Goal: Task Accomplishment & Management: Manage account settings

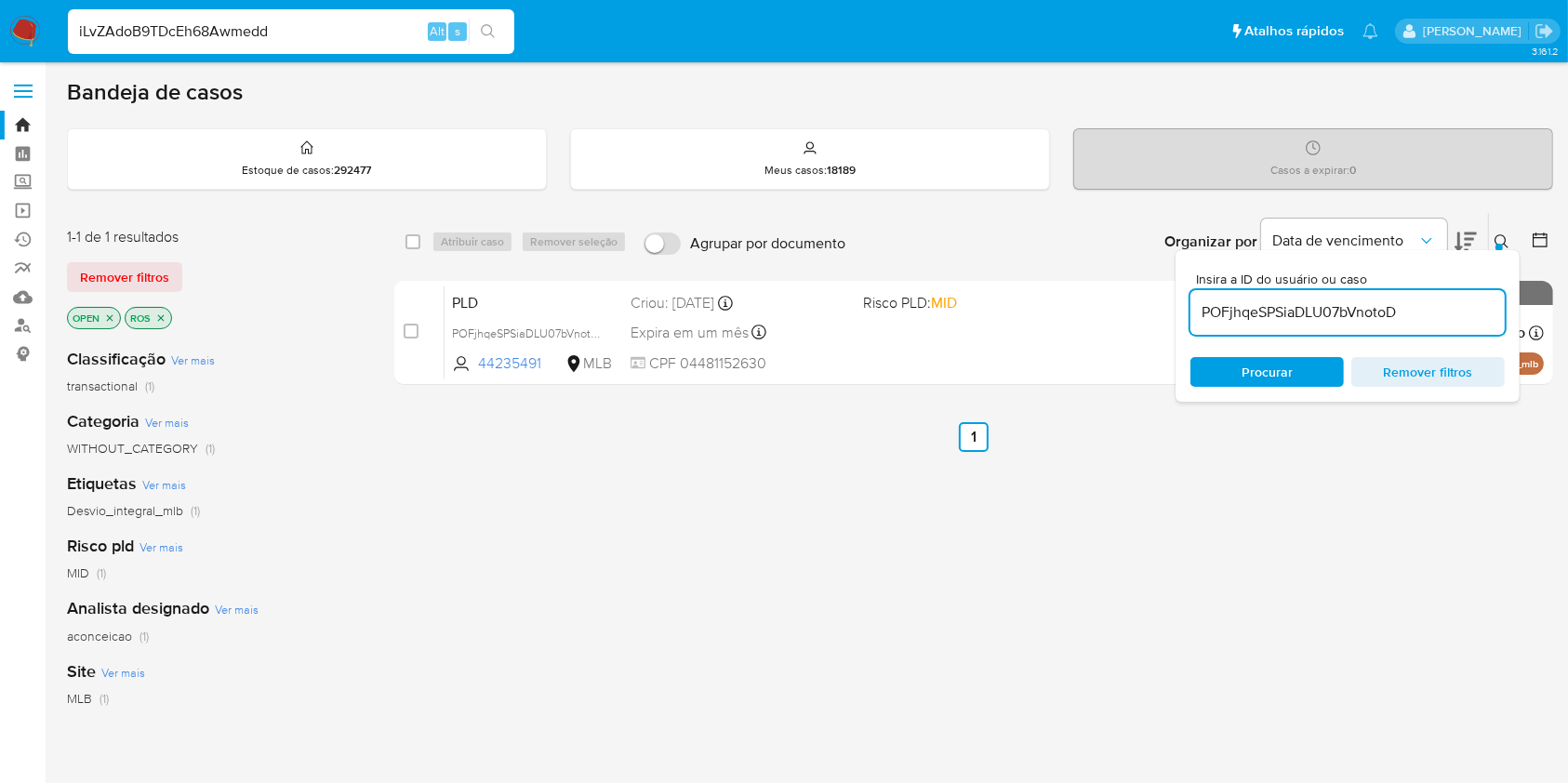
click at [1235, 314] on input "POFjhqeSPSiaDLU07bVnotoD" at bounding box center [1347, 312] width 314 height 24
click at [1235, 315] on input "POFjhqeSPSiaDLU07bVnotoD" at bounding box center [1347, 312] width 314 height 24
paste input "rarD1Kd6oHkssETBI859Jkke"
click at [1499, 239] on icon at bounding box center [1502, 242] width 15 height 15
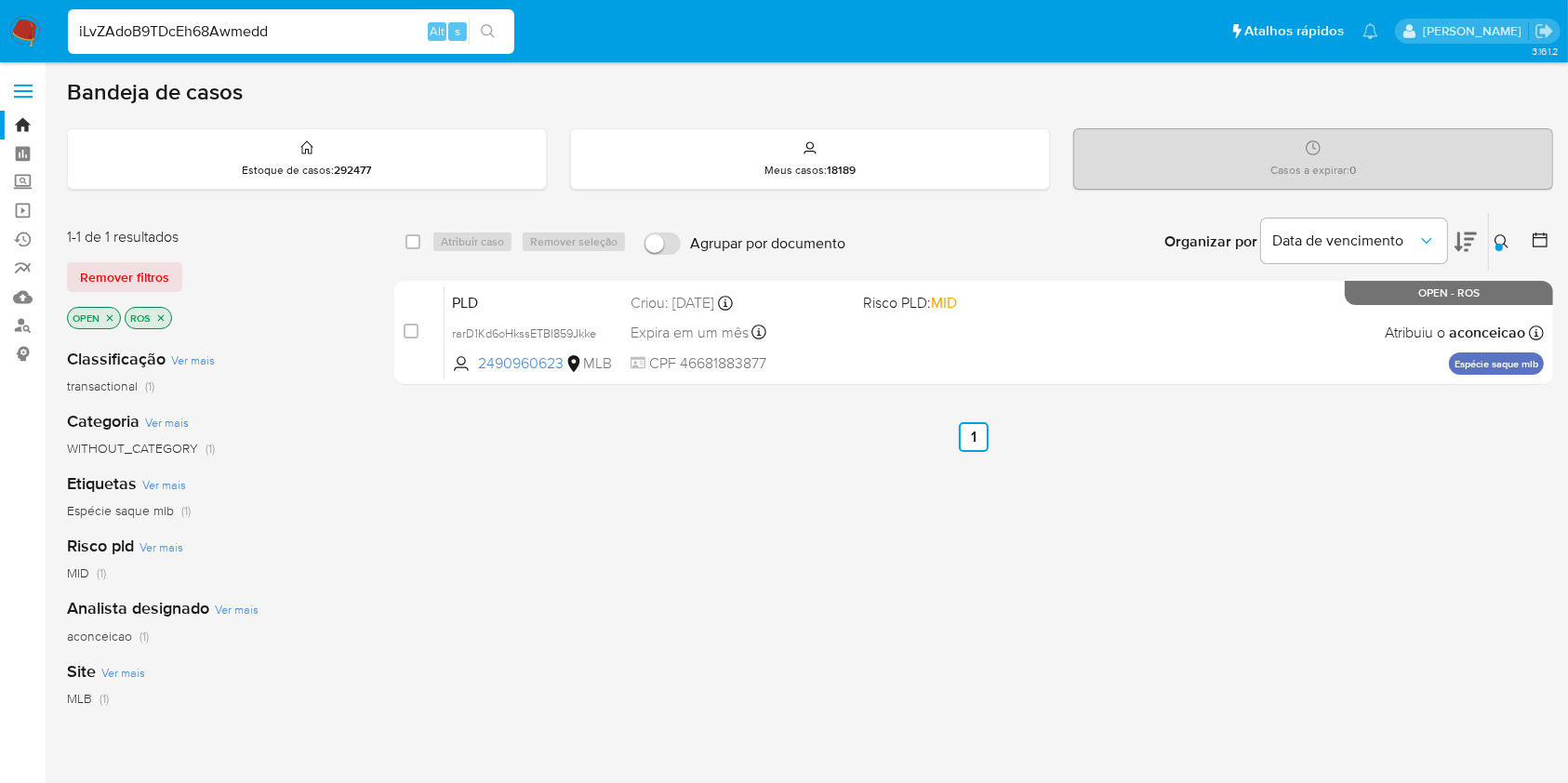
click at [971, 411] on div "select-all-cases-checkbox Atribuir caso Remover seleção Agrupar por documento O…" at bounding box center [973, 633] width 1159 height 843
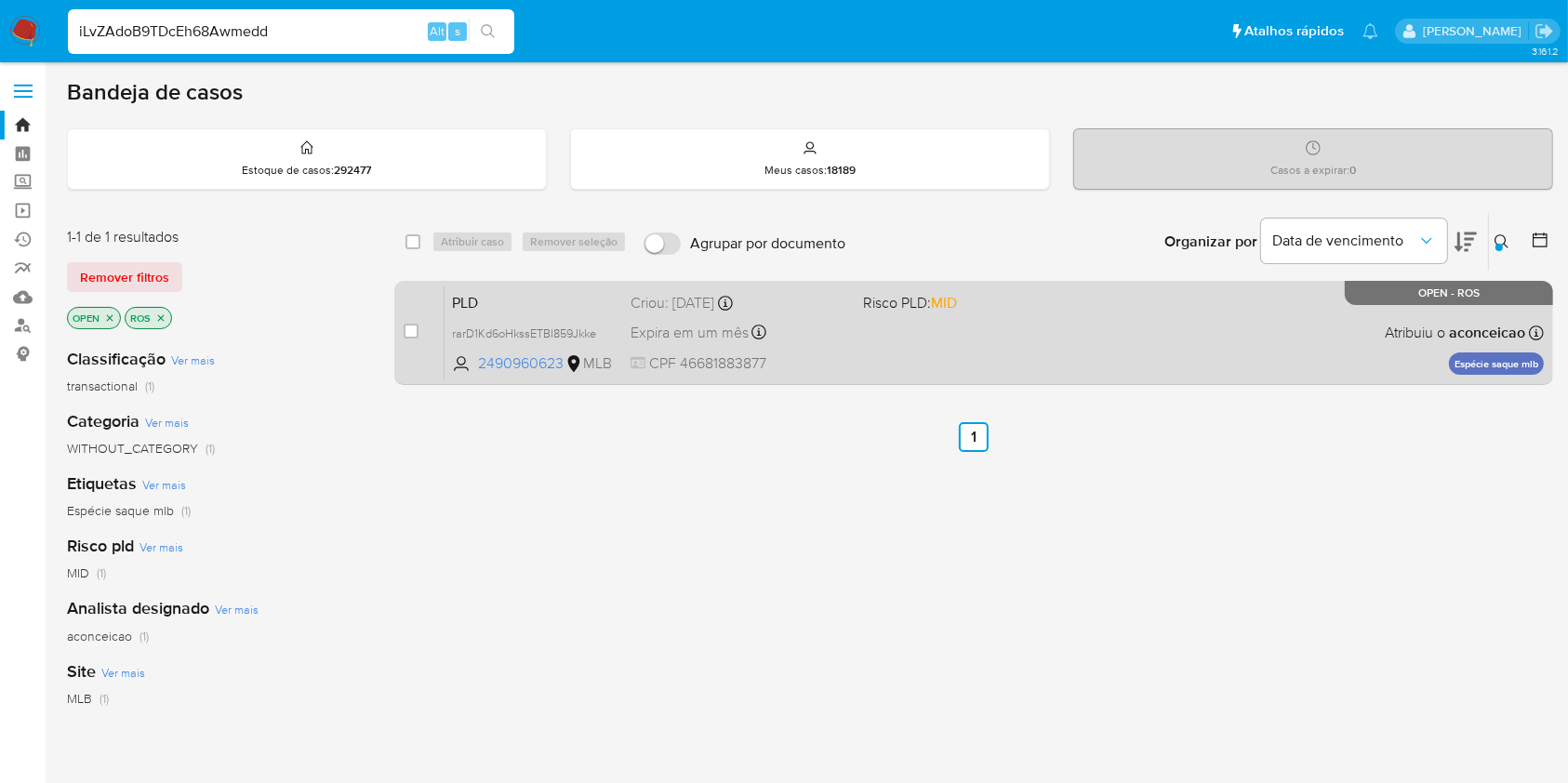
click at [945, 354] on div "PLD rarD1Kd6oHkssETBI859Jkke 2490960623 MLB Risco PLD: MID Criou: 12/09/2025 Cr…" at bounding box center [993, 333] width 1099 height 94
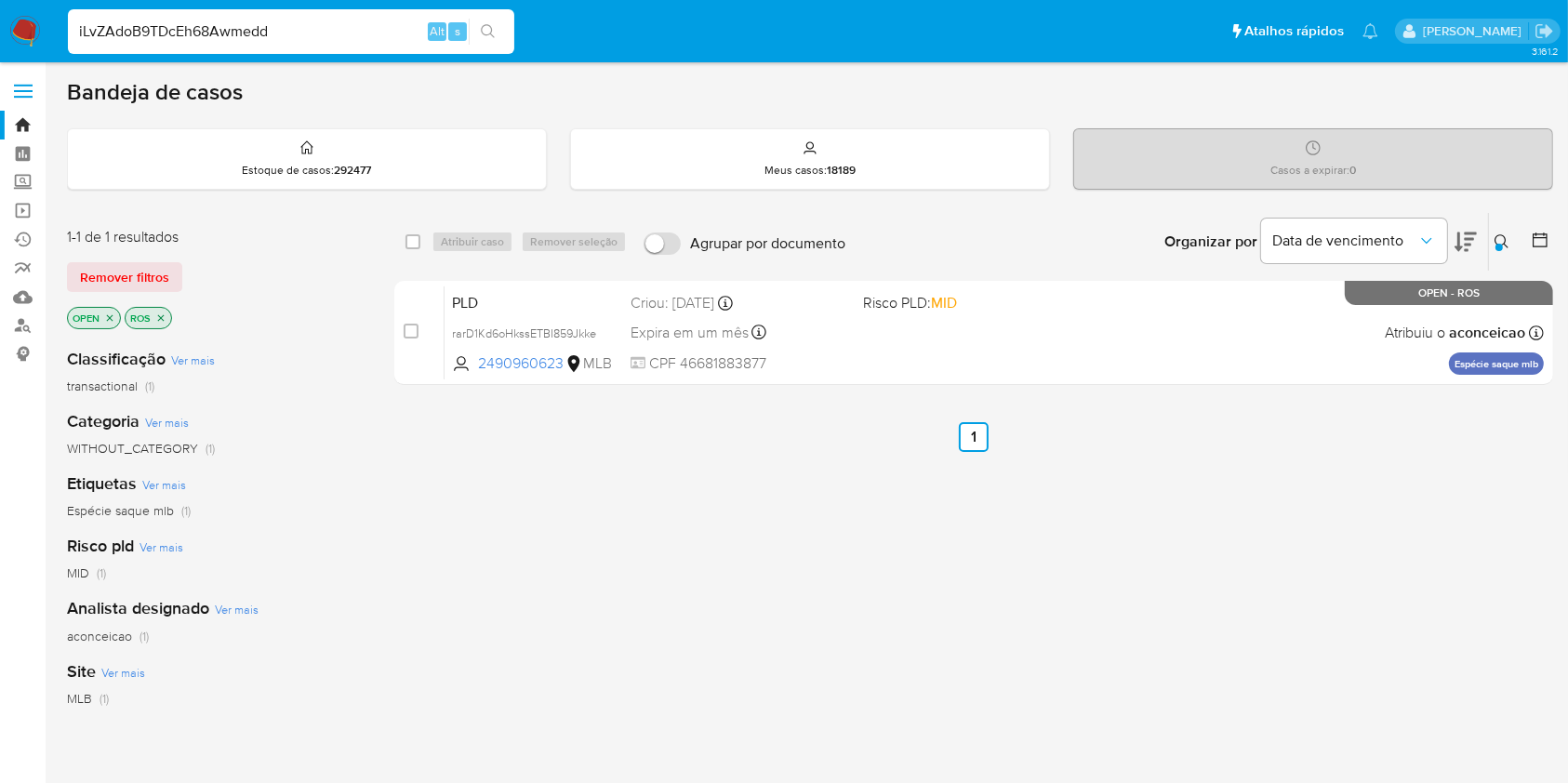
click at [1504, 241] on icon at bounding box center [1502, 241] width 14 height 14
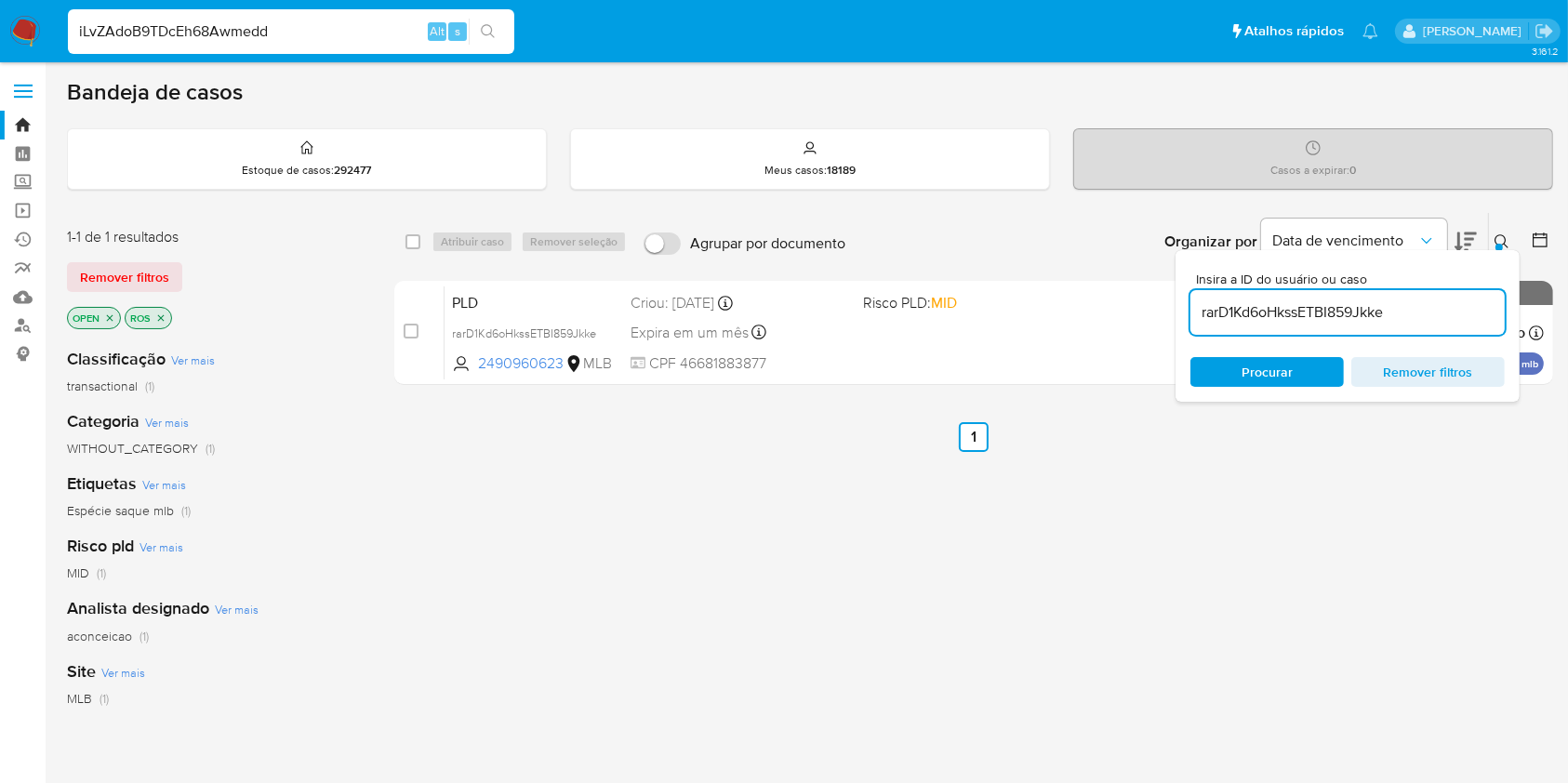
click at [1426, 309] on input "rarD1Kd6oHkssETBI859Jkke" at bounding box center [1347, 312] width 314 height 24
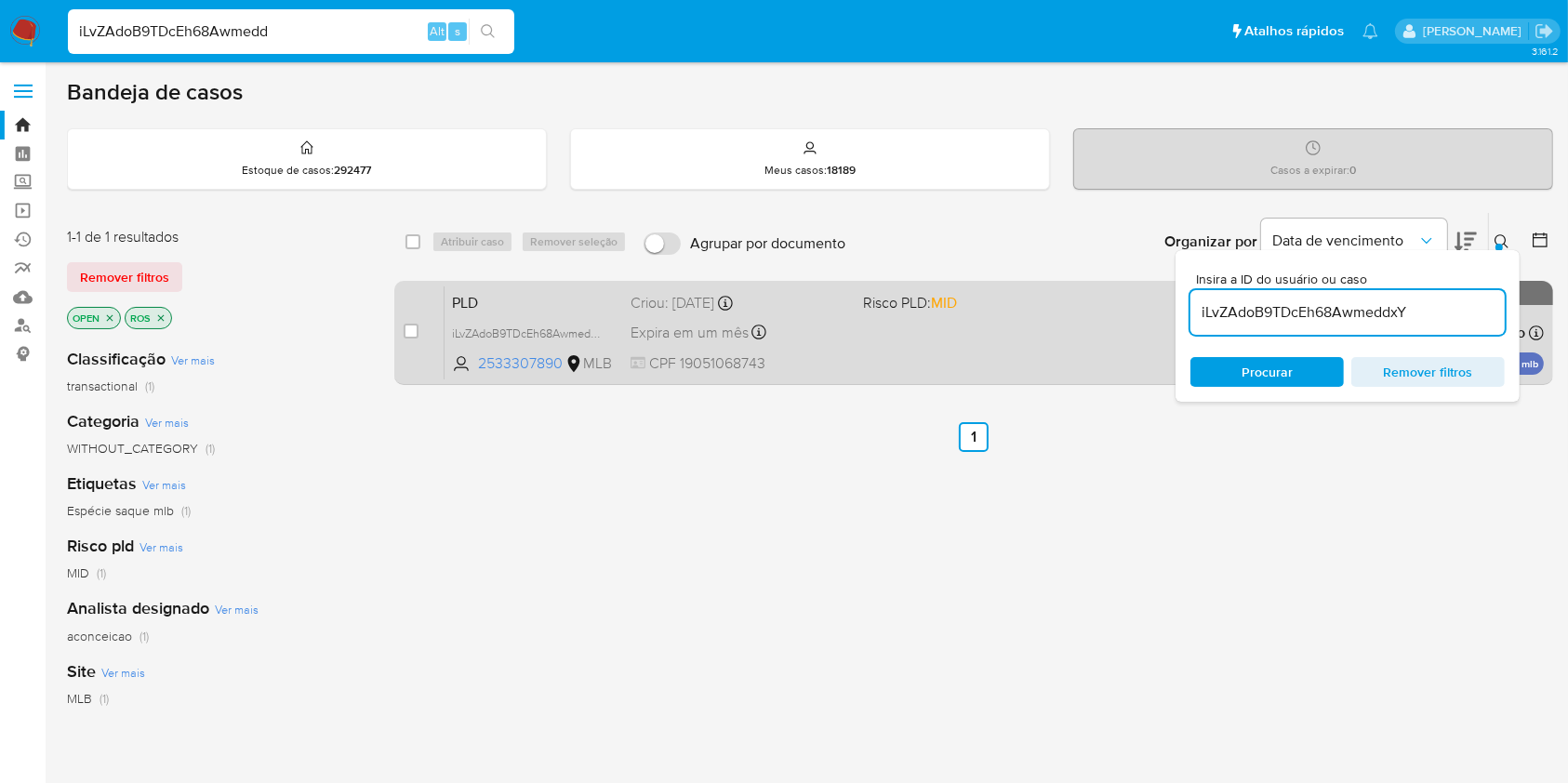
click at [911, 357] on div "PLD iLvZAdoB9TDcEh68AwmeddxY 2533307890 MLB Risco PLD: MID Criou: 12/09/2025 Cr…" at bounding box center [993, 333] width 1099 height 94
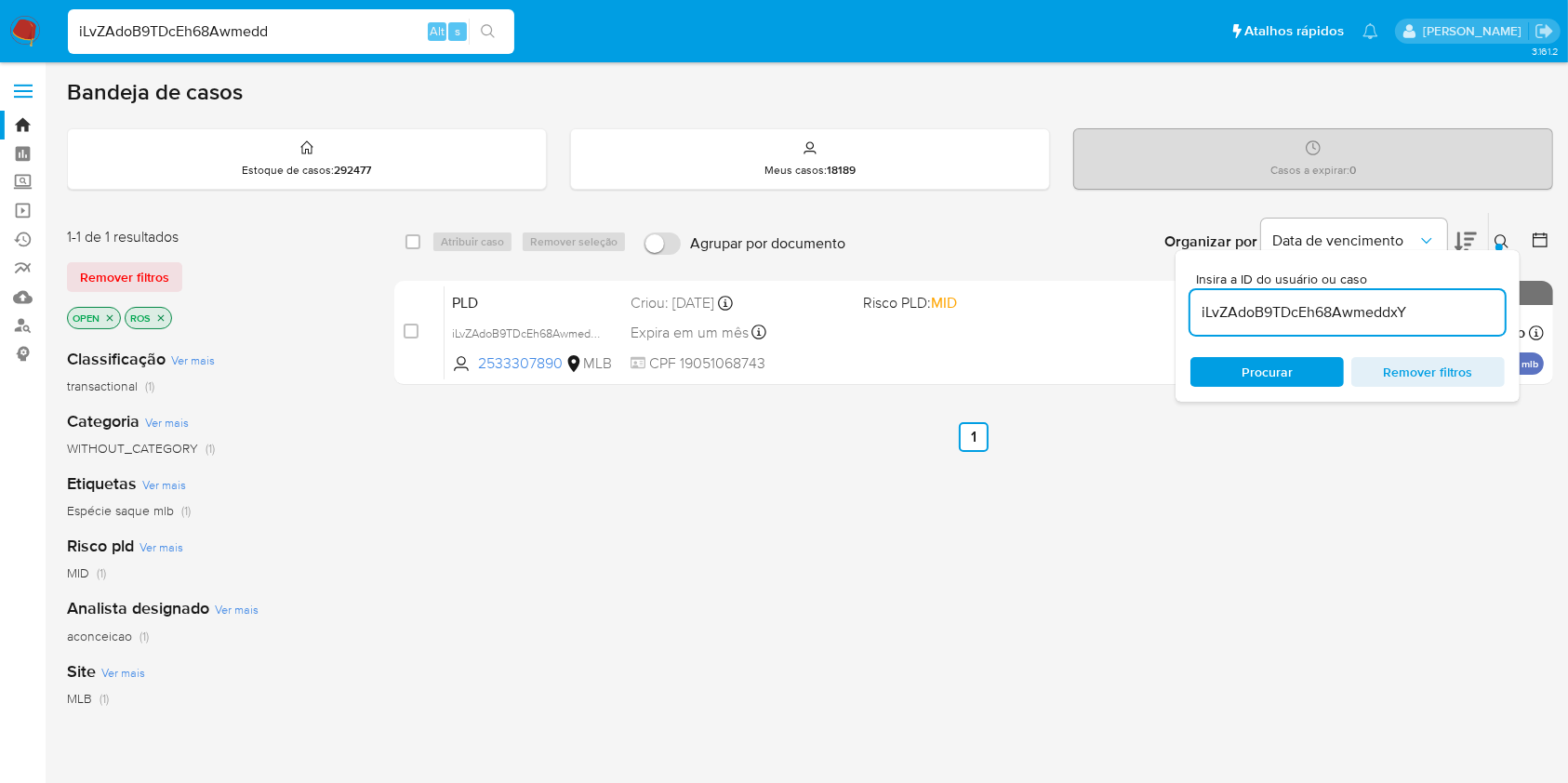
click at [1357, 313] on input "iLvZAdoB9TDcEh68AwmeddxY" at bounding box center [1347, 312] width 314 height 24
click at [1358, 313] on input "iLvZAdoB9TDcEh68AwmeddxY" at bounding box center [1347, 312] width 314 height 24
click at [1358, 314] on input "iLvZAdoB9TDcEh68AwmeddxY" at bounding box center [1347, 312] width 314 height 24
click at [1358, 318] on input "iLvZAdoB9TDcEh68AwmeddxY" at bounding box center [1347, 312] width 314 height 24
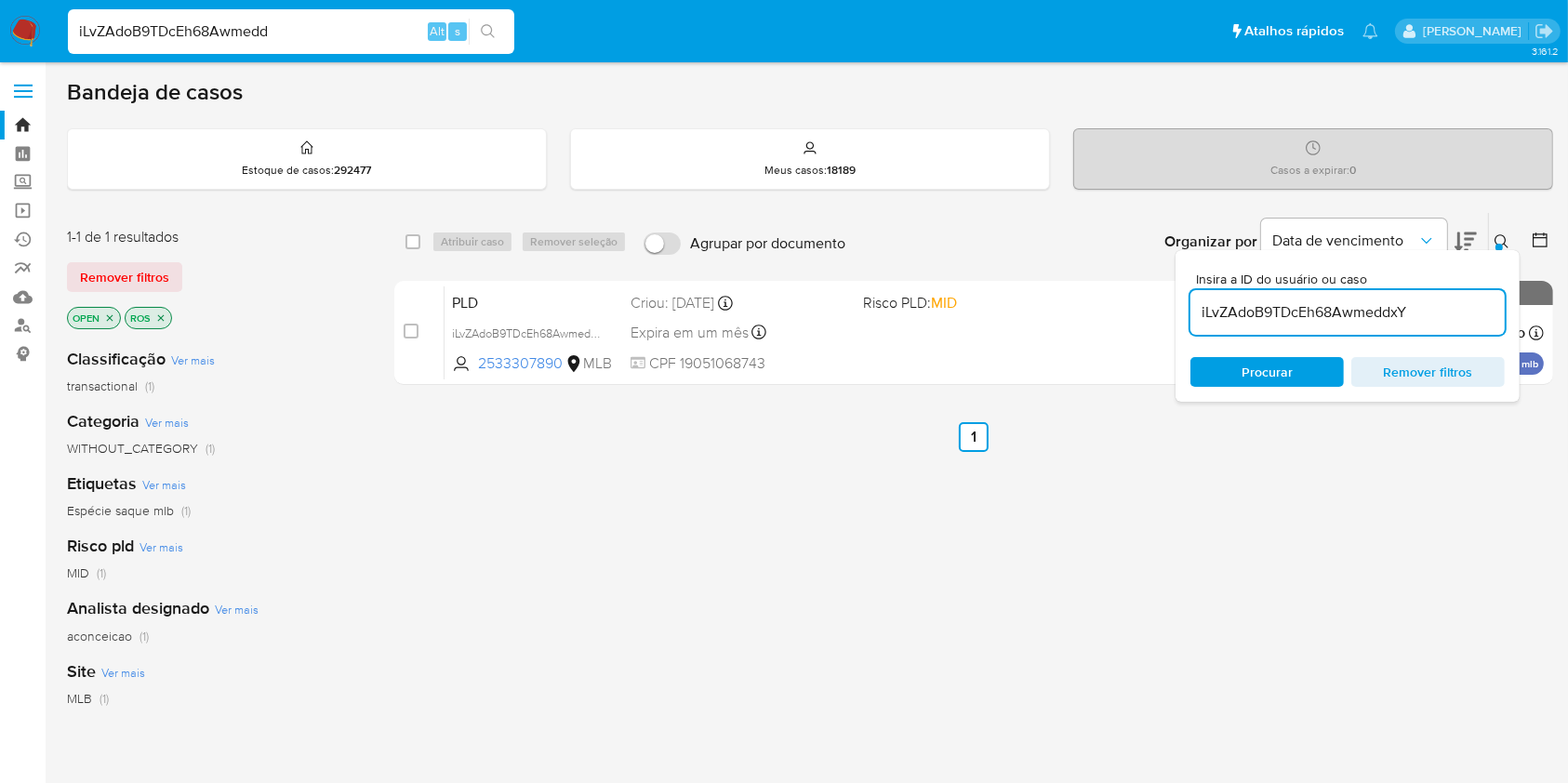
click at [1358, 319] on input "iLvZAdoB9TDcEh68AwmeddxY" at bounding box center [1347, 312] width 314 height 24
paste input "zGDG2gzUhnaYo9Ix0gF5FOL8"
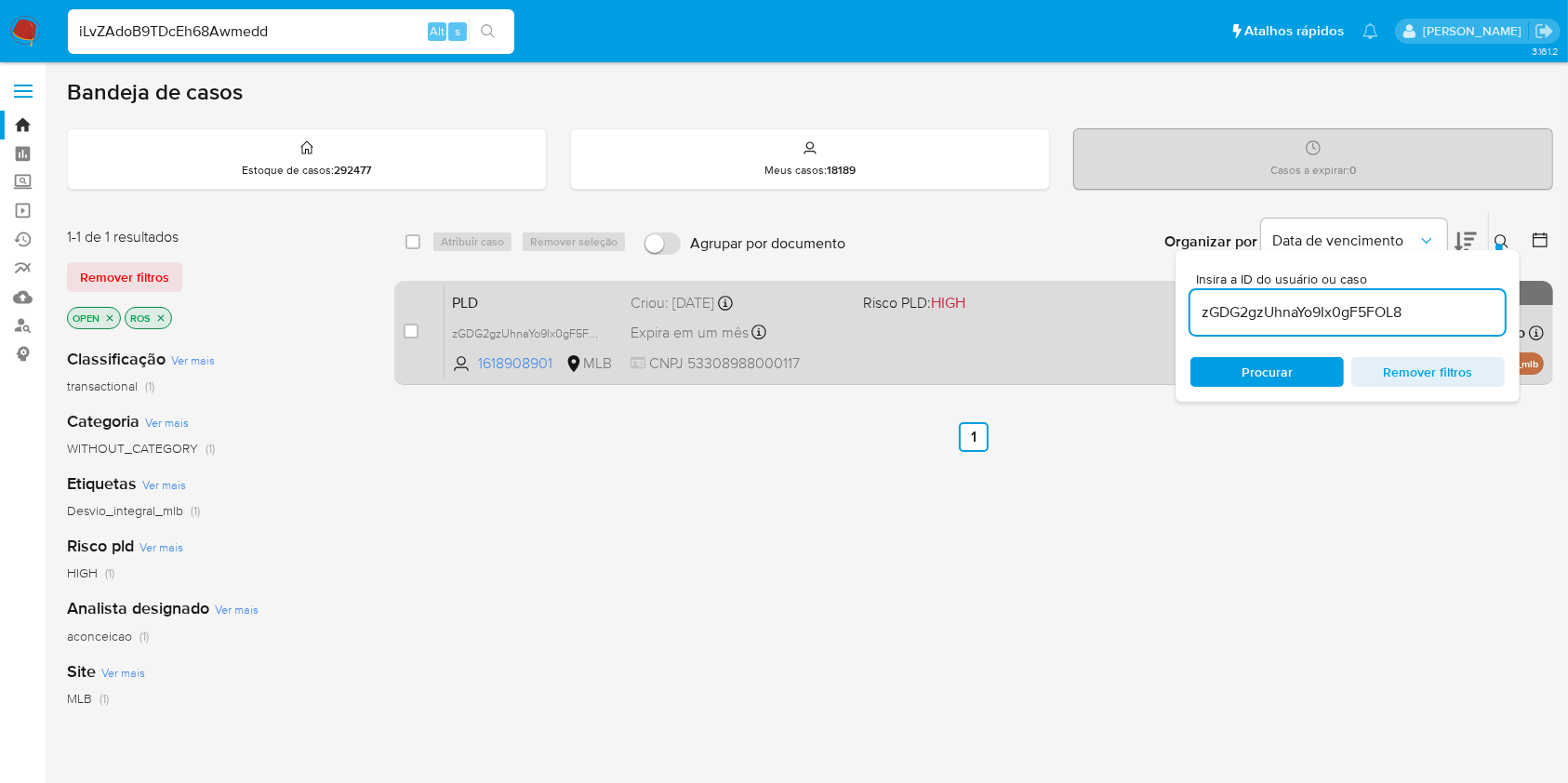
click at [1041, 350] on div "PLD zGDG2gzUhnaYo9Ix0gF5FOL8 1618908901 MLB Risco PLD: HIGH Criou: 12/09/2025 C…" at bounding box center [993, 333] width 1099 height 94
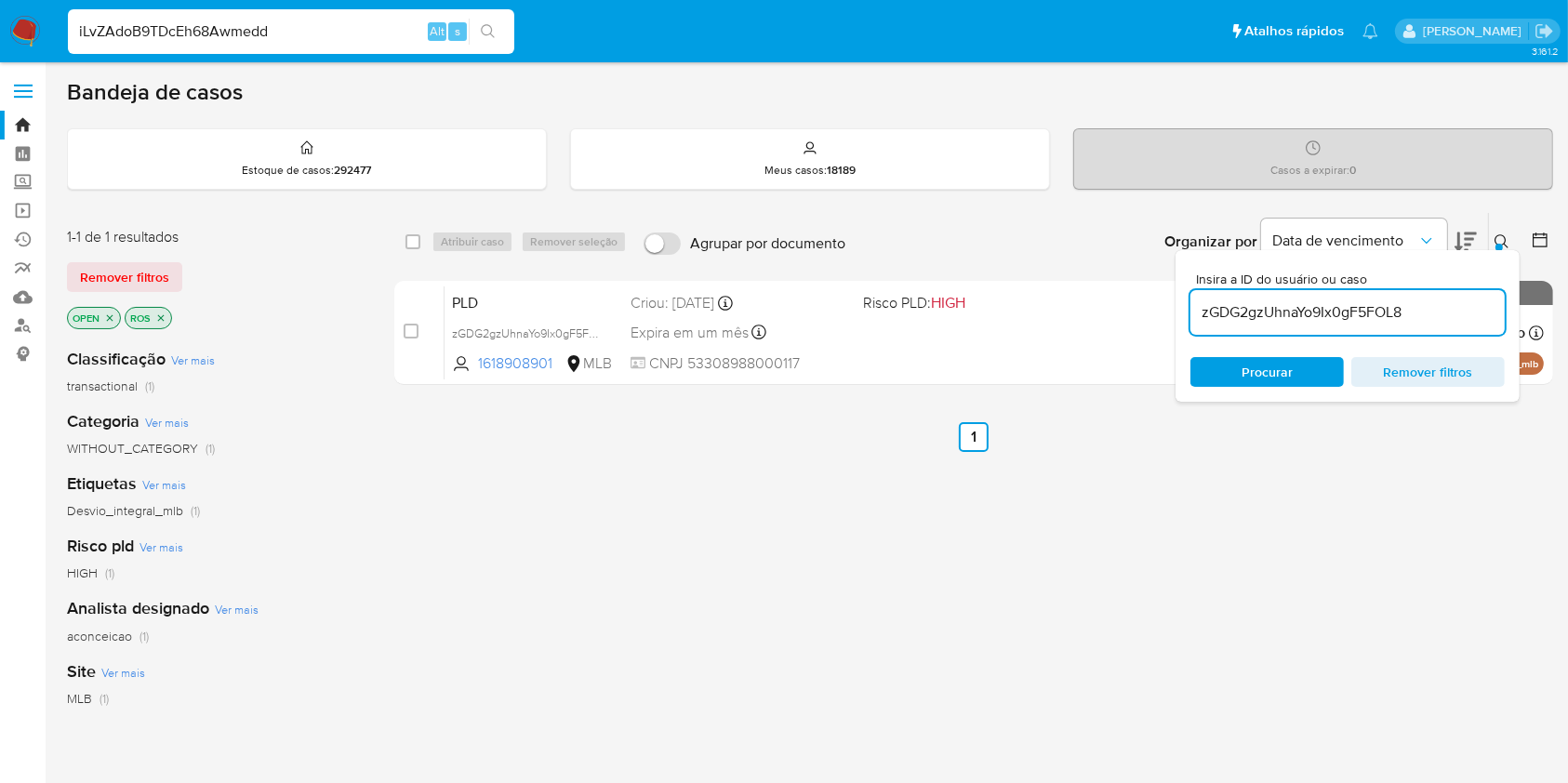
click at [1280, 314] on input "zGDG2gzUhnaYo9Ix0gF5FOL8" at bounding box center [1347, 312] width 314 height 24
paste input "ZgE7cZXhs76QciaN9cMpOKSe"
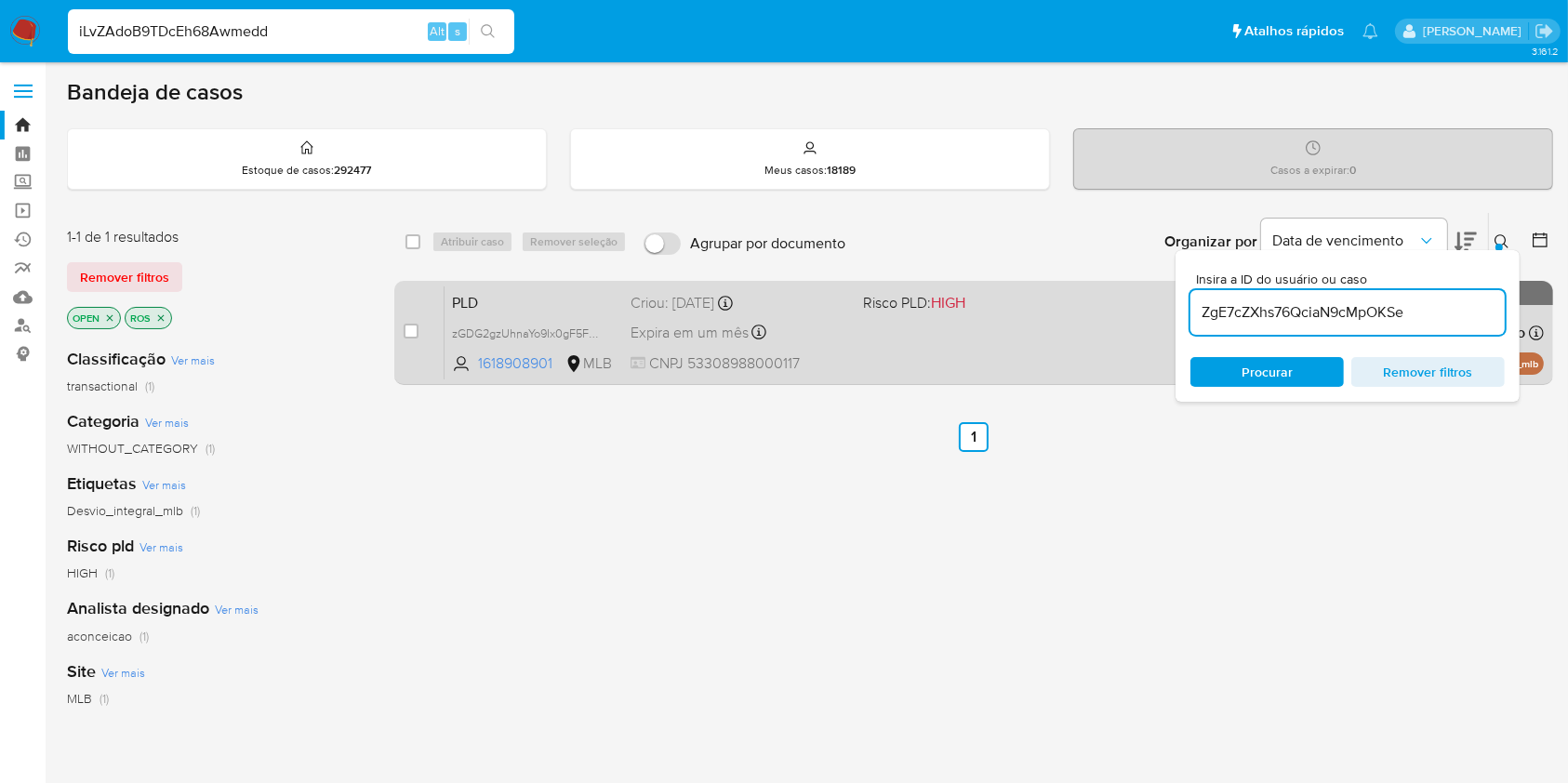
type input "ZgE7cZXhs76QciaN9cMpOKSe"
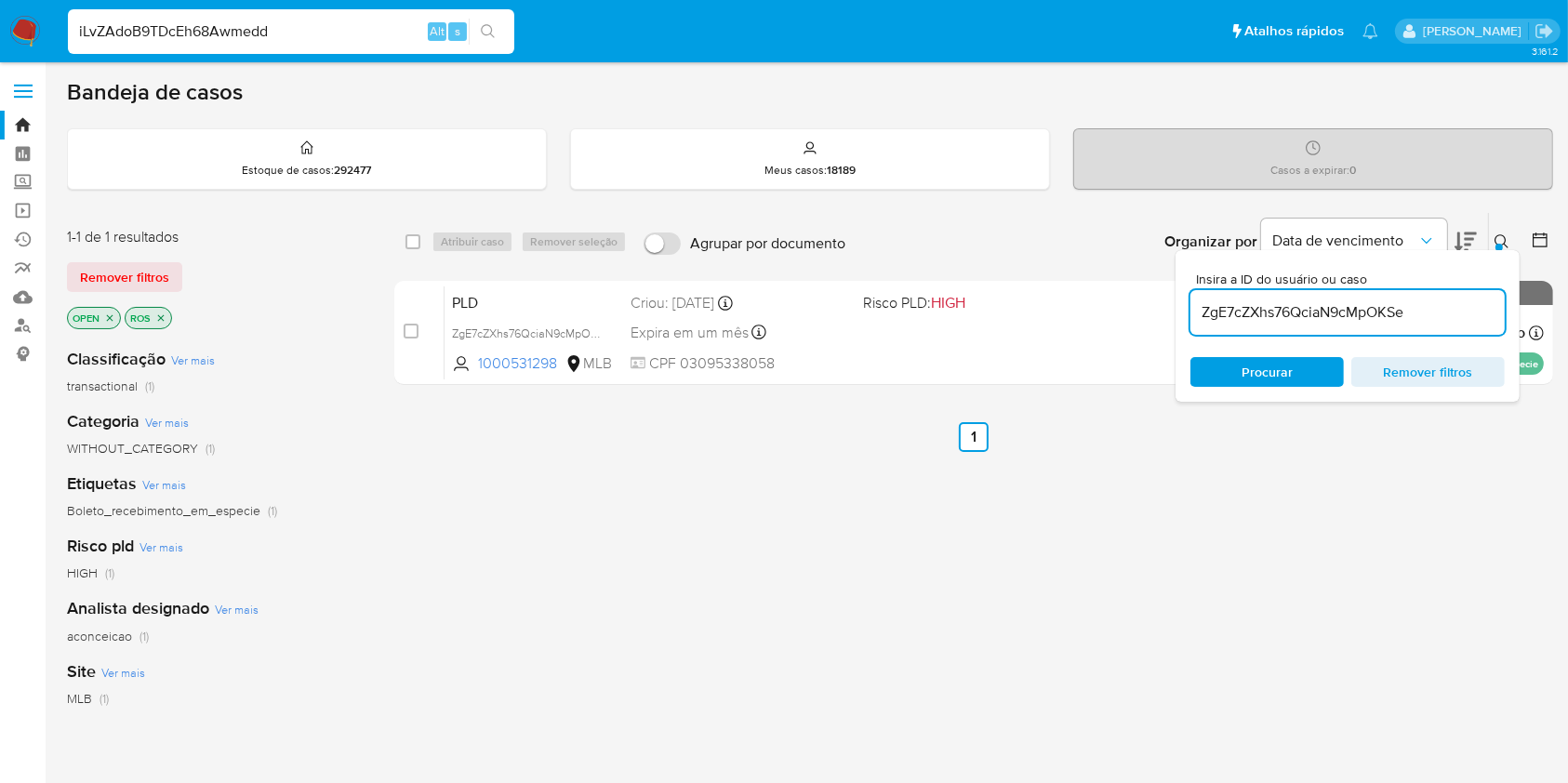
click at [1086, 349] on div "PLD ZgE7cZXhs76QciaN9cMpOKSe 1000531298 MLB Risco PLD: HIGH Criou: 12/09/2025 C…" at bounding box center [993, 333] width 1099 height 94
click at [1389, 314] on input "ZgE7cZXhs76QciaN9cMpOKSe" at bounding box center [1347, 312] width 314 height 24
click at [1389, 313] on input "ZgE7cZXhs76QciaN9cMpOKSe" at bounding box center [1347, 312] width 314 height 24
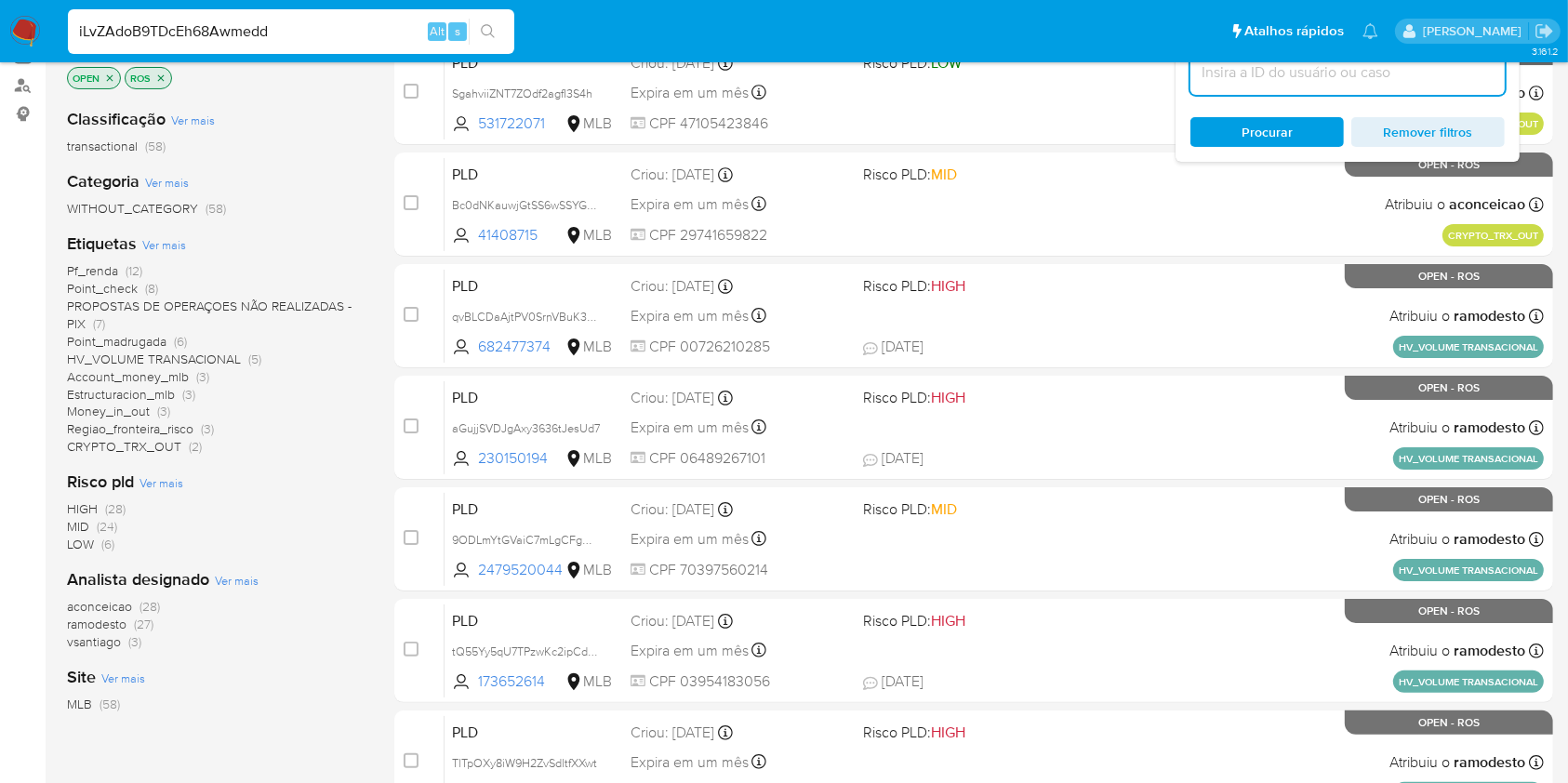
scroll to position [247, 0]
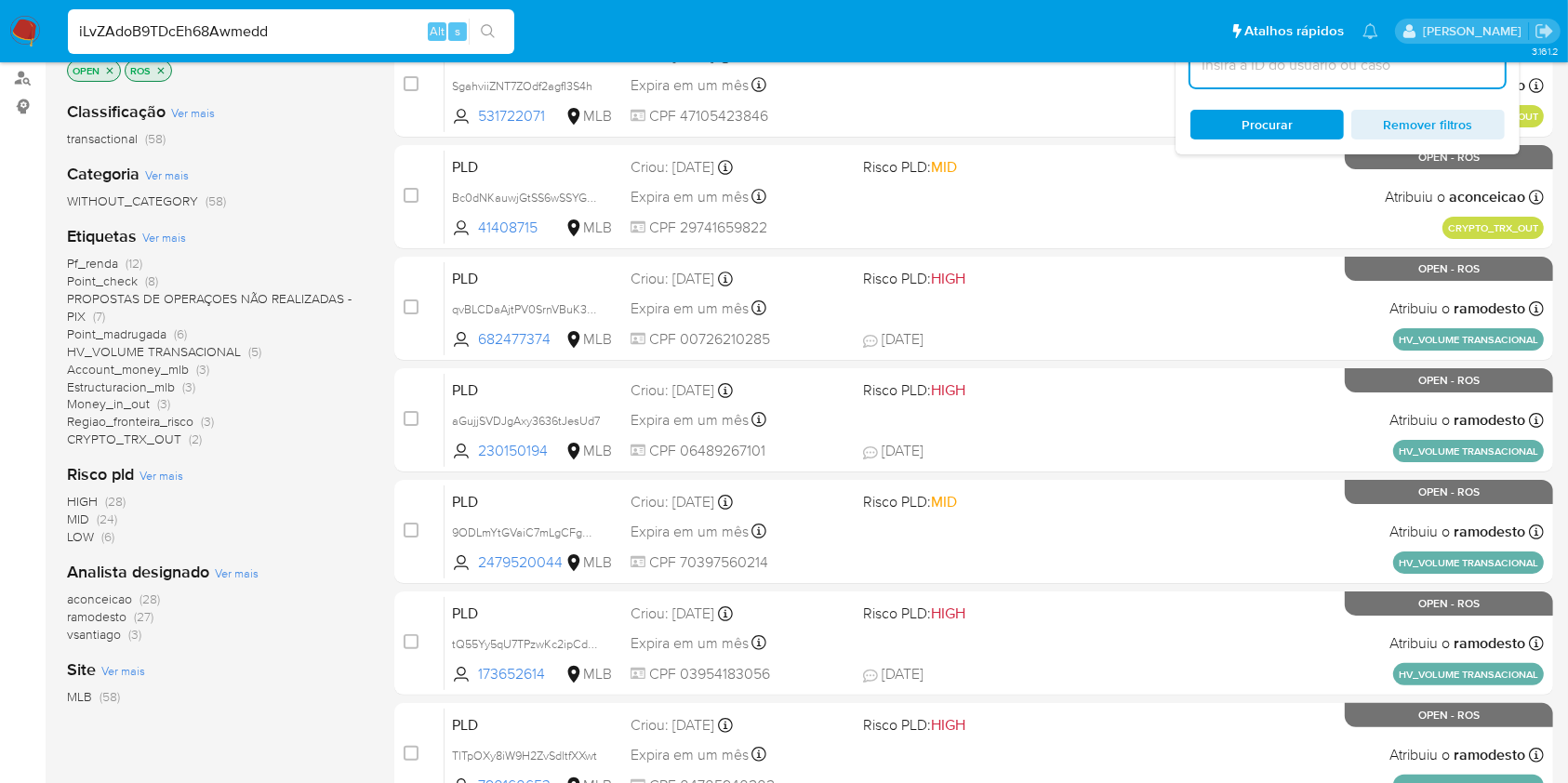
click at [137, 613] on span "(27)" at bounding box center [143, 617] width 20 height 19
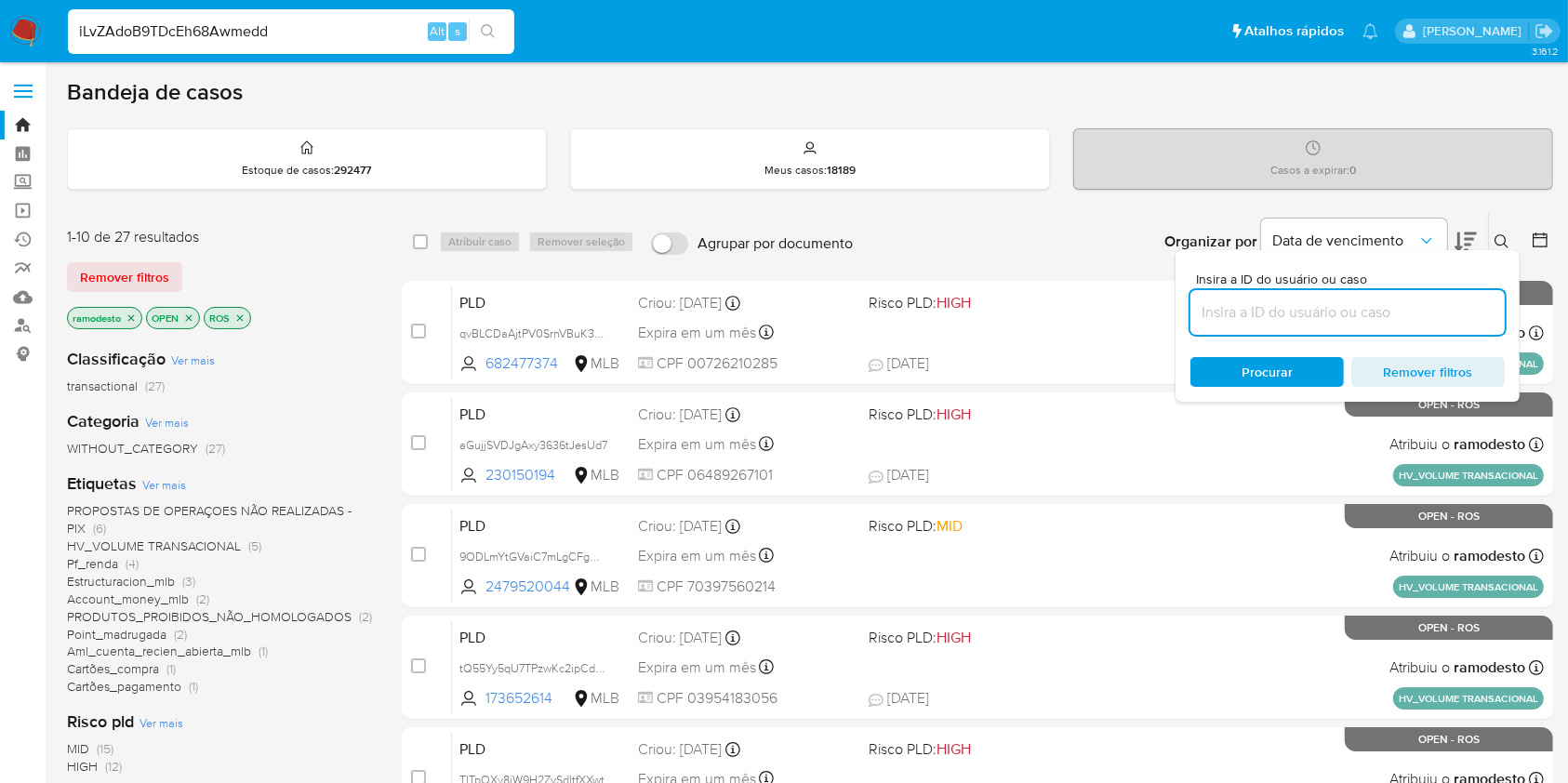
drag, startPoint x: 425, startPoint y: 236, endPoint x: 430, endPoint y: 248, distance: 13.0
click at [425, 238] on input "checkbox" at bounding box center [421, 242] width 15 height 15
checkbox input "true"
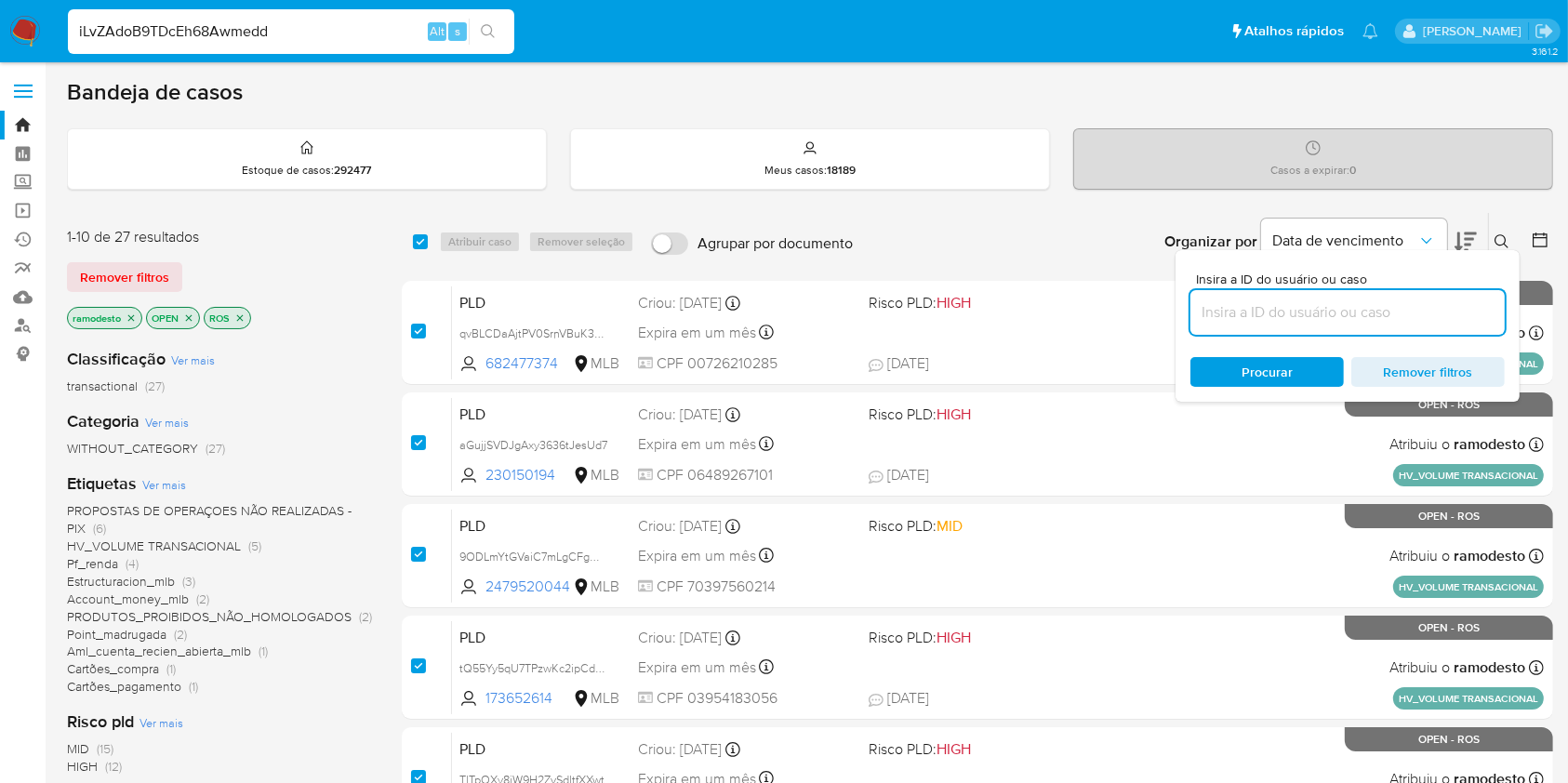
checkbox input "true"
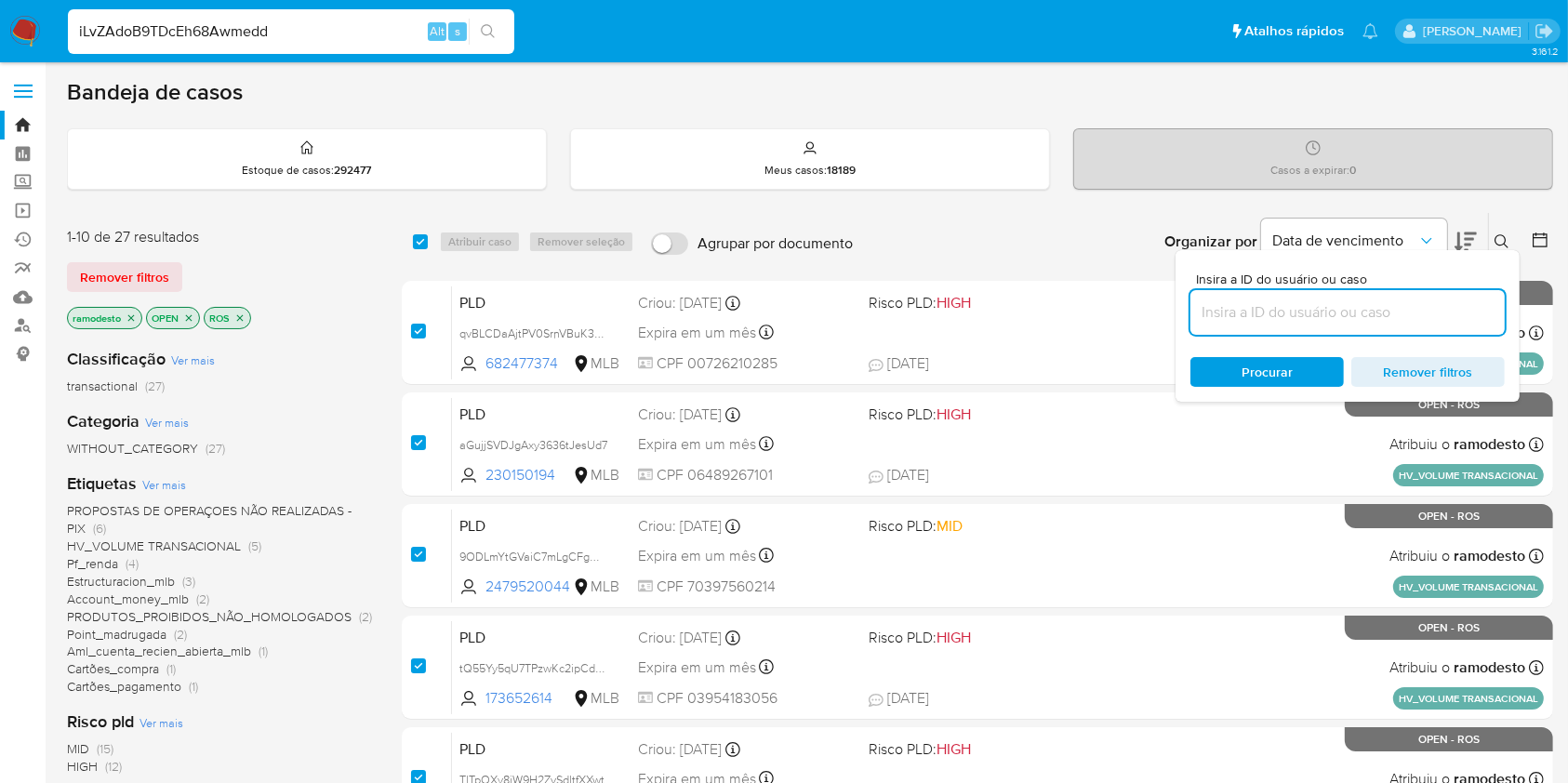
checkbox input "true"
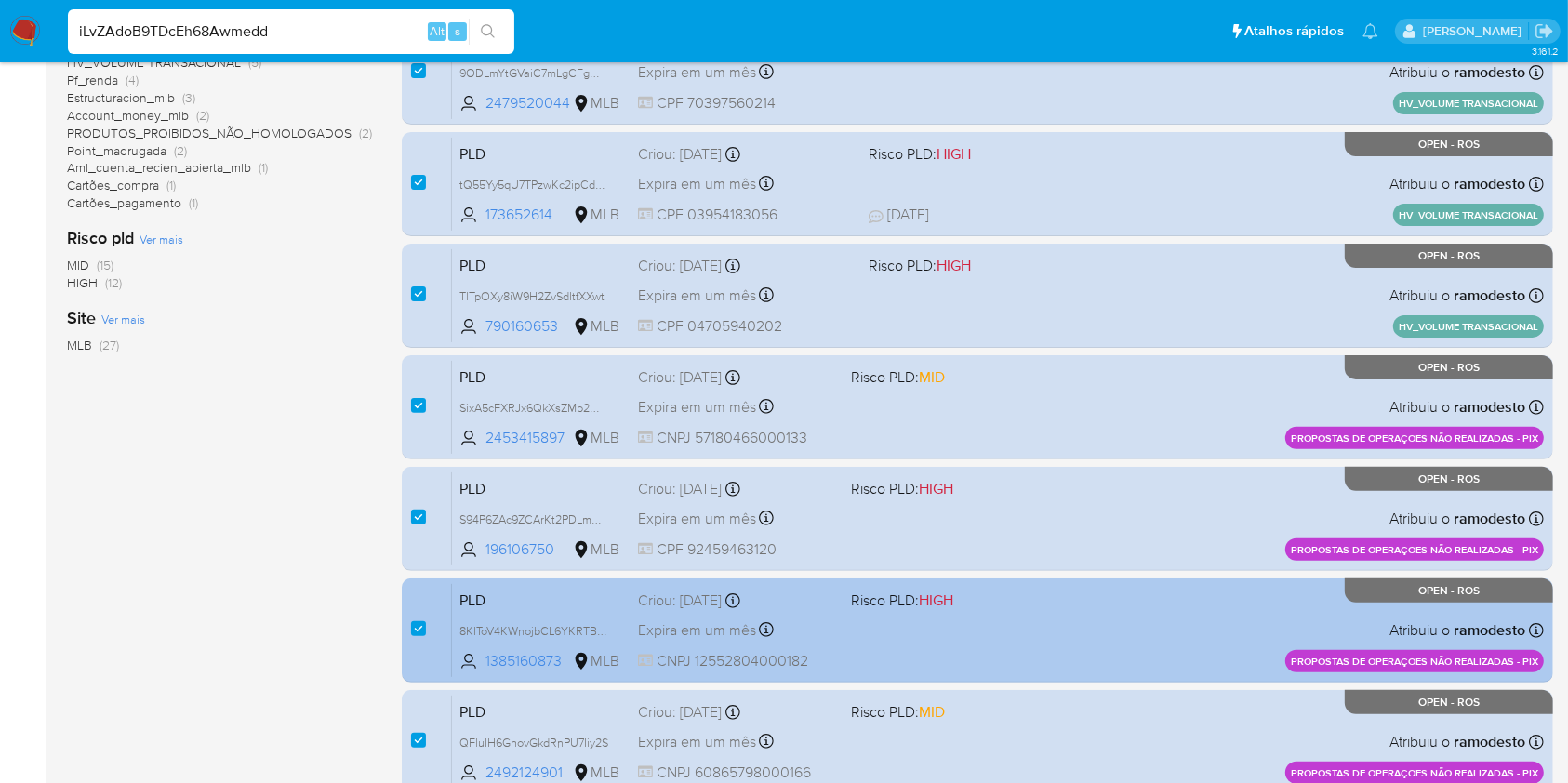
scroll to position [744, 0]
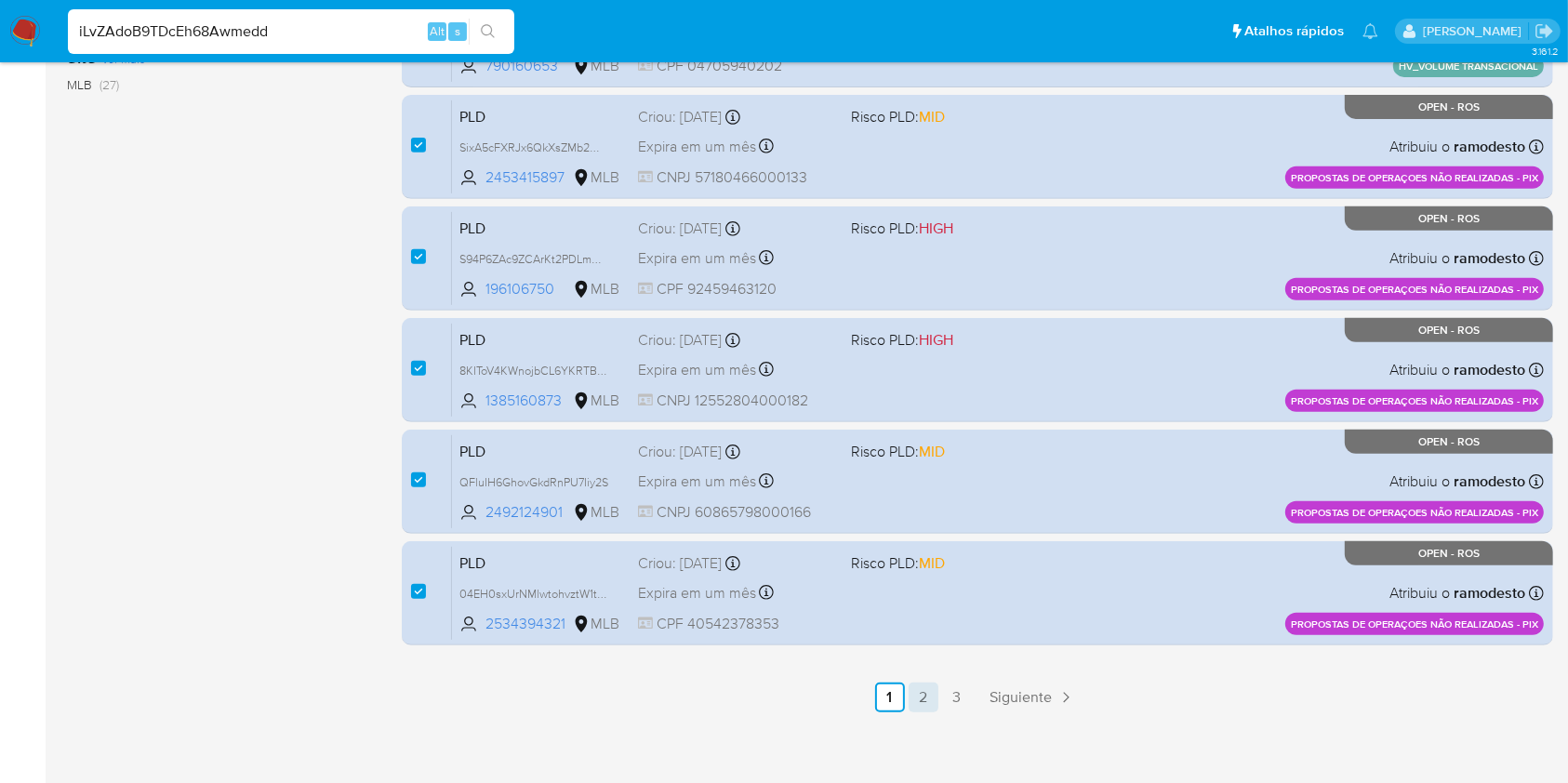
click at [926, 698] on link "2" at bounding box center [923, 697] width 29 height 29
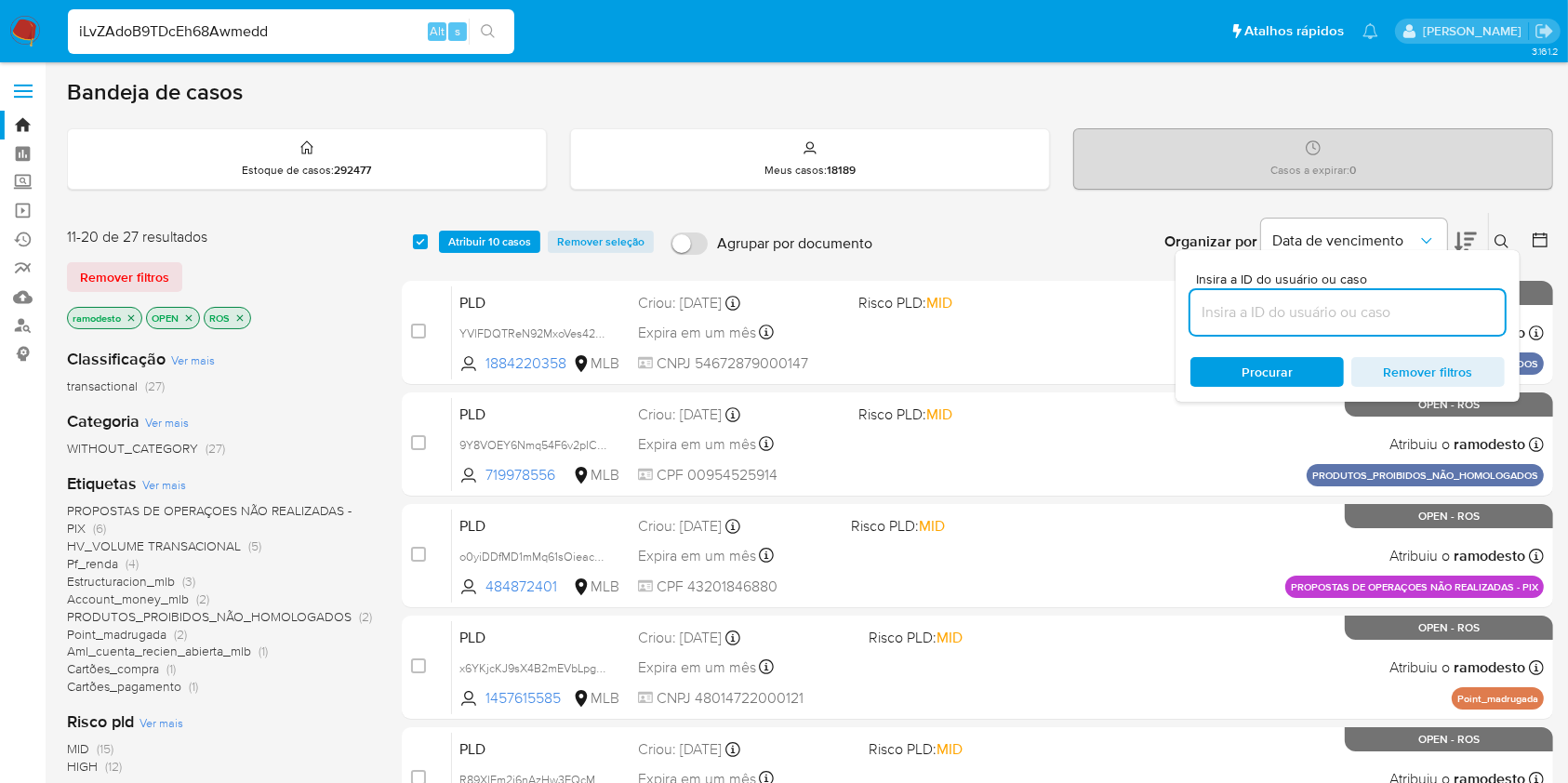
click at [402, 240] on div "select-all-cases-checkbox Atribuir 10 casos Remover seleção Agrupar por documen…" at bounding box center [977, 241] width 1151 height 58
click at [416, 242] on input "checkbox" at bounding box center [421, 242] width 15 height 15
checkbox input "true"
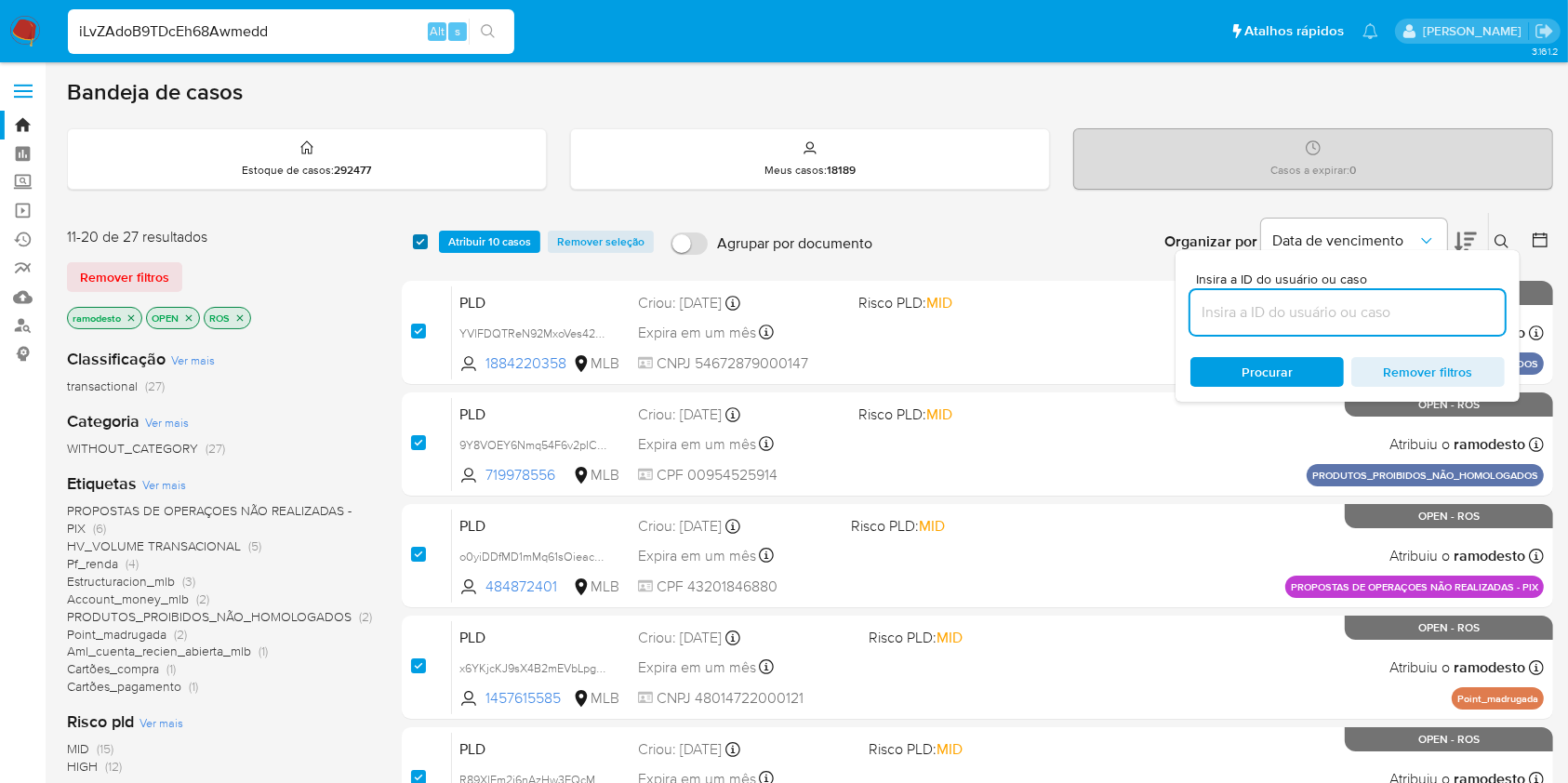
checkbox input "true"
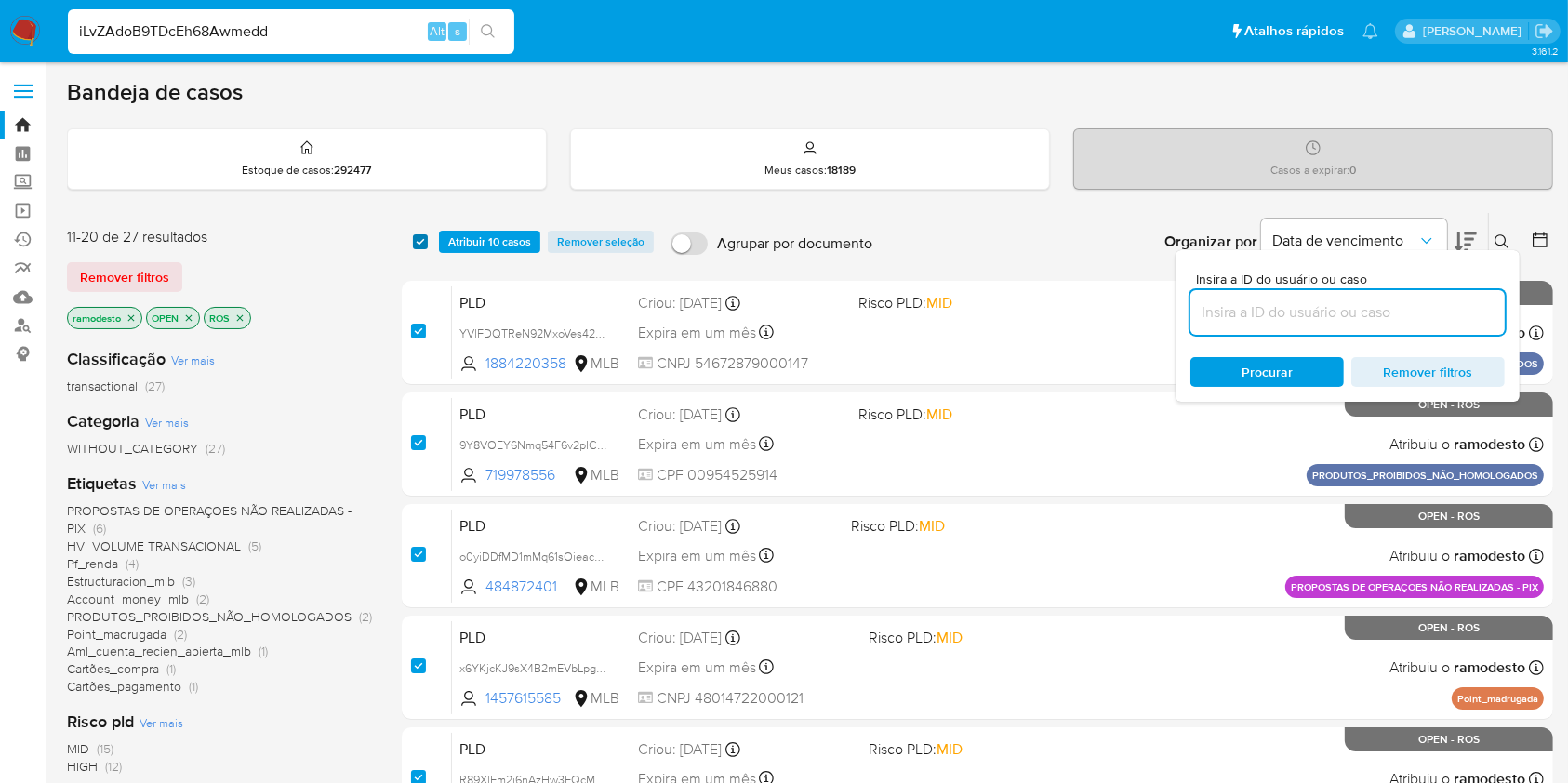
checkbox input "true"
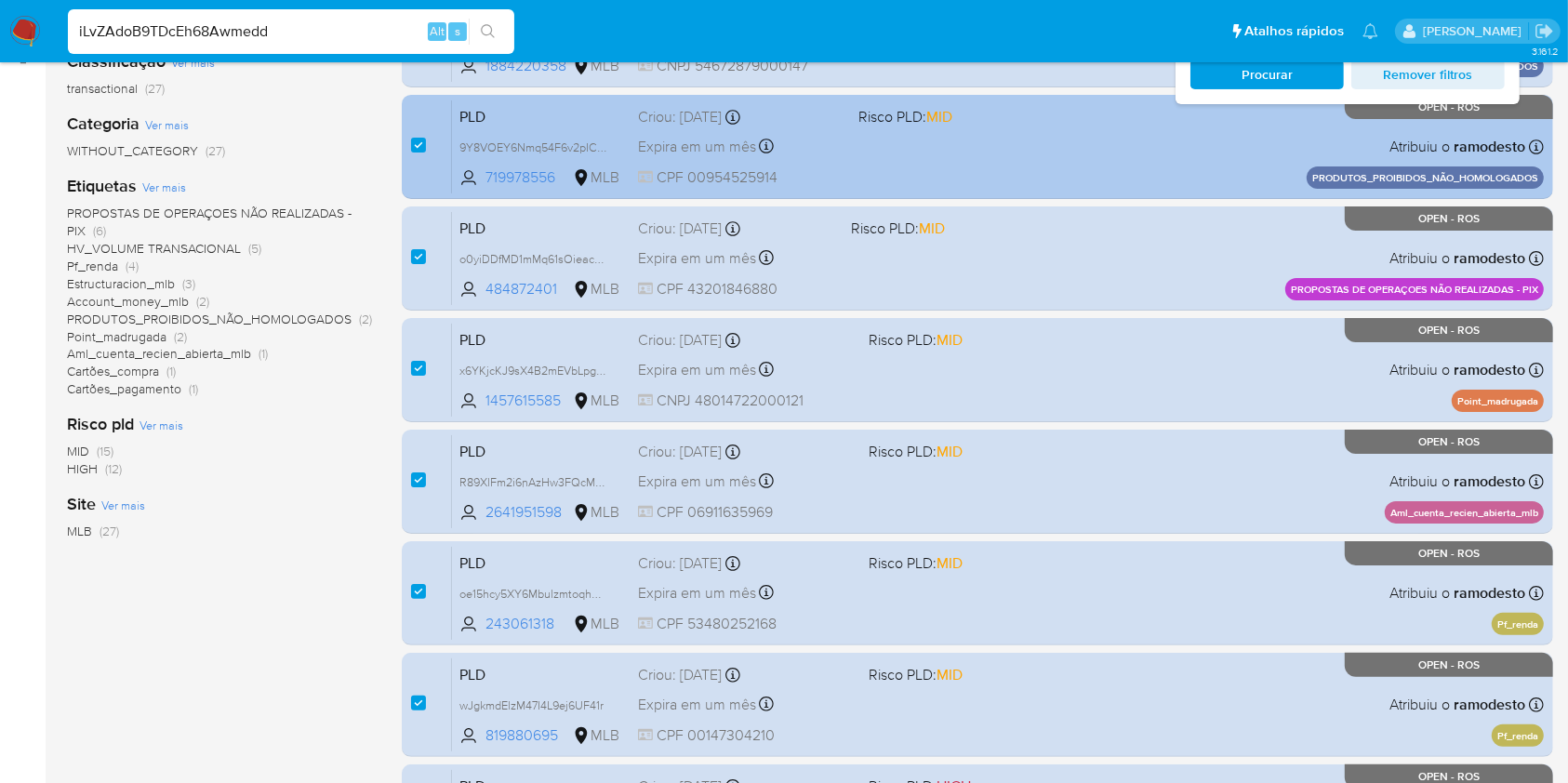
scroll to position [124, 0]
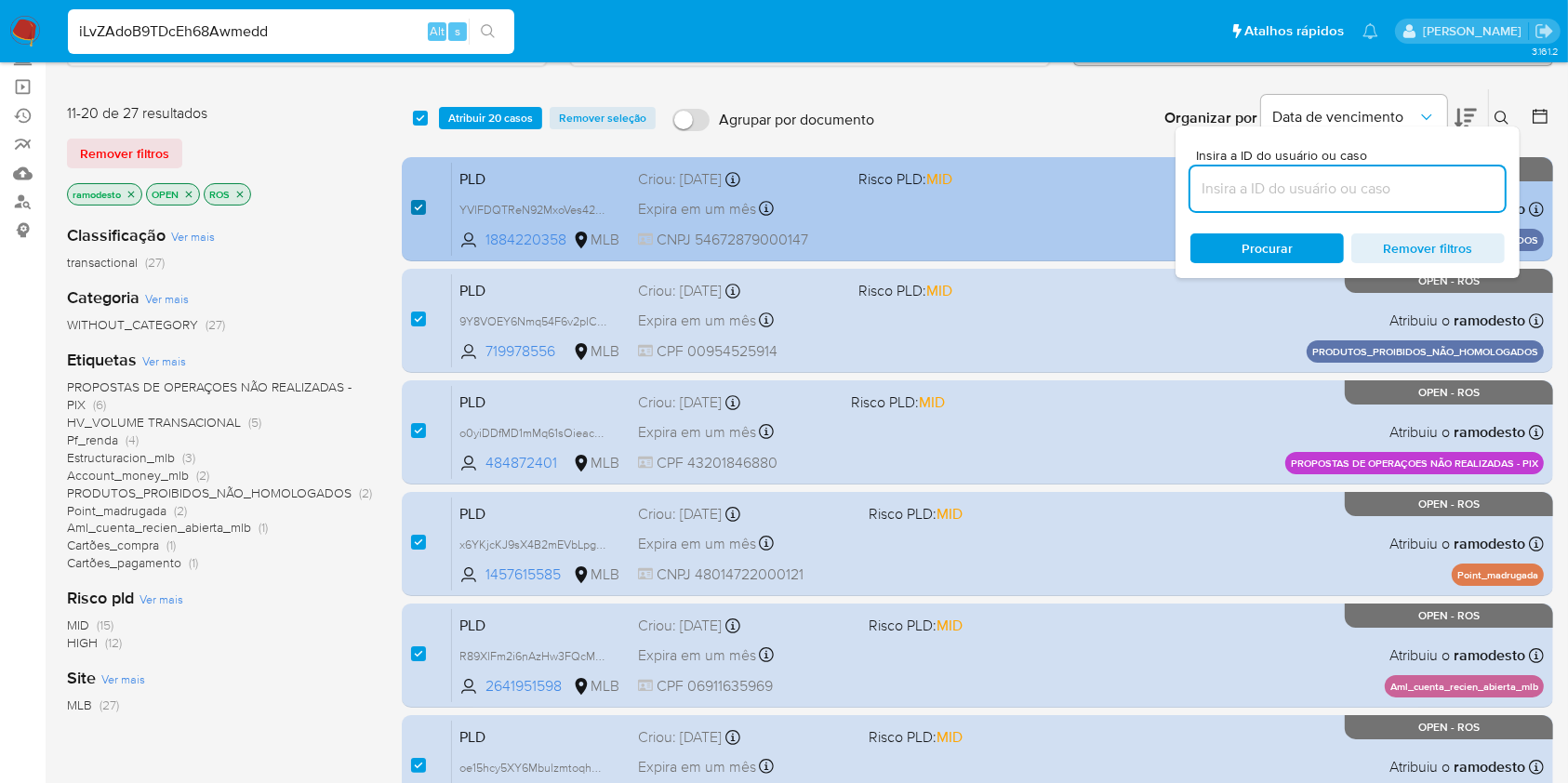
click at [413, 210] on input "checkbox" at bounding box center [419, 208] width 15 height 15
checkbox input "false"
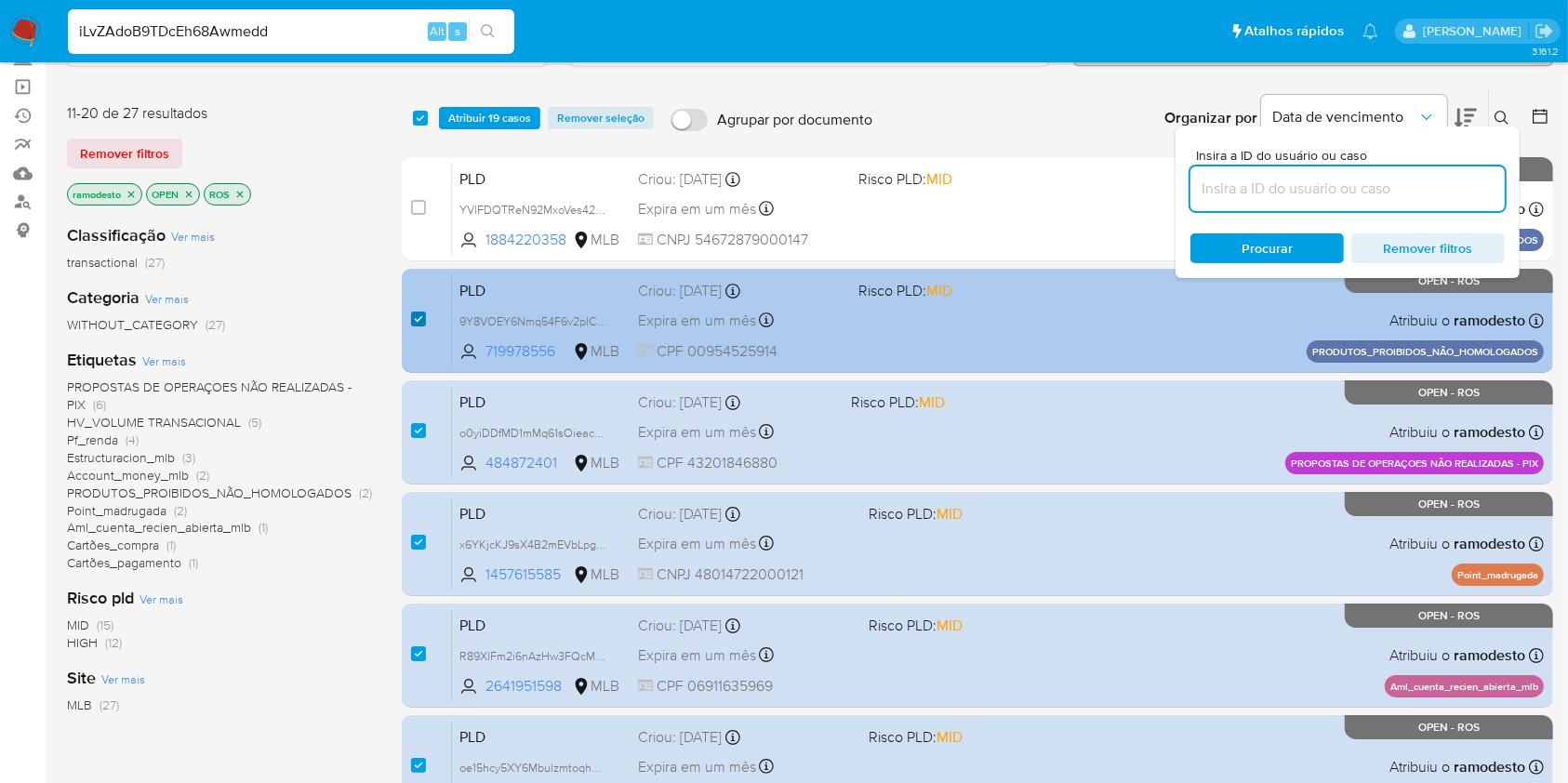
click at [420, 316] on input "checkbox" at bounding box center [419, 319] width 15 height 15
checkbox input "false"
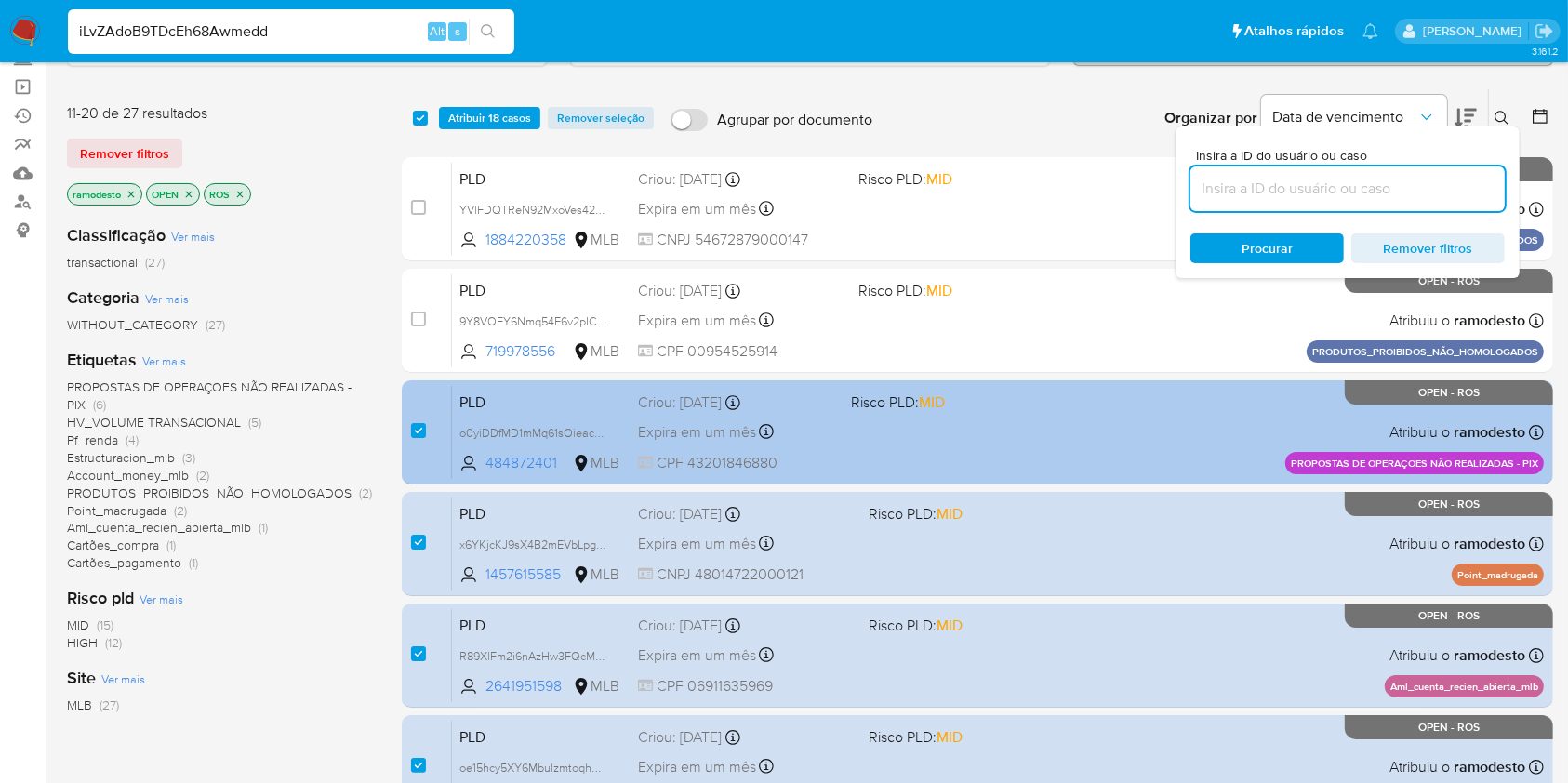
click at [411, 437] on div "case-item-checkbox" at bounding box center [419, 431] width 15 height 19
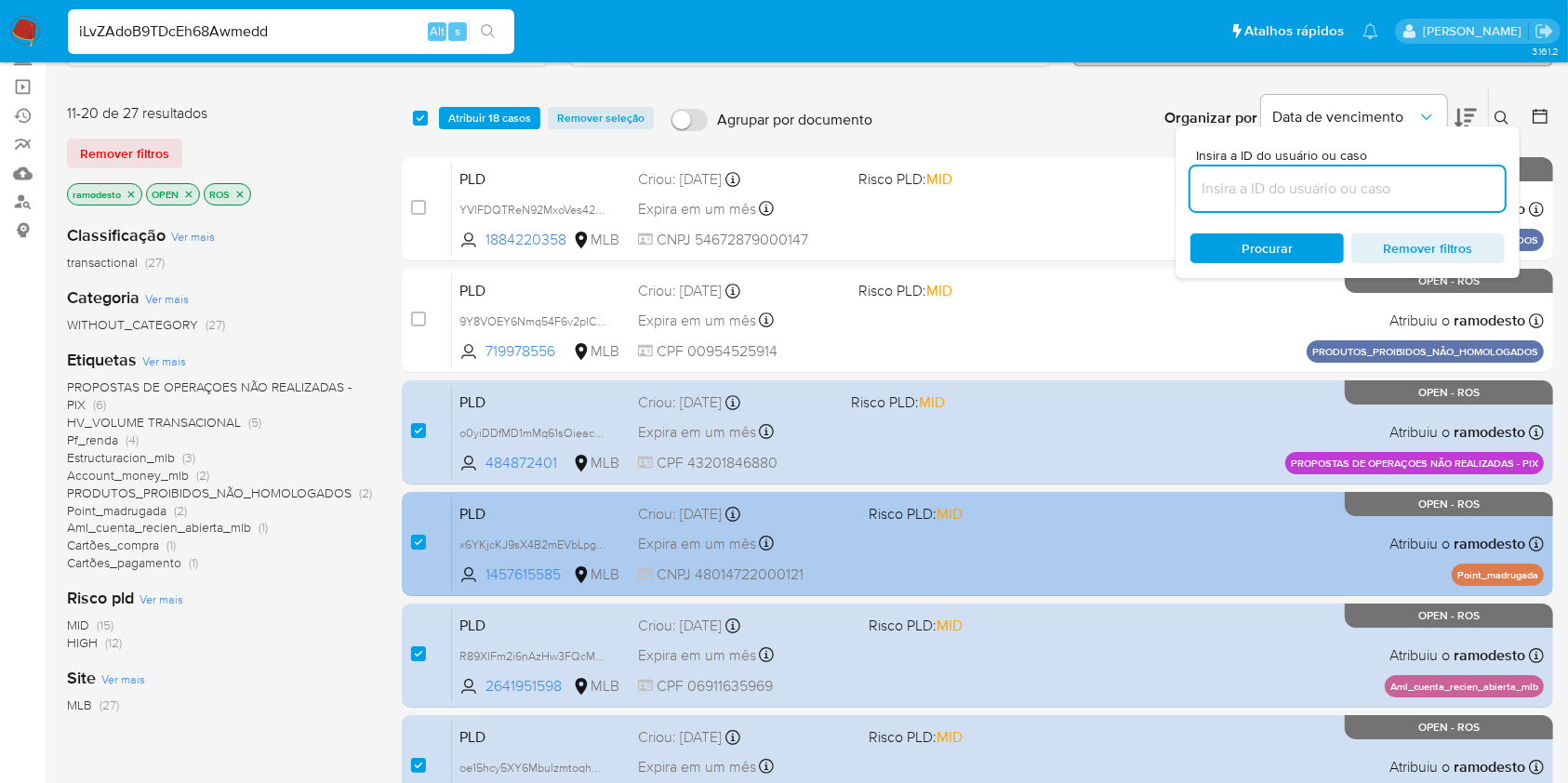
drag, startPoint x: 415, startPoint y: 430, endPoint x: 412, endPoint y: 498, distance: 68.1
click at [414, 439] on div "case-item-checkbox" at bounding box center [419, 433] width 15 height 23
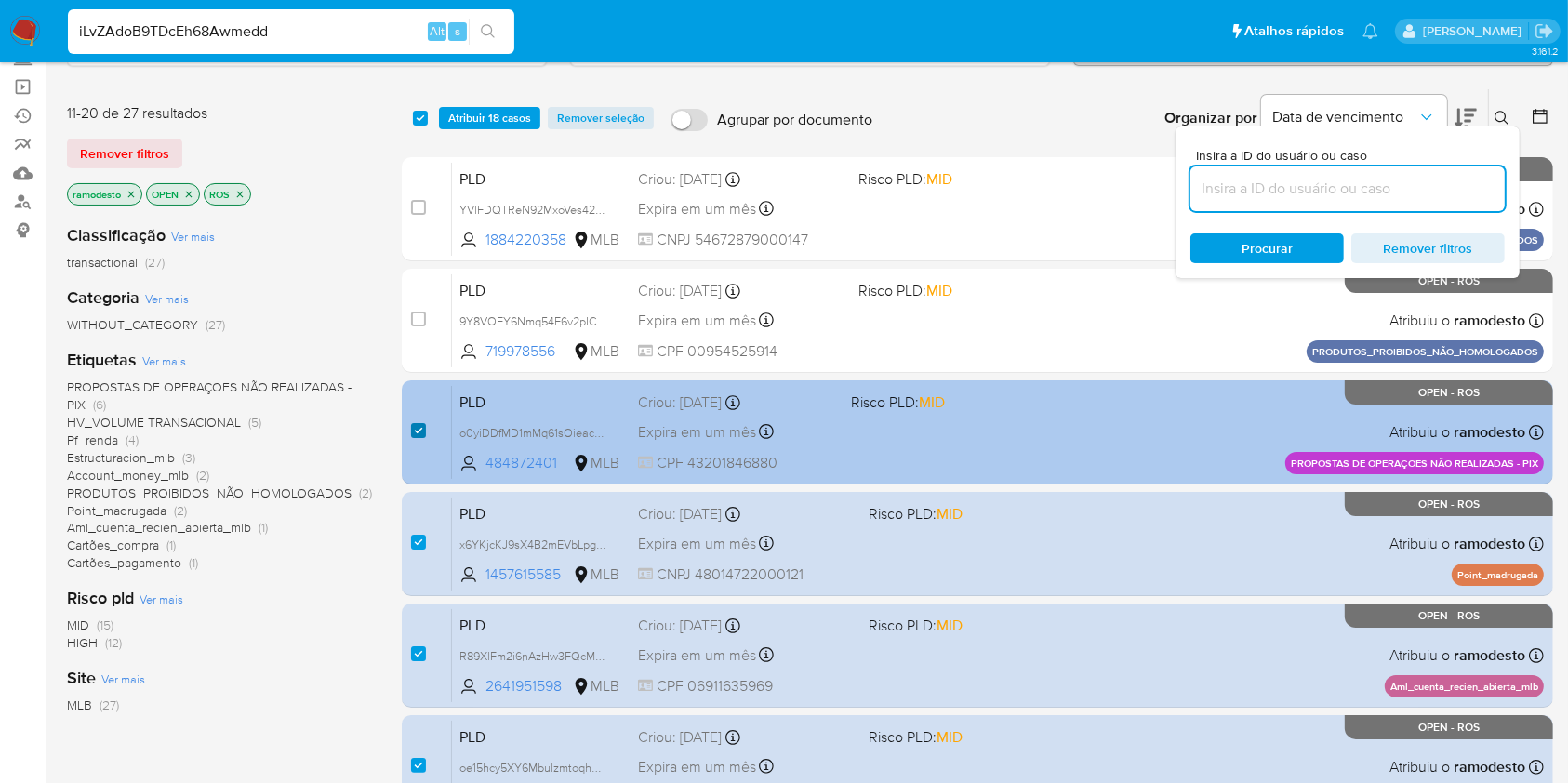
click at [418, 432] on input "checkbox" at bounding box center [419, 431] width 15 height 15
checkbox input "false"
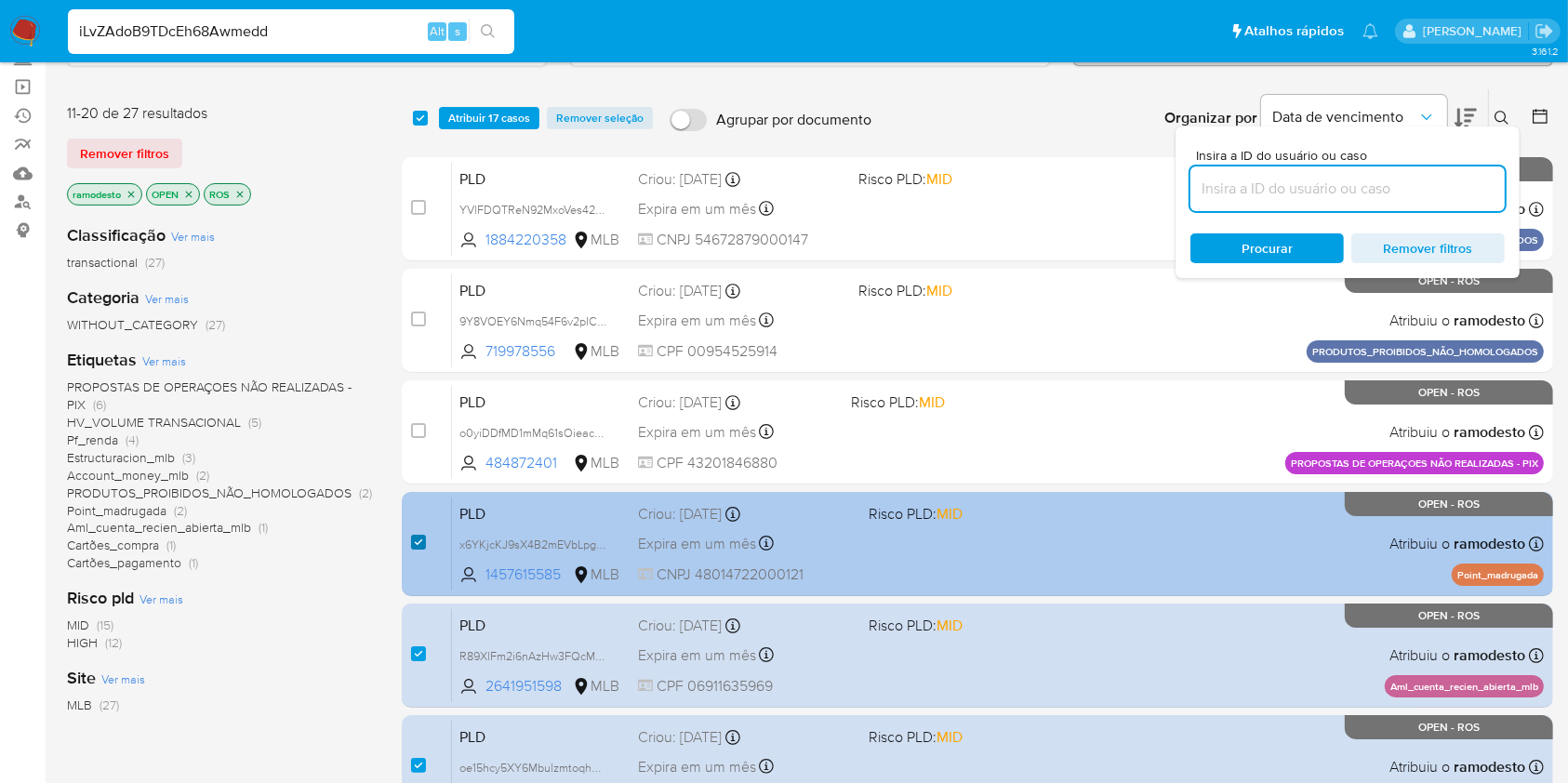
click at [412, 543] on input "checkbox" at bounding box center [419, 543] width 15 height 15
checkbox input "false"
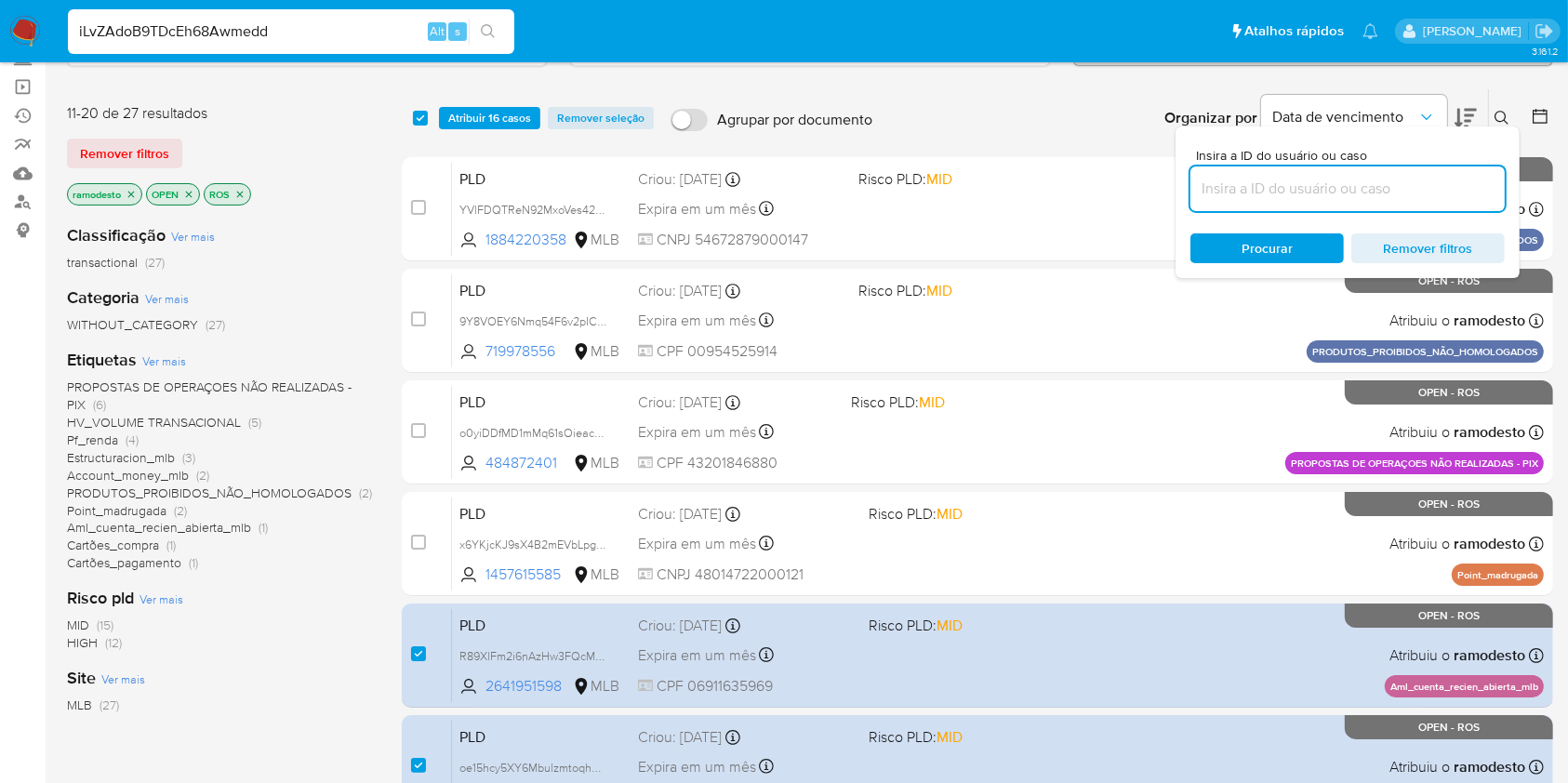
click at [538, 124] on div "Atribuir 16 casos Remover seleção" at bounding box center [550, 119] width 222 height 23
click at [484, 121] on span "Atribuir 16 casos" at bounding box center [489, 119] width 83 height 19
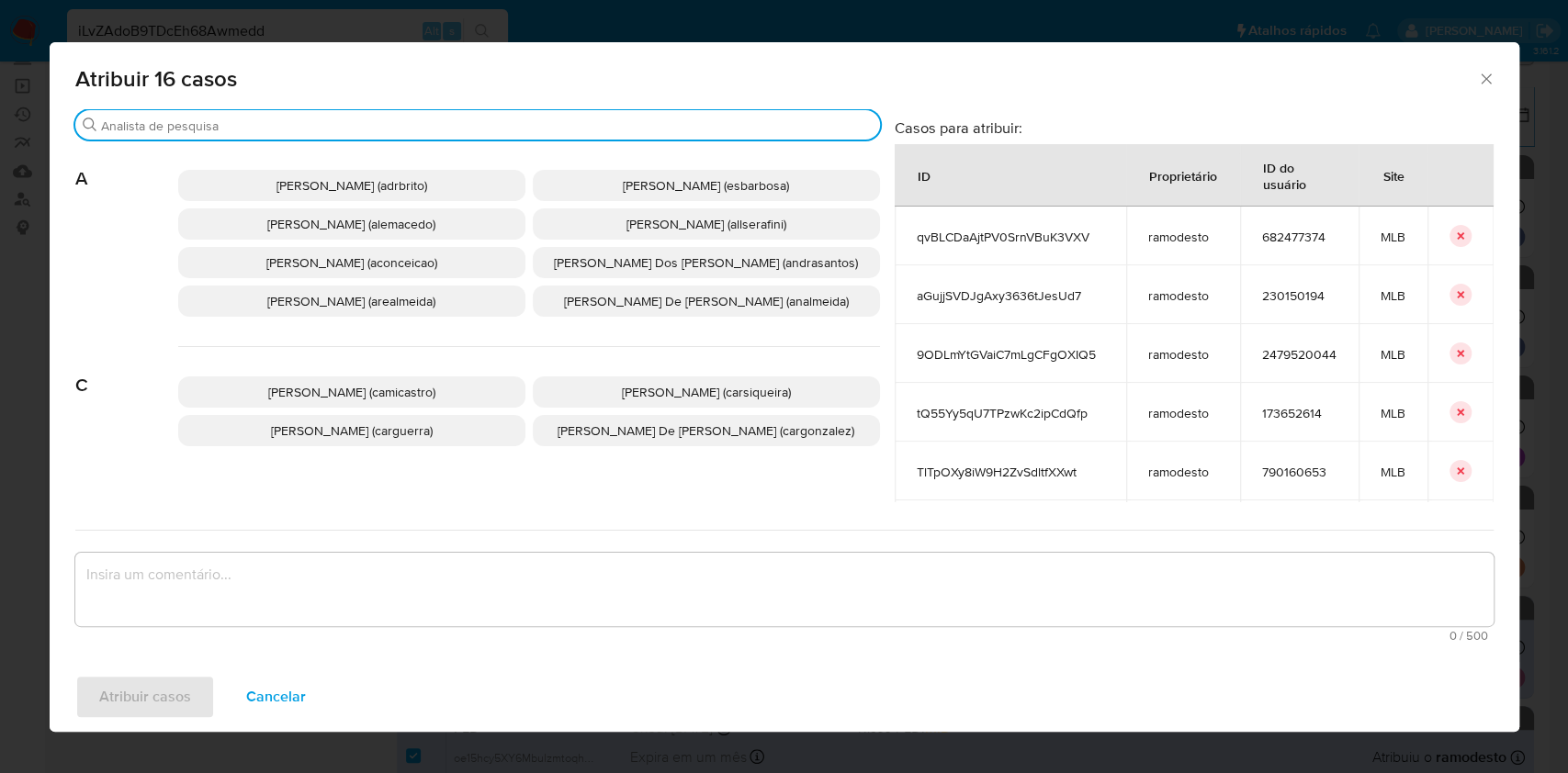
click at [483, 129] on input "Buscar" at bounding box center [487, 126] width 772 height 17
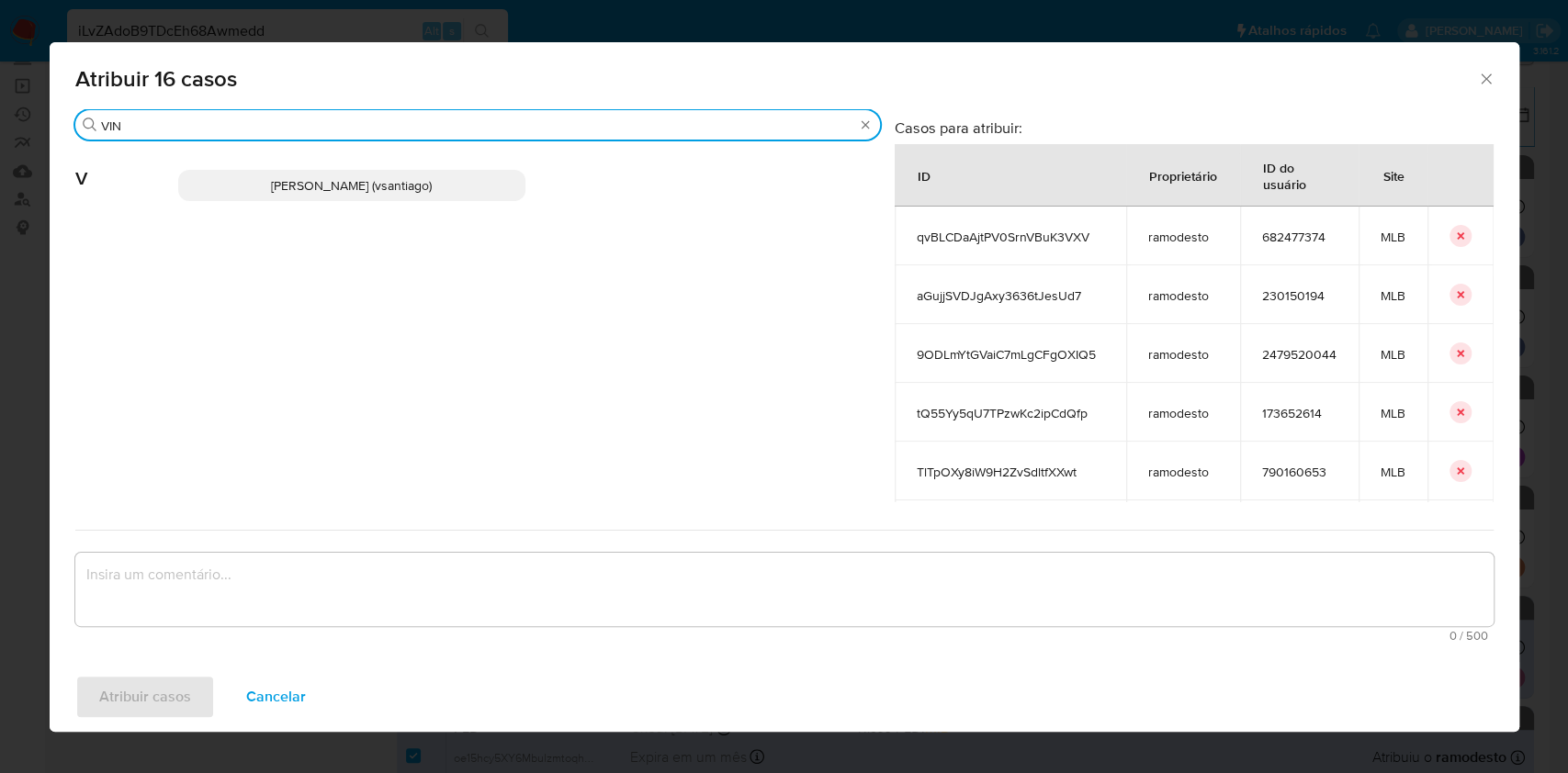
type input "VIN"
click at [432, 181] on span "Vinicius Santiago Souza (vsantiago)" at bounding box center [351, 186] width 160 height 19
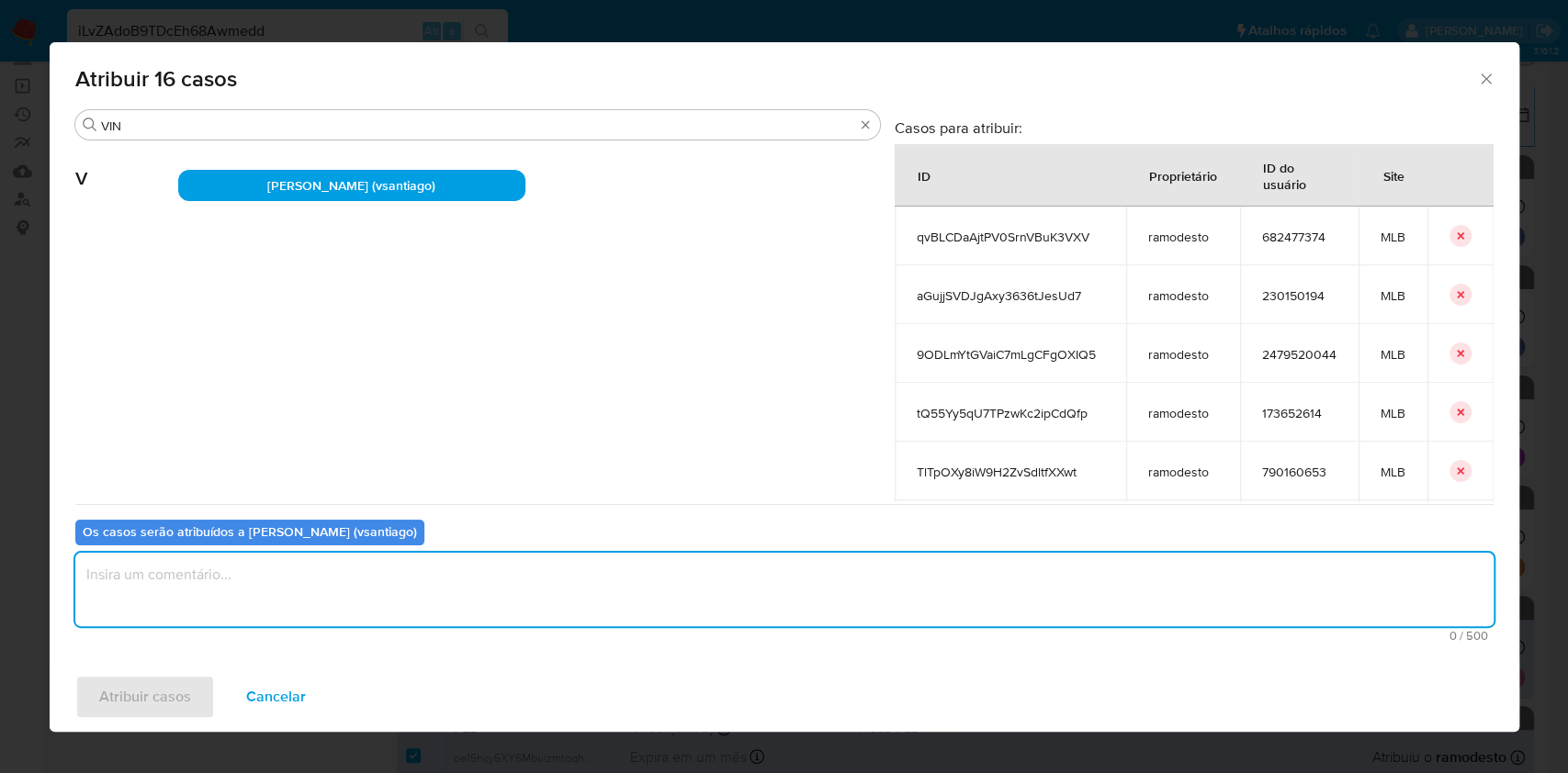
click at [472, 581] on textarea "assign-modal" at bounding box center [784, 589] width 1419 height 73
type textarea "OK"
click at [203, 667] on div "Atribuir casos Cancelar" at bounding box center [784, 697] width 1470 height 69
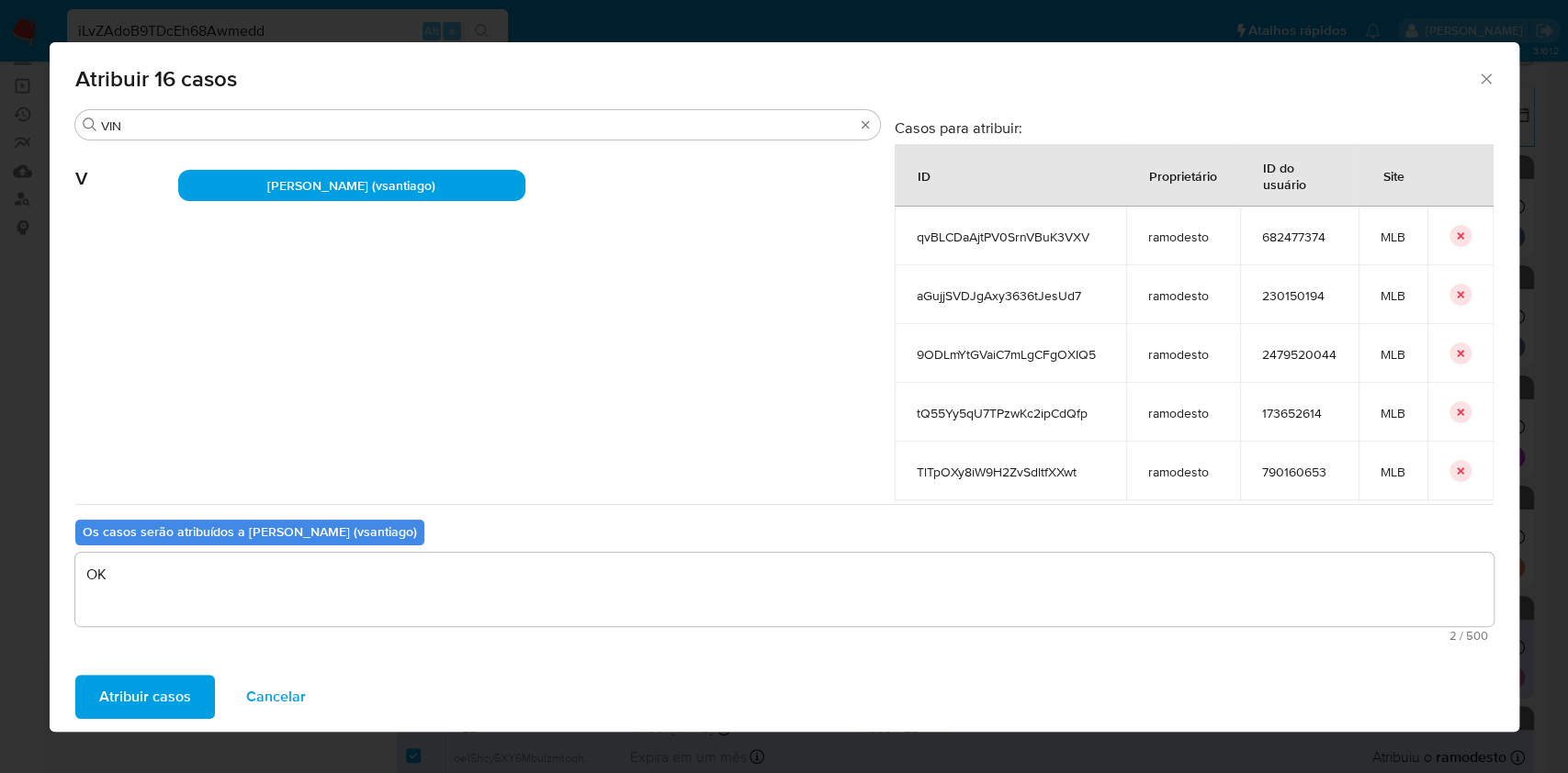
click at [189, 680] on button "Atribuir casos" at bounding box center [145, 697] width 140 height 44
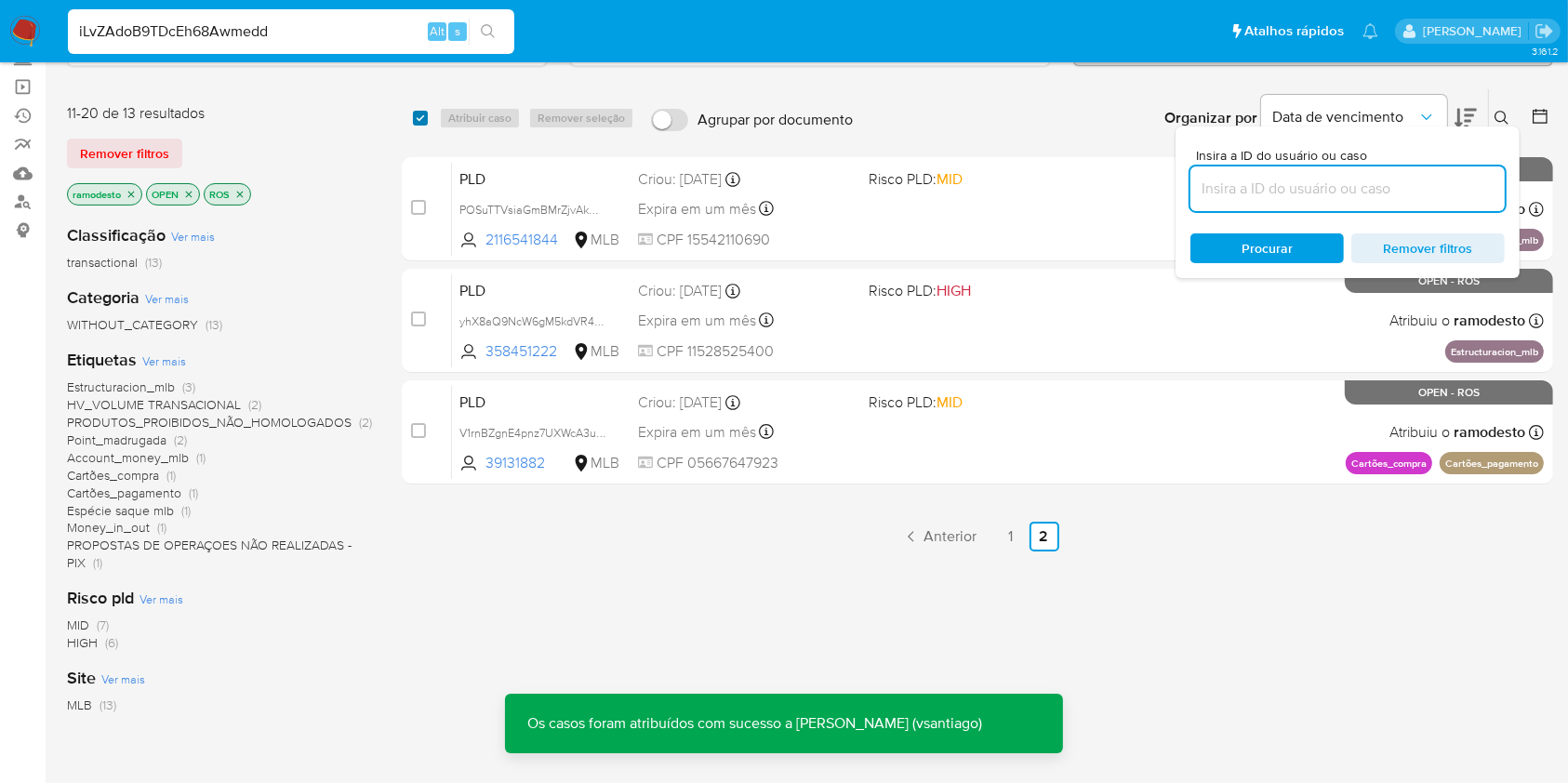
click at [421, 114] on input "checkbox" at bounding box center [421, 119] width 15 height 15
checkbox input "true"
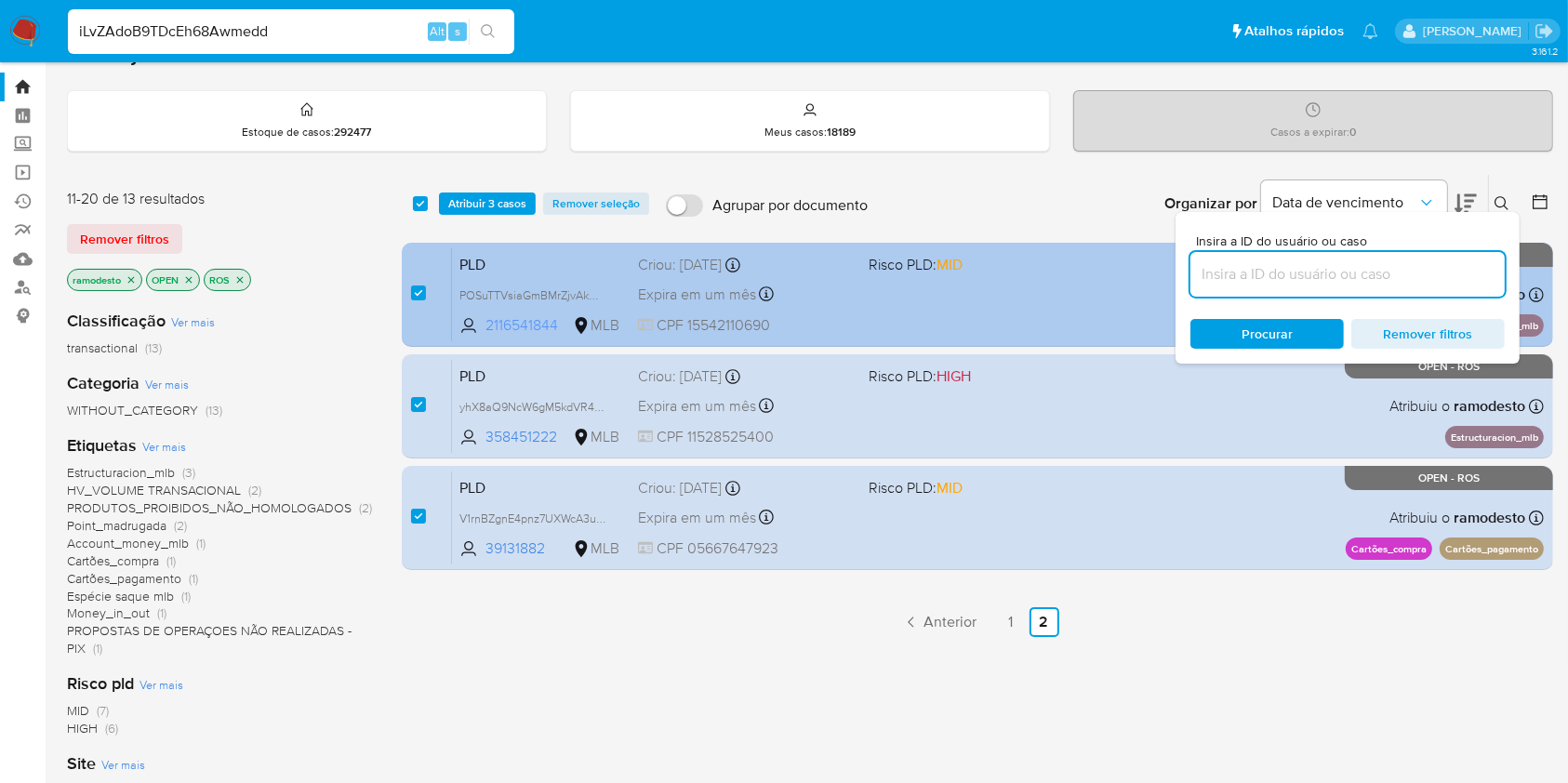
scroll to position [0, 0]
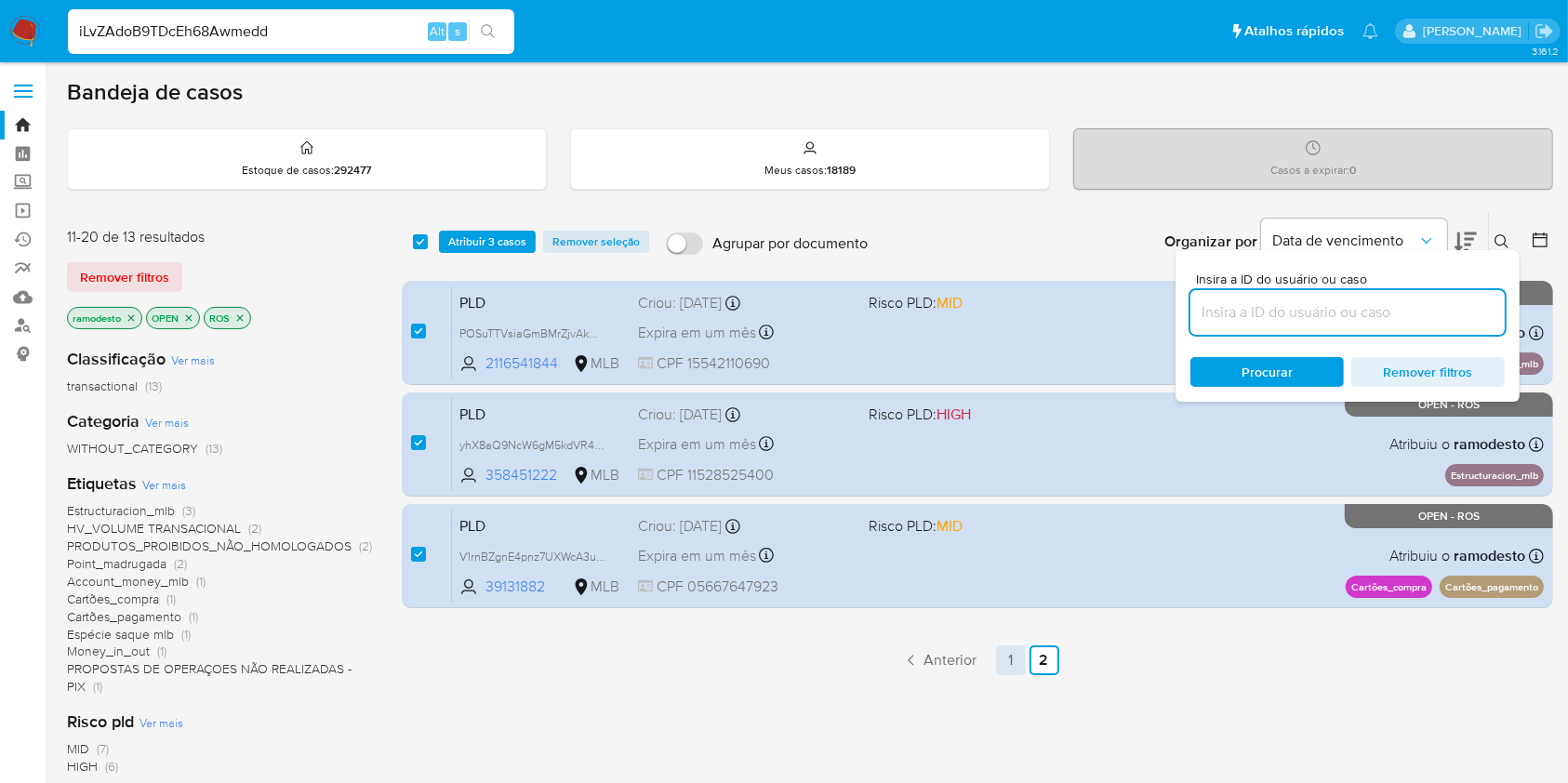
click at [1011, 662] on link "1" at bounding box center [1011, 660] width 29 height 29
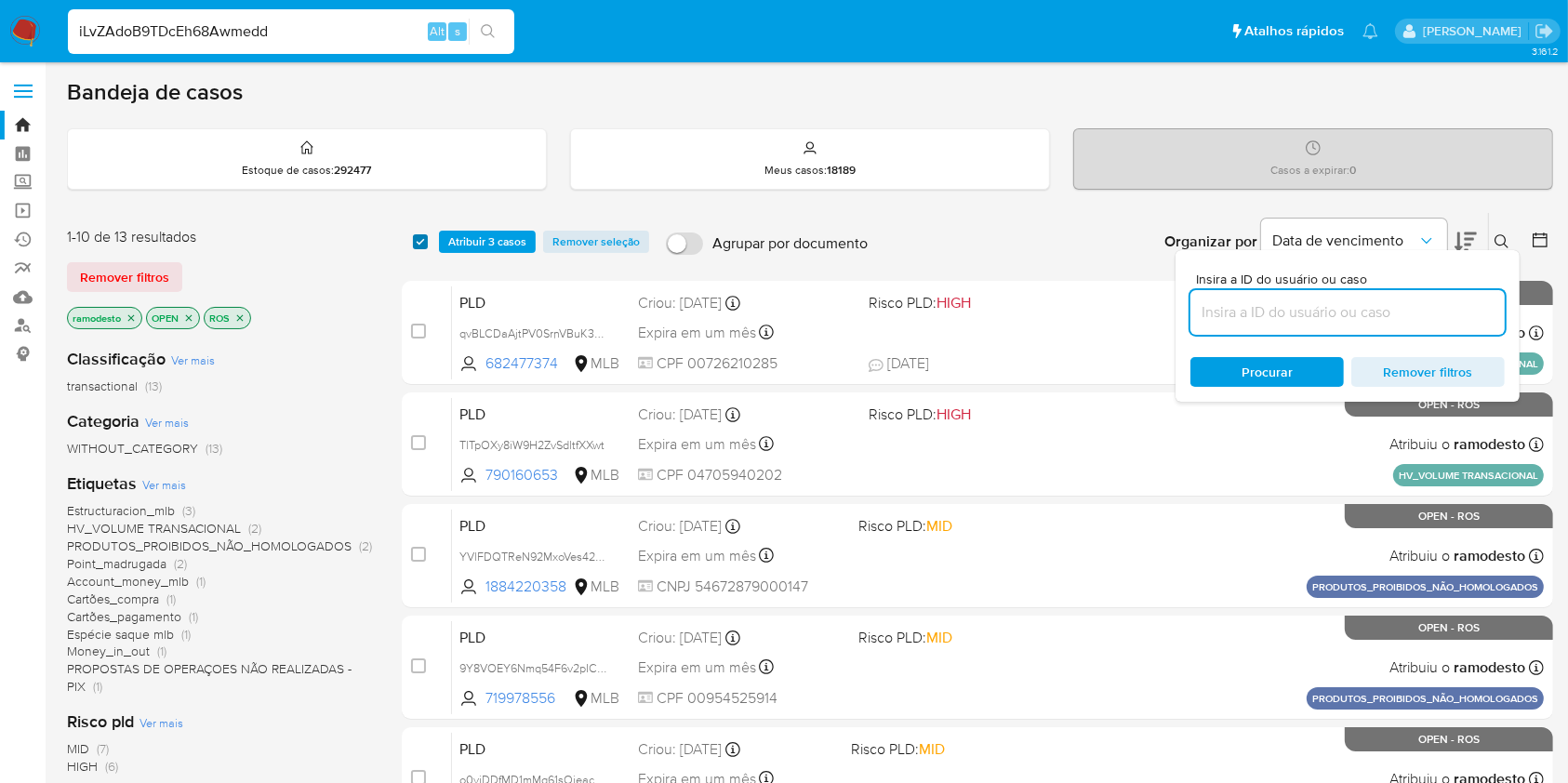
click at [413, 240] on input "checkbox" at bounding box center [421, 242] width 15 height 15
checkbox input "true"
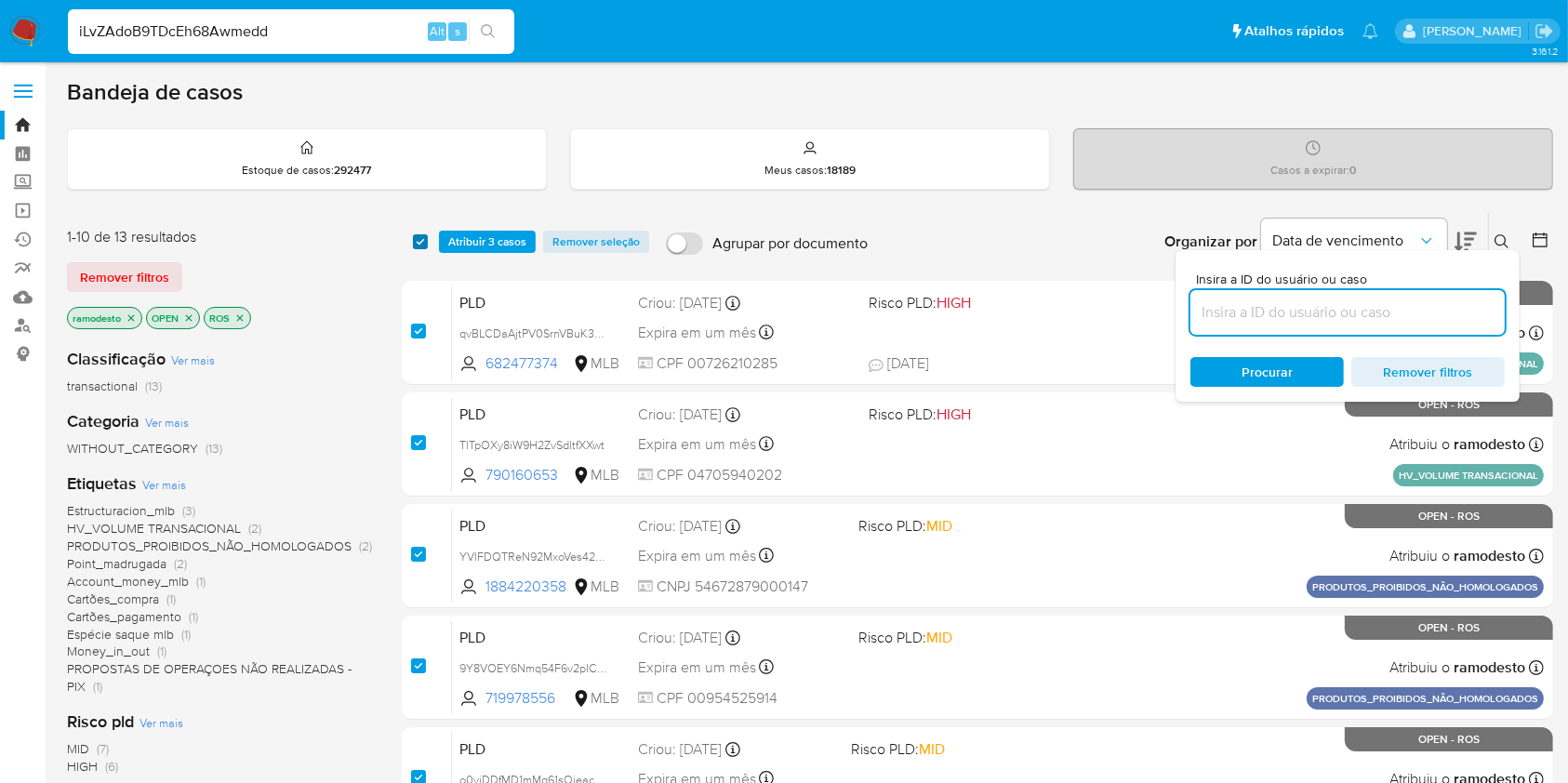
checkbox input "true"
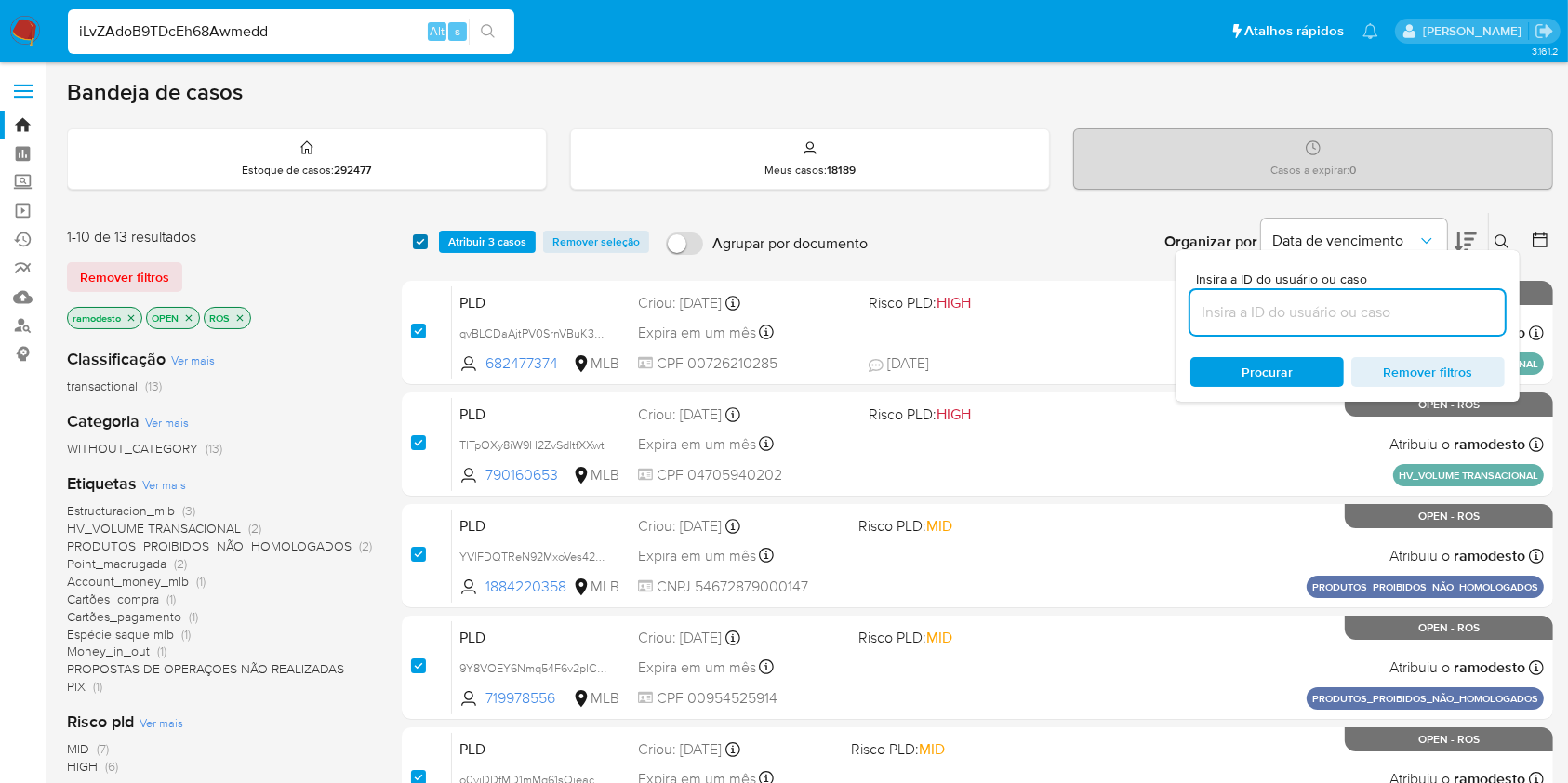
checkbox input "true"
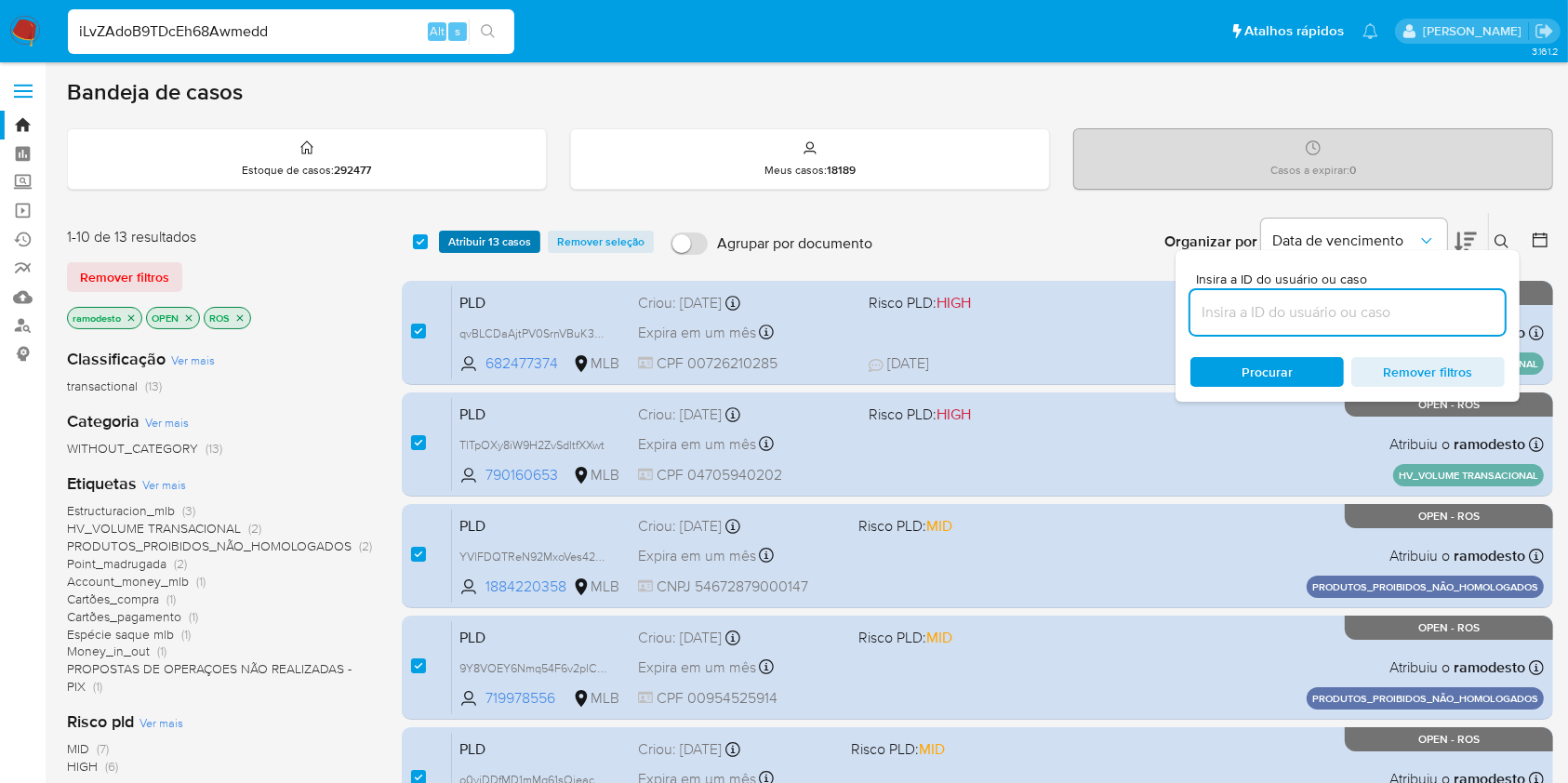
click at [462, 235] on span "Atribuir 13 casos" at bounding box center [489, 242] width 83 height 19
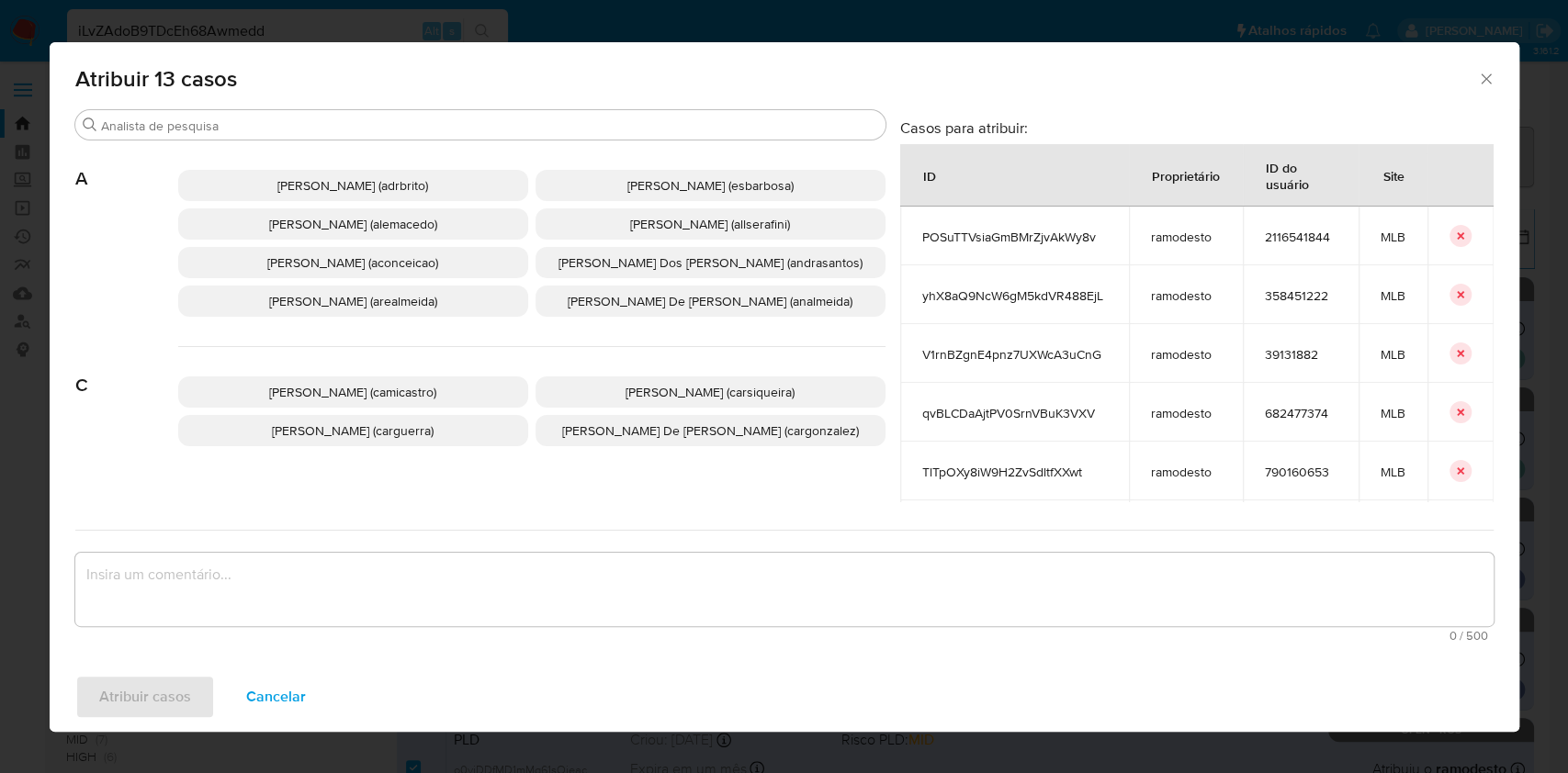
click at [404, 260] on span "Ana Cristina Da Conceicao (aconceicao)" at bounding box center [353, 263] width 171 height 19
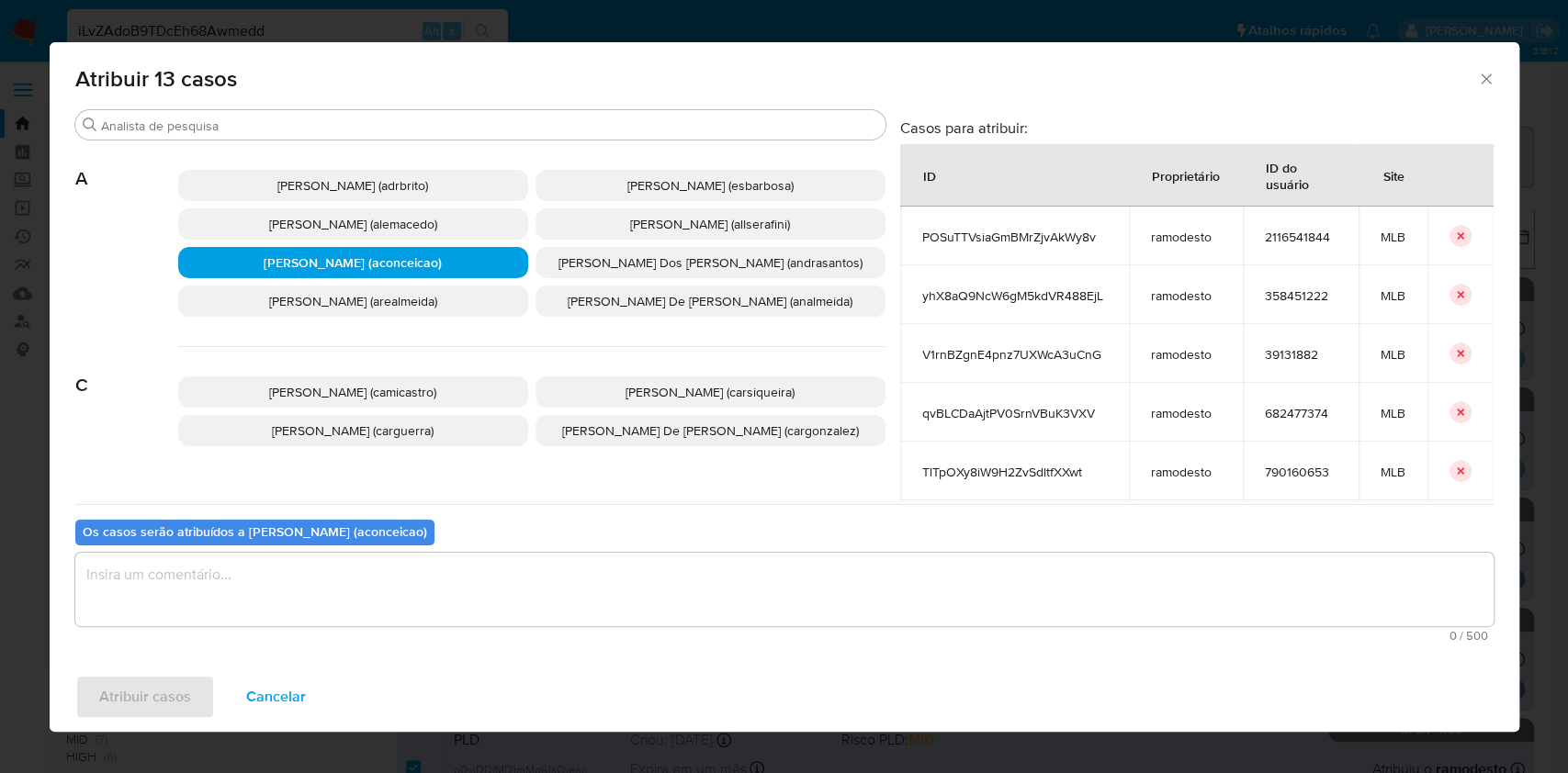
click at [417, 612] on textarea "assign-modal" at bounding box center [784, 589] width 1419 height 73
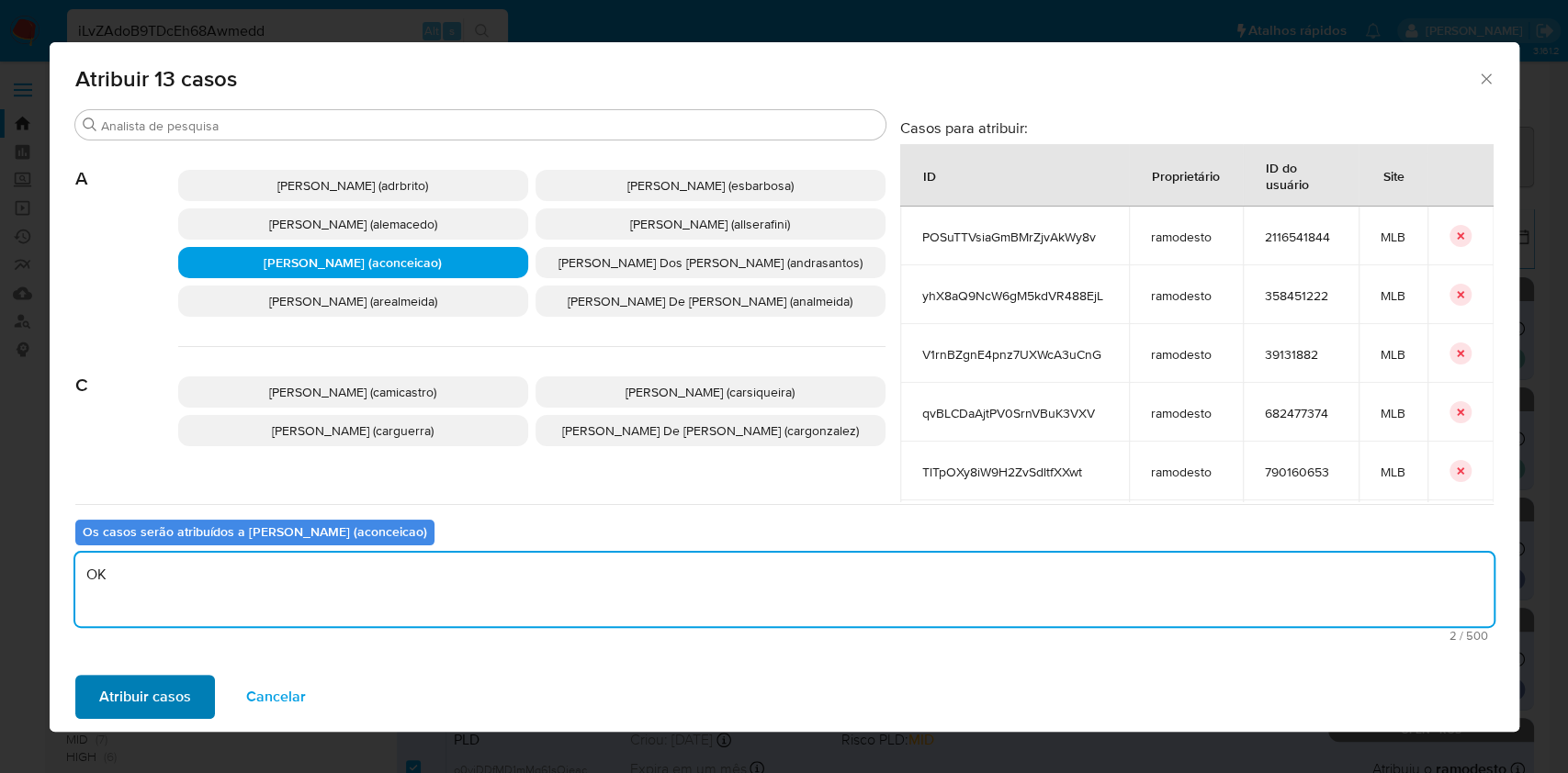
type textarea "OK"
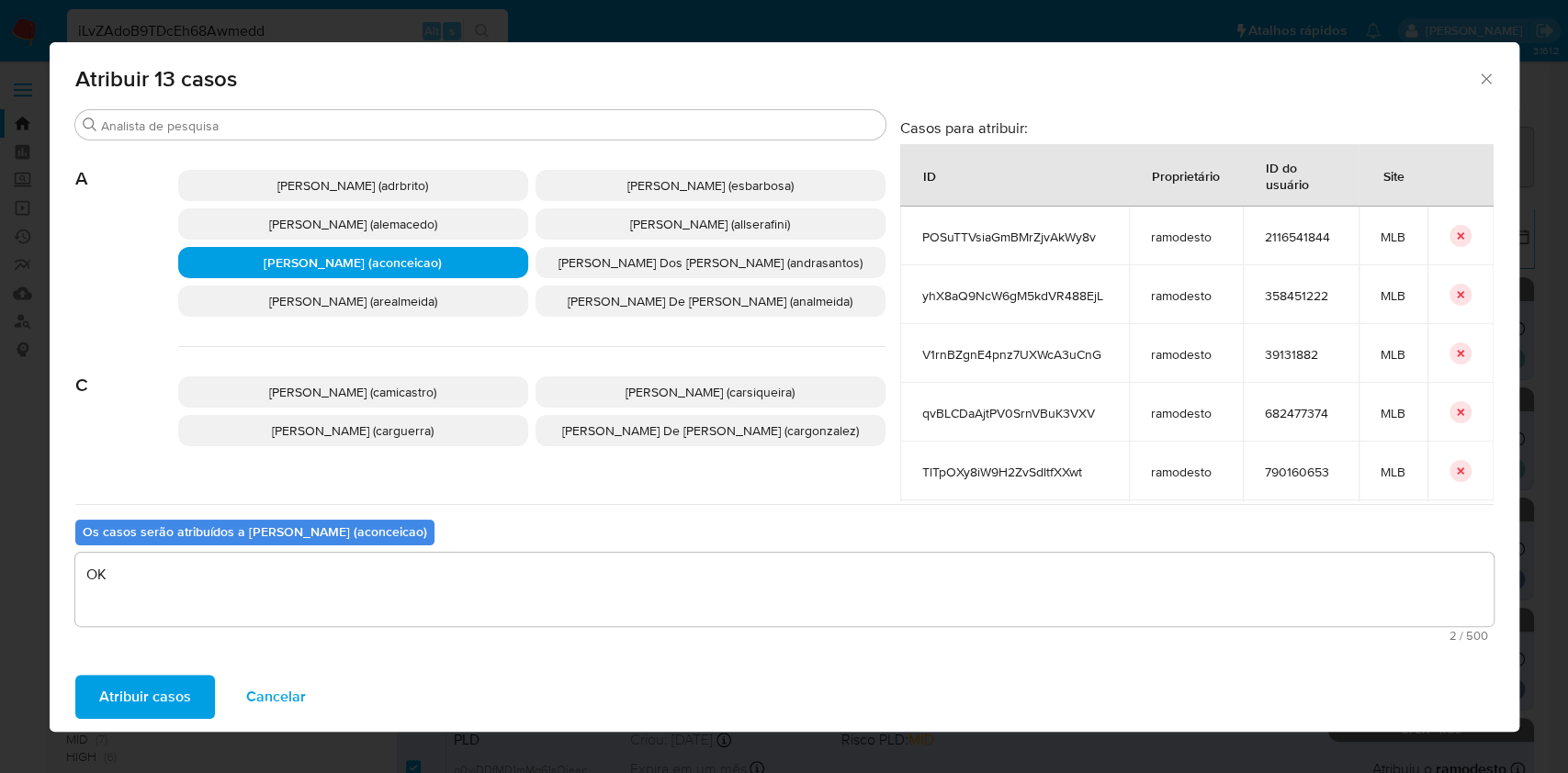
click at [156, 695] on span "Atribuir casos" at bounding box center [145, 697] width 92 height 40
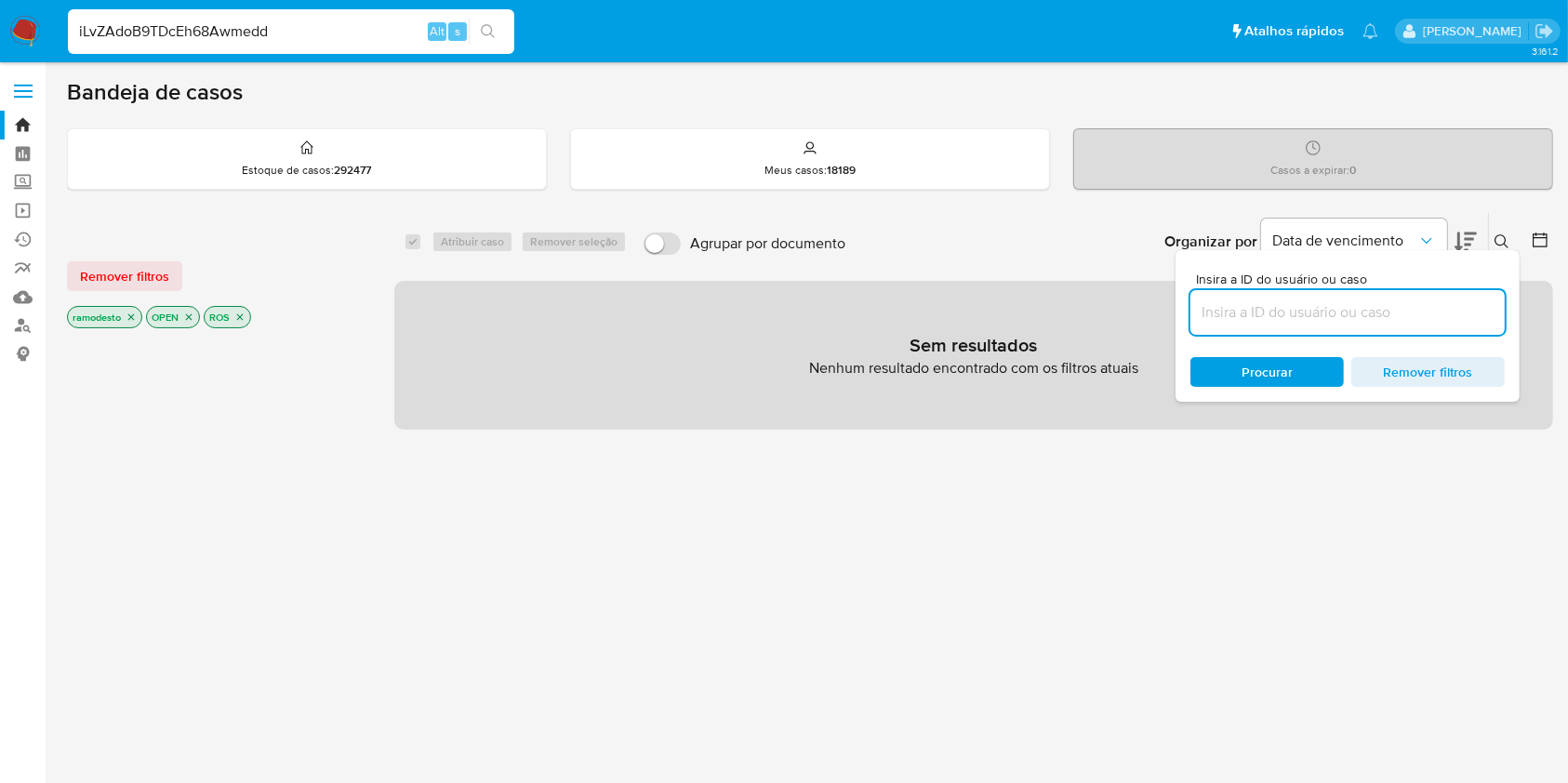
click at [1376, 307] on input at bounding box center [1347, 312] width 314 height 24
paste input "KJHNaeYpZxeaHHOOs4LuO1WI"
type input "KJHNaeYpZxeaHHOOs4LuO1WI"
click at [135, 317] on icon "close-filter" at bounding box center [131, 317] width 11 height 11
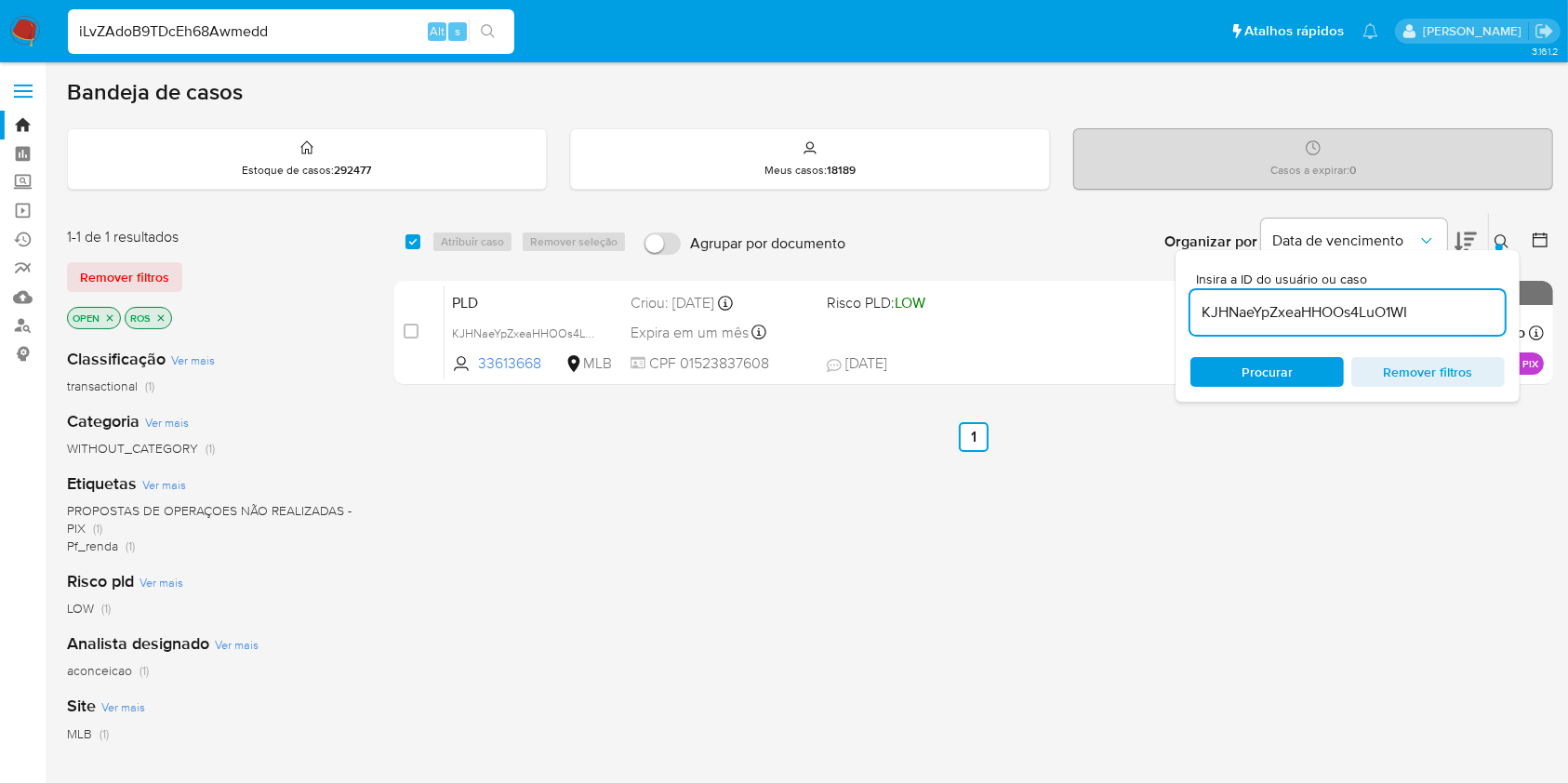
click at [1494, 239] on button at bounding box center [1504, 242] width 30 height 23
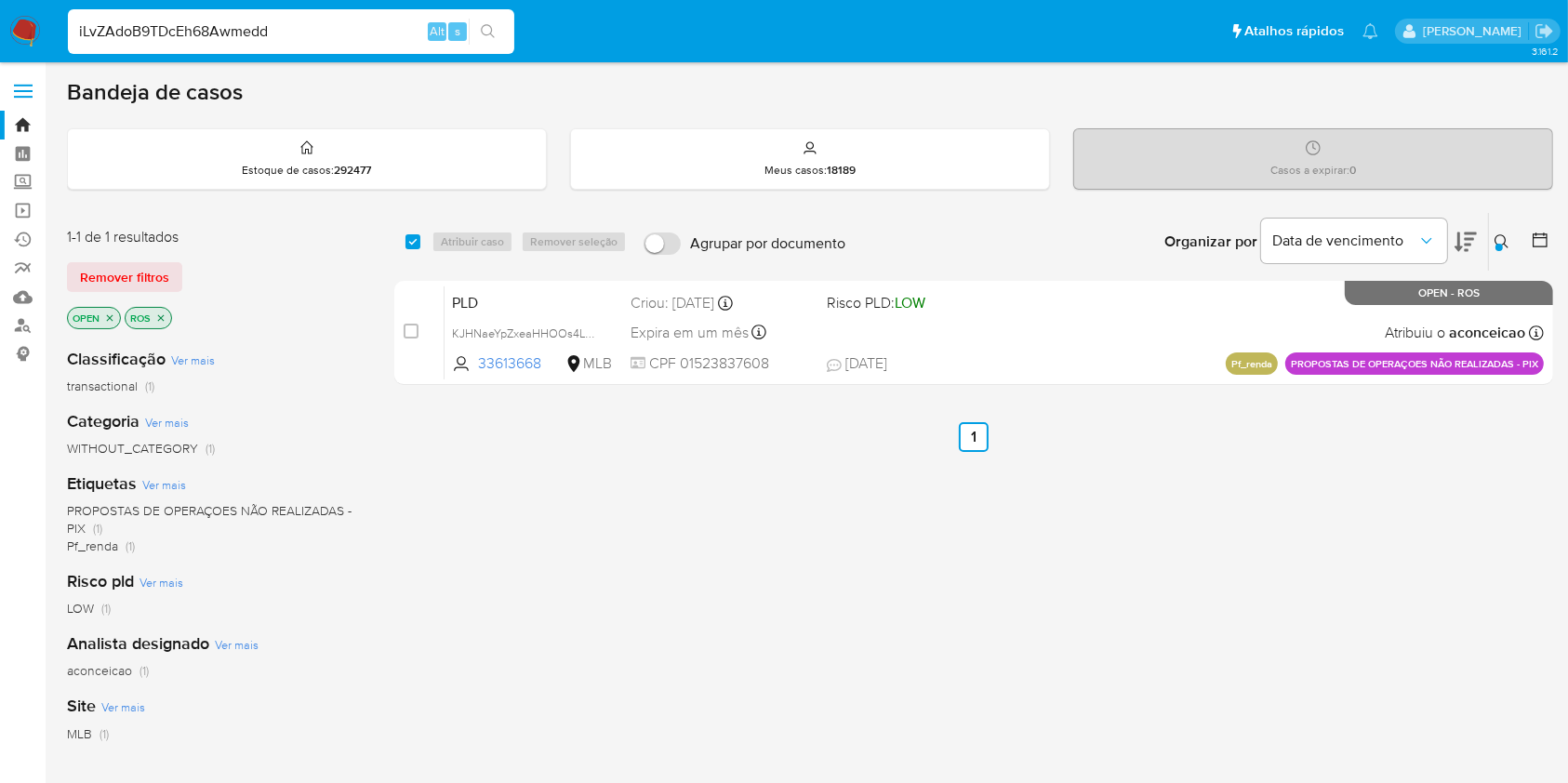
click at [1498, 228] on div "Insira a ID do usuário ou caso KJHNaeYpZxeaHHOOs4LuO1WI Procurar Remover filtros" at bounding box center [1503, 241] width 31 height 58
click at [1498, 231] on button at bounding box center [1504, 242] width 30 height 23
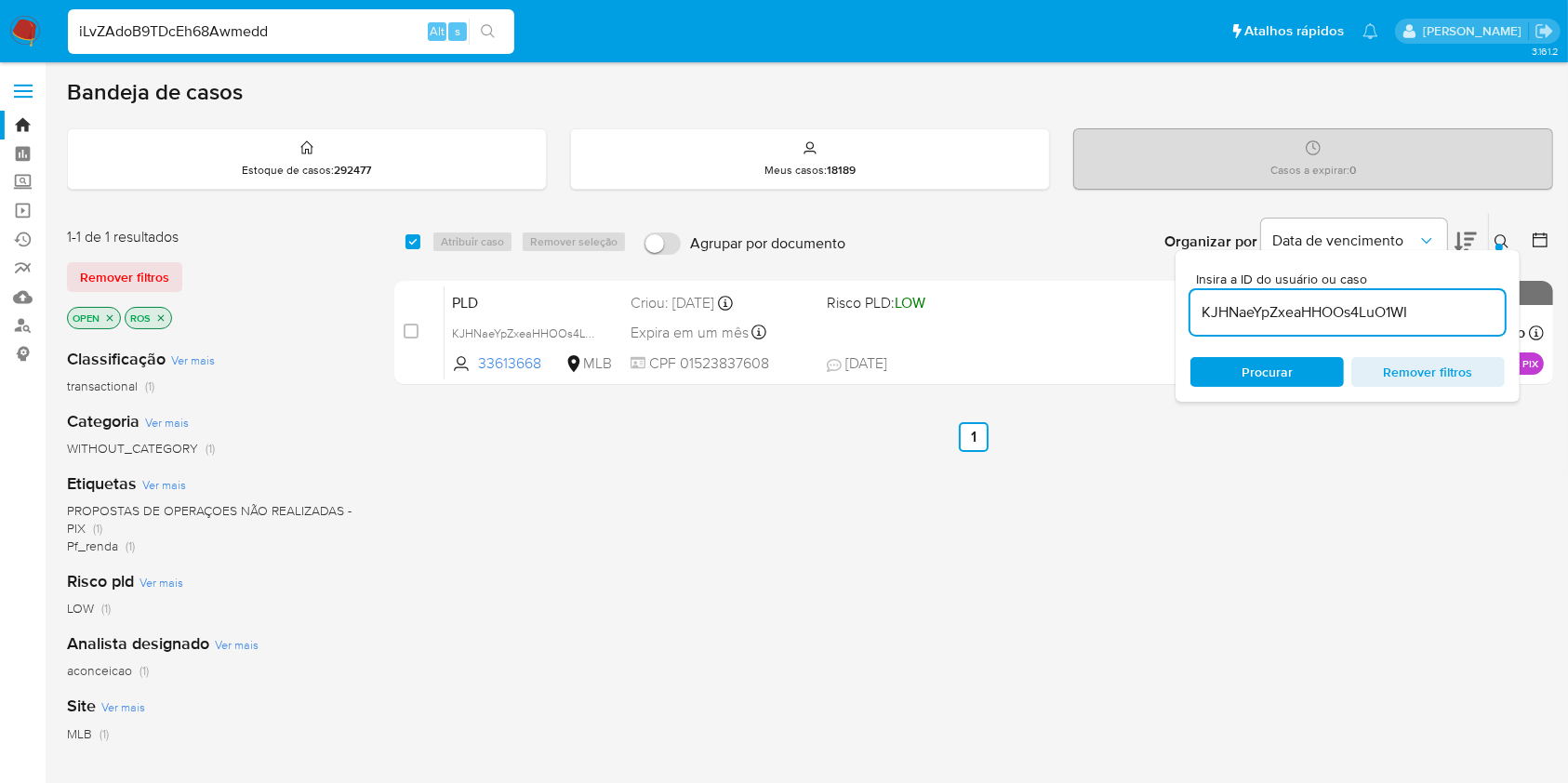
click at [1407, 318] on input "KJHNaeYpZxeaHHOOs4LuO1WI" at bounding box center [1347, 312] width 314 height 24
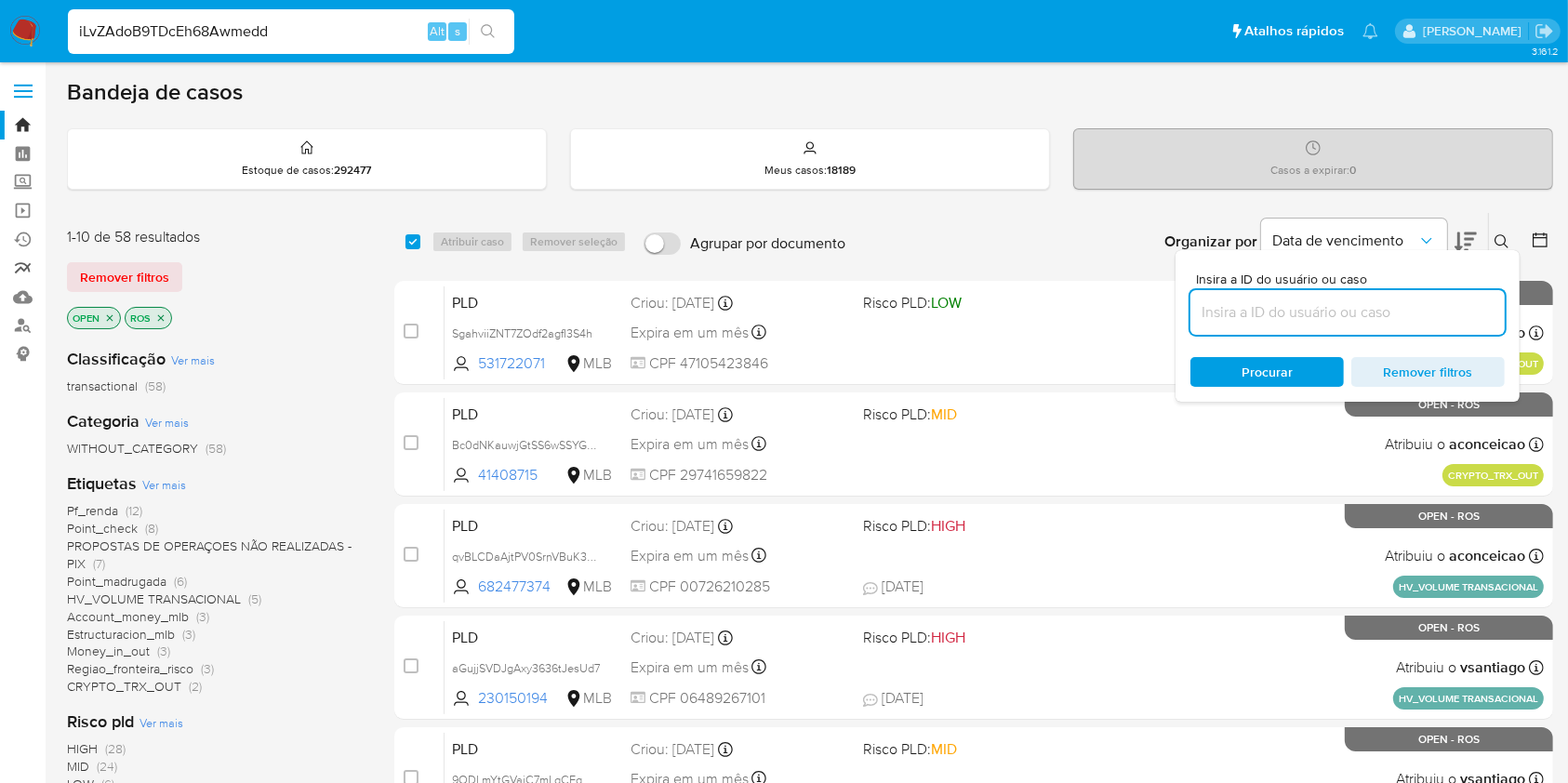
click at [15, 276] on link "relatórios" at bounding box center [110, 268] width 221 height 29
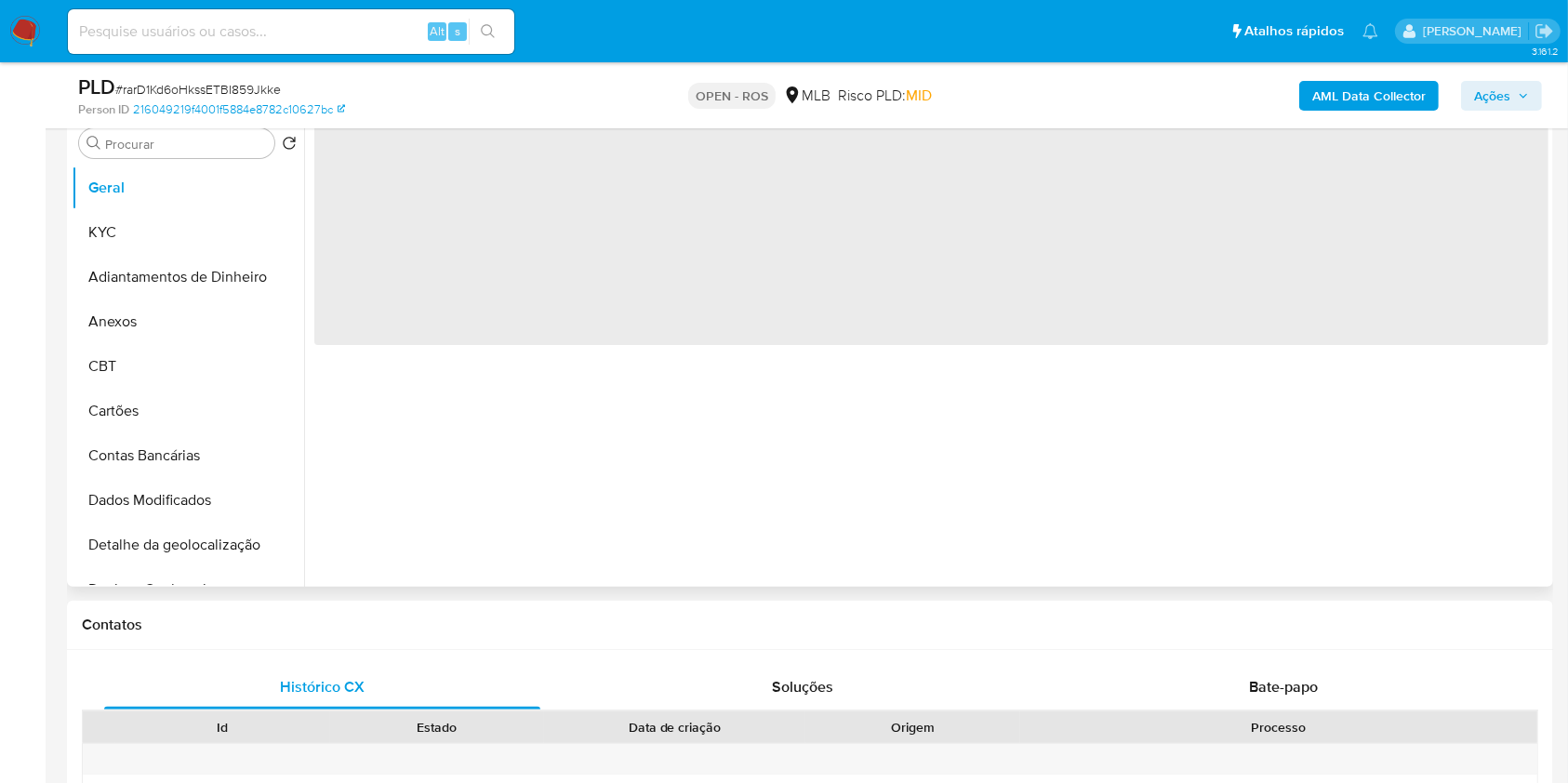
select select "10"
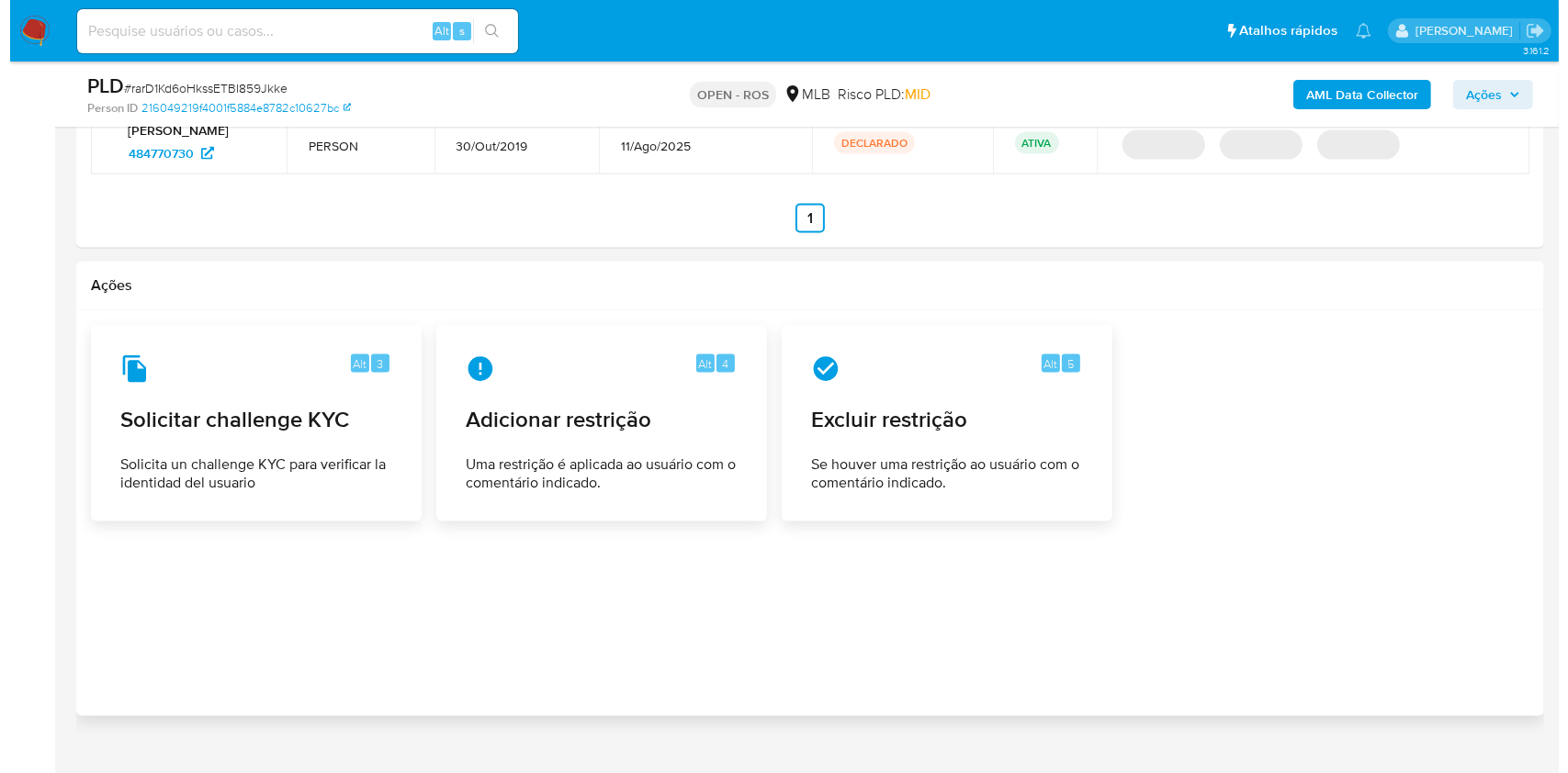
scroll to position [2746, 0]
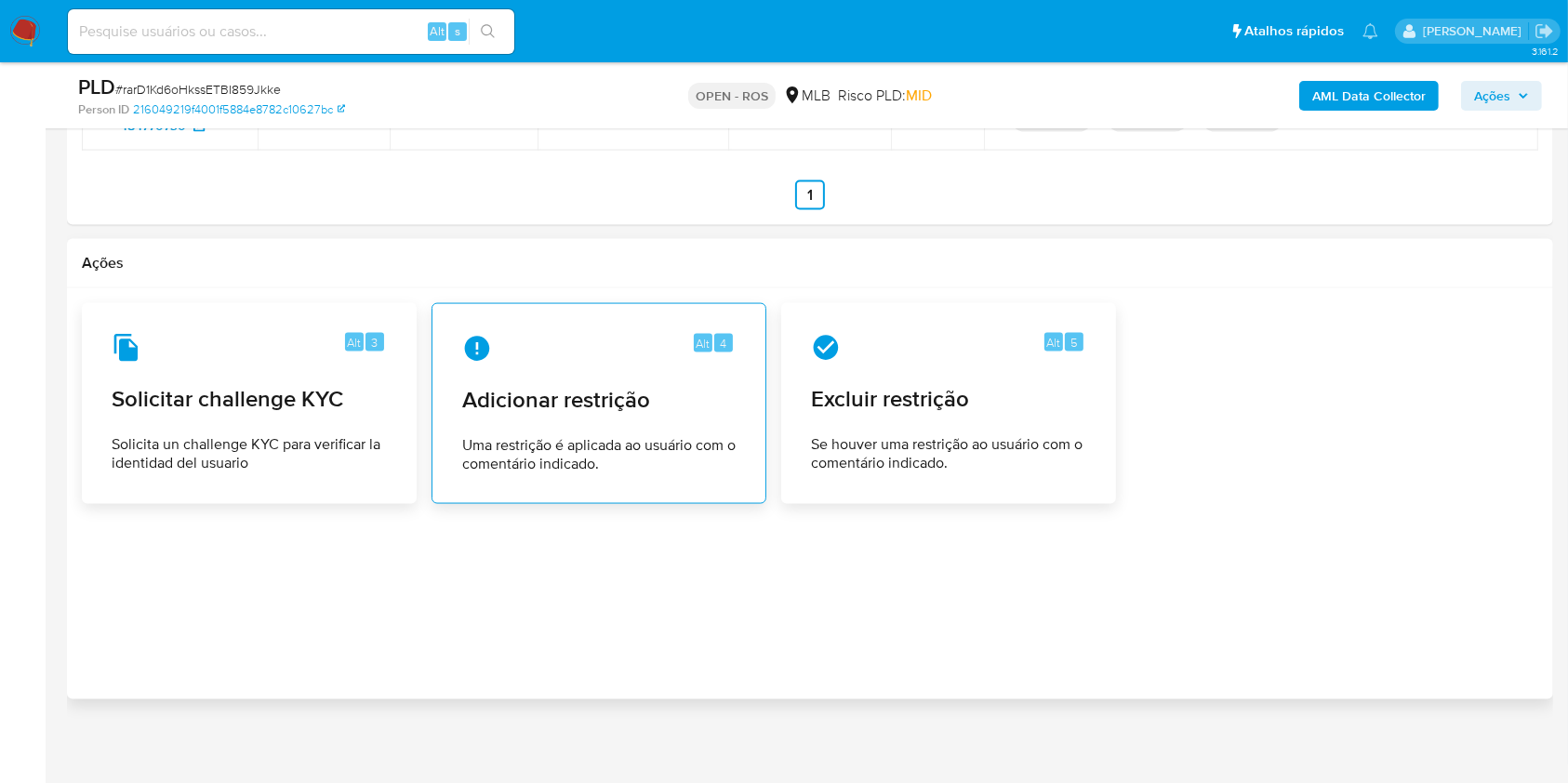
click at [517, 449] on span "Uma restrição é aplicada ao usuário com o comentário indicado." at bounding box center [599, 454] width 274 height 37
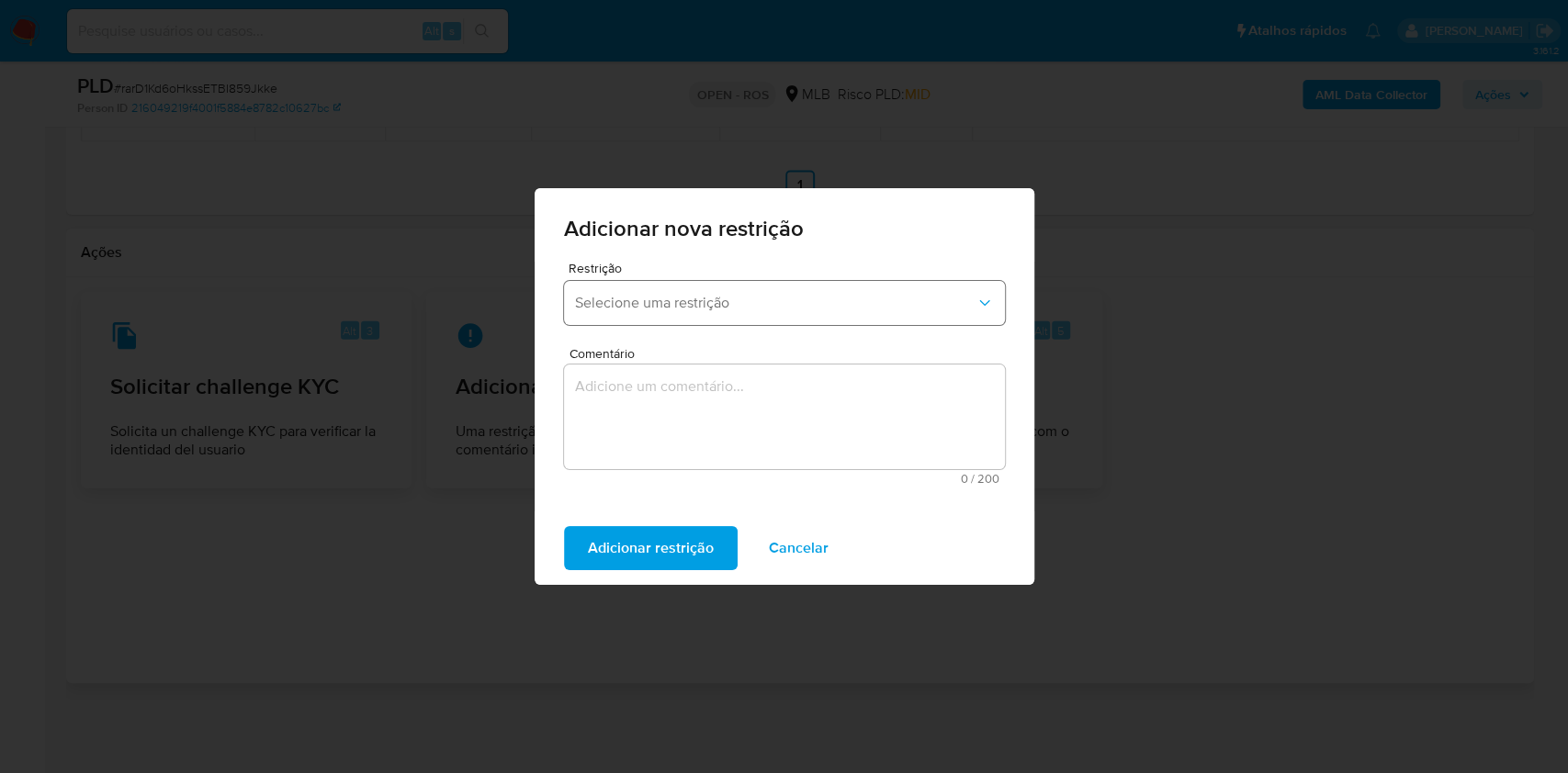
click at [684, 296] on span "Selecione uma restrição" at bounding box center [775, 303] width 401 height 19
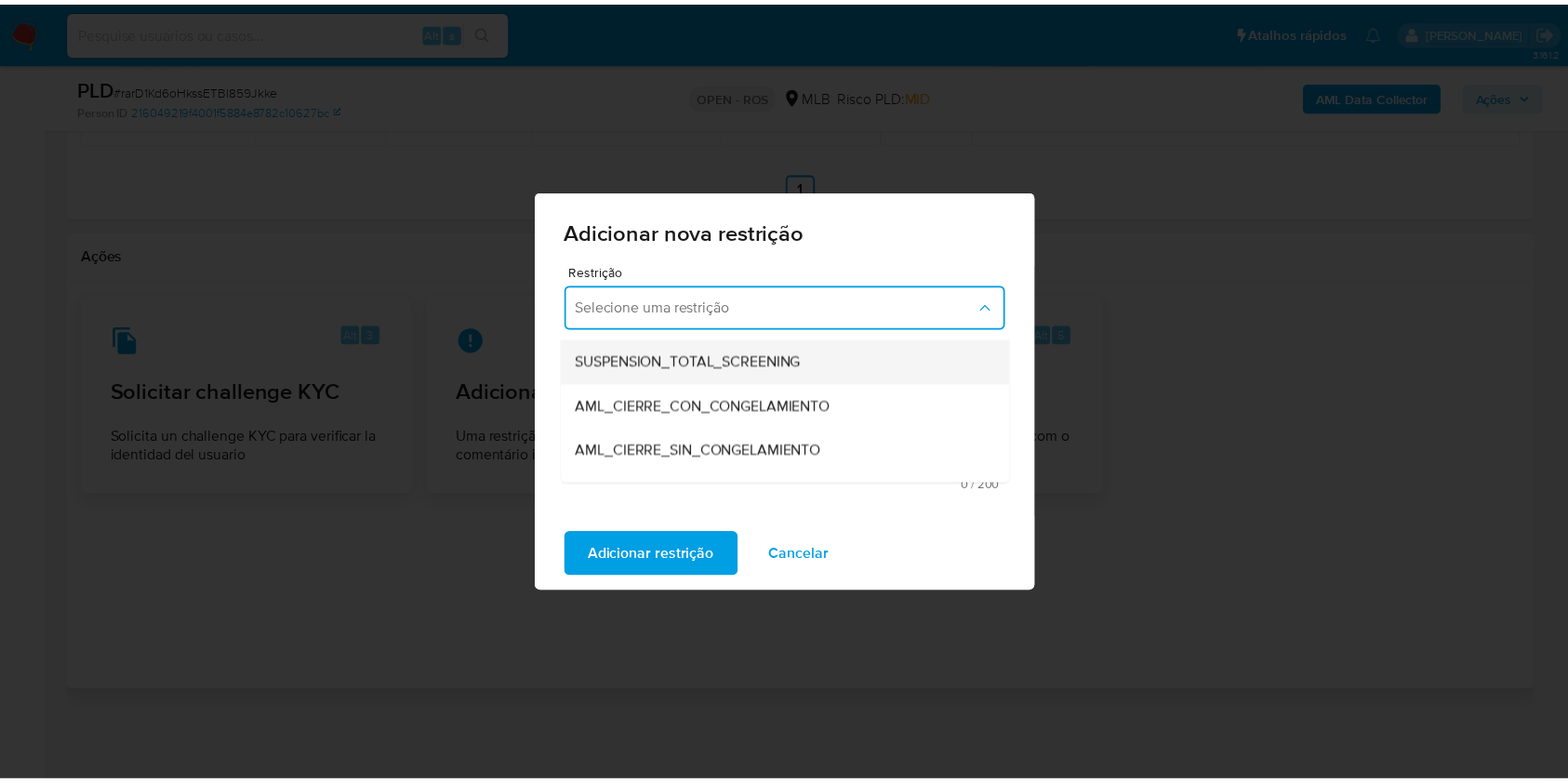
scroll to position [124, 0]
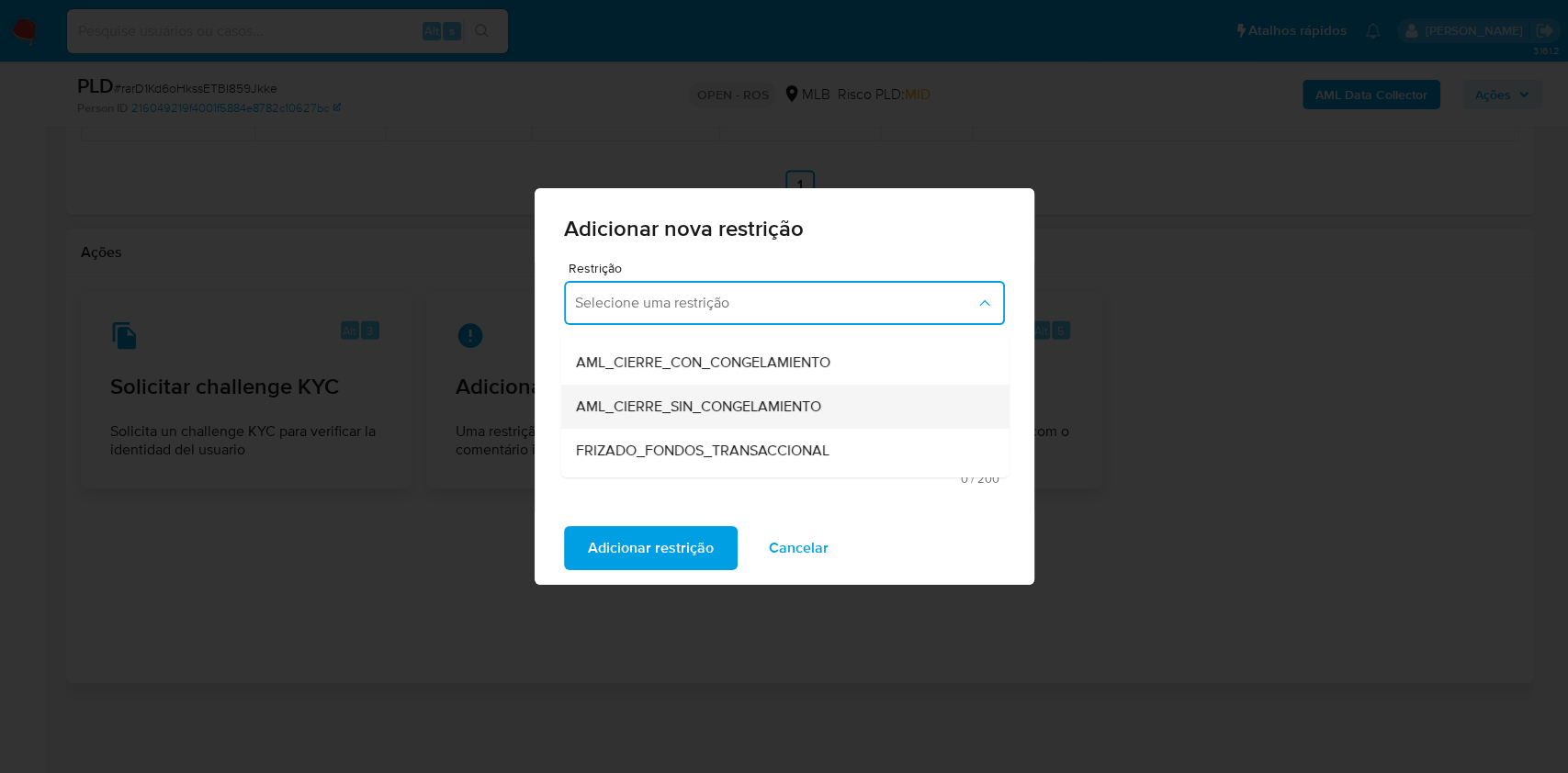
click at [737, 402] on span "AML_CIERRE_SIN_CONGELAMIENTO" at bounding box center [697, 407] width 245 height 19
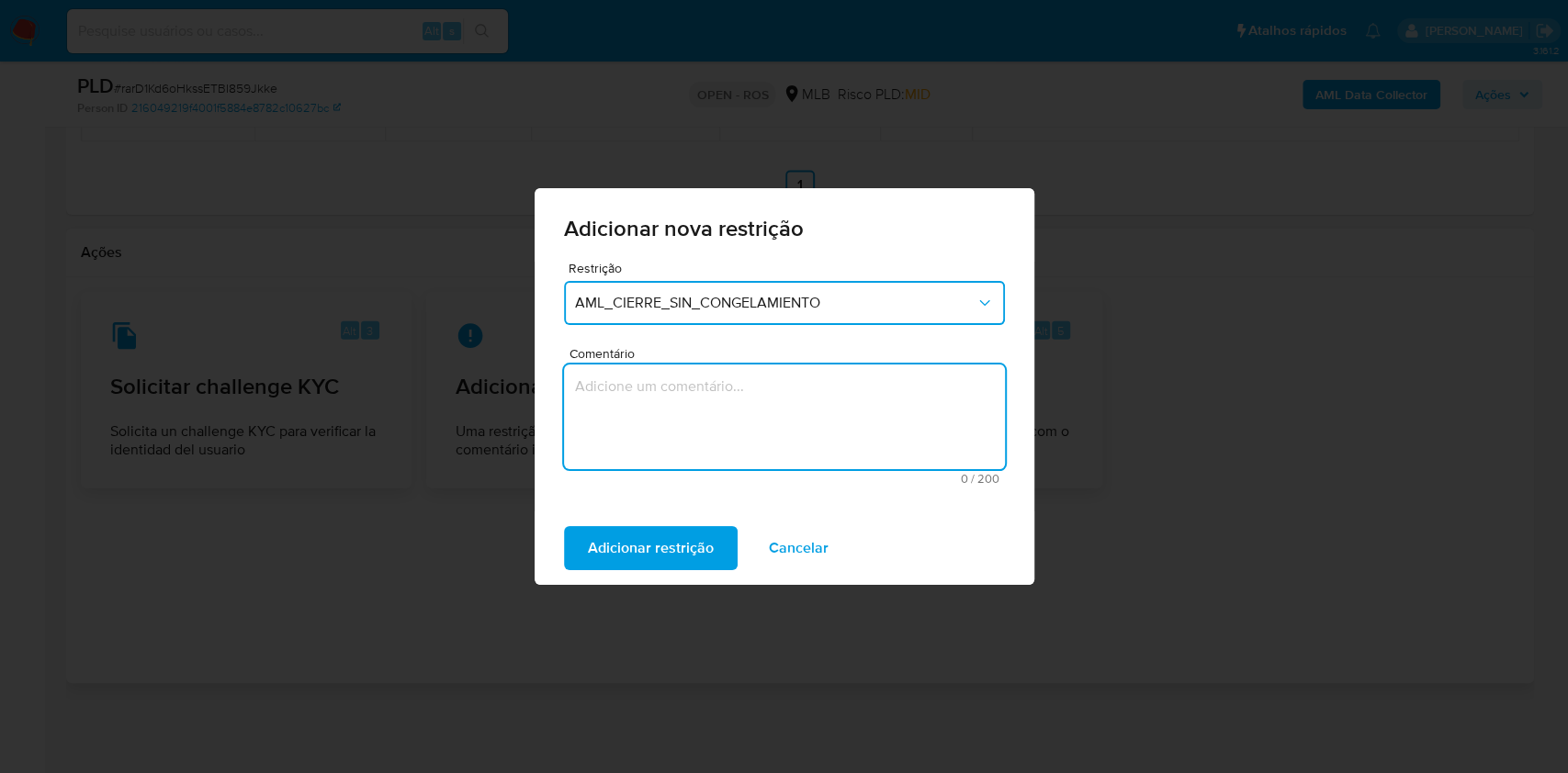
click at [890, 459] on textarea "Comentário" at bounding box center [784, 417] width 441 height 105
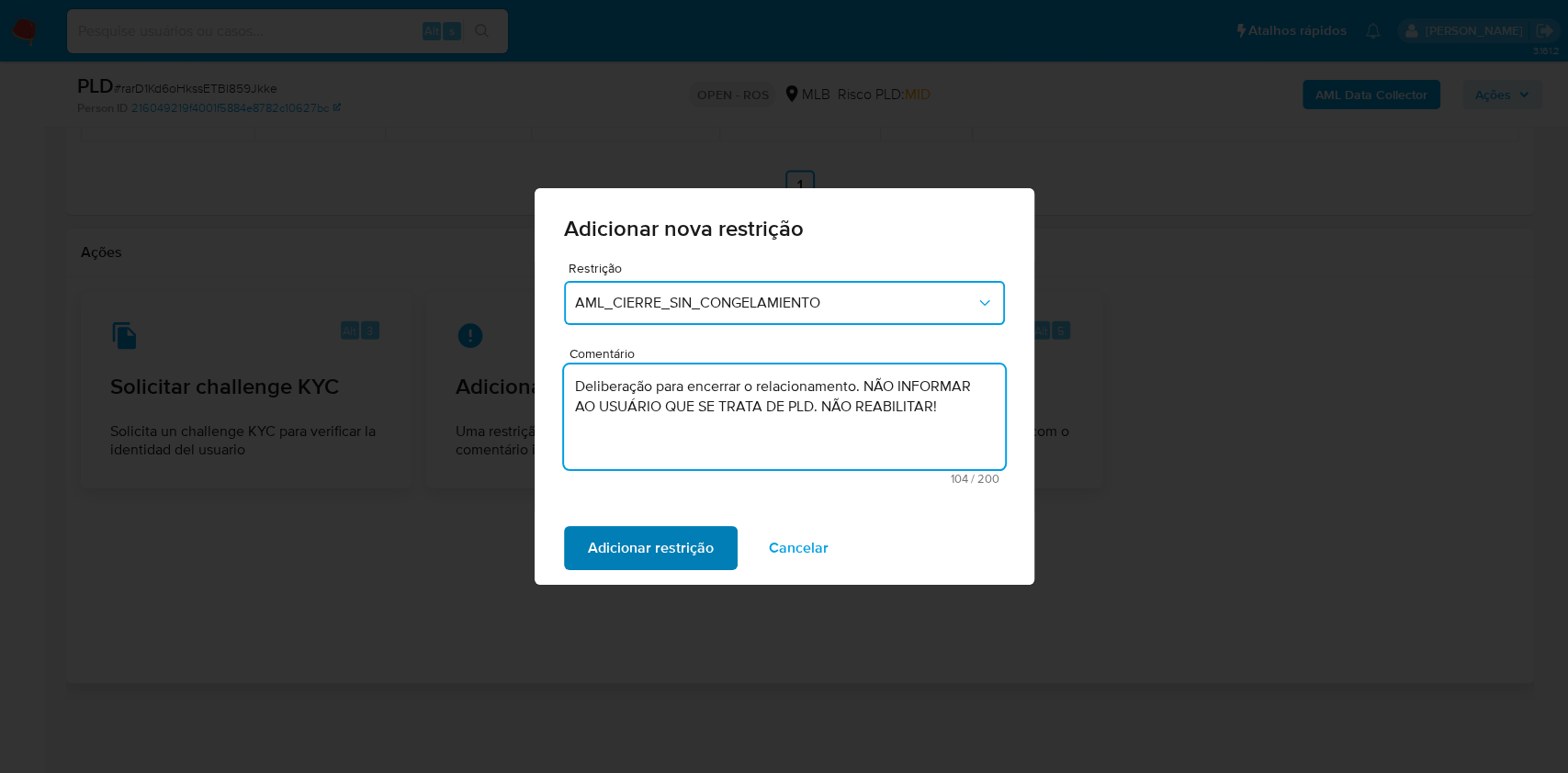
type textarea "Deliberação para encerrar o relacionamento. NÃO INFORMAR AO USUÁRIO QUE SE TRAT…"
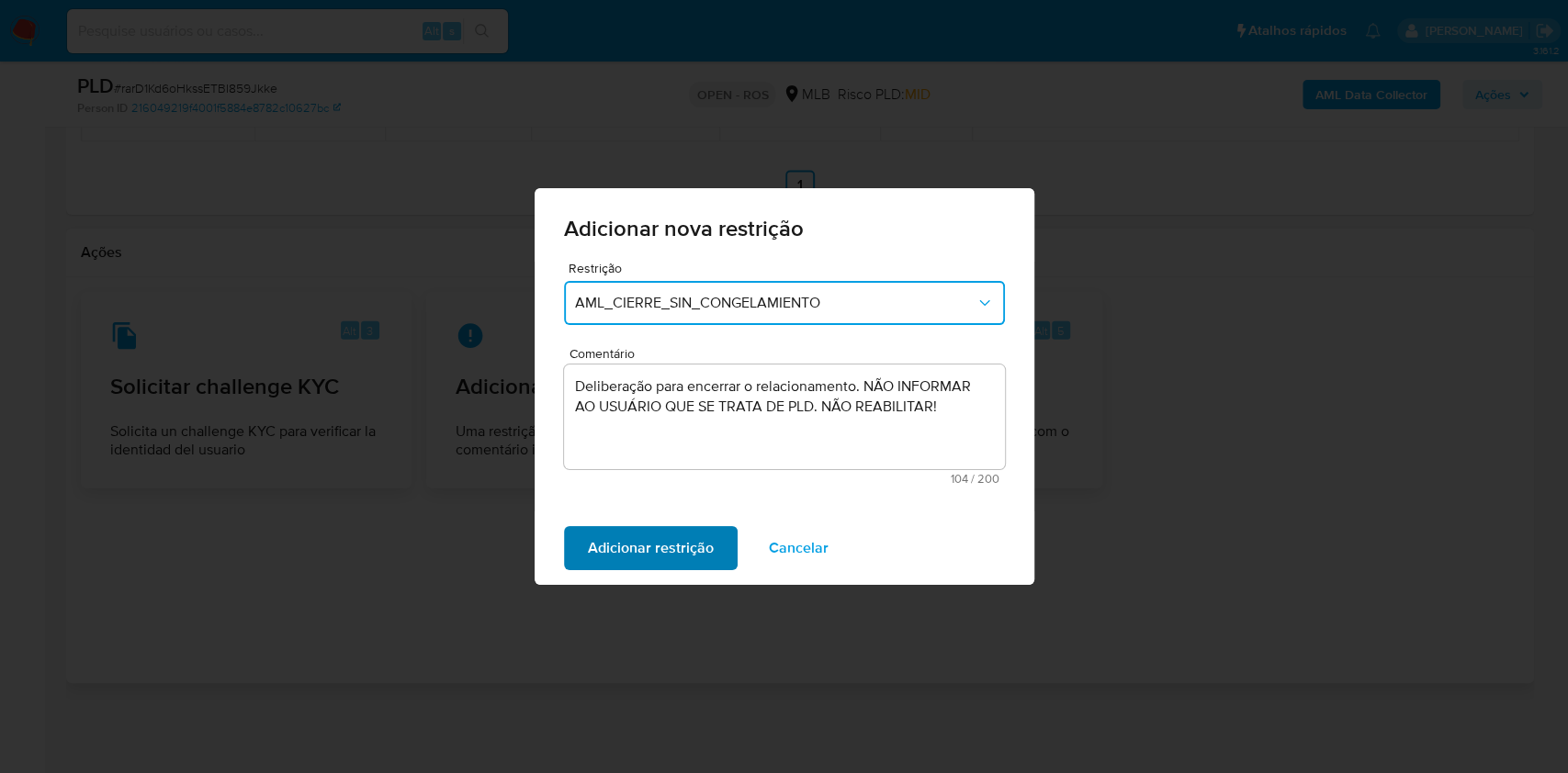
click at [687, 548] on span "Adicionar restrição" at bounding box center [651, 548] width 126 height 40
click at [652, 554] on button "Confirmar" at bounding box center [620, 548] width 114 height 44
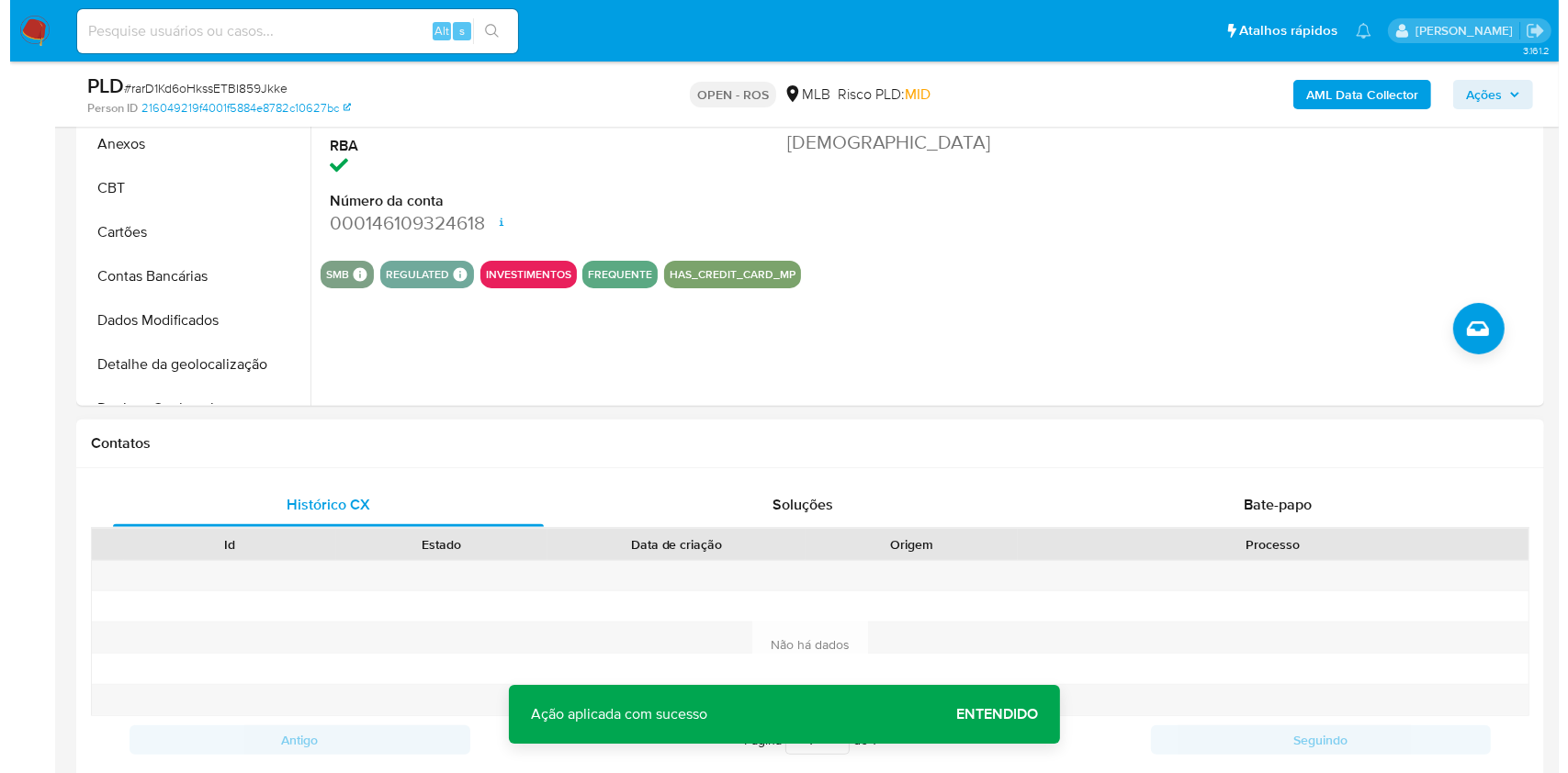
scroll to position [419, 0]
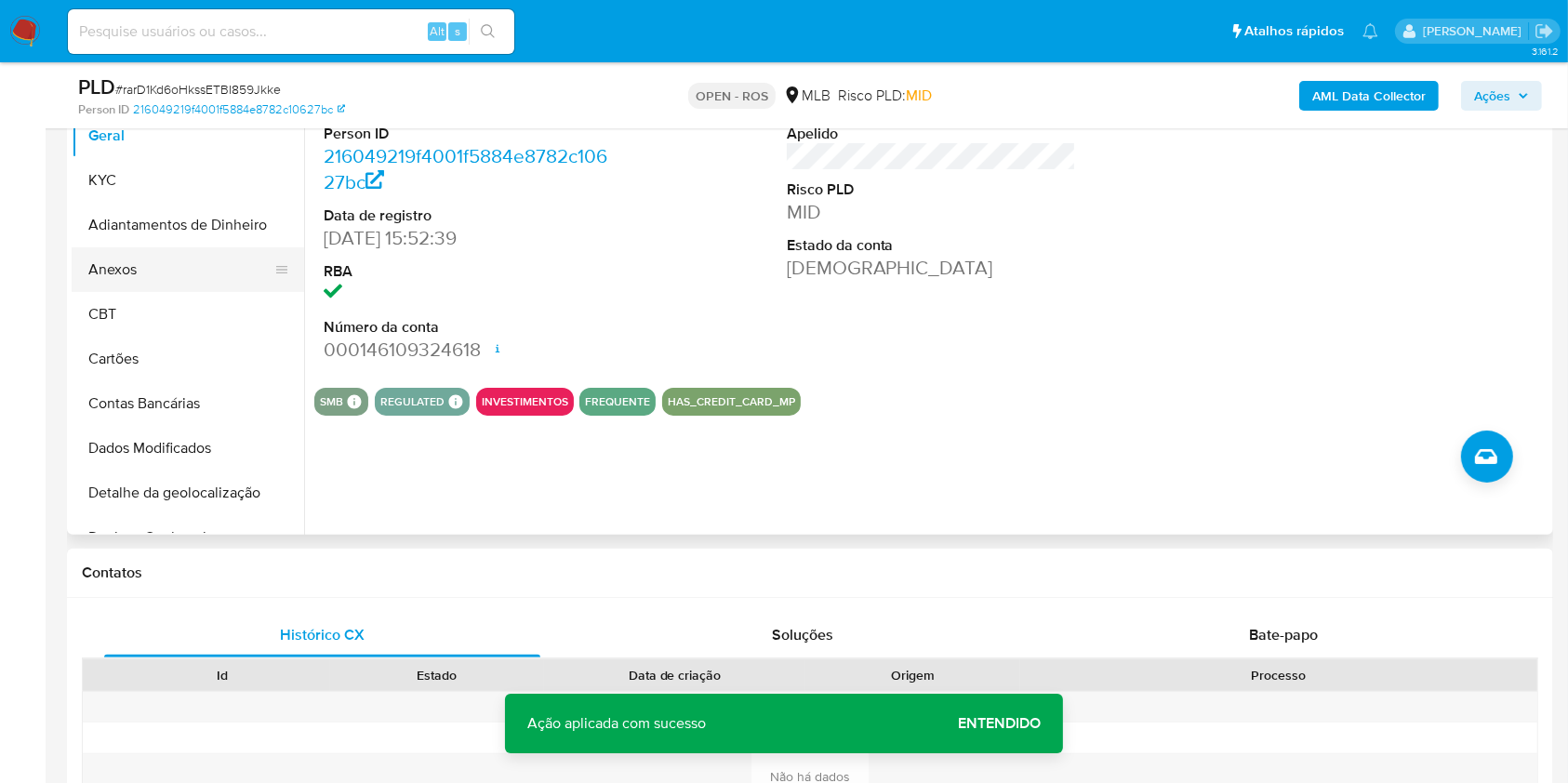
click at [171, 272] on button "Anexos" at bounding box center [179, 269] width 217 height 45
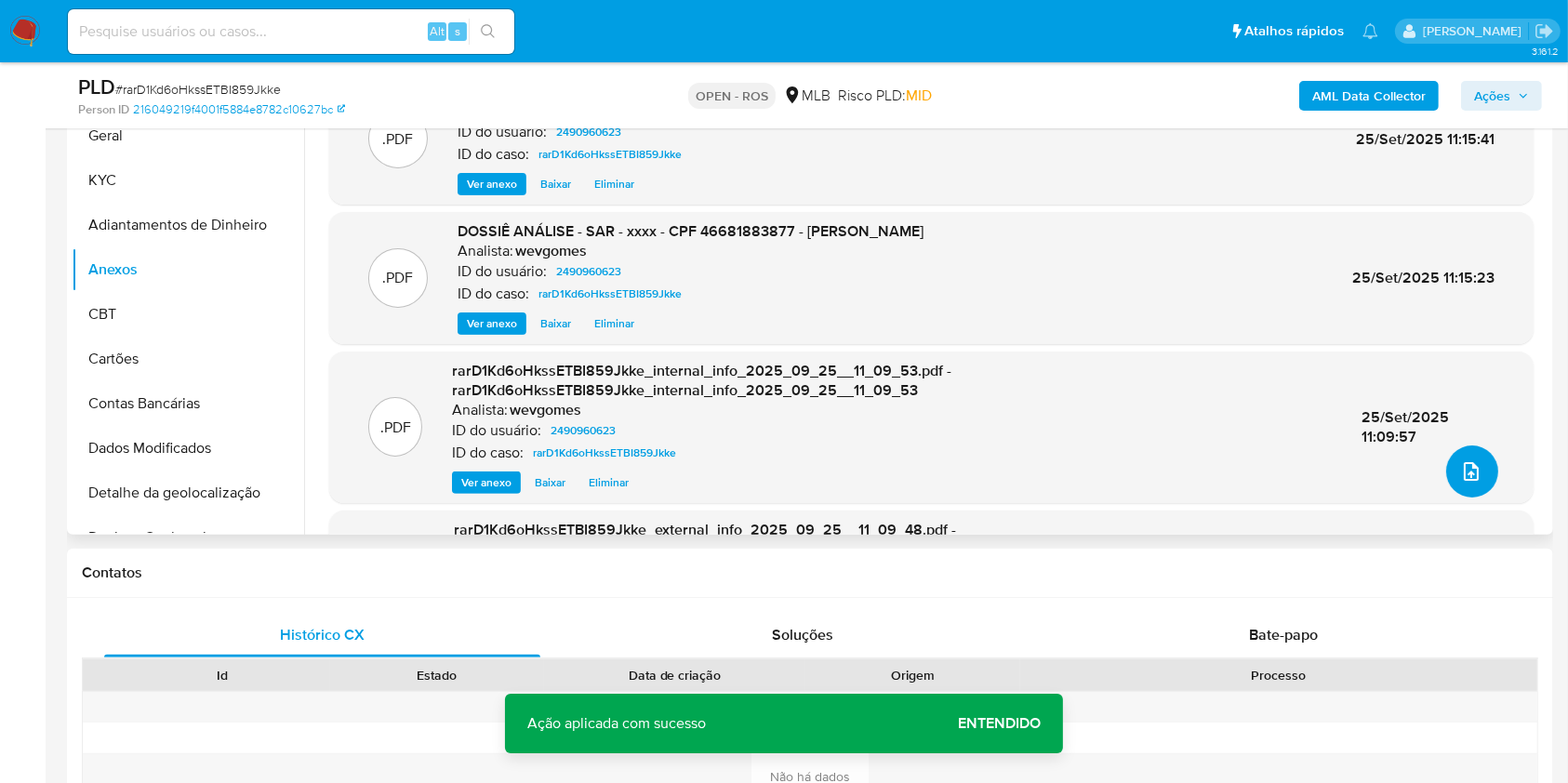
click at [1466, 477] on icon "upload-file" at bounding box center [1471, 472] width 23 height 23
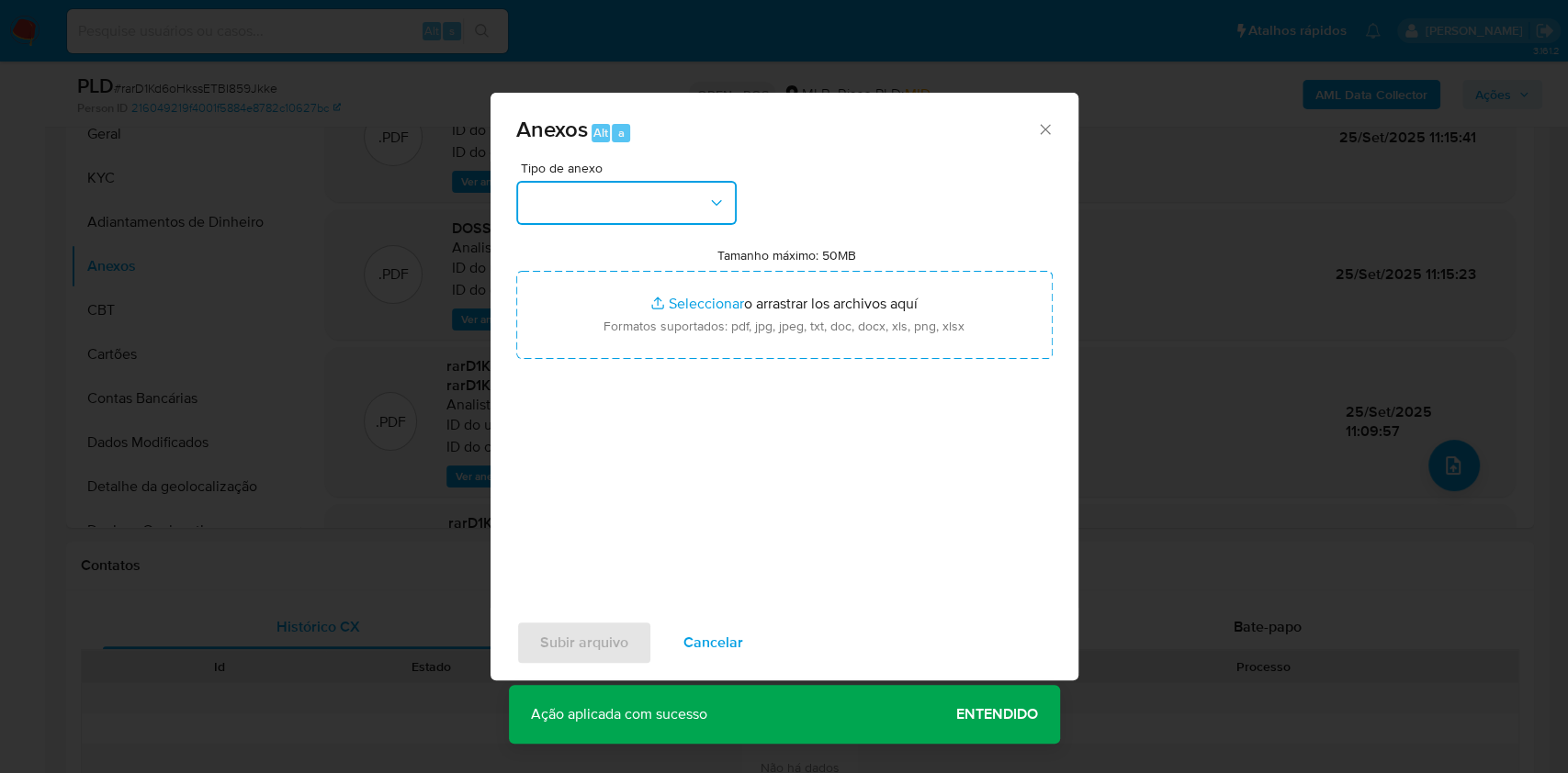
drag, startPoint x: 662, startPoint y: 185, endPoint x: 649, endPoint y: 205, distance: 23.9
click at [657, 190] on button "button" at bounding box center [626, 203] width 221 height 44
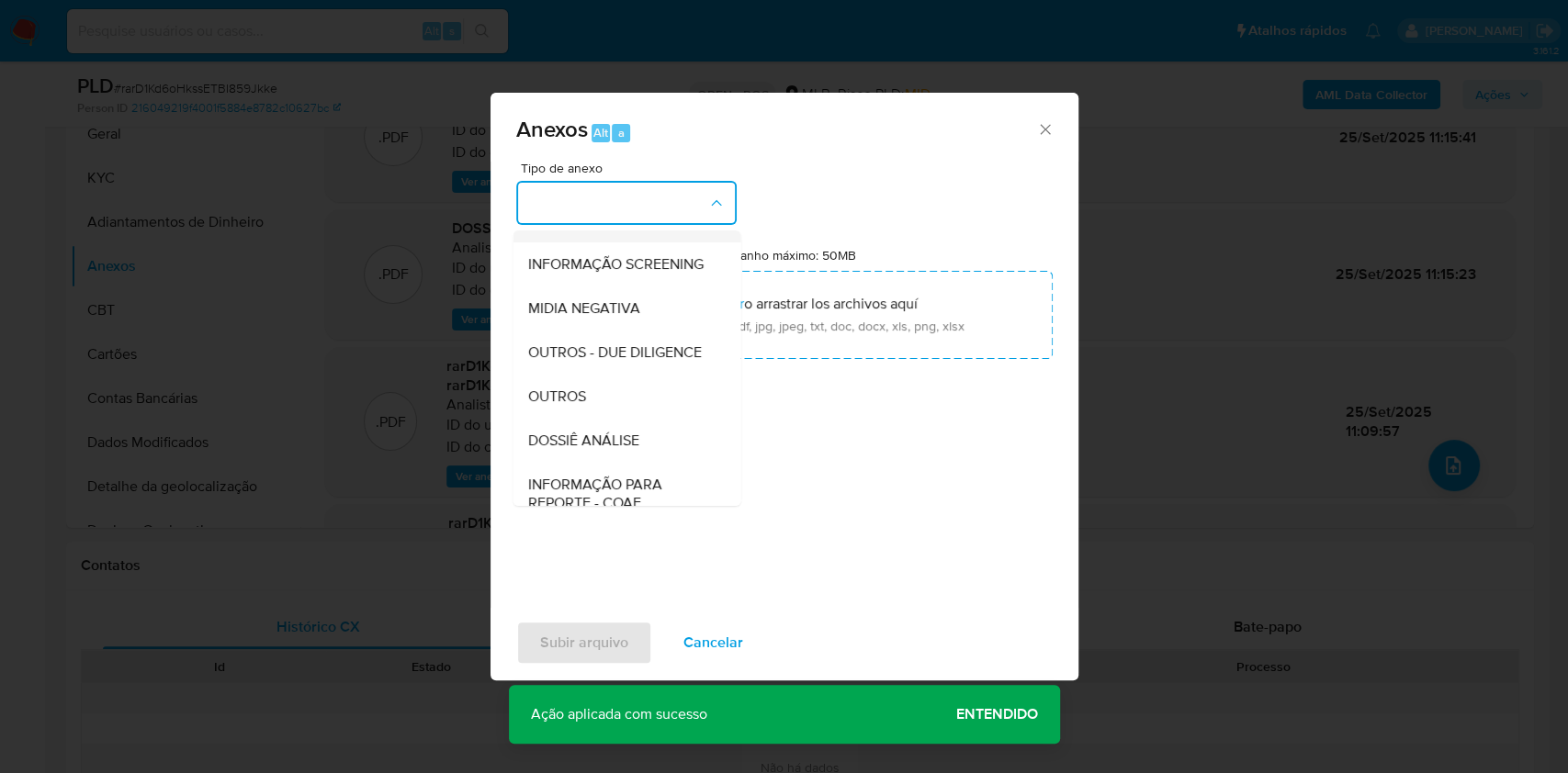
scroll to position [282, 0]
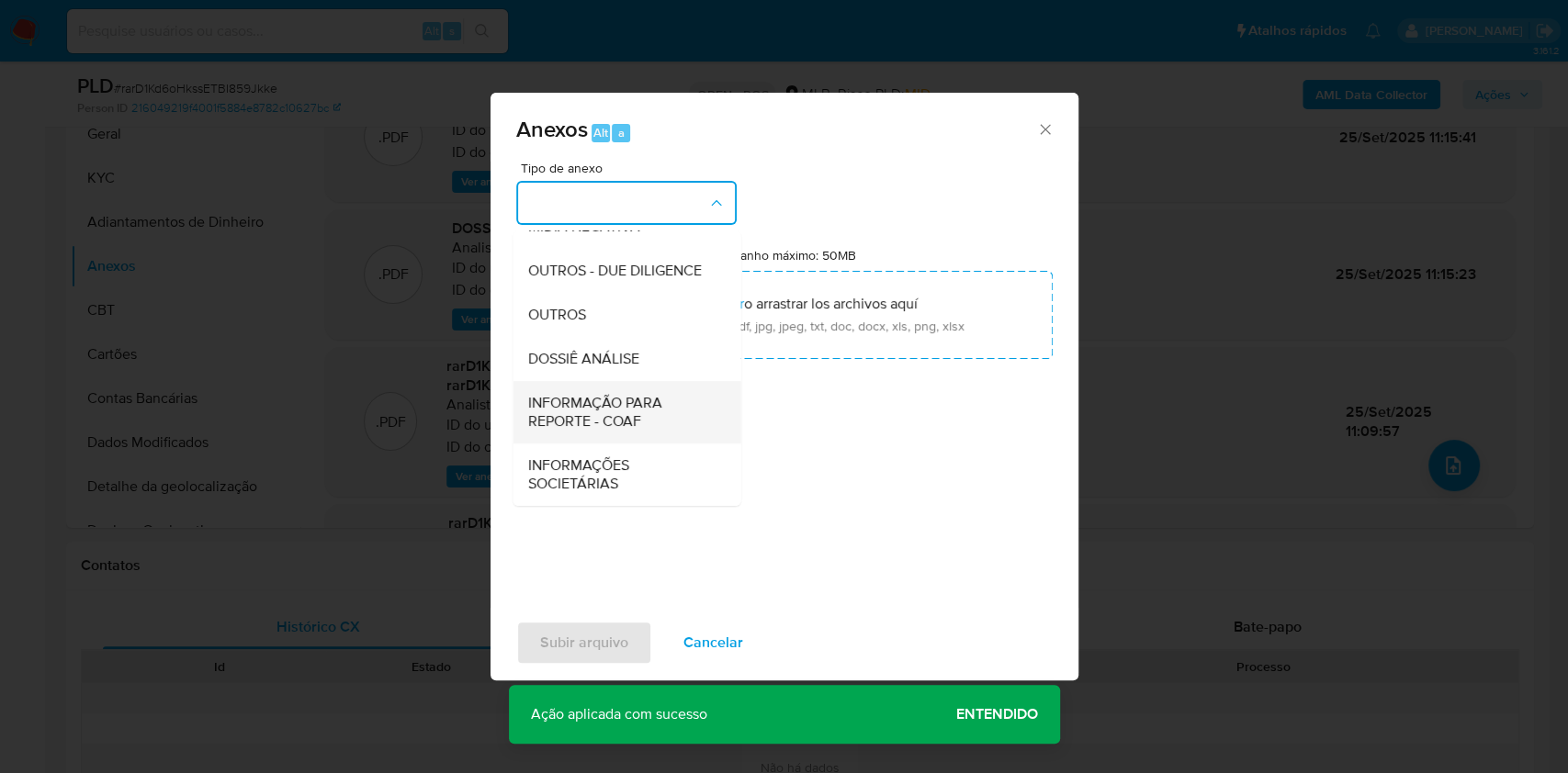
click at [636, 408] on span "INFORMAÇÃO PARA REPORTE - COAF" at bounding box center [621, 412] width 188 height 37
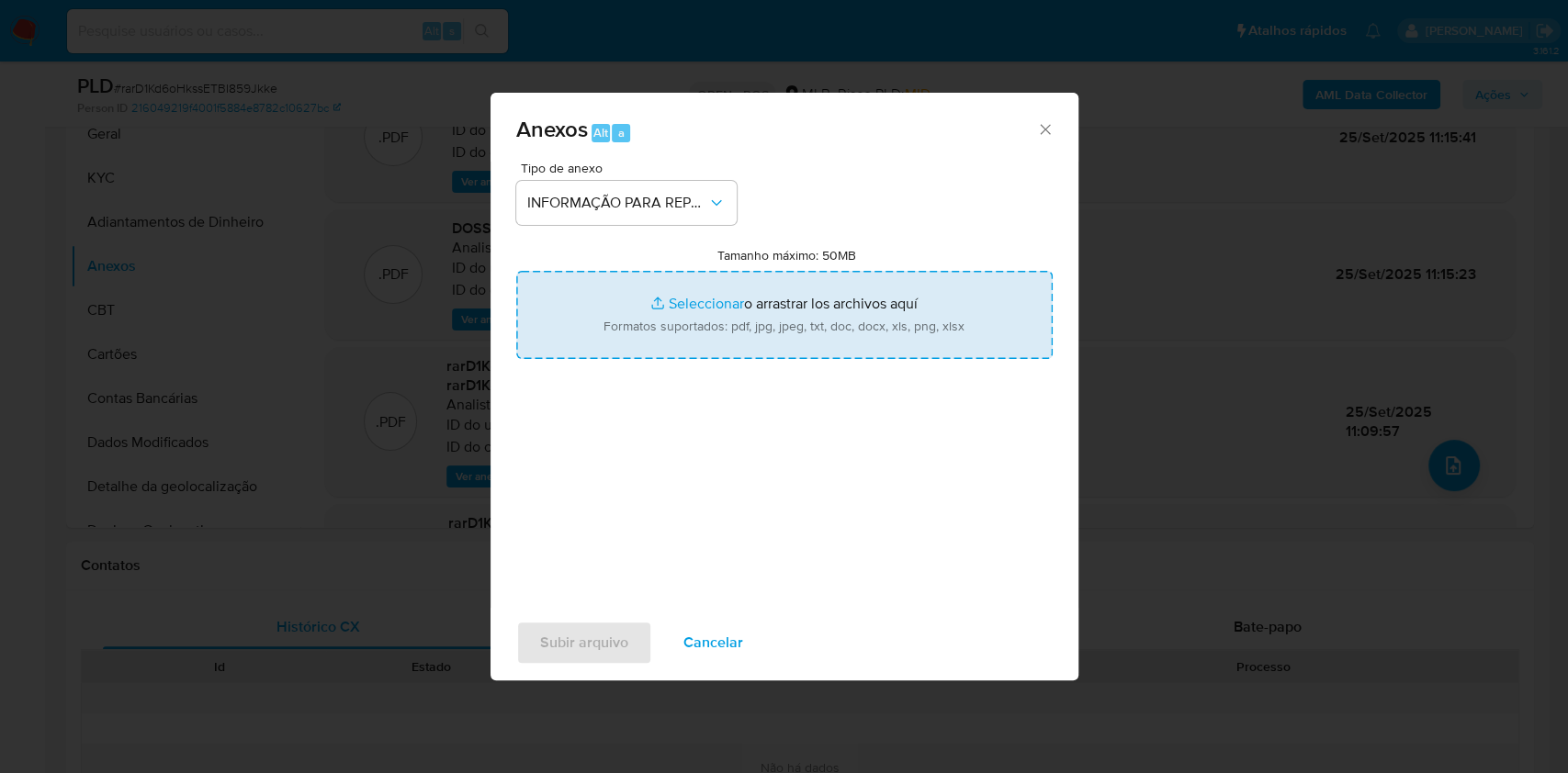
type input "C:\fakepath\SAR - rarD1Kd6oHkssETBI859Jkke- CPF 46681883877 - MARCOS ANTONIO AL…"
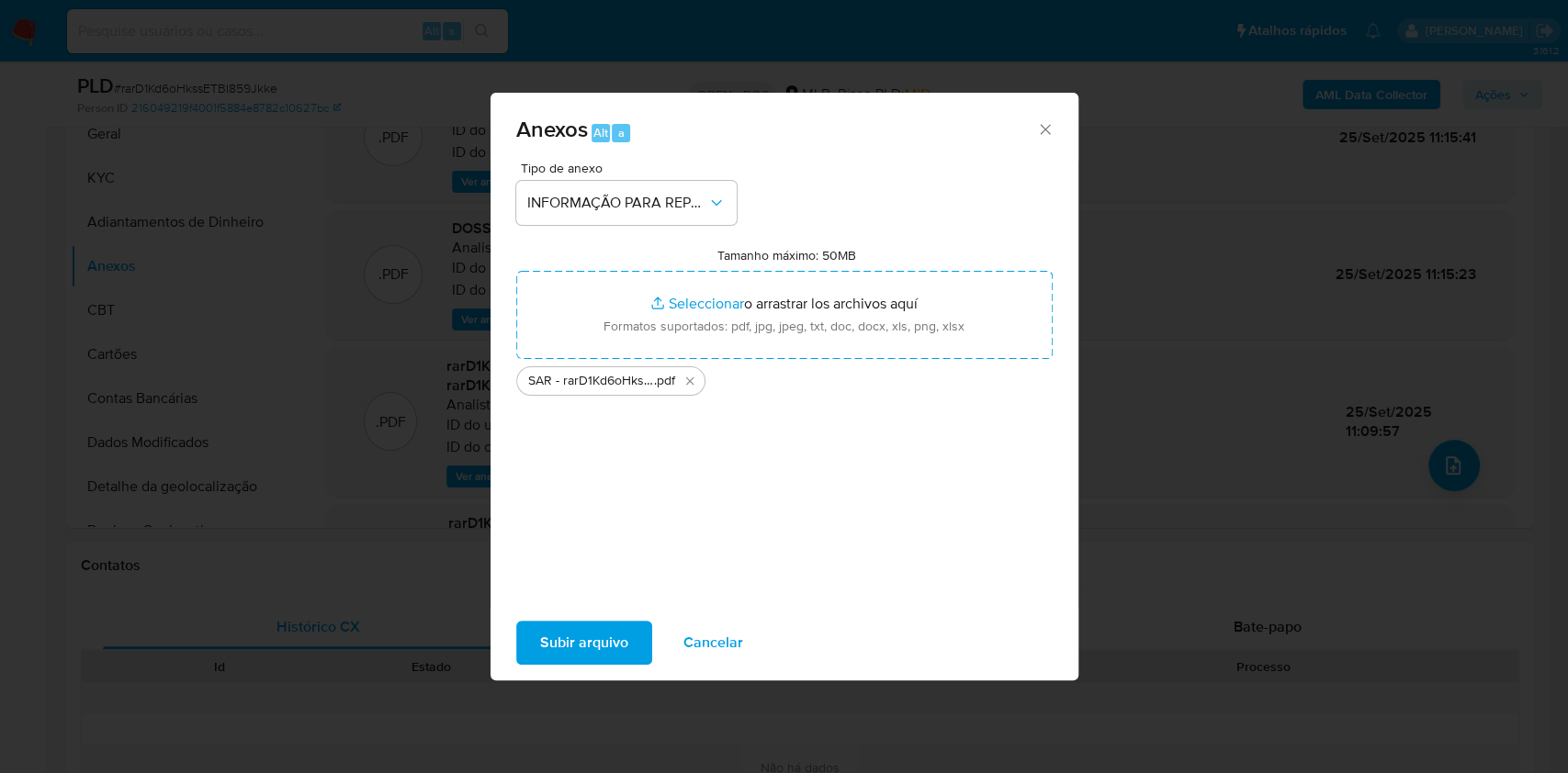
drag, startPoint x: 1294, startPoint y: 6, endPoint x: 587, endPoint y: 646, distance: 953.7
click at [587, 646] on span "Subir arquivo" at bounding box center [585, 643] width 88 height 40
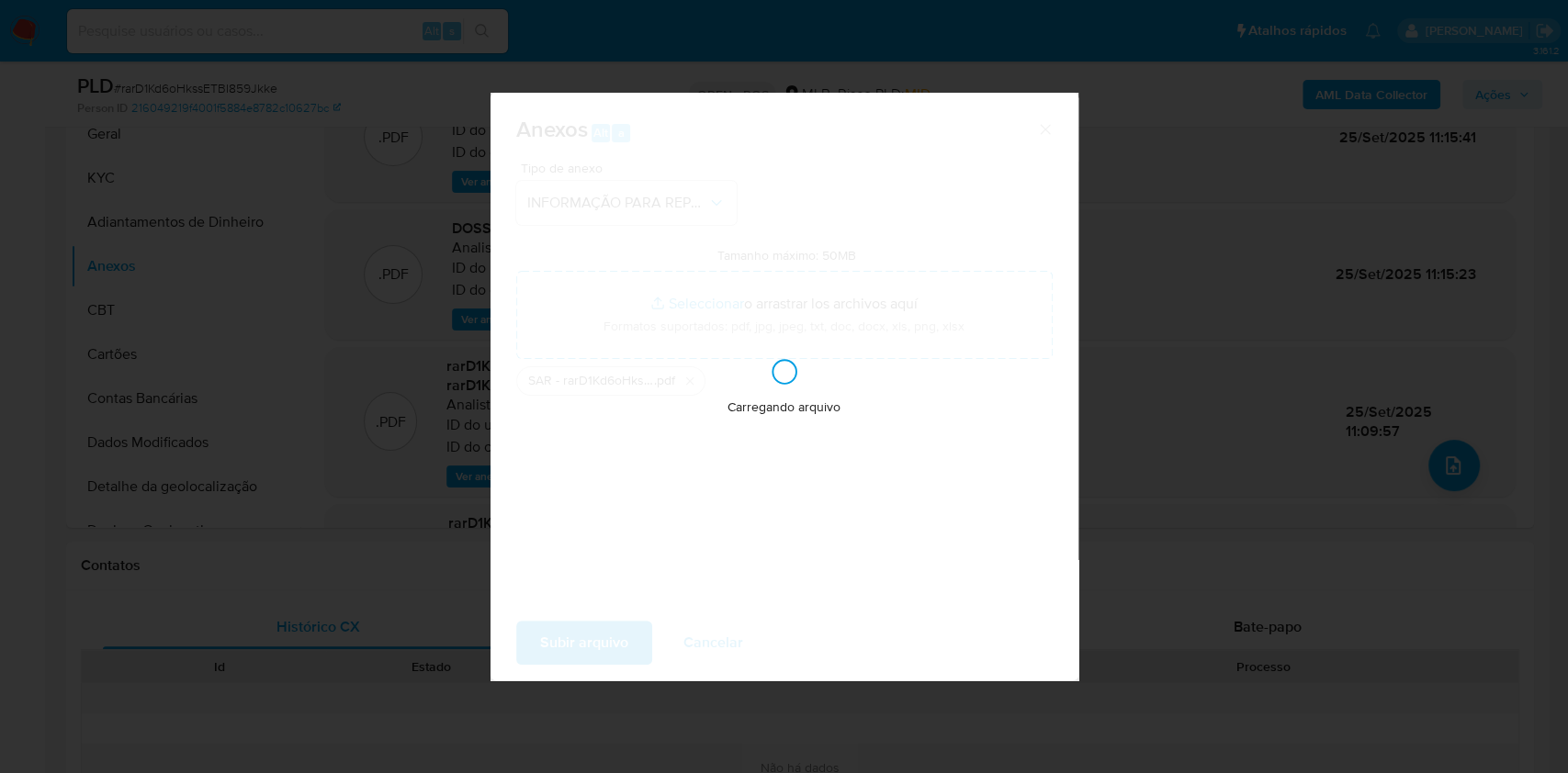
click at [1119, 378] on div "Anexos Alt a Tipo de anexo INFORMAÇÃO PARA REPORTE - COAF Tamanho máximo: 50MB …" at bounding box center [784, 386] width 1568 height 773
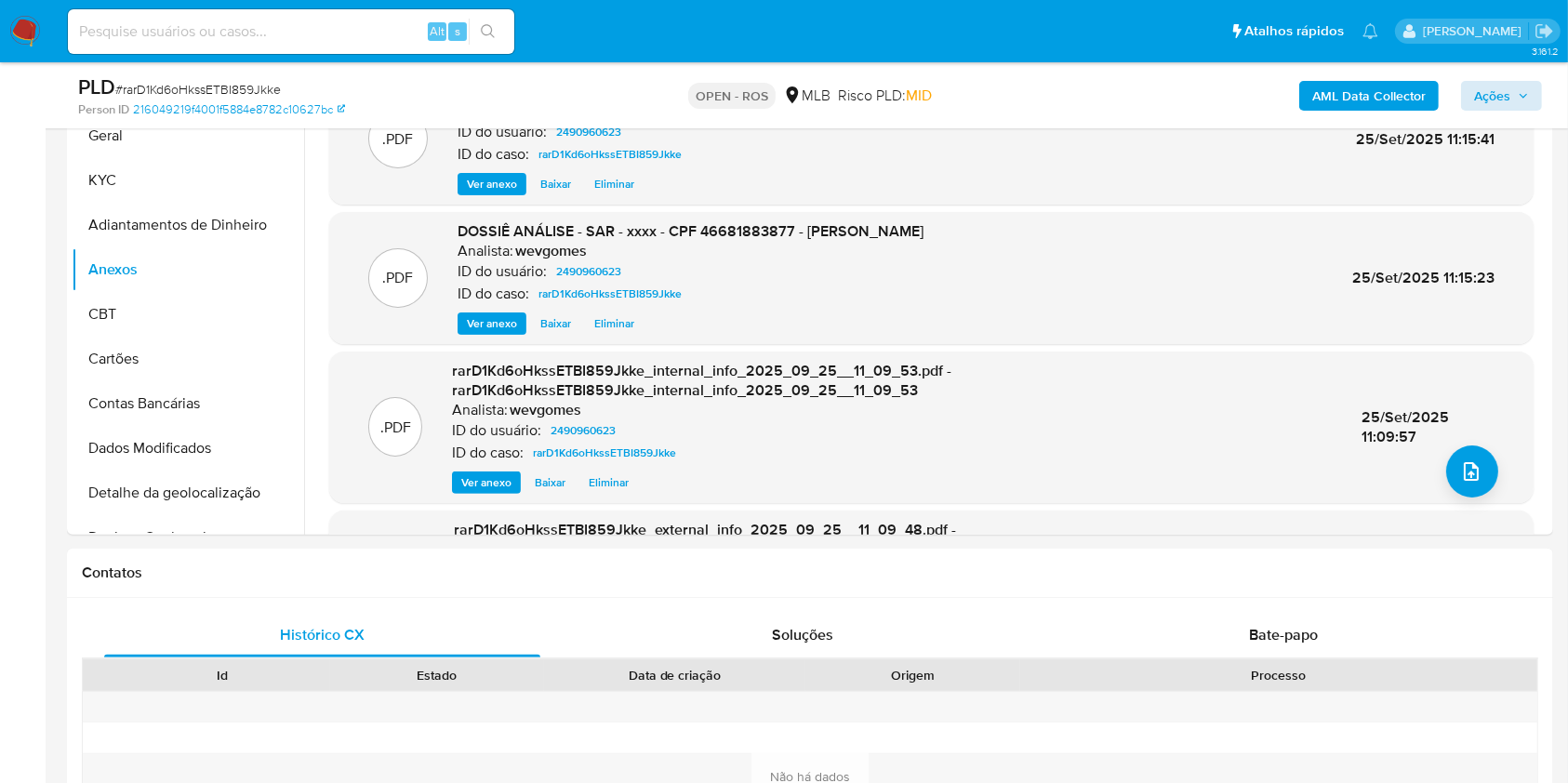
drag, startPoint x: 1525, startPoint y: 77, endPoint x: 1524, endPoint y: 87, distance: 10.0
click at [1528, 80] on div "AML Data Collector Ações" at bounding box center [1300, 95] width 482 height 44
drag, startPoint x: 1523, startPoint y: 90, endPoint x: 1428, endPoint y: 111, distance: 97.3
click at [1522, 92] on icon "button" at bounding box center [1523, 96] width 11 height 11
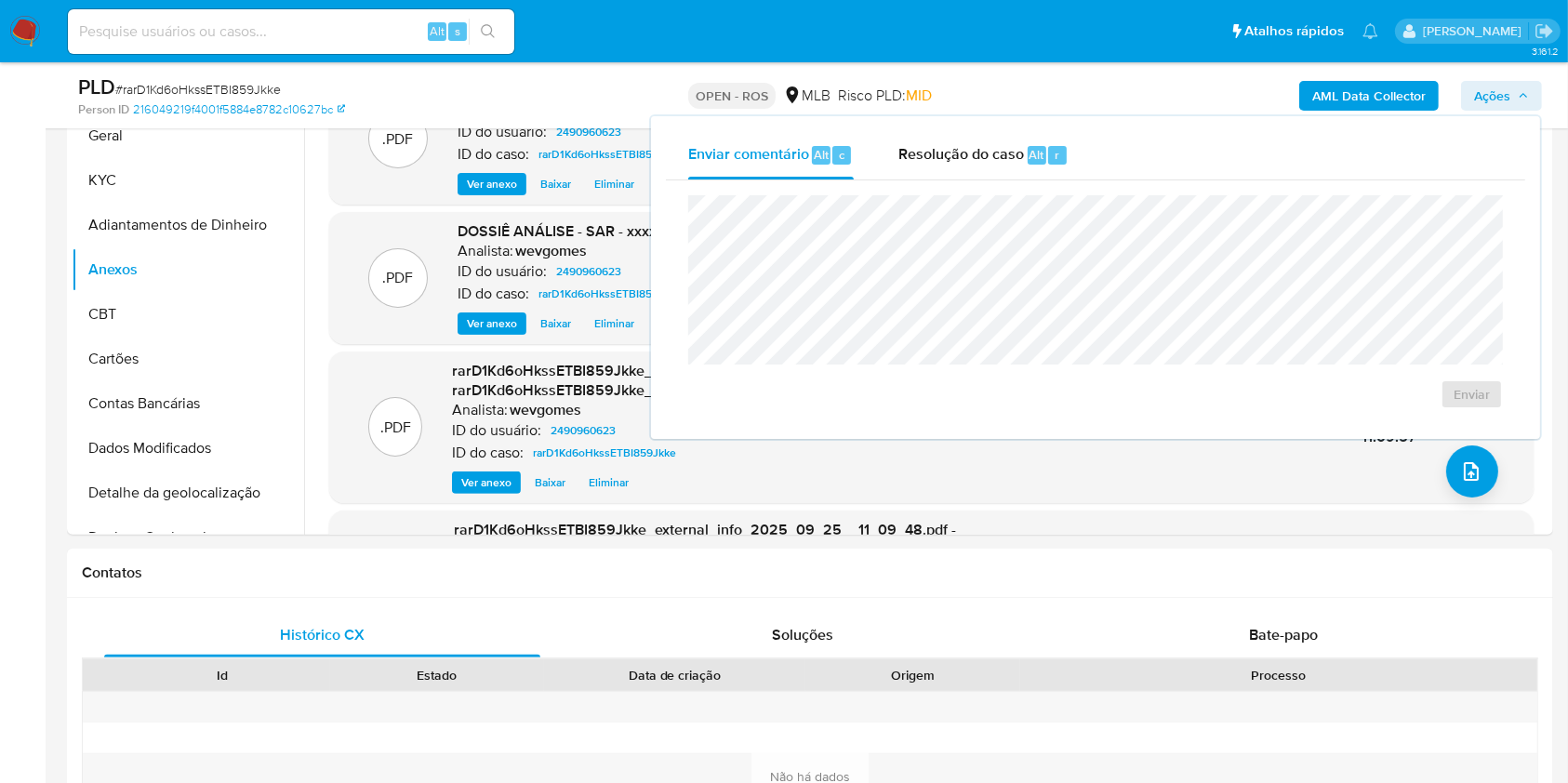
click at [982, 184] on div "Enviar" at bounding box center [1095, 302] width 860 height 244
click at [979, 173] on div "Resolução do caso Alt r" at bounding box center [983, 155] width 170 height 48
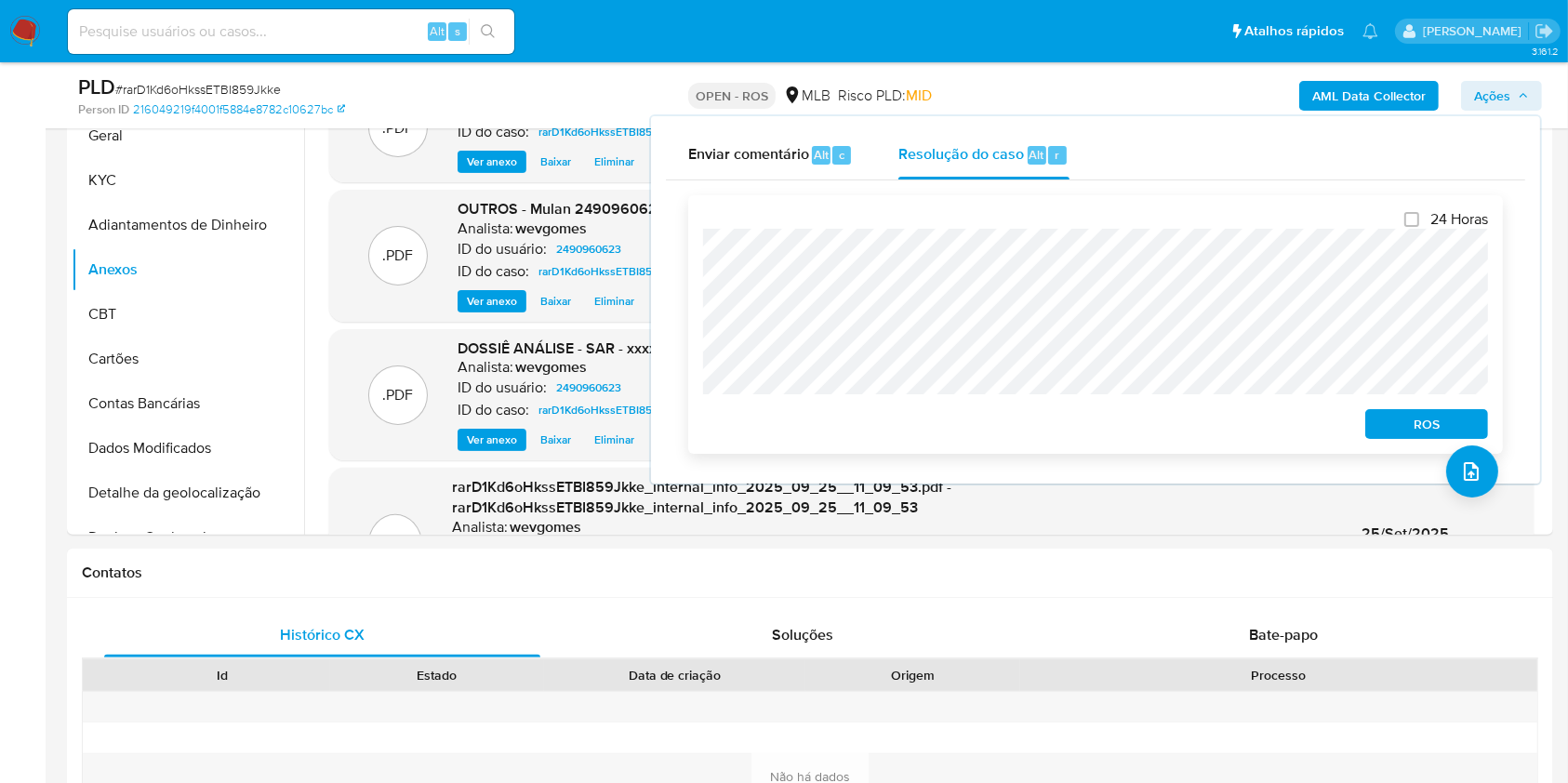
click at [1421, 424] on span "ROS" at bounding box center [1426, 424] width 97 height 26
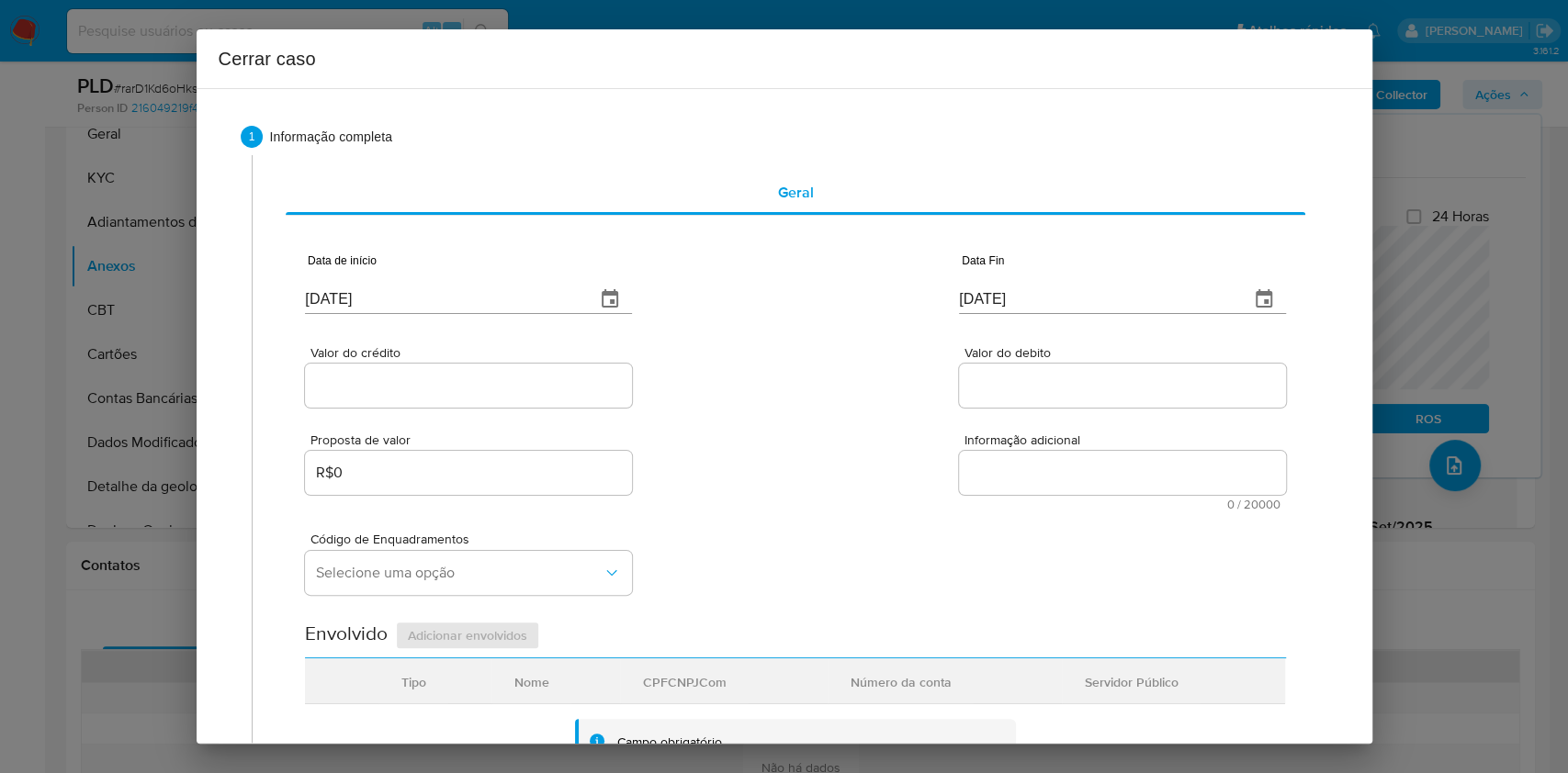
click at [549, 308] on input "[DATE]" at bounding box center [443, 299] width 276 height 29
paste input "01/08"
type input "01/08/2025"
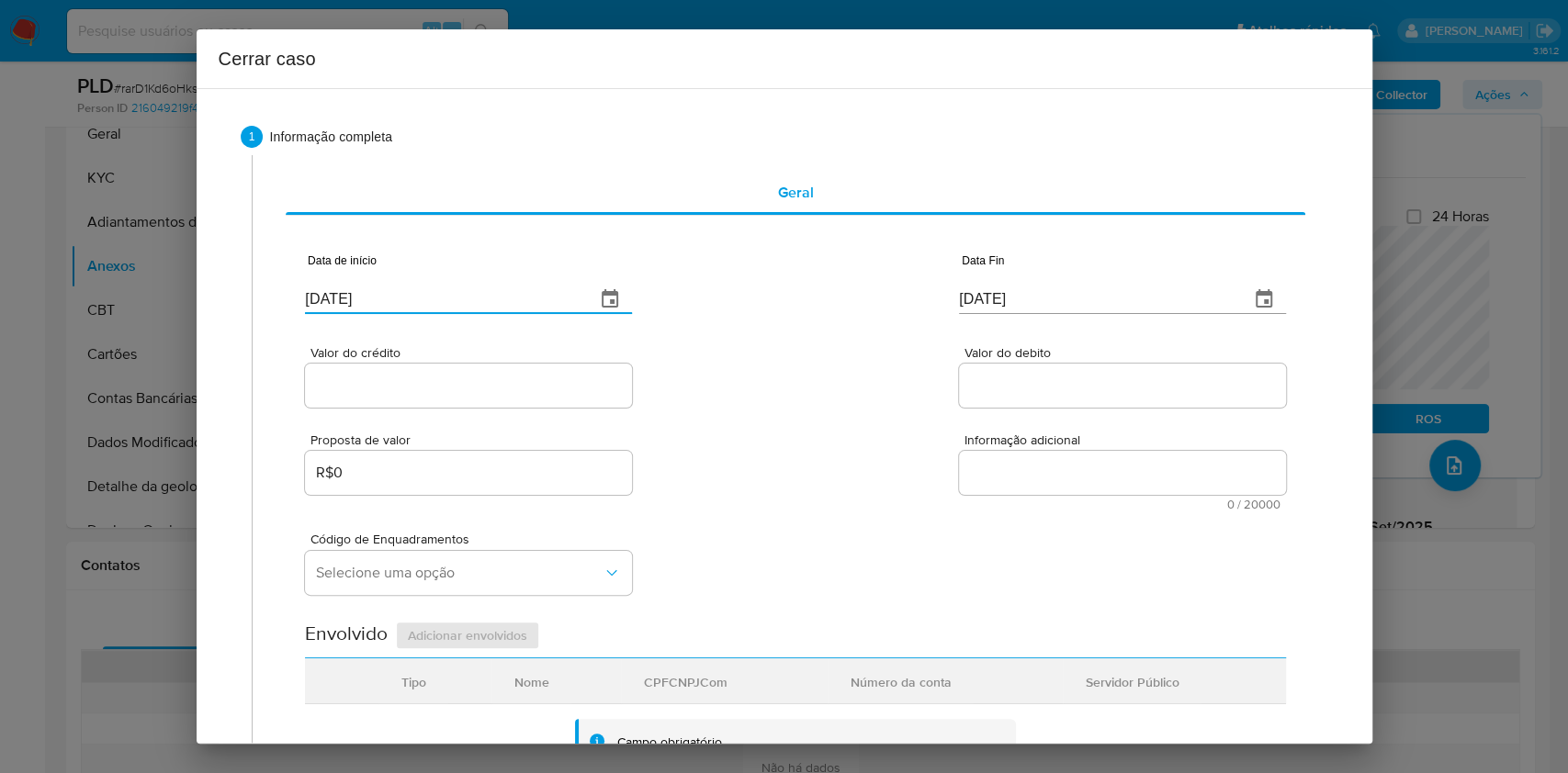
click at [1110, 300] on input "[DATE]" at bounding box center [1097, 299] width 276 height 29
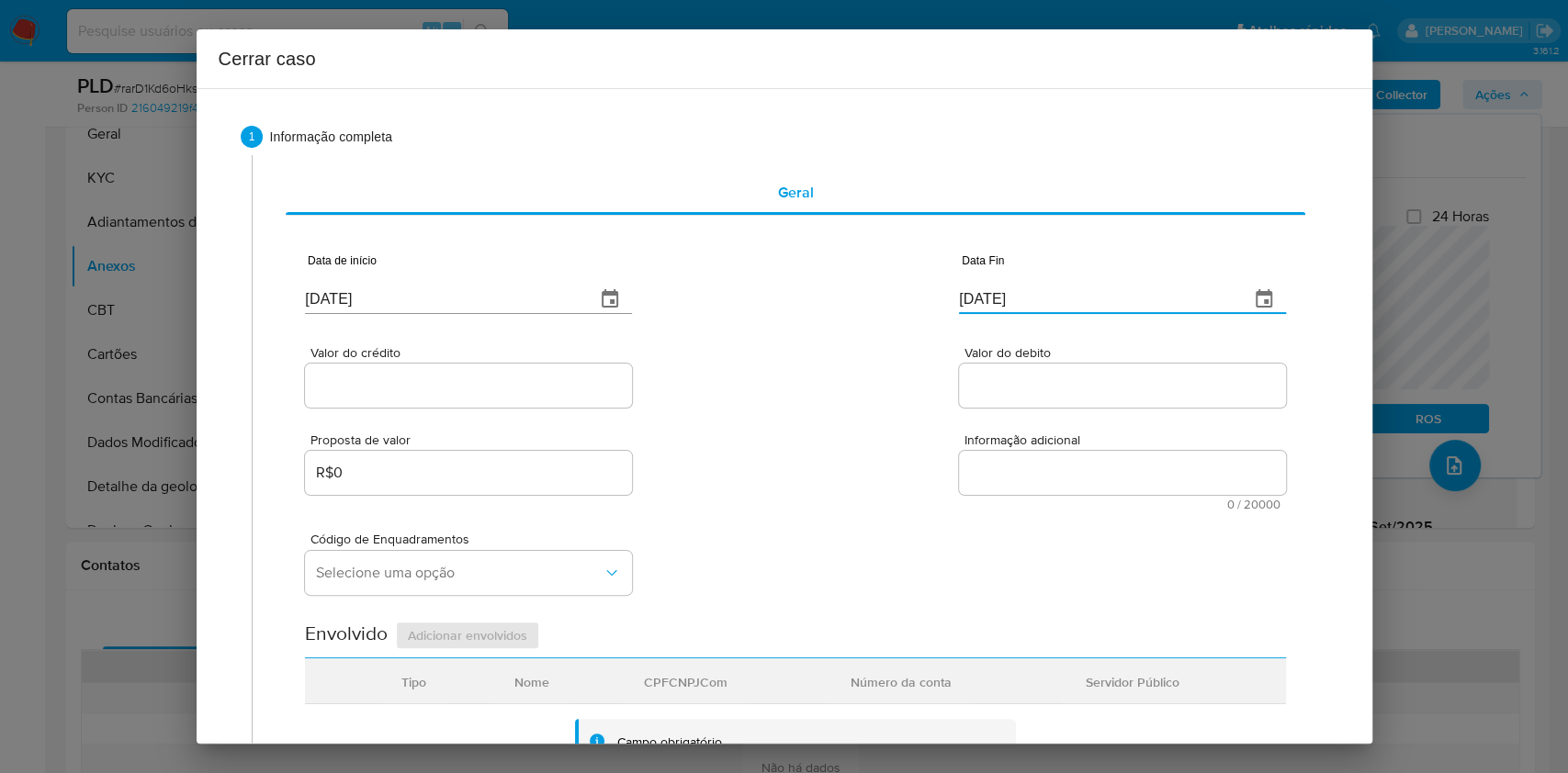
click at [1110, 300] on input "[DATE]" at bounding box center [1097, 299] width 276 height 29
paste input "3"
click at [1110, 300] on input "[DATE]" at bounding box center [1097, 299] width 276 height 29
type input "23/09/2025"
click at [532, 386] on input "Valor do crédito" at bounding box center [468, 386] width 327 height 23
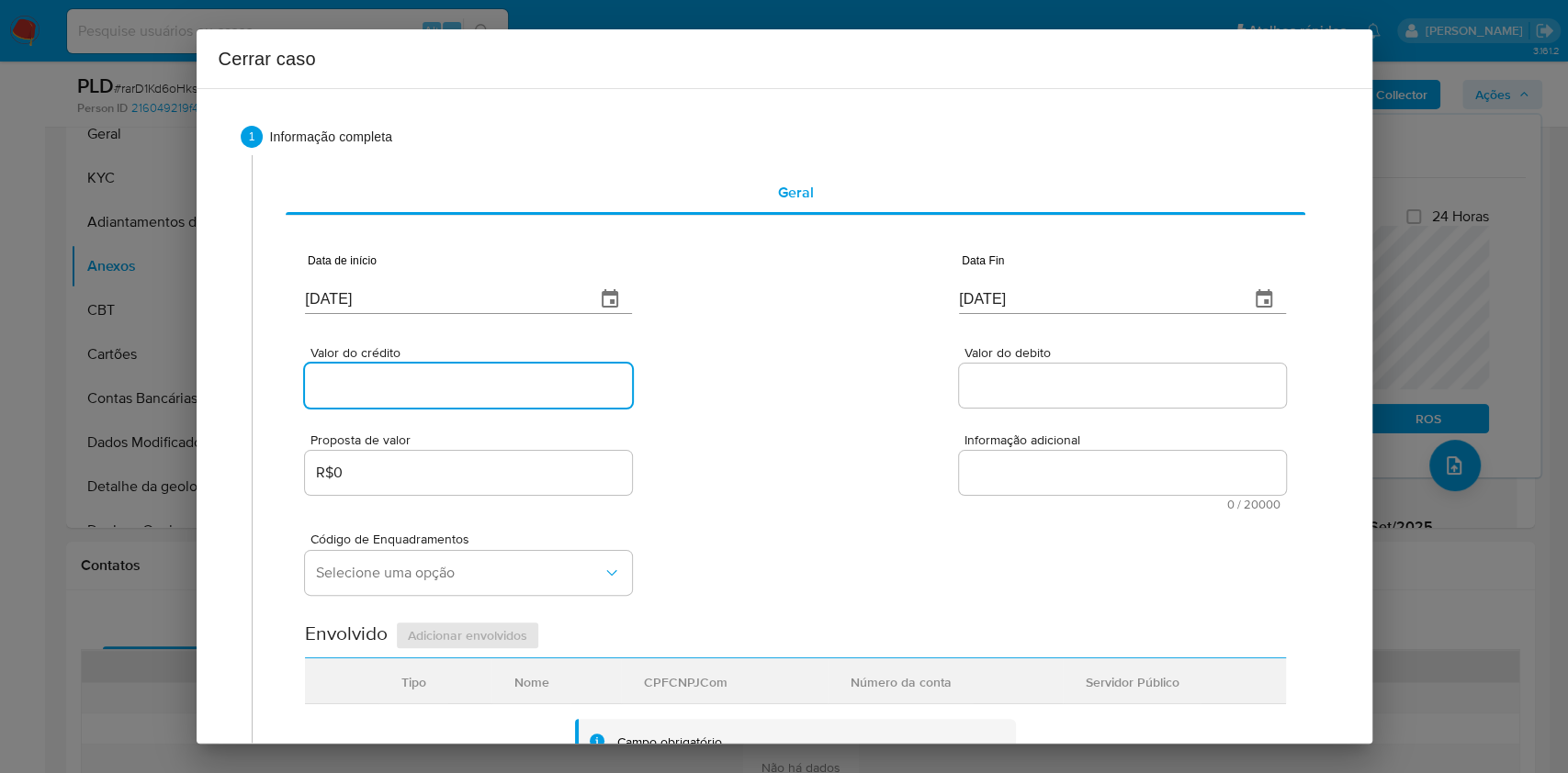
paste input "R$142.709"
type input "R$142.709"
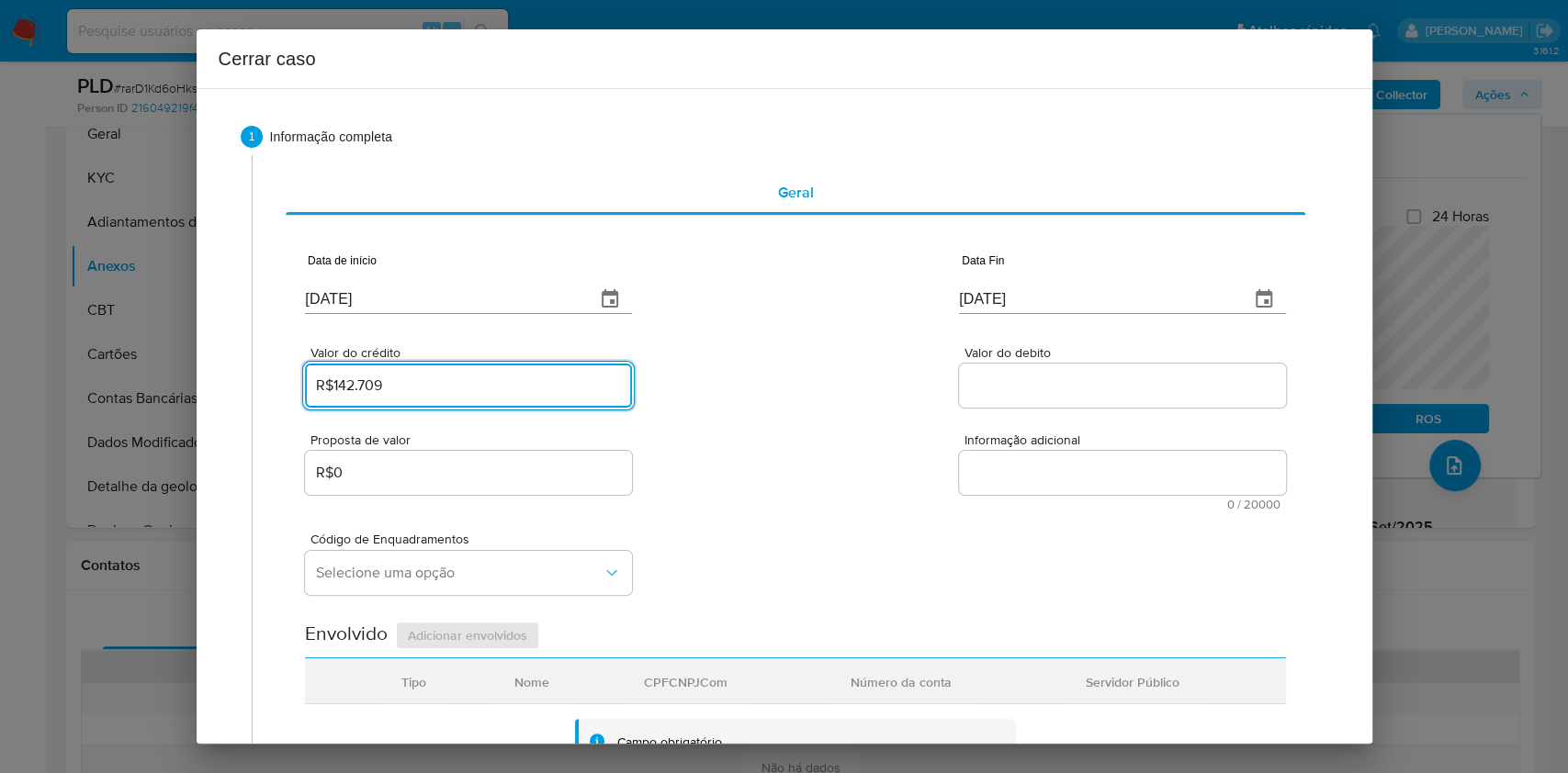
click at [1020, 371] on div at bounding box center [1122, 386] width 327 height 44
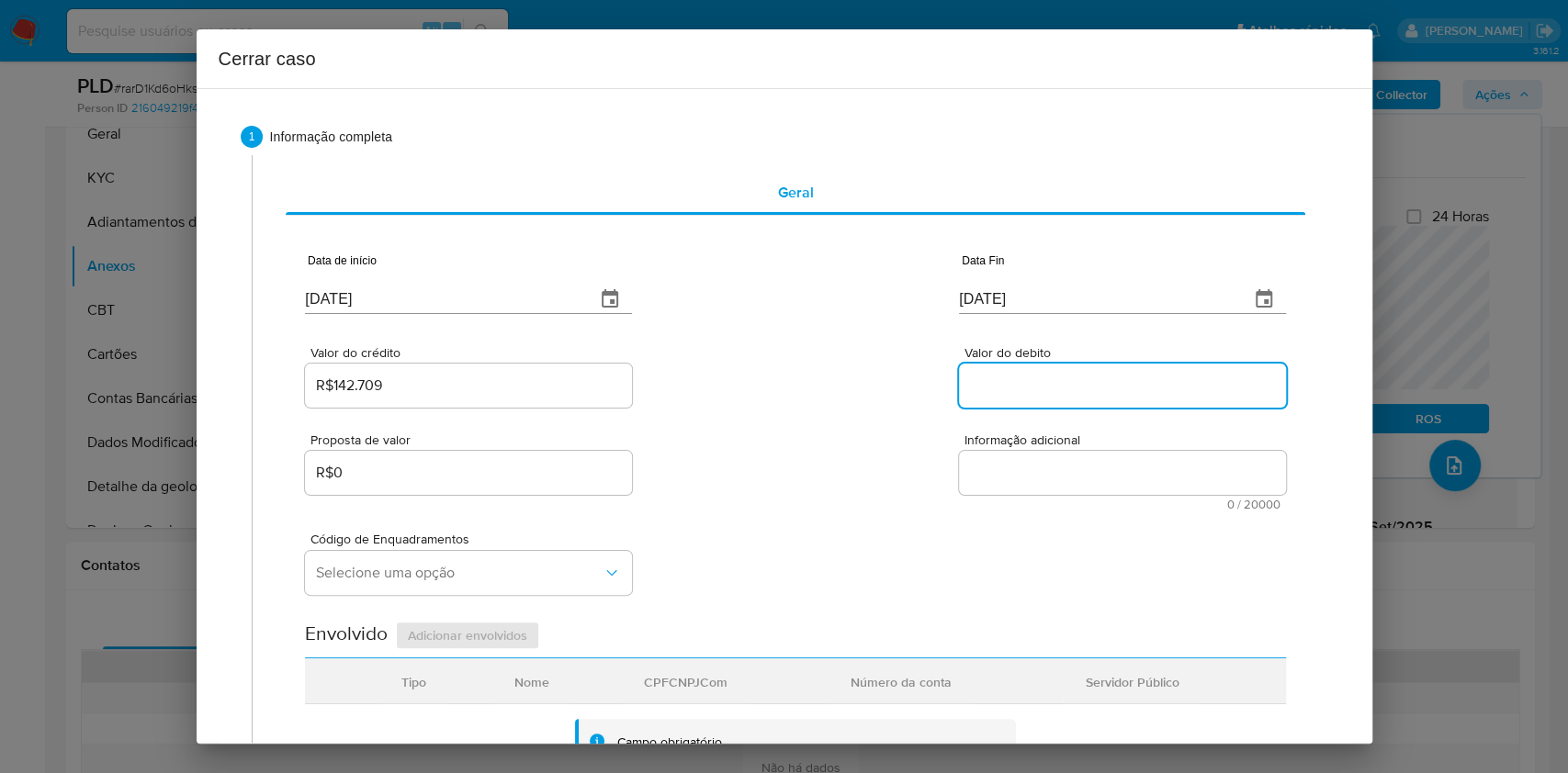
click at [1021, 381] on input "Valor do debito" at bounding box center [1122, 386] width 327 height 23
paste input "R$142.160"
type input "R$142.160"
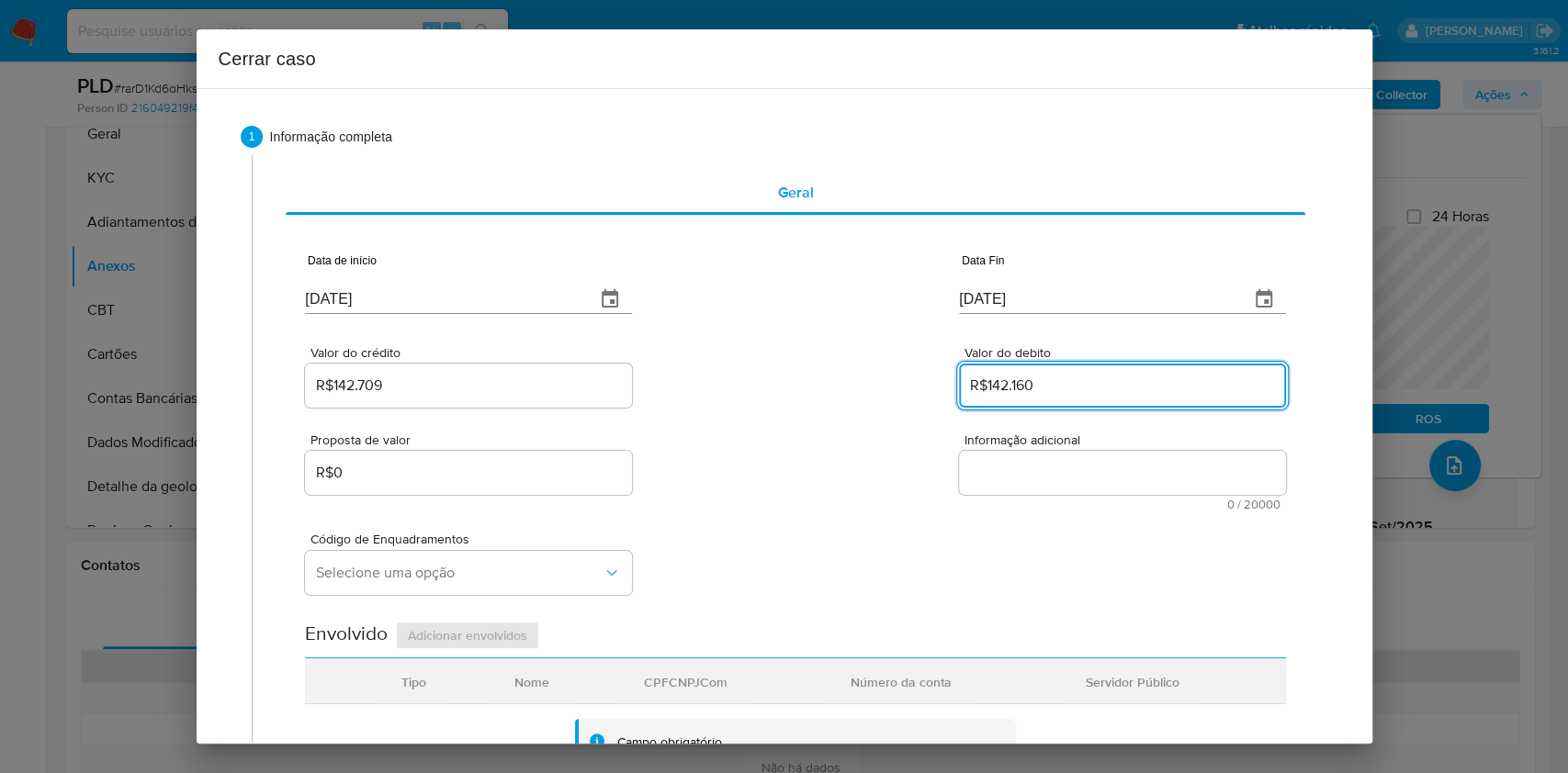
scroll to position [490, 0]
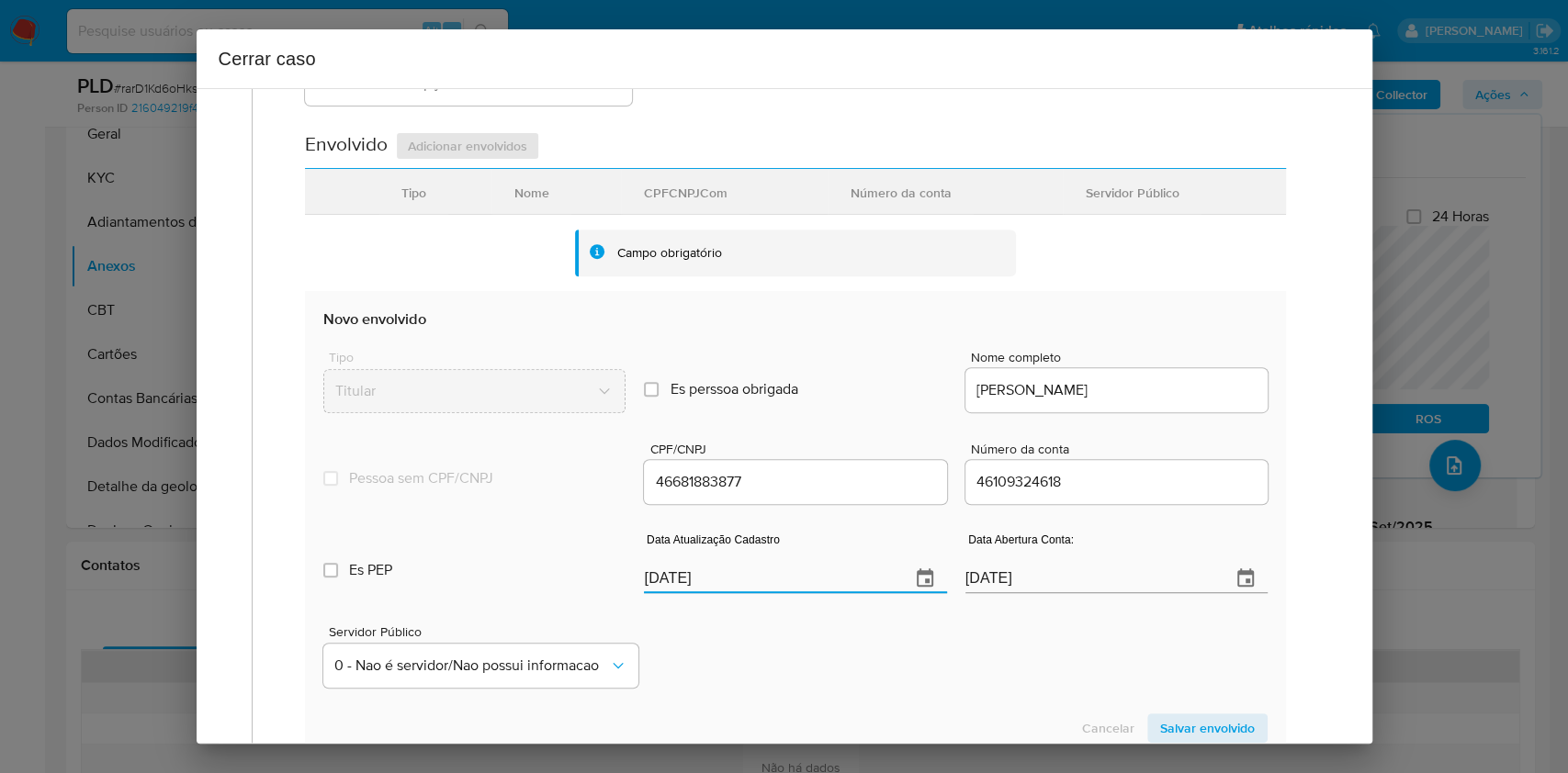
click at [793, 576] on input "[DATE]" at bounding box center [769, 578] width 251 height 29
paste input "18"
click at [793, 577] on input "[DATE]" at bounding box center [769, 578] width 251 height 29
type input "[DATE]"
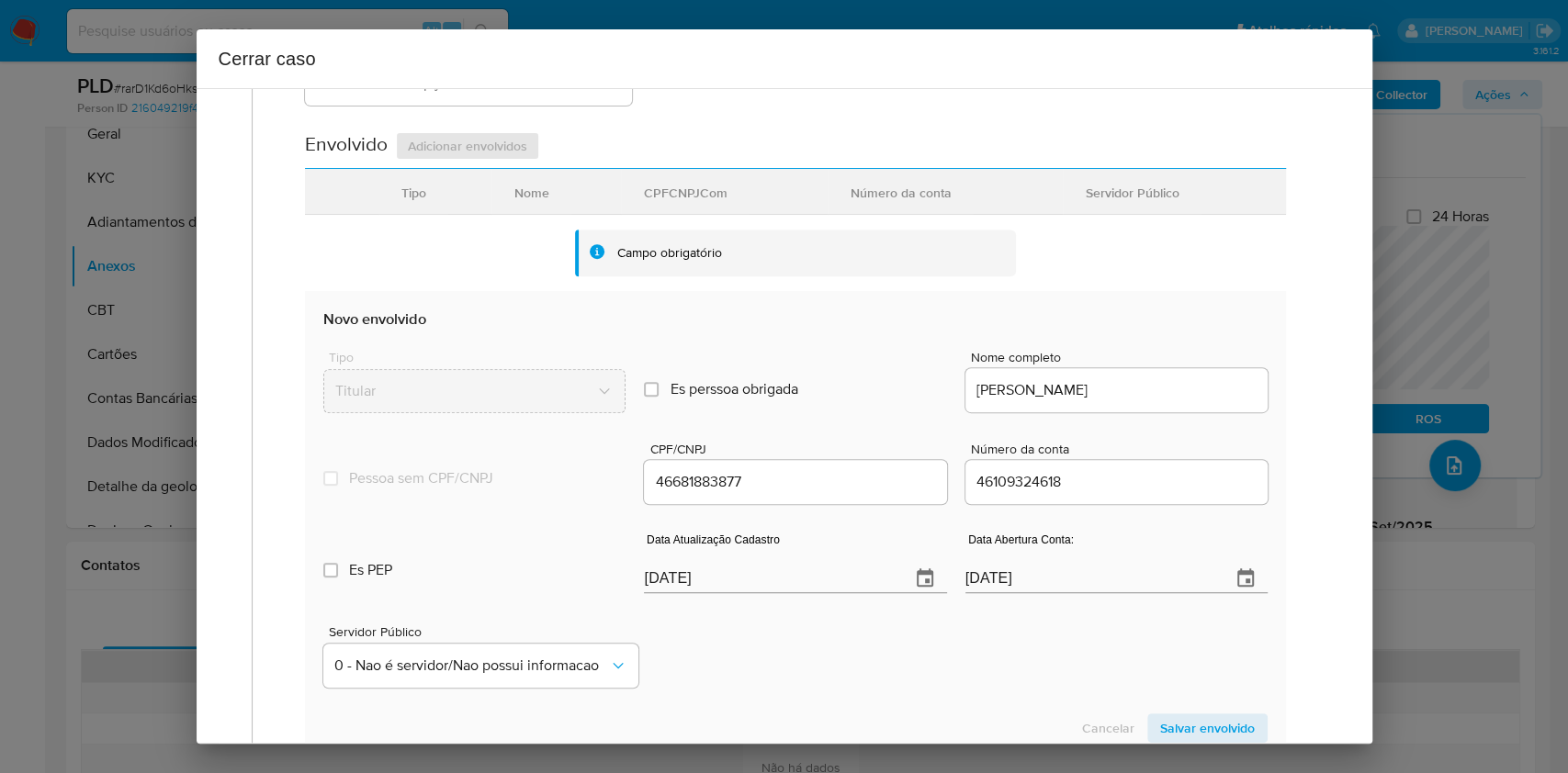
click at [1166, 718] on span "Salvar envolvido" at bounding box center [1208, 728] width 95 height 25
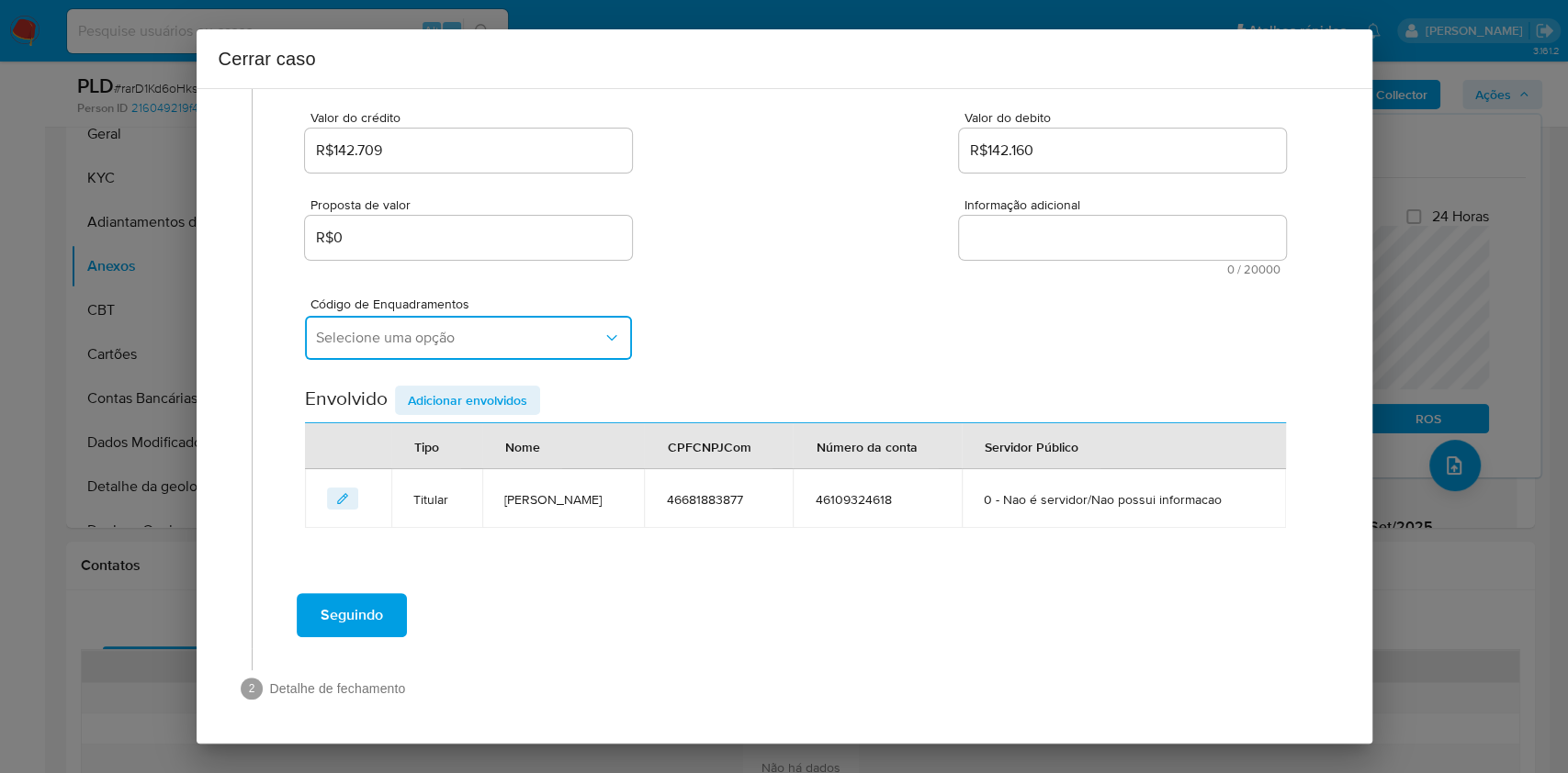
click at [456, 355] on button "Selecione uma opção" at bounding box center [468, 338] width 327 height 44
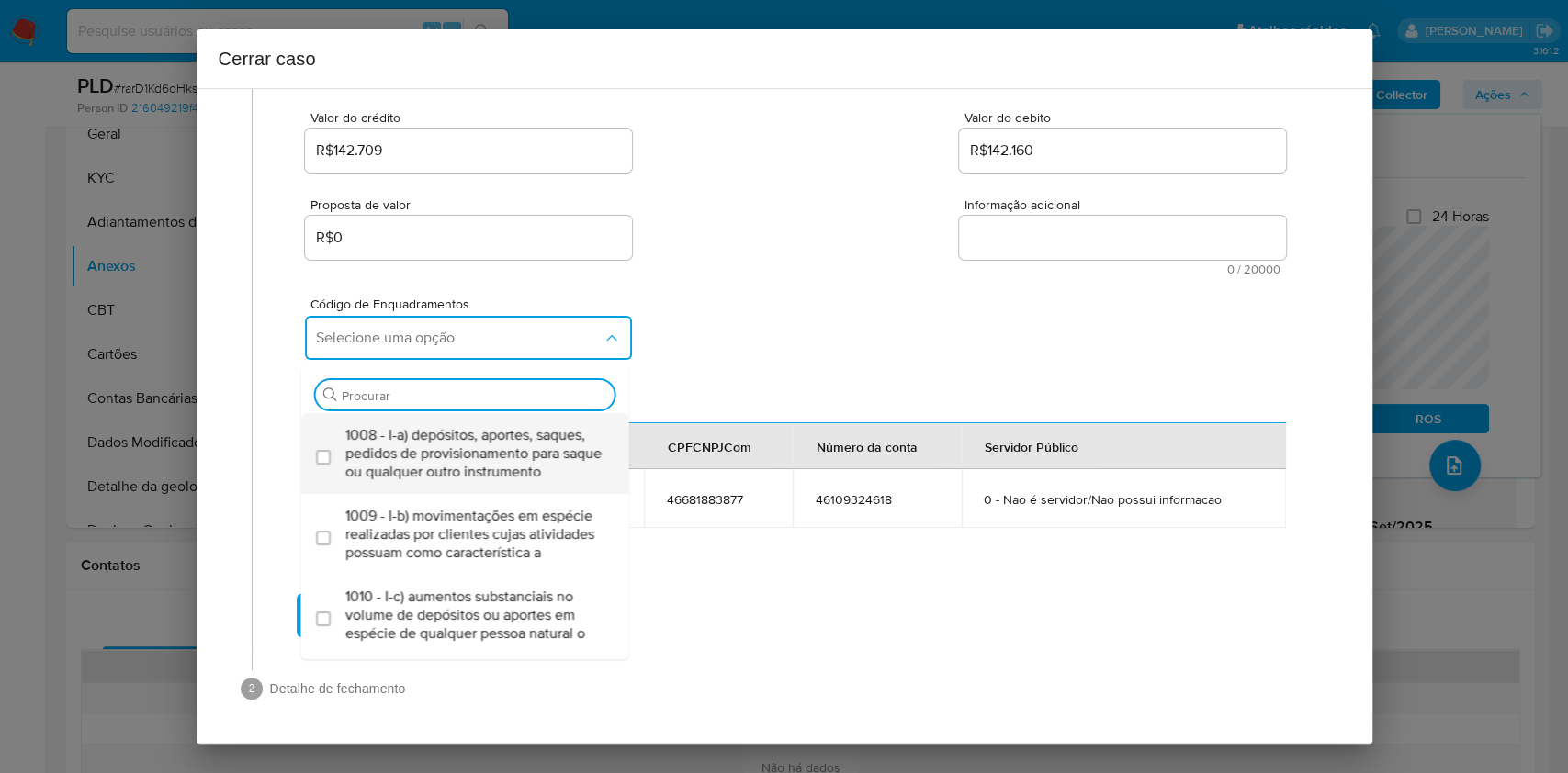
click at [459, 431] on span "1008 - I-a) depósitos, aportes, saques, pedidos de provisionamento para saque o…" at bounding box center [474, 453] width 258 height 55
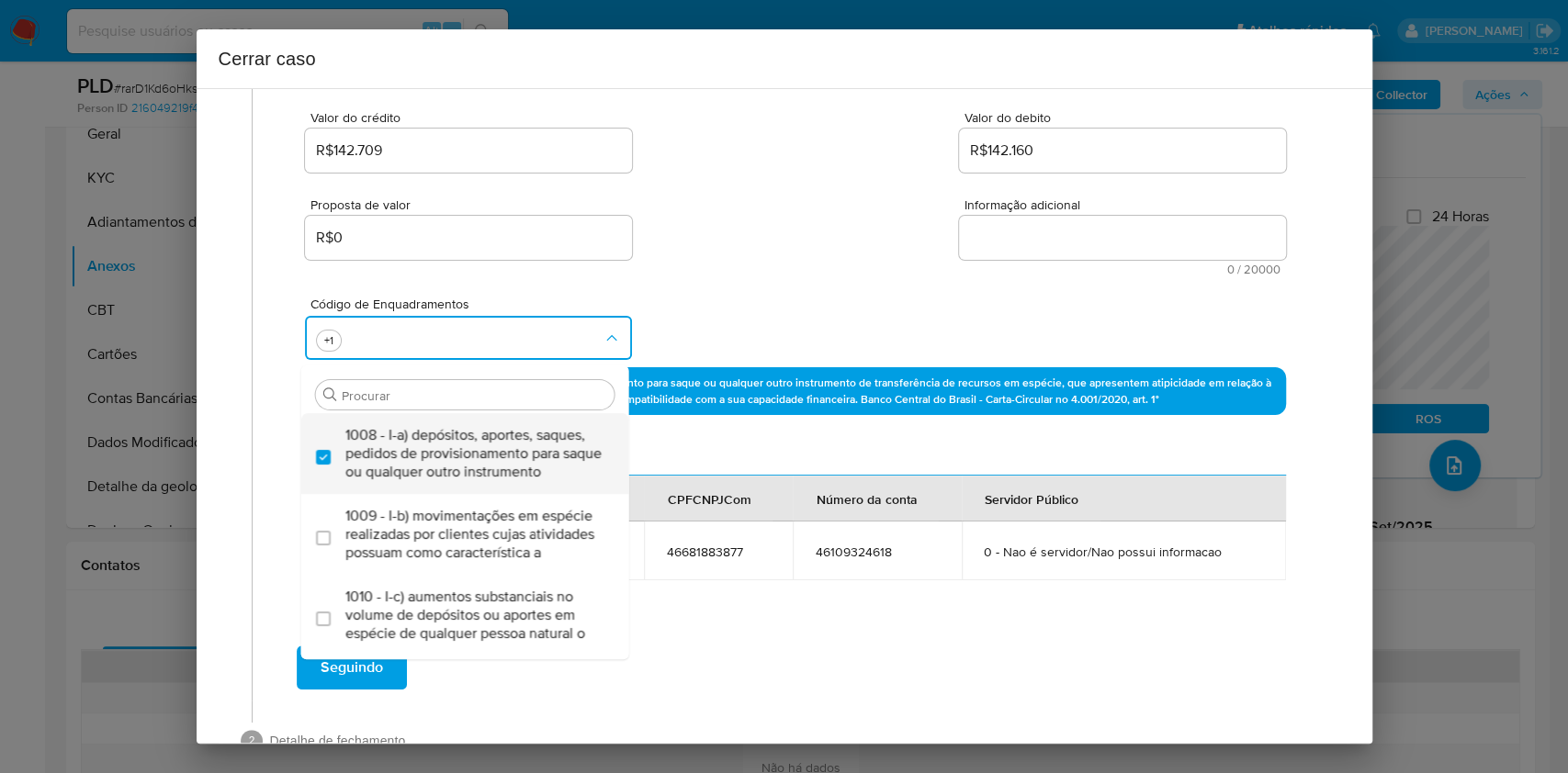
checkbox input "true"
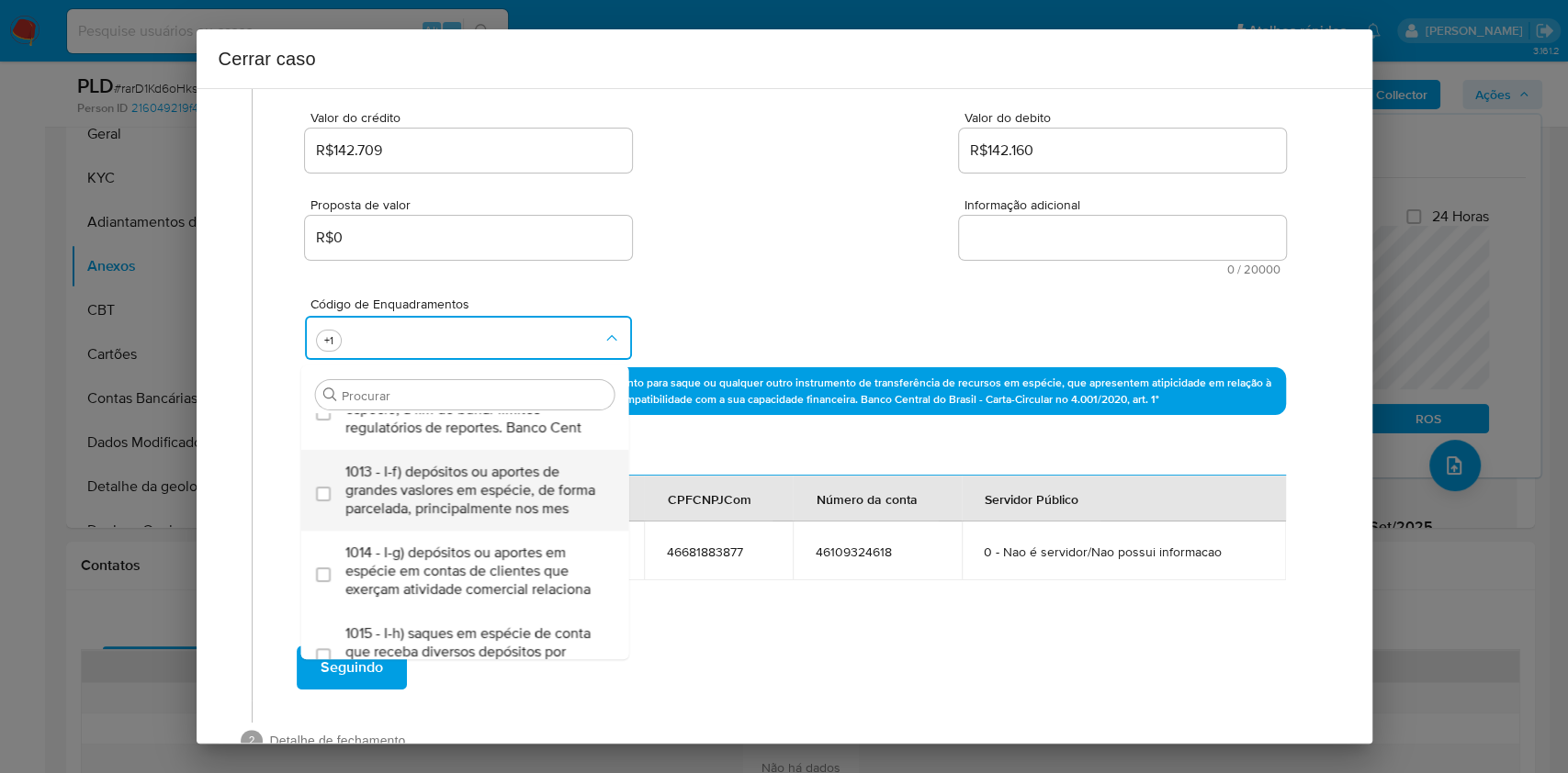
scroll to position [490, 0]
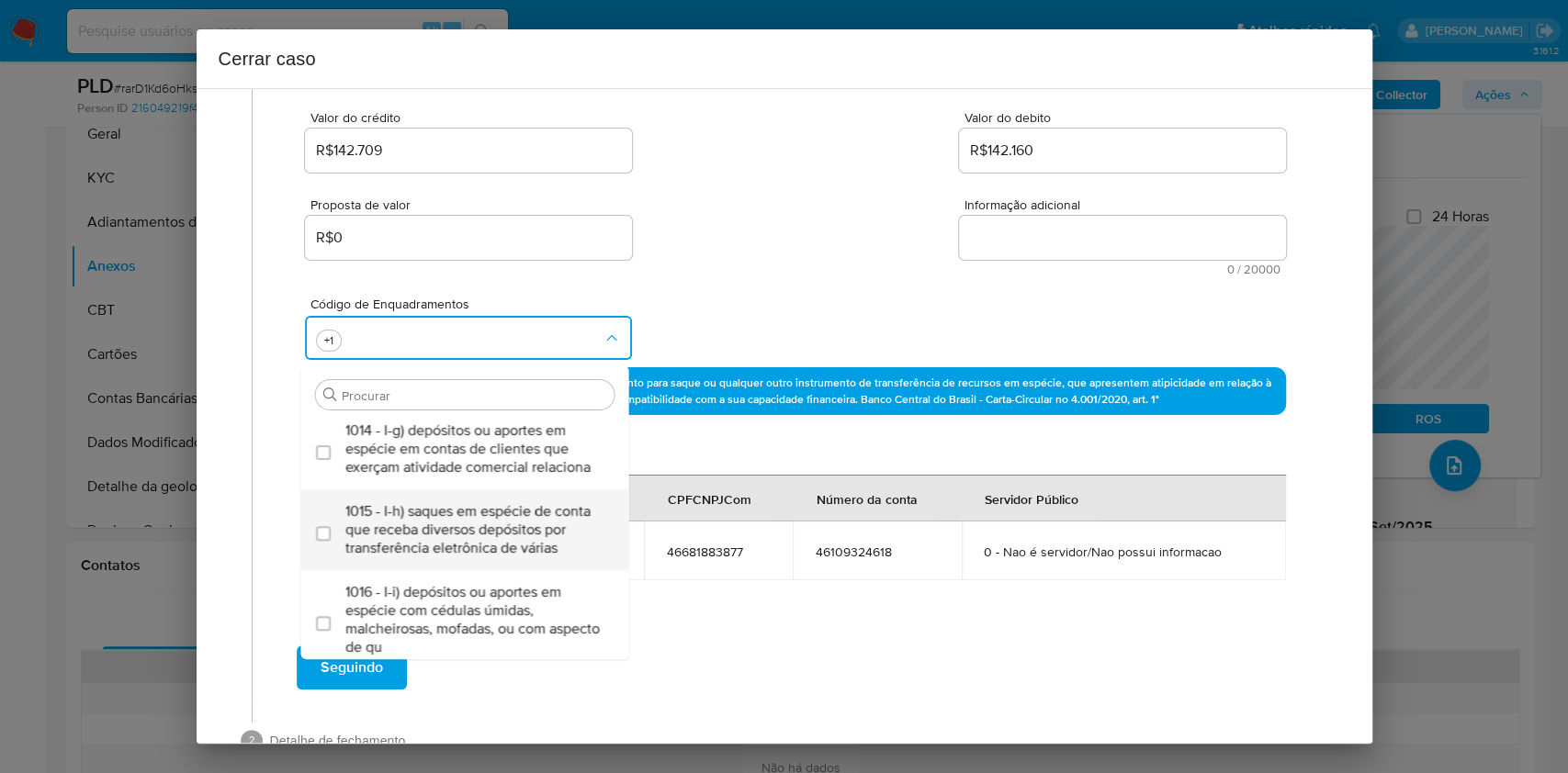
click at [429, 557] on span "1015 - I-h) saques em espécie de conta que receba diversos depósitos por transf…" at bounding box center [474, 530] width 258 height 55
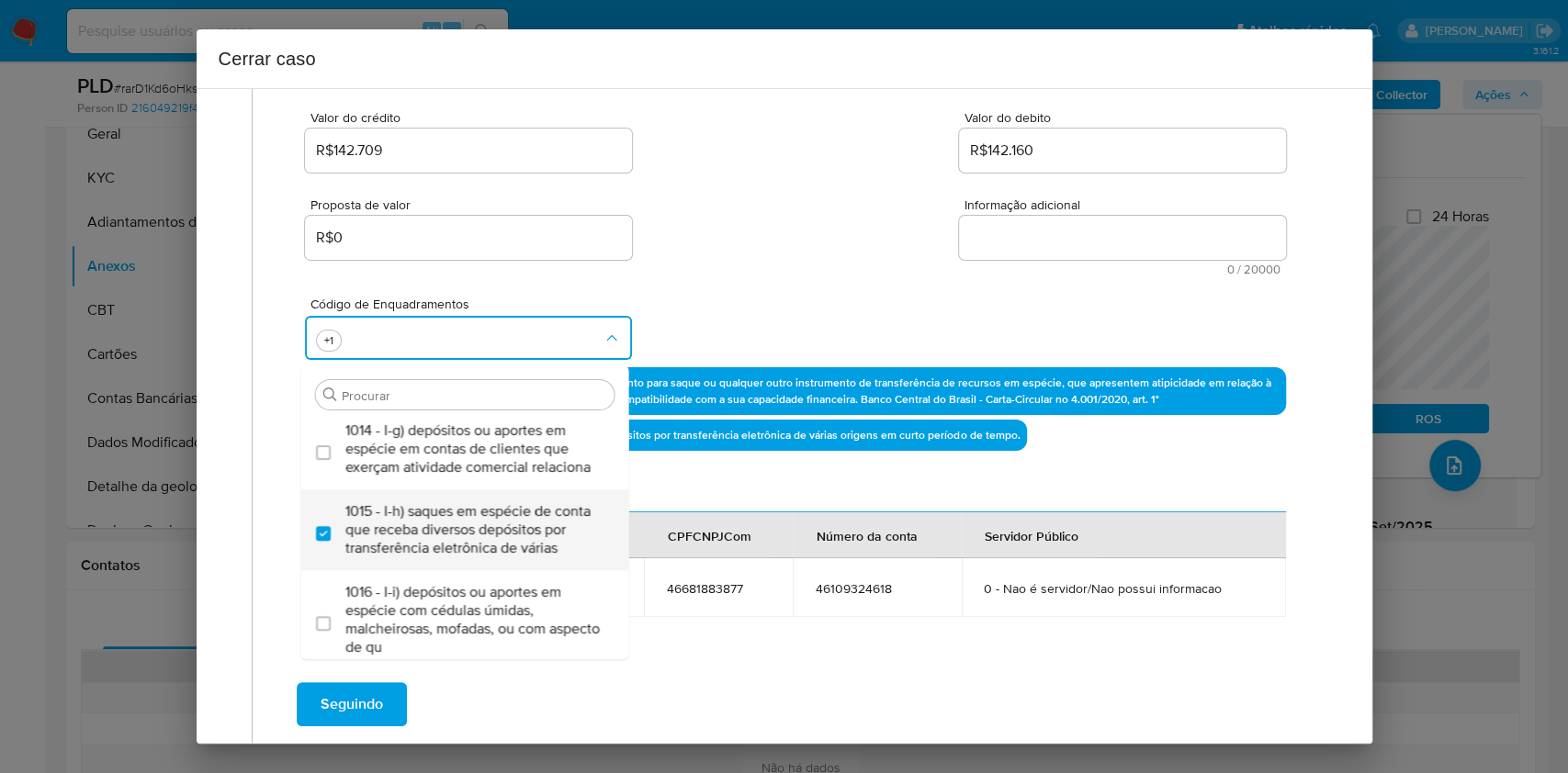
checkbox input "true"
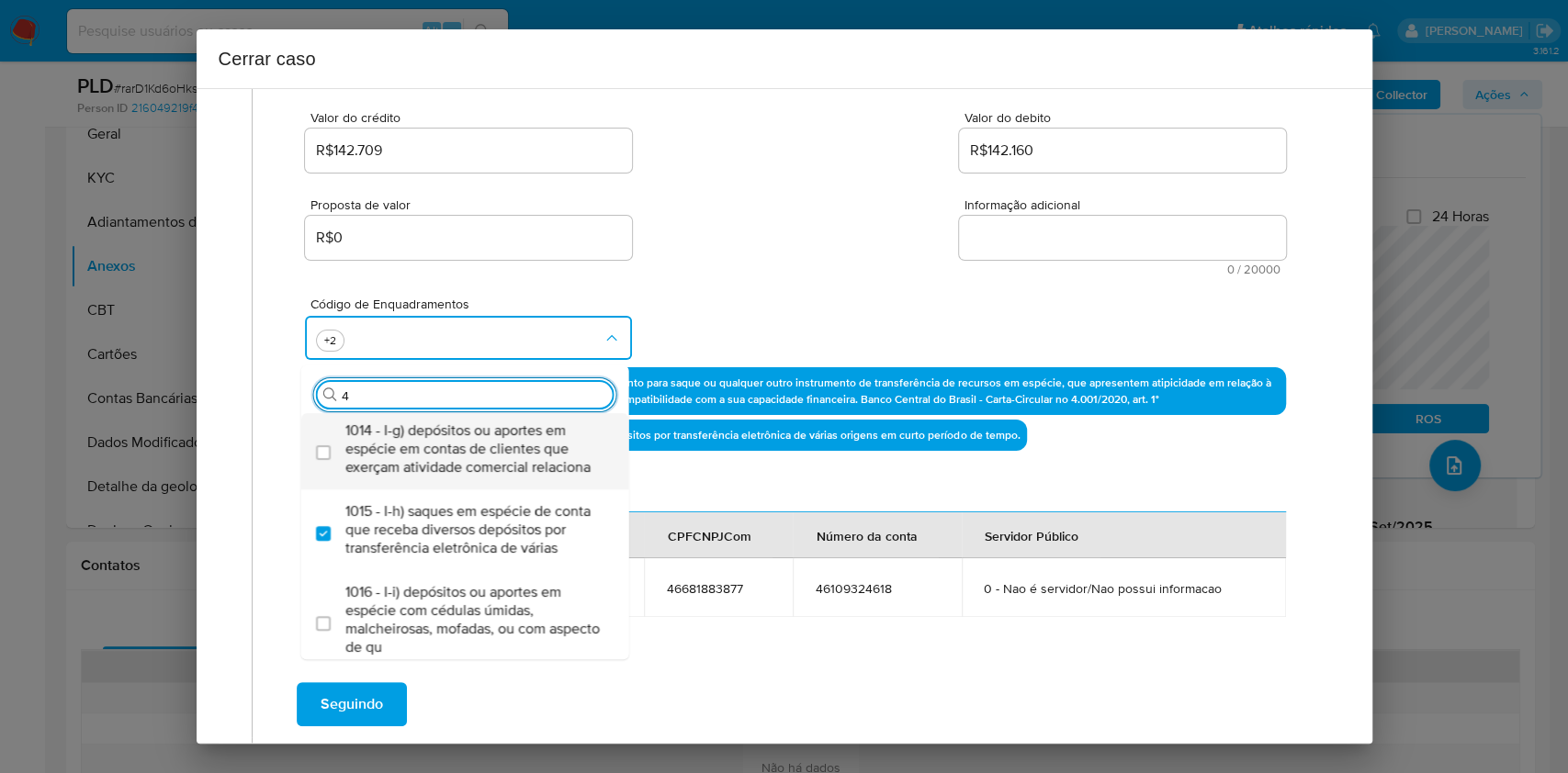
scroll to position [0, 0]
type input "45"
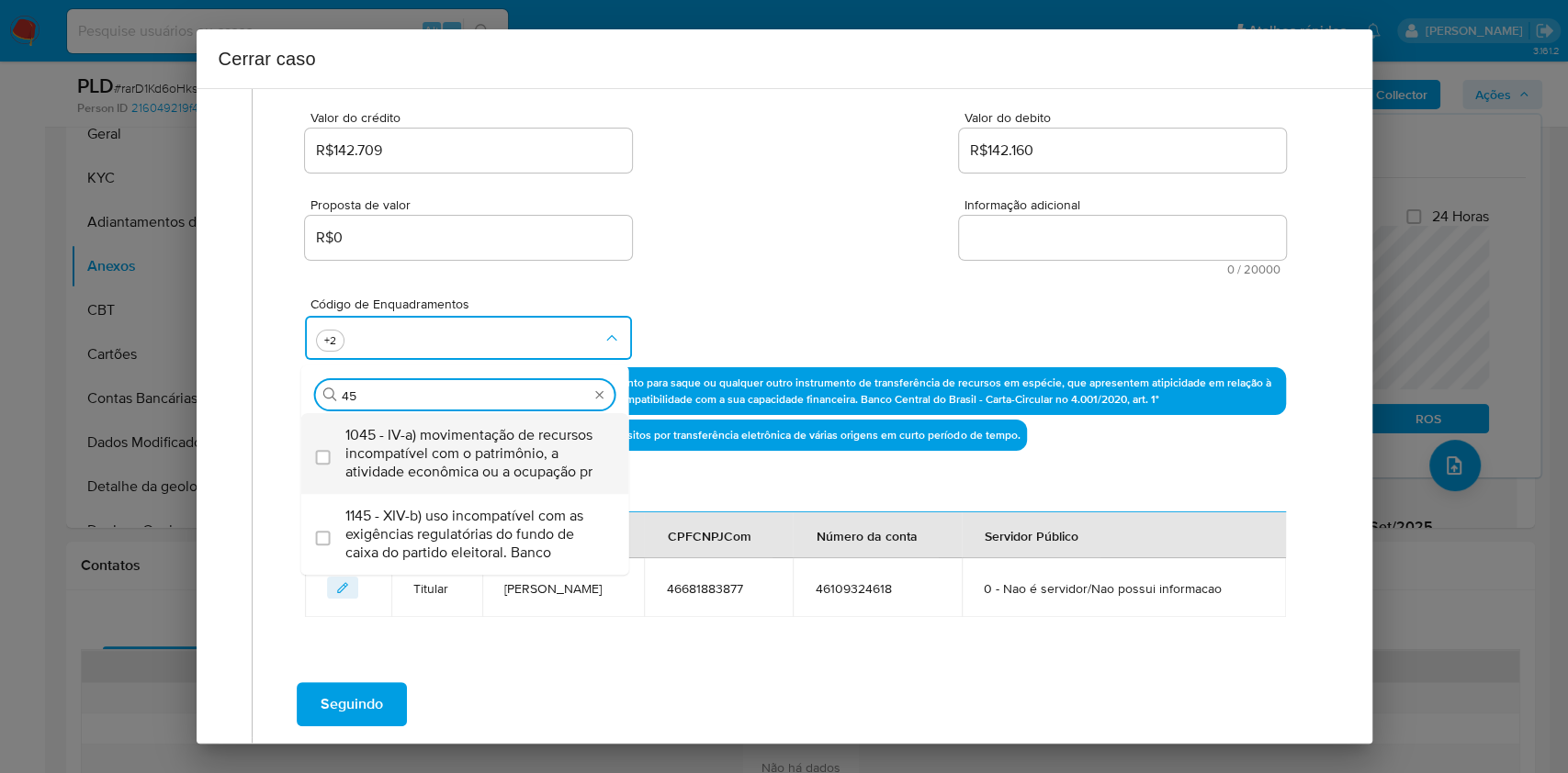
click at [429, 456] on span "1045 - IV-a) movimentação de recursos incompatível com o patrimônio, a atividad…" at bounding box center [474, 453] width 258 height 55
checkbox input "true"
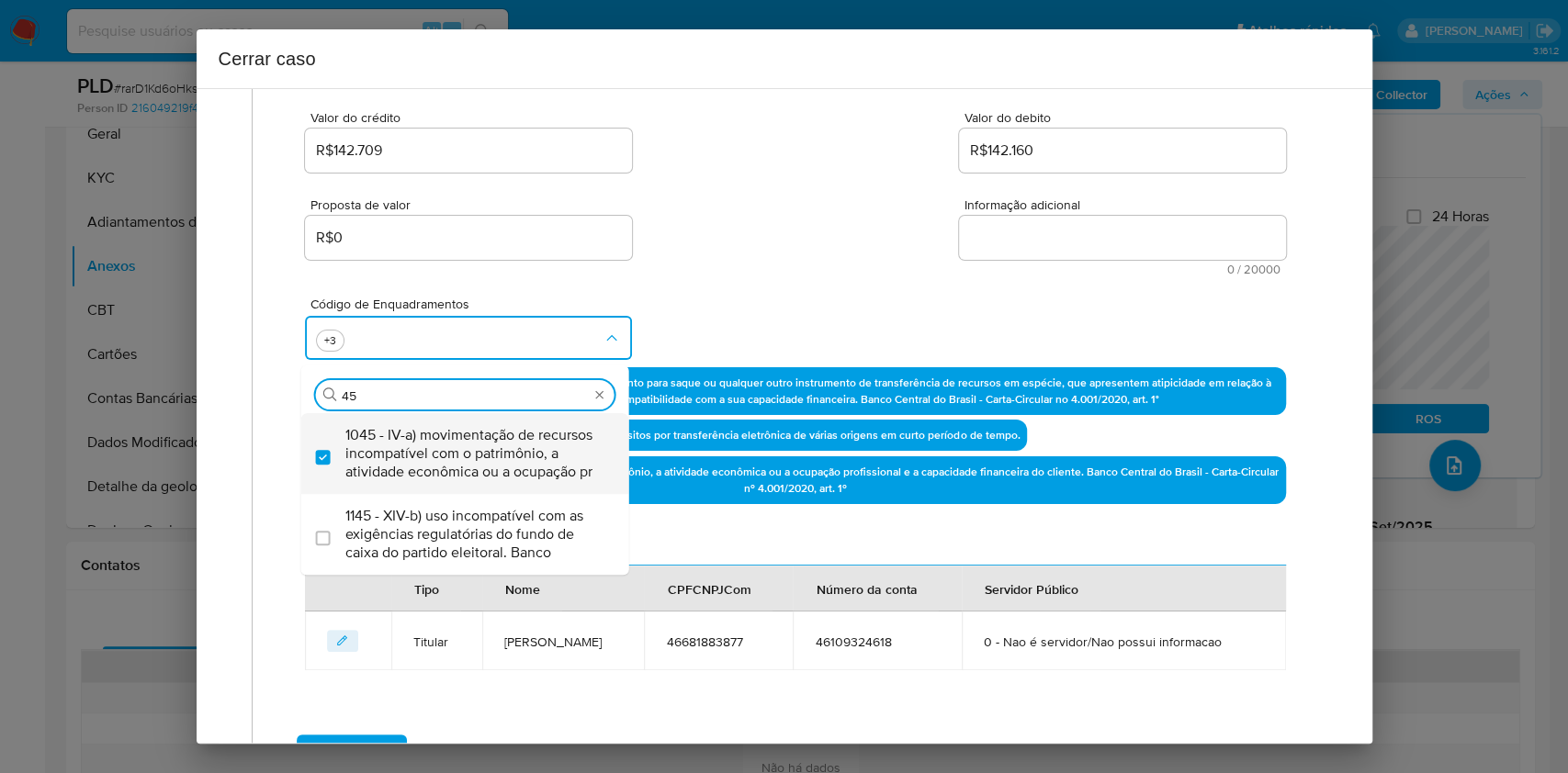
type input "45"
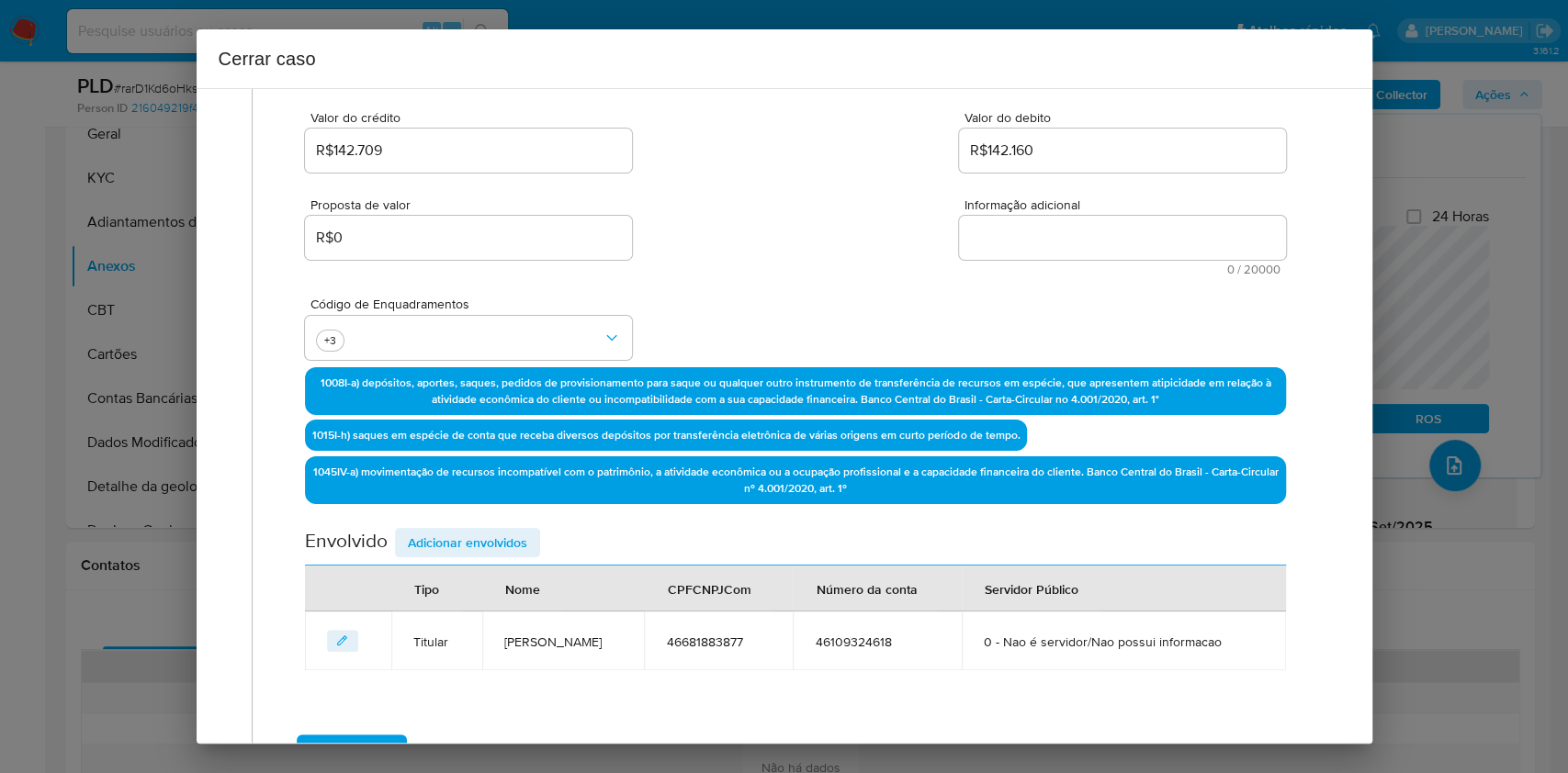
click at [1132, 243] on textarea "Informação adicional" at bounding box center [1122, 237] width 327 height 44
click at [1133, 244] on textarea "Informação adicional" at bounding box center [1122, 237] width 327 height 44
paste textarea "Marcos Antonio Alves, CPF 46681883877, 30 anos, residente no município de Jacar…"
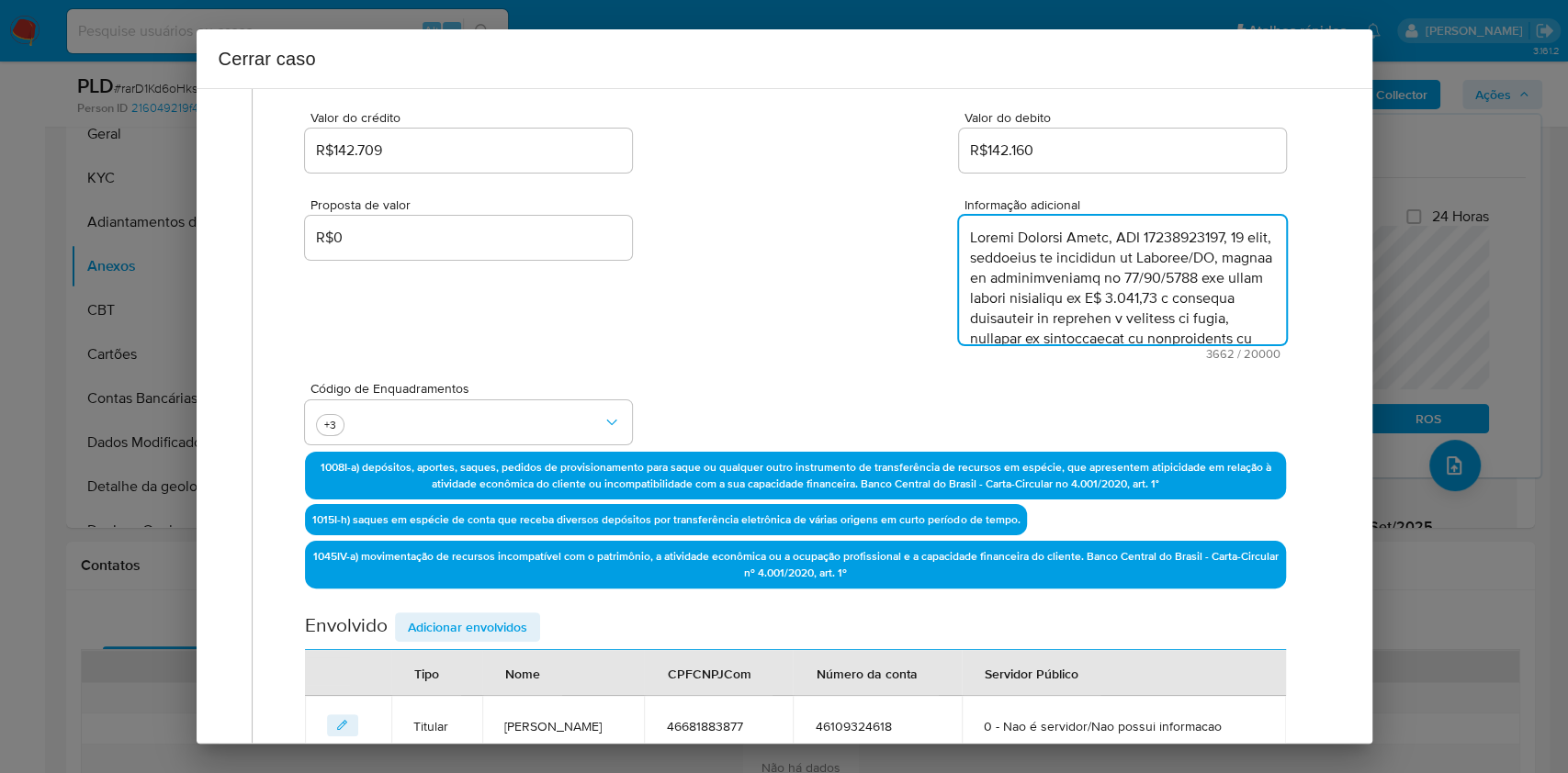
scroll to position [2429, 0]
type textarea "Marcos Antonio Alves, CPF 46681883877, 30 anos, residente no município de Jacar…"
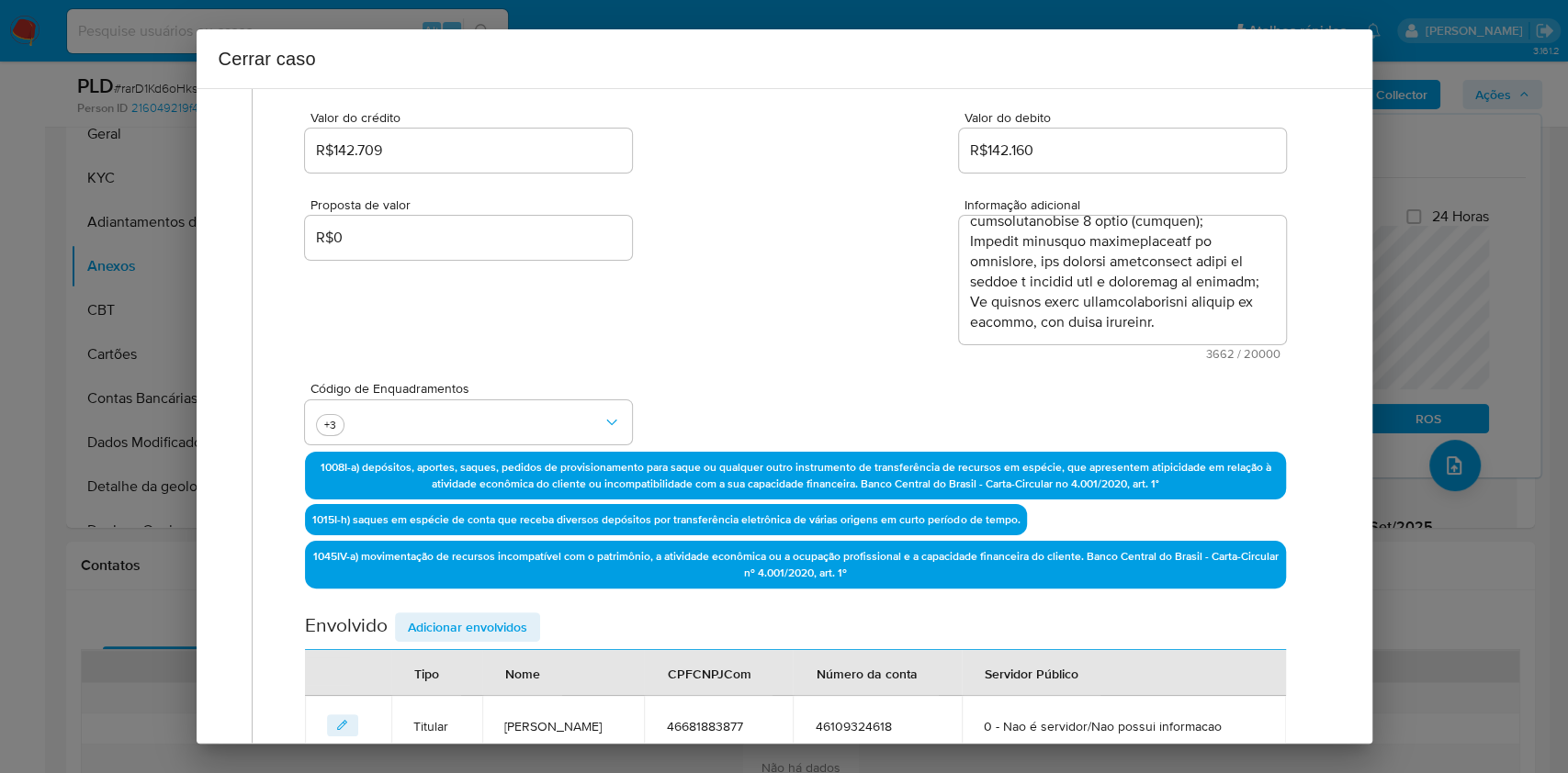
click at [508, 626] on span "Adicionar envolvidos" at bounding box center [467, 627] width 119 height 25
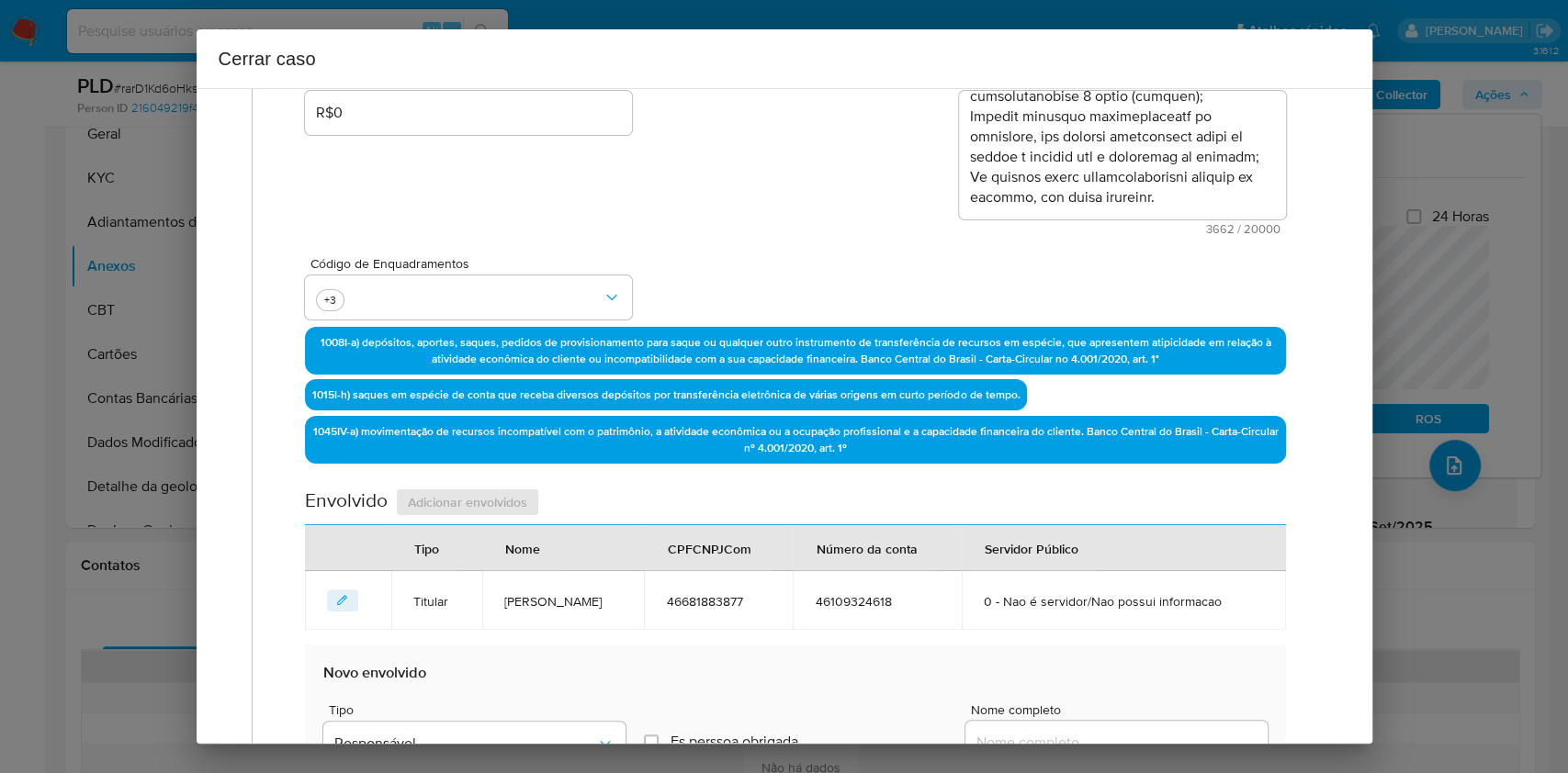
scroll to position [602, 0]
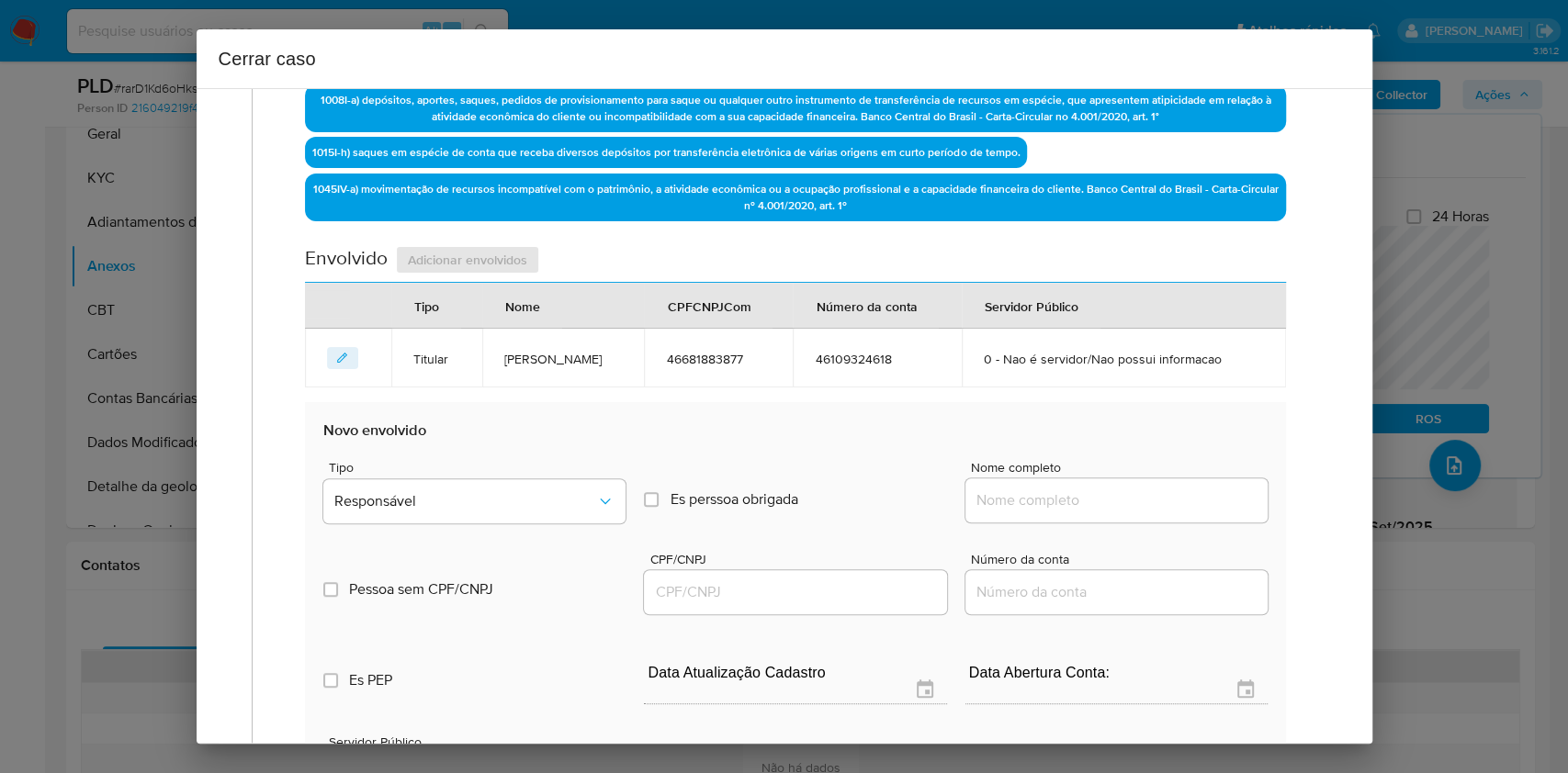
click at [1132, 504] on input "Nome completo" at bounding box center [1117, 500] width 302 height 23
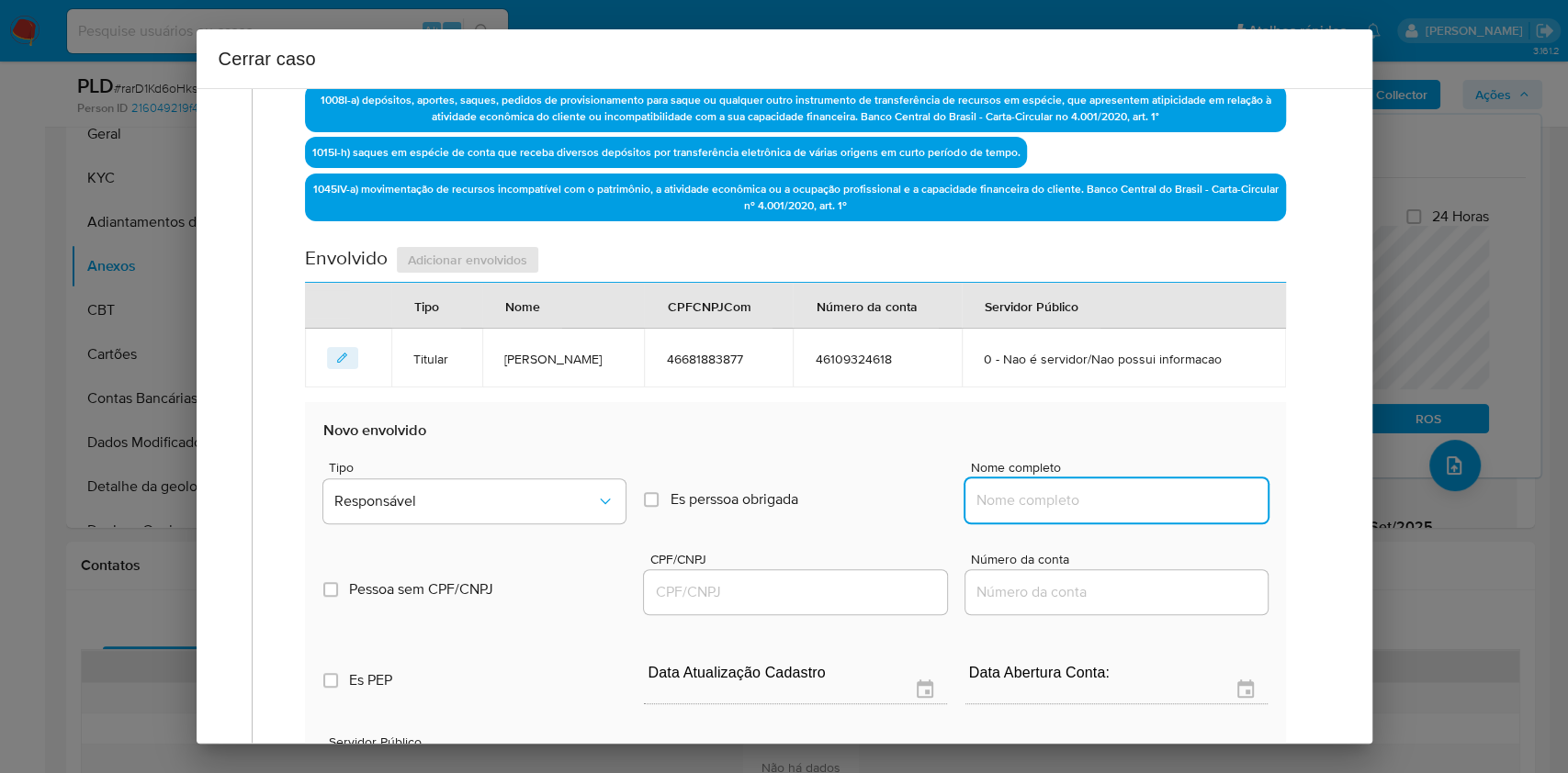
paste input "Luiz Fernando Passoni - CPF 35712412829"
click at [1210, 507] on input "Luiz Fernando Passoni - CPF 35712412829" at bounding box center [1117, 500] width 302 height 23
click at [1210, 507] on input "Luiz Fernando Passoni - CPF 35712412829" at bounding box center [1117, 500] width 302 height 23
type input "Luiz Fernando Passoni"
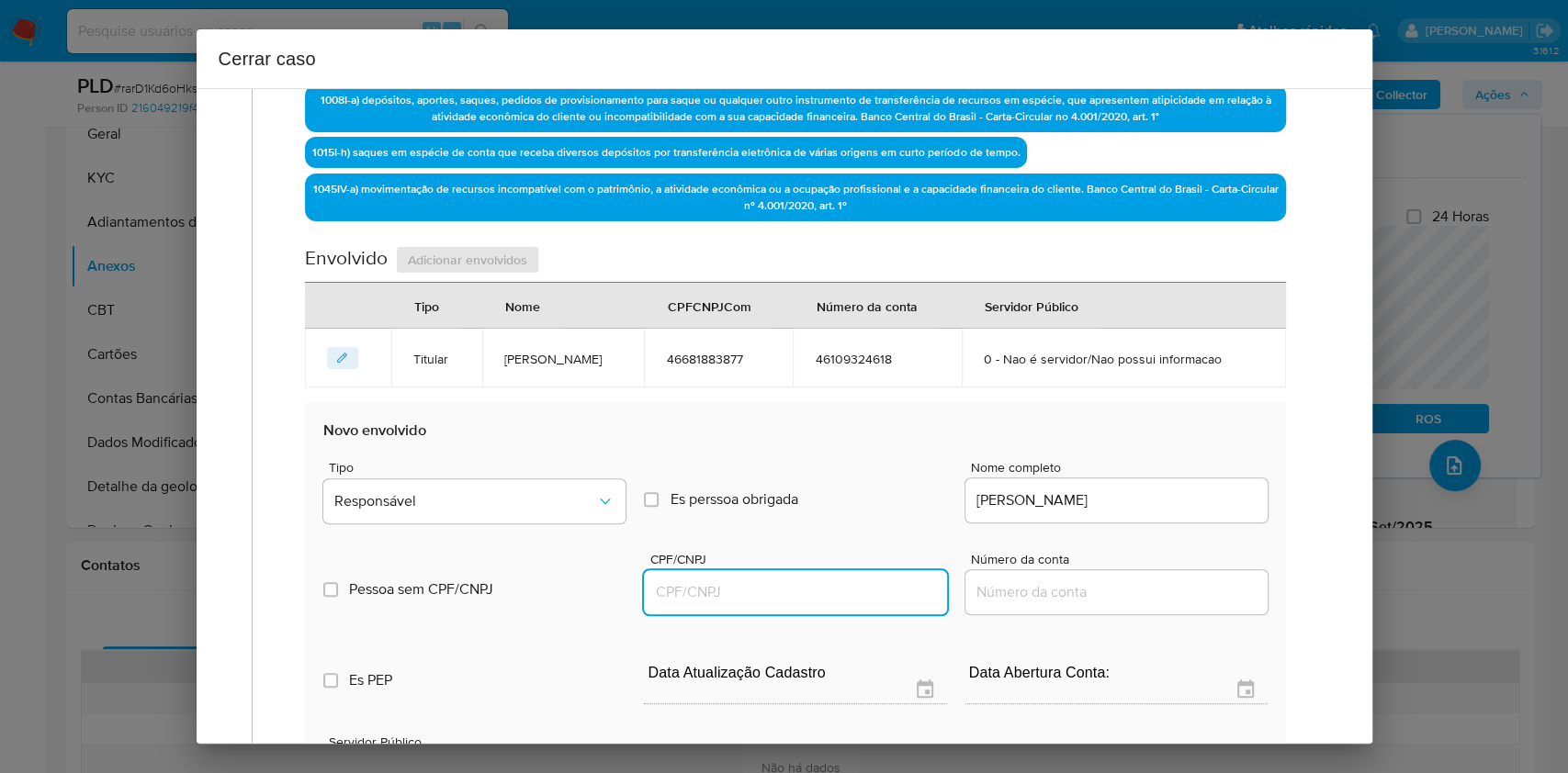
click at [860, 596] on input "CPF/CNPJ" at bounding box center [795, 592] width 302 height 23
paste input "35712412829"
type input "35712412829"
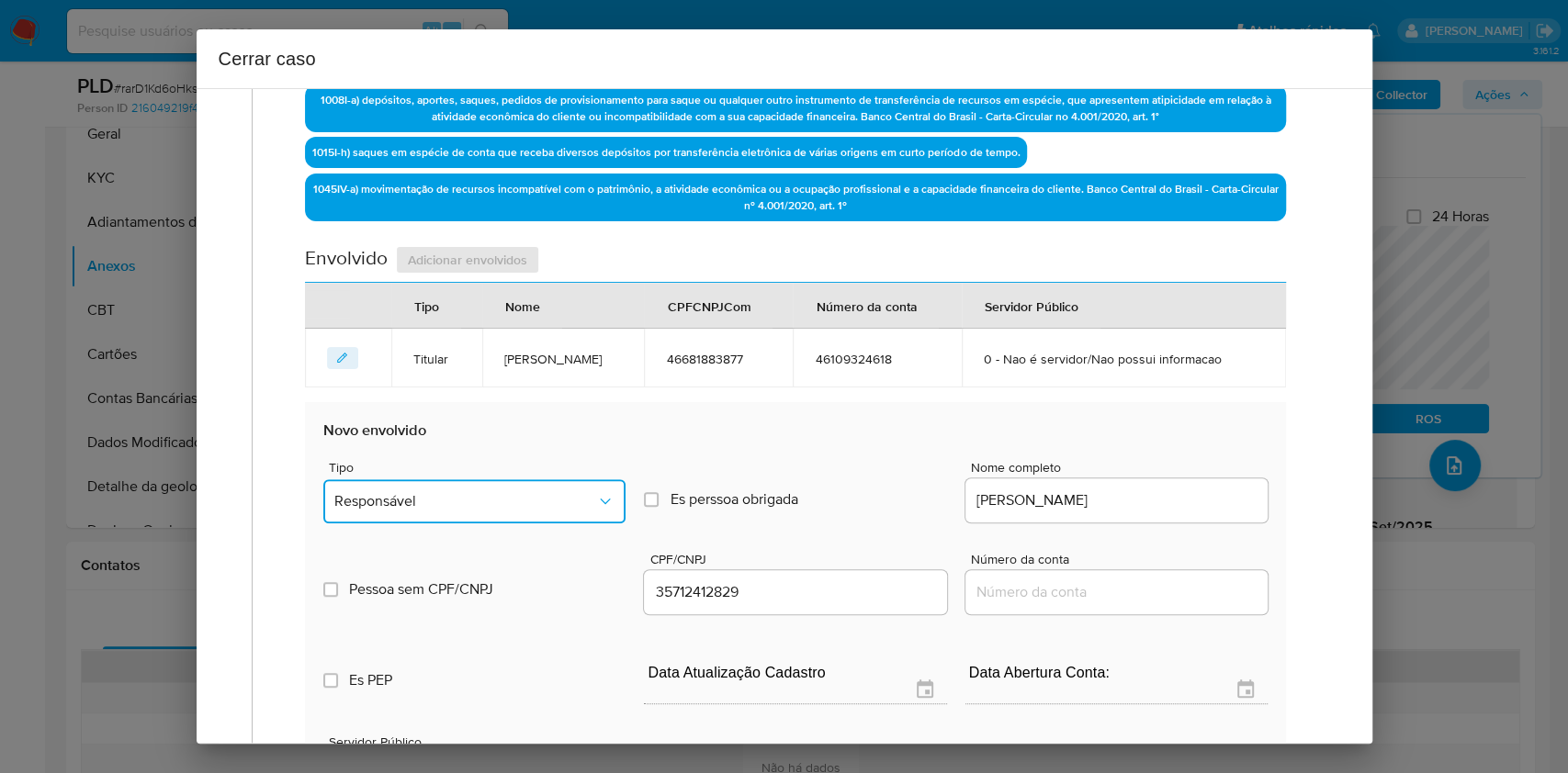
click at [506, 493] on span "Responsável" at bounding box center [464, 502] width 262 height 19
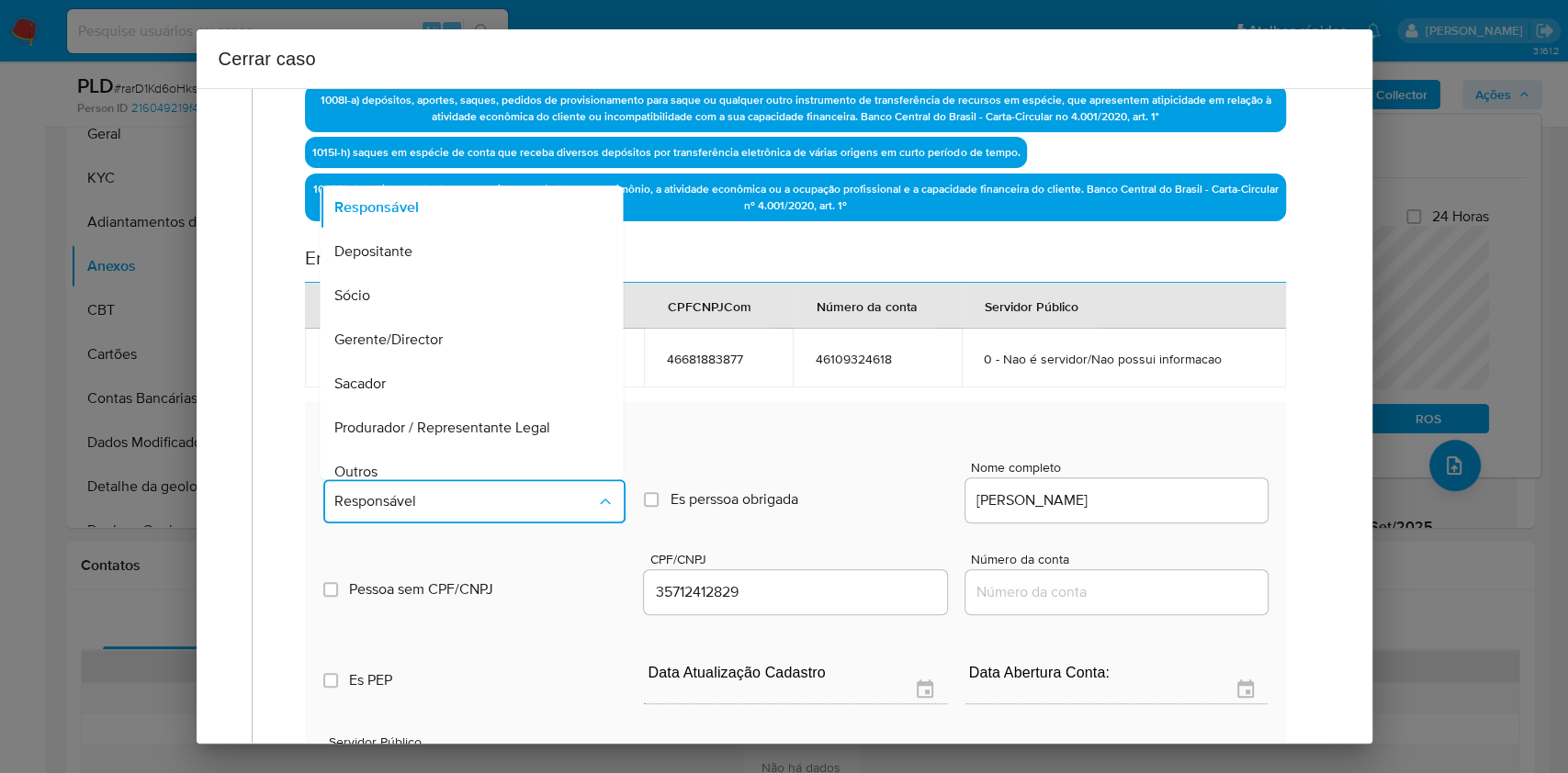
scroll to position [235, 0]
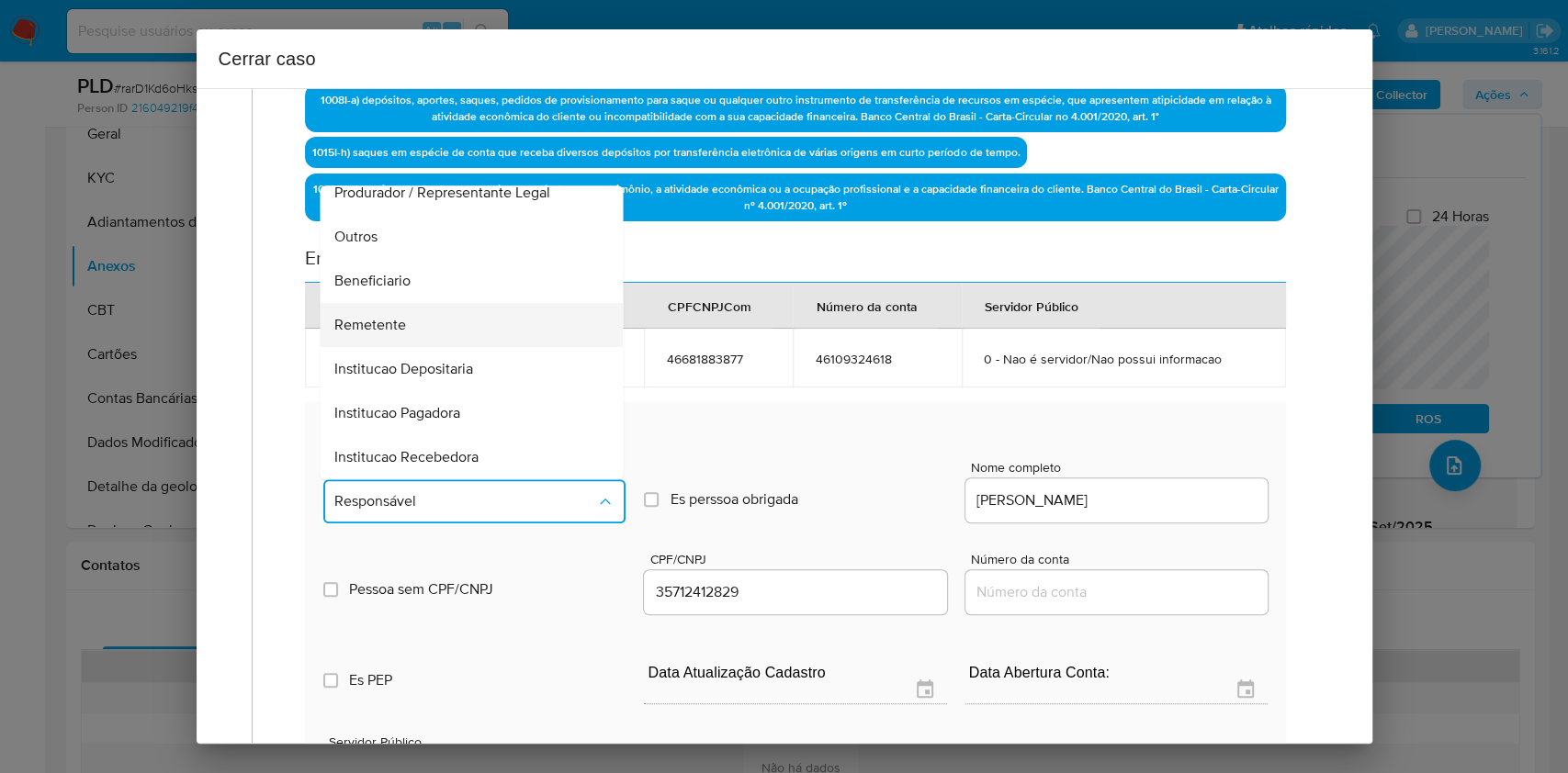
click at [419, 326] on div "Remetente" at bounding box center [466, 325] width 263 height 44
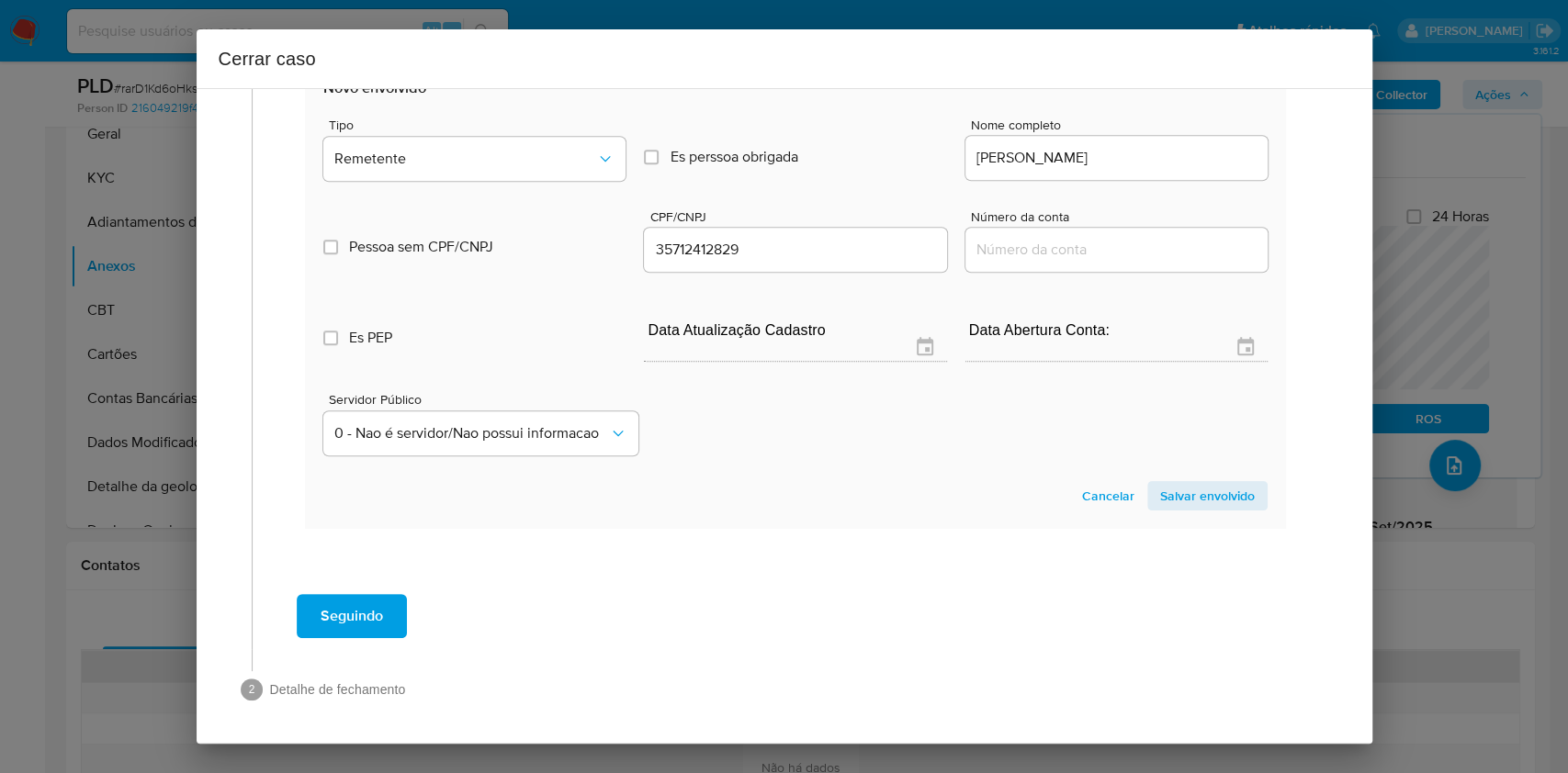
drag, startPoint x: 1180, startPoint y: 483, endPoint x: 1234, endPoint y: 457, distance: 59.9
click at [1180, 485] on span "Salvar envolvido" at bounding box center [1208, 495] width 95 height 25
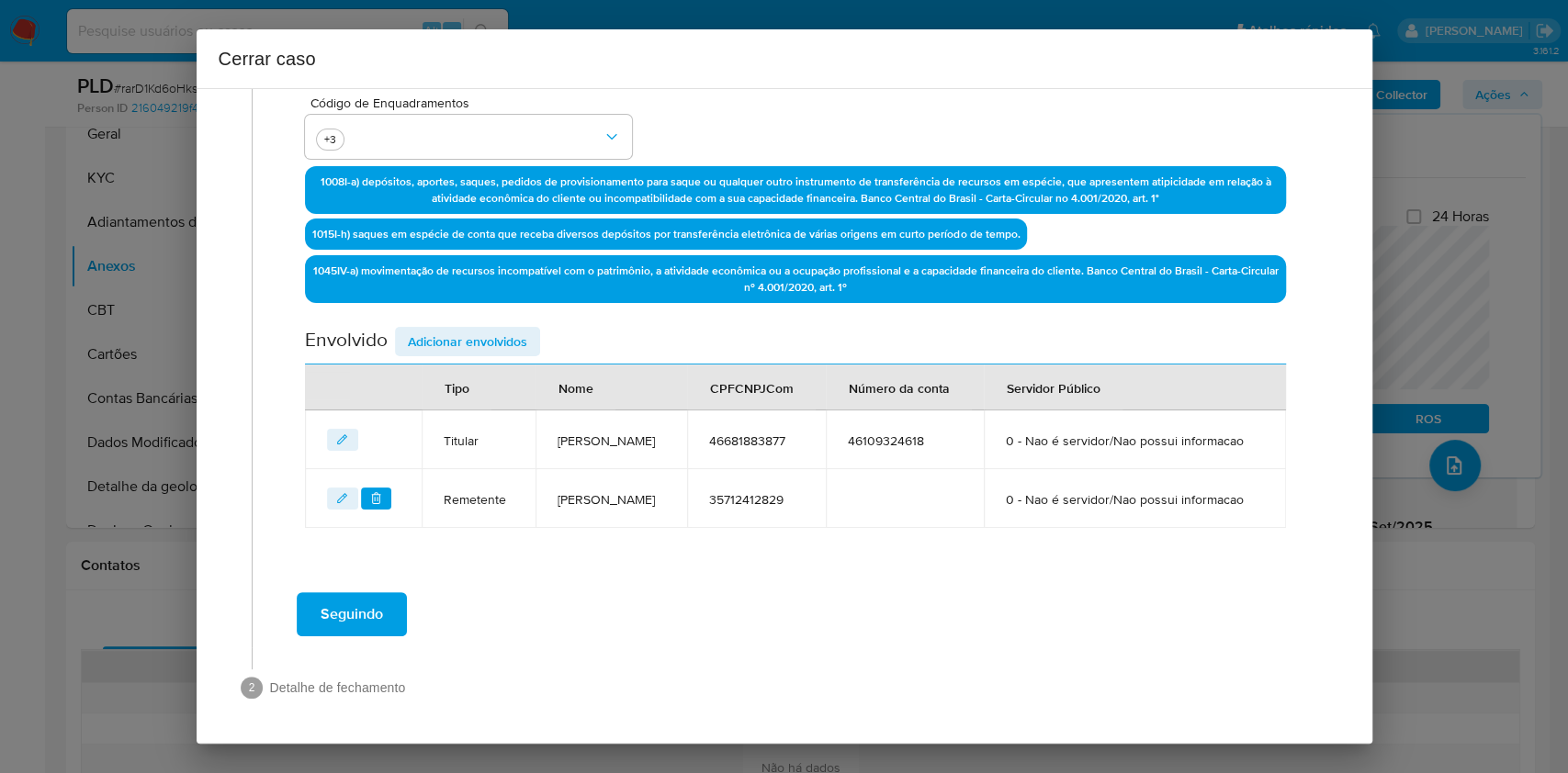
scroll to position [519, 0]
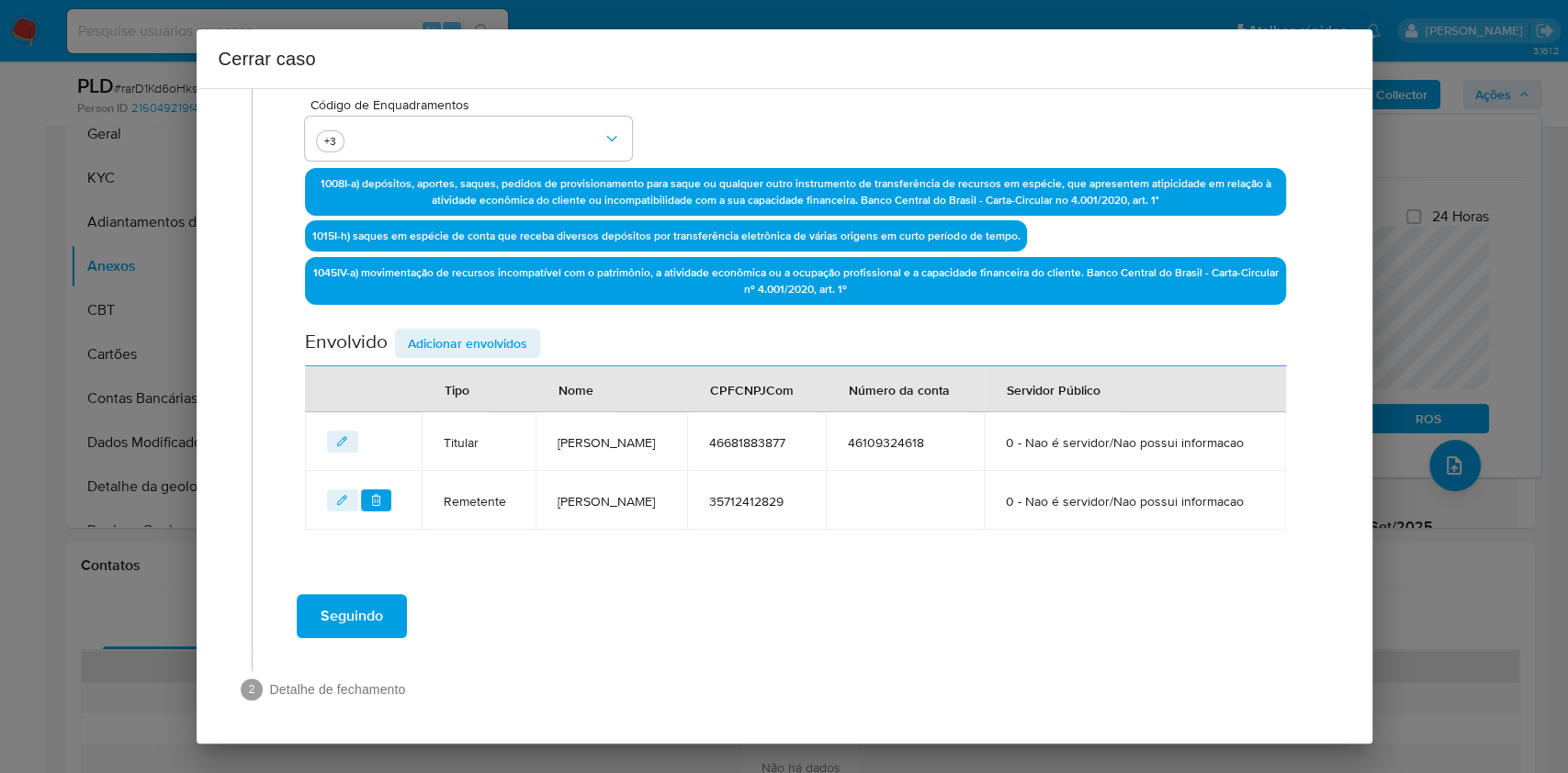
drag, startPoint x: 480, startPoint y: 341, endPoint x: 508, endPoint y: 330, distance: 30.1
click at [480, 342] on span "Adicionar envolvidos" at bounding box center [467, 343] width 119 height 25
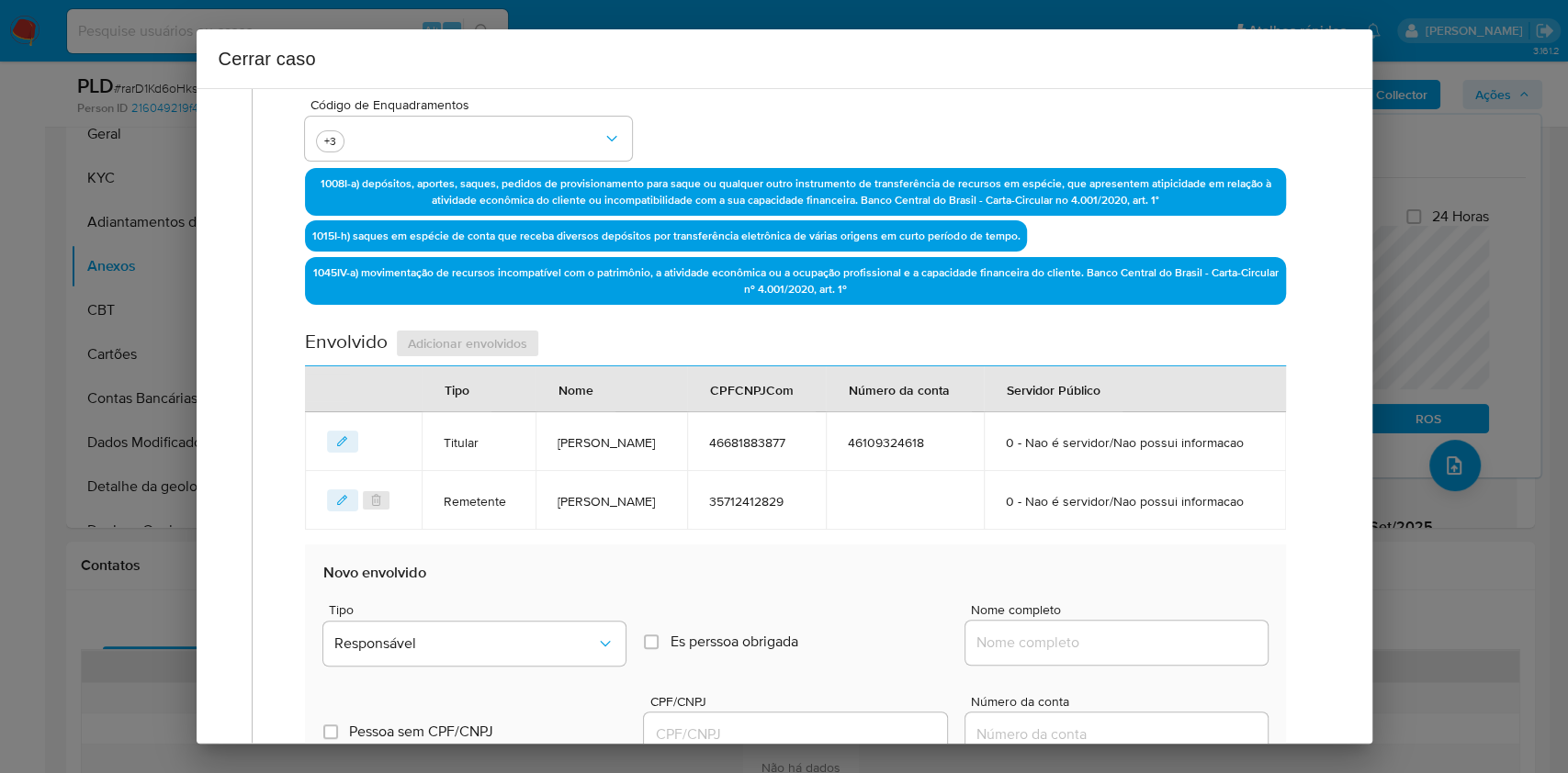
scroll to position [887, 0]
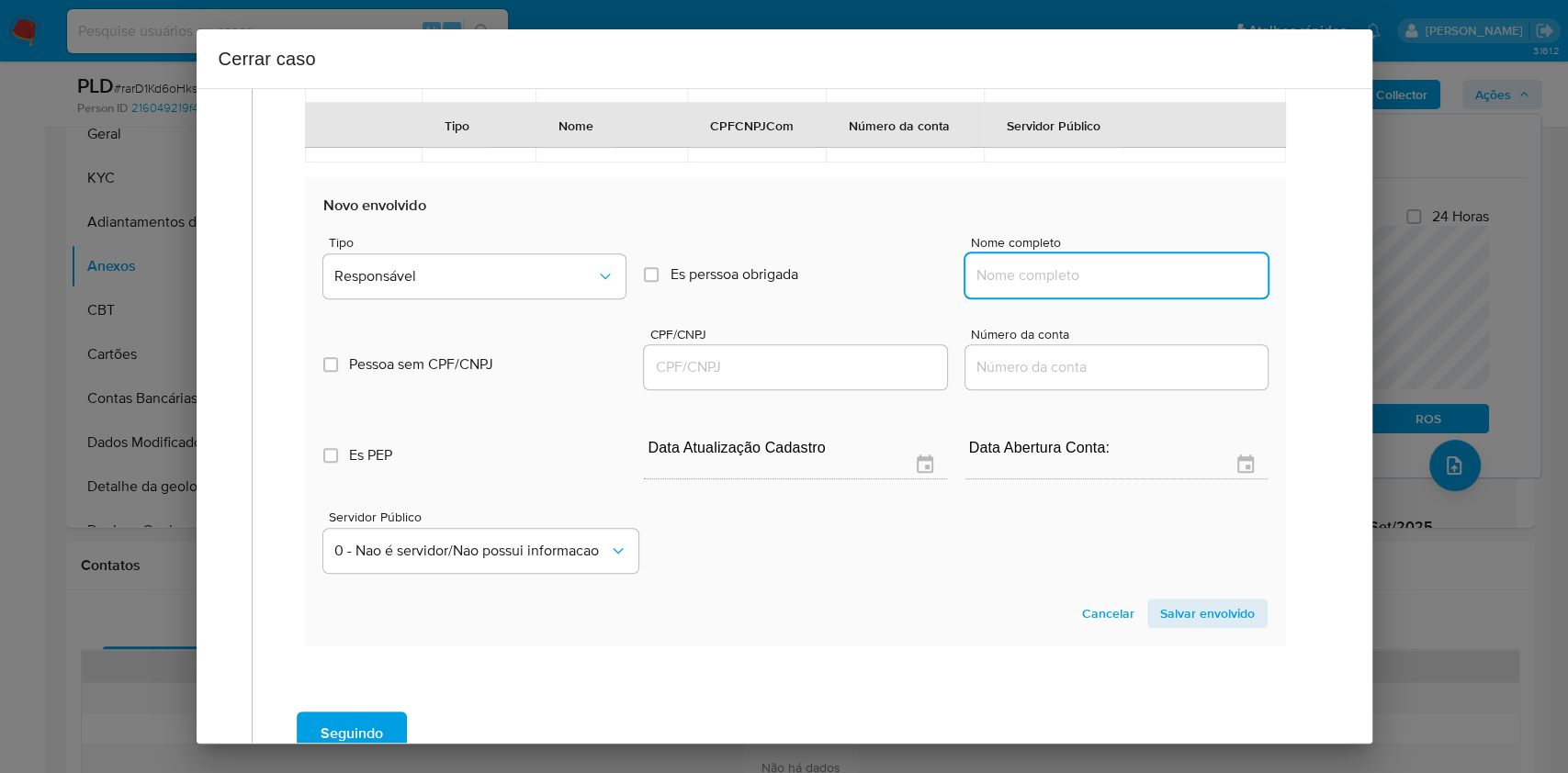
click at [1180, 275] on input "Nome completo" at bounding box center [1117, 275] width 302 height 23
paste input "Alessandro William Moura Da Silva - CPF 41261122860"
click at [1194, 278] on input "Alessandro William Moura Da Silva - CPF 41261122860" at bounding box center [1117, 275] width 302 height 23
click at [1194, 279] on input "Alessandro William Moura Da Silva - CPF 41261122860" at bounding box center [1117, 275] width 302 height 23
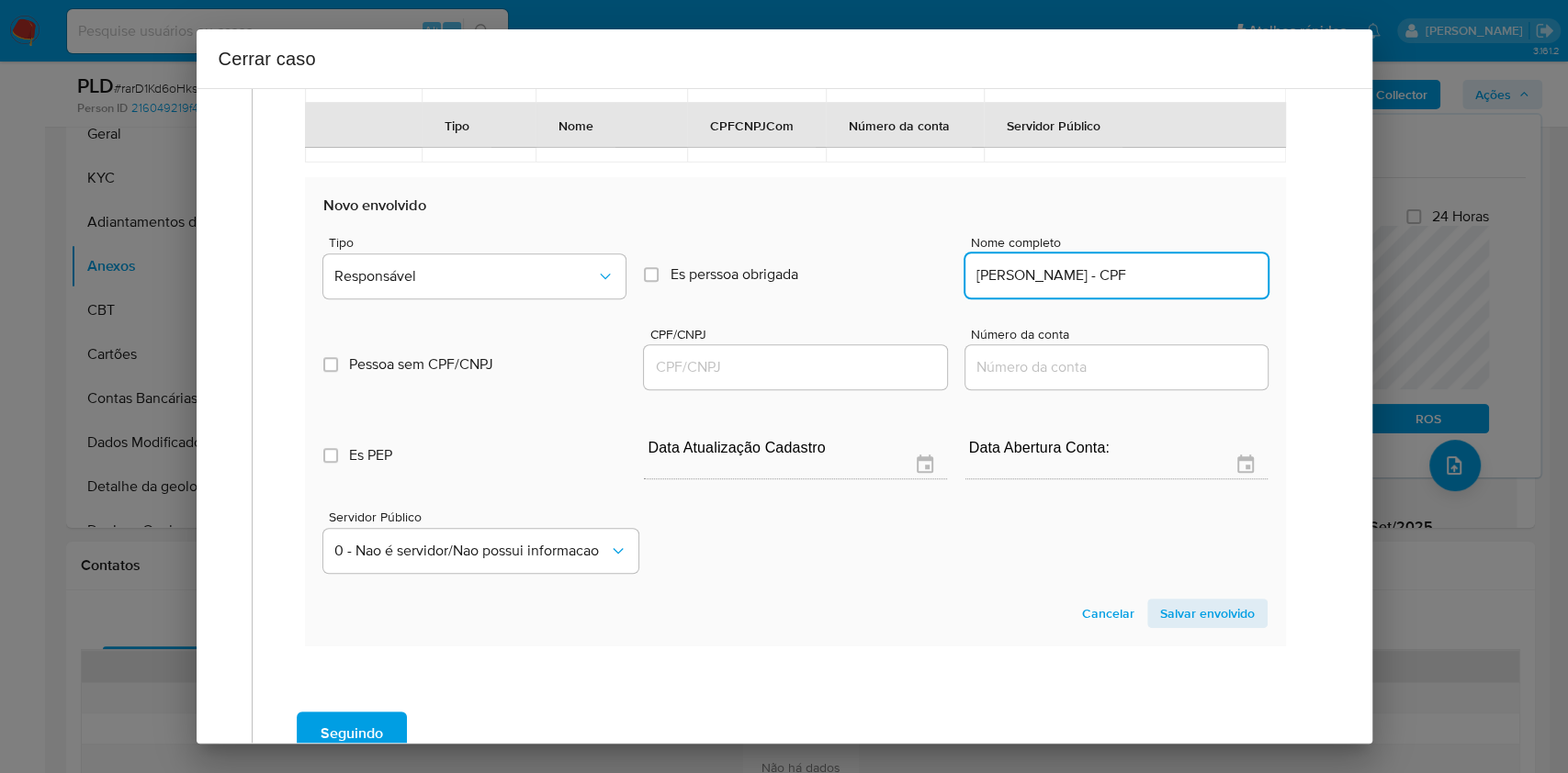
scroll to position [0, 0]
type input "Alessandro William Moura Da Silva"
click at [839, 371] on input "CPF/CNPJ" at bounding box center [795, 367] width 302 height 23
paste input "41261122860"
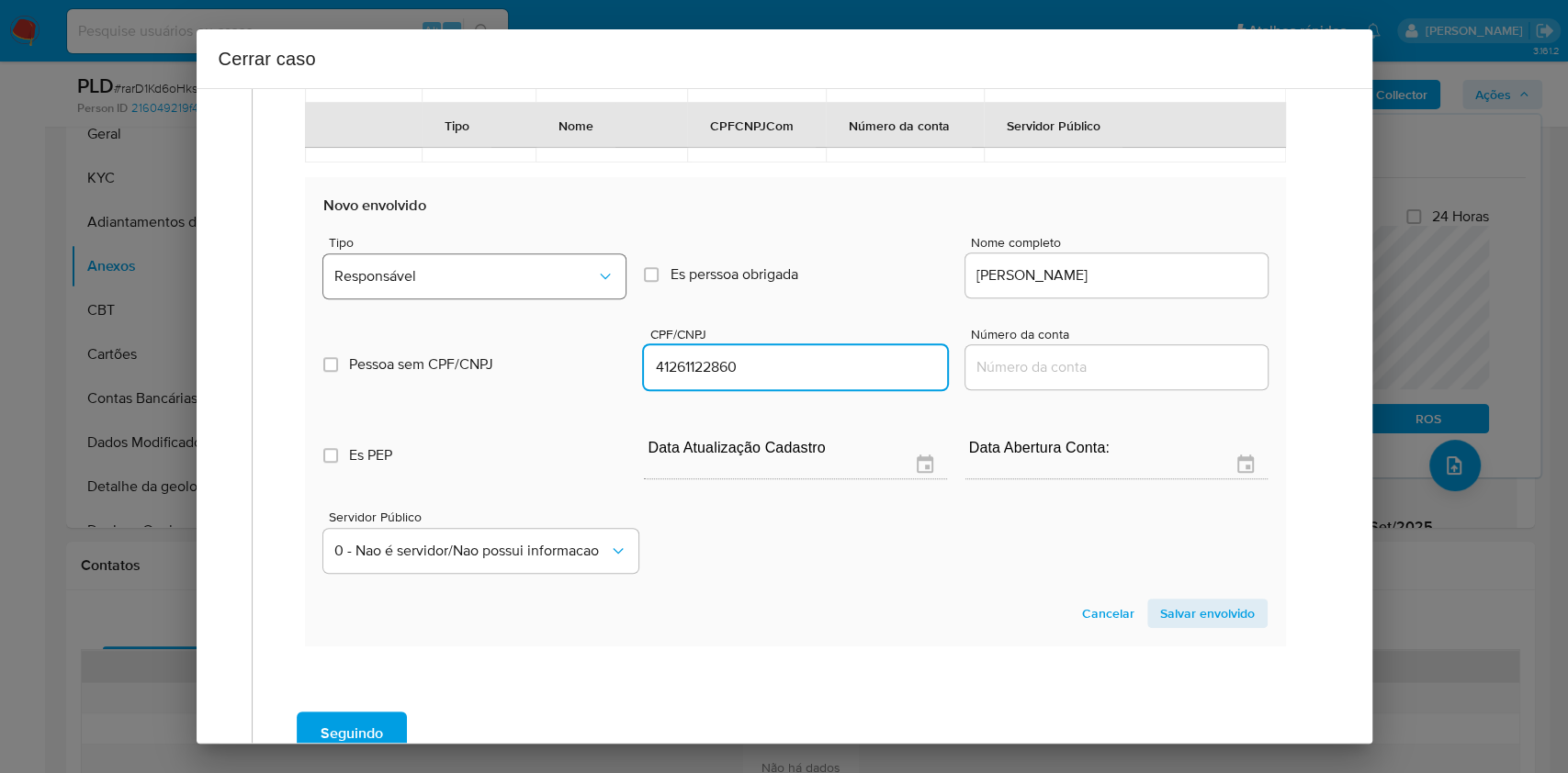
type input "41261122860"
drag, startPoint x: 520, startPoint y: 268, endPoint x: 512, endPoint y: 293, distance: 26.2
click at [519, 277] on span "Responsável" at bounding box center [464, 277] width 262 height 19
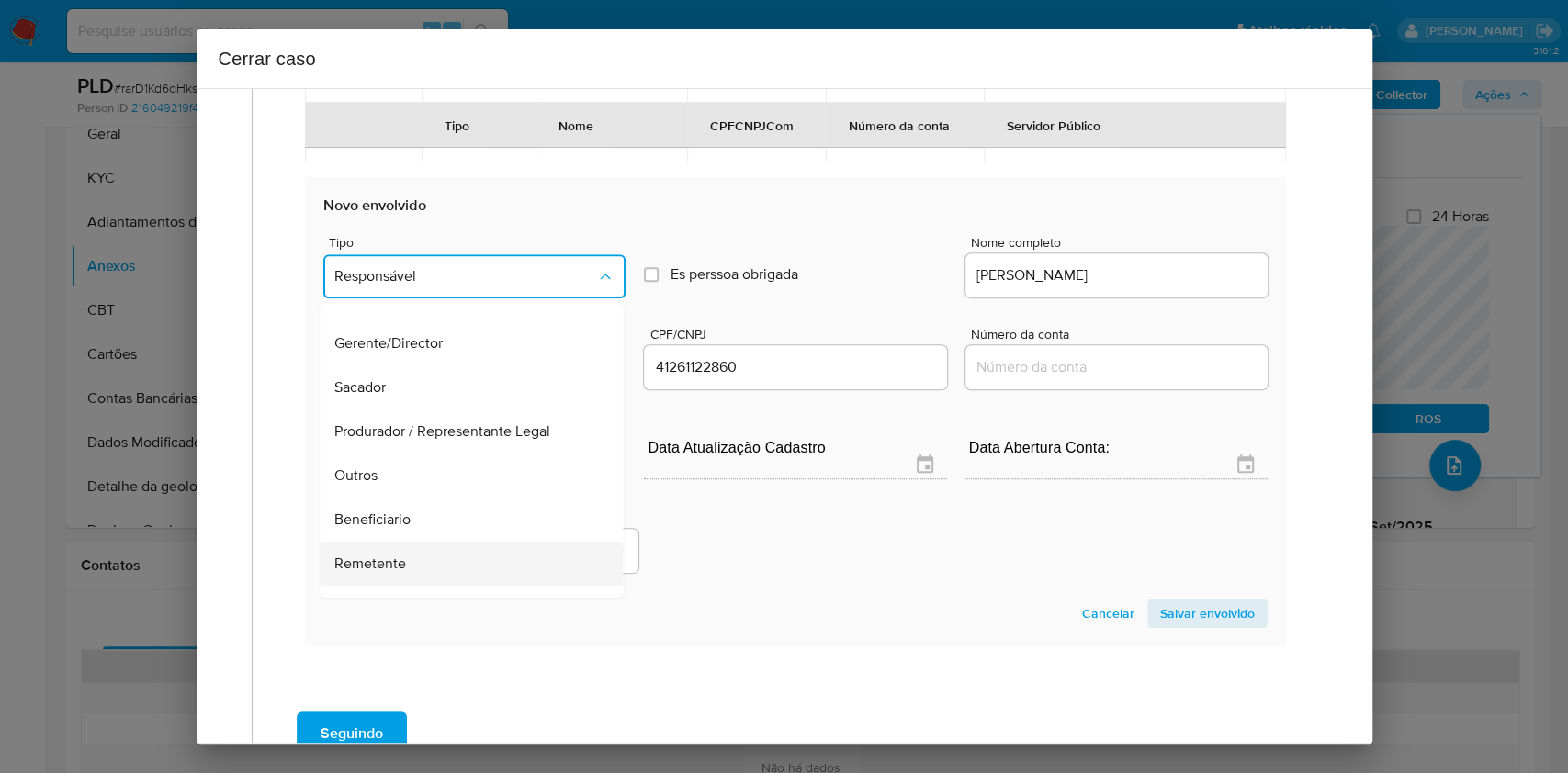
scroll to position [235, 0]
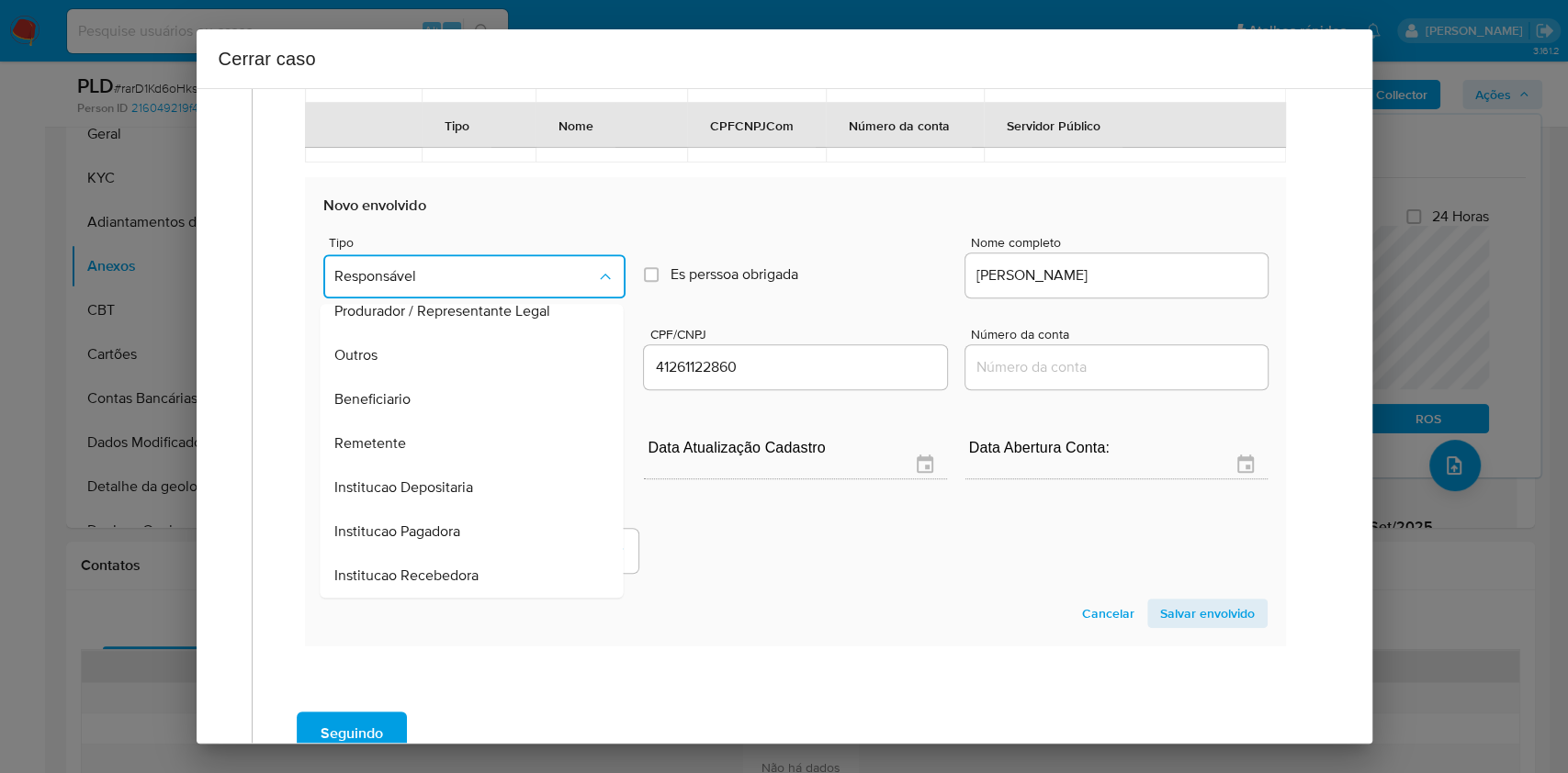
drag, startPoint x: 457, startPoint y: 432, endPoint x: 508, endPoint y: 439, distance: 51.5
click at [457, 433] on div "Remetente" at bounding box center [466, 443] width 263 height 44
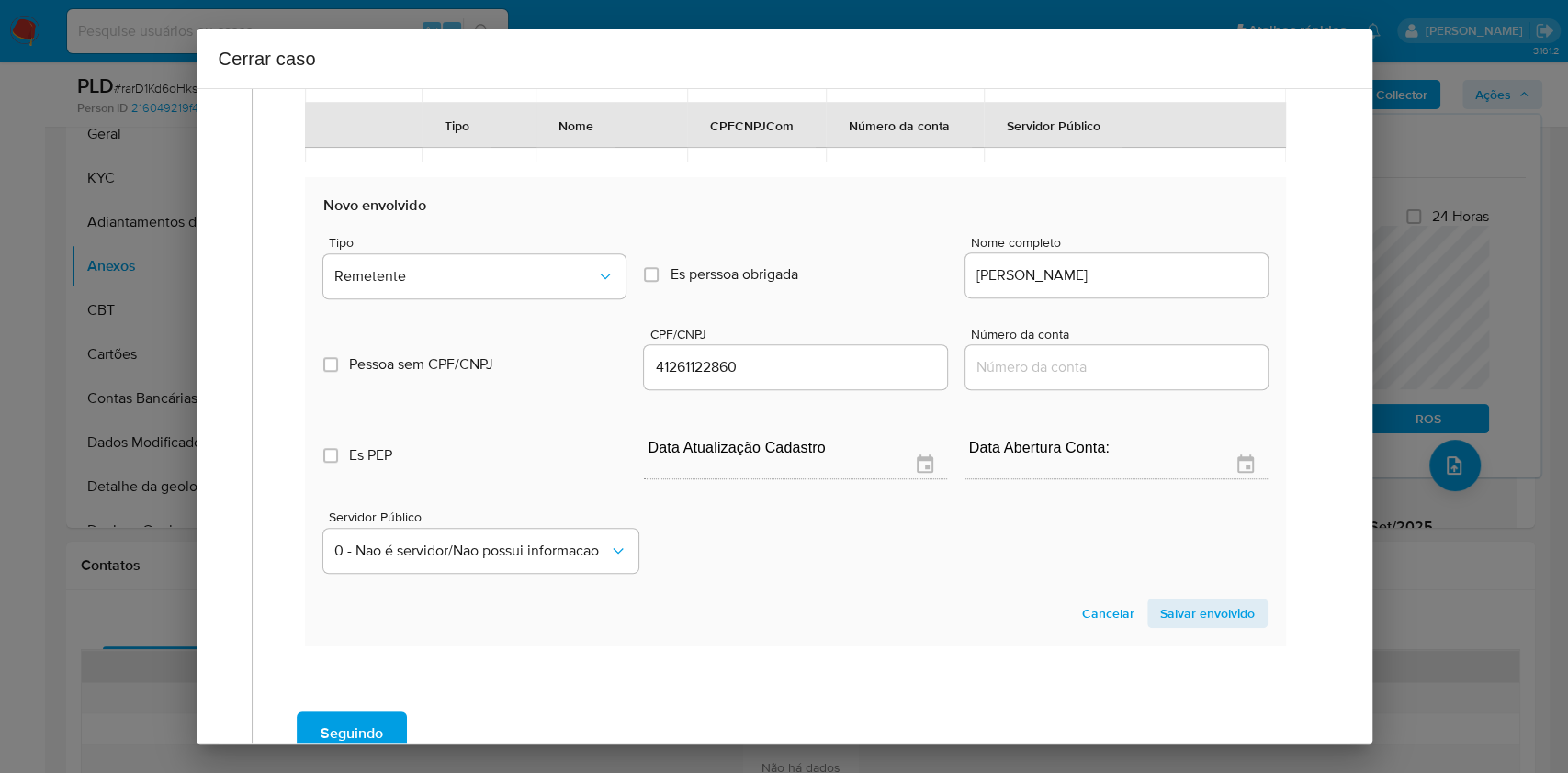
click at [1201, 590] on section "Novo envolvido Tipo Remetente Es perssoa obrigada Is PObrigada Nome completo Al…" at bounding box center [795, 412] width 981 height 469
click at [1202, 604] on span "Salvar envolvido" at bounding box center [1208, 613] width 95 height 25
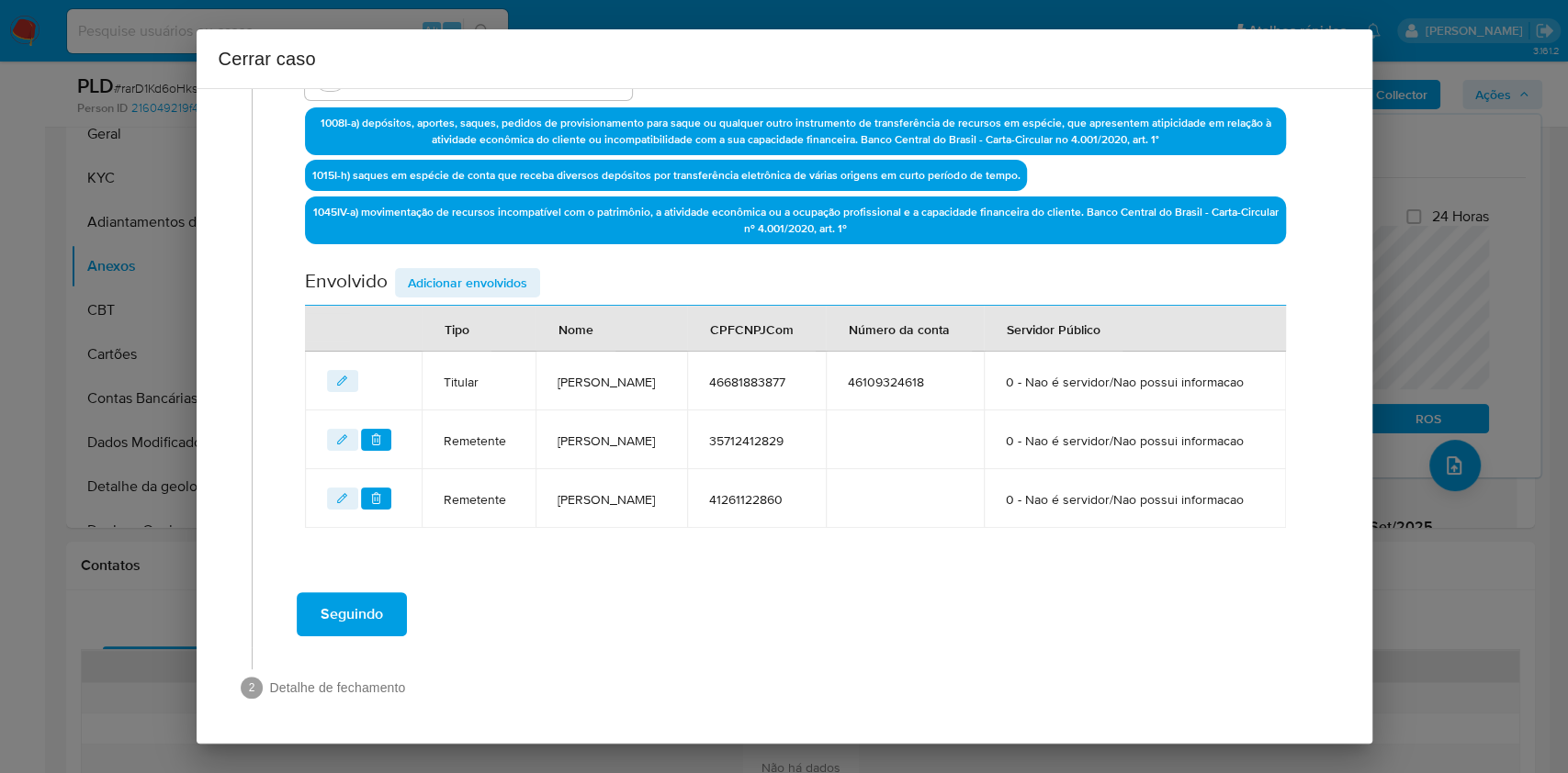
drag, startPoint x: 507, startPoint y: 215, endPoint x: 549, endPoint y: 261, distance: 62.3
click at [506, 270] on span "Adicionar envolvidos" at bounding box center [467, 282] width 119 height 25
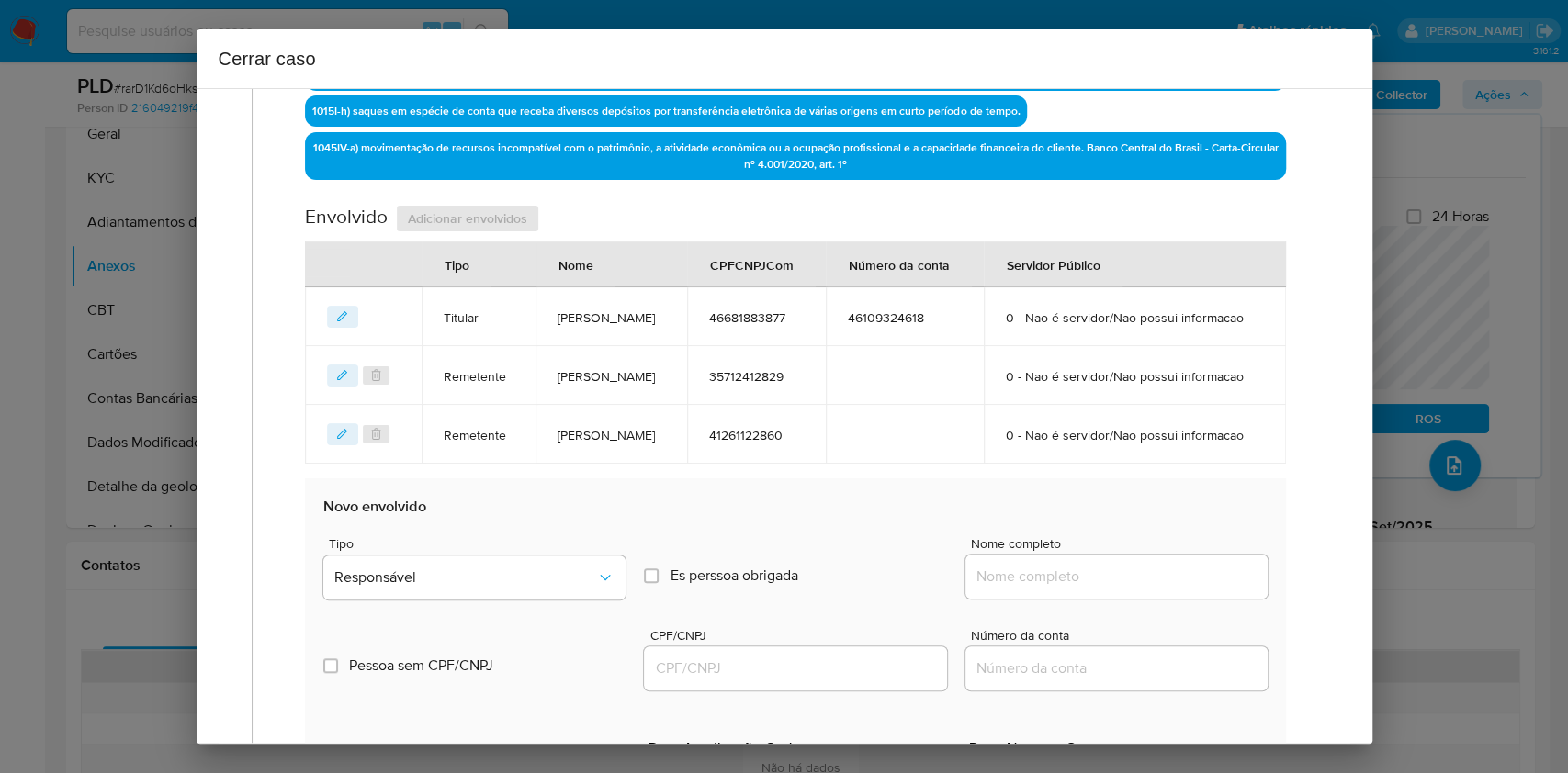
click at [1017, 599] on div at bounding box center [1117, 576] width 302 height 44
click at [1019, 589] on input "Nome completo" at bounding box center [1117, 576] width 302 height 23
paste input "62.014.844 Raphael Garcia de Souza, CNPJ 62014844000149"
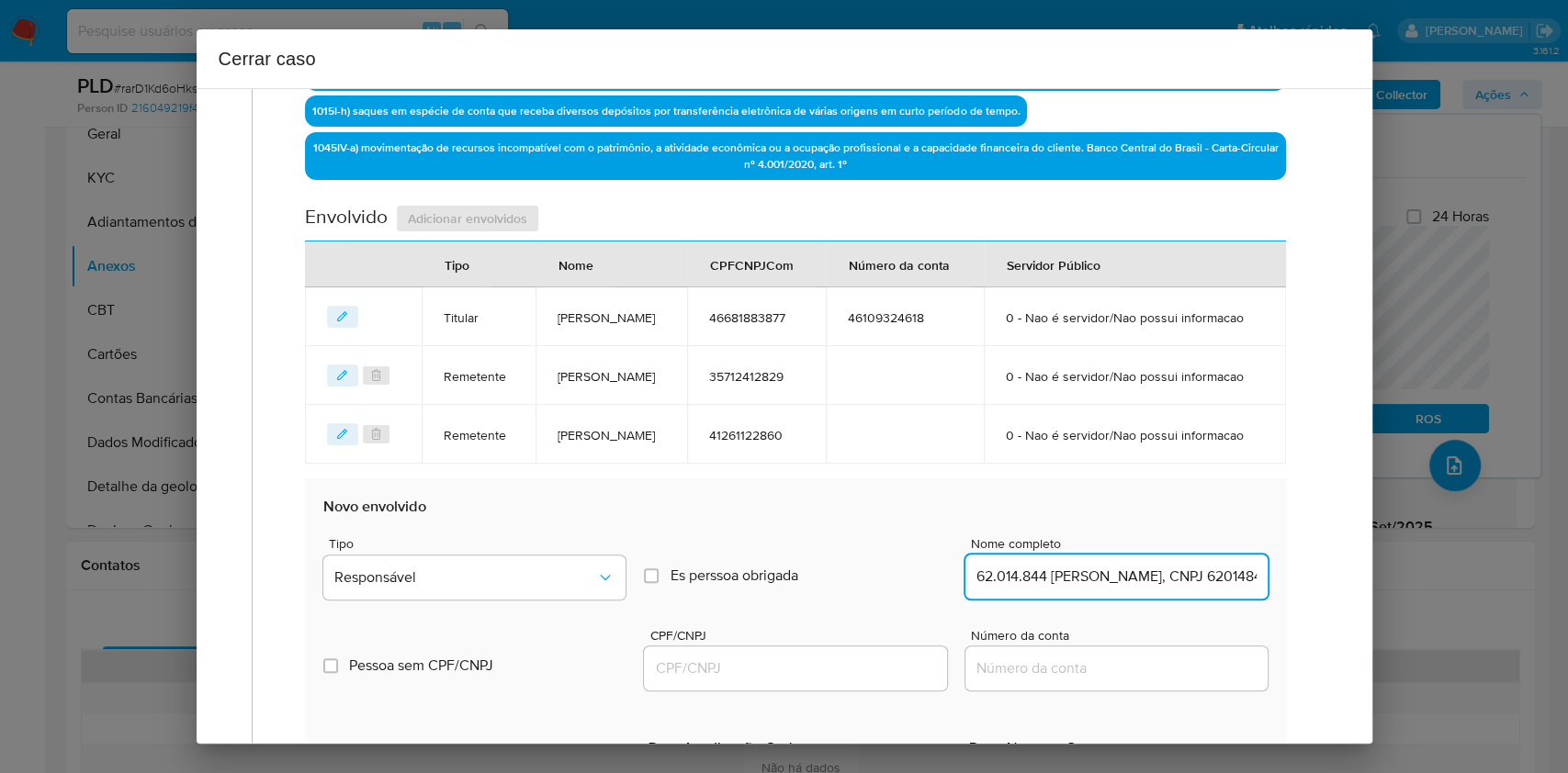
scroll to position [0, 120]
click at [1137, 589] on input "62.014.844 Raphael Garcia de Souza, CNPJ 62014844000149" at bounding box center [1117, 576] width 302 height 23
type input "62.014.844 Raphael Garcia de Souza"
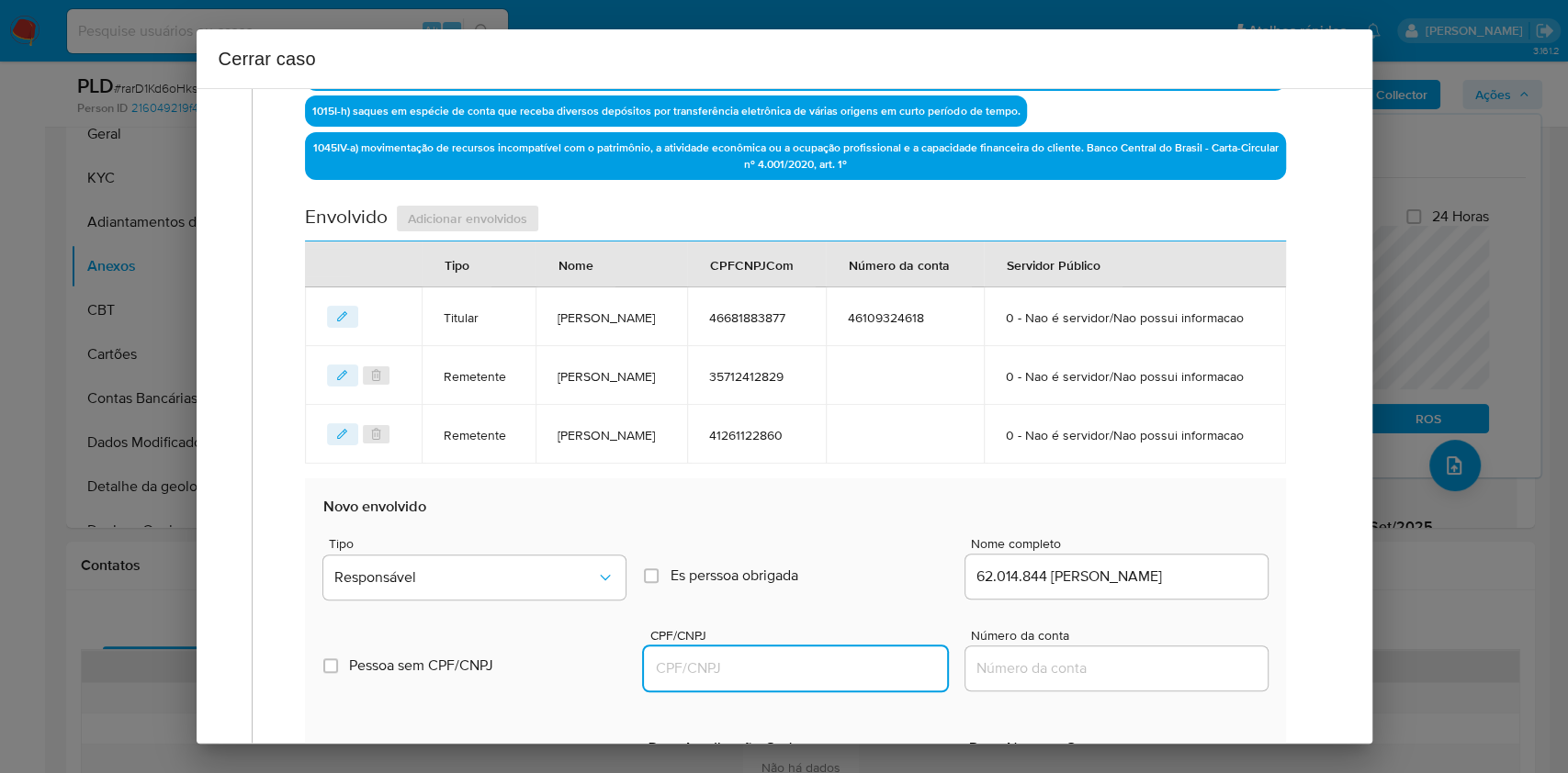
click at [873, 681] on input "CPF/CNPJ" at bounding box center [795, 668] width 302 height 23
paste input "62014844000149"
type input "62014844000149"
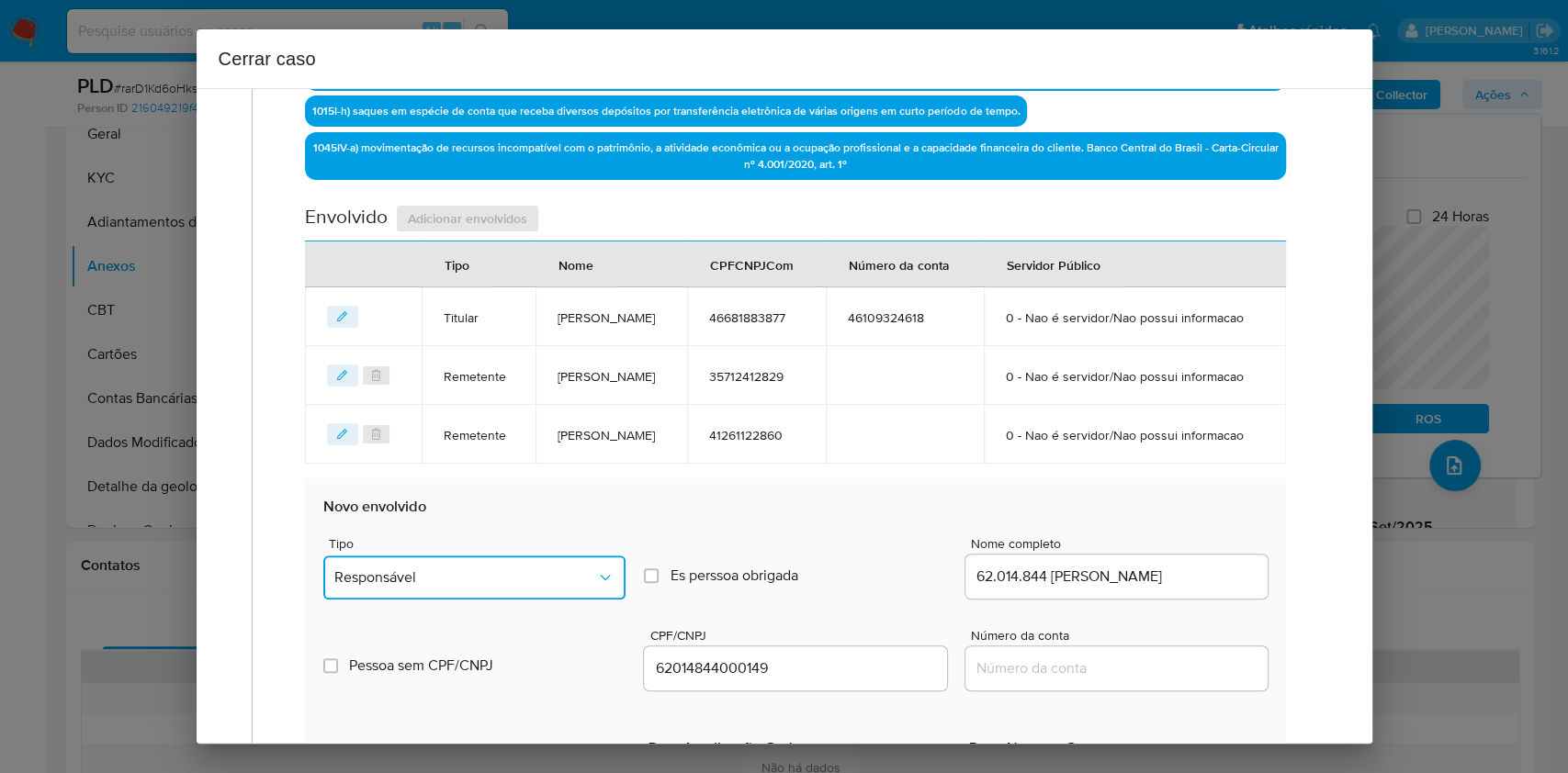
click at [540, 599] on button "Responsável" at bounding box center [475, 577] width 302 height 44
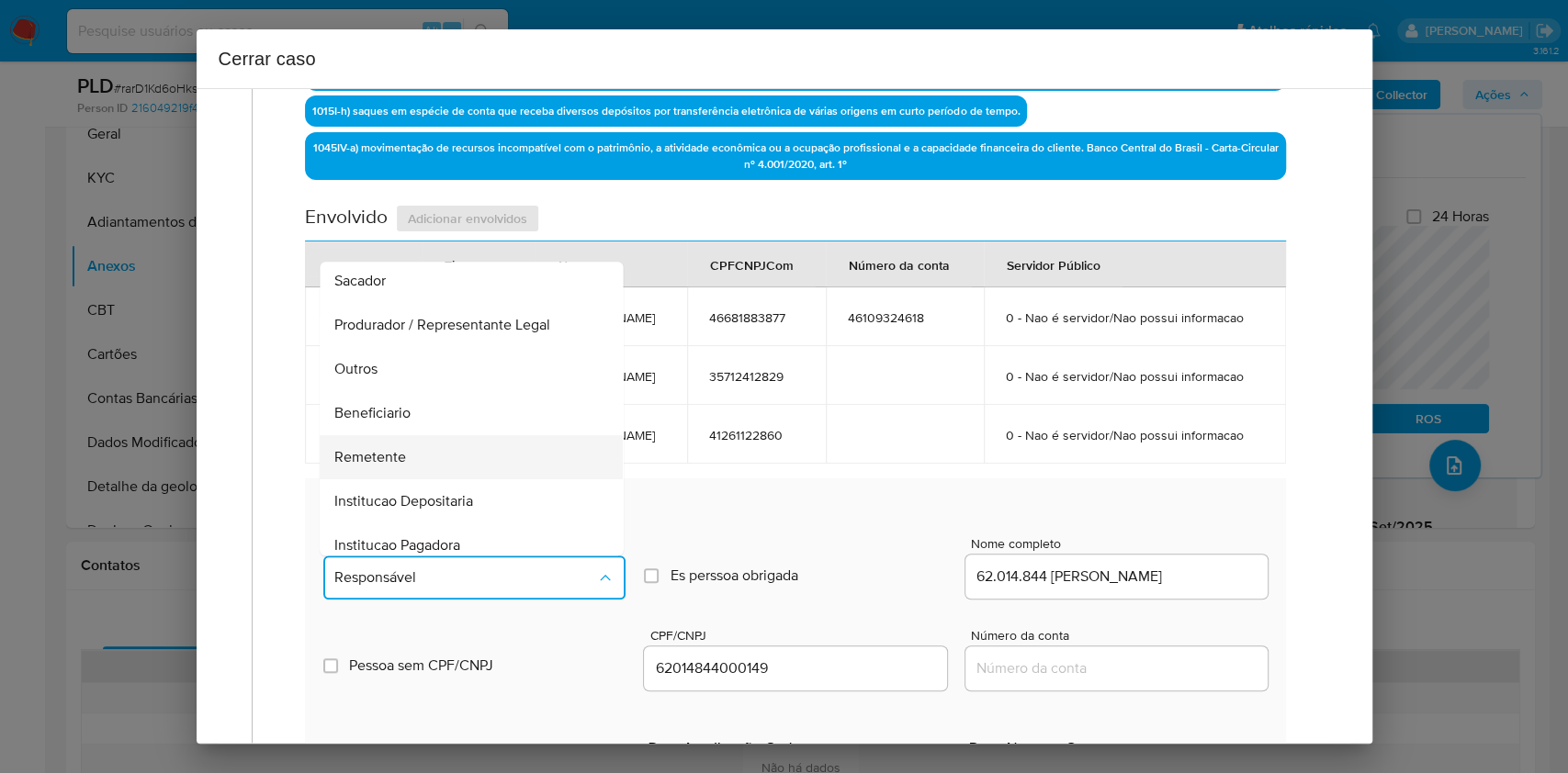
scroll to position [235, 0]
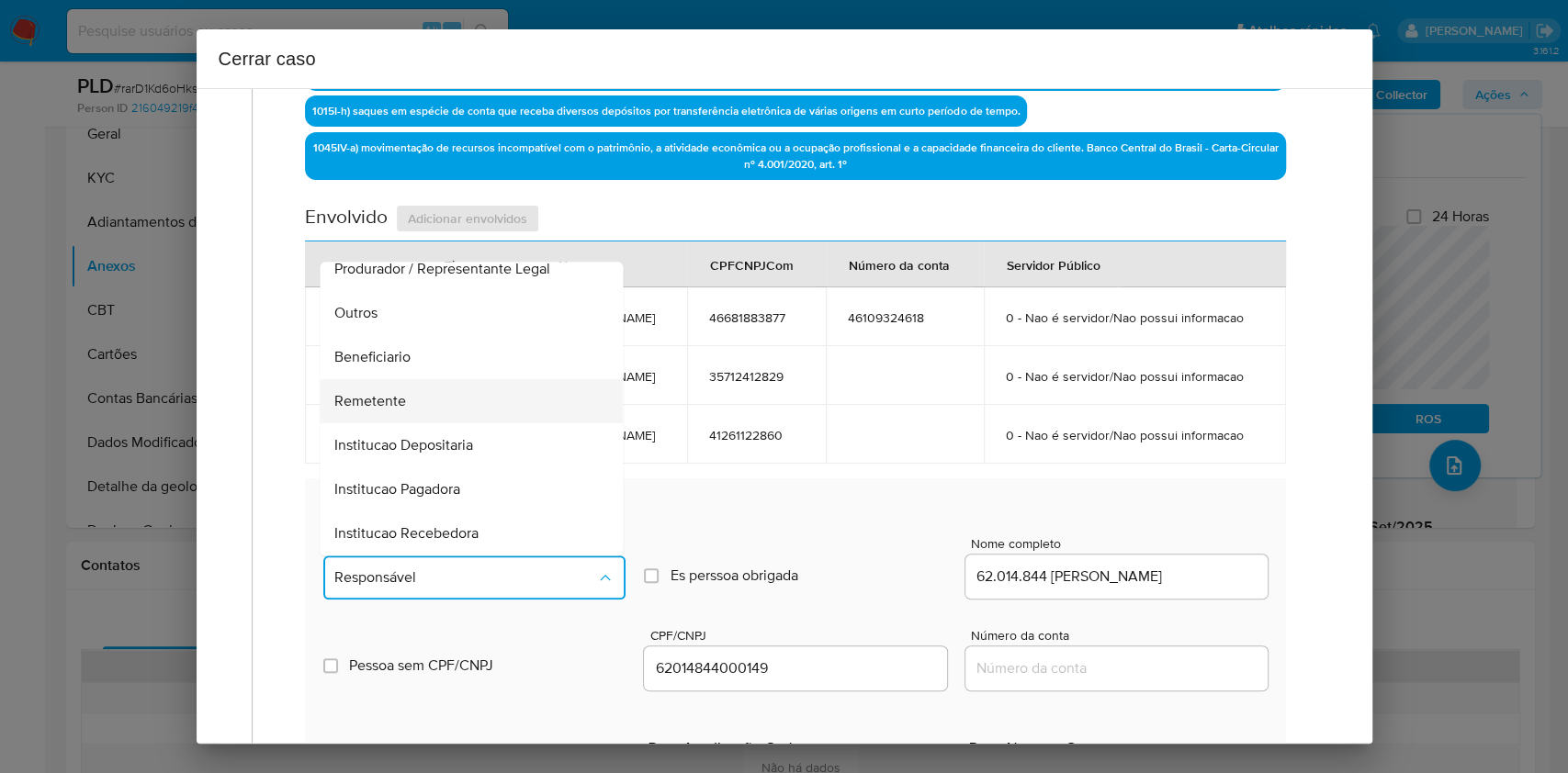
click at [460, 423] on div "Remetente" at bounding box center [466, 401] width 263 height 44
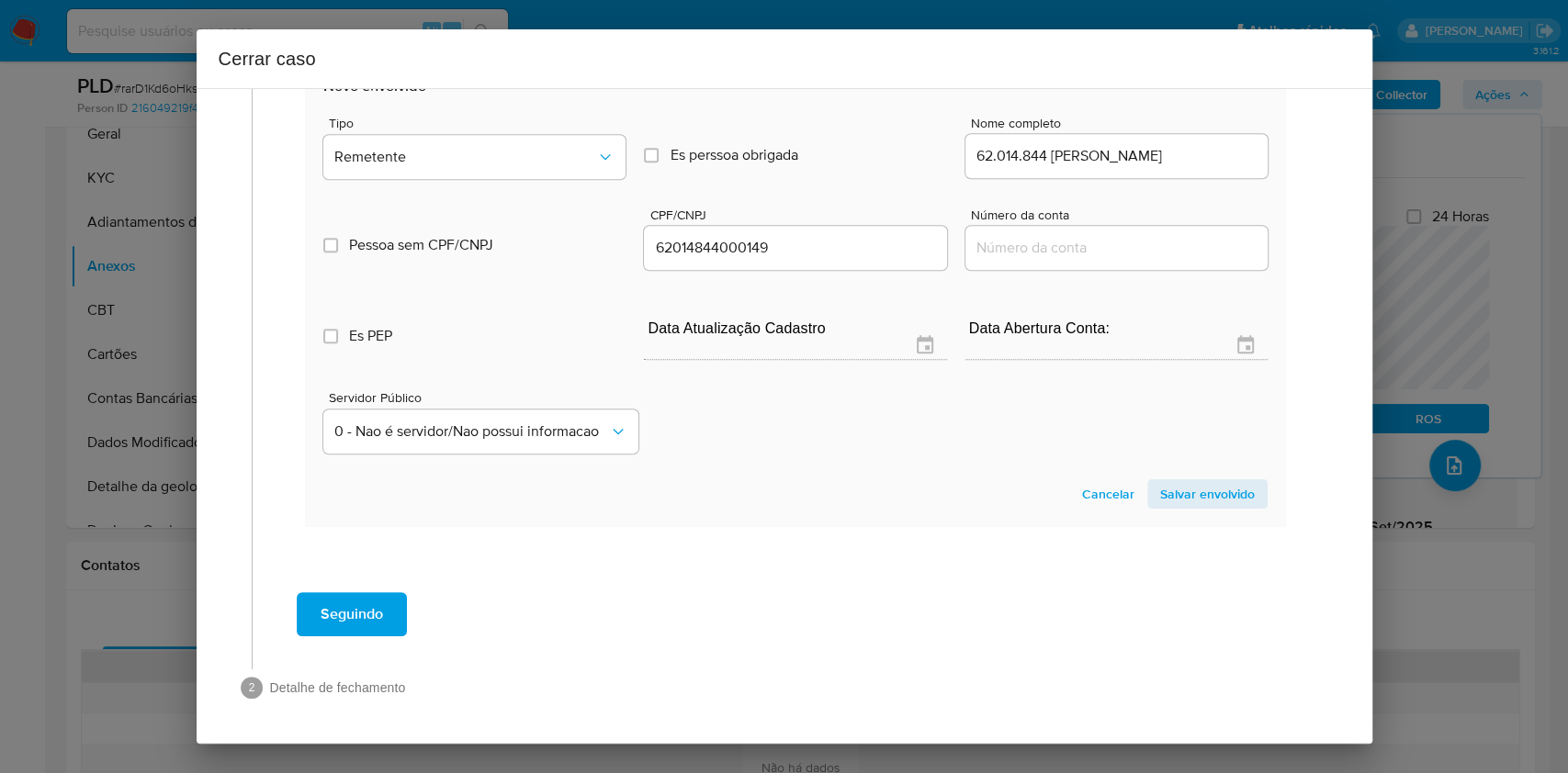
click at [1196, 481] on span "Salvar envolvido" at bounding box center [1208, 493] width 95 height 25
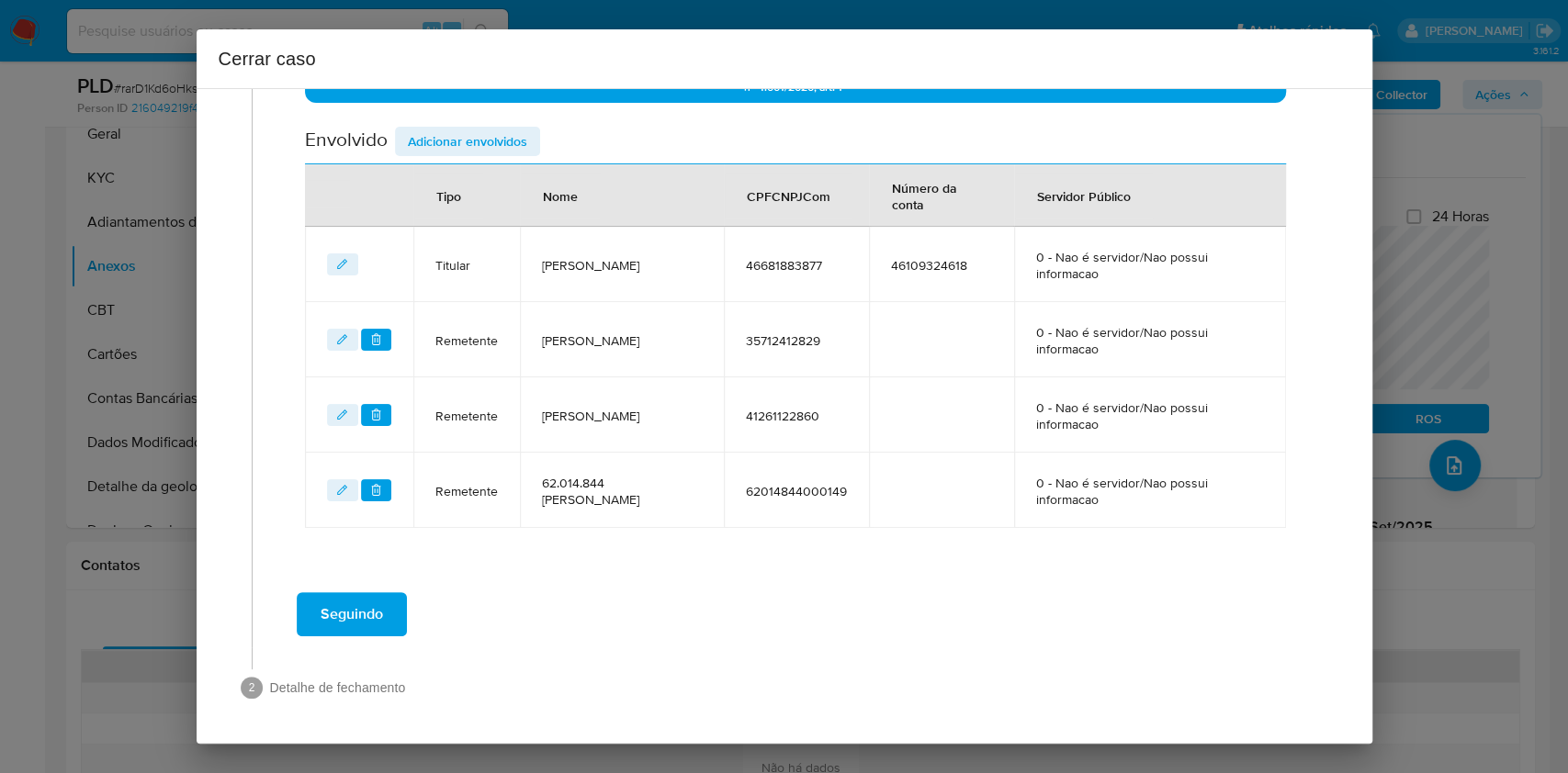
scroll to position [720, 0]
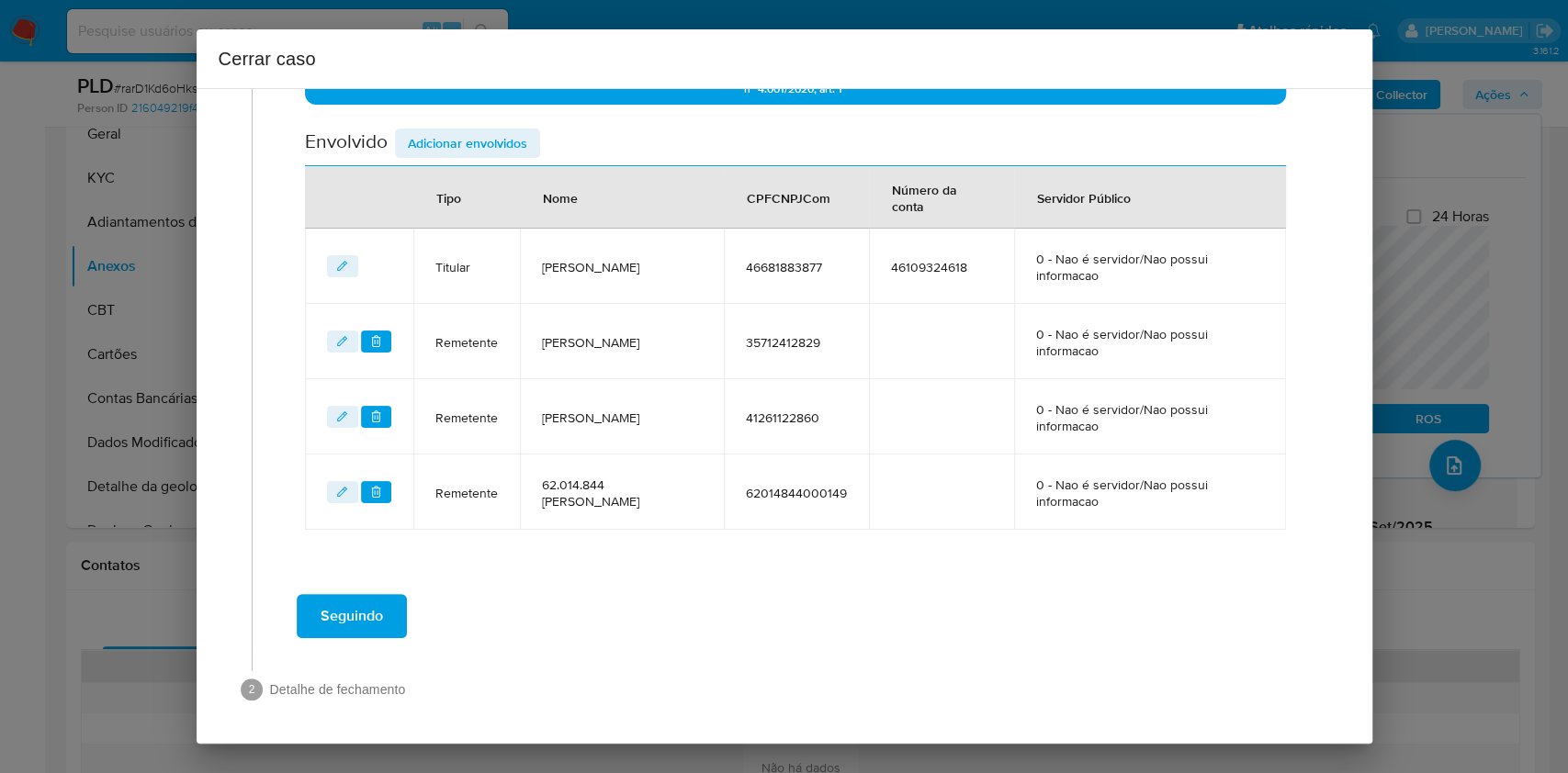
drag, startPoint x: 508, startPoint y: 149, endPoint x: 519, endPoint y: 157, distance: 13.6
click at [508, 151] on span "Adicionar envolvidos" at bounding box center [467, 143] width 119 height 25
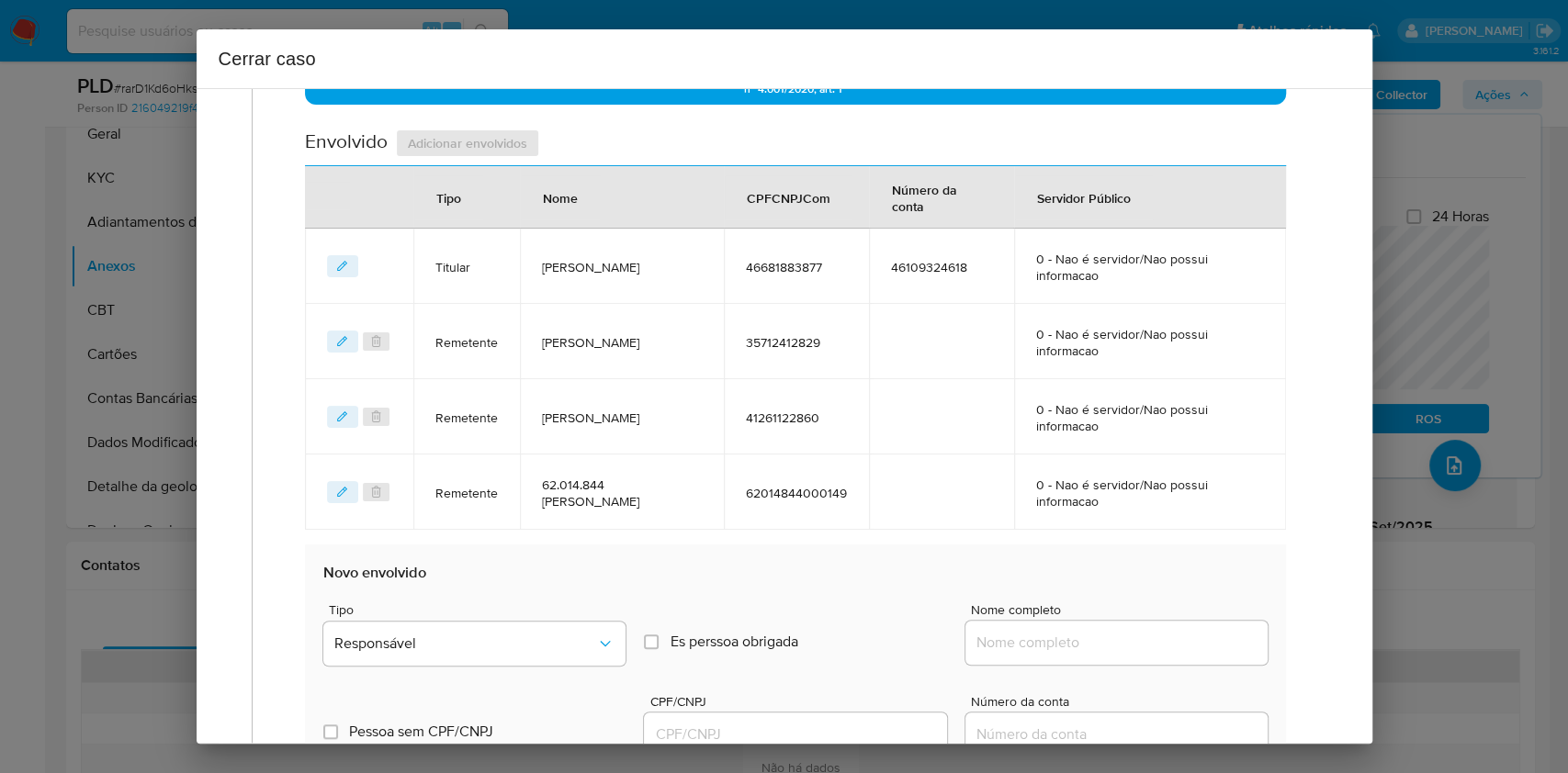
click at [1127, 629] on div at bounding box center [1117, 643] width 302 height 44
click at [1165, 635] on input "Nome completo" at bounding box center [1117, 643] width 302 height 23
paste input "Valeria Almeida Ribeiro da Silva, CPF 49487851801"
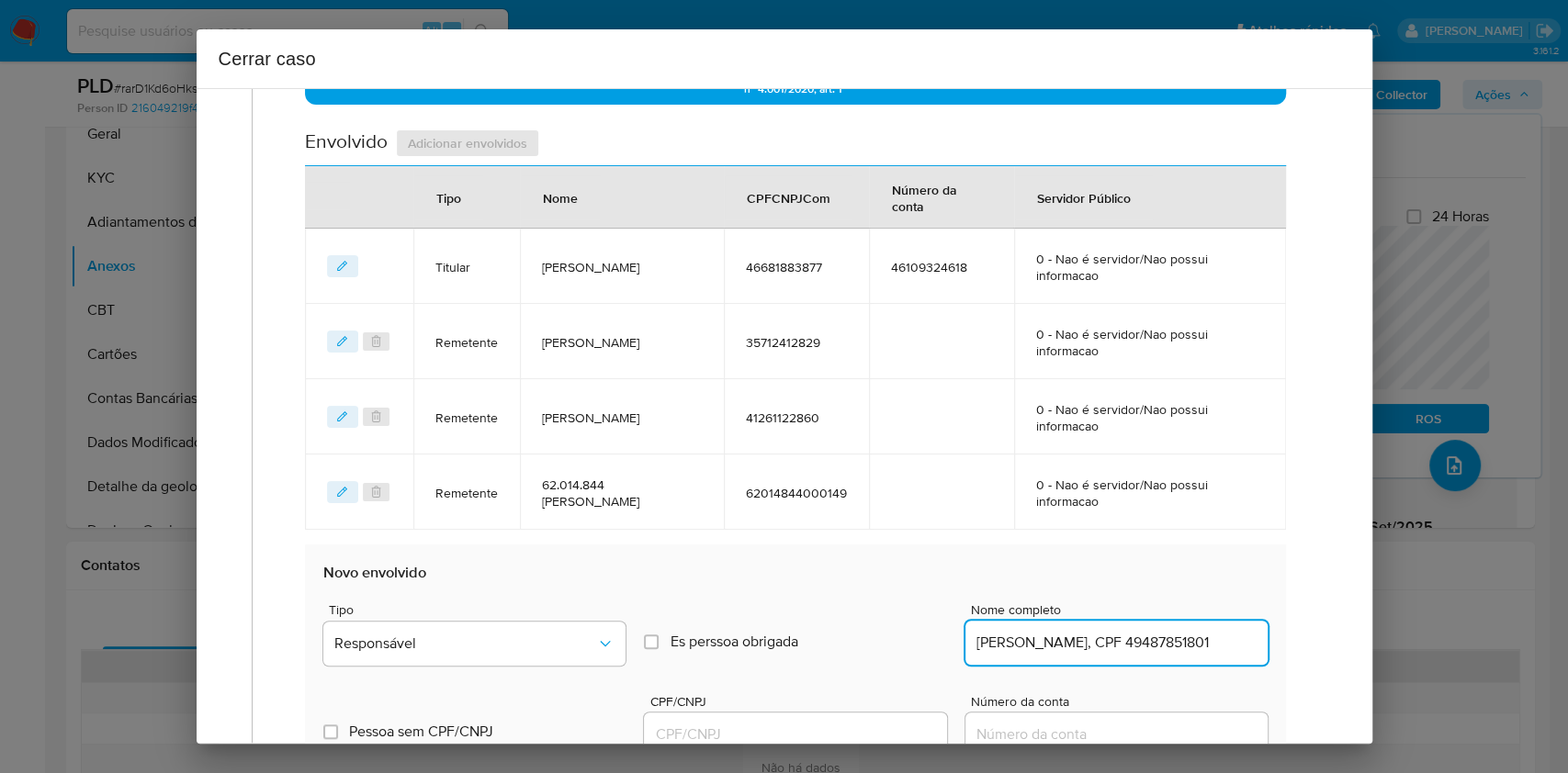
scroll to position [0, 53]
click at [1180, 644] on input "Valeria Almeida Ribeiro da Silva, CPF 49487851801" at bounding box center [1117, 643] width 302 height 23
click at [1180, 645] on input "Valeria Almeida Ribeiro da Silva, CPF 49487851801" at bounding box center [1117, 643] width 302 height 23
click at [1198, 643] on input "Valeria Almeida Ribeiro da Silva, CPF 49487851801" at bounding box center [1117, 643] width 302 height 23
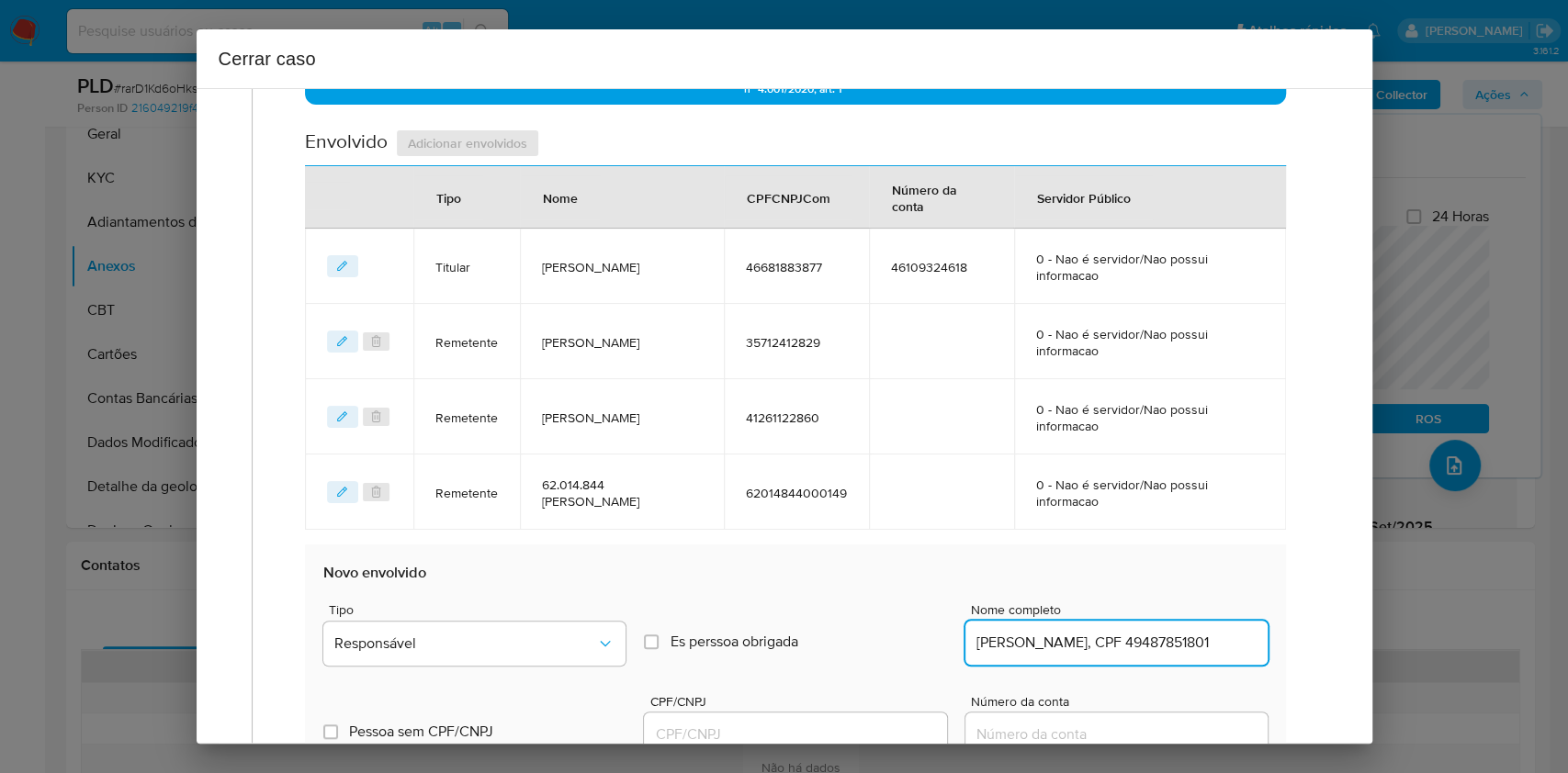
click at [1198, 643] on input "Valeria Almeida Ribeiro da Silva, CPF 49487851801" at bounding box center [1117, 643] width 302 height 23
click at [1207, 646] on input "Valeria Almeida Ribeiro da Silva, CPF 49487851801" at bounding box center [1117, 643] width 302 height 23
type input "Valeria Almeida Ribeiro da Silva"
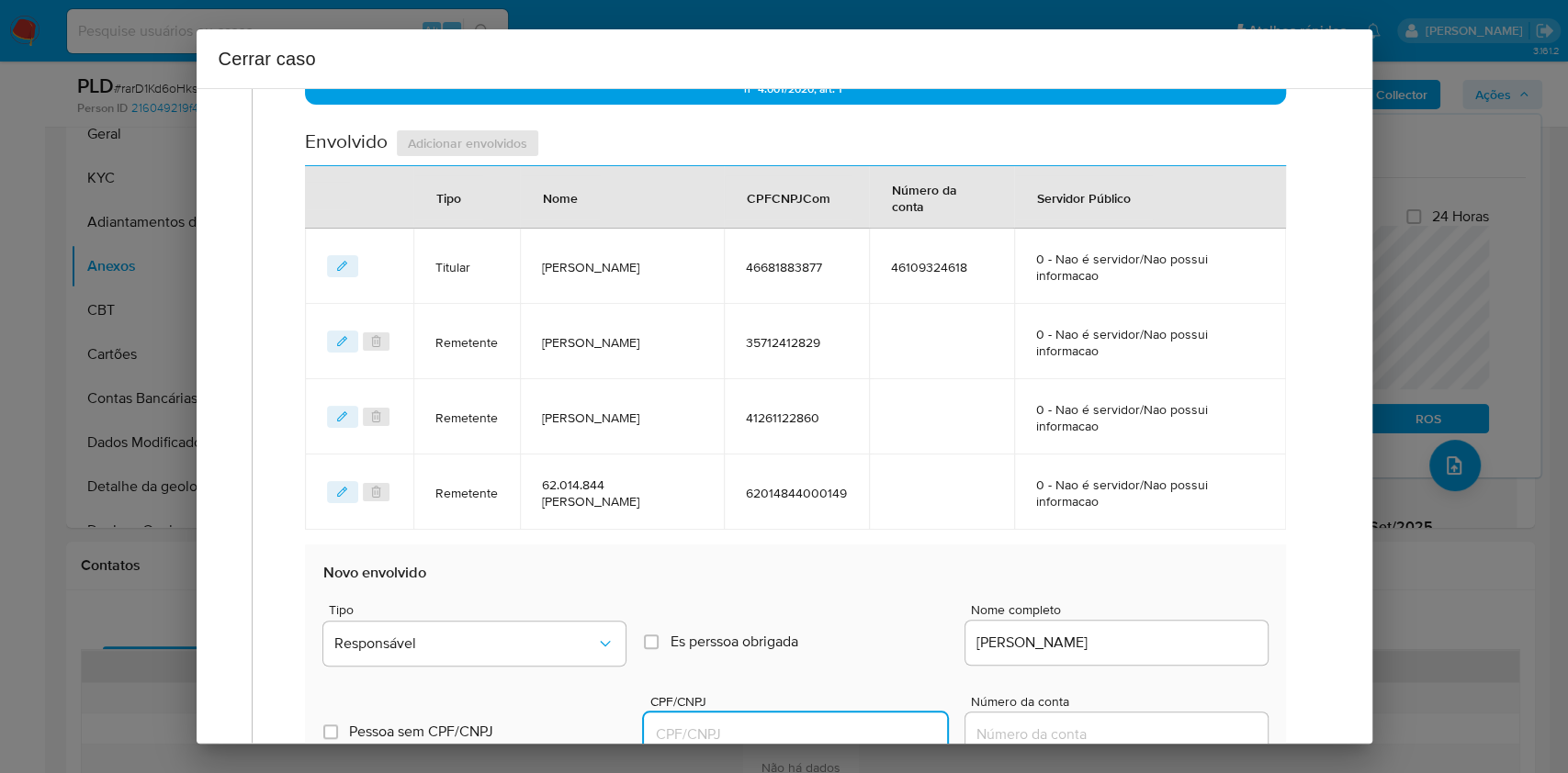
click at [891, 733] on input "CPF/CNPJ" at bounding box center [795, 735] width 302 height 23
paste input "49487851801"
type input "49487851801"
click at [537, 662] on button "Responsável" at bounding box center [475, 644] width 302 height 44
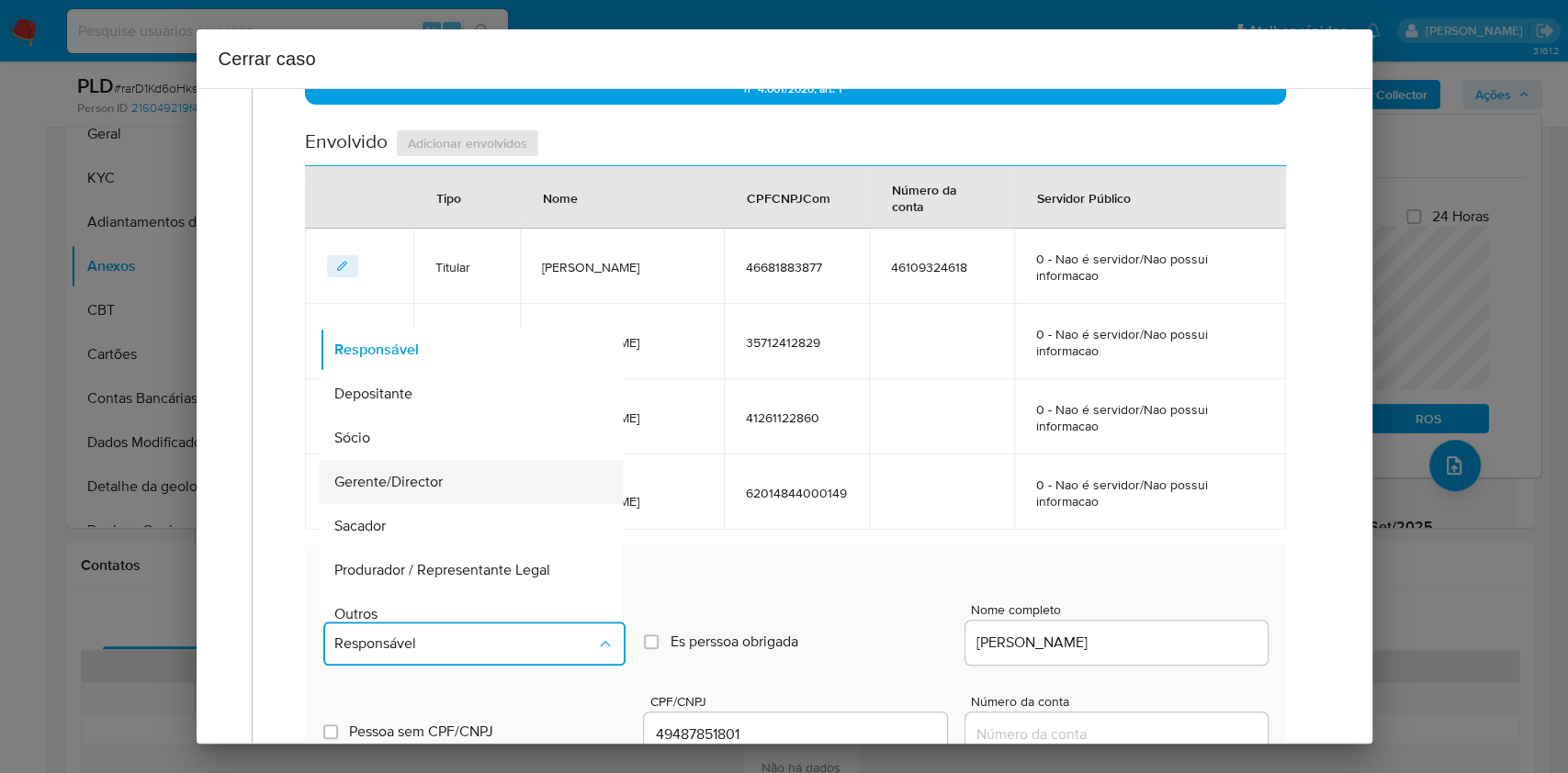
scroll to position [235, 0]
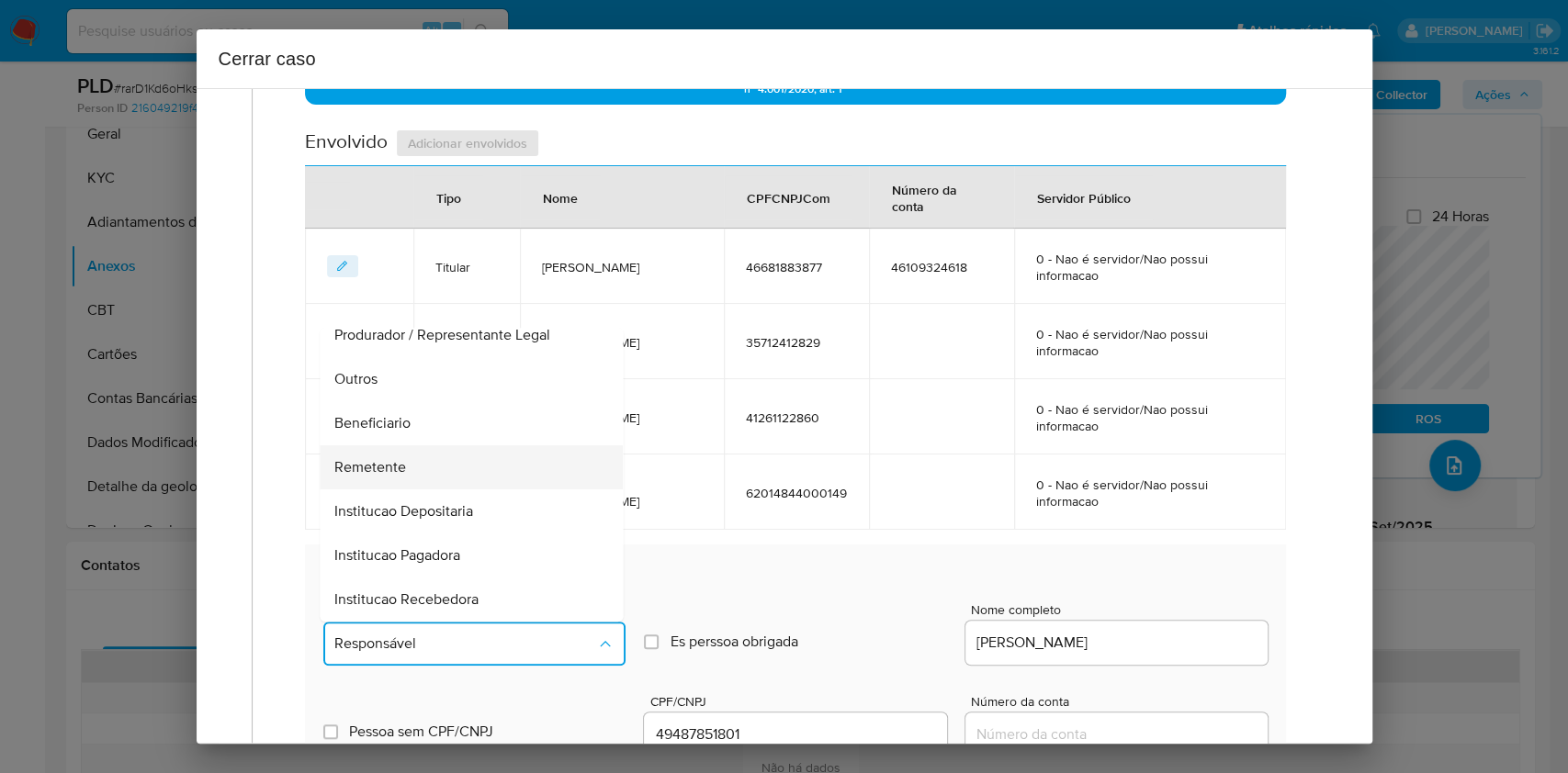
click at [436, 470] on div "Remetente" at bounding box center [466, 467] width 263 height 44
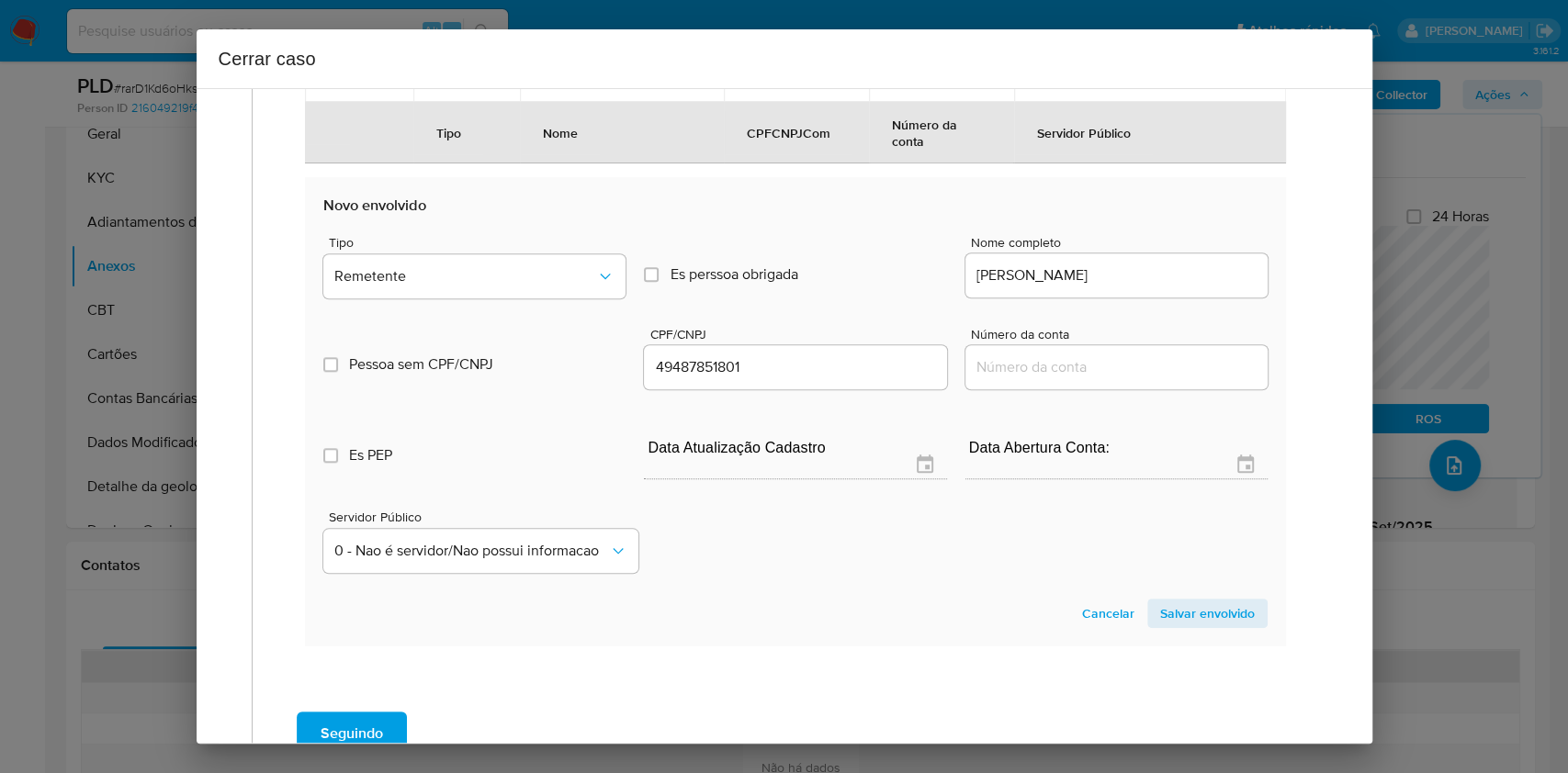
drag, startPoint x: 1213, startPoint y: 614, endPoint x: 1267, endPoint y: 592, distance: 58.3
click at [1219, 613] on span "Salvar envolvido" at bounding box center [1208, 613] width 95 height 25
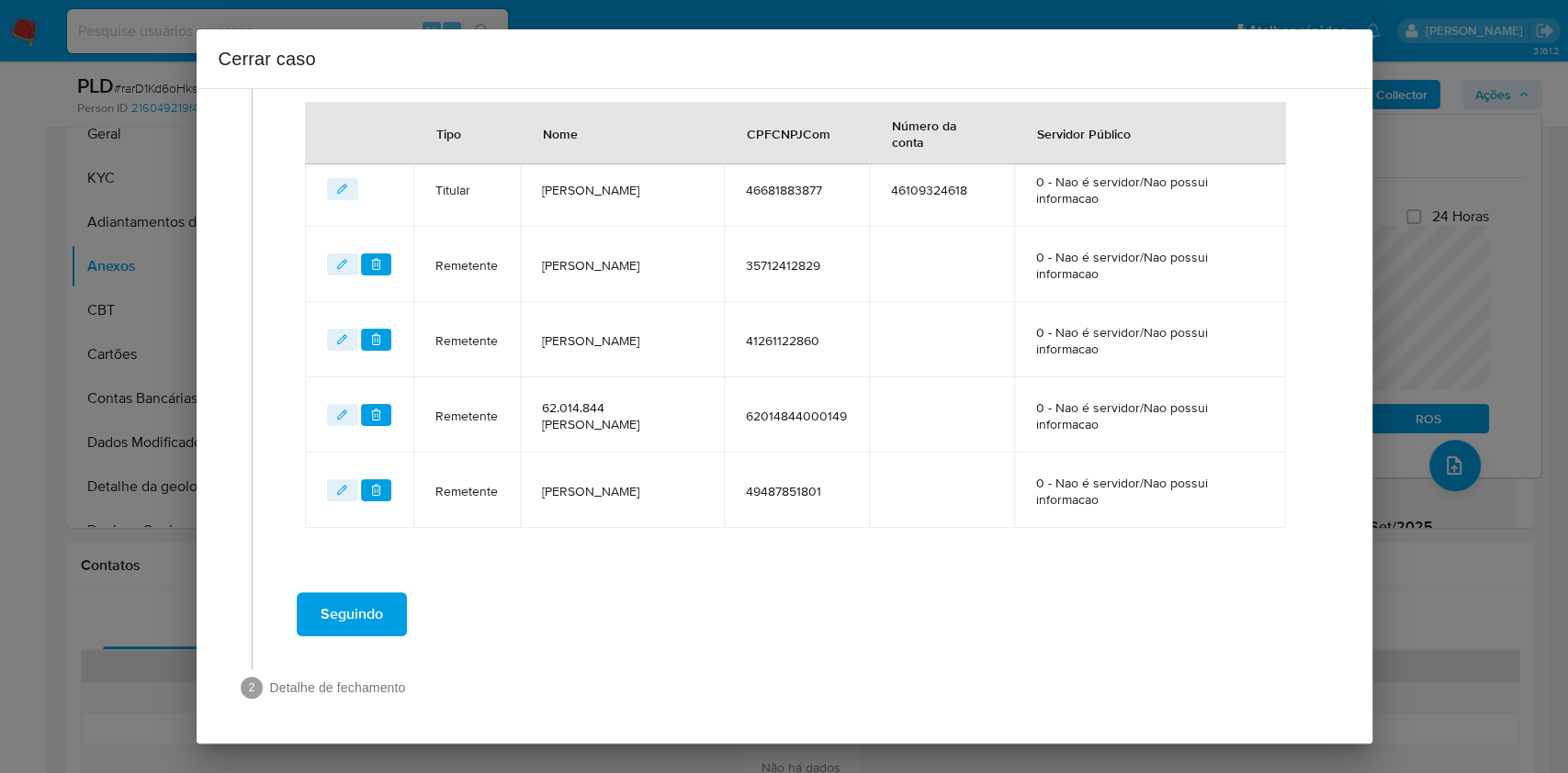
scroll to position [795, 0]
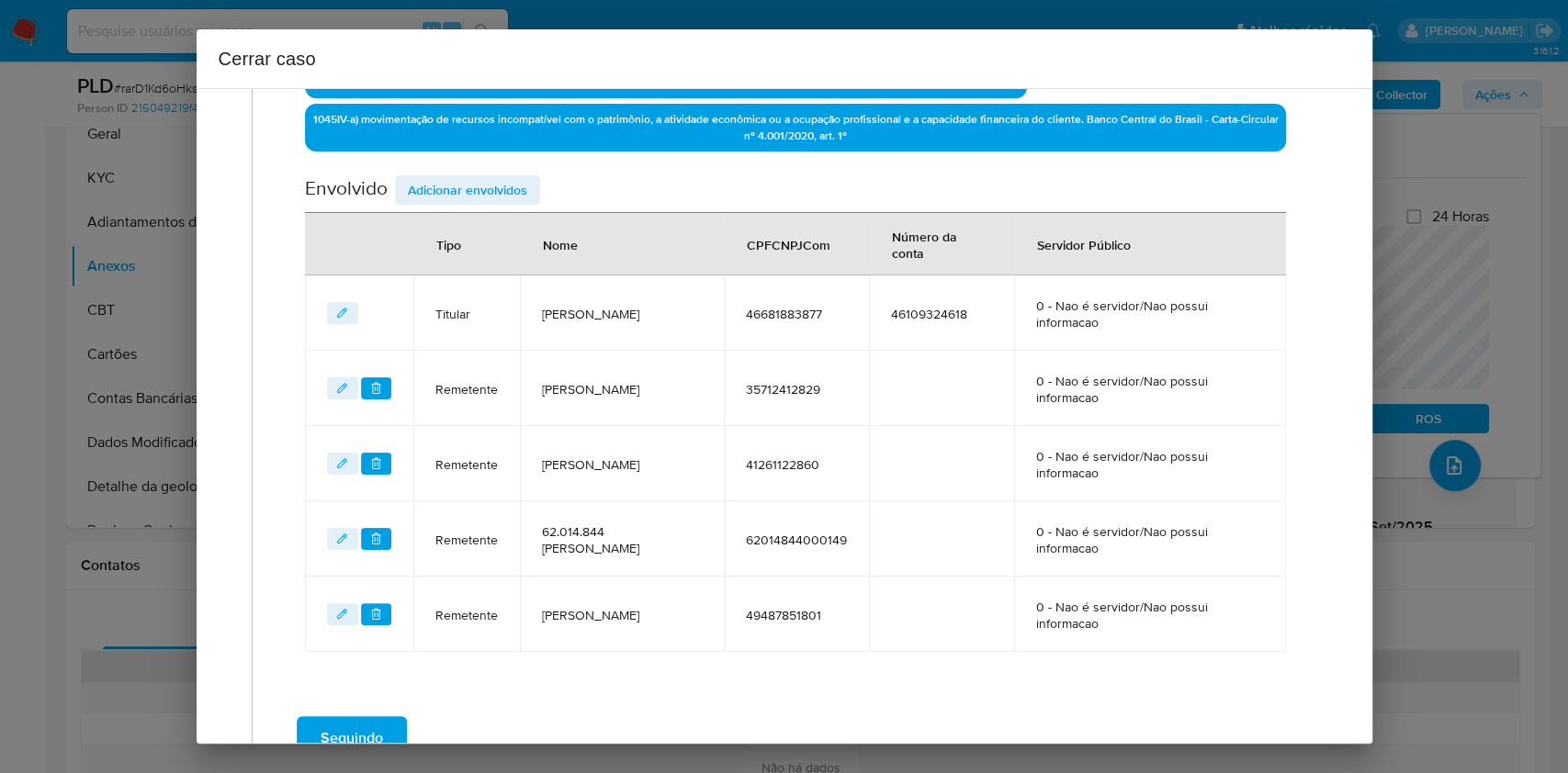
click at [498, 182] on span "Adicionar envolvidos" at bounding box center [467, 189] width 119 height 25
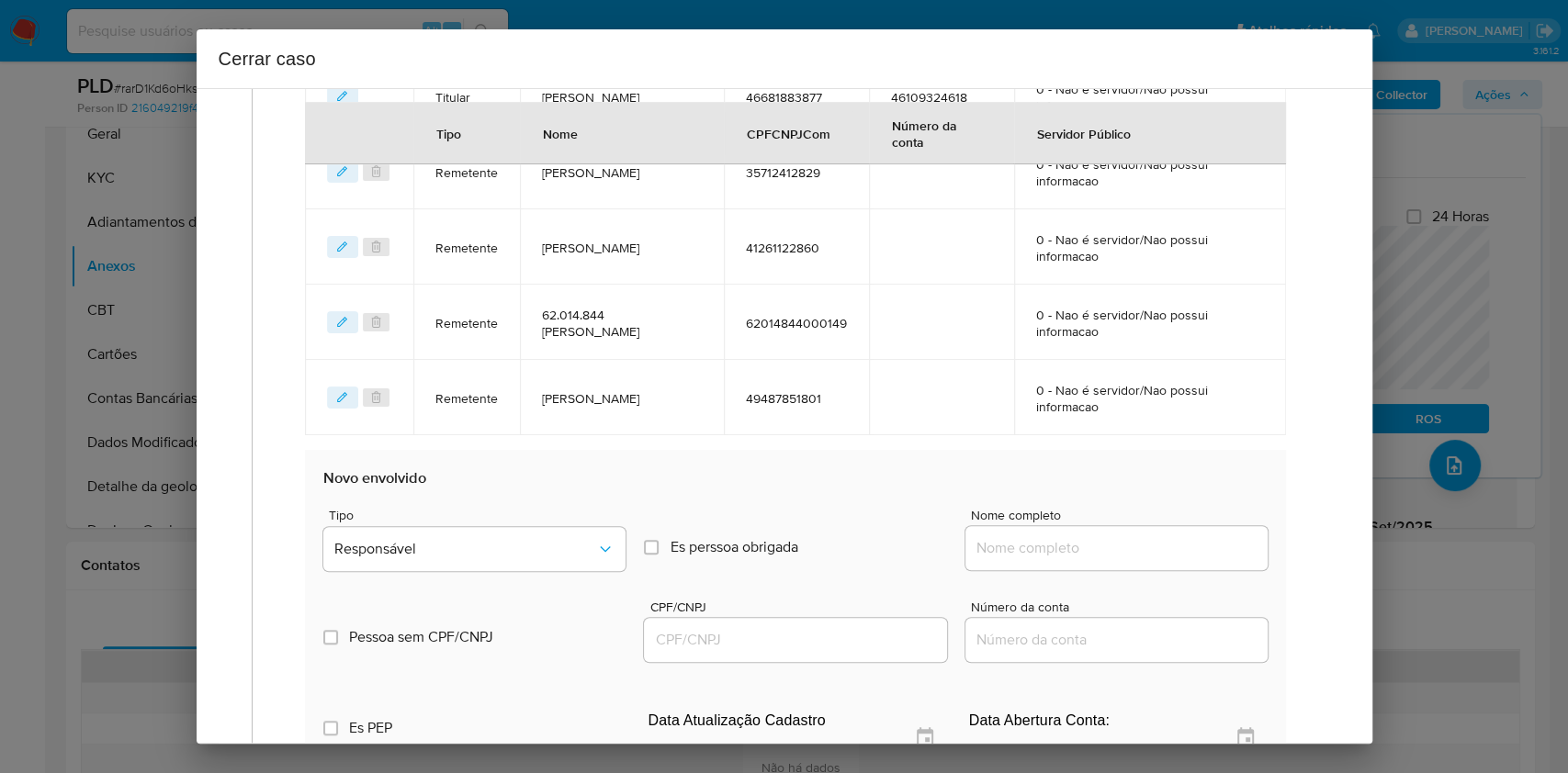
scroll to position [1039, 0]
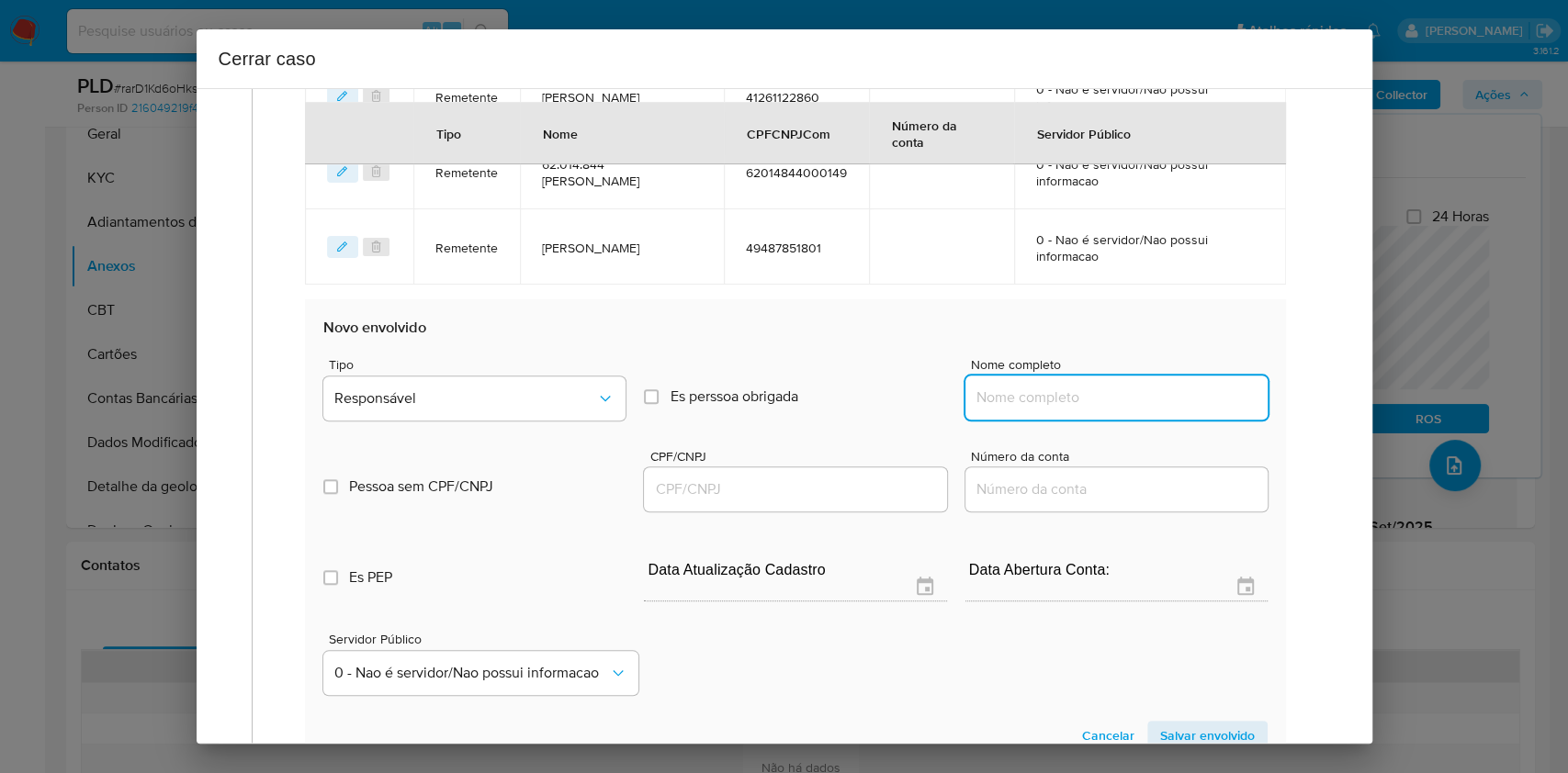
click at [1127, 403] on input "Nome completo" at bounding box center [1117, 397] width 302 height 23
paste input "Carlos Eduardo Janaudis Romera - CPF 23081886856"
click at [1195, 399] on input "Carlos Eduardo Janaudis Romera - CPF 23081886856" at bounding box center [1117, 397] width 302 height 23
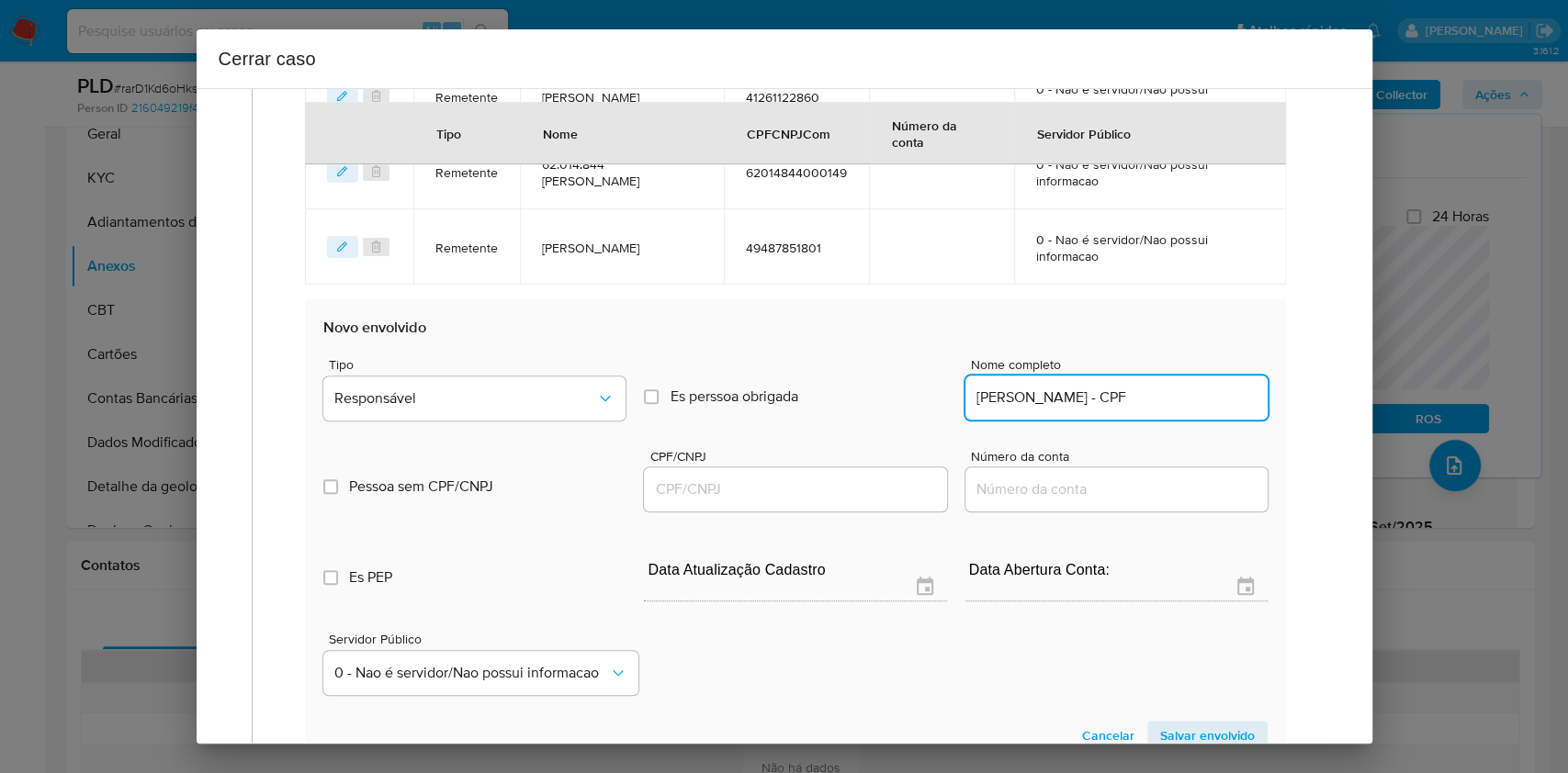
scroll to position [0, 0]
type input "Carlos Eduardo Janaudis Romera"
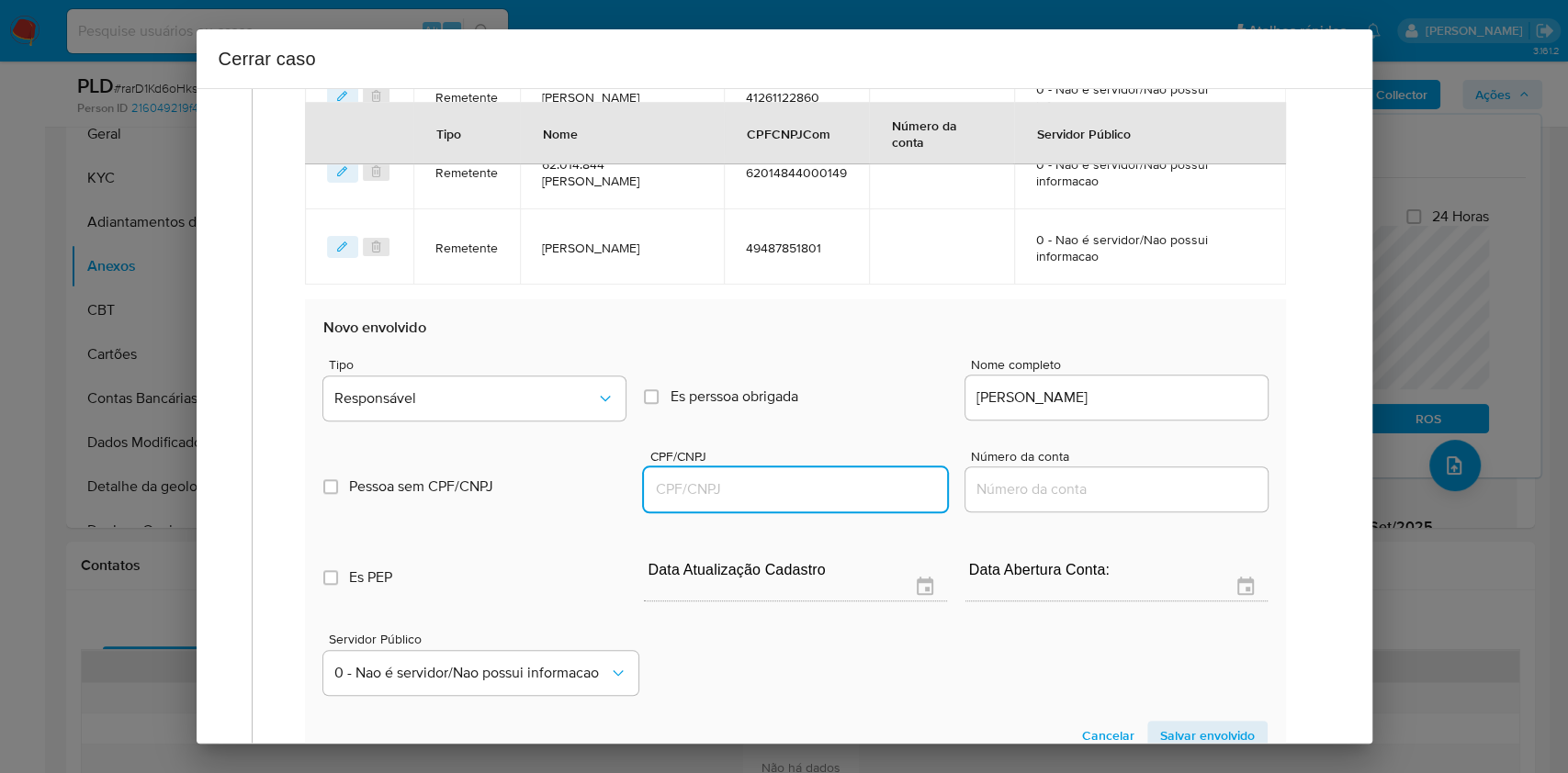
click at [845, 498] on input "CPF/CNPJ" at bounding box center [795, 489] width 302 height 23
paste input "23081886856"
type input "23081886856"
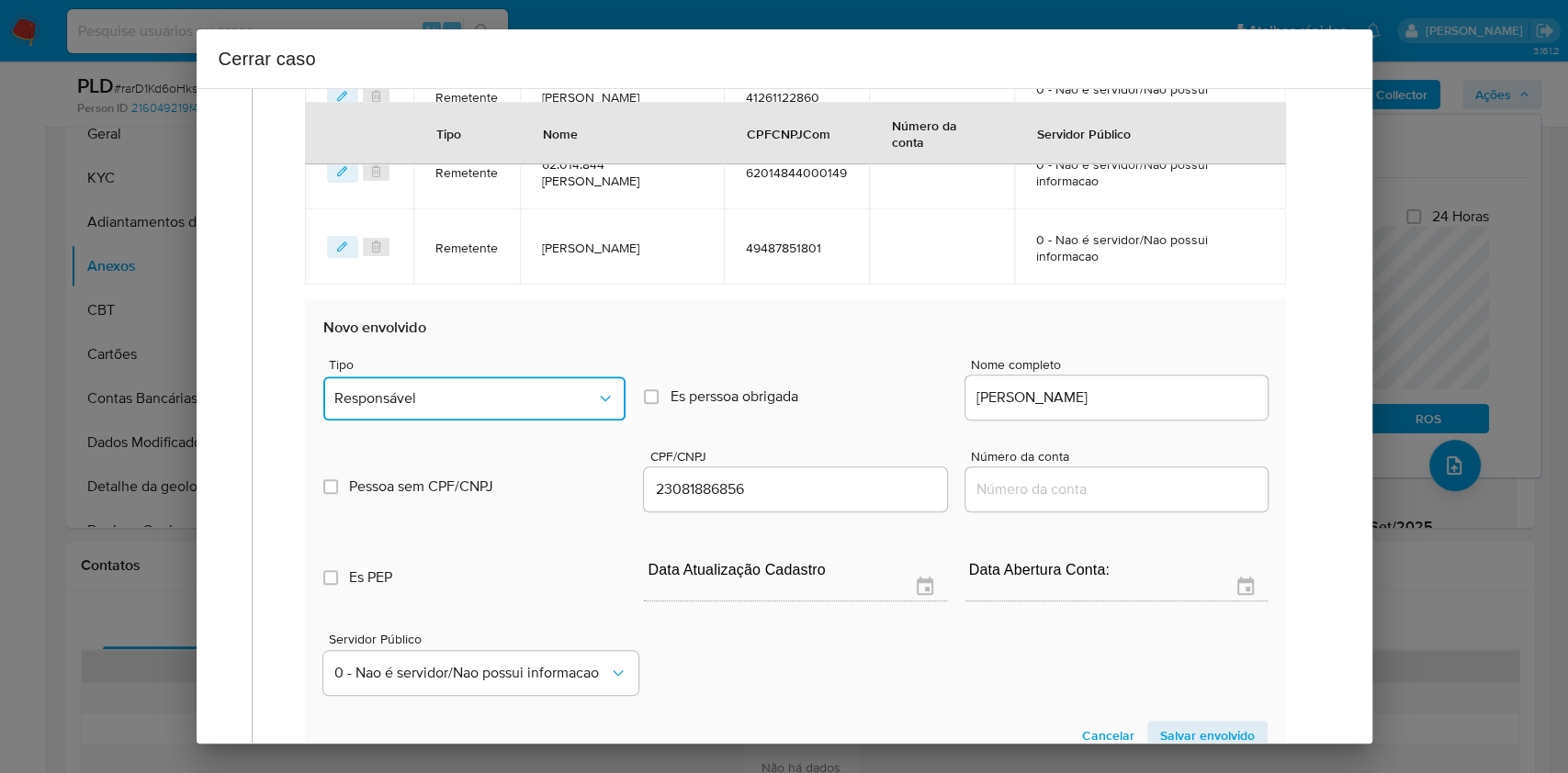
drag, startPoint x: 565, startPoint y: 418, endPoint x: 550, endPoint y: 416, distance: 15.1
click at [563, 416] on button "Responsável" at bounding box center [475, 398] width 302 height 44
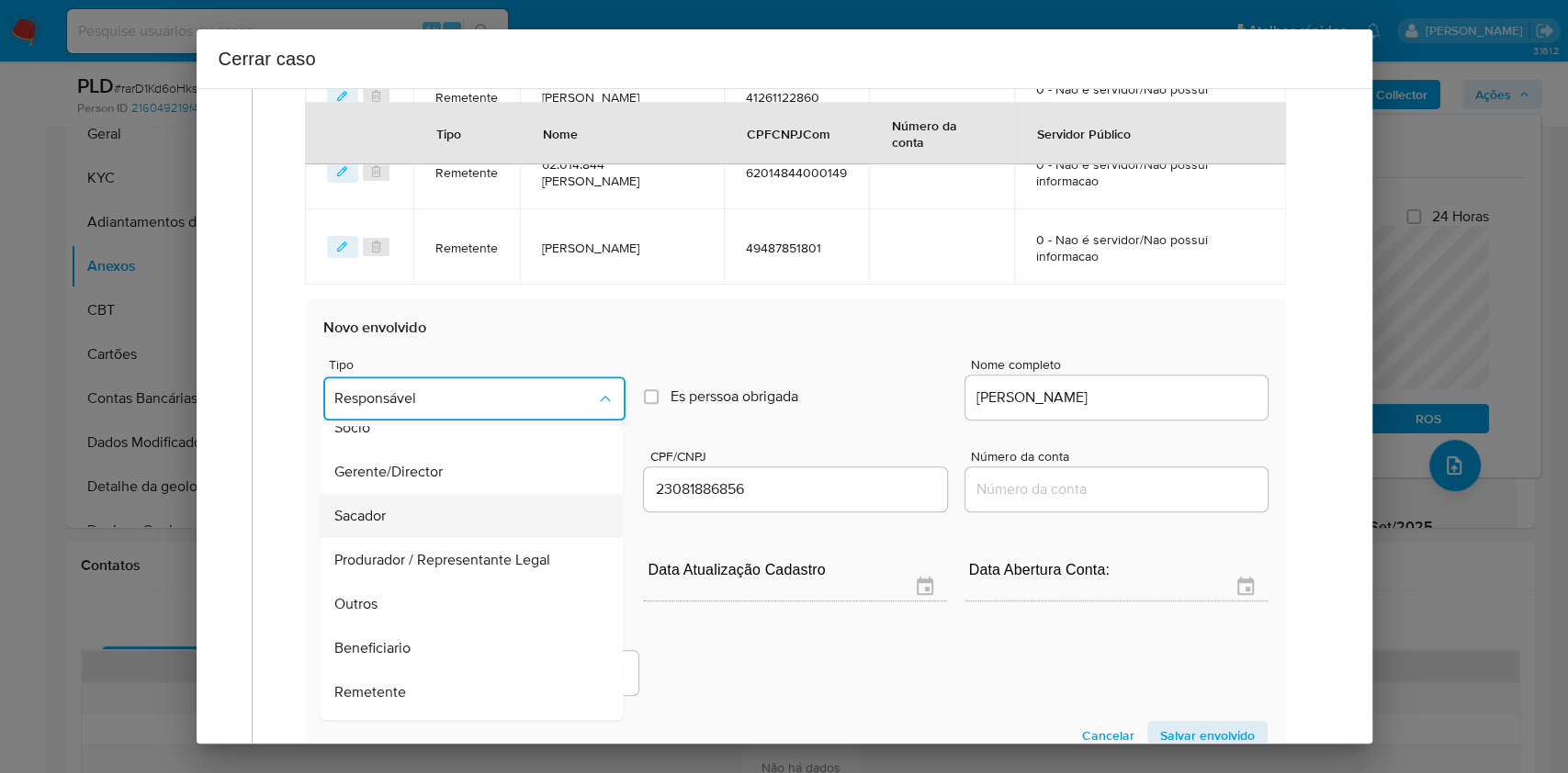
scroll to position [235, 0]
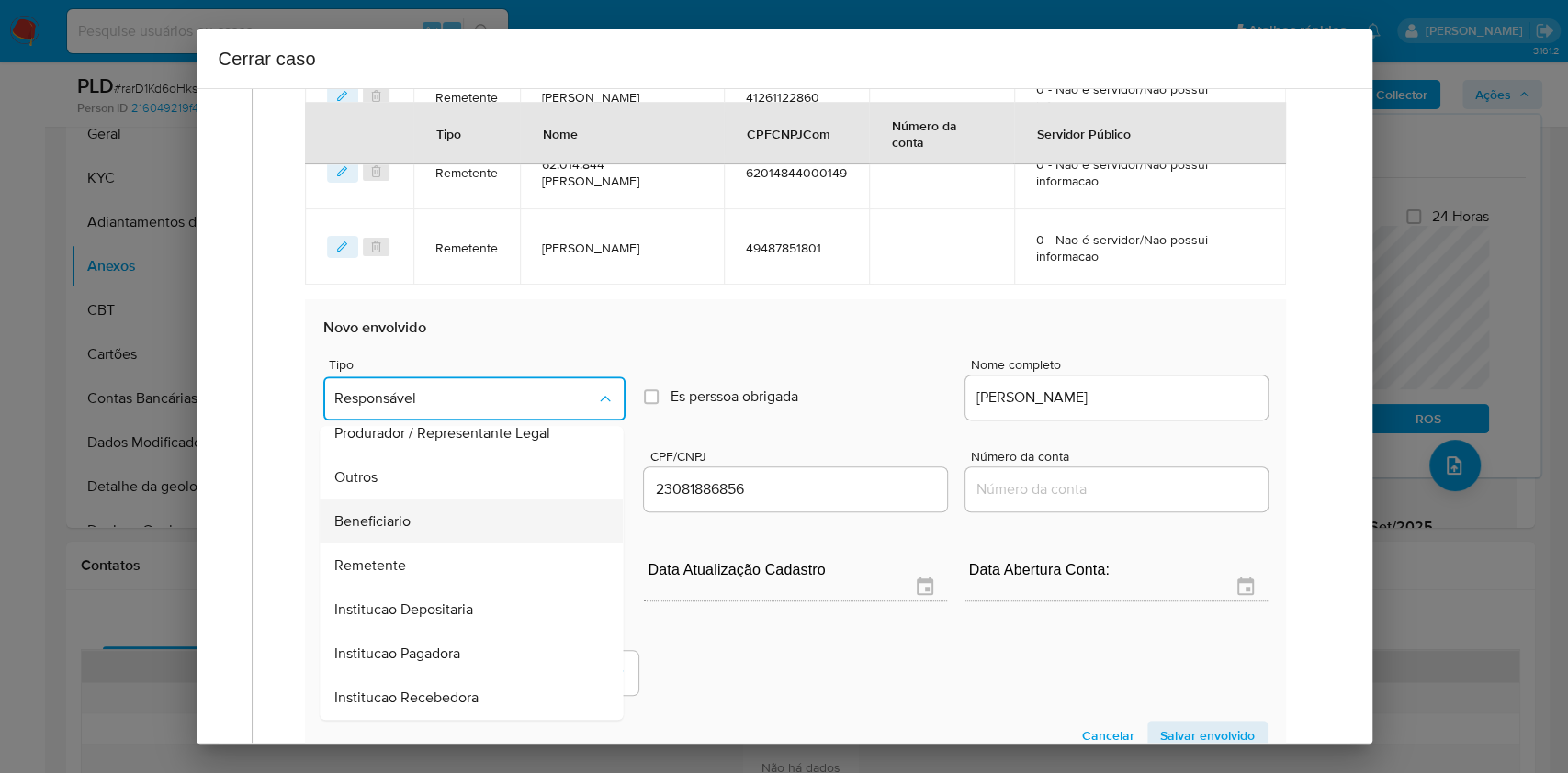
click at [439, 534] on div "Beneficiario" at bounding box center [466, 522] width 263 height 44
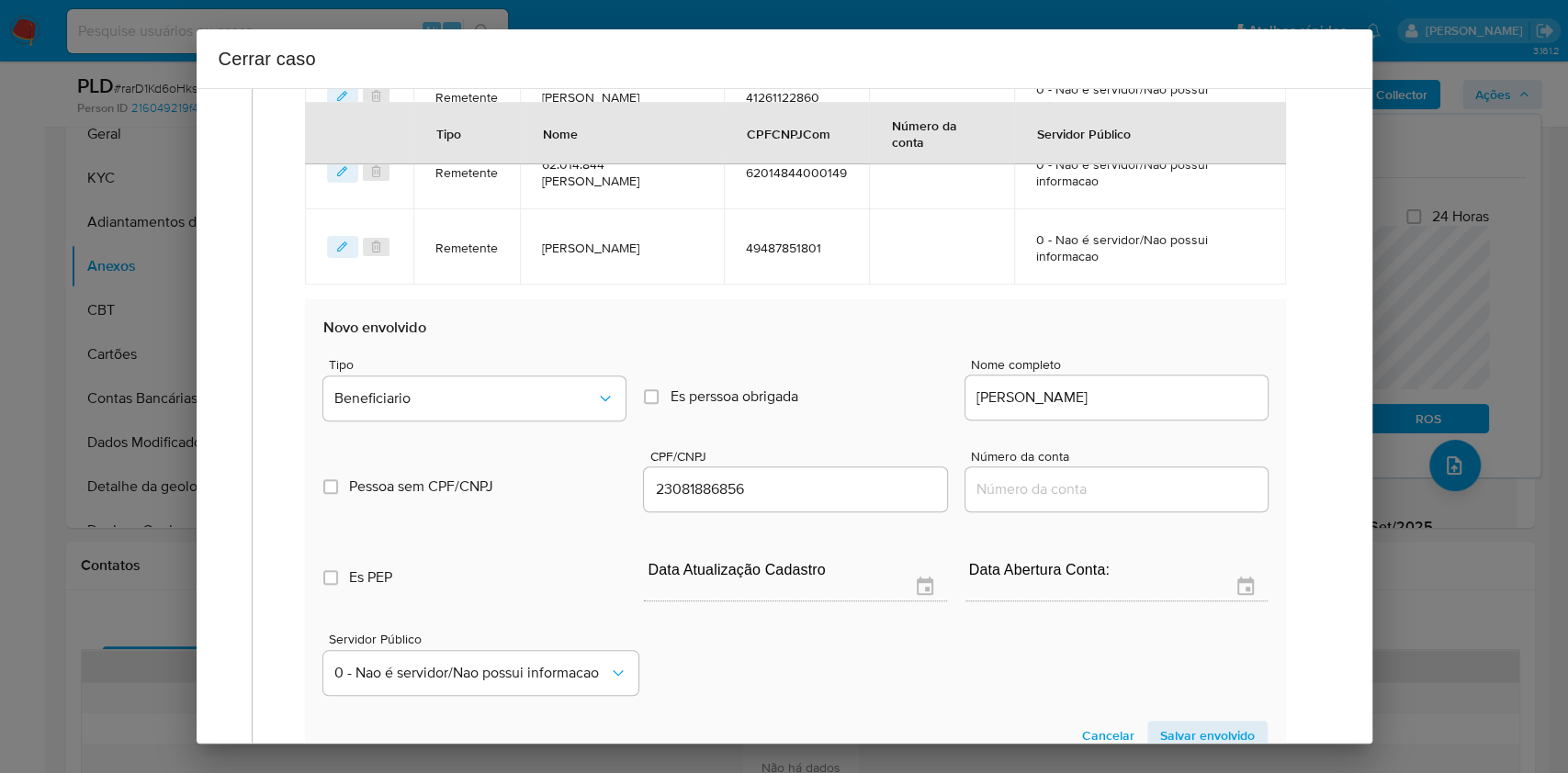
click at [1161, 723] on span "Salvar envolvido" at bounding box center [1208, 735] width 95 height 25
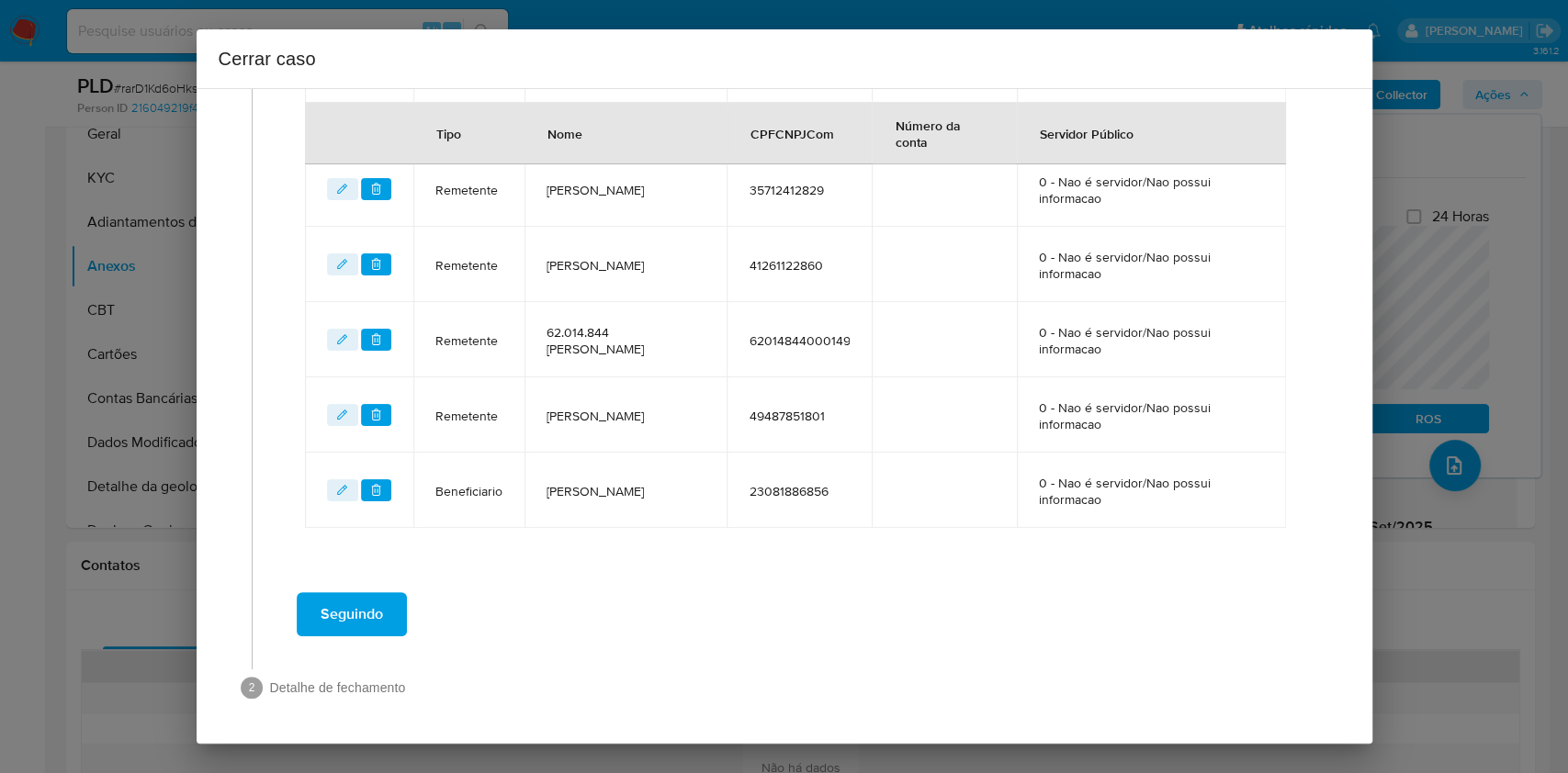
scroll to position [870, 0]
click at [338, 625] on span "Seguindo" at bounding box center [352, 615] width 63 height 40
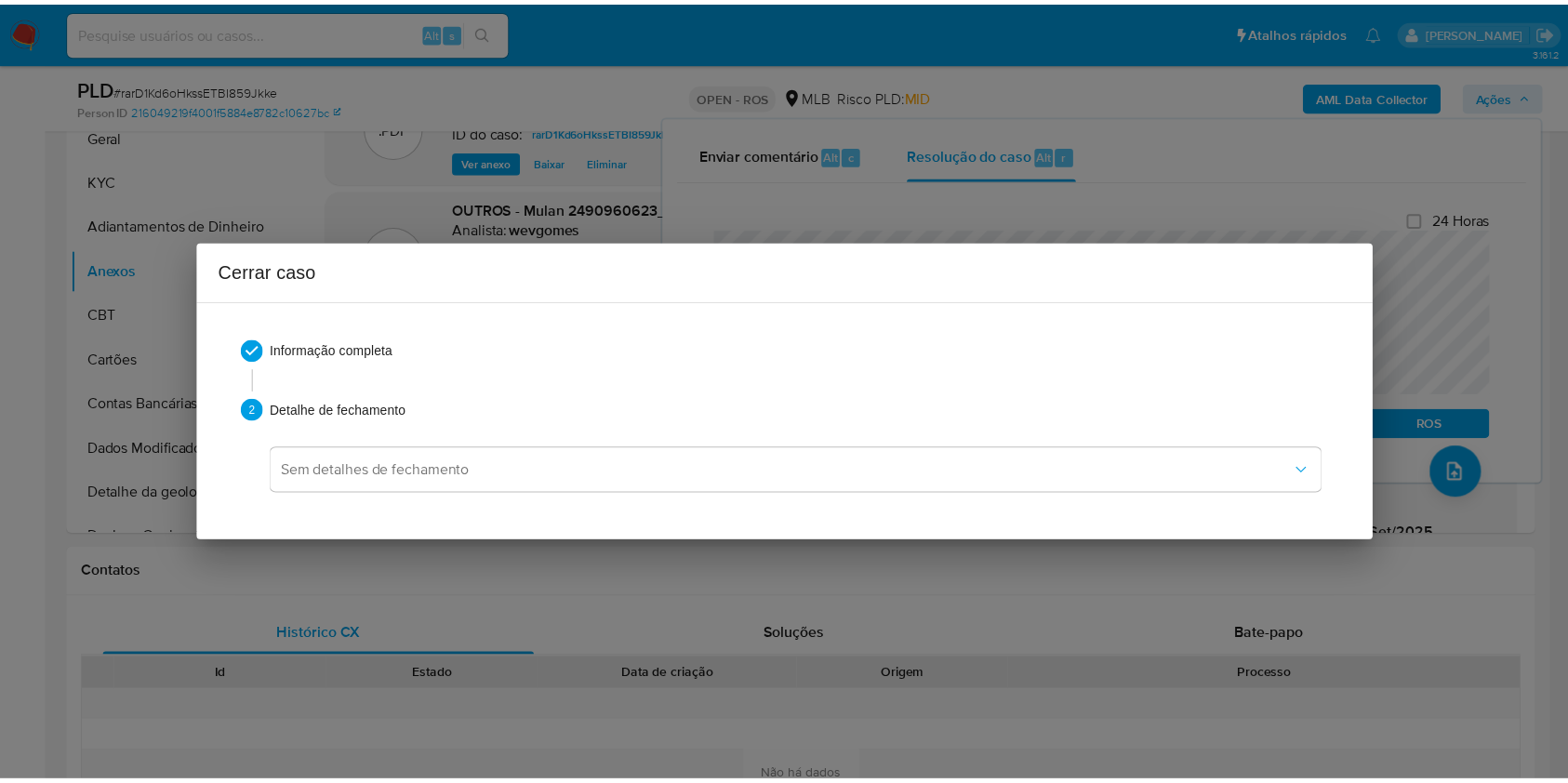
scroll to position [2397, 0]
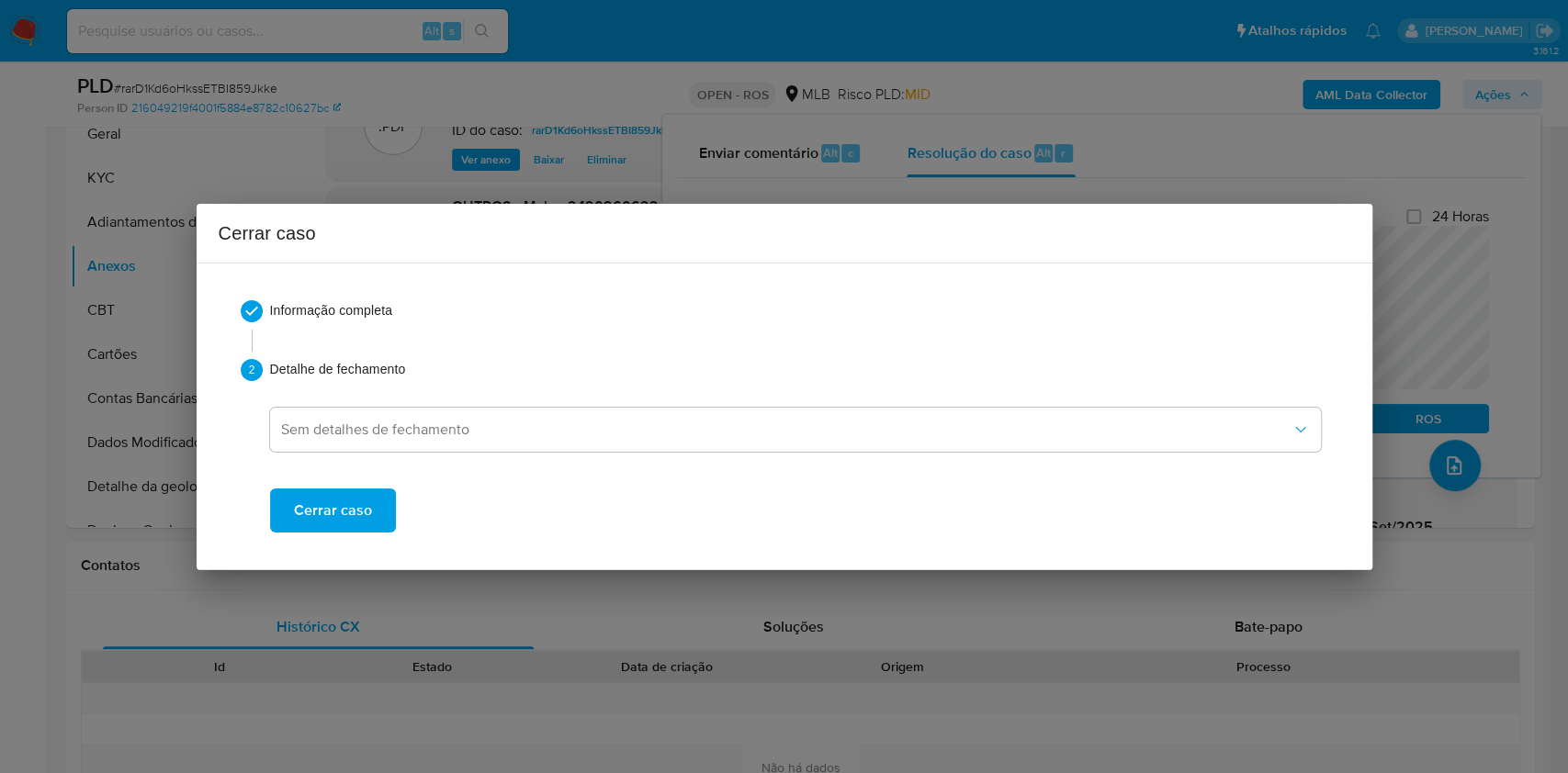
click at [360, 523] on span "Cerrar caso" at bounding box center [332, 510] width 78 height 40
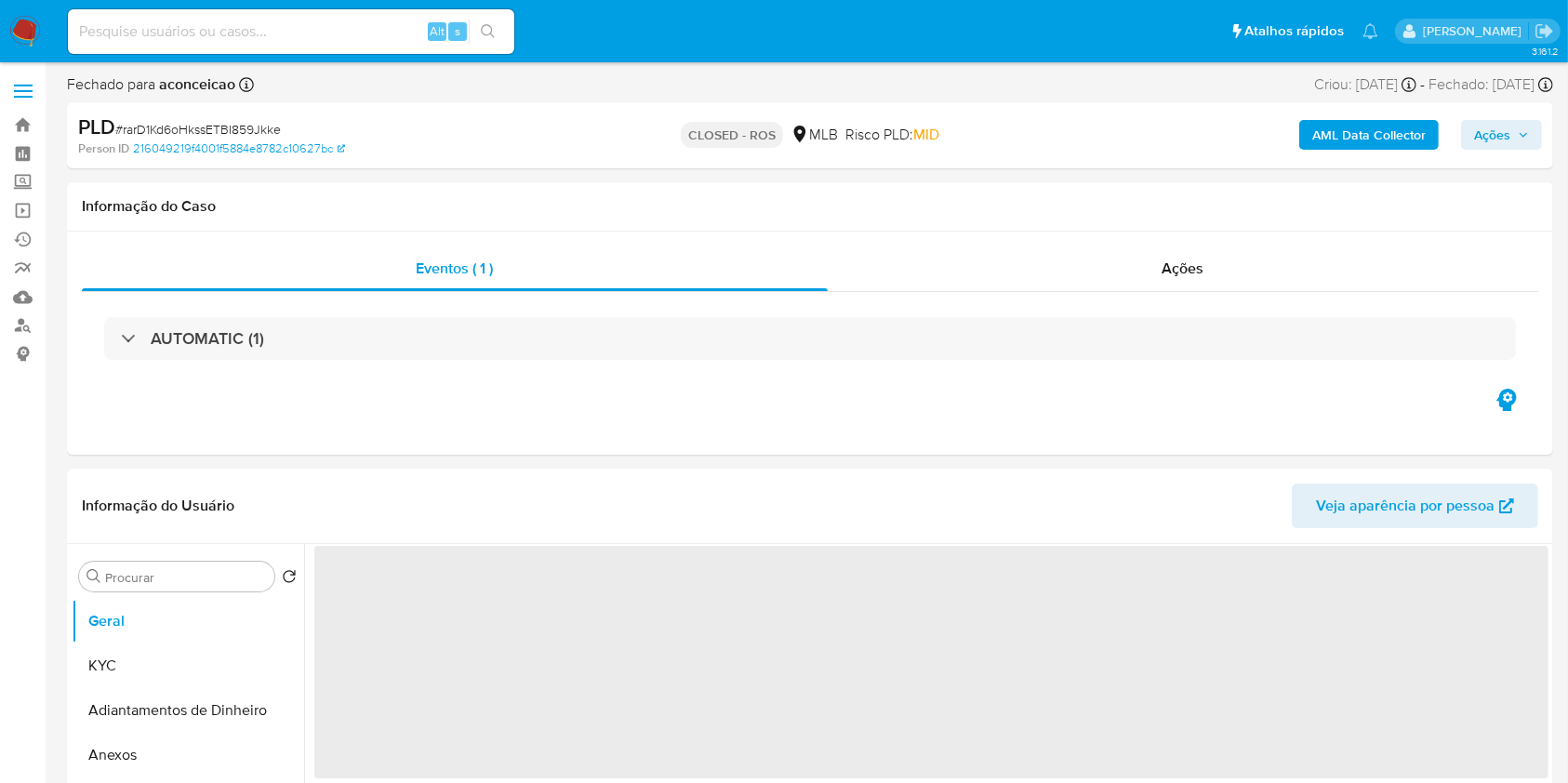
select select "10"
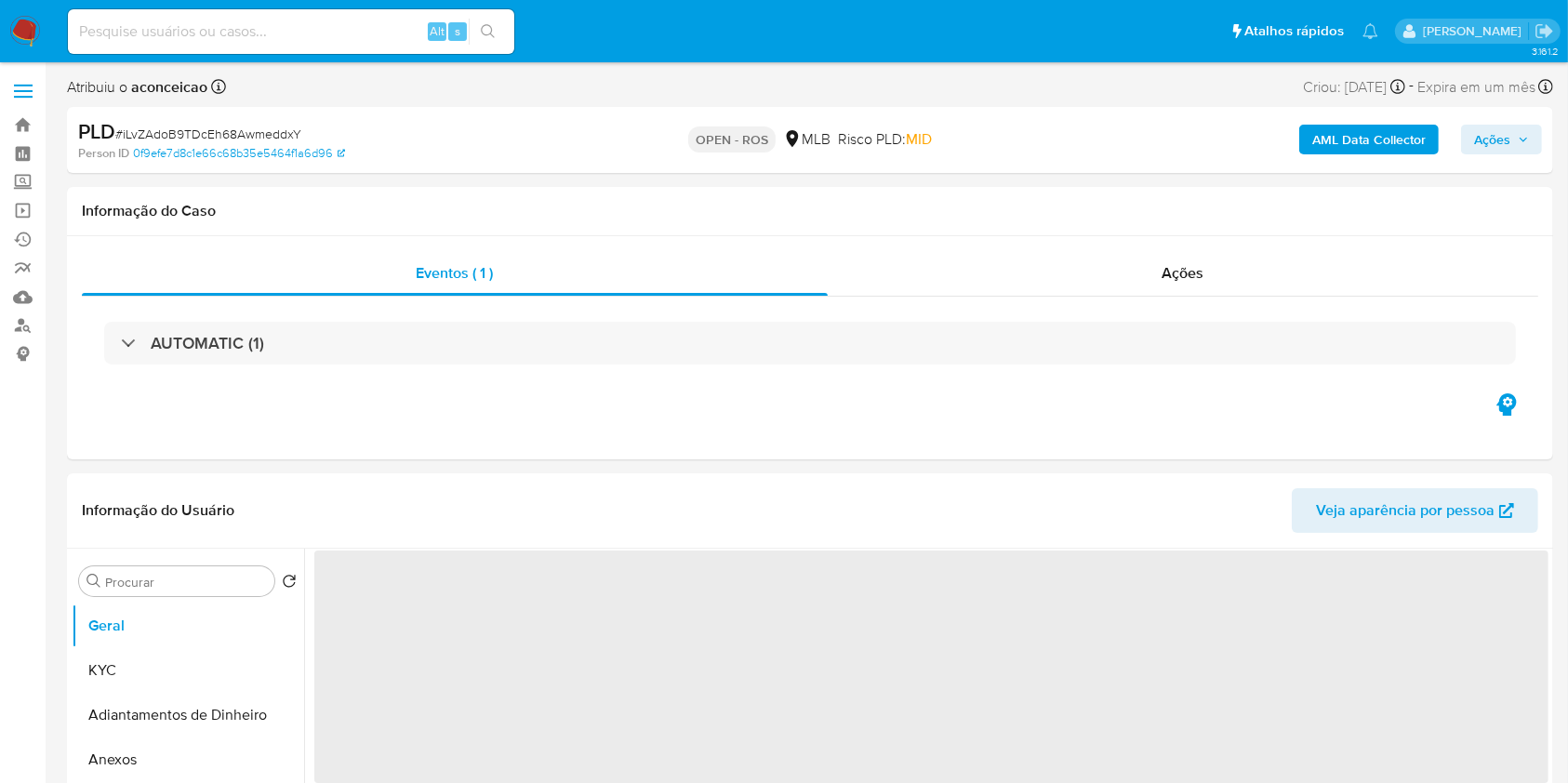
select select "10"
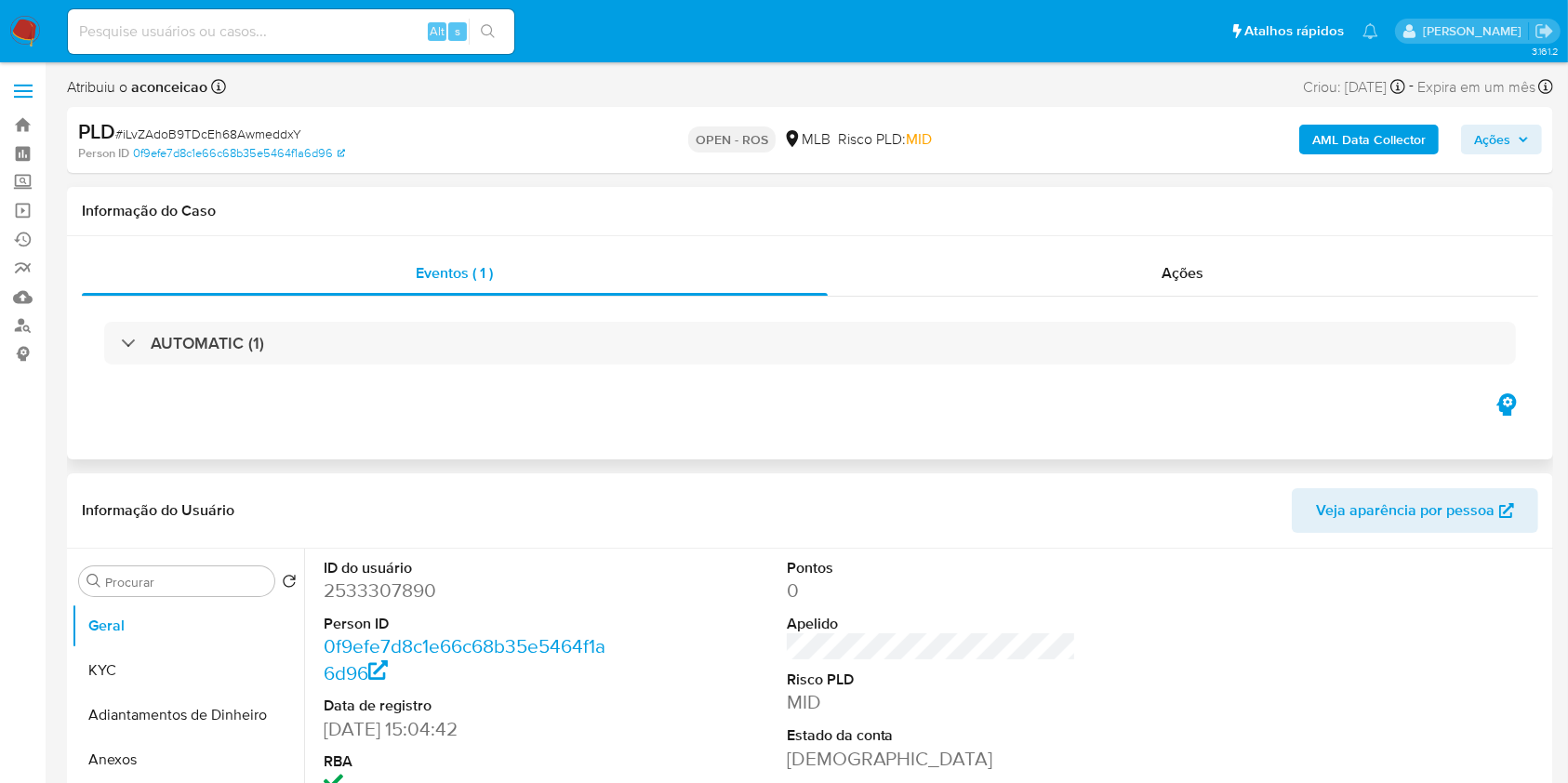
drag, startPoint x: 1146, startPoint y: 260, endPoint x: 1099, endPoint y: 309, distance: 67.9
click at [1146, 261] on div "Ações" at bounding box center [1182, 273] width 710 height 45
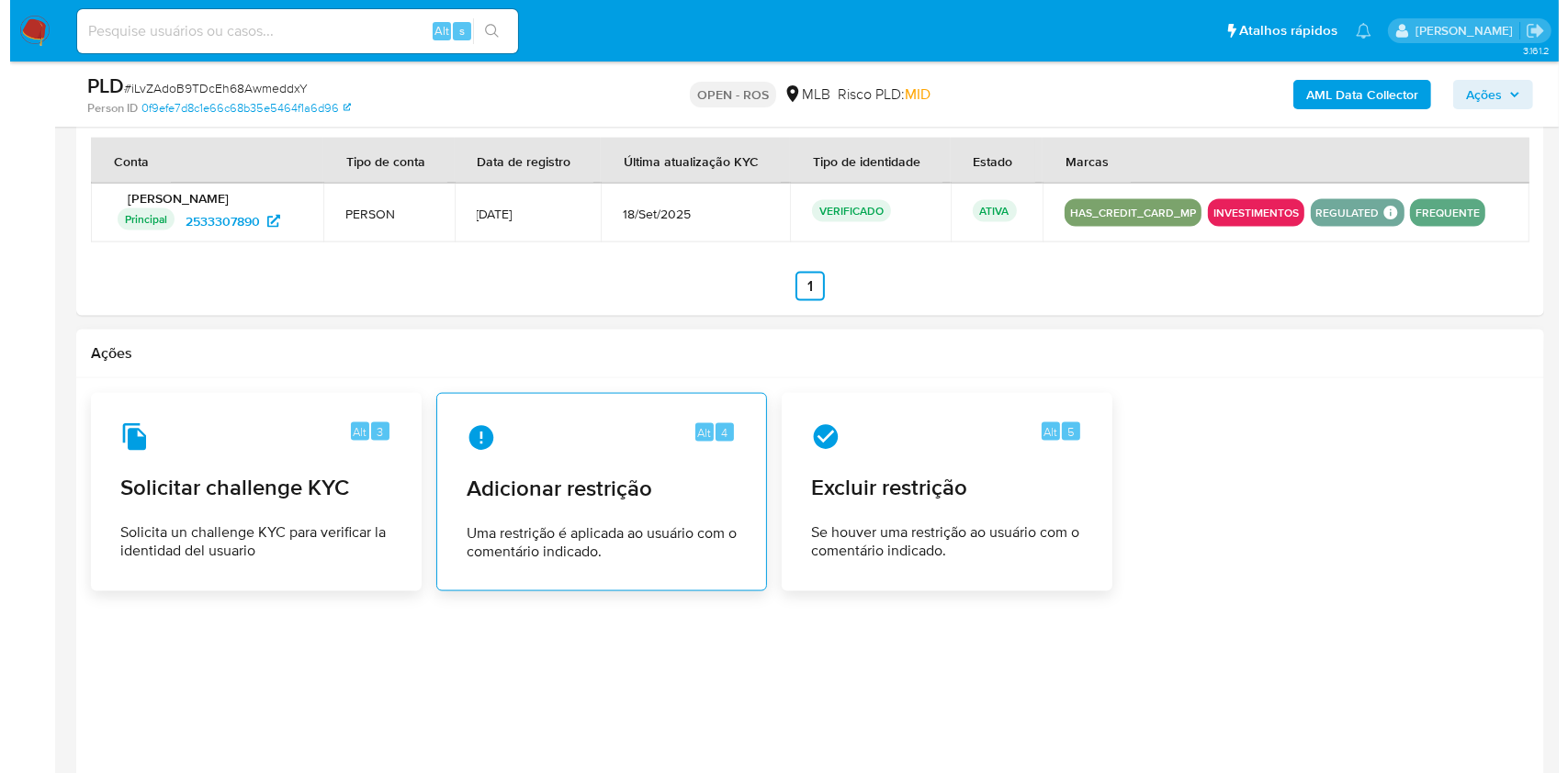
scroll to position [2572, 0]
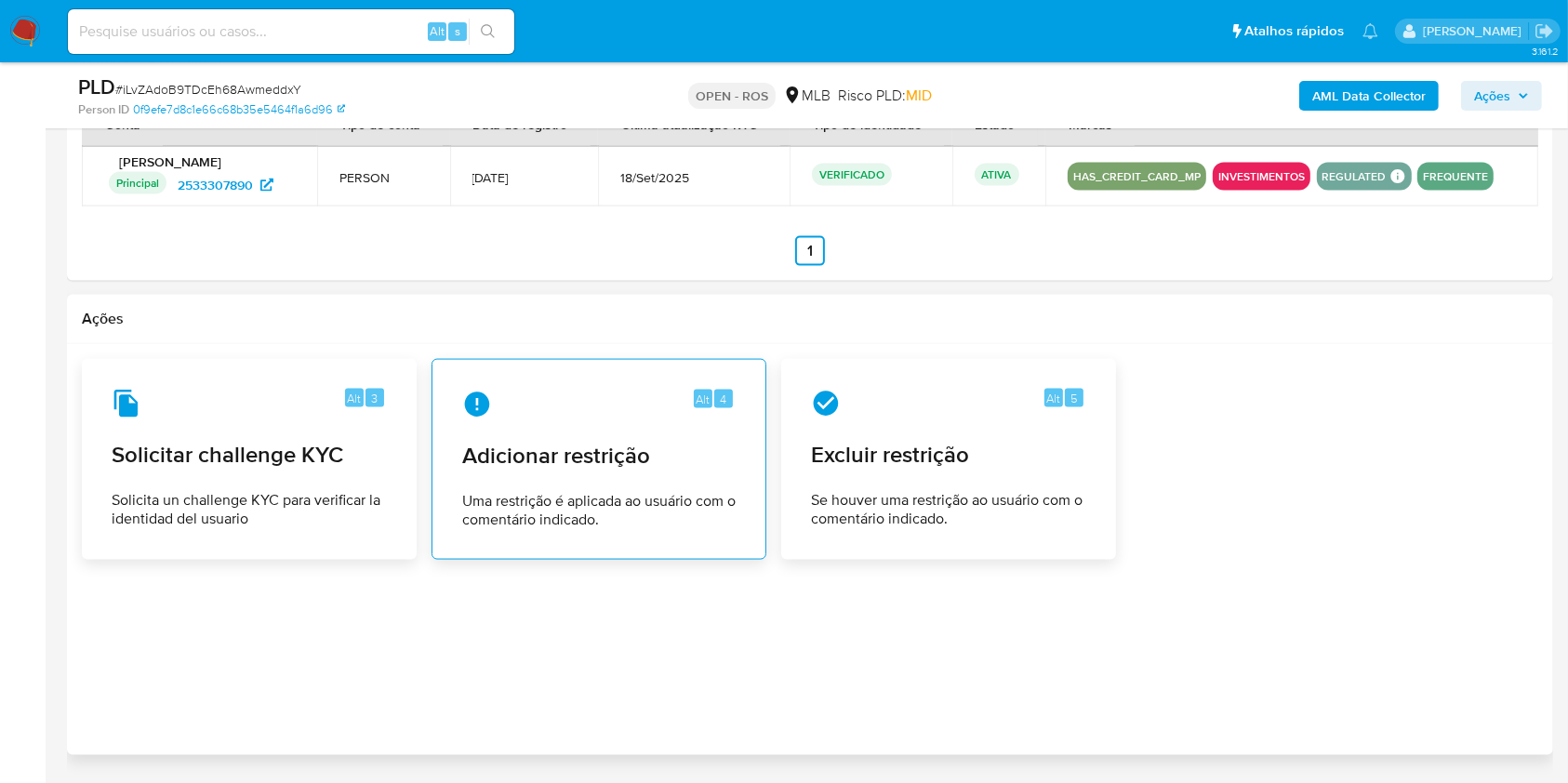
click at [558, 496] on span "Uma restrição é aplicada ao usuário com o comentário indicado." at bounding box center [599, 510] width 274 height 37
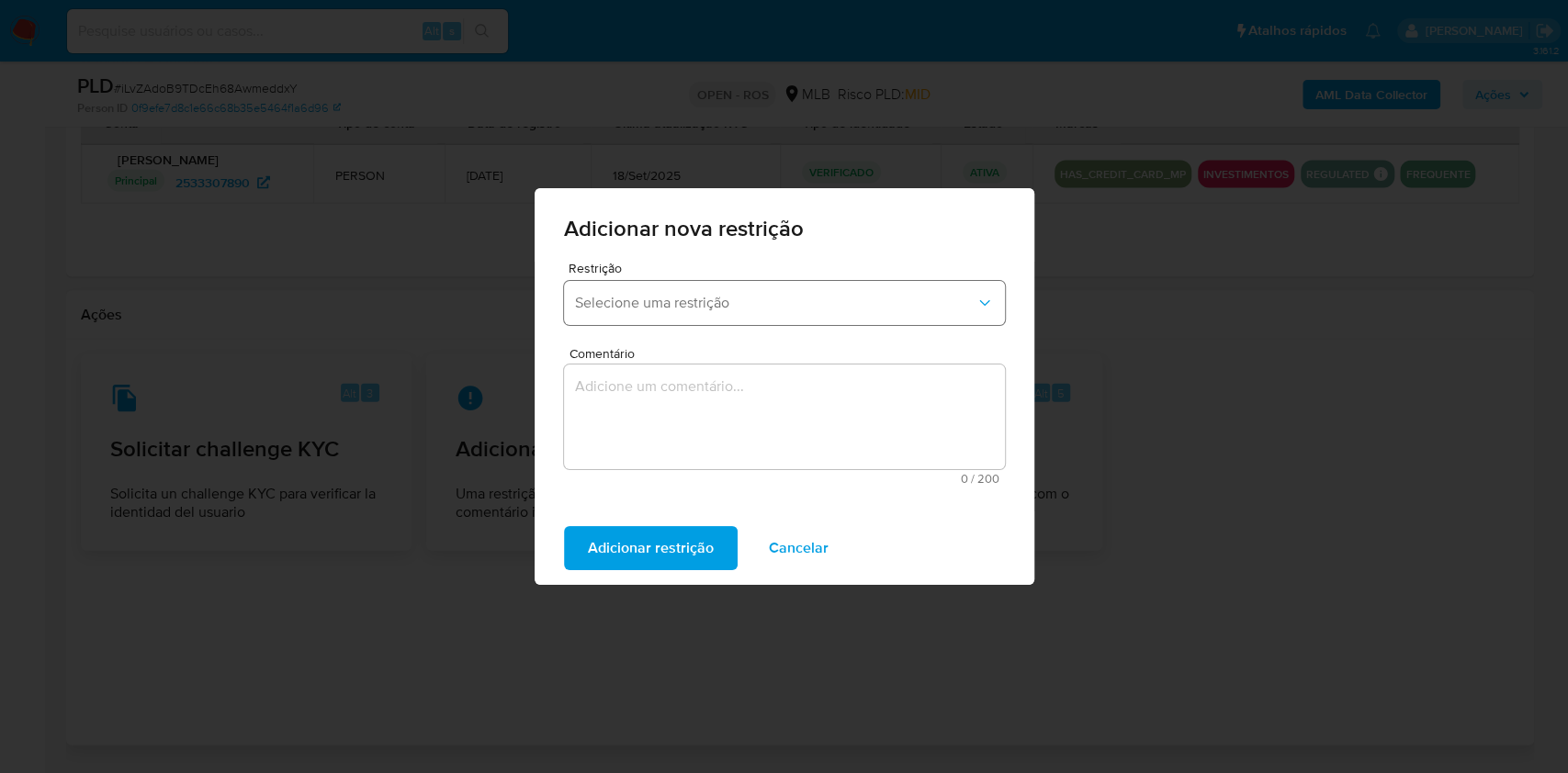
click at [675, 317] on button "Selecione uma restrição" at bounding box center [784, 303] width 441 height 44
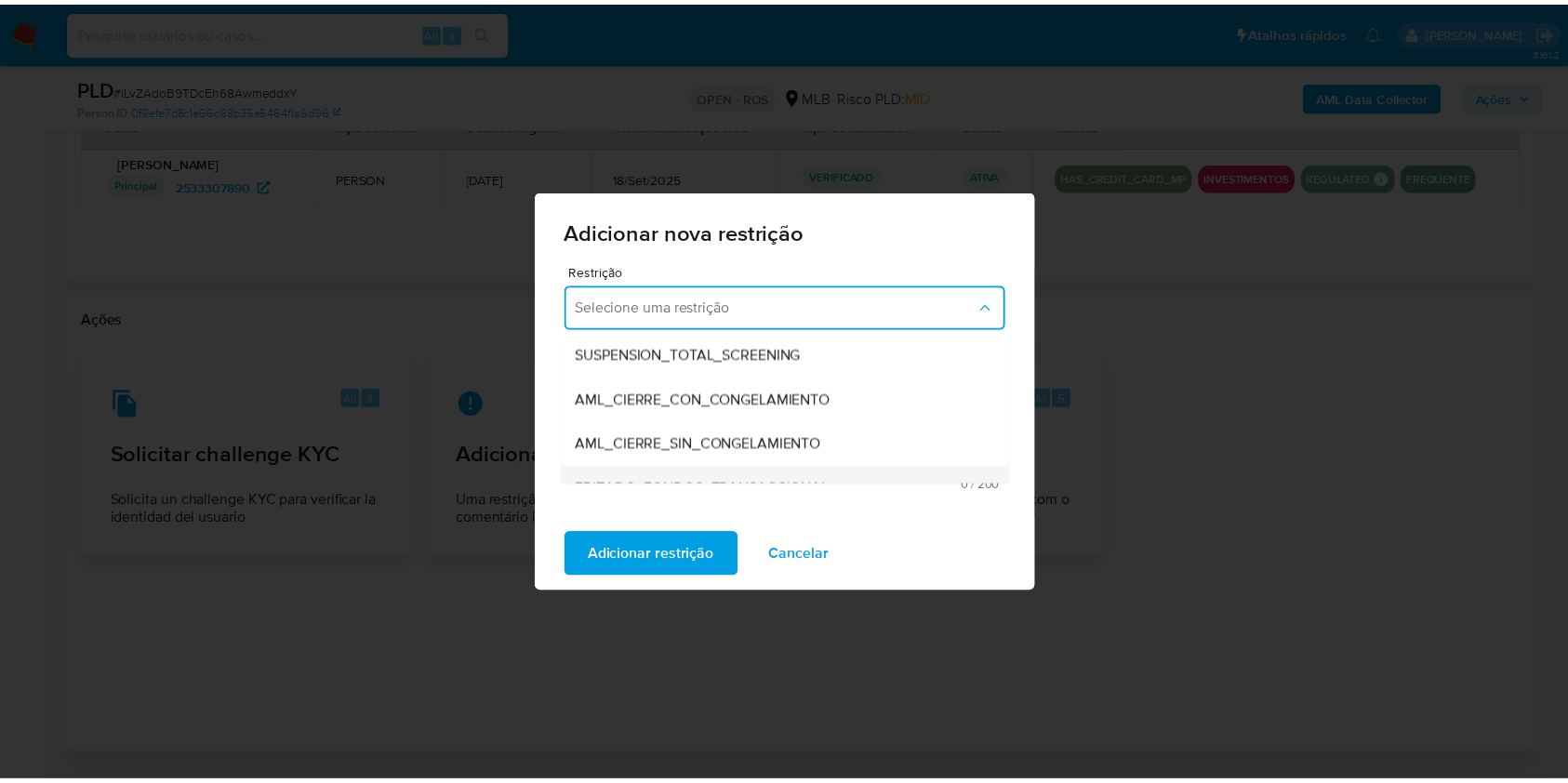
scroll to position [124, 0]
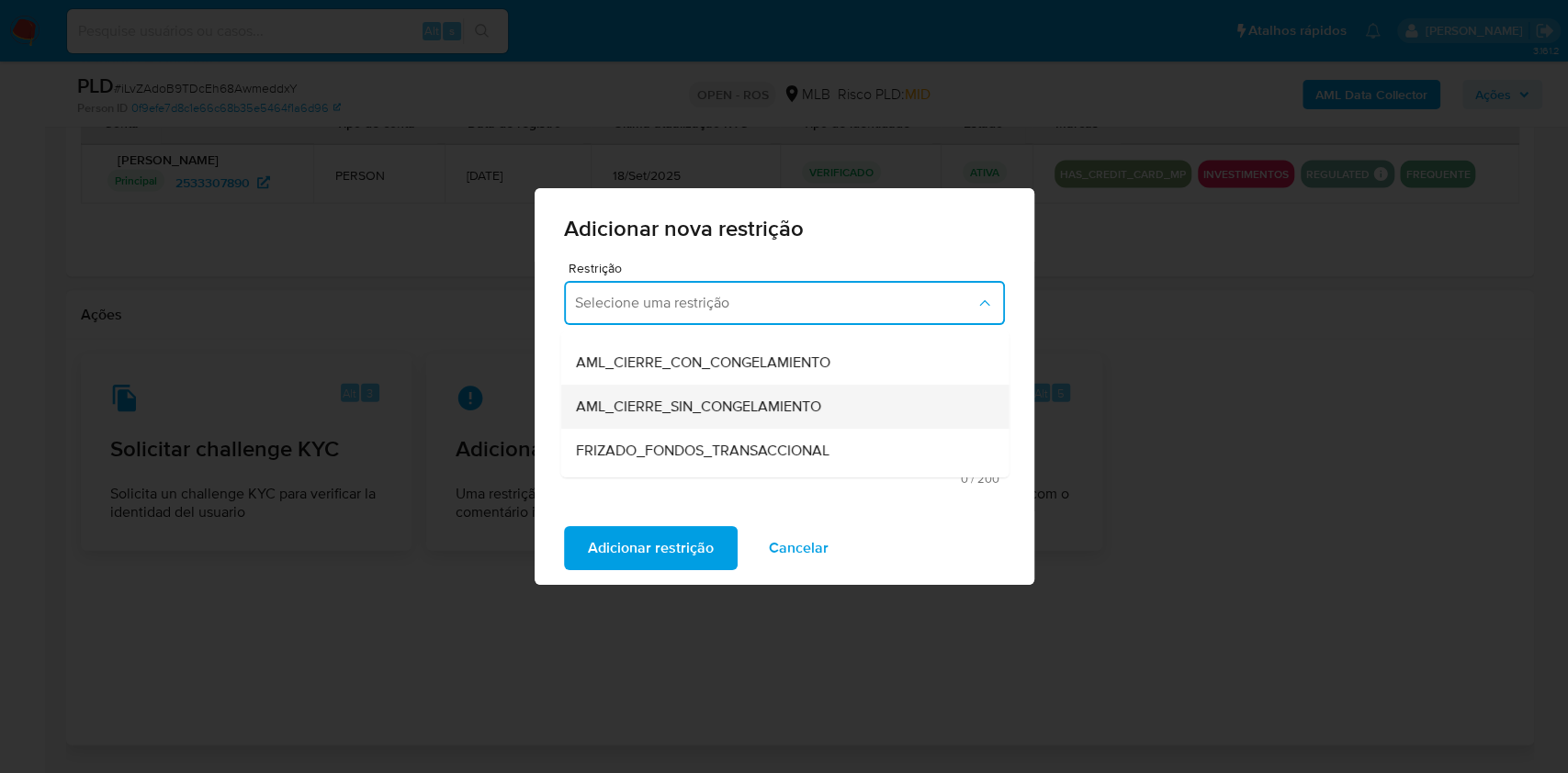
click at [720, 401] on span "AML_CIERRE_SIN_CONGELAMIENTO" at bounding box center [697, 407] width 245 height 19
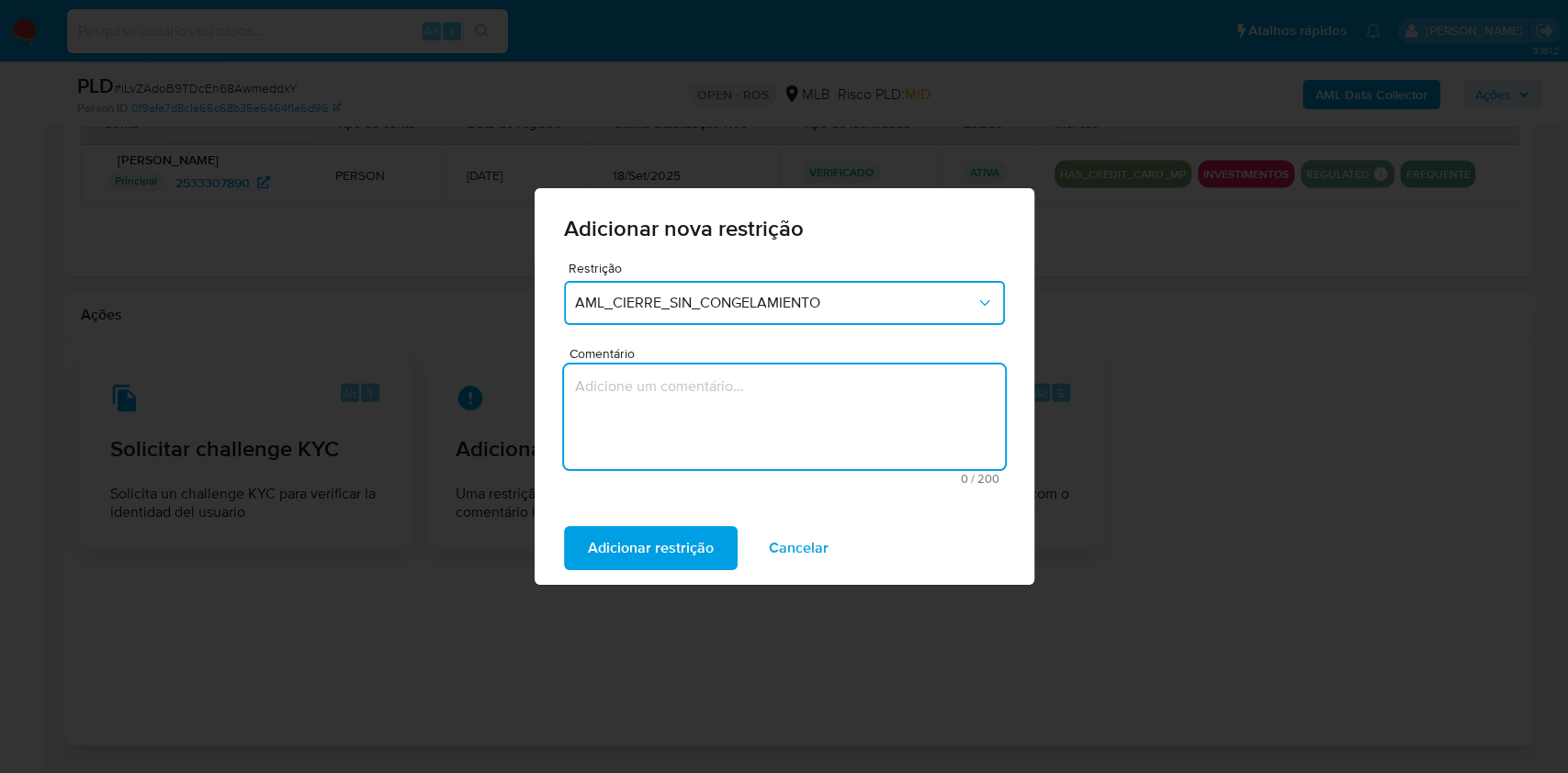
click at [723, 411] on textarea "Comentário" at bounding box center [784, 417] width 441 height 105
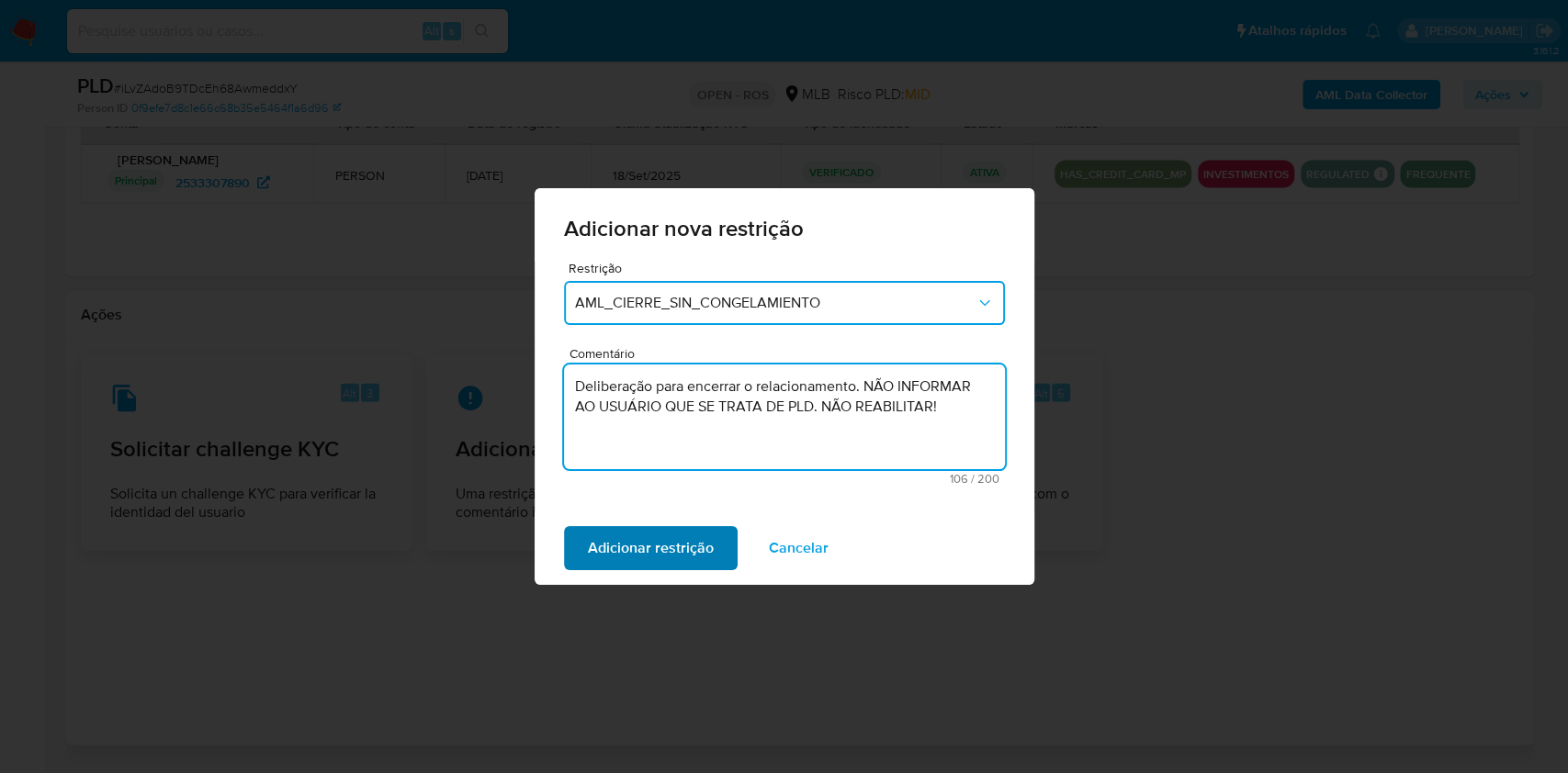
type textarea "Deliberação para encerrar o relacionamento. NÃO INFORMAR AO USUÁRIO QUE SE TRAT…"
click at [653, 565] on span "Adicionar restrição" at bounding box center [651, 548] width 126 height 40
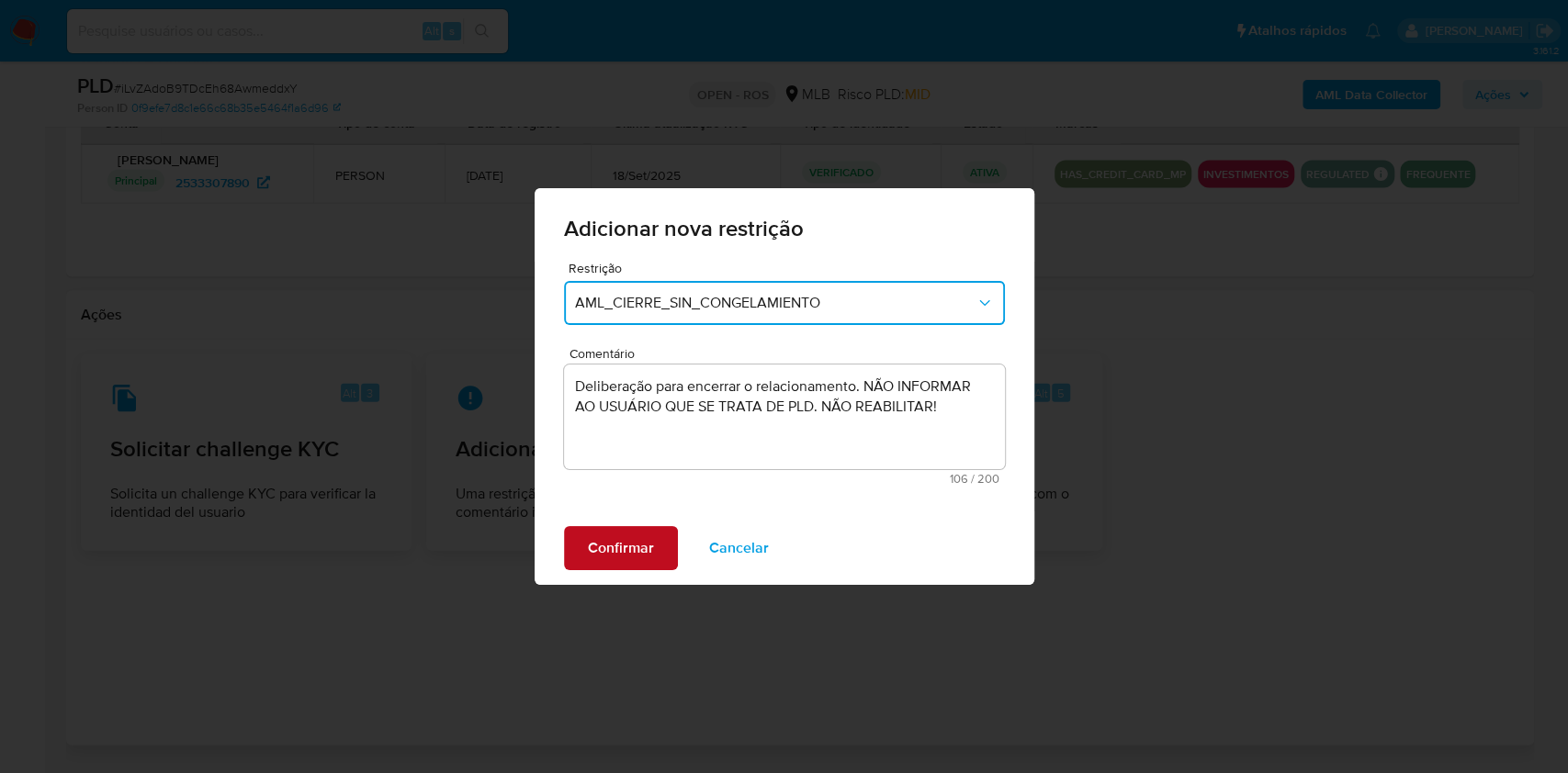
click at [616, 567] on span "Confirmar" at bounding box center [621, 548] width 67 height 40
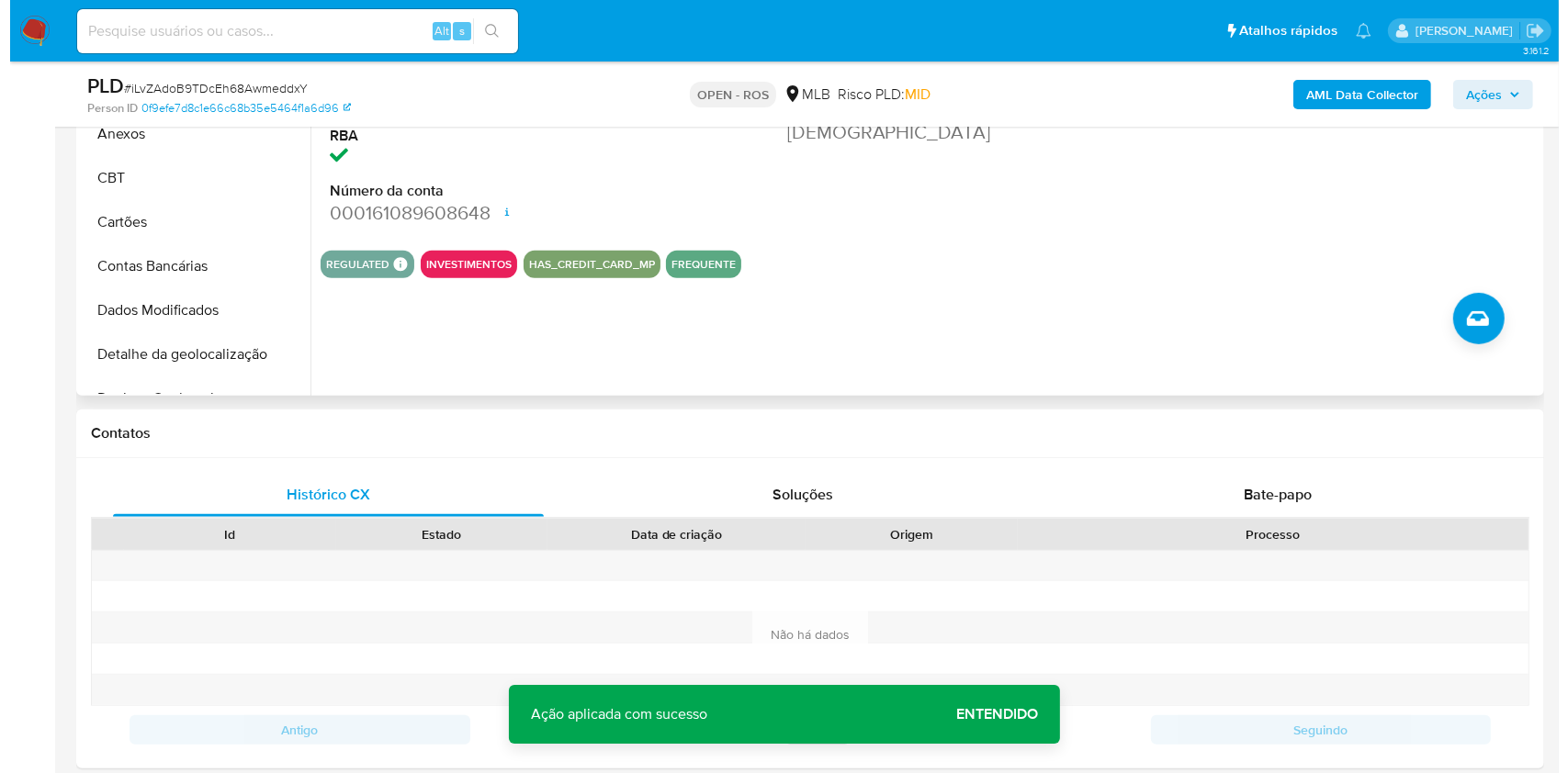
scroll to position [368, 0]
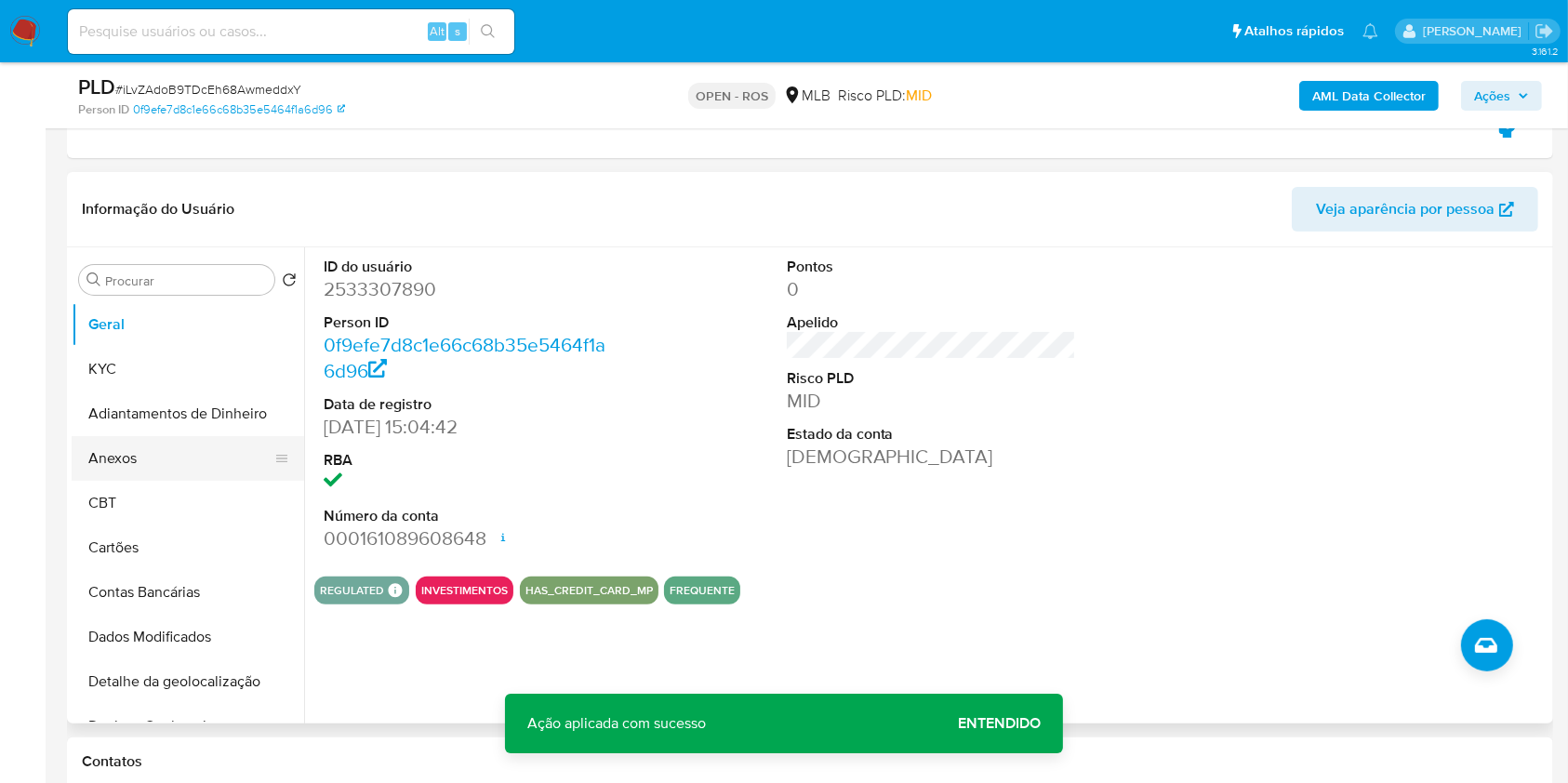
drag, startPoint x: 157, startPoint y: 465, endPoint x: 520, endPoint y: 392, distance: 370.3
click at [157, 465] on button "Anexos" at bounding box center [187, 458] width 233 height 45
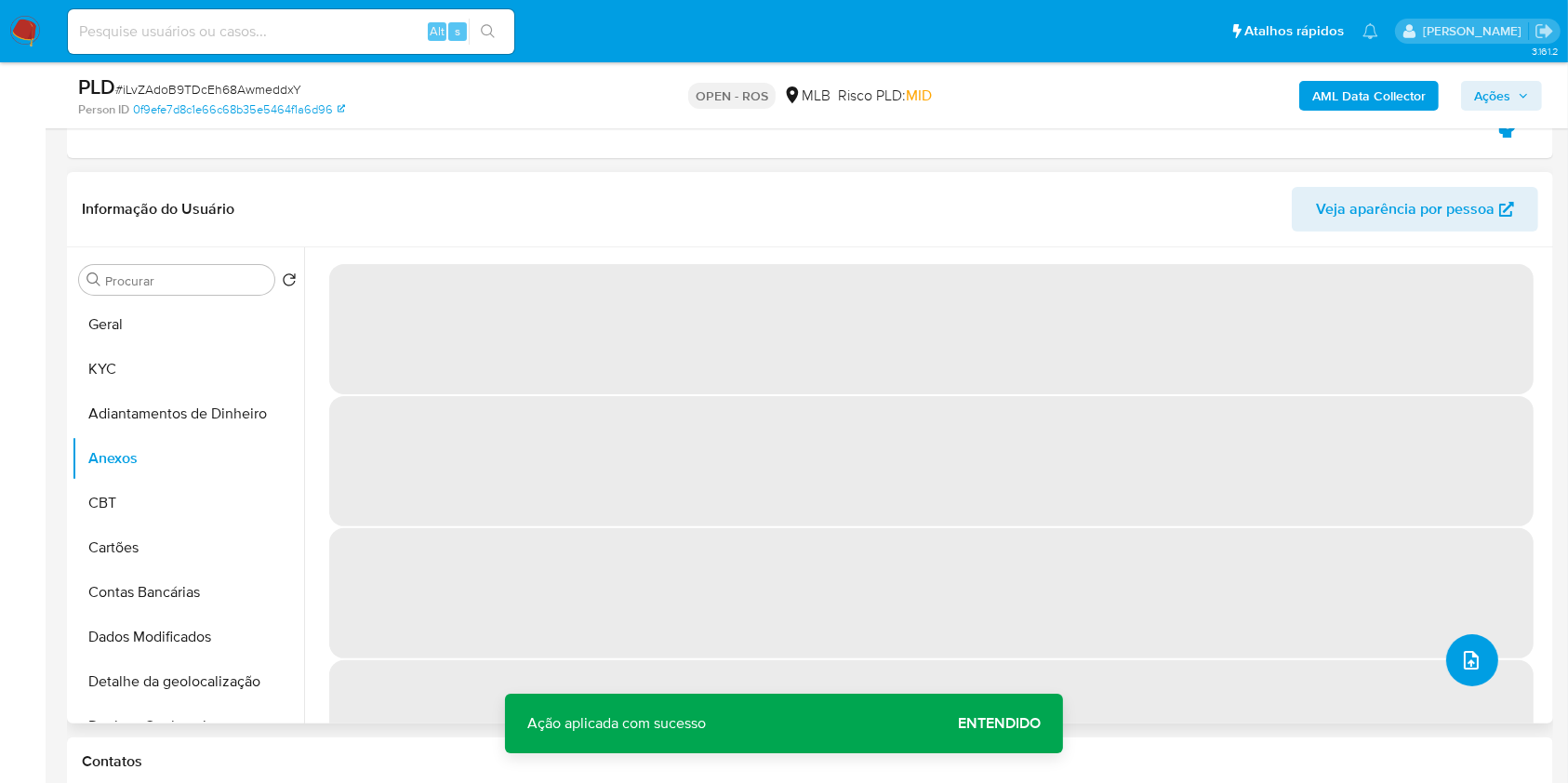
click at [1462, 639] on button "upload-file" at bounding box center [1472, 660] width 52 height 52
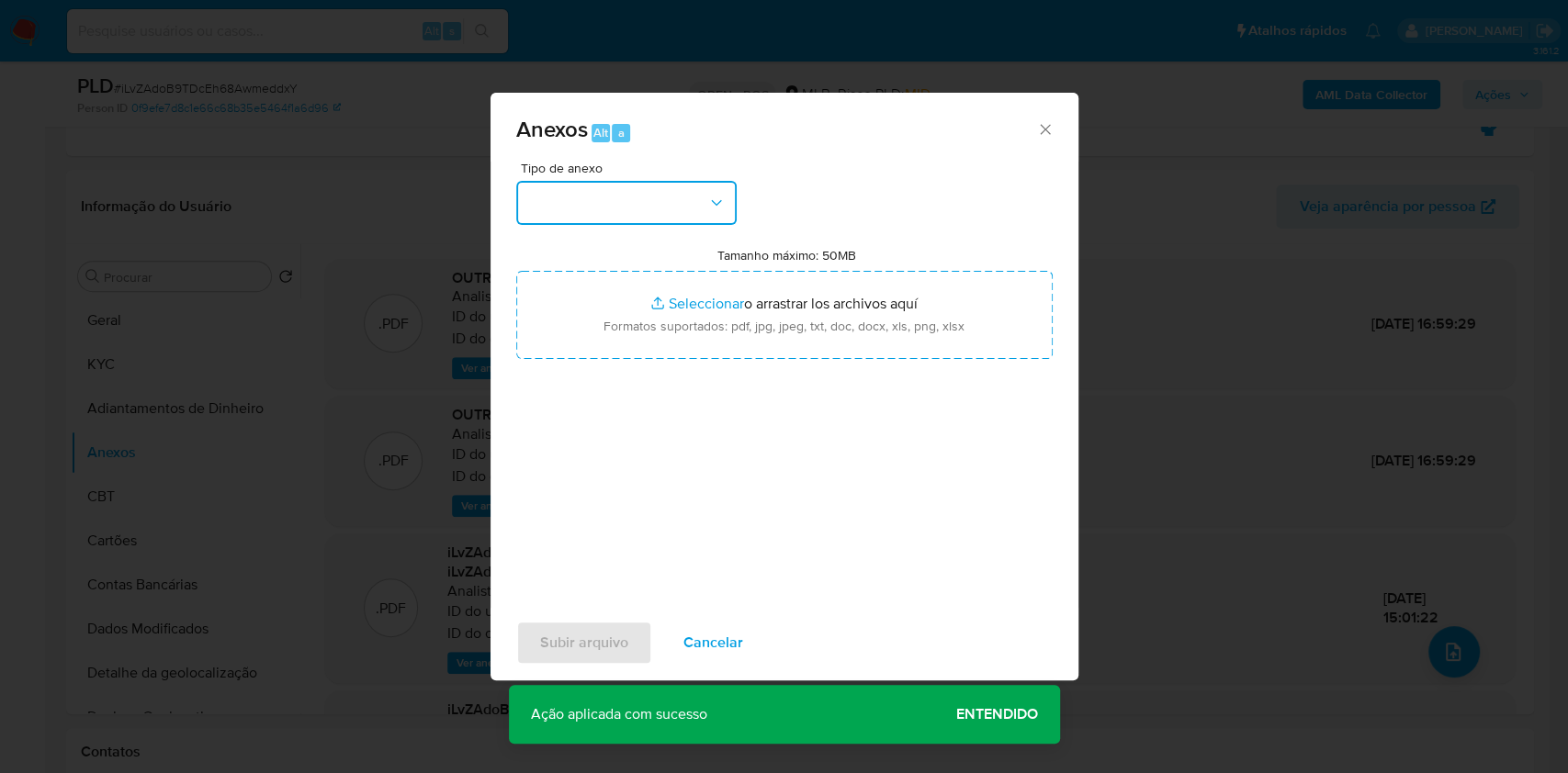
click at [696, 193] on button "button" at bounding box center [626, 203] width 221 height 44
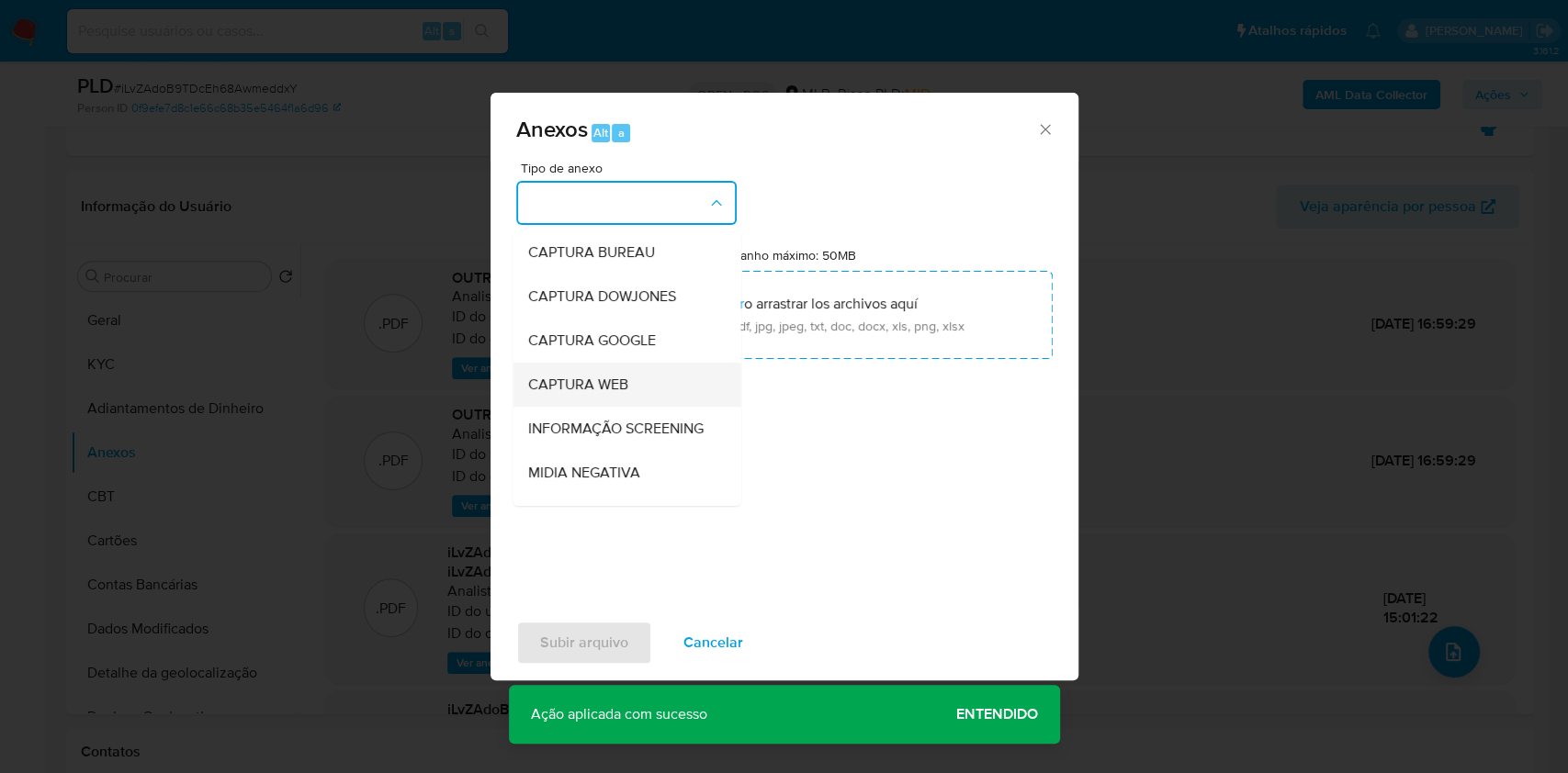
scroll to position [282, 0]
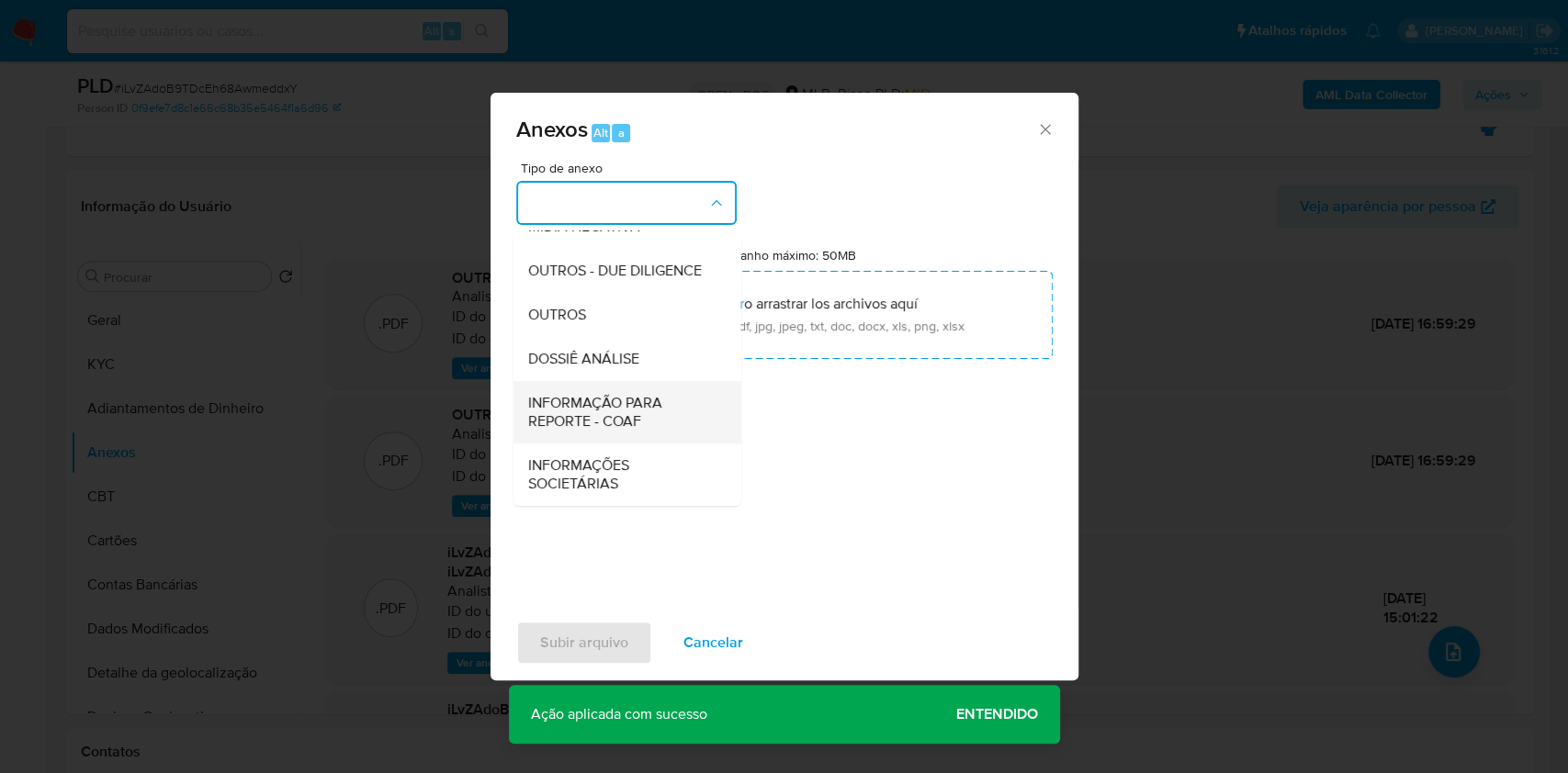
click at [617, 397] on span "INFORMAÇÃO PARA REPORTE - COAF" at bounding box center [621, 412] width 188 height 37
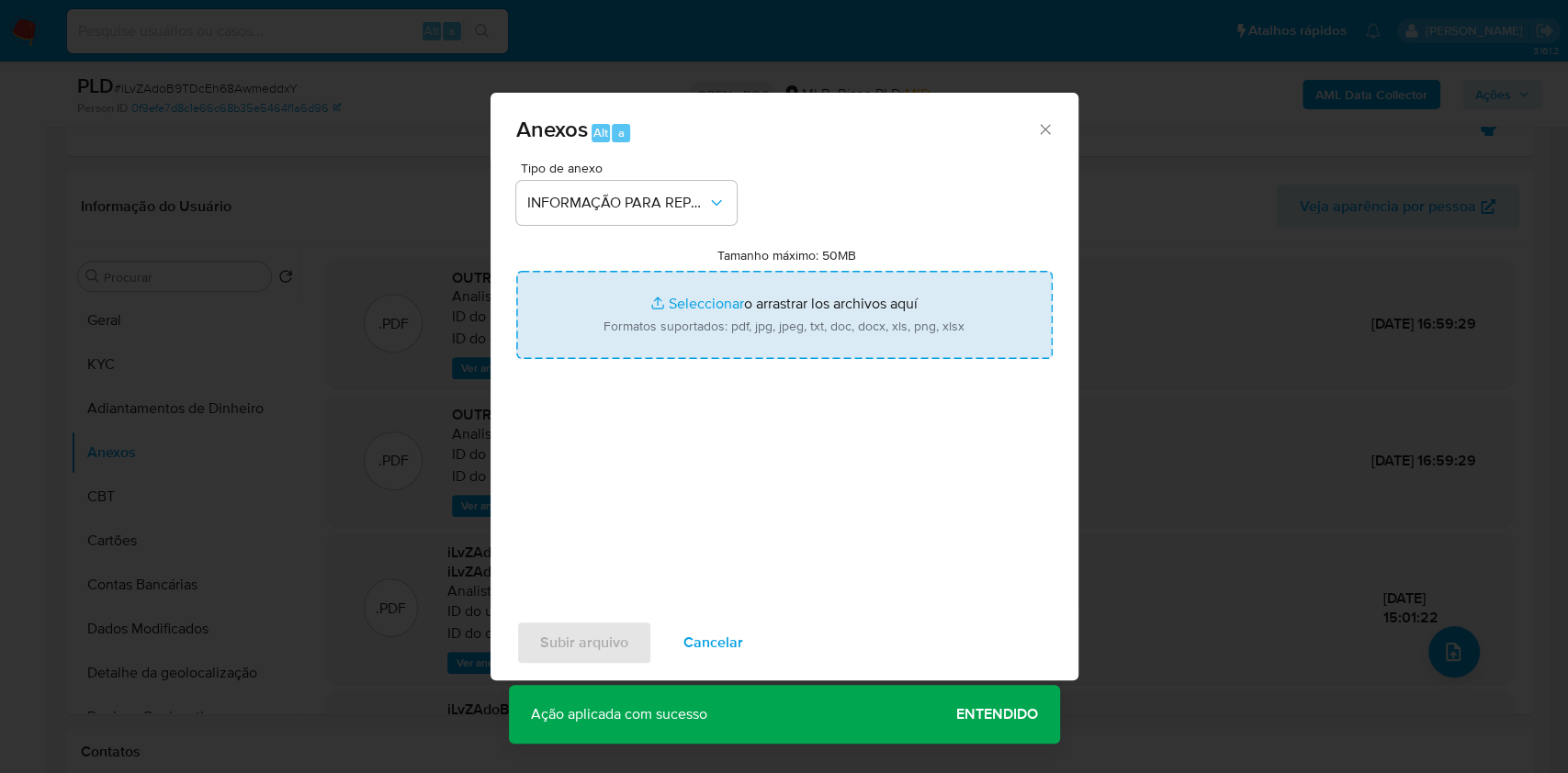
type input "C:\fakepath\SAR - rarD1Kd6oHkssETBI859Jkke- CPF 46681883877 - MARCOS ANTONIO AL…"
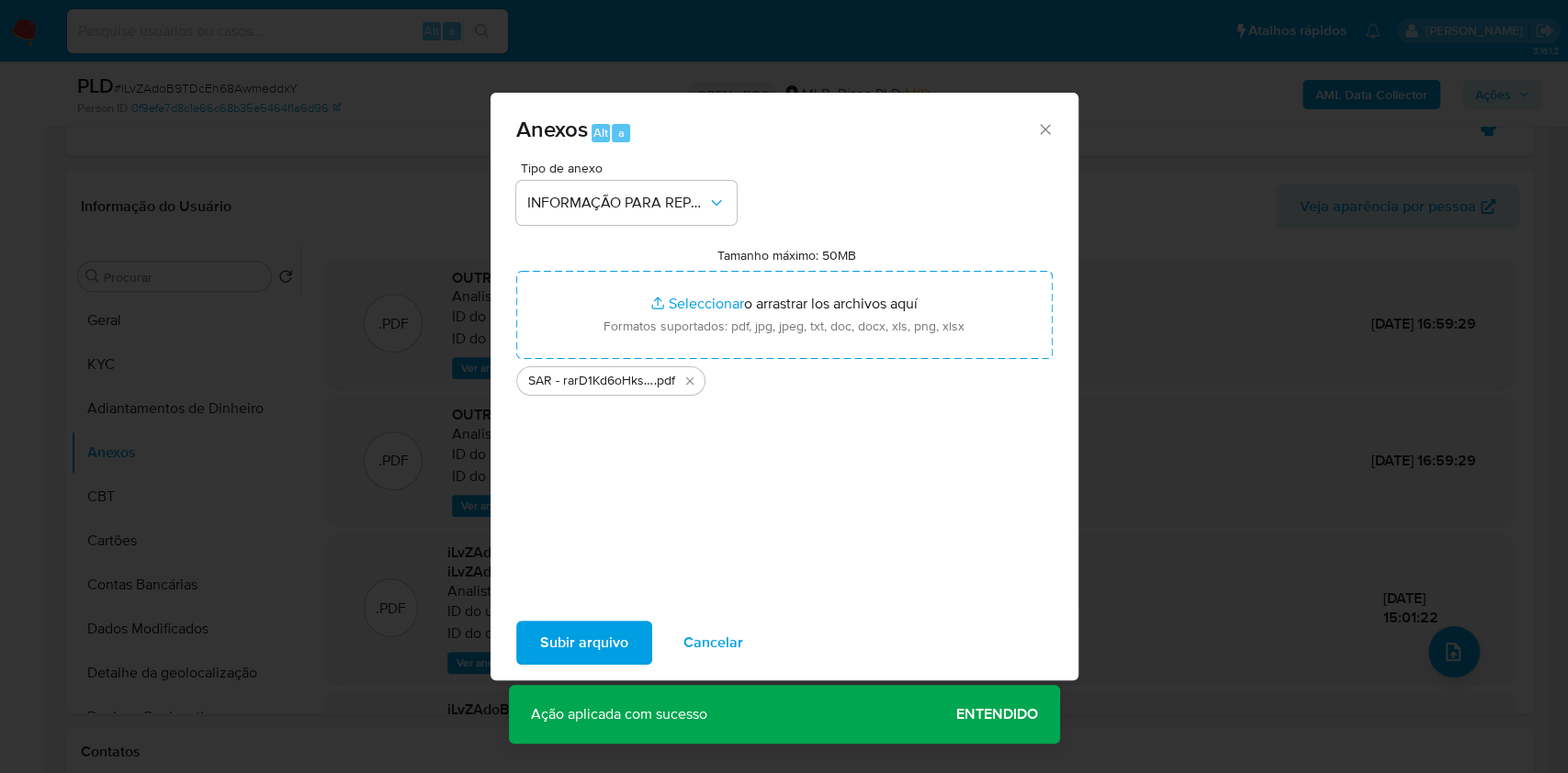
click at [603, 643] on span "Subir arquivo" at bounding box center [585, 643] width 88 height 40
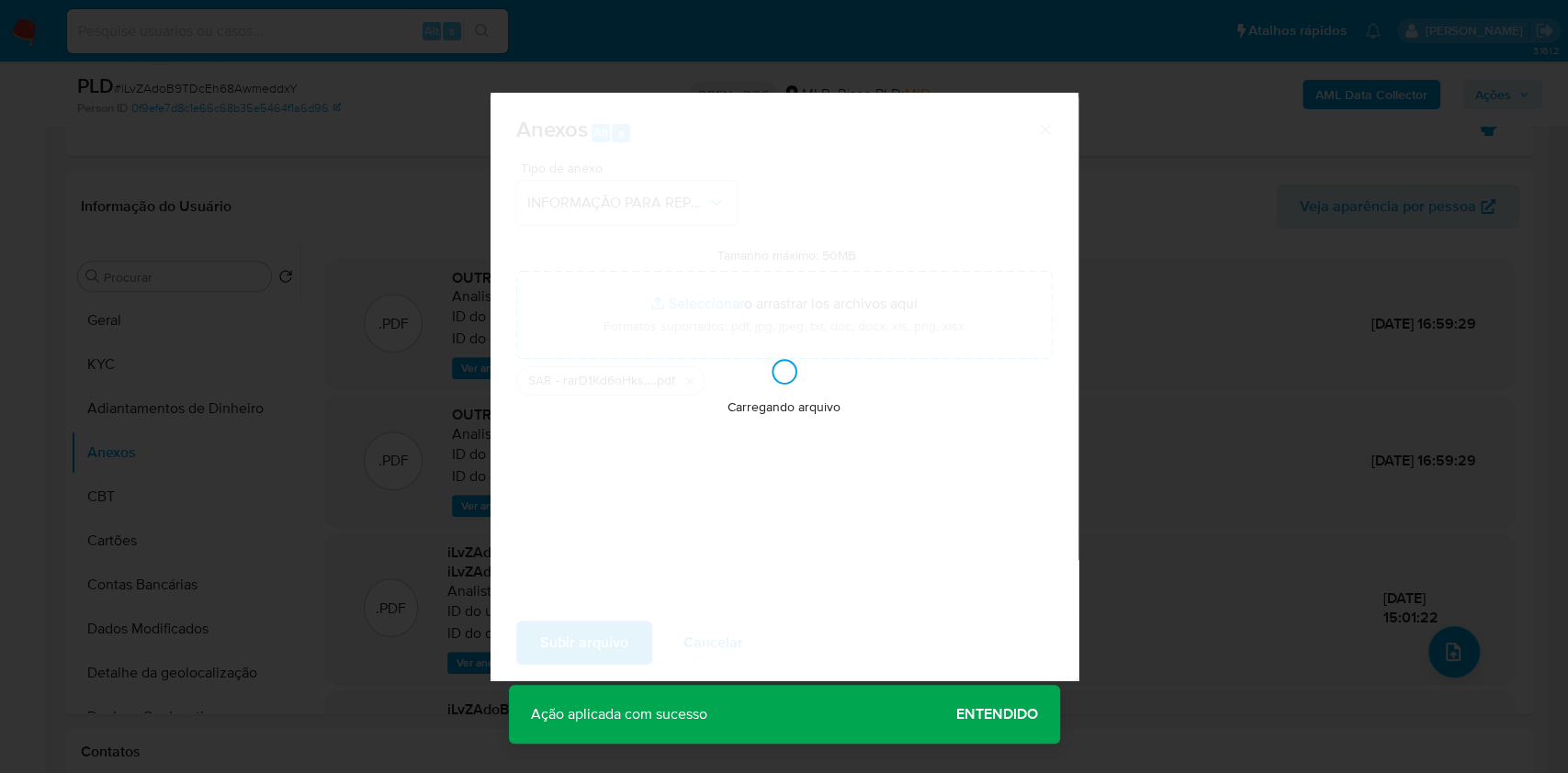
click at [1330, 333] on div "Anexos Alt a Tipo de anexo INFORMAÇÃO PARA REPORTE - COAF Tamanho máximo: 50MB …" at bounding box center [784, 386] width 1568 height 773
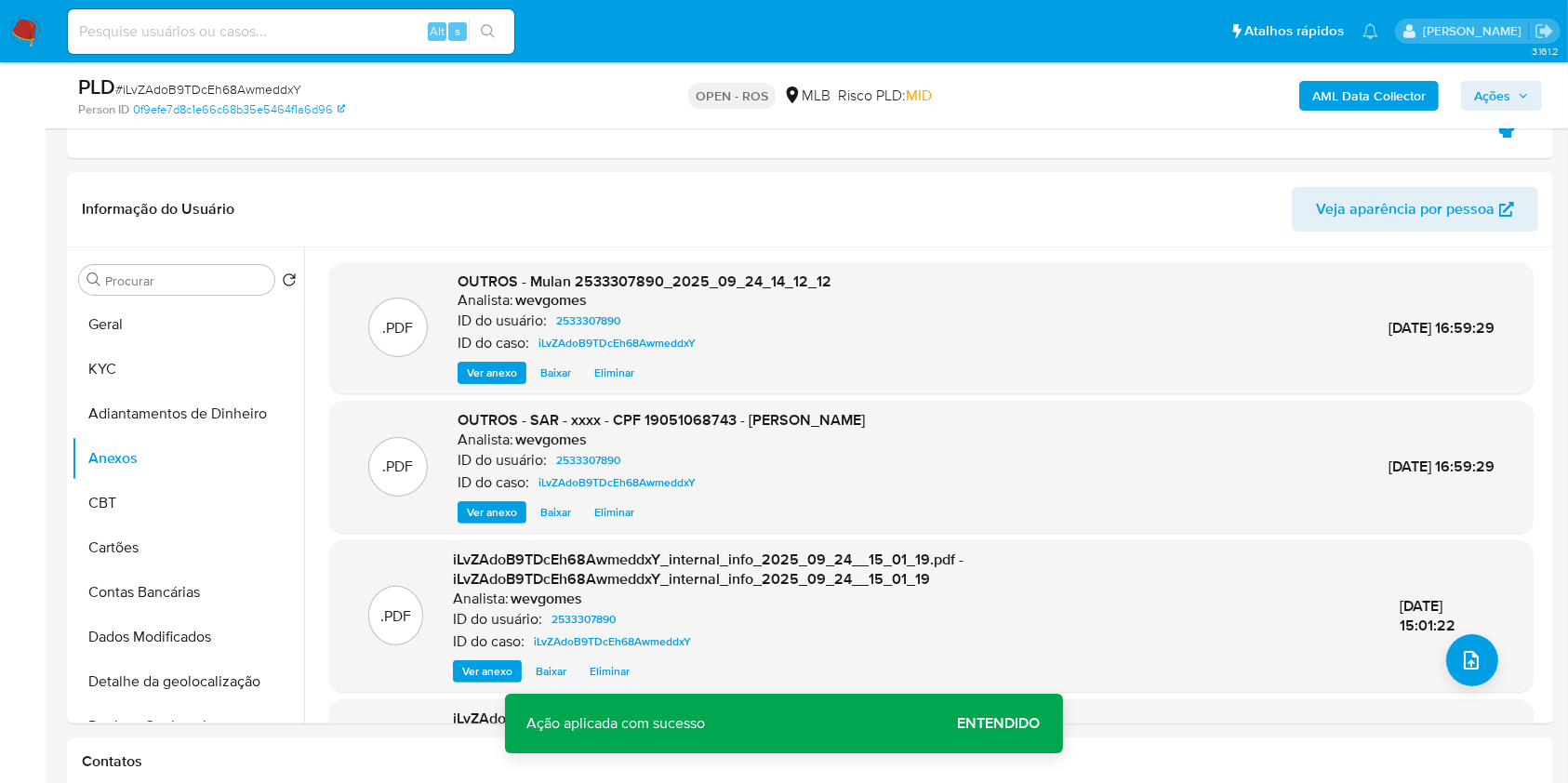
click at [1525, 86] on span "Ações" at bounding box center [1502, 95] width 55 height 26
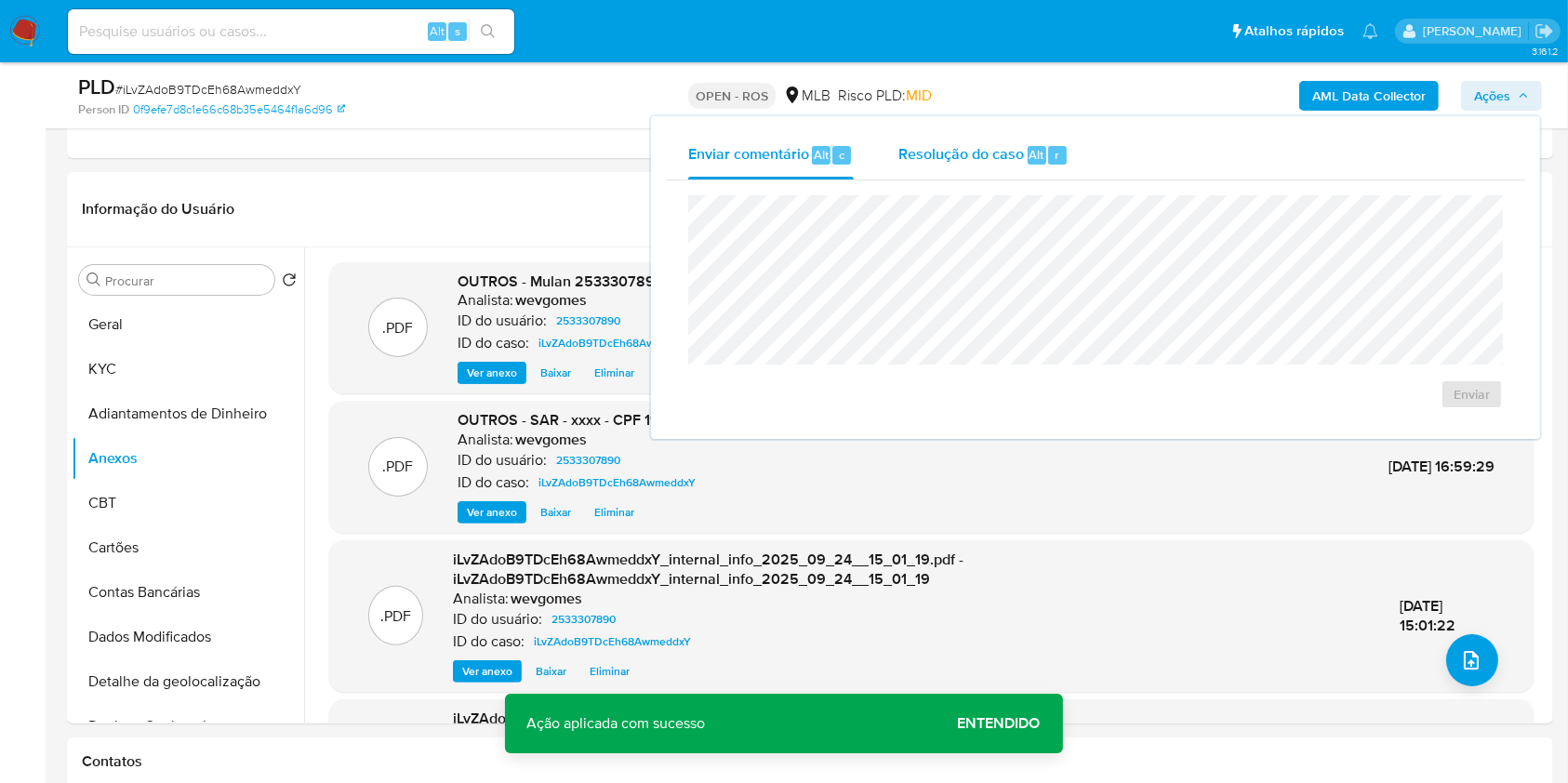
click at [1010, 160] on span "Resolução do caso" at bounding box center [961, 154] width 125 height 22
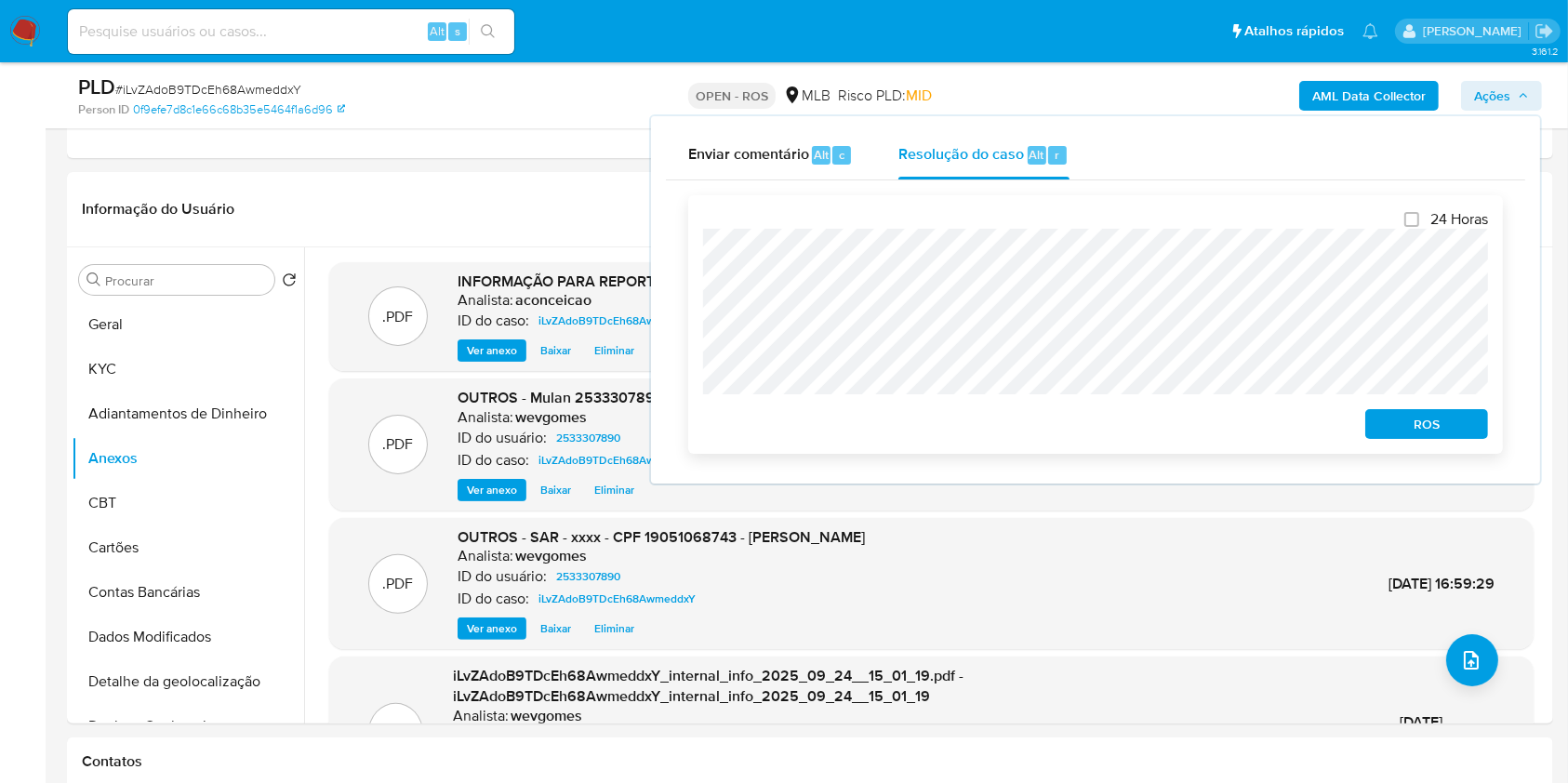
drag, startPoint x: 1396, startPoint y: 419, endPoint x: 1413, endPoint y: 401, distance: 24.8
click at [1401, 415] on span "ROS" at bounding box center [1426, 424] width 97 height 26
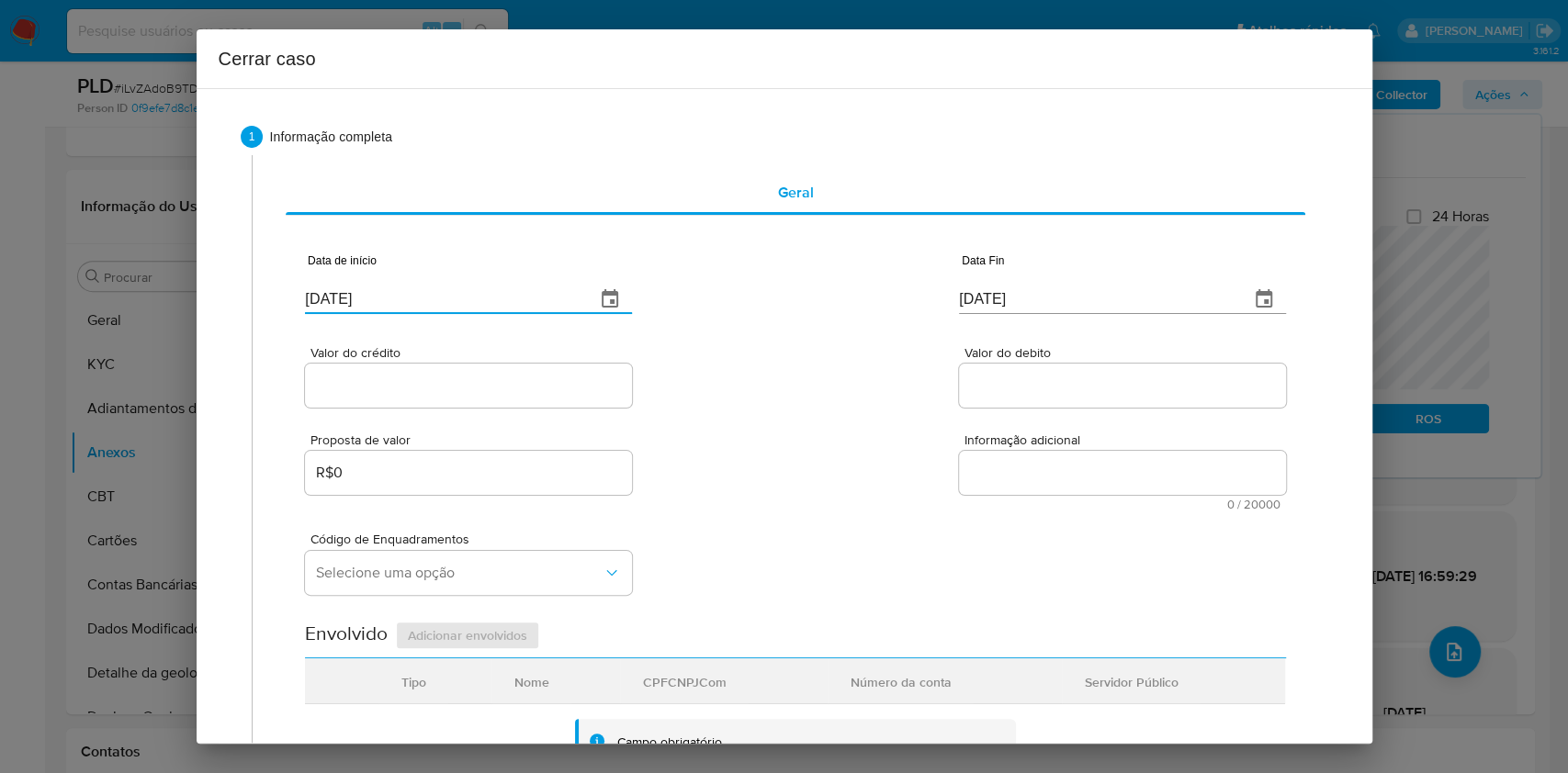
click at [546, 298] on input "[DATE]" at bounding box center [443, 299] width 276 height 29
paste input "01/08"
click at [546, 298] on input "[DATE]" at bounding box center [443, 299] width 276 height 29
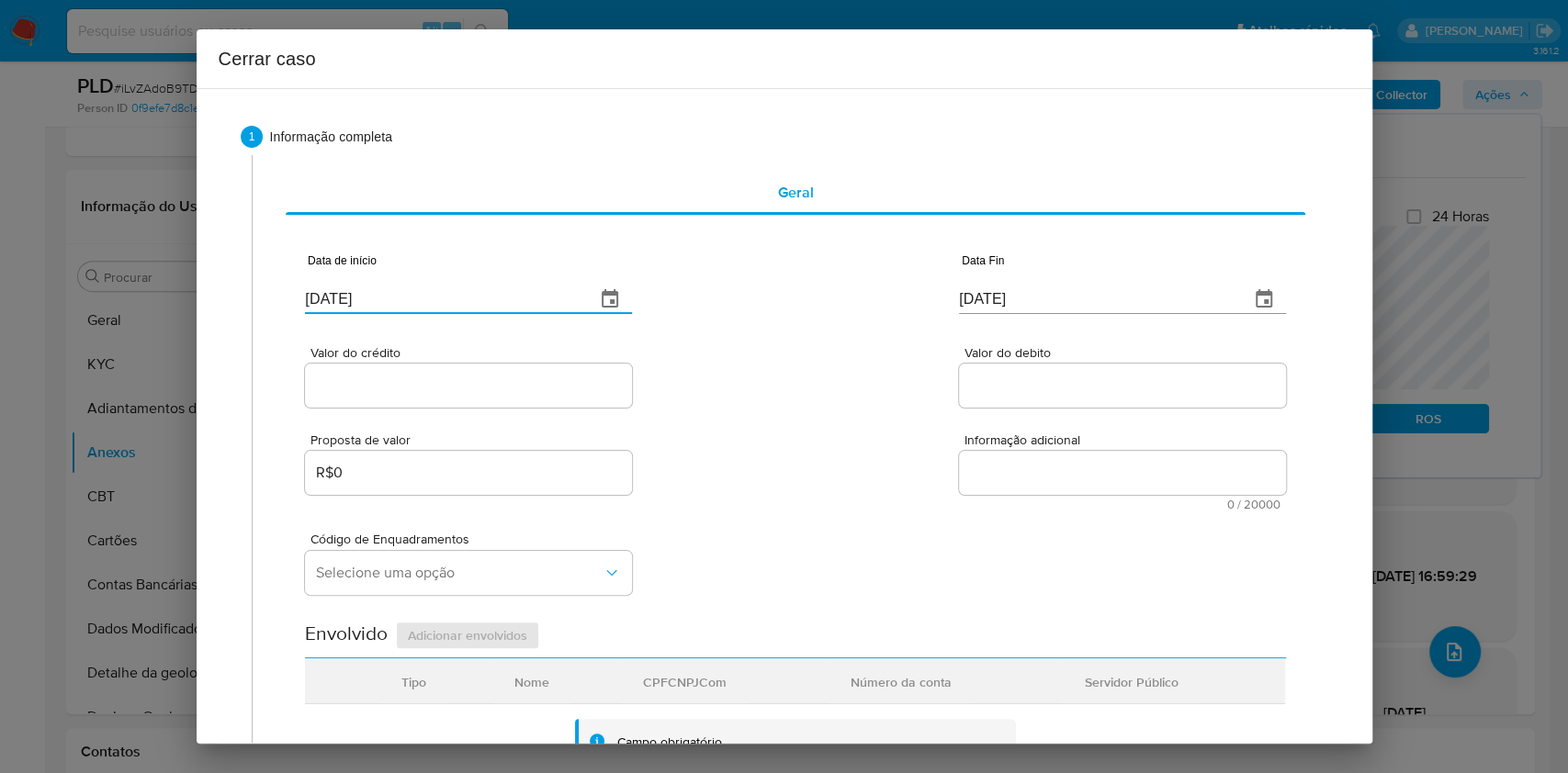
type input "01/08/2025"
click at [1004, 274] on div "[DATE]" at bounding box center [1122, 287] width 327 height 54
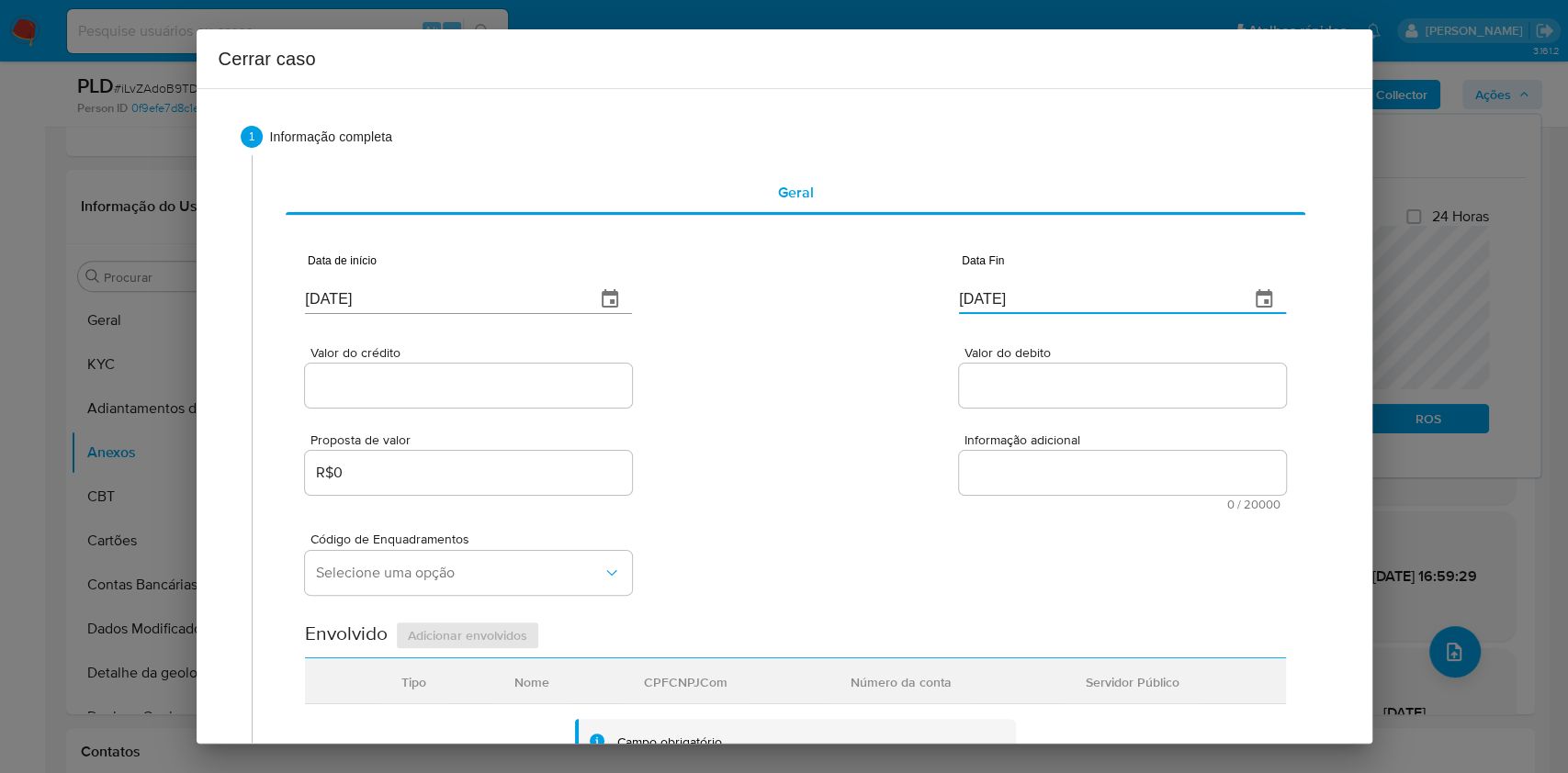
click at [1007, 289] on input "[DATE]" at bounding box center [1097, 299] width 276 height 29
click at [1007, 290] on input "[DATE]" at bounding box center [1097, 299] width 276 height 29
paste input "8"
click at [1007, 290] on input "[DATE]" at bounding box center [1097, 299] width 276 height 29
type input "29/08/2025"
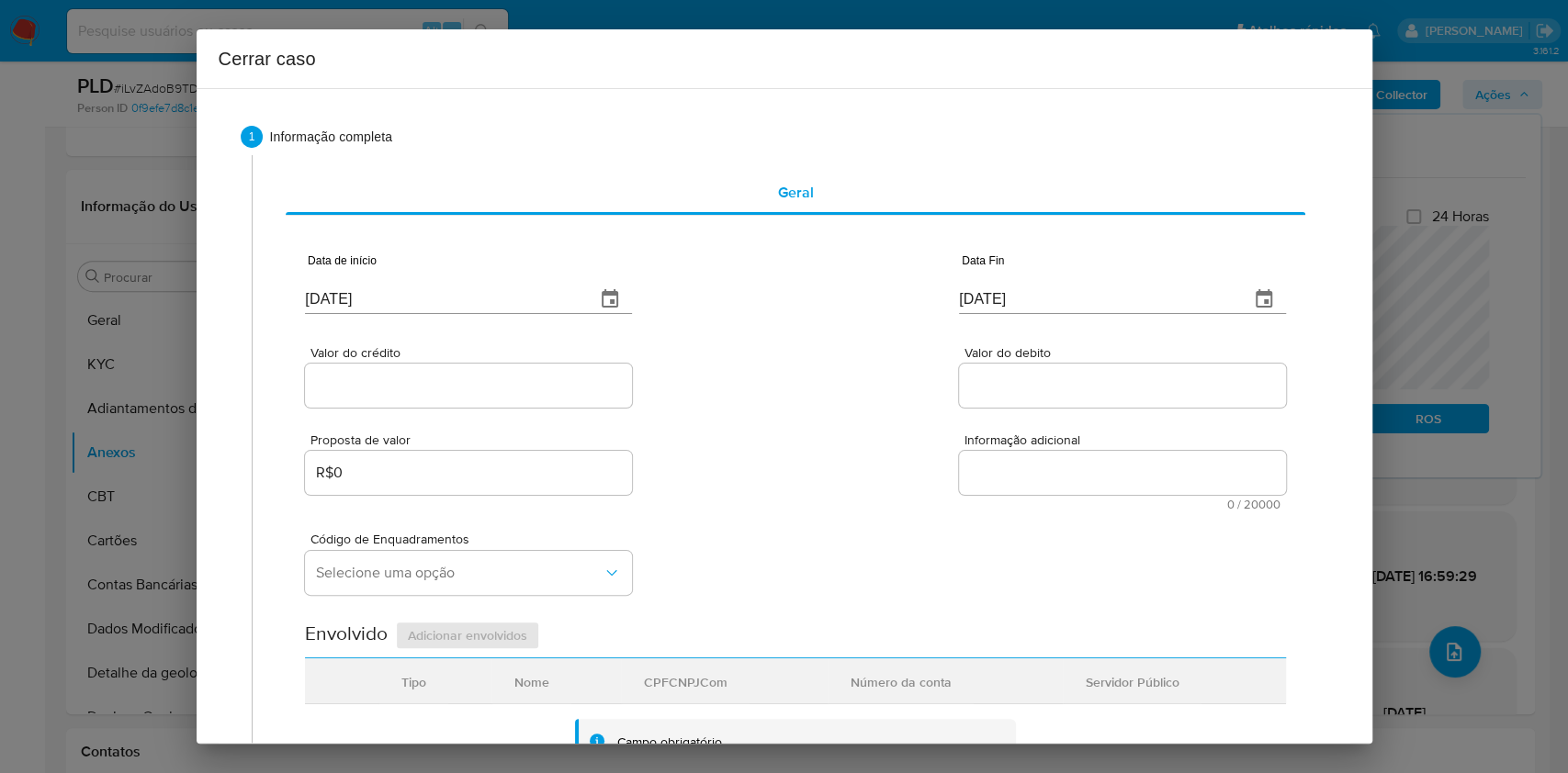
click at [603, 369] on div at bounding box center [468, 386] width 327 height 44
click at [596, 382] on input "Valor do crédito" at bounding box center [468, 386] width 327 height 23
paste input "R$242.900"
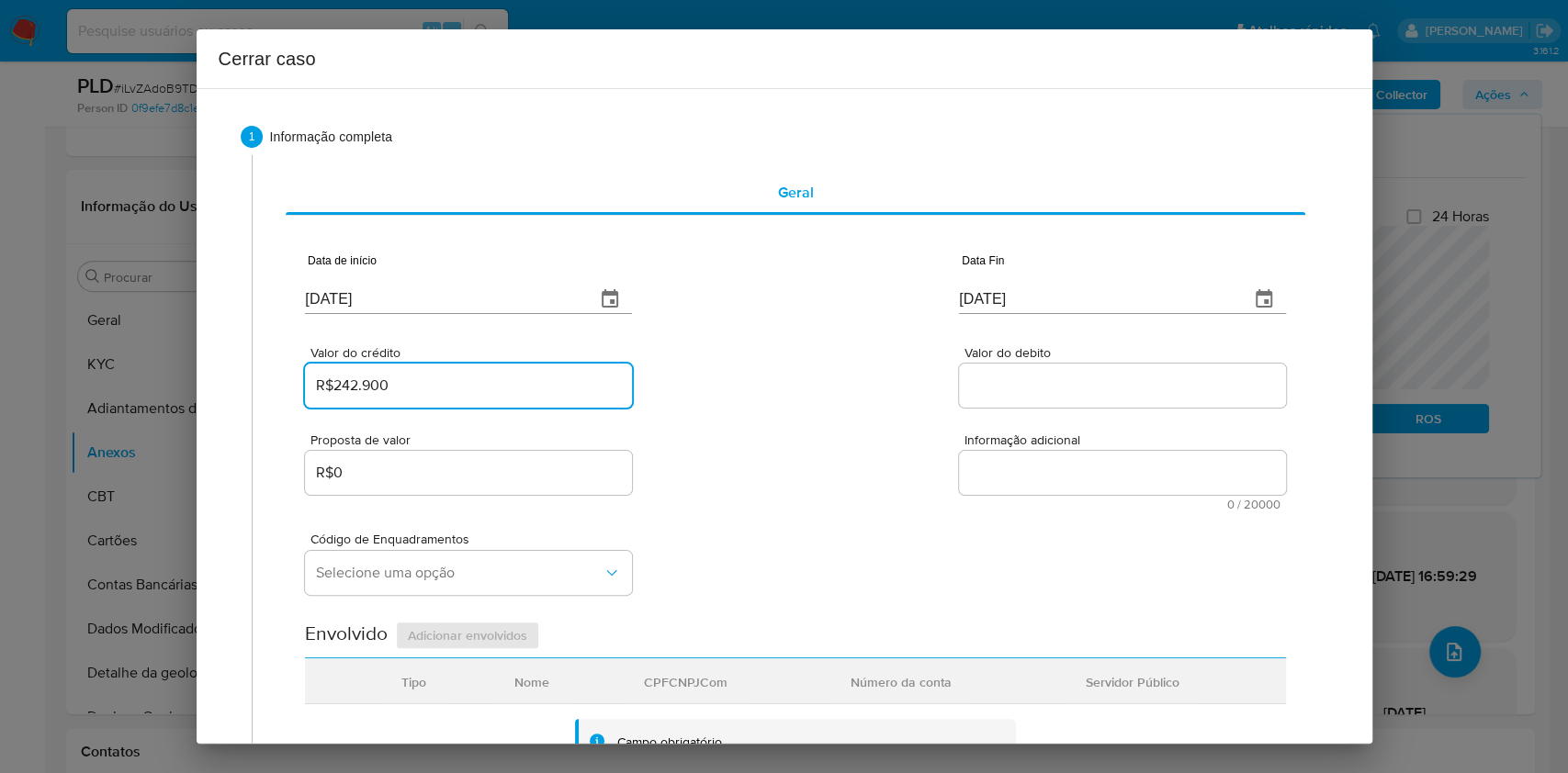
type input "R$242.900"
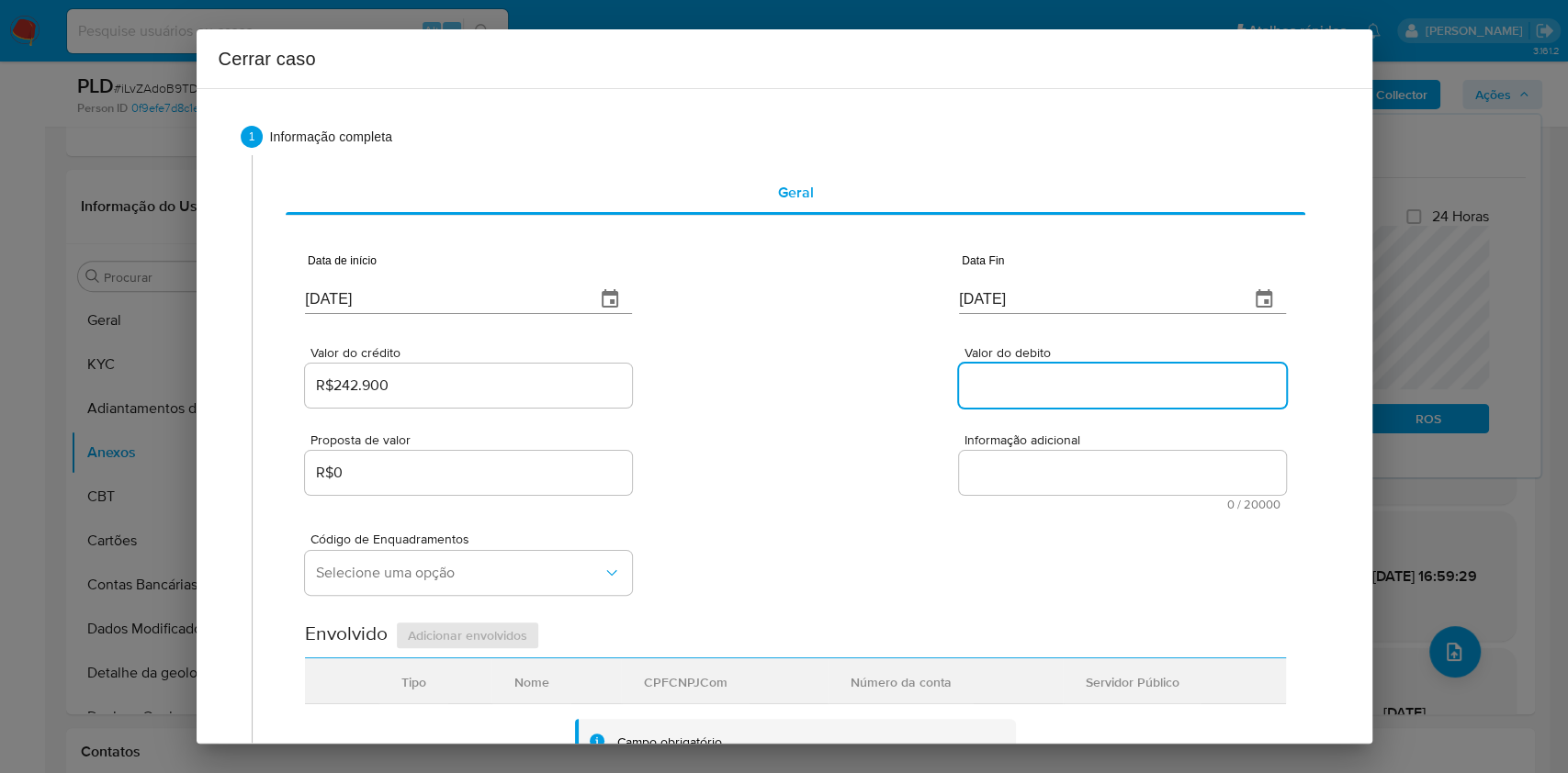
click at [1012, 379] on input "Valor do debito" at bounding box center [1122, 386] width 327 height 23
paste input "R$242.908"
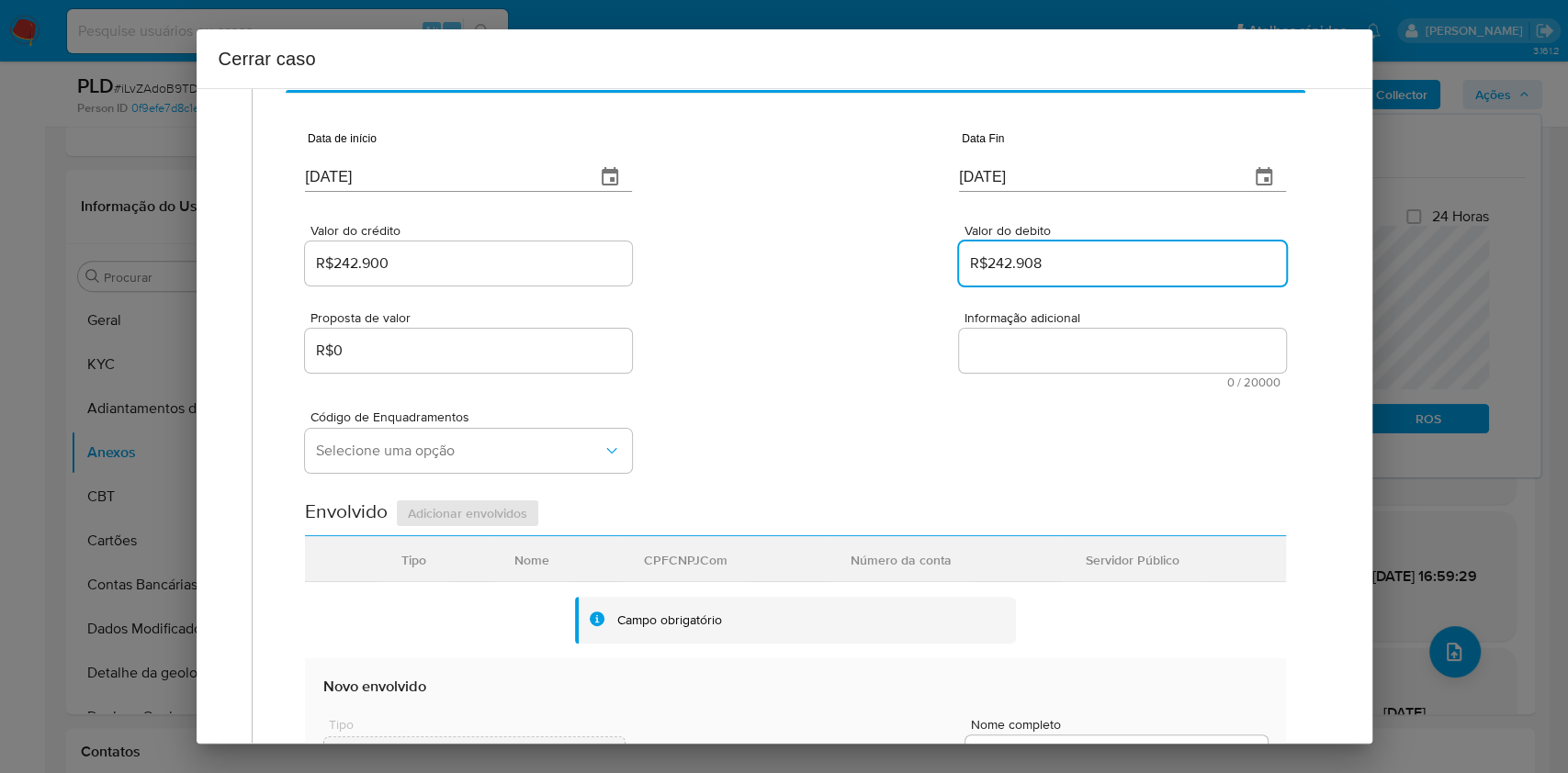
type input "R$242.908"
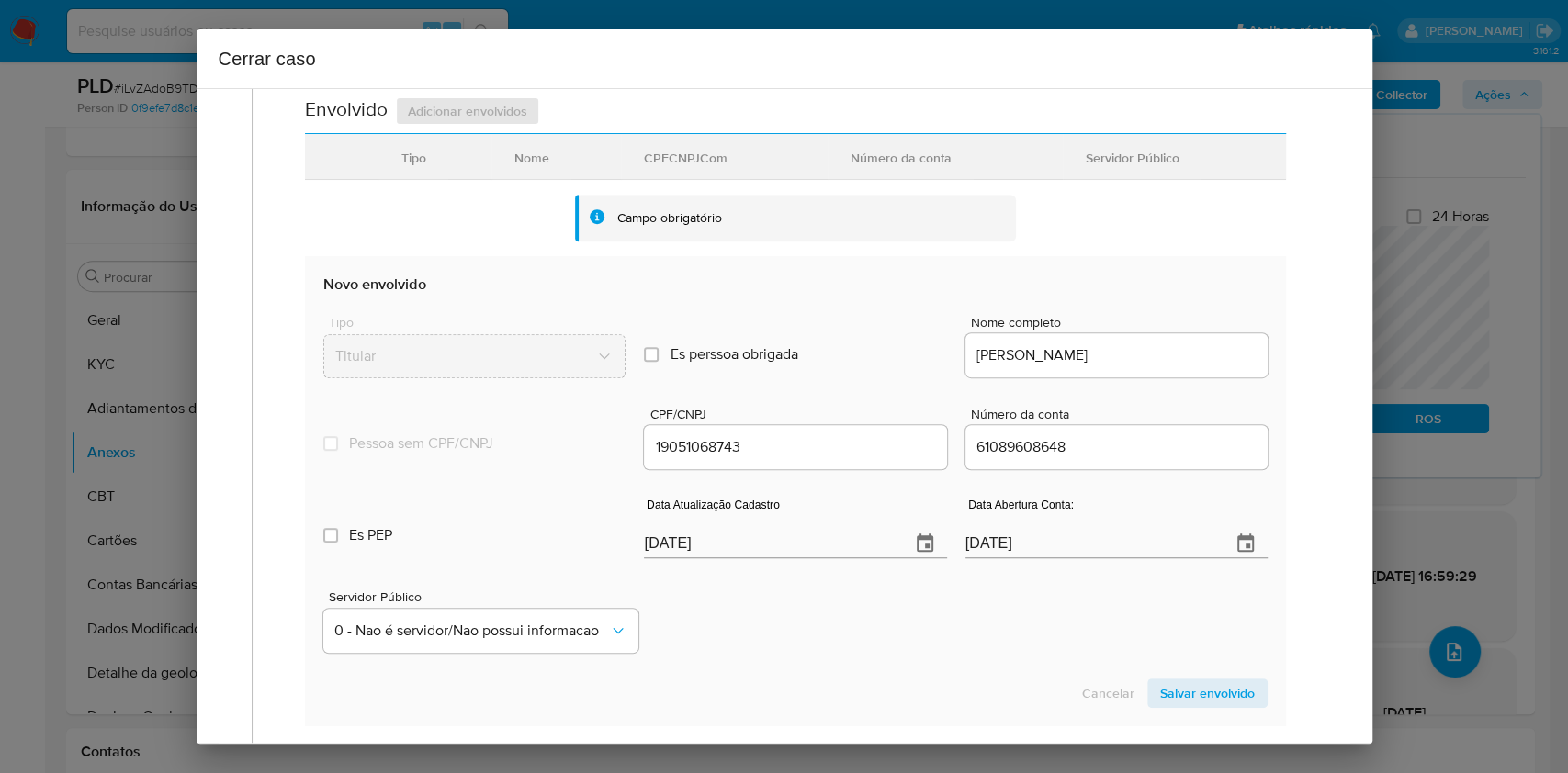
scroll to position [612, 0]
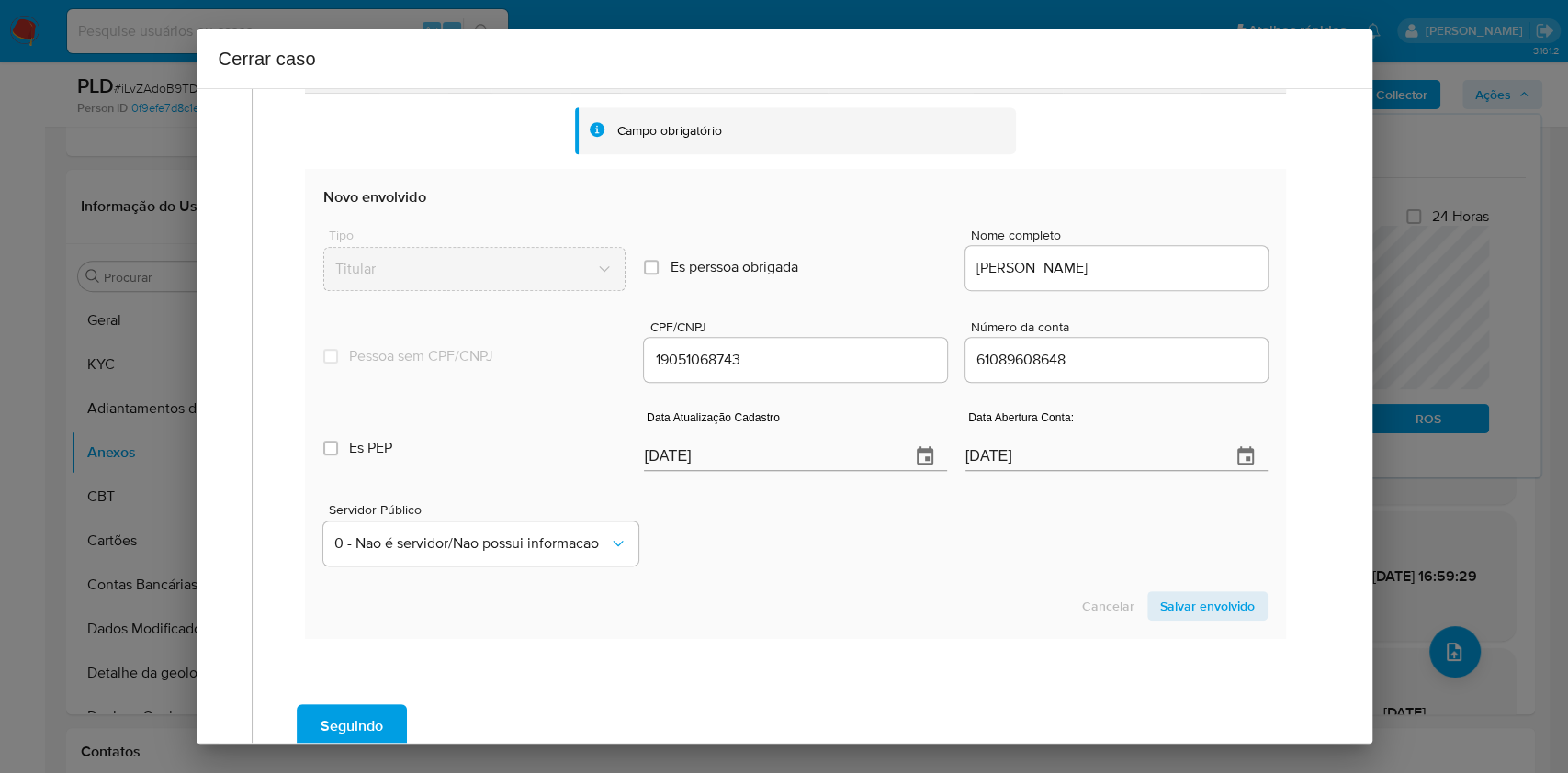
click at [800, 474] on div "Data Atualização Cadastro 29/09/2025" at bounding box center [795, 445] width 302 height 73
click at [801, 463] on input "[DATE]" at bounding box center [769, 456] width 251 height 29
paste input "18"
click at [801, 463] on input "[DATE]" at bounding box center [769, 456] width 251 height 29
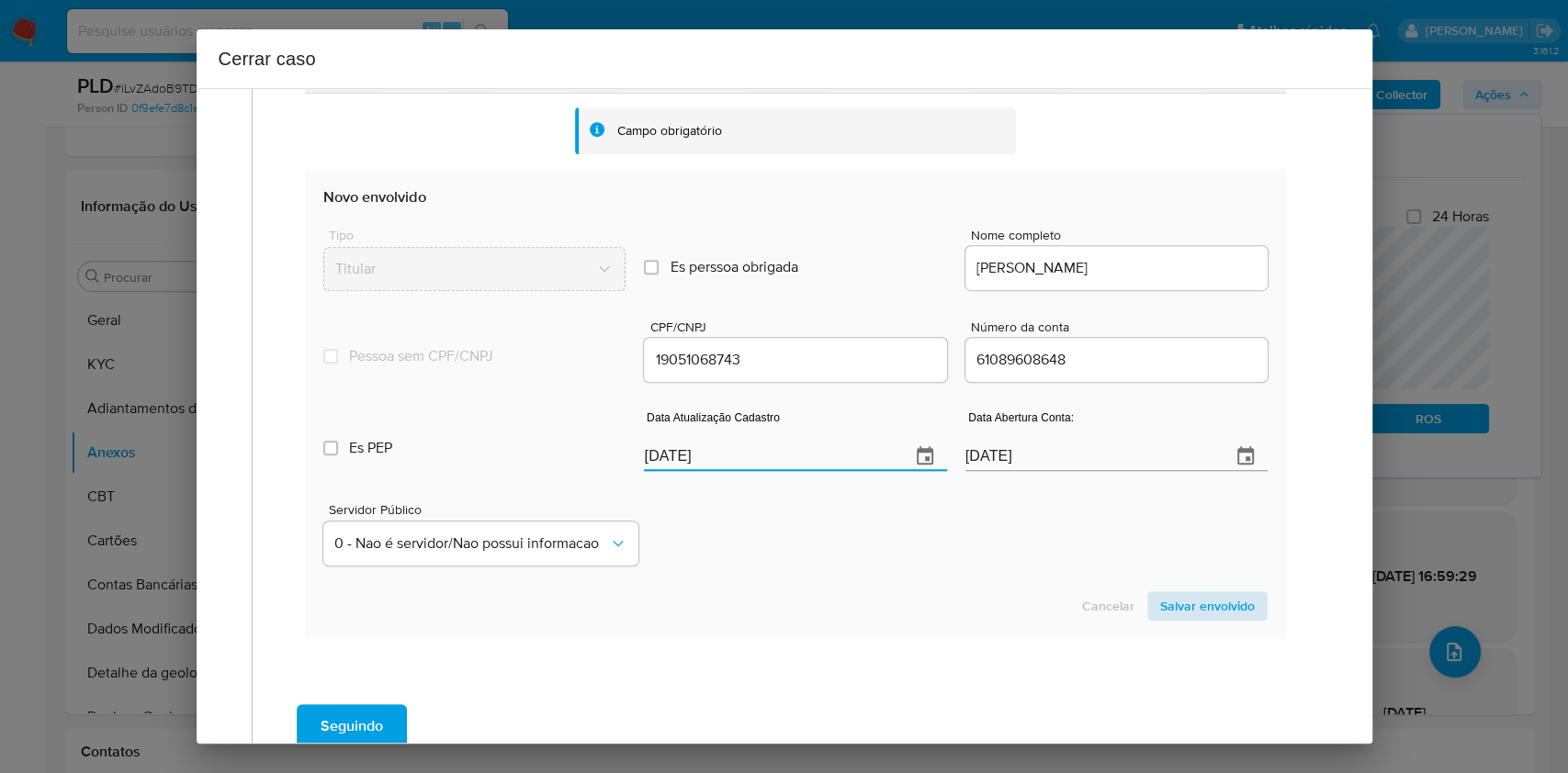
type input "[DATE]"
click at [1161, 606] on span "Salvar envolvido" at bounding box center [1208, 606] width 95 height 25
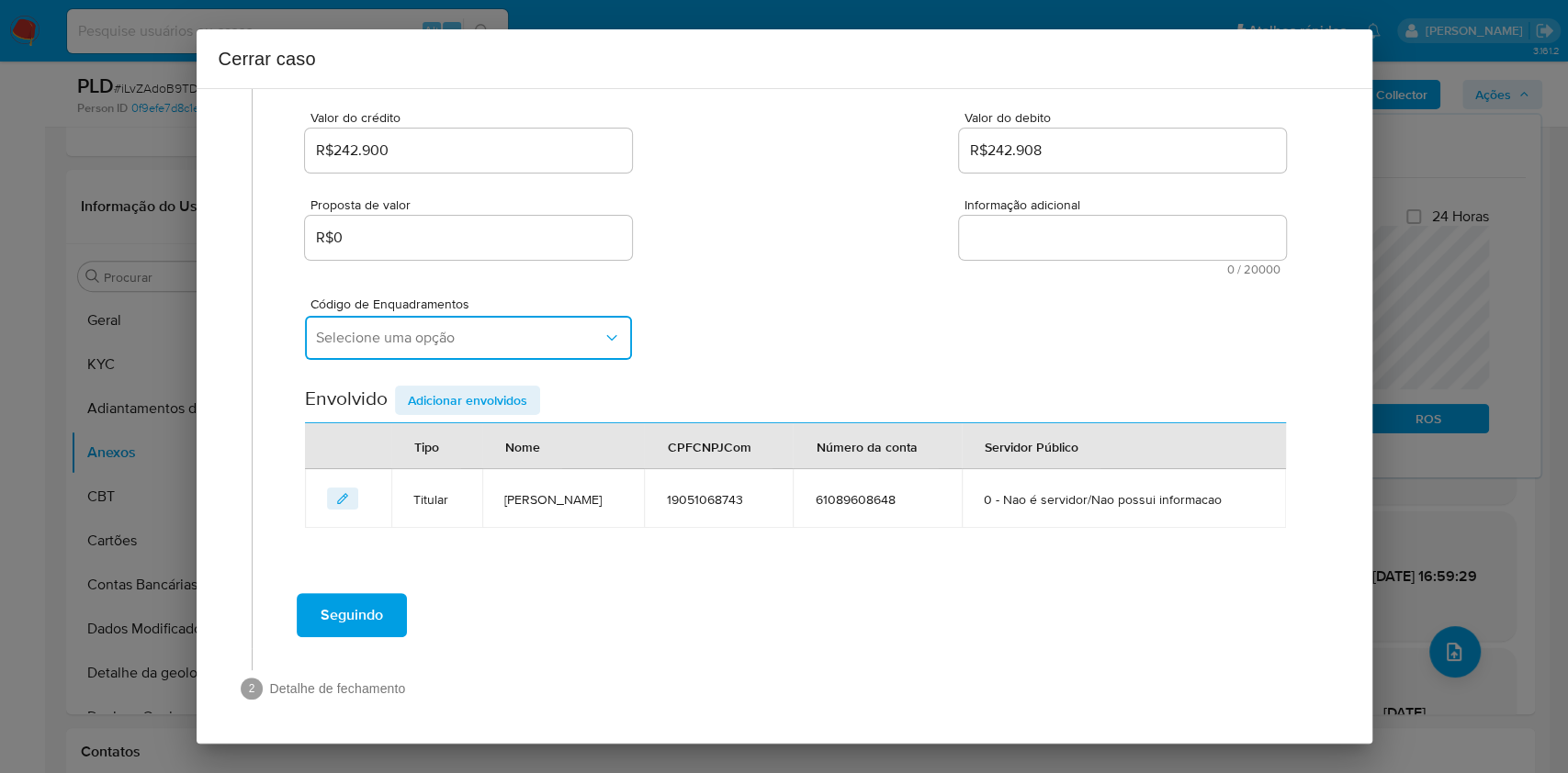
click at [445, 352] on button "Selecione uma opção" at bounding box center [468, 338] width 327 height 44
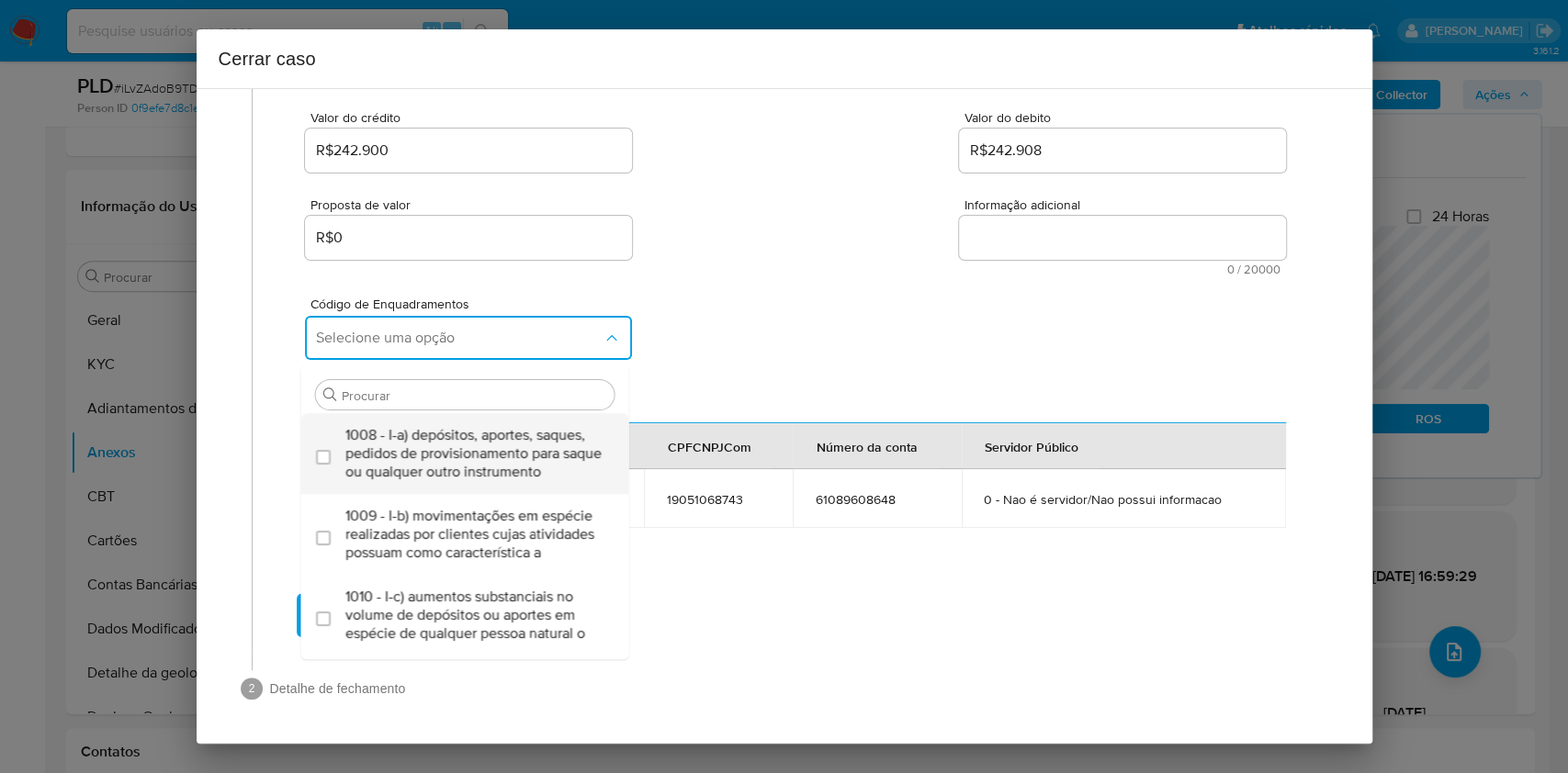
click at [421, 462] on span "1008 - I-a) depósitos, aportes, saques, pedidos de provisionamento para saque o…" at bounding box center [474, 453] width 258 height 55
checkbox input "true"
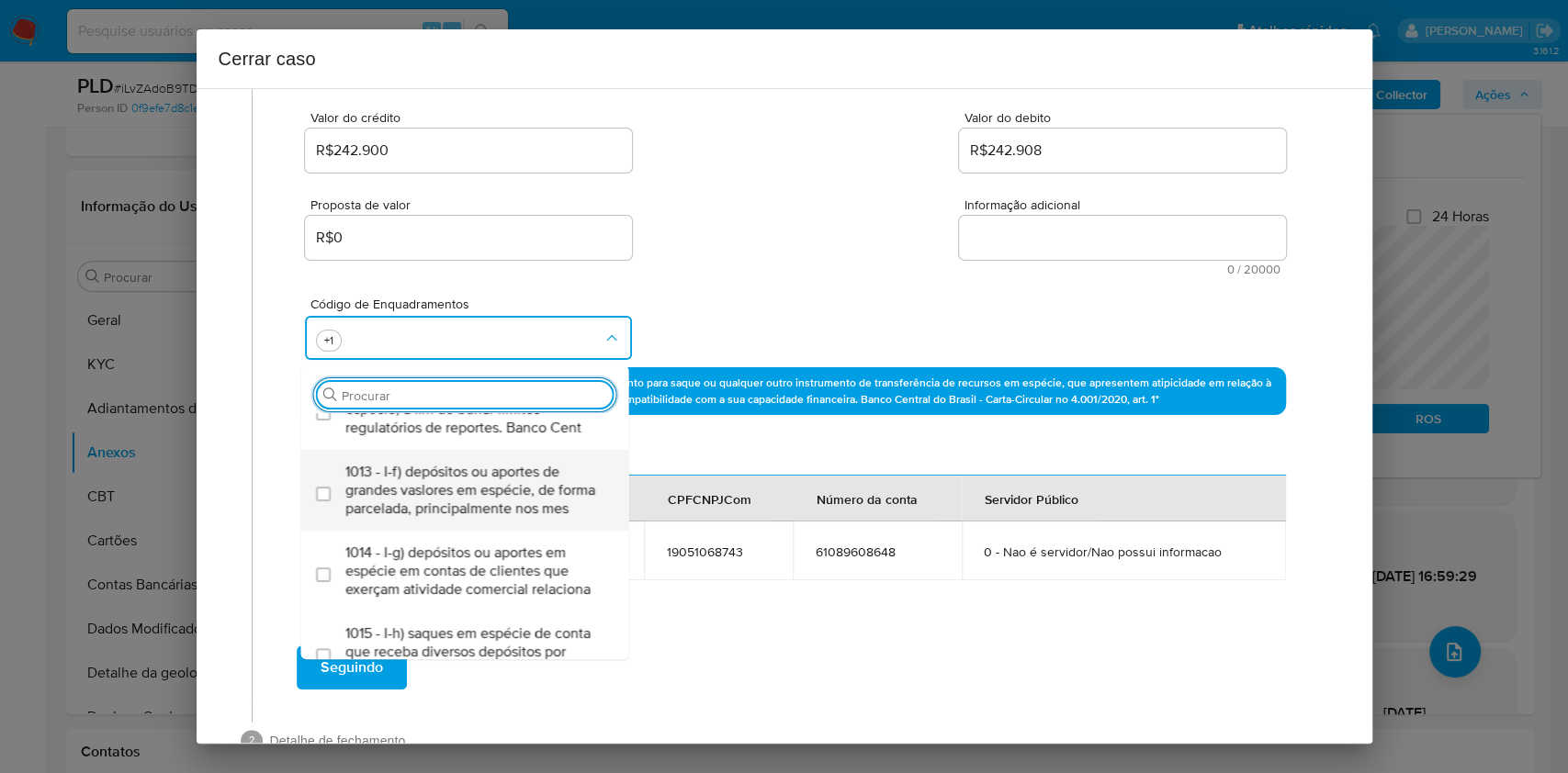
scroll to position [490, 0]
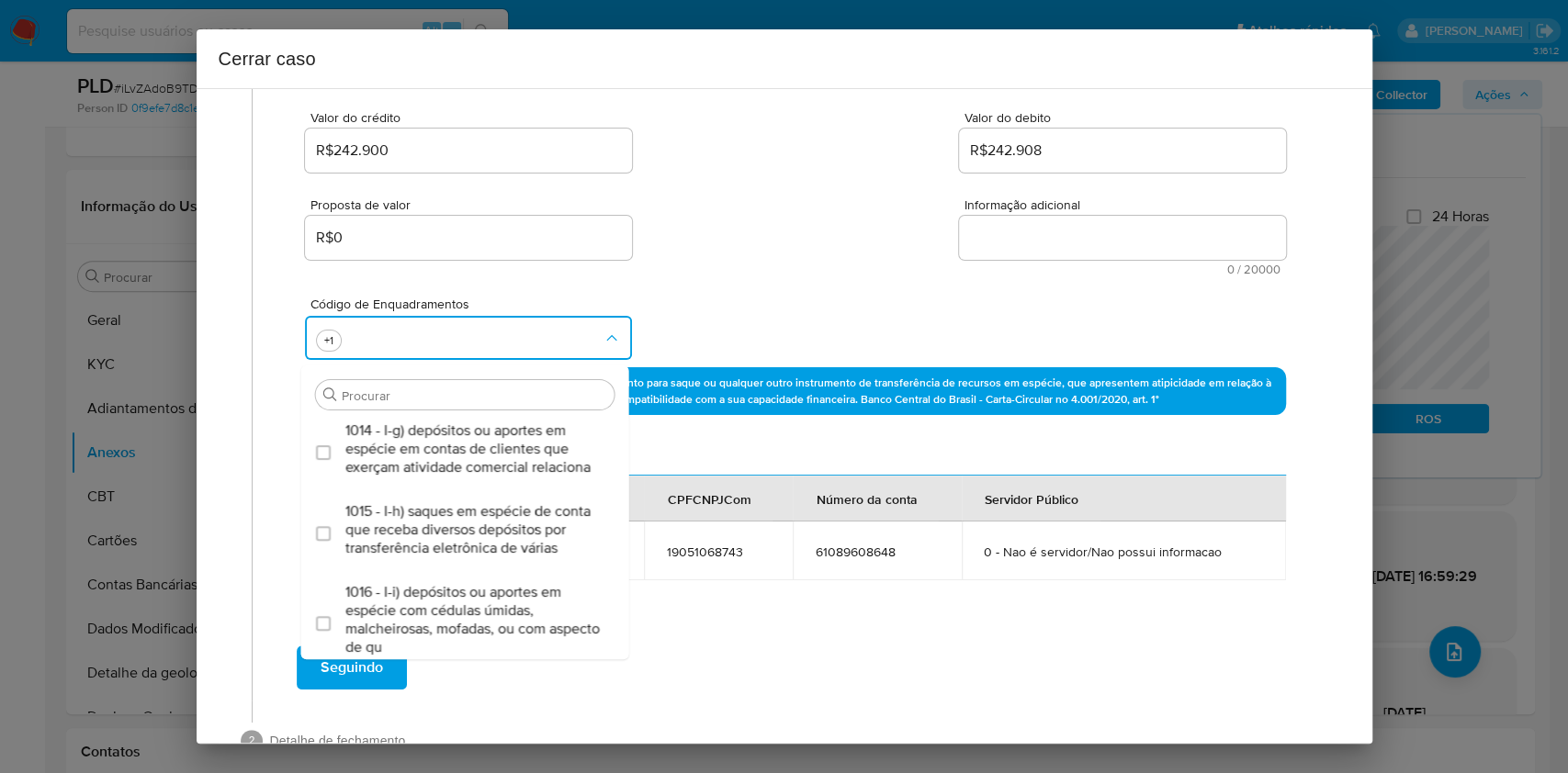
click at [414, 557] on span "1015 - I-h) saques em espécie de conta que receba diversos depósitos por transf…" at bounding box center [474, 530] width 258 height 55
checkbox input "true"
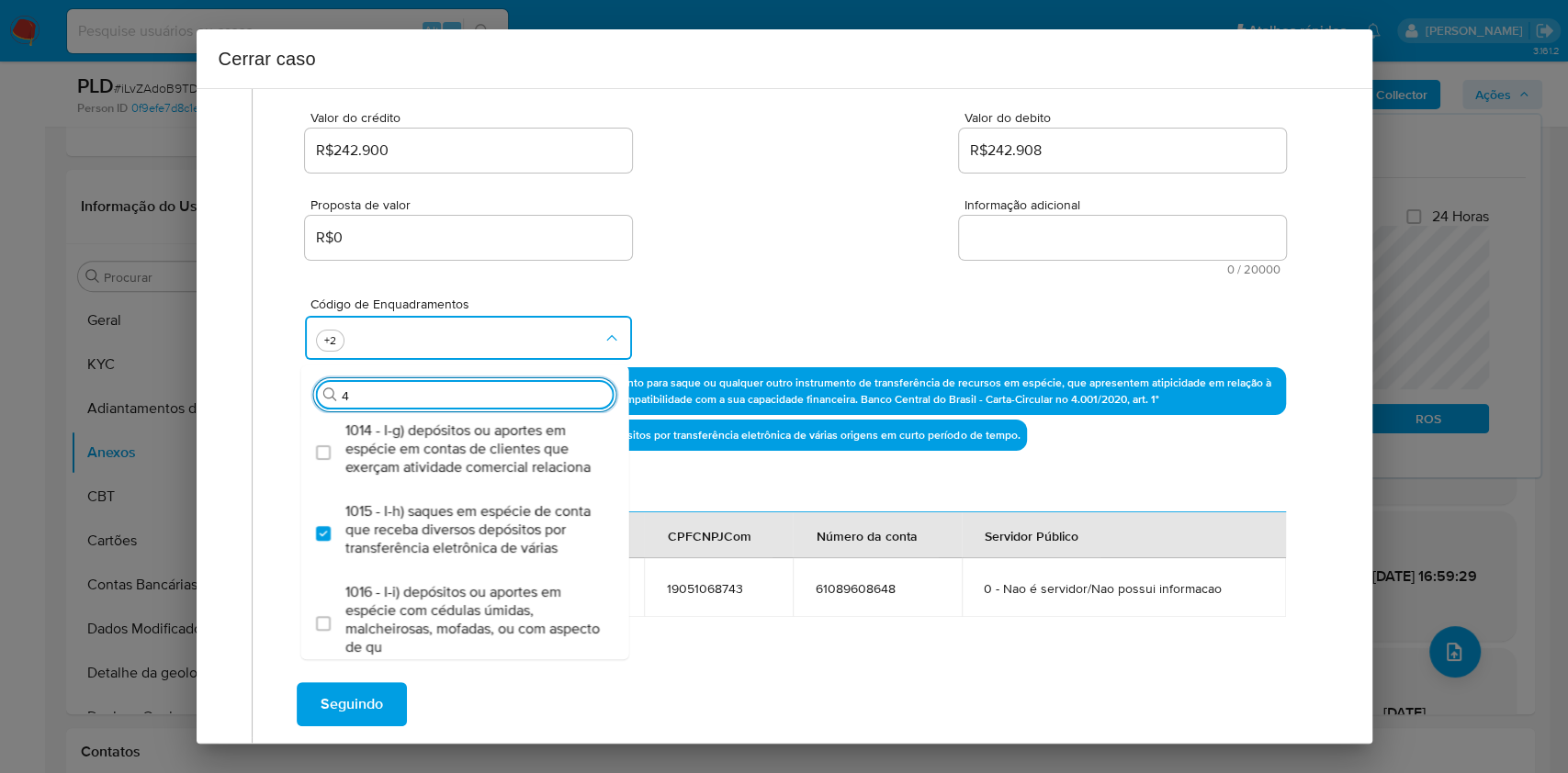
scroll to position [0, 0]
type input "45"
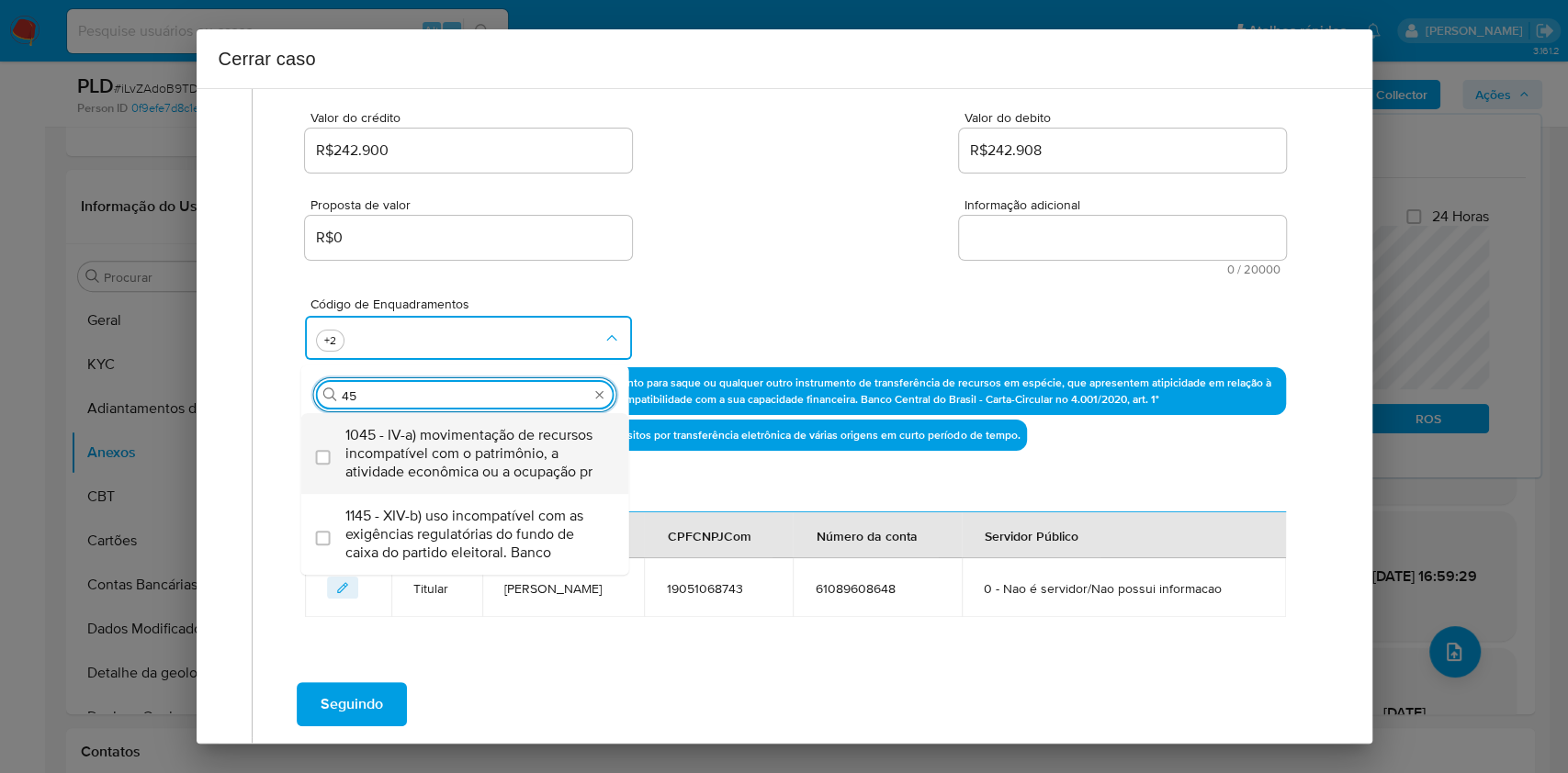
click at [451, 466] on span "1045 - IV-a) movimentação de recursos incompatível com o patrimônio, a atividad…" at bounding box center [474, 453] width 258 height 55
checkbox input "true"
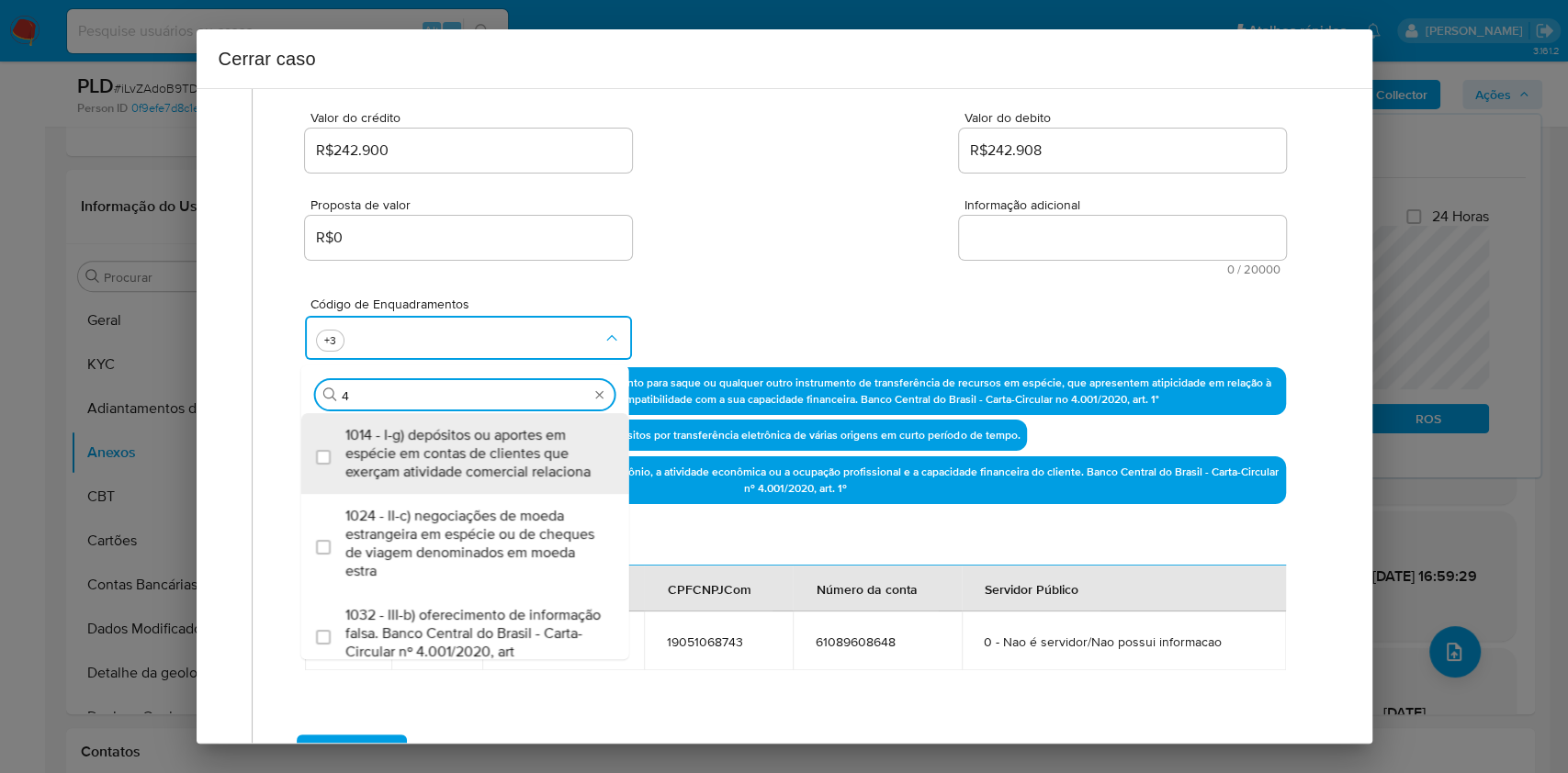
type input "47"
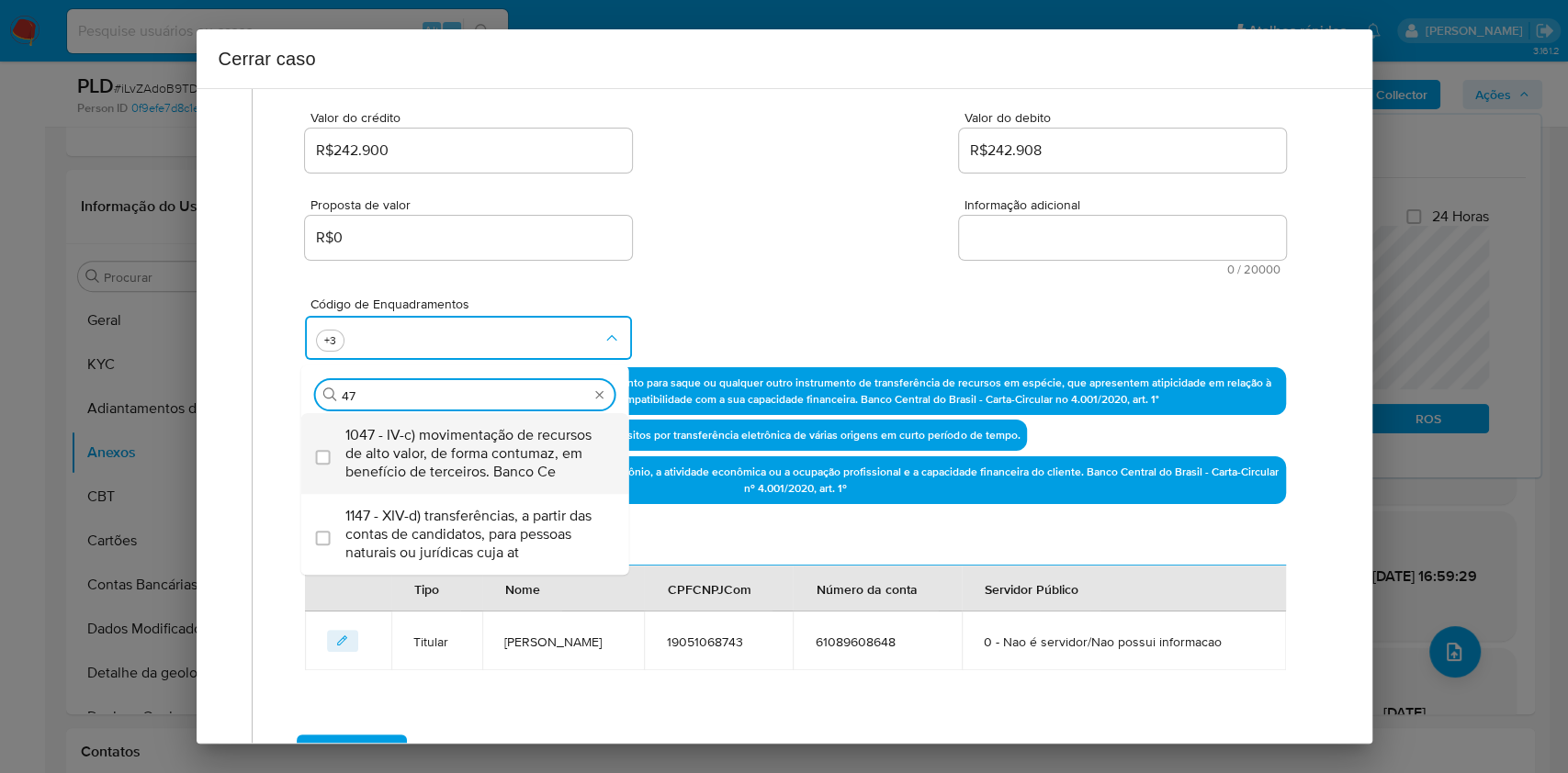
click at [452, 468] on span "1047 - IV-c) movimentação de recursos de alto valor, de forma contumaz, em bene…" at bounding box center [474, 453] width 258 height 55
checkbox input "true"
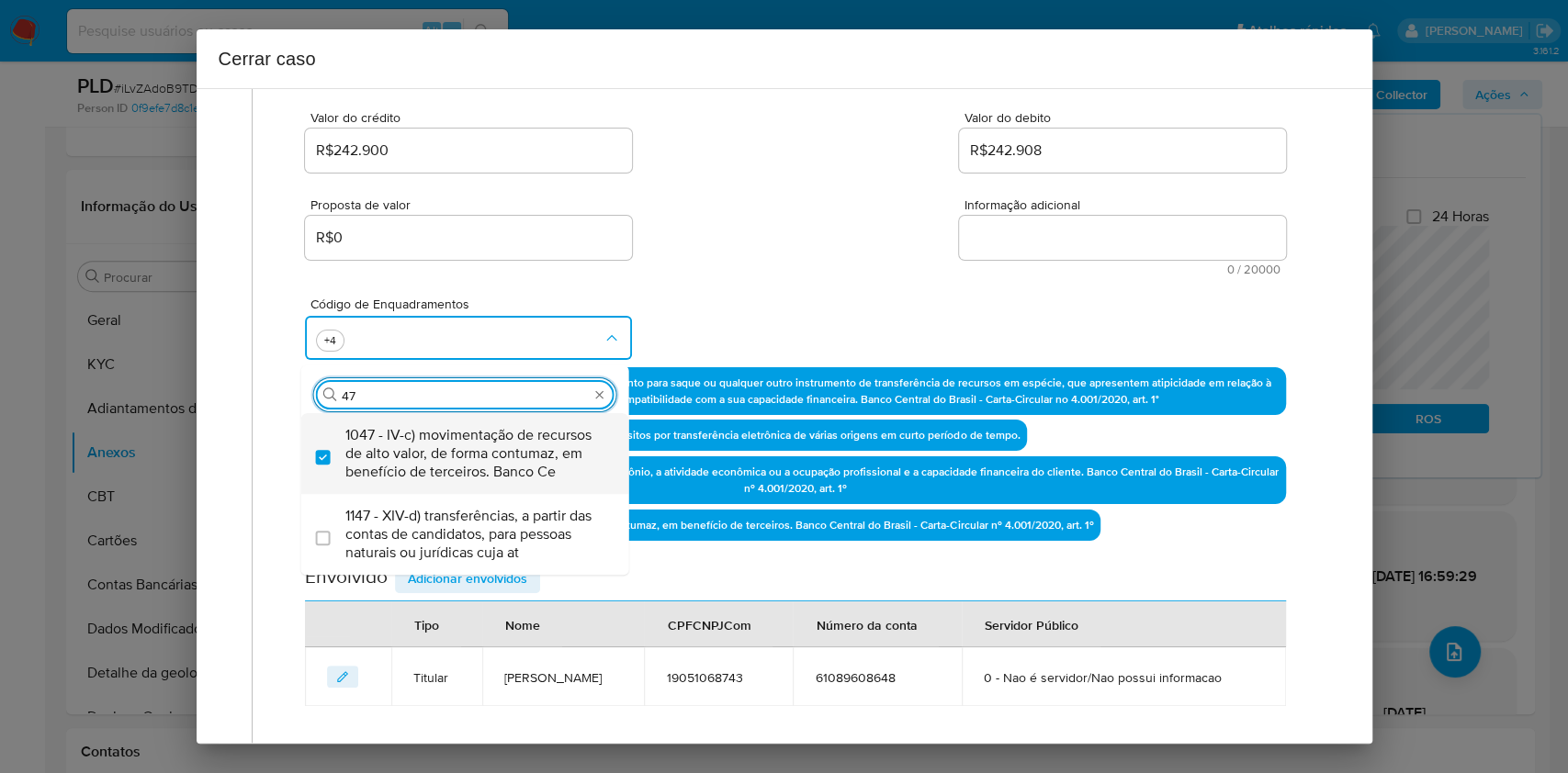
type input "4"
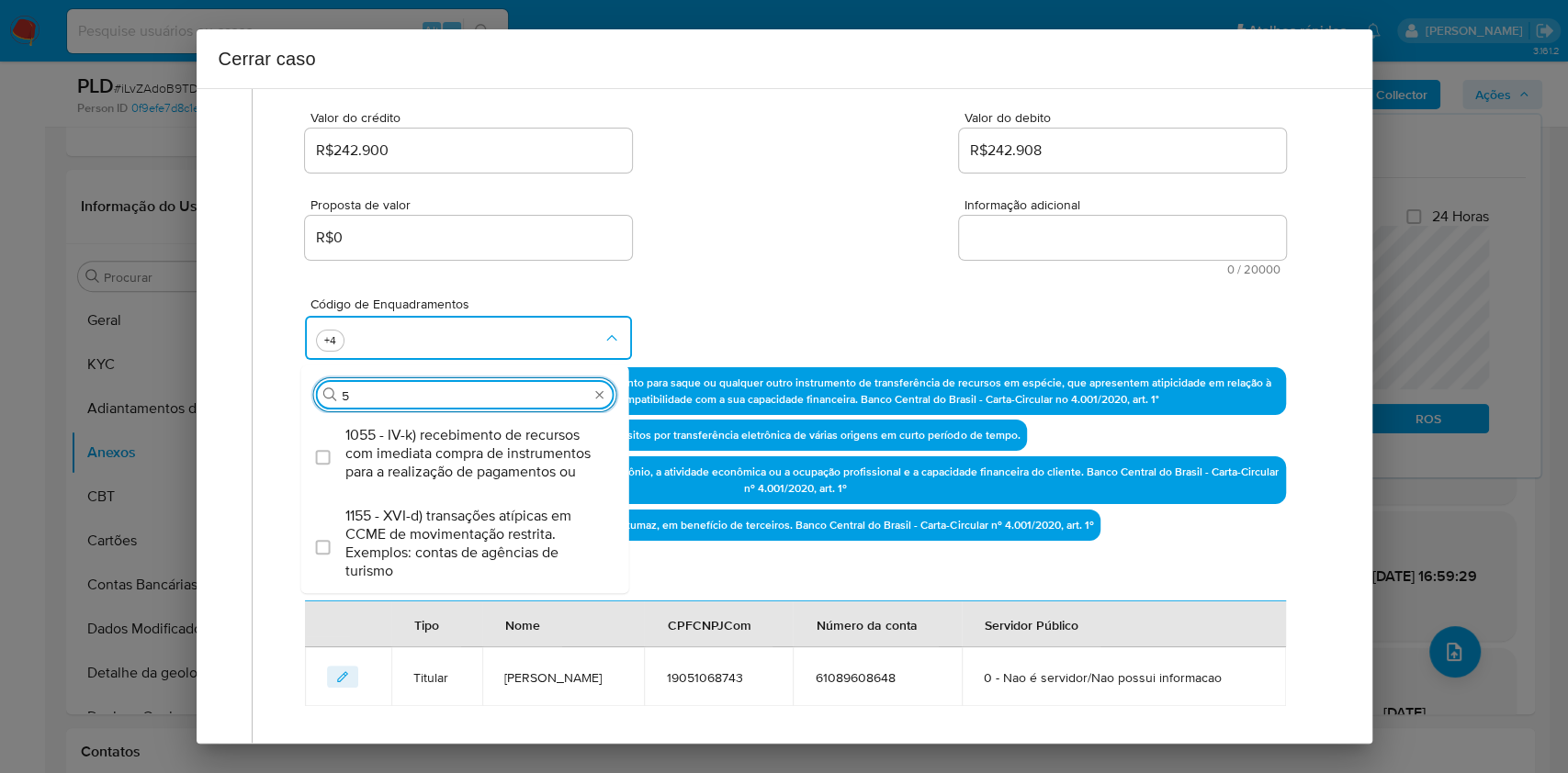
type input "55"
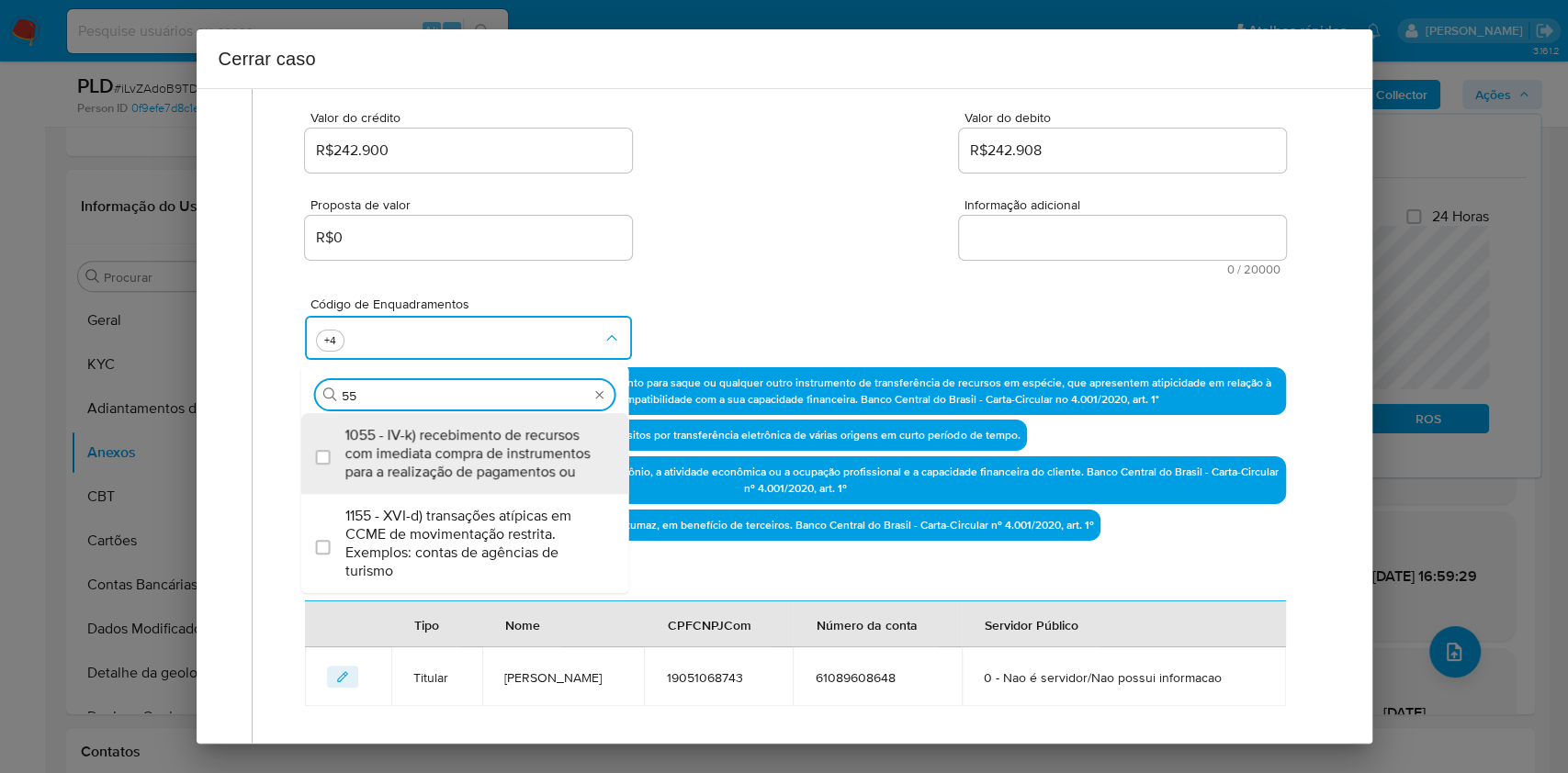
click at [454, 470] on span "1055 - IV-k) recebimento de recursos com imediata compra de instrumentos para a…" at bounding box center [474, 453] width 258 height 55
checkbox input "true"
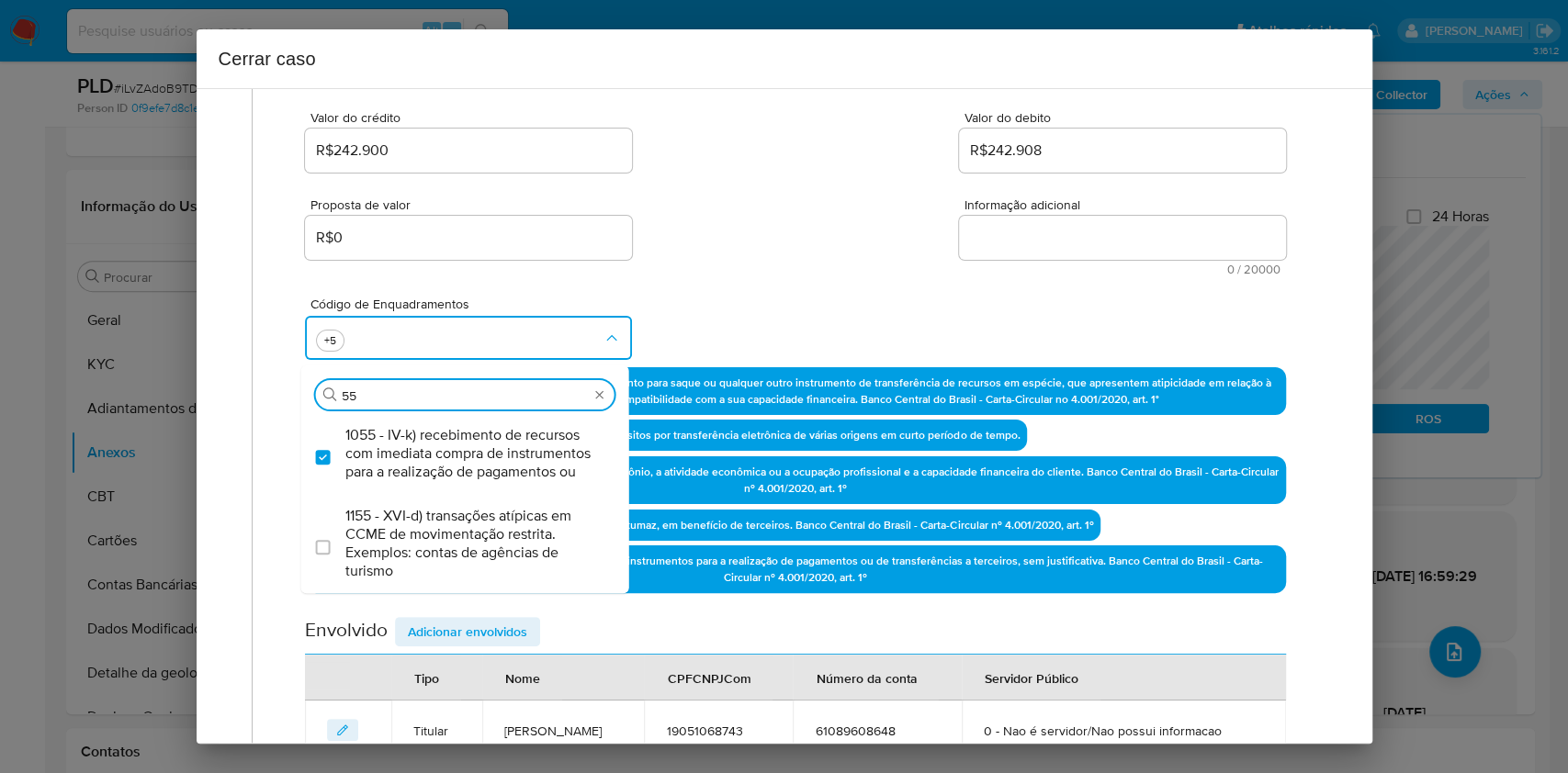
type input "55"
click at [464, 398] on input "55" at bounding box center [464, 396] width 247 height 17
click at [464, 400] on input "55" at bounding box center [464, 396] width 247 height 17
click at [464, 401] on input "55" at bounding box center [464, 396] width 247 height 17
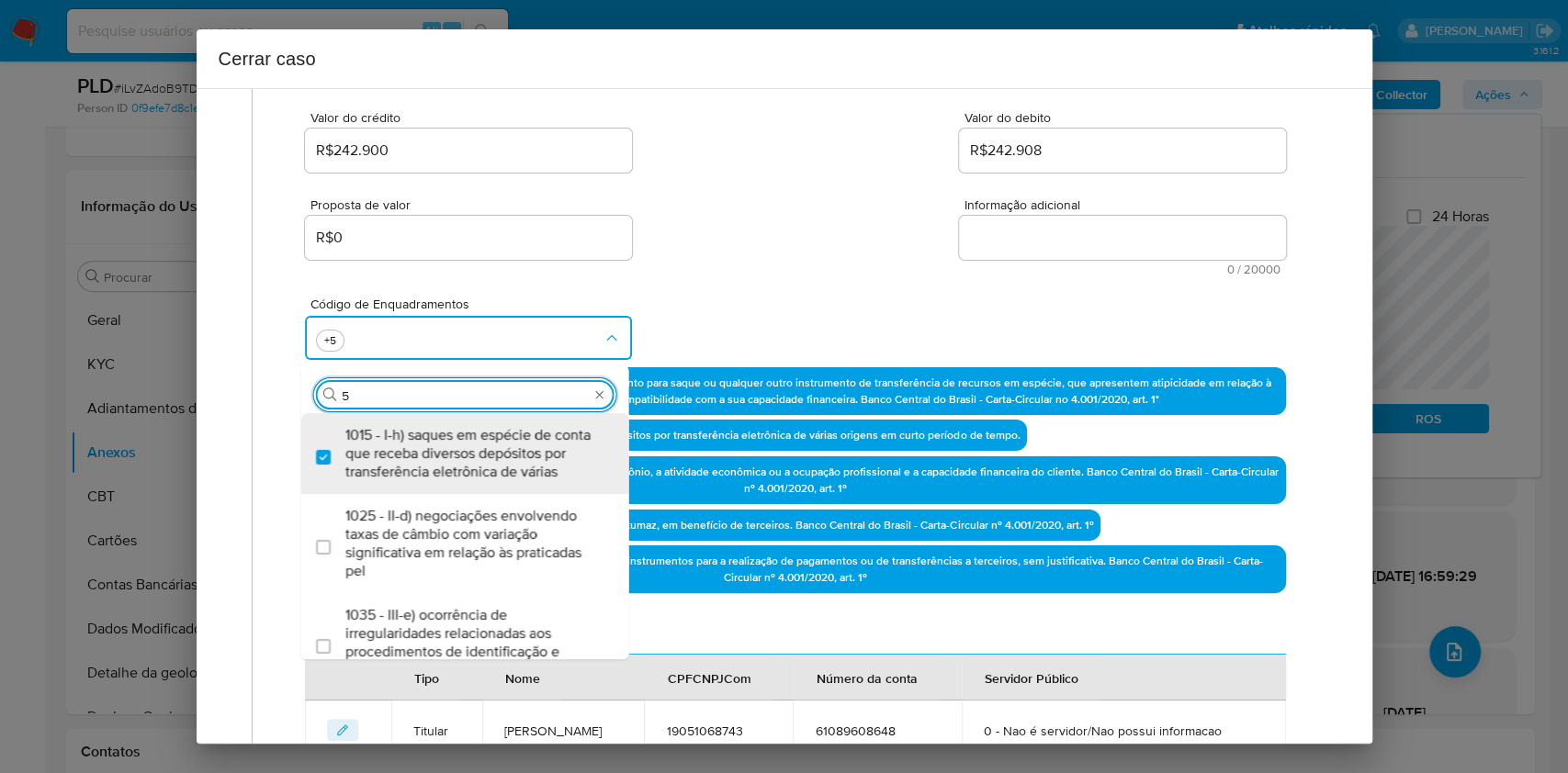
type input "58"
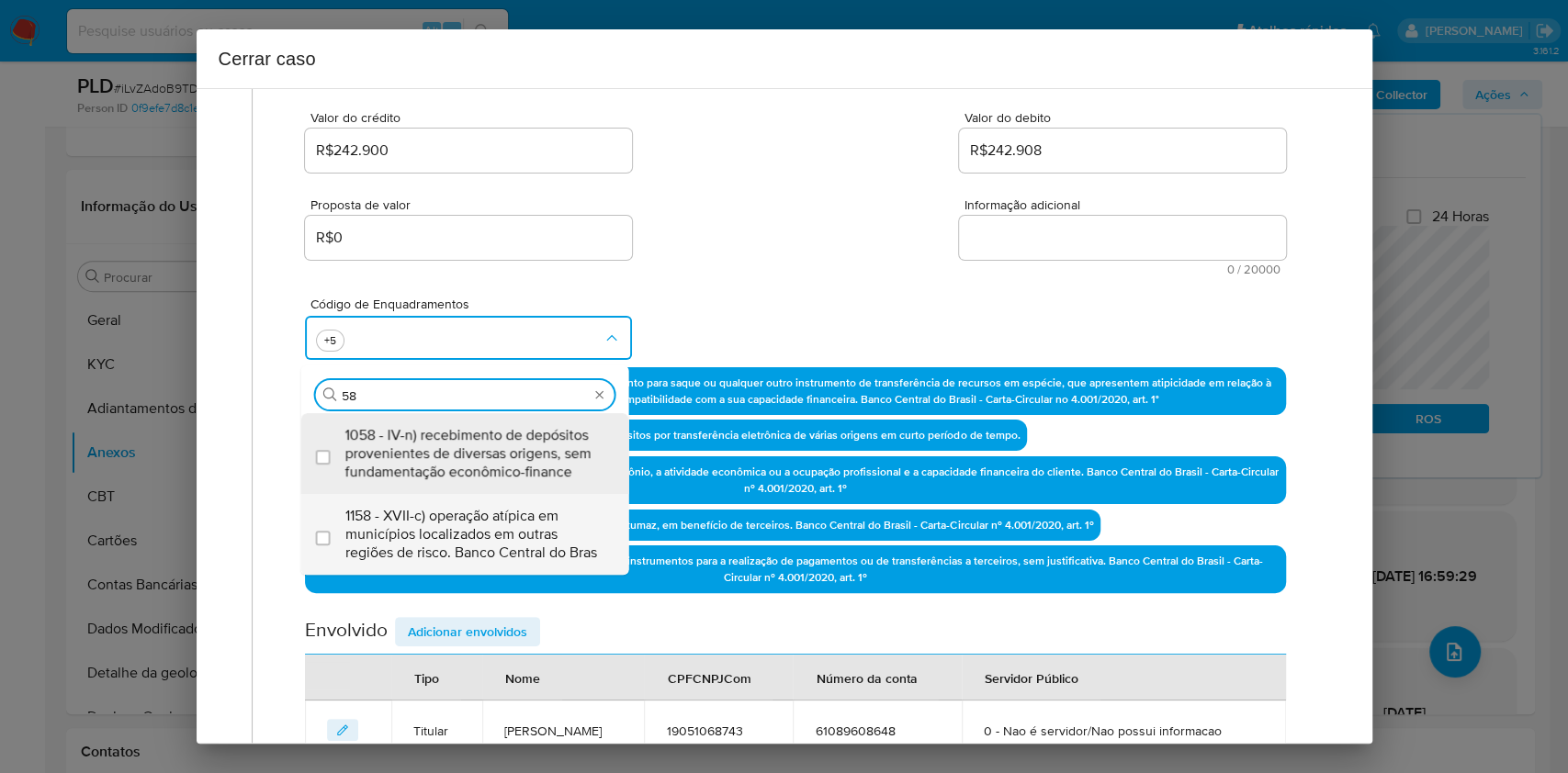
click at [434, 522] on span "1158 - XVII-c) operação atípica em municípios localizados em outras regiões de …" at bounding box center [474, 535] width 258 height 55
checkbox input "true"
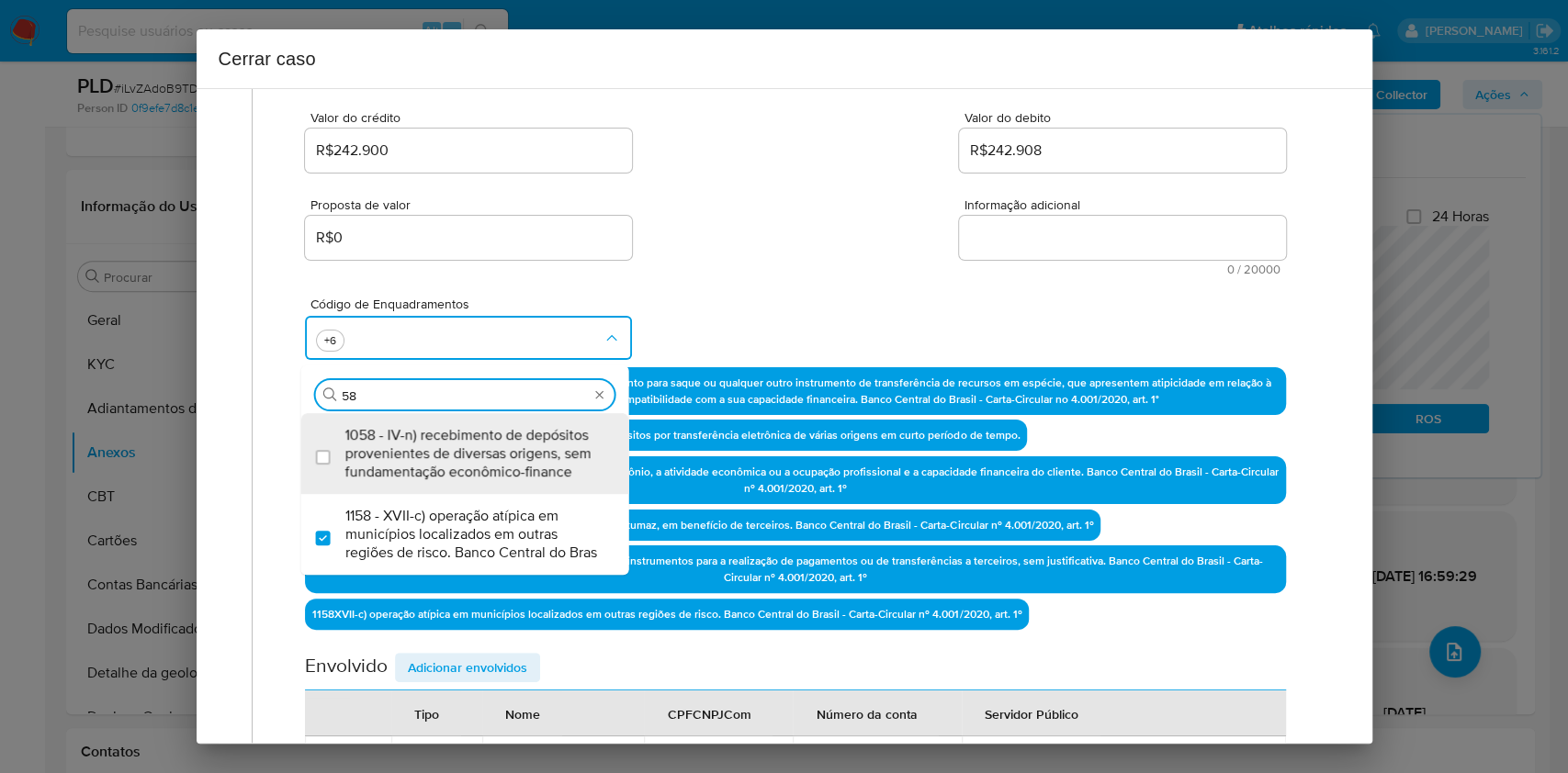
type input "58"
click at [1079, 236] on textarea "Informação adicional" at bounding box center [1122, 237] width 327 height 44
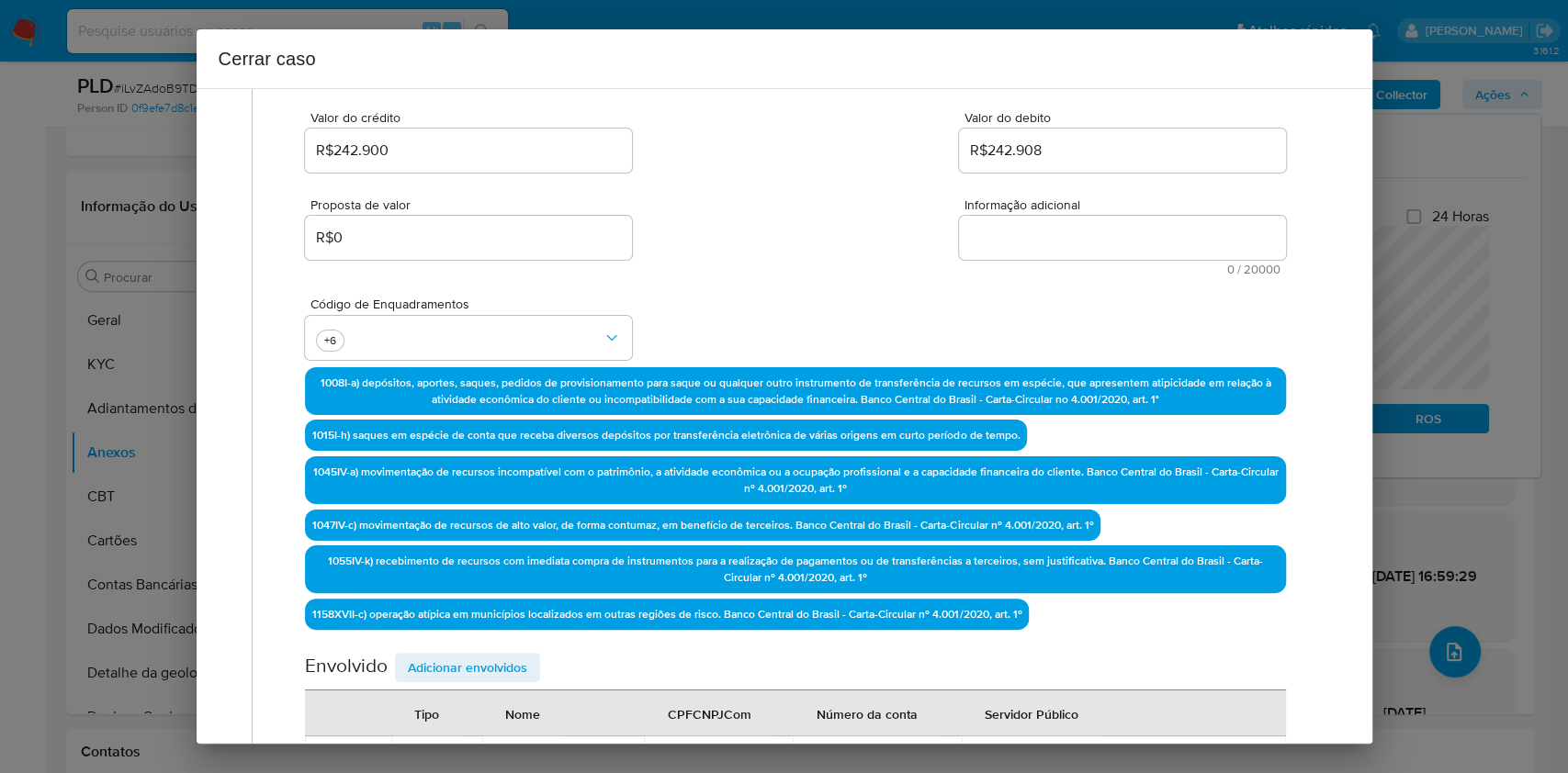
paste textarea "Gabriel Alves Rodrigues, CPF 19051068743, 23 anos, residente no município do Ri…"
click at [1079, 237] on textarea "Informação adicional" at bounding box center [1122, 237] width 327 height 44
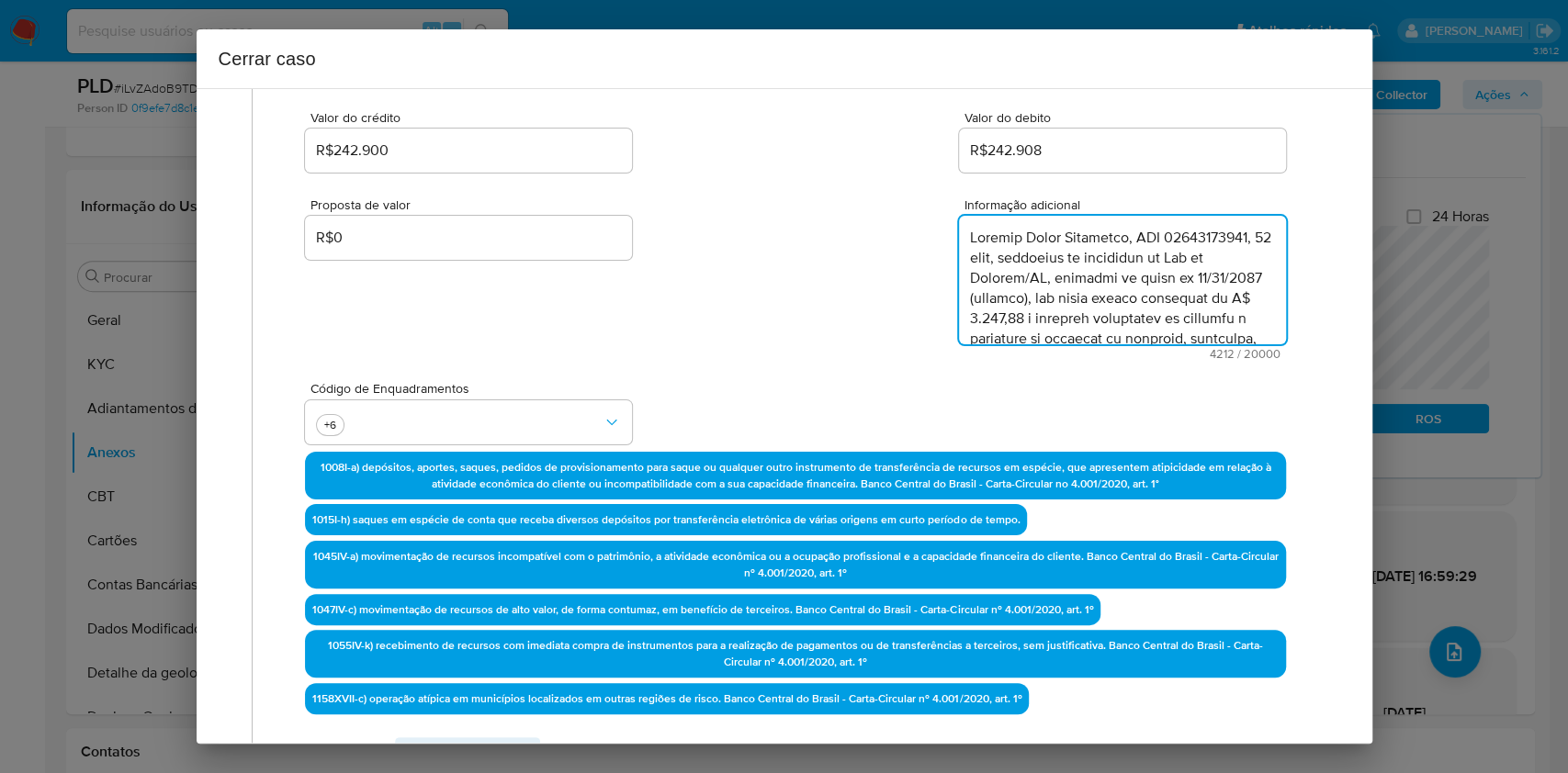
scroll to position [2772, 0]
type textarea "Gabriel Alves Rodrigues, CPF 19051068743, 23 anos, residente no município do Ri…"
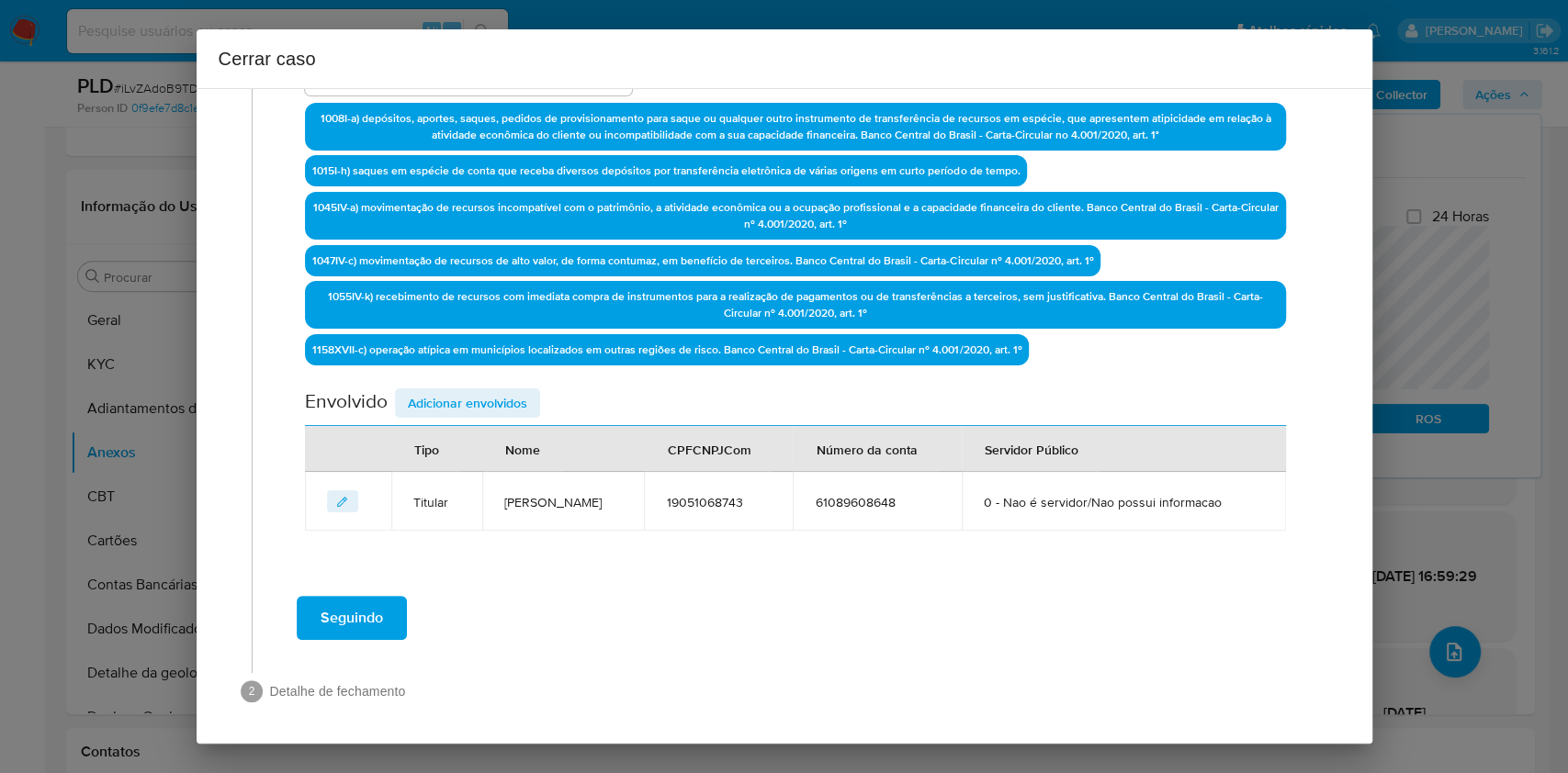
click at [508, 393] on span "Adicionar envolvidos" at bounding box center [467, 402] width 119 height 25
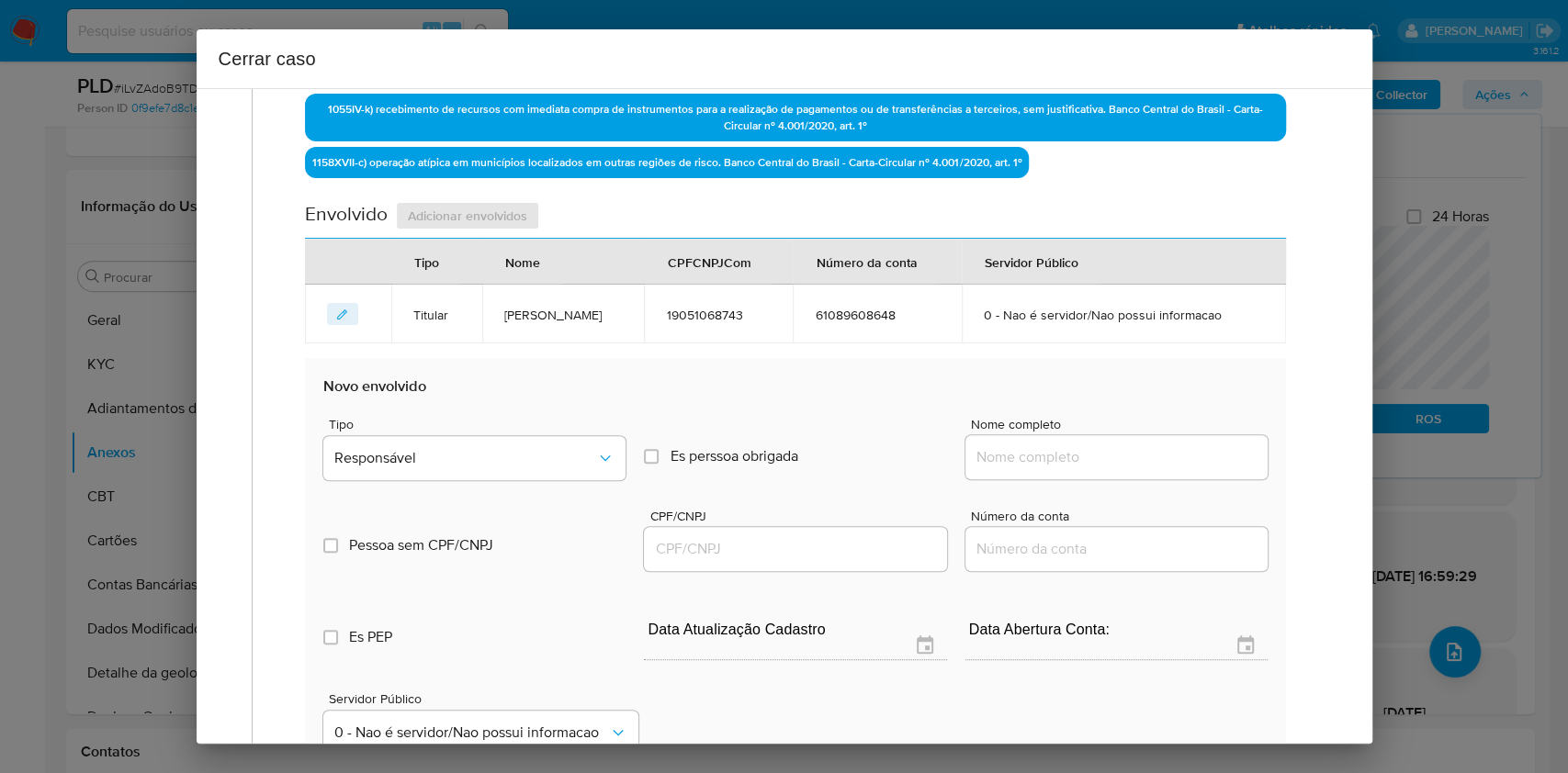
scroll to position [829, 0]
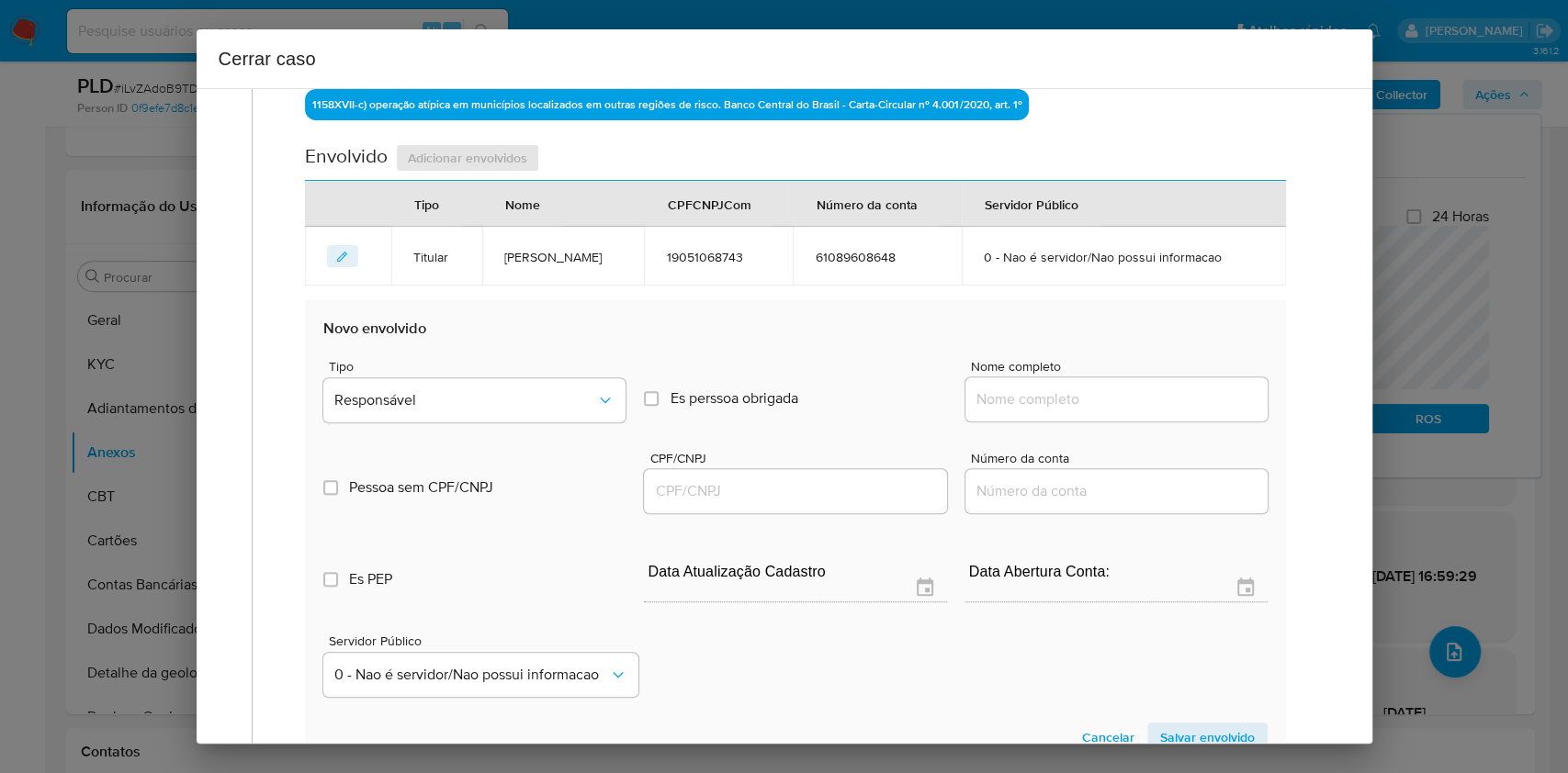
click at [1058, 377] on div at bounding box center [1117, 399] width 302 height 44
click at [1098, 397] on input "Nome completo" at bounding box center [1117, 399] width 302 height 23
paste input "60.113.674 Marcos Vinicius Ambrozio Lourenco - CNPJ 60113674000124"
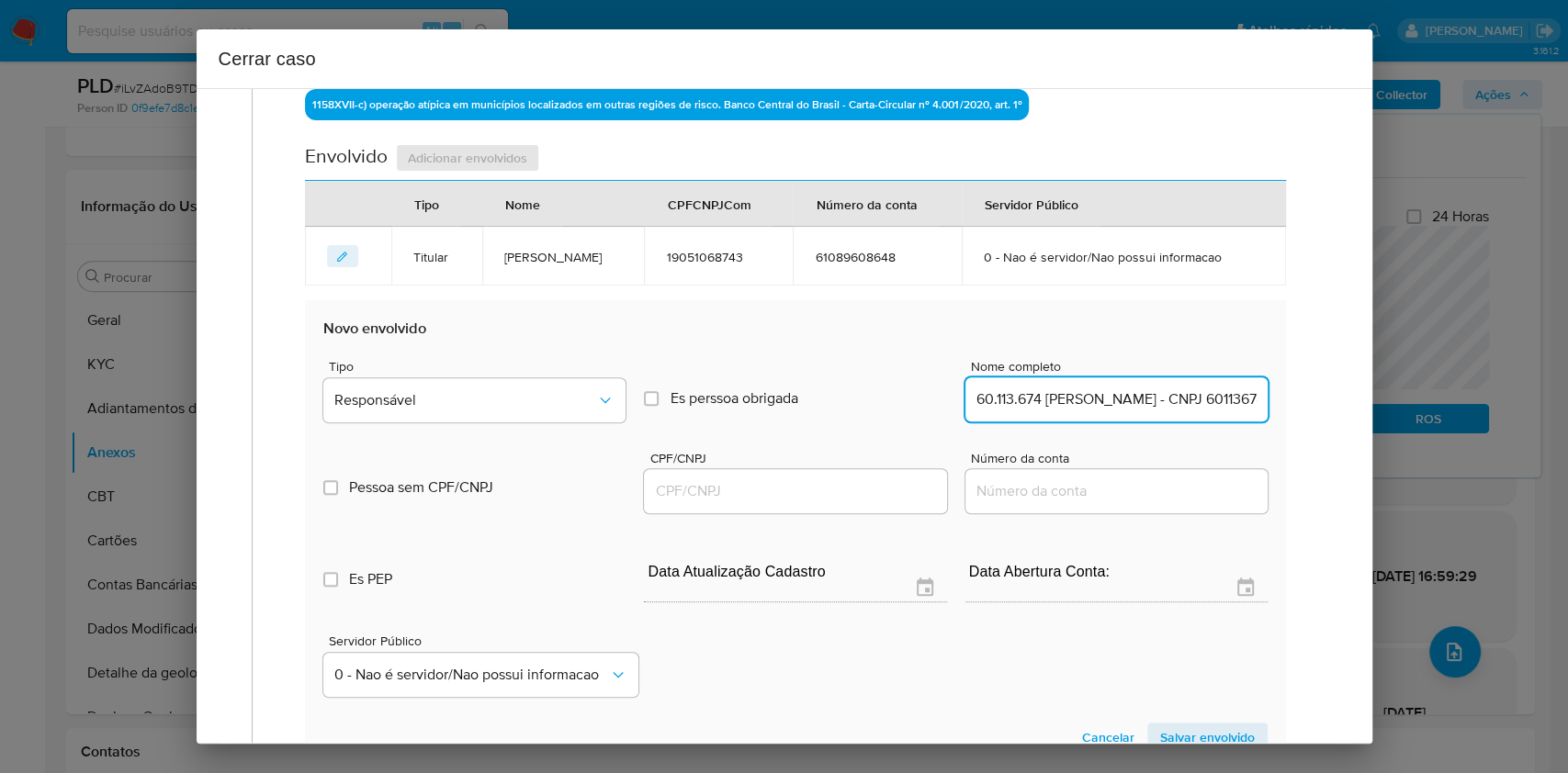
scroll to position [0, 184]
click at [1165, 387] on input "60.113.674 Marcos Vinicius Ambrozio Lourenco - CNPJ 60113674000124" at bounding box center [1117, 399] width 302 height 23
type input "60.113.674 Marcos Vinicius Ambrozio Lourenco"
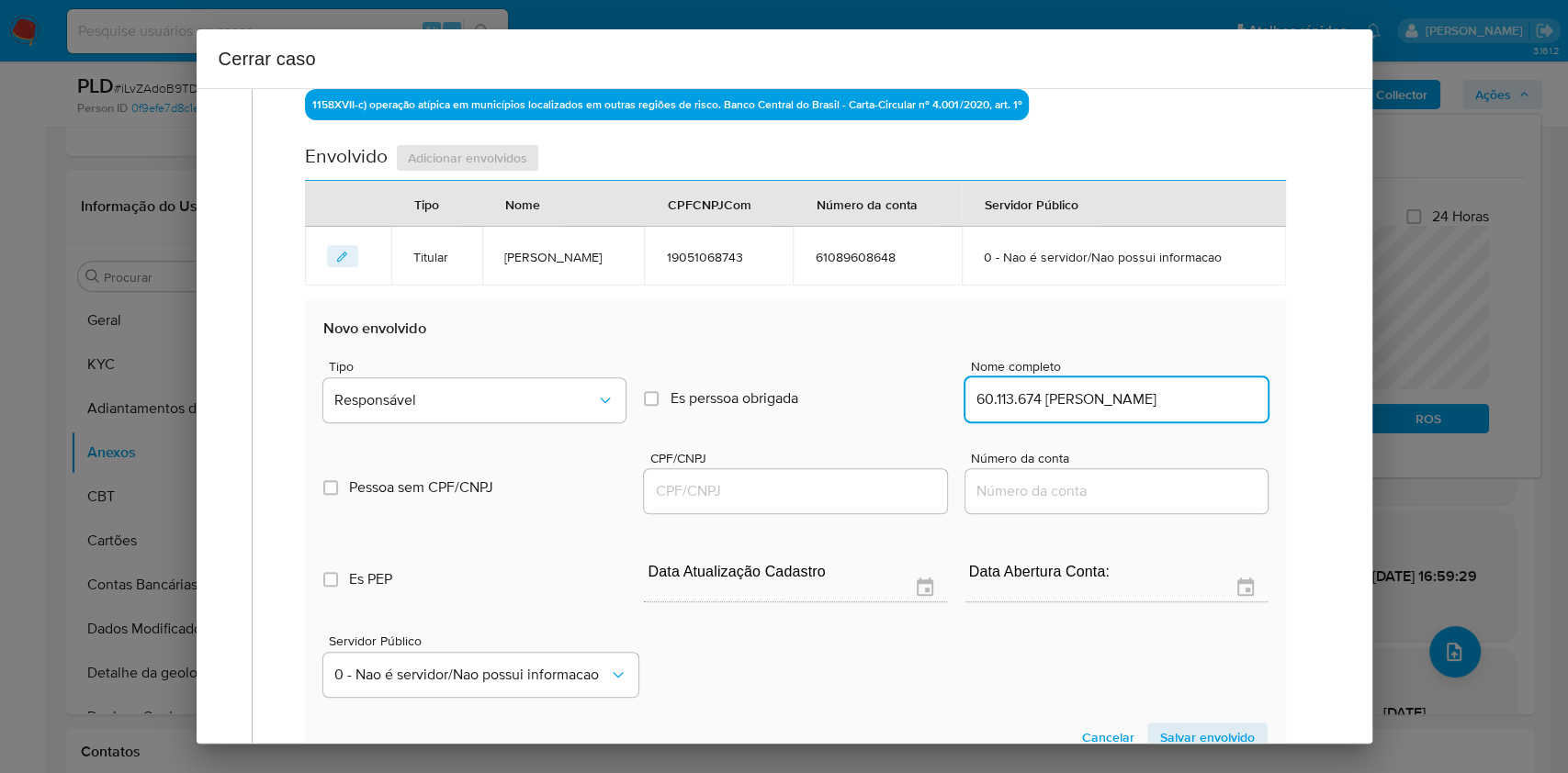
scroll to position [0, 0]
click at [775, 475] on div at bounding box center [795, 491] width 302 height 44
click at [786, 498] on input "CPF/CNPJ" at bounding box center [795, 491] width 302 height 23
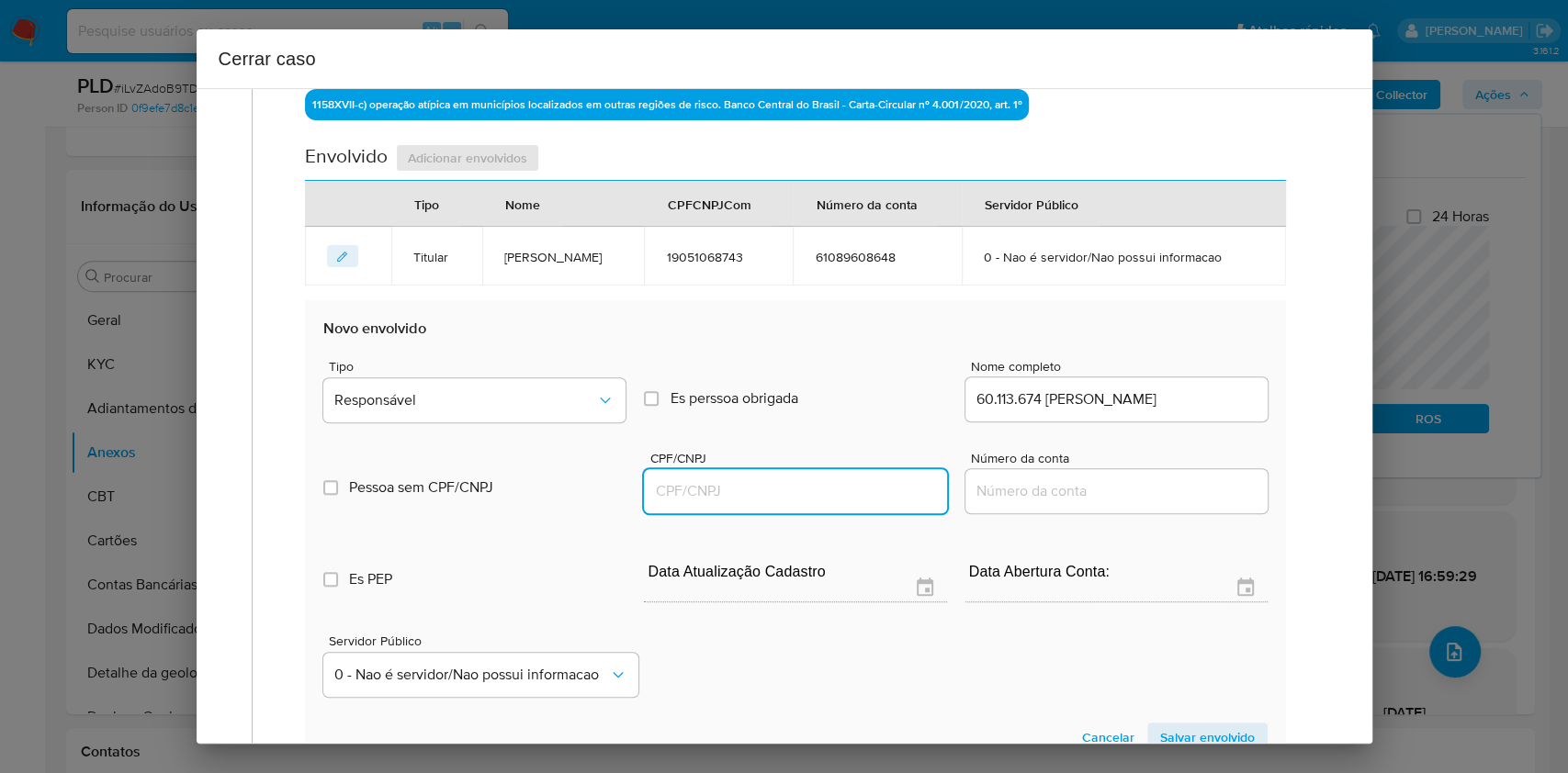
paste input "60113674000124"
type input "60113674000124"
click at [490, 417] on div "Tipo Responsável" at bounding box center [475, 395] width 302 height 69
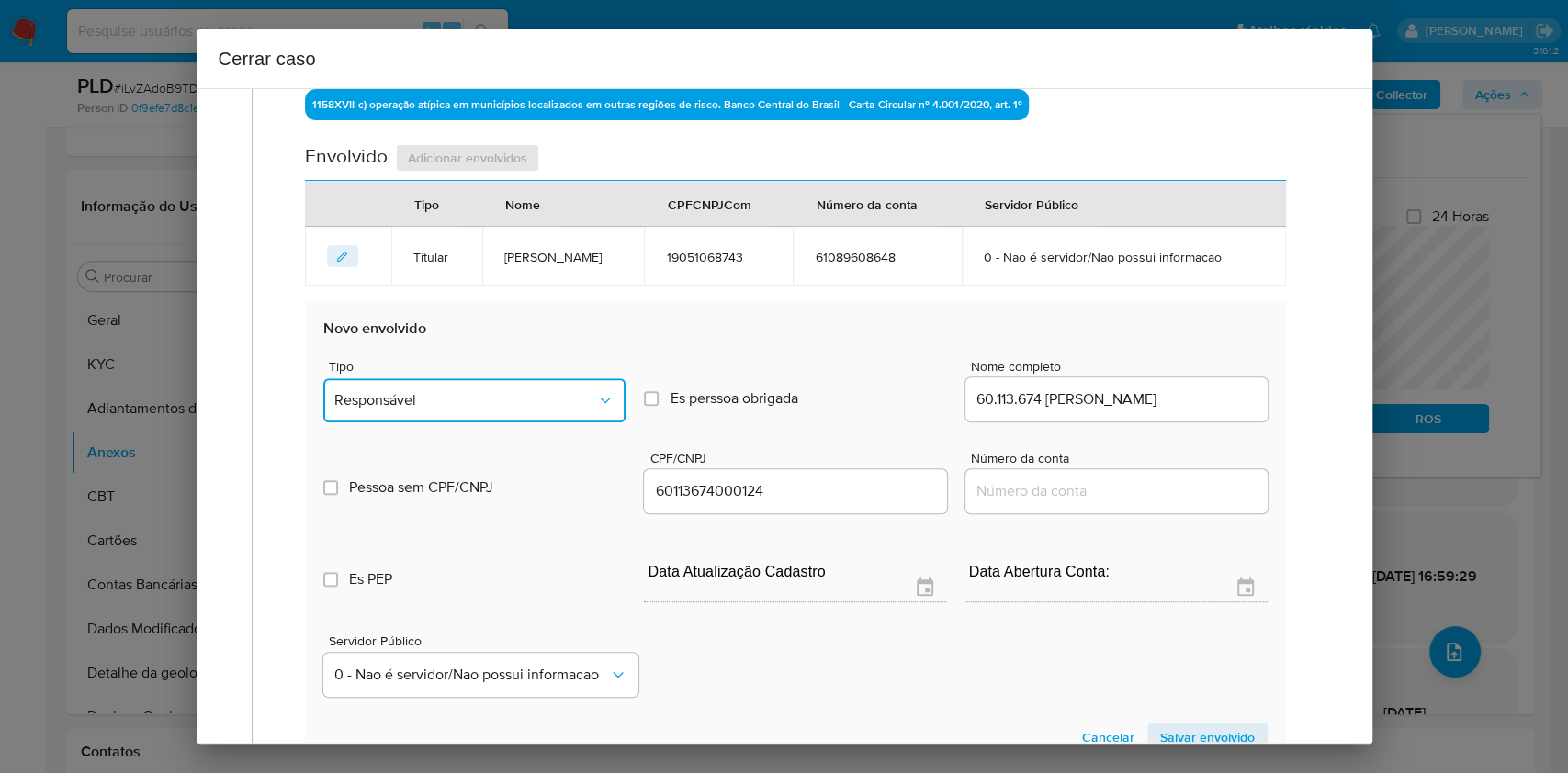
click at [487, 416] on button "Responsável" at bounding box center [475, 400] width 302 height 44
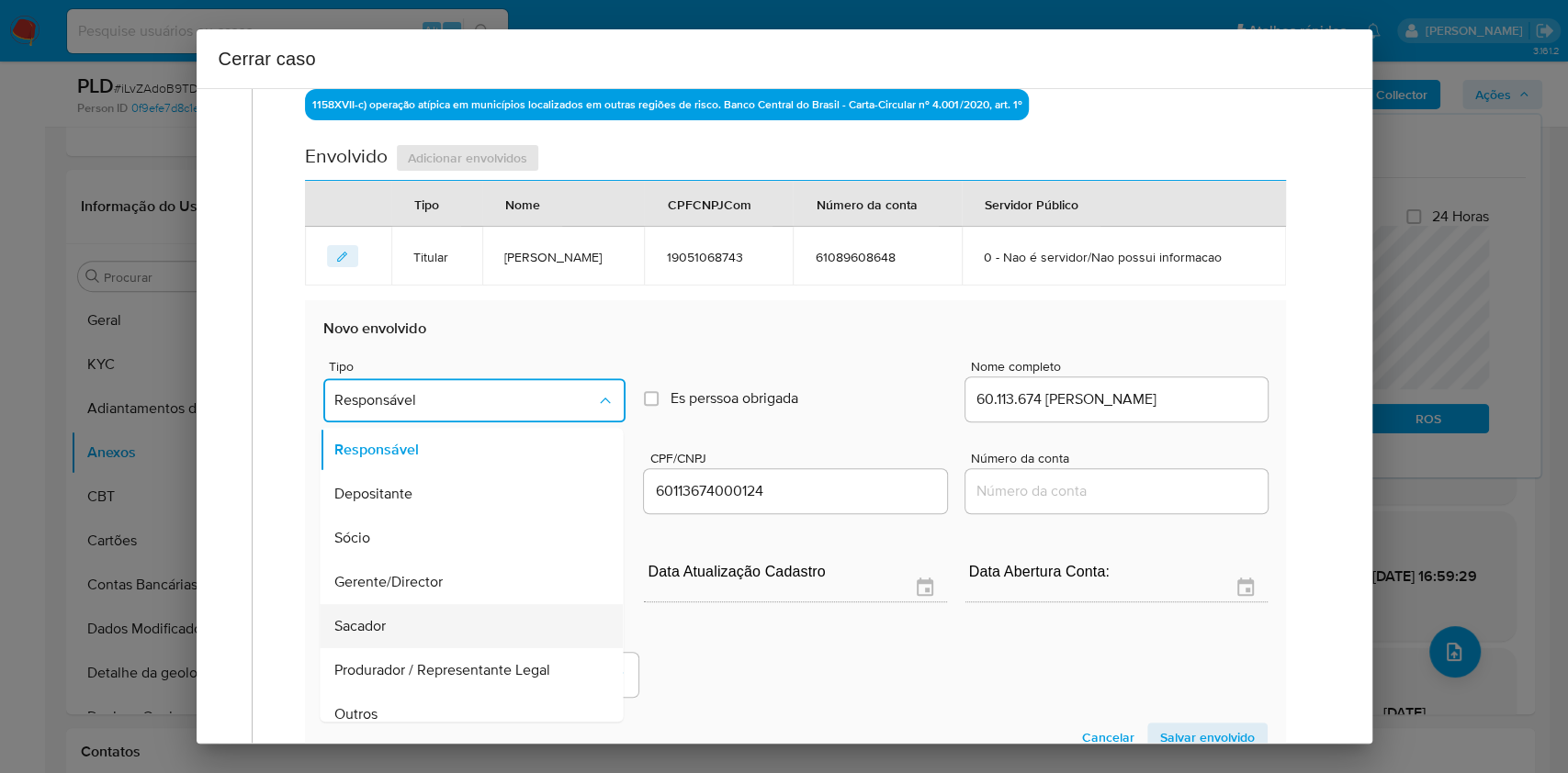
scroll to position [235, 0]
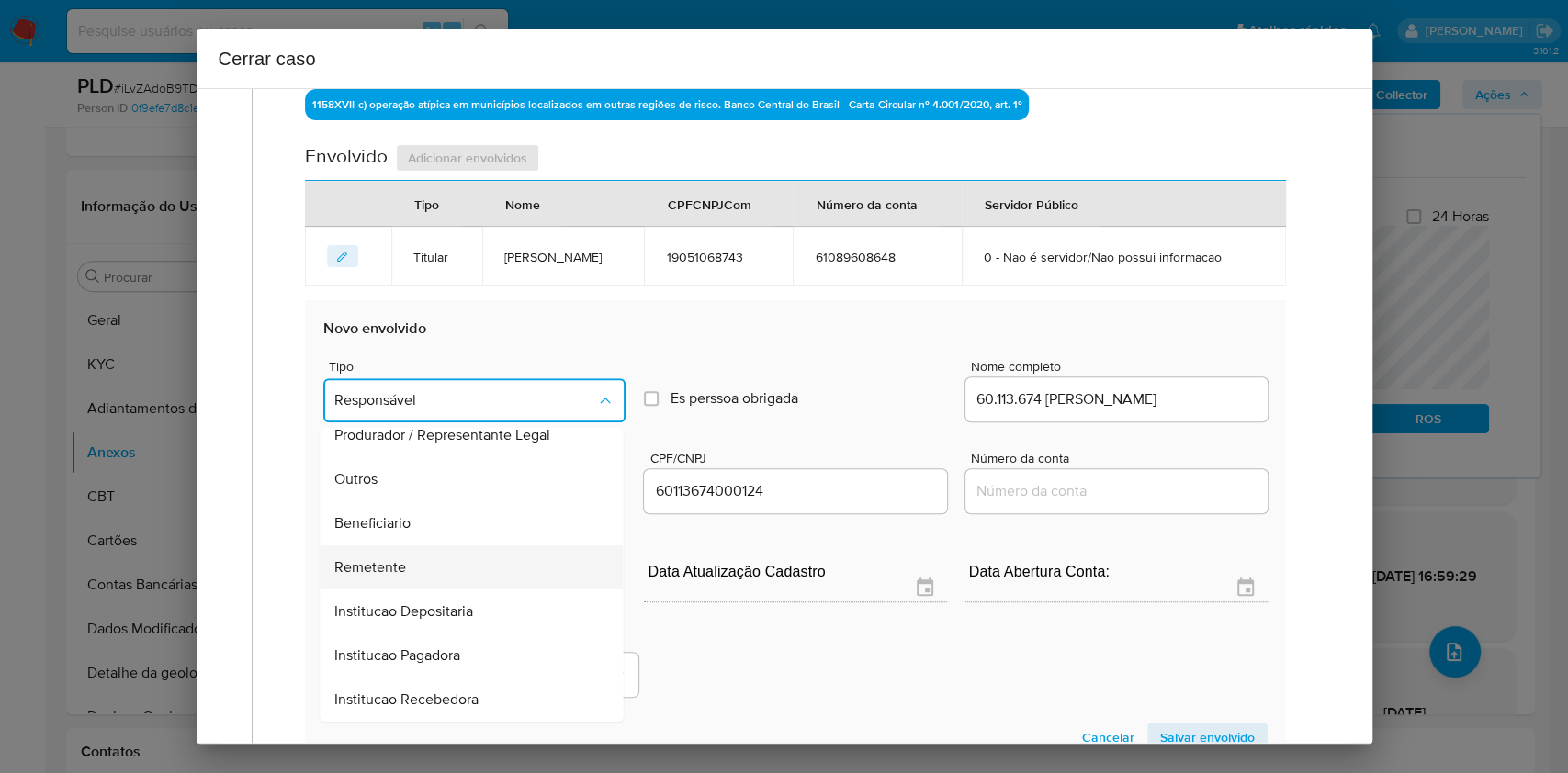
drag, startPoint x: 439, startPoint y: 575, endPoint x: 1061, endPoint y: 584, distance: 622.1
click at [439, 574] on div "Remetente" at bounding box center [466, 568] width 263 height 44
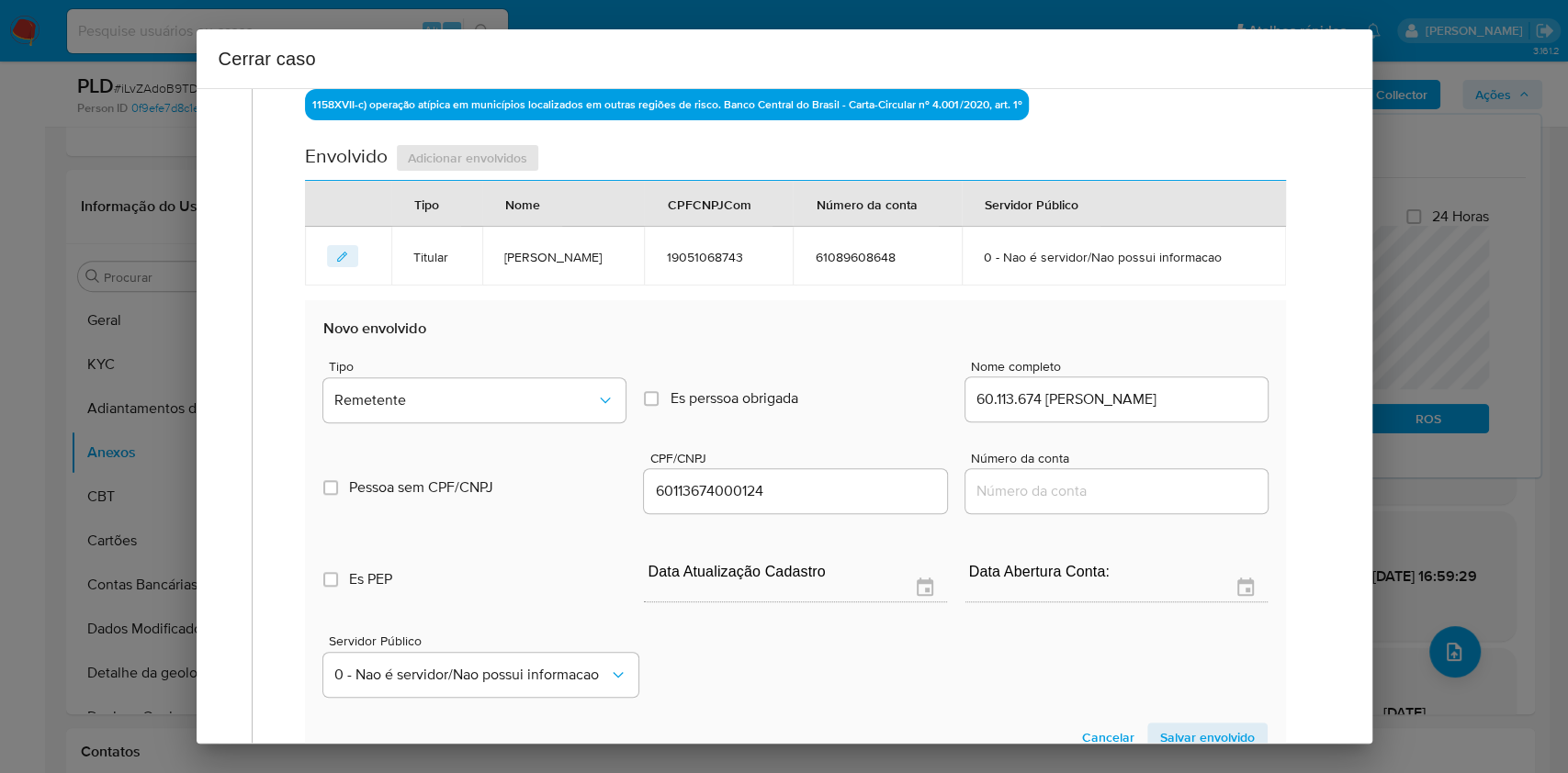
click at [1207, 725] on span "Salvar envolvido" at bounding box center [1208, 737] width 95 height 25
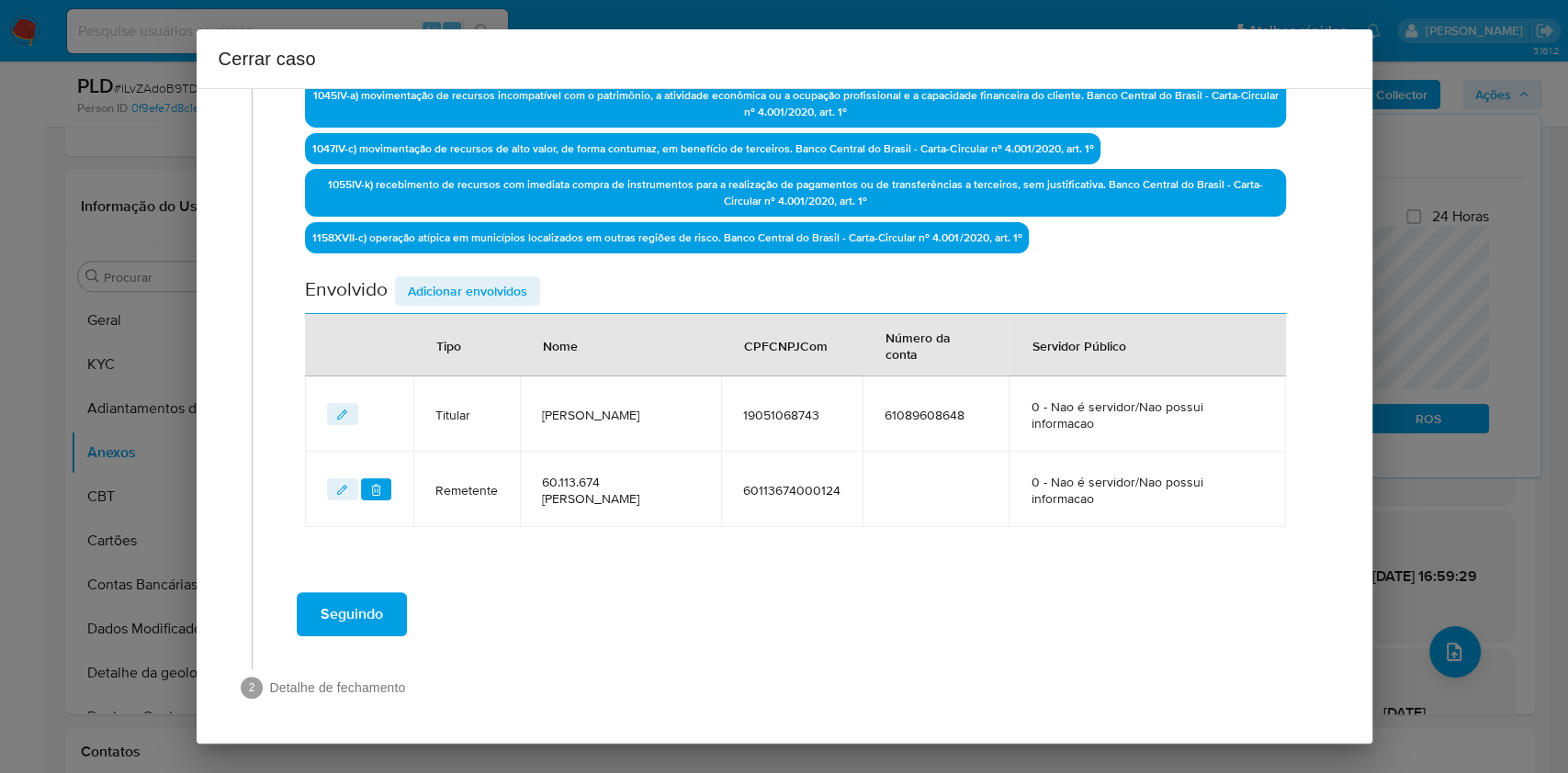
scroll to position [692, 0]
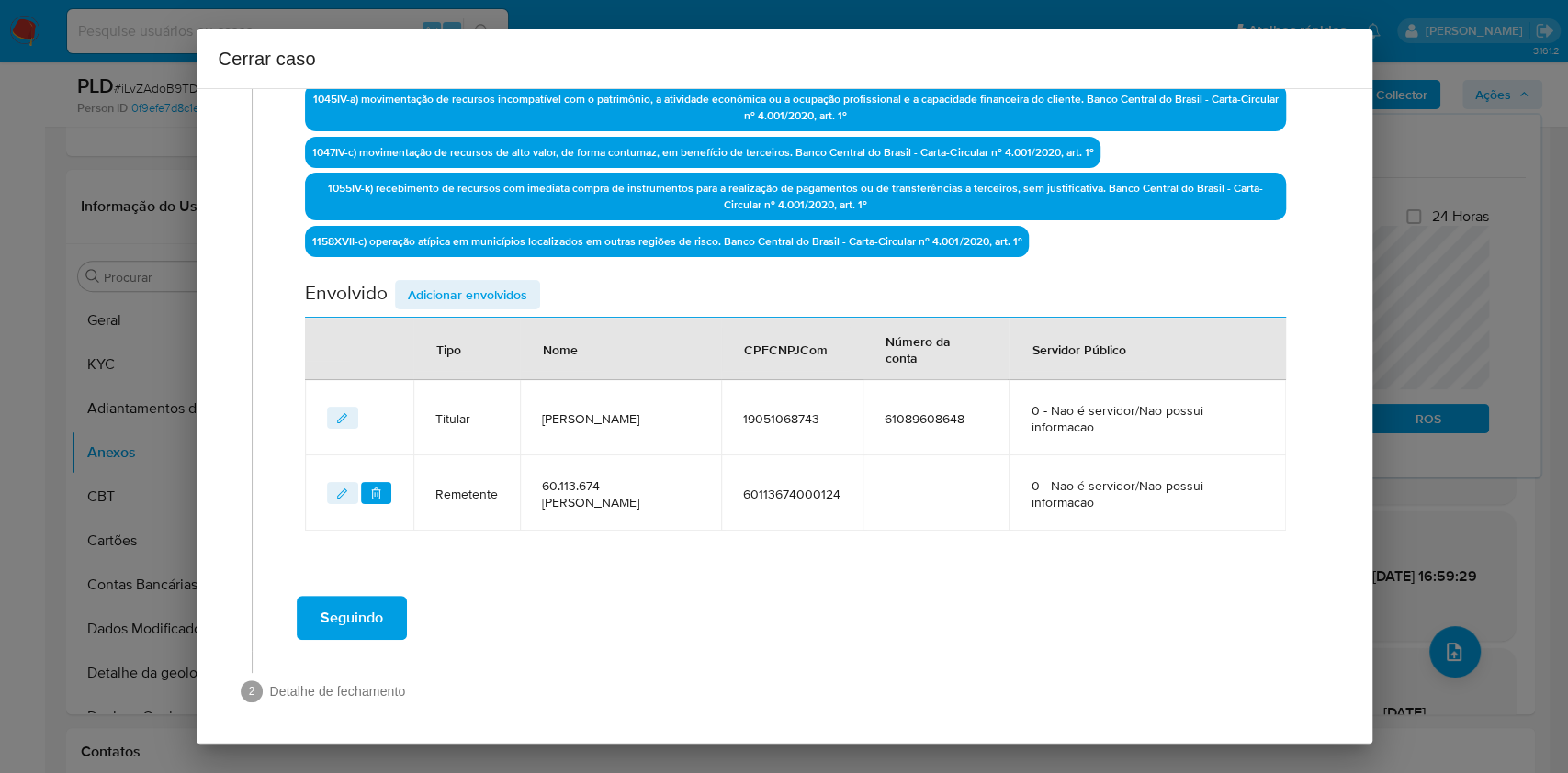
drag, startPoint x: 495, startPoint y: 297, endPoint x: 491, endPoint y: 331, distance: 34.2
click at [493, 300] on span "Adicionar envolvidos" at bounding box center [467, 295] width 119 height 25
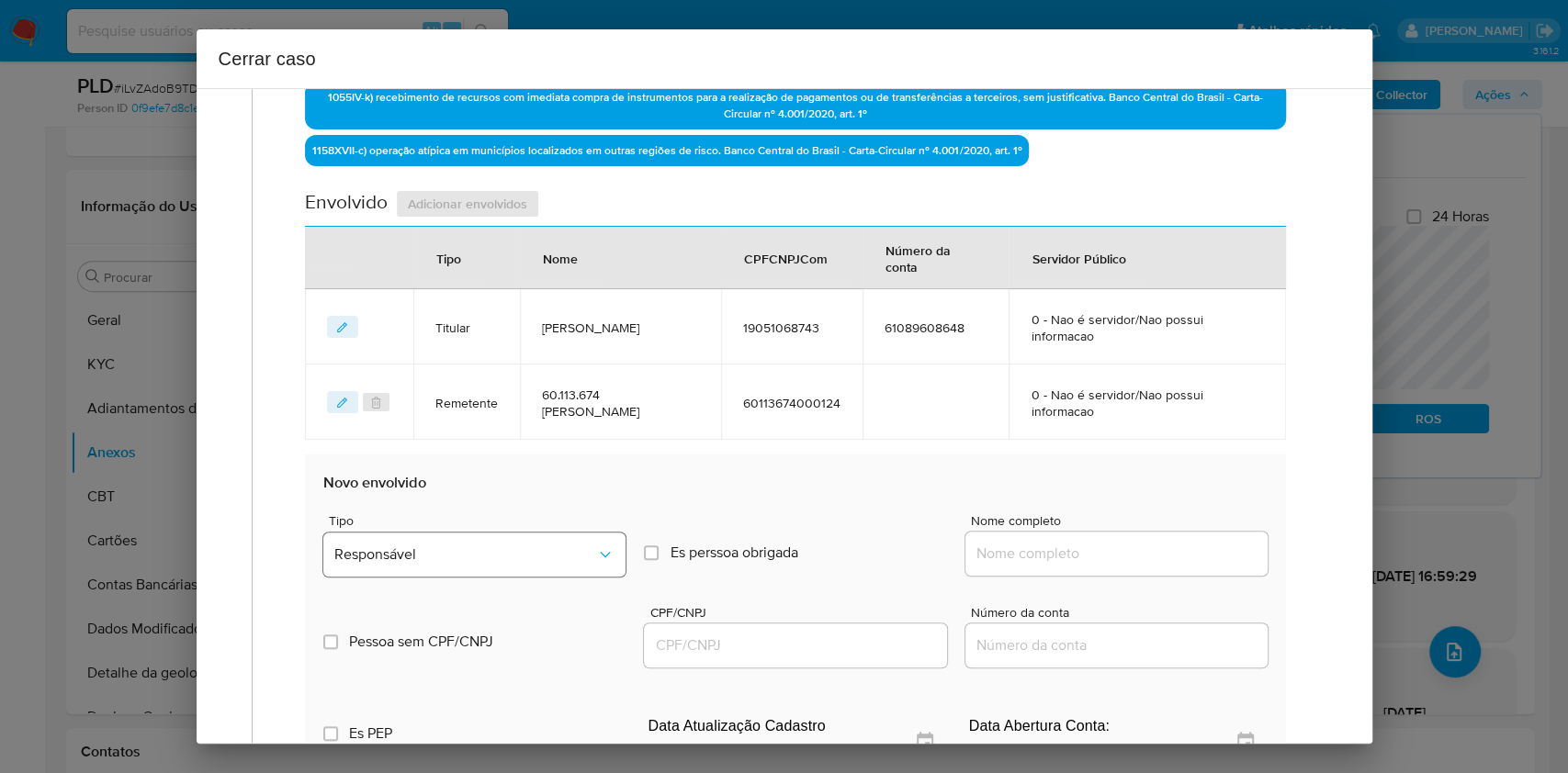
scroll to position [816, 0]
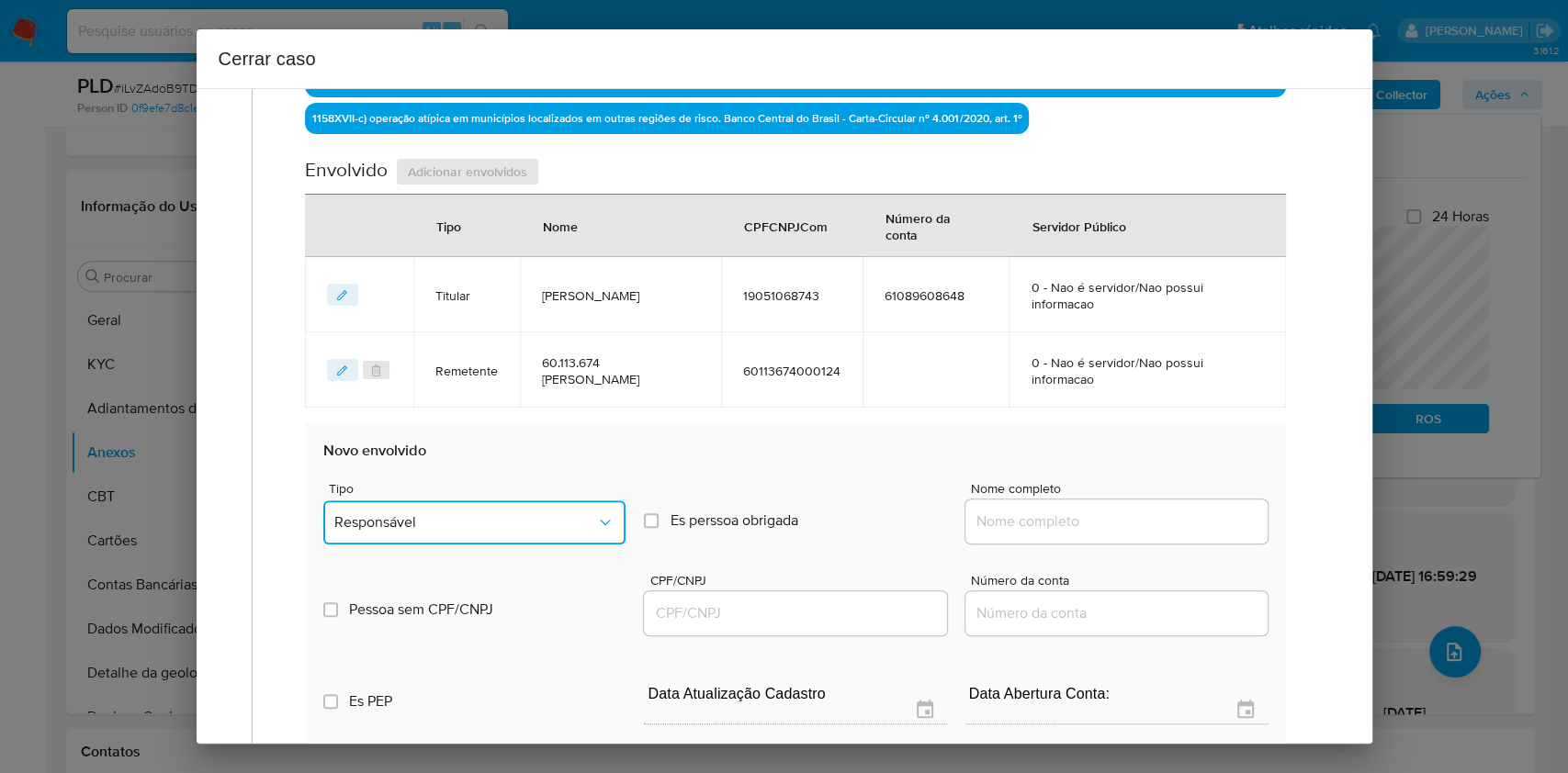
click at [487, 513] on span "Responsável" at bounding box center [464, 523] width 262 height 19
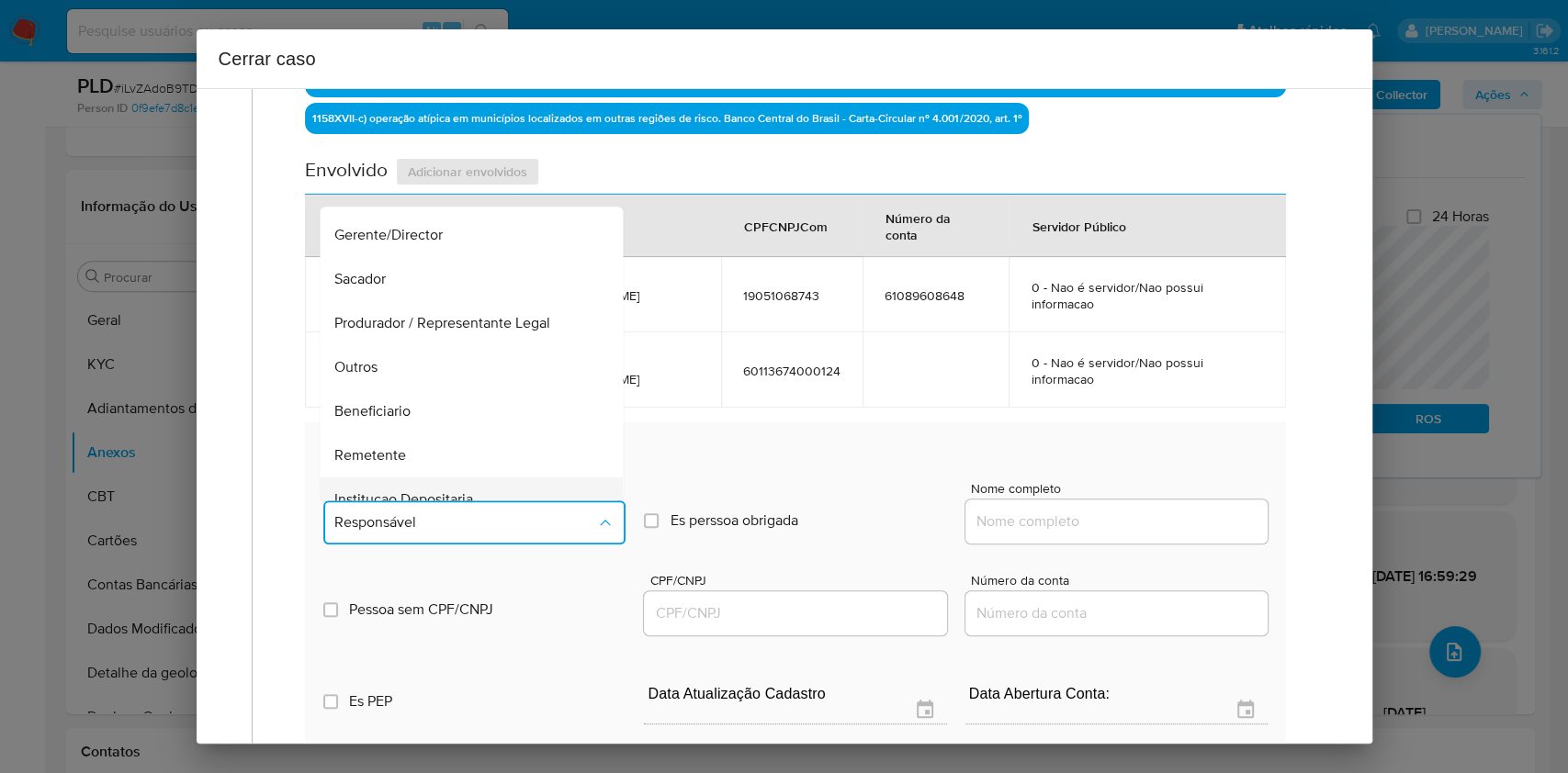
scroll to position [235, 0]
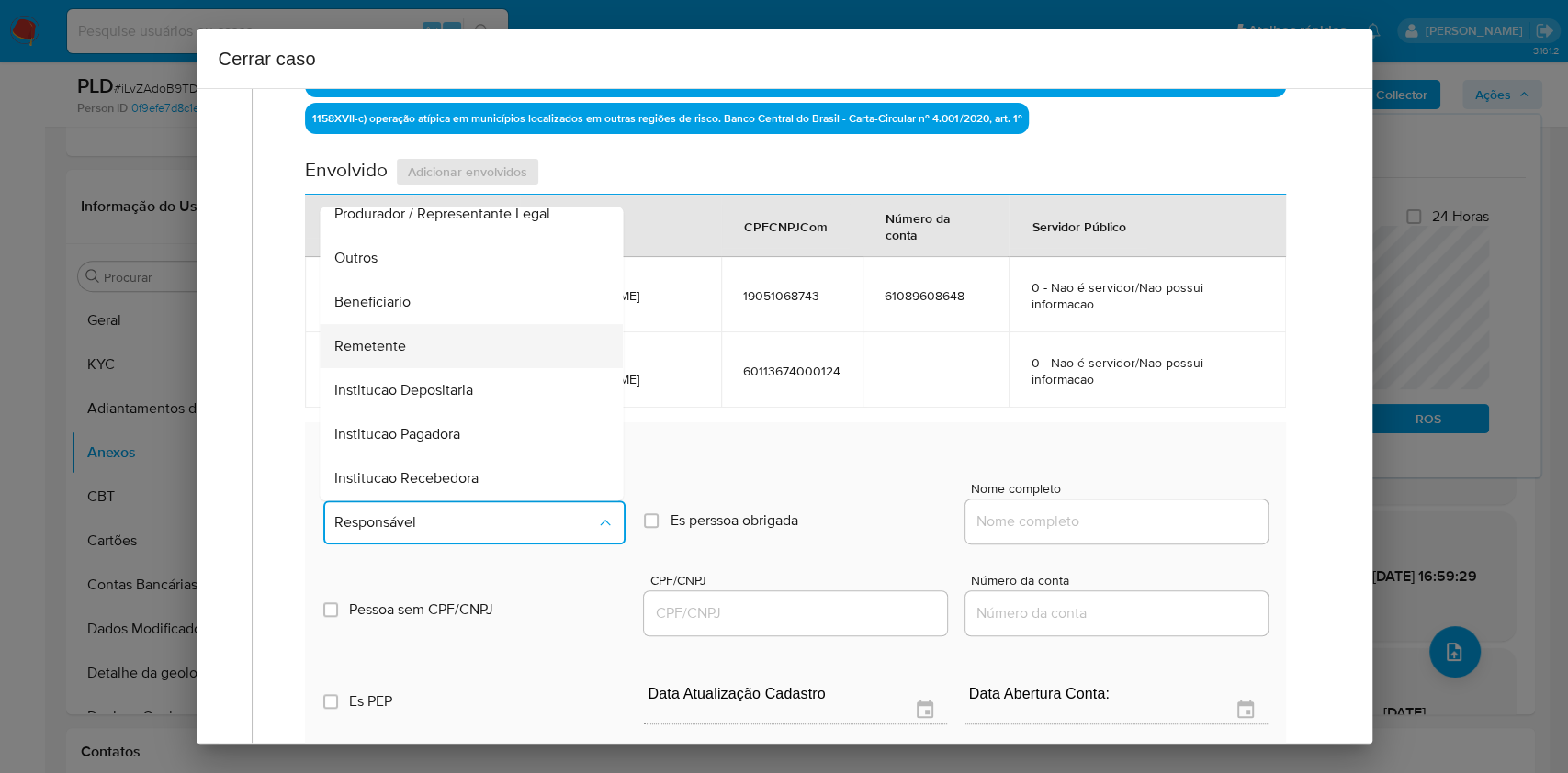
click at [414, 333] on div "Remetente" at bounding box center [466, 346] width 263 height 44
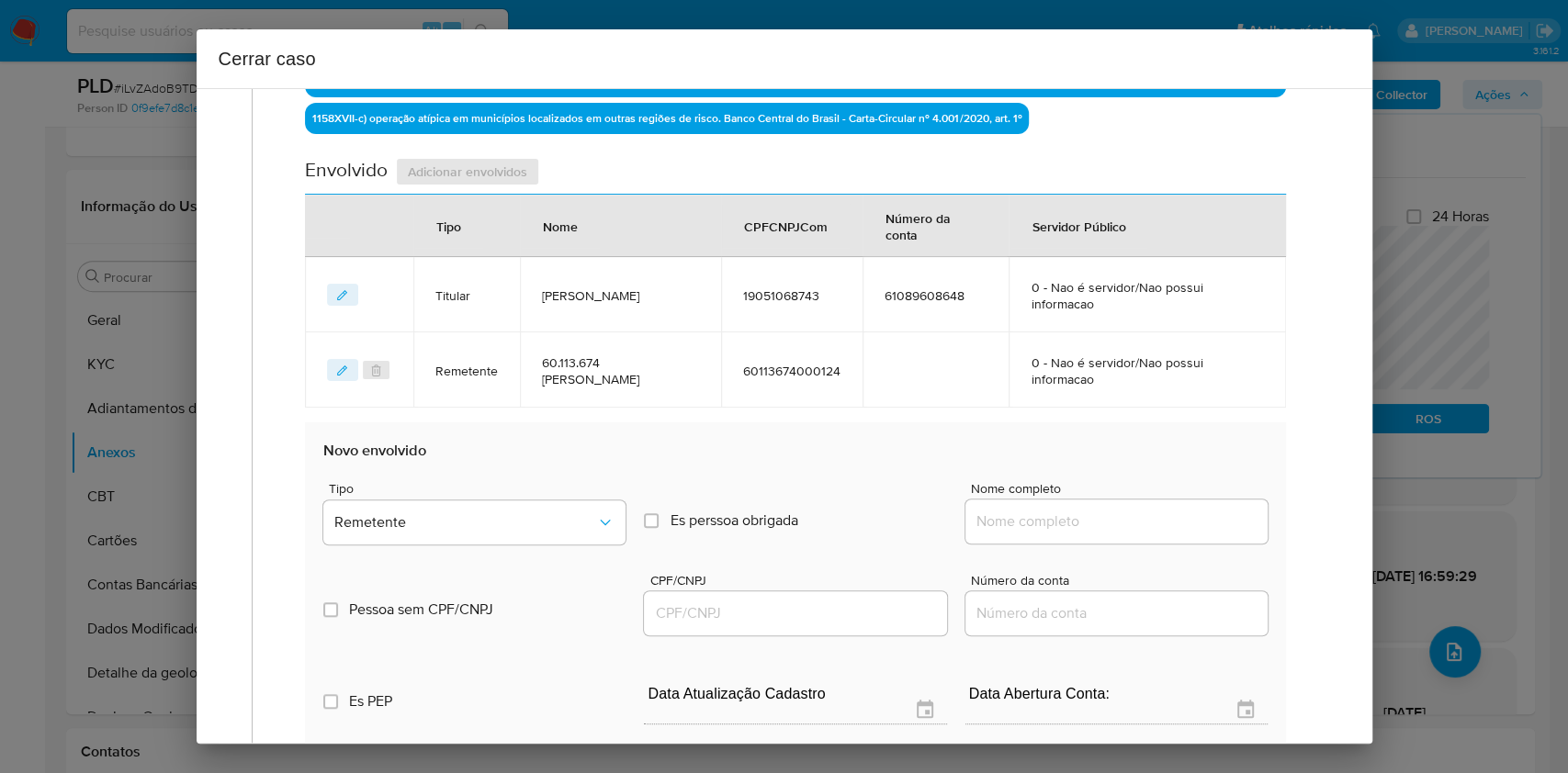
click at [786, 601] on input "CPF/CNPJ" at bounding box center [795, 613] width 302 height 23
paste input "-22765528756"
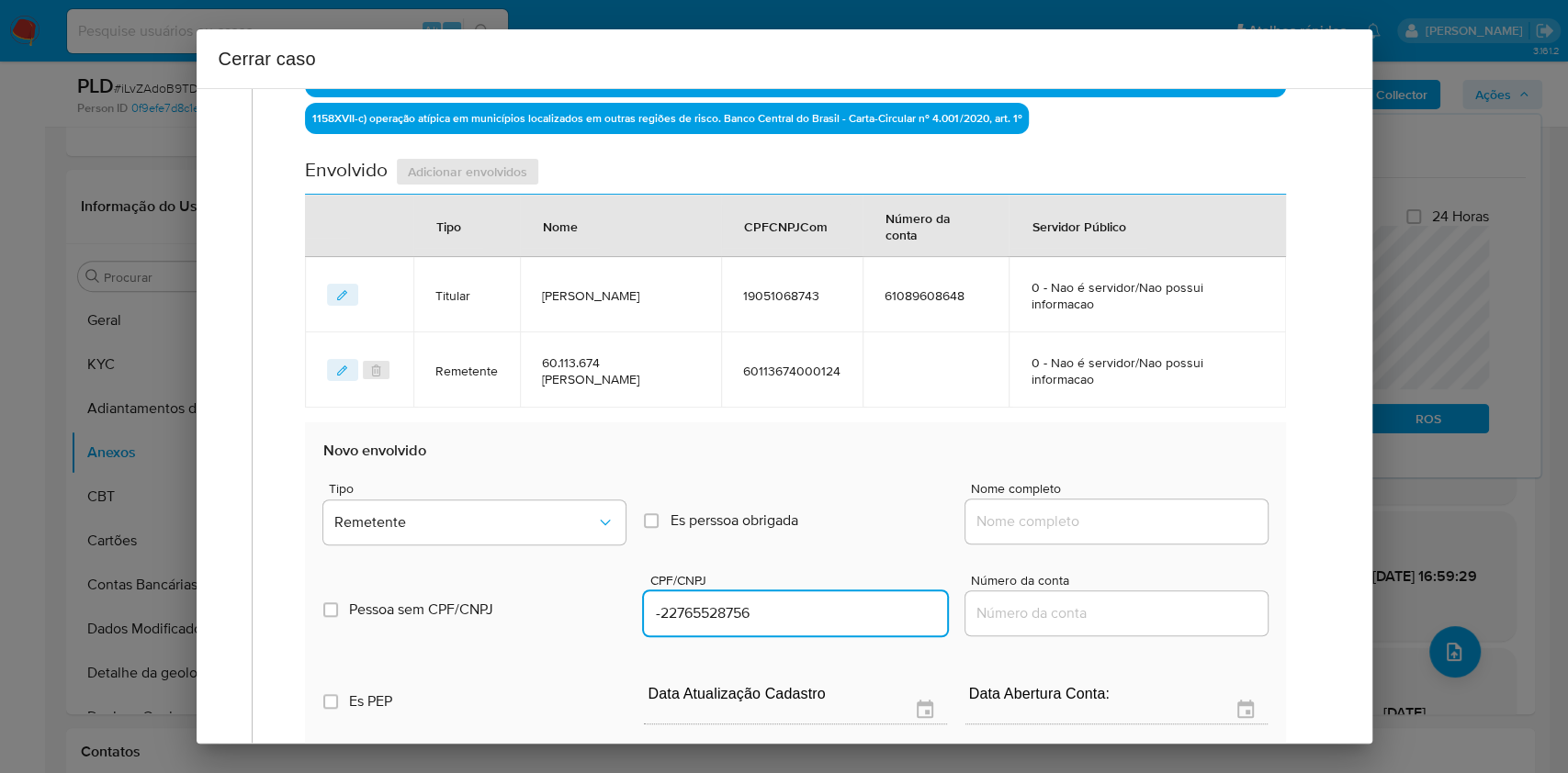
click at [843, 609] on input "-22765528756" at bounding box center [795, 613] width 302 height 23
click at [843, 610] on input "-22765528756" at bounding box center [795, 613] width 302 height 23
type input "-22765528756"
click at [1028, 532] on div at bounding box center [1117, 522] width 302 height 44
click at [1035, 519] on input "Nome completo" at bounding box center [1117, 521] width 302 height 23
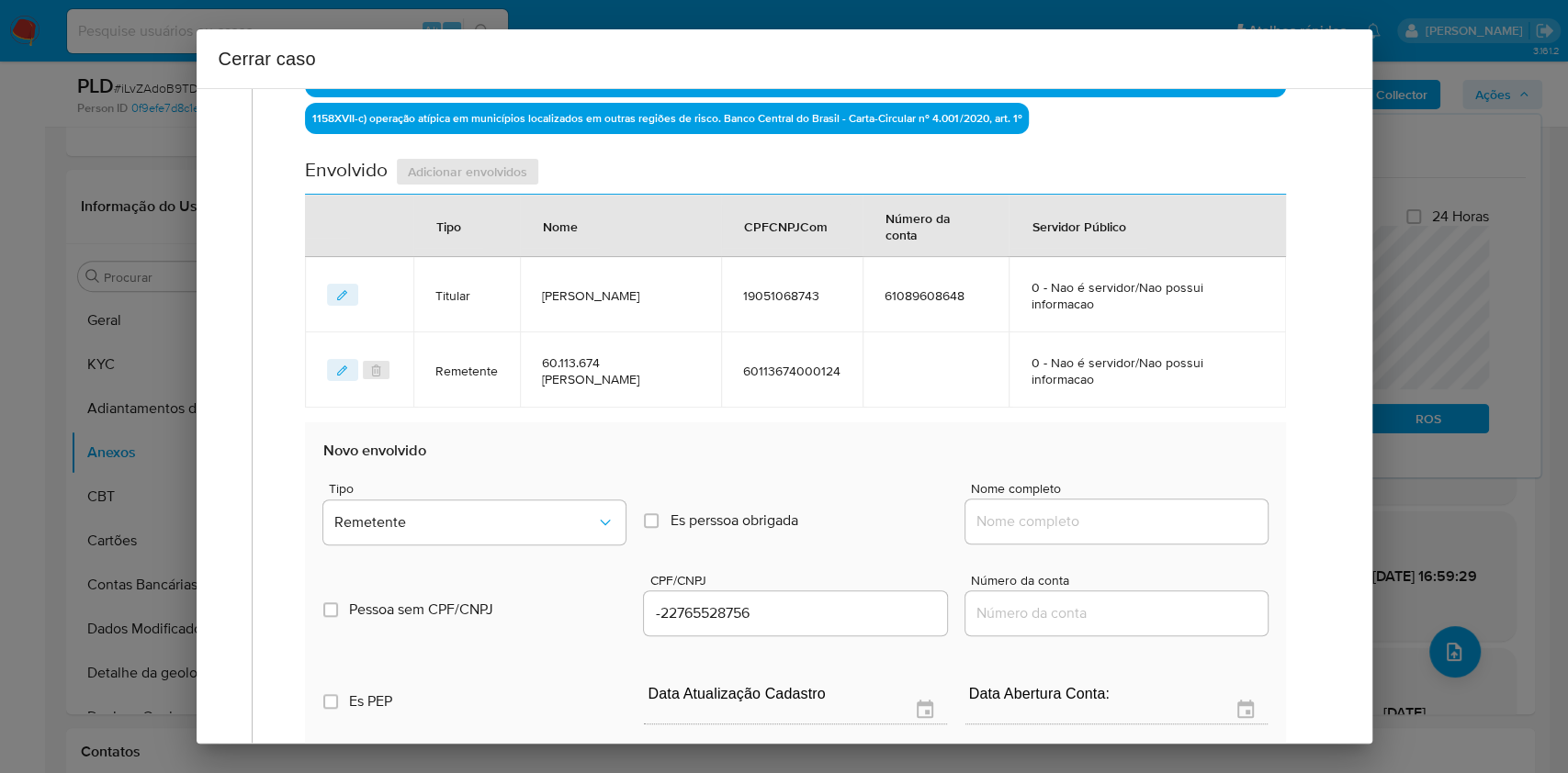
paste input "Vitor Hugo Peixoto Da Silva - CPF 22765528756"
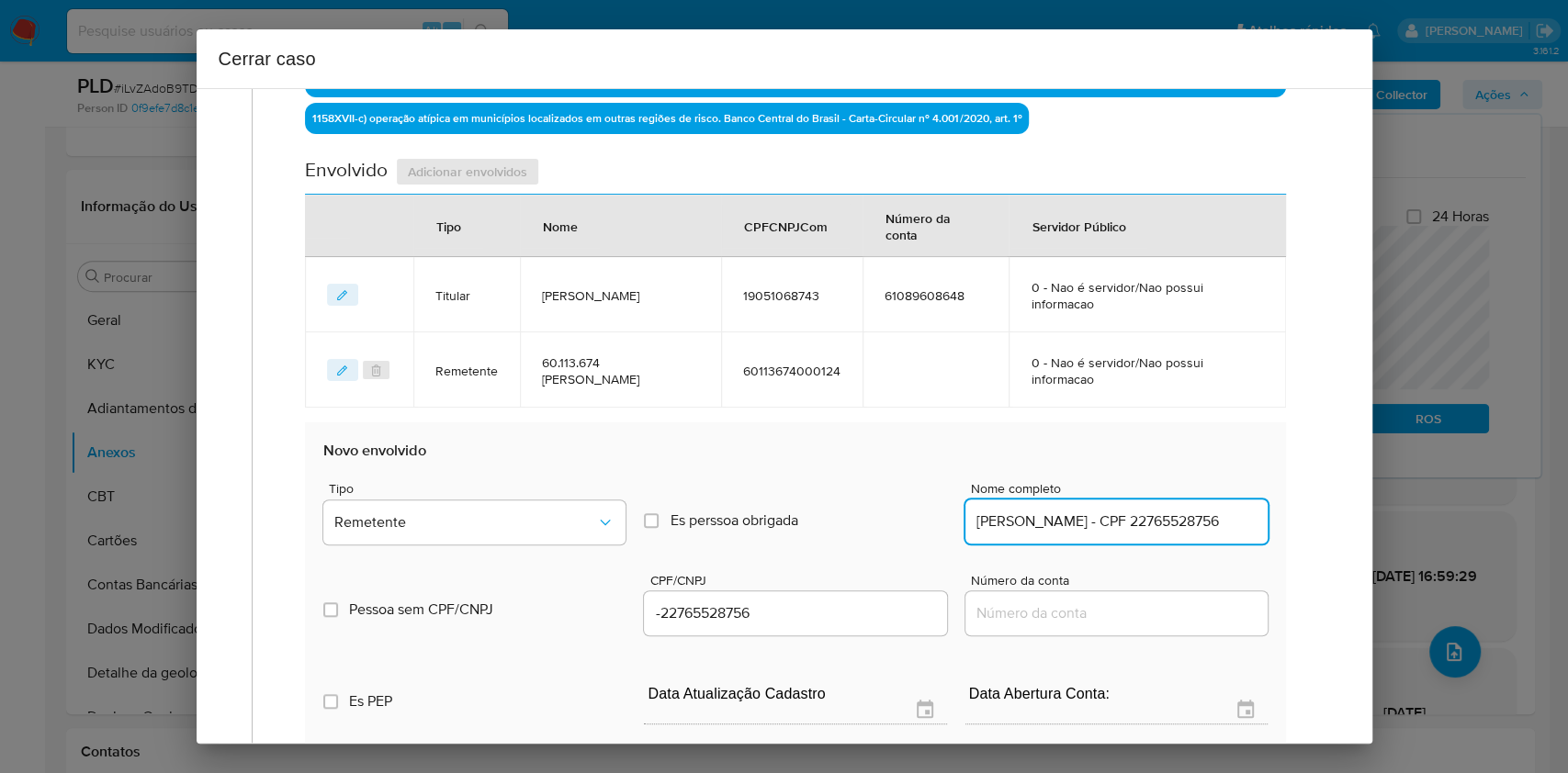
scroll to position [0, 38]
click at [1188, 514] on input "Vitor Hugo Peixoto Da Silva - CPF 22765528756" at bounding box center [1117, 521] width 302 height 23
type input "Vitor Hugo Peixoto Da Silva"
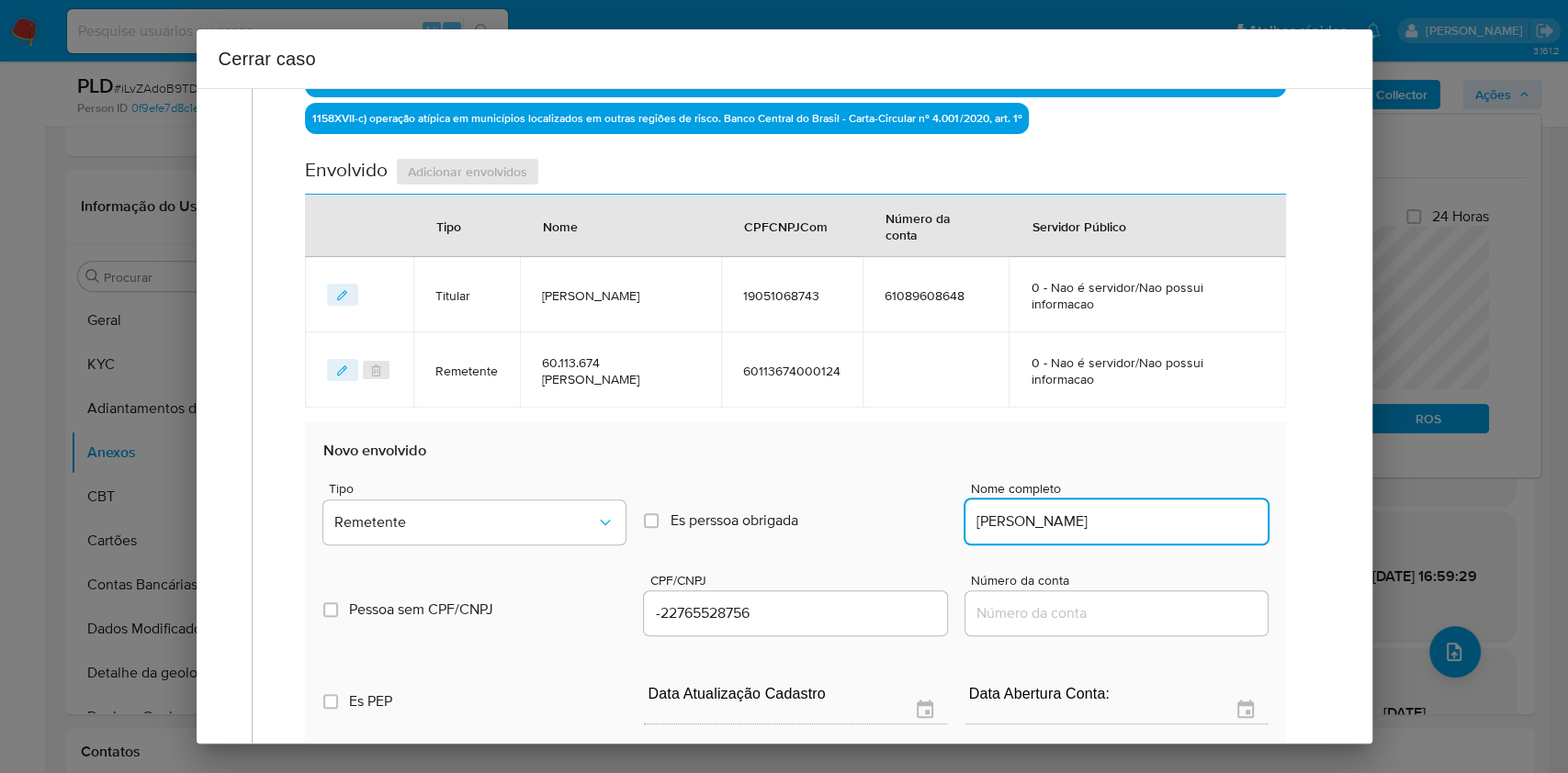
click at [784, 626] on div "-22765528756" at bounding box center [795, 614] width 302 height 44
click at [784, 622] on div "-22765528756" at bounding box center [795, 614] width 302 height 44
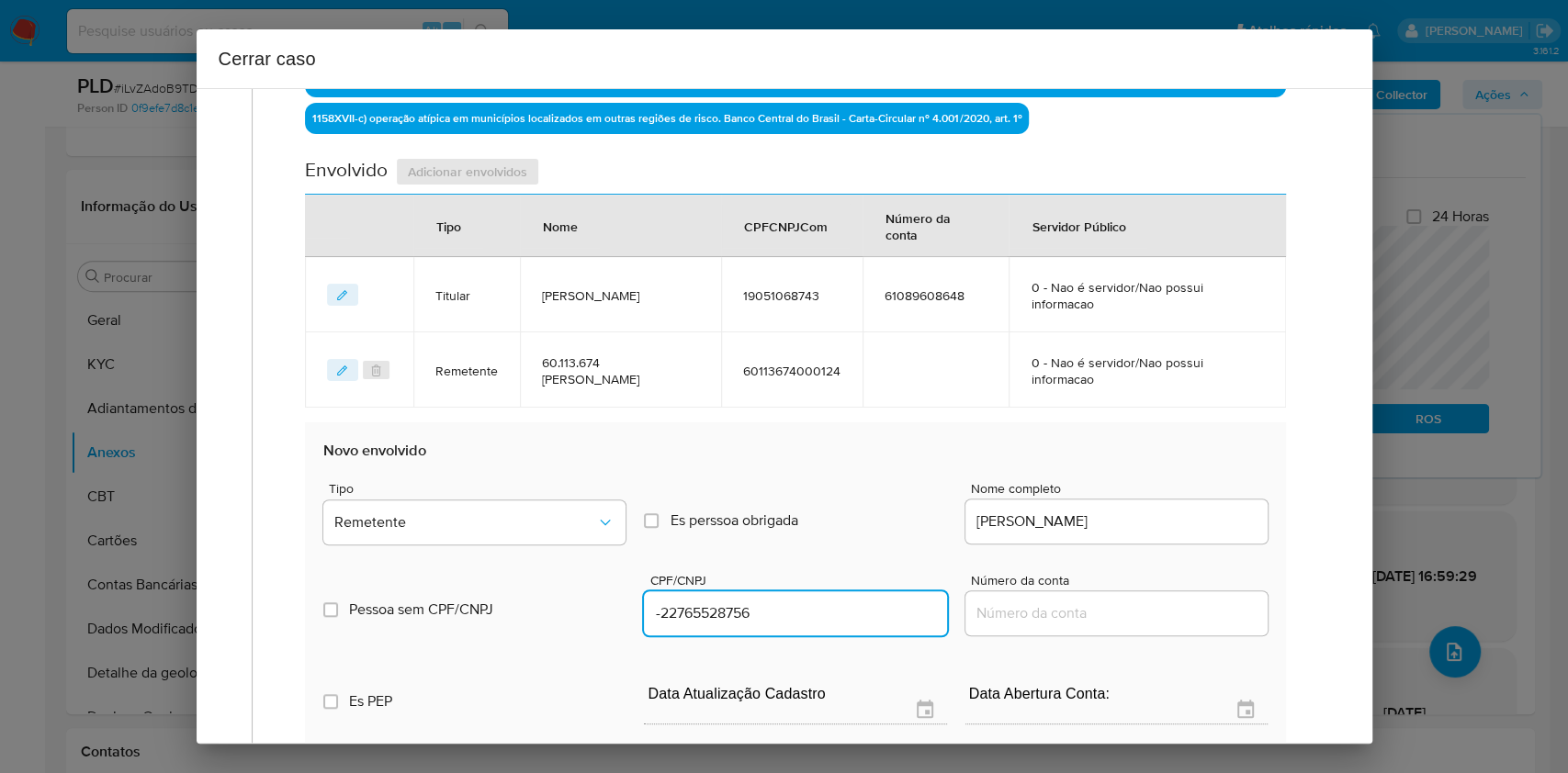
click at [773, 603] on input "-22765528756" at bounding box center [795, 613] width 302 height 23
click at [772, 606] on input "-22765528756" at bounding box center [795, 613] width 302 height 23
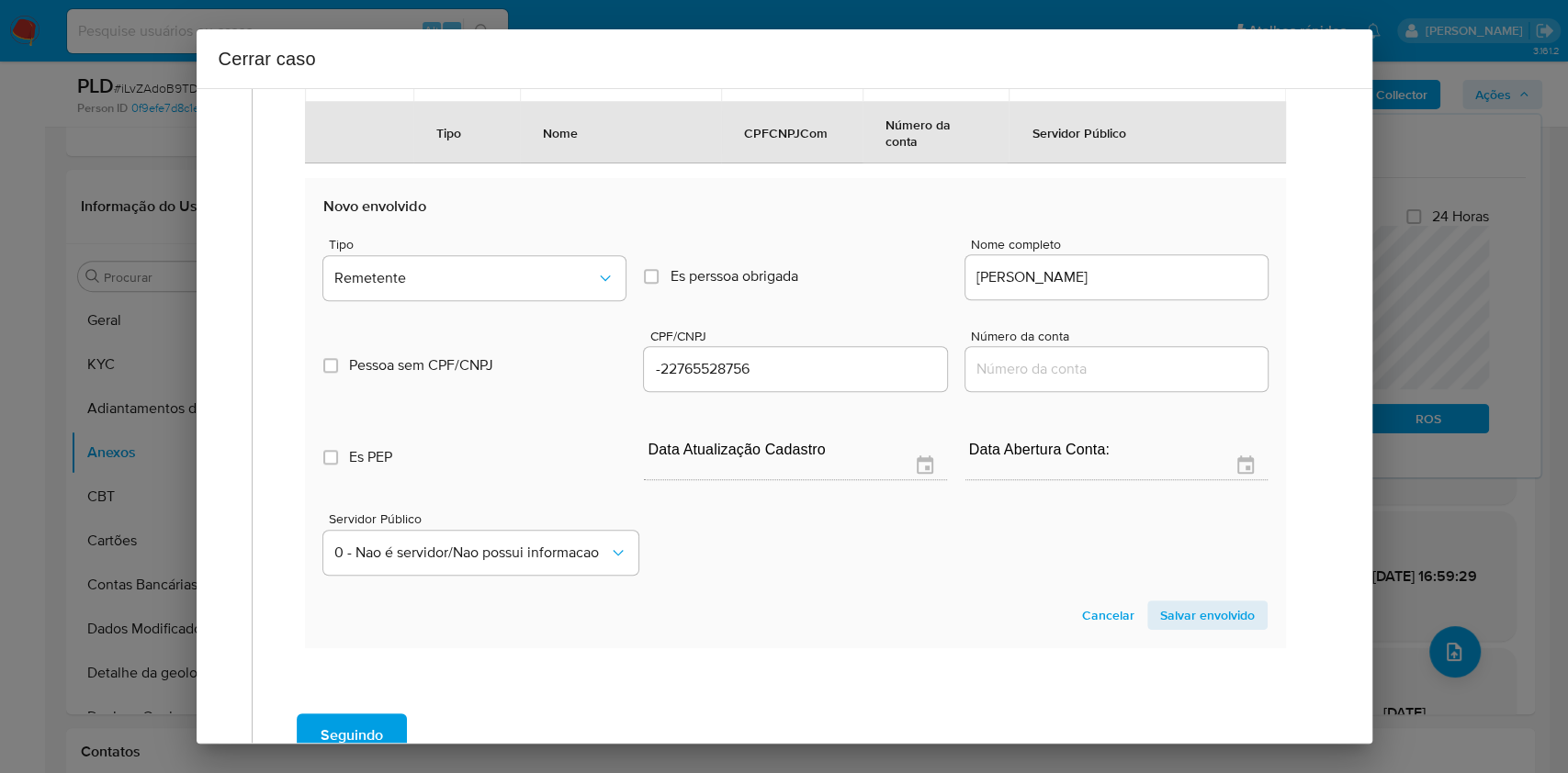
drag, startPoint x: 1182, startPoint y: 614, endPoint x: 1193, endPoint y: 605, distance: 14.2
click at [1183, 614] on span "Salvar envolvido" at bounding box center [1208, 614] width 95 height 25
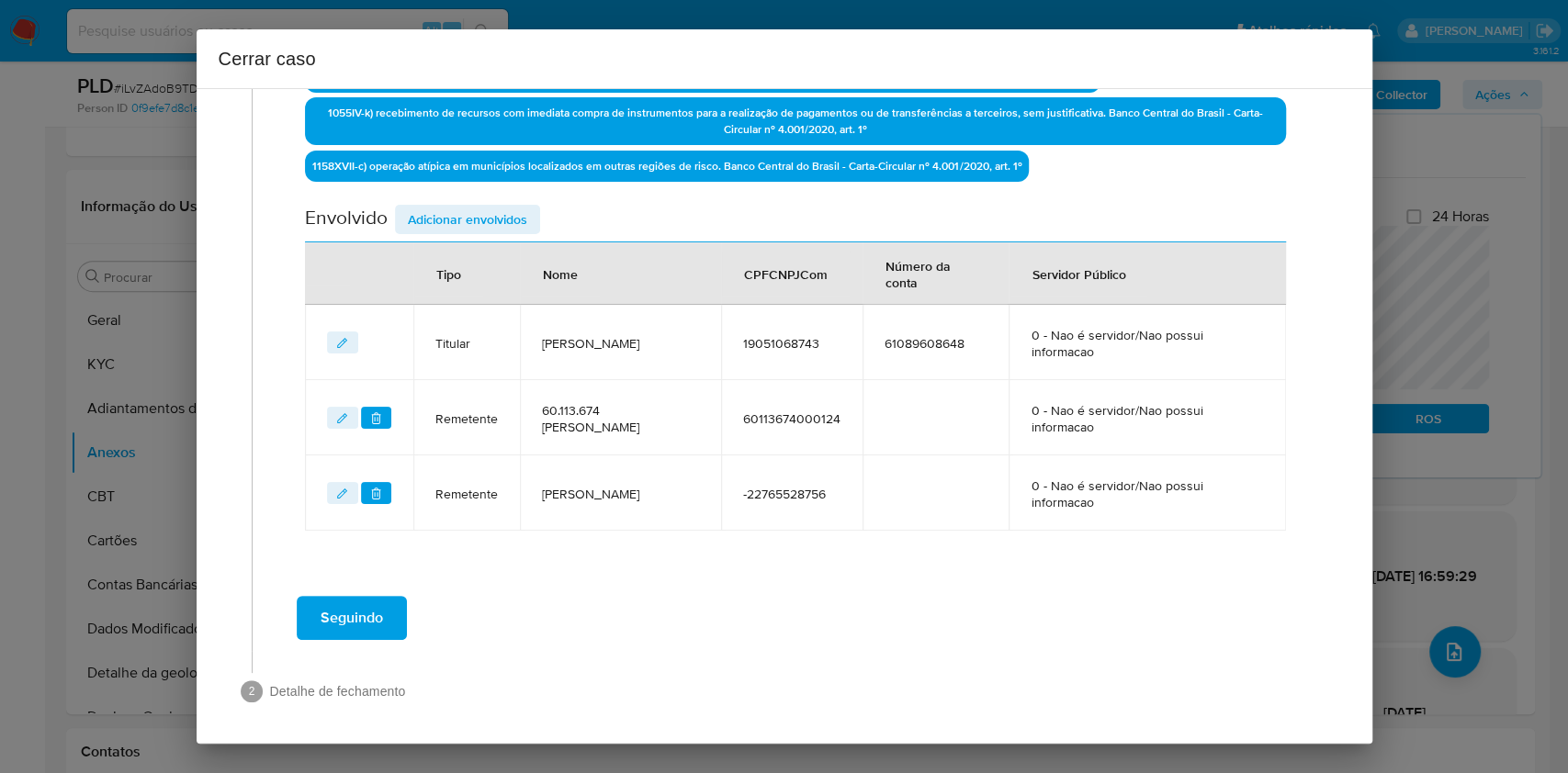
click at [532, 217] on button "Adicionar envolvidos" at bounding box center [467, 219] width 145 height 29
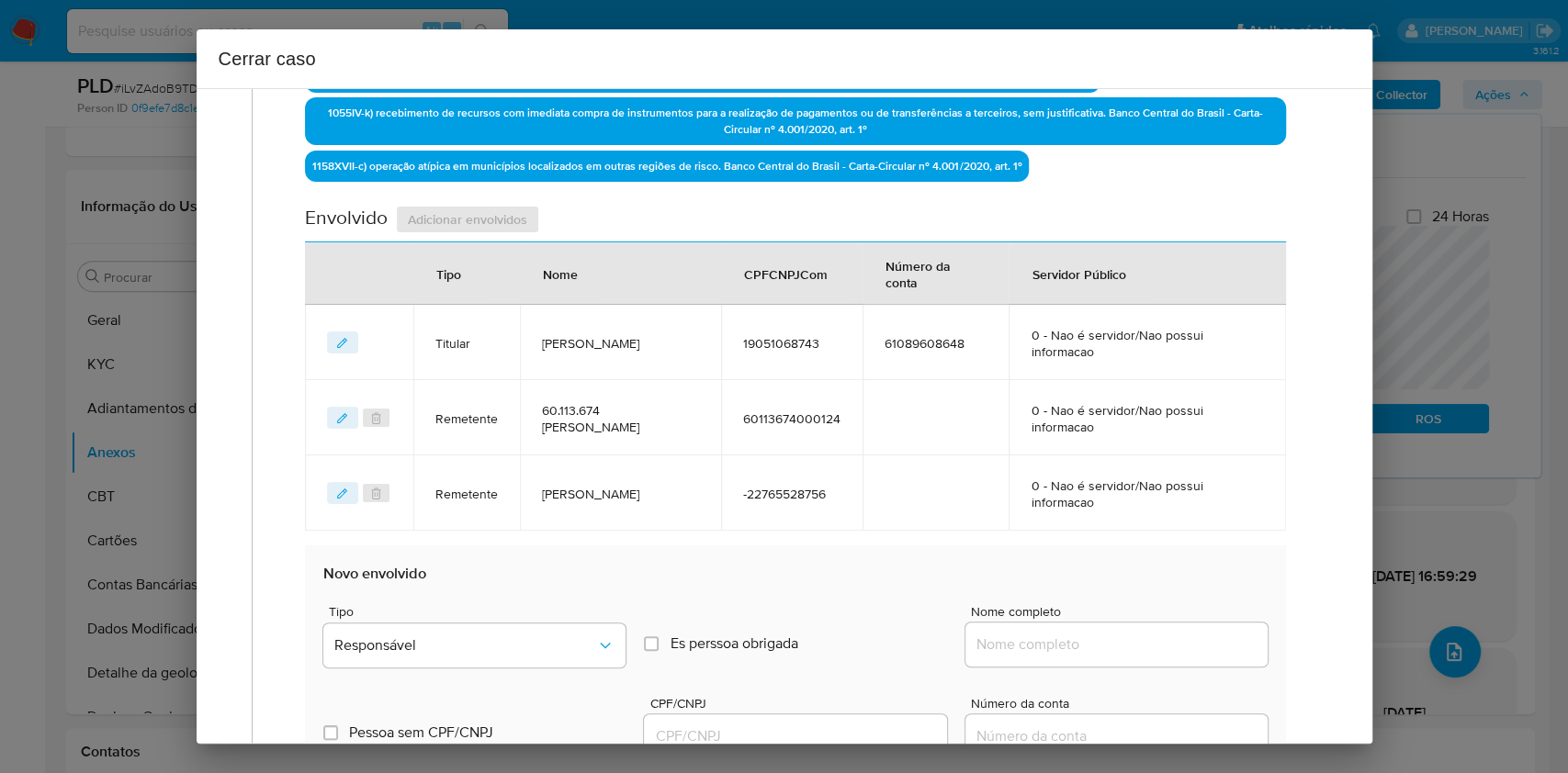
paste input "Marcelo Alexander Da Silva Junior - CPF 18465407711"
drag, startPoint x: 1088, startPoint y: 643, endPoint x: 1139, endPoint y: 640, distance: 51.1
click at [1093, 643] on input "Nome completo" at bounding box center [1117, 644] width 302 height 23
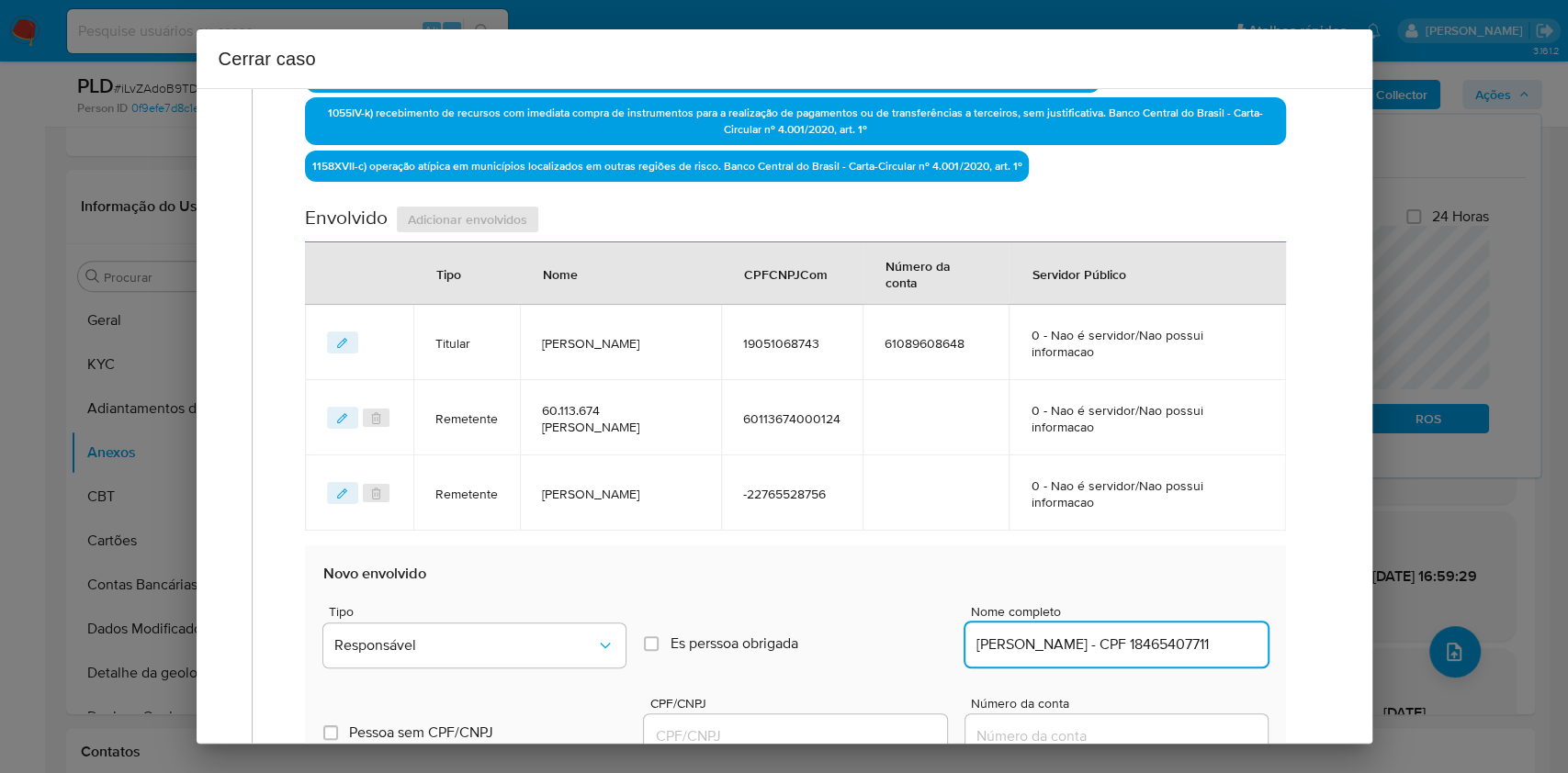
scroll to position [0, 0]
click at [1188, 629] on div "Marcelo Alexander Da Silva Junior - CPF 18465407711" at bounding box center [1117, 644] width 302 height 44
click at [1228, 638] on input "Marcelo Alexander Da Silva Junior - CPF 18465407711" at bounding box center [1117, 644] width 302 height 23
click at [1229, 639] on input "Marcelo Alexander Da Silva Junior - CPF 18465407711" at bounding box center [1117, 644] width 302 height 23
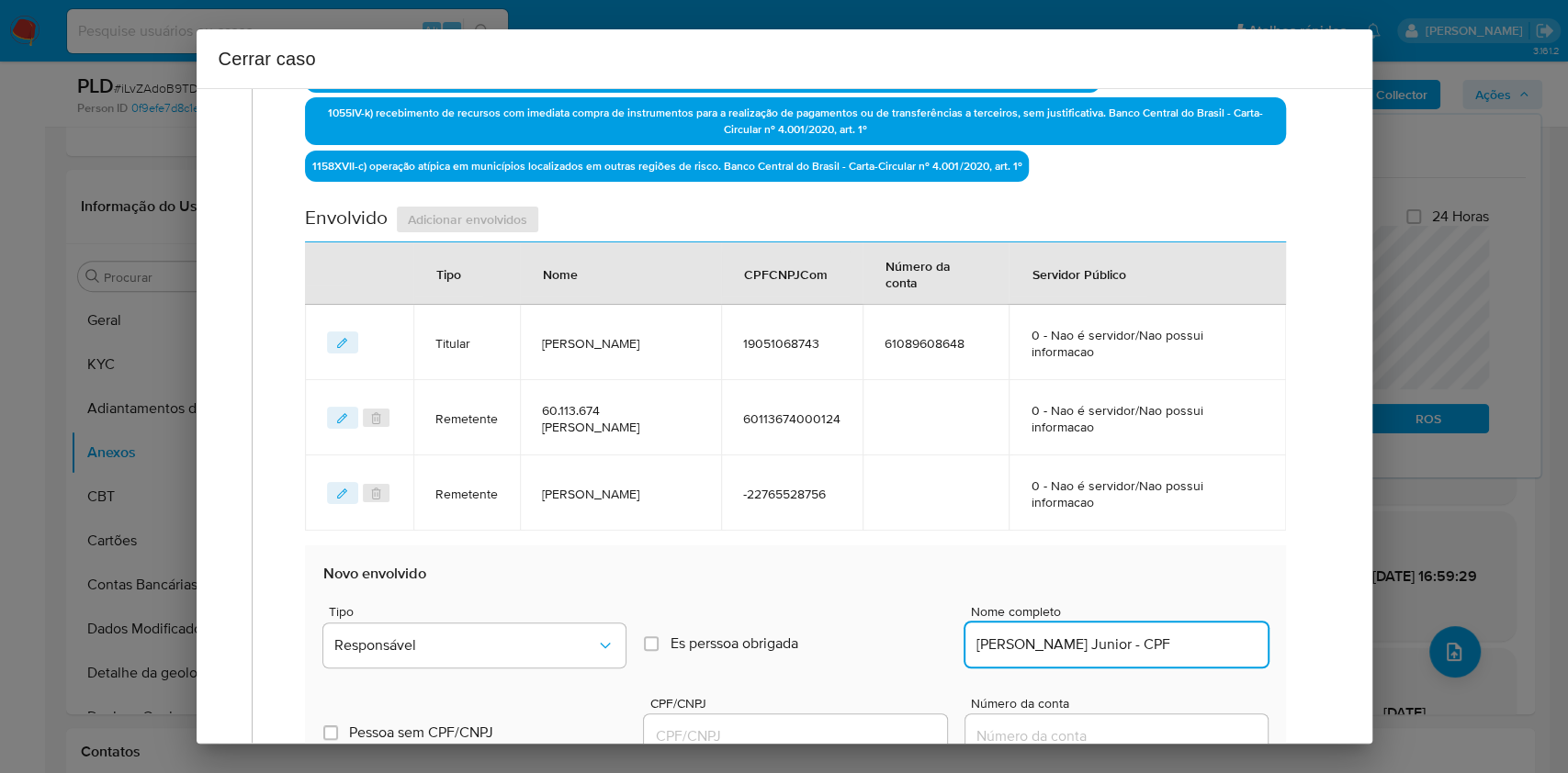
scroll to position [0, 0]
type input "Marcelo Alexander Da Silva Junior"
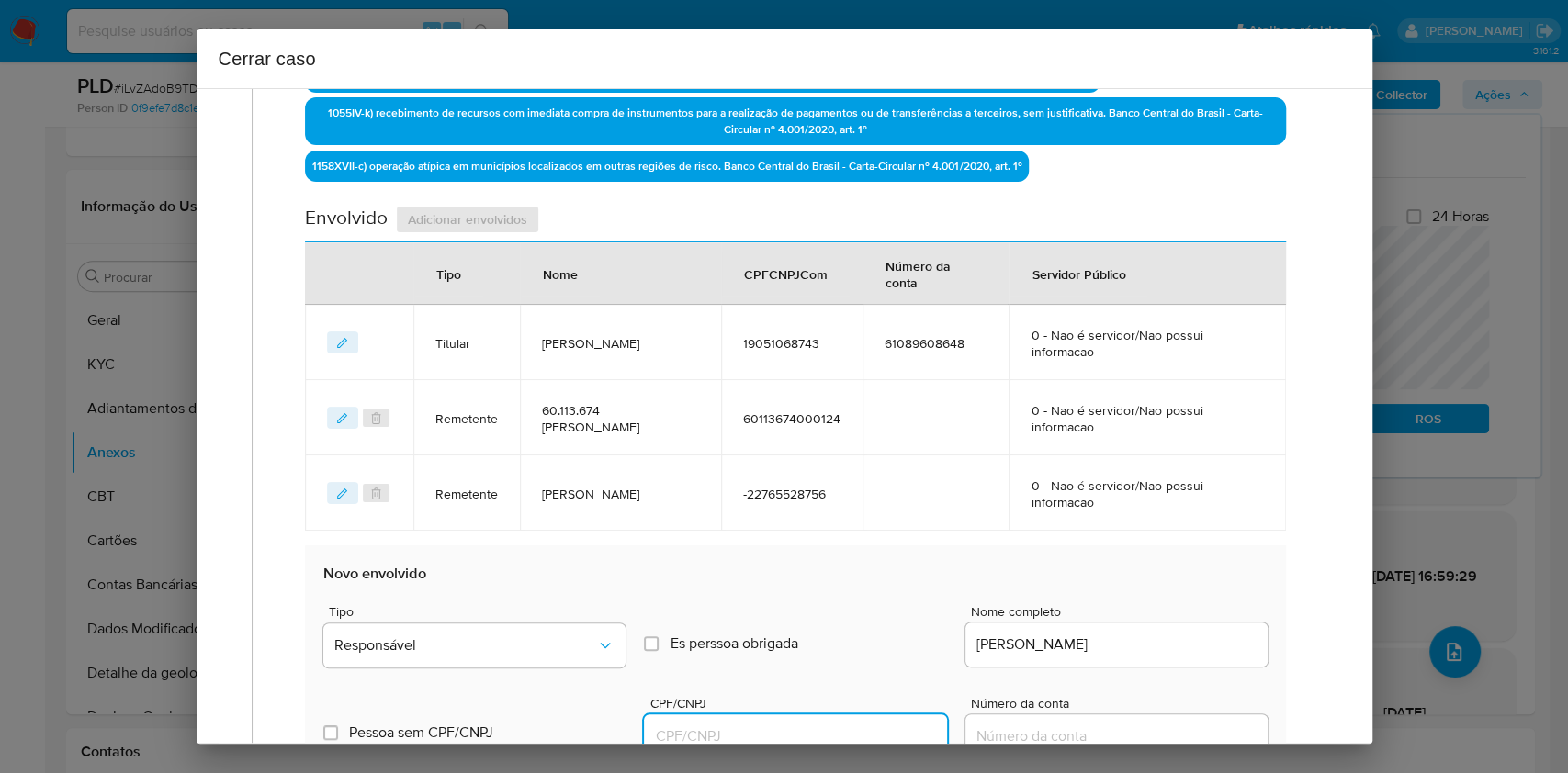
click at [888, 735] on input "CPF/CNPJ" at bounding box center [795, 736] width 302 height 23
paste input "18465407711"
type input "18465407711"
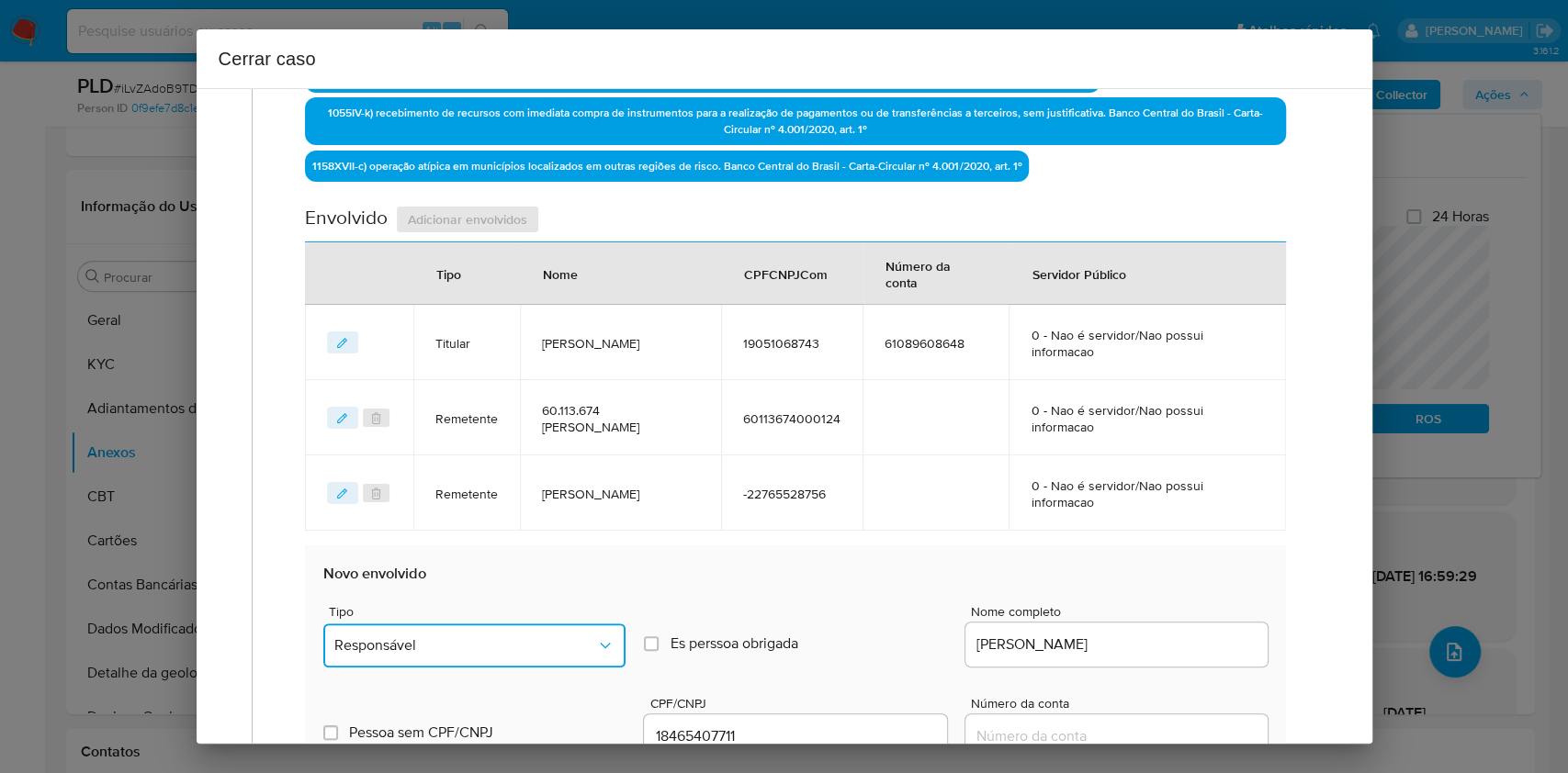
drag, startPoint x: 525, startPoint y: 658, endPoint x: 502, endPoint y: 633, distance: 34.0
click at [519, 646] on button "Responsável" at bounding box center [475, 645] width 302 height 44
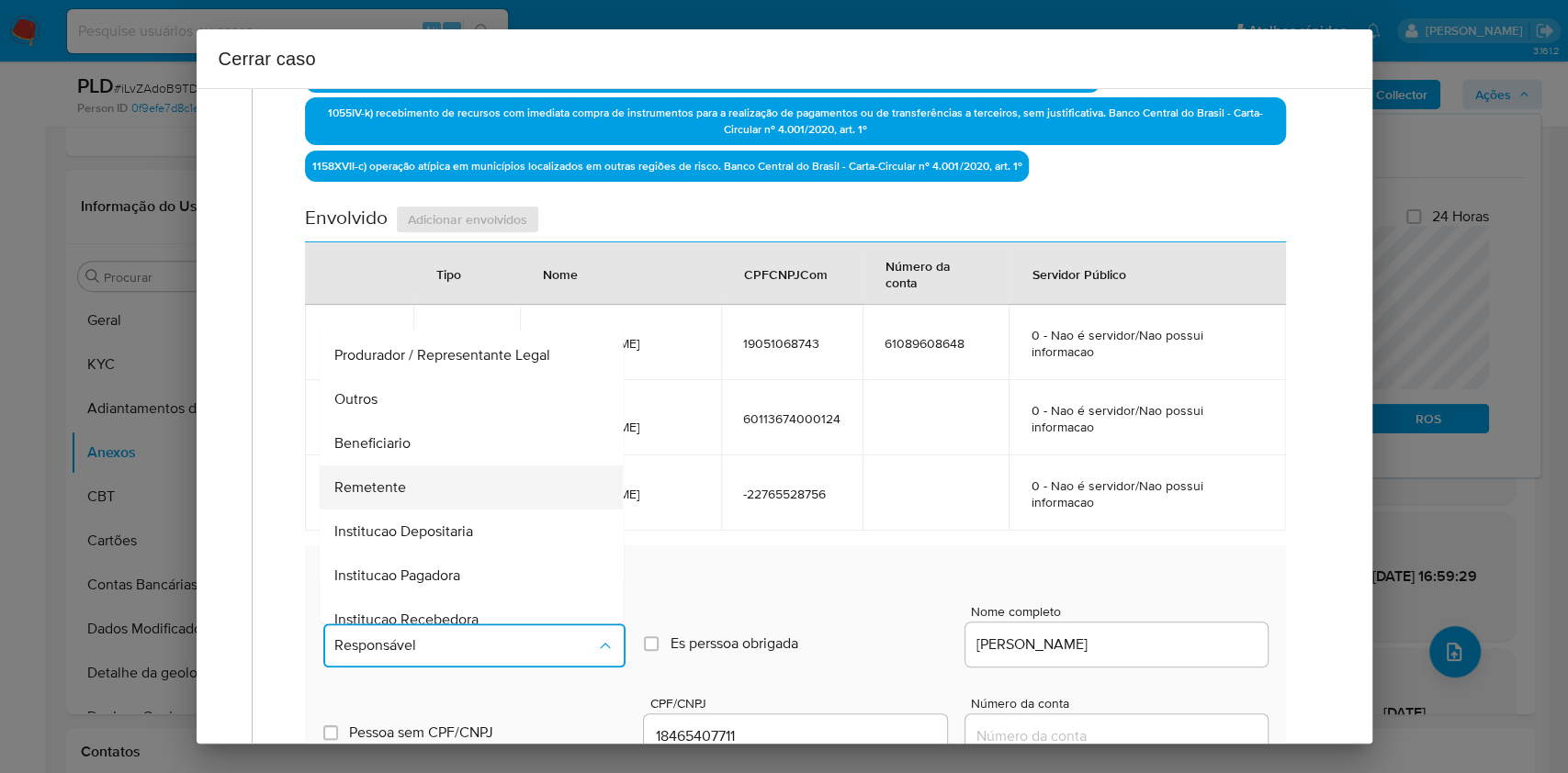
scroll to position [235, 0]
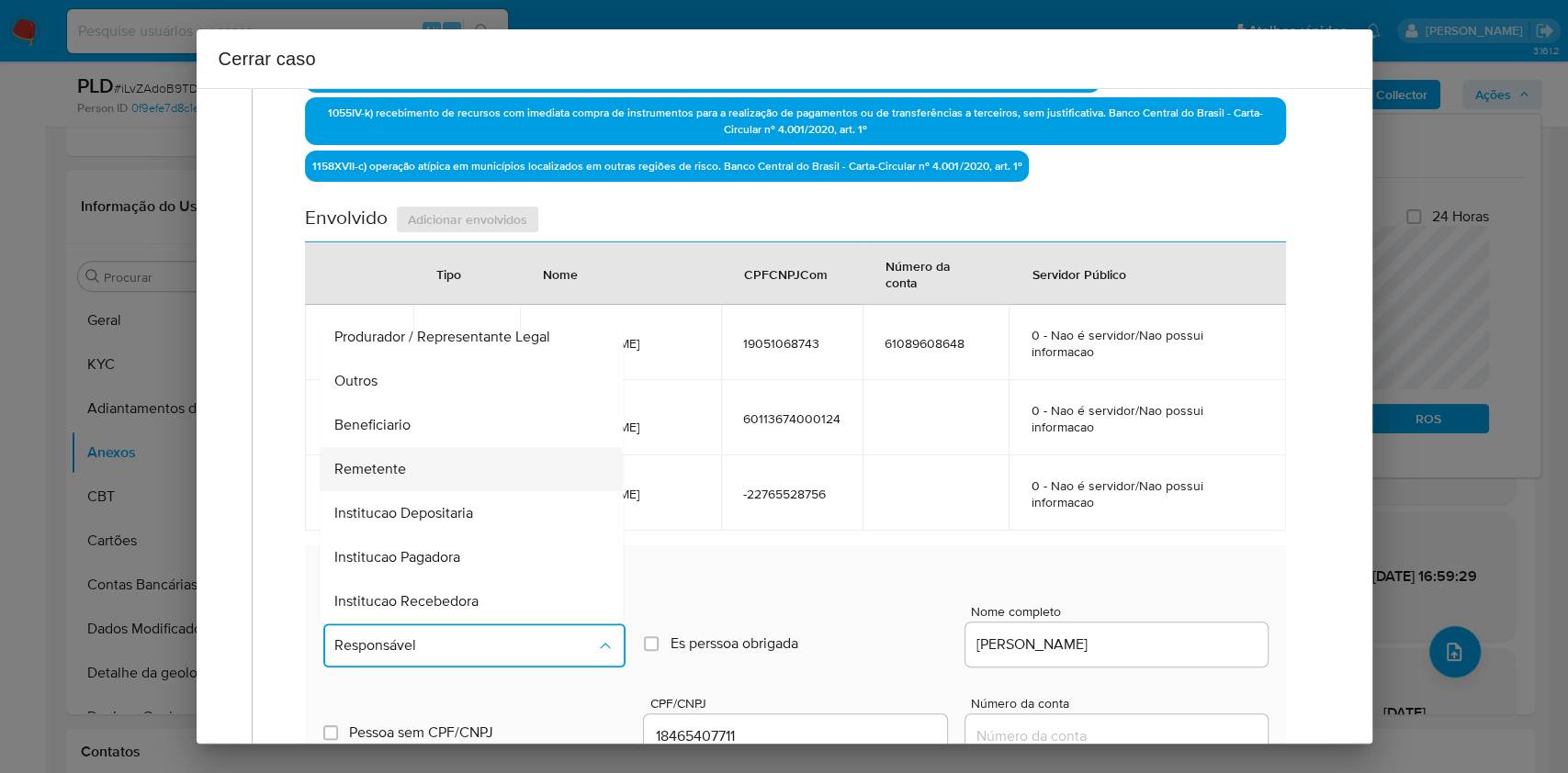
click at [437, 484] on div "Remetente" at bounding box center [466, 469] width 263 height 44
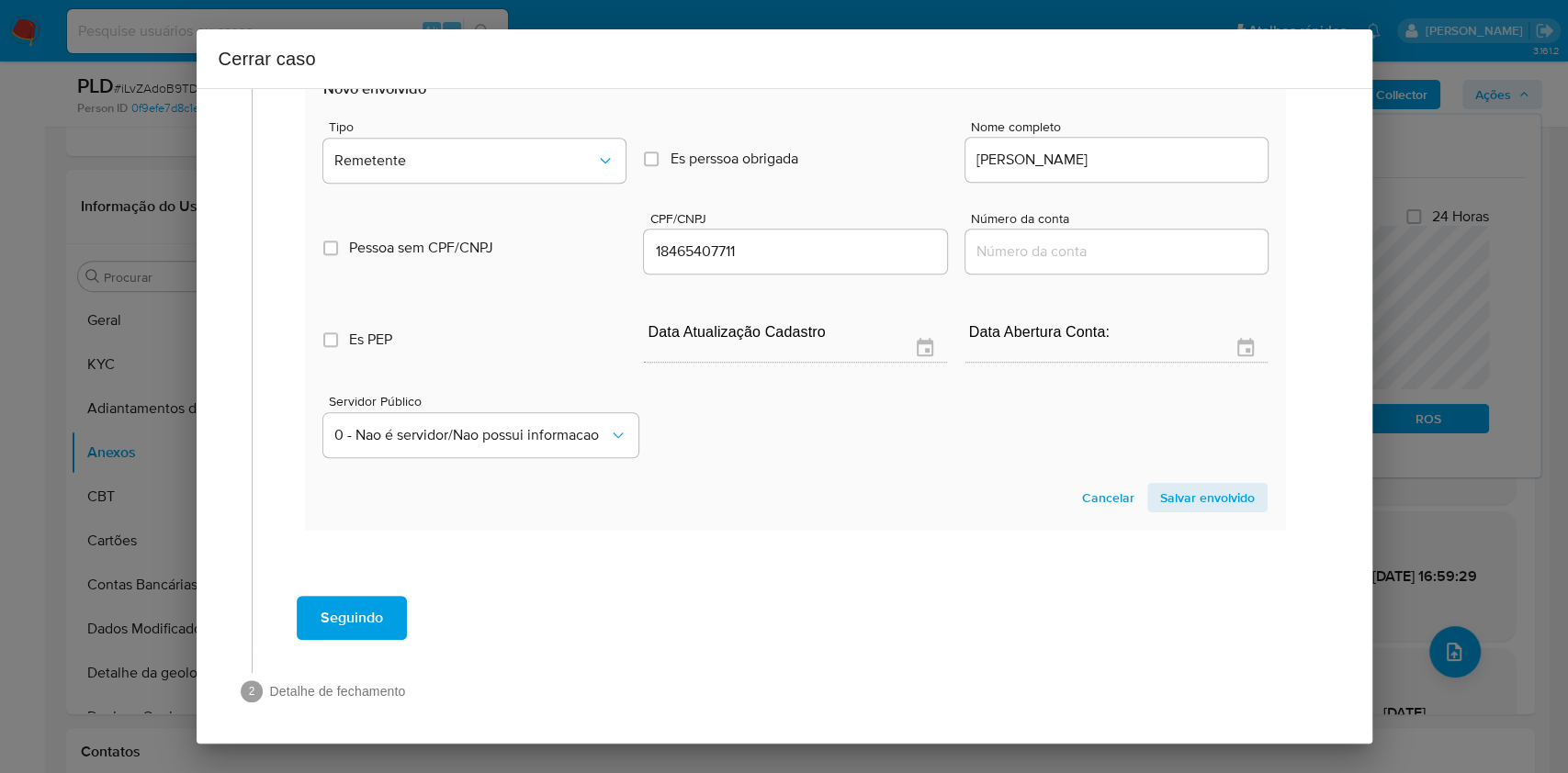
click at [1202, 490] on span "Salvar envolvido" at bounding box center [1208, 497] width 95 height 25
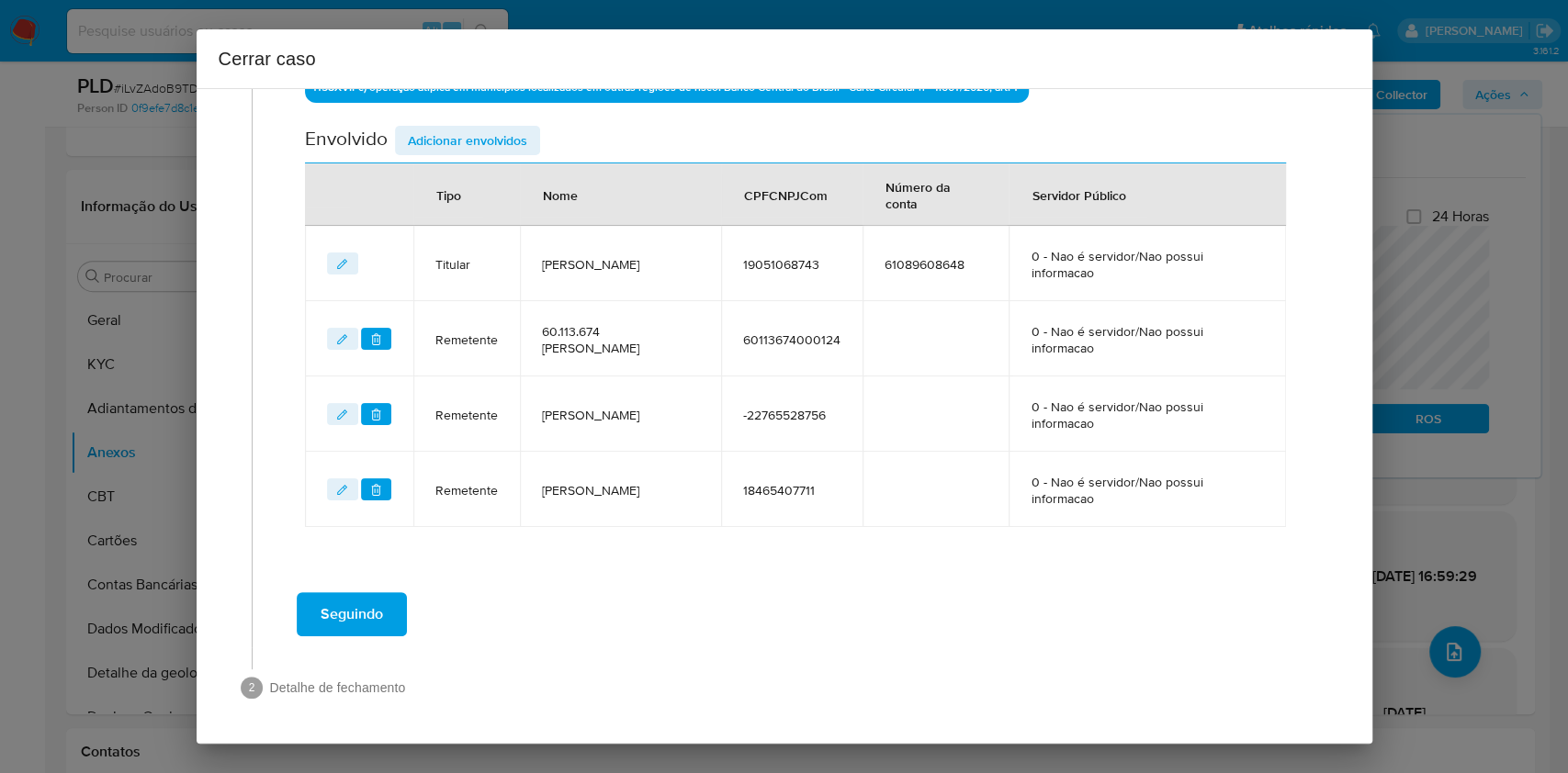
scroll to position [844, 0]
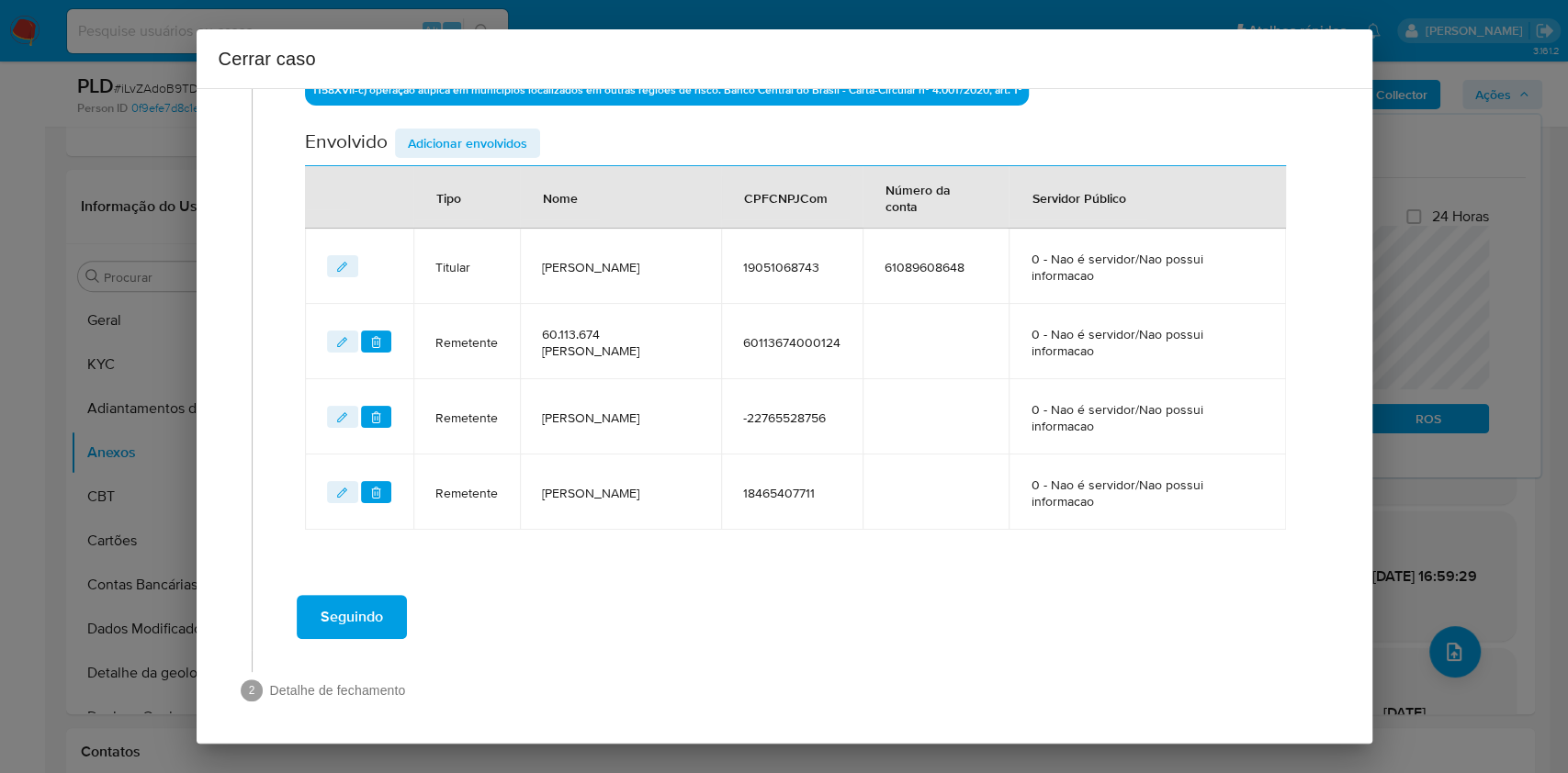
drag, startPoint x: 468, startPoint y: 151, endPoint x: 528, endPoint y: 189, distance: 71.0
click at [468, 152] on span "Adicionar envolvidos" at bounding box center [467, 143] width 119 height 25
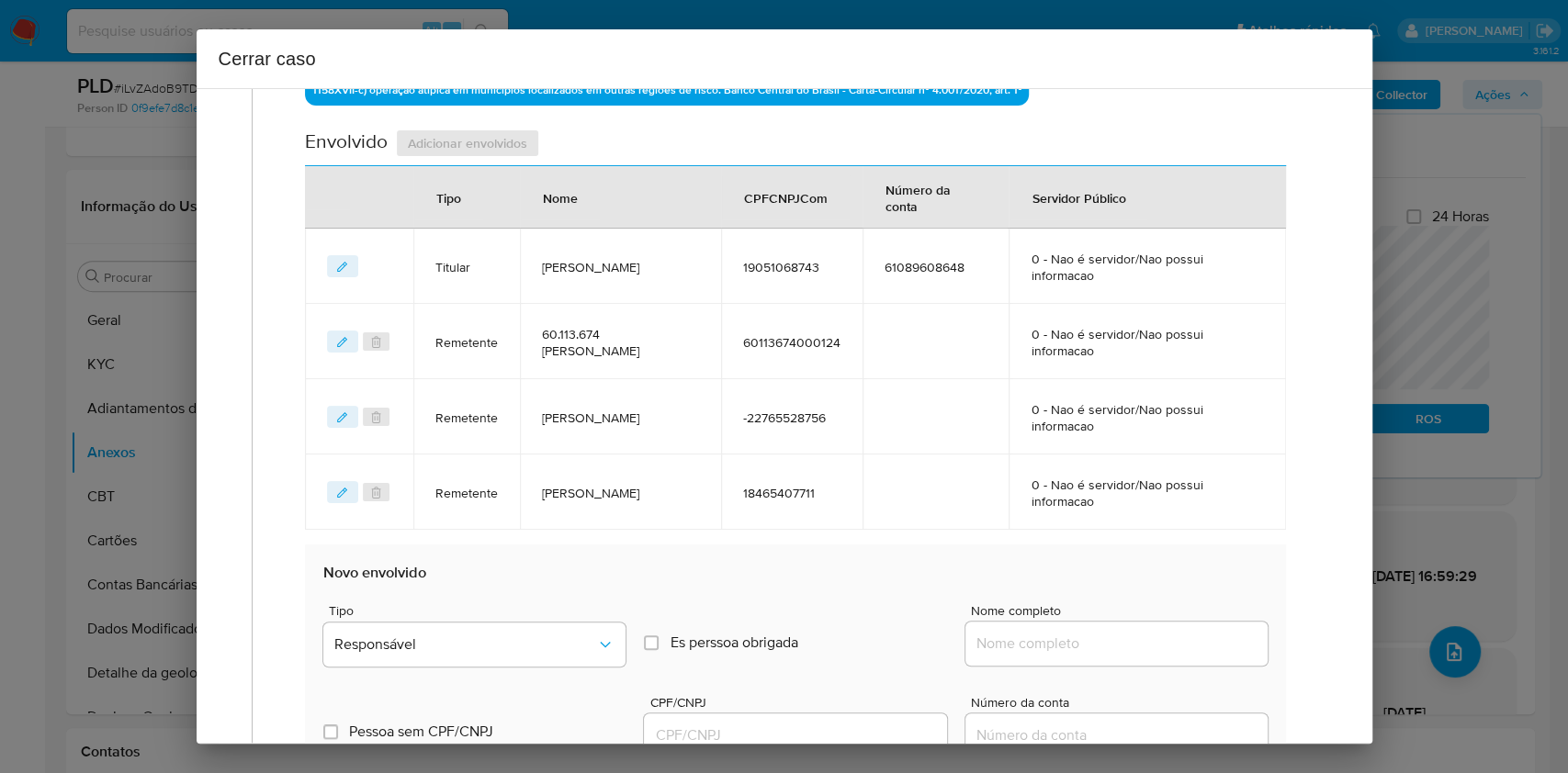
click at [1129, 645] on input "Nome completo" at bounding box center [1117, 644] width 302 height 23
paste input "Joyce Cristina Alves Silva - CPF 16968335743"
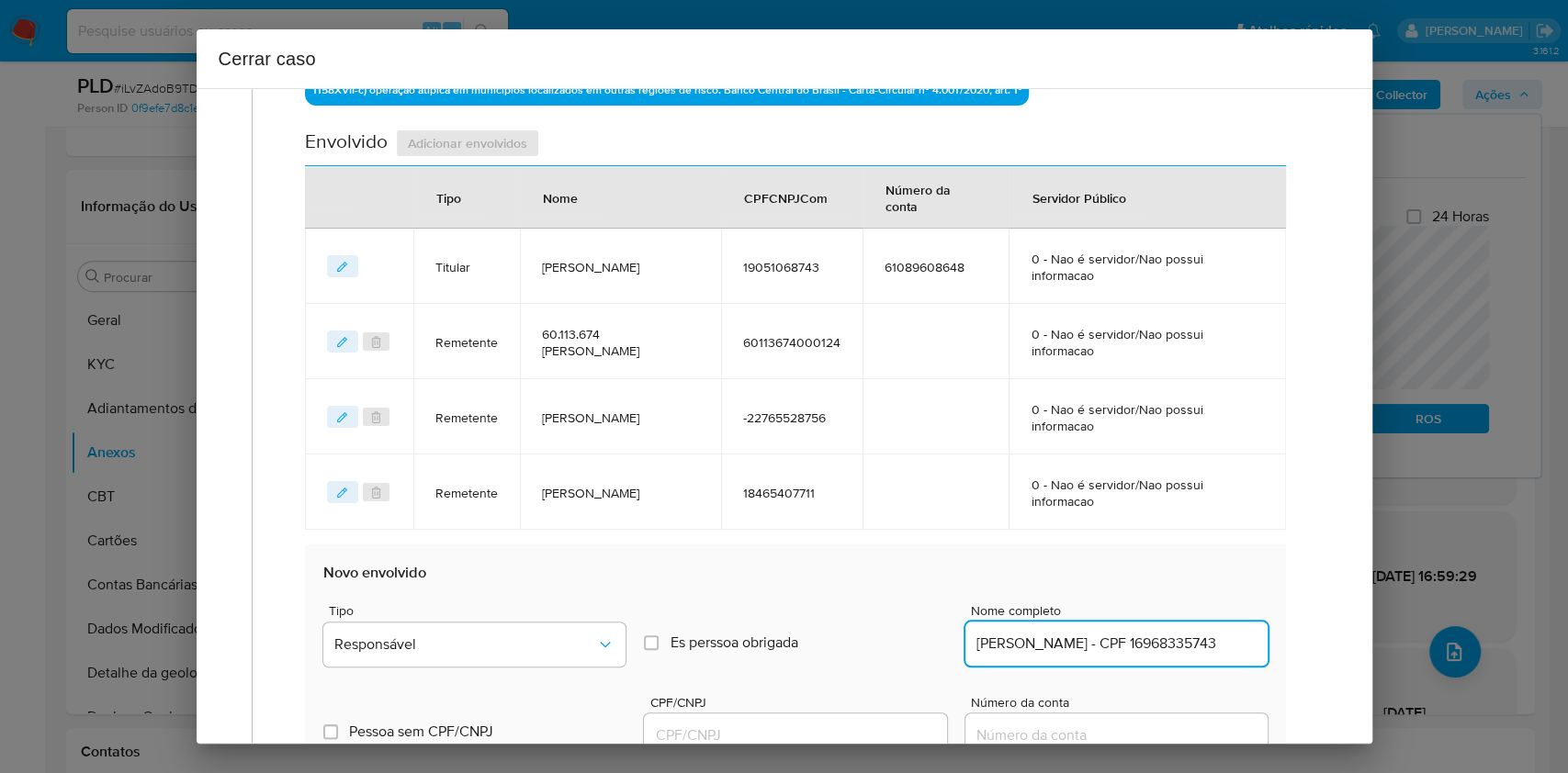
scroll to position [0, 21]
click at [1175, 638] on input "Joyce Cristina Alves Silva - CPF 16968335743" at bounding box center [1117, 644] width 302 height 23
type input "Joyce Cristina Alves Silva"
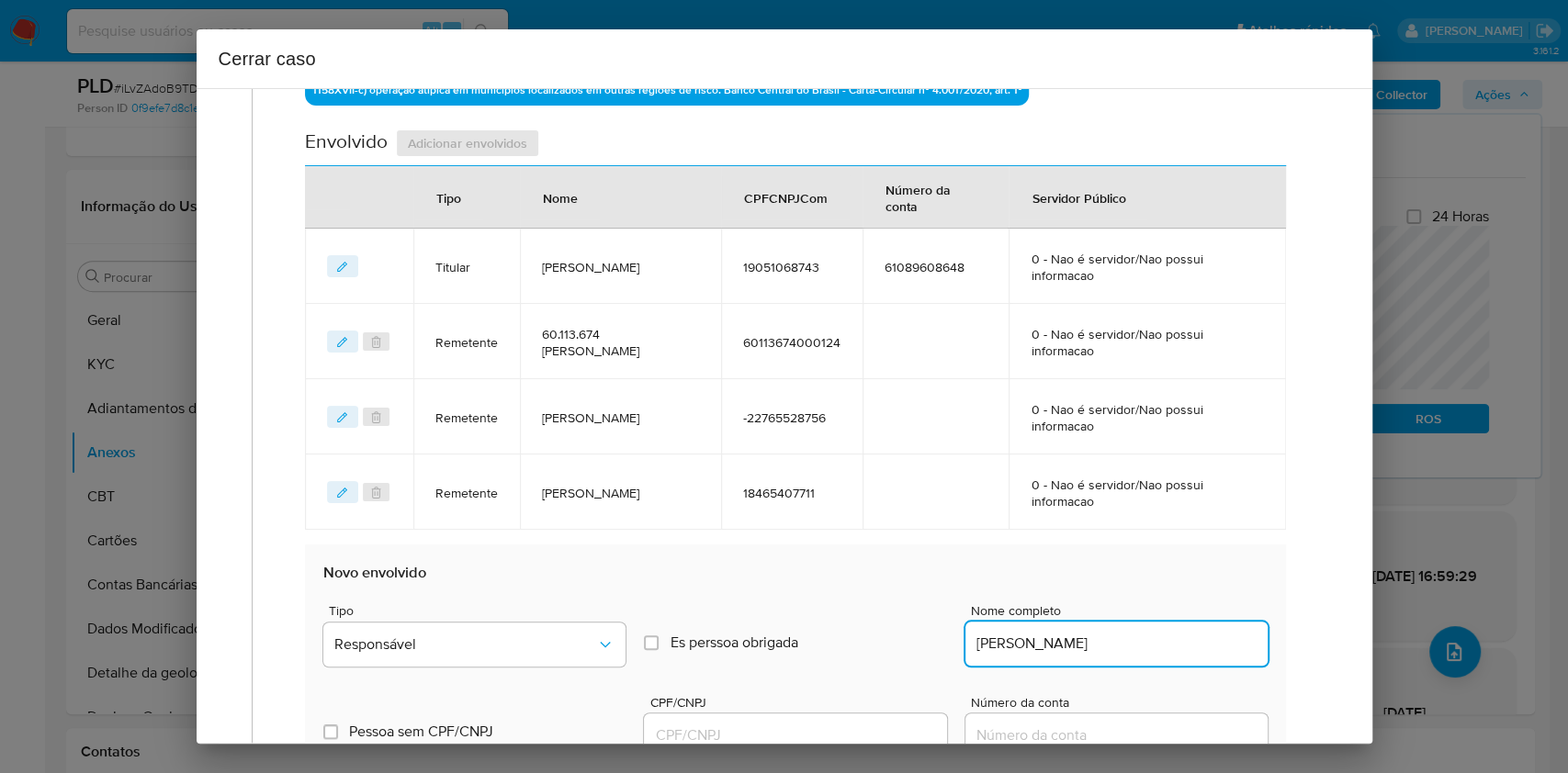
click at [860, 739] on input "CPF/CNPJ" at bounding box center [795, 735] width 302 height 23
paste input "16968335743"
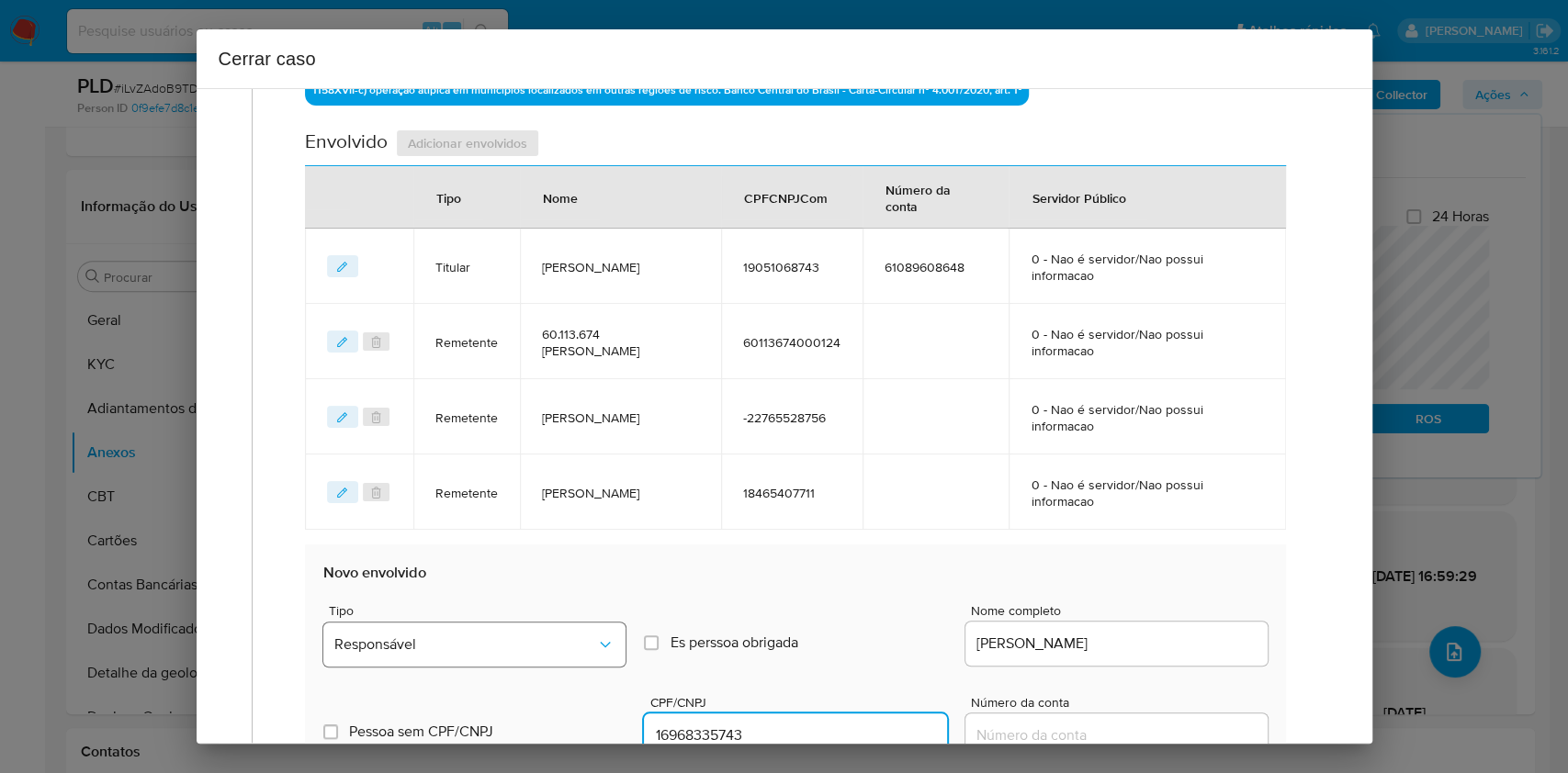
type input "16968335743"
click at [528, 636] on span "Responsável" at bounding box center [464, 645] width 262 height 19
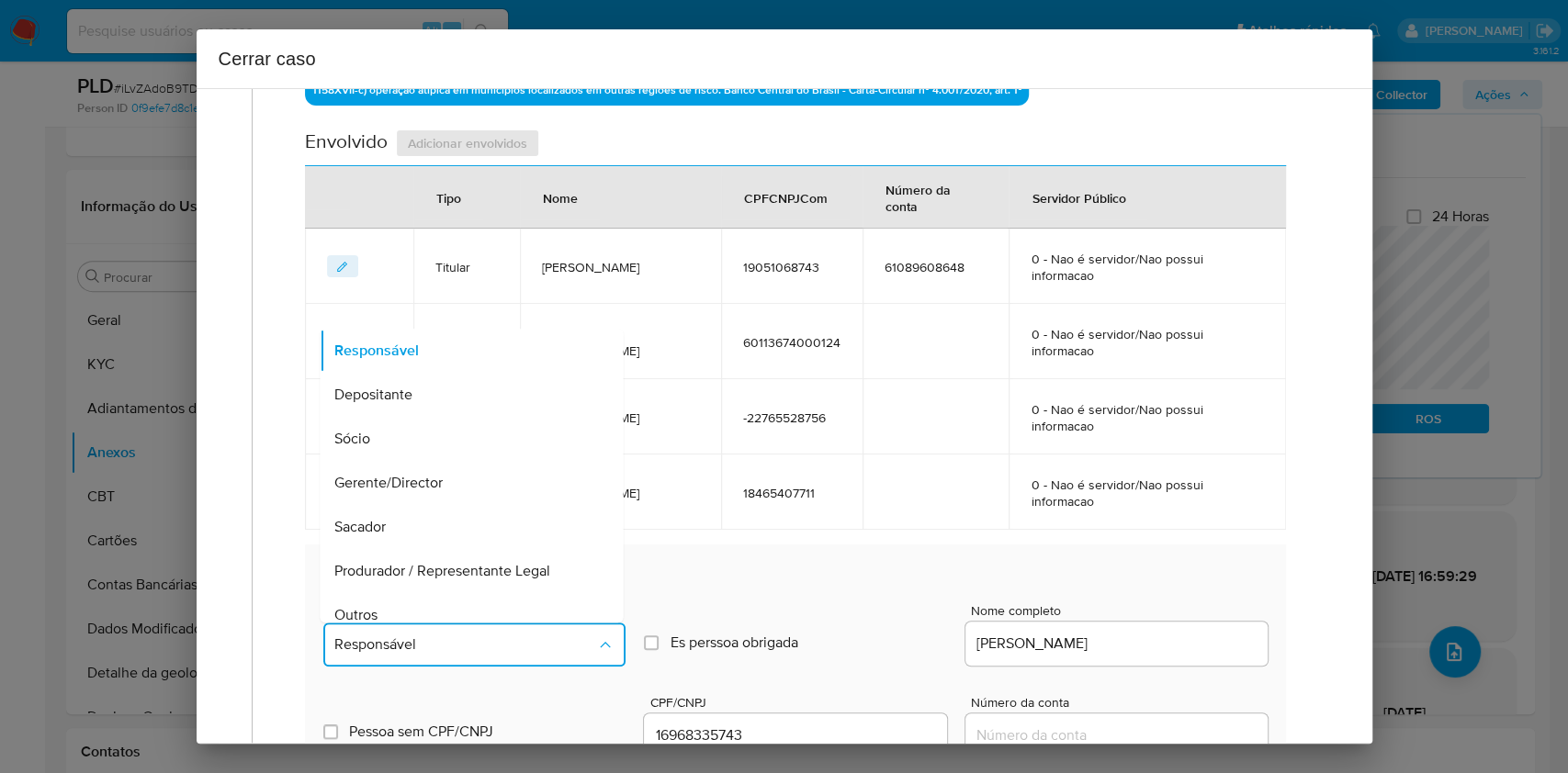
scroll to position [235, 0]
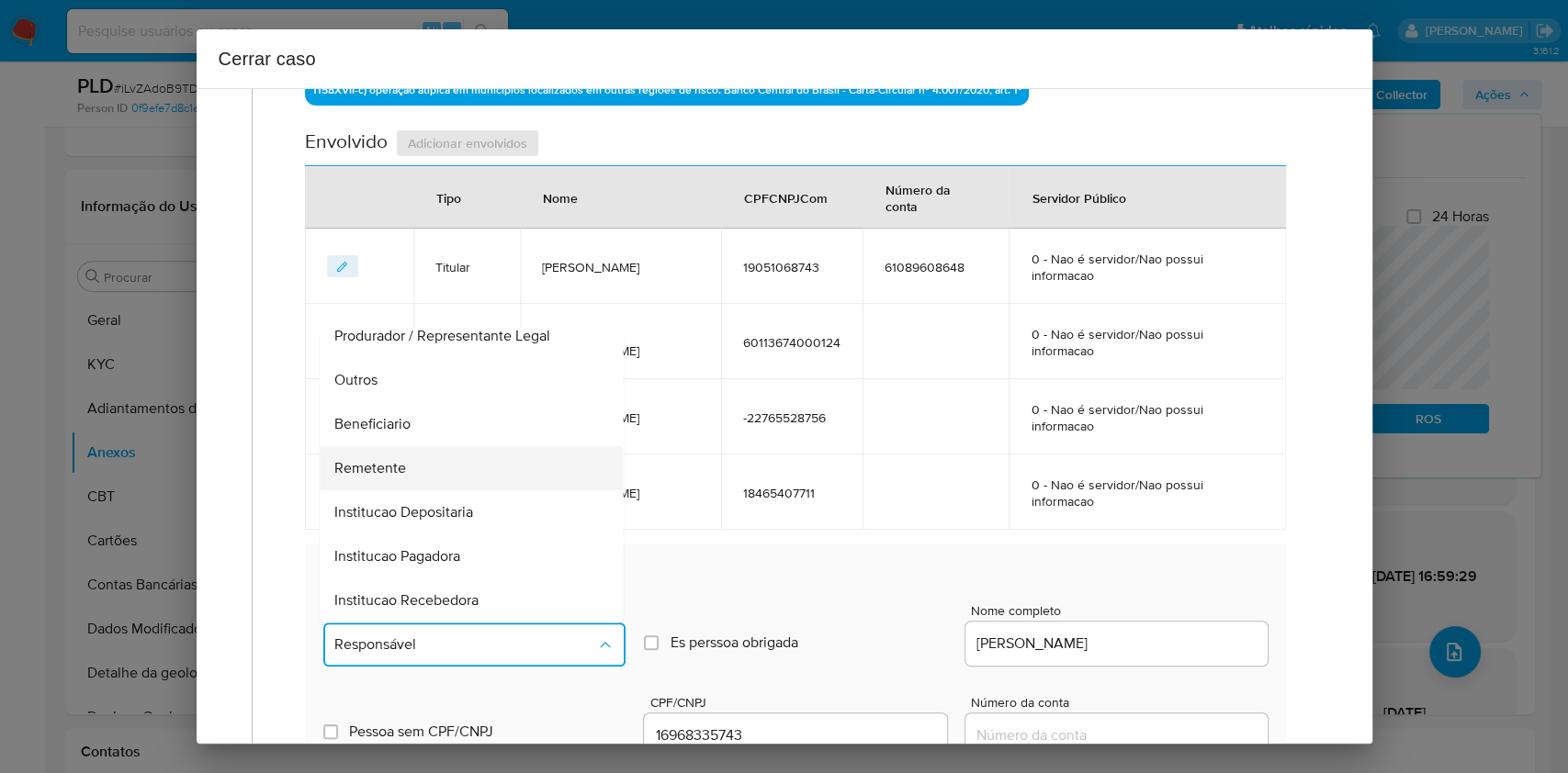
click at [432, 473] on div "Remetente" at bounding box center [466, 468] width 263 height 44
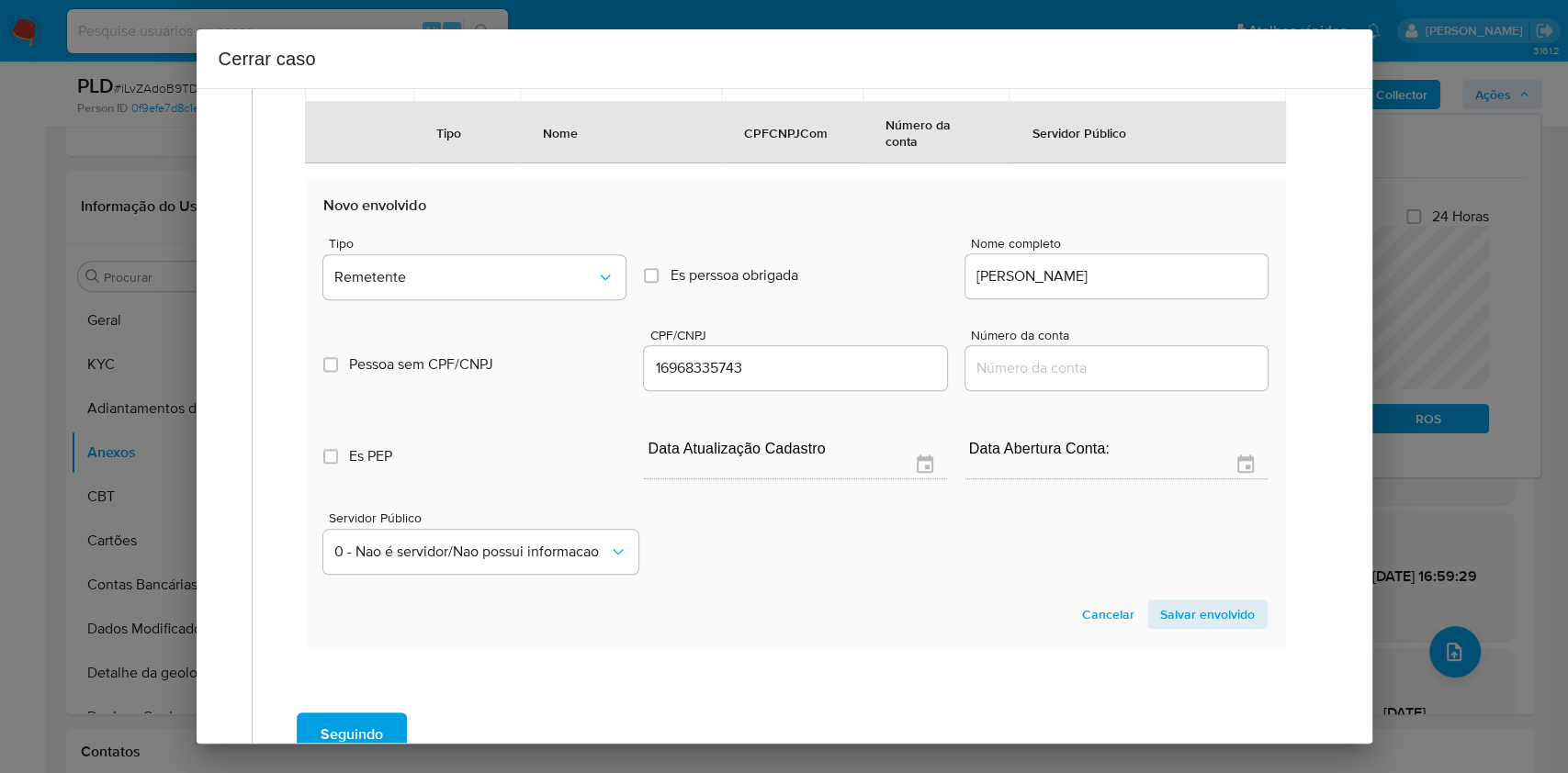
drag, startPoint x: 1202, startPoint y: 614, endPoint x: 1294, endPoint y: 558, distance: 107.7
click at [1203, 613] on span "Salvar envolvido" at bounding box center [1208, 614] width 95 height 25
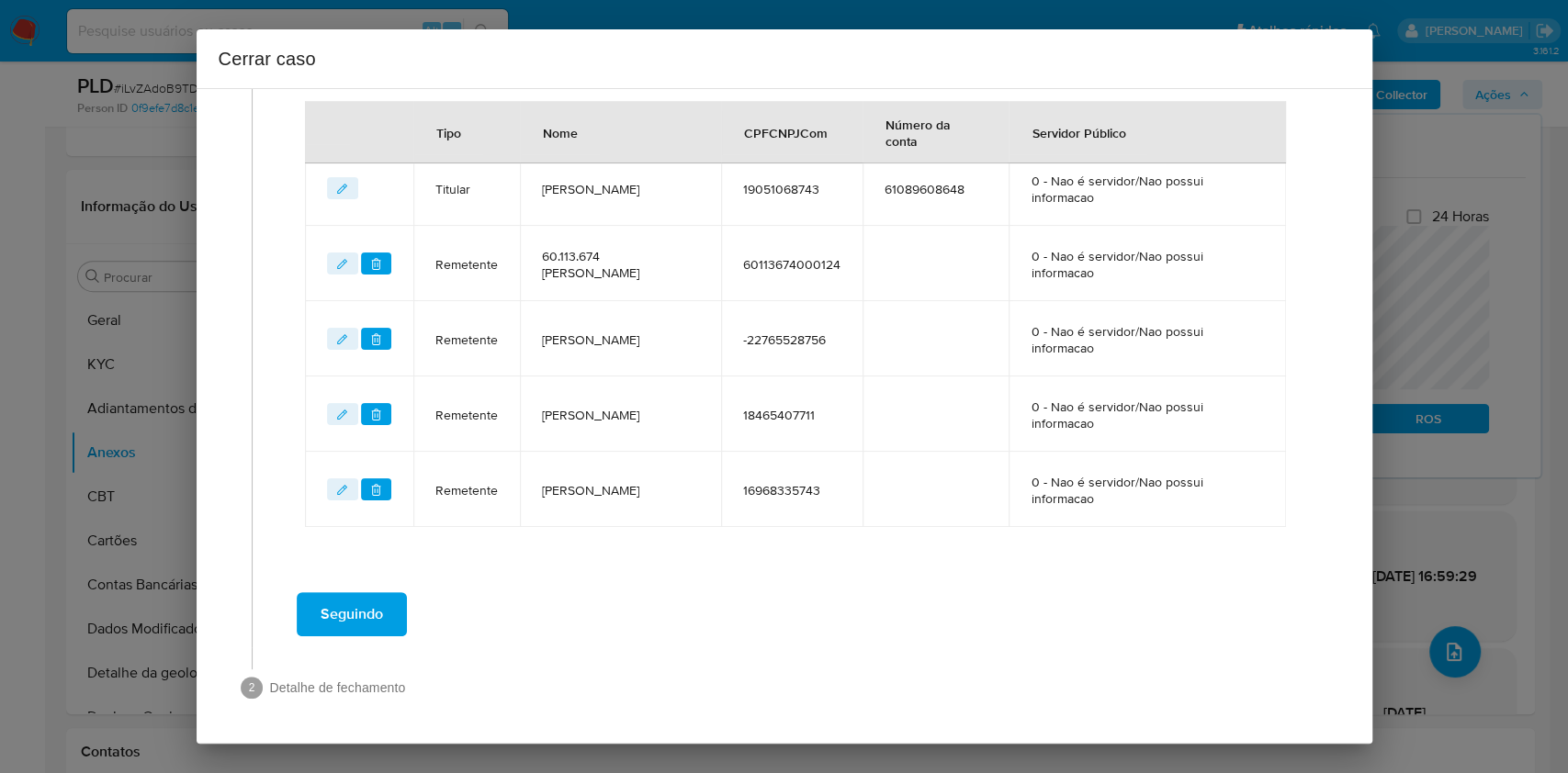
scroll to position [918, 0]
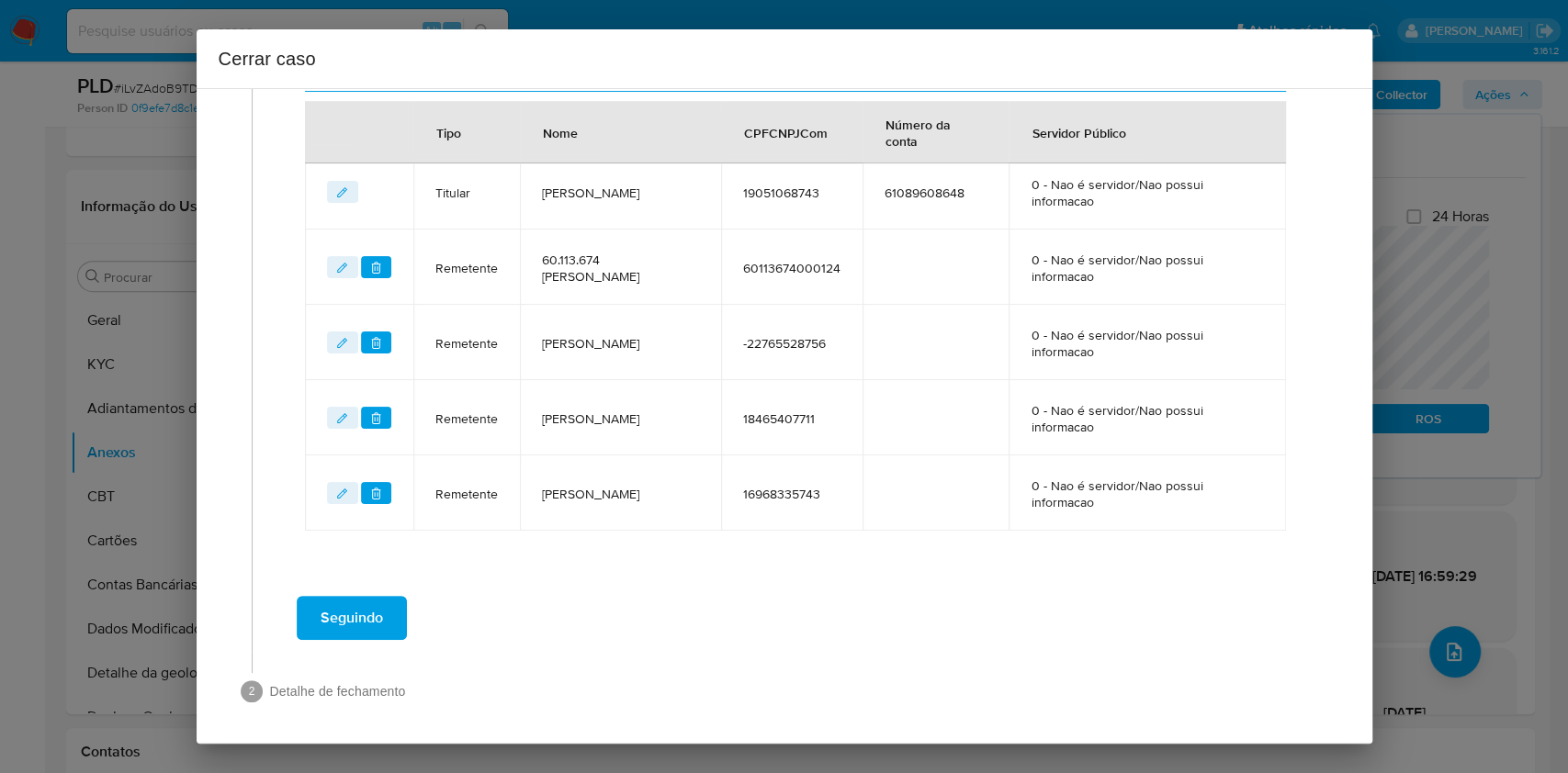
drag, startPoint x: 345, startPoint y: 487, endPoint x: 375, endPoint y: 514, distance: 40.4
click at [345, 488] on icon "editEnvolvido" at bounding box center [343, 494] width 13 height 13
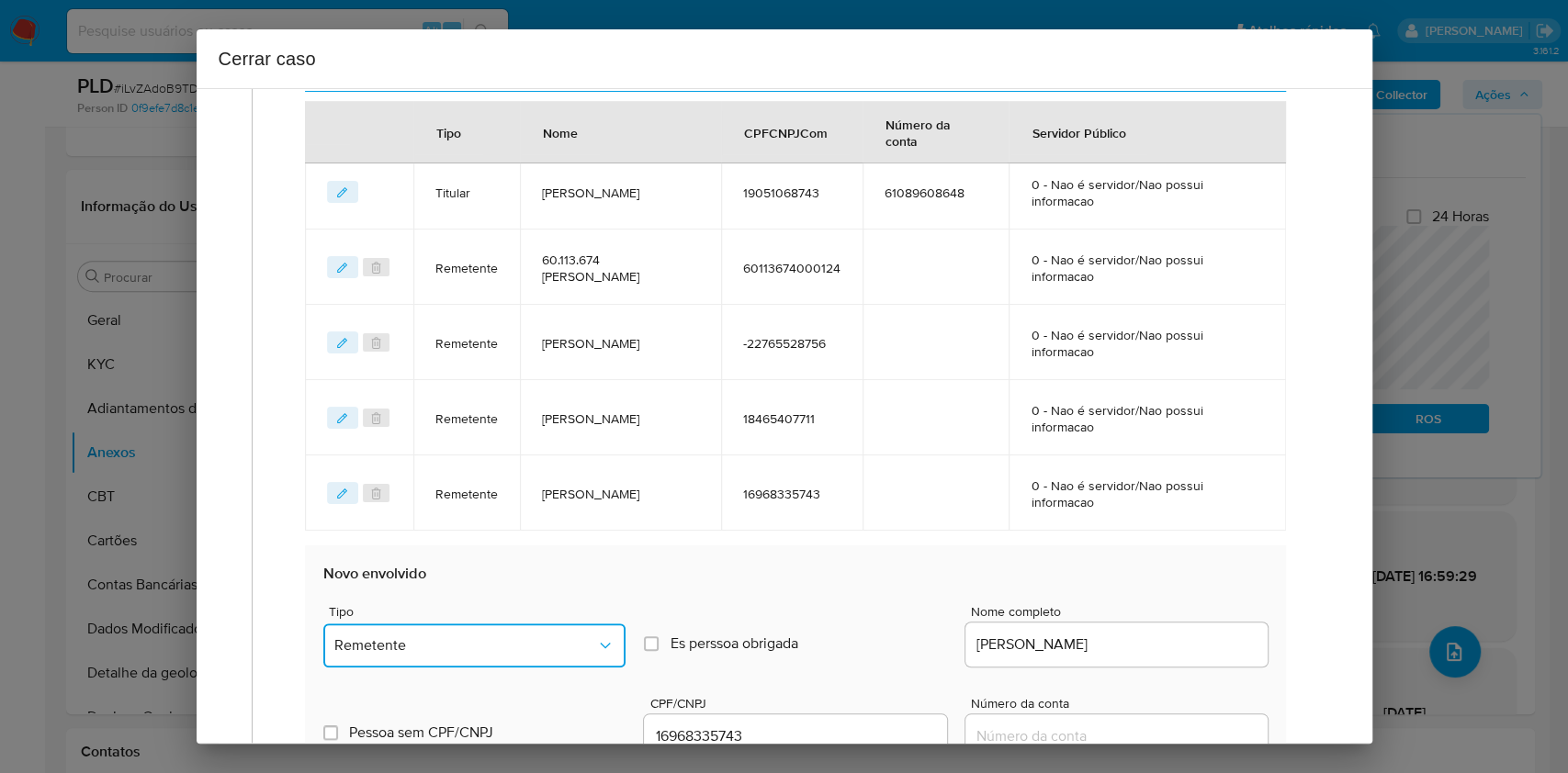
click at [490, 640] on span "Remetente" at bounding box center [464, 646] width 262 height 19
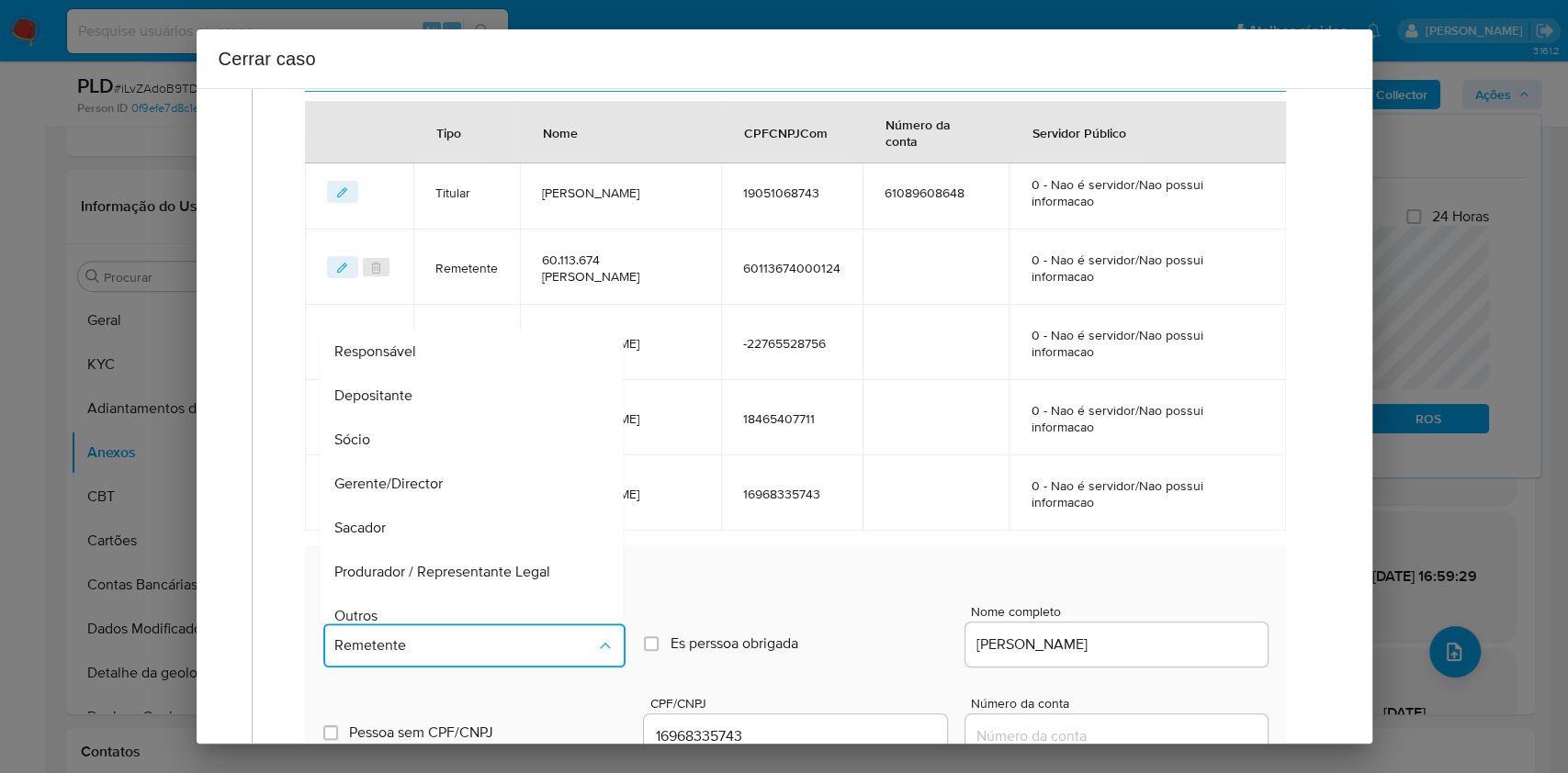
scroll to position [228, 0]
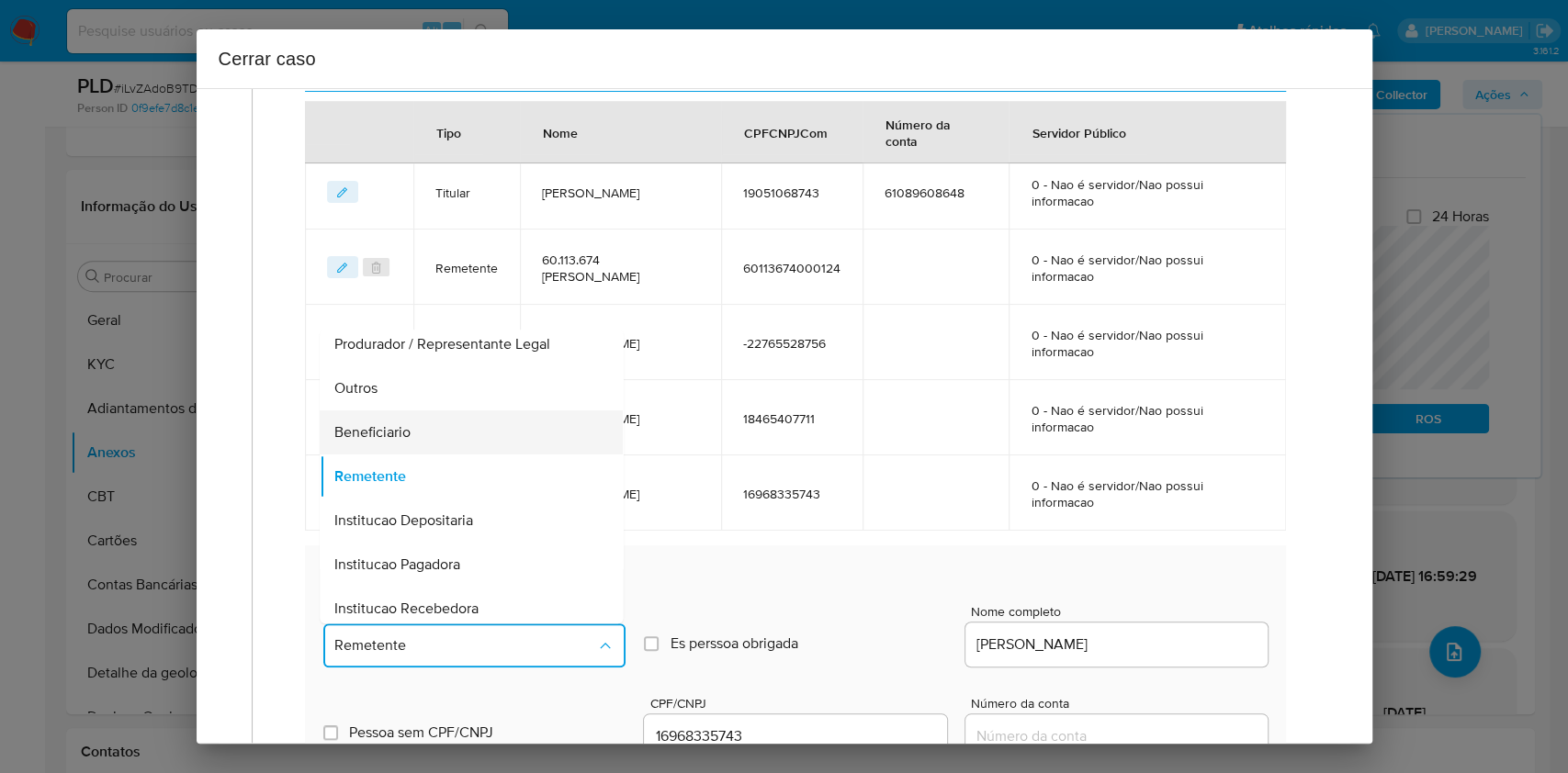
click at [441, 411] on div "Beneficiario" at bounding box center [466, 432] width 263 height 44
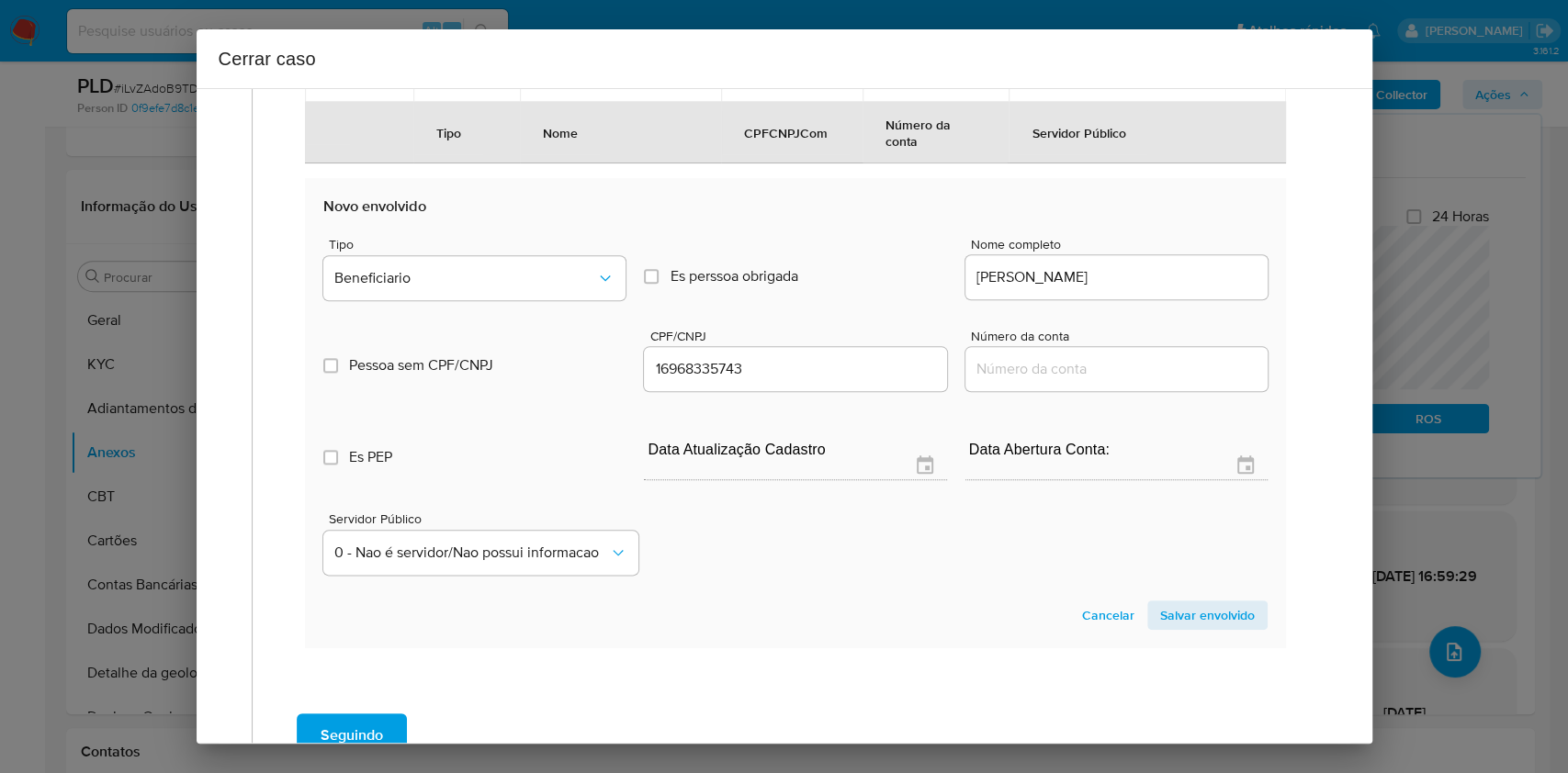
drag, startPoint x: 1215, startPoint y: 617, endPoint x: 1156, endPoint y: 554, distance: 86.3
click at [1214, 614] on span "Salvar envolvido" at bounding box center [1208, 614] width 95 height 25
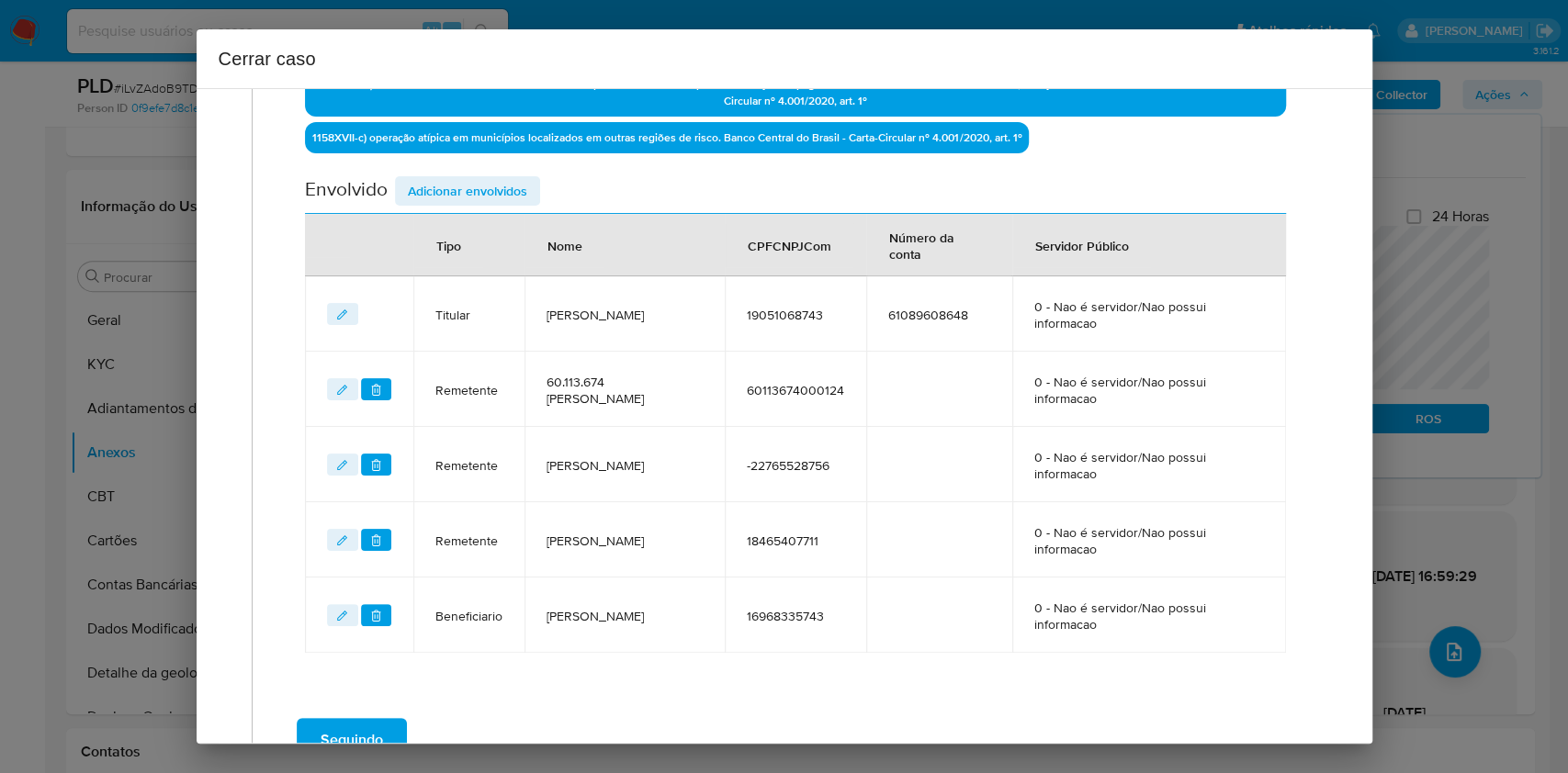
click at [496, 196] on span "Adicionar envolvidos" at bounding box center [467, 190] width 119 height 25
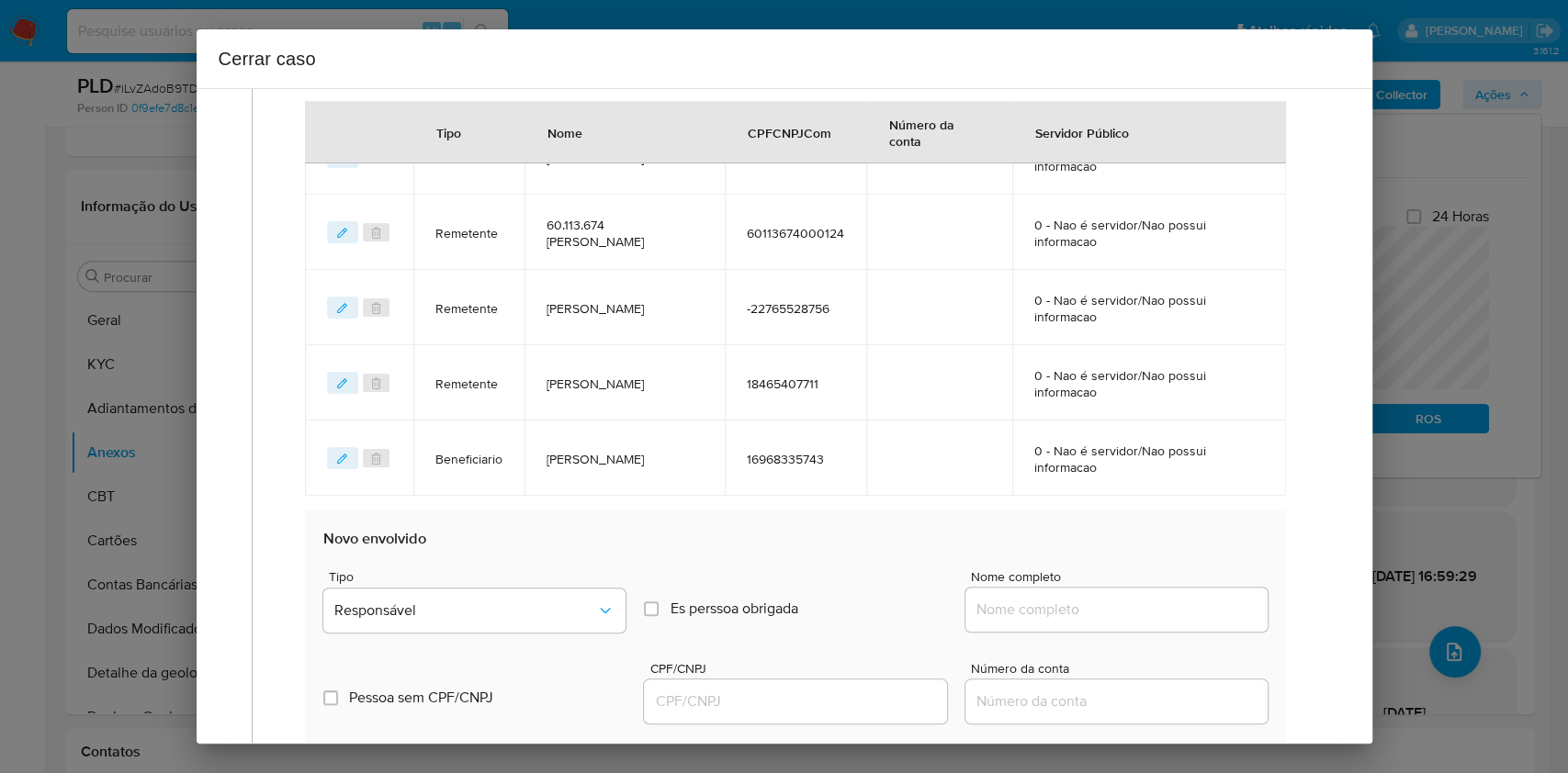
scroll to position [1041, 0]
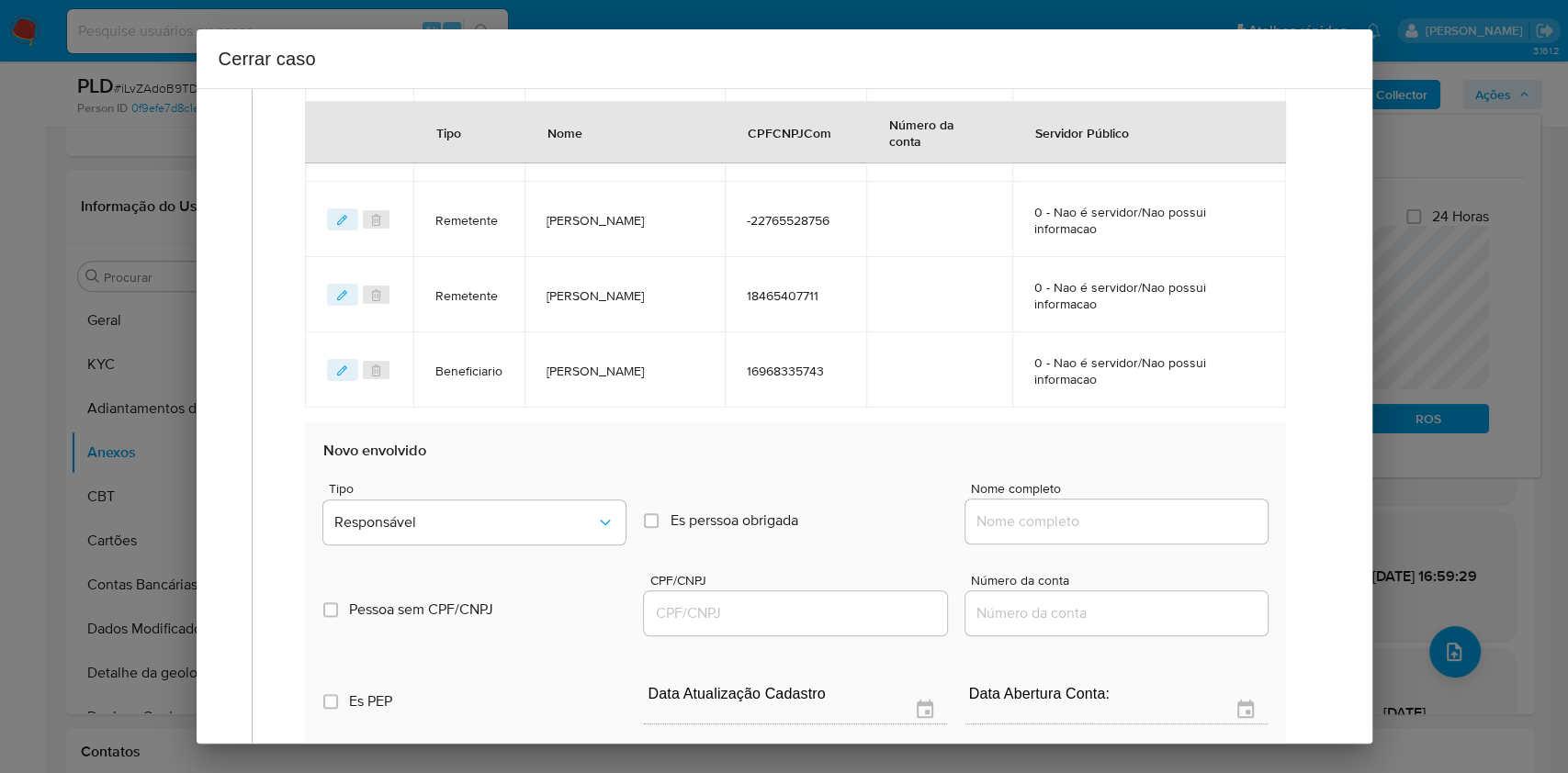
click at [1119, 523] on input "Nome completo" at bounding box center [1117, 521] width 302 height 23
paste input "Karine Thiene Moraes Dourado - CPF 16436901752"
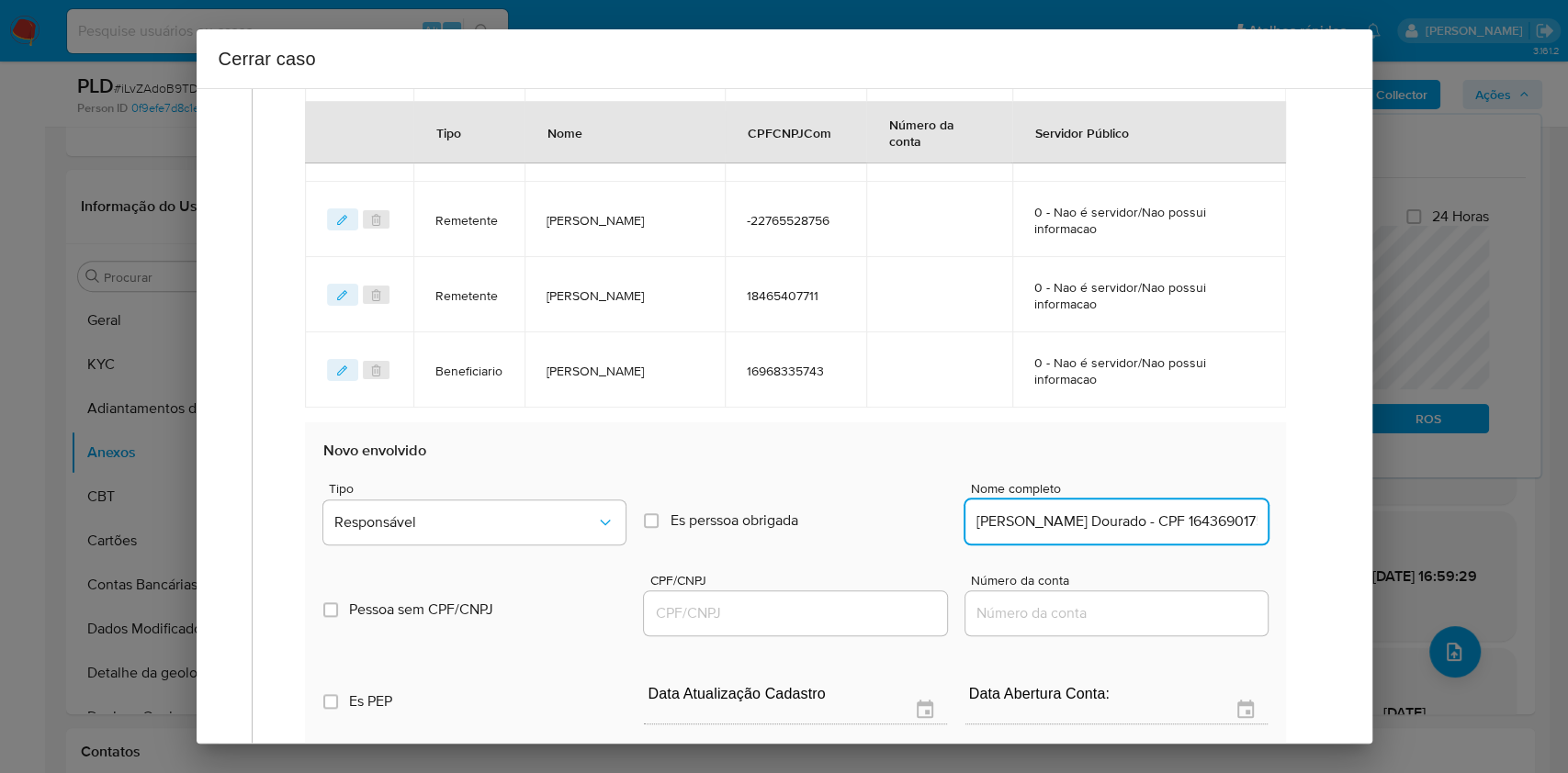
scroll to position [0, 55]
click at [1151, 519] on input "Karine Thiene Moraes Dourado - CPF 16436901752" at bounding box center [1117, 521] width 302 height 23
type input "Karine Thiene Moraes Dourado"
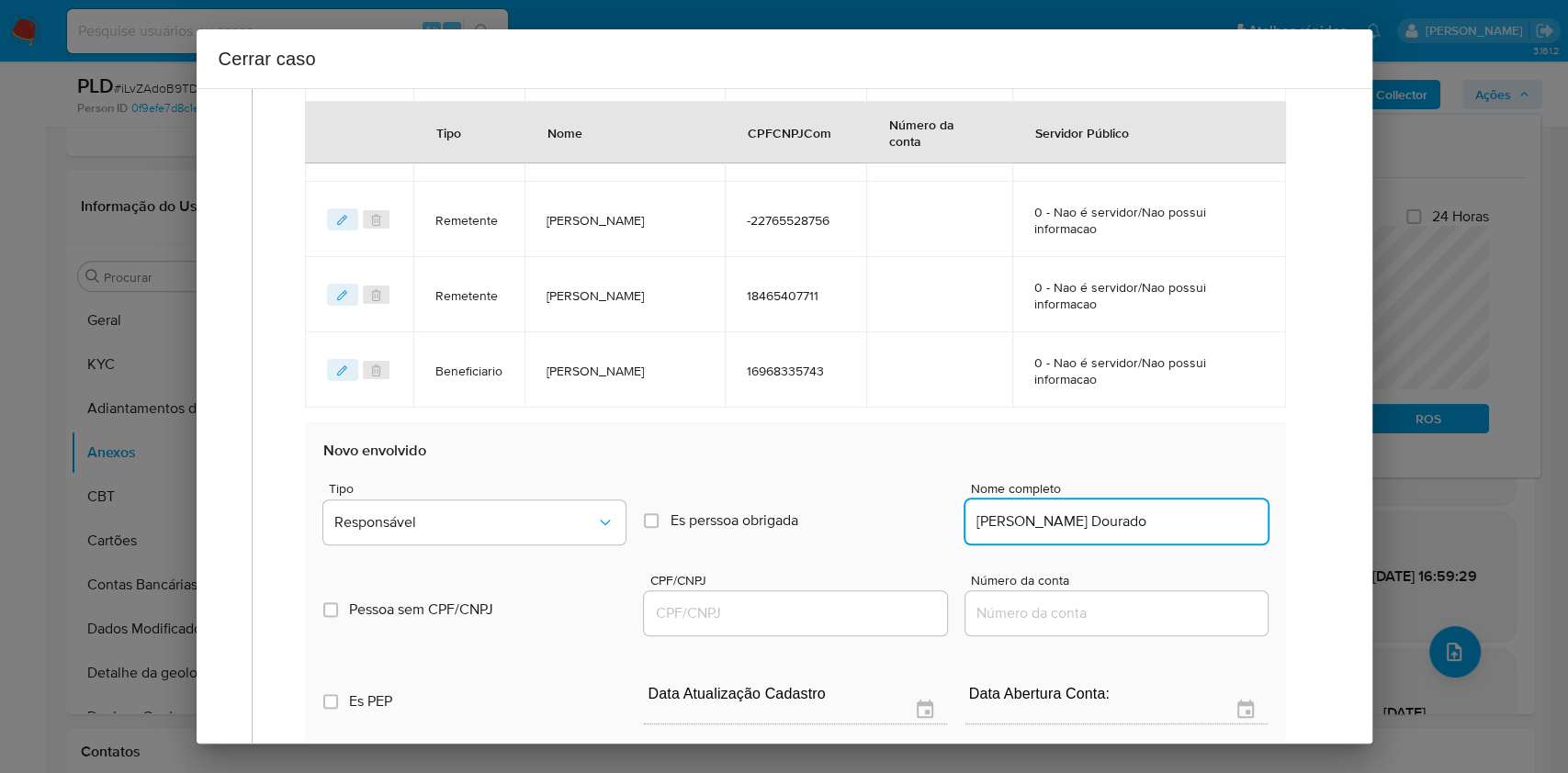
click at [860, 592] on div at bounding box center [795, 614] width 302 height 44
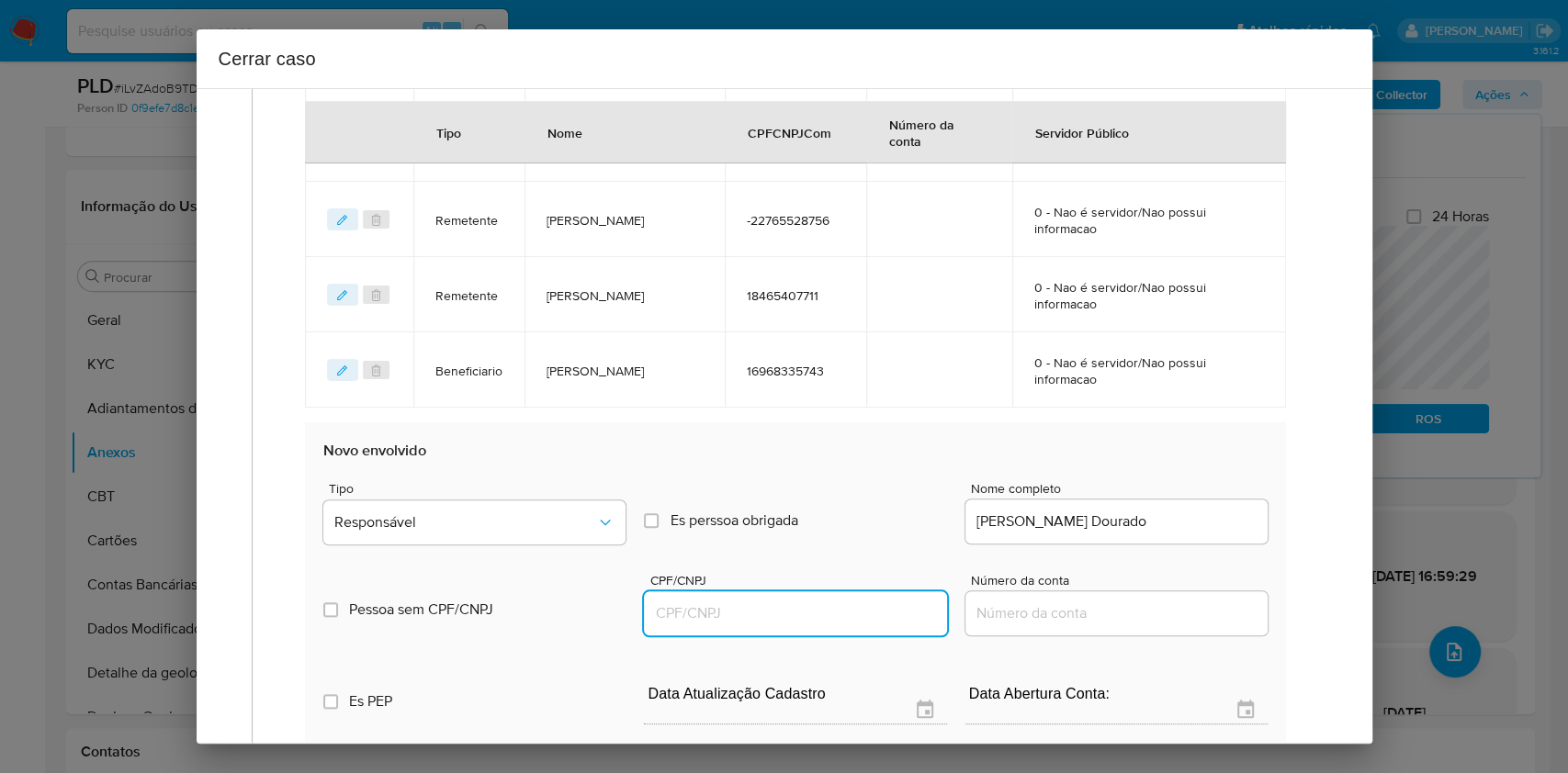
click at [861, 603] on input "CPF/CNPJ" at bounding box center [795, 613] width 302 height 23
paste input "16436901752"
type input "16436901752"
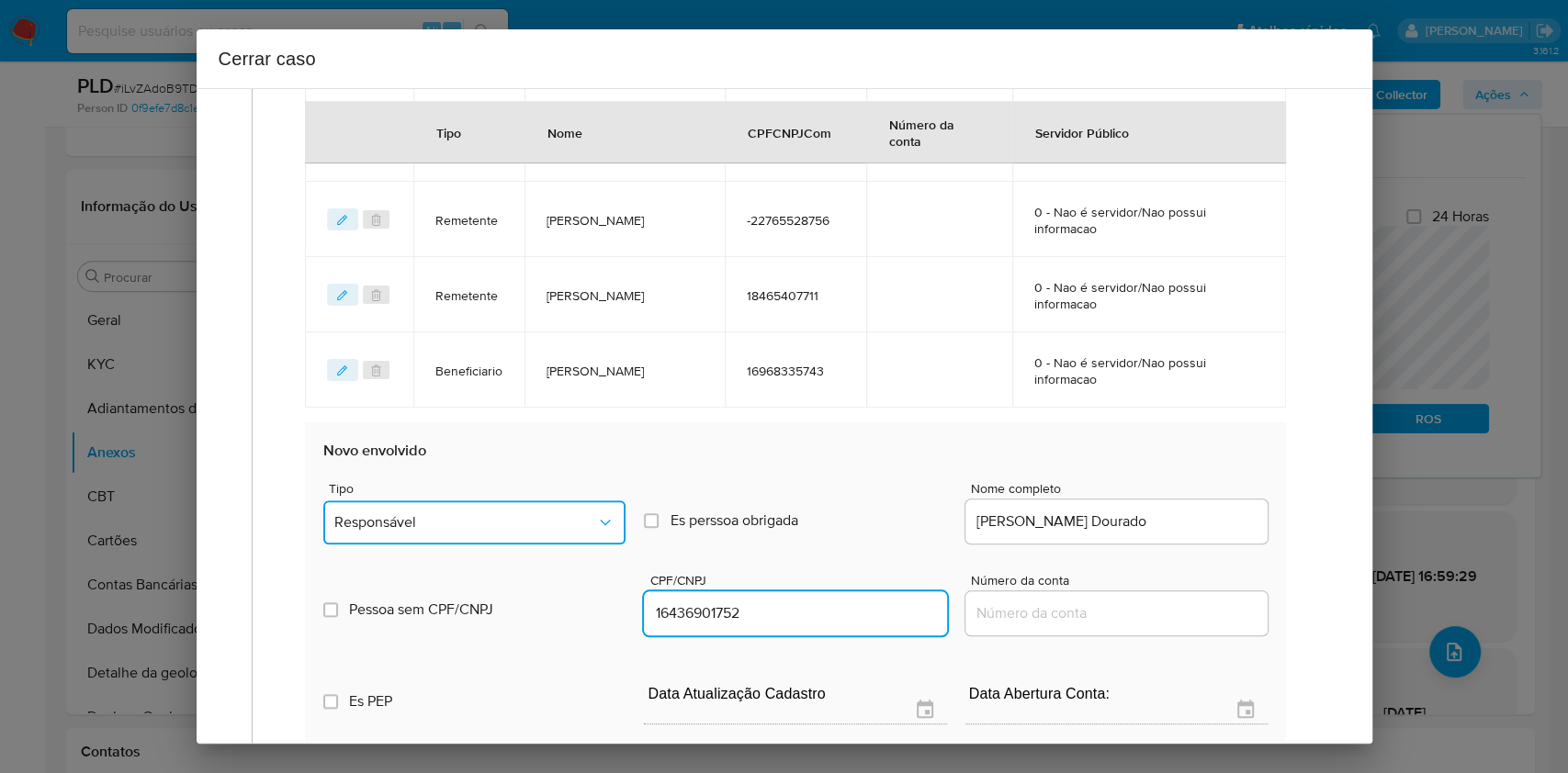
drag, startPoint x: 494, startPoint y: 521, endPoint x: 485, endPoint y: 496, distance: 26.6
click at [492, 513] on span "Responsável" at bounding box center [464, 523] width 262 height 19
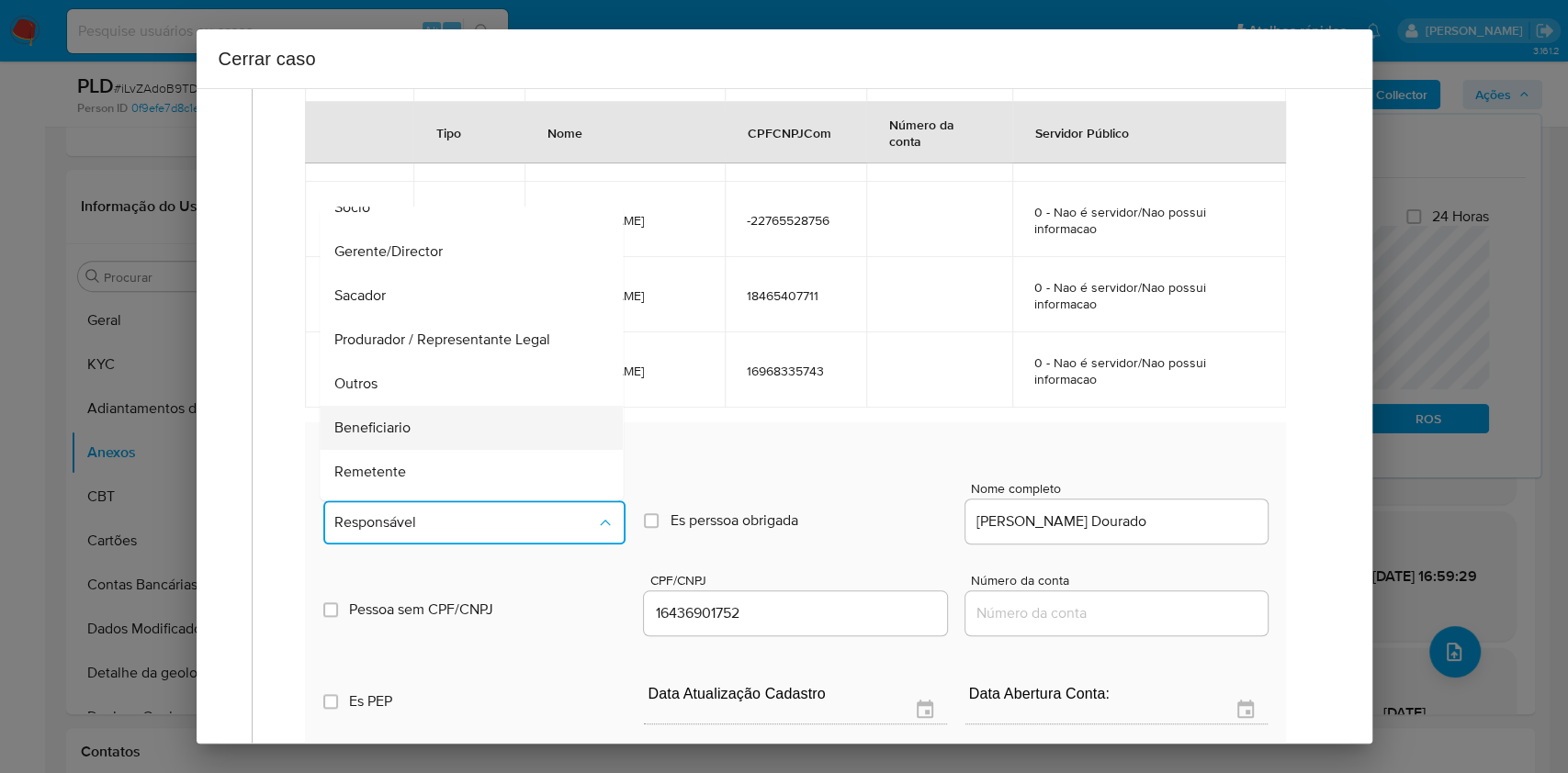
scroll to position [235, 0]
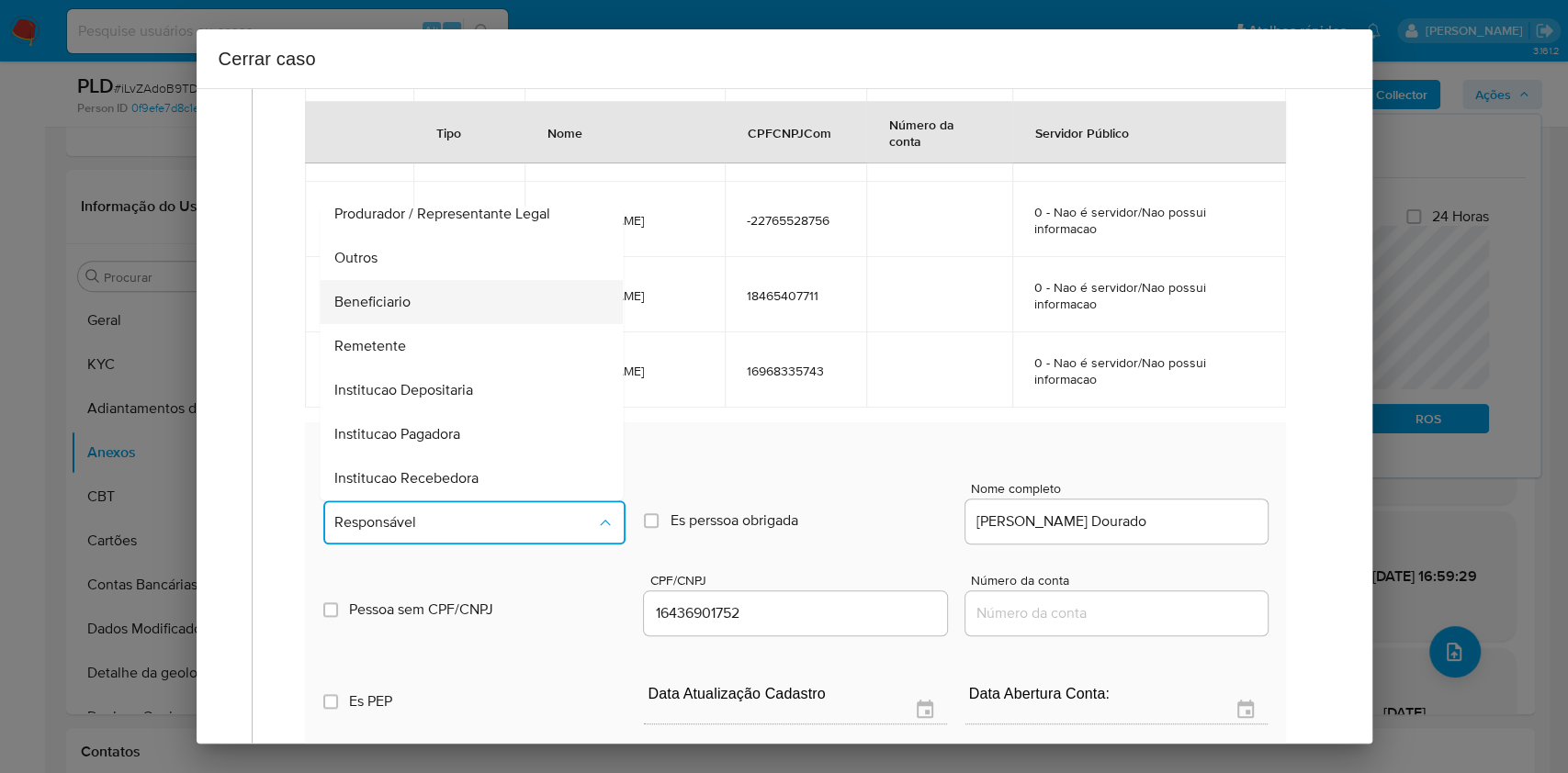
click at [415, 310] on div "Beneficiario" at bounding box center [466, 302] width 263 height 44
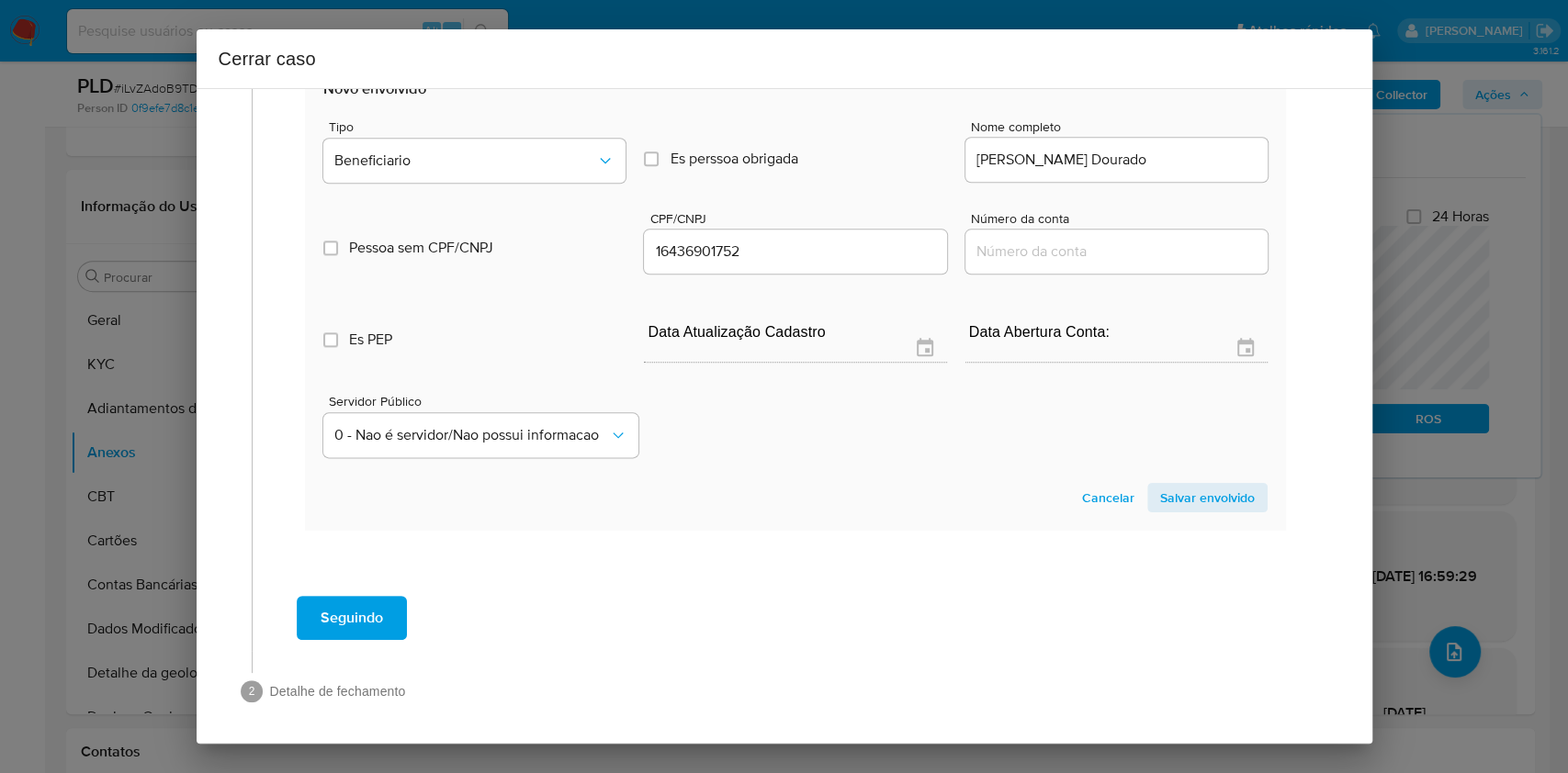
click at [1221, 494] on span "Salvar envolvido" at bounding box center [1208, 497] width 95 height 25
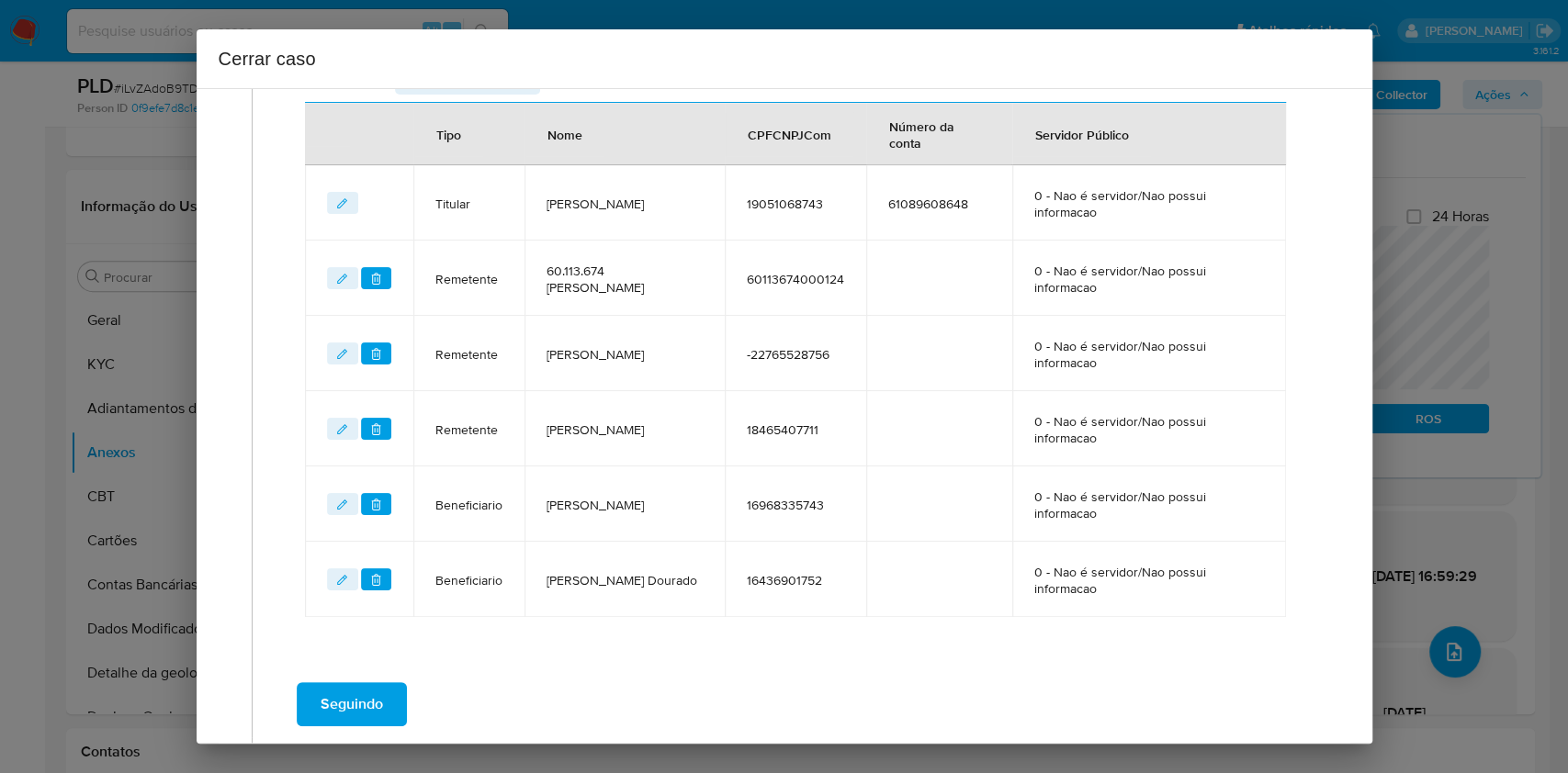
scroll to position [872, 0]
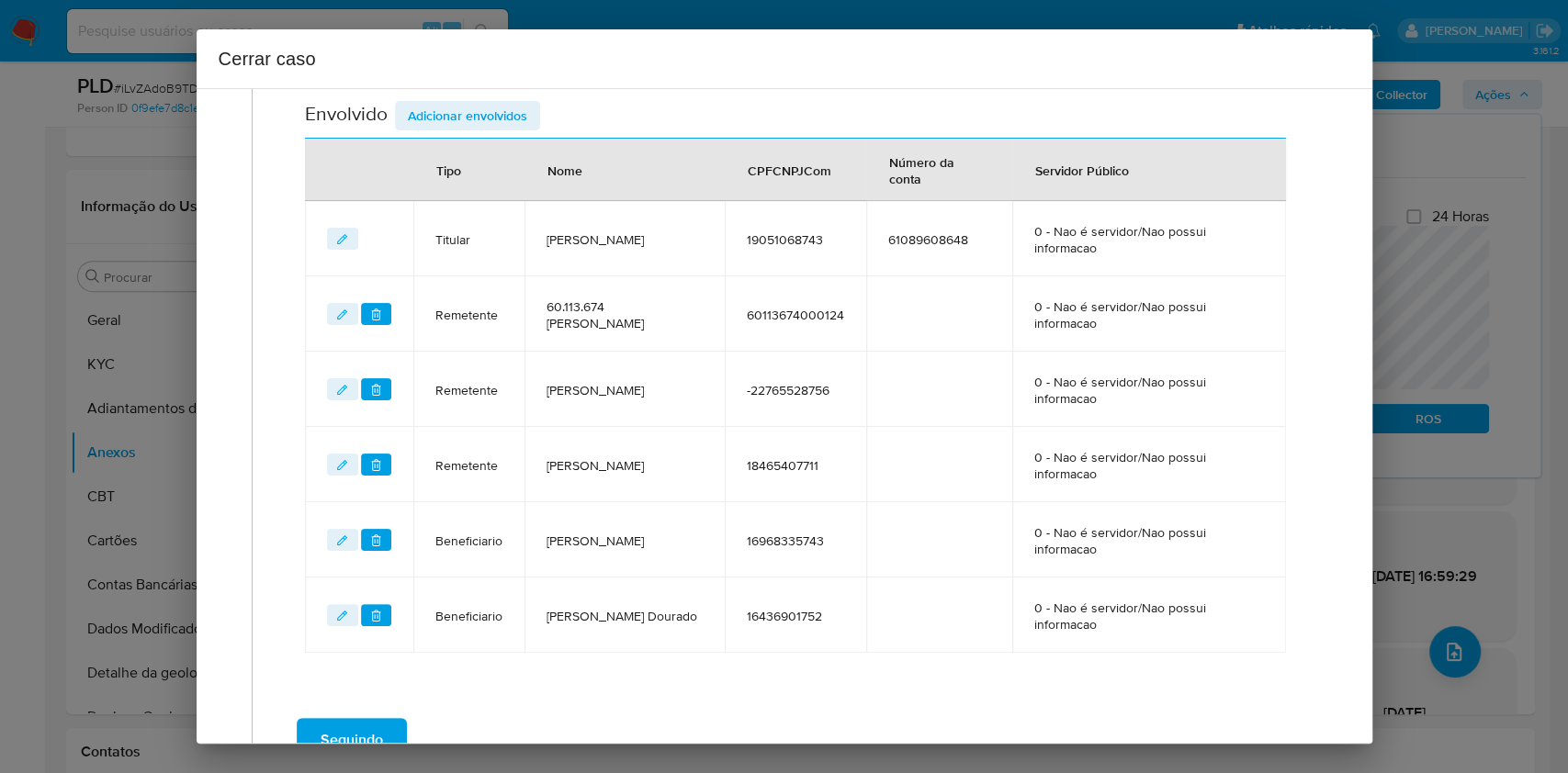
click at [484, 124] on span "Adicionar envolvidos" at bounding box center [467, 115] width 119 height 25
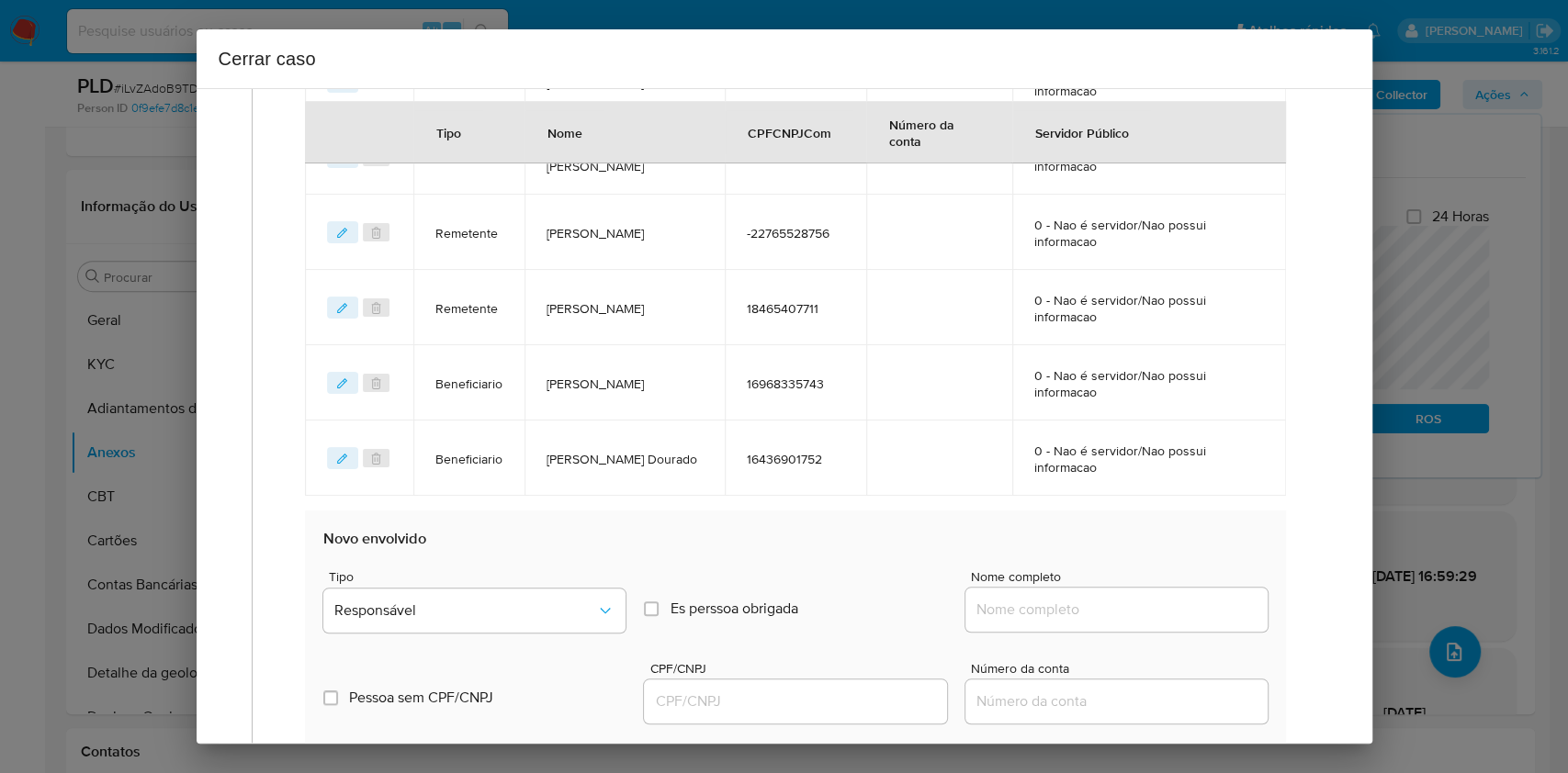
scroll to position [1117, 0]
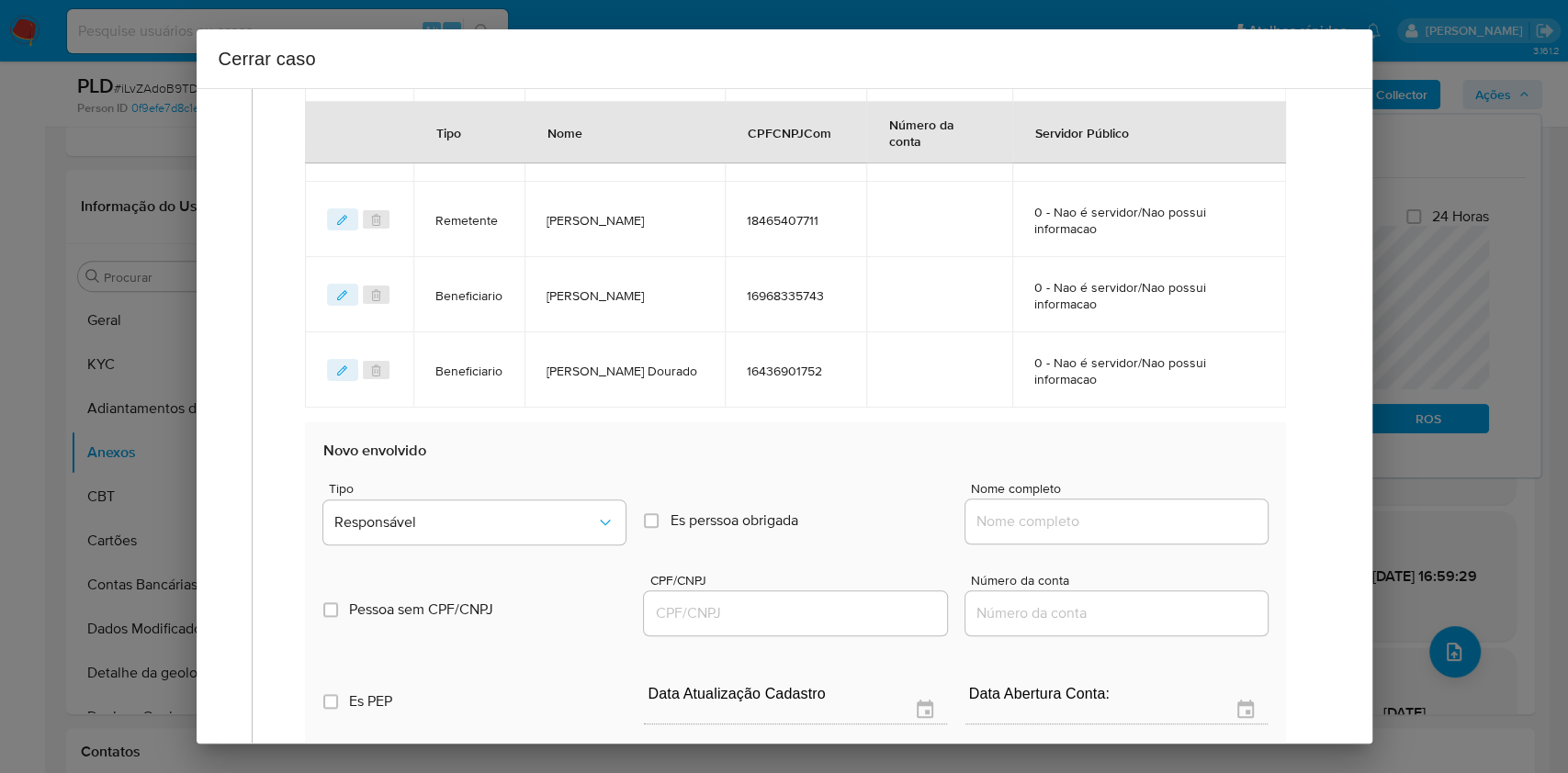
click at [1198, 526] on input "Nome completo" at bounding box center [1117, 521] width 302 height 23
paste input "Sonara Loterias Ltda, CNPJ 32126914000190"
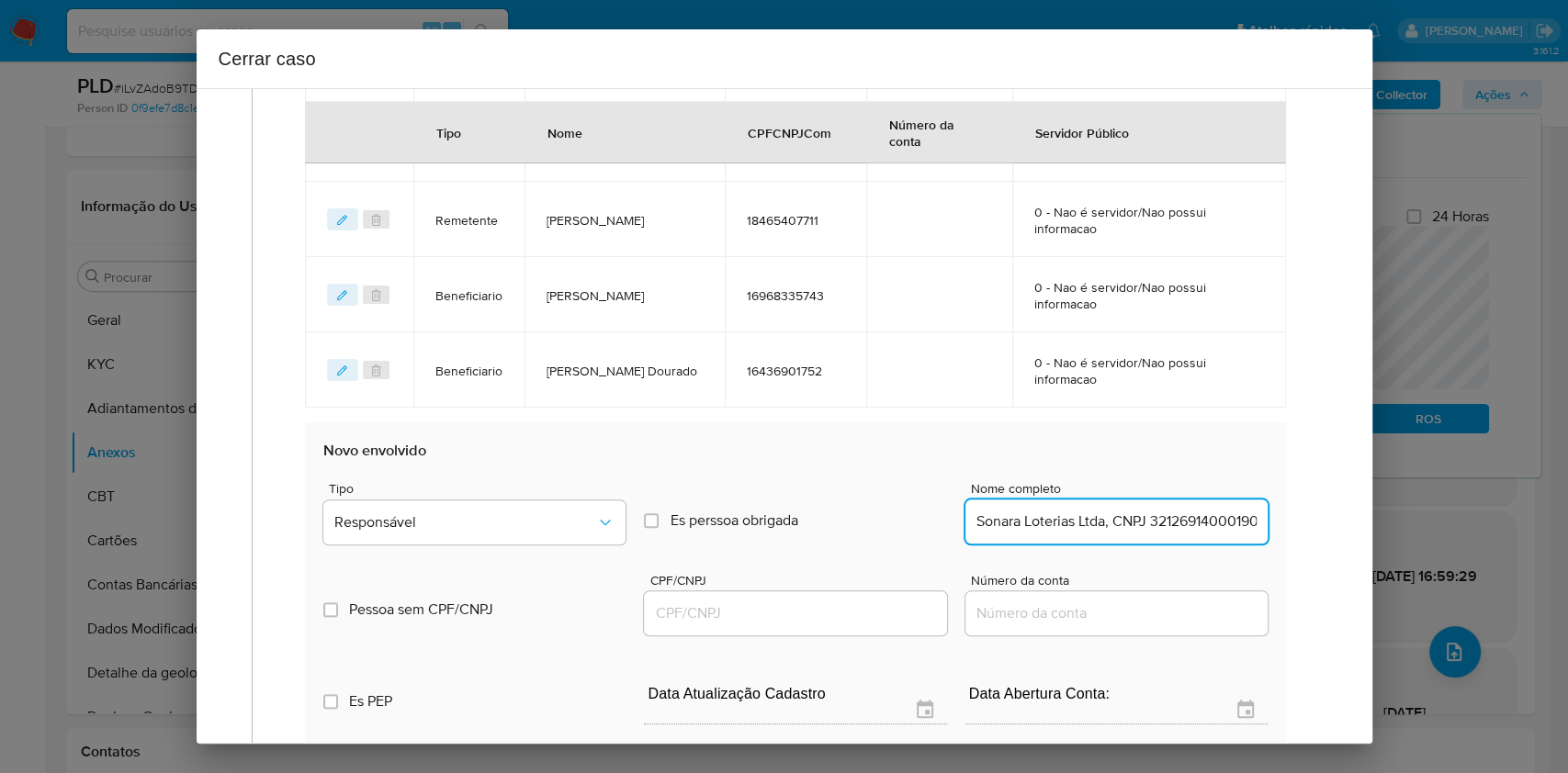
scroll to position [0, 13]
click at [1206, 519] on input "Sonara Loterias Ltda, CNPJ 32126914000190" at bounding box center [1117, 521] width 302 height 23
click at [1206, 521] on input "Sonara Loterias Ltda, CNPJ 32126914000190" at bounding box center [1117, 521] width 302 height 23
type input "Sonara Loterias Ltda,"
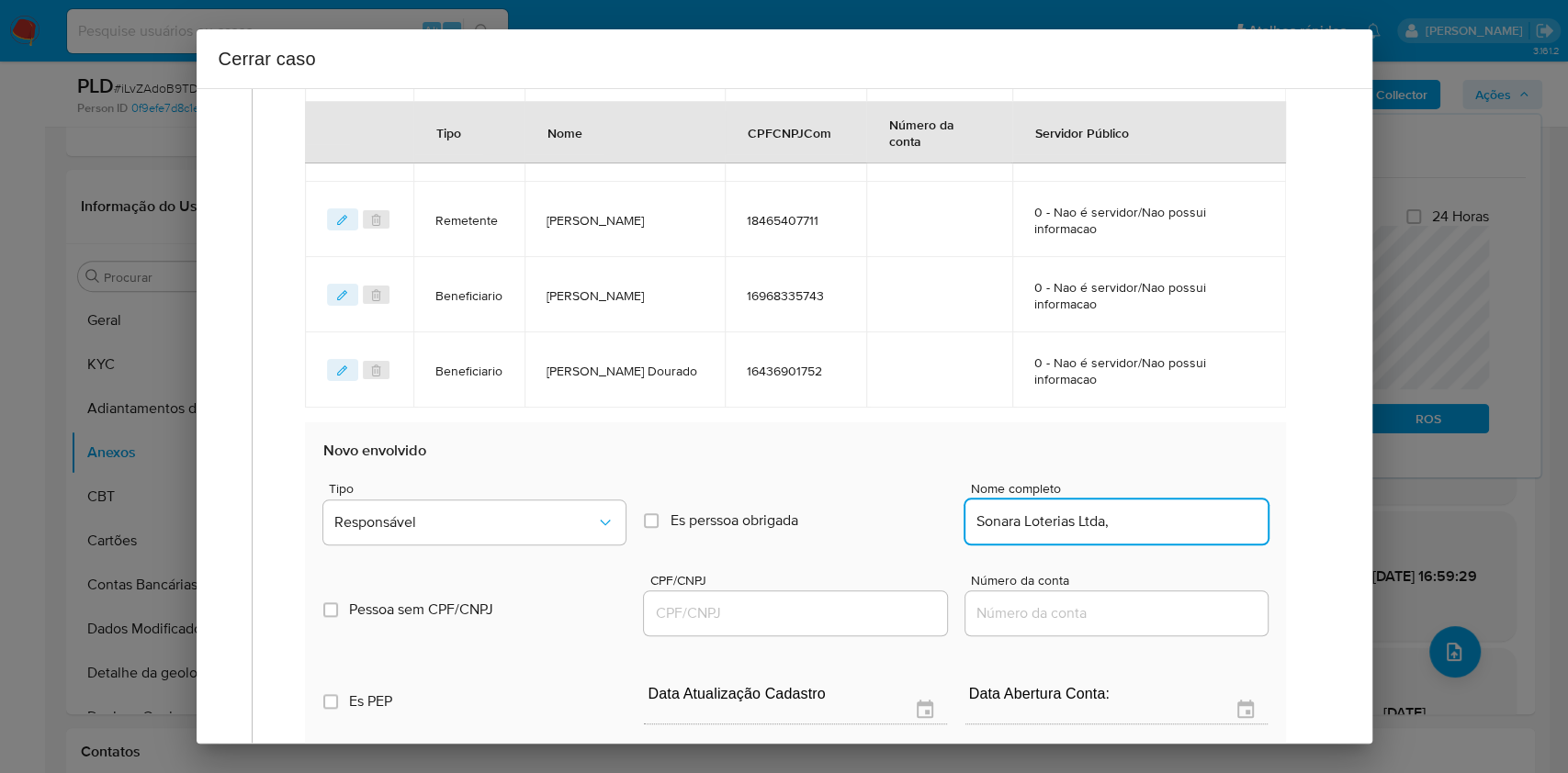
click at [871, 613] on input "CPF/CNPJ" at bounding box center [795, 613] width 302 height 23
paste input "32126914000190"
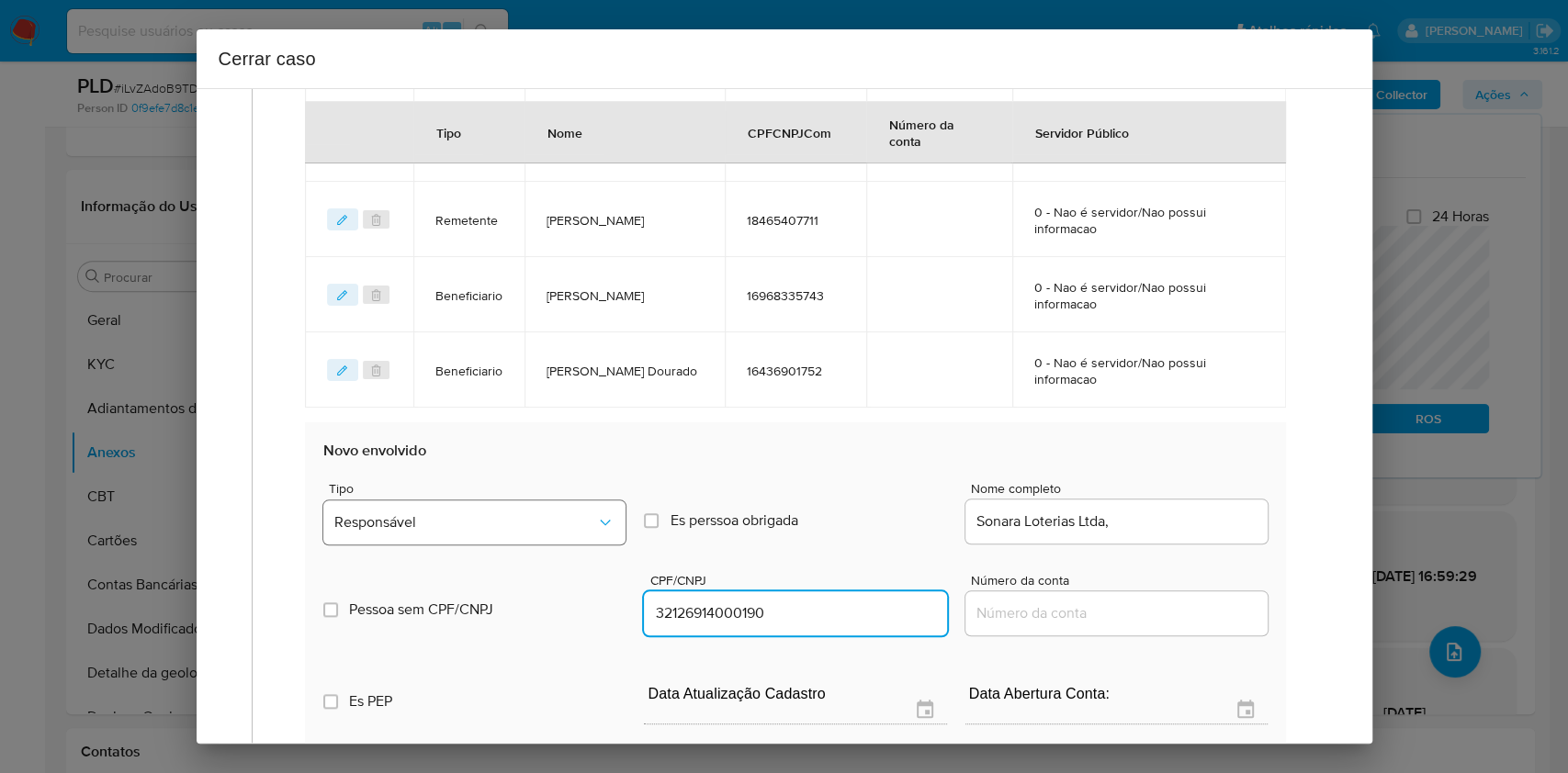
type input "32126914000190"
click at [516, 502] on button "Responsável" at bounding box center [475, 523] width 302 height 44
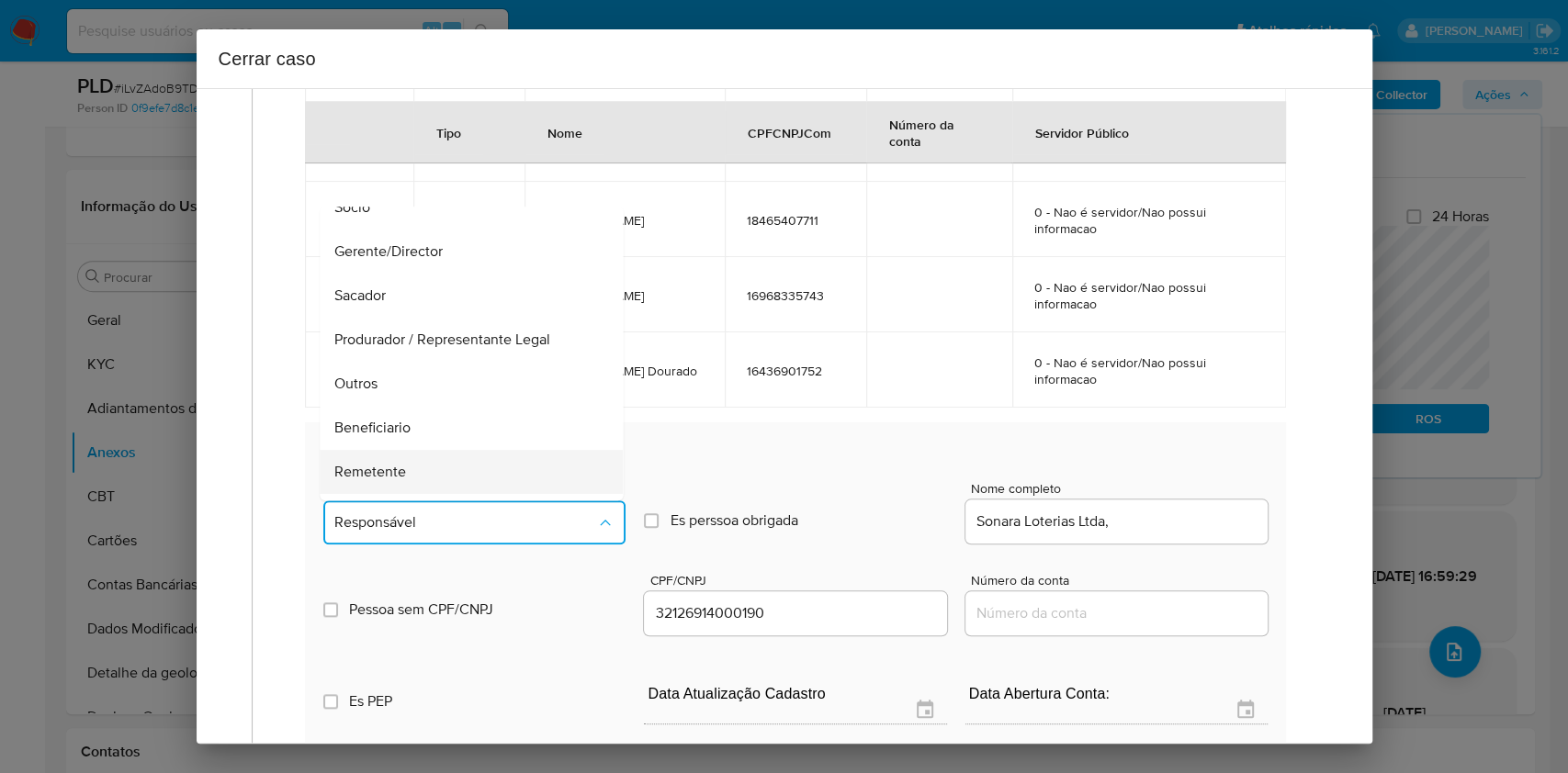
scroll to position [235, 0]
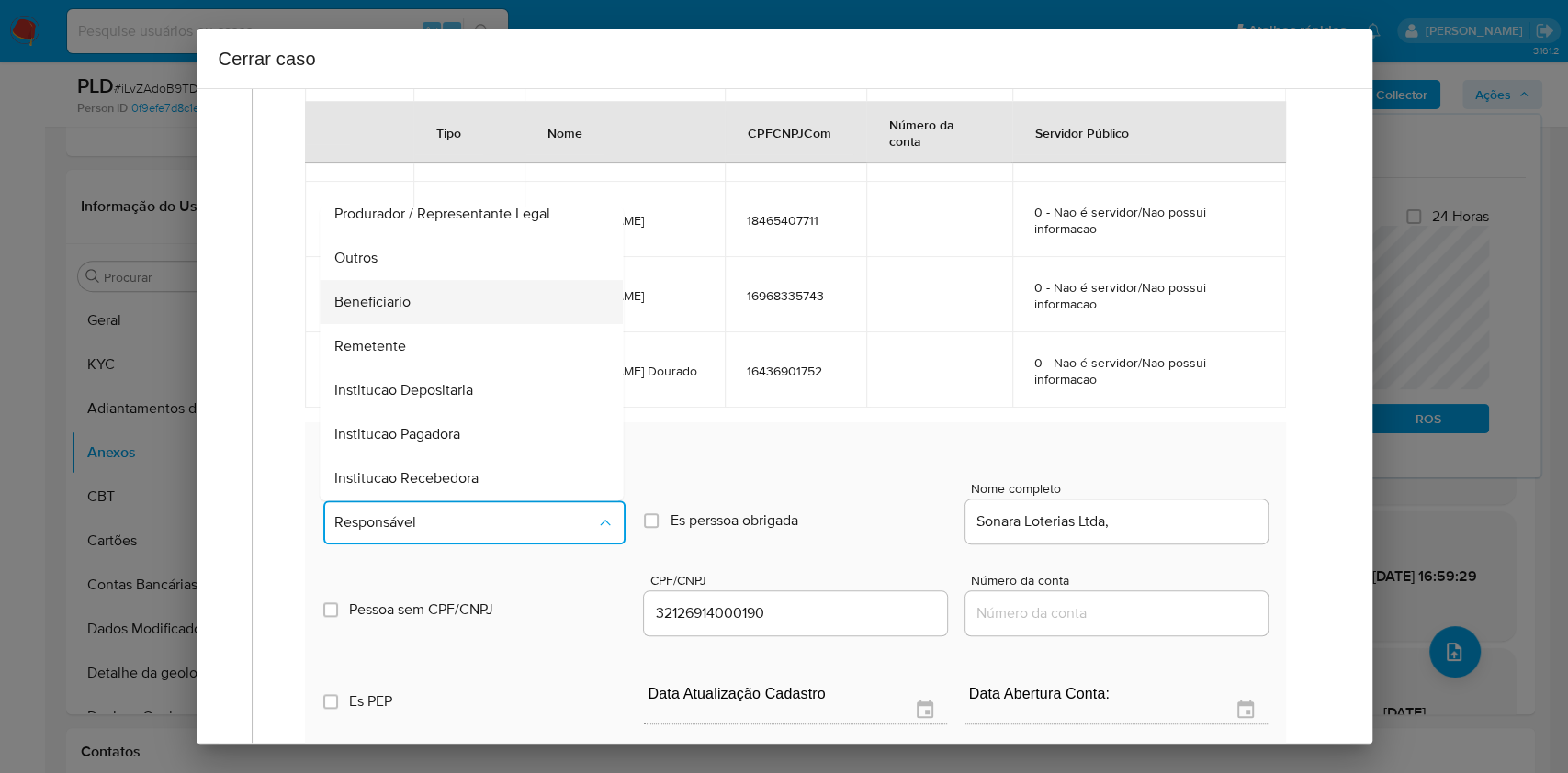
click at [426, 296] on div "Beneficiario" at bounding box center [466, 302] width 263 height 44
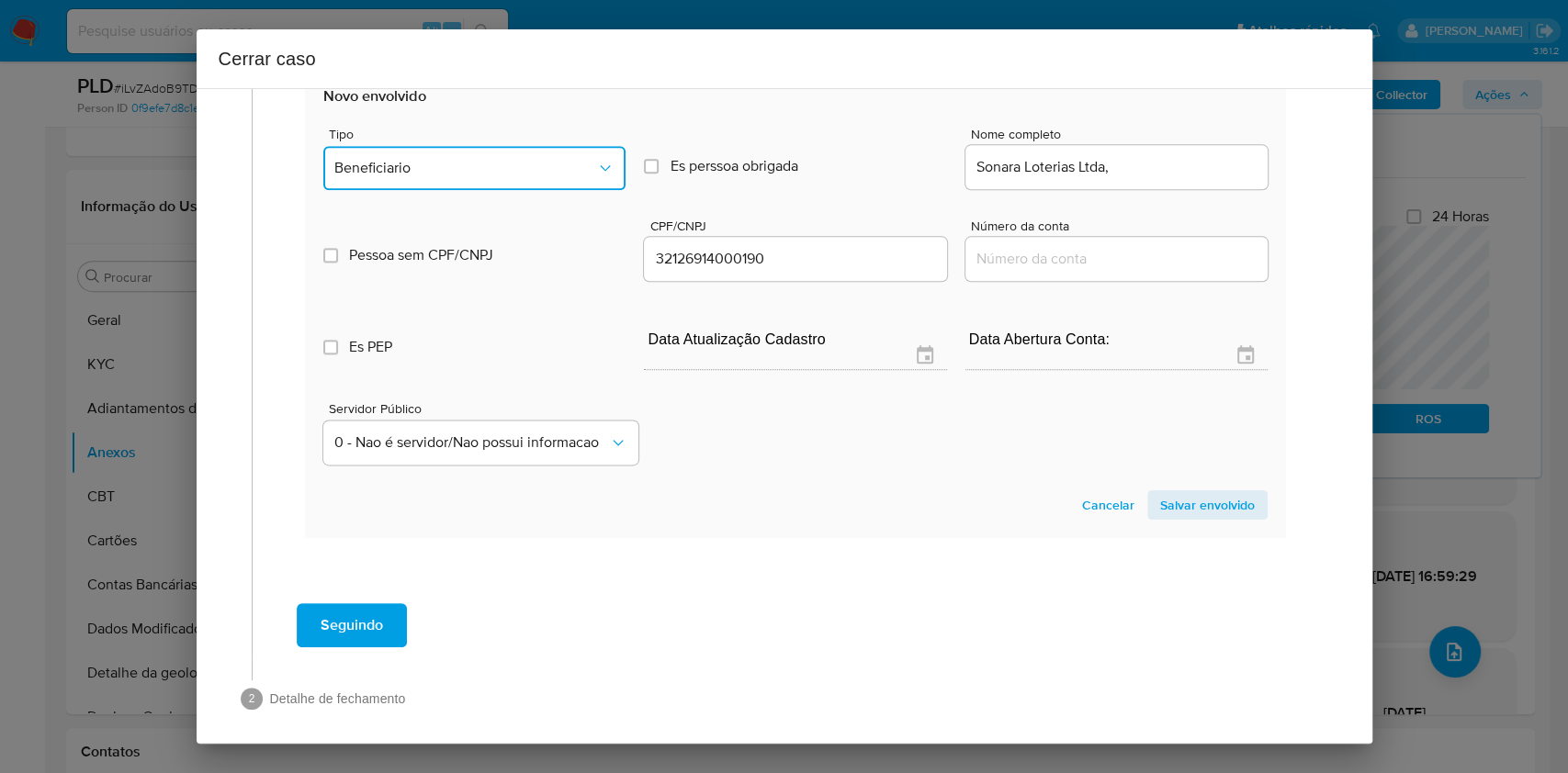
scroll to position [1478, 0]
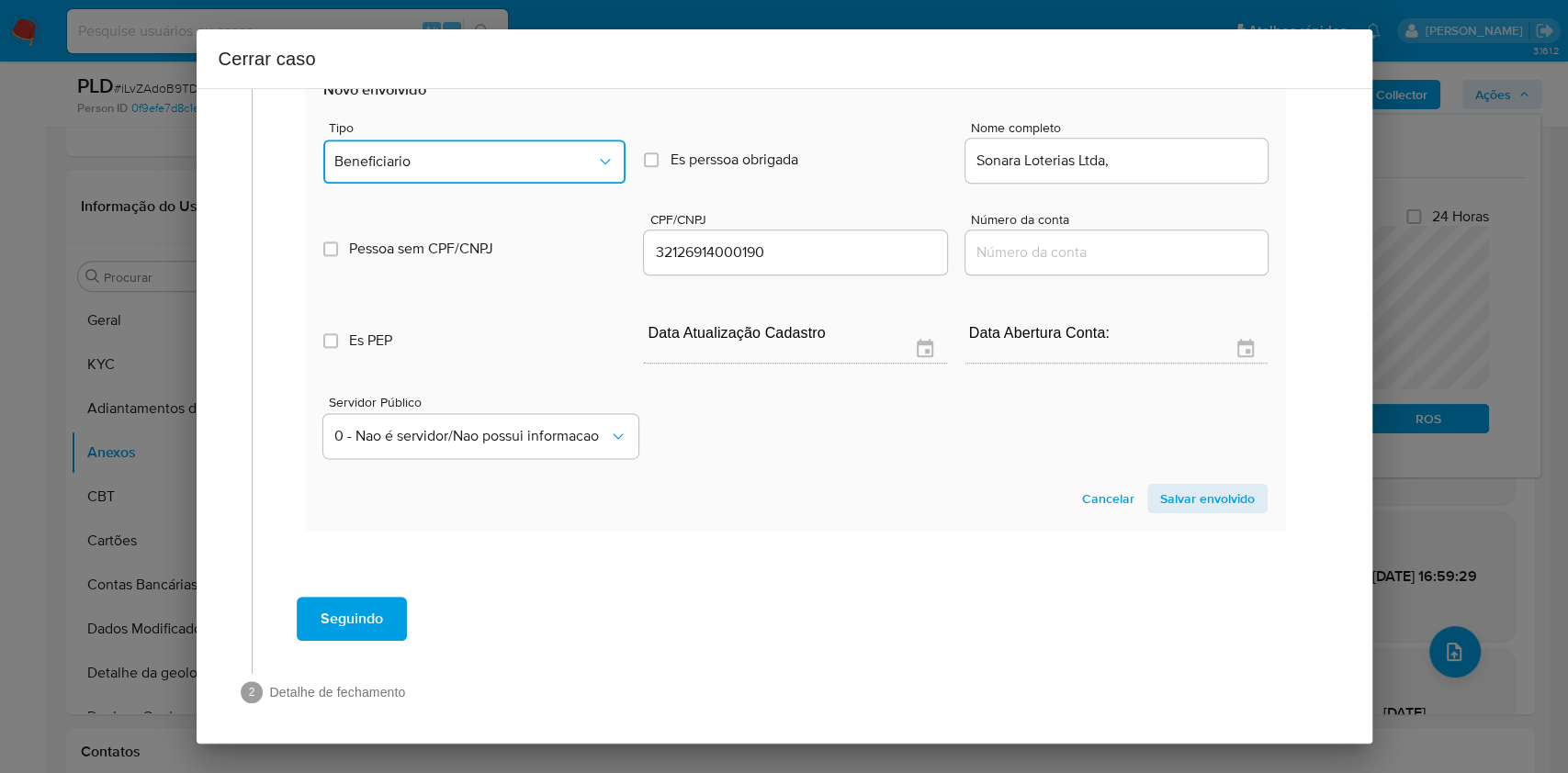
drag, startPoint x: 419, startPoint y: 179, endPoint x: 435, endPoint y: 205, distance: 30.5
click at [419, 180] on div "Tipo Beneficiario" at bounding box center [475, 156] width 302 height 69
click at [471, 155] on span "Beneficiario" at bounding box center [464, 162] width 262 height 19
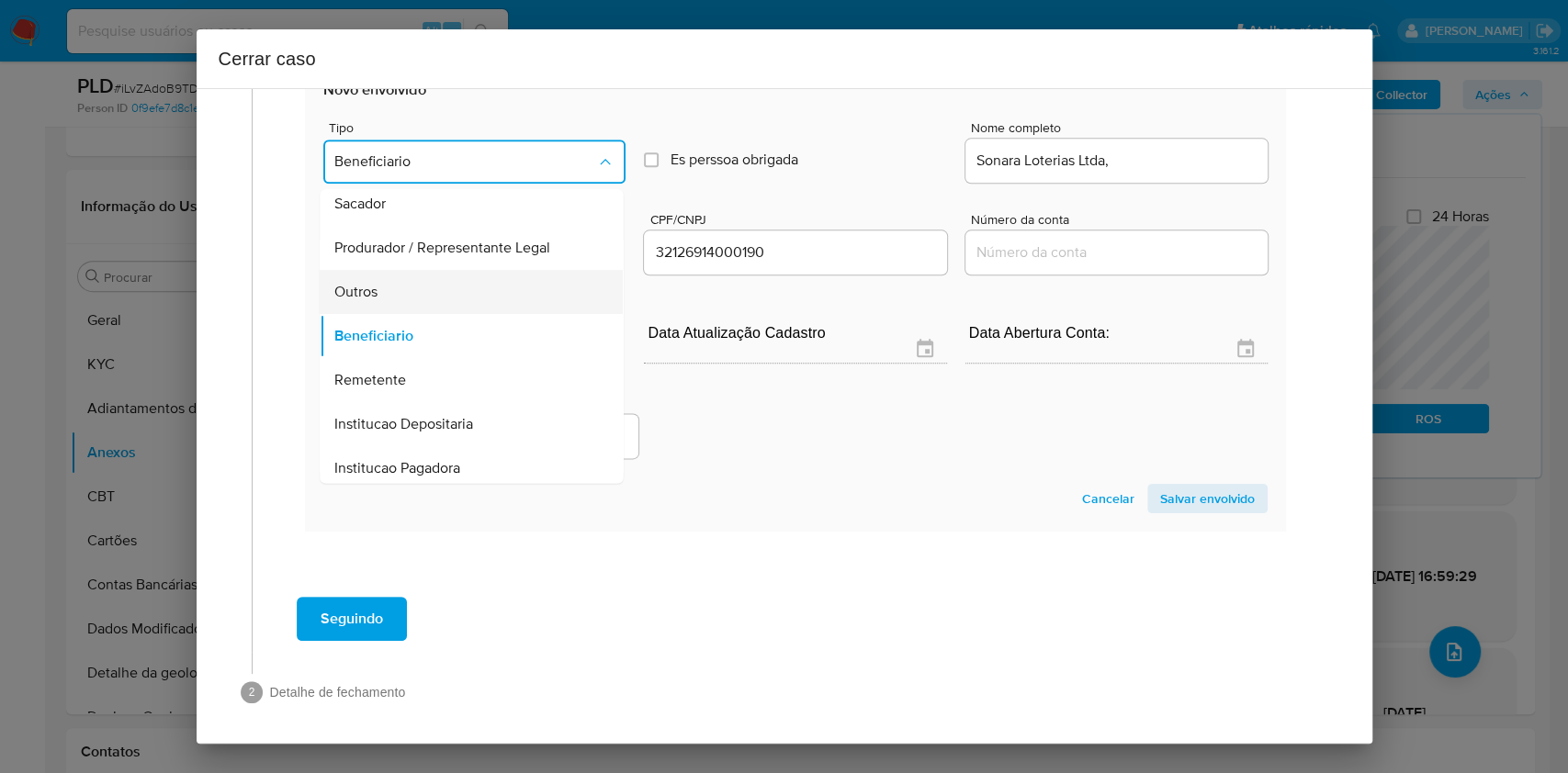
click at [454, 304] on div "Outros" at bounding box center [466, 292] width 263 height 44
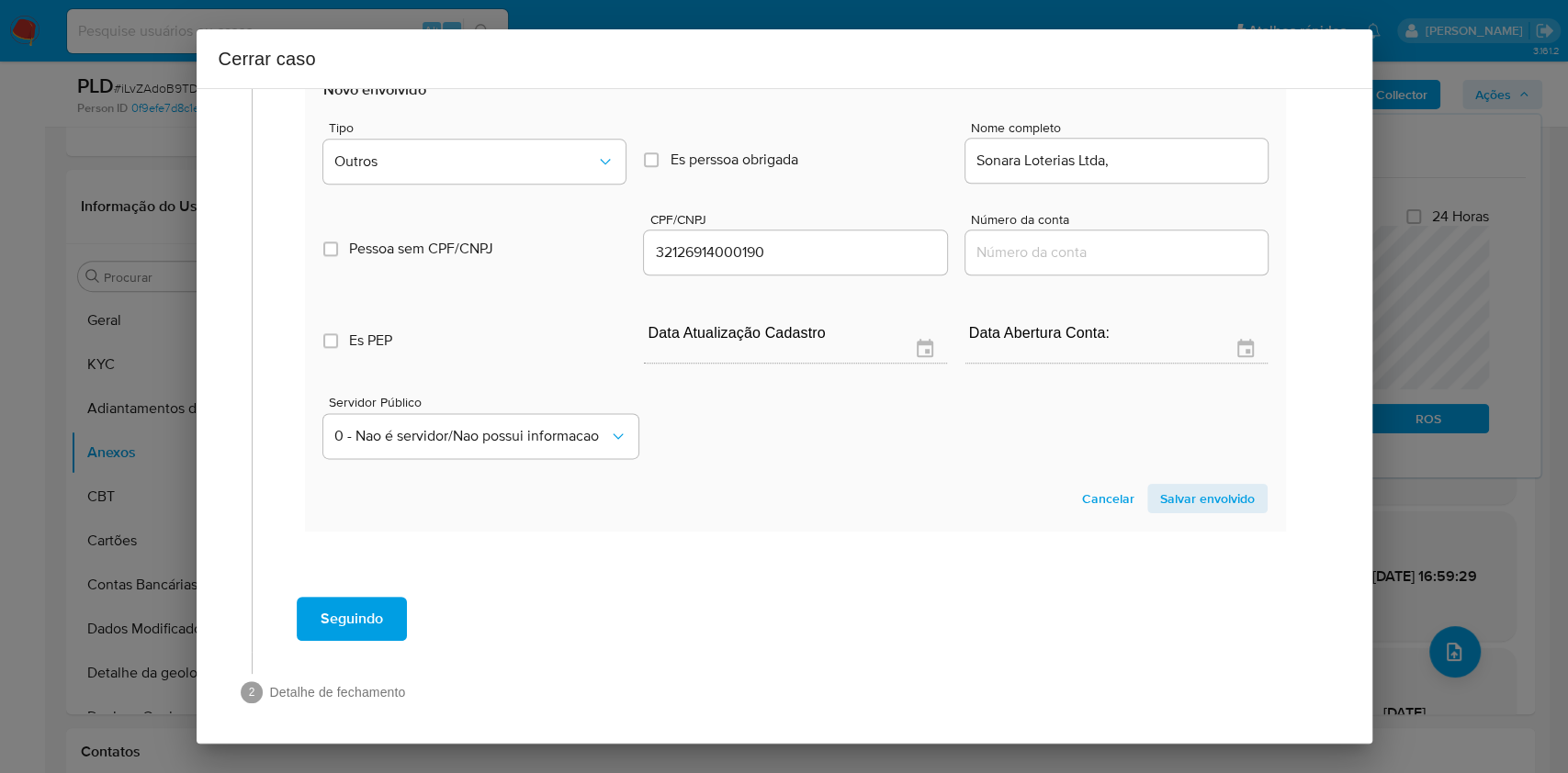
click at [1163, 504] on span "Salvar envolvido" at bounding box center [1208, 498] width 95 height 25
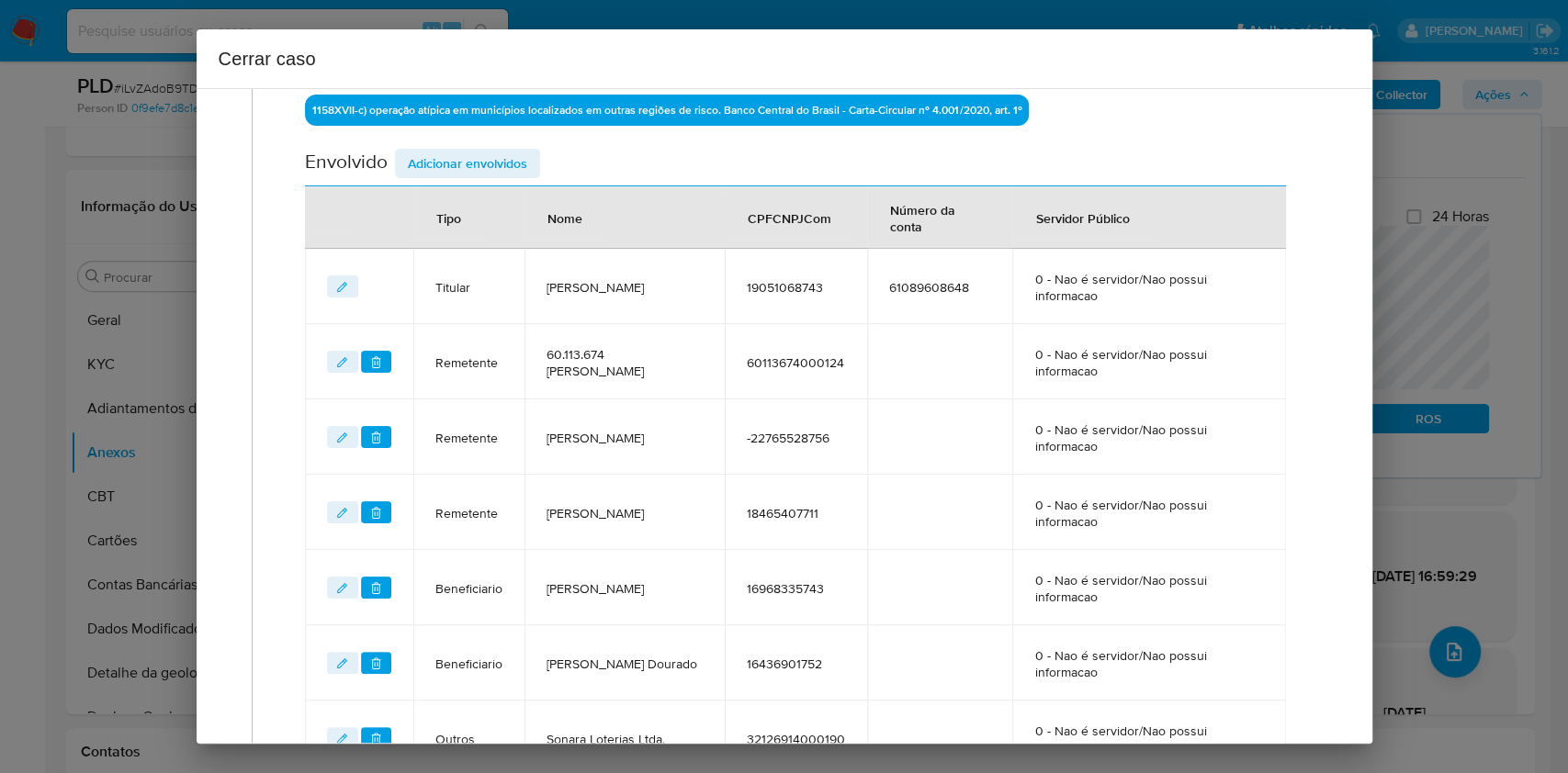
drag, startPoint x: 490, startPoint y: 165, endPoint x: 853, endPoint y: 276, distance: 379.6
click at [490, 166] on span "Adicionar envolvidos" at bounding box center [467, 163] width 119 height 25
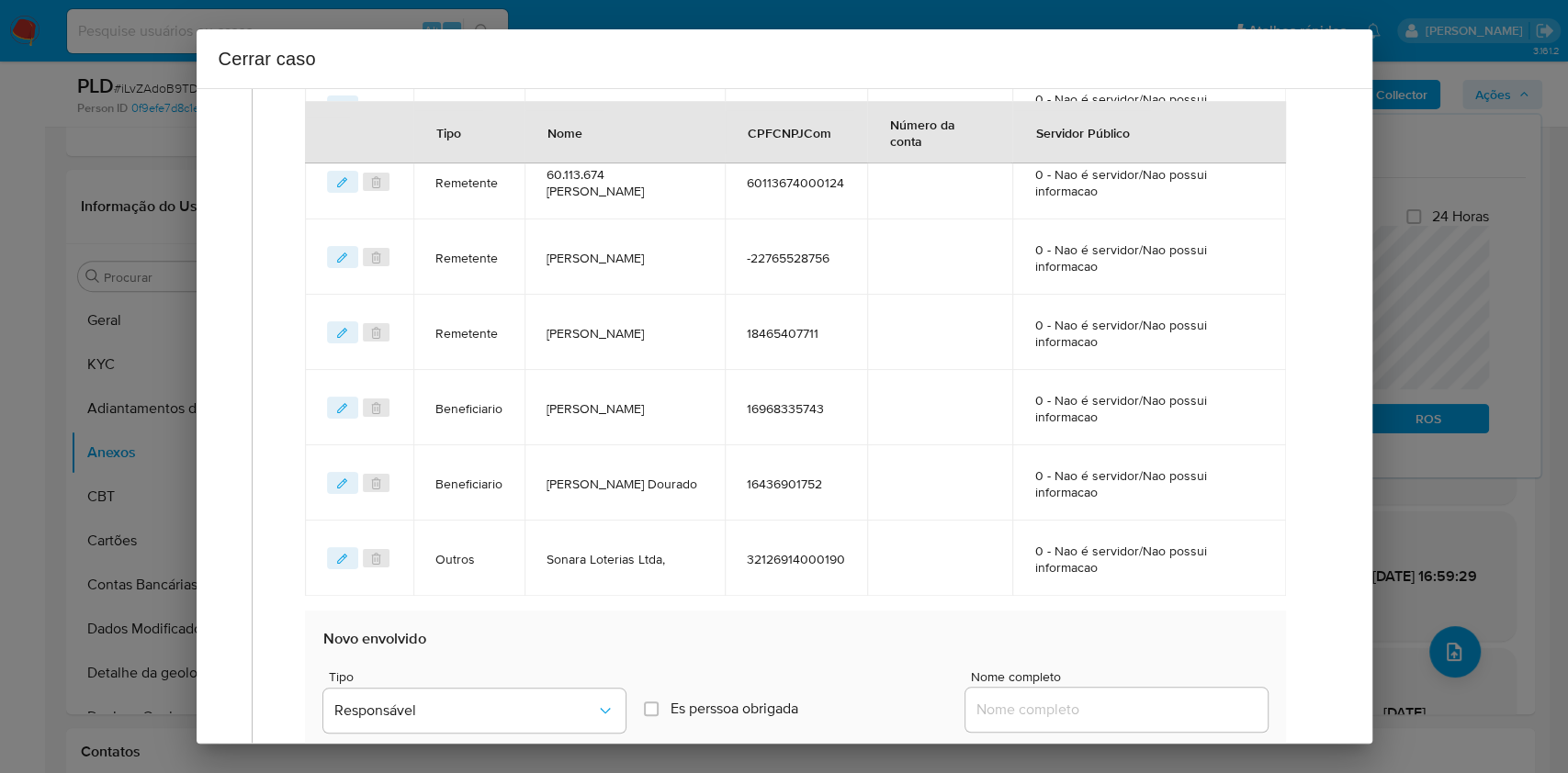
scroll to position [1191, 0]
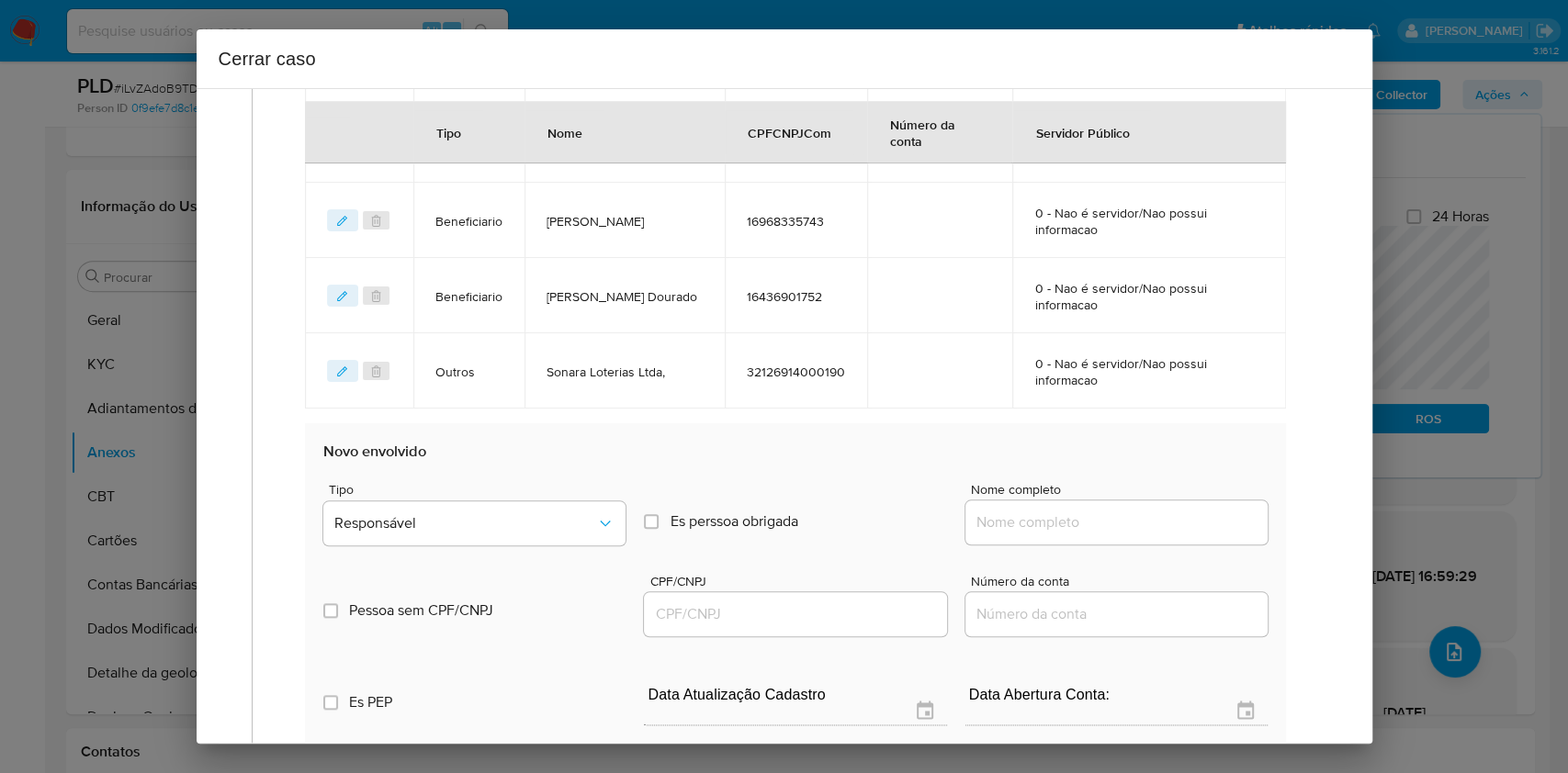
drag, startPoint x: 1201, startPoint y: 535, endPoint x: 1186, endPoint y: 522, distance: 19.8
click at [1191, 524] on div at bounding box center [1117, 523] width 302 height 44
click at [1186, 522] on input "Nome completo" at bounding box center [1117, 522] width 302 height 23
paste input "Sonho Meu Loteria Ltda, CNPJ 03105611000192"
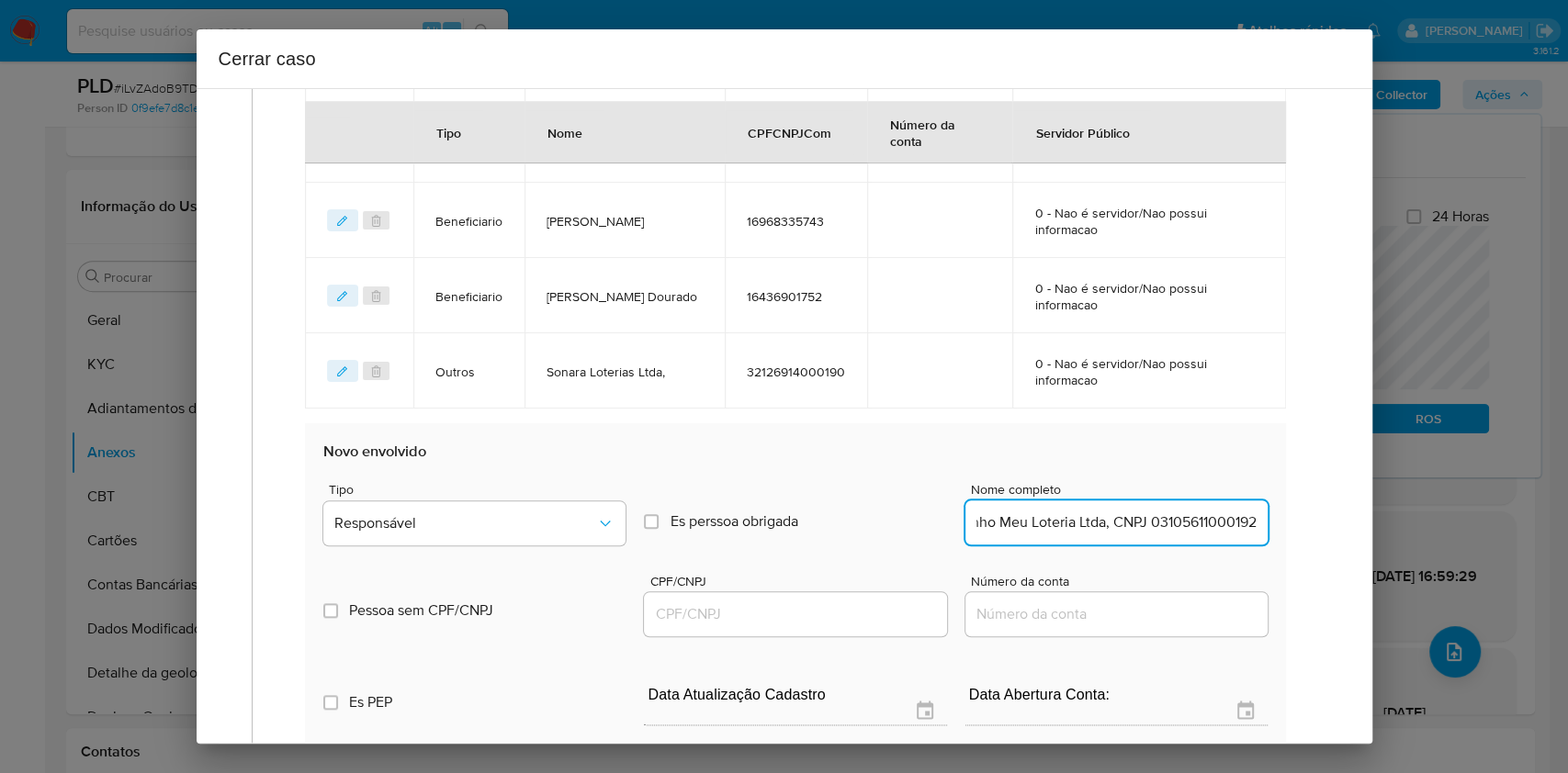
click at [1199, 517] on input "Sonho Meu Loteria Ltda, CNPJ 03105611000192" at bounding box center [1117, 522] width 302 height 23
click at [1200, 520] on input "Sonho Meu Loteria Ltda, CNPJ 03105611000192" at bounding box center [1117, 522] width 302 height 23
type input "Sonho Meu Loteria Ltda"
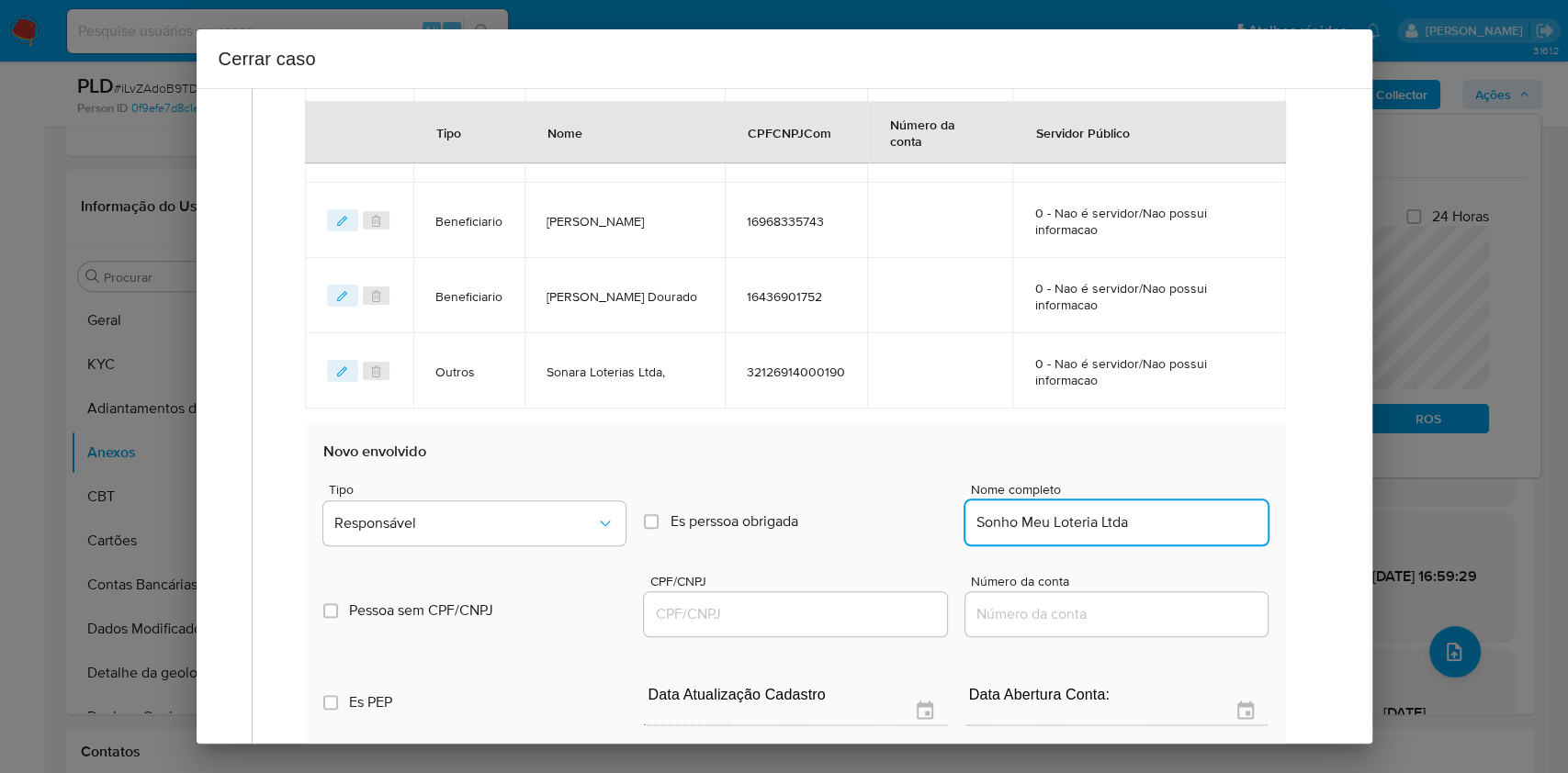
click at [836, 648] on div "Es PEP isPEP Data Atualização Cadastro Data Abertura Conta:" at bounding box center [796, 688] width 944 height 96
click at [823, 594] on div at bounding box center [795, 614] width 302 height 44
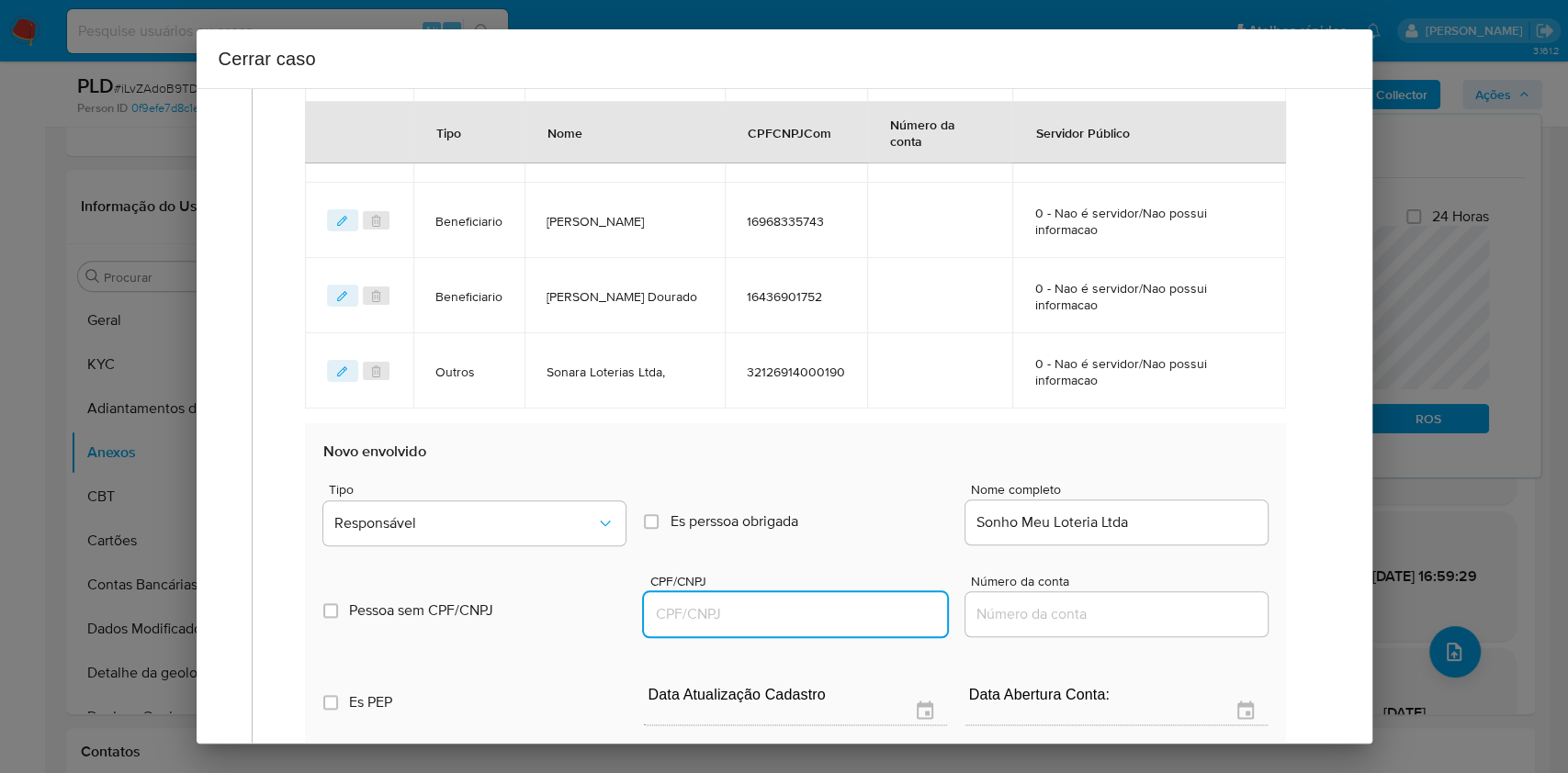
drag, startPoint x: 823, startPoint y: 605, endPoint x: 830, endPoint y: 596, distance: 11.4
click at [824, 604] on input "CPF/CNPJ" at bounding box center [795, 614] width 302 height 23
paste input "03105611000192"
drag, startPoint x: 522, startPoint y: 531, endPoint x: 508, endPoint y: 498, distance: 35.8
click at [519, 521] on button "Responsável" at bounding box center [475, 523] width 302 height 44
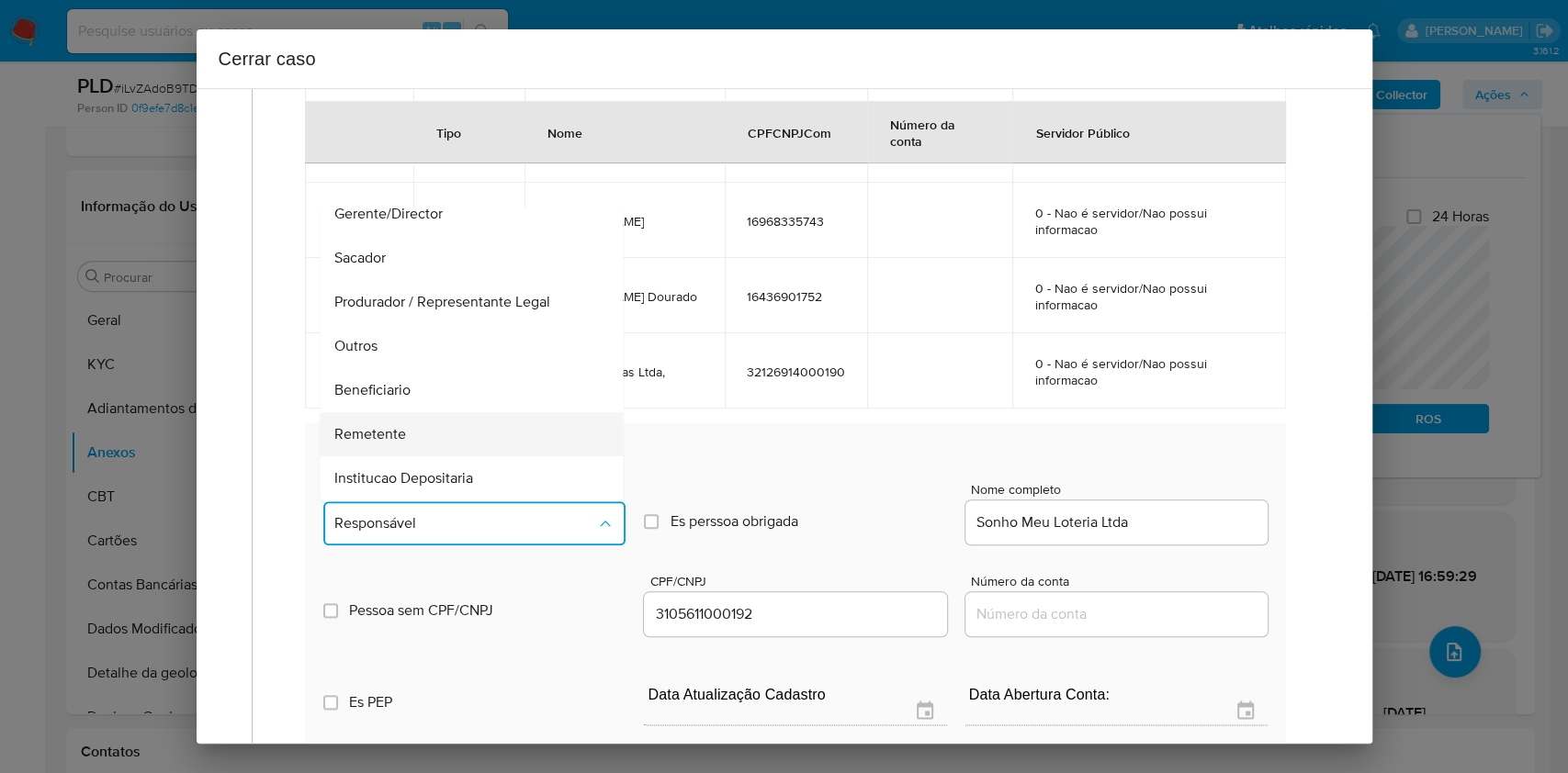
scroll to position [235, 0]
click at [397, 252] on div "Outros" at bounding box center [466, 259] width 263 height 44
type input "03105611000192"
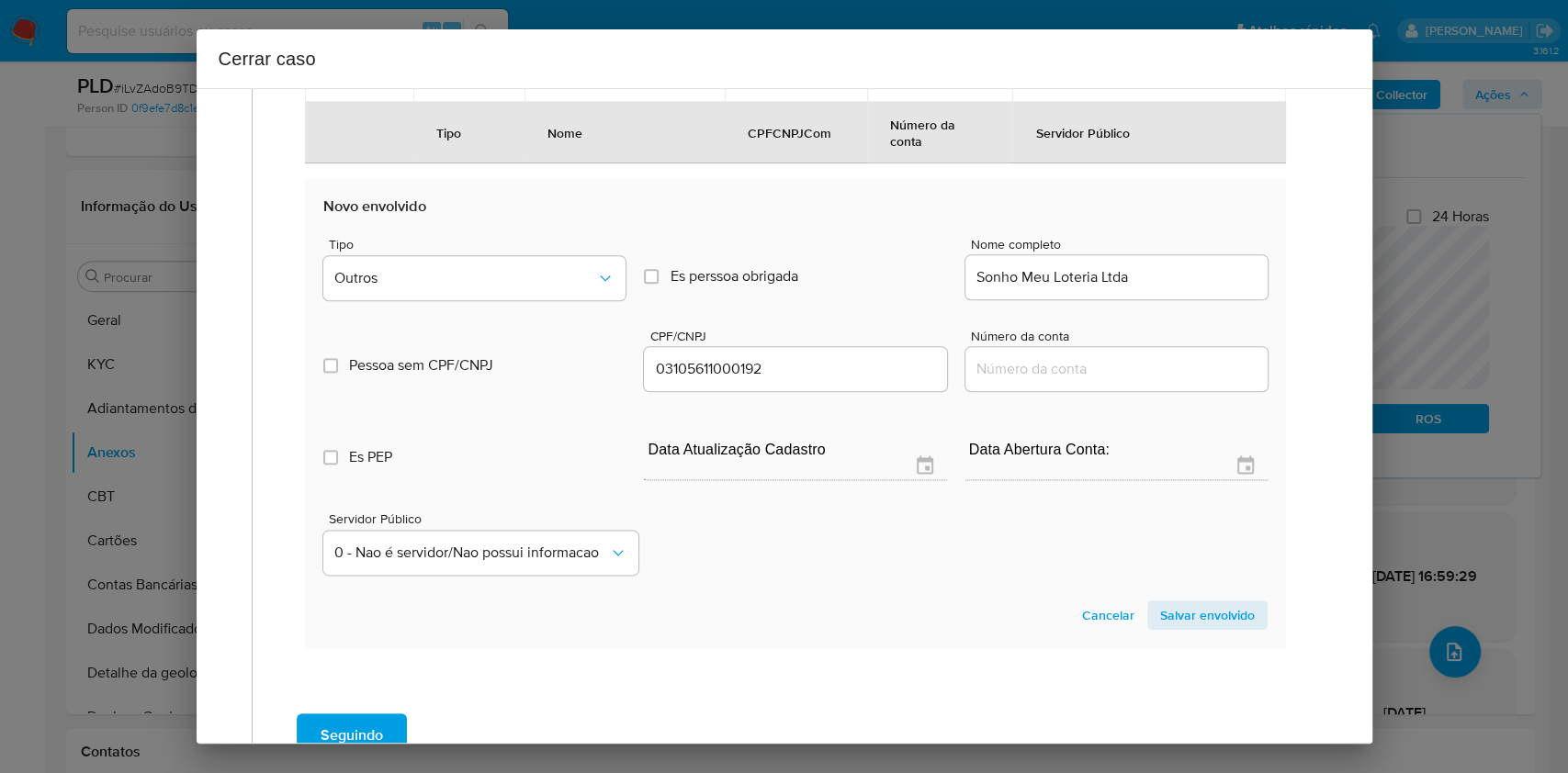
click at [1225, 614] on span "Salvar envolvido" at bounding box center [1208, 614] width 95 height 25
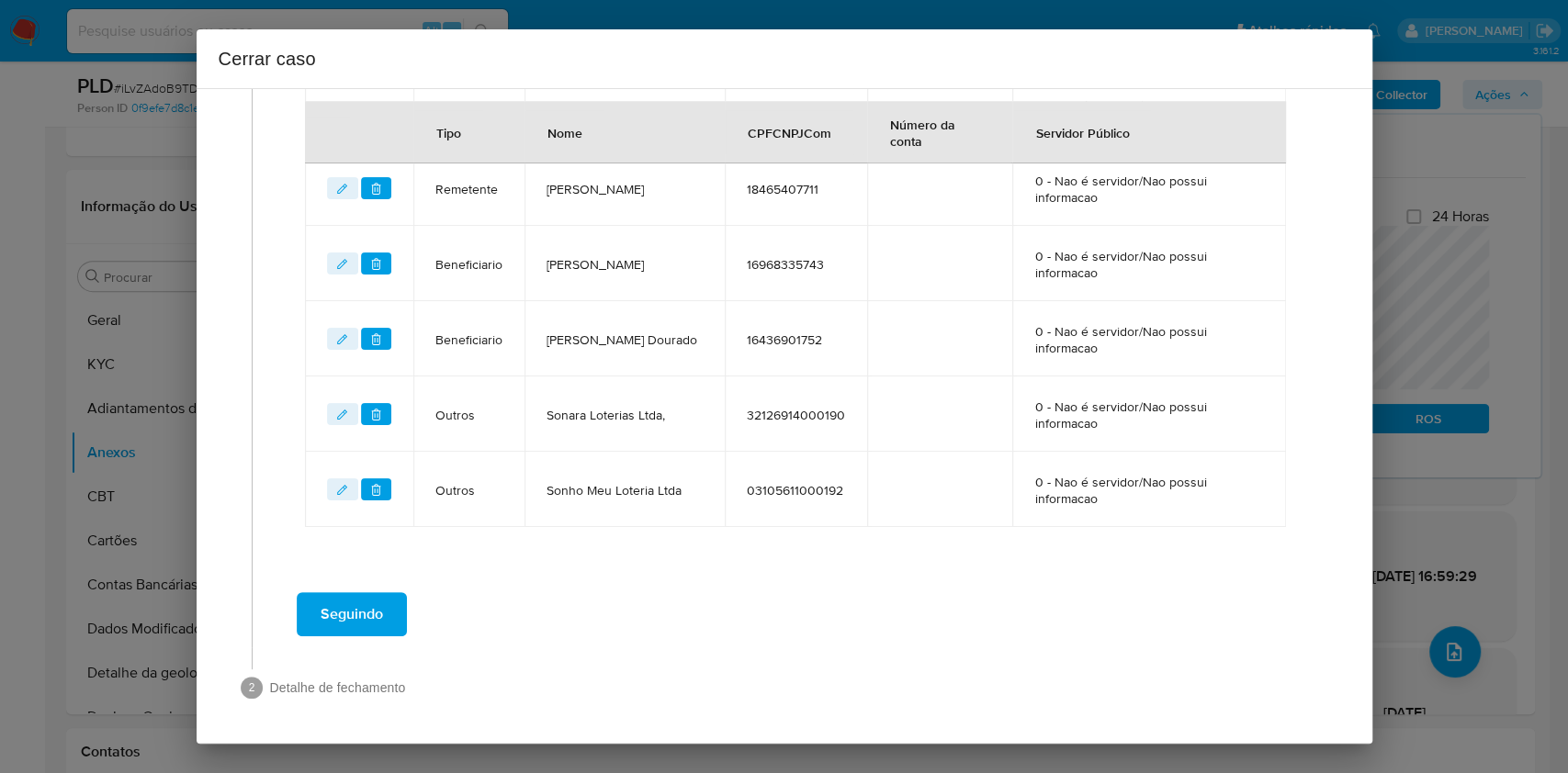
scroll to position [1145, 0]
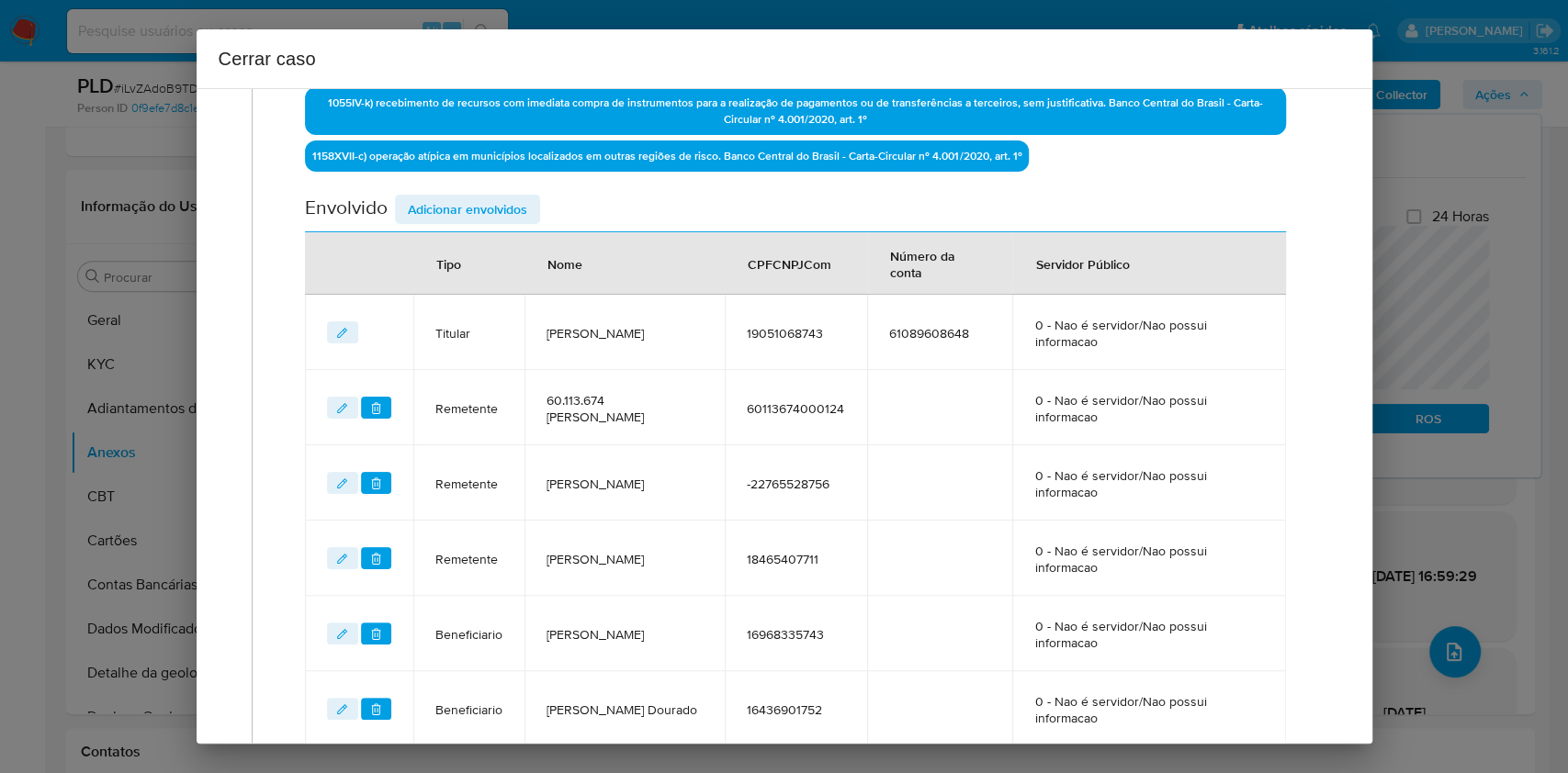
click at [490, 214] on span "Adicionar envolvidos" at bounding box center [467, 209] width 119 height 25
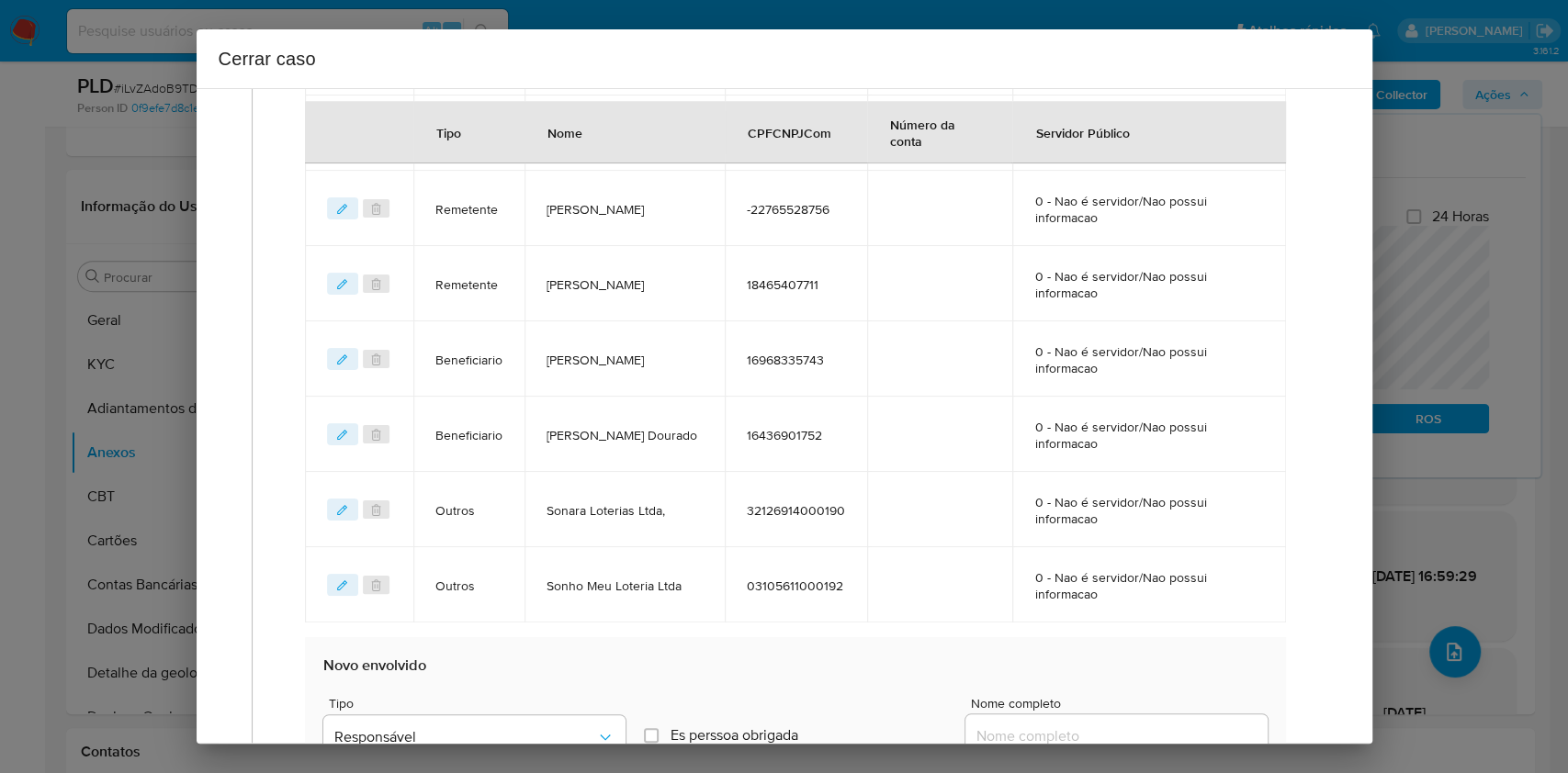
scroll to position [1267, 0]
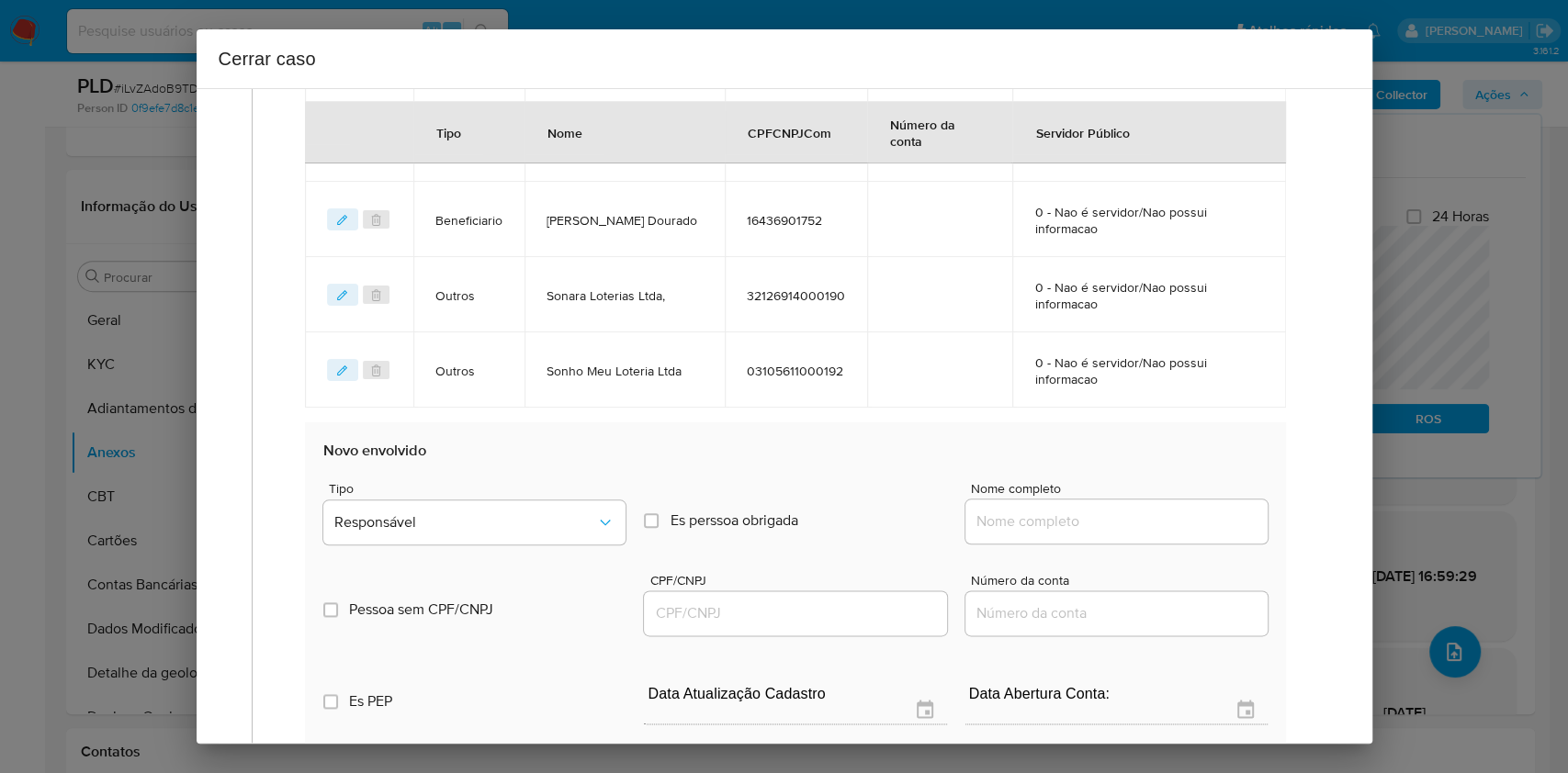
drag, startPoint x: 1117, startPoint y: 549, endPoint x: 1126, endPoint y: 530, distance: 21.0
click at [1118, 548] on div "Tipo Responsável Es perssoa obrigada Is PObrigada Nome completo Pessoa sem CPF/…" at bounding box center [796, 644] width 944 height 367
click at [1126, 528] on input "Nome completo" at bounding box center [1117, 521] width 302 height 23
paste input "Tia Regina Loterias Ltda, CNPJ 35894229000100"
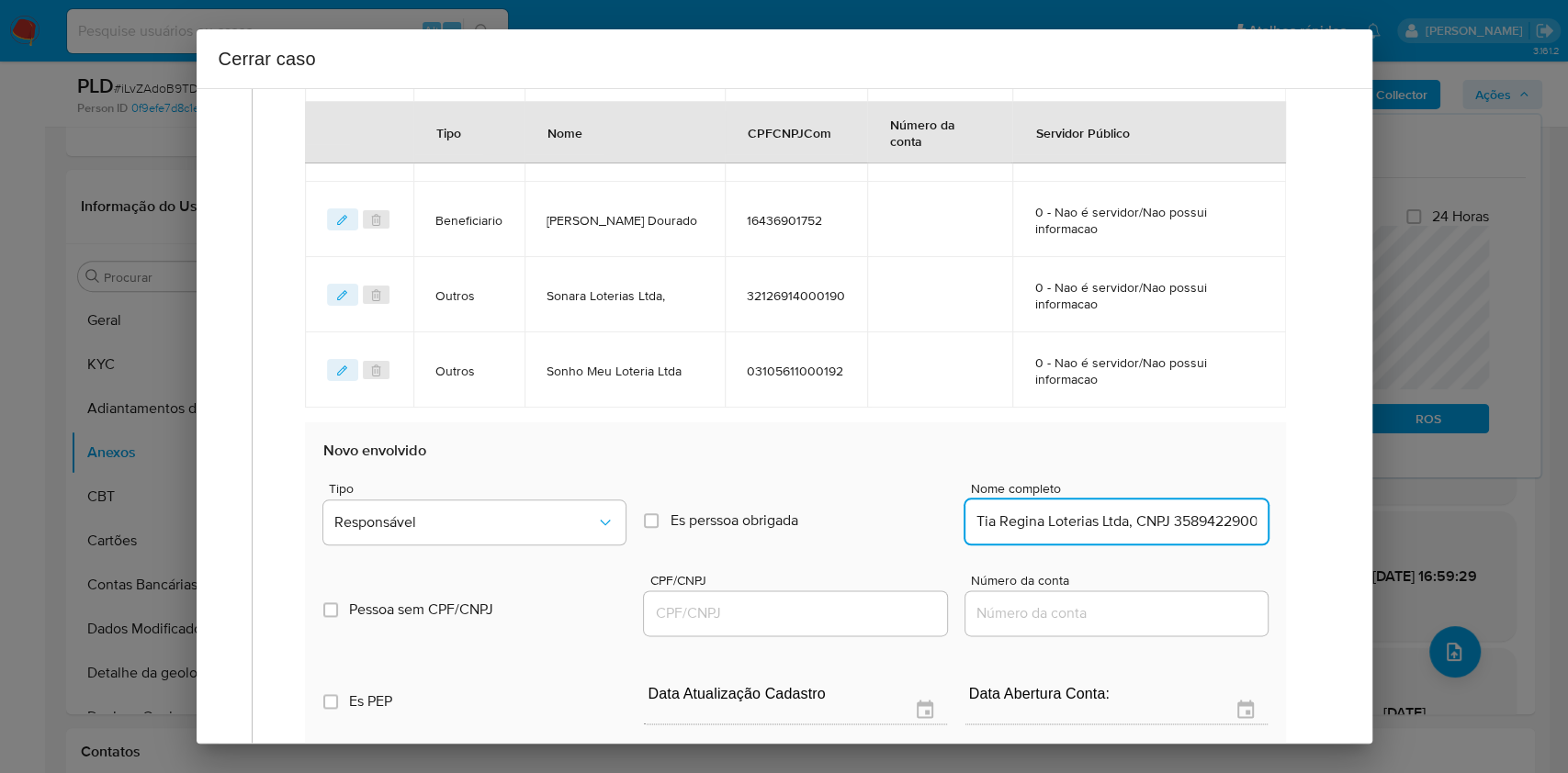
scroll to position [0, 42]
click at [1149, 520] on input "Tia Regina Loterias Ltda, CNPJ 35894229000100" at bounding box center [1117, 521] width 302 height 23
type input "Tia Regina Loterias Ltda,"
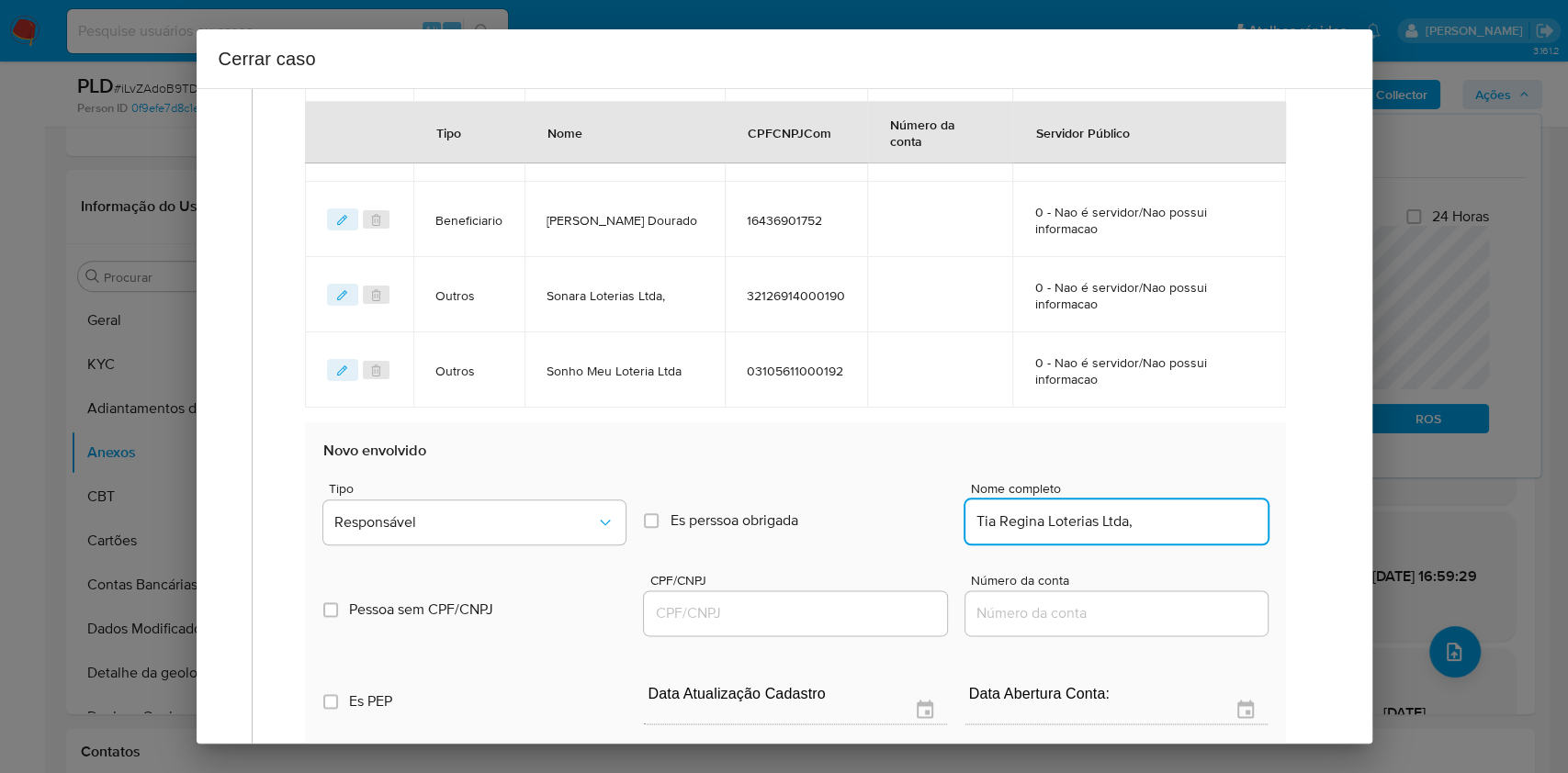
click at [791, 623] on div at bounding box center [795, 614] width 302 height 44
click at [789, 604] on input "CPF/CNPJ" at bounding box center [795, 613] width 302 height 23
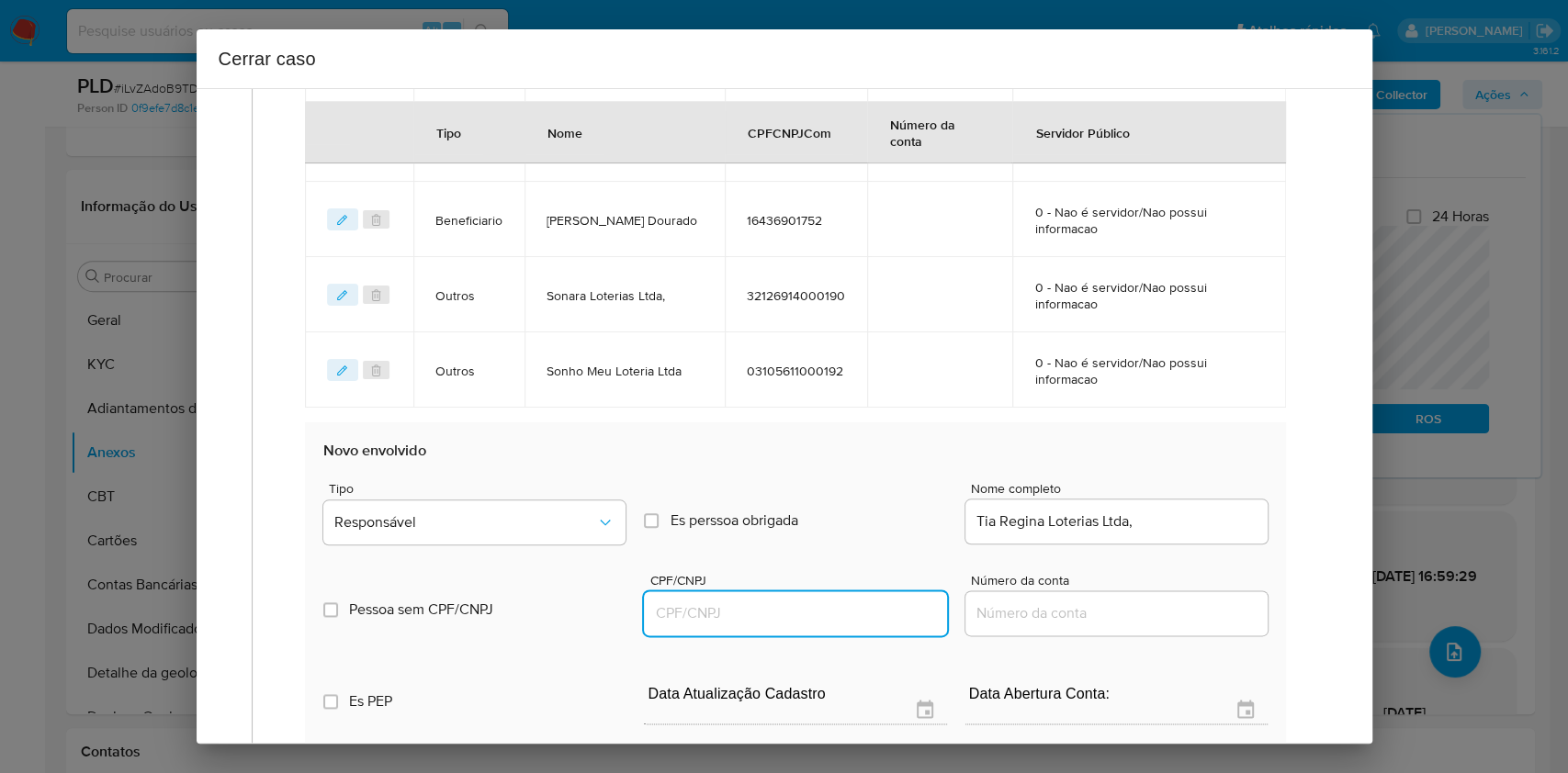
paste input "35894229000100"
type input "35894229000100"
click at [549, 547] on div "Tipo Responsável" at bounding box center [475, 517] width 302 height 69
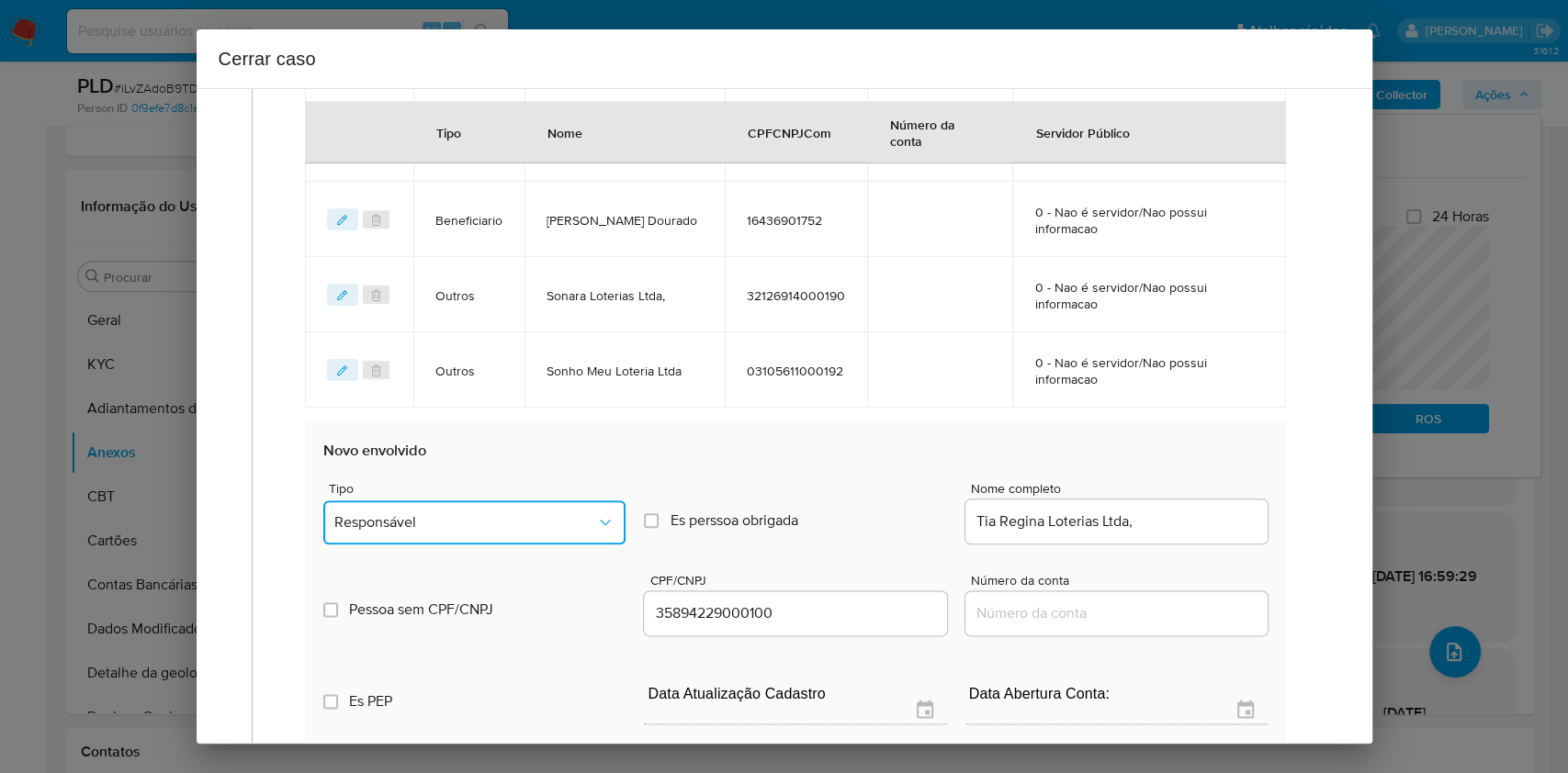
click at [547, 538] on button "Responsável" at bounding box center [475, 523] width 302 height 44
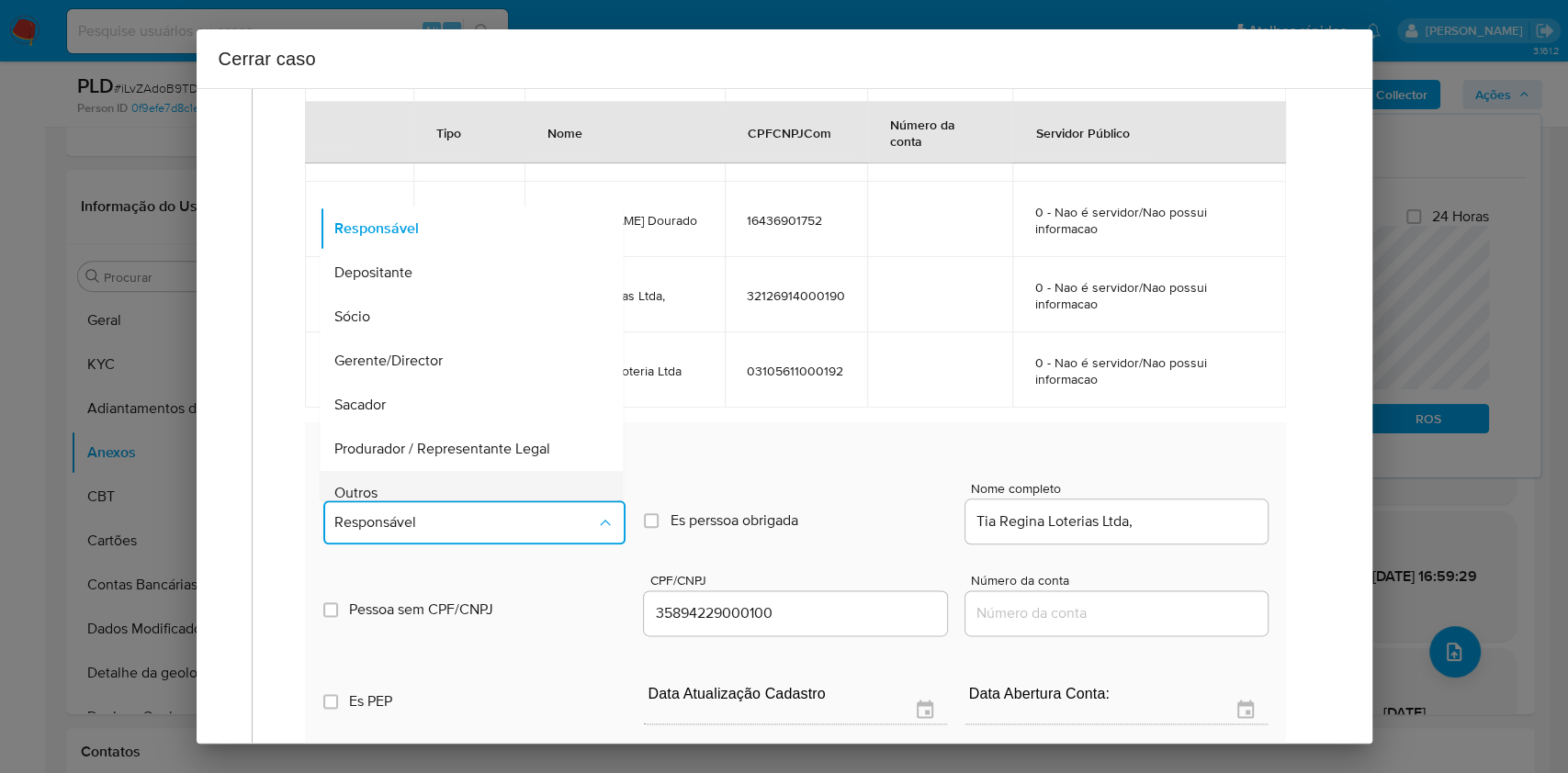
click at [464, 476] on div "Outros" at bounding box center [466, 493] width 263 height 44
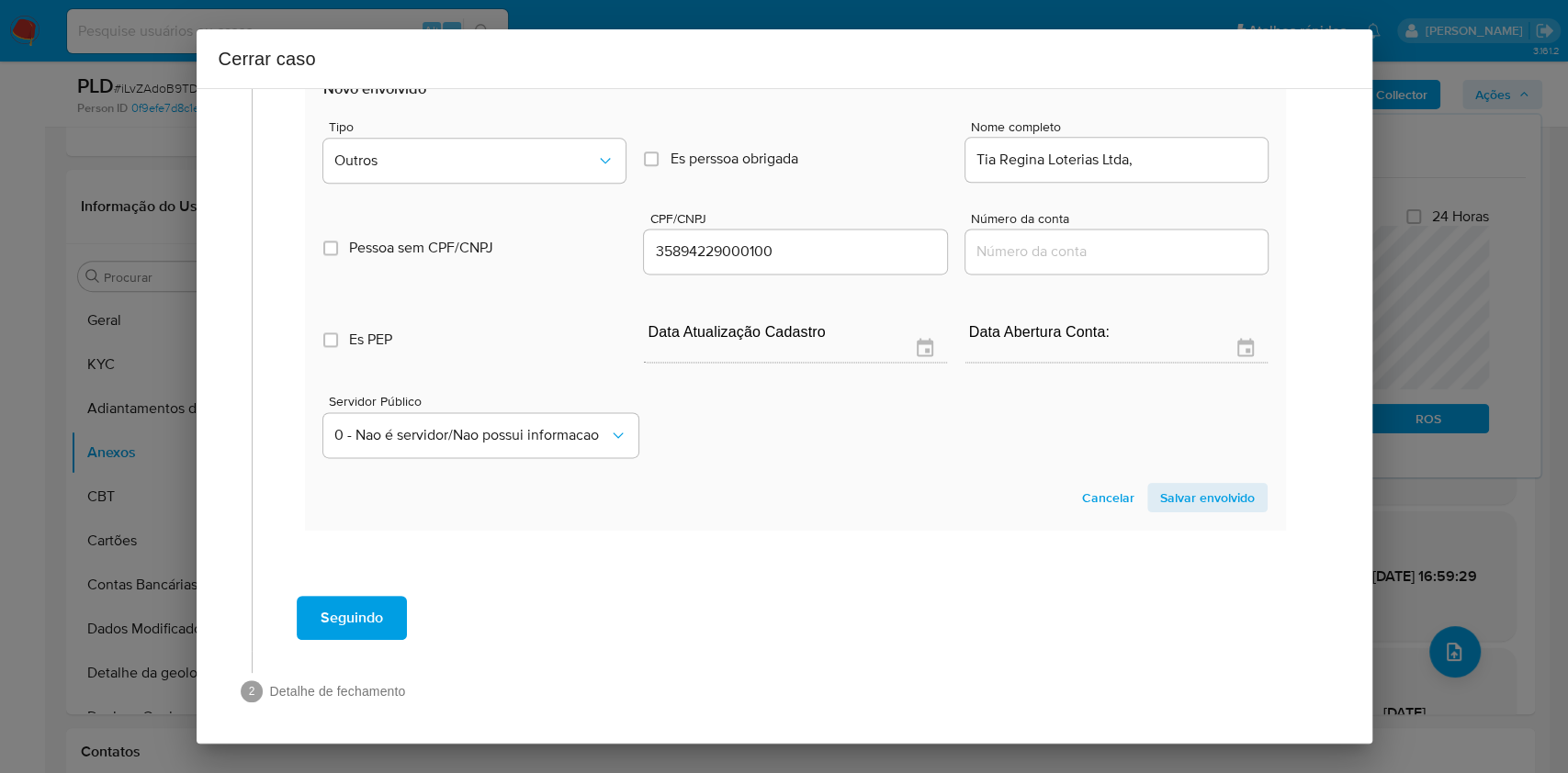
click at [1183, 501] on span "Salvar envolvido" at bounding box center [1208, 497] width 95 height 25
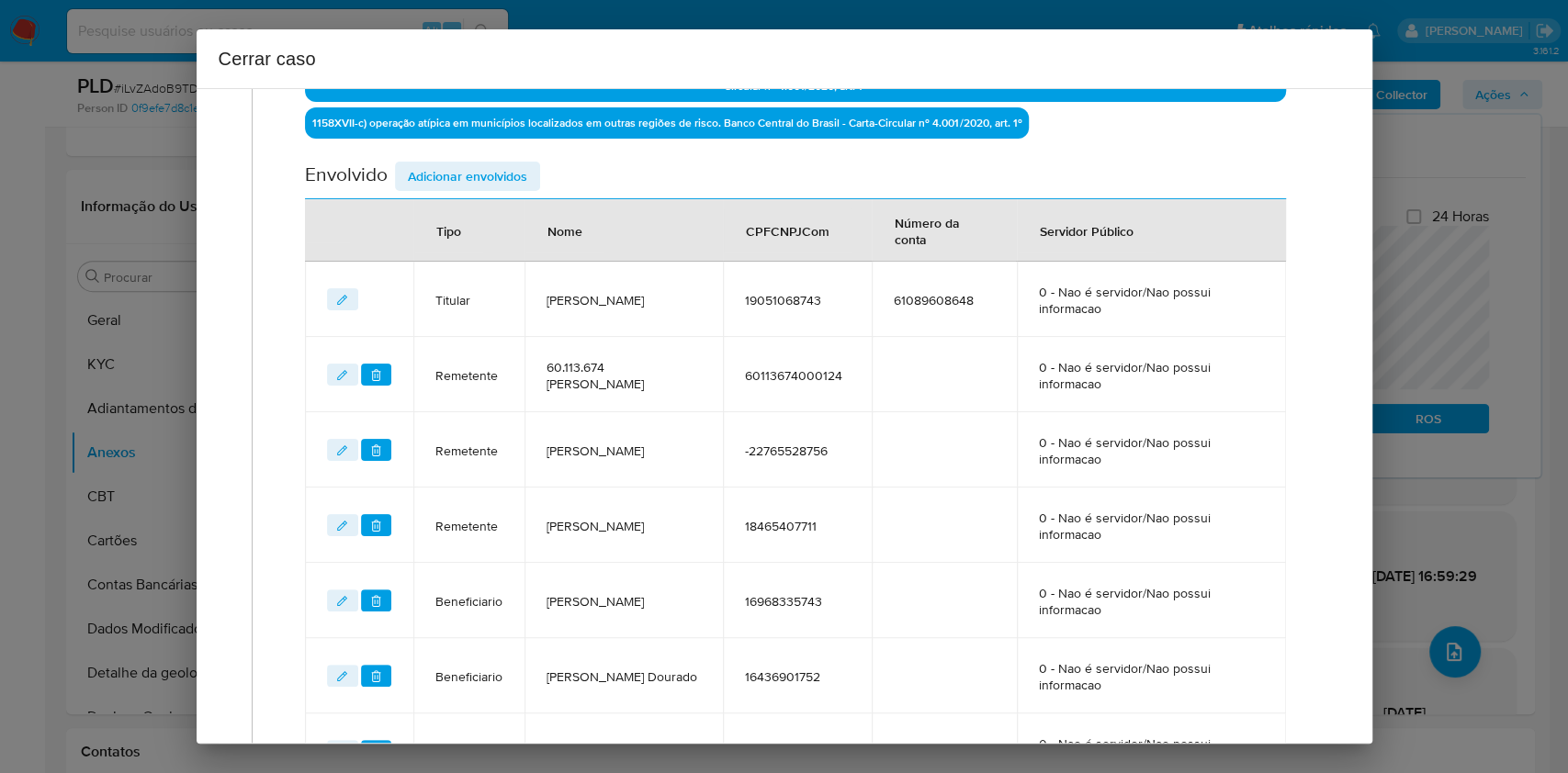
scroll to position [730, 0]
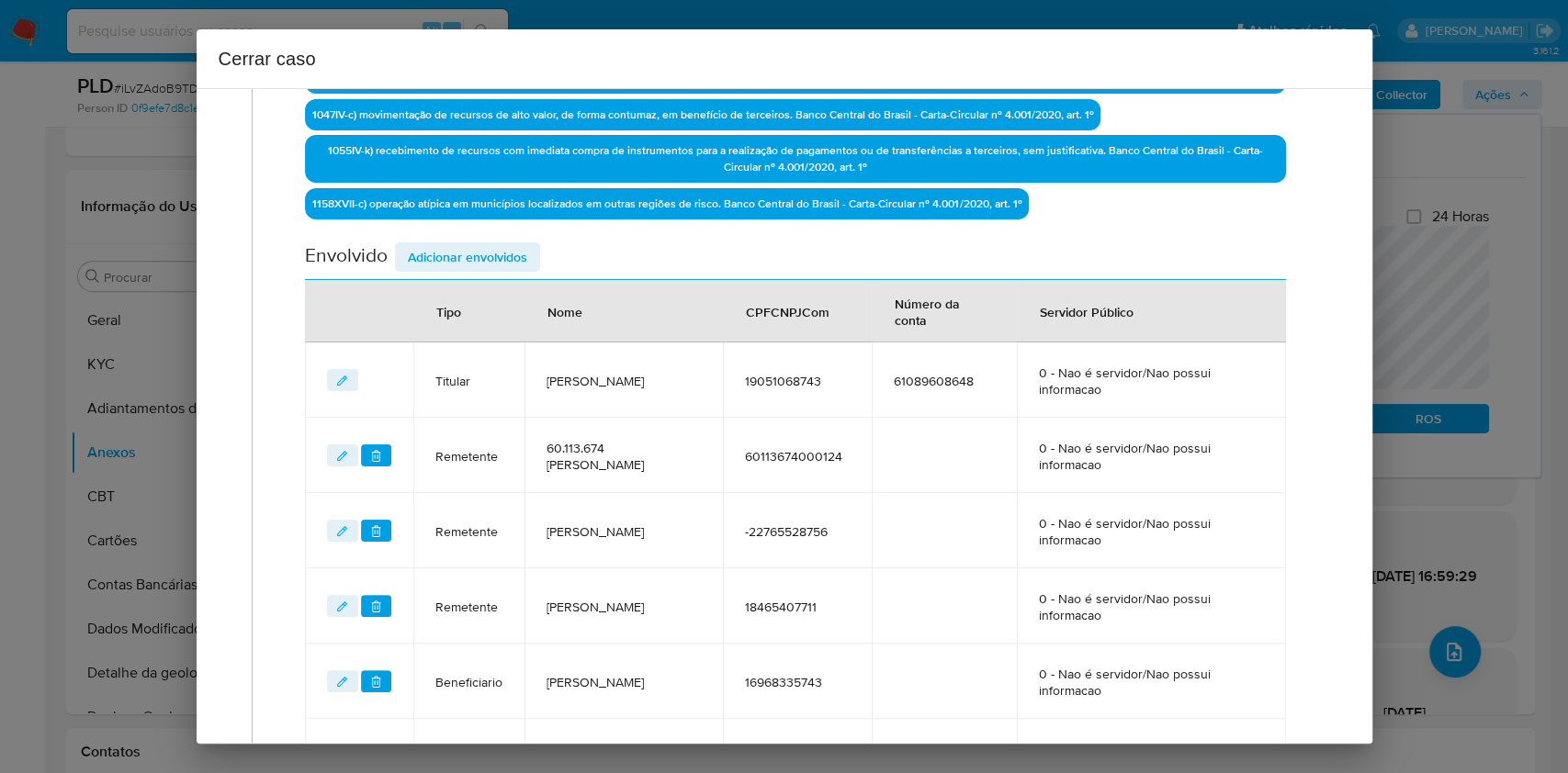
click at [478, 267] on span "Adicionar envolvidos" at bounding box center [467, 256] width 119 height 25
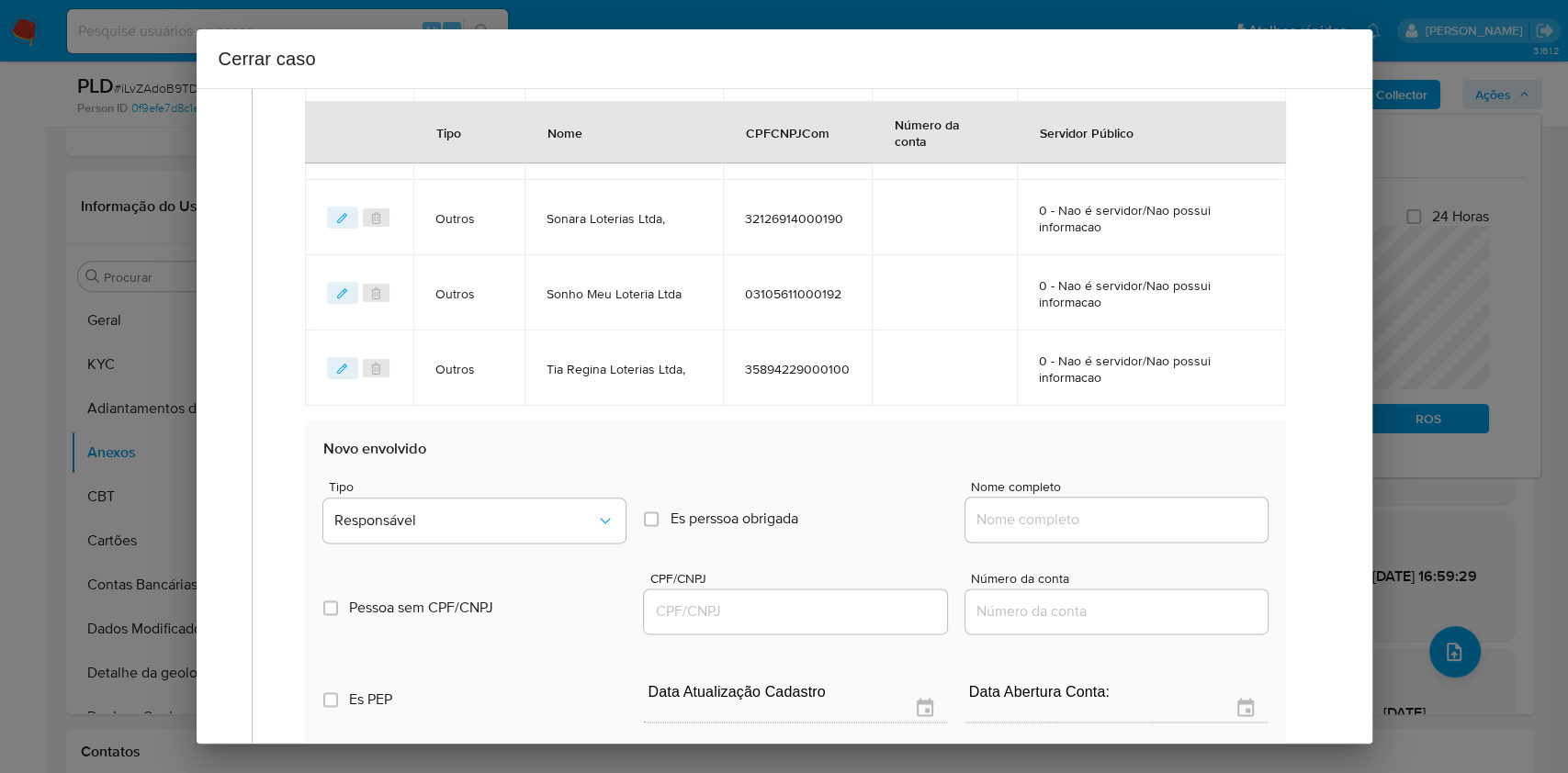
scroll to position [1465, 0]
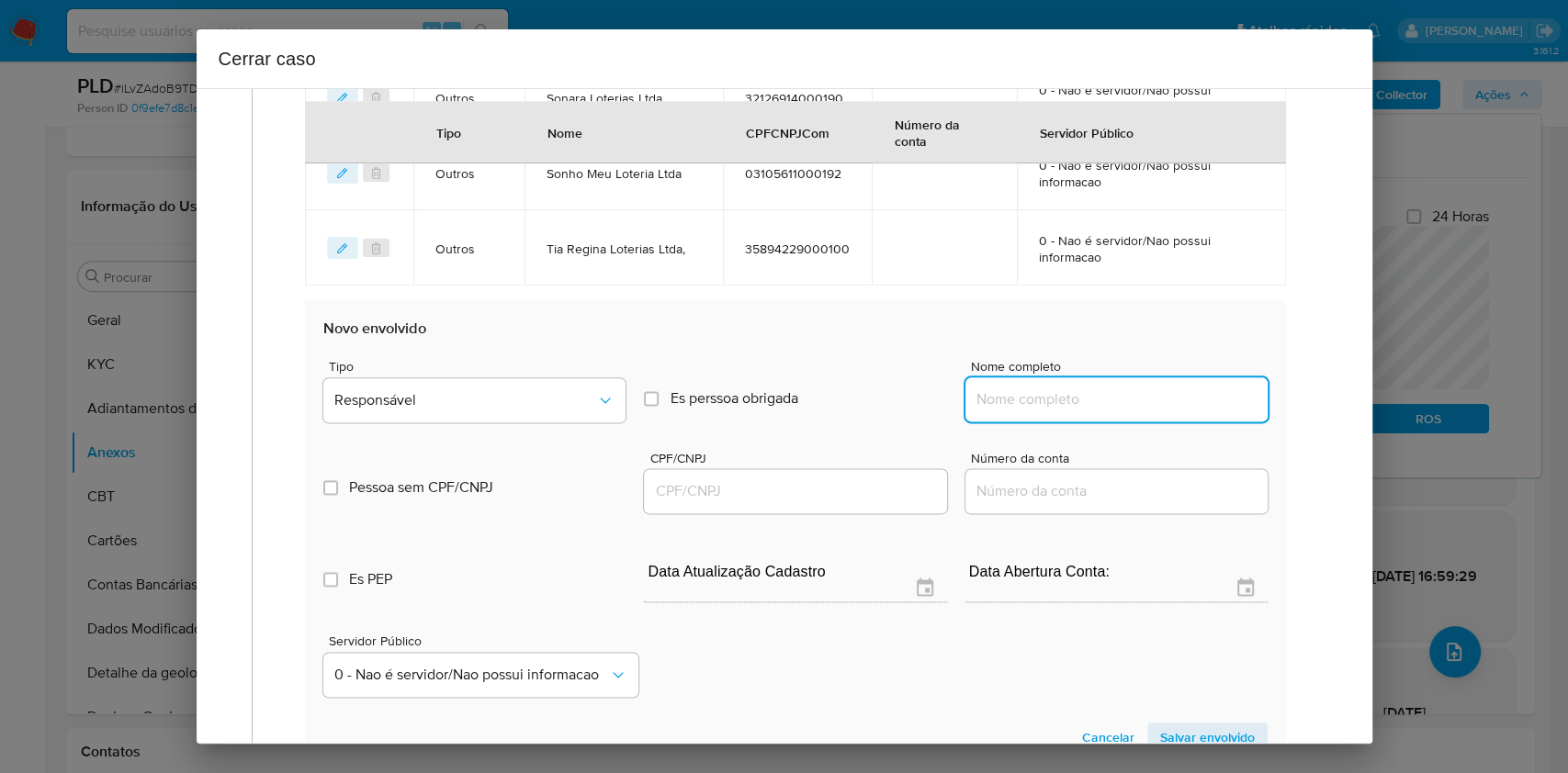
click at [1167, 393] on input "Nome completo" at bounding box center [1117, 399] width 302 height 23
paste input "Loterias Clube da Sorte Freguesia Ltda, CNPJ 27808690000166"
click at [1190, 400] on input "Loterias Clube da Sorte Freguesia Ltda, CNPJ 27808690000166" at bounding box center [1117, 399] width 302 height 23
click at [1190, 401] on input "Loterias Clube da Sorte Freguesia Ltda, CNPJ 27808690000166" at bounding box center [1117, 399] width 302 height 23
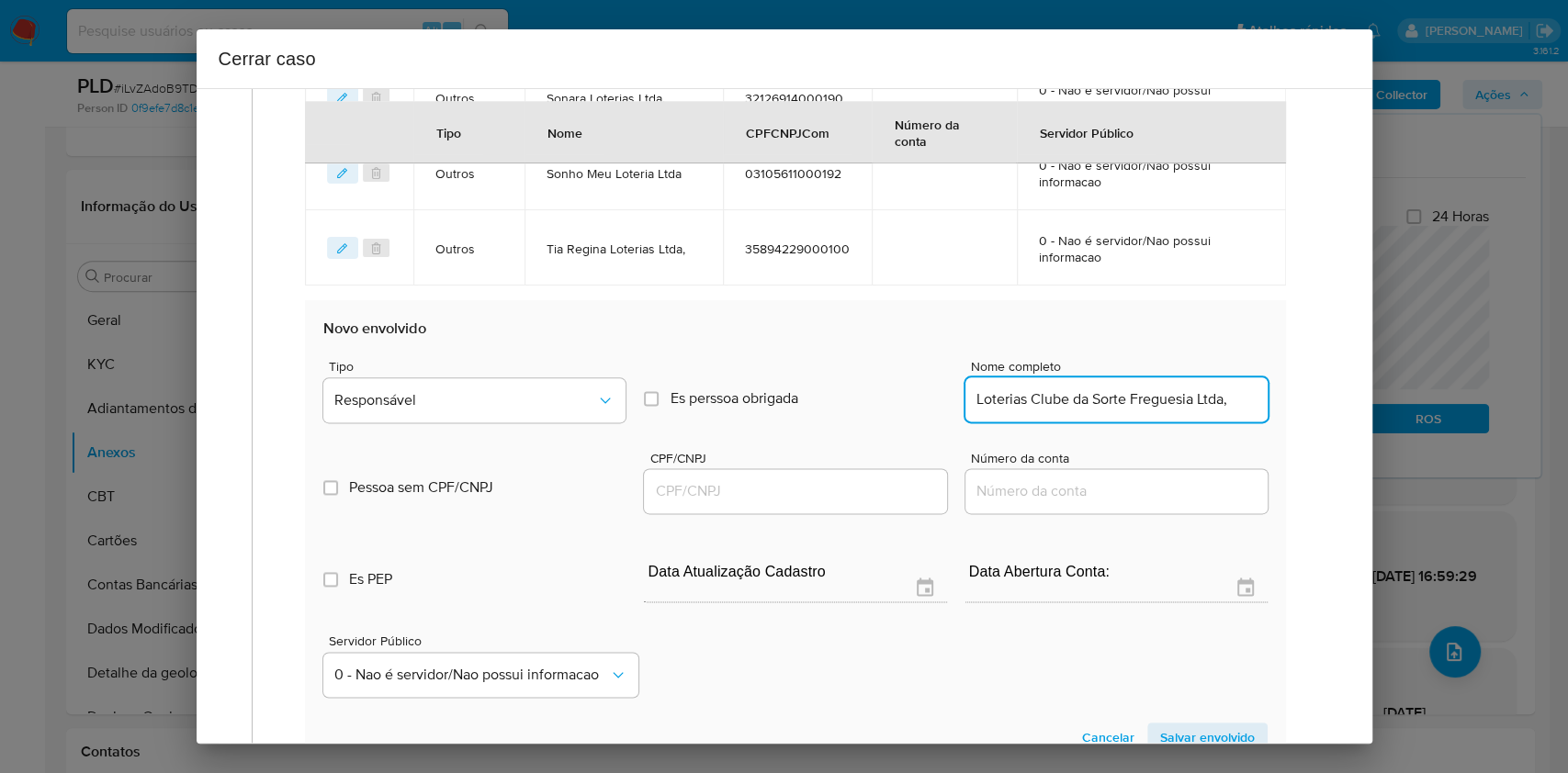
type input "Loterias Clube da Sorte Freguesia Ltda,"
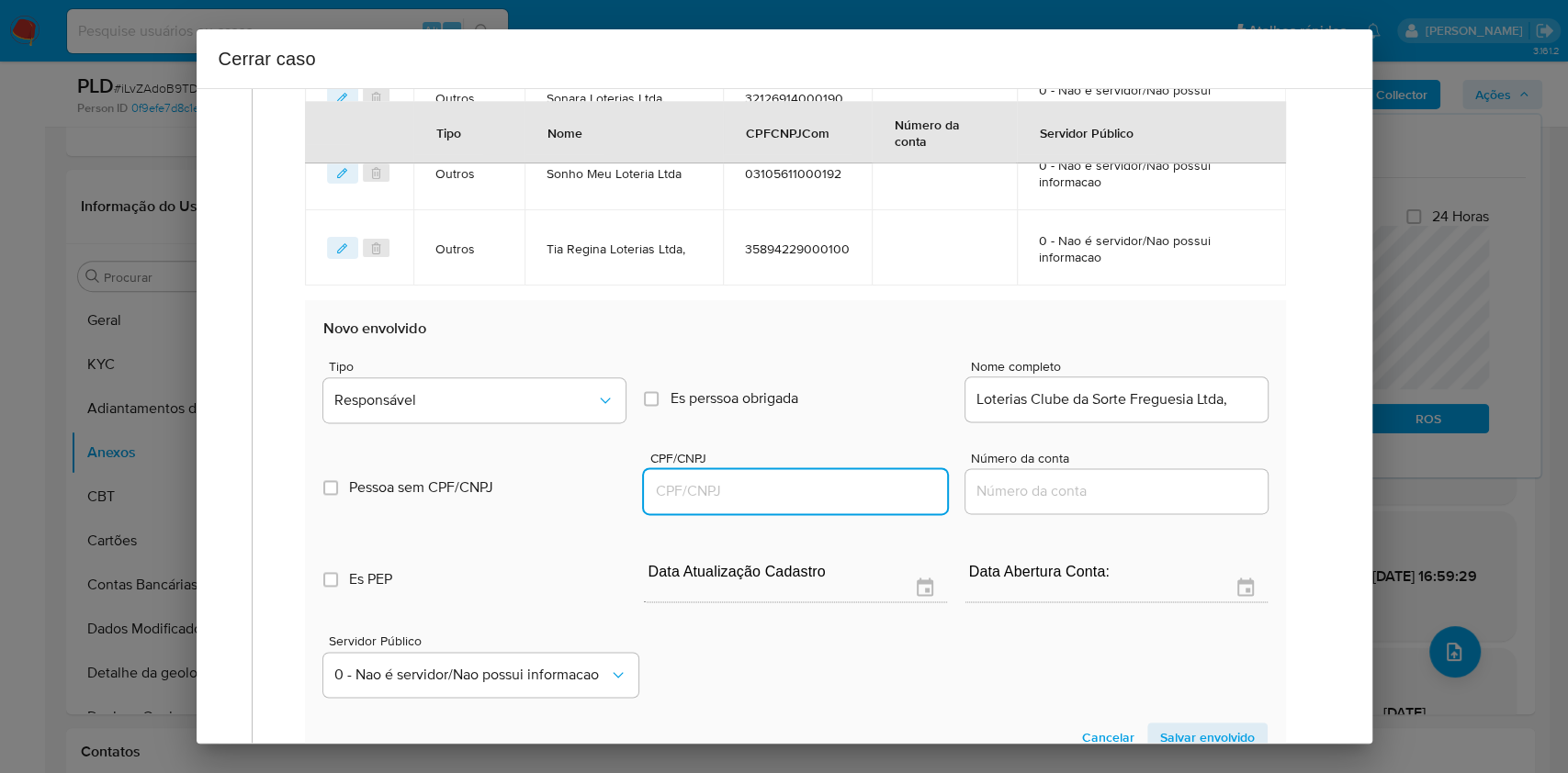
click at [770, 491] on input "CPF/CNPJ" at bounding box center [795, 491] width 302 height 23
paste input "27808690000166"
type input "27808690000166"
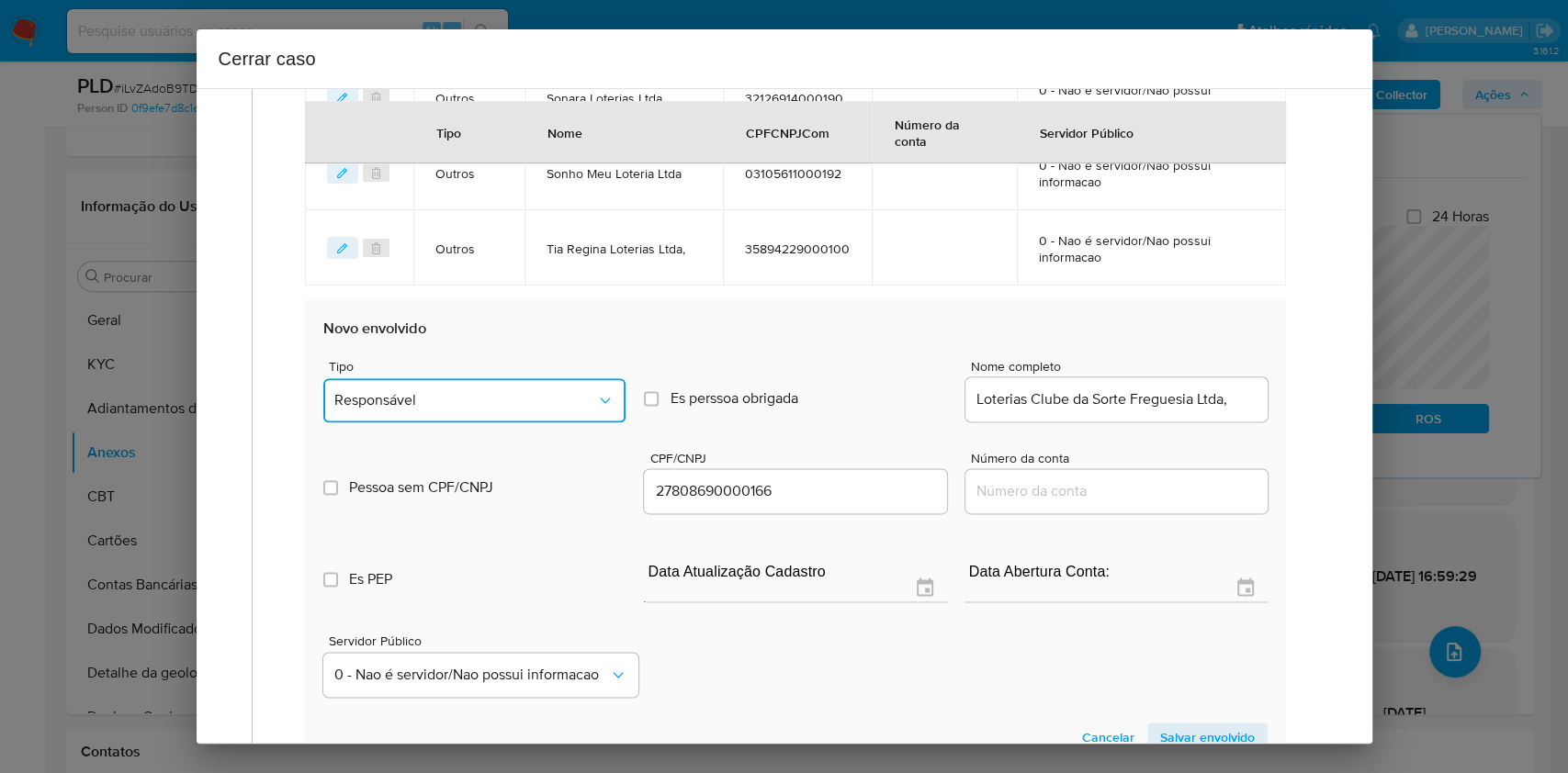
click at [489, 397] on span "Responsável" at bounding box center [464, 401] width 262 height 19
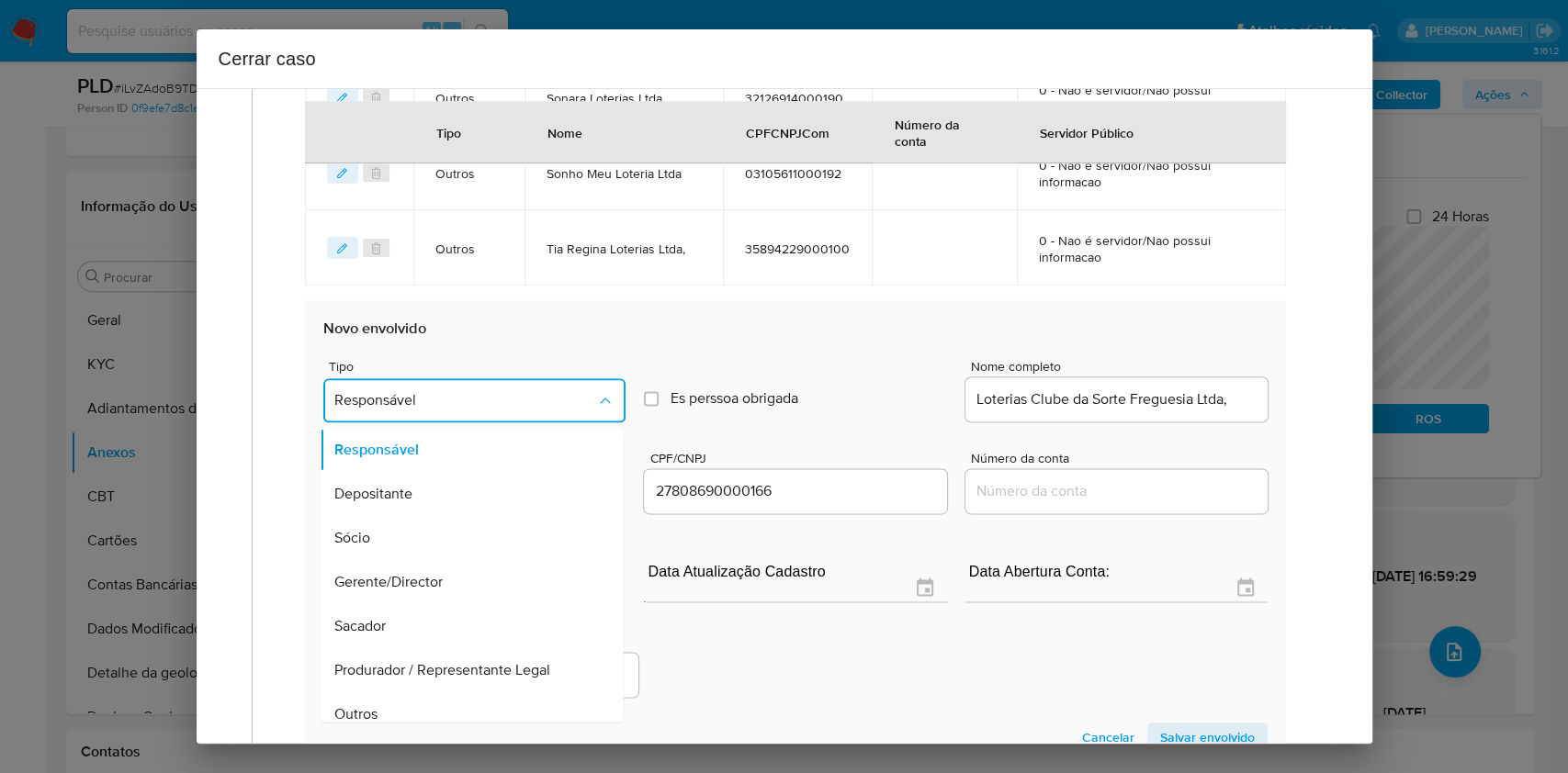
drag, startPoint x: 419, startPoint y: 705, endPoint x: 472, endPoint y: 709, distance: 53.2
click at [421, 704] on div "Outros" at bounding box center [466, 714] width 263 height 44
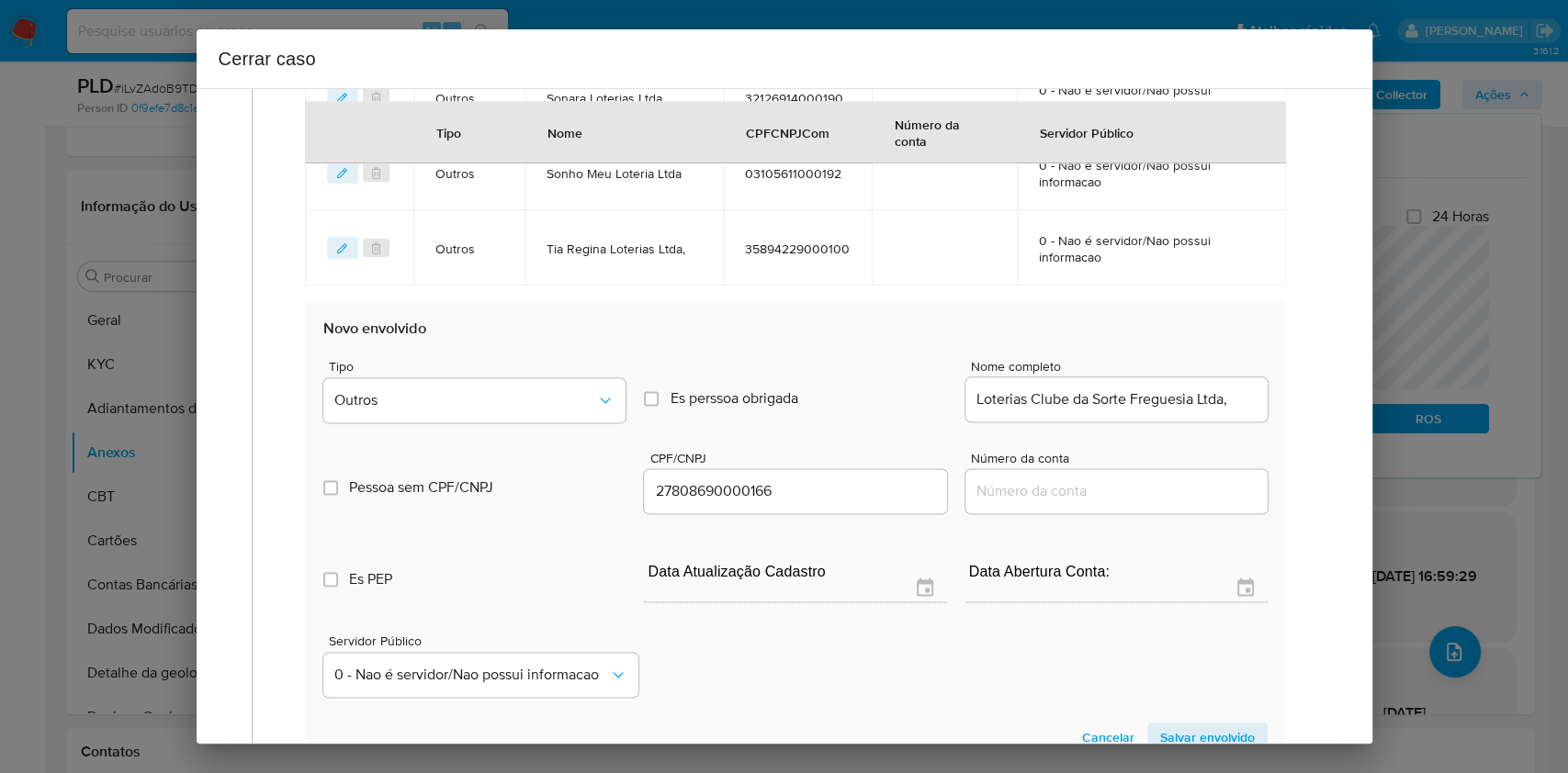
drag, startPoint x: 1222, startPoint y: 724, endPoint x: 1237, endPoint y: 700, distance: 28.3
click at [1222, 725] on span "Salvar envolvido" at bounding box center [1208, 737] width 95 height 25
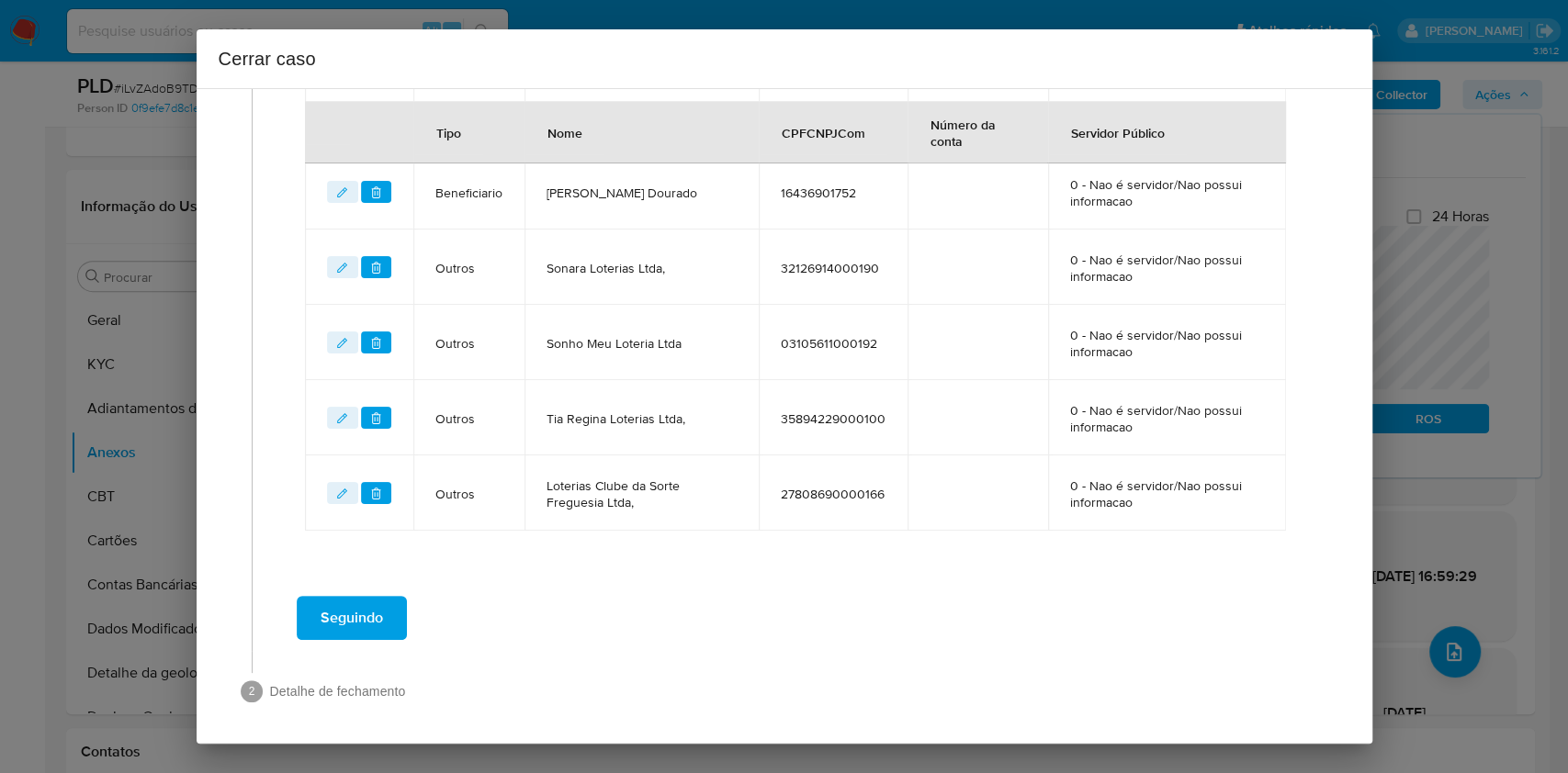
click at [345, 617] on span "Seguindo" at bounding box center [352, 617] width 63 height 40
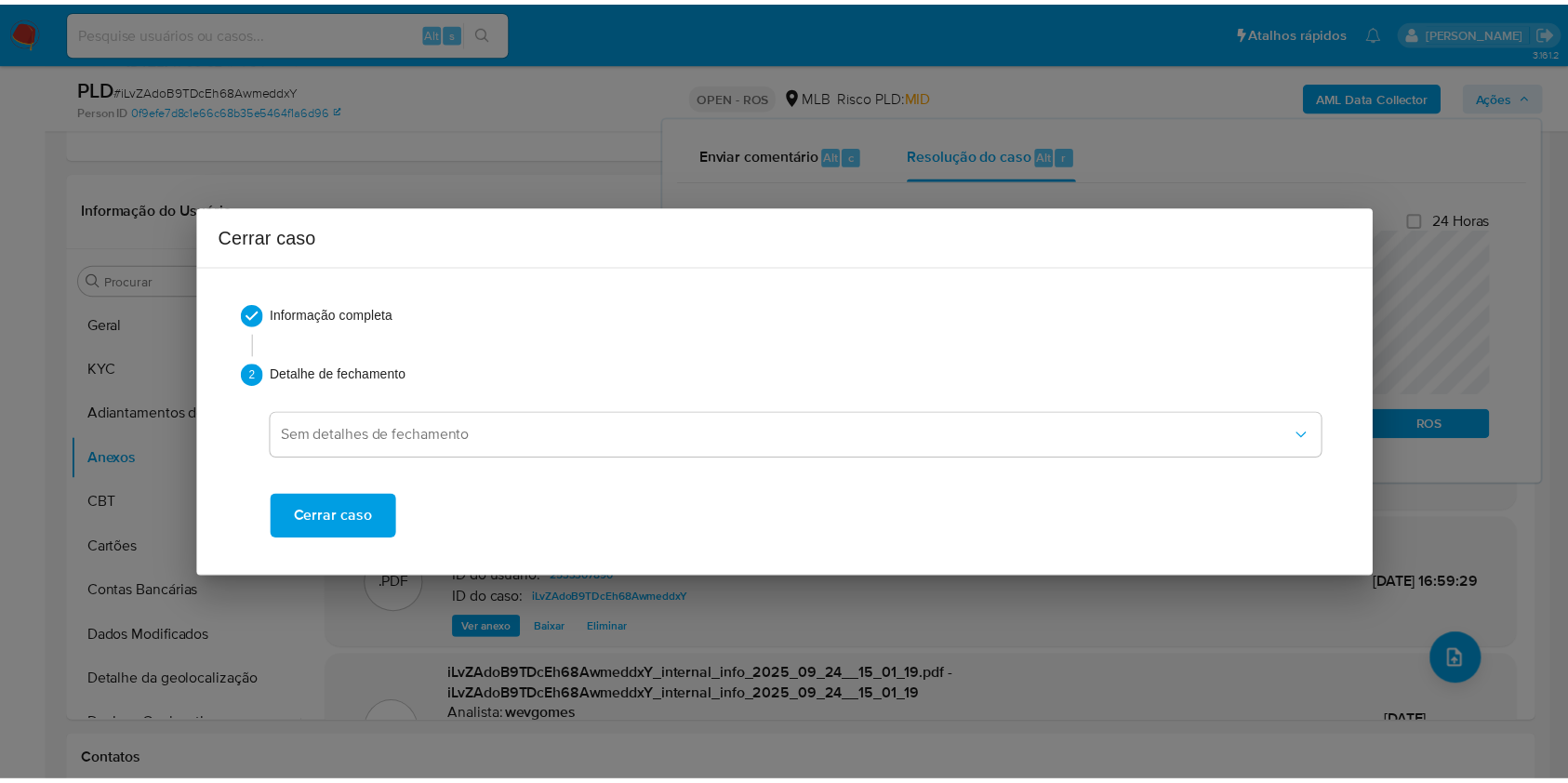
scroll to position [2740, 0]
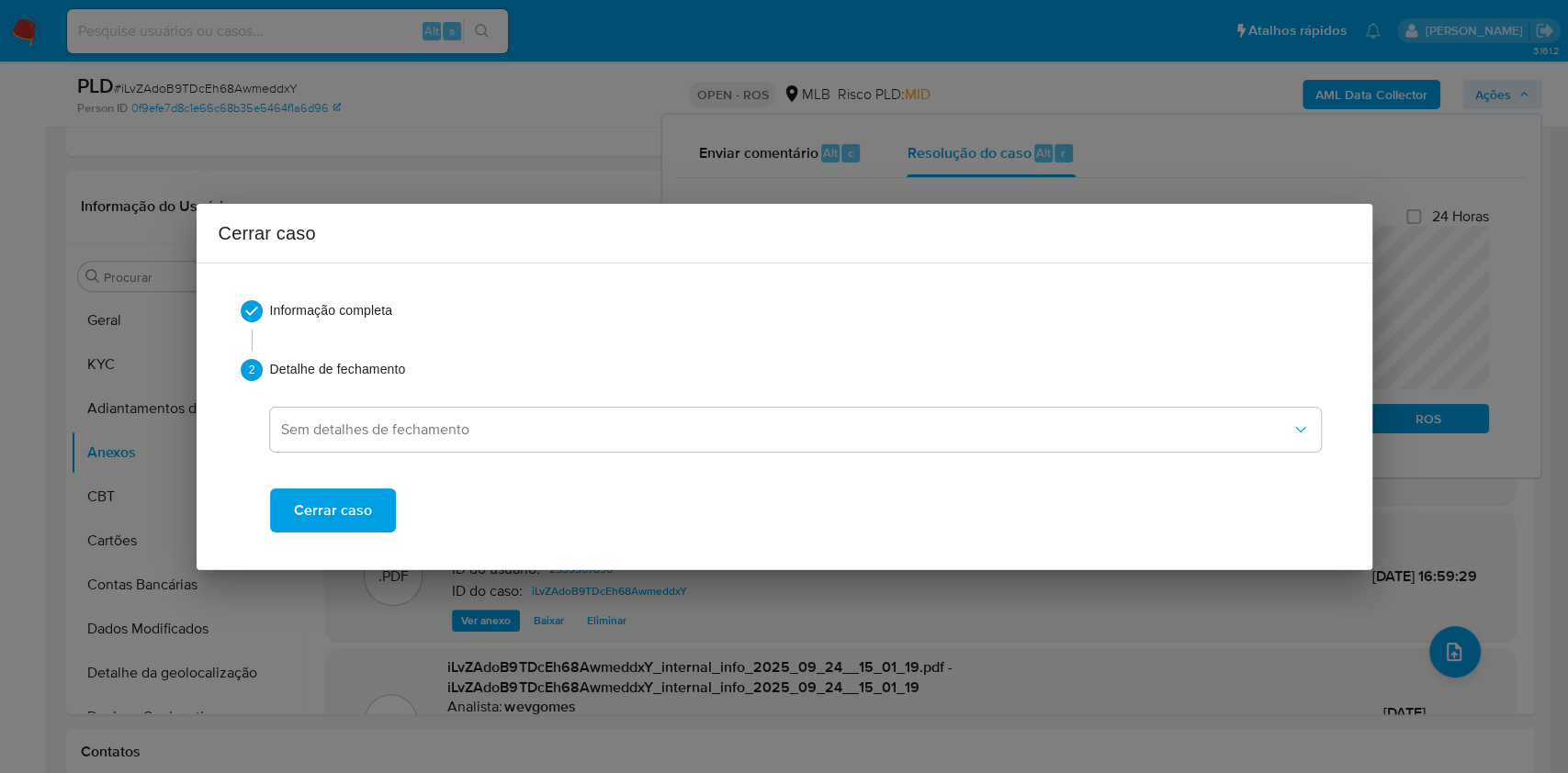
drag, startPoint x: 345, startPoint y: 521, endPoint x: 922, endPoint y: 106, distance: 710.7
click at [346, 521] on span "Cerrar caso" at bounding box center [332, 510] width 78 height 40
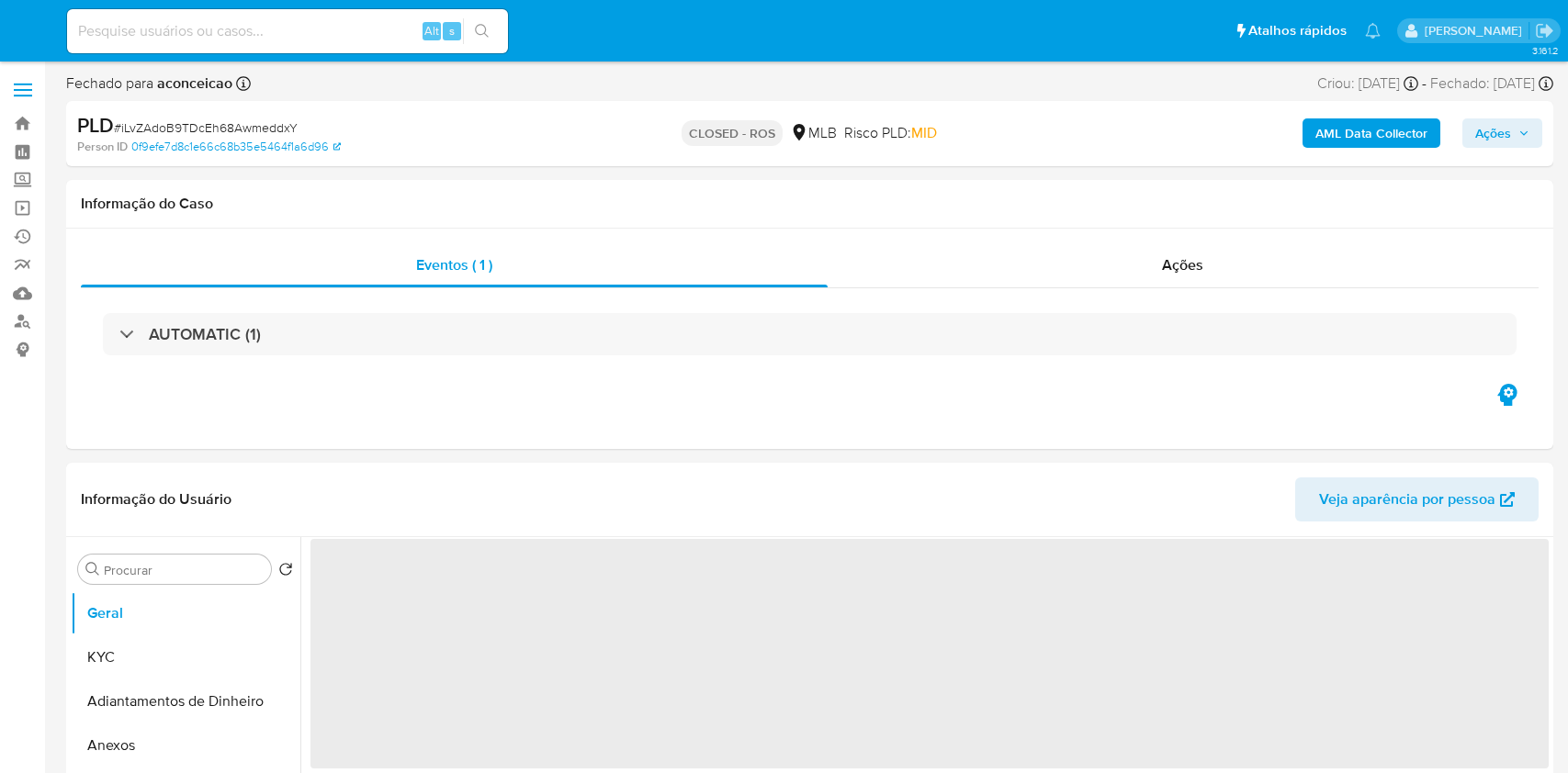
select select "10"
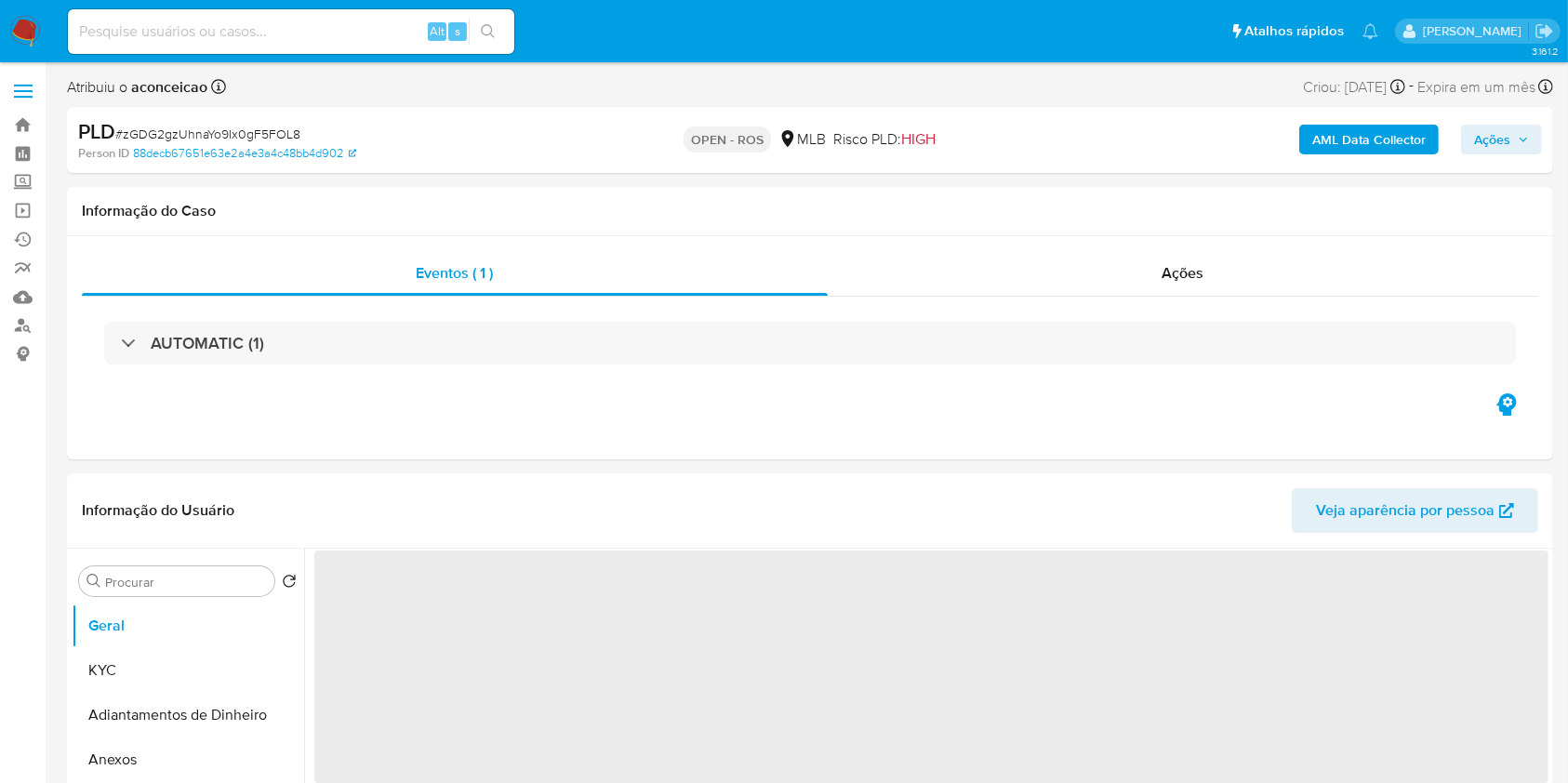
select select "10"
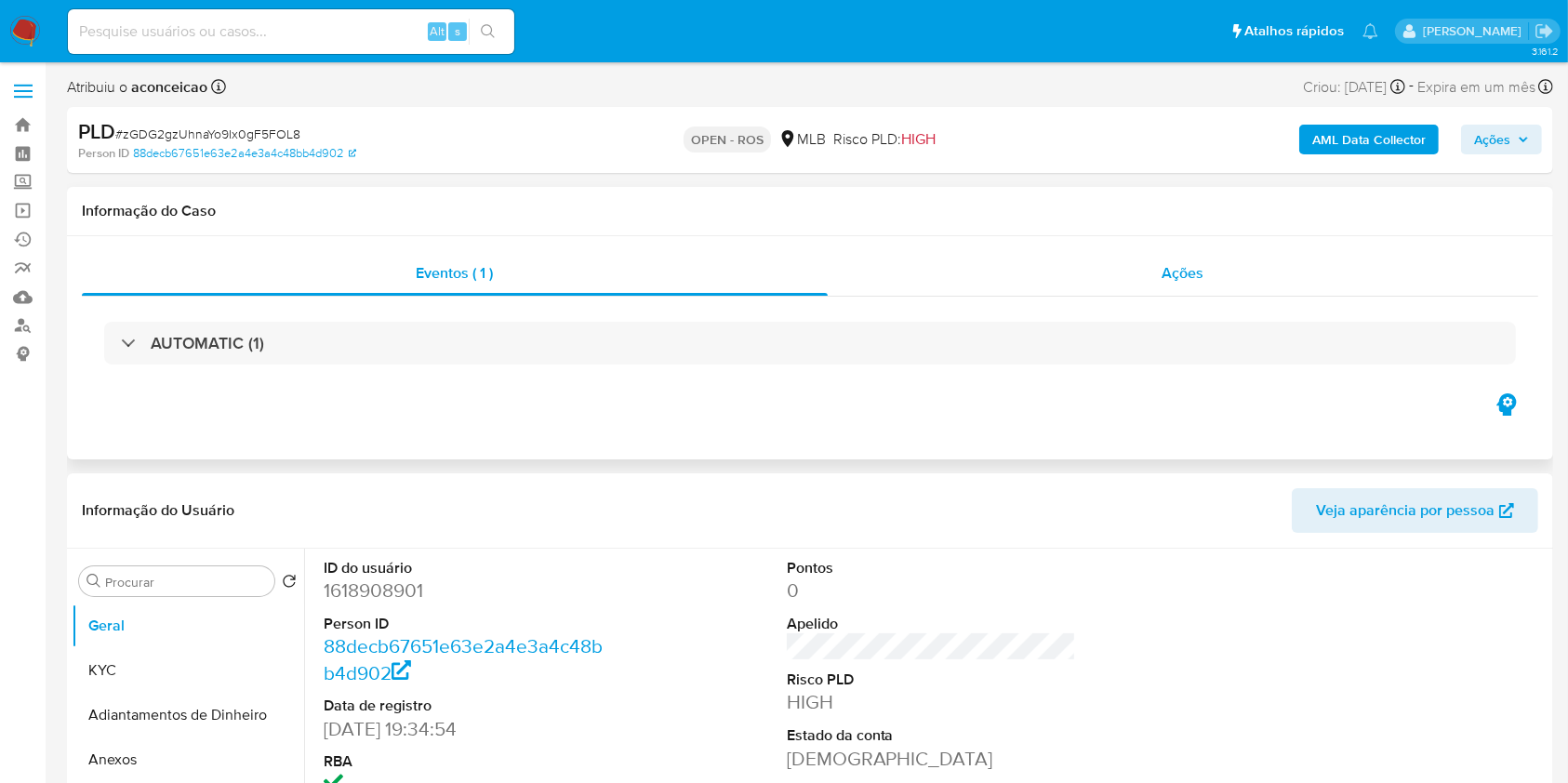
click at [1185, 287] on div "Ações" at bounding box center [1182, 273] width 710 height 45
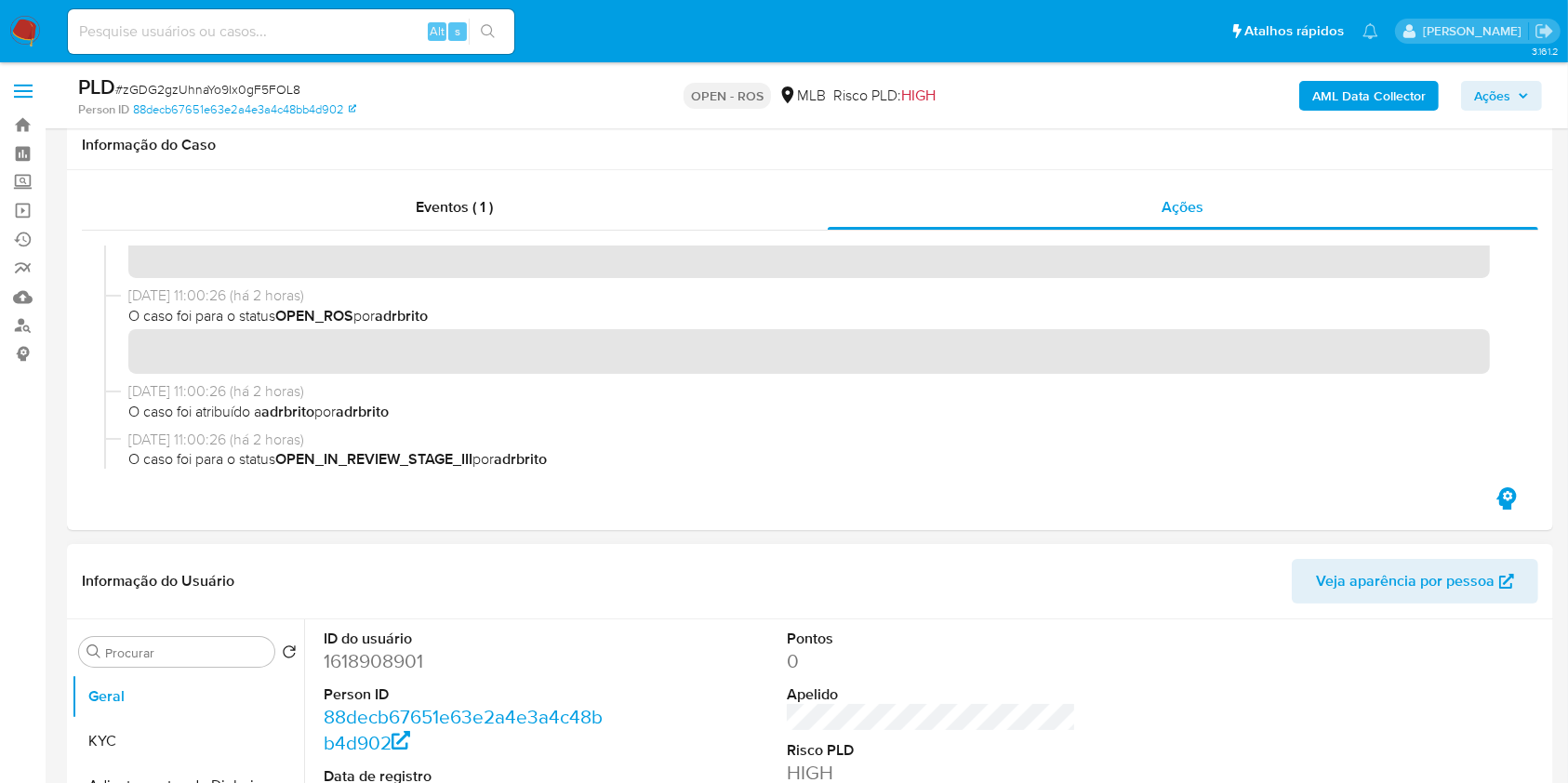
scroll to position [372, 0]
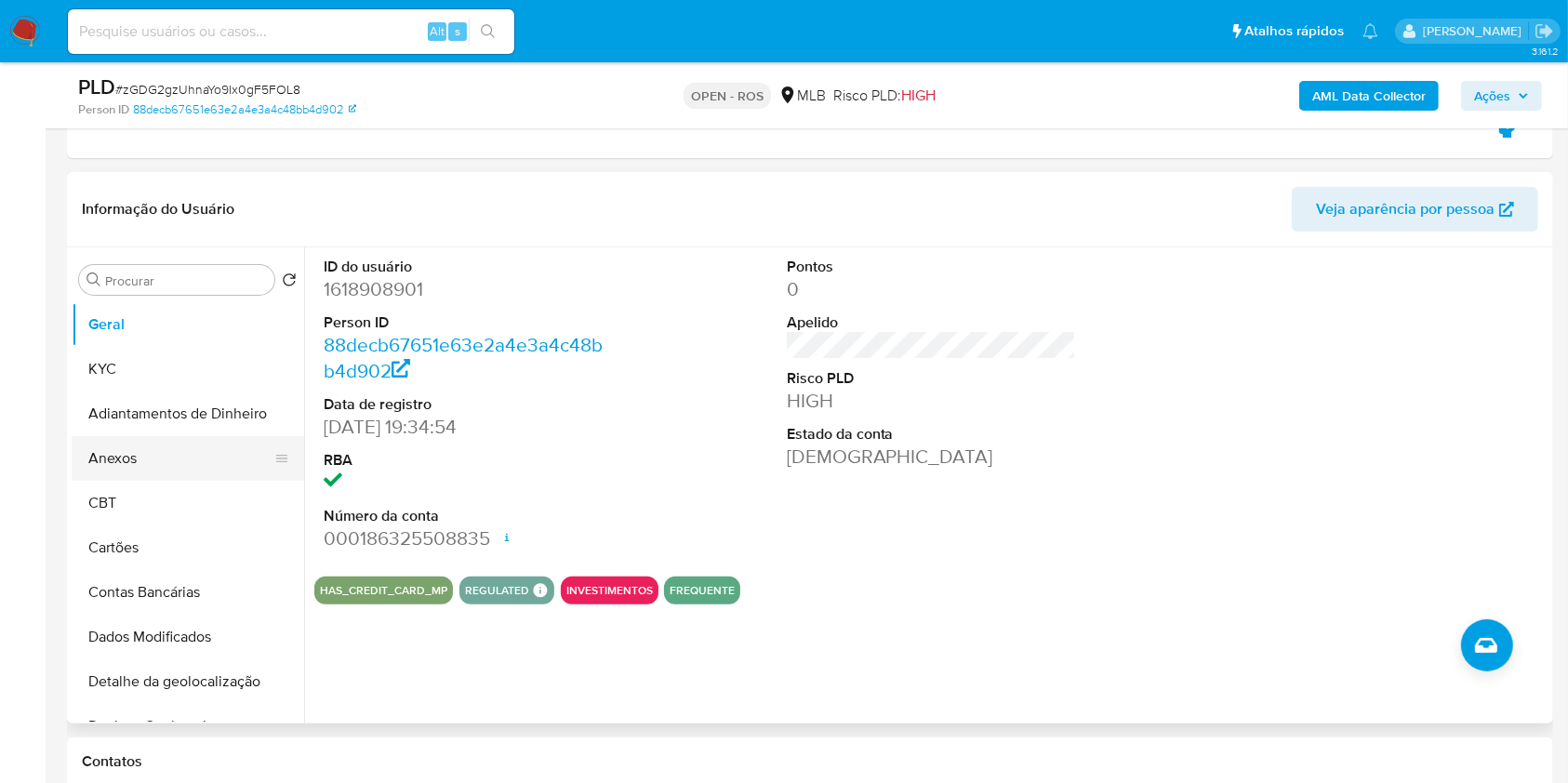
click at [174, 457] on button "Anexos" at bounding box center [179, 458] width 217 height 45
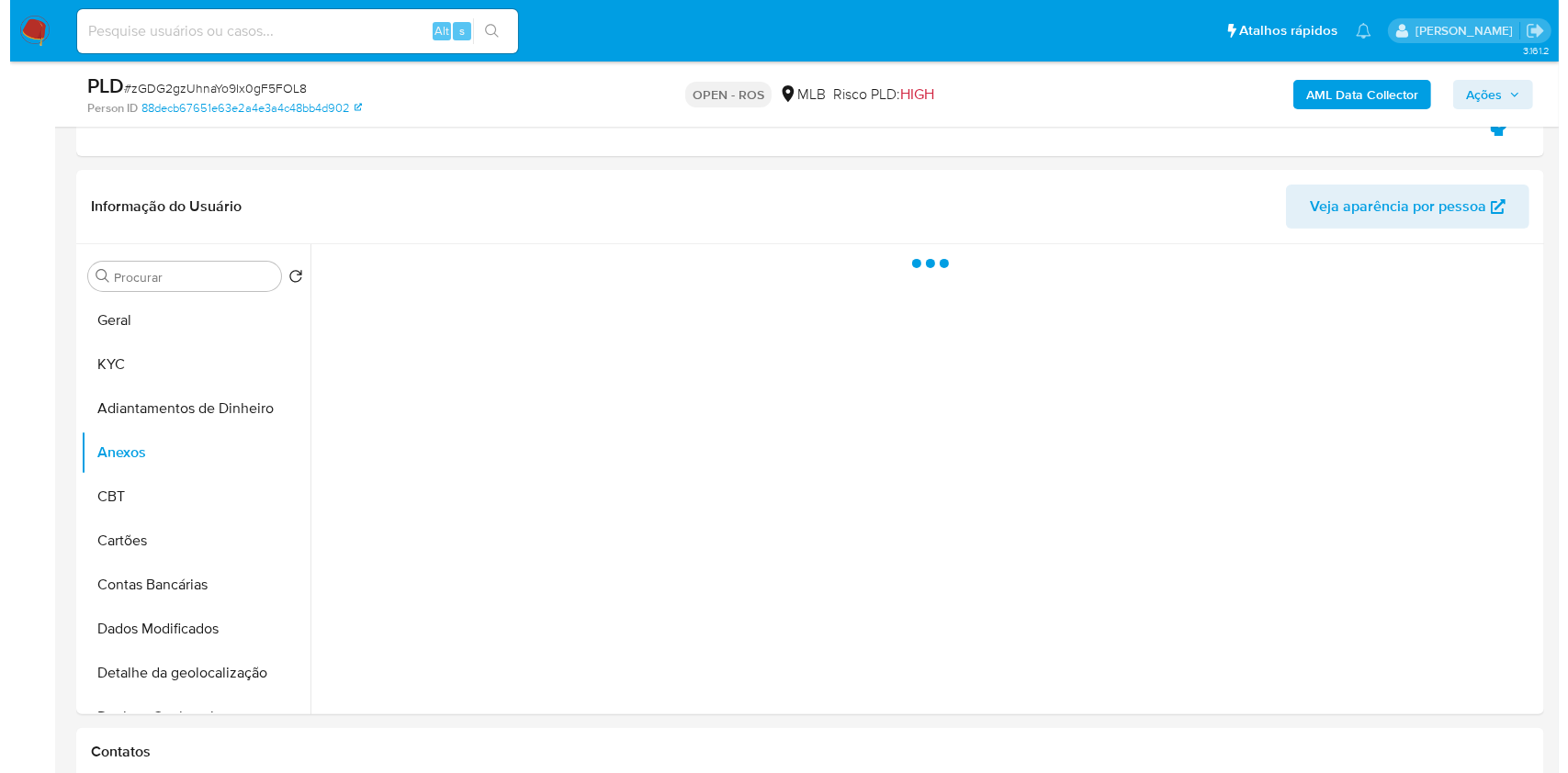
scroll to position [612, 0]
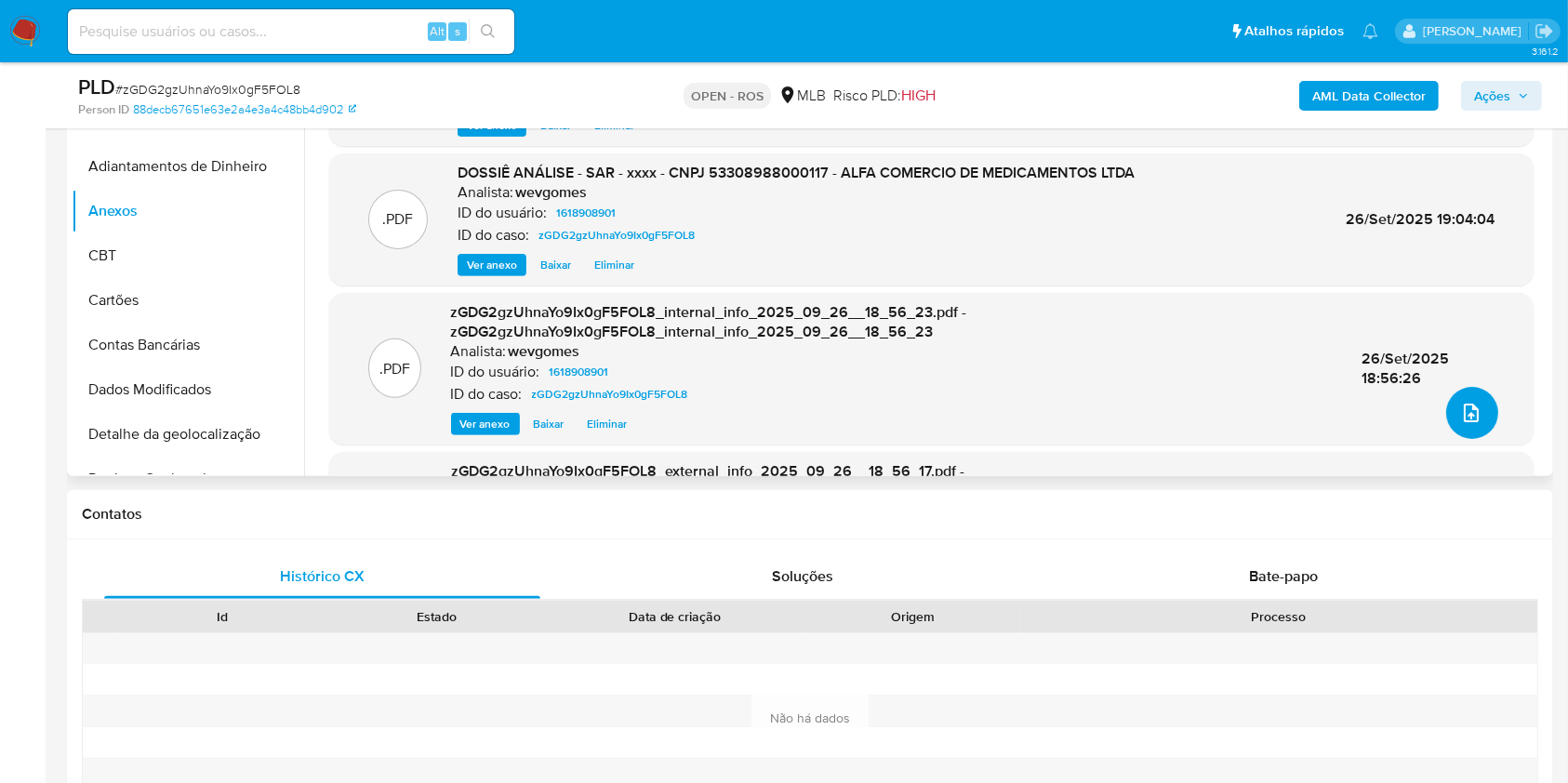
click at [1472, 425] on button "upload-file" at bounding box center [1472, 412] width 52 height 52
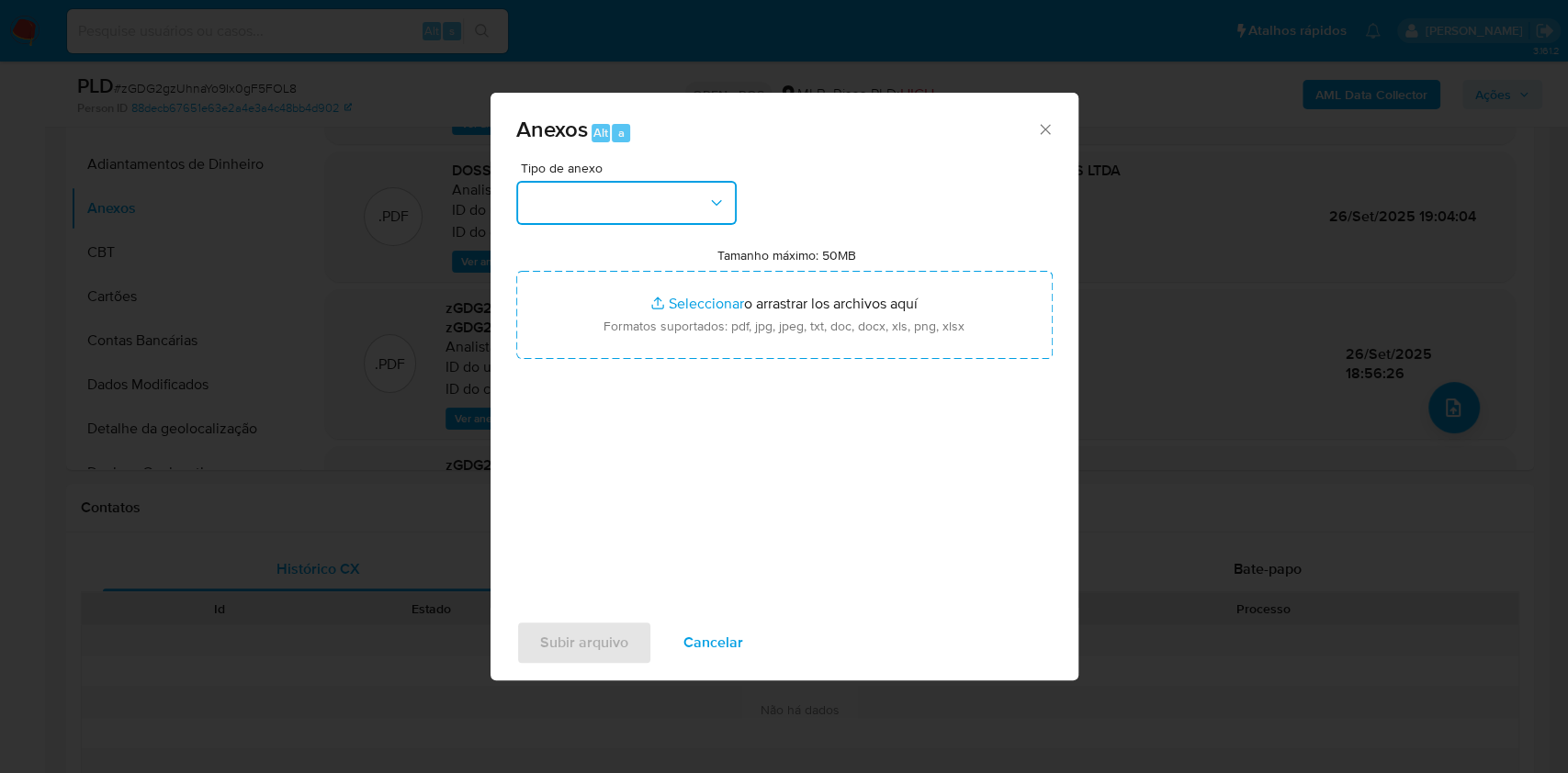
drag, startPoint x: 685, startPoint y: 198, endPoint x: 677, endPoint y: 211, distance: 15.3
click at [684, 197] on button "button" at bounding box center [626, 203] width 221 height 44
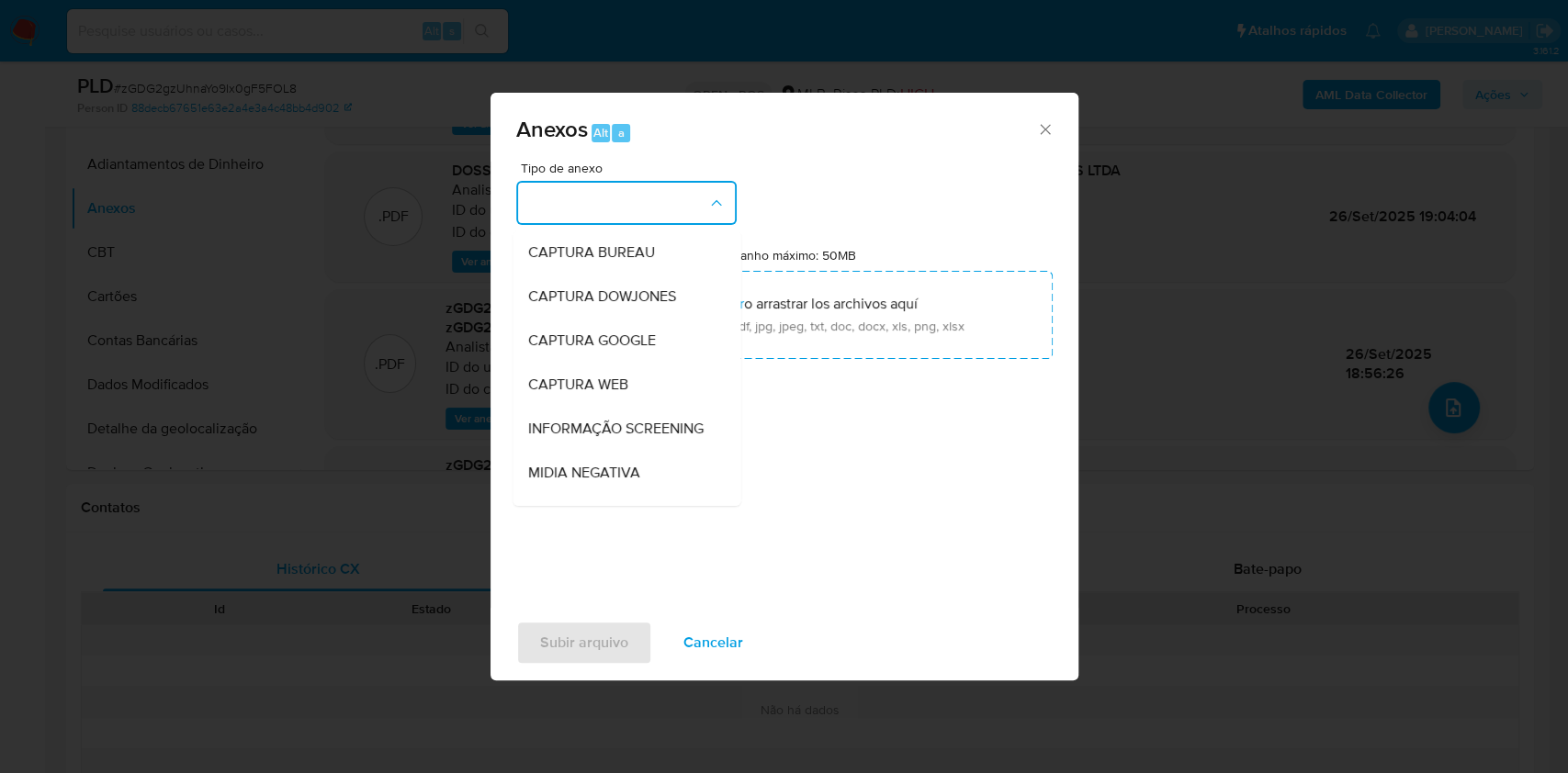
scroll to position [282, 0]
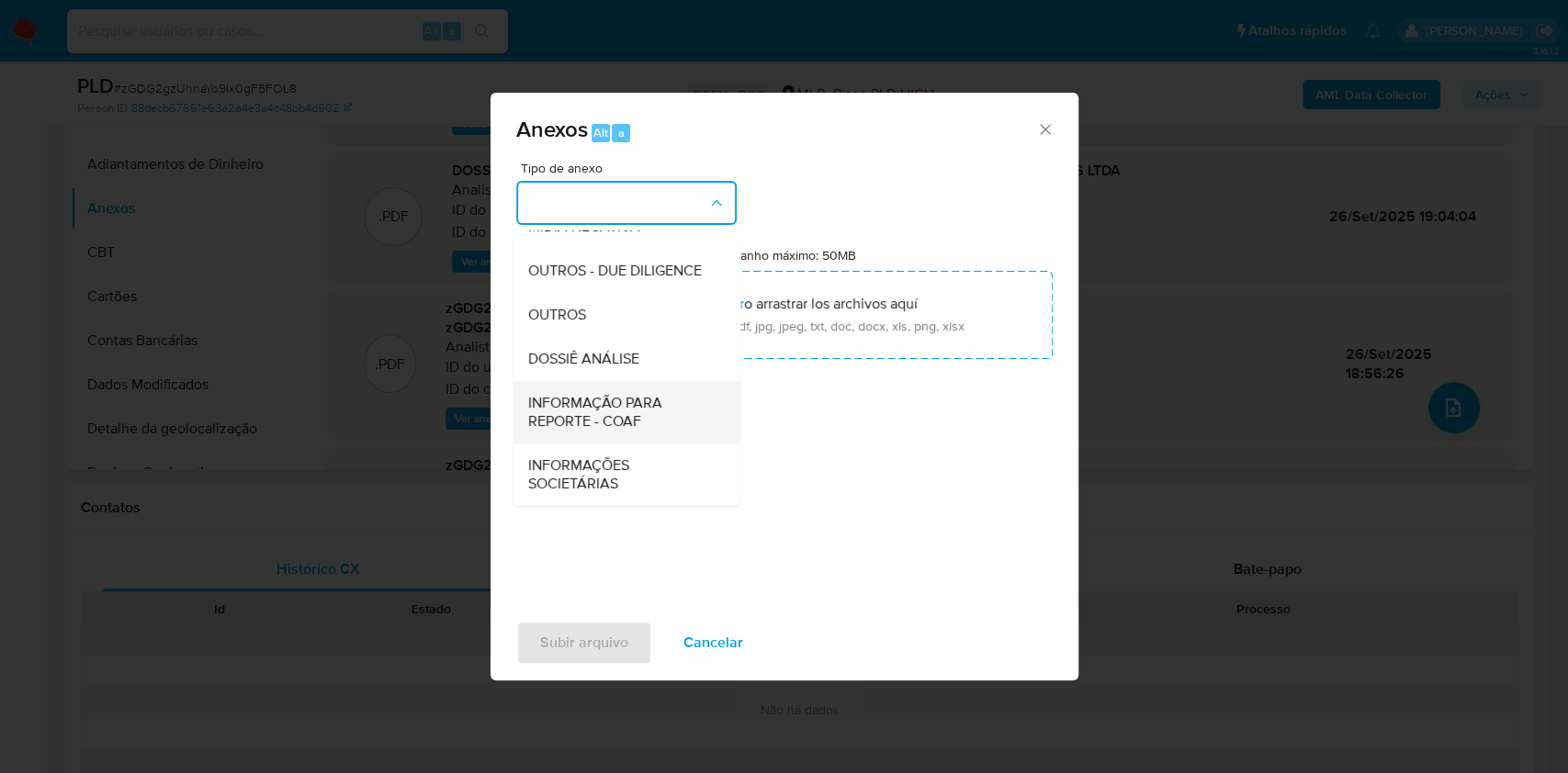
click at [631, 412] on span "INFORMAÇÃO PARA REPORTE - COAF" at bounding box center [621, 412] width 188 height 37
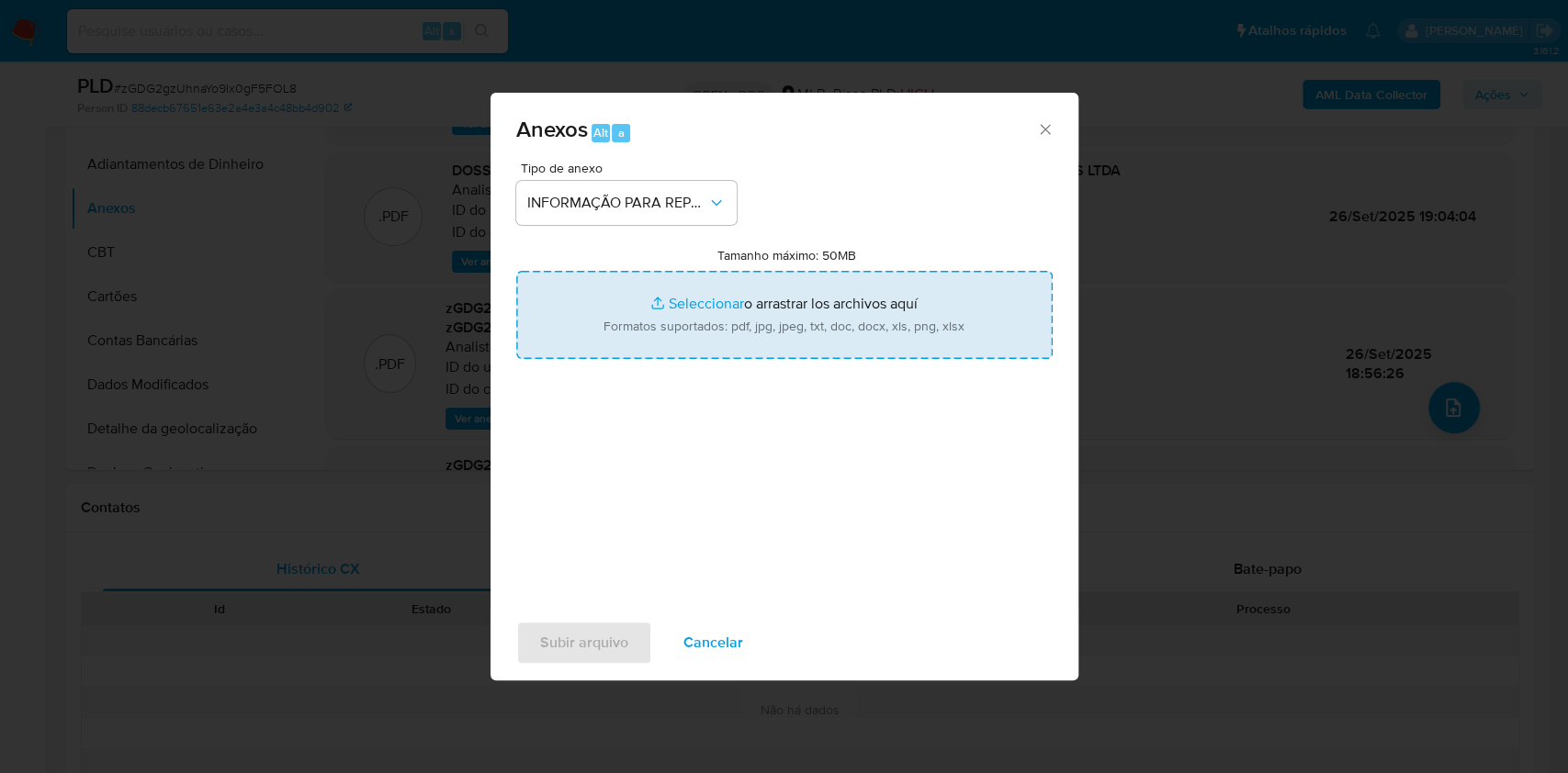
type input "C:\fakepath\SAR - zGDG2gzUhnaYo9Ix0gF5FOL8- CNPJ 53308988000117 - ALFA COMERCIO…"
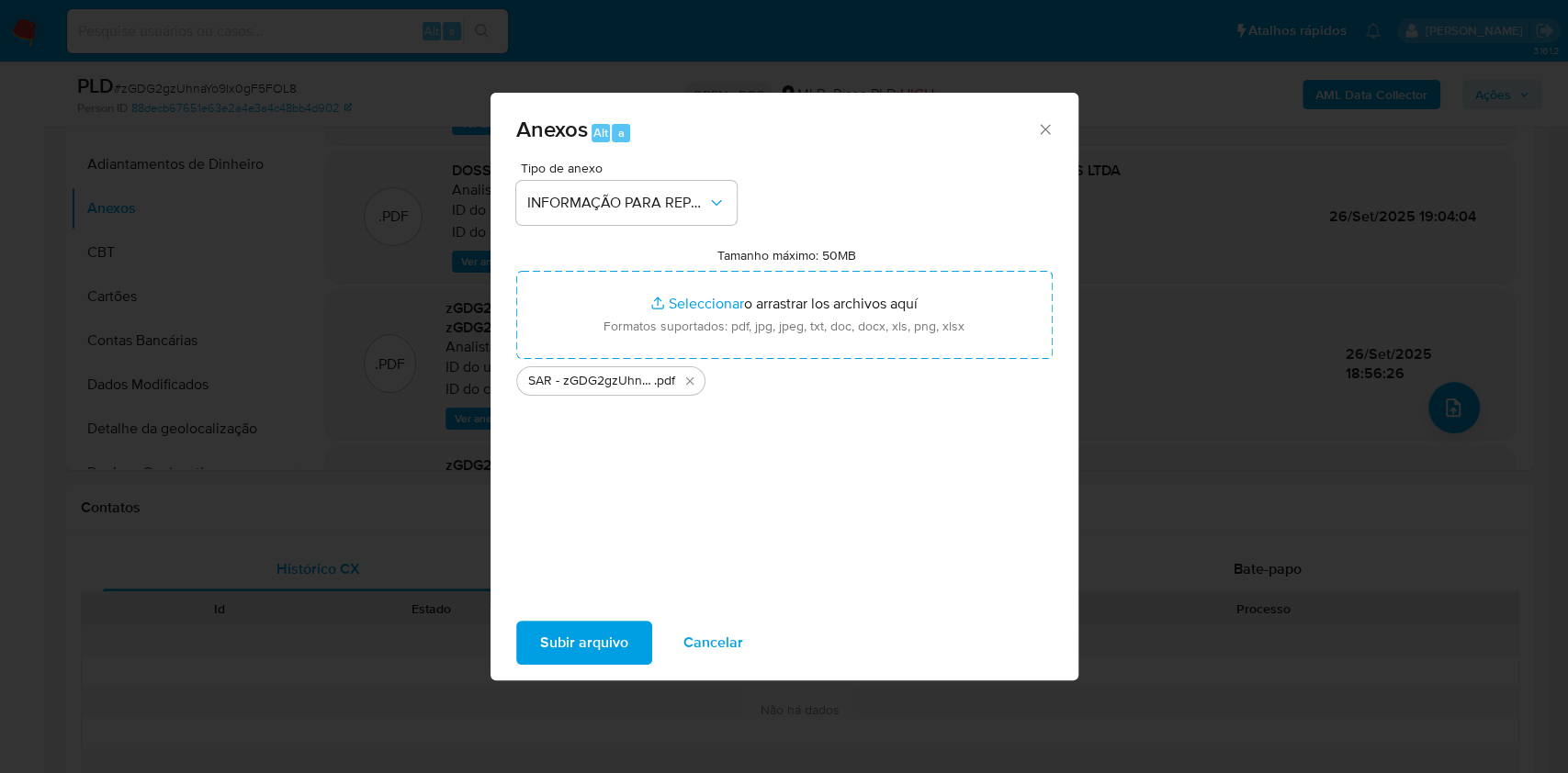
click at [598, 653] on span "Subir arquivo" at bounding box center [585, 643] width 88 height 40
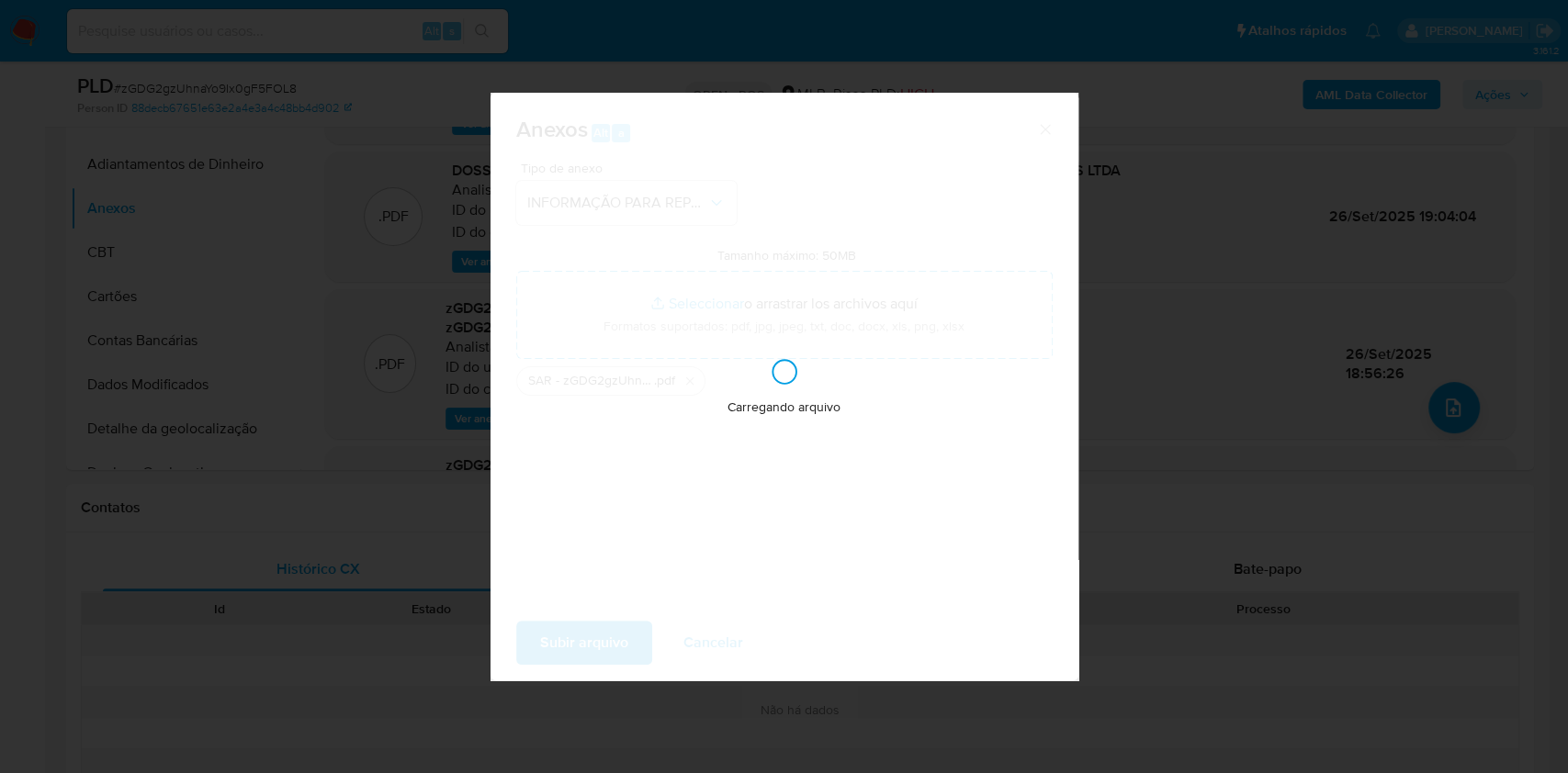
click at [1341, 267] on div "Anexos Alt a Tipo de anexo INFORMAÇÃO PARA REPORTE - COAF Tamanho máximo: 50MB …" at bounding box center [784, 386] width 1568 height 773
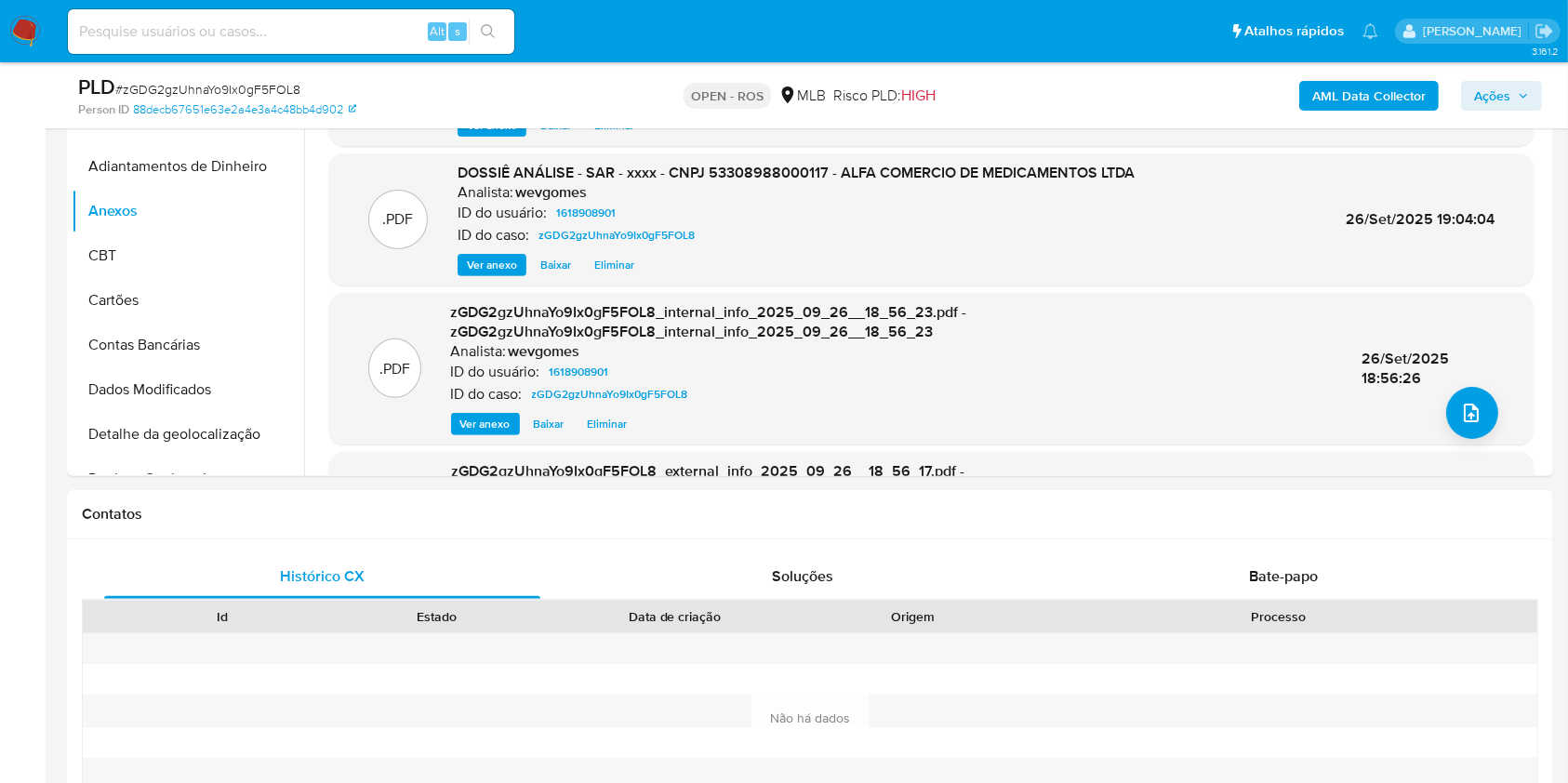
drag, startPoint x: 1474, startPoint y: 93, endPoint x: 1387, endPoint y: 112, distance: 89.1
click at [1473, 93] on button "Ações" at bounding box center [1501, 95] width 81 height 29
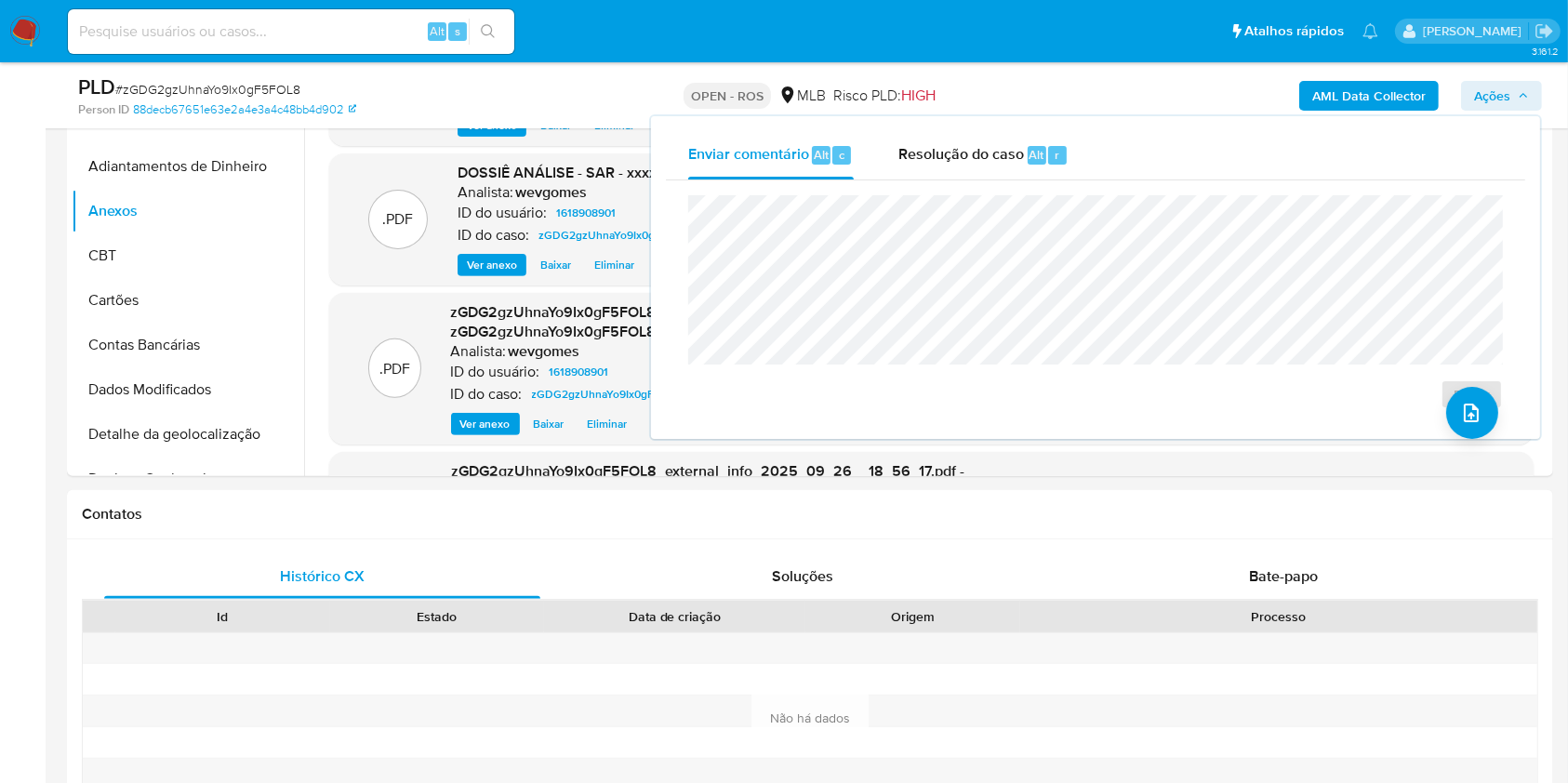
drag, startPoint x: 1063, startPoint y: 148, endPoint x: 1052, endPoint y: 192, distance: 45.4
click at [1060, 157] on div "r" at bounding box center [1058, 156] width 19 height 19
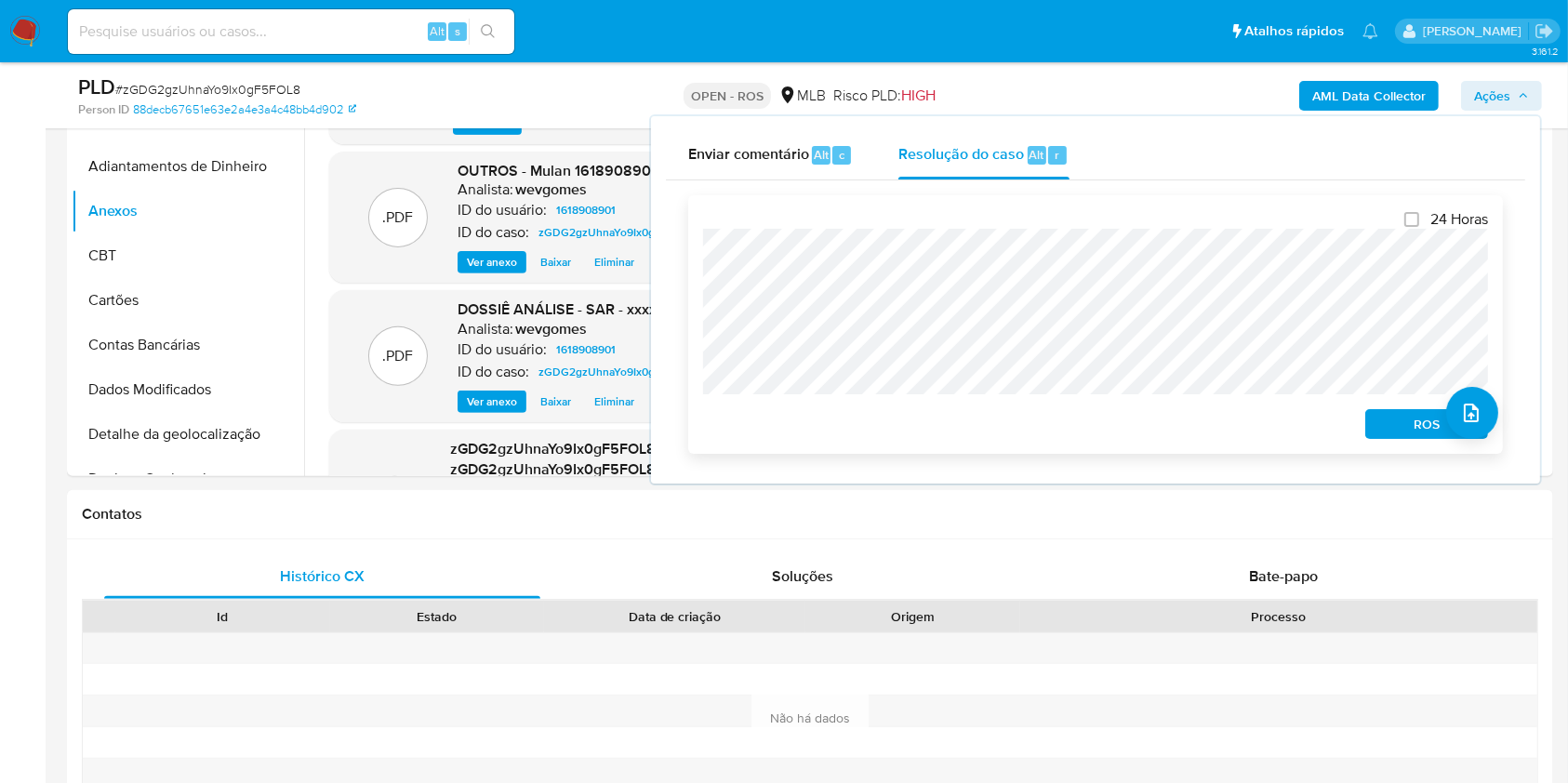
click at [1407, 416] on span "ROS" at bounding box center [1426, 424] width 97 height 26
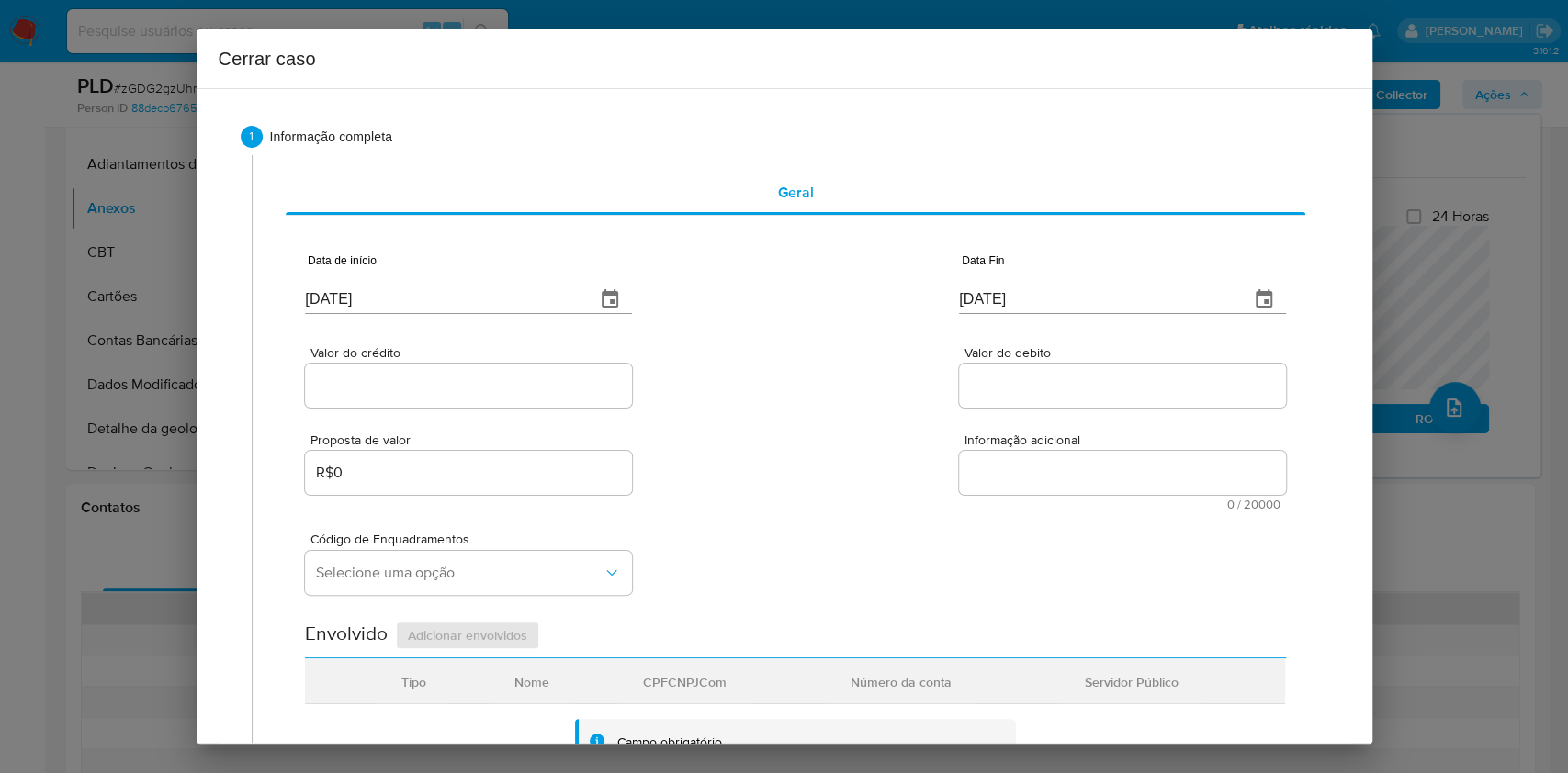
click at [497, 297] on input "[DATE]" at bounding box center [443, 299] width 276 height 29
paste input "01/07"
type input "[DATE]"
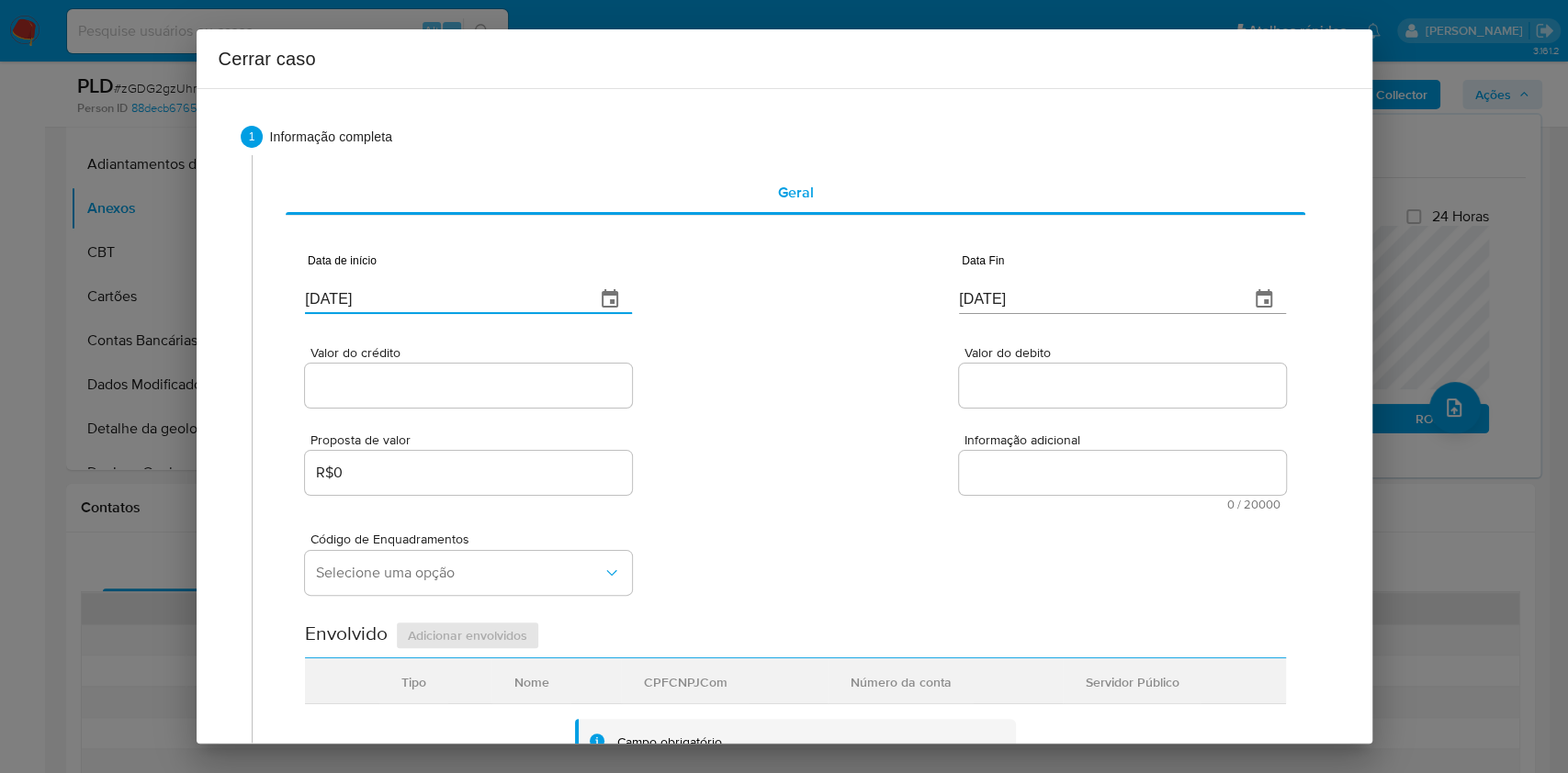
click at [1118, 299] on input "[DATE]" at bounding box center [1097, 299] width 276 height 29
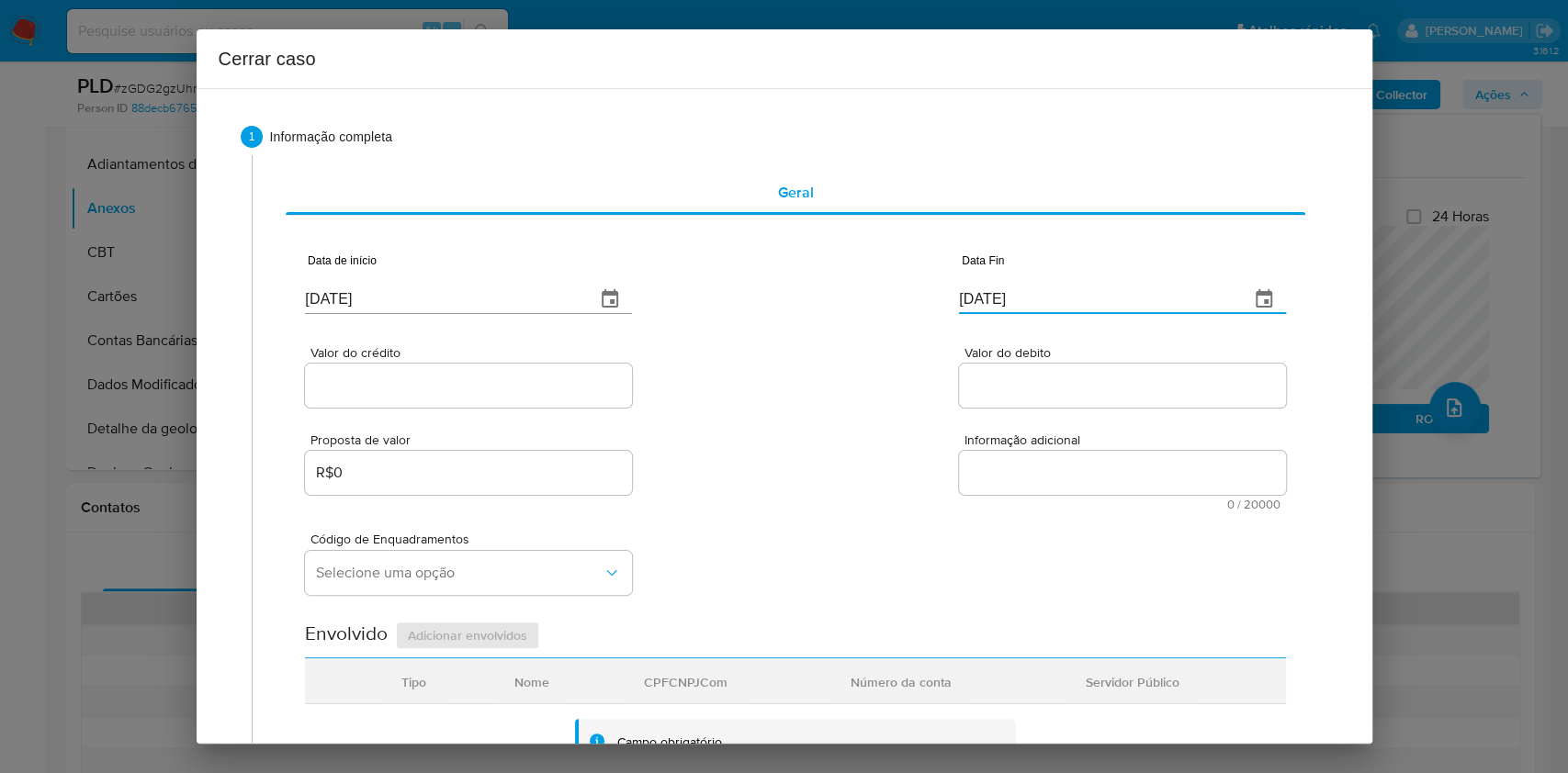
click at [1118, 299] on input "[DATE]" at bounding box center [1097, 299] width 276 height 29
paste input "5"
click at [1118, 300] on input "[DATE]" at bounding box center [1097, 299] width 276 height 29
type input "[DATE]"
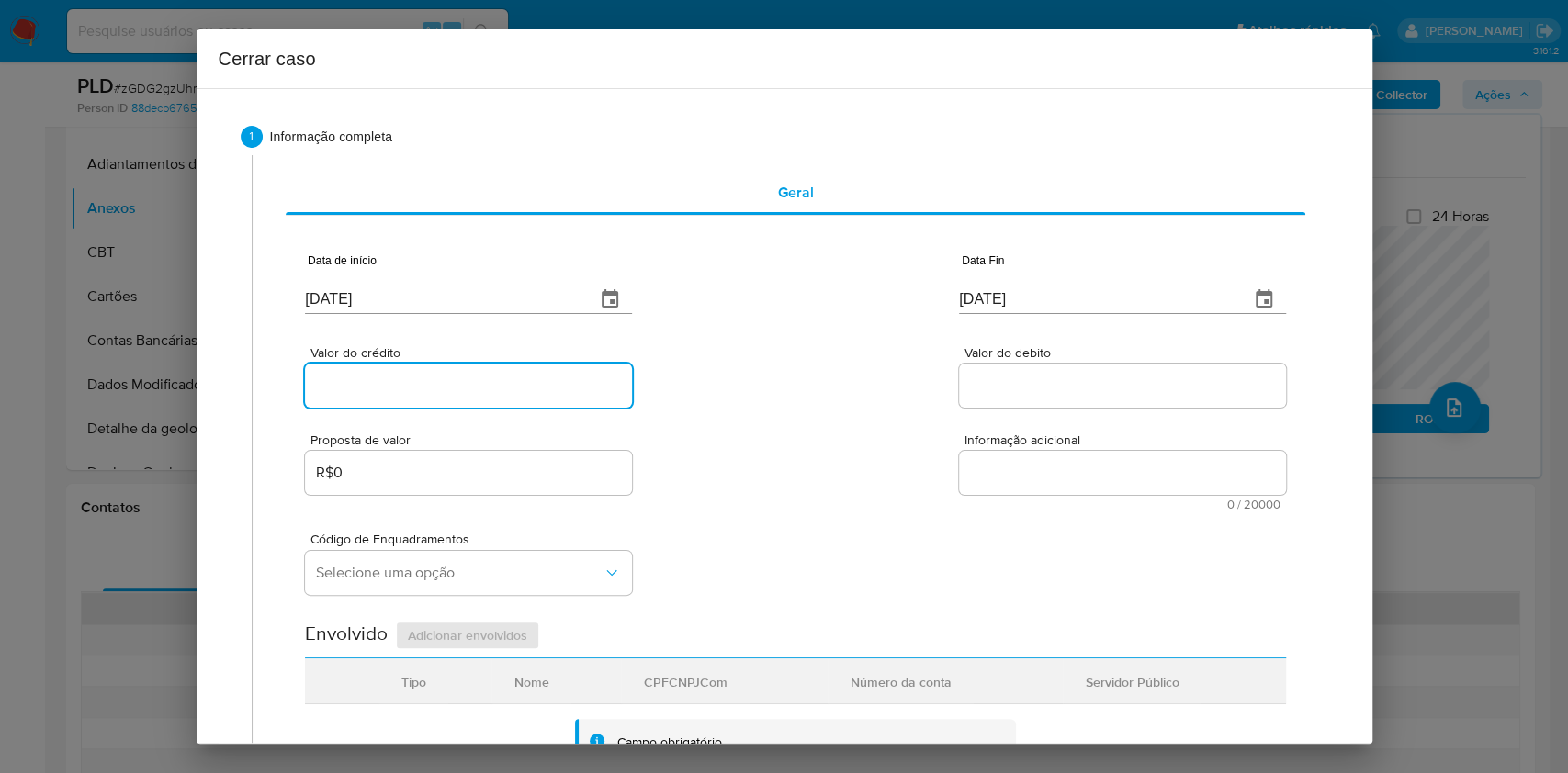
click at [591, 380] on input "Valor do crédito" at bounding box center [468, 386] width 327 height 23
paste input "R$169.772"
type input "R$169.772"
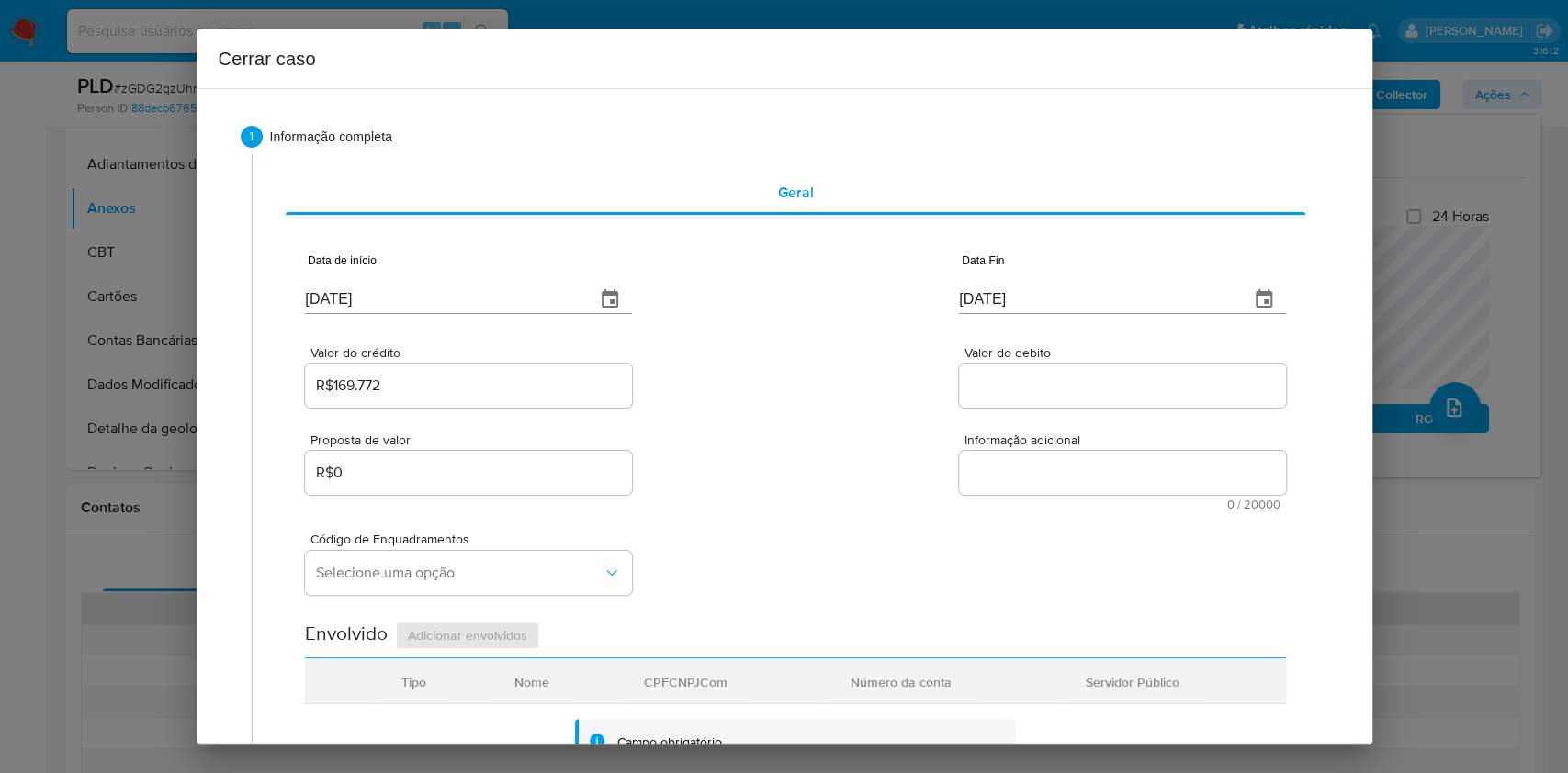
click at [1090, 378] on div at bounding box center [1122, 386] width 327 height 44
click at [1091, 378] on input "Valor do debito" at bounding box center [1122, 386] width 327 height 23
paste input "R$148.070"
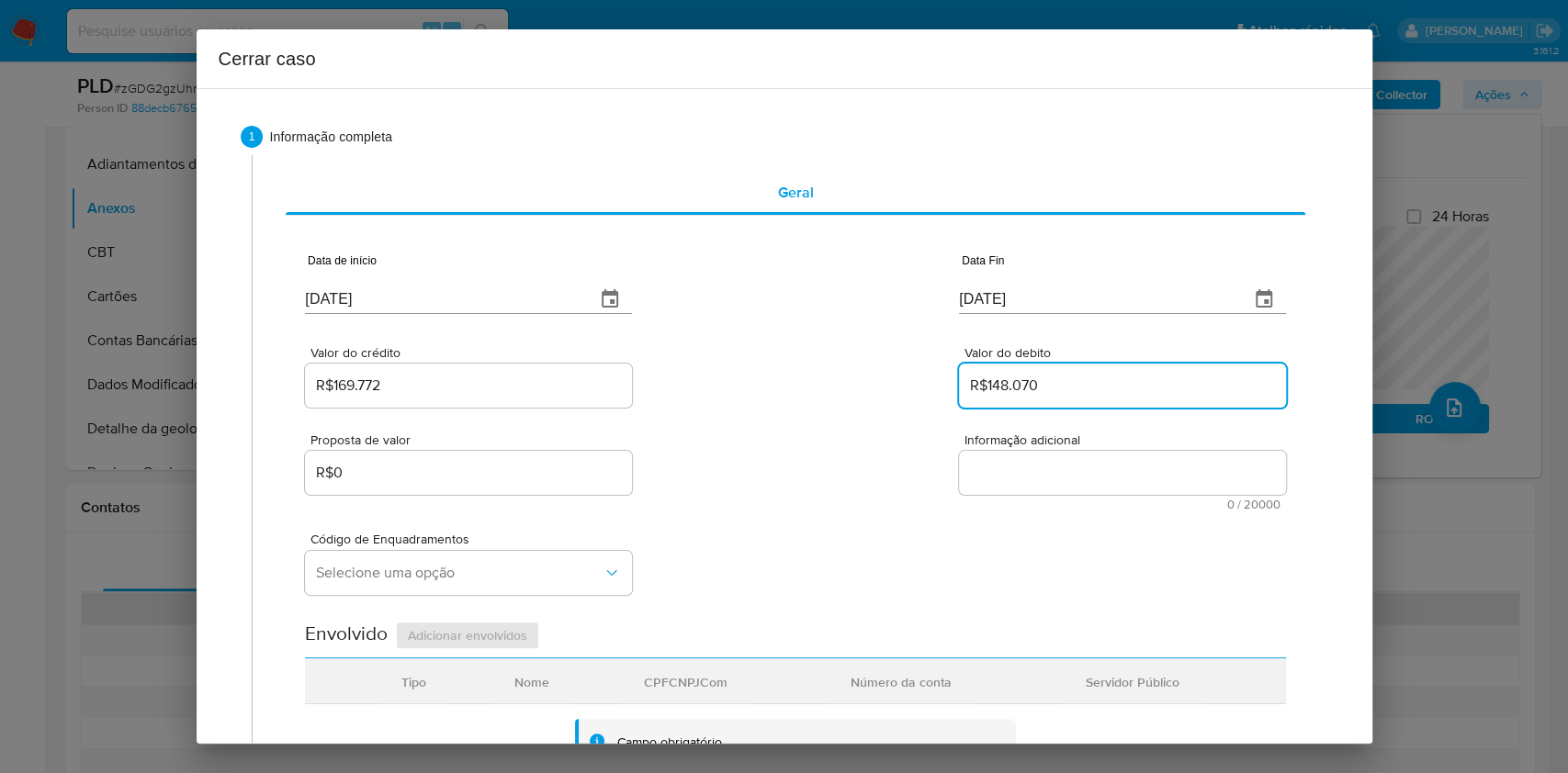
type input "R$148.070"
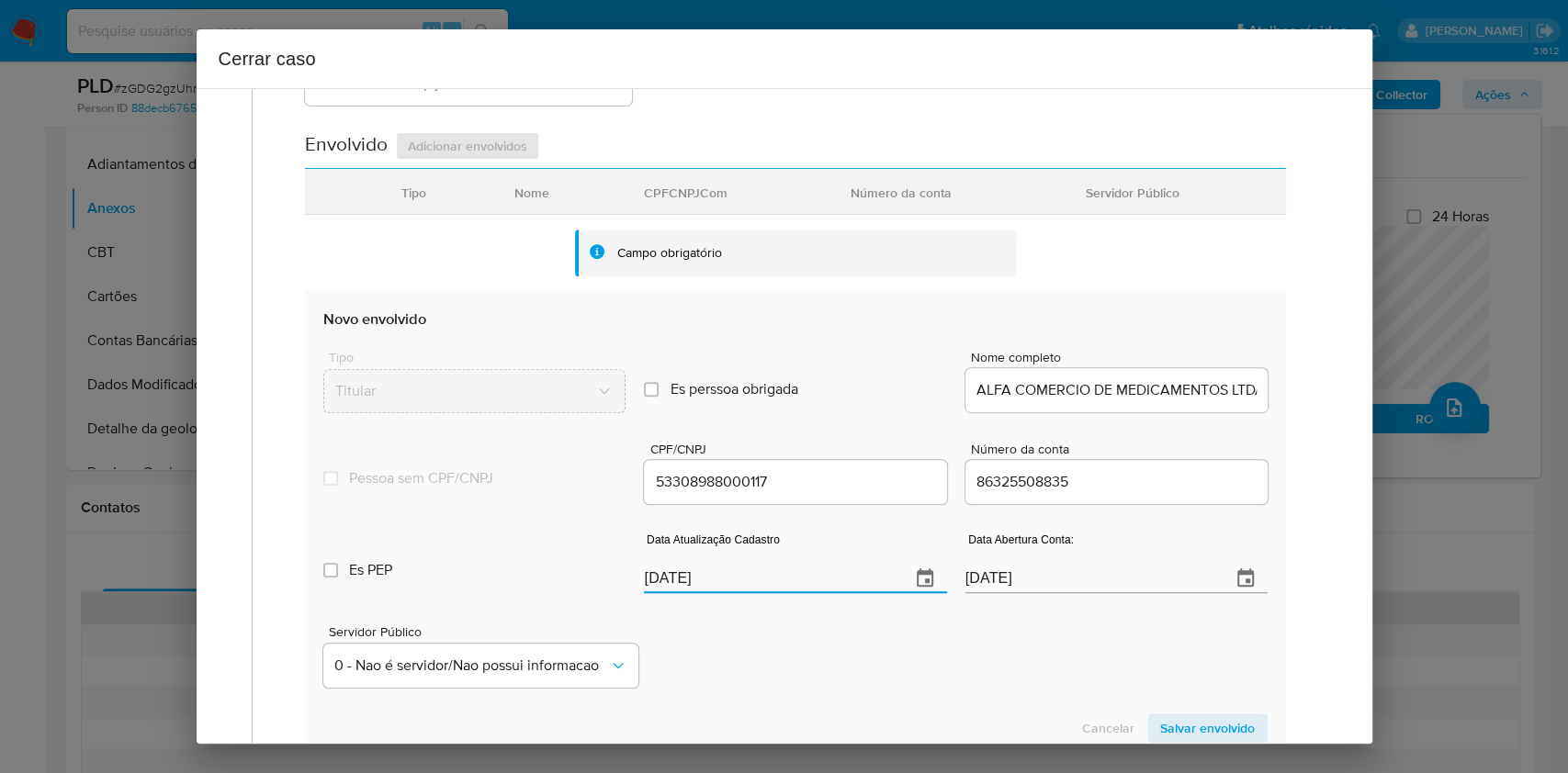
click at [833, 581] on input "[DATE]" at bounding box center [769, 578] width 251 height 29
paste input "18"
click at [833, 581] on input "[DATE]" at bounding box center [769, 578] width 251 height 29
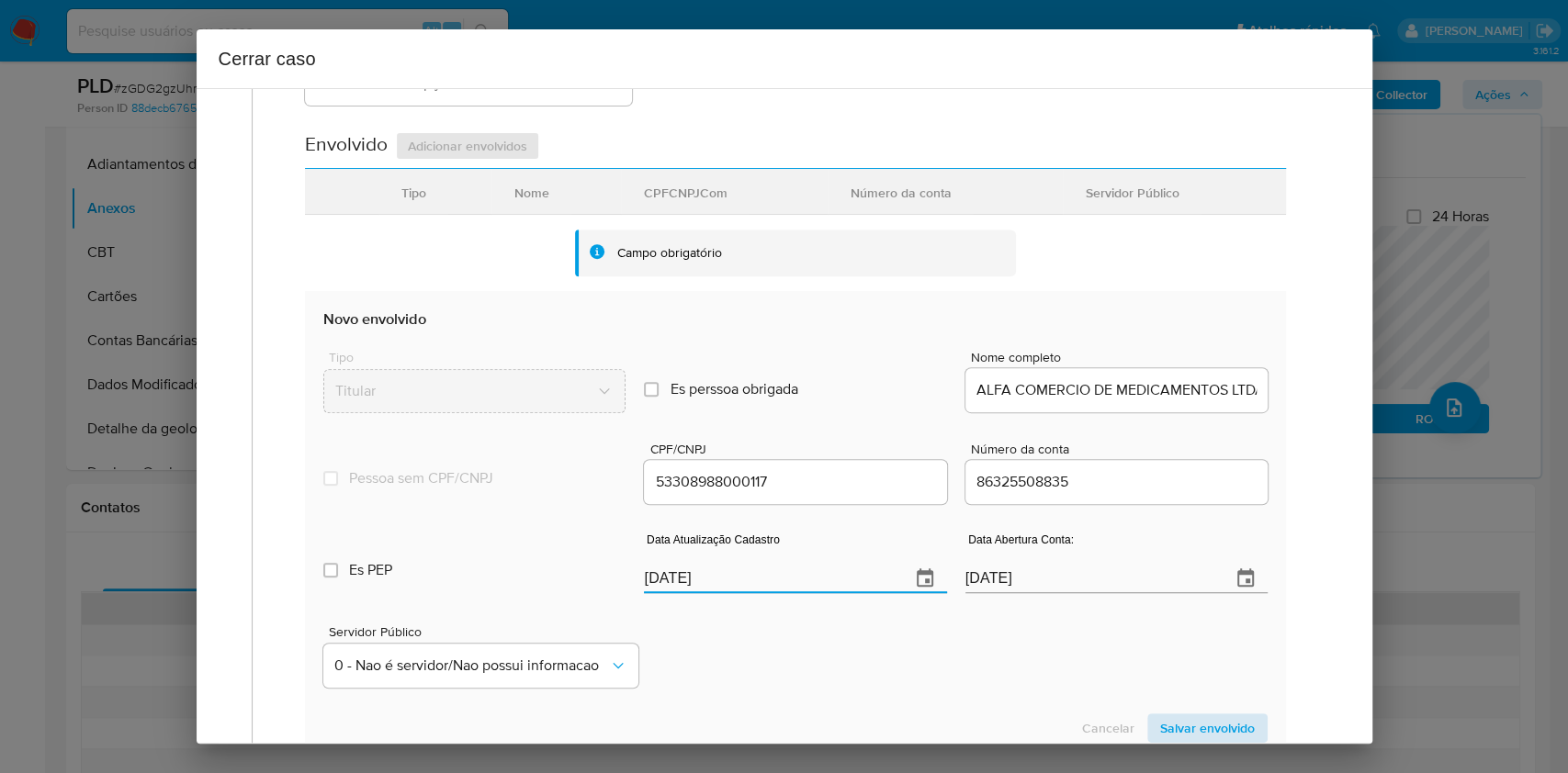
type input "[DATE]"
click at [1195, 724] on span "Salvar envolvido" at bounding box center [1208, 728] width 95 height 25
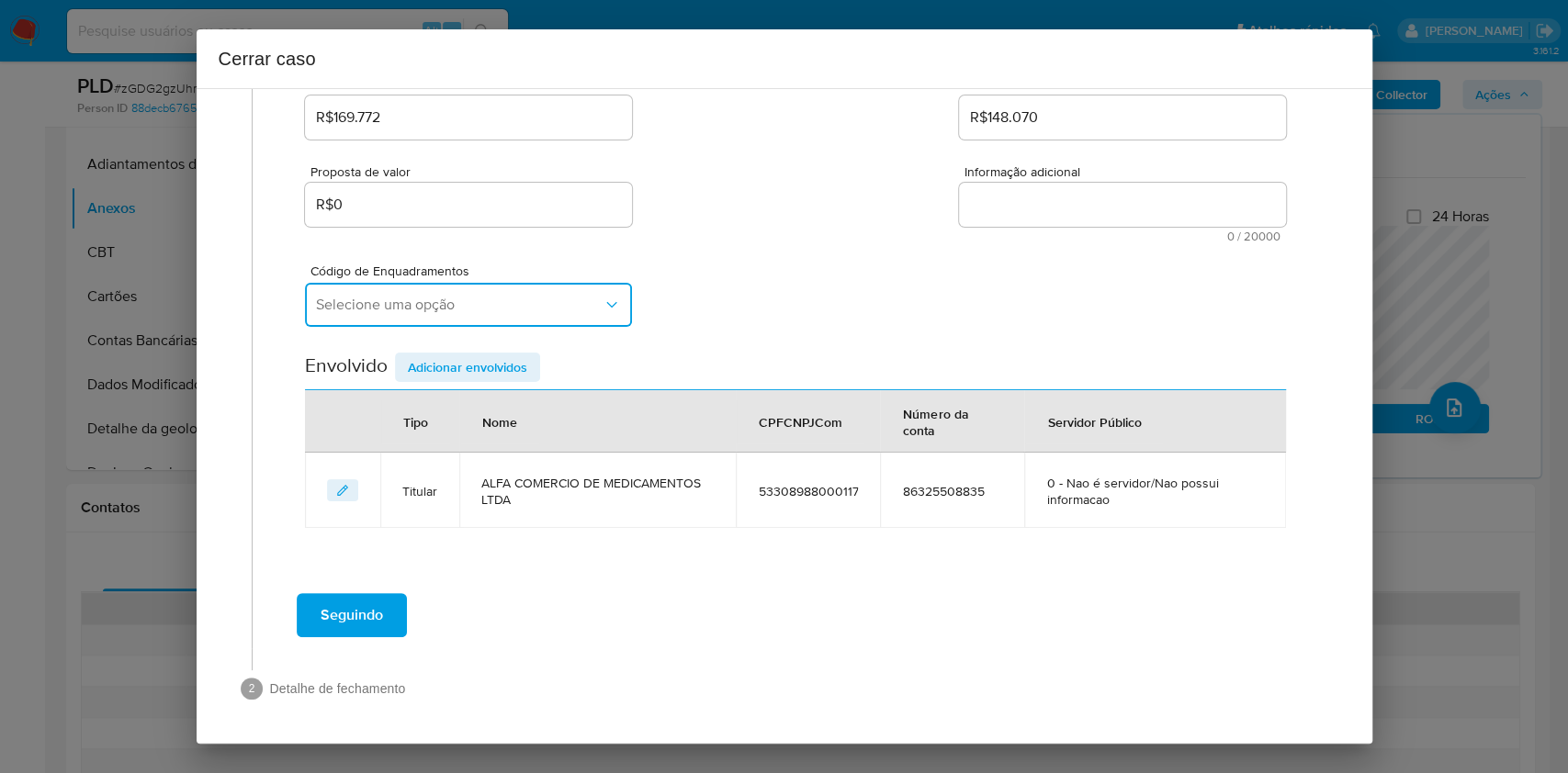
drag, startPoint x: 500, startPoint y: 307, endPoint x: 500, endPoint y: 319, distance: 12.0
click at [499, 310] on span "Selecione uma opção" at bounding box center [460, 305] width 287 height 19
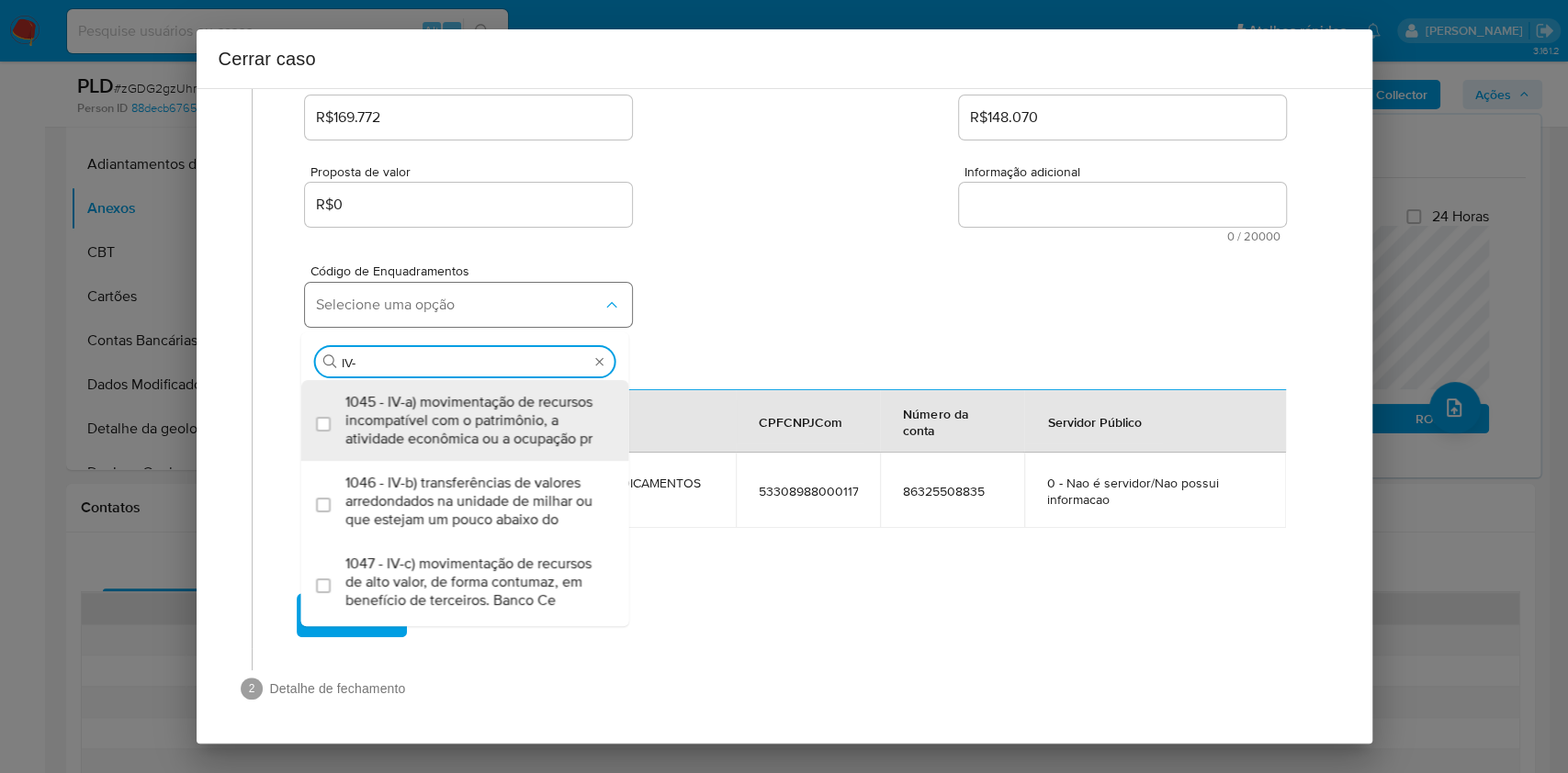
type input "IV-I"
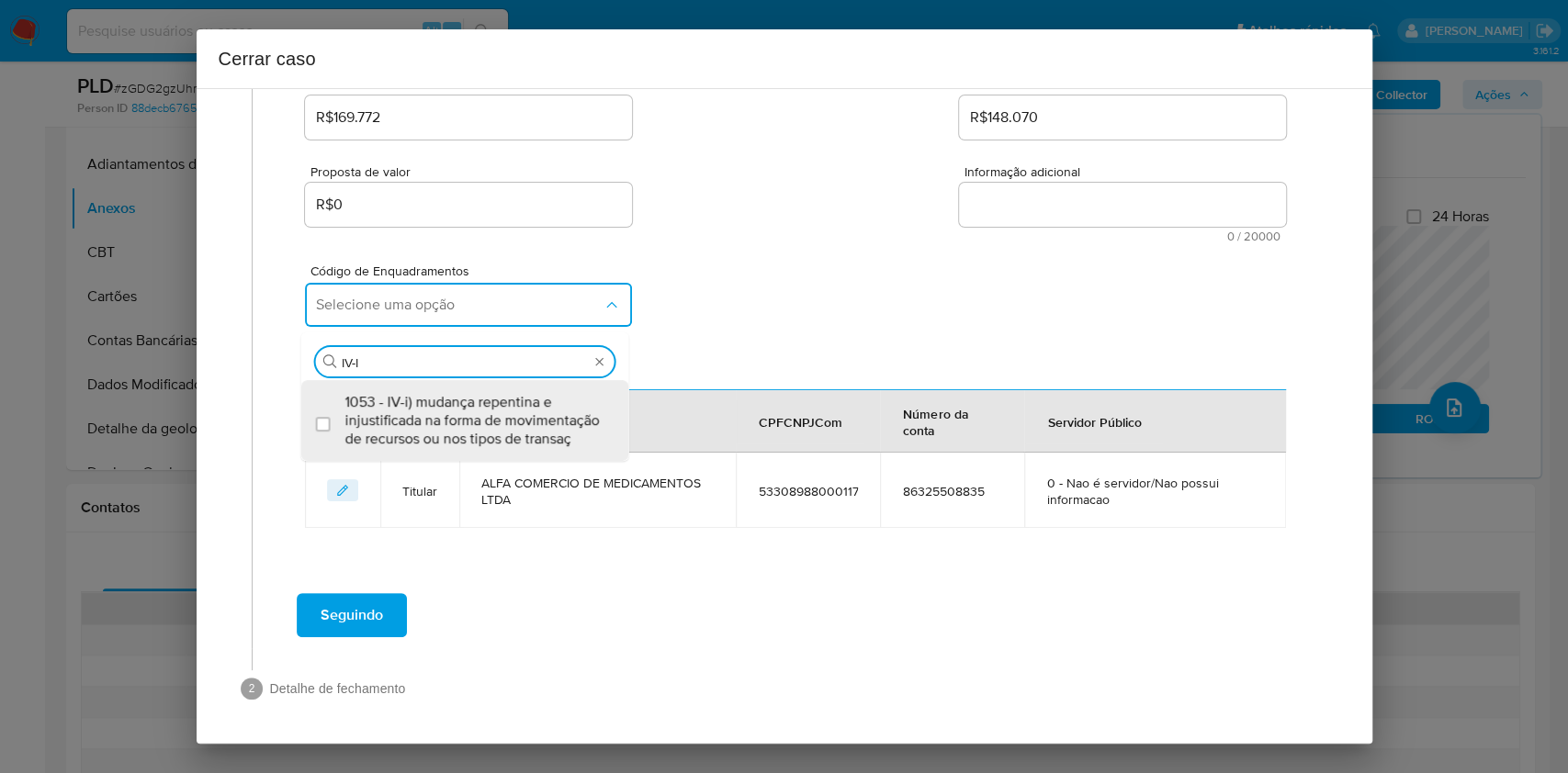
drag, startPoint x: 496, startPoint y: 410, endPoint x: 459, endPoint y: 504, distance: 101.0
click at [459, 504] on div "Data de início [DATE] Data Fin [DATE] Valor do crédito R$169.772 Valor do debit…" at bounding box center [795, 244] width 981 height 568
click at [442, 406] on span "1053 - IV-i) mudança repentina e injustificada na forma de movimentação de recu…" at bounding box center [474, 420] width 258 height 55
checkbox input "true"
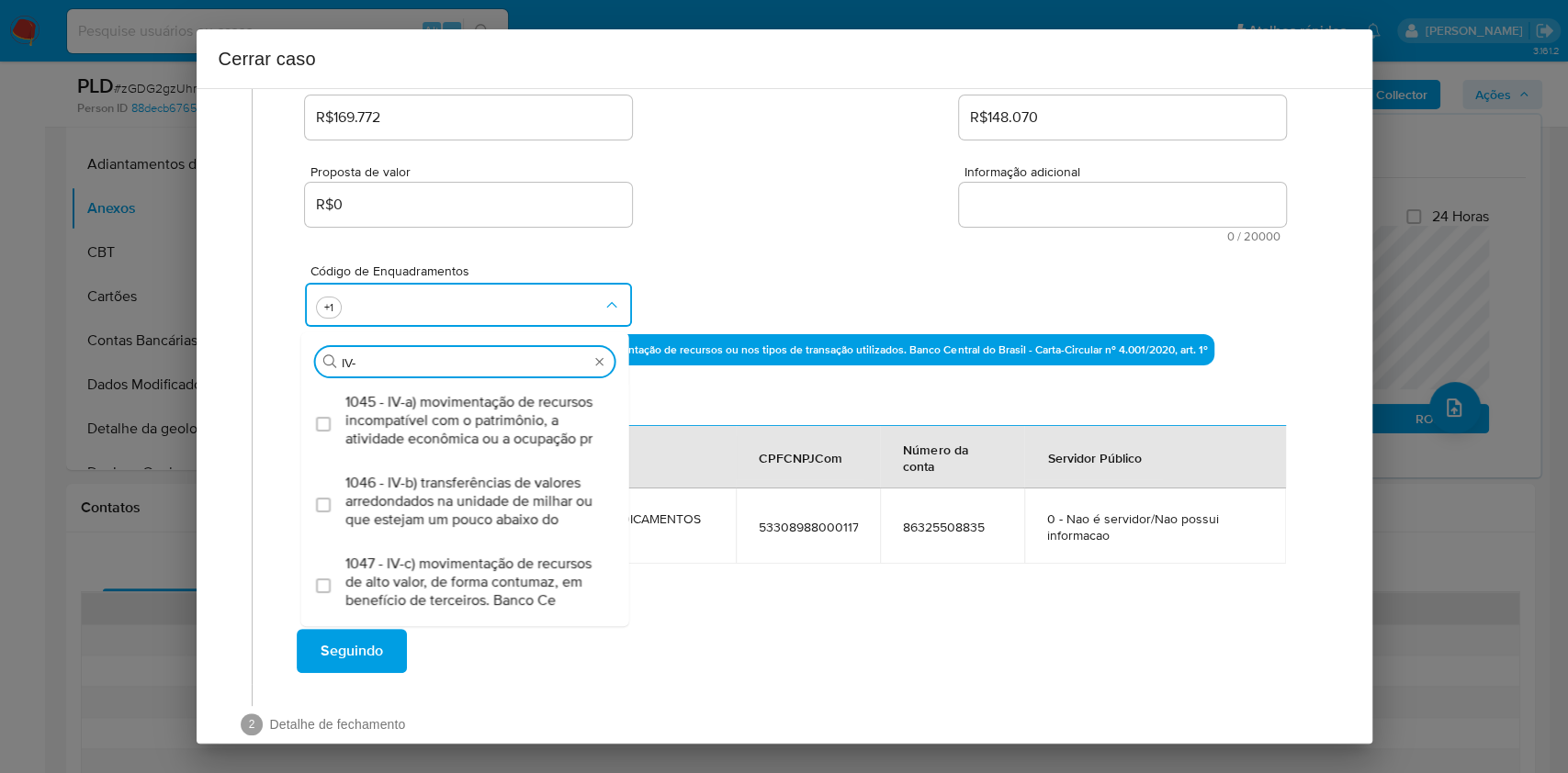
scroll to position [0, 0]
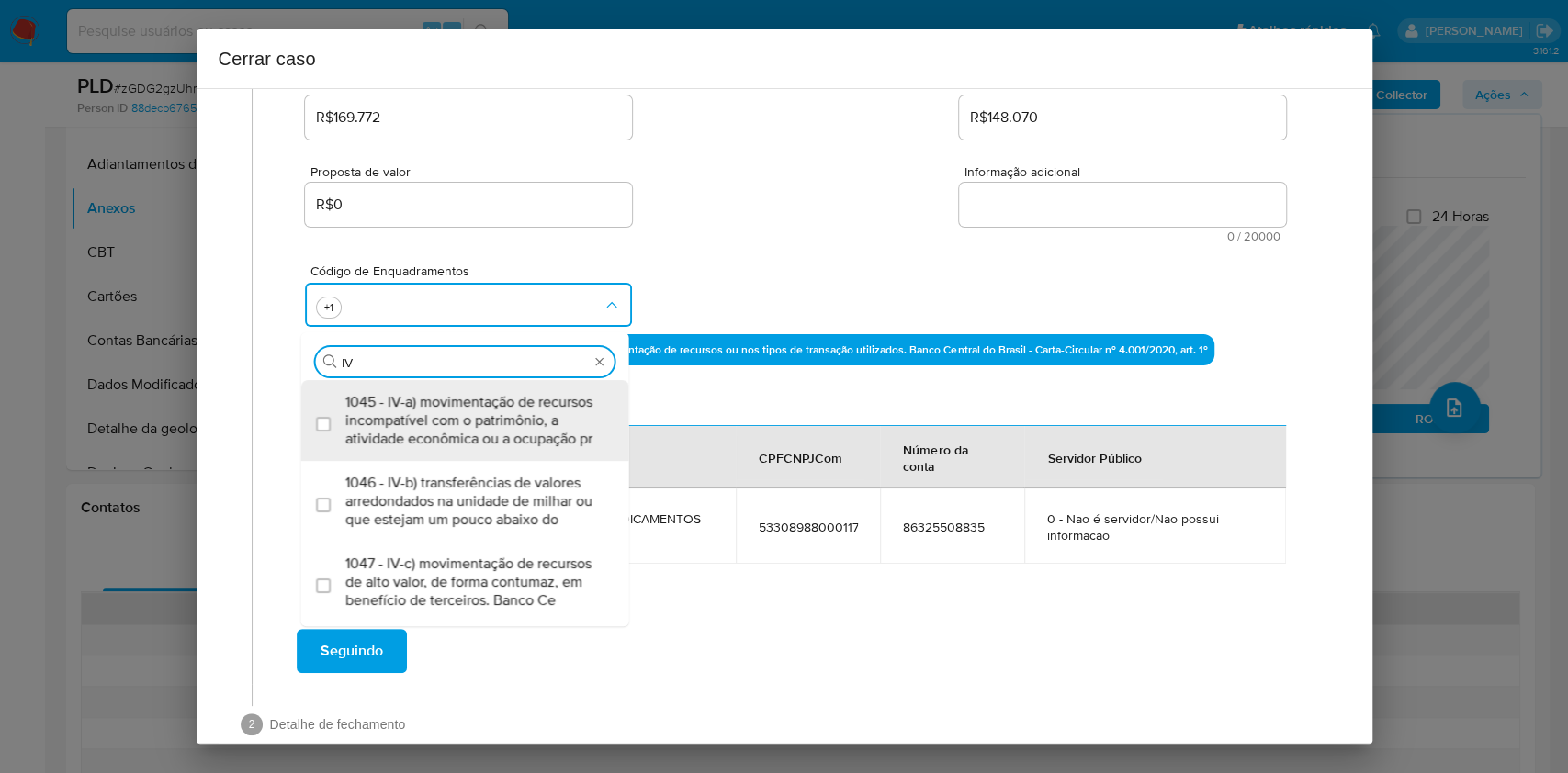
type input "IV-O"
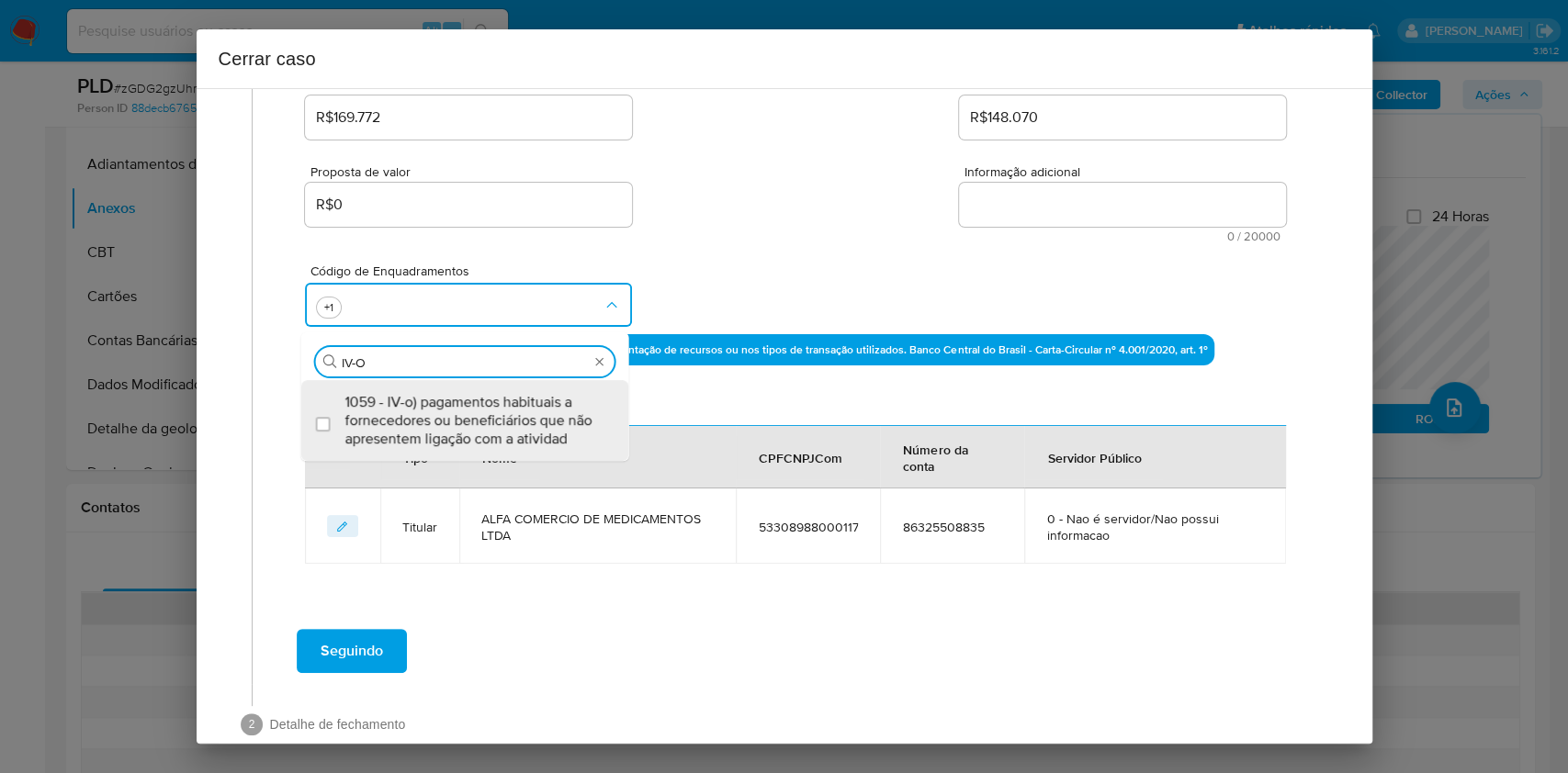
click at [442, 406] on span "1059 - IV-o) pagamentos habituais a fornecedores ou beneficiários que não apres…" at bounding box center [474, 420] width 258 height 55
checkbox input "true"
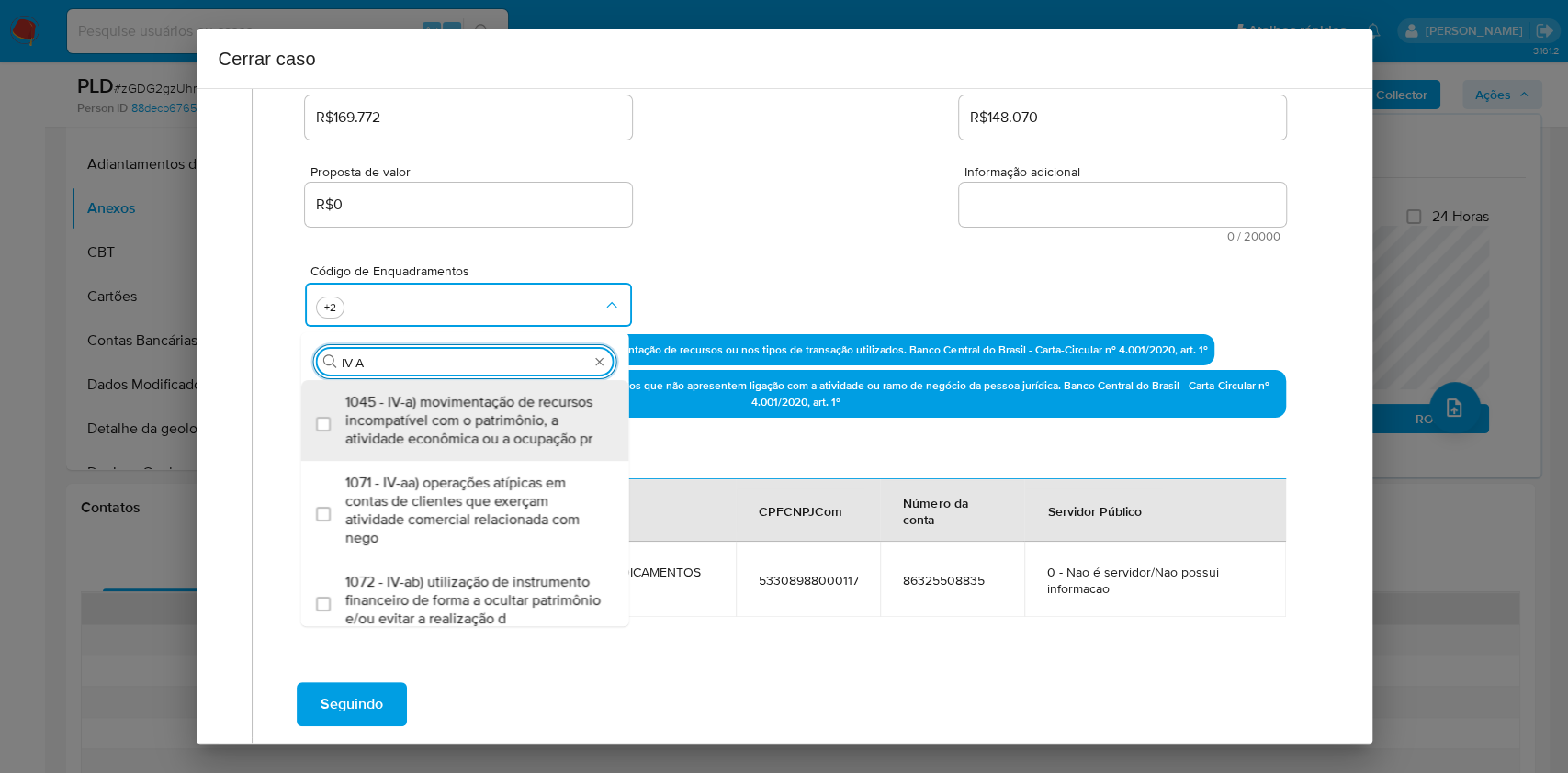
type input "IV-AC"
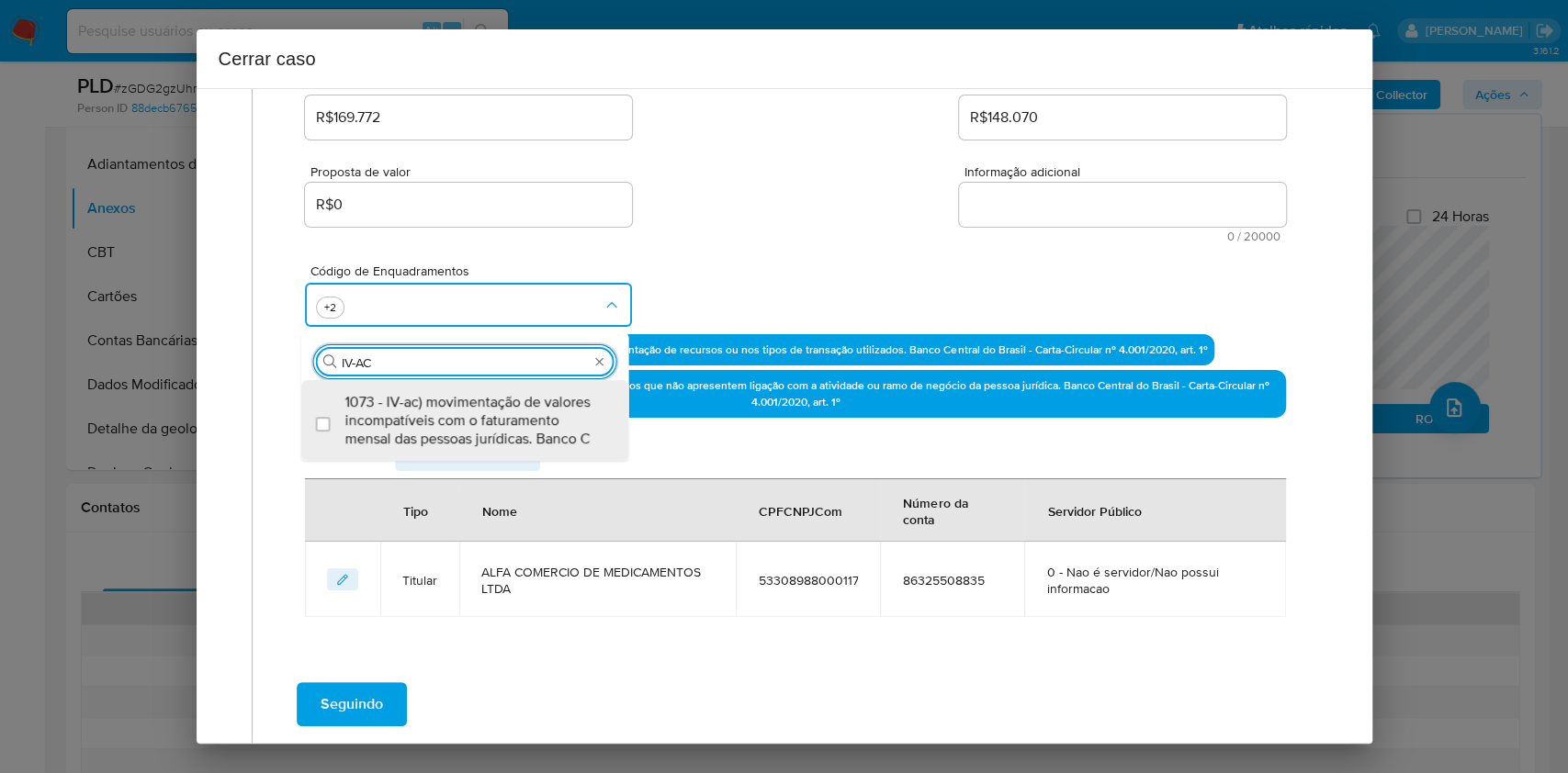
click at [442, 406] on span "1073 - IV-ac) movimentação de valores incompatíveis com o faturamento mensal da…" at bounding box center [474, 420] width 258 height 55
checkbox input "true"
type input "IV-AC"
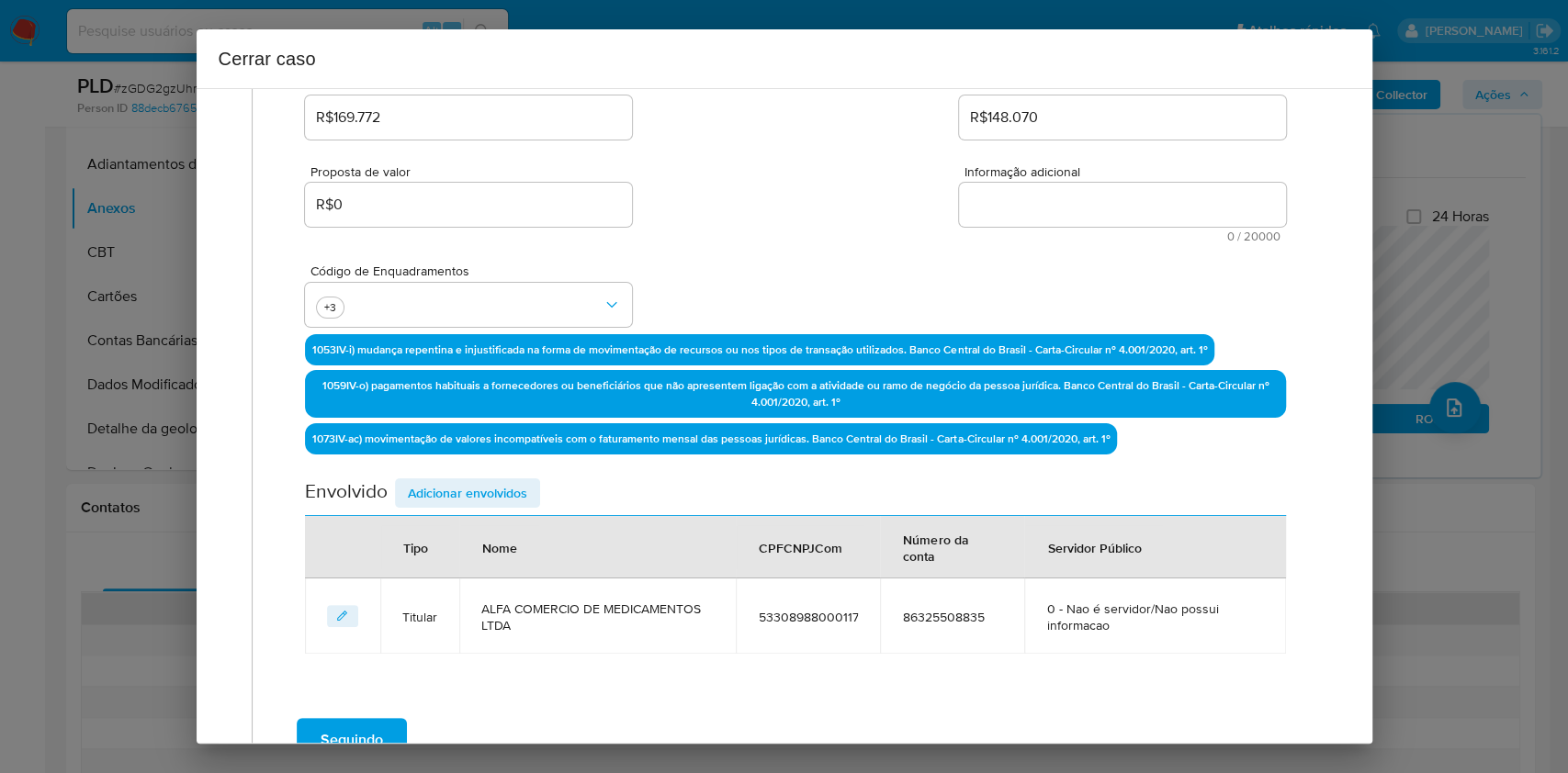
click at [1088, 217] on textarea "Informação adicional" at bounding box center [1122, 205] width 327 height 44
paste textarea "Lore Ipsumdol si Ametconsecte Adip, ELIT 53812078471482, seddoei te Incididun/U…"
click at [1088, 218] on textarea "Informação adicional" at bounding box center [1122, 205] width 327 height 44
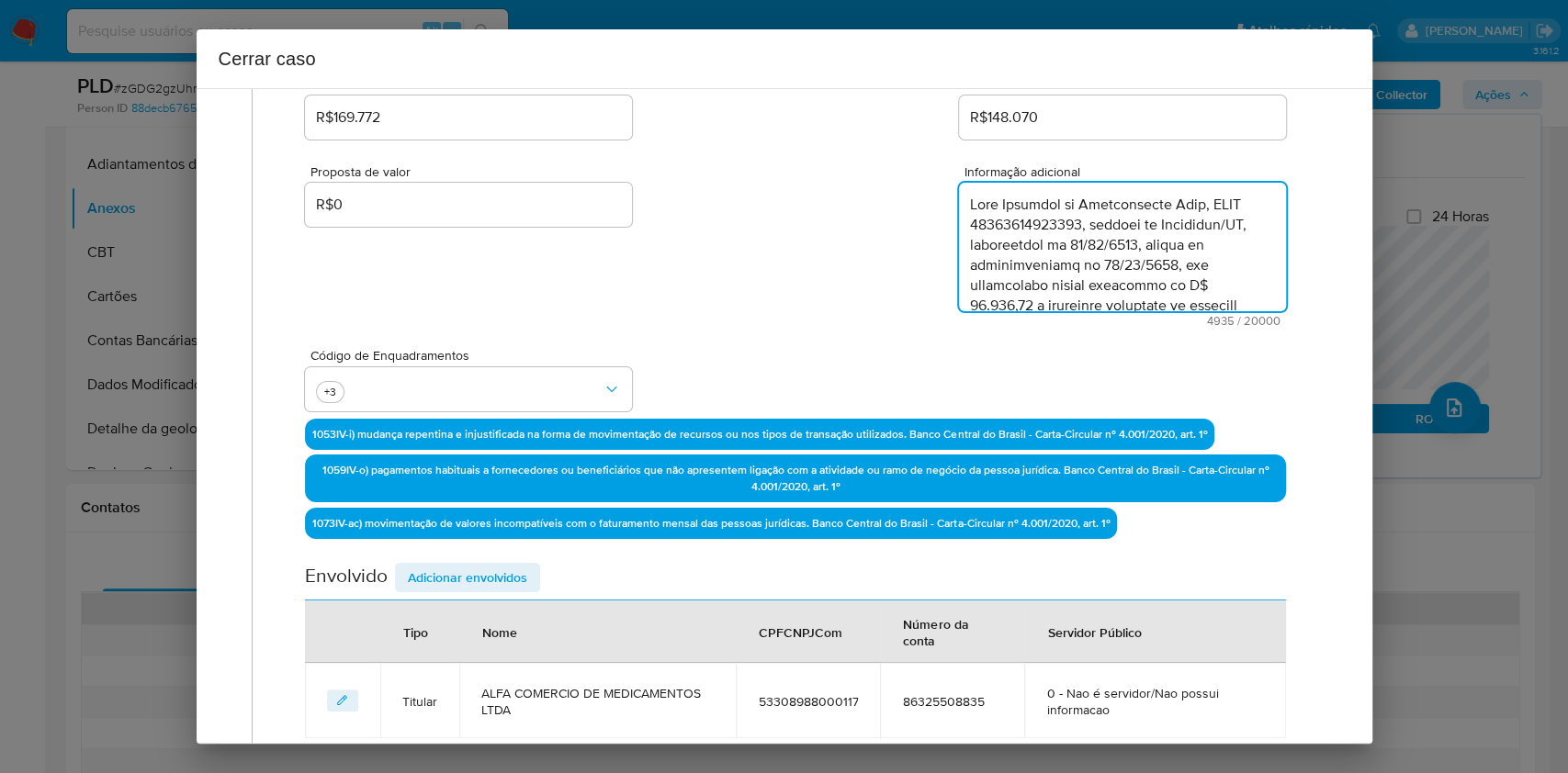
scroll to position [3217, 0]
type textarea "Lore Ipsumdol si Ametconsecte Adip, ELIT 53812078471482, seddoei te Incididun/U…"
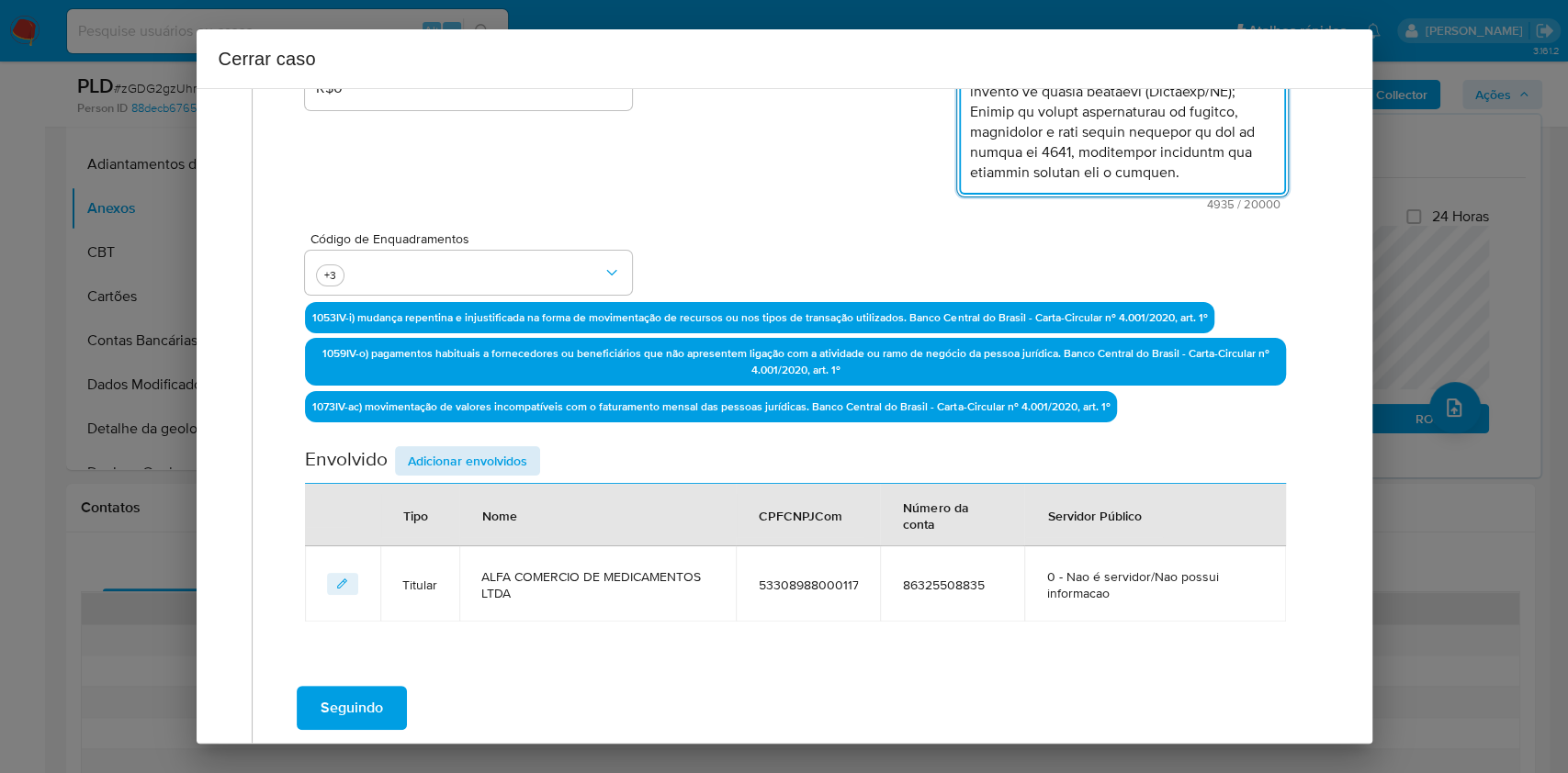
scroll to position [477, 0]
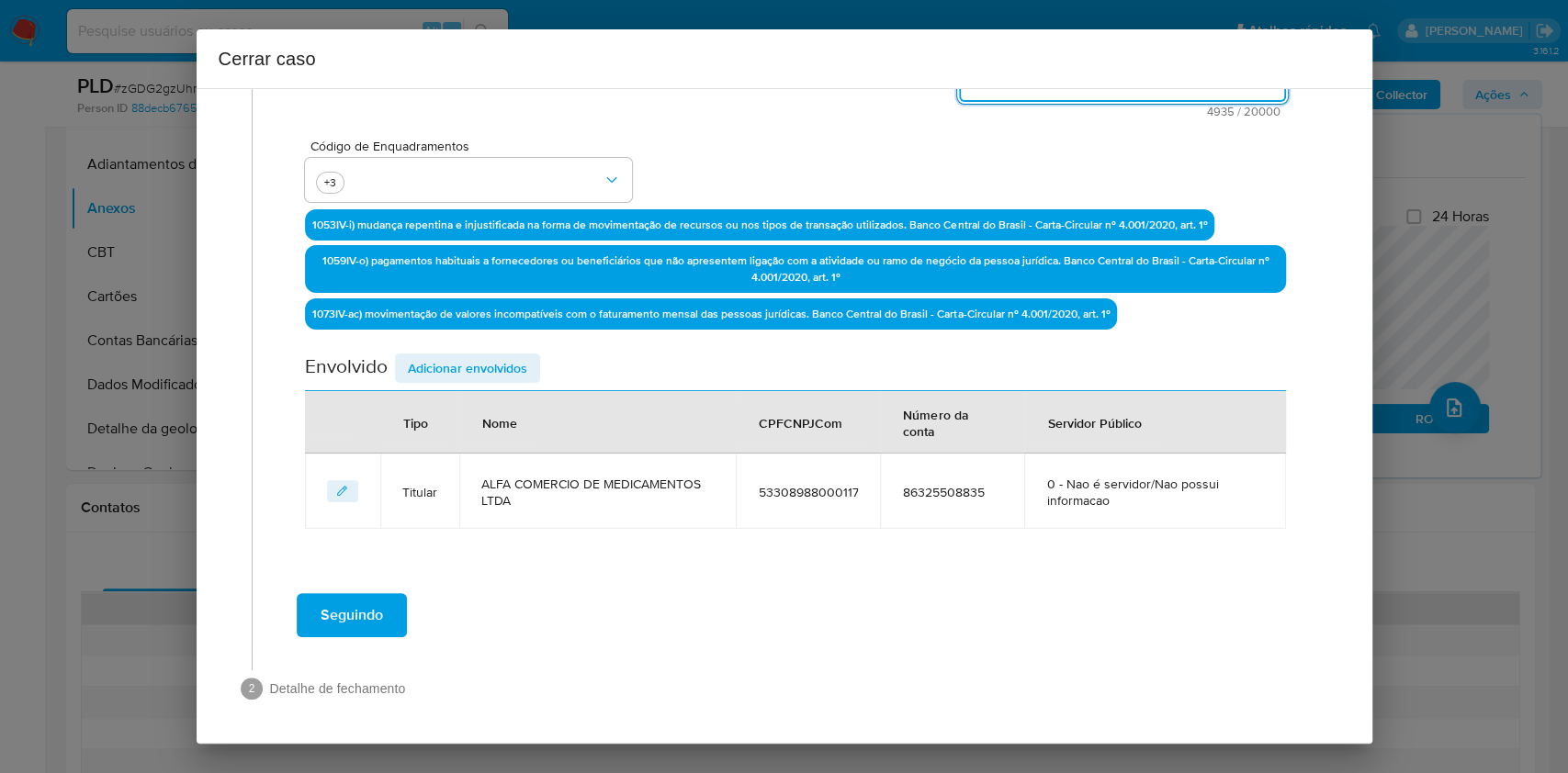
click at [485, 374] on span "Adicionar envolvidos" at bounding box center [467, 368] width 119 height 25
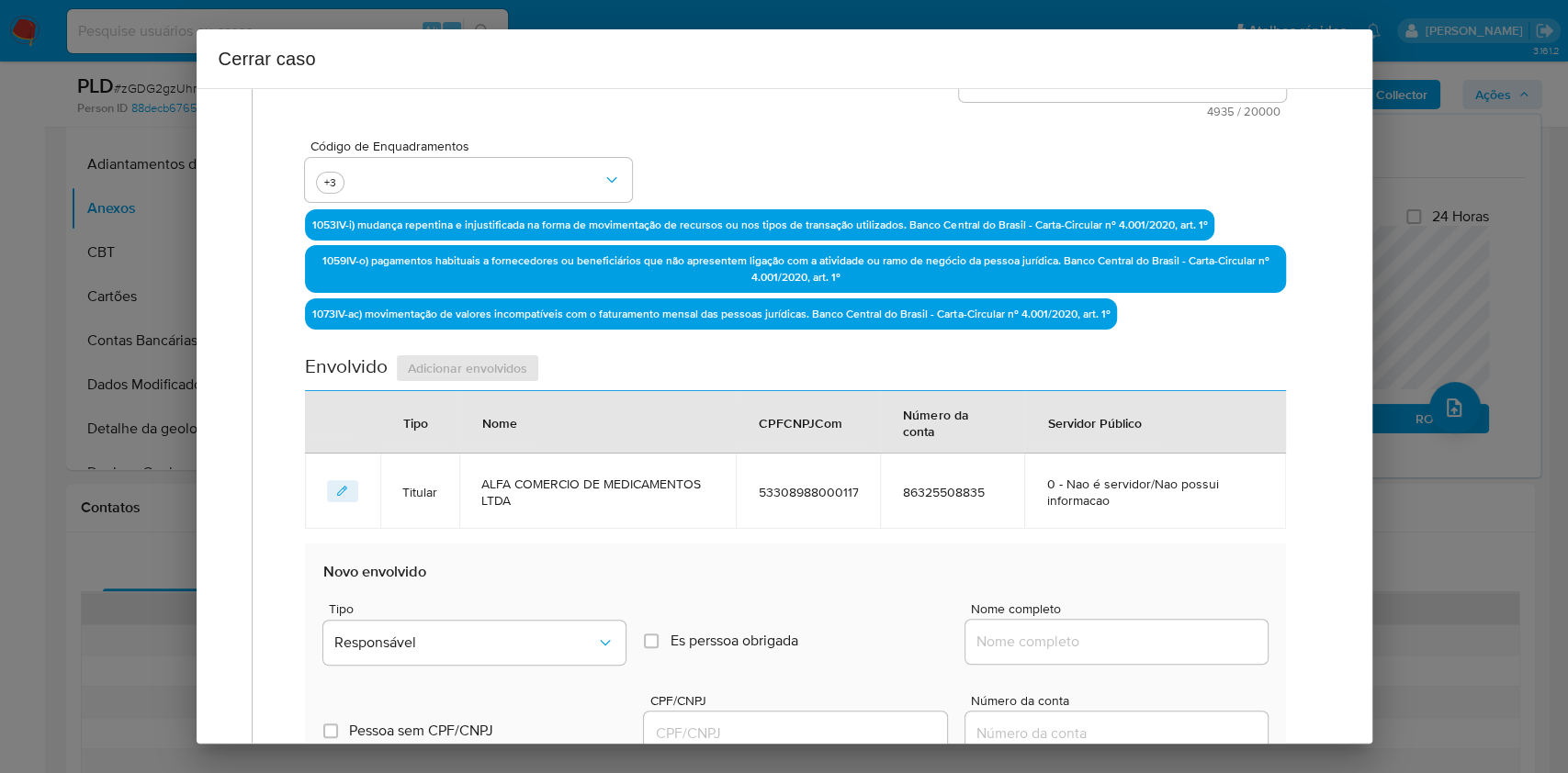
drag, startPoint x: 1030, startPoint y: 648, endPoint x: 1086, endPoint y: 650, distance: 56.0
click at [1035, 646] on input "Nome completo" at bounding box center [1117, 642] width 302 height 23
paste input "[PERSON_NAME], CPF 71919465200"
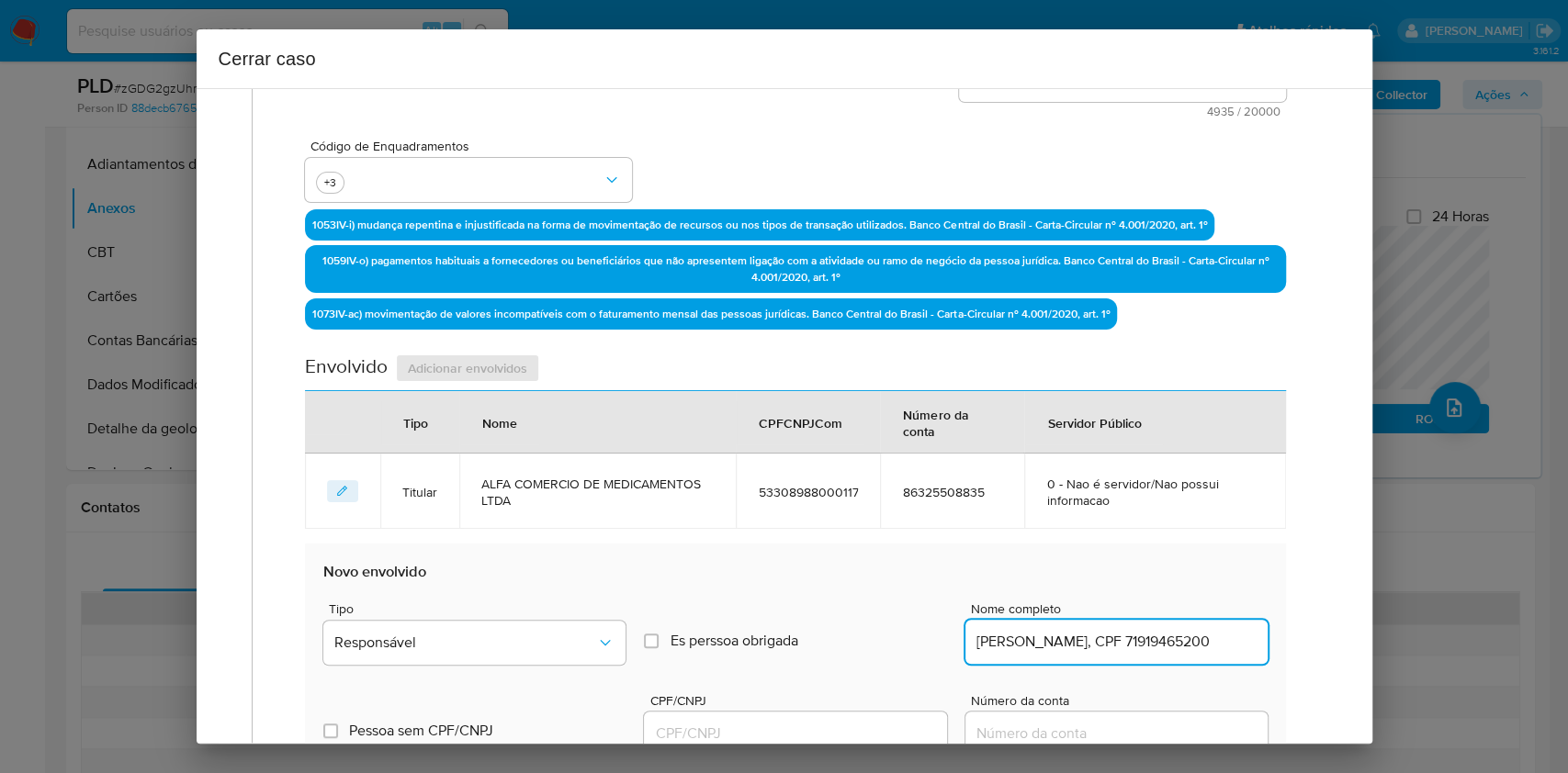
scroll to position [0, 24]
click at [1179, 636] on input "[PERSON_NAME], CPF 71919465200" at bounding box center [1117, 642] width 302 height 23
type input "[PERSON_NAME]"
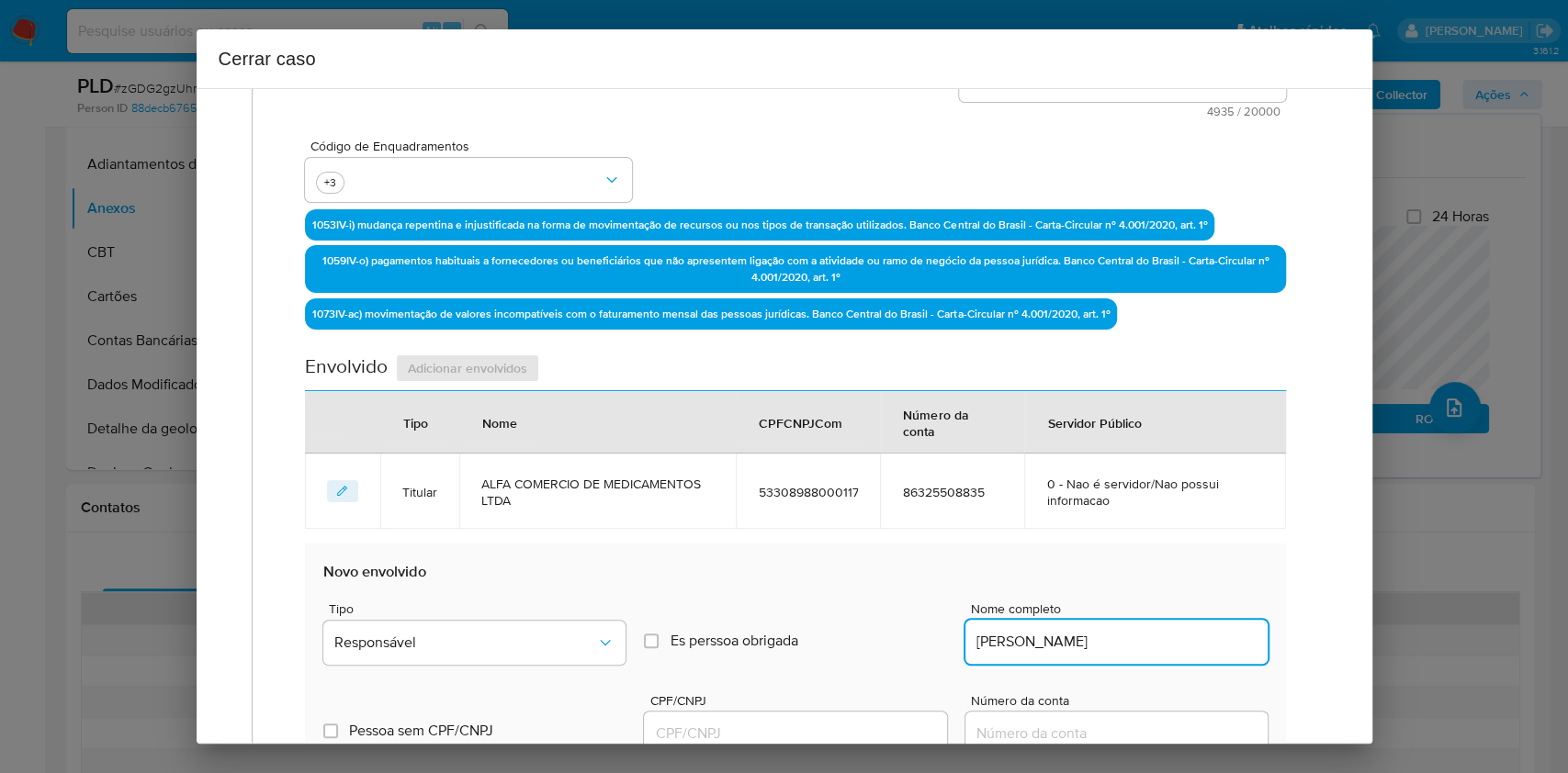
click at [712, 731] on input "CPF/CNPJ" at bounding box center [795, 734] width 302 height 23
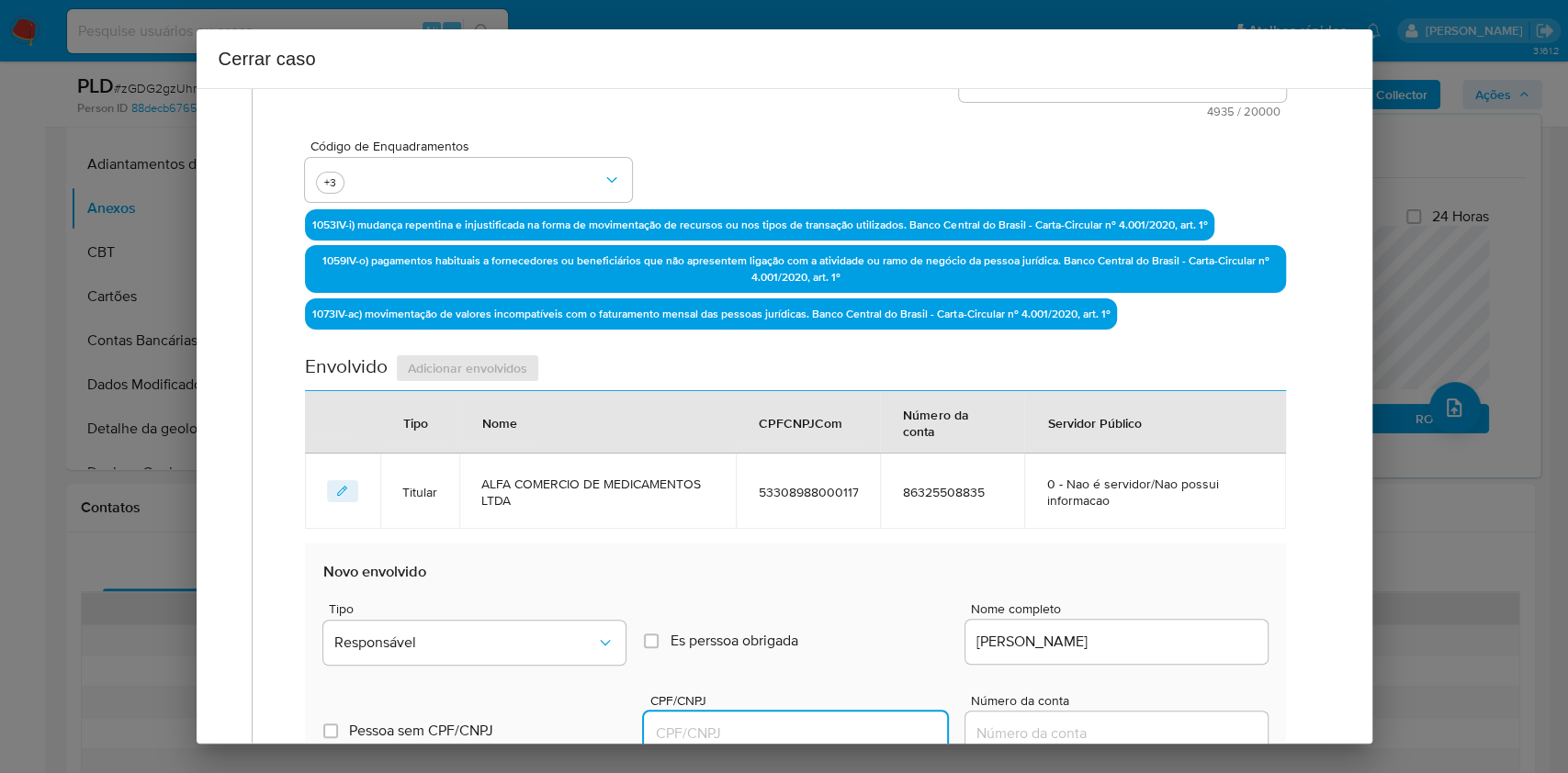
paste input "71919465200"
type input "71919465200"
click at [480, 630] on button "Responsável" at bounding box center [475, 643] width 302 height 44
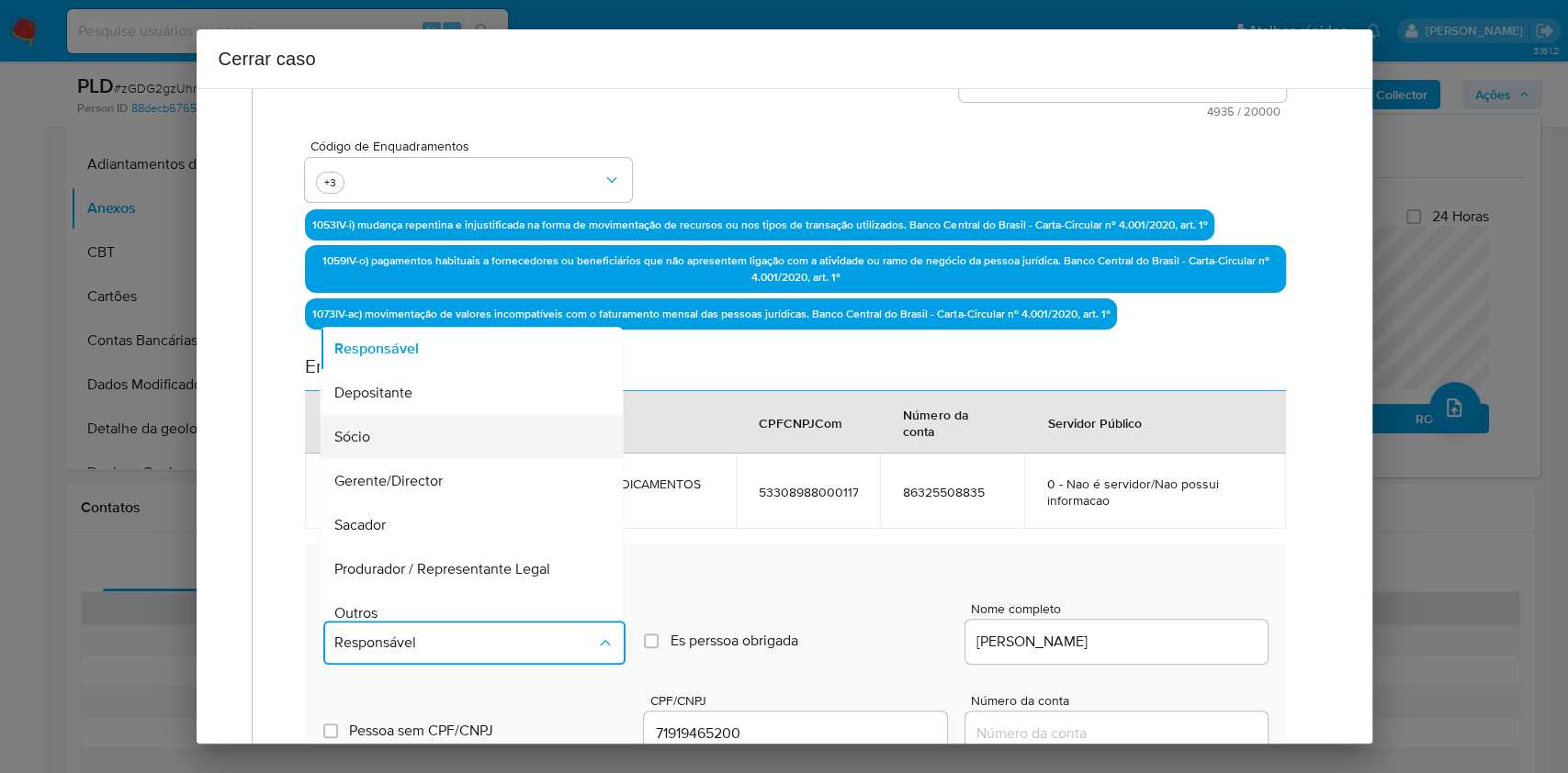
click at [435, 428] on div "Sócio" at bounding box center [466, 437] width 263 height 44
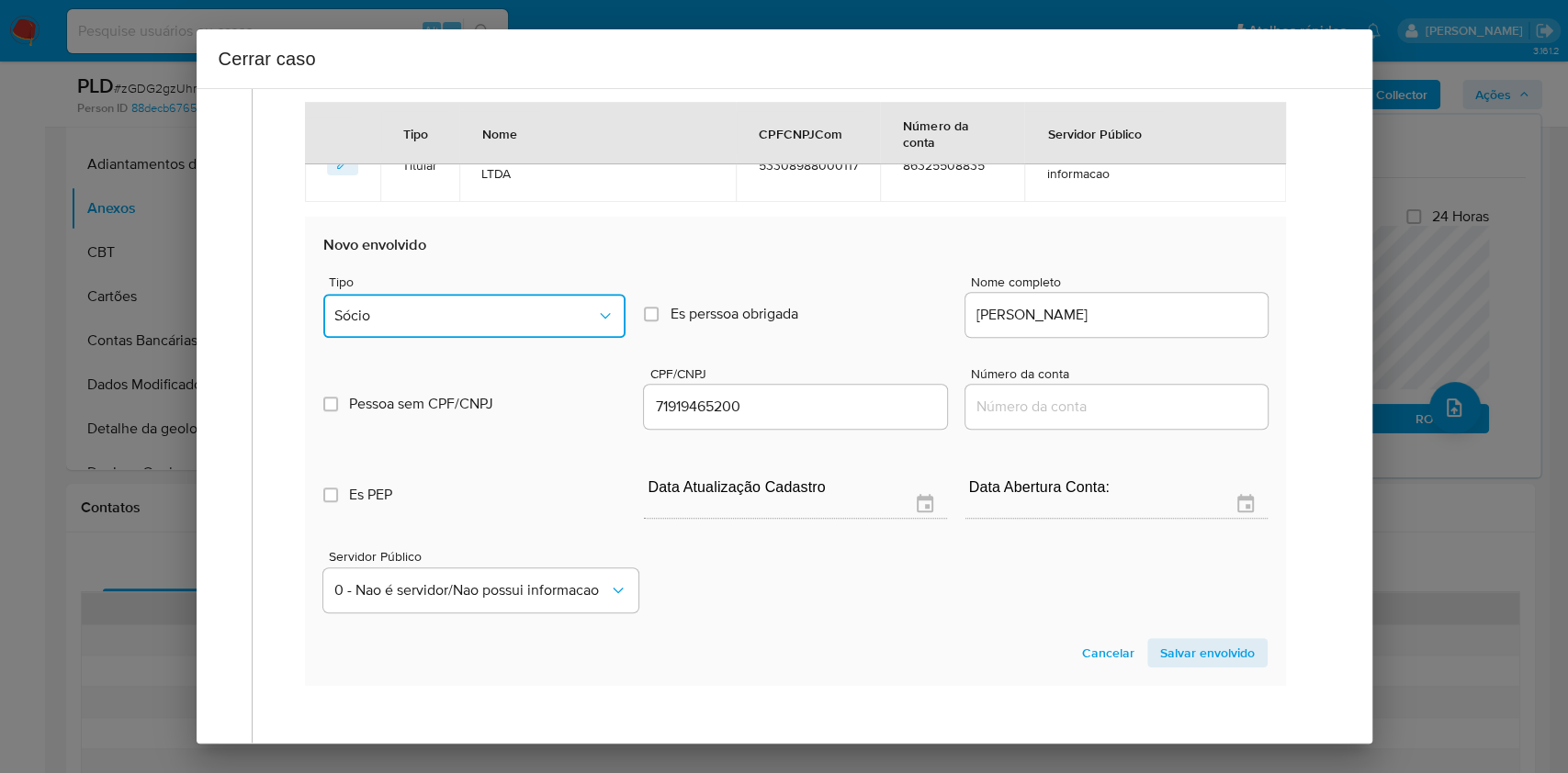
scroll to position [845, 0]
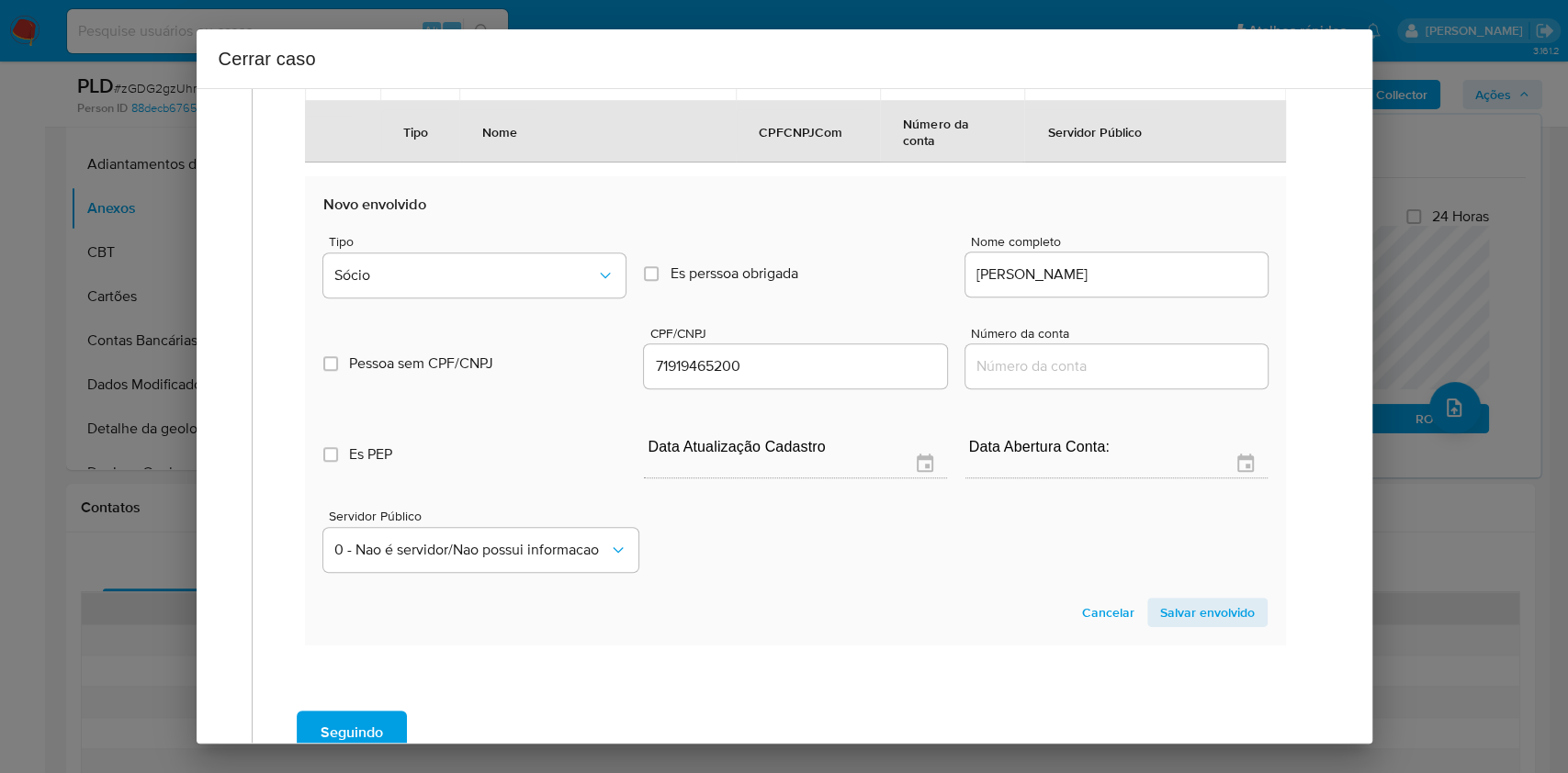
drag, startPoint x: 1212, startPoint y: 592, endPoint x: 1257, endPoint y: 563, distance: 53.5
click at [1213, 592] on section "Novo envolvido Tipo Sócio Es perssoa obrigada Is PObrigada Nome completo [PERSO…" at bounding box center [795, 411] width 981 height 469
click at [1234, 591] on section "Novo envolvido Tipo Sócio Es perssoa obrigada Is PObrigada Nome completo [PERSO…" at bounding box center [795, 411] width 981 height 469
click at [1221, 607] on span "Salvar envolvido" at bounding box center [1208, 612] width 95 height 25
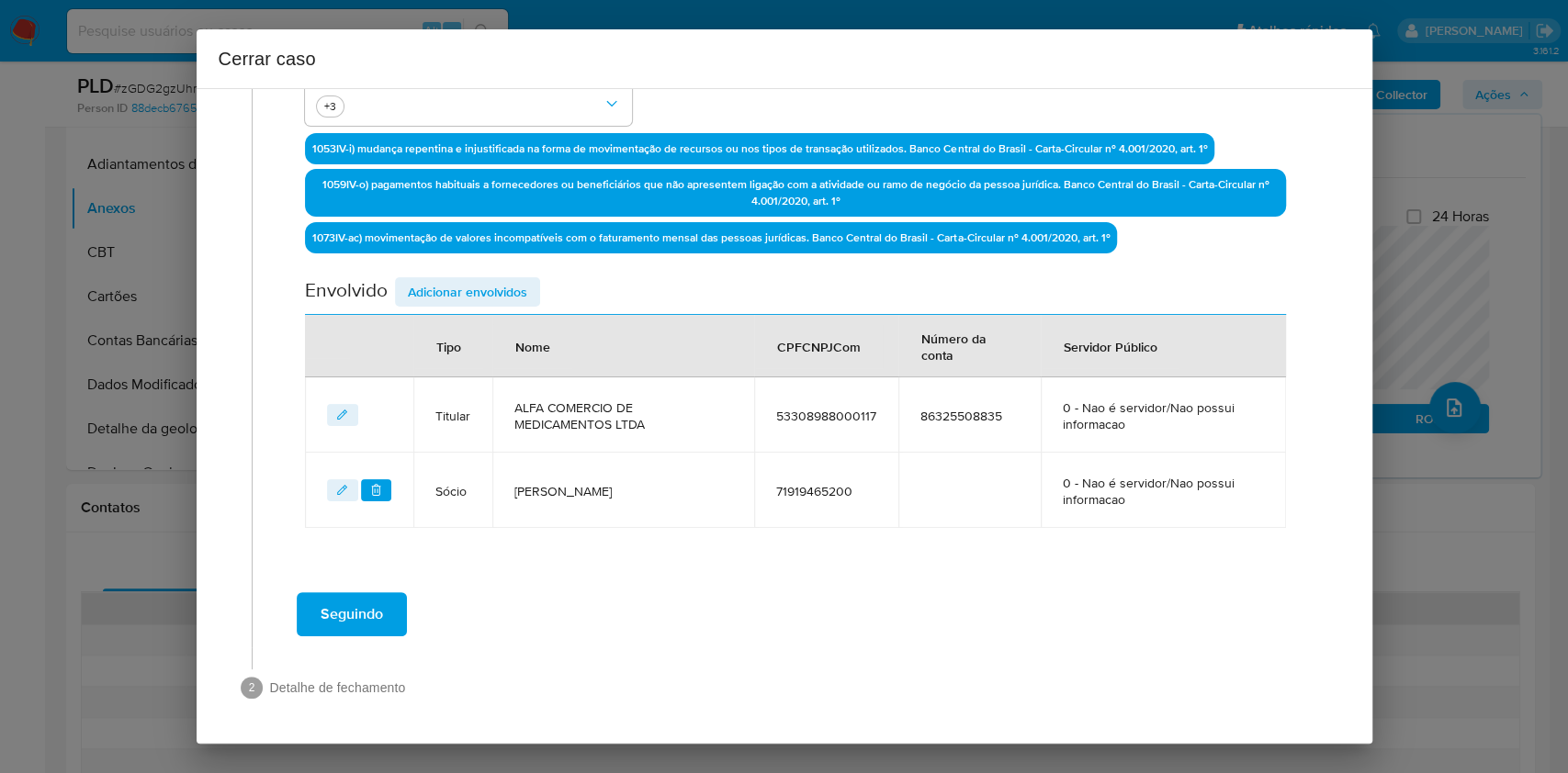
scroll to position [552, 0]
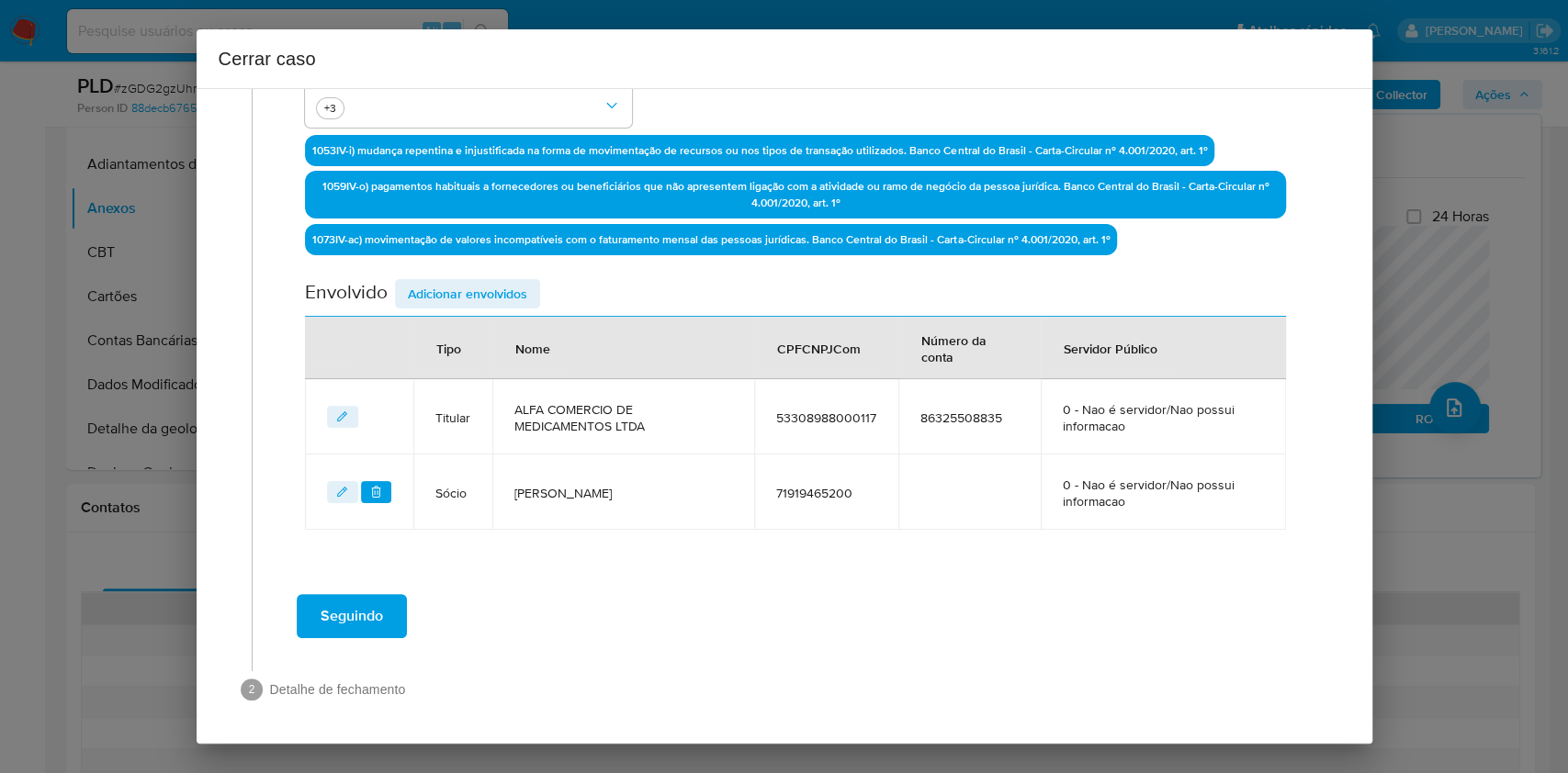
click at [485, 304] on span "Adicionar envolvidos" at bounding box center [467, 294] width 119 height 25
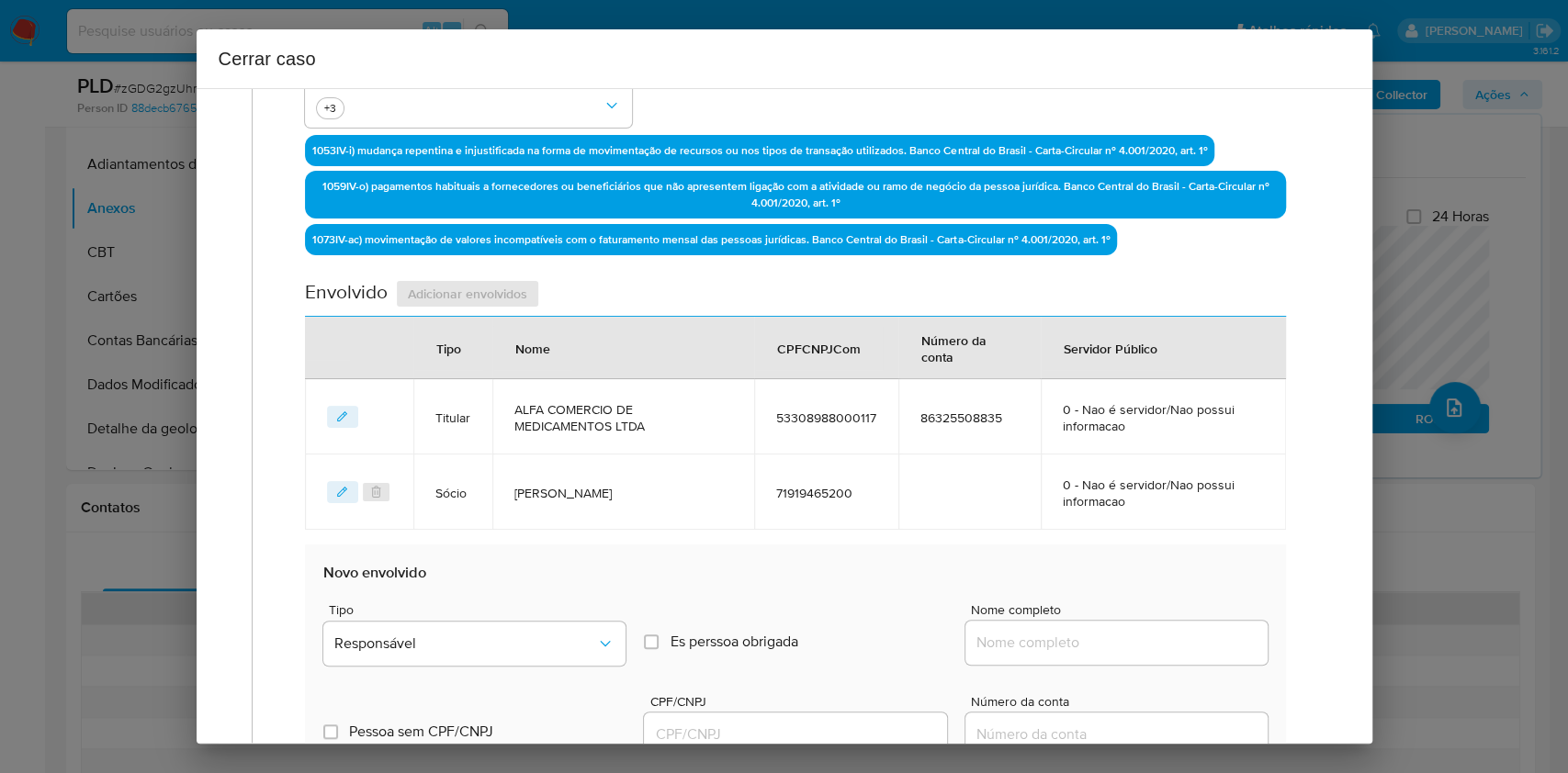
click at [1119, 640] on input "Nome completo" at bounding box center [1117, 643] width 302 height 23
paste input "Alfa Comercio De Confeccao Ltda - CNPJ 23963232000140"
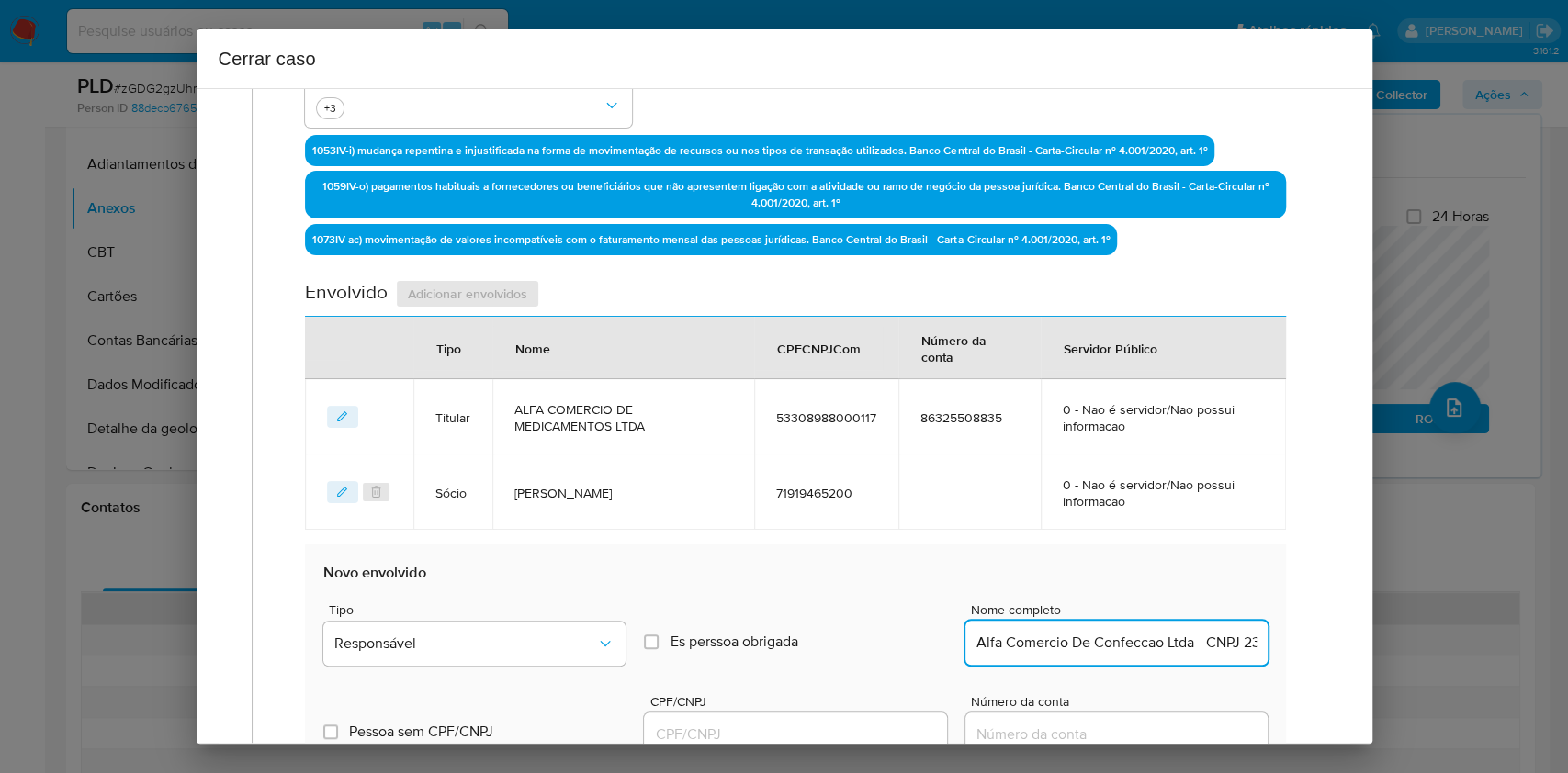
scroll to position [0, 111]
click at [1156, 645] on input "Alfa Comercio De Confeccao Ltda - CNPJ 23963232000140" at bounding box center [1117, 643] width 302 height 23
click at [1156, 646] on input "Alfa Comercio De Confeccao Ltda - CNPJ 23963232000140" at bounding box center [1117, 643] width 302 height 23
type input "Alfa Comercio De Confeccao Ltda"
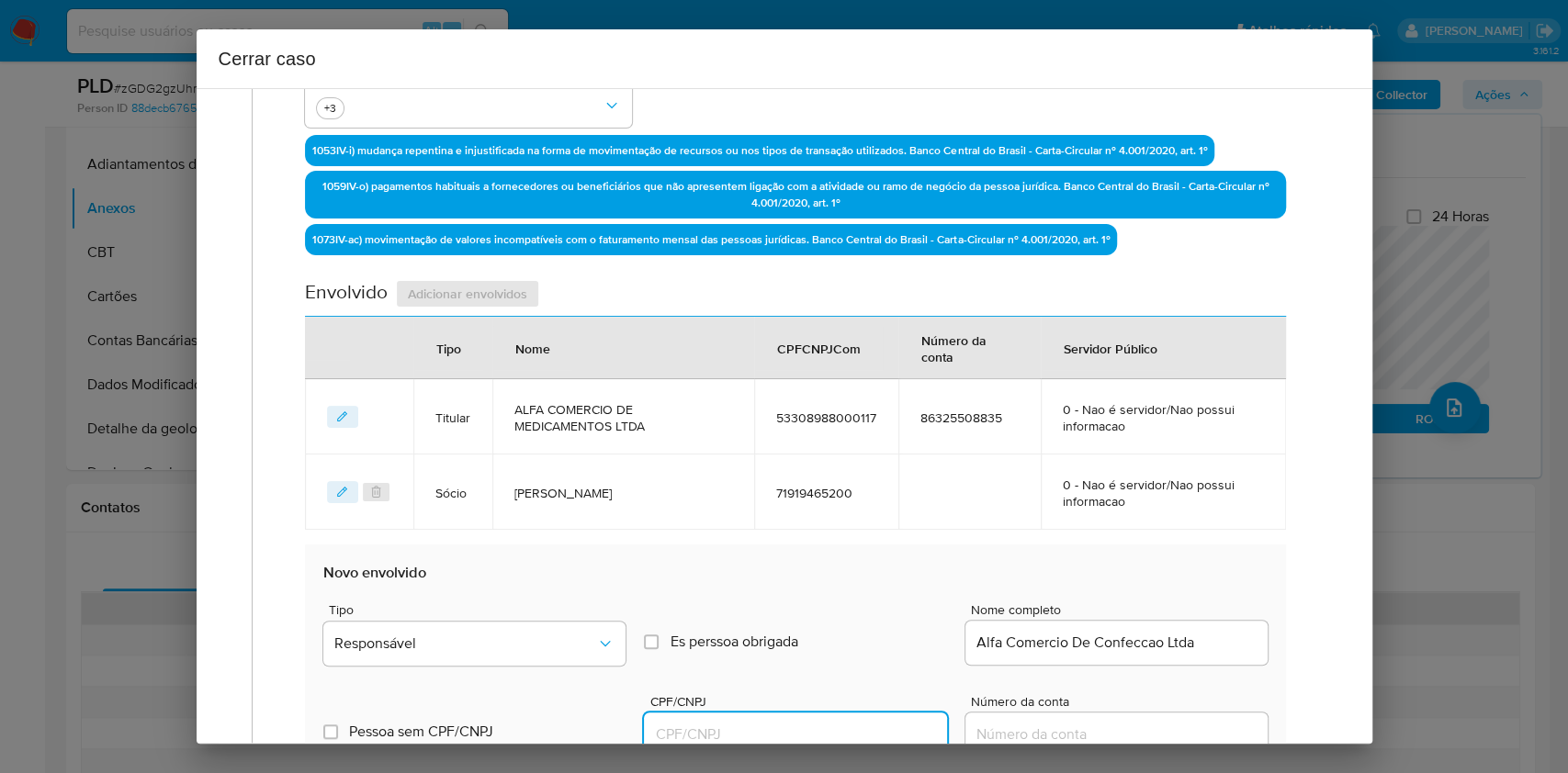
click at [885, 726] on input "CPF/CNPJ" at bounding box center [795, 735] width 302 height 23
paste input "23963232000140"
type input "23963232000140"
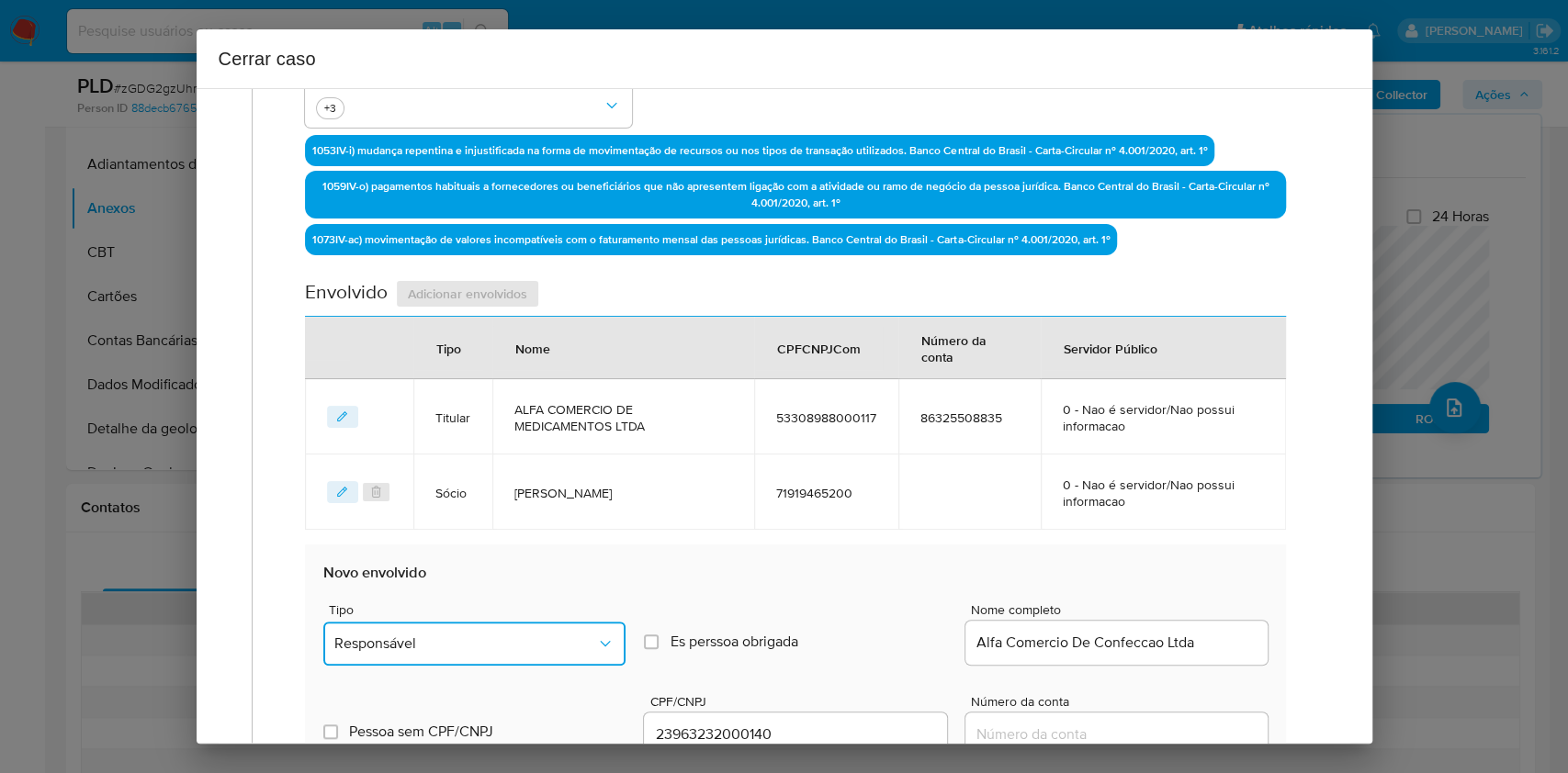
click at [559, 629] on button "Responsável" at bounding box center [475, 644] width 302 height 44
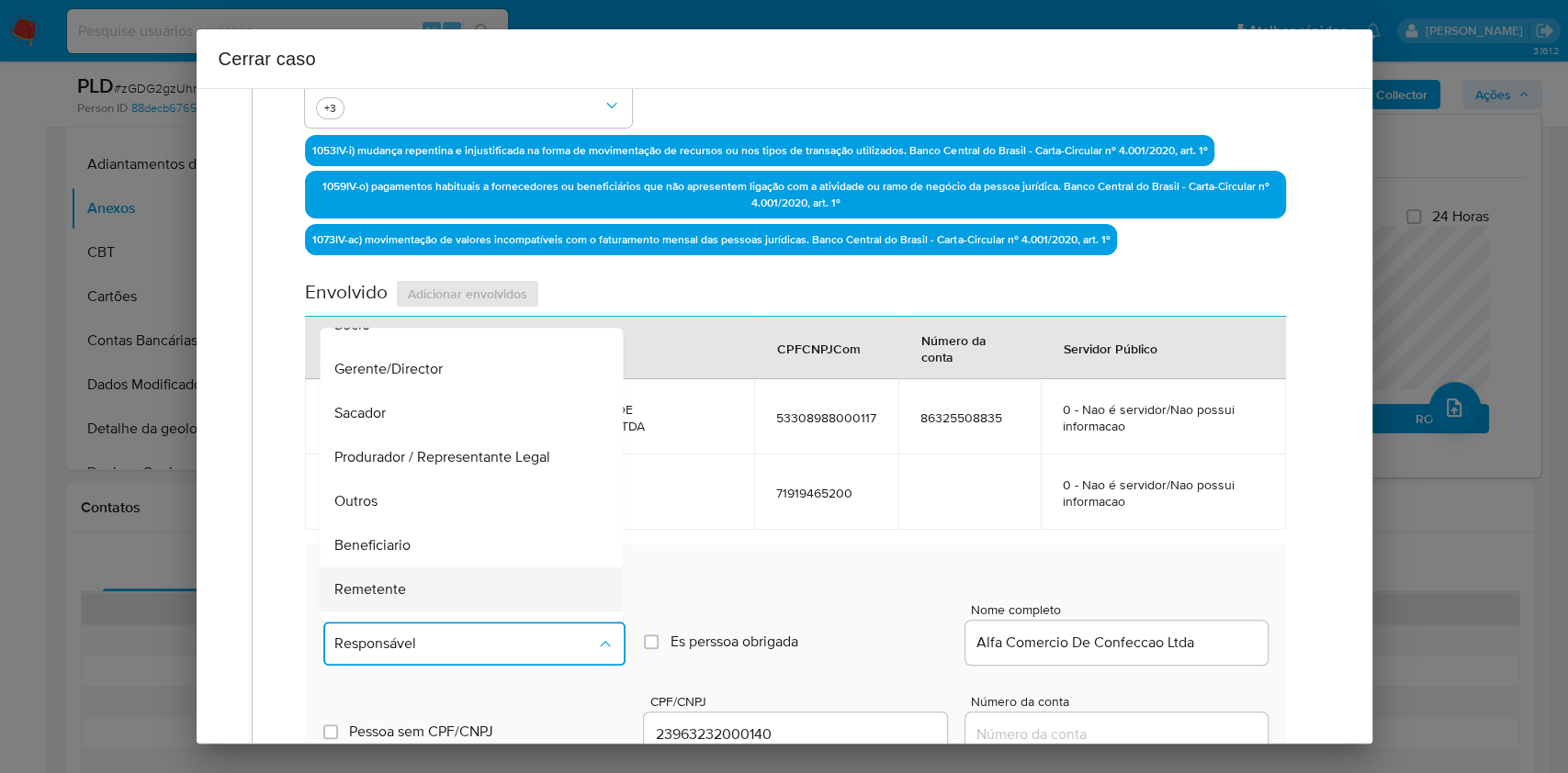
scroll to position [235, 0]
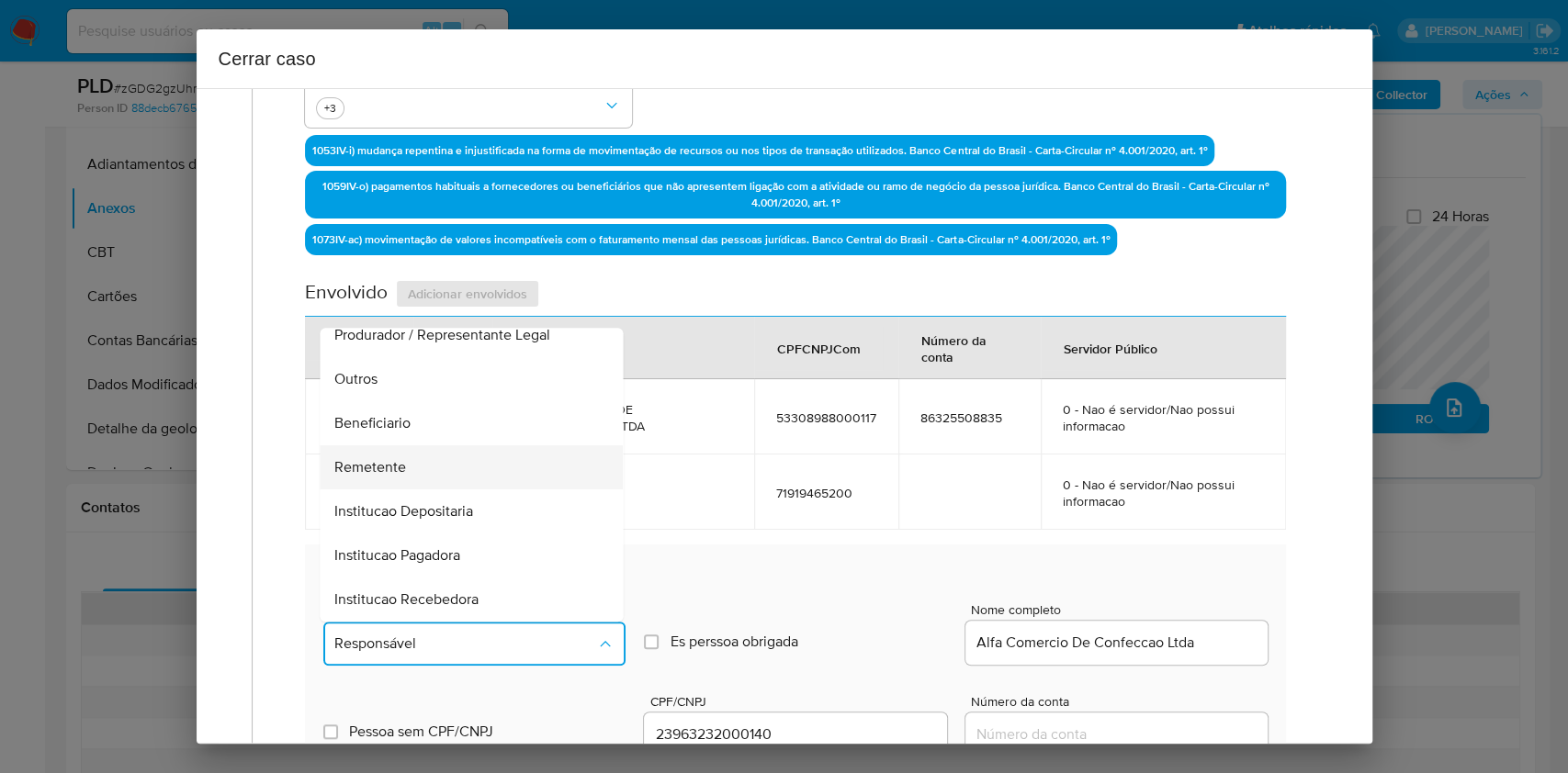
click at [429, 460] on div "Remetente" at bounding box center [466, 467] width 263 height 44
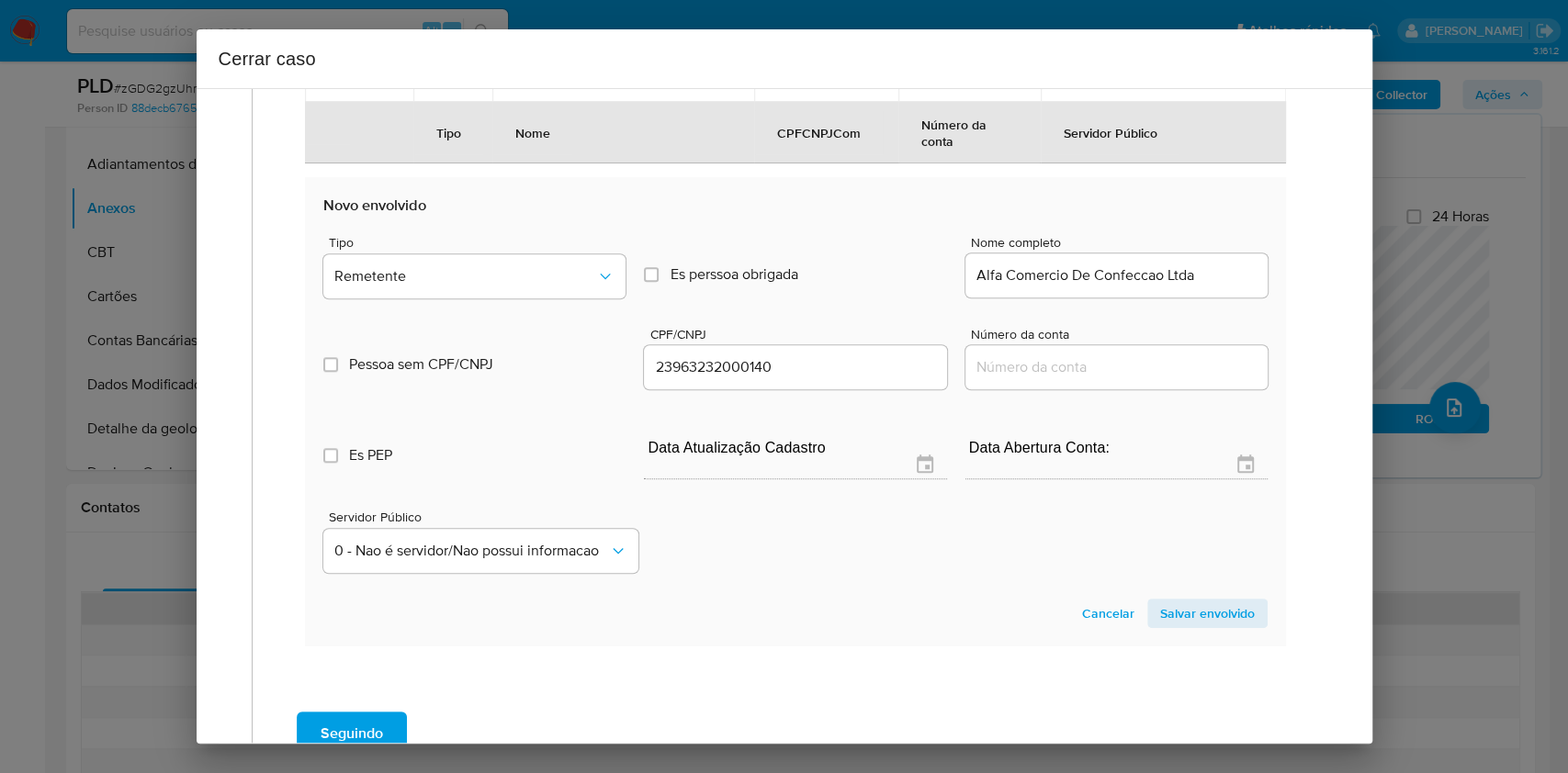
click at [1170, 600] on span "Salvar envolvido" at bounding box center [1208, 613] width 95 height 25
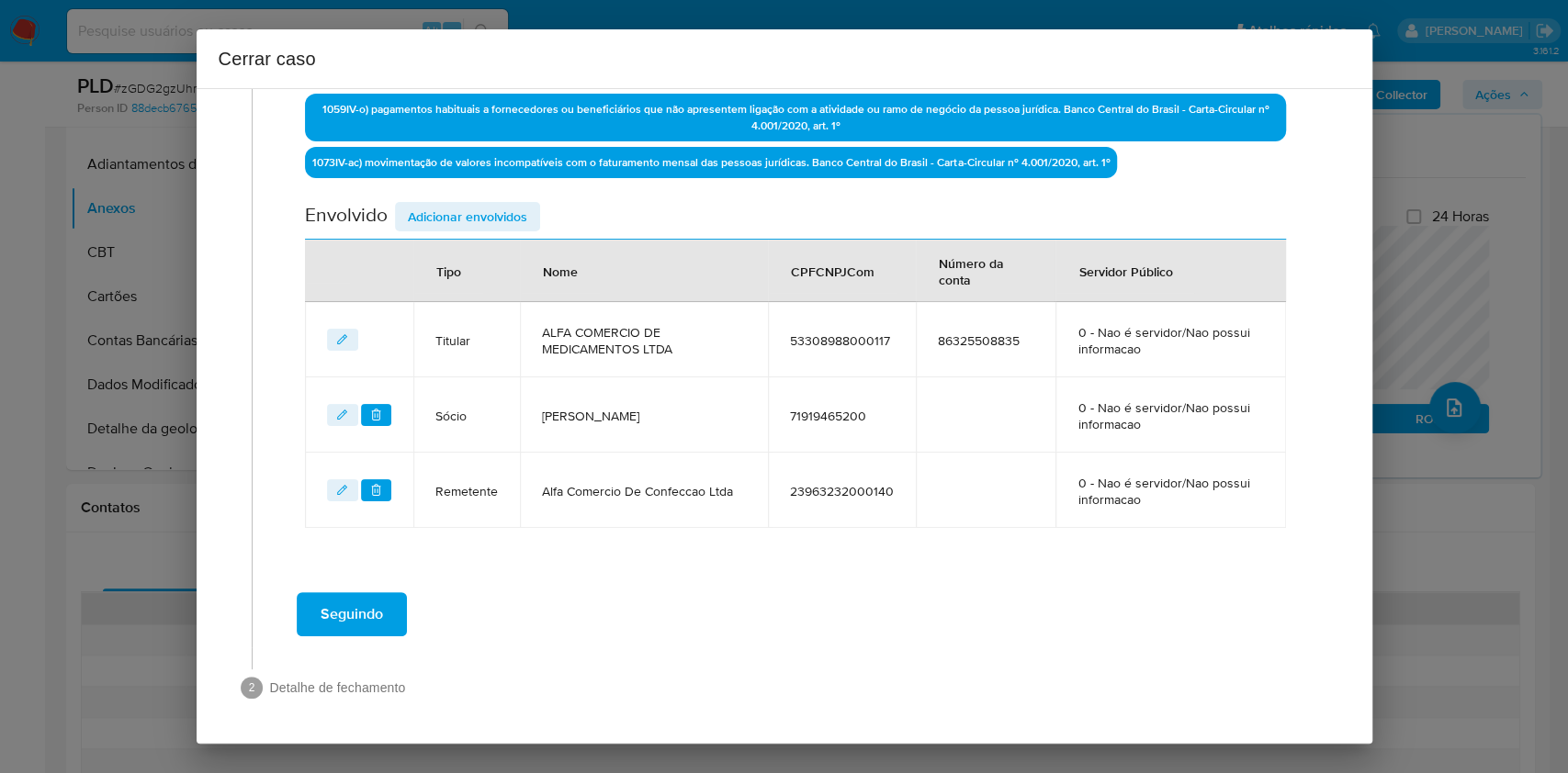
scroll to position [628, 0]
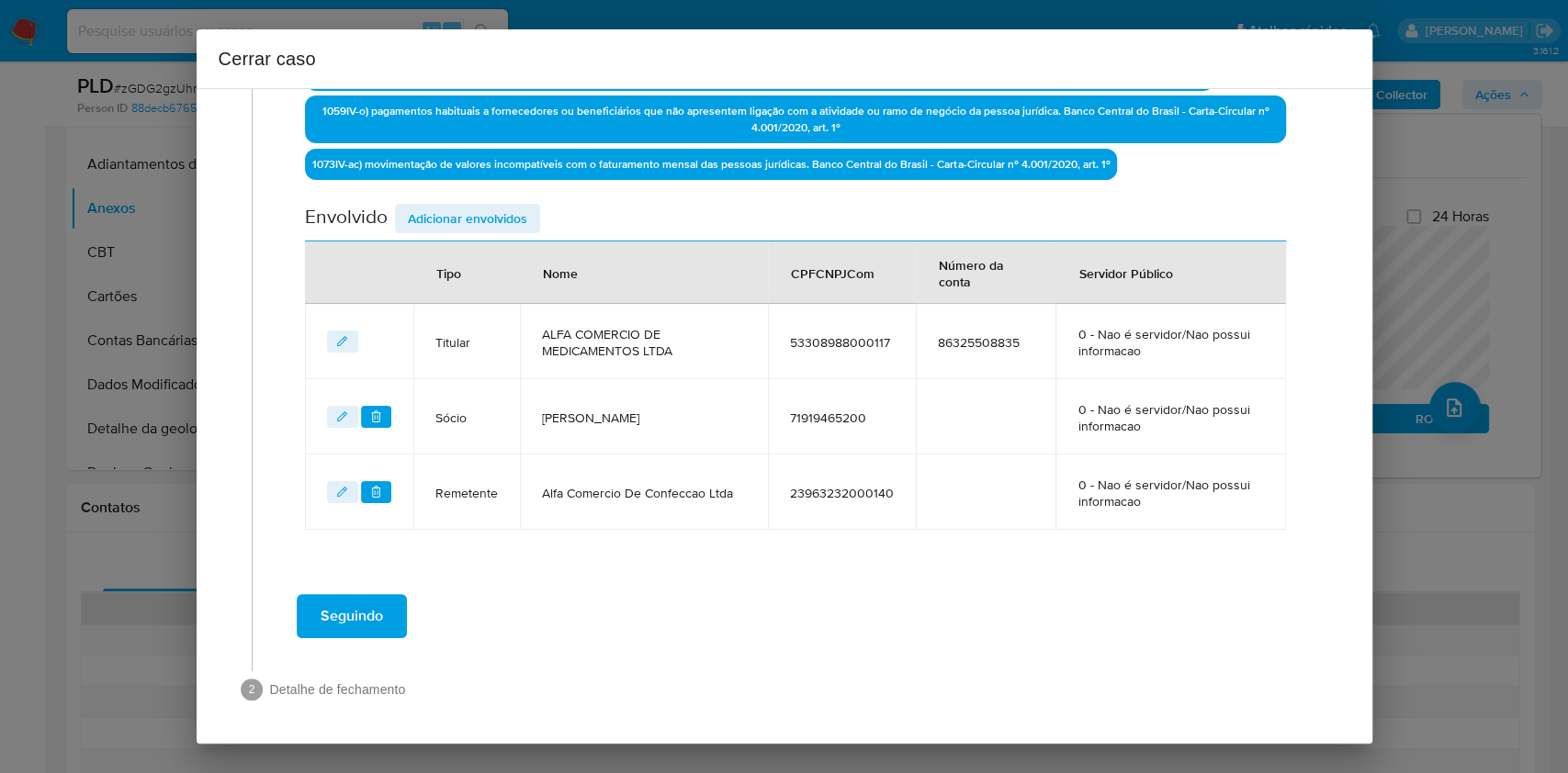
click at [469, 242] on th "Tipo" at bounding box center [467, 273] width 107 height 63
click at [470, 231] on span "Adicionar envolvidos" at bounding box center [467, 218] width 119 height 25
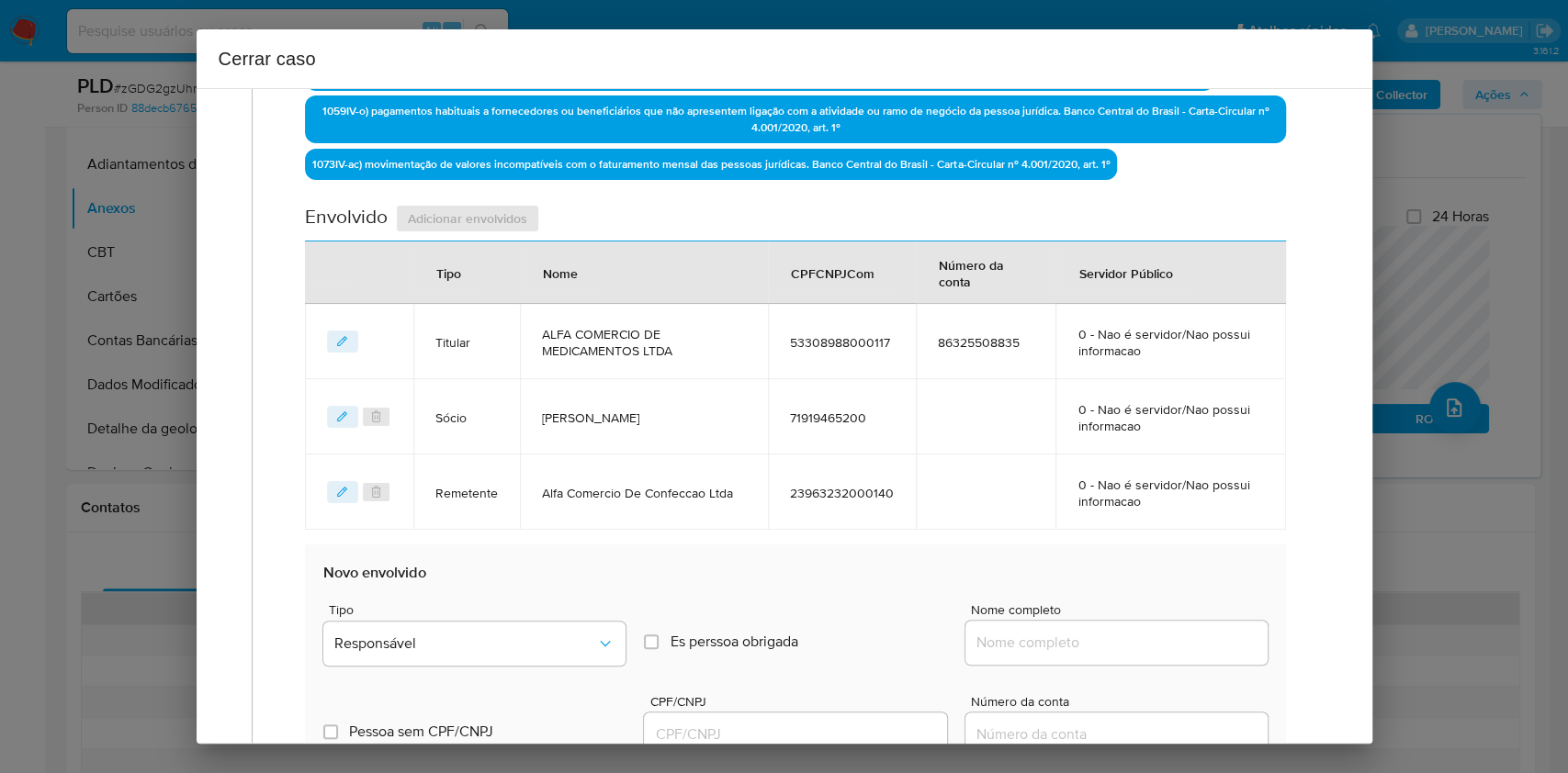
click at [1180, 639] on input "Nome completo" at bounding box center [1117, 643] width 302 height 23
paste input "Rio Tapajos Comercio Atacadista De Material De Construcao Ltda - CNPJ 342281360…"
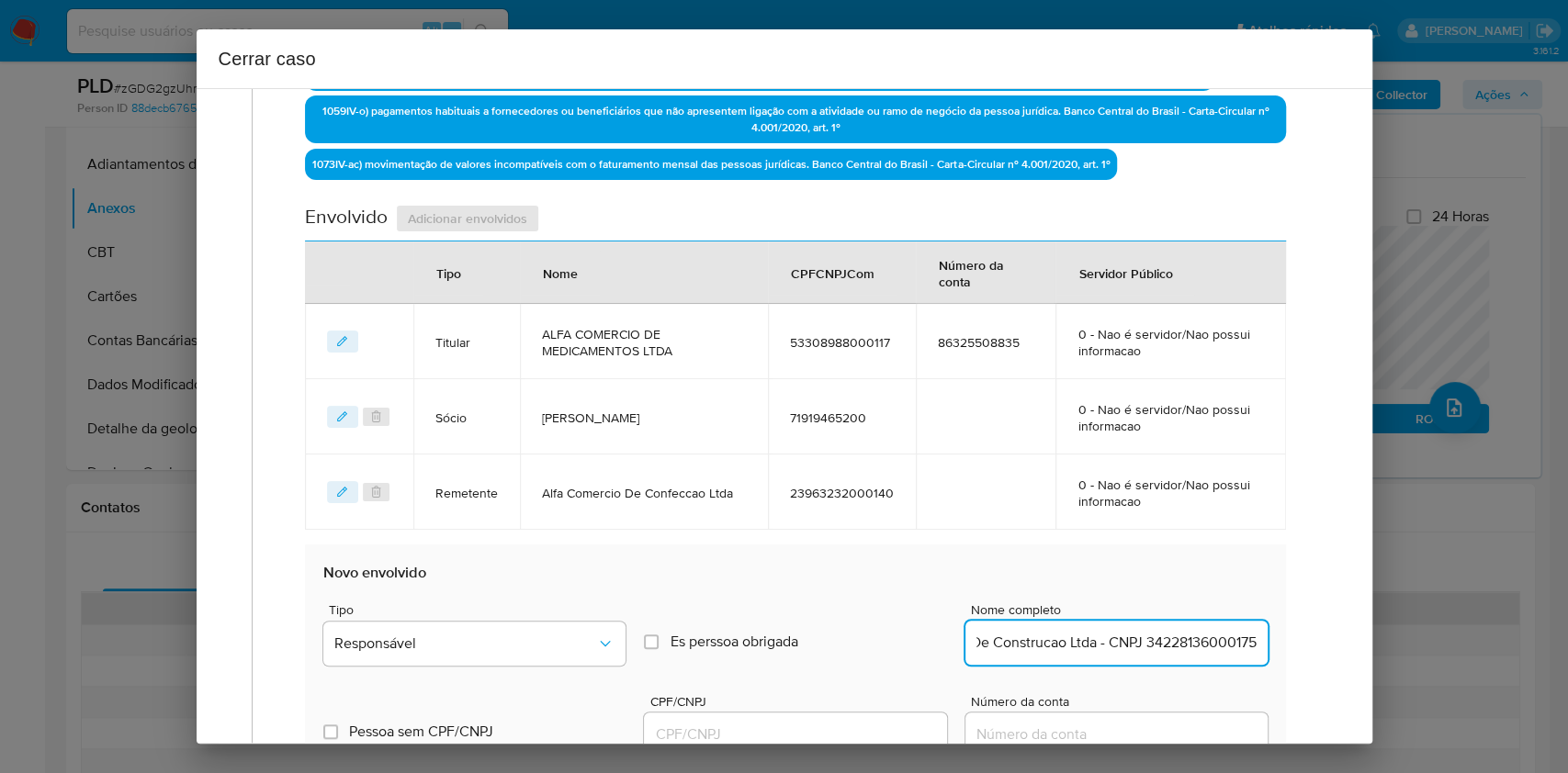
click at [1191, 644] on input "Rio Tapajos Comercio Atacadista De Material De Construcao Ltda - CNPJ 342281360…" at bounding box center [1117, 643] width 302 height 23
type input "Rio Tapajos Comercio Atacadista De Material De Construcao Ltda"
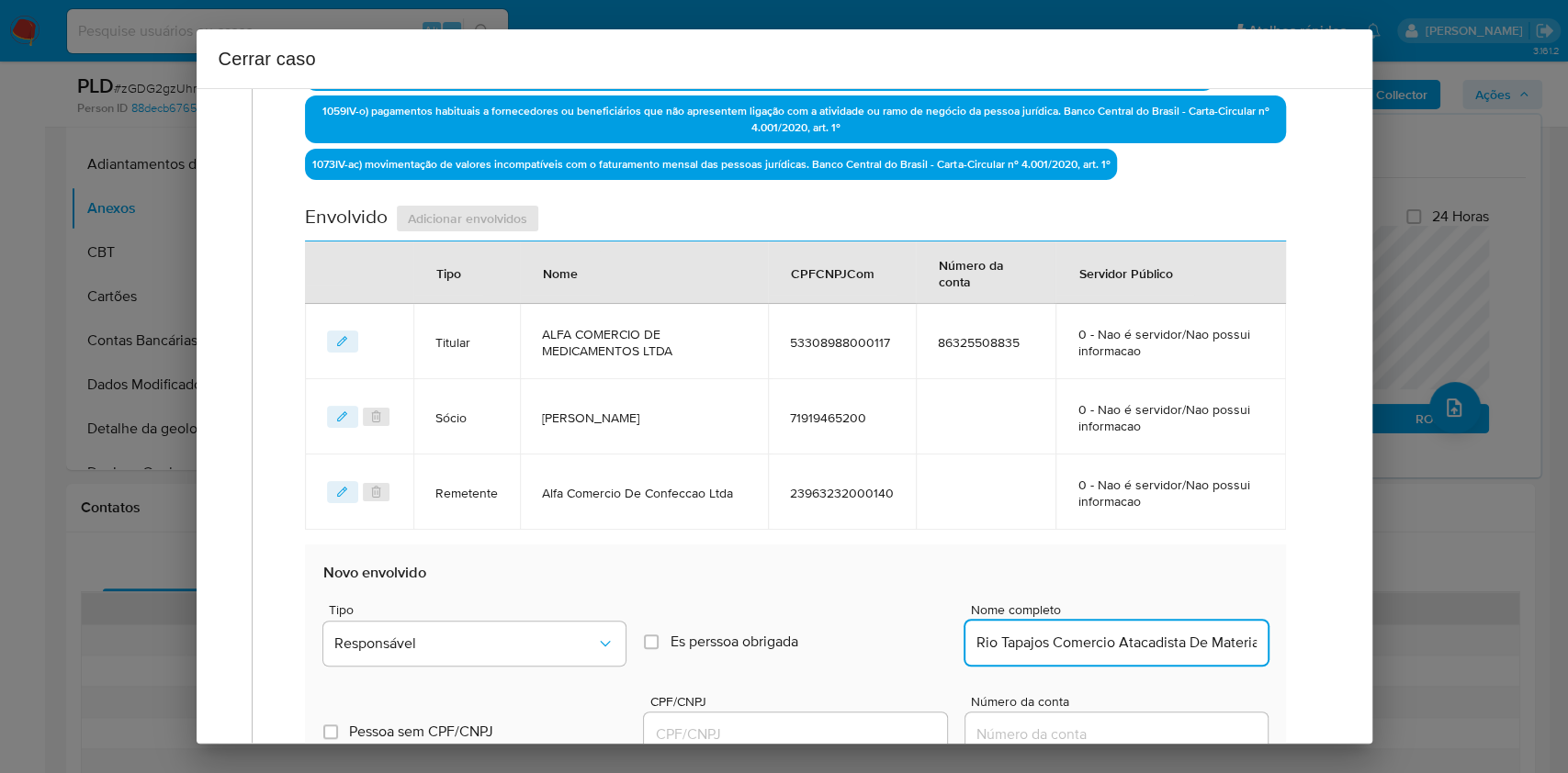
click at [825, 724] on input "CPF/CNPJ" at bounding box center [795, 735] width 302 height 23
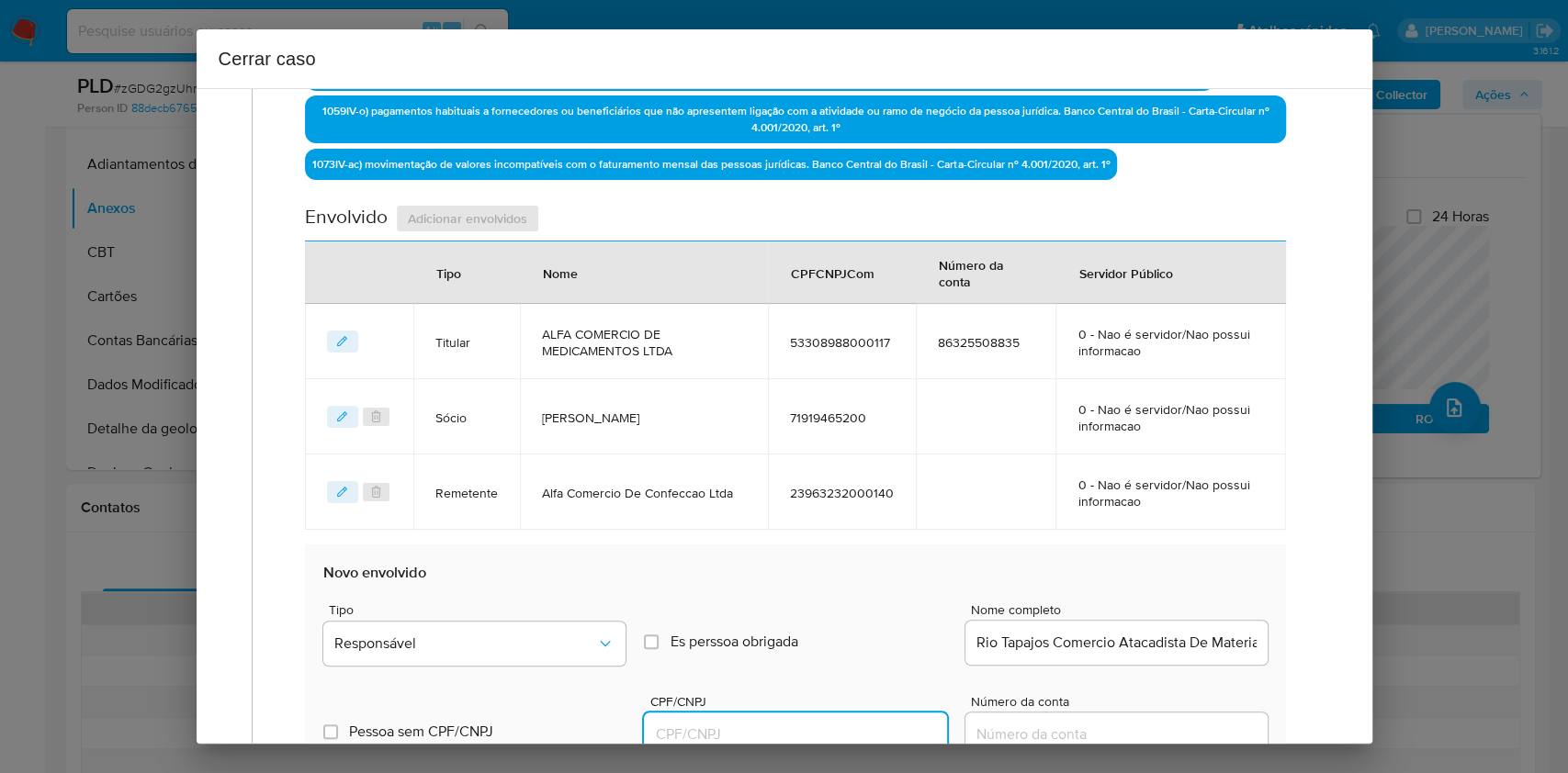
paste input "34228136000175"
type input "34228136000175"
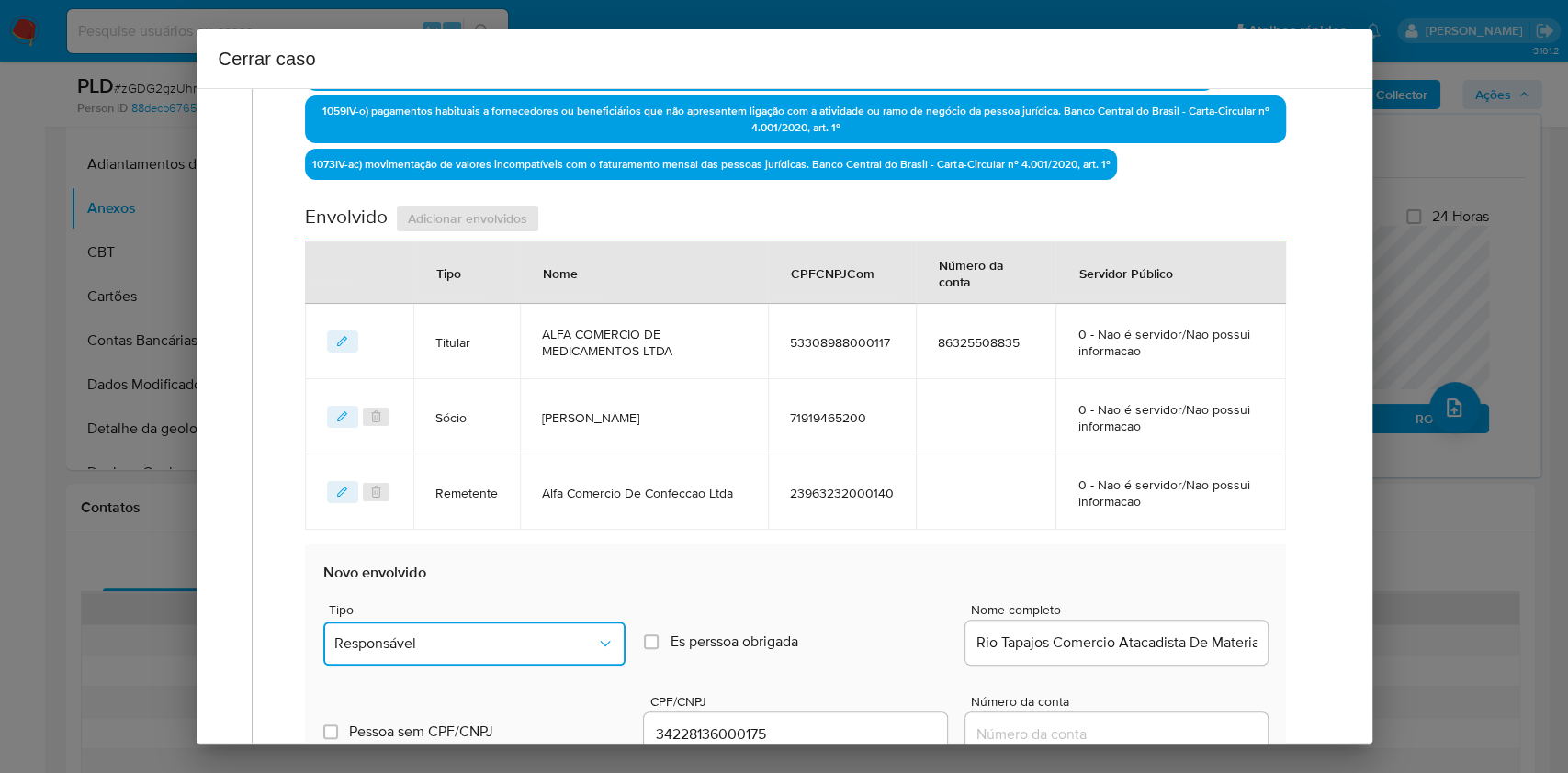
click at [541, 622] on button "Responsável" at bounding box center [475, 644] width 302 height 44
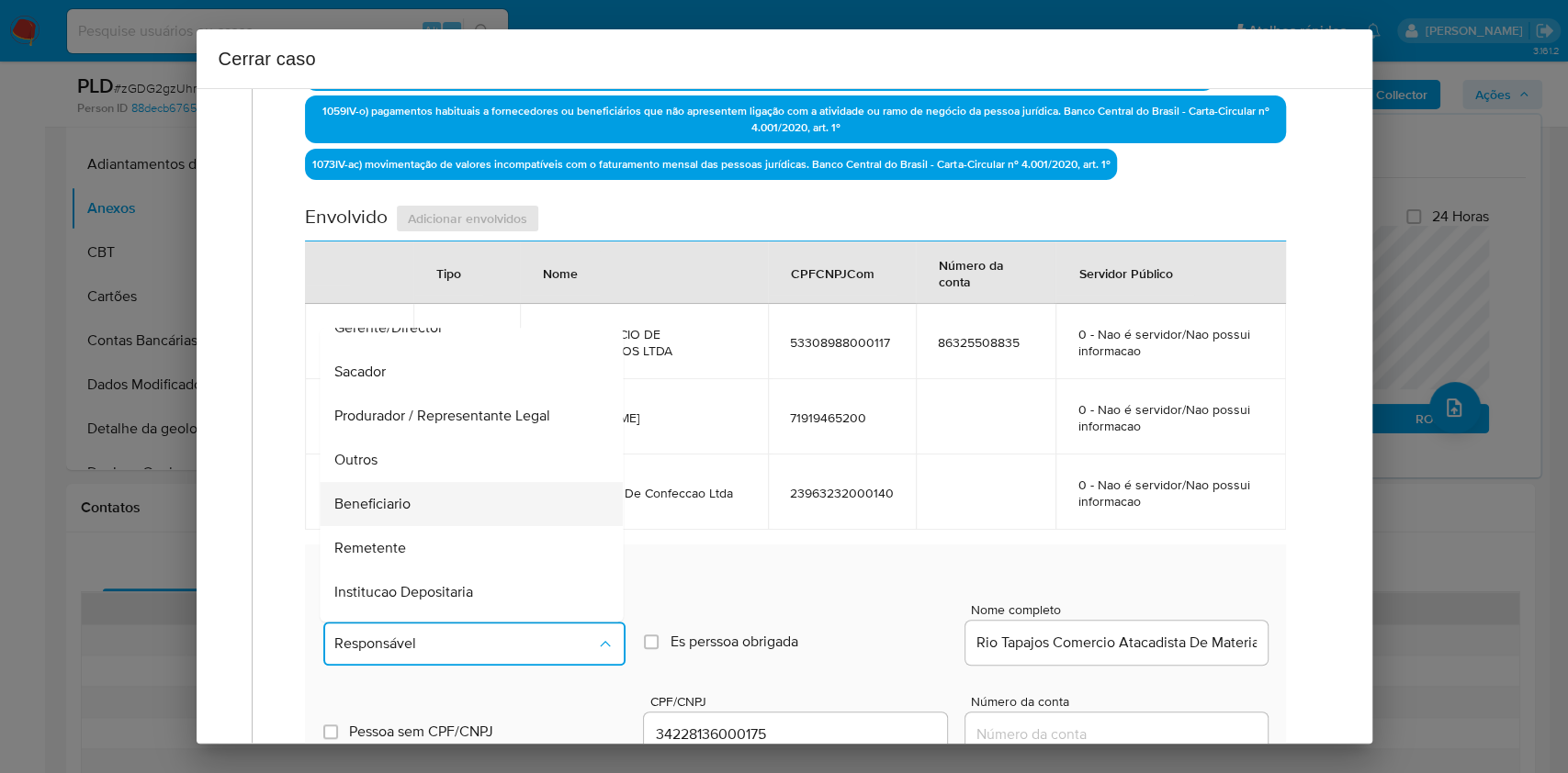
scroll to position [235, 0]
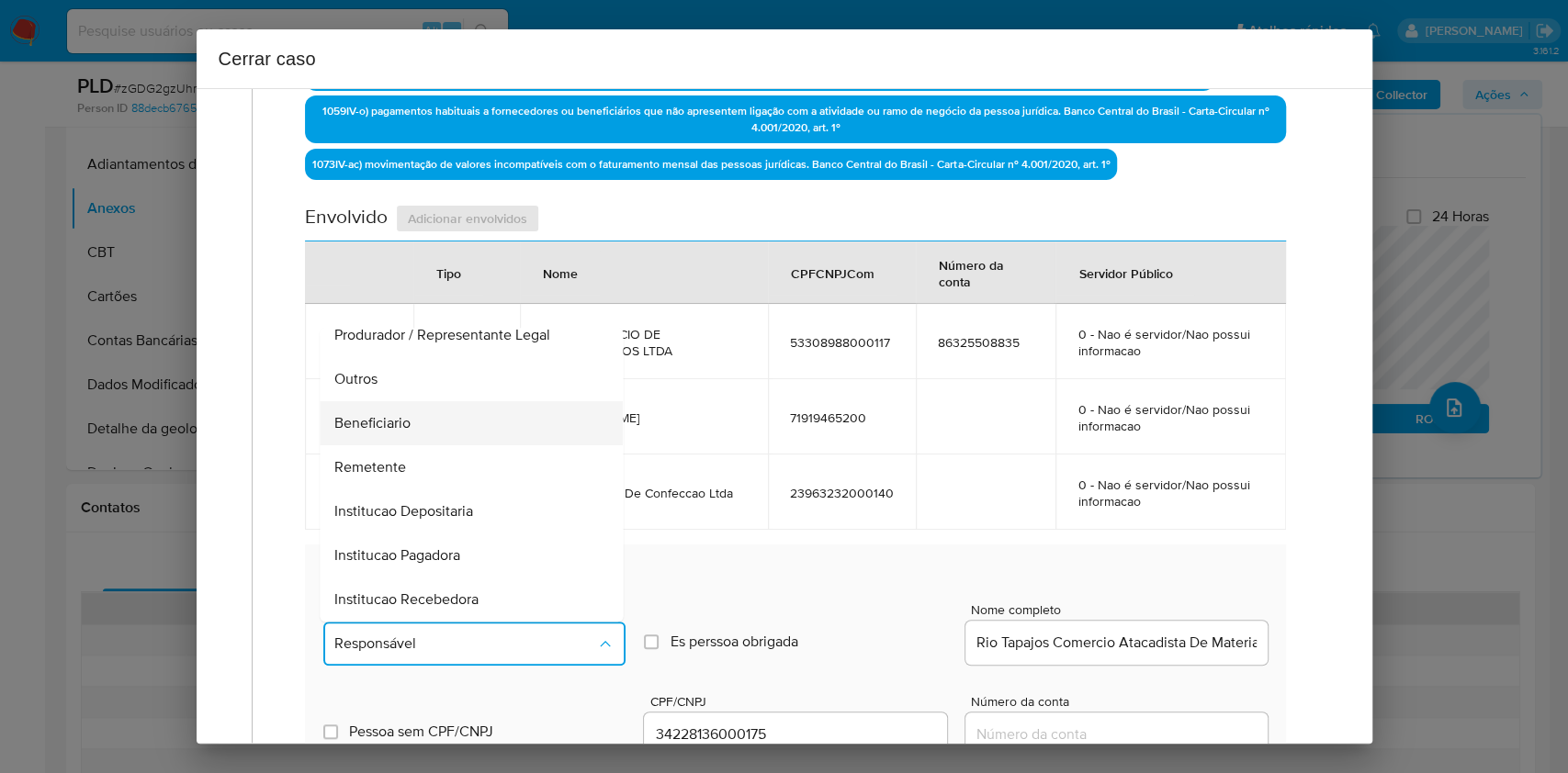
click at [400, 417] on span "Beneficiario" at bounding box center [373, 424] width 76 height 19
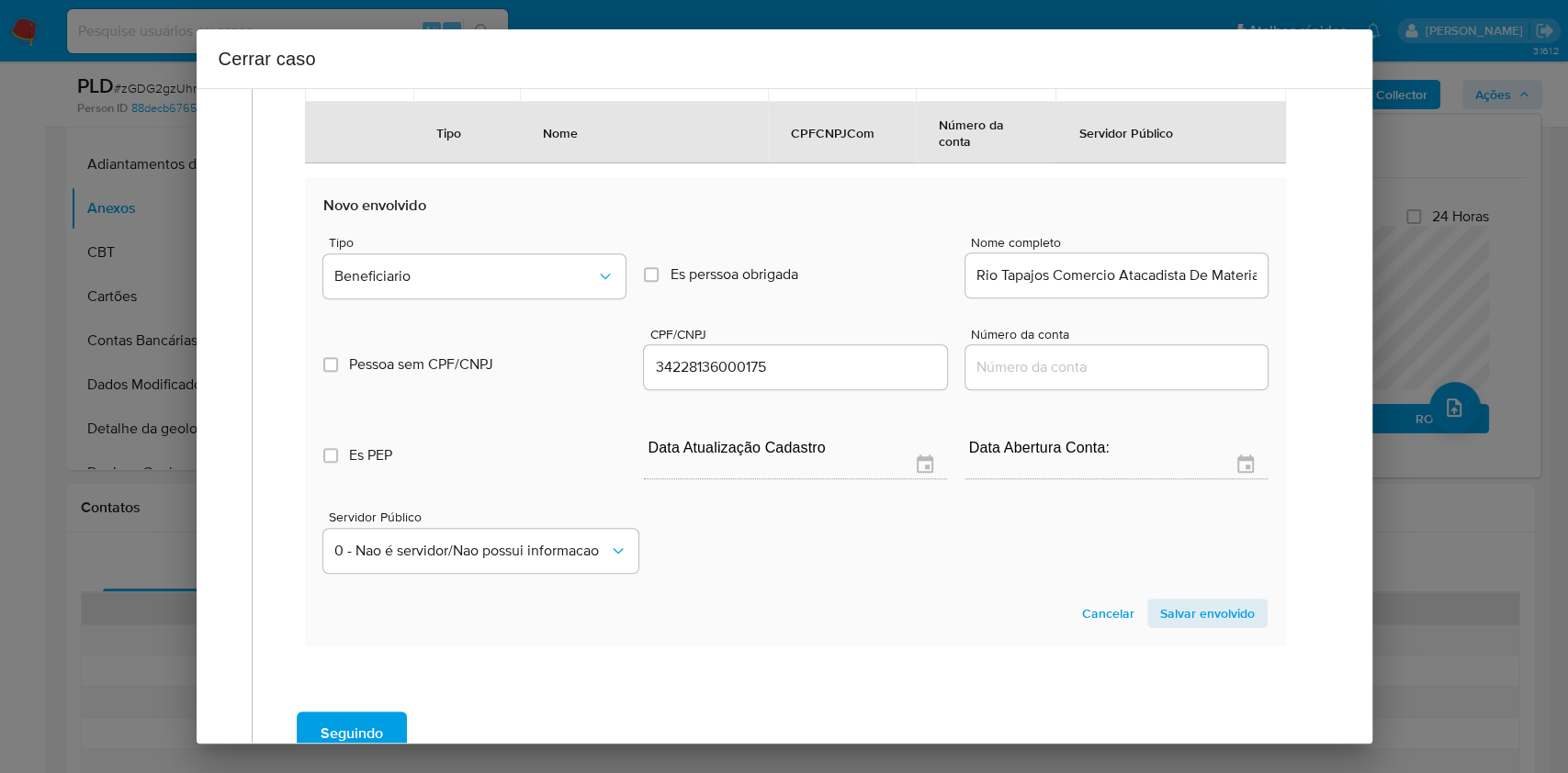
click at [1188, 600] on span "Salvar envolvido" at bounding box center [1208, 613] width 95 height 25
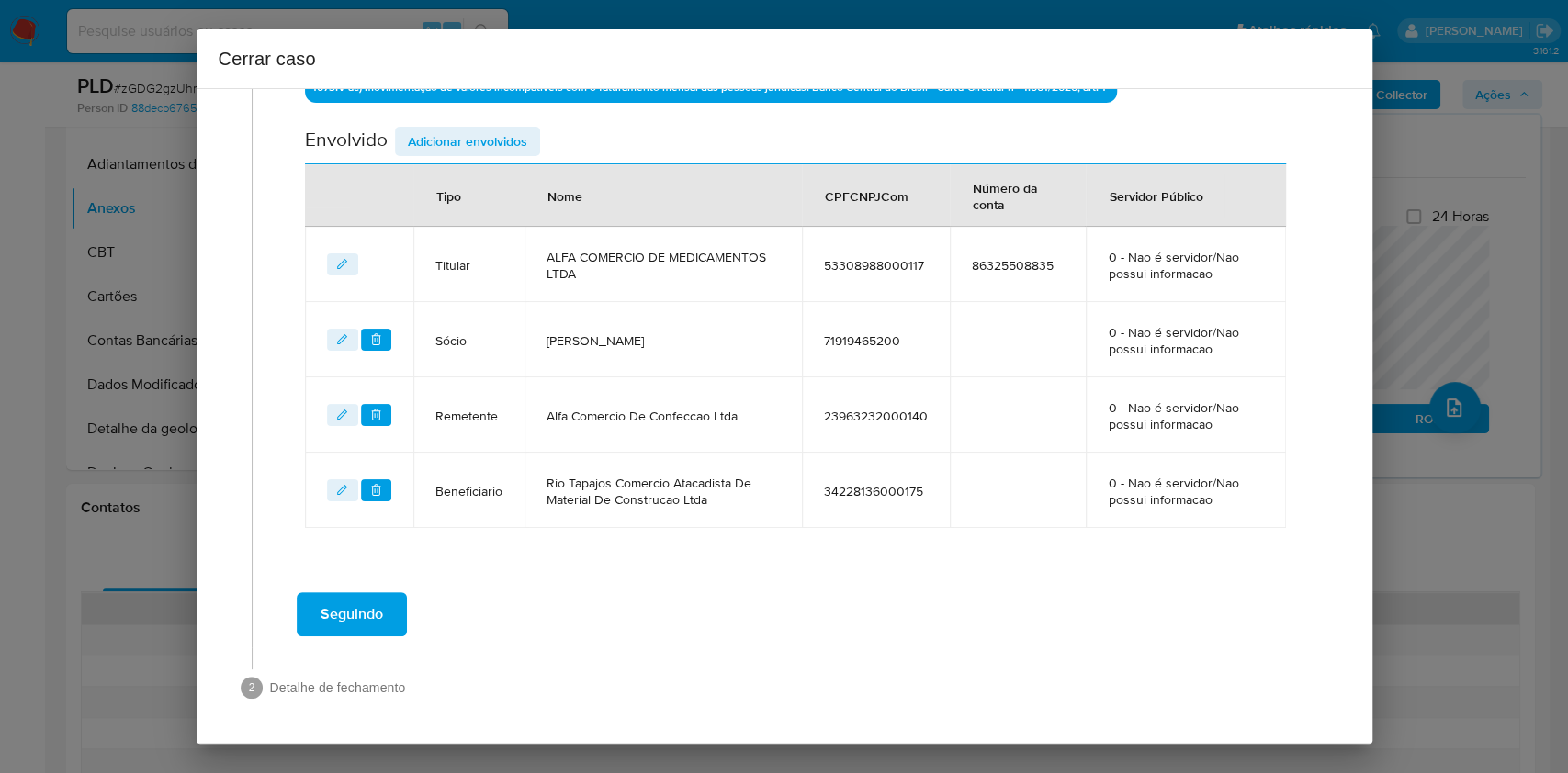
scroll to position [703, 0]
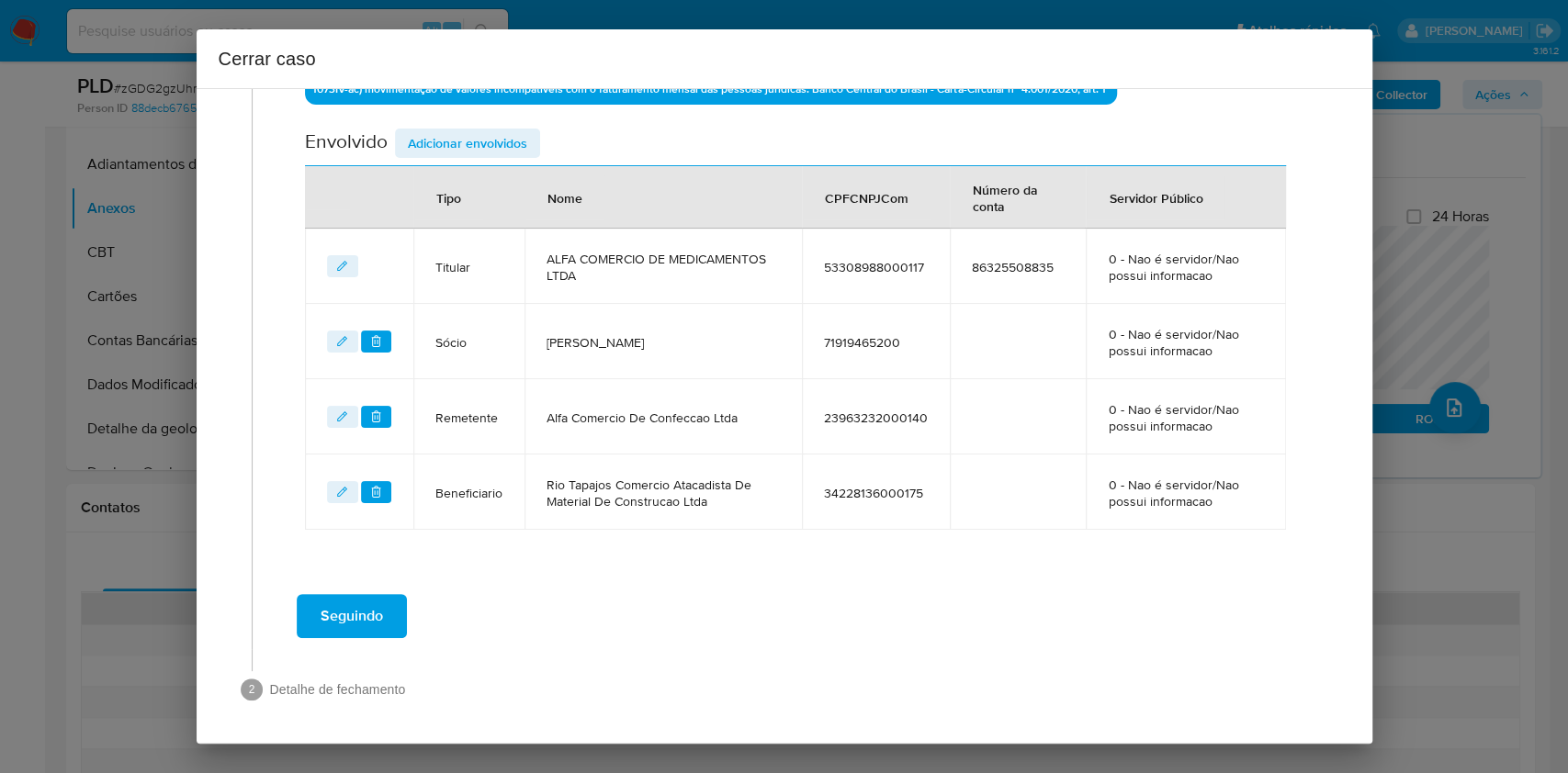
click at [425, 119] on div "Data de início 01/07/2025 Data Fin 25/09/2025 Valor do crédito R$169.772 Valor …" at bounding box center [795, 28] width 981 height 1004
drag, startPoint x: 442, startPoint y: 152, endPoint x: 491, endPoint y: 171, distance: 52.6
click at [442, 153] on span "Adicionar envolvidos" at bounding box center [467, 143] width 119 height 25
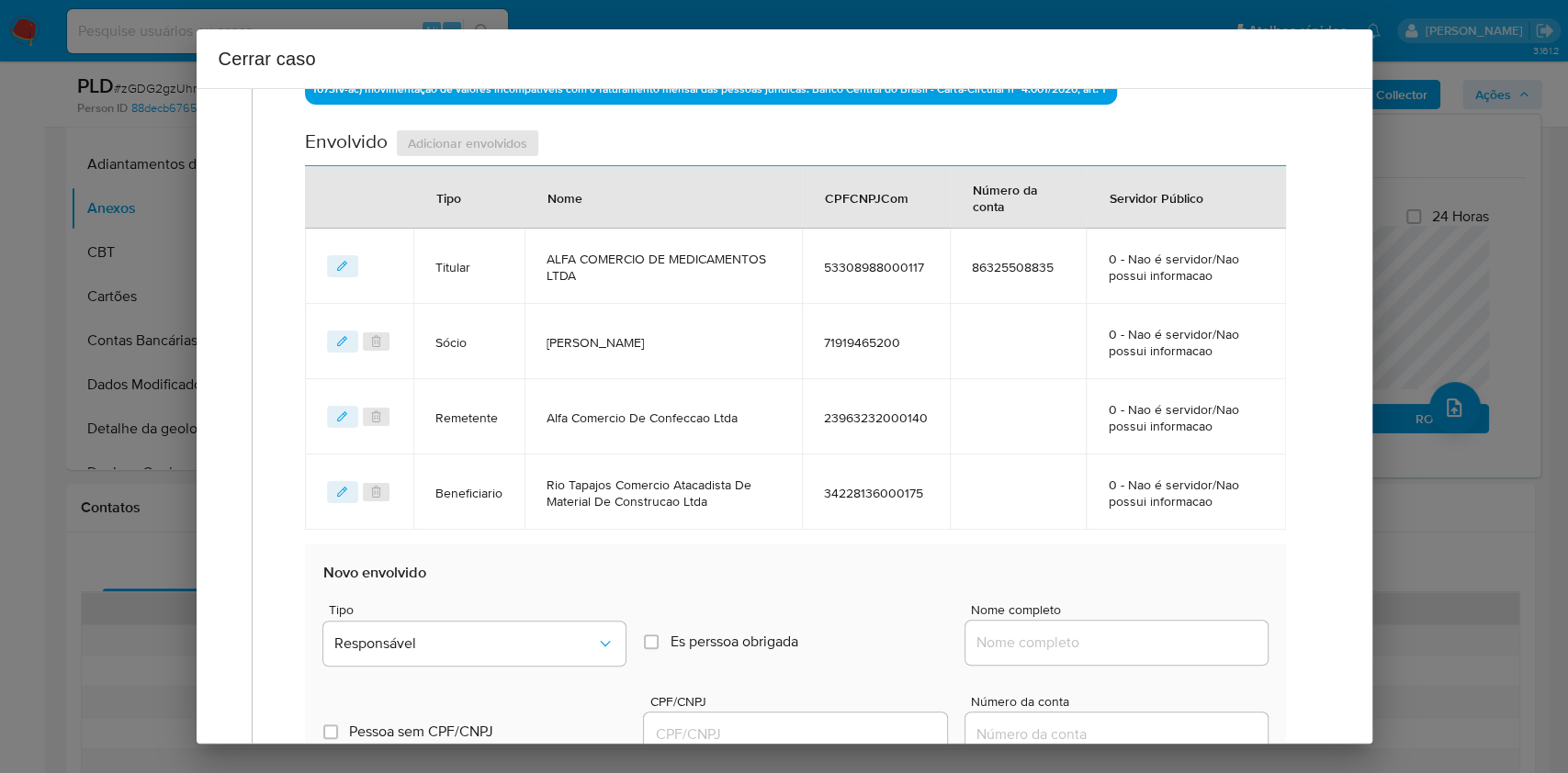
click at [1091, 623] on div at bounding box center [1117, 643] width 302 height 44
paste input "L C Brelaz Ltda - CNPJ 52176838000134"
drag, startPoint x: 1106, startPoint y: 636, endPoint x: 1135, endPoint y: 630, distance: 29.6
click at [1107, 636] on input "Nome completo" at bounding box center [1117, 643] width 302 height 23
click at [1152, 627] on div "L C Brelaz Ltda - CNPJ 52176838000134" at bounding box center [1117, 643] width 302 height 44
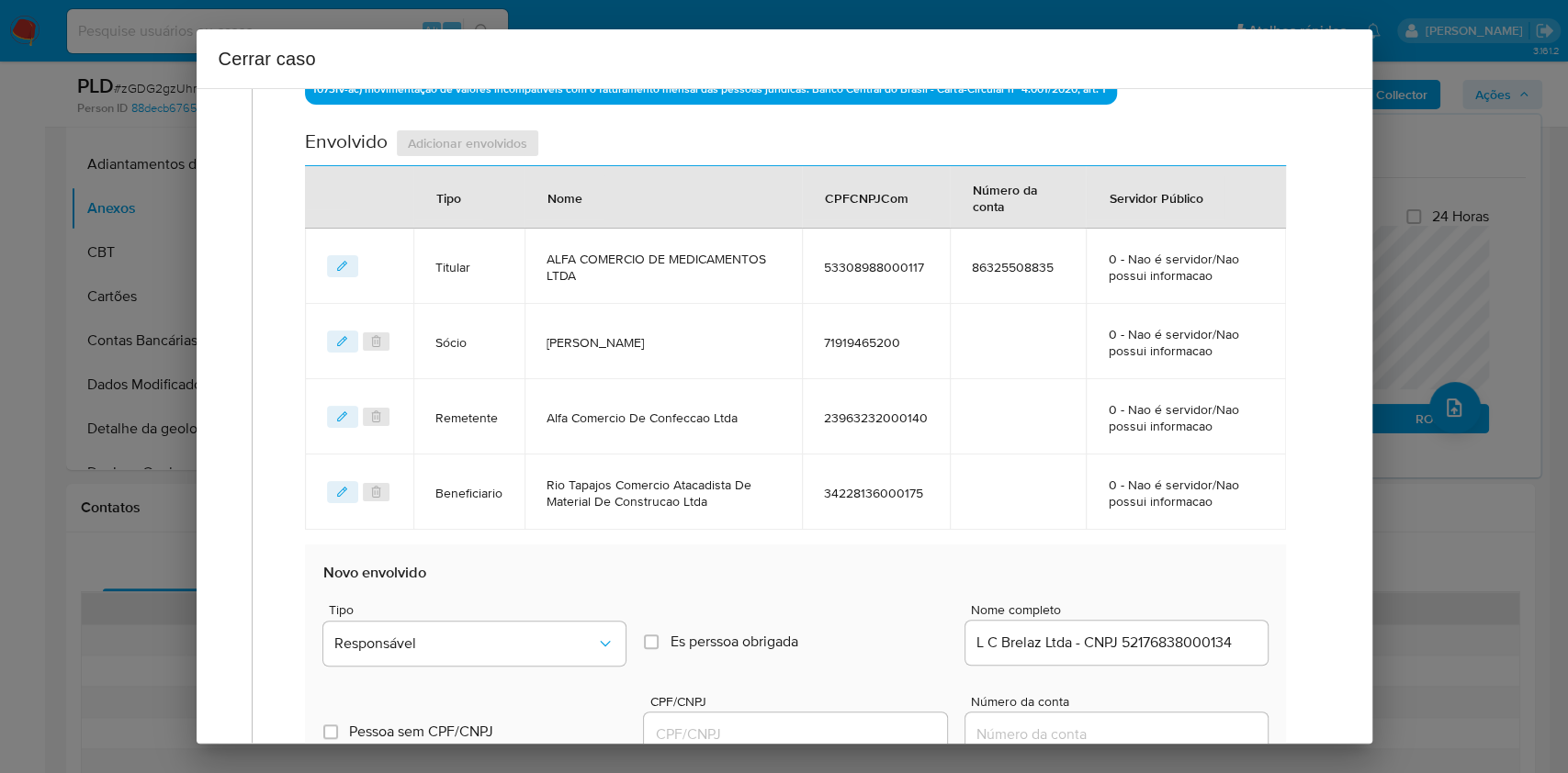
click at [1168, 636] on input "L C Brelaz Ltda - CNPJ 52176838000134" at bounding box center [1117, 643] width 302 height 23
click at [1168, 637] on input "L C Brelaz Ltda - CNPJ 52176838000134" at bounding box center [1117, 643] width 302 height 23
type input "L C Brelaz Ltda"
click at [843, 723] on input "CPF/CNPJ" at bounding box center [795, 735] width 302 height 23
paste input "52176838000134"
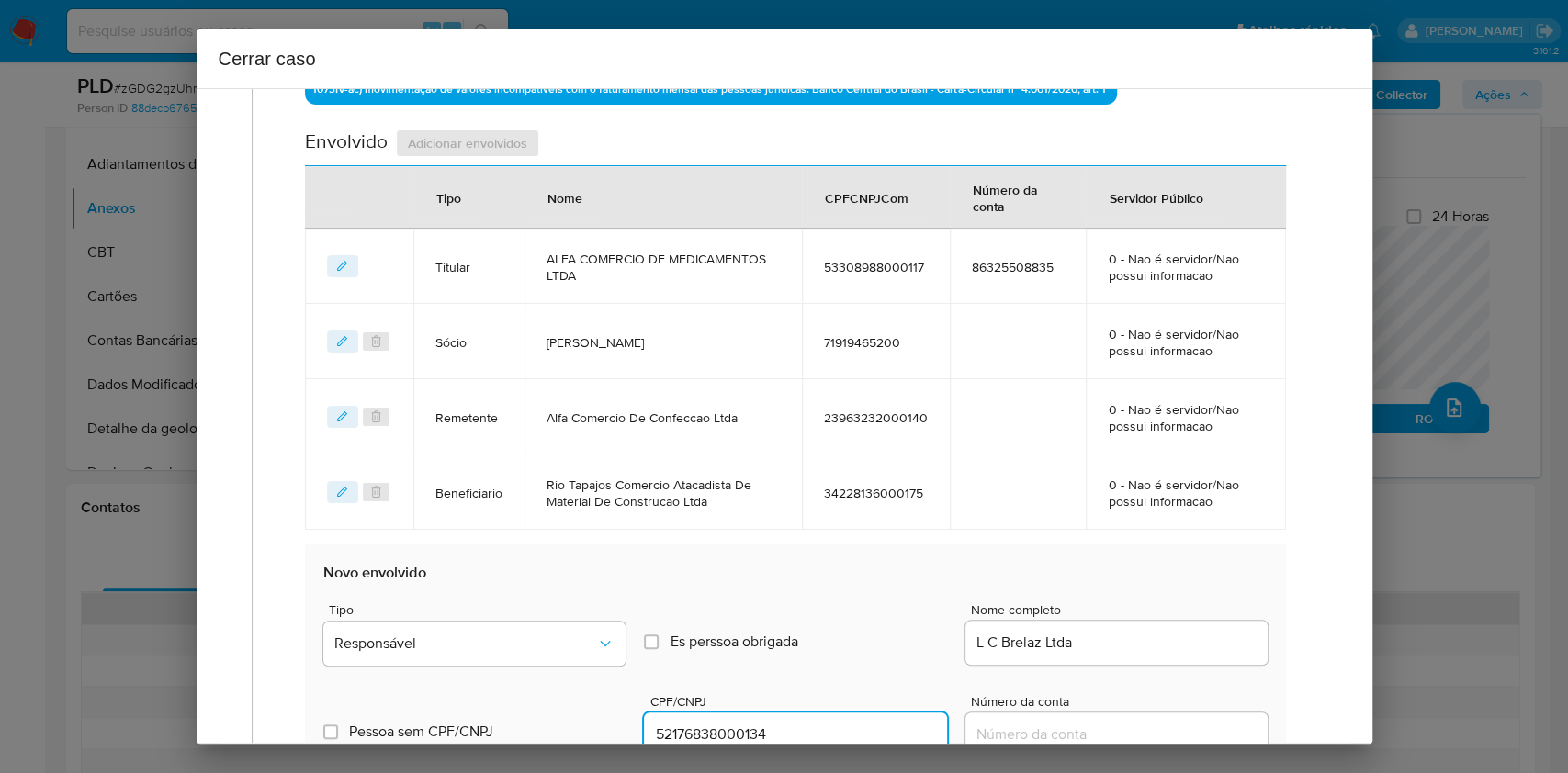
type input "52176838000134"
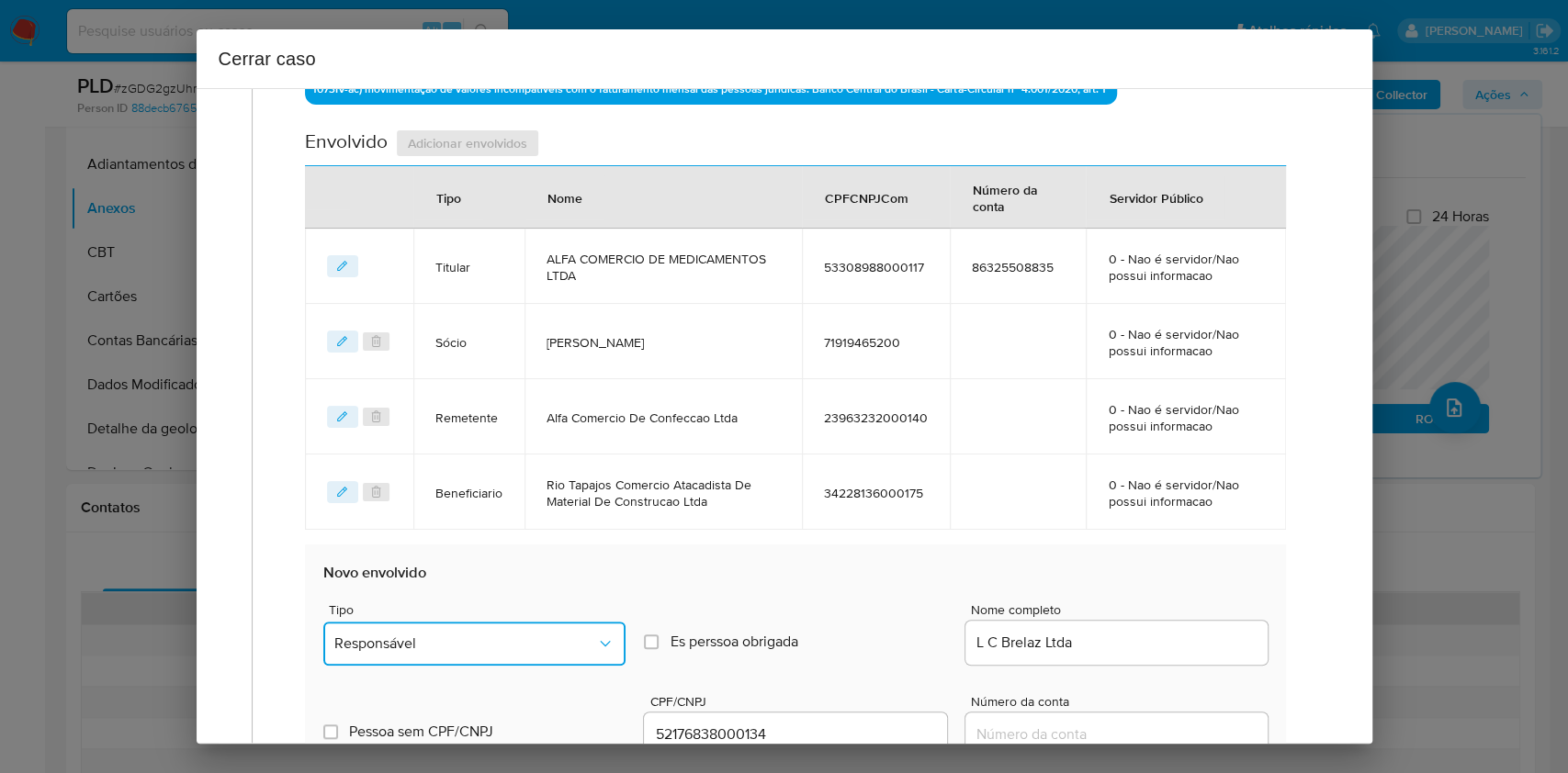
click at [508, 635] on span "Responsável" at bounding box center [464, 644] width 262 height 19
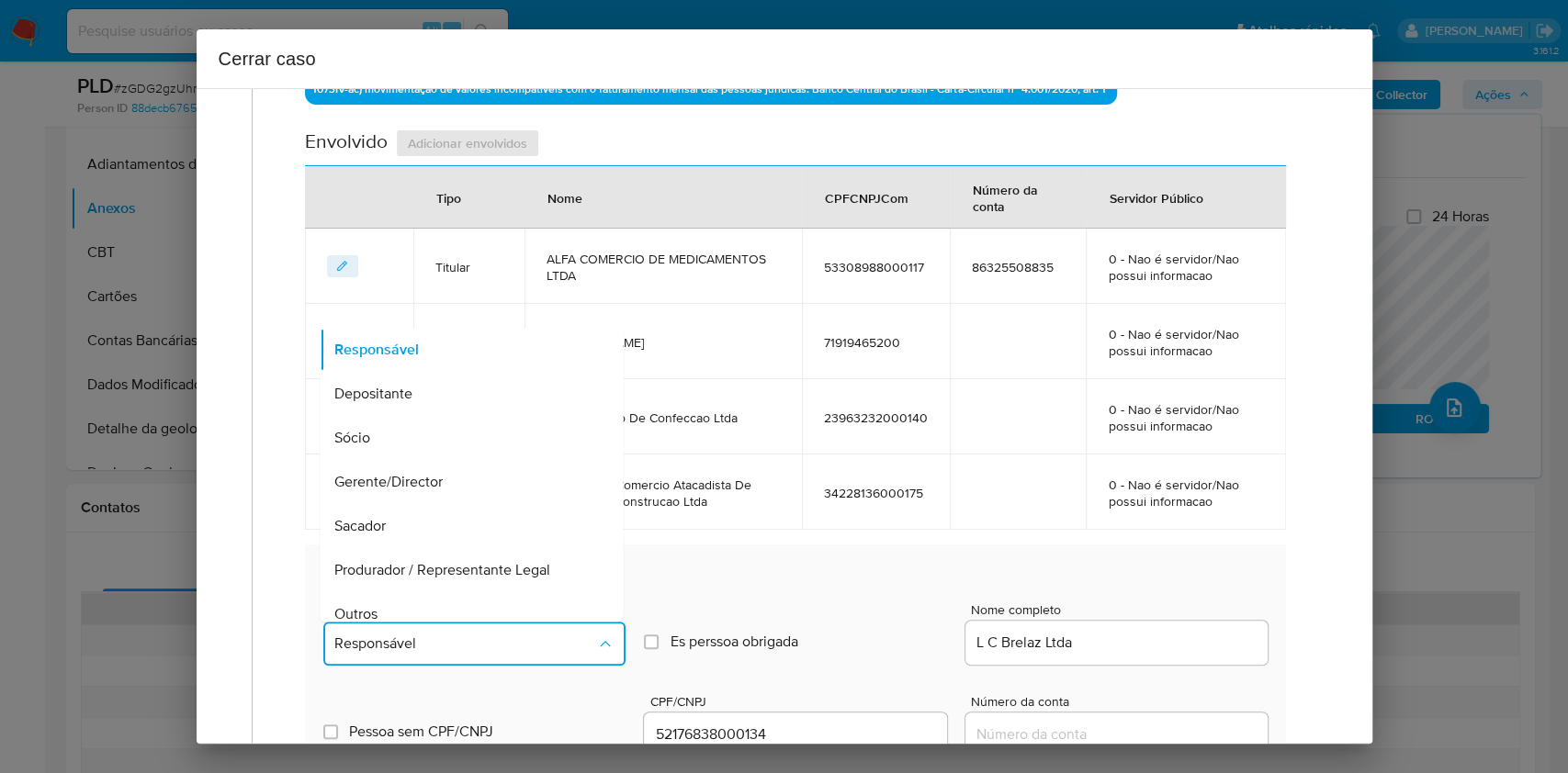
scroll to position [235, 0]
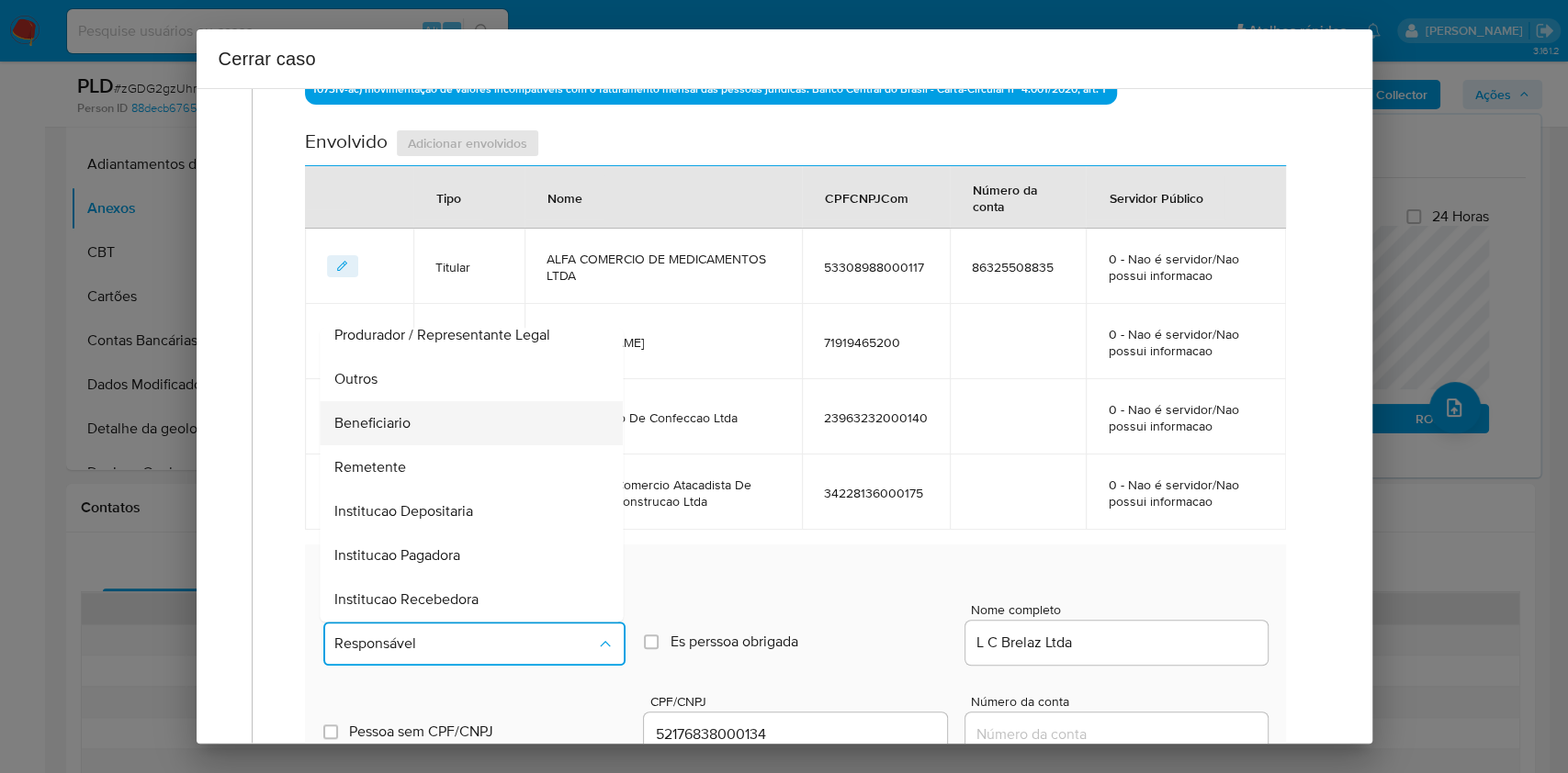
click at [422, 418] on div "Beneficiario" at bounding box center [466, 423] width 263 height 44
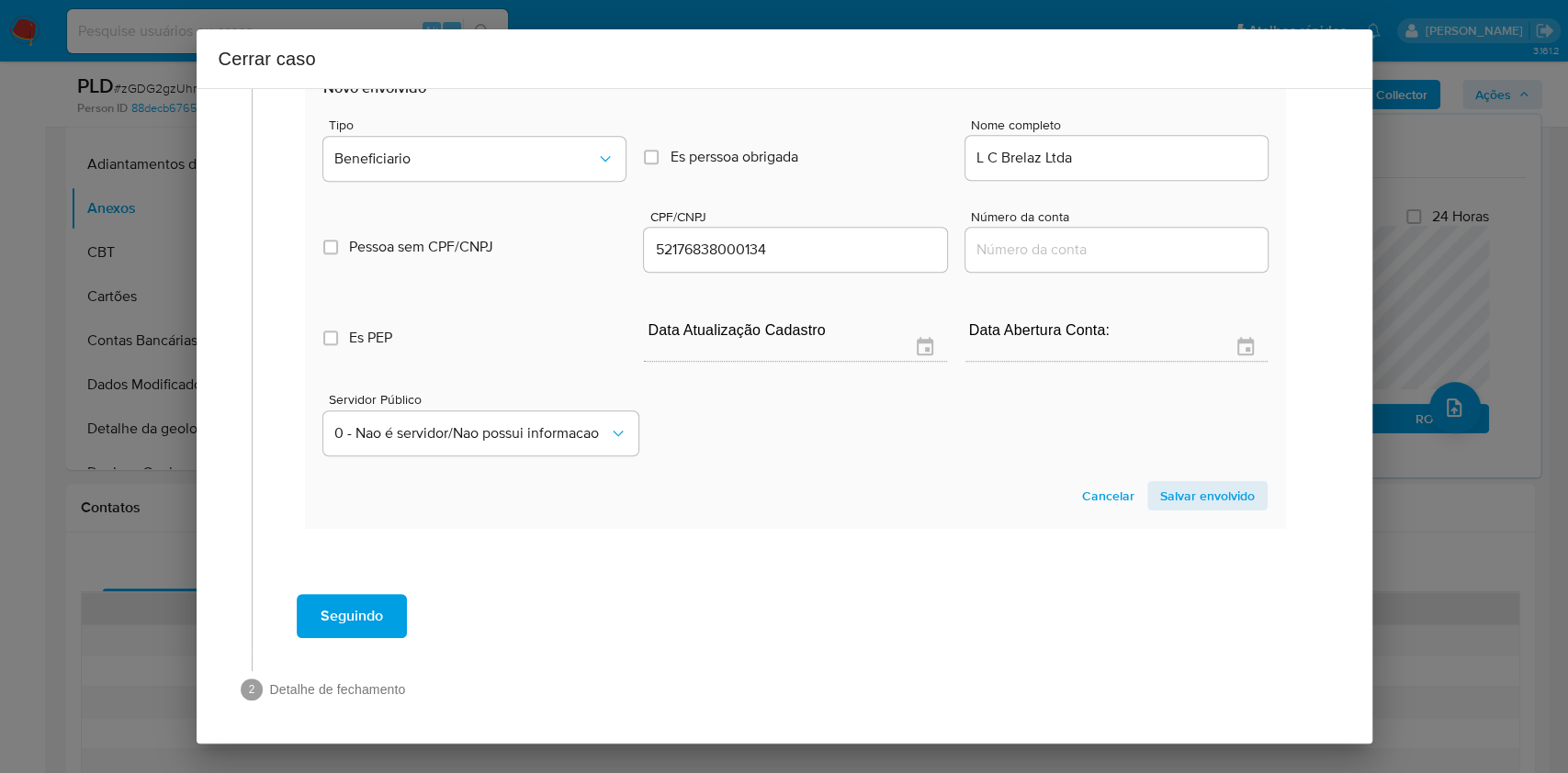
click at [1225, 503] on span "Salvar envolvido" at bounding box center [1208, 495] width 95 height 25
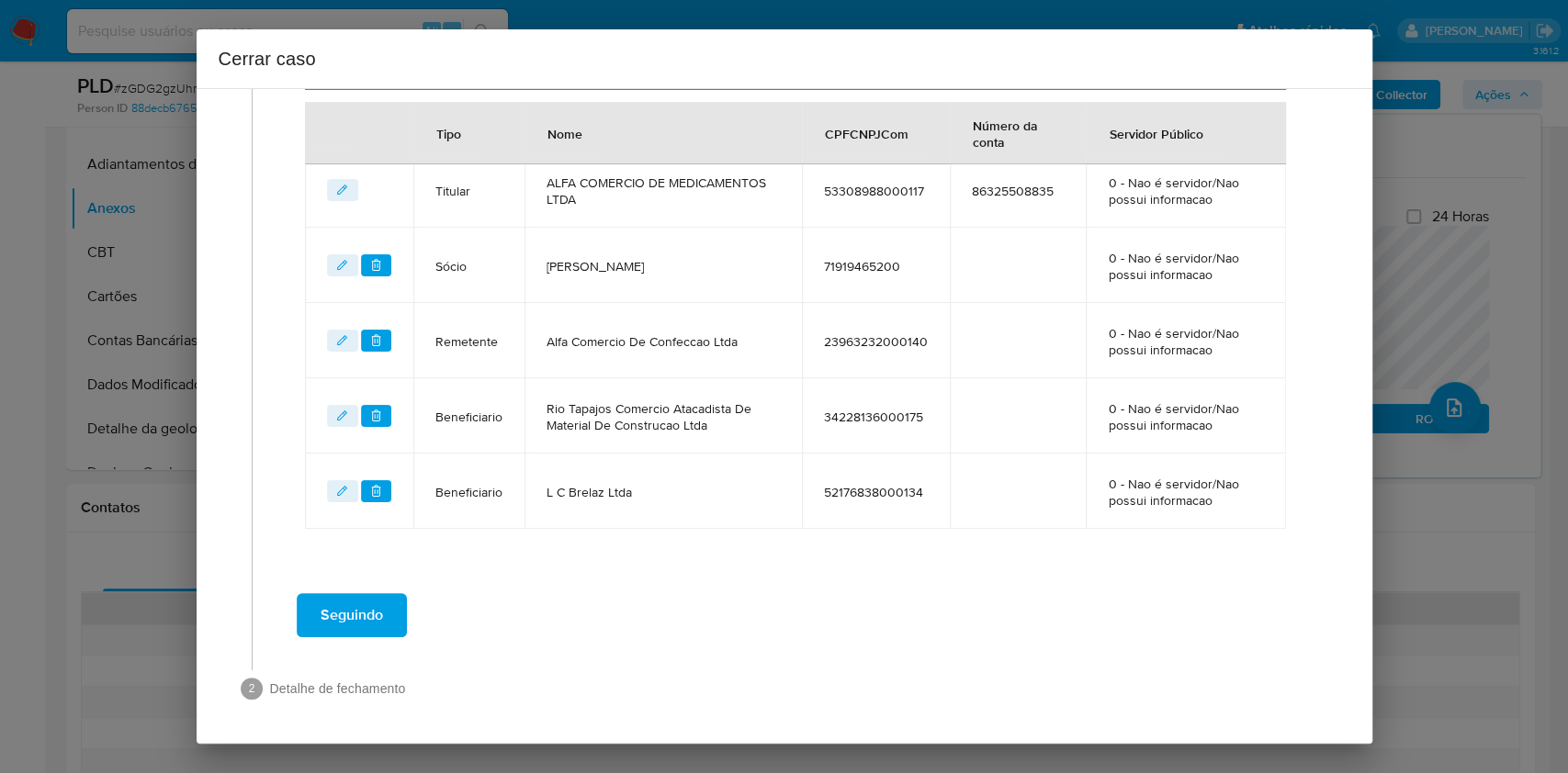
click at [356, 614] on span "Seguindo" at bounding box center [352, 615] width 63 height 40
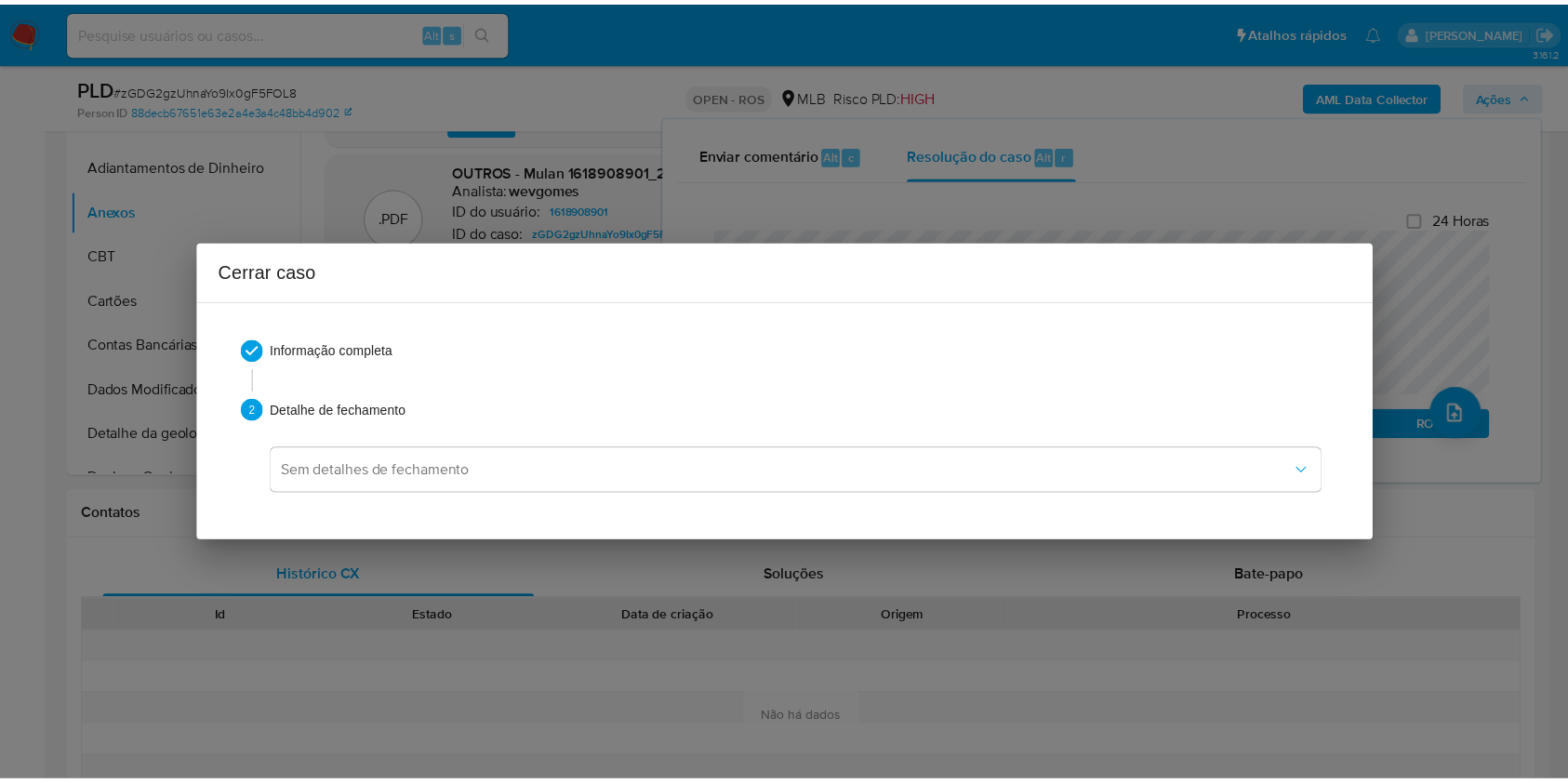
scroll to position [3197, 0]
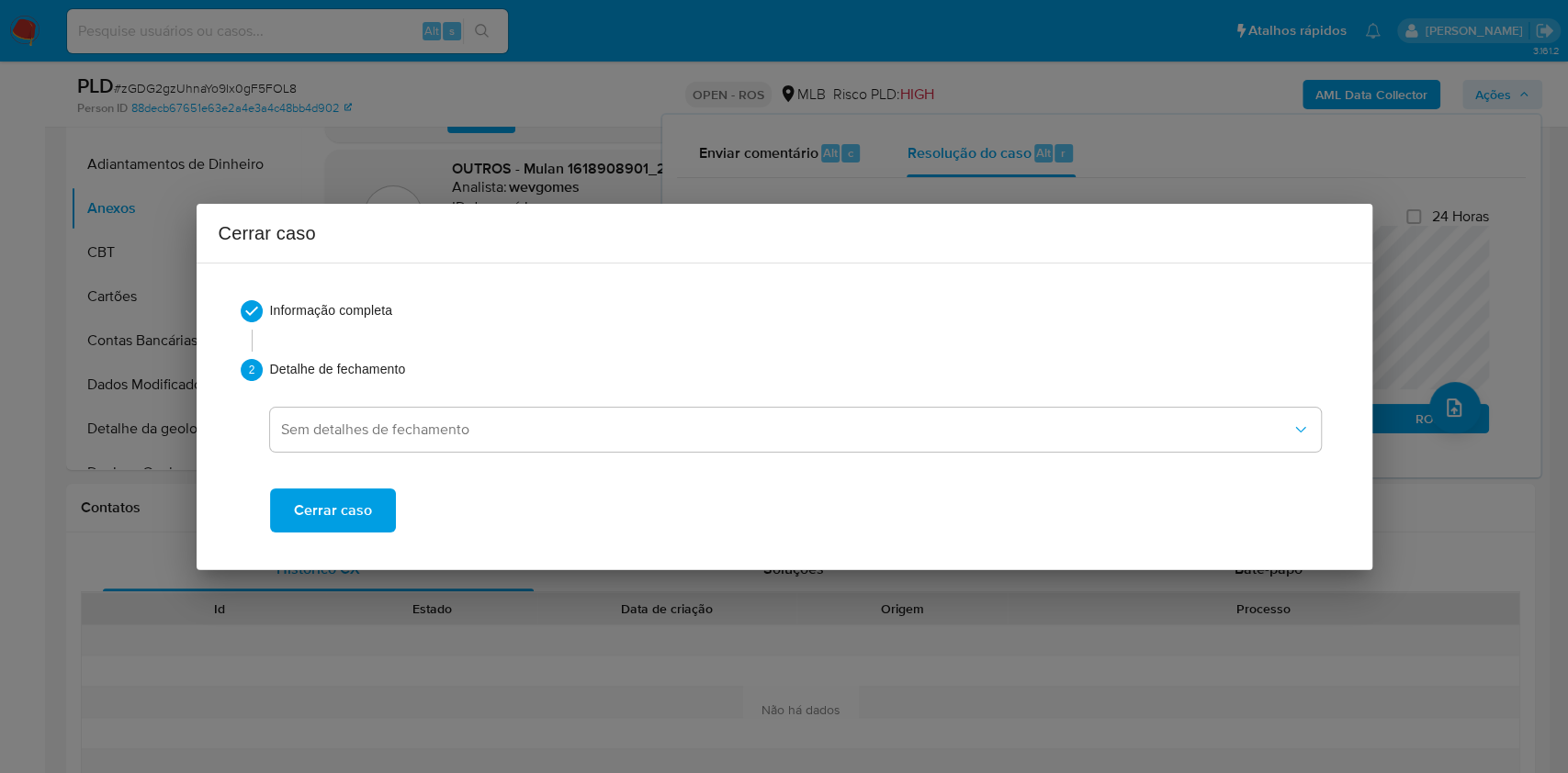
click at [343, 491] on span "Cerrar caso" at bounding box center [332, 510] width 78 height 40
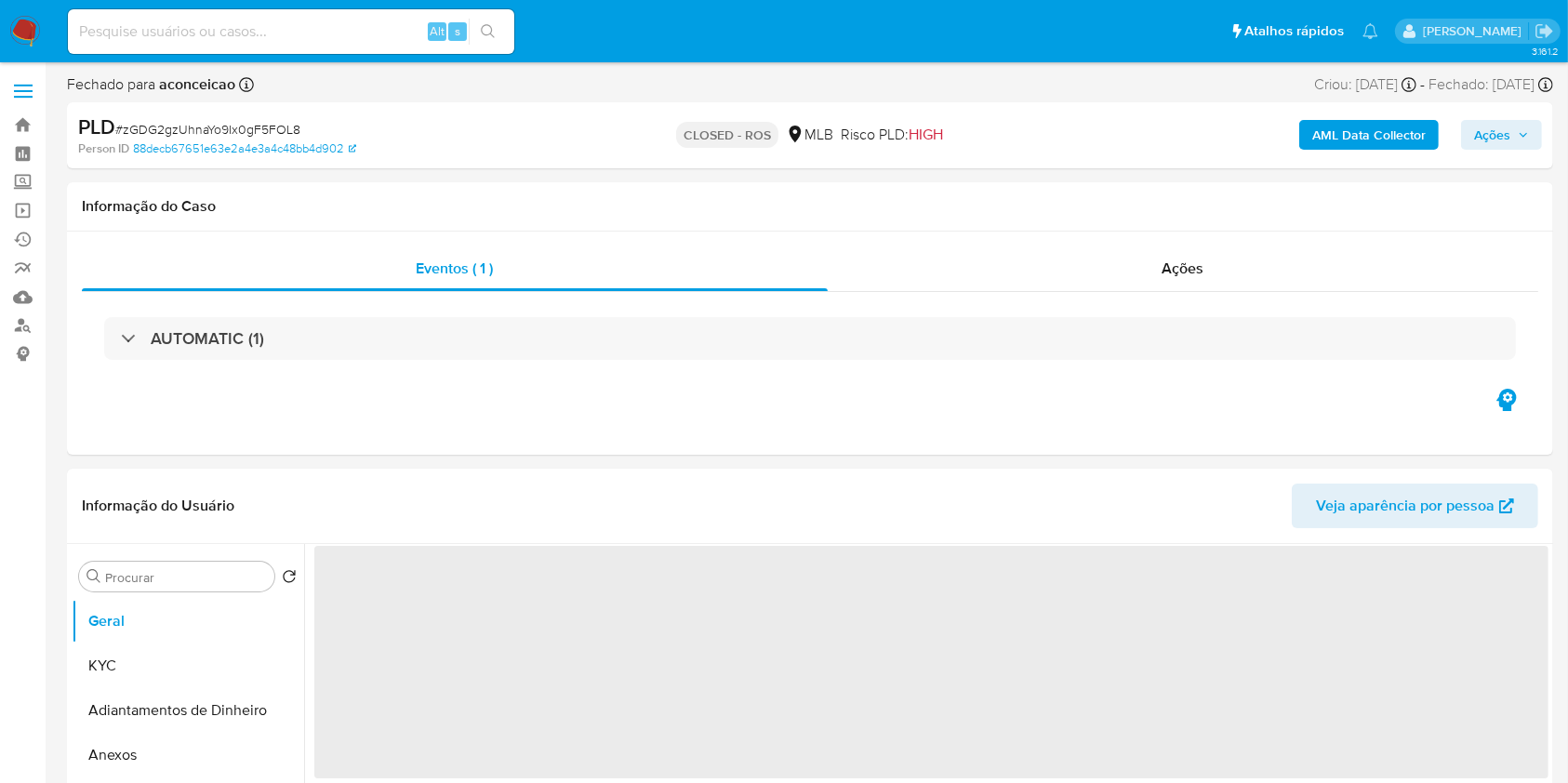
click at [271, 127] on span "# zGDG2gzUhnaYo9Ix0gF5FOL8" at bounding box center [207, 129] width 185 height 19
select select "10"
click at [271, 127] on span "# zGDG2gzUhnaYo9Ix0gF5FOL8" at bounding box center [207, 129] width 185 height 19
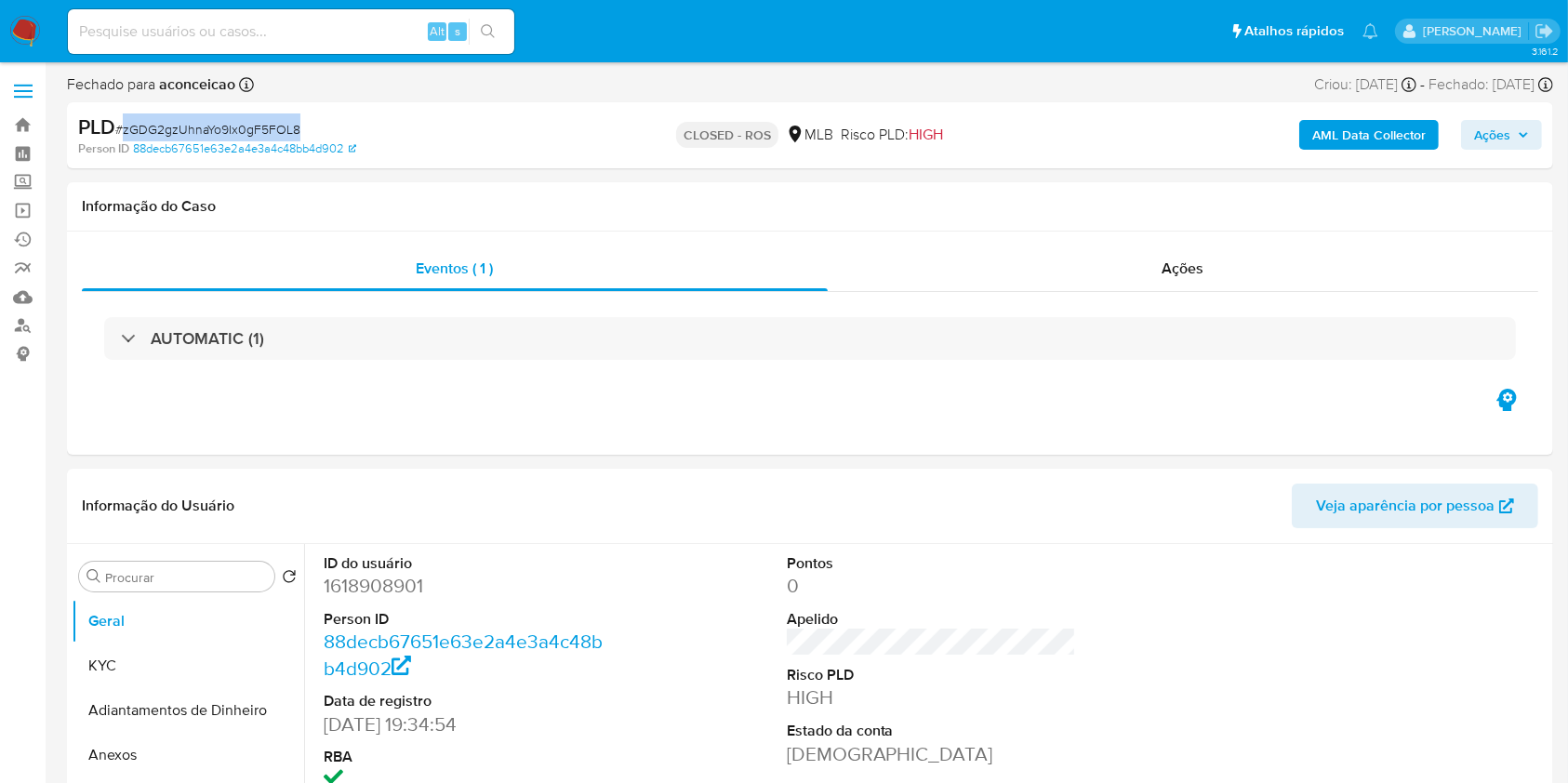
copy span "zGDG2gzUhnaYo9Ix0gF5FOL8"
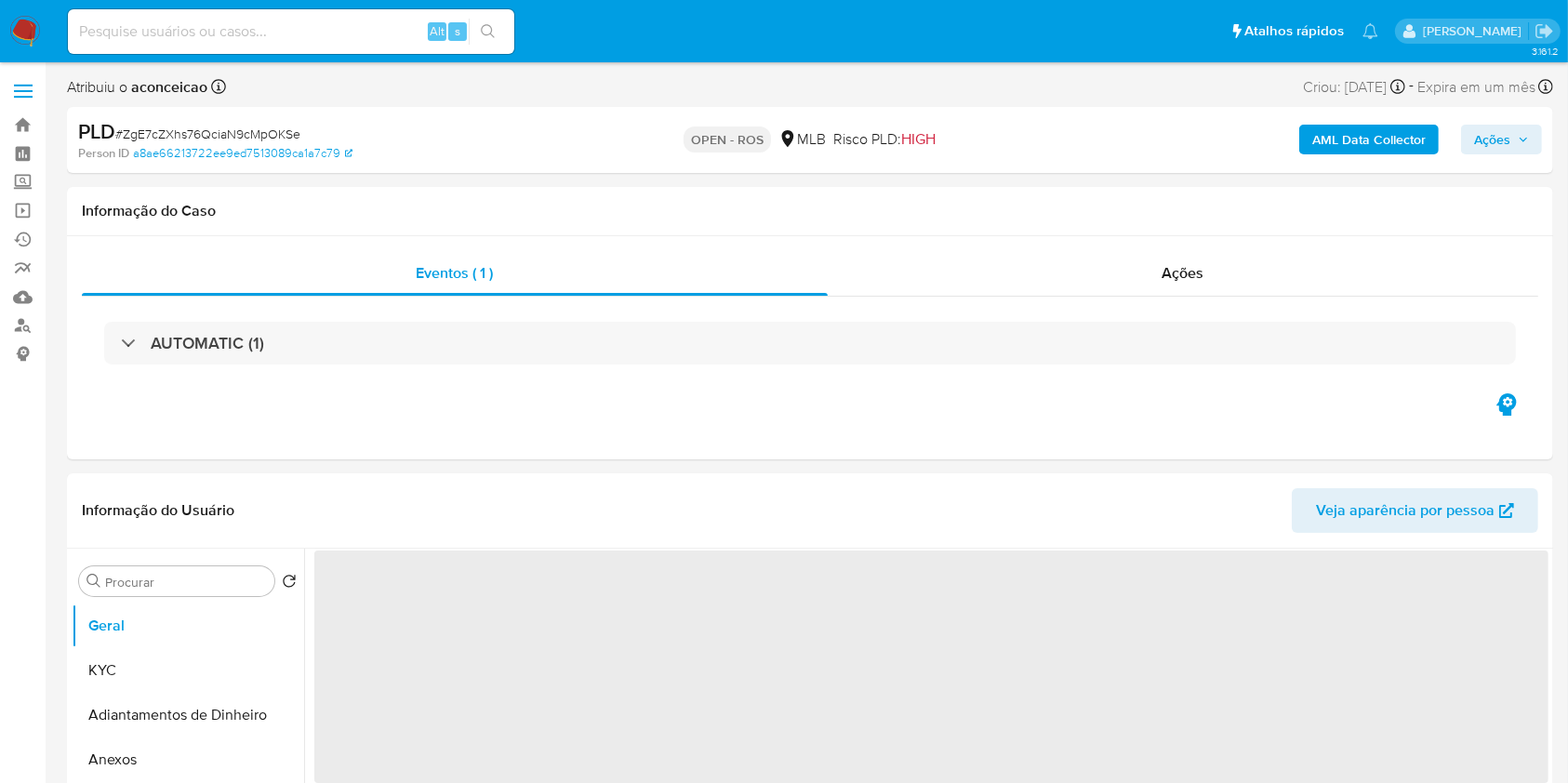
select select "10"
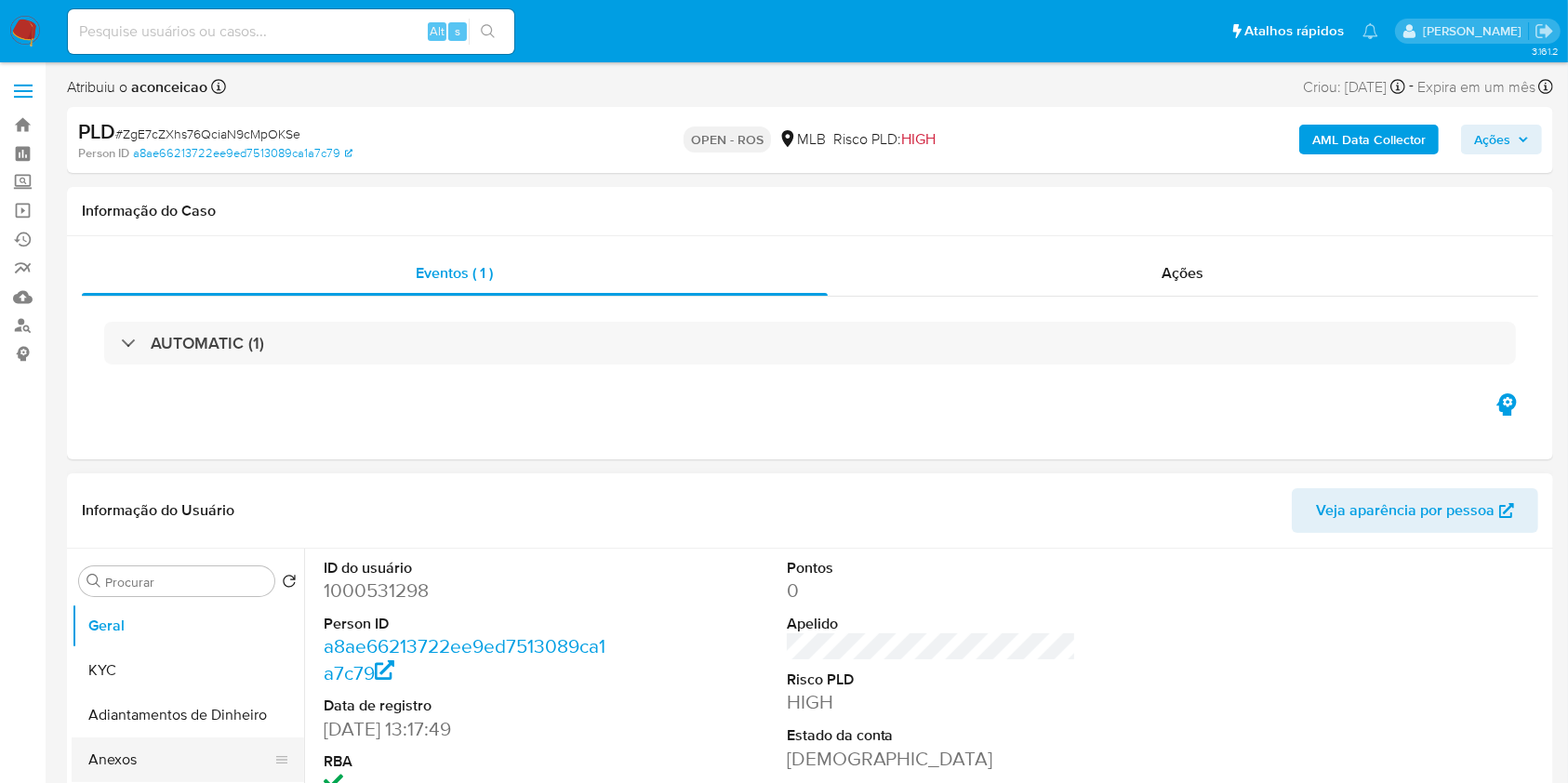
click at [194, 757] on button "Anexos" at bounding box center [179, 759] width 217 height 45
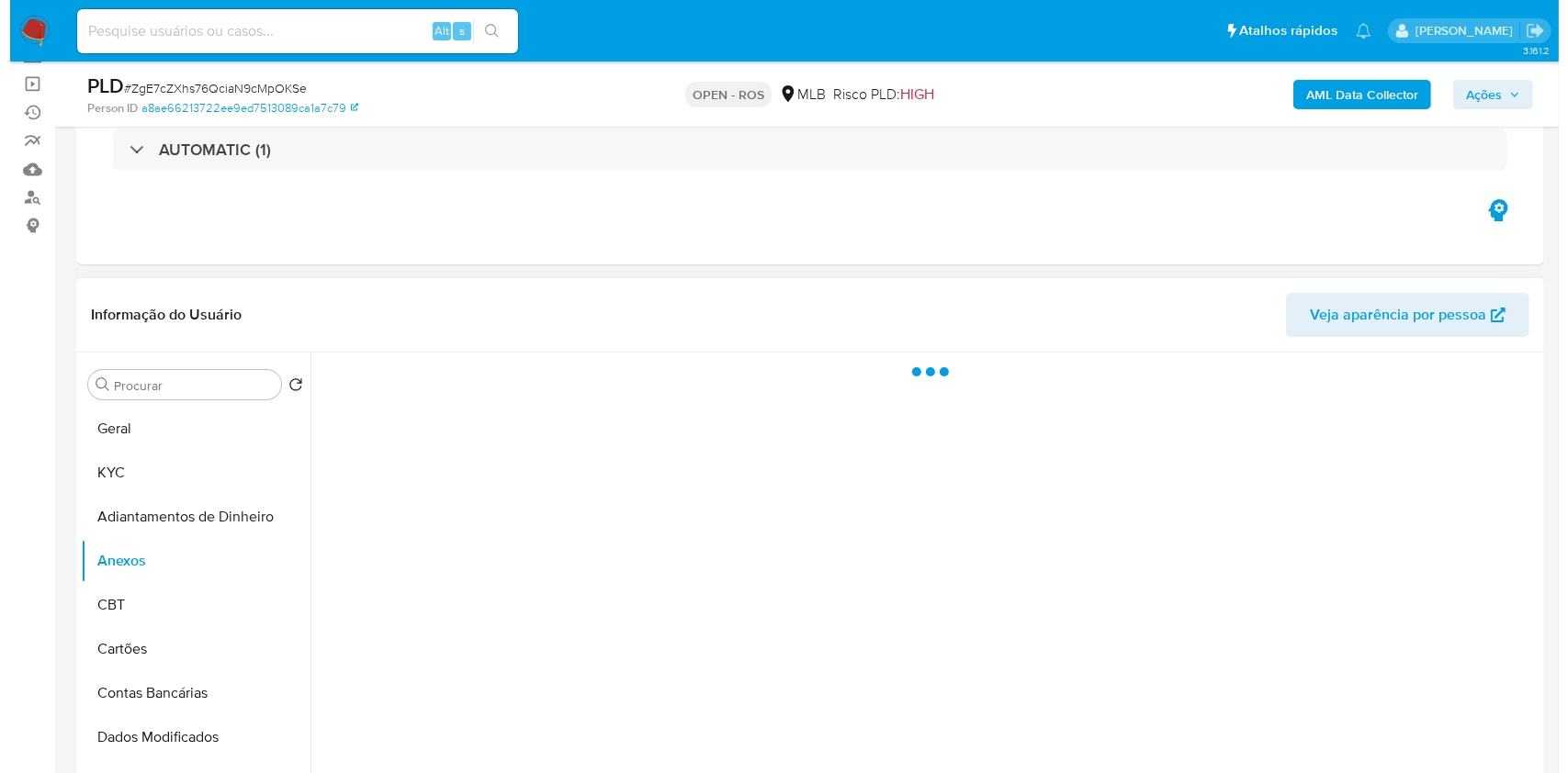
scroll to position [244, 0]
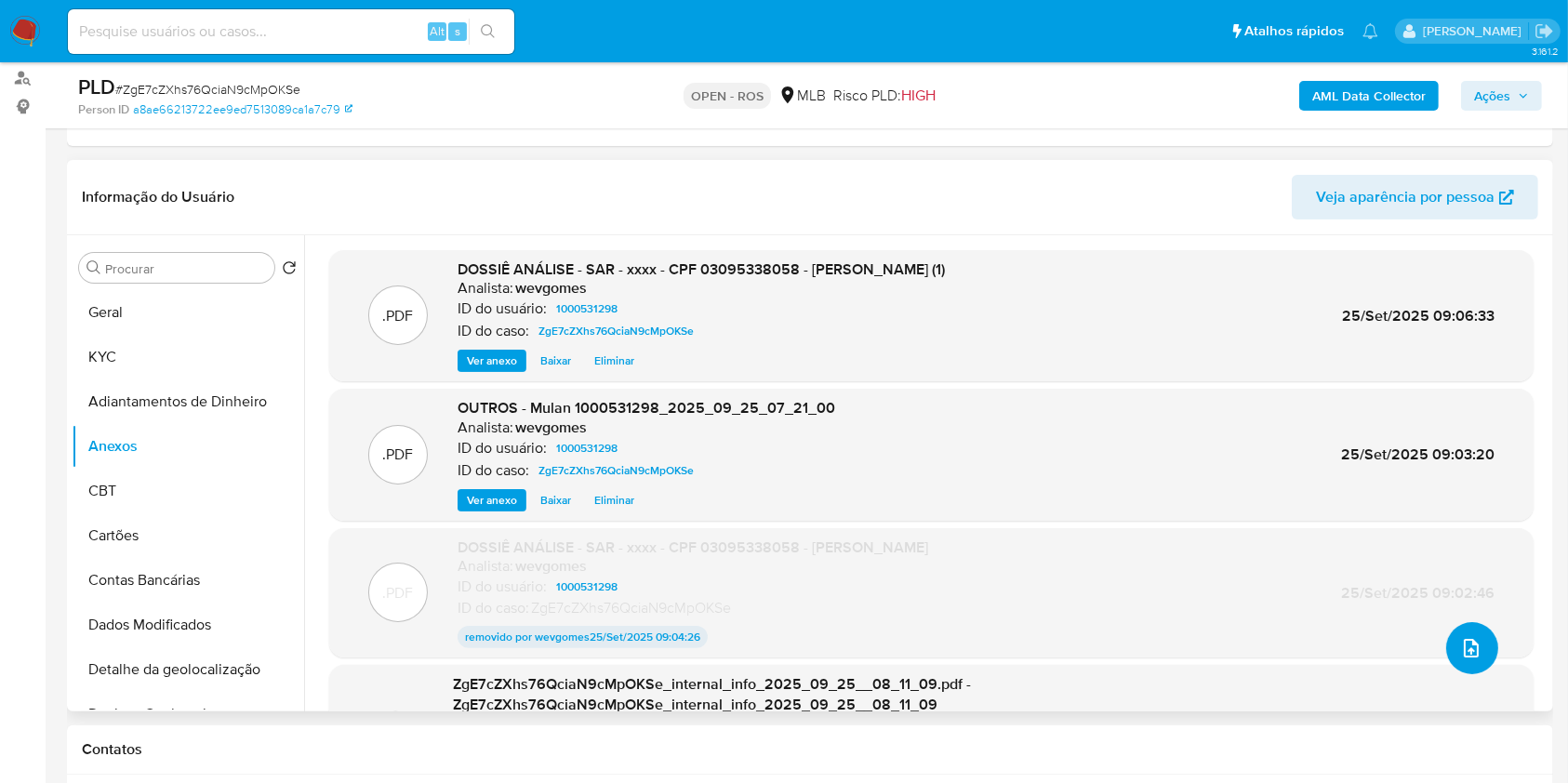
click at [1473, 640] on span "upload-file" at bounding box center [1471, 649] width 23 height 23
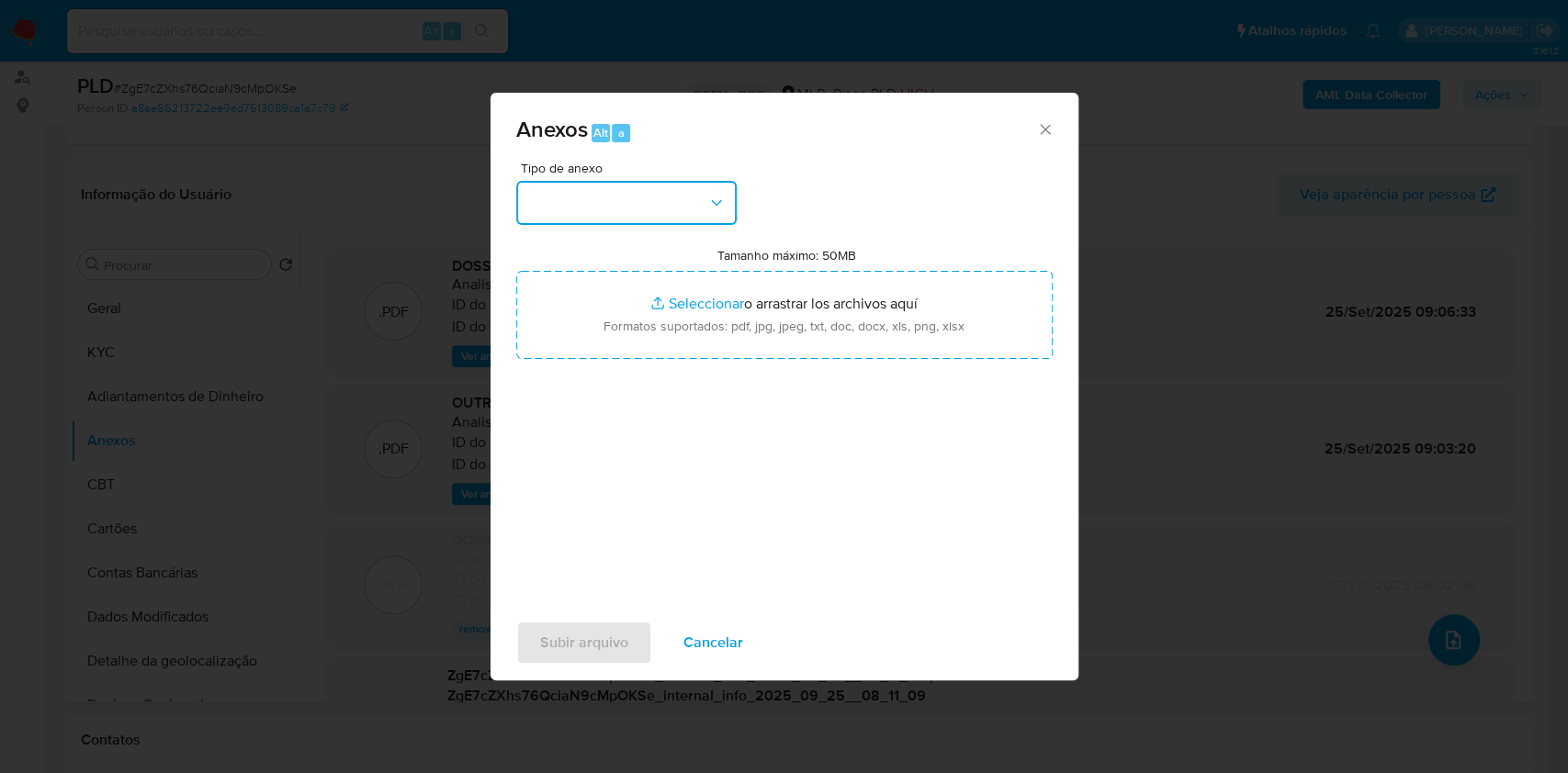
click at [666, 217] on button "button" at bounding box center [626, 203] width 221 height 44
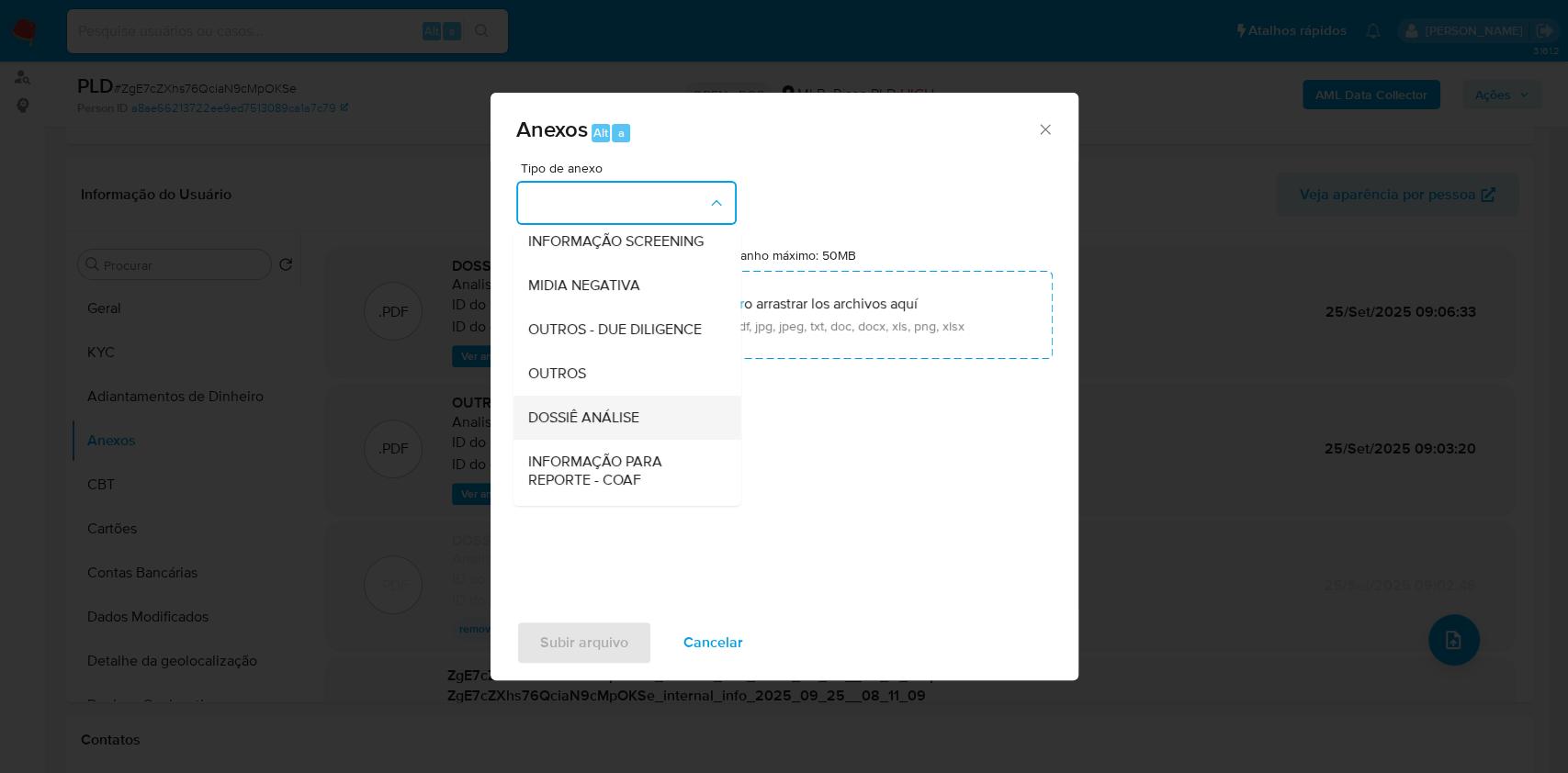
scroll to position [282, 0]
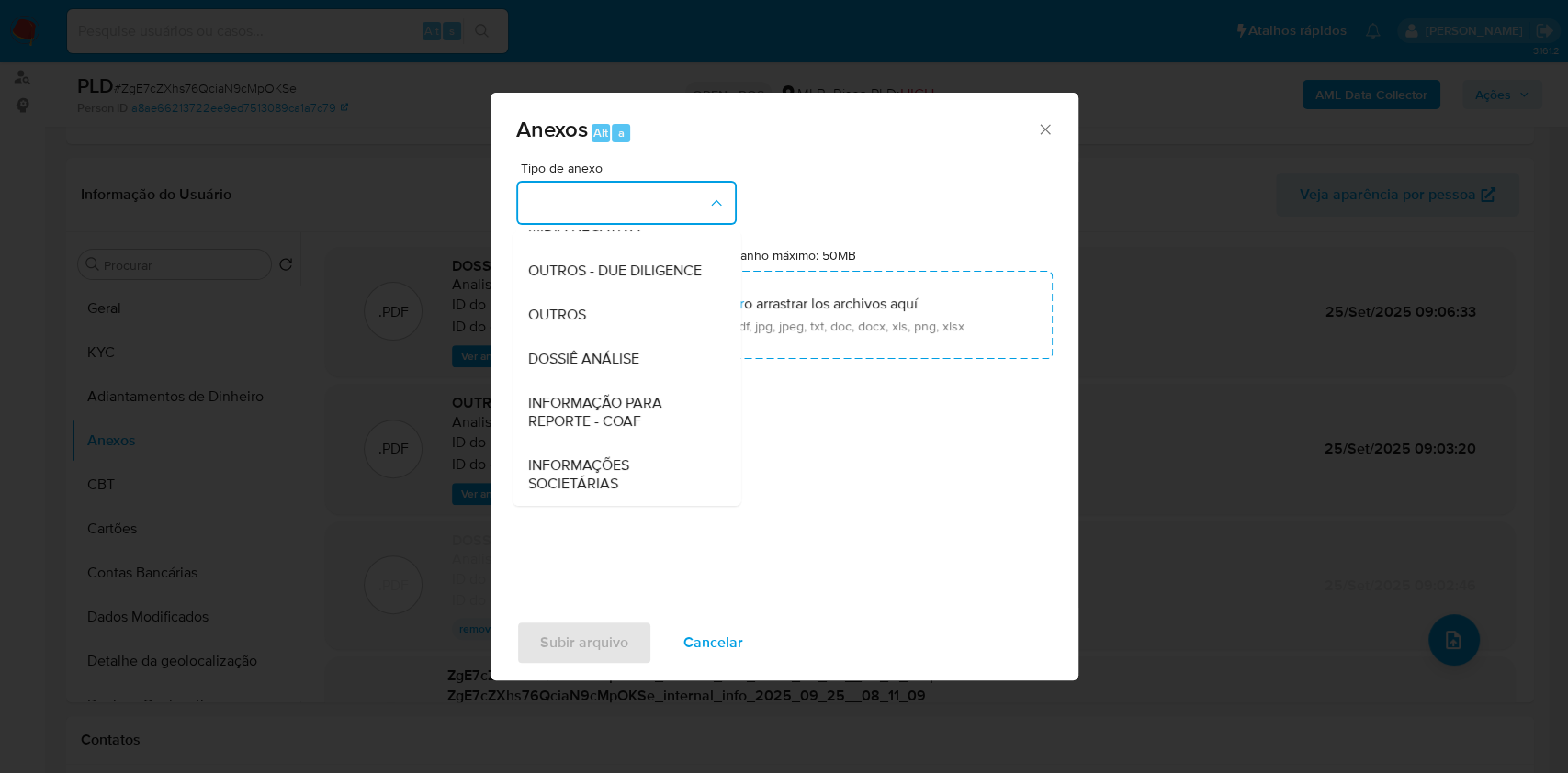
drag, startPoint x: 616, startPoint y: 408, endPoint x: 667, endPoint y: 370, distance: 63.6
click at [617, 406] on span "INFORMAÇÃO PARA REPORTE - COAF" at bounding box center [621, 412] width 188 height 37
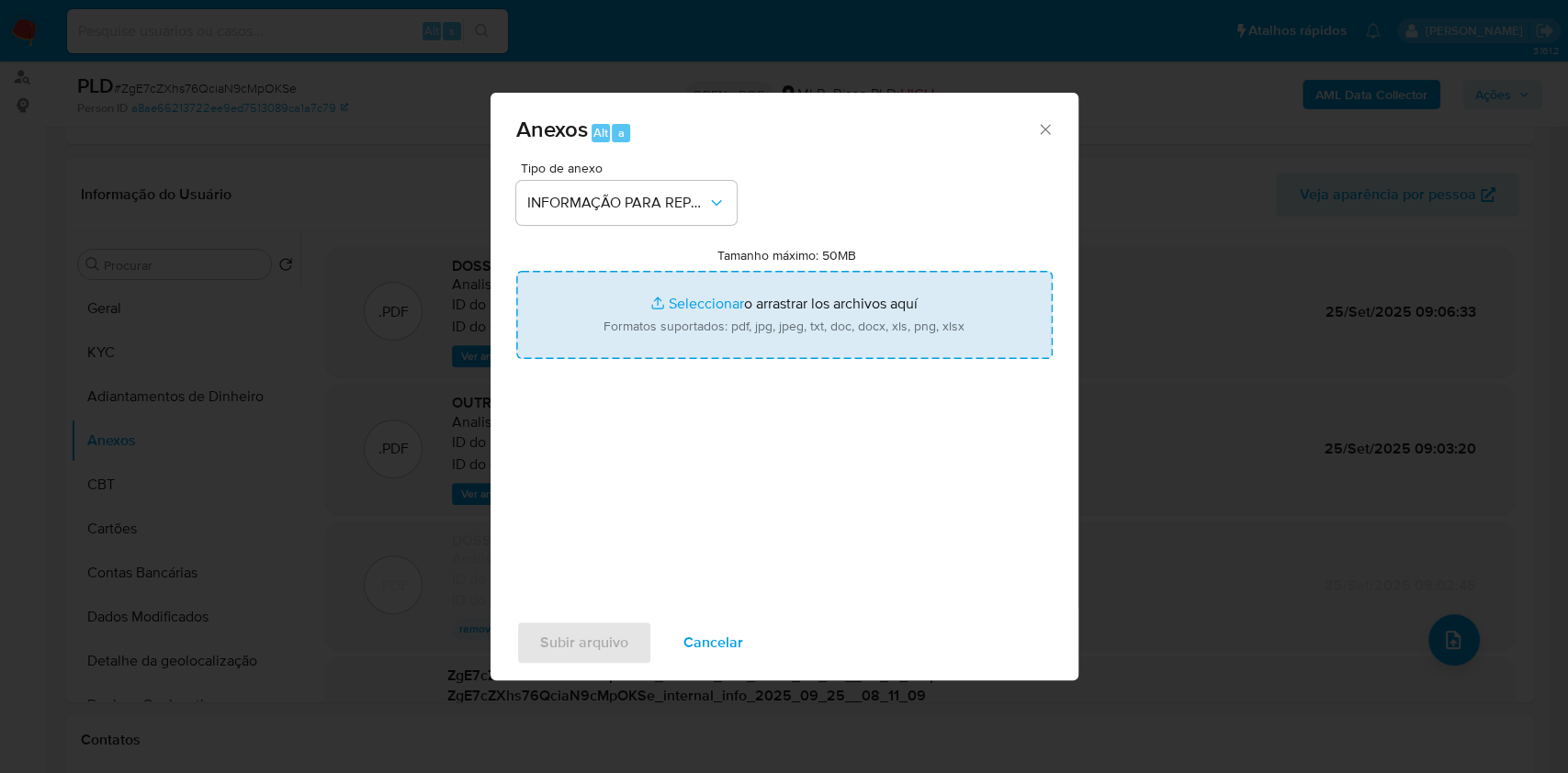
type input "C:\fakepath\SAR - ZgE7cZXhs76QciaN9cMpOKSe - CPF 03095338058 - [PERSON_NAME].pdf"
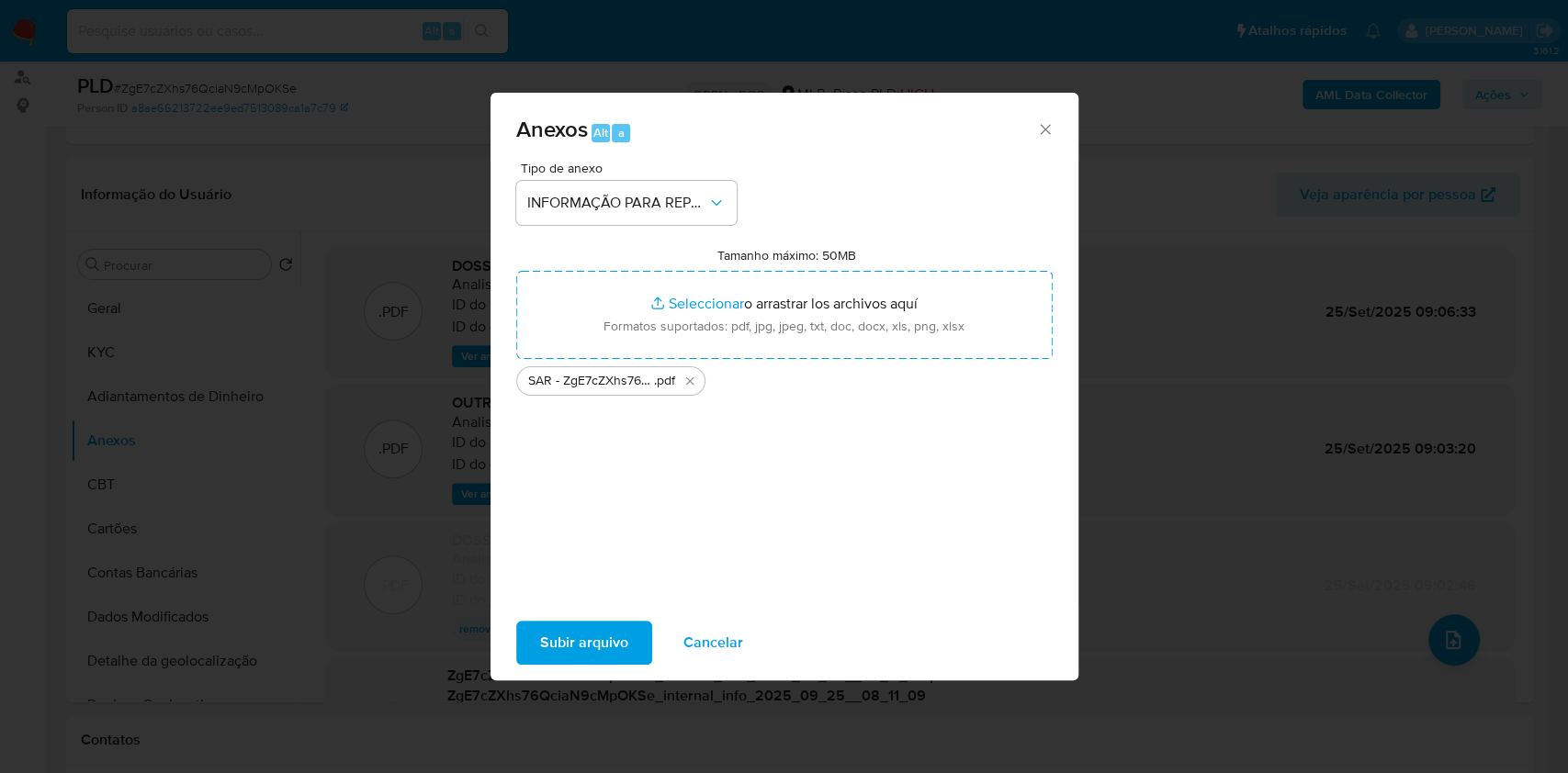
click at [619, 651] on span "Subir arquivo" at bounding box center [585, 643] width 88 height 40
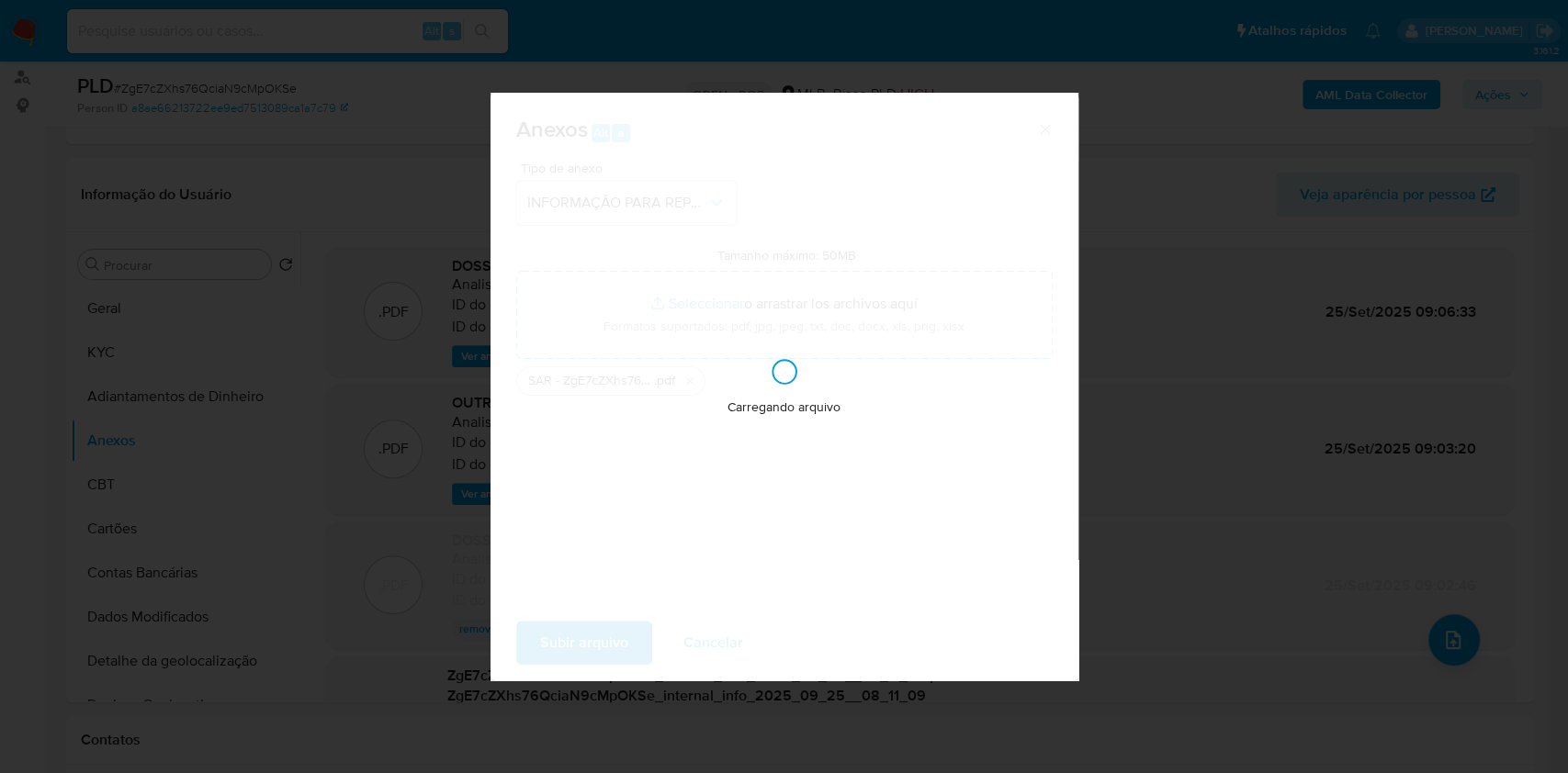
click at [1251, 397] on div "Anexos Alt a Tipo de anexo INFORMAÇÃO PARA REPORTE - COAF Tamanho máximo: 50MB …" at bounding box center [784, 386] width 1568 height 773
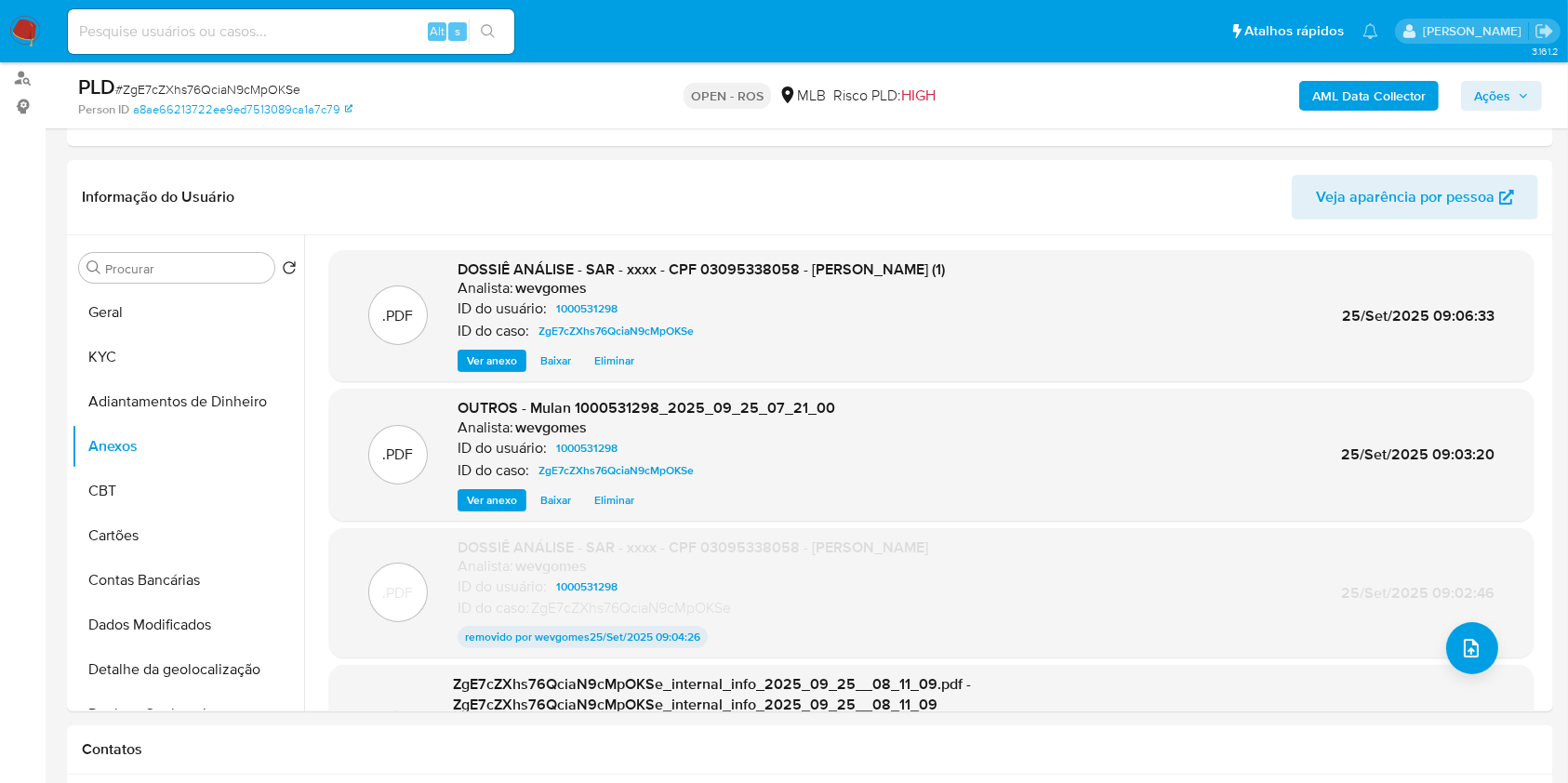
click at [1489, 91] on span "Ações" at bounding box center [1492, 95] width 36 height 29
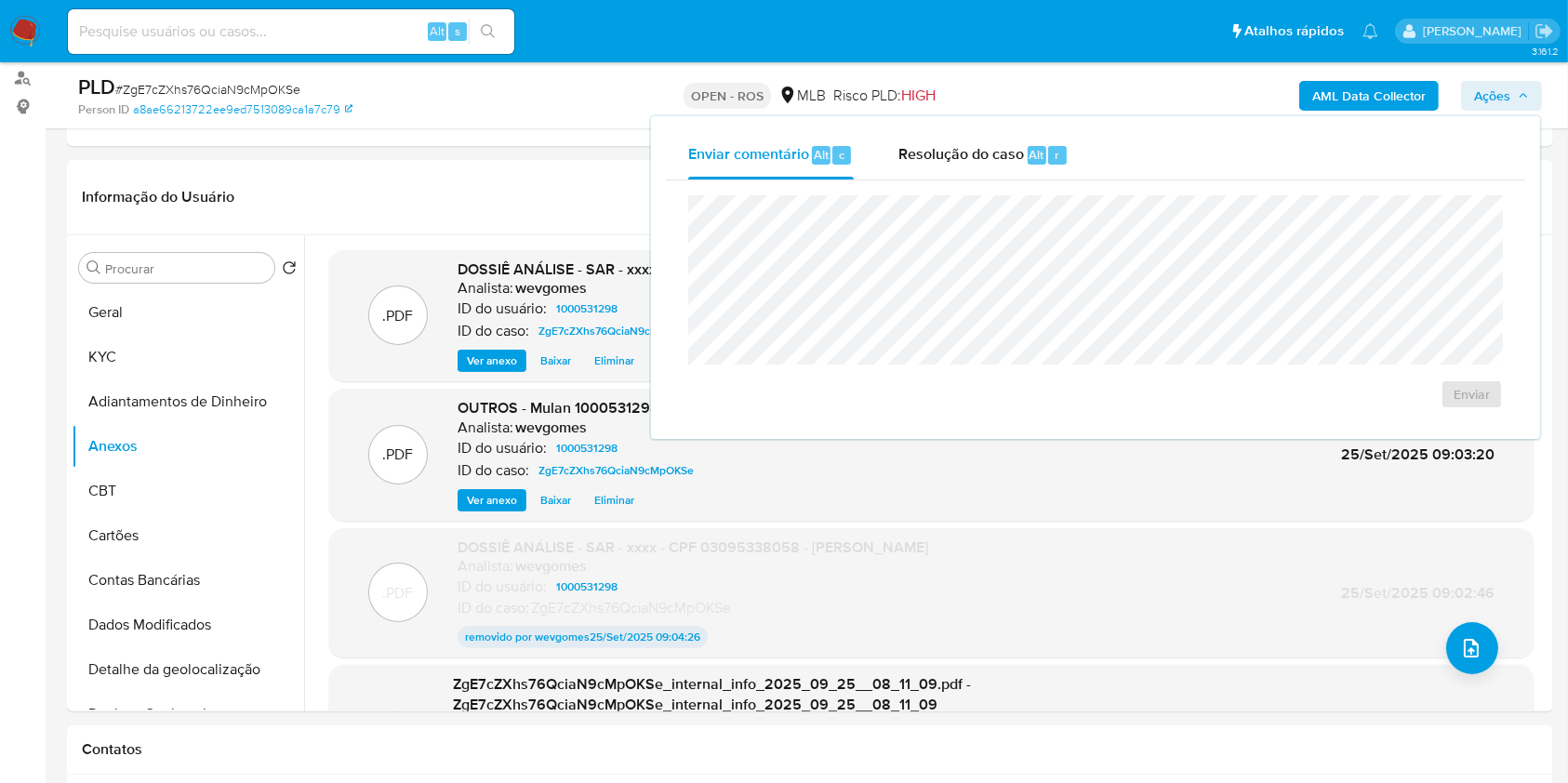
drag, startPoint x: 1013, startPoint y: 158, endPoint x: 1017, endPoint y: 191, distance: 33.2
click at [1017, 191] on div "Enviar comentário Alt c Resolução do caso Alt r Enviar" at bounding box center [1095, 277] width 860 height 293
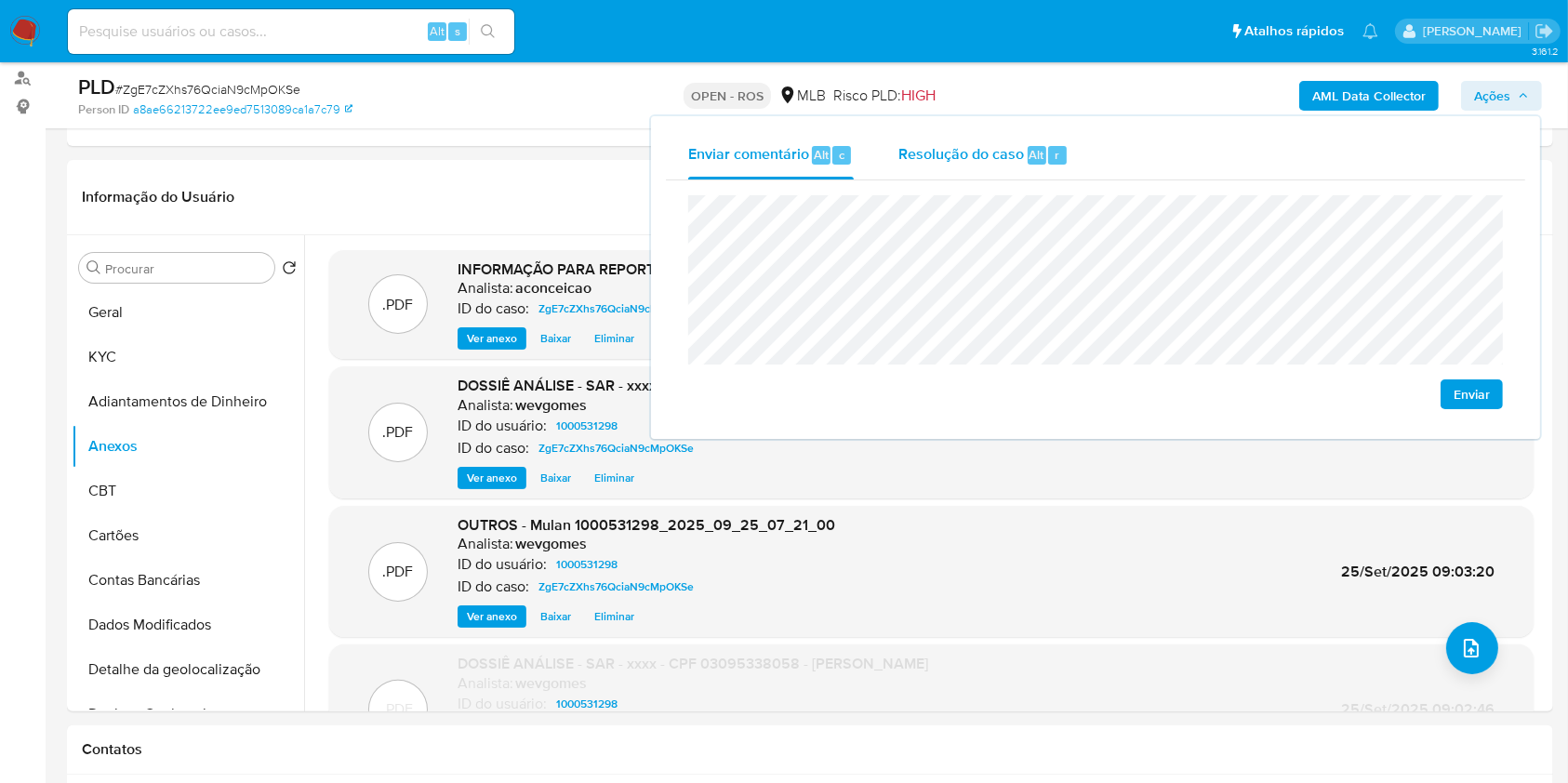
click at [995, 176] on div "Resolução do caso Alt r" at bounding box center [983, 155] width 170 height 48
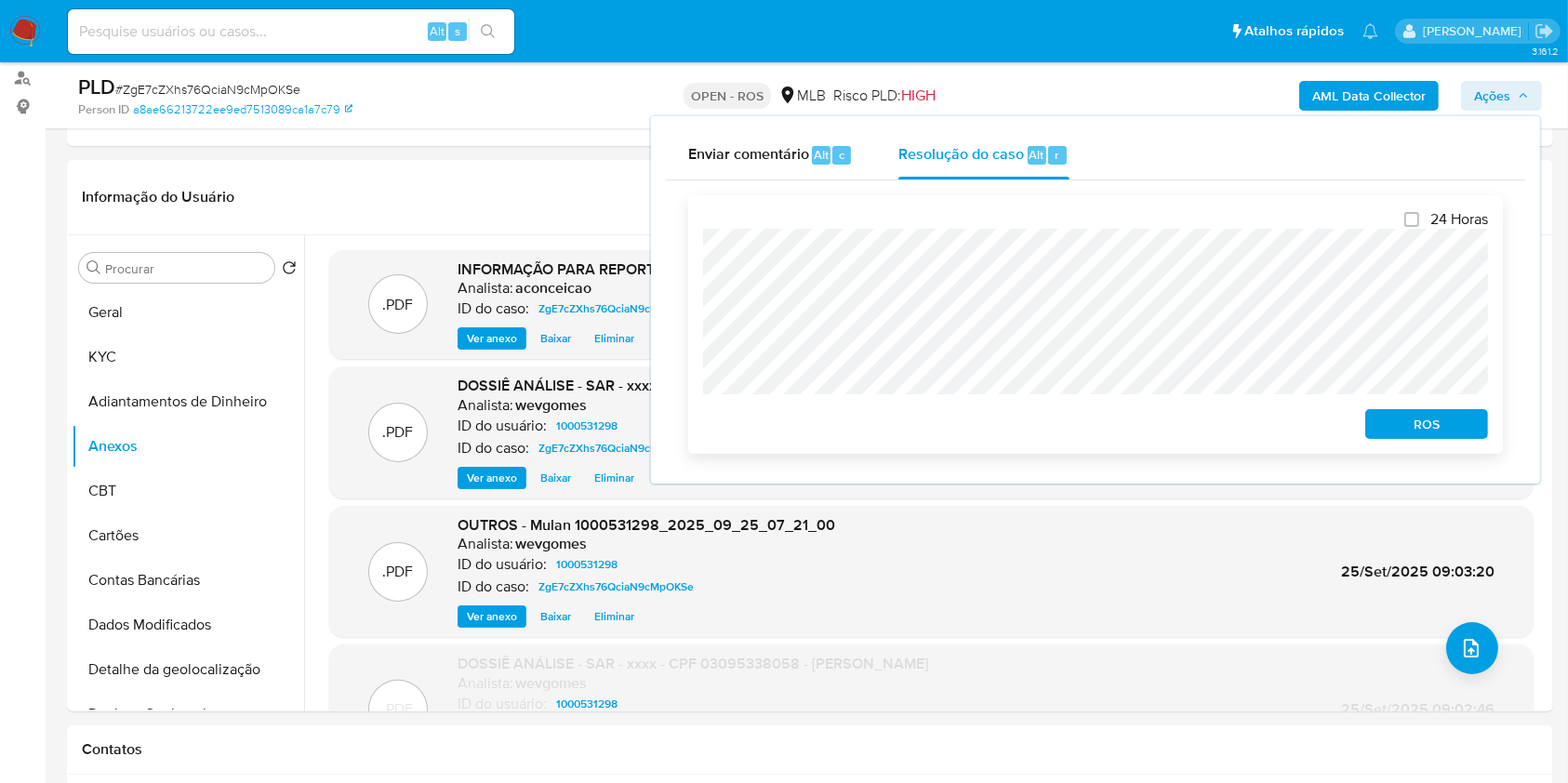
click at [1380, 428] on span "ROS" at bounding box center [1426, 424] width 97 height 26
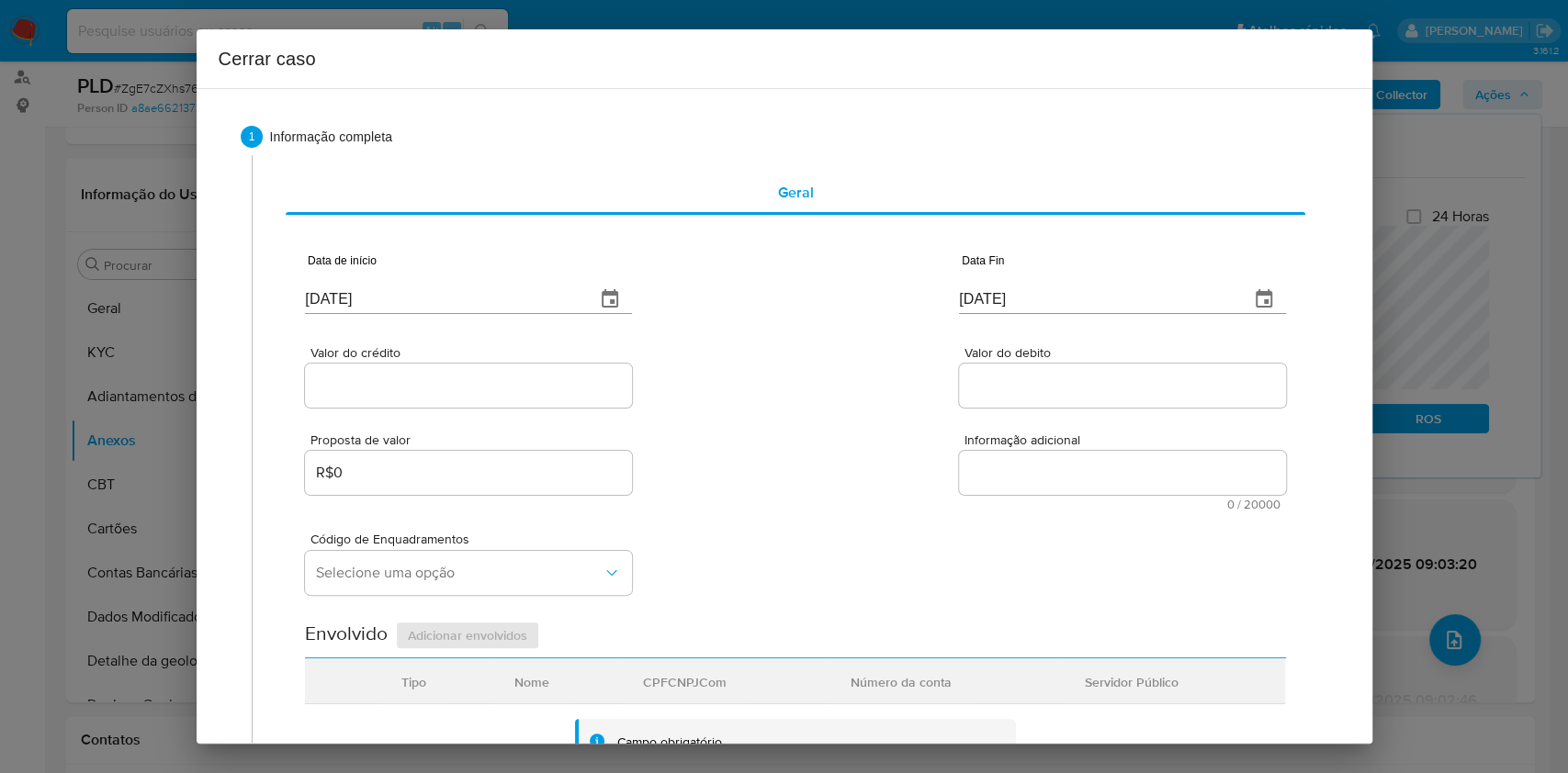
click at [543, 286] on input "29/09/2025" at bounding box center [443, 299] width 276 height 29
click at [543, 287] on input "29/09/2025" at bounding box center [443, 299] width 276 height 29
click at [543, 288] on input "29/09/2025" at bounding box center [443, 299] width 276 height 29
paste input "15/08"
type input "15/08/2025"
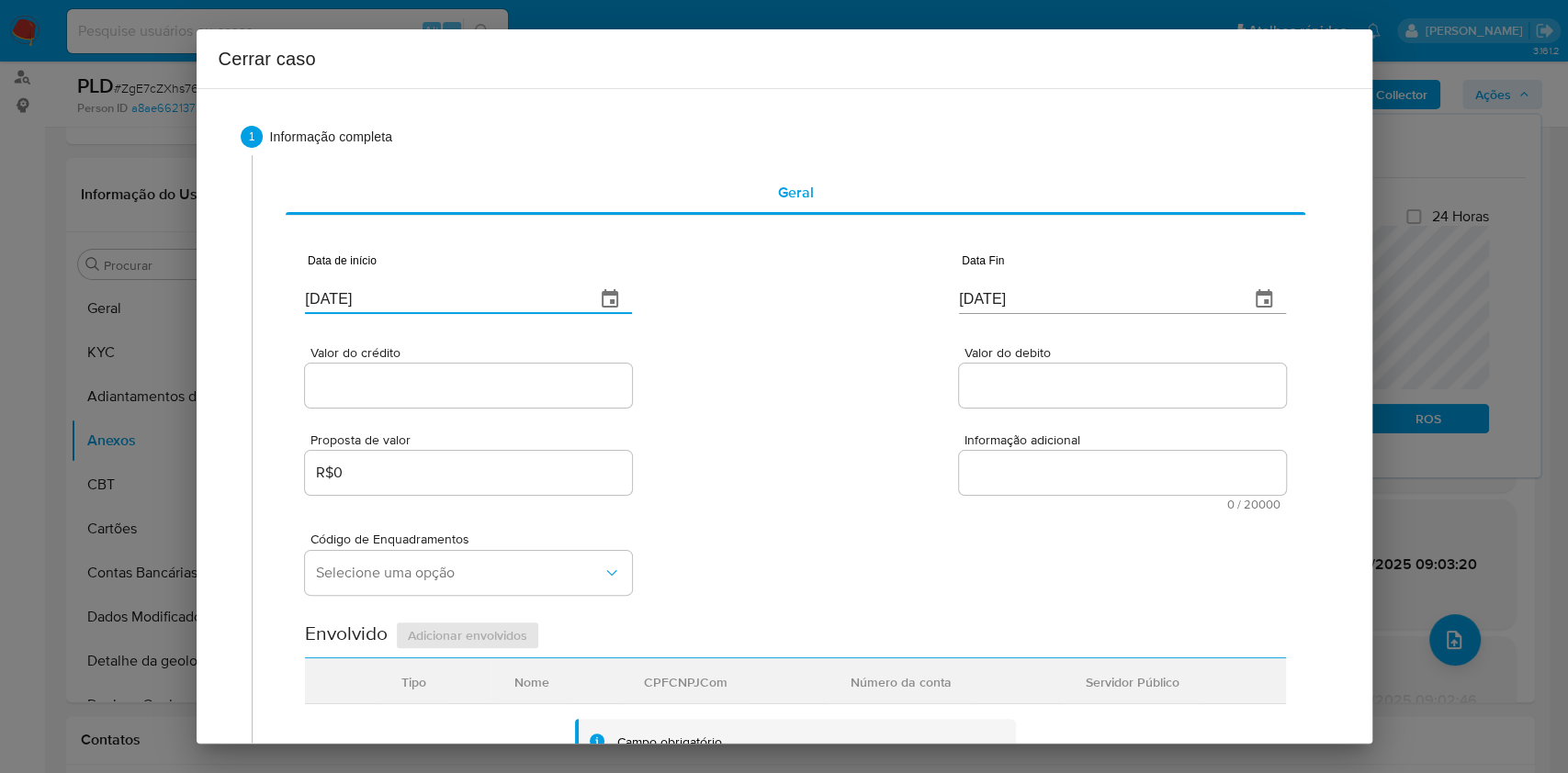
click at [1055, 280] on div "29/09/2025" at bounding box center [1122, 287] width 327 height 54
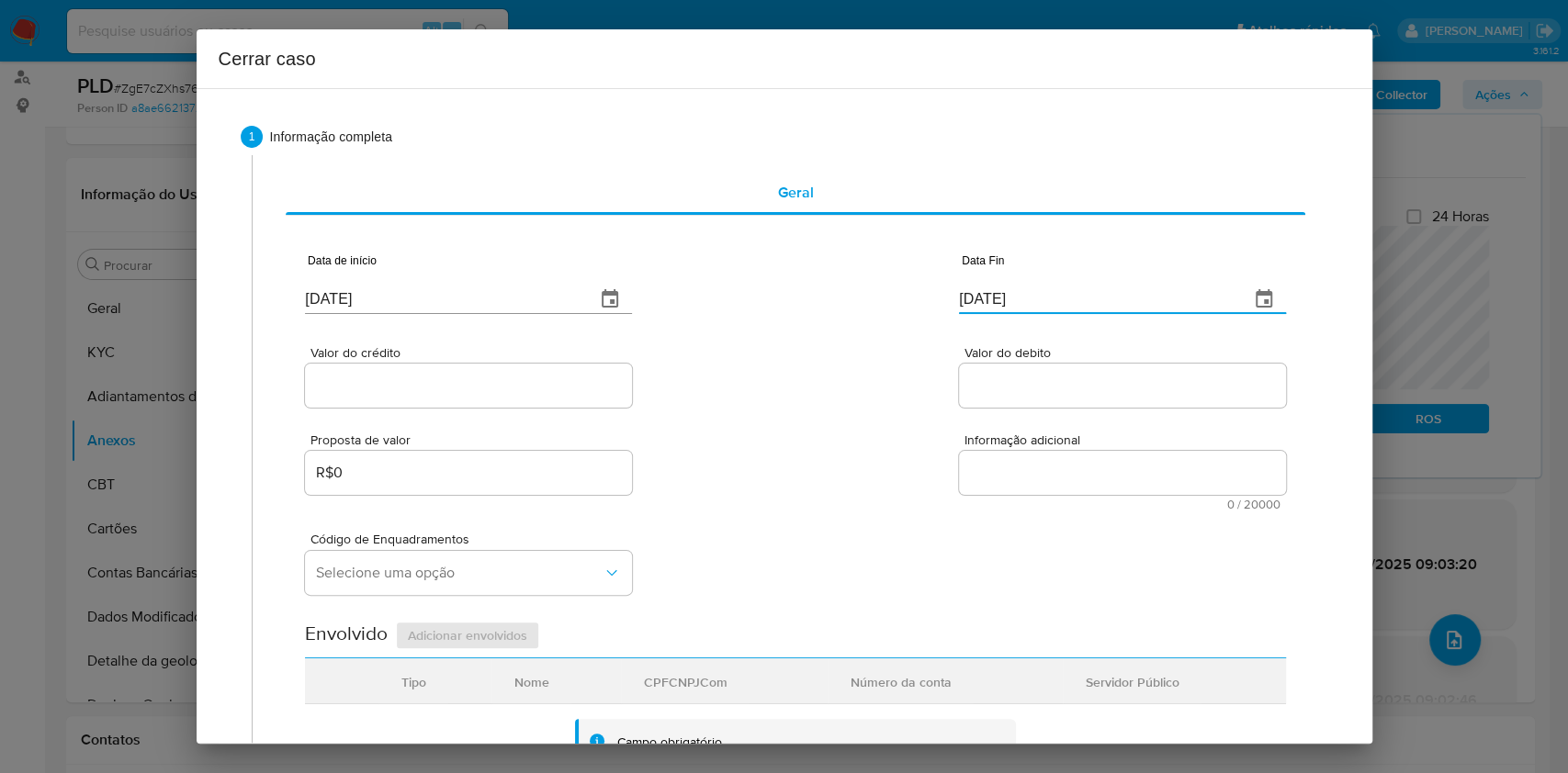
click at [1056, 285] on input "29/09/2025" at bounding box center [1097, 299] width 276 height 29
paste input "3"
type input "23/09/2025"
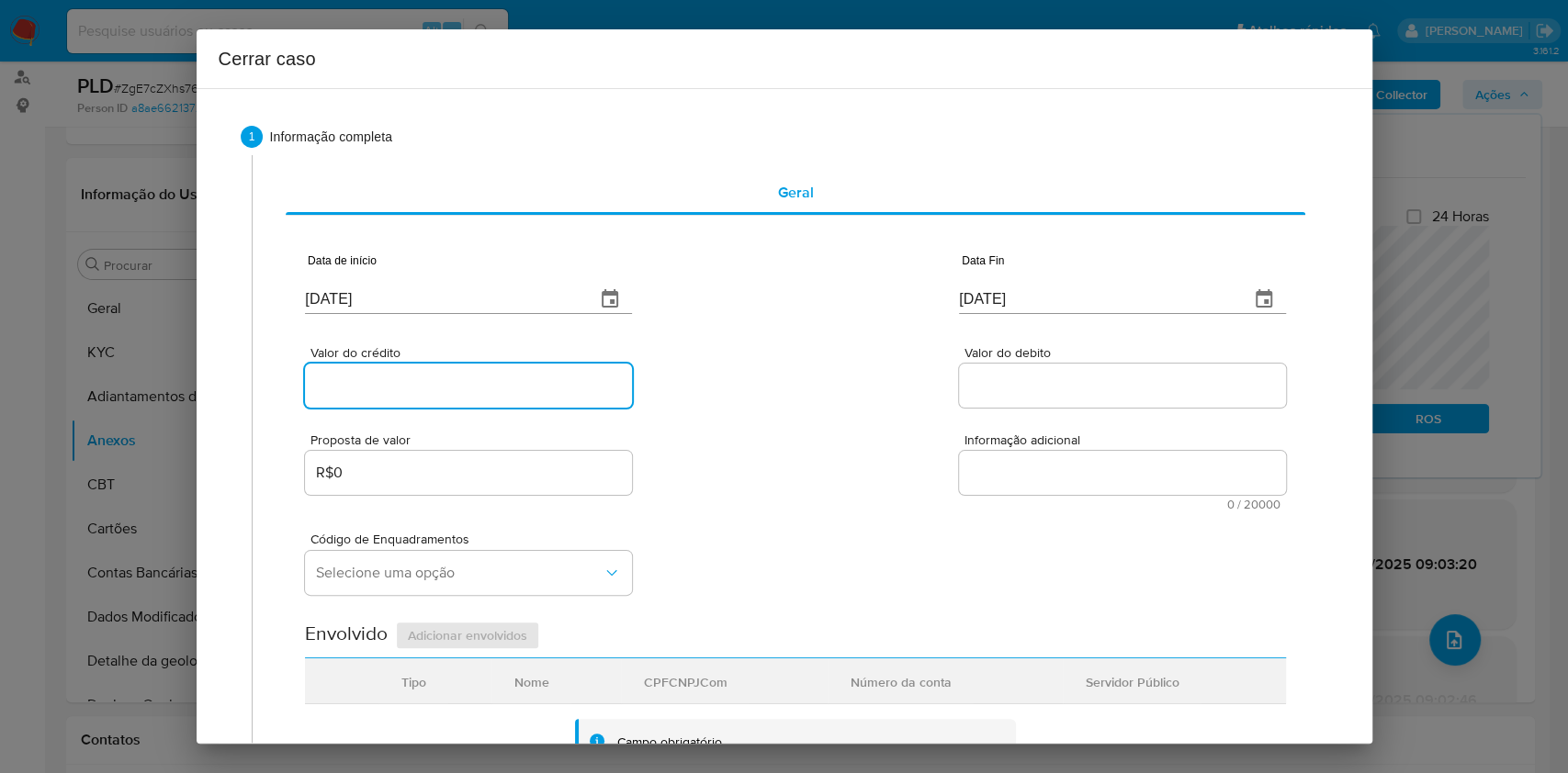
click at [582, 388] on input "Valor do crédito" at bounding box center [468, 386] width 327 height 23
paste input "R$28.002"
type input "R$28.002"
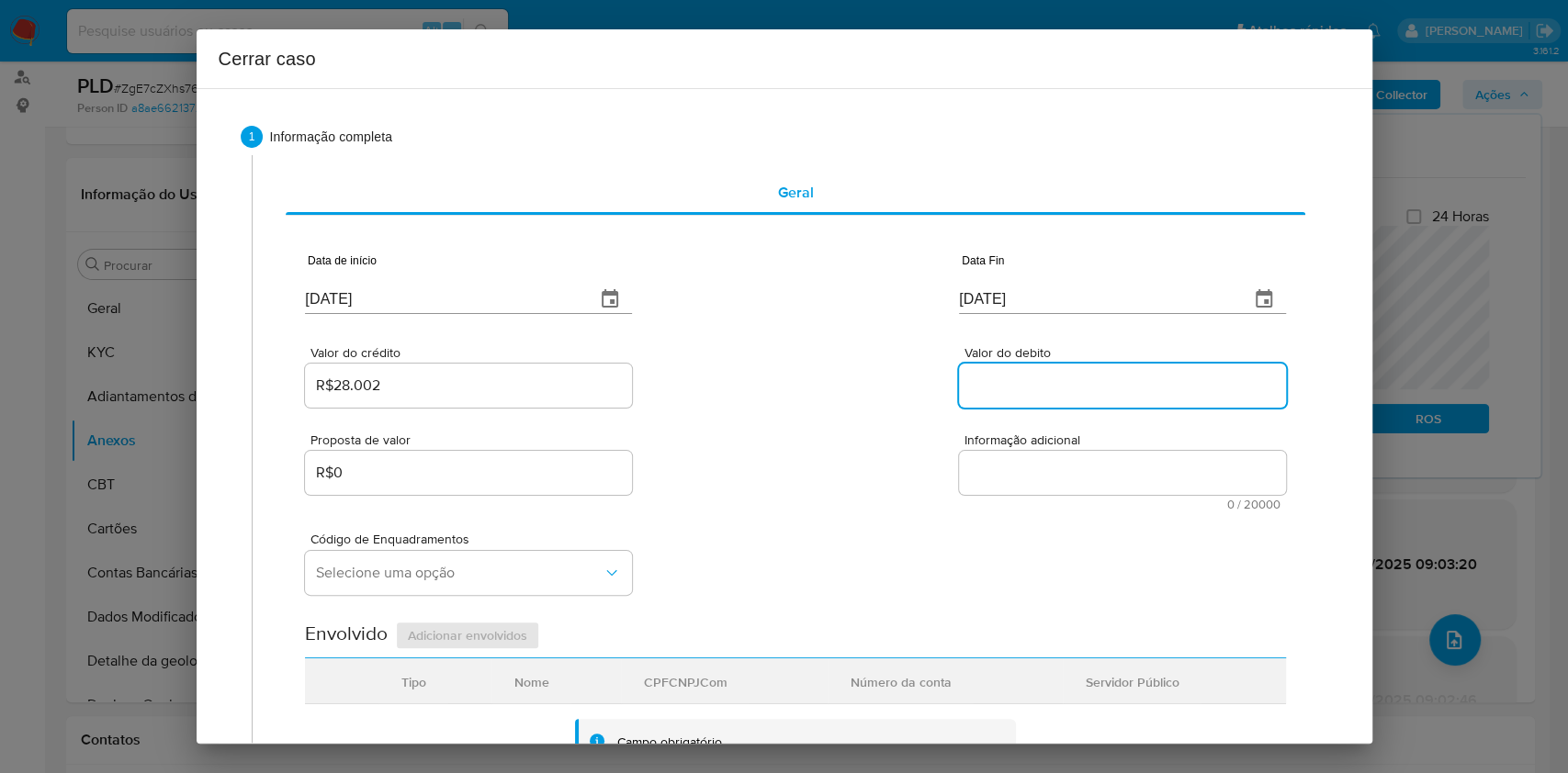
click at [1028, 386] on input "Valor do debito" at bounding box center [1122, 386] width 327 height 23
paste input "R$28.000"
type input "R$28.000"
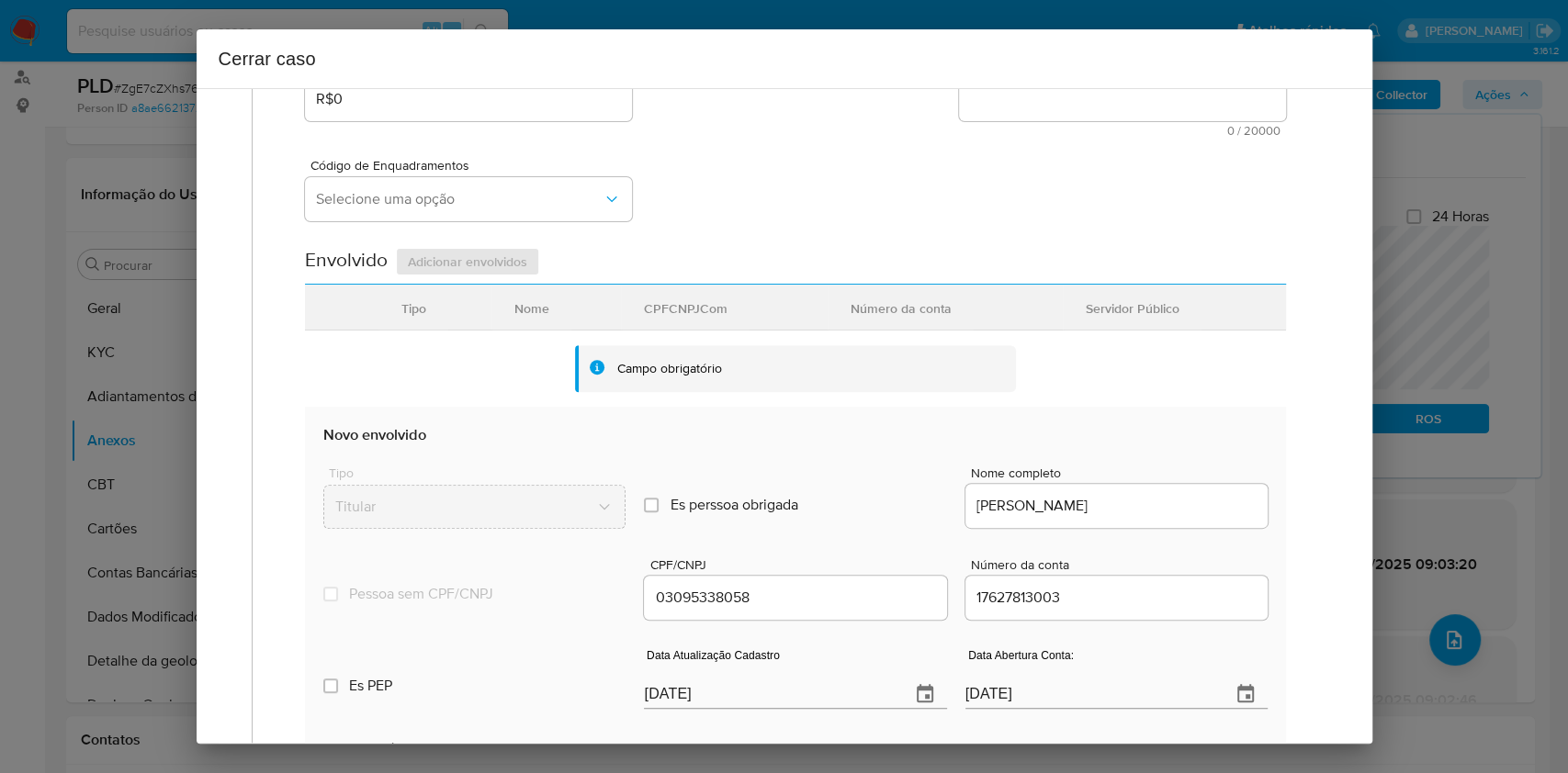
scroll to position [490, 0]
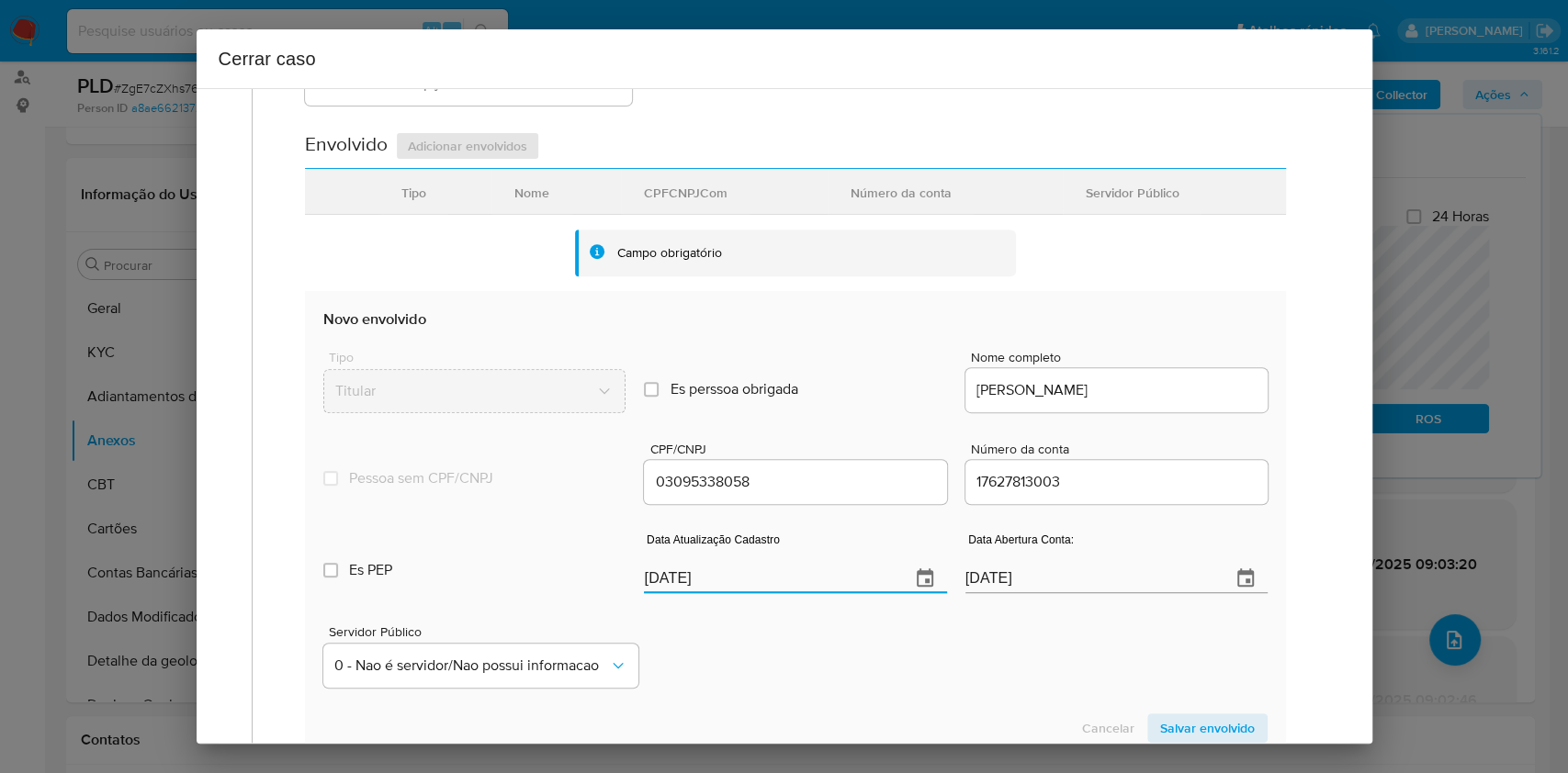
click at [796, 586] on input "29/09/2025" at bounding box center [769, 578] width 251 height 29
click at [796, 585] on input "29/09/2025" at bounding box center [769, 578] width 251 height 29
click at [796, 586] on input "29/09/2025" at bounding box center [769, 578] width 251 height 29
paste input "18"
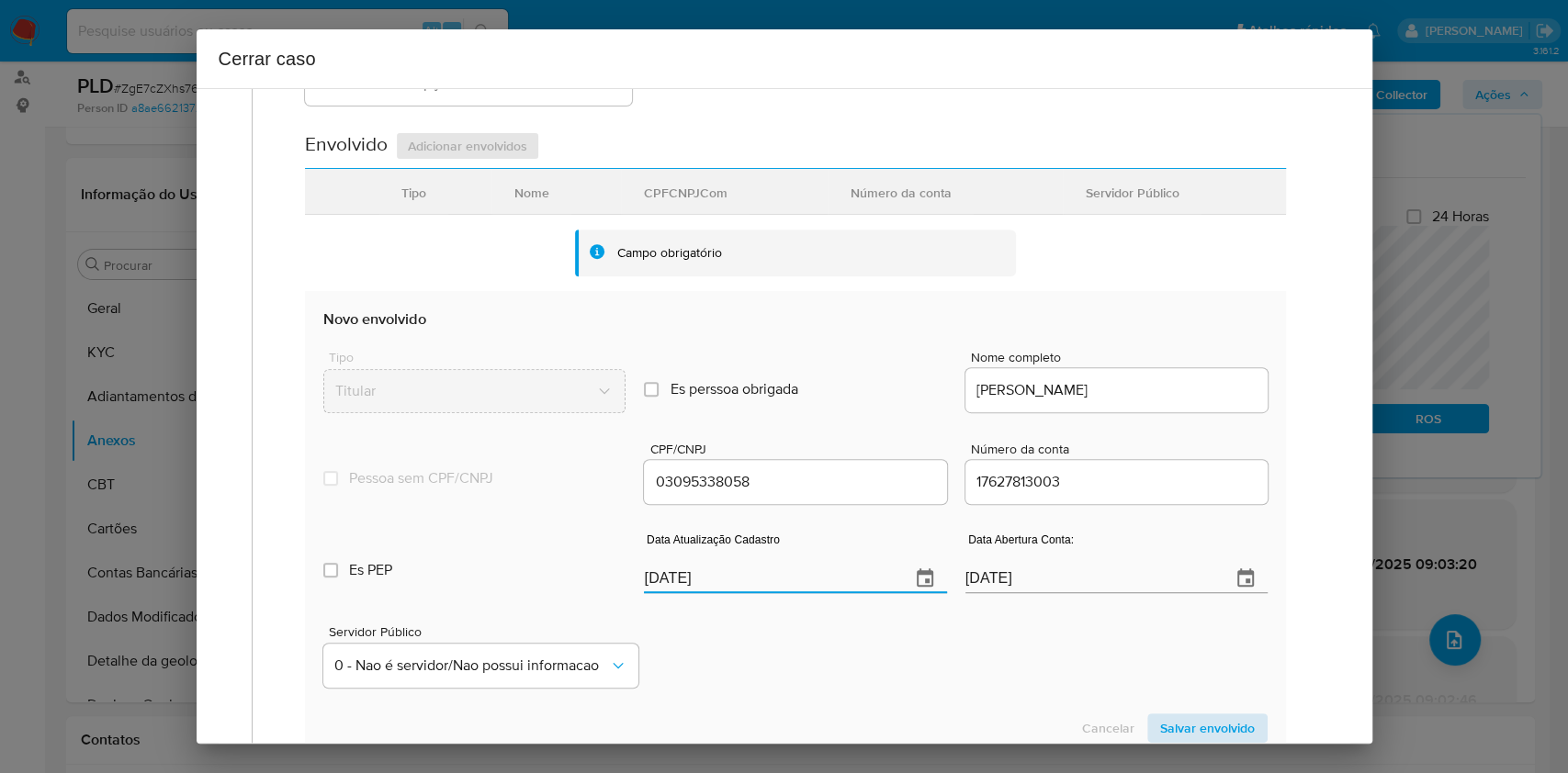
type input "[DATE]"
click at [1196, 725] on span "Salvar envolvido" at bounding box center [1208, 728] width 95 height 25
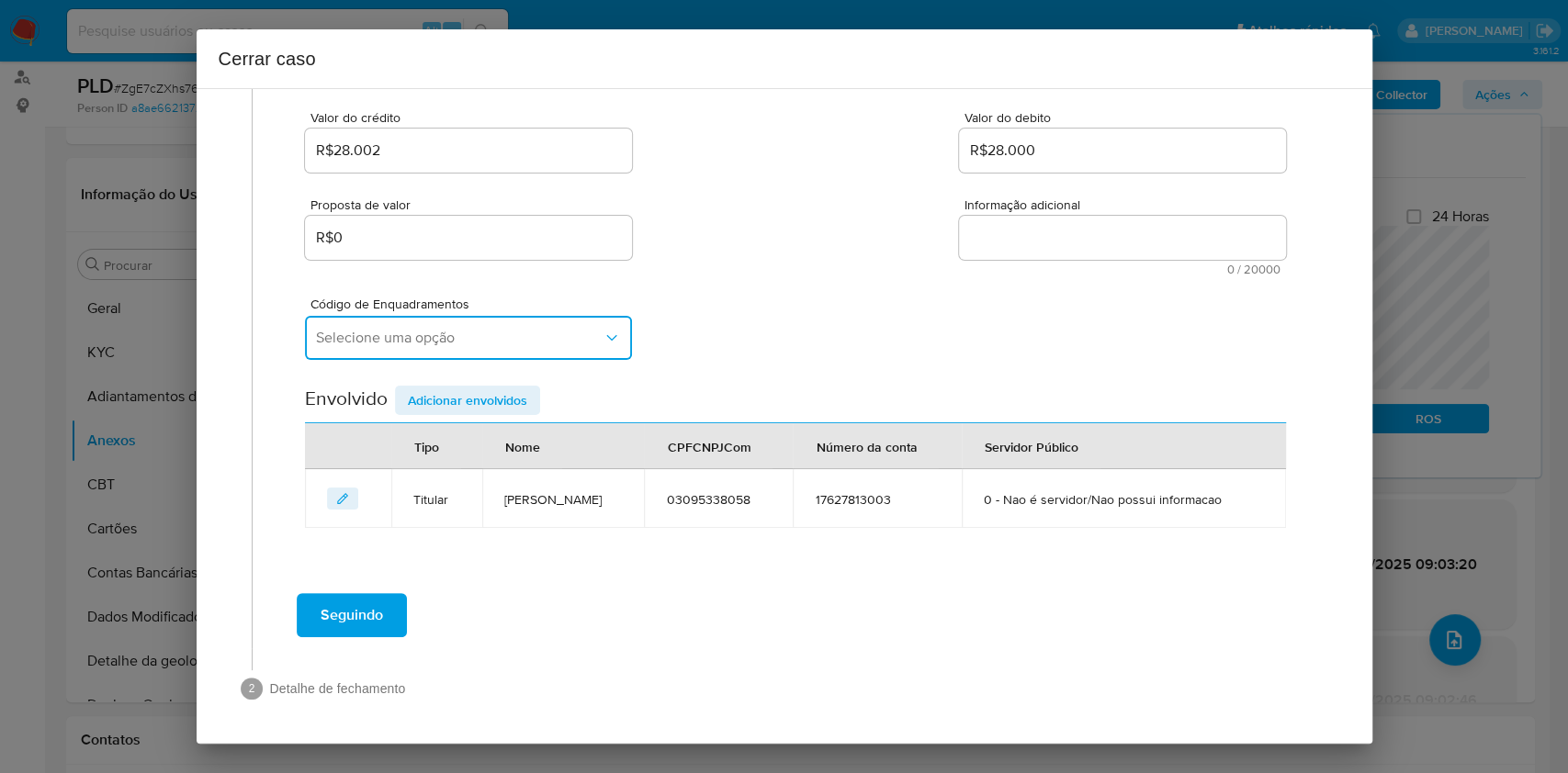
click at [452, 341] on span "Selecione uma opção" at bounding box center [460, 339] width 287 height 19
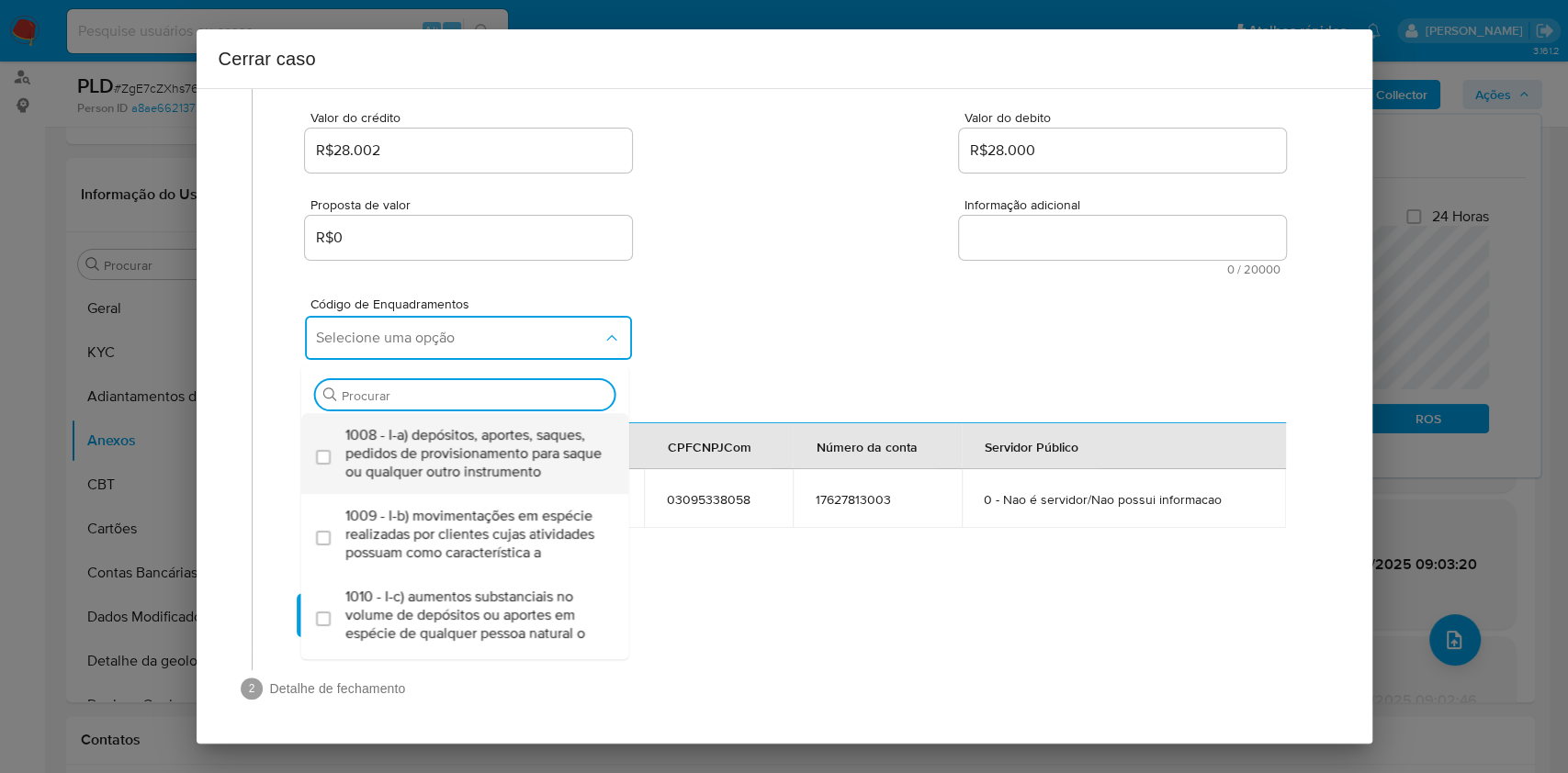
click at [432, 463] on span "1008 - I-a) depósitos, aportes, saques, pedidos de provisionamento para saque o…" at bounding box center [474, 453] width 258 height 55
checkbox input "true"
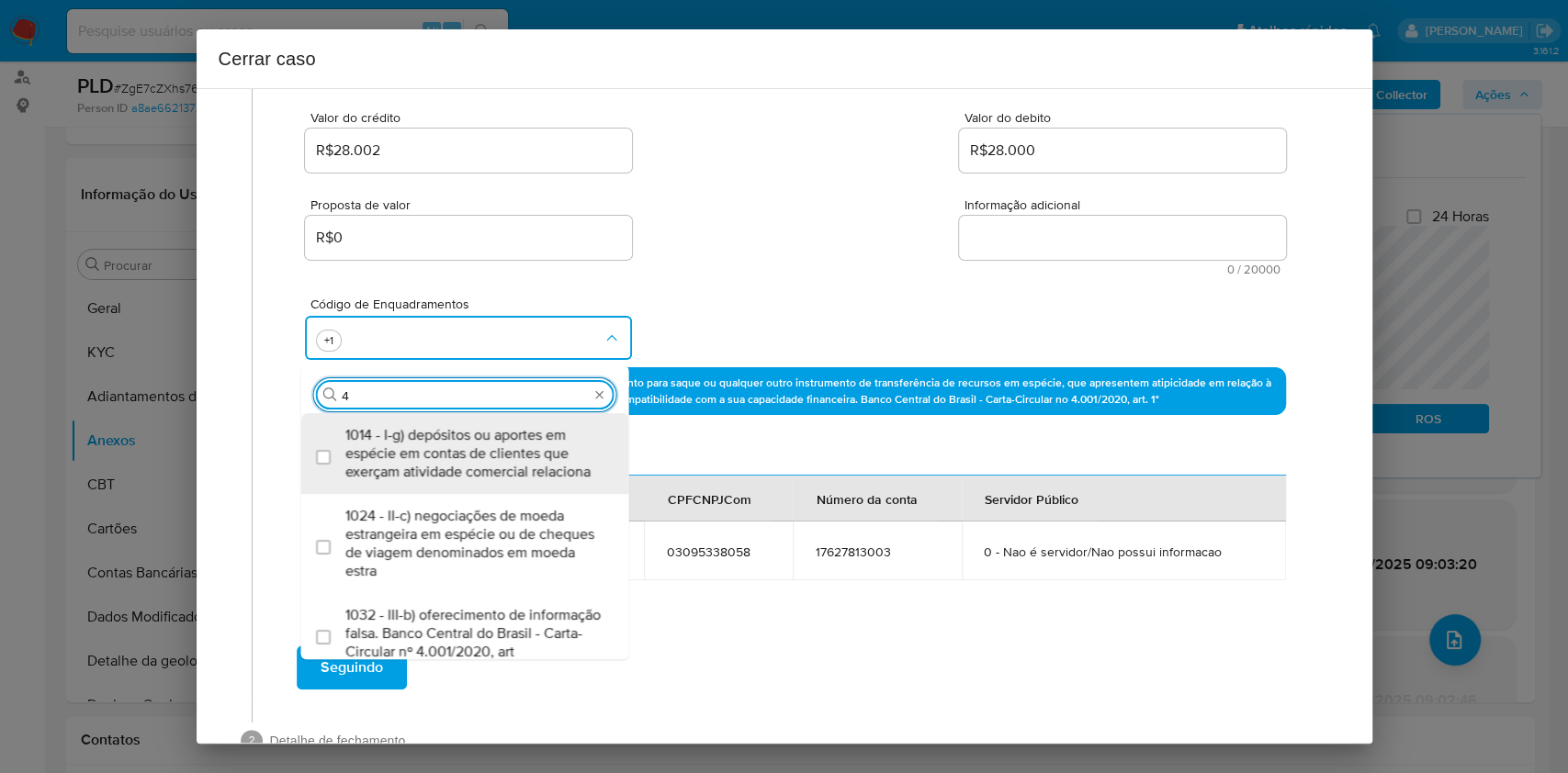
type input "45"
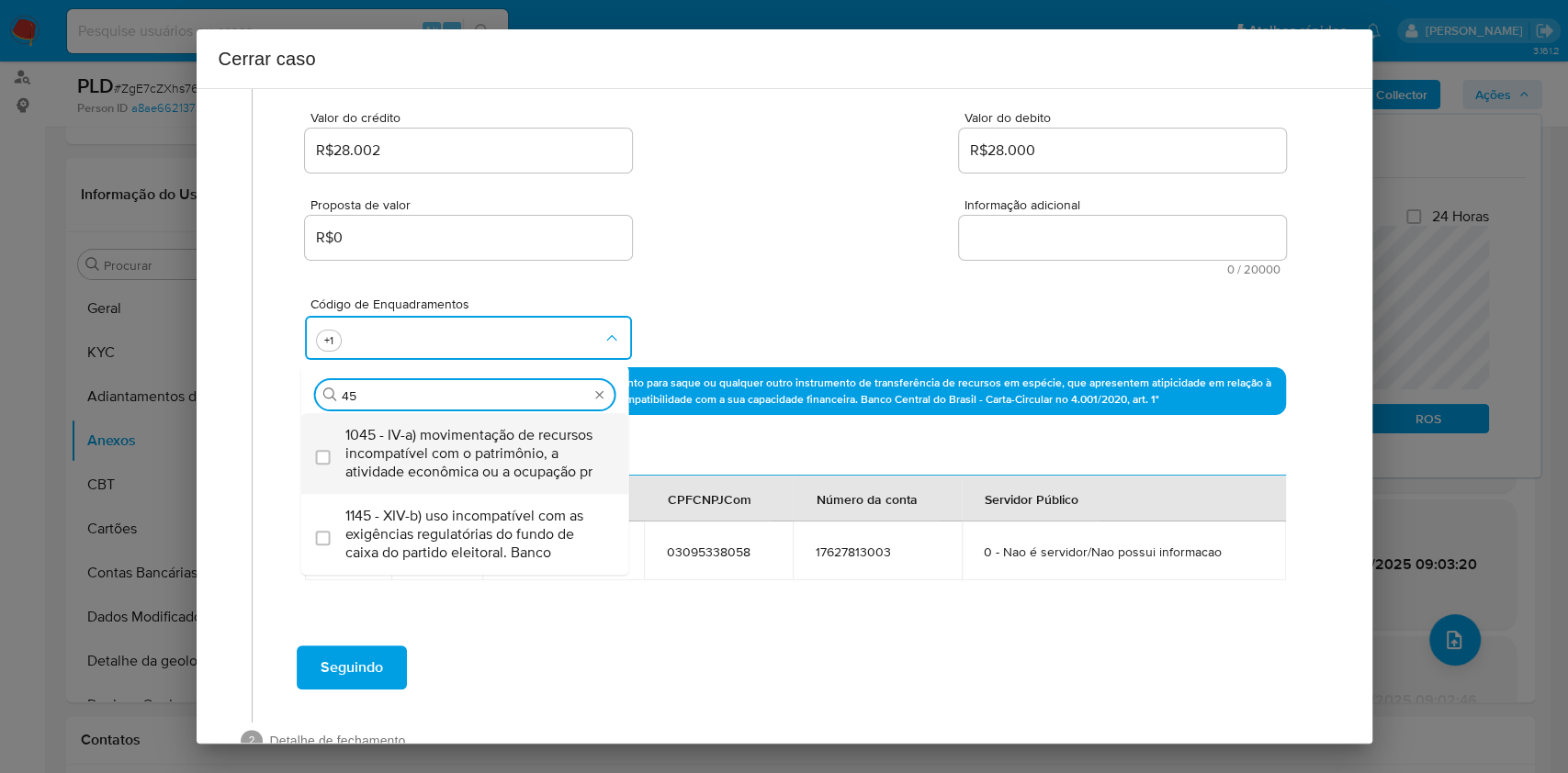
click at [432, 465] on span "1045 - IV-a) movimentação de recursos incompatível com o patrimônio, a atividad…" at bounding box center [474, 453] width 258 height 55
checkbox input "true"
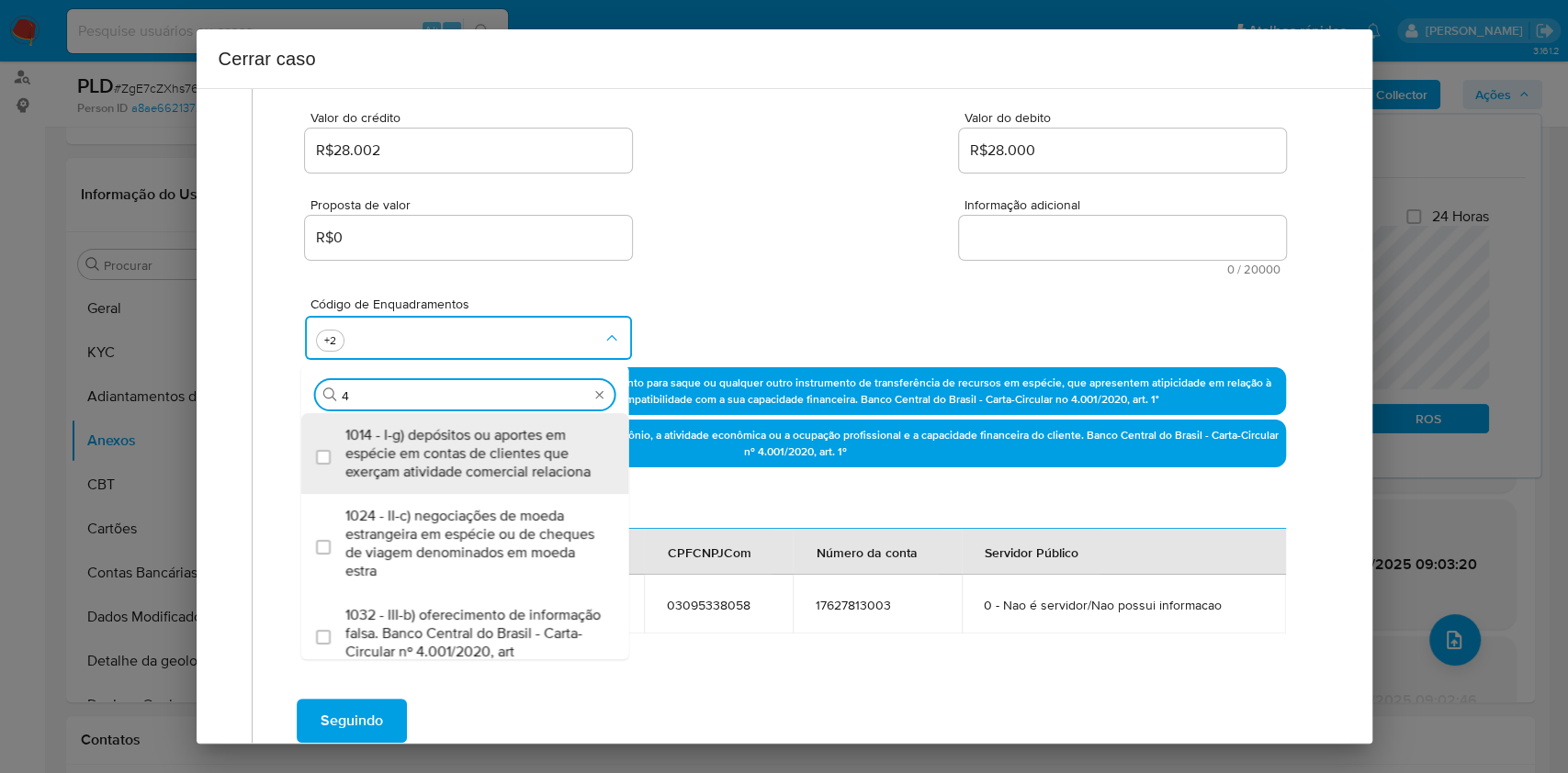
scroll to position [0, 0]
type input "47"
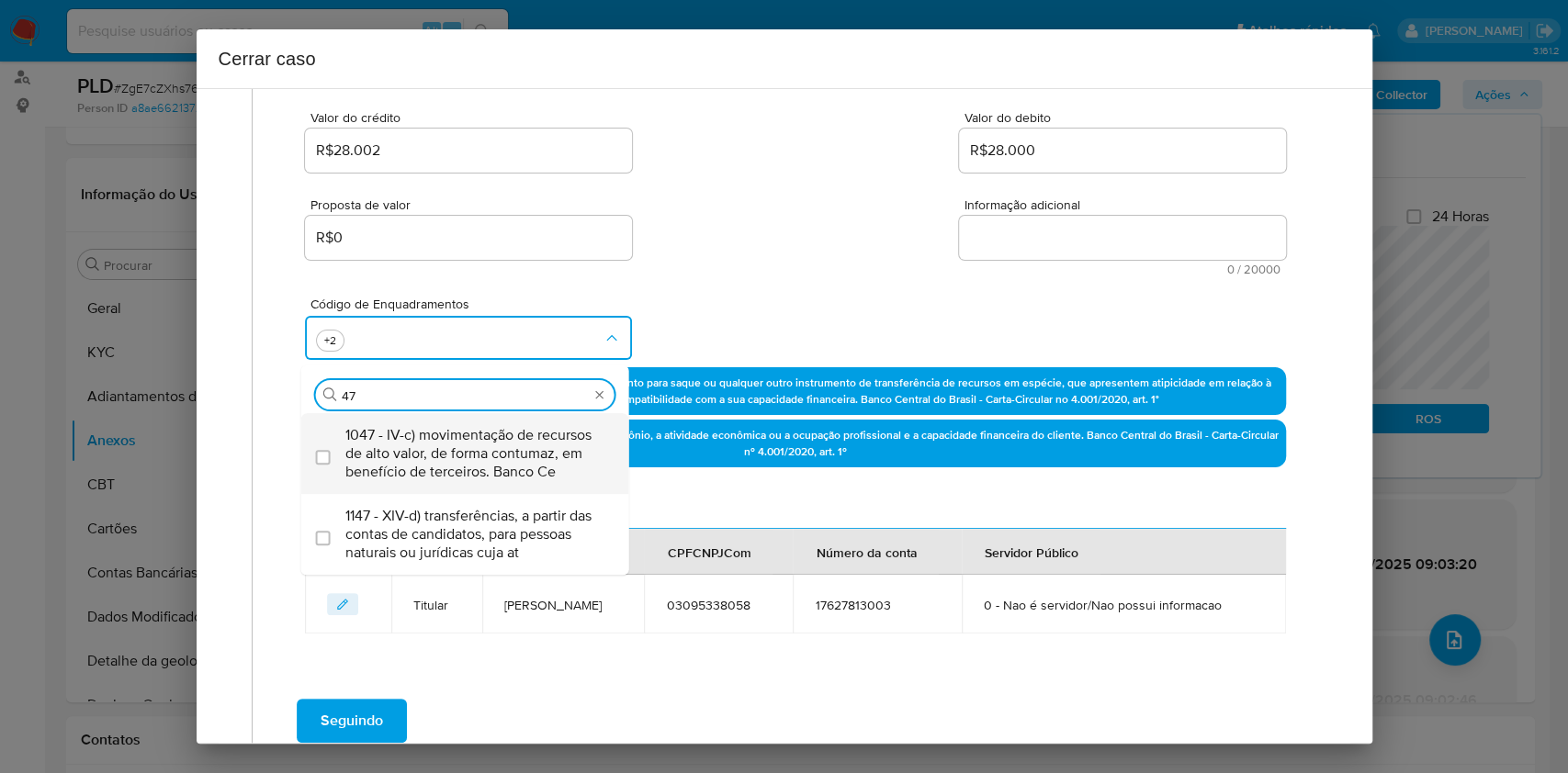
click at [432, 466] on span "1047 - IV-c) movimentação de recursos de alto valor, de forma contumaz, em bene…" at bounding box center [474, 453] width 258 height 55
checkbox input "true"
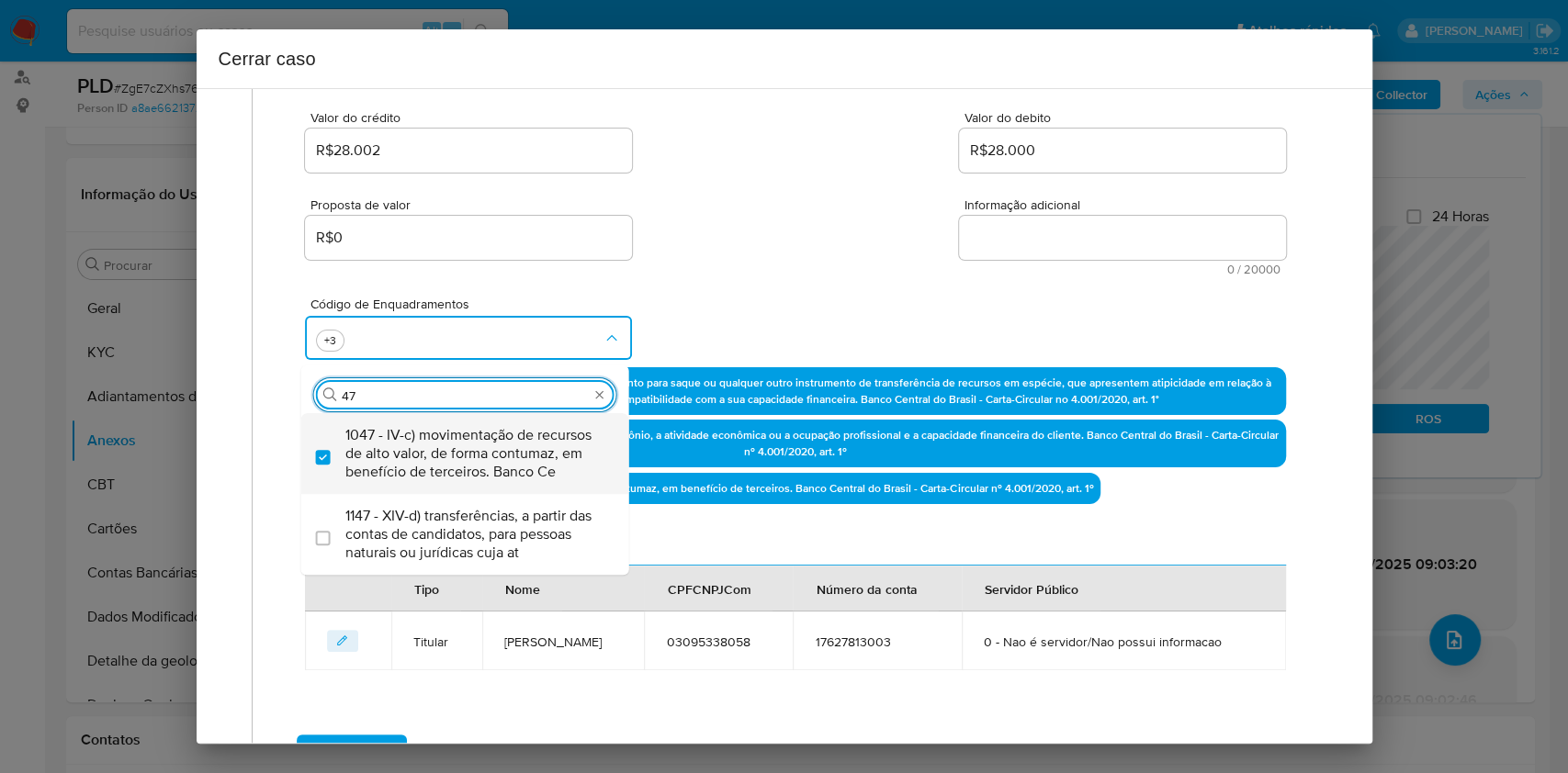
type input "4"
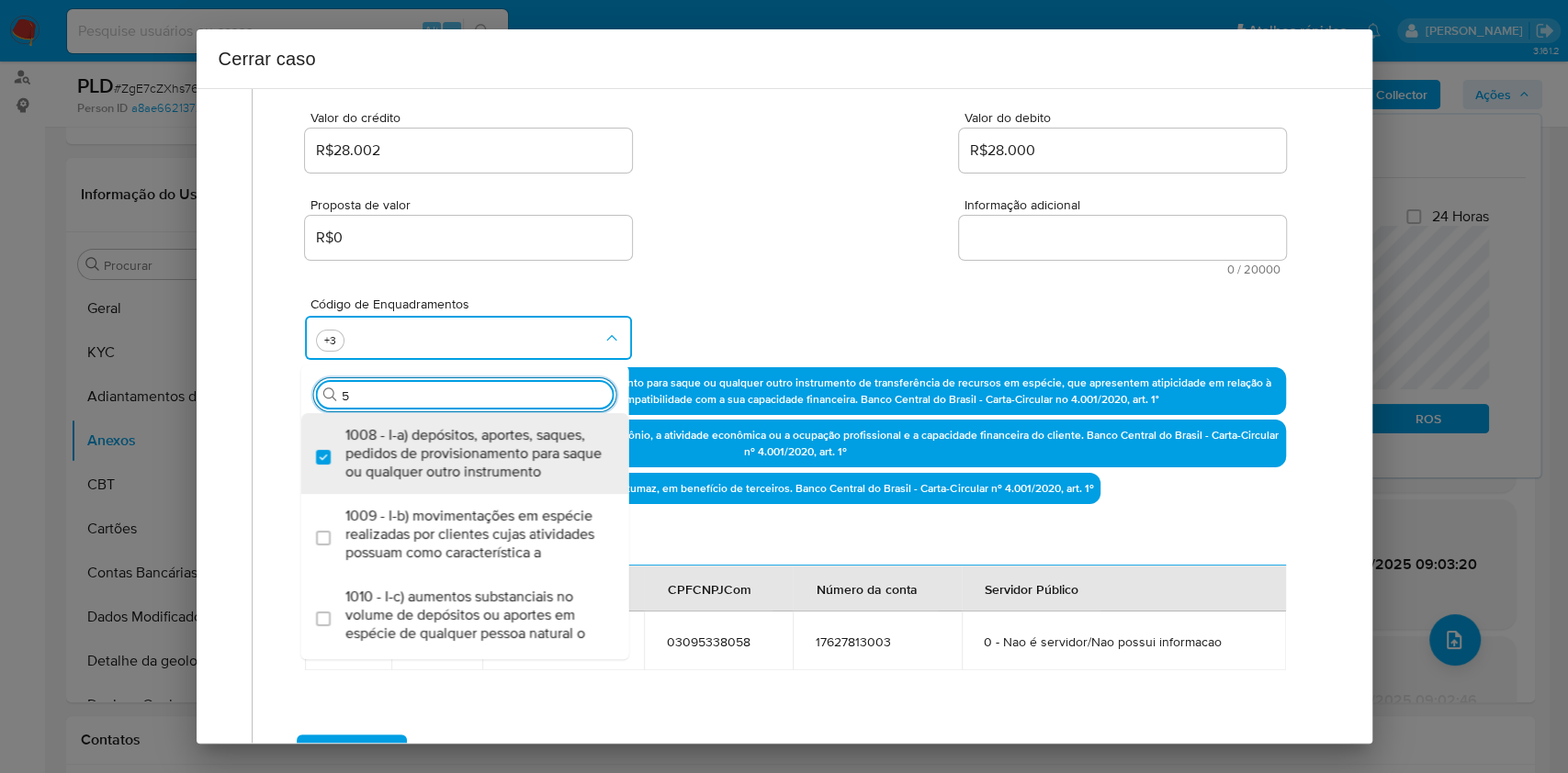
type input "55"
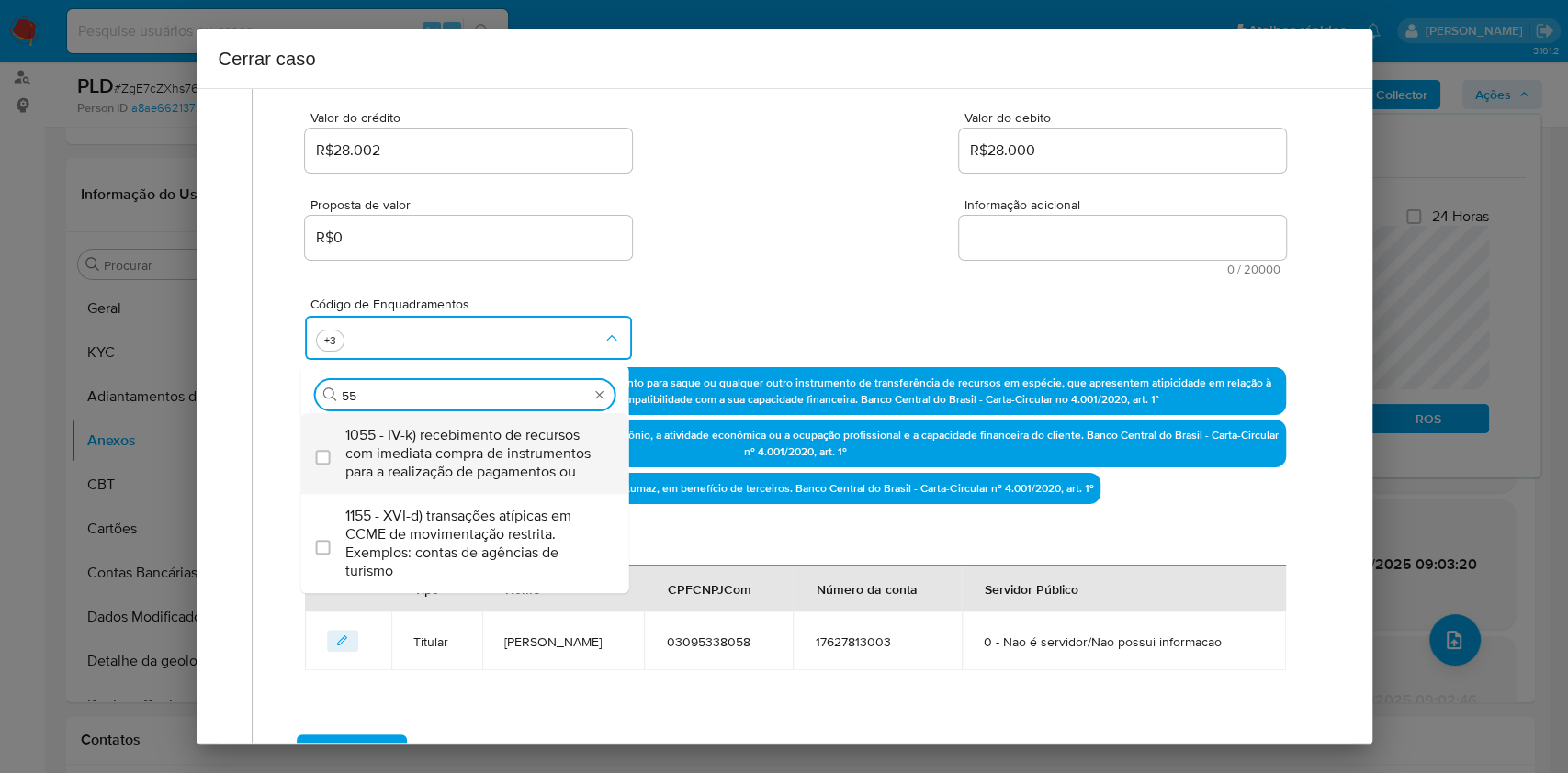
click at [434, 470] on span "1055 - IV-k) recebimento de recursos com imediata compra de instrumentos para a…" at bounding box center [474, 453] width 258 height 55
checkbox input "true"
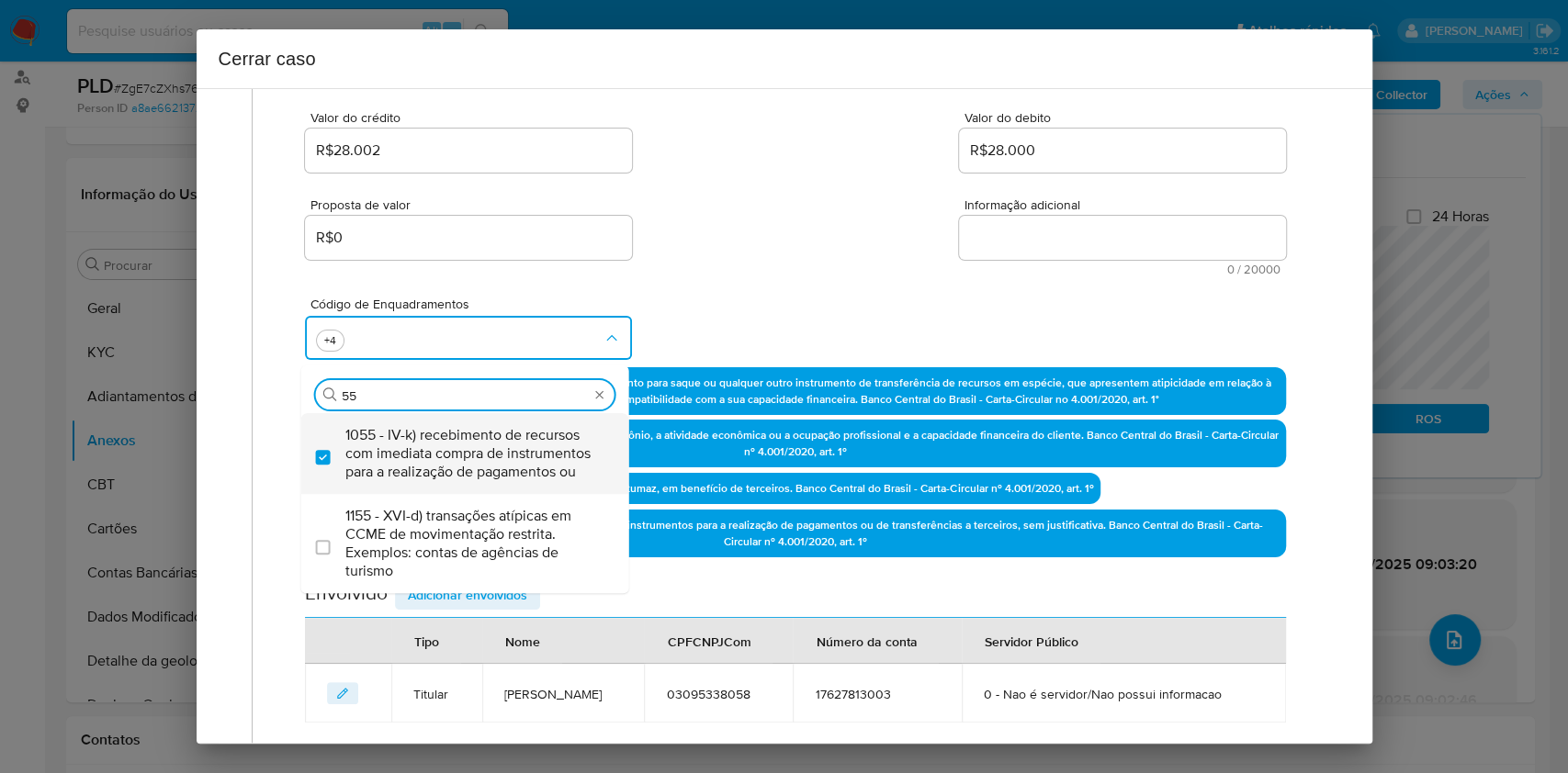
type input "5"
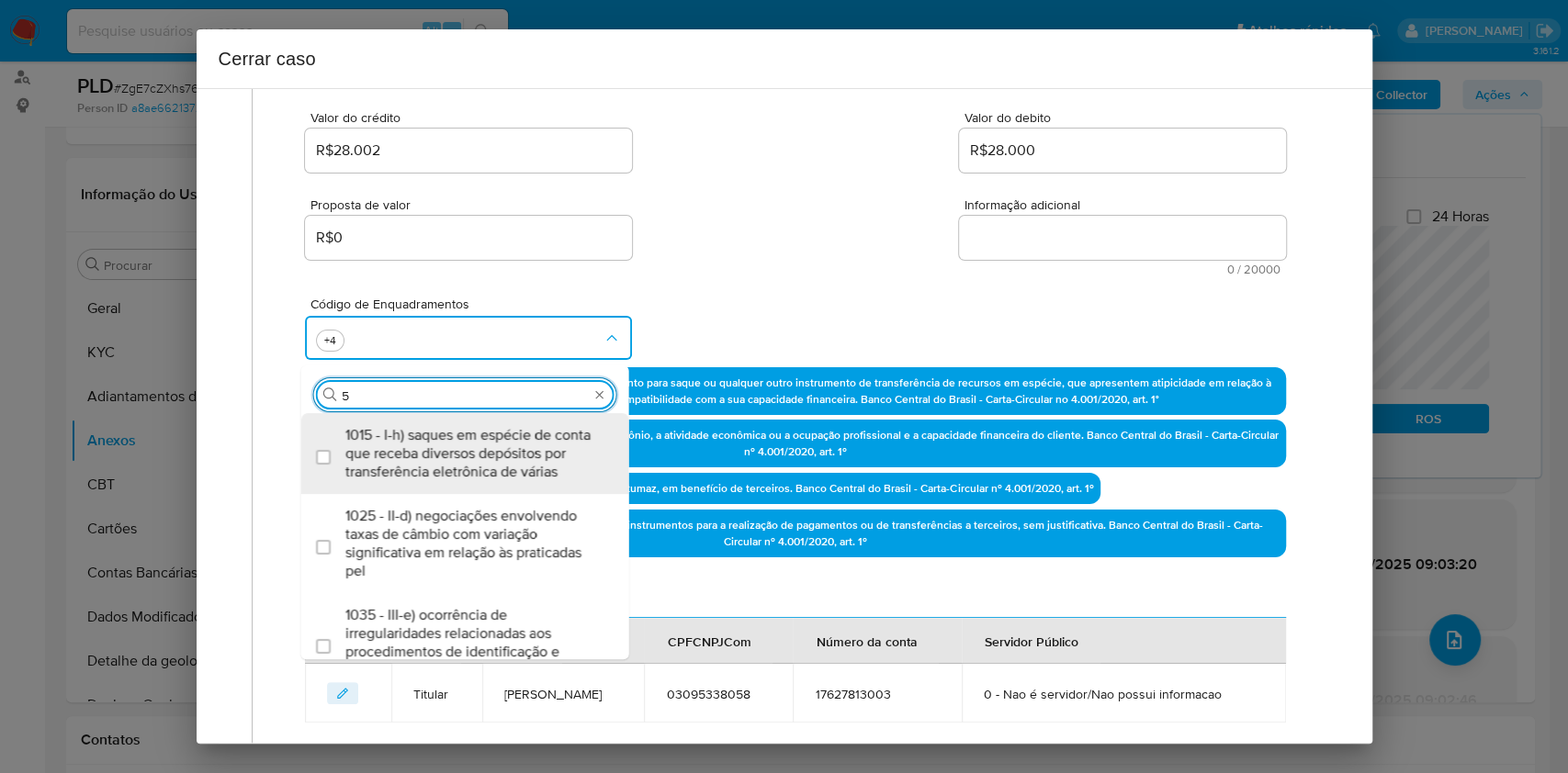
type input "56"
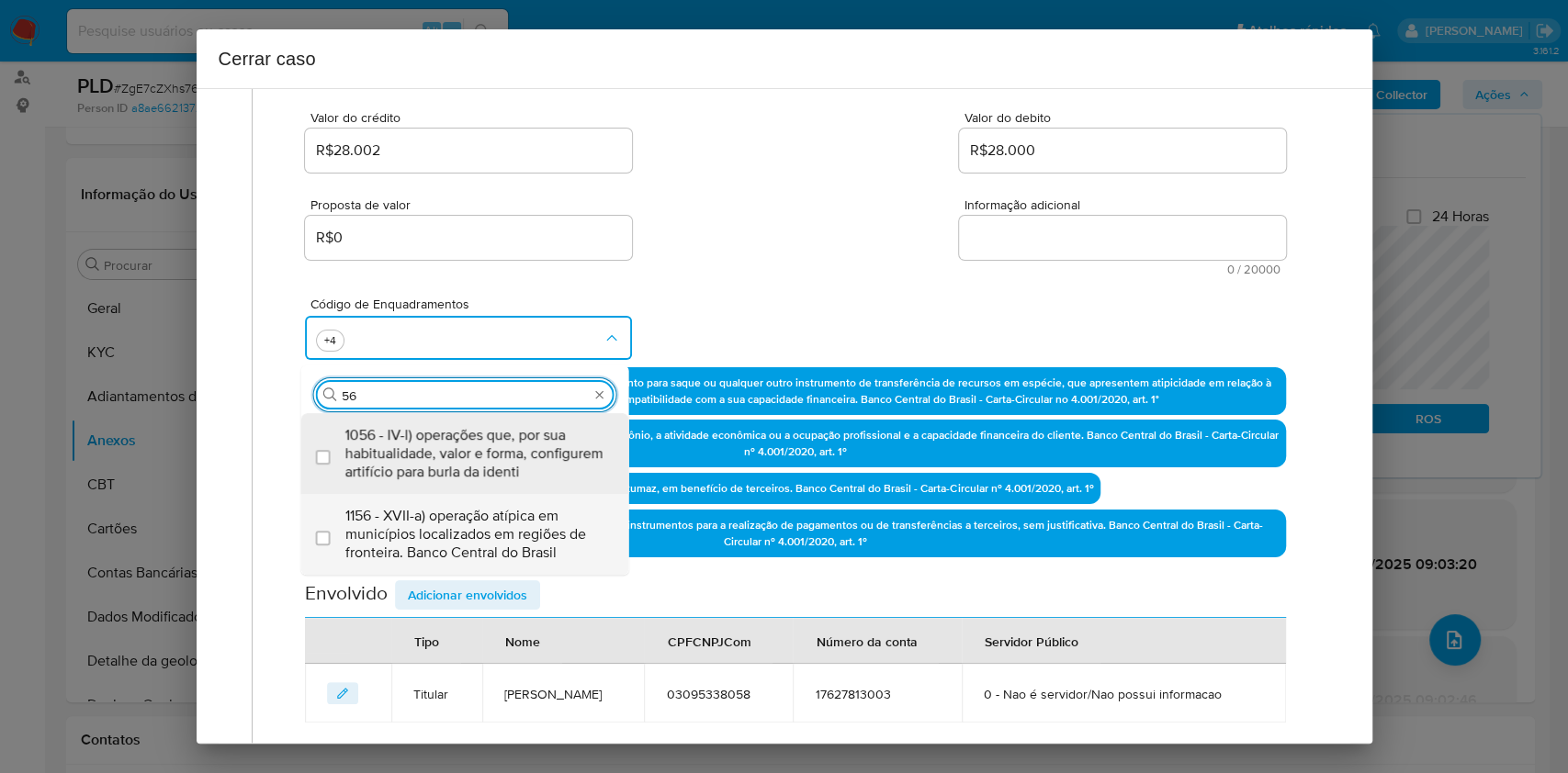
click at [444, 513] on span "1156 - XVII-a) operação atípica em municípios localizados em regiões de frontei…" at bounding box center [474, 535] width 258 height 55
checkbox input "true"
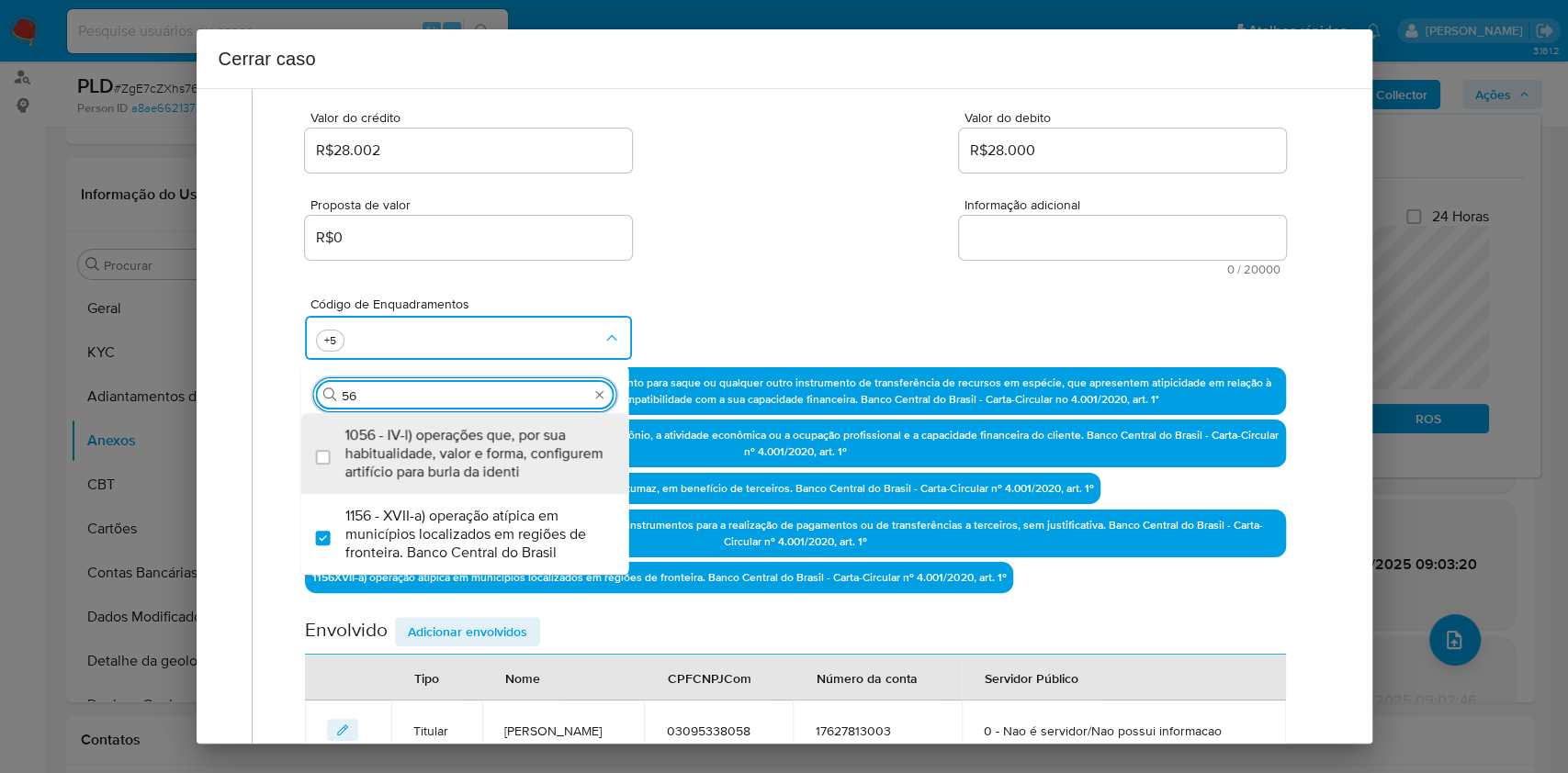
type input "5"
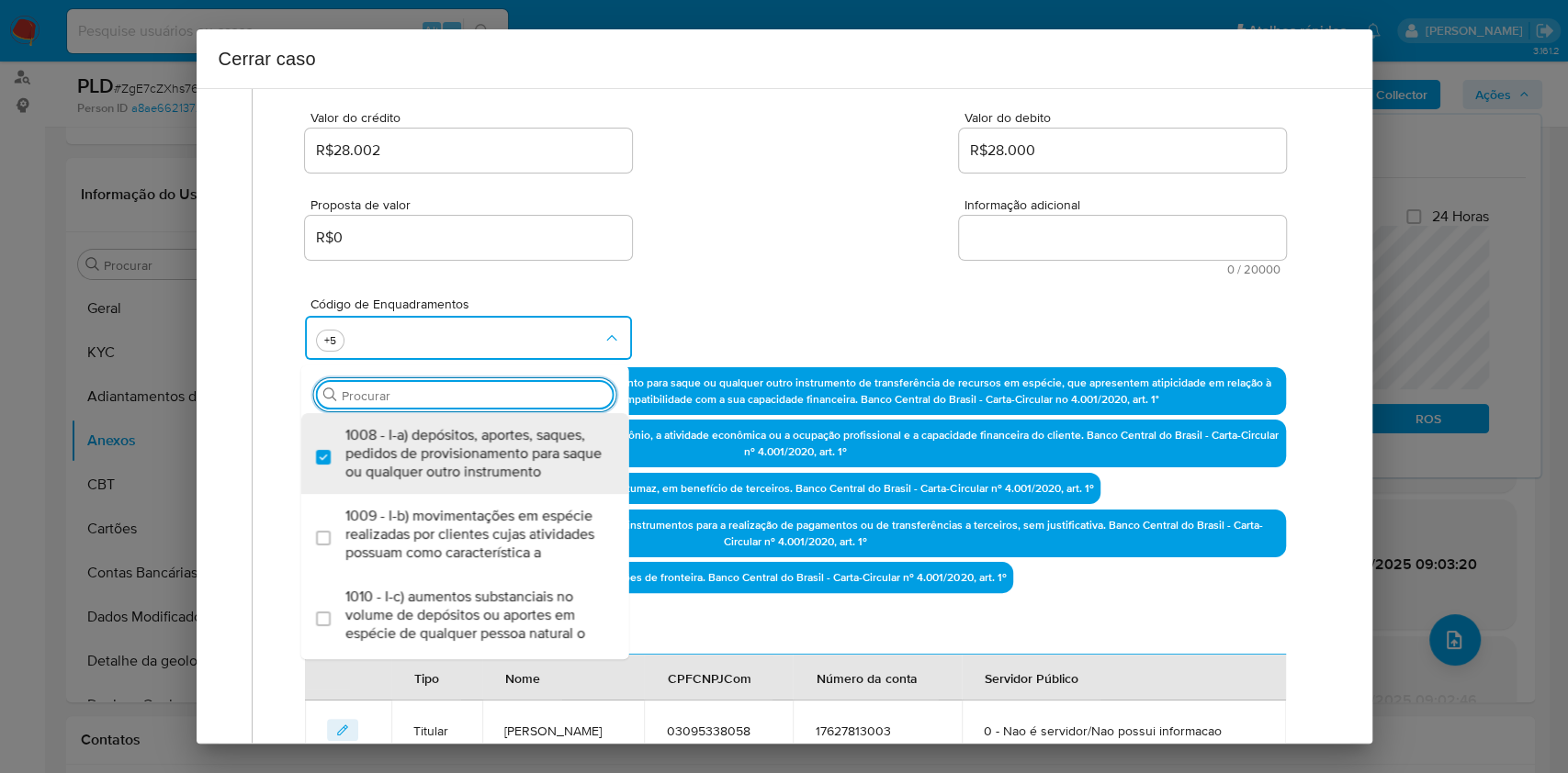
click at [1030, 248] on textarea "Informação adicional" at bounding box center [1122, 237] width 327 height 44
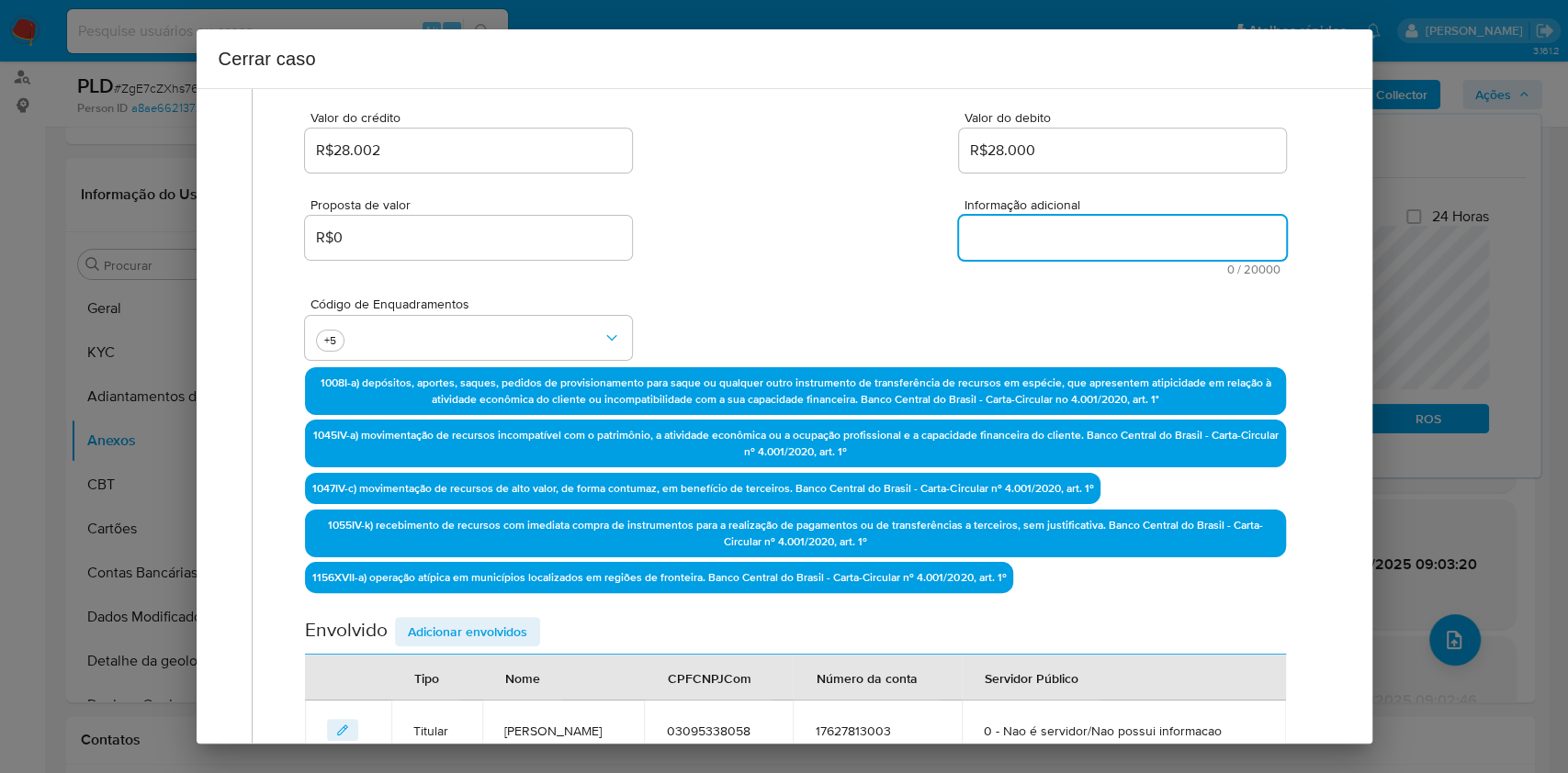
click at [1030, 248] on textarea "Informação adicional" at bounding box center [1122, 237] width 327 height 44
paste textarea "Gabrieli da Silva Bianchin, CPF 03095338058, 20 anos, residente no município de…"
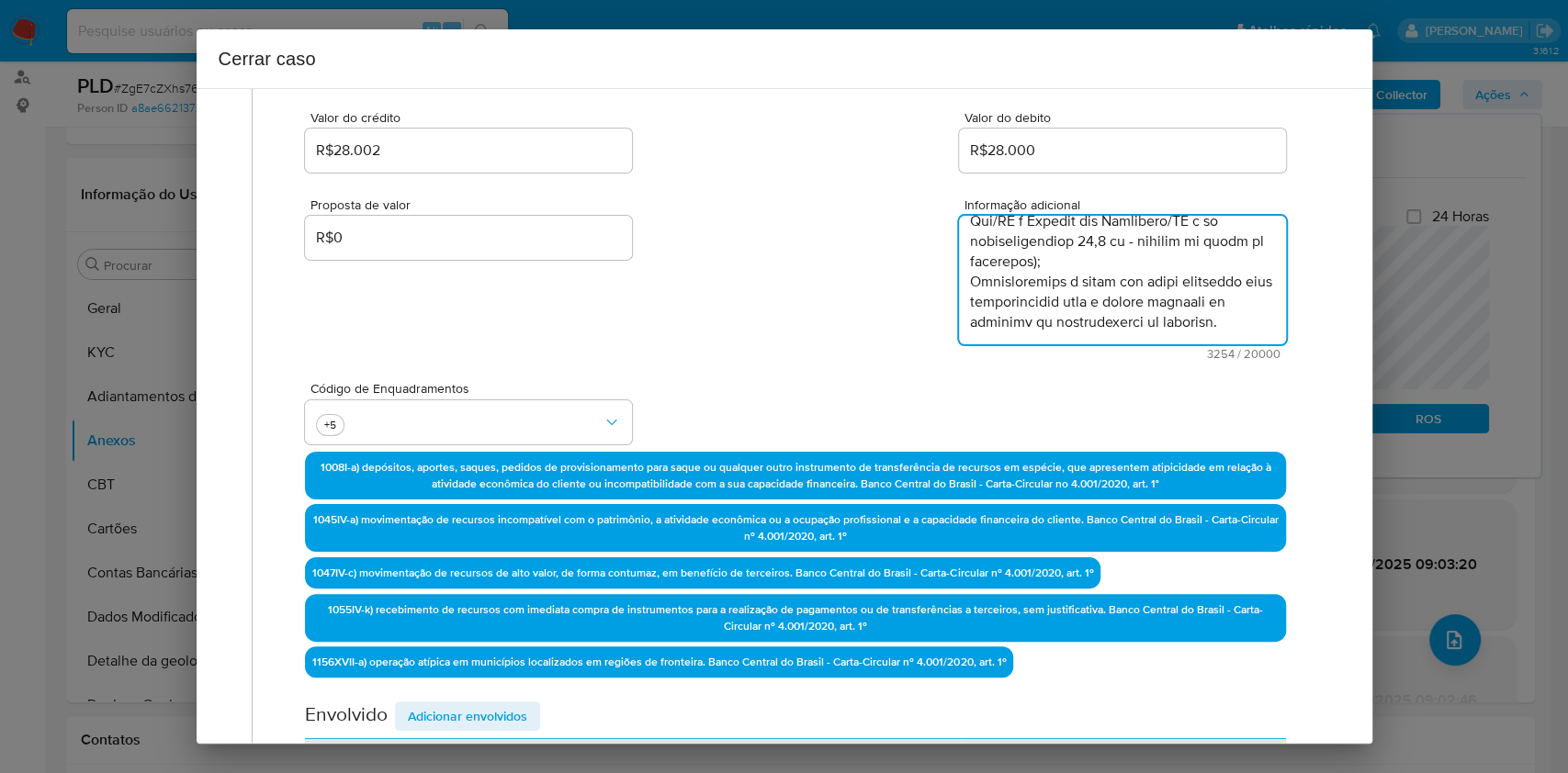
type textarea "Gabrieli da Silva Bianchin, CPF 03095338058, 20 anos, residente no município de…"
drag, startPoint x: 477, startPoint y: 713, endPoint x: 513, endPoint y: 684, distance: 46.2
click at [477, 712] on span "Adicionar envolvidos" at bounding box center [467, 716] width 119 height 25
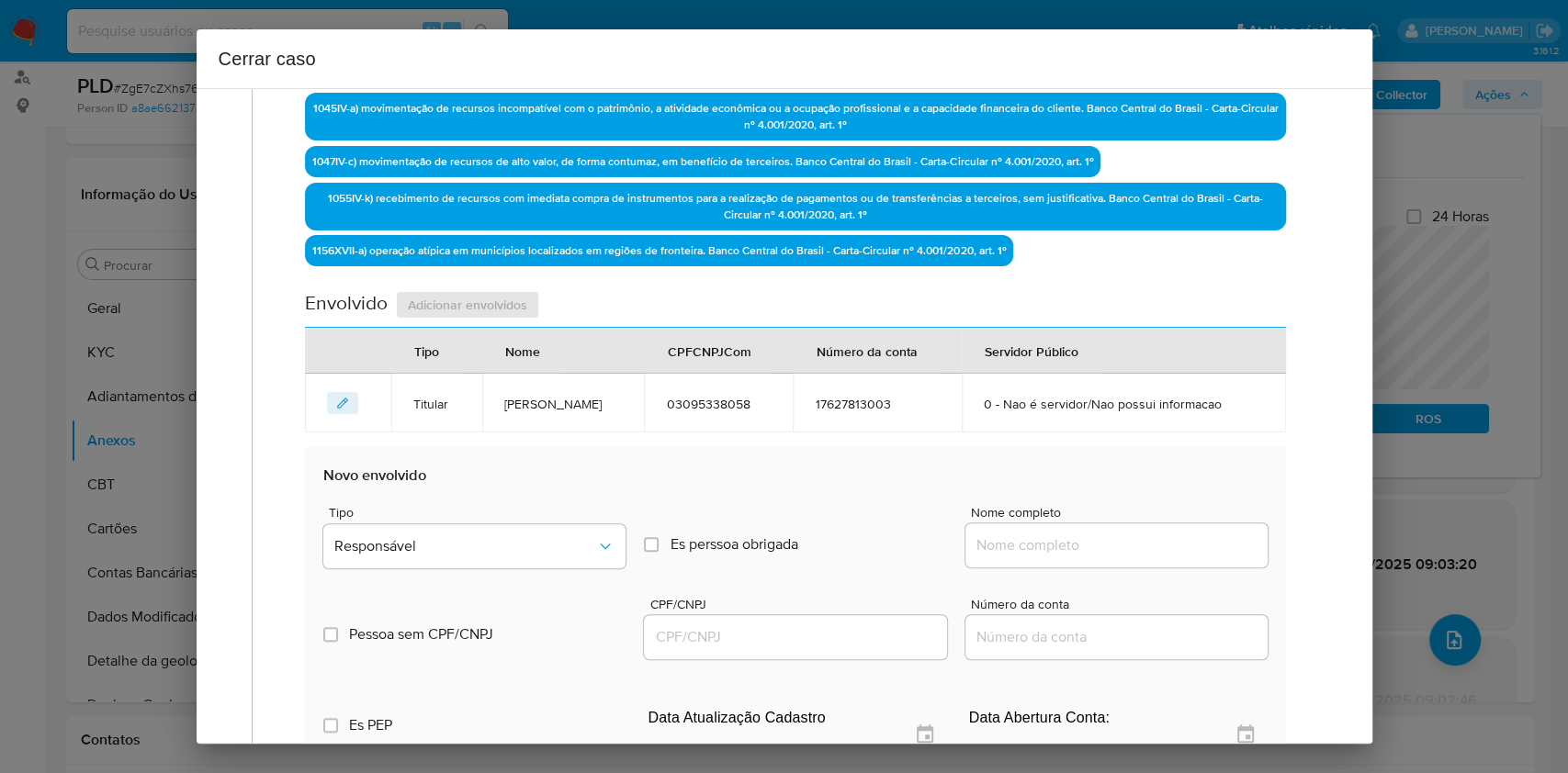
scroll to position [848, 0]
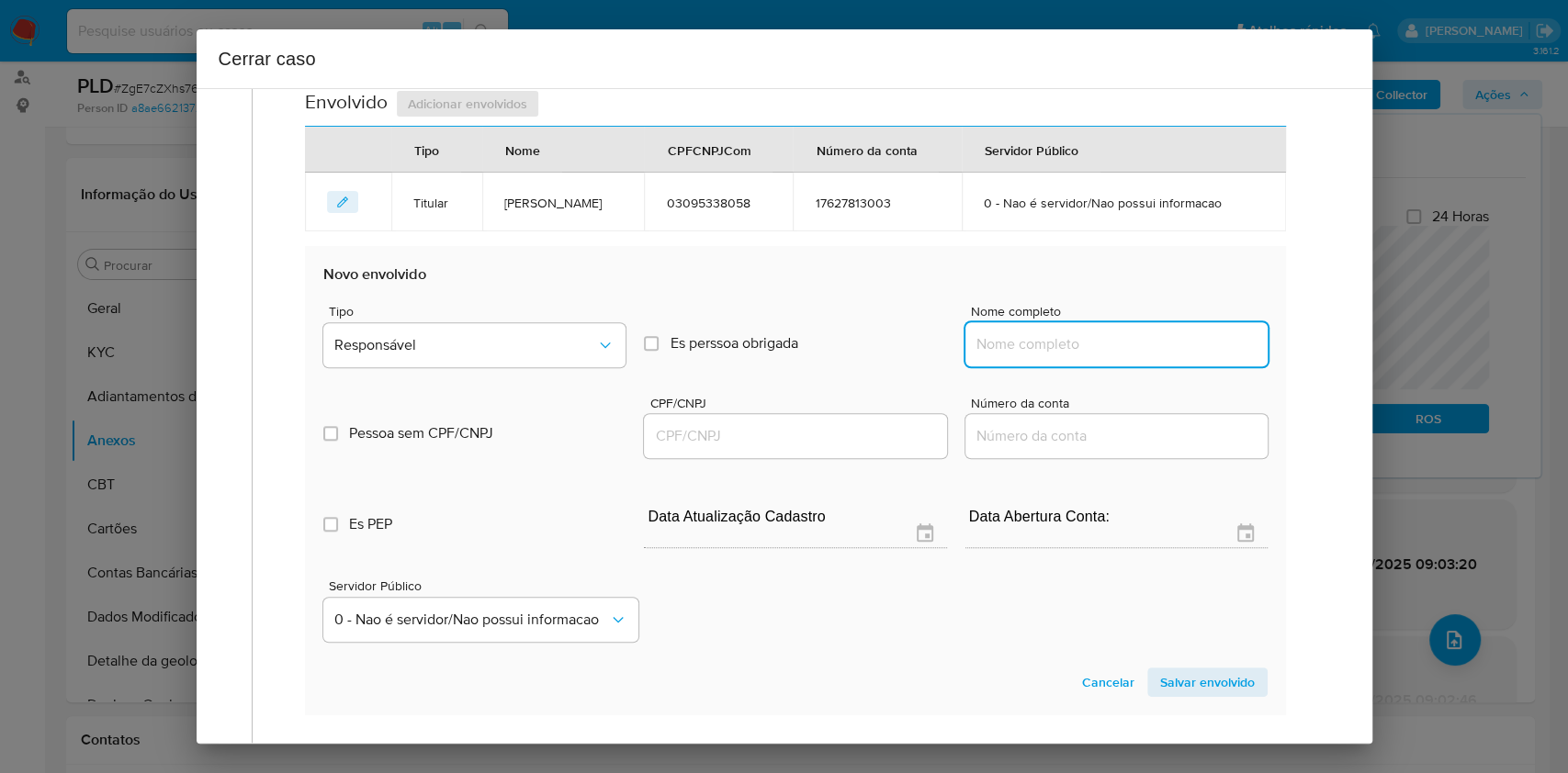
click at [1157, 348] on input "Nome completo" at bounding box center [1117, 343] width 302 height 23
paste input "Caciana Da Silva Cia Ltda, 18937450000170"
click at [1193, 341] on input "Caciana Da Silva Cia Ltda, 18937450000170" at bounding box center [1117, 343] width 302 height 23
click at [1193, 347] on input "Caciana Da Silva Cia Ltda, 18937450000170" at bounding box center [1117, 343] width 302 height 23
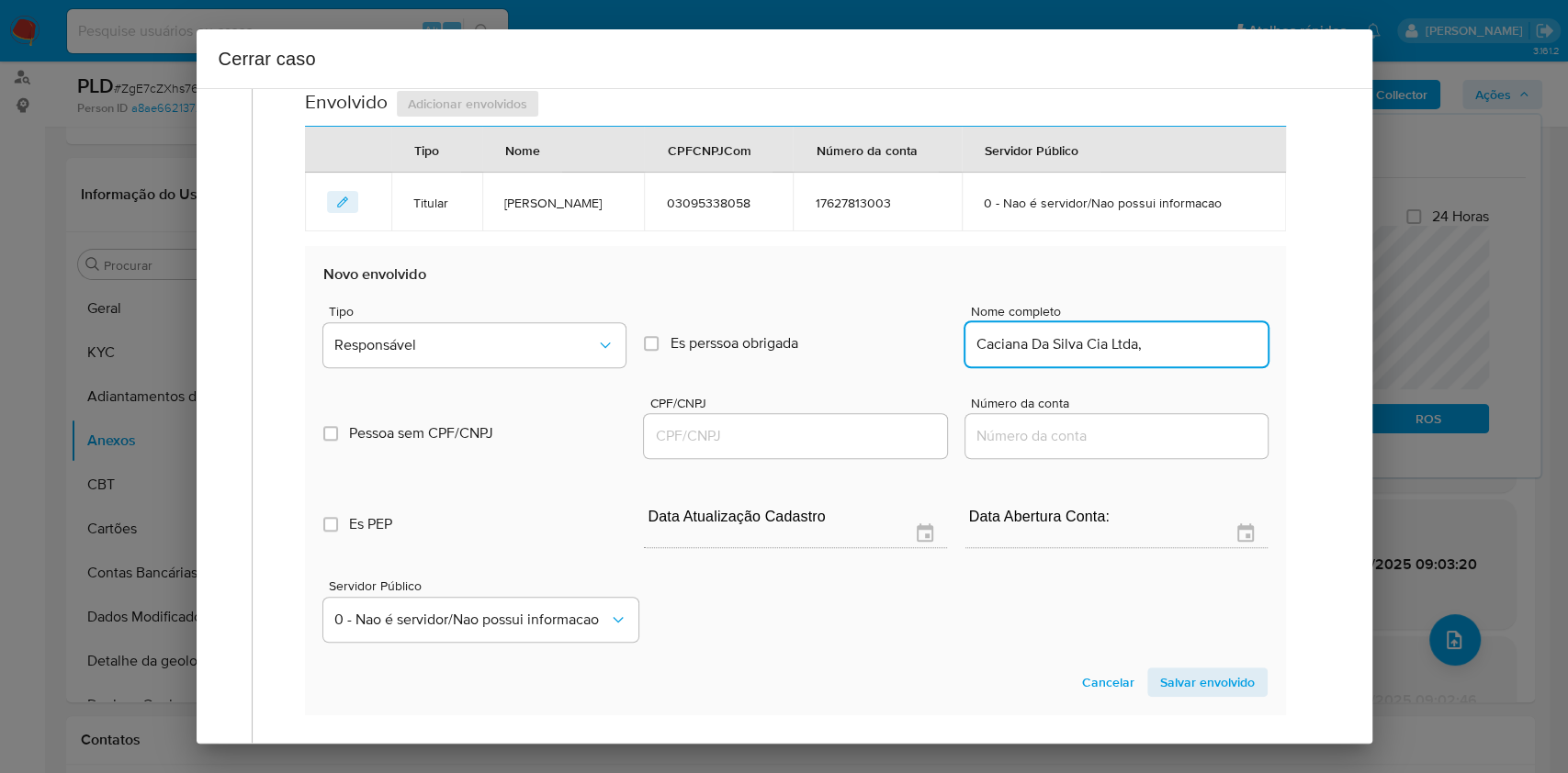
scroll to position [0, 0]
type input "Caciana Da Silva Cia Ltda,"
click at [826, 445] on div at bounding box center [795, 436] width 302 height 44
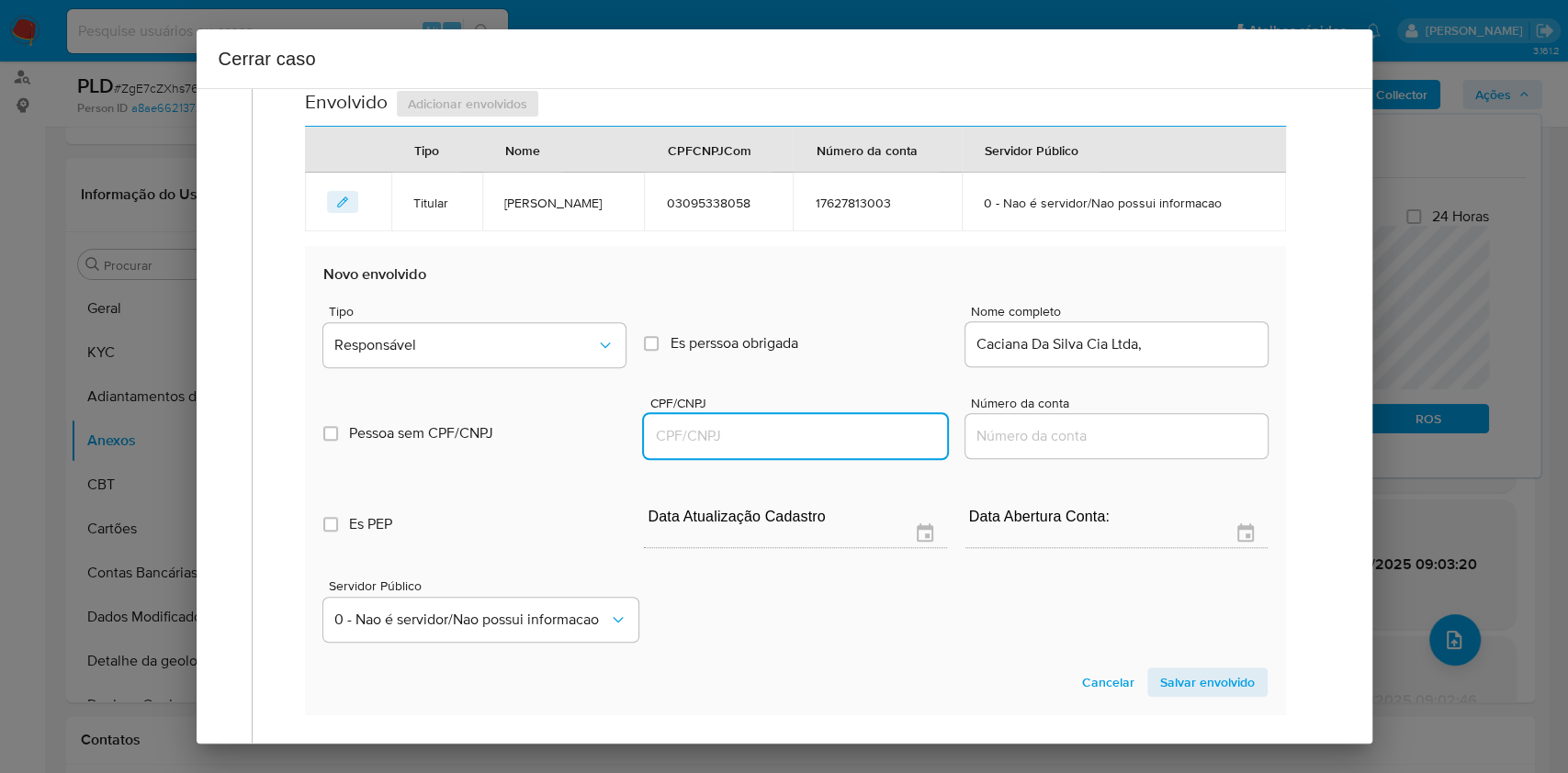
click at [824, 432] on input "CPF/CNPJ" at bounding box center [795, 435] width 302 height 23
paste input "18937450000170"
type input "18937450000170"
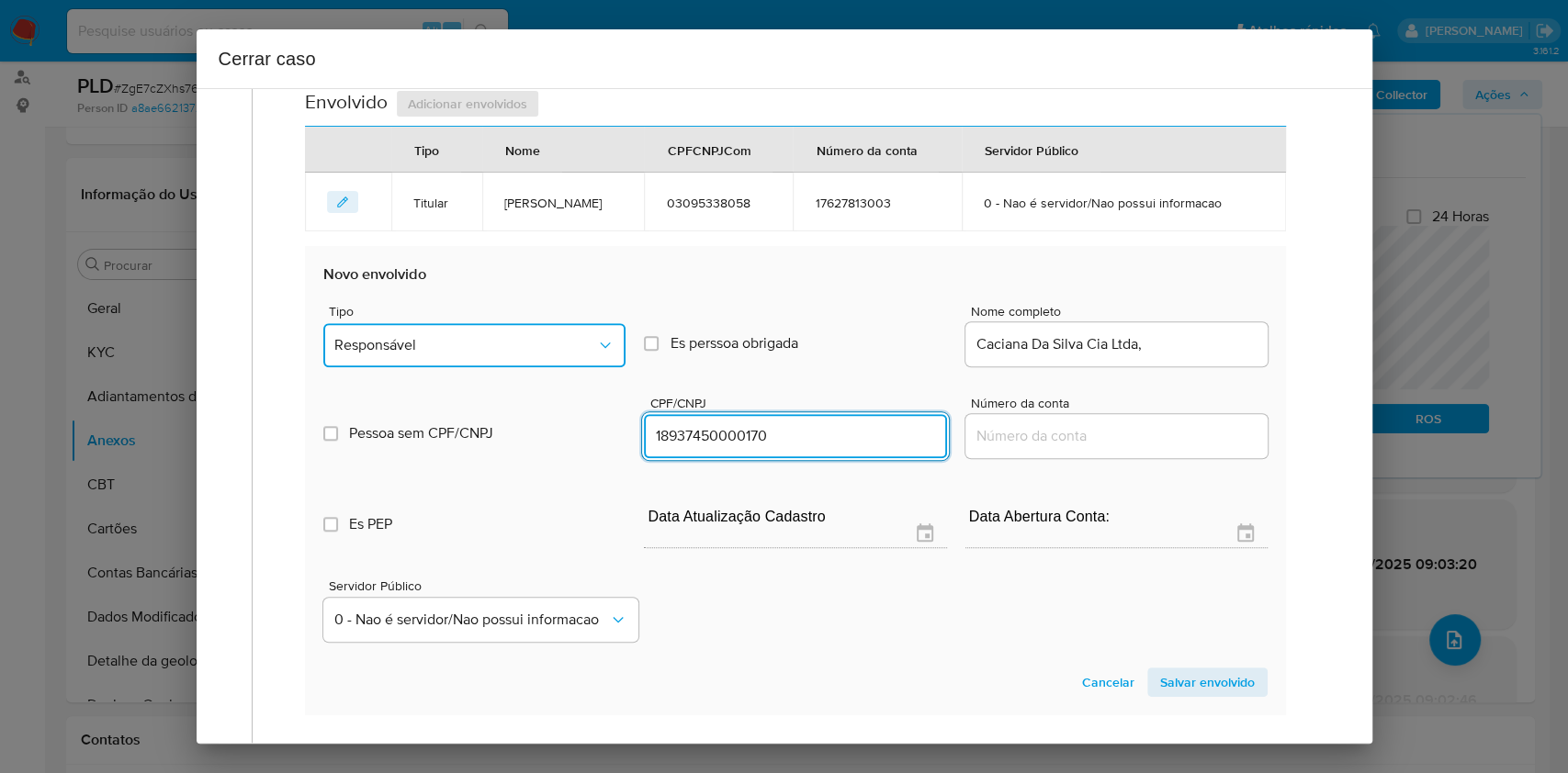
click at [516, 353] on button "Responsável" at bounding box center [475, 345] width 302 height 44
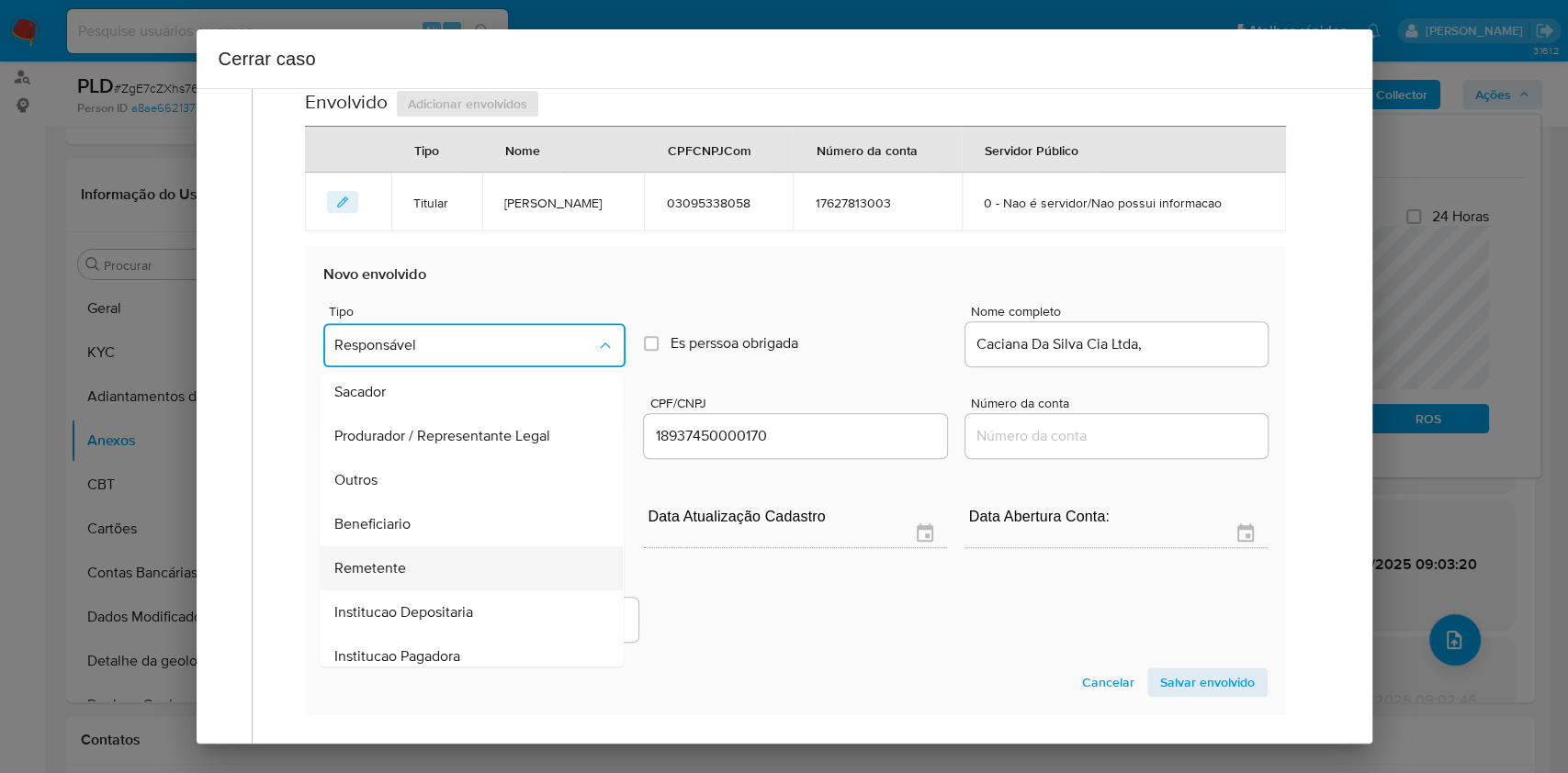
scroll to position [235, 0]
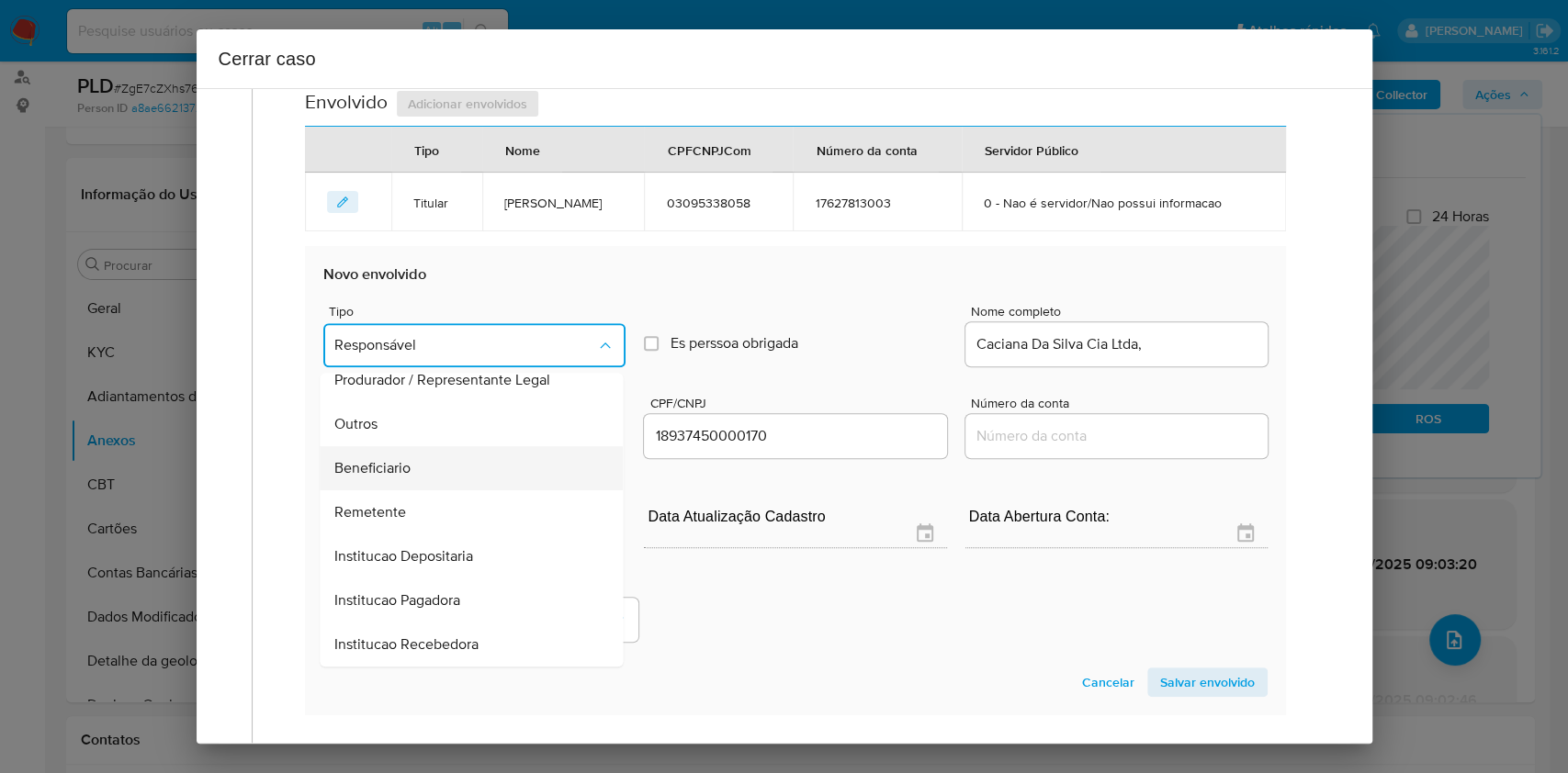
click at [409, 470] on span "Beneficiario" at bounding box center [373, 469] width 76 height 19
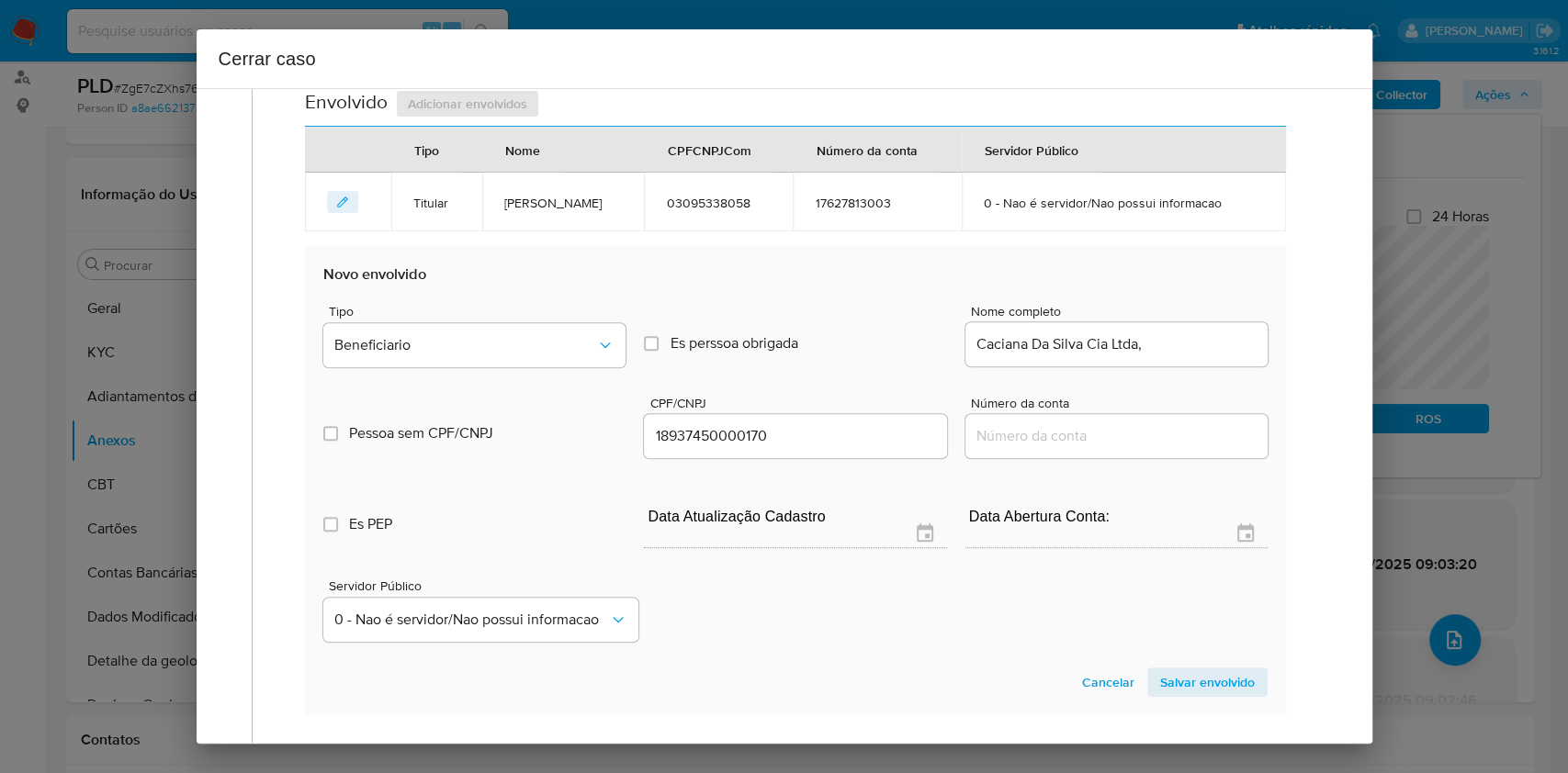
drag, startPoint x: 1187, startPoint y: 682, endPoint x: 1145, endPoint y: 608, distance: 85.1
click at [1187, 680] on span "Salvar envolvido" at bounding box center [1208, 682] width 95 height 25
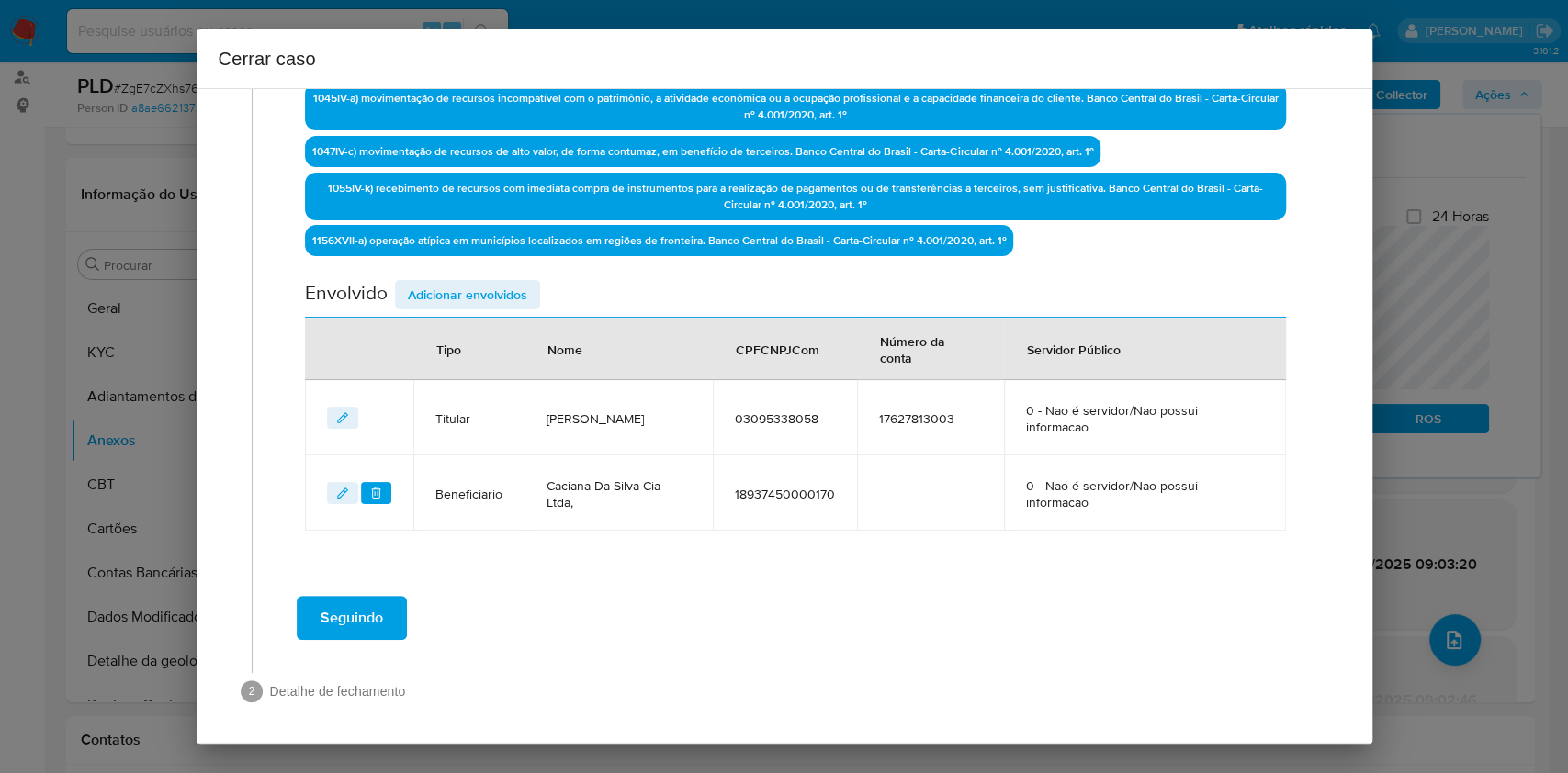
click at [500, 293] on span "Adicionar envolvidos" at bounding box center [467, 295] width 119 height 25
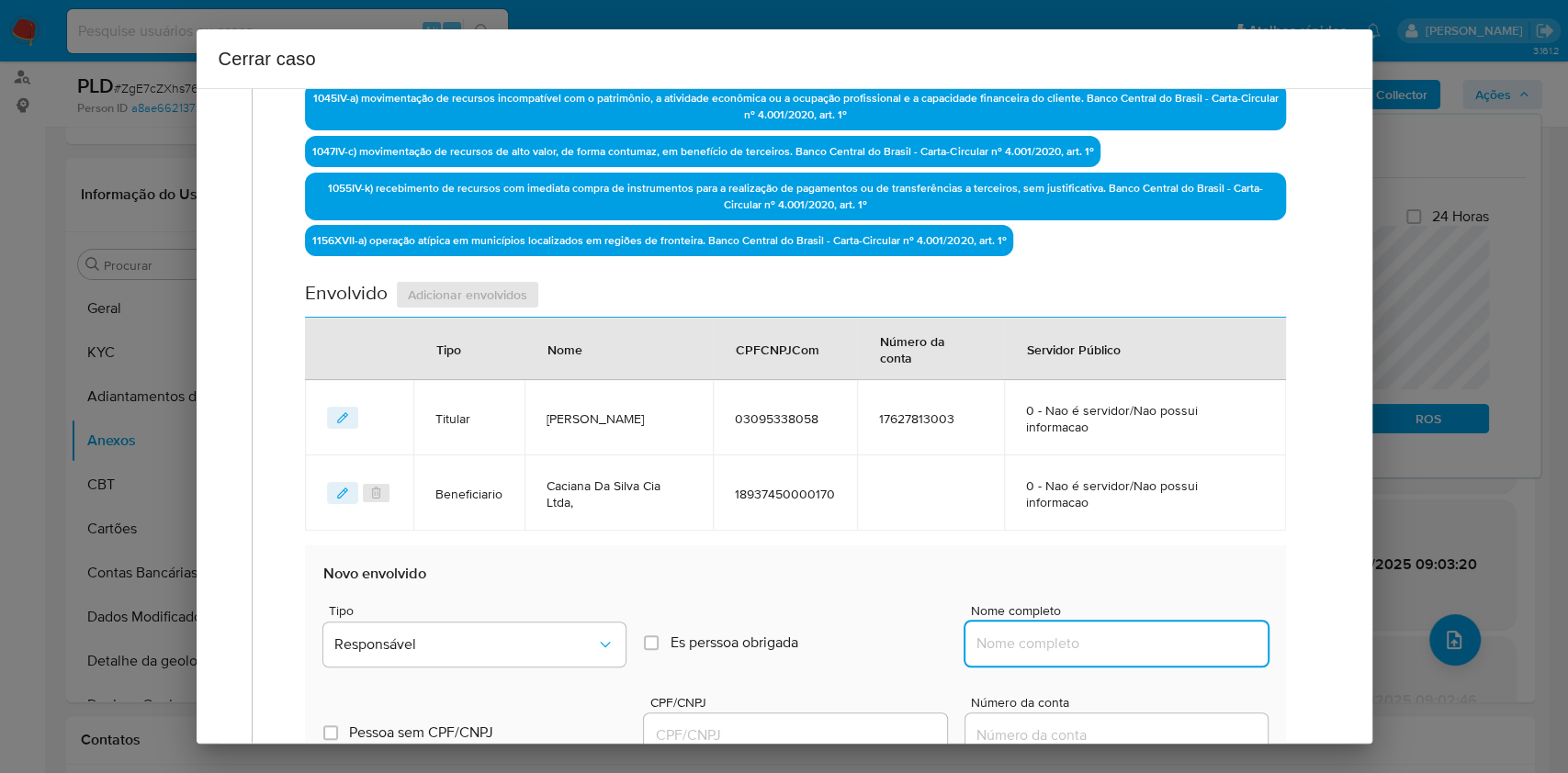
drag, startPoint x: 1055, startPoint y: 640, endPoint x: 1139, endPoint y: 634, distance: 84.2
click at [1063, 640] on input "Nome completo" at bounding box center [1117, 644] width 302 height 23
paste input "Franciele Da Silva Menegon, CPF 99691930072"
click at [1140, 635] on input "Franciele Da Silva Menegon, CPF 99691930072" at bounding box center [1117, 644] width 302 height 23
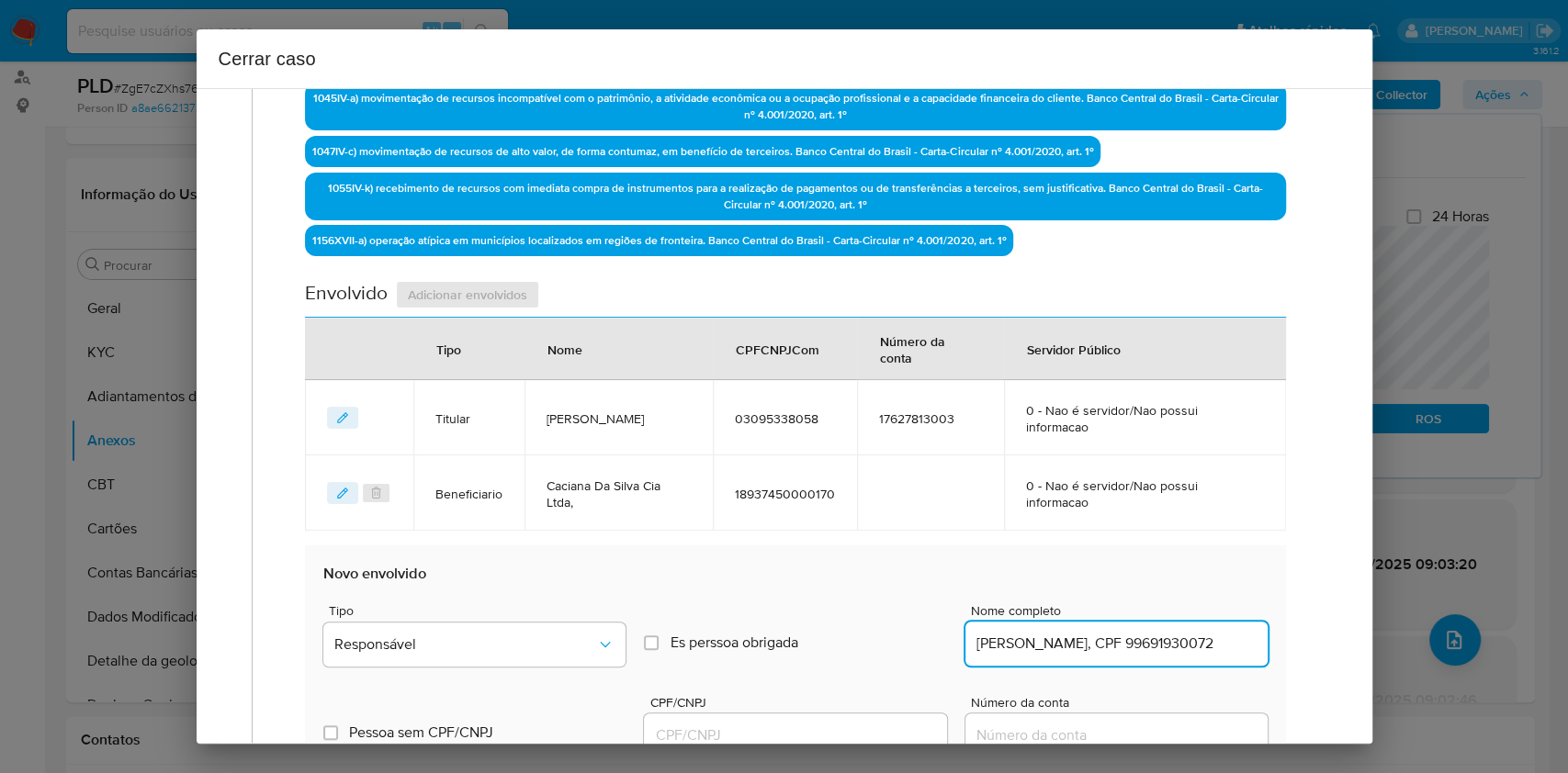
click at [1141, 636] on input "Franciele Da Silva Menegon, CPF 99691930072" at bounding box center [1117, 644] width 302 height 23
drag, startPoint x: 1146, startPoint y: 636, endPoint x: 1156, endPoint y: 636, distance: 10.0
click at [1147, 636] on input "Franciele Da Silva Menegon, CPF 99691930072" at bounding box center [1117, 644] width 302 height 23
click at [1184, 642] on input "Franciele Da Silva Menegon, CPF 99691930072" at bounding box center [1117, 644] width 302 height 23
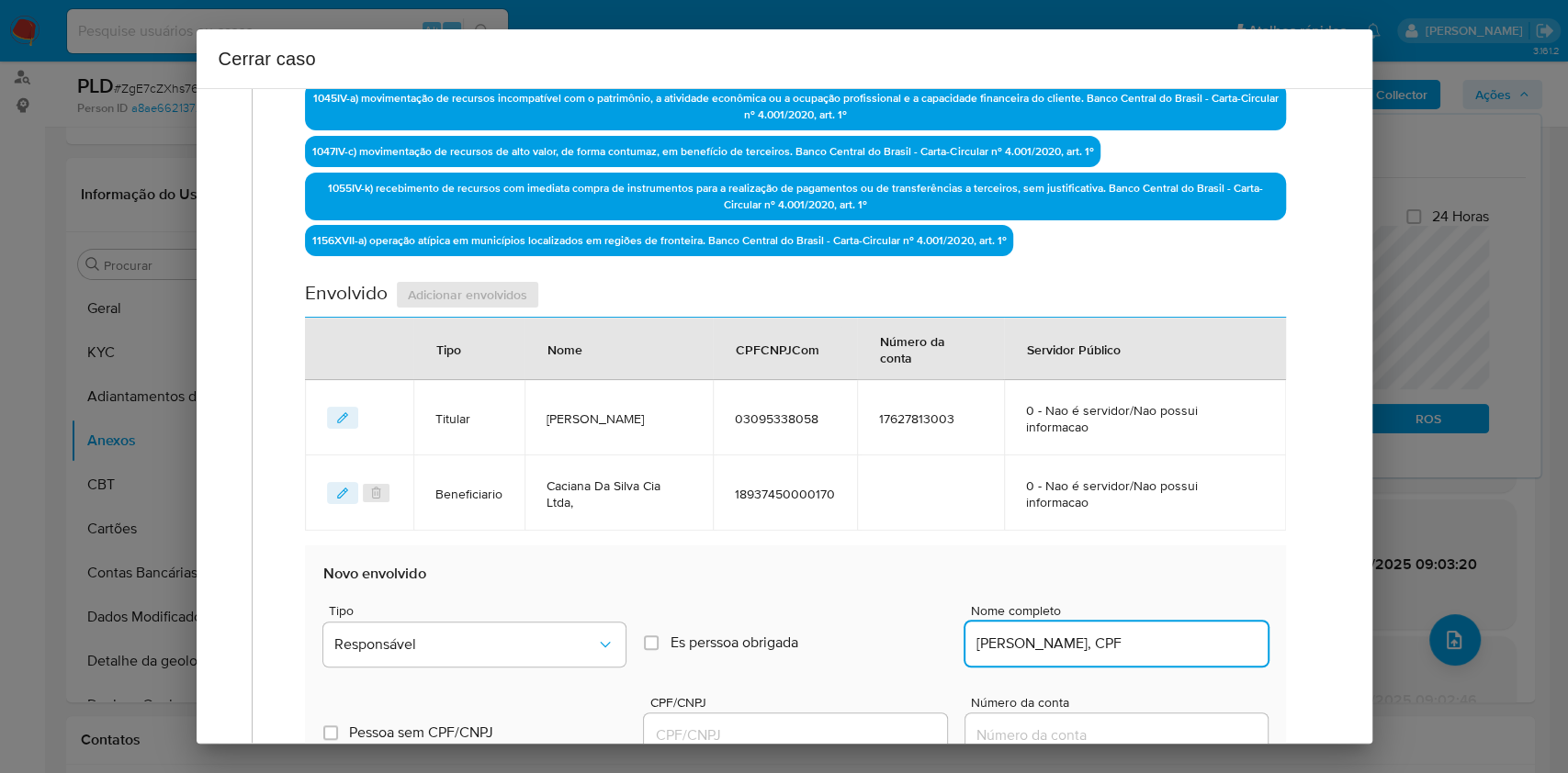
scroll to position [0, 0]
type input "Franciele Da Silva Menegon"
click at [827, 720] on div at bounding box center [795, 735] width 302 height 44
click at [826, 724] on input "CPF/CNPJ" at bounding box center [795, 735] width 302 height 23
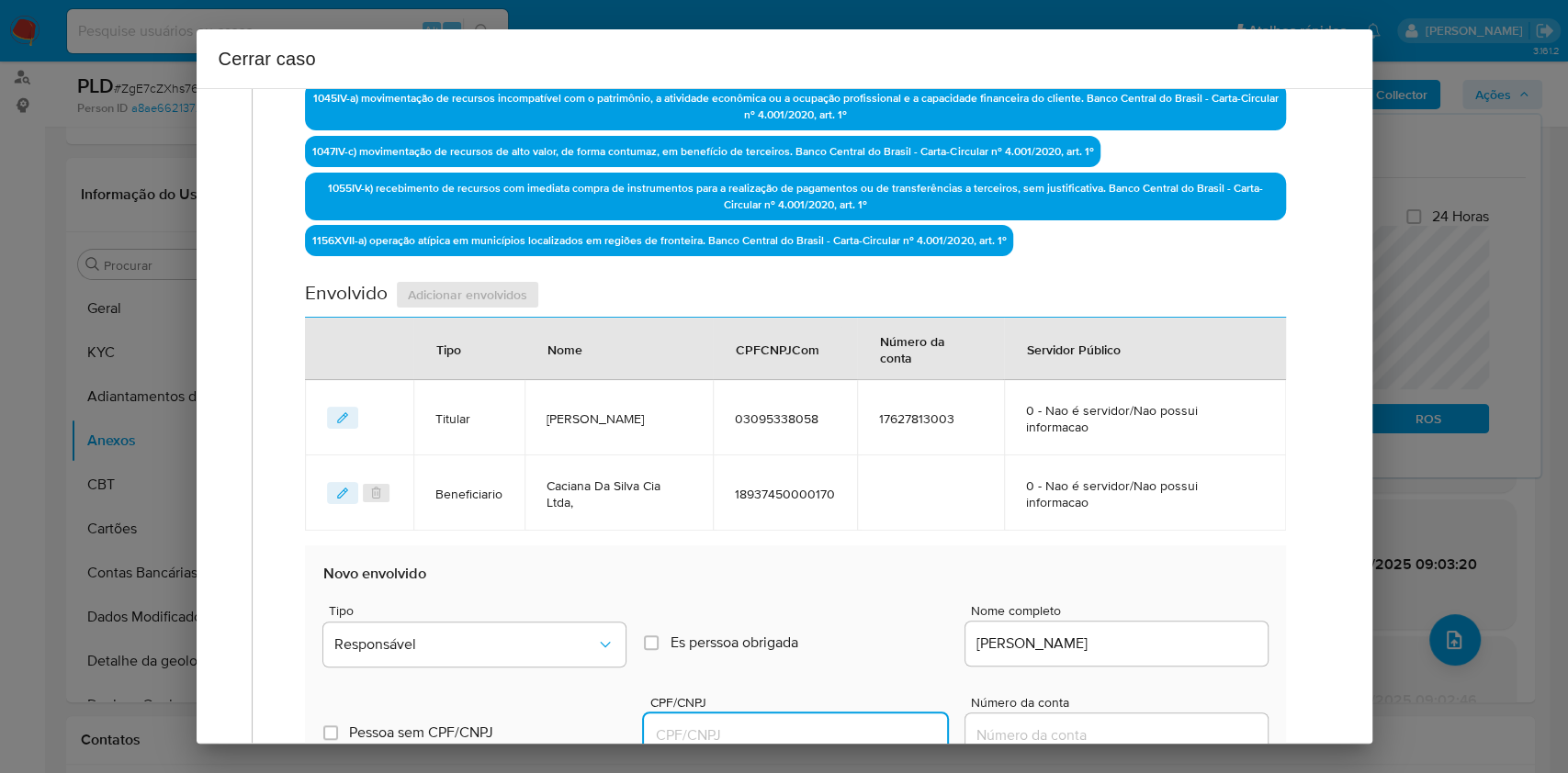
click at [793, 730] on input "CPF/CNPJ" at bounding box center [795, 735] width 302 height 23
click at [816, 728] on input "CPF/CNPJ" at bounding box center [795, 735] width 302 height 23
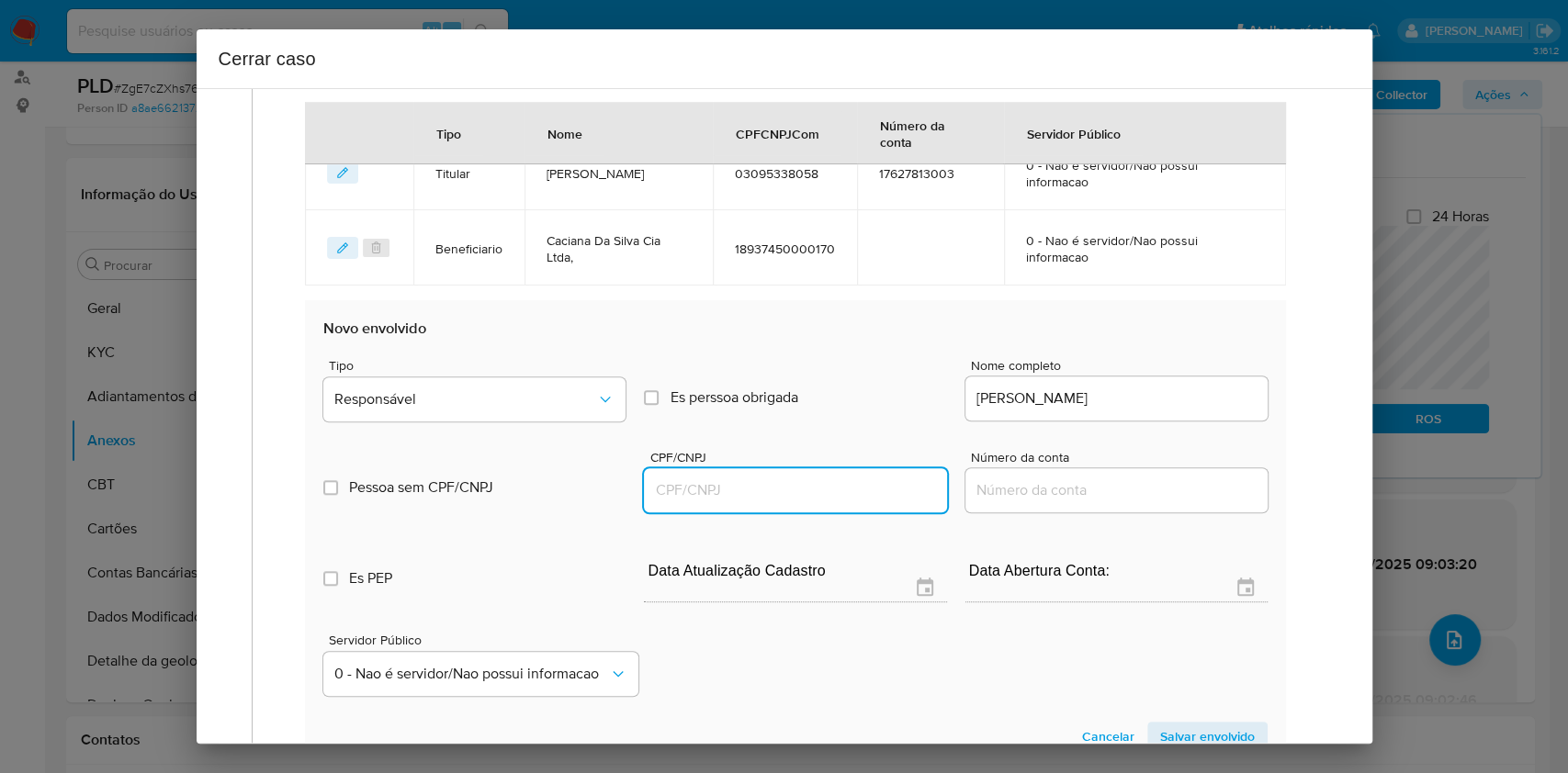
click at [710, 496] on input "CPF/CNPJ" at bounding box center [795, 490] width 302 height 23
click at [700, 489] on input "CPF/CNPJ" at bounding box center [795, 490] width 302 height 23
paste input "99691930072"
type input "99691930072"
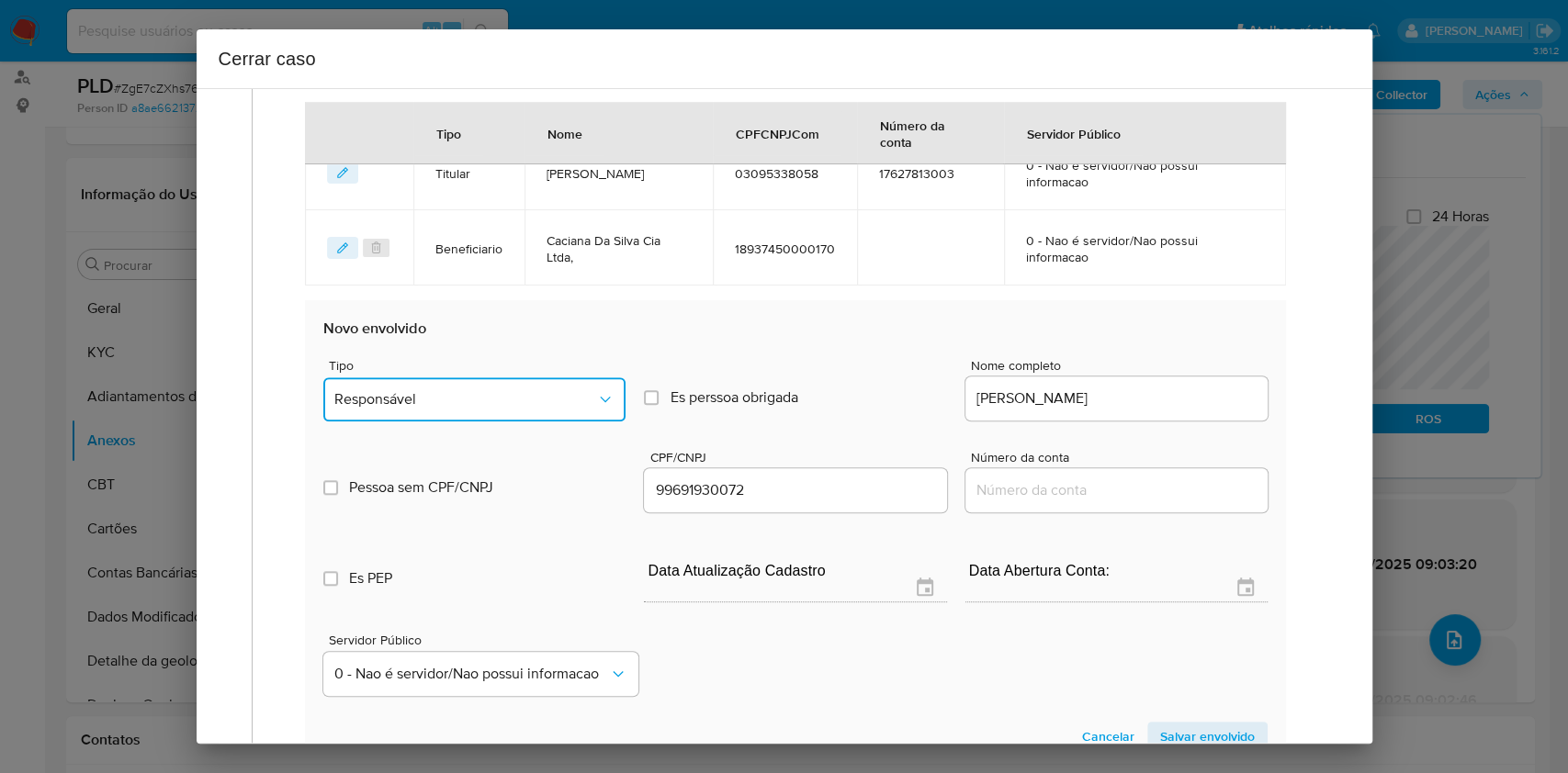
click at [483, 401] on span "Responsável" at bounding box center [464, 400] width 262 height 19
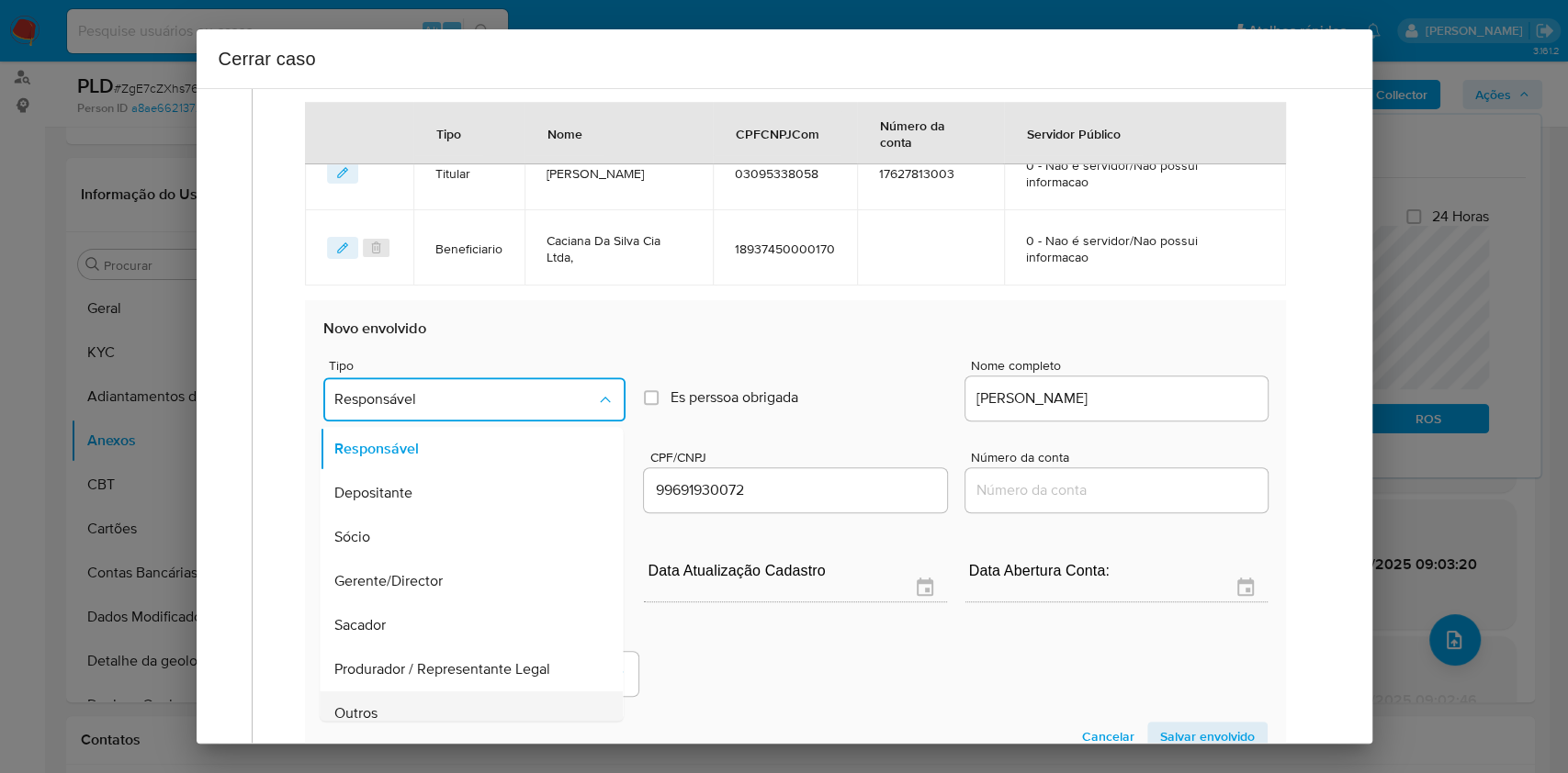
click at [393, 705] on div "Outros" at bounding box center [466, 713] width 263 height 44
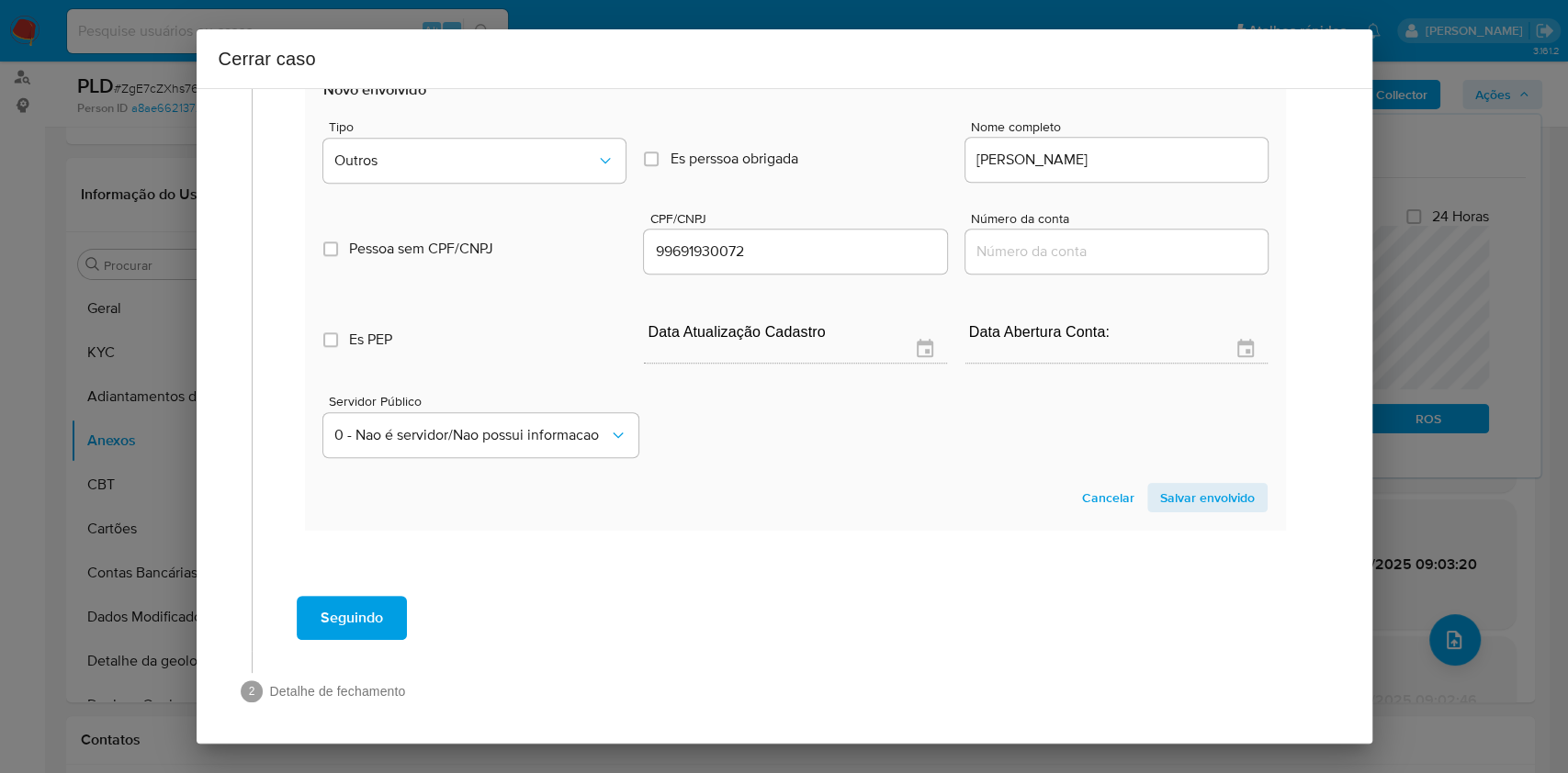
click at [1180, 503] on span "Salvar envolvido" at bounding box center [1208, 497] width 95 height 25
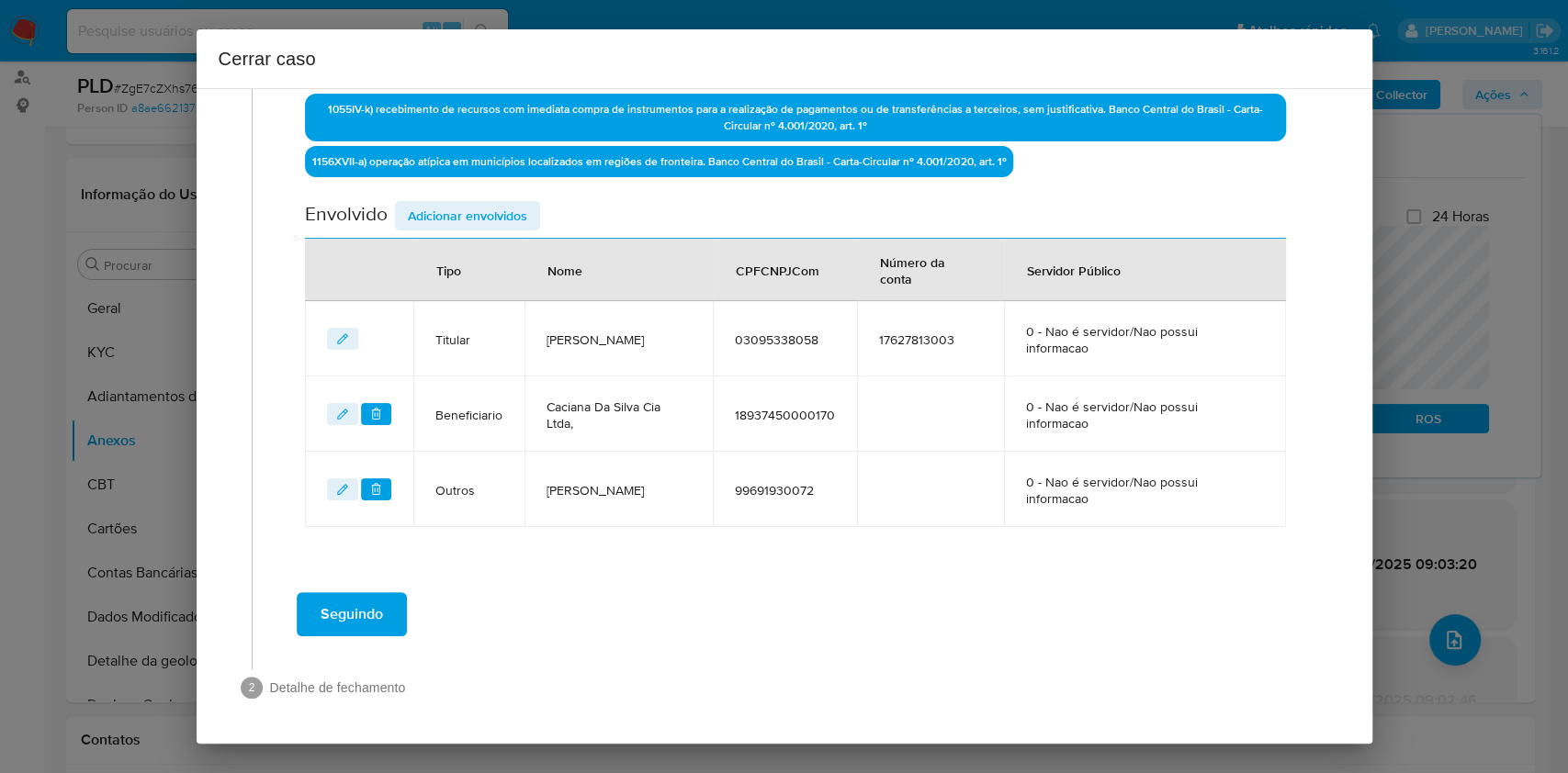
scroll to position [732, 0]
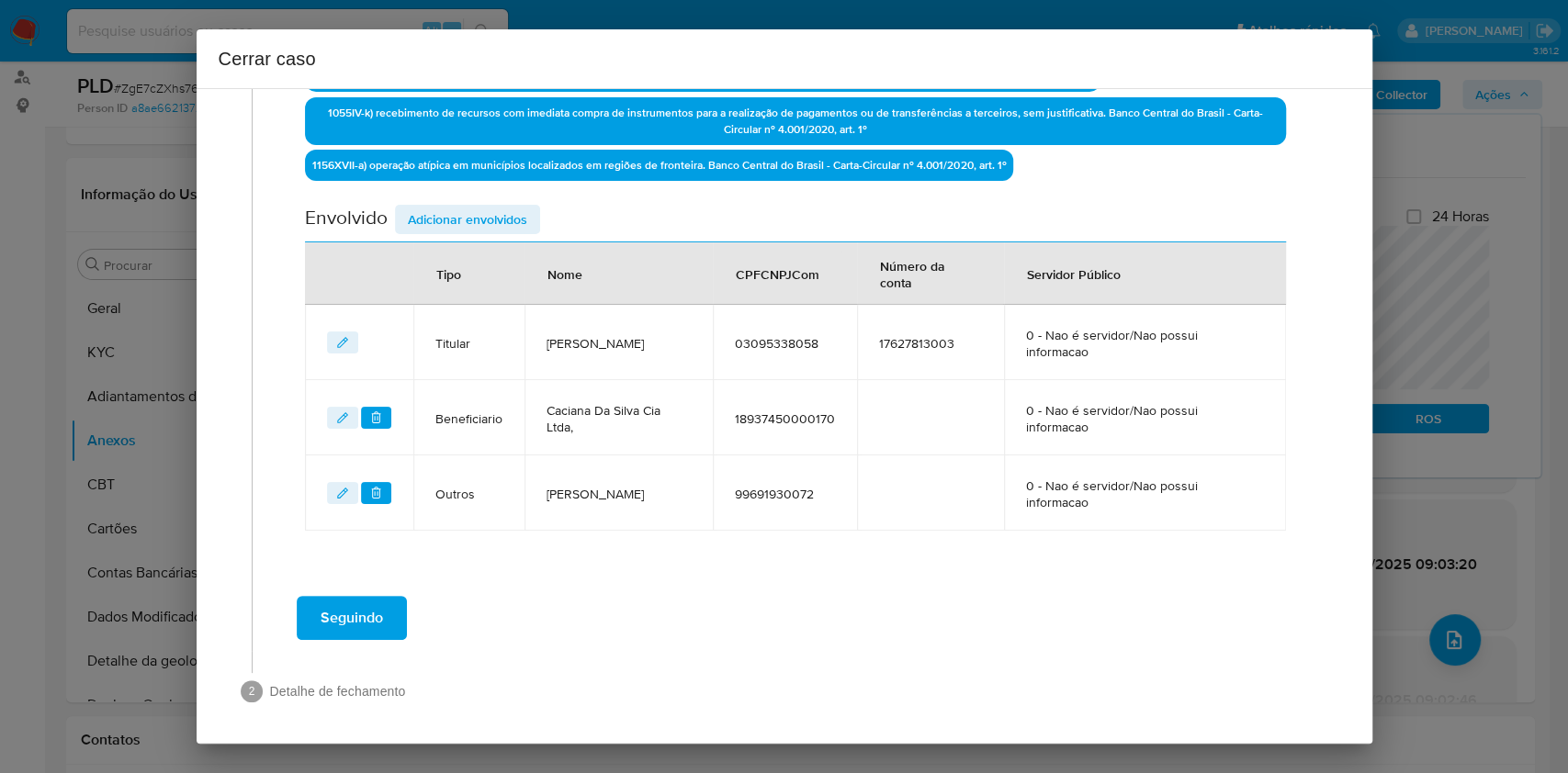
drag, startPoint x: 510, startPoint y: 217, endPoint x: 549, endPoint y: 227, distance: 40.3
click at [510, 217] on span "Adicionar envolvidos" at bounding box center [467, 219] width 119 height 25
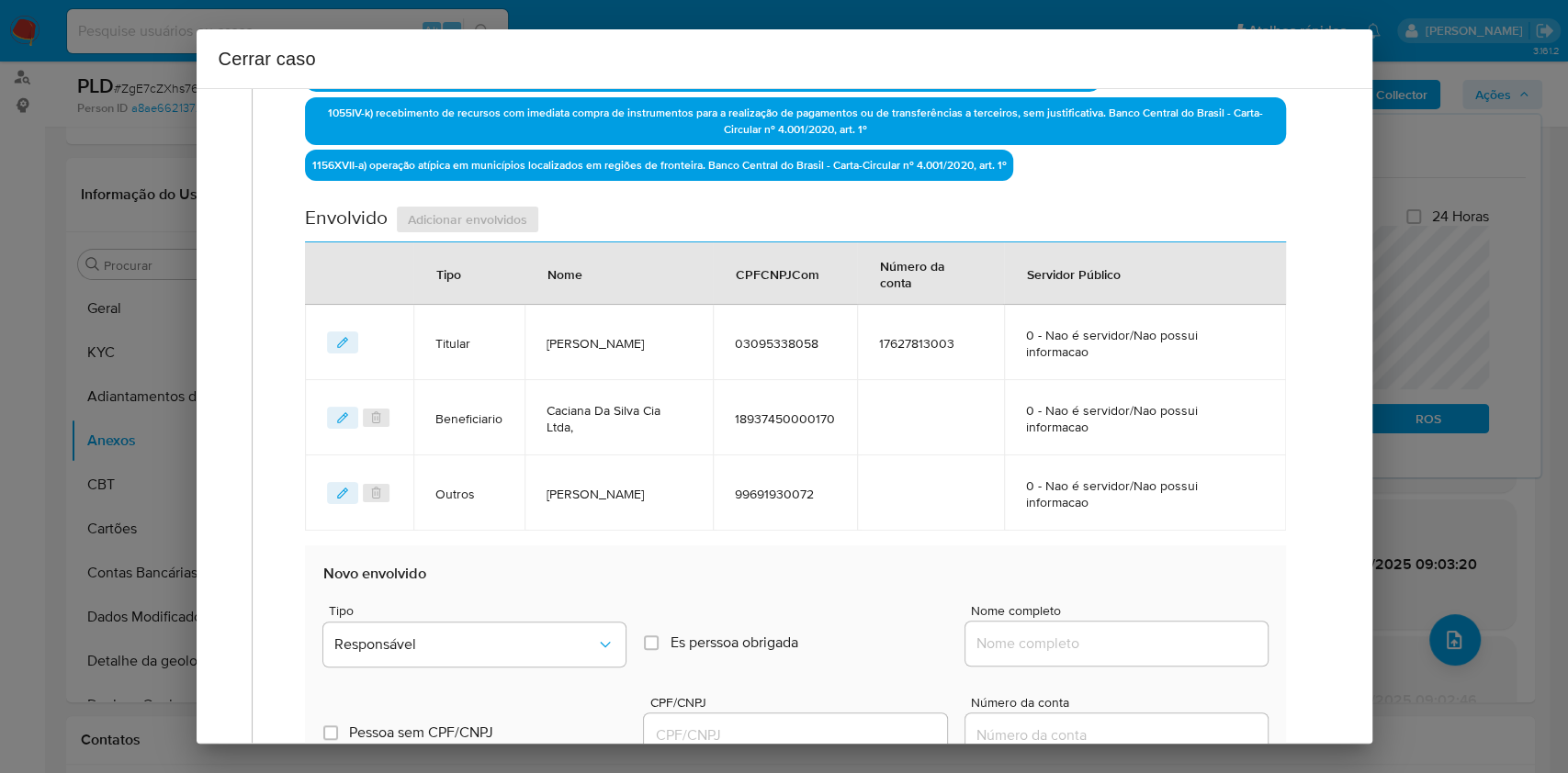
click at [1088, 655] on div at bounding box center [1117, 644] width 302 height 44
paste input "Marino Rodrigues Da Silva, CPF 35935162091"
drag, startPoint x: 1094, startPoint y: 642, endPoint x: 1147, endPoint y: 642, distance: 53.0
click at [1102, 640] on input "Nome completo" at bounding box center [1117, 644] width 302 height 23
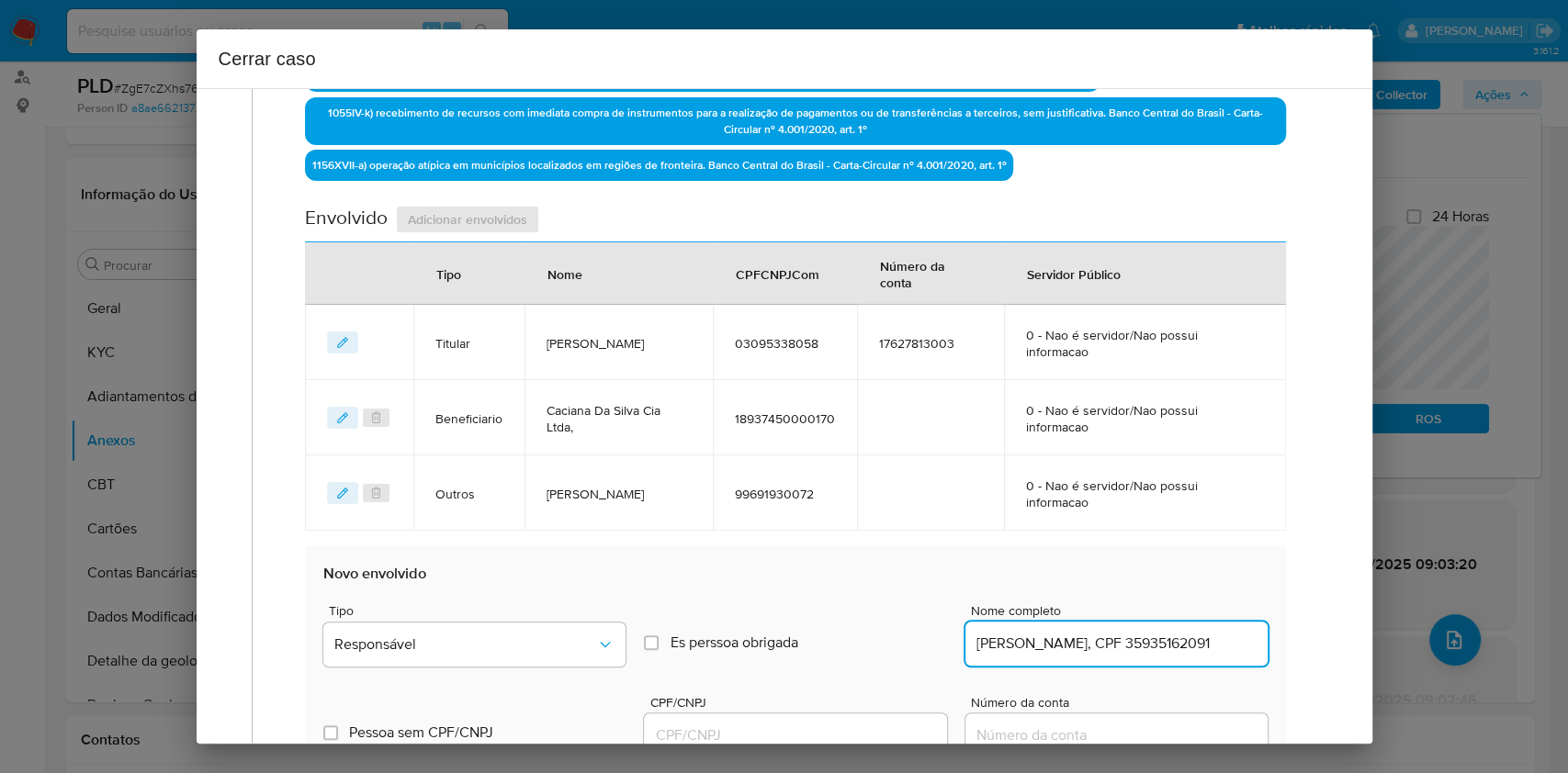
scroll to position [0, 20]
click at [1156, 645] on input "Marino Rodrigues Da Silva, CPF 35935162091" at bounding box center [1117, 644] width 302 height 23
type input "Marino Rodrigues Da Silva"
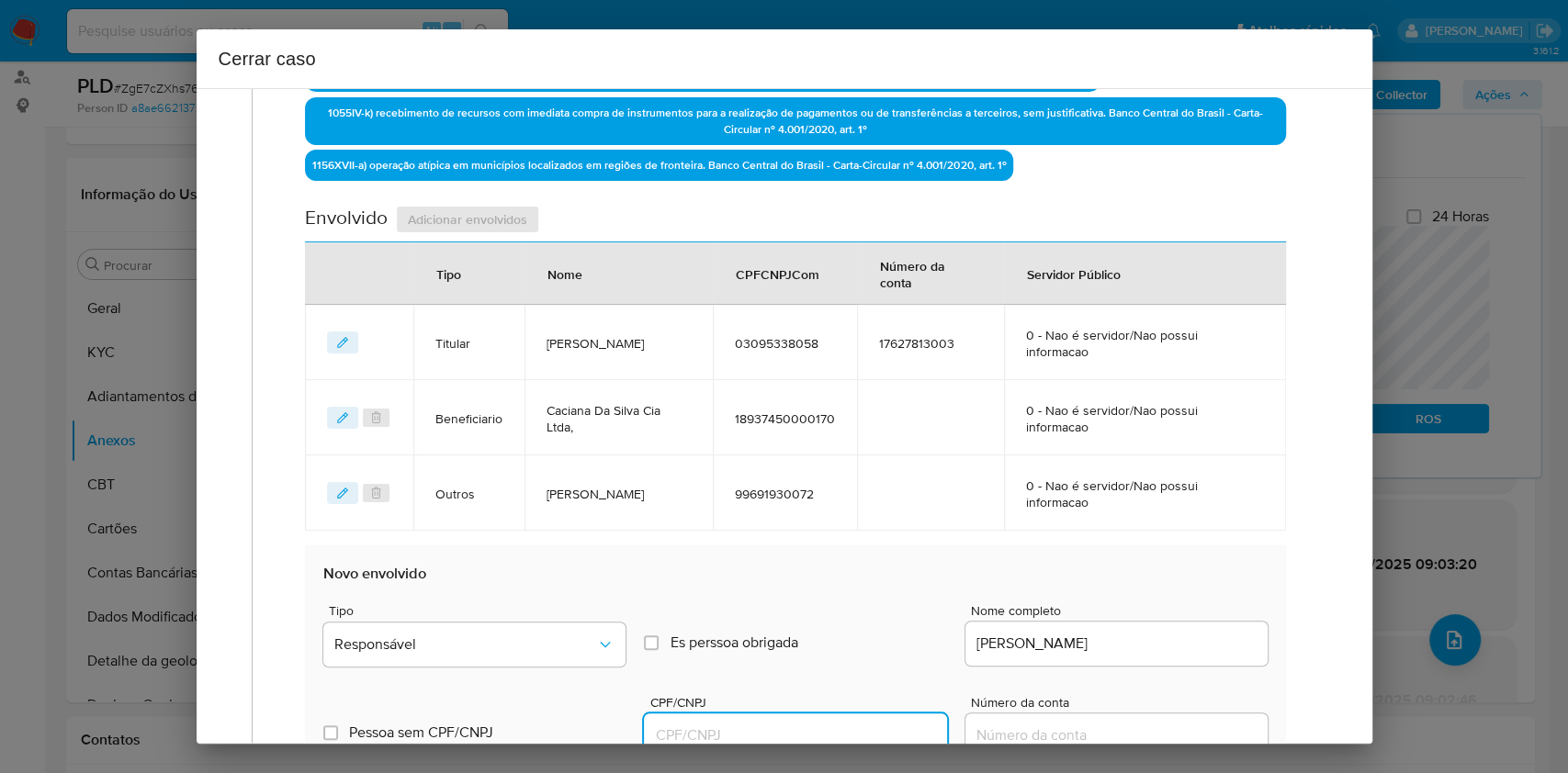
click at [882, 731] on input "CPF/CNPJ" at bounding box center [795, 735] width 302 height 23
paste input "35935162091"
type input "35935162091"
click at [530, 636] on span "Responsável" at bounding box center [464, 645] width 262 height 19
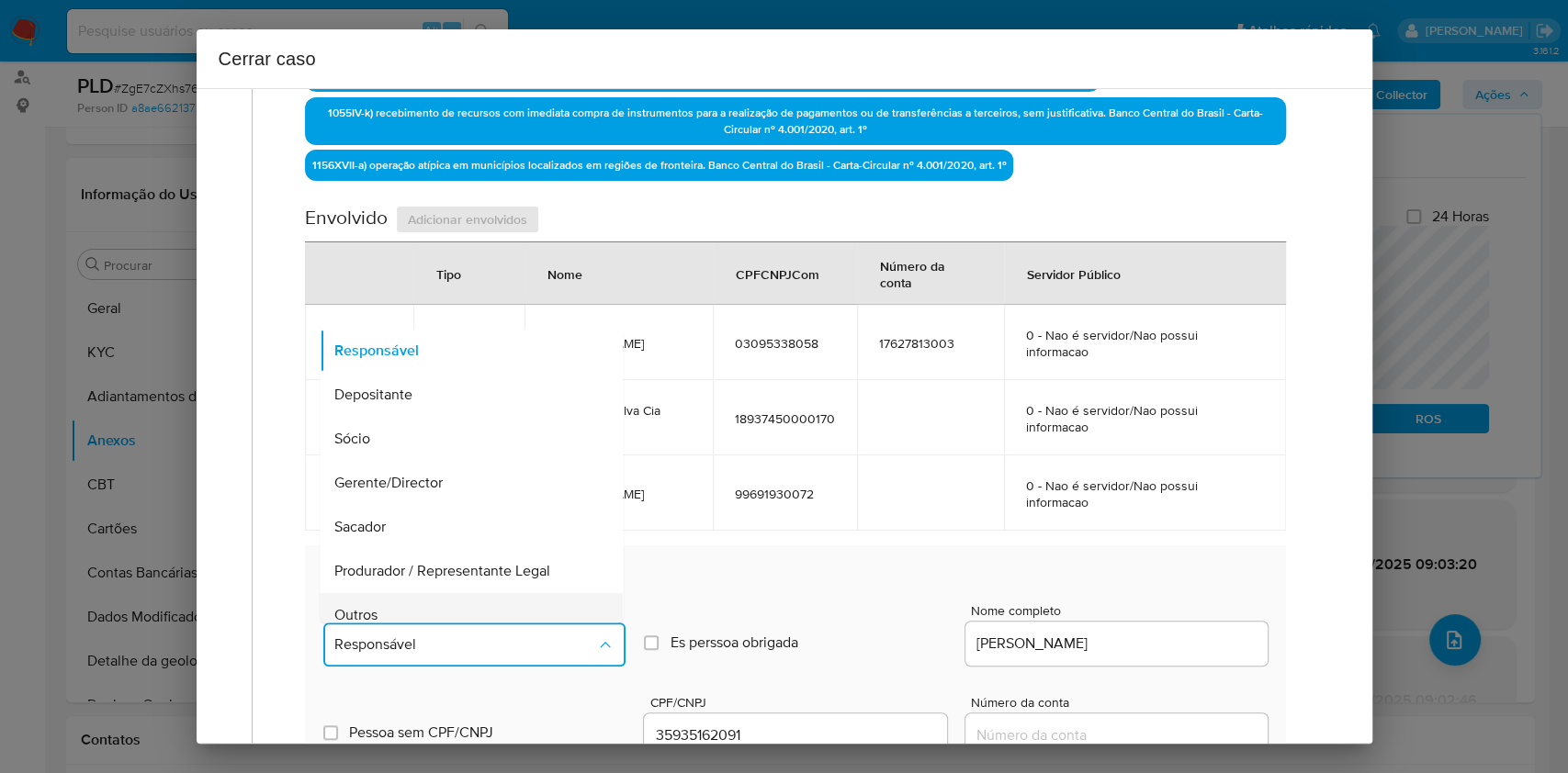
click at [478, 605] on div "Outros" at bounding box center [466, 615] width 263 height 44
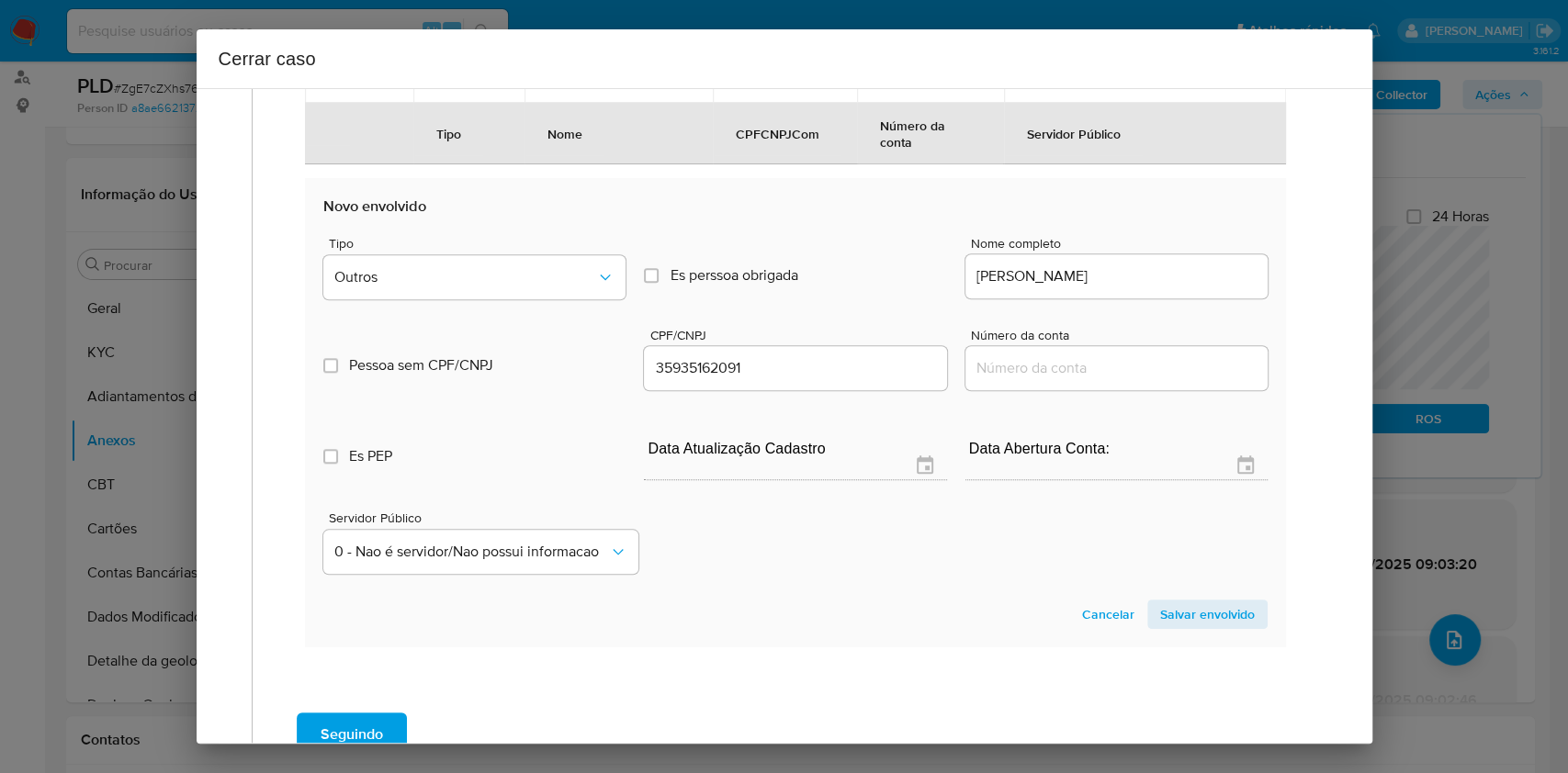
click at [1206, 606] on span "Salvar envolvido" at bounding box center [1208, 614] width 95 height 25
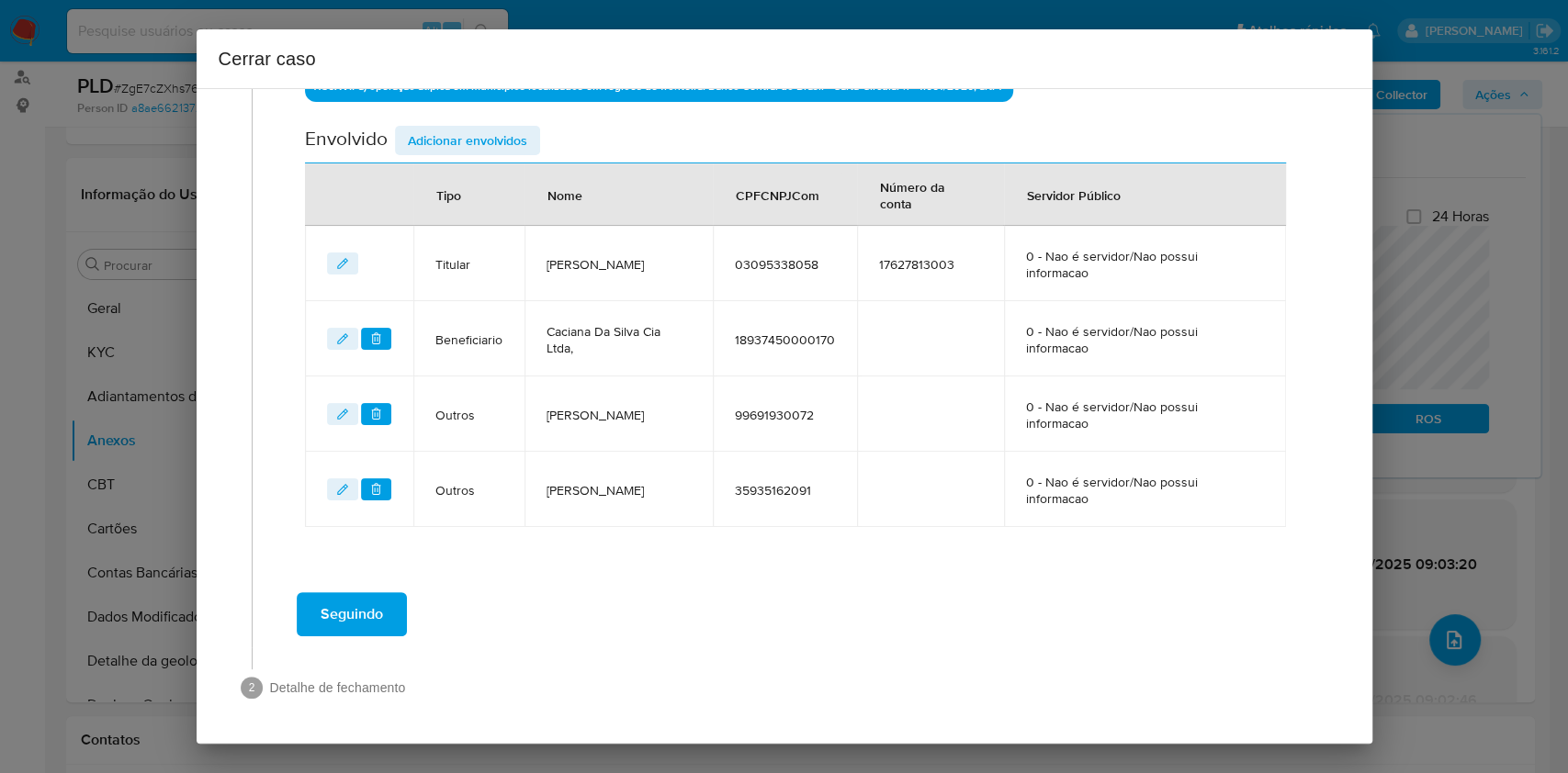
scroll to position [809, 0]
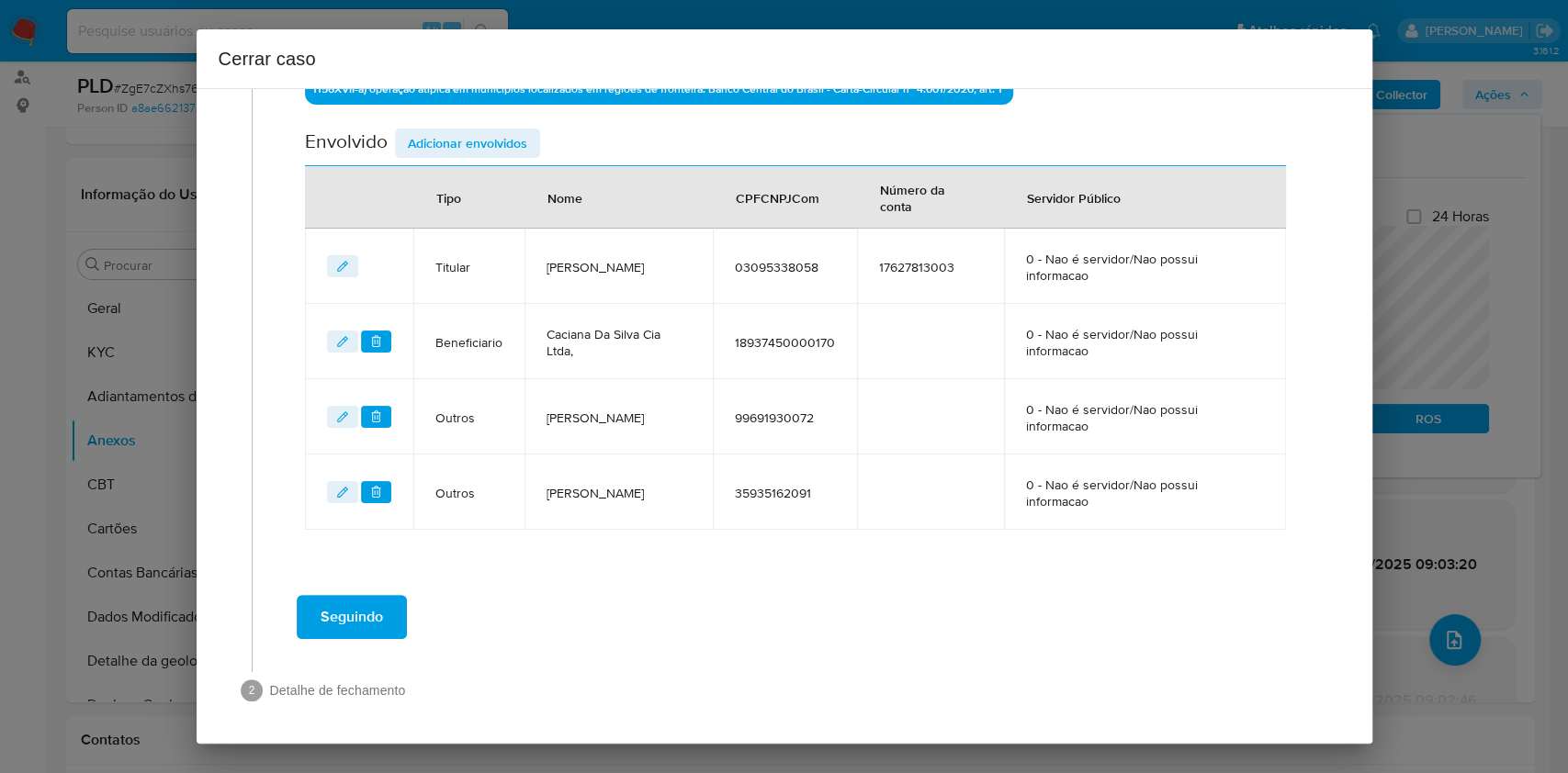
click at [393, 621] on button "Seguindo" at bounding box center [352, 617] width 111 height 44
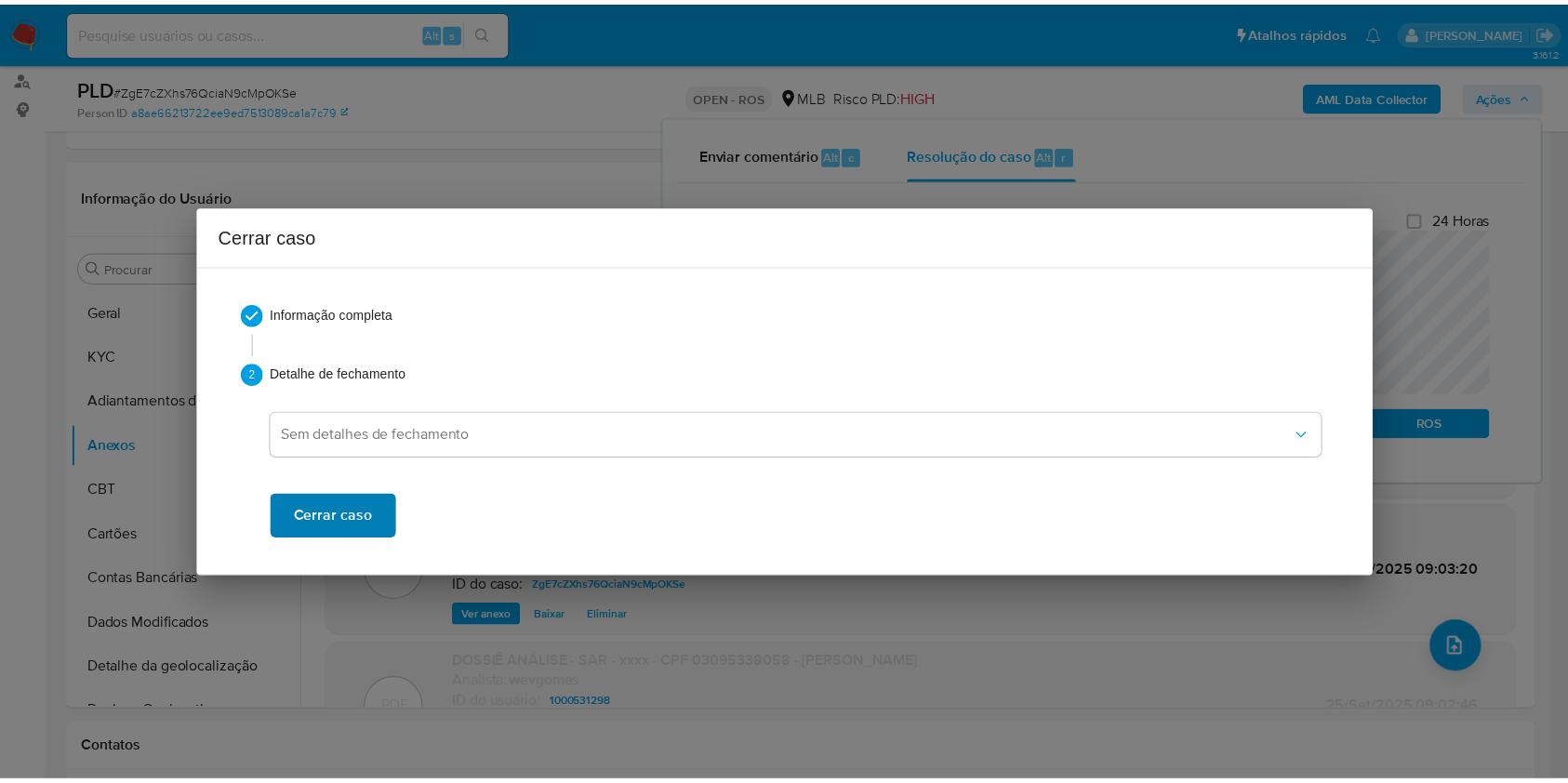
scroll to position [2042, 0]
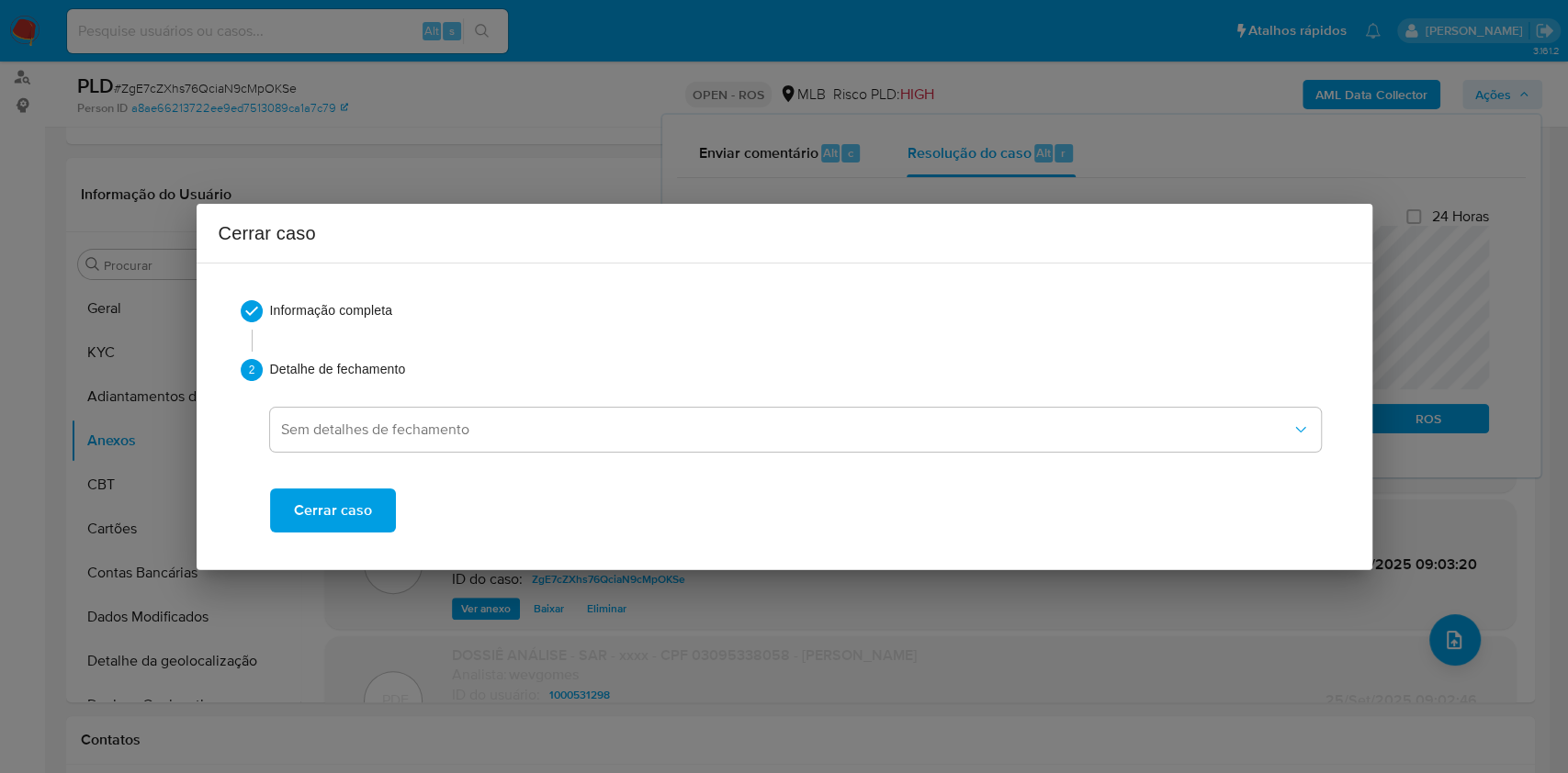
click at [375, 497] on button "Cerrar caso" at bounding box center [333, 510] width 126 height 44
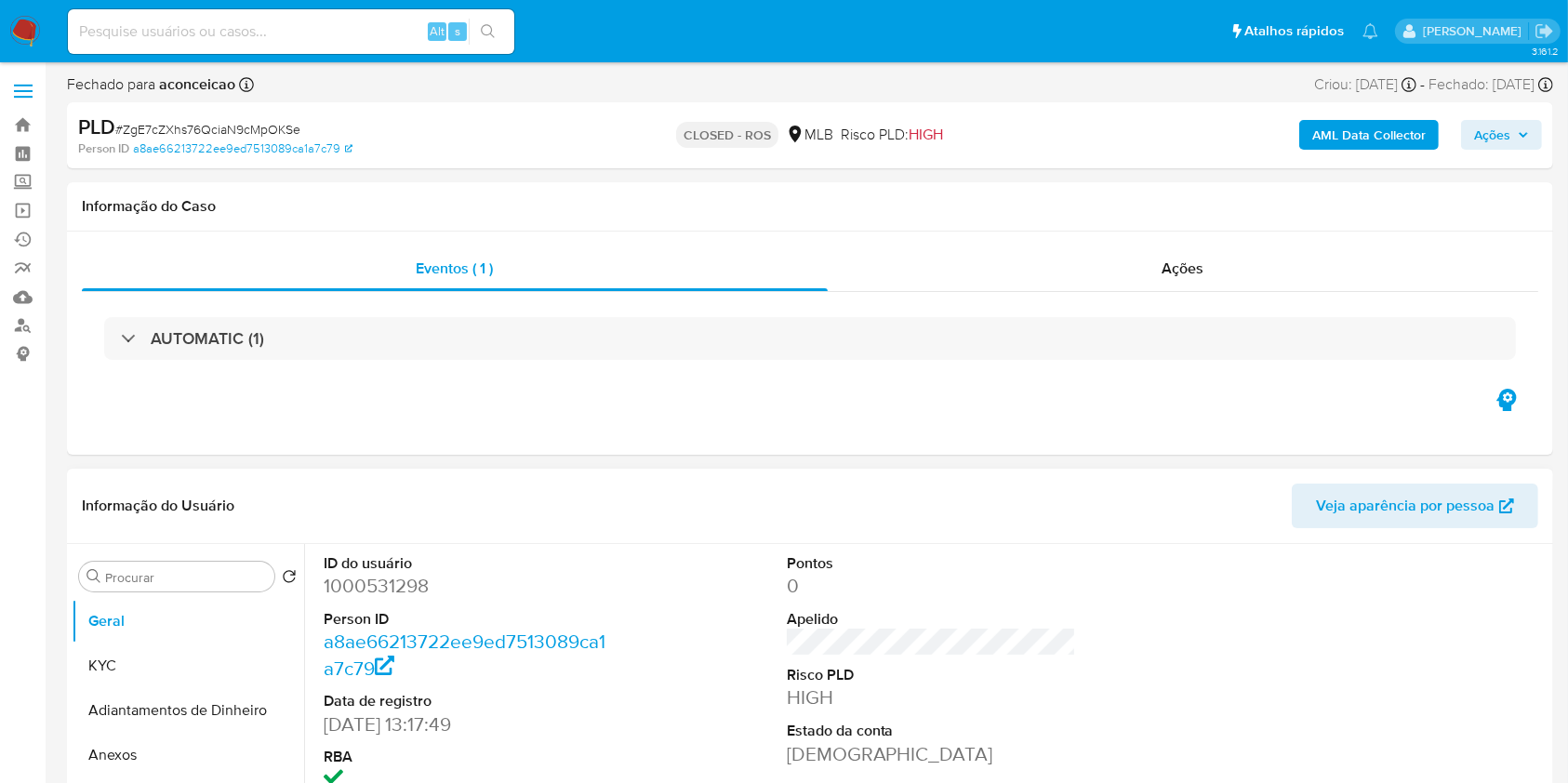
select select "10"
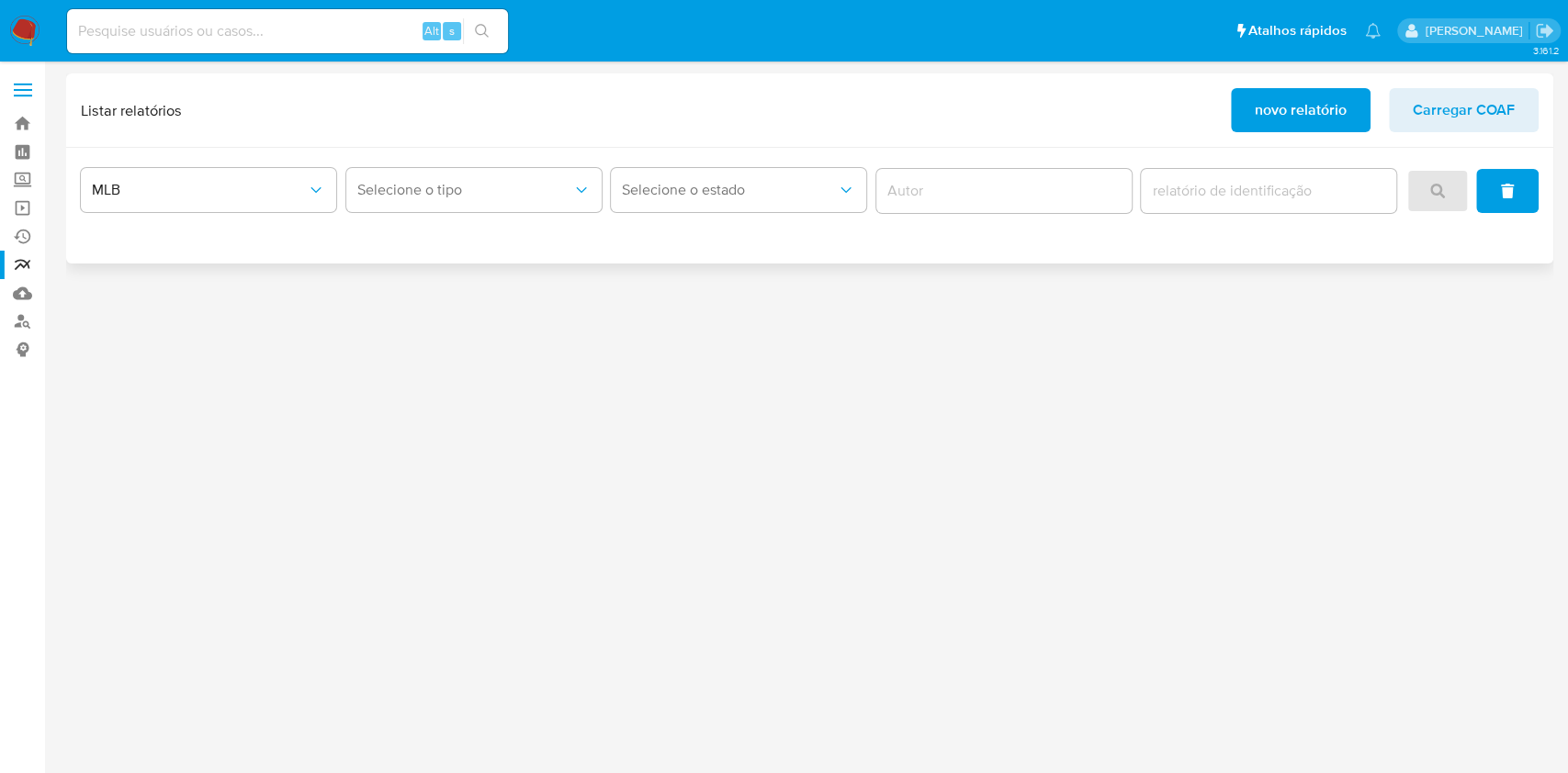
click at [1279, 129] on span "novo relatório" at bounding box center [1302, 110] width 92 height 40
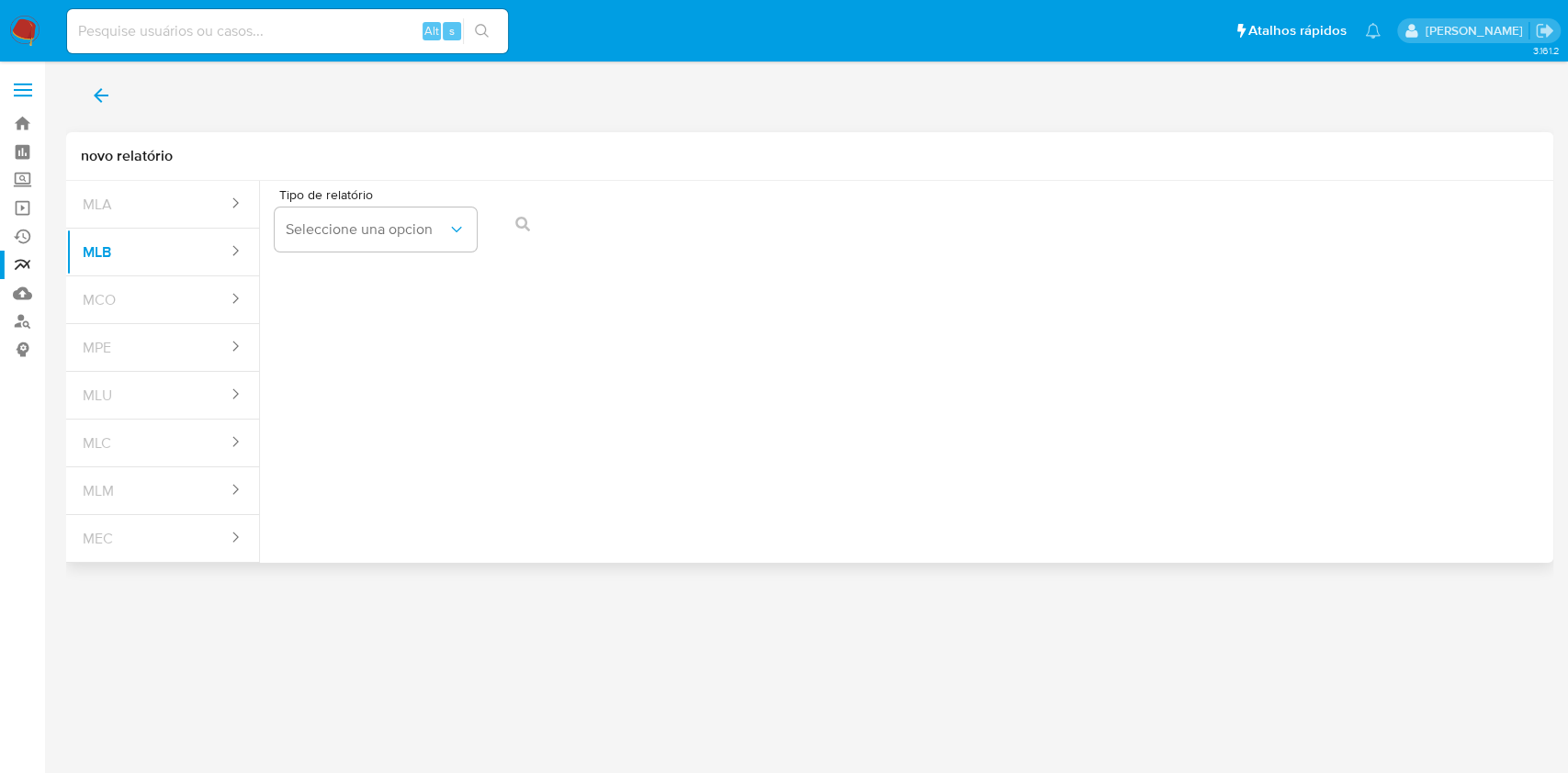
click at [388, 205] on div "Tipo de relatório Seleccione una opcion" at bounding box center [375, 223] width 202 height 70
click at [375, 226] on span "Seleccione una opcion" at bounding box center [367, 230] width 161 height 19
click at [353, 267] on div "COAF" at bounding box center [371, 279] width 169 height 44
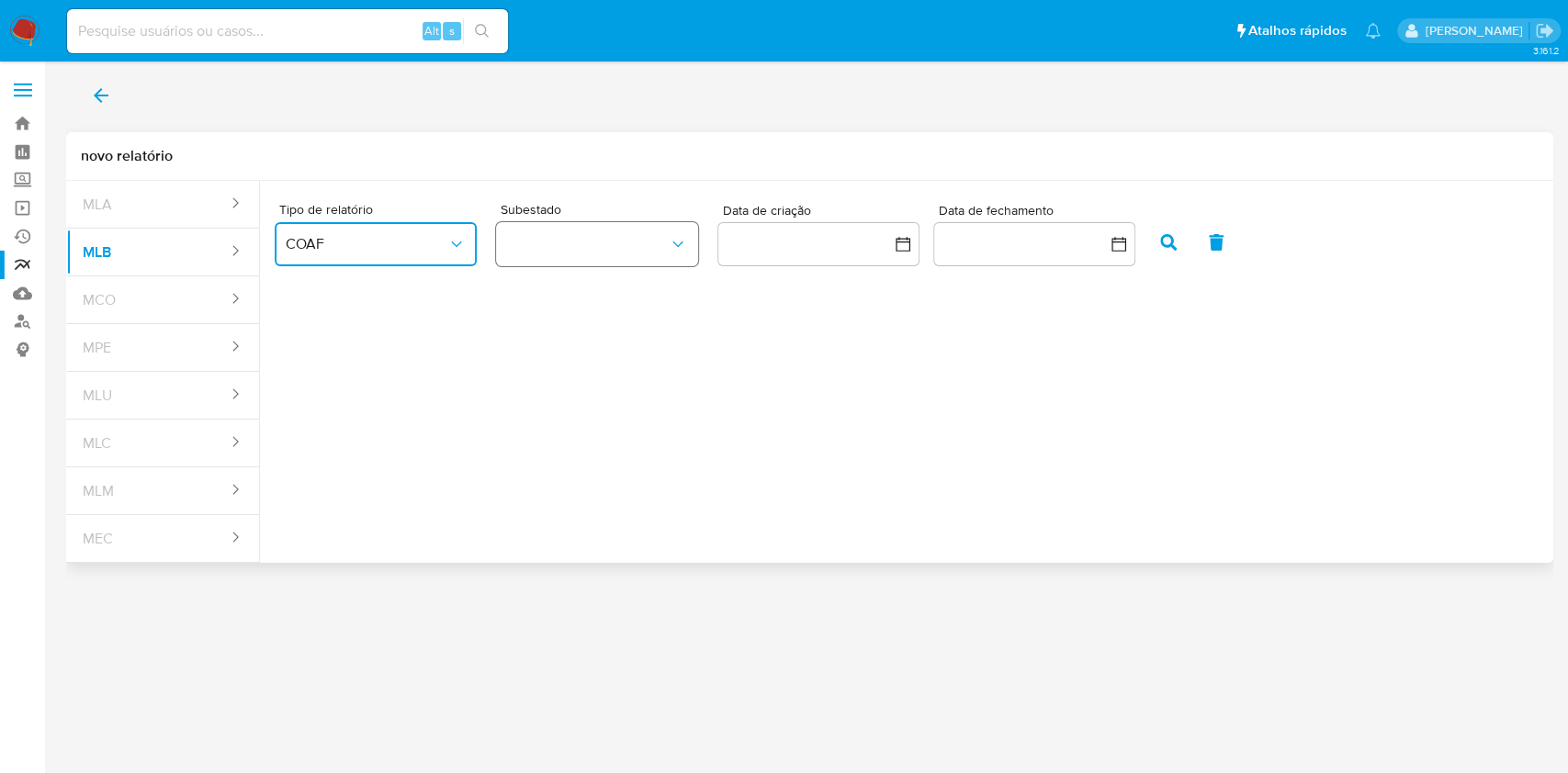
click at [590, 239] on button "button" at bounding box center [597, 244] width 202 height 44
click at [569, 297] on div "ROS" at bounding box center [588, 294] width 161 height 44
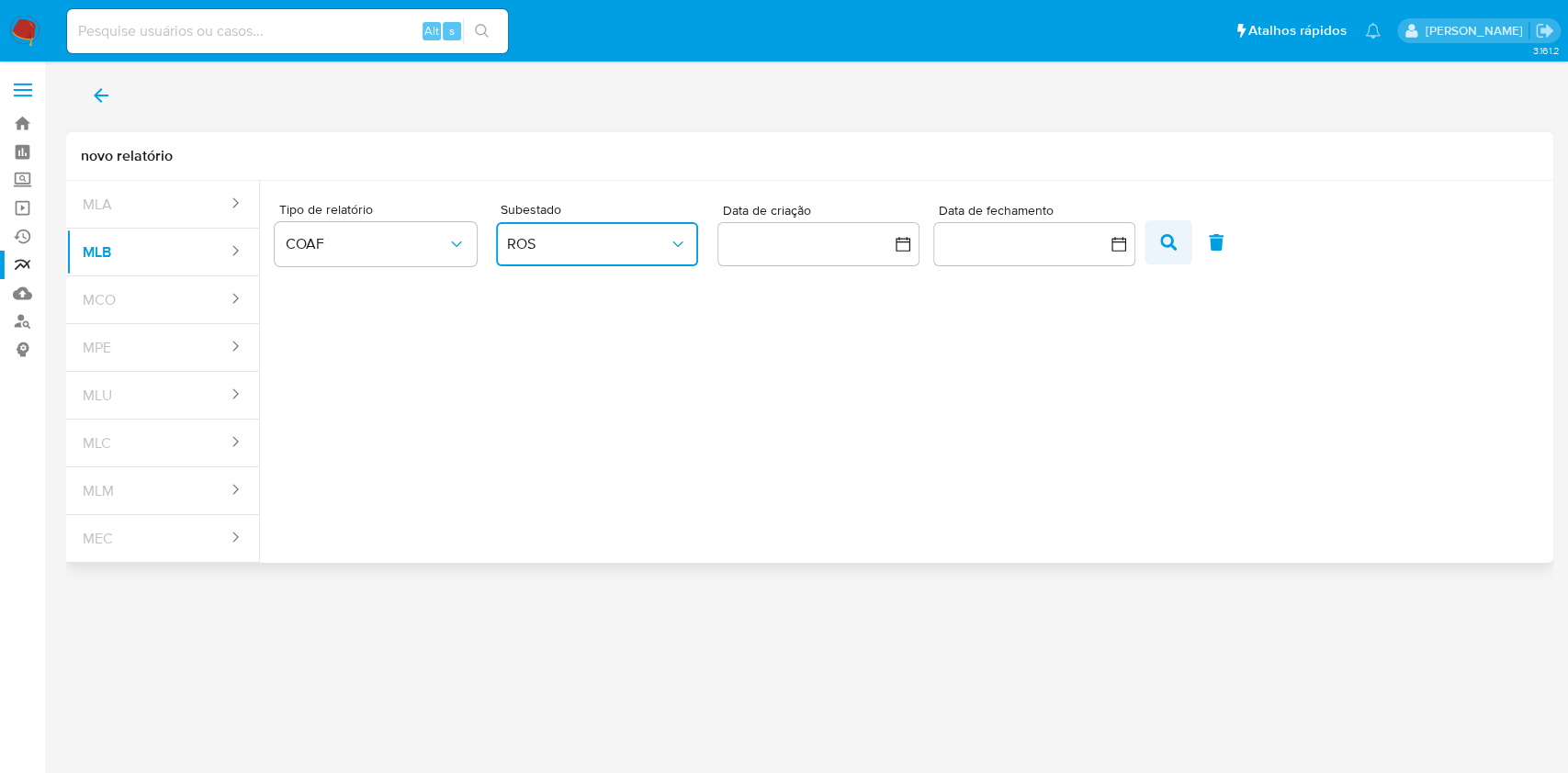
click at [1162, 245] on icon "button" at bounding box center [1169, 243] width 17 height 17
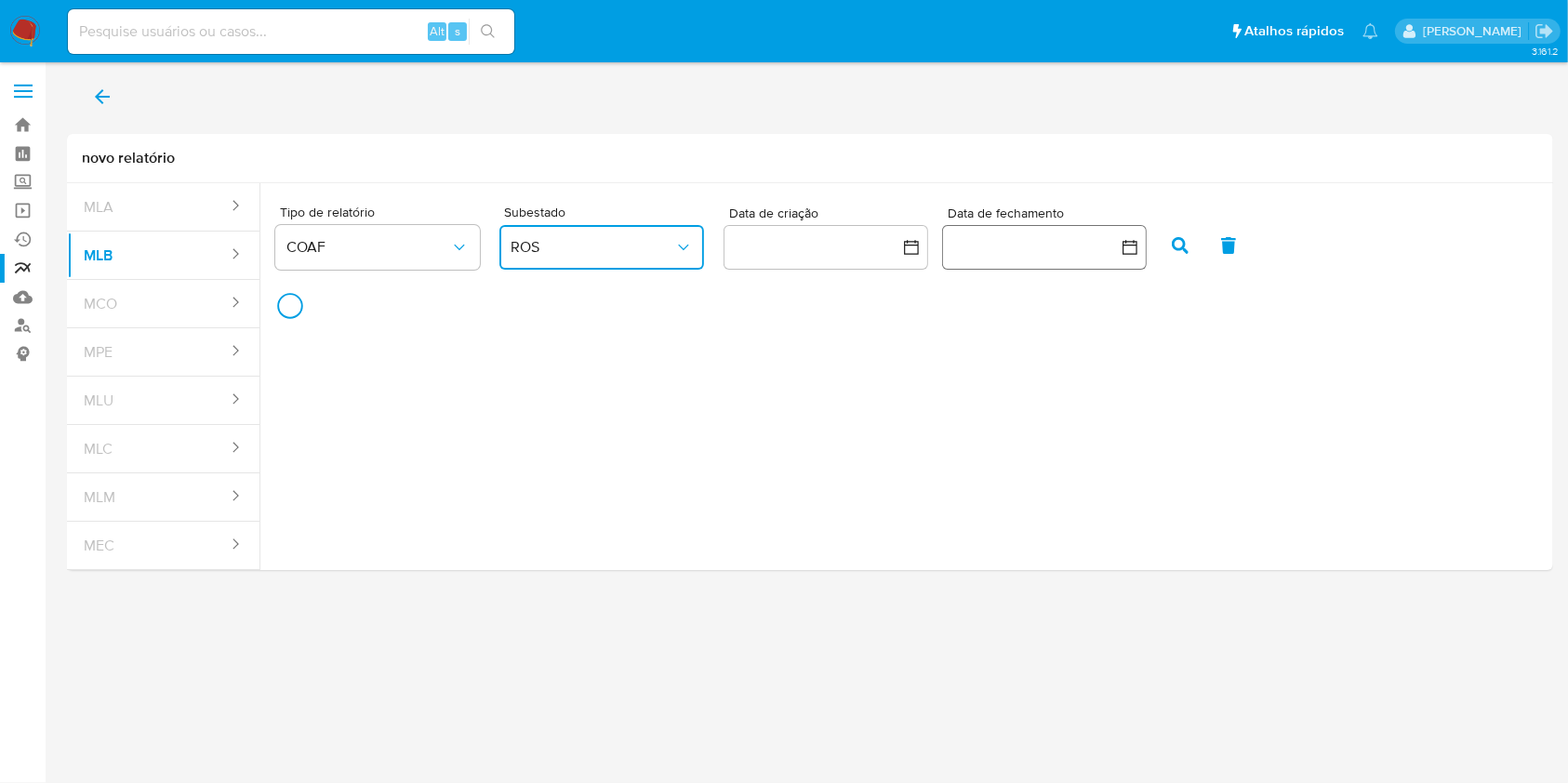
click at [1124, 245] on icon "button" at bounding box center [1130, 248] width 15 height 15
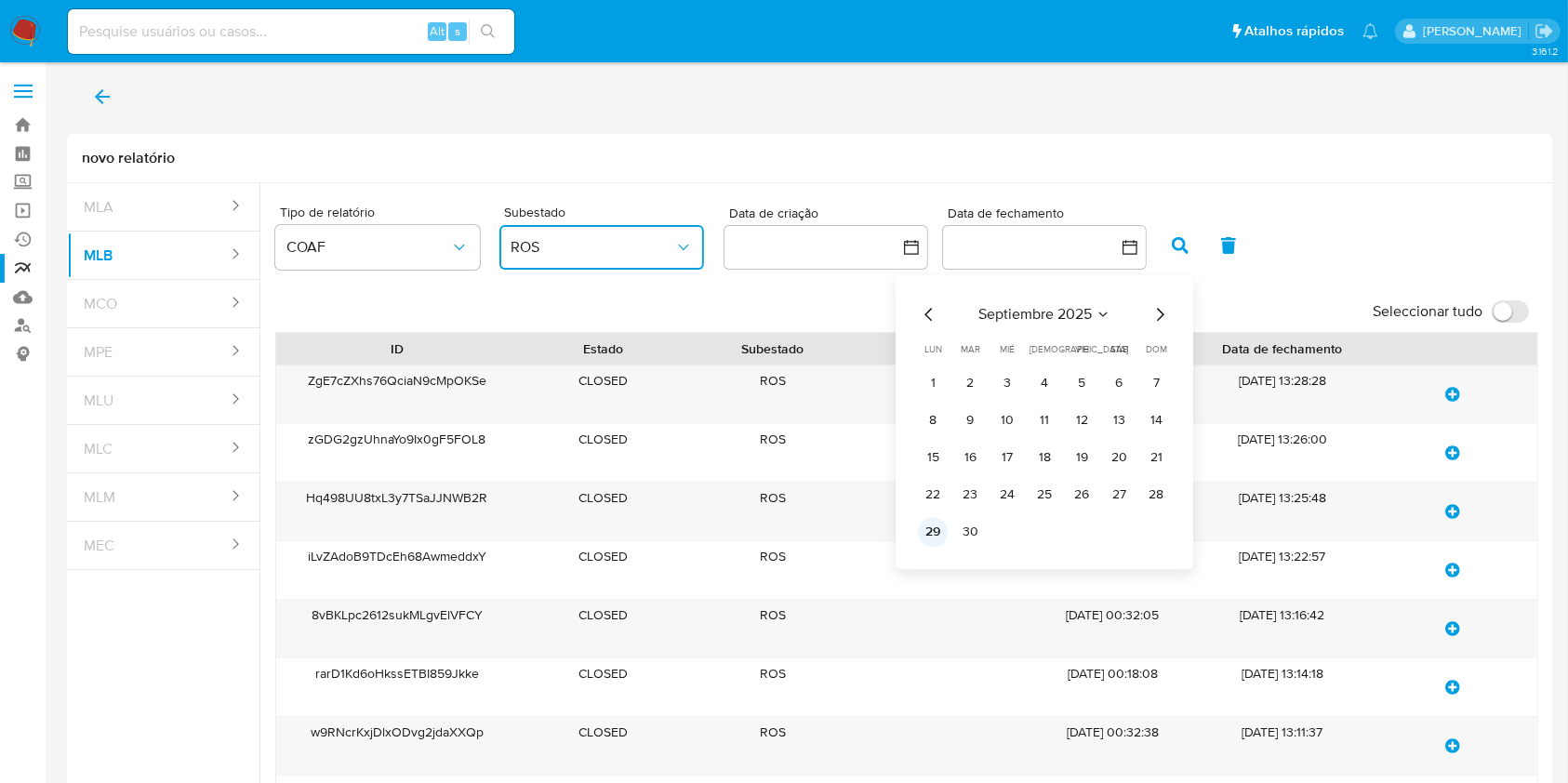
click at [932, 530] on button "29" at bounding box center [932, 531] width 29 height 29
click at [932, 533] on button "29" at bounding box center [932, 531] width 29 height 29
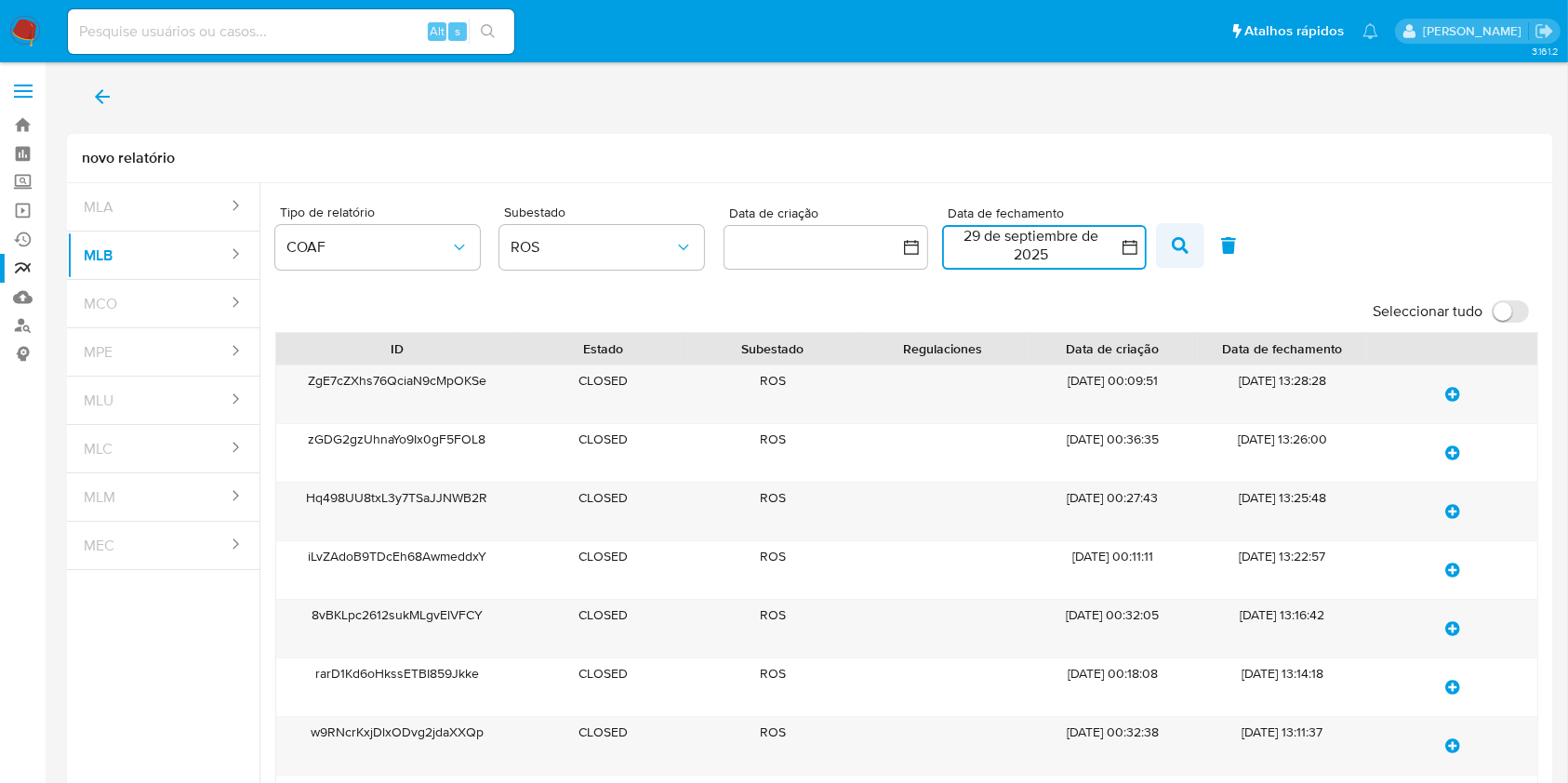
click at [1183, 246] on icon "button" at bounding box center [1181, 246] width 17 height 17
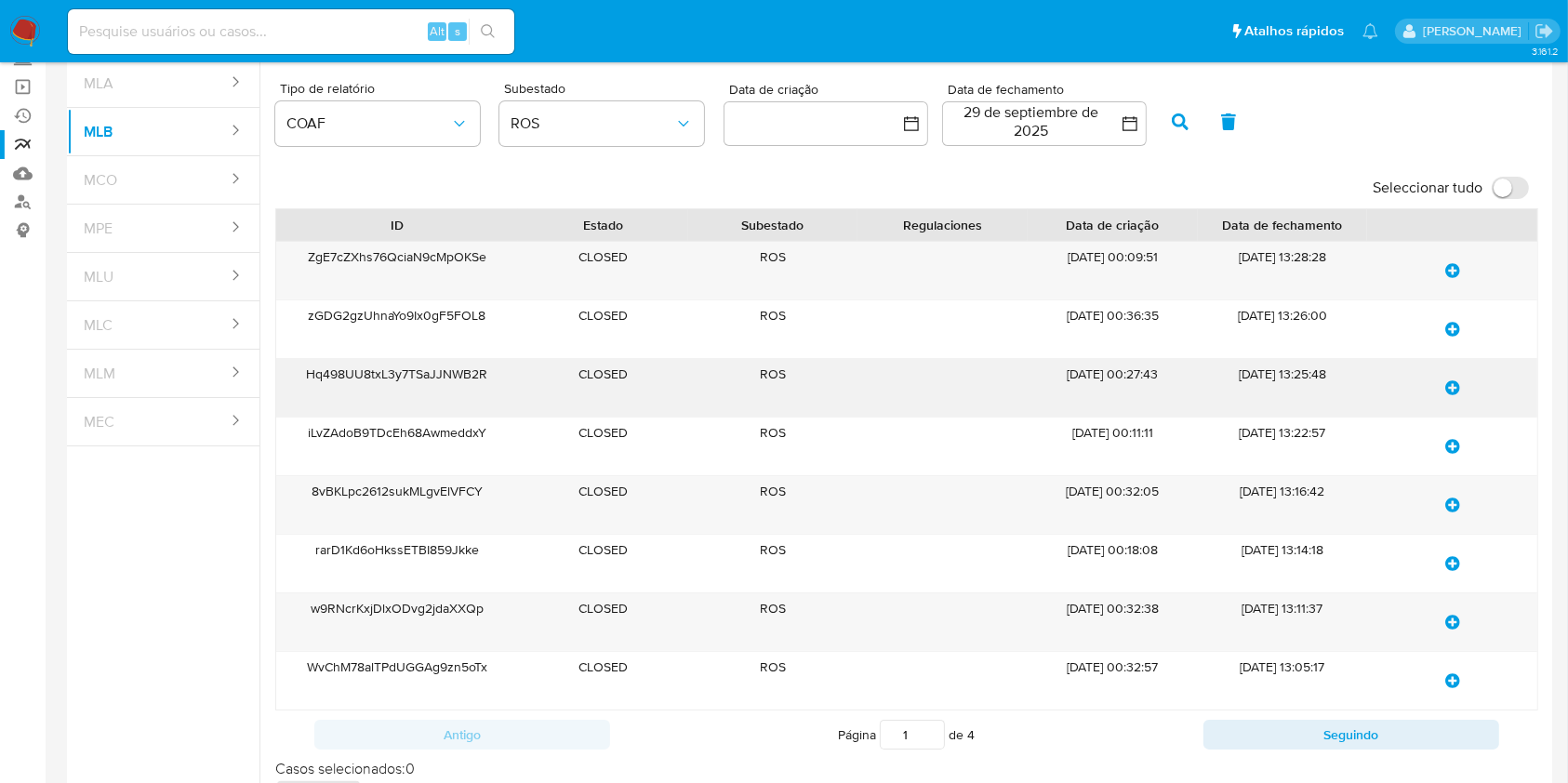
click at [855, 381] on div "ROS" at bounding box center [773, 388] width 170 height 58
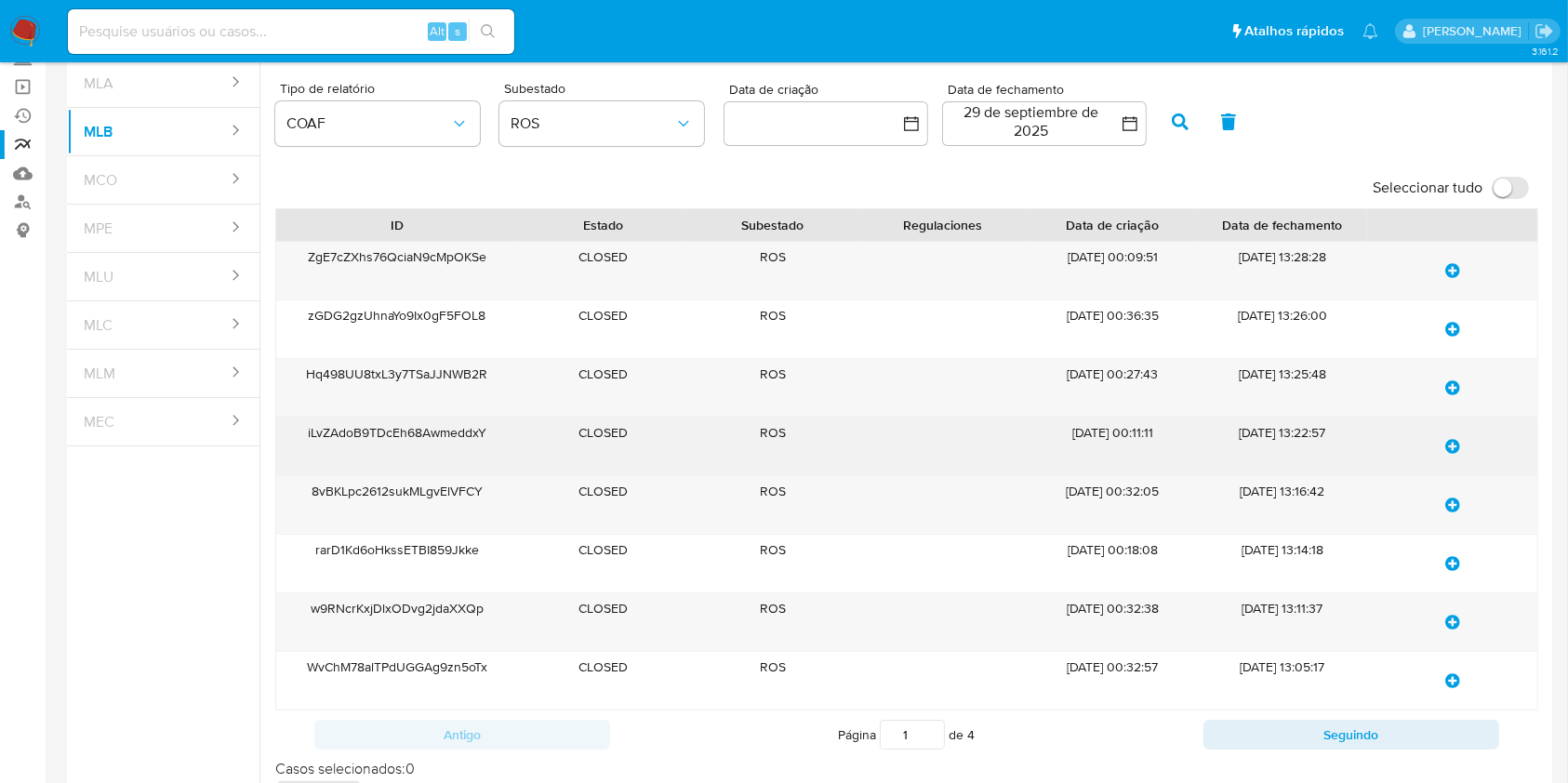
click at [1448, 446] on icon "update-list" at bounding box center [1453, 447] width 15 height 15
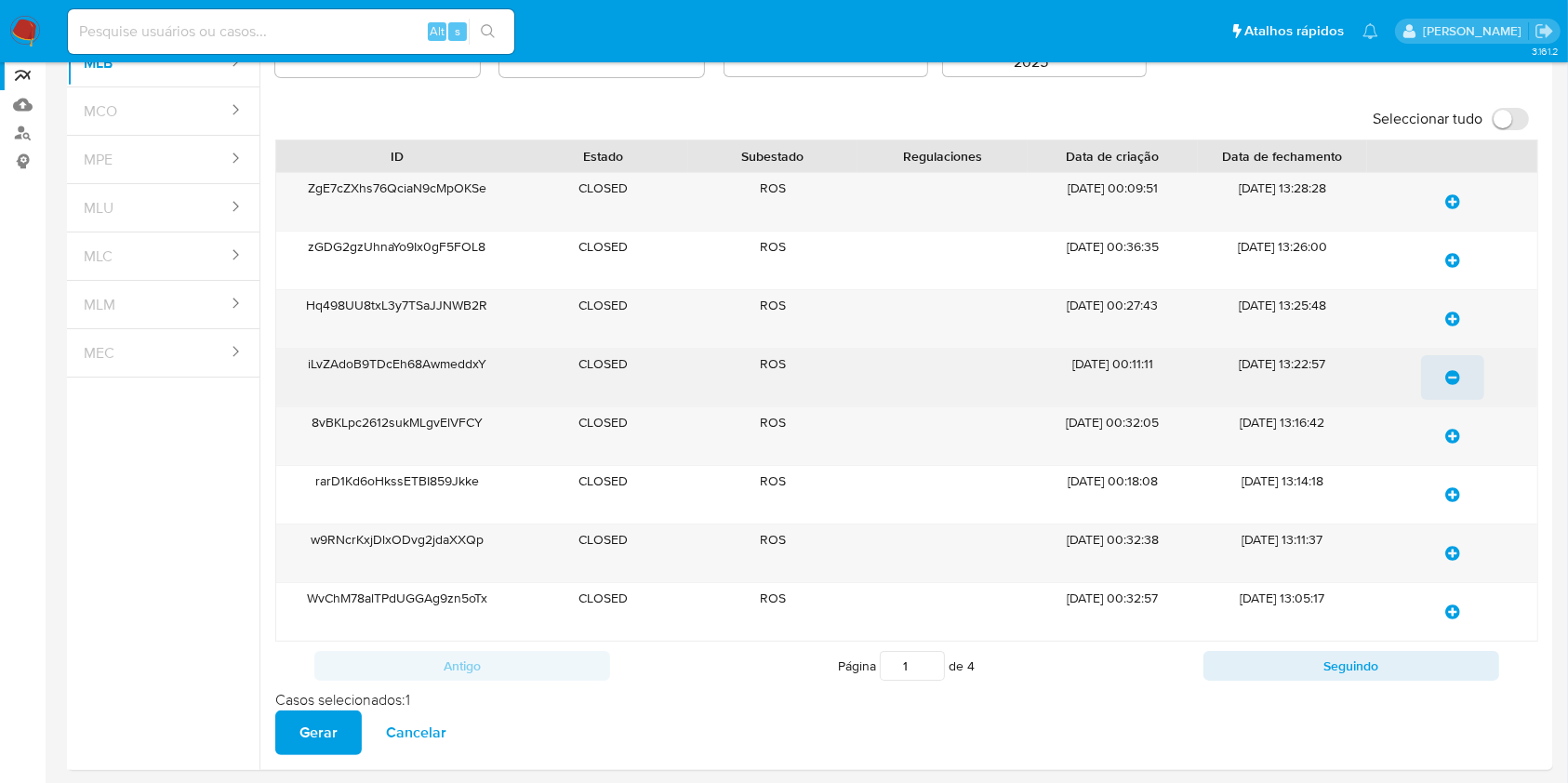
scroll to position [247, 0]
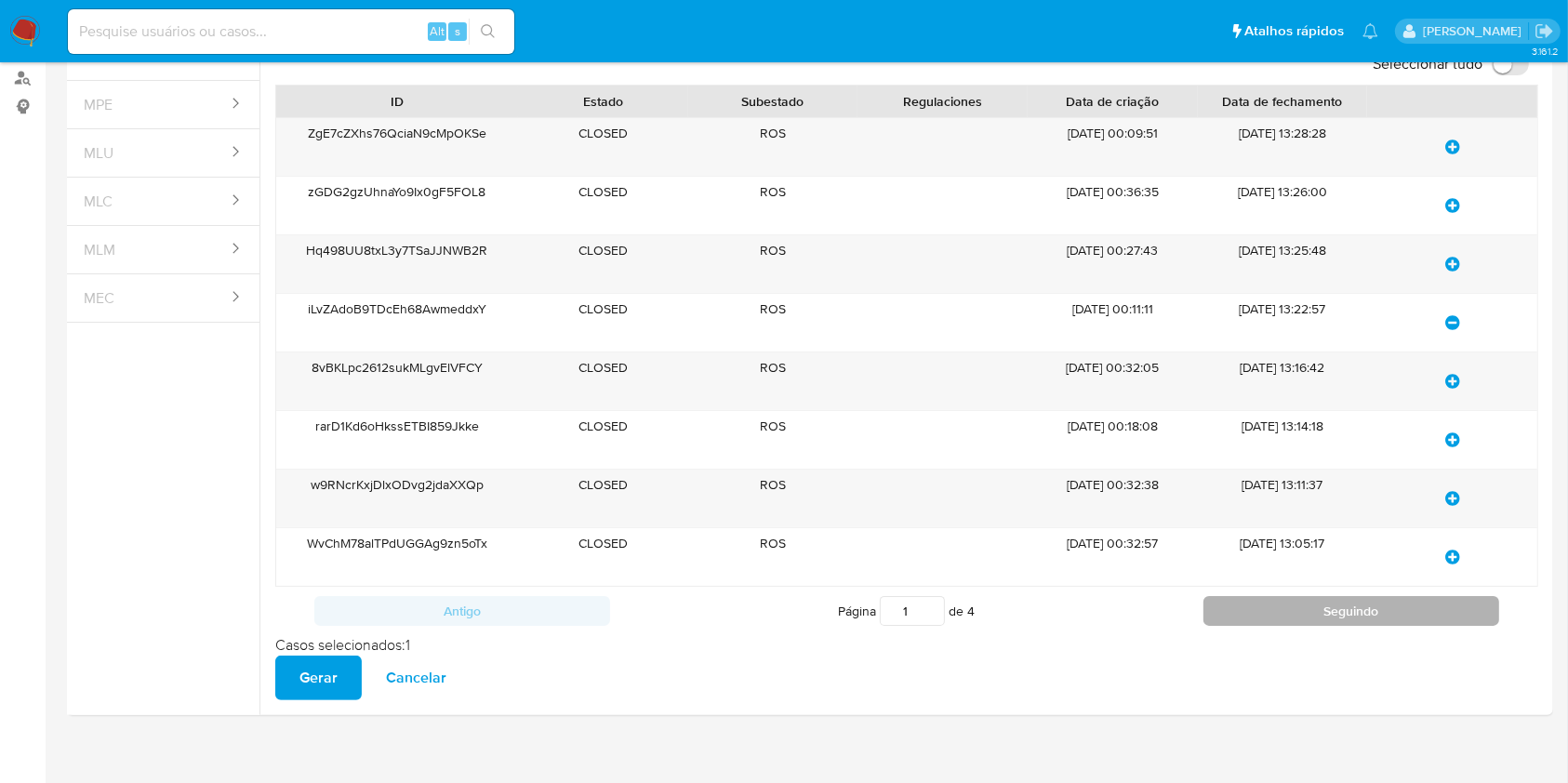
click at [1317, 605] on button "Seguindo" at bounding box center [1351, 611] width 296 height 29
type input "2"
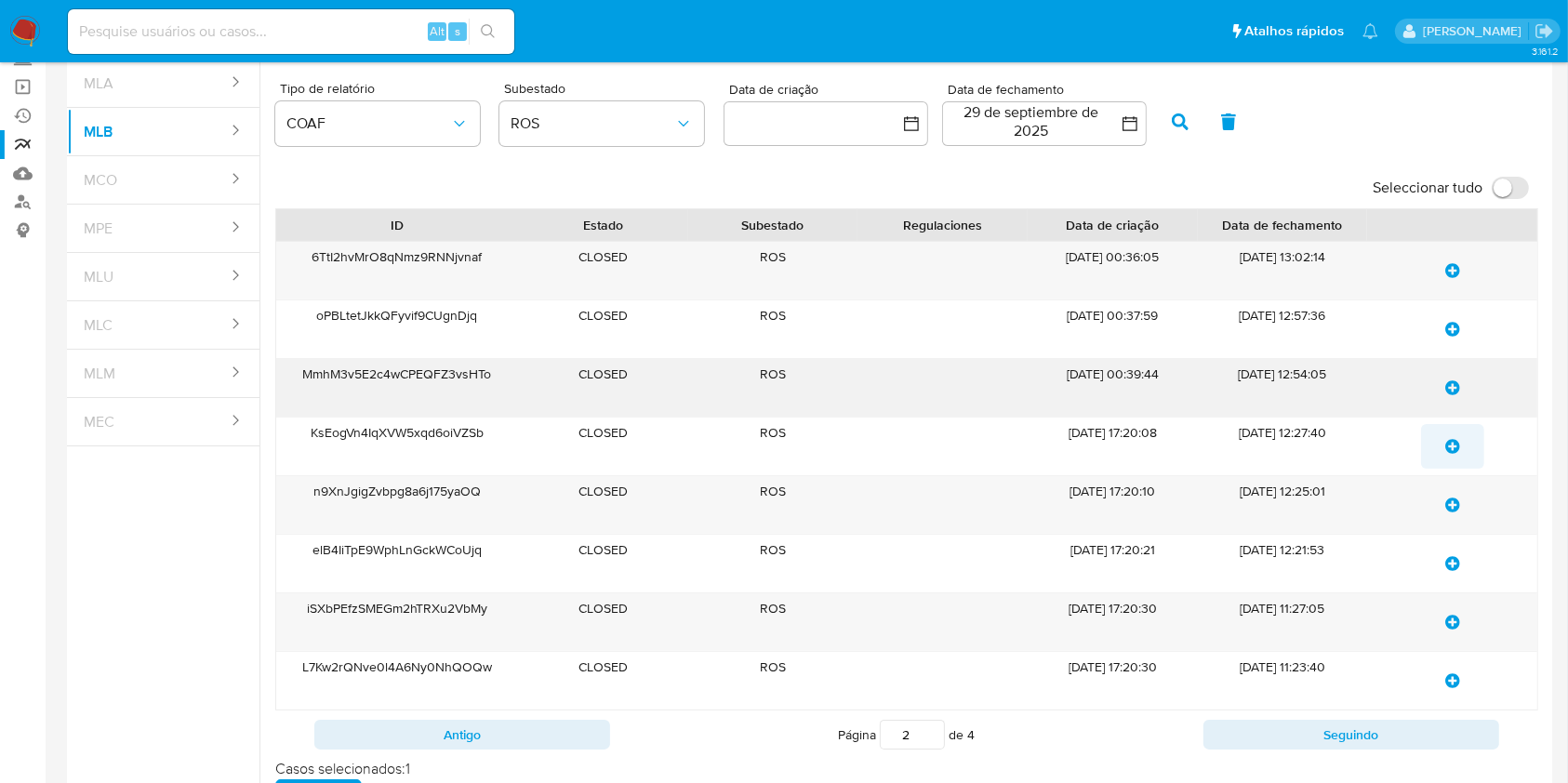
scroll to position [258, 0]
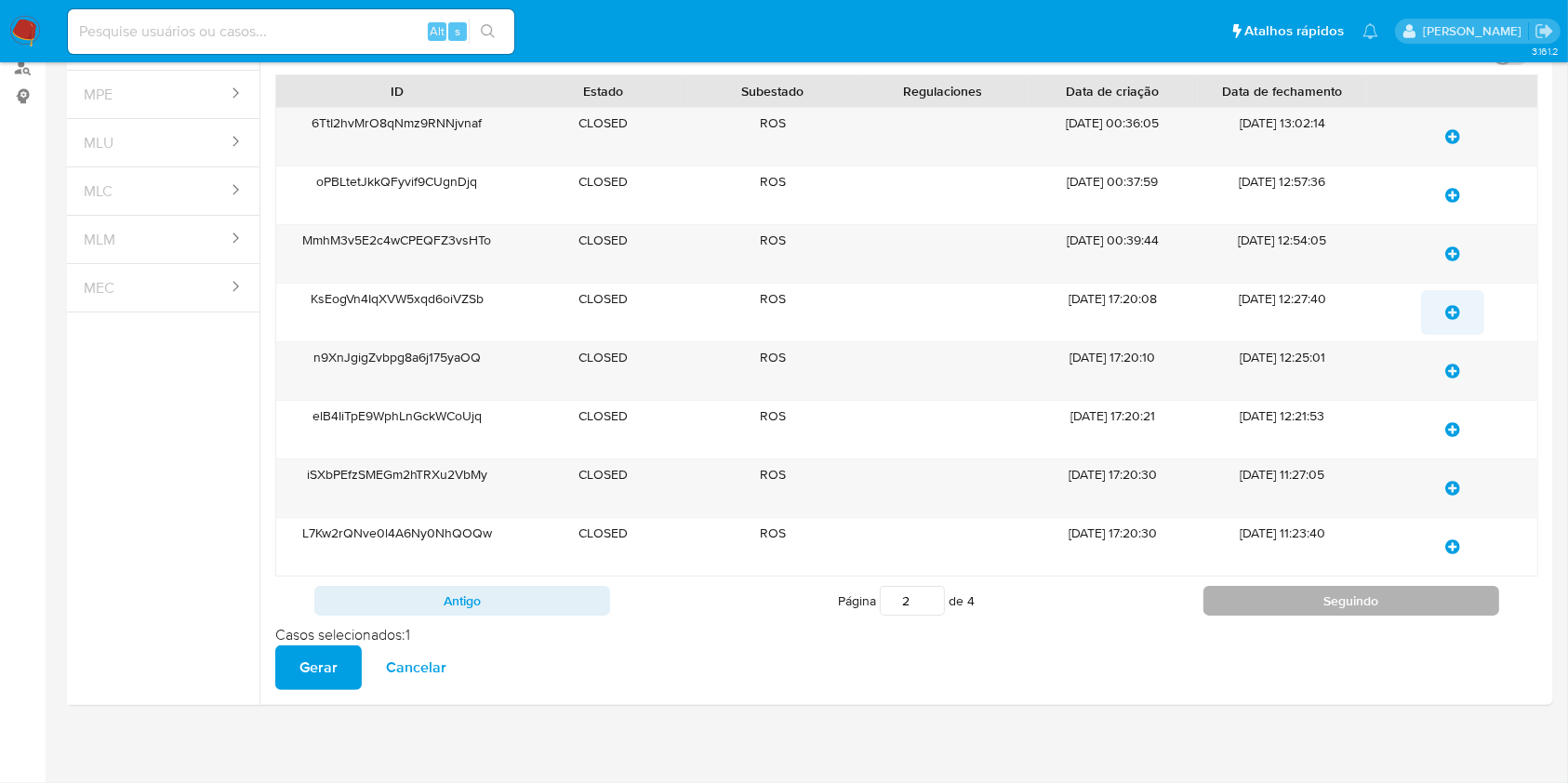
click at [1264, 599] on button "Seguindo" at bounding box center [1351, 601] width 296 height 29
click at [1446, 312] on icon "update-list" at bounding box center [1453, 313] width 15 height 15
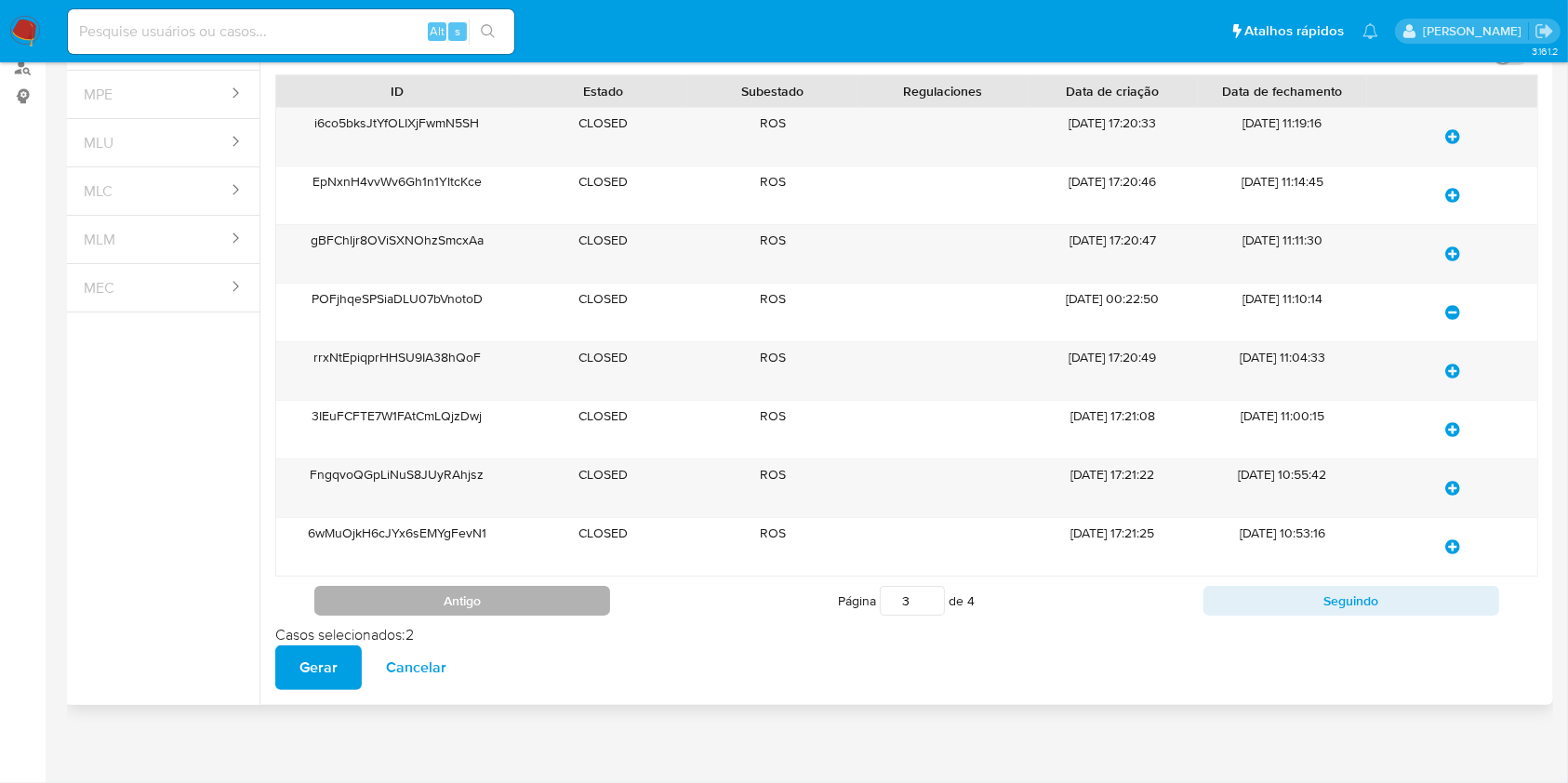
click at [474, 609] on button "Antigo" at bounding box center [463, 601] width 296 height 29
type input "2"
click at [427, 615] on div "Antigo Página 2 de 4 Seguindo" at bounding box center [907, 601] width 1263 height 48
click at [427, 607] on button "Antigo" at bounding box center [463, 601] width 296 height 29
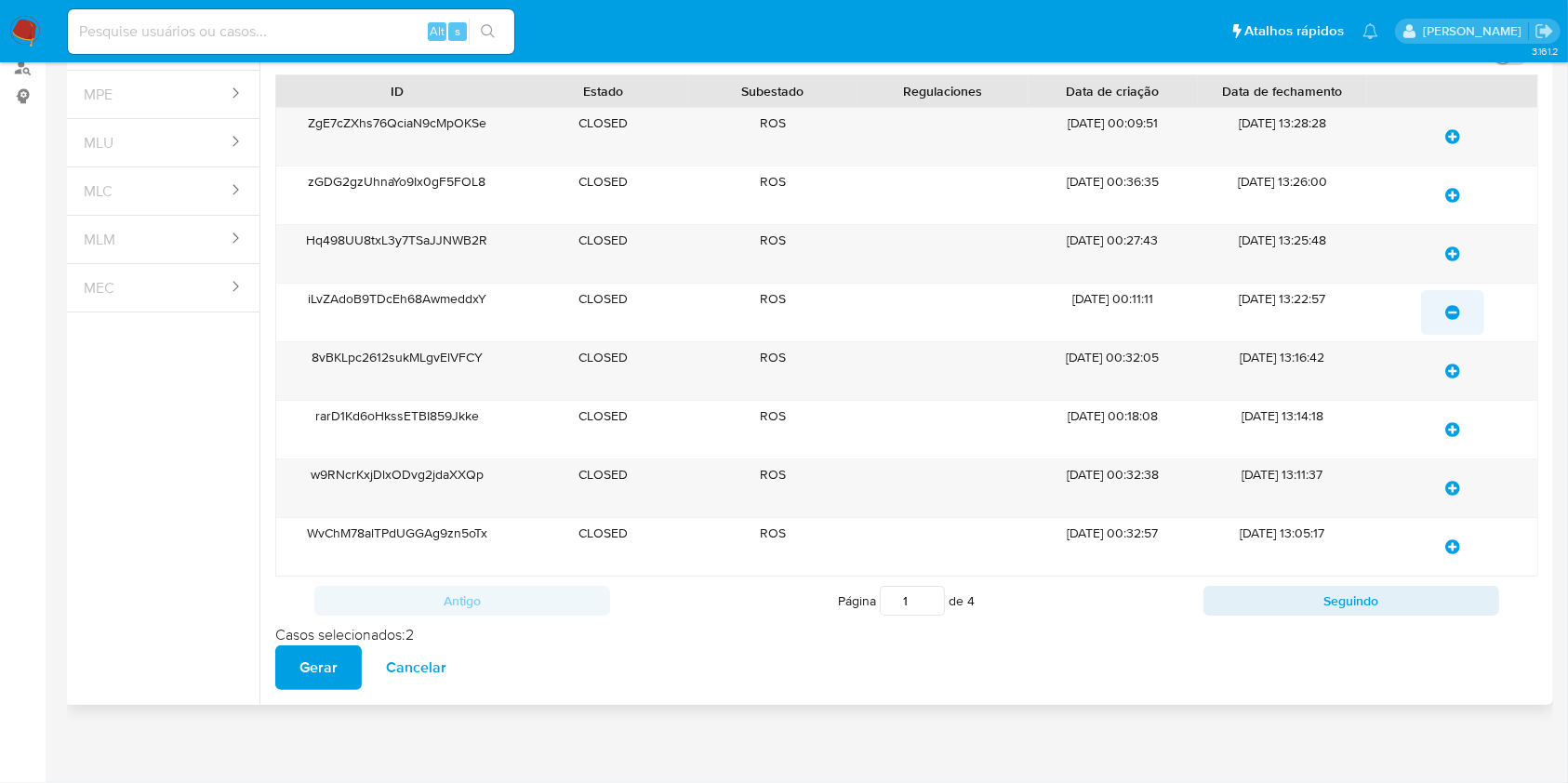
click at [1346, 616] on div "Antigo Página 1 de 4 Seguindo" at bounding box center [907, 601] width 1263 height 48
click at [1346, 608] on button "Seguindo" at bounding box center [1351, 601] width 296 height 29
click at [1342, 604] on button "Seguindo" at bounding box center [1351, 601] width 296 height 29
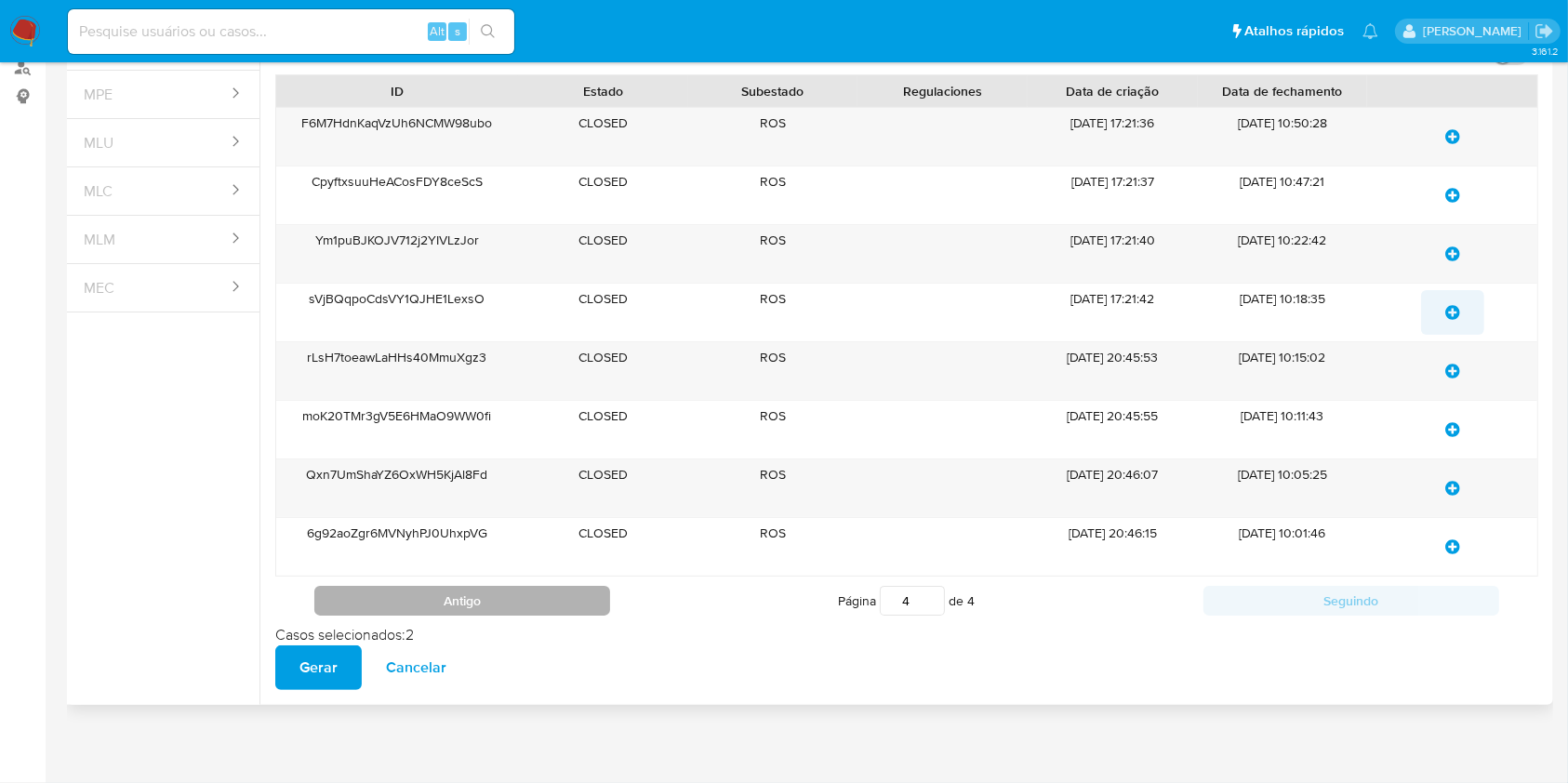
click at [576, 607] on button "Antigo" at bounding box center [463, 601] width 296 height 29
click at [585, 606] on button "Antigo" at bounding box center [463, 601] width 296 height 29
click at [548, 594] on button "Antigo" at bounding box center [463, 601] width 296 height 29
type input "1"
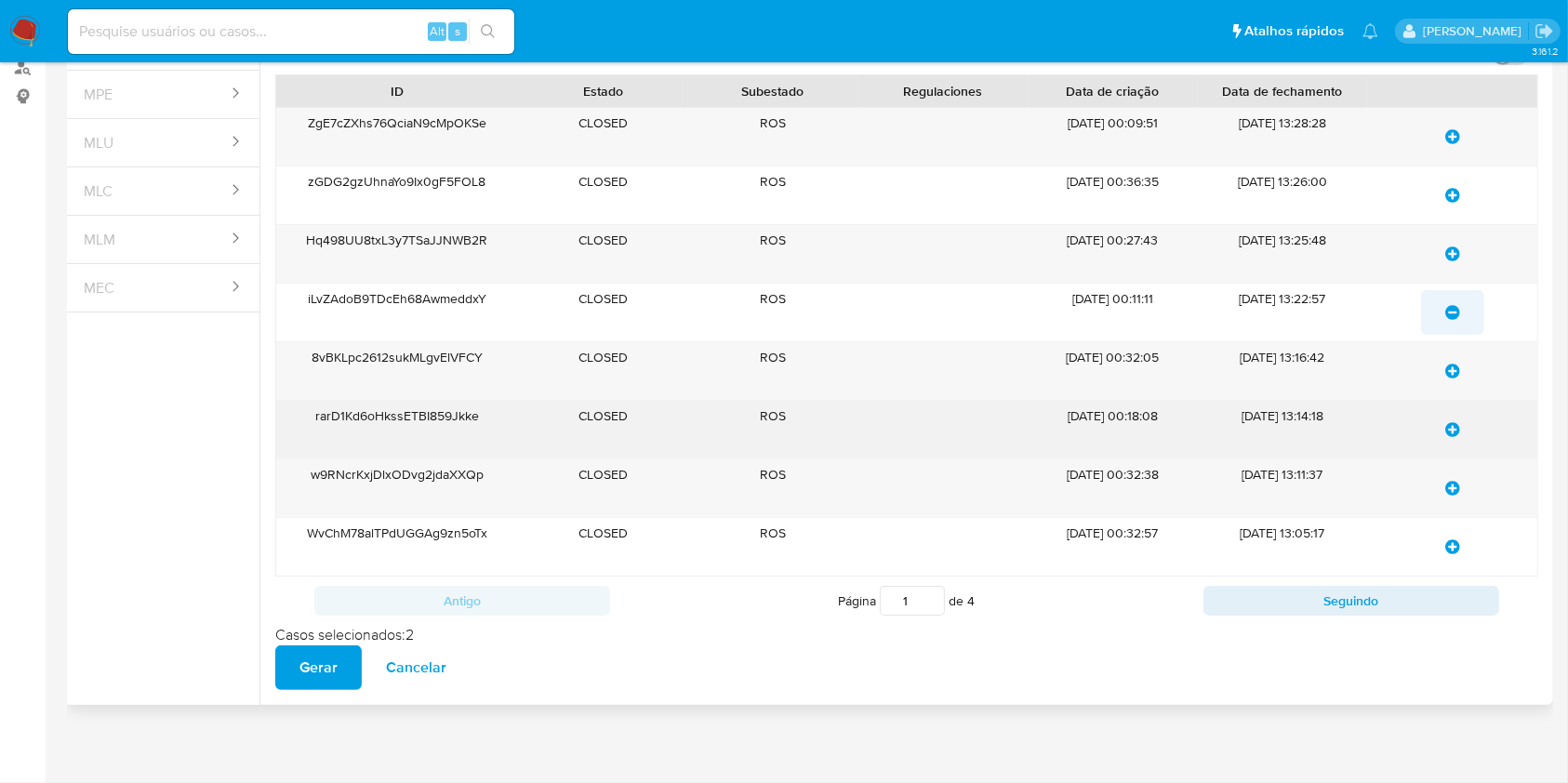
click at [1455, 425] on icon "update-list" at bounding box center [1453, 430] width 15 height 15
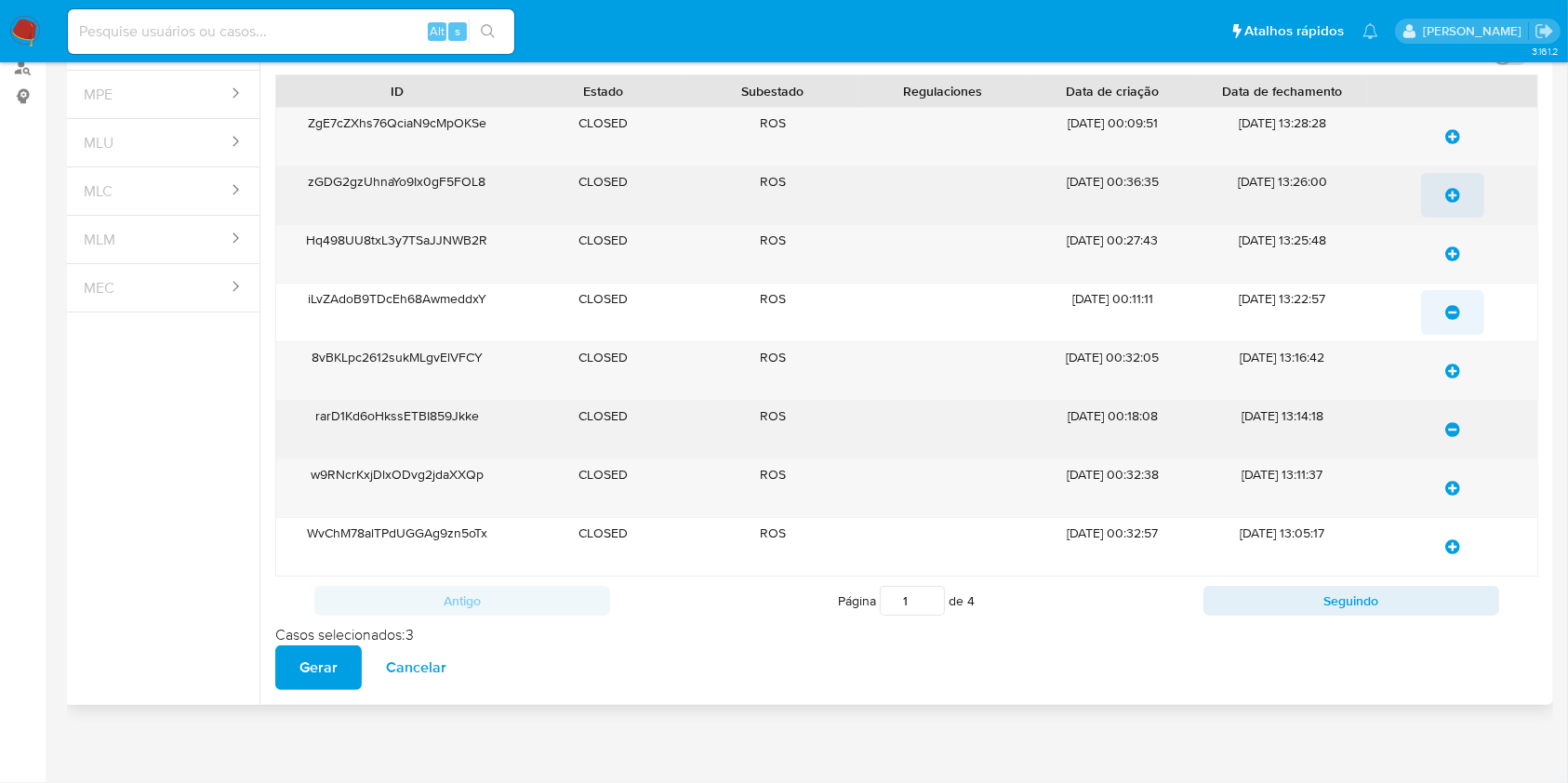
click at [1448, 201] on icon "update-list" at bounding box center [1453, 196] width 15 height 15
click at [1452, 127] on span "update-list" at bounding box center [1453, 136] width 15 height 41
click at [308, 673] on span "Gerar" at bounding box center [318, 668] width 38 height 41
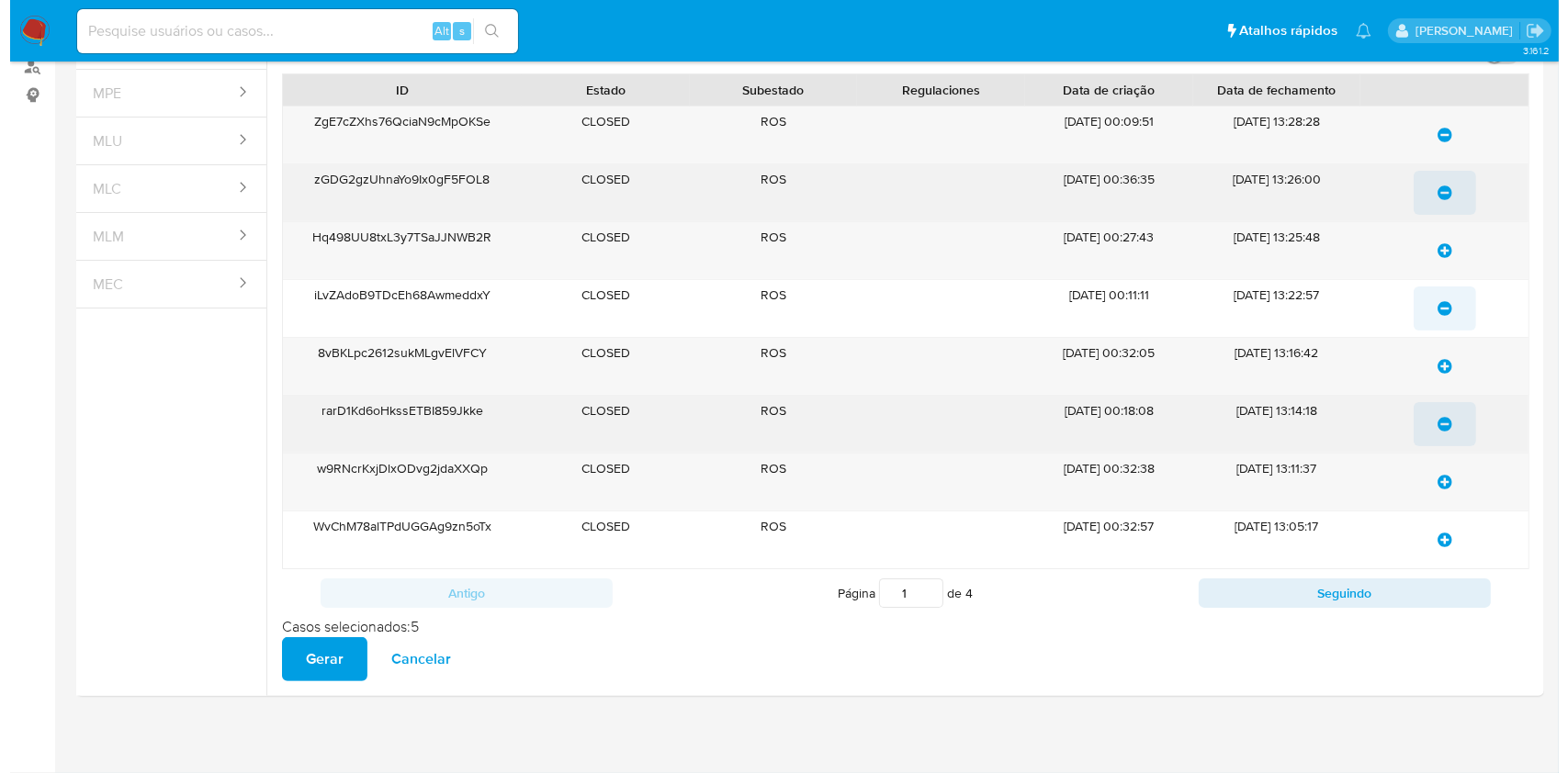
scroll to position [0, 0]
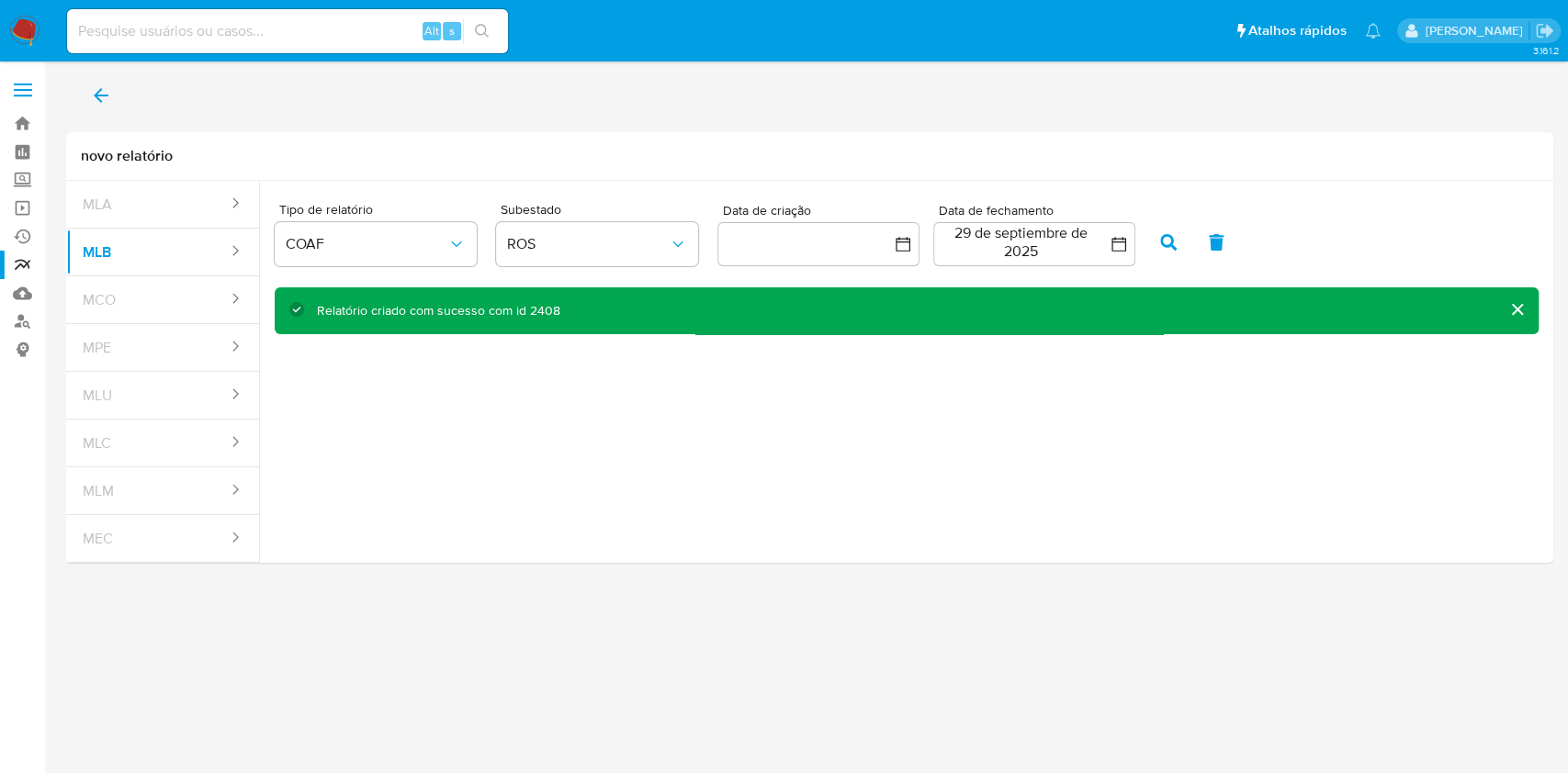
click at [99, 109] on span "back" at bounding box center [101, 95] width 23 height 40
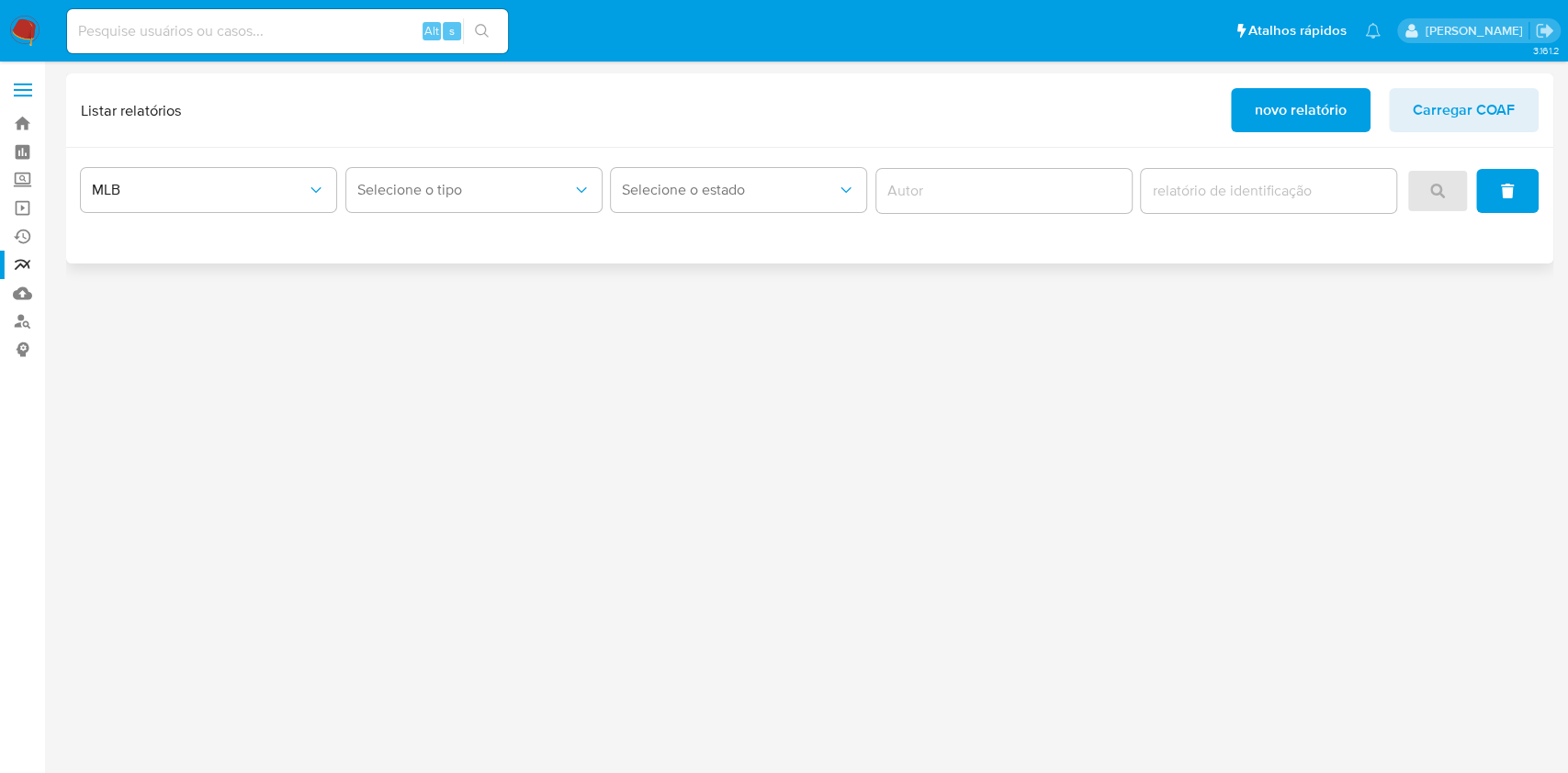
click at [488, 162] on div "Selecione o tipo" at bounding box center [474, 190] width 255 height 57
click at [481, 183] on span "Selecione o tipo" at bounding box center [464, 190] width 215 height 19
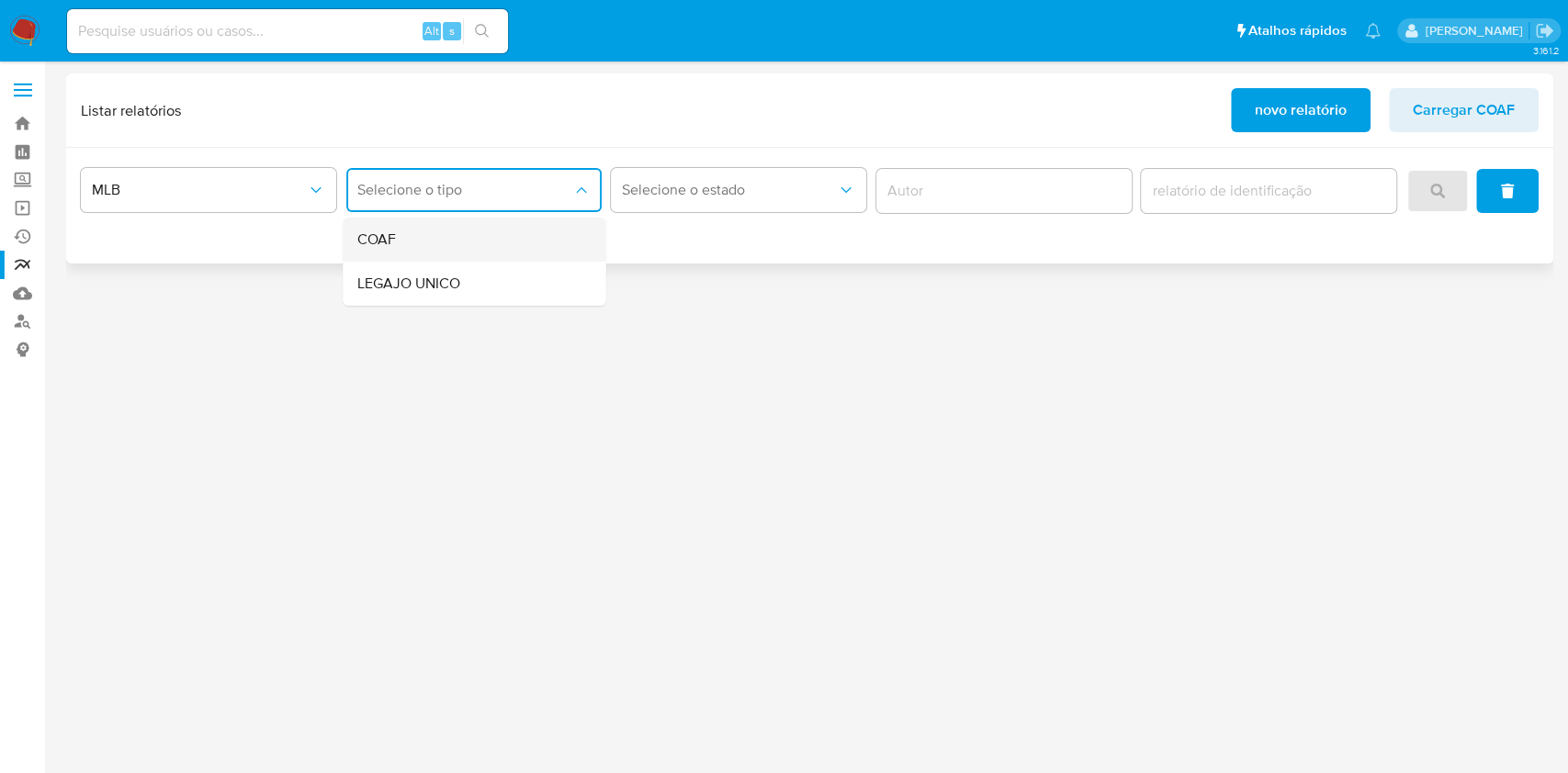
click at [465, 240] on div "COAF" at bounding box center [468, 239] width 222 height 44
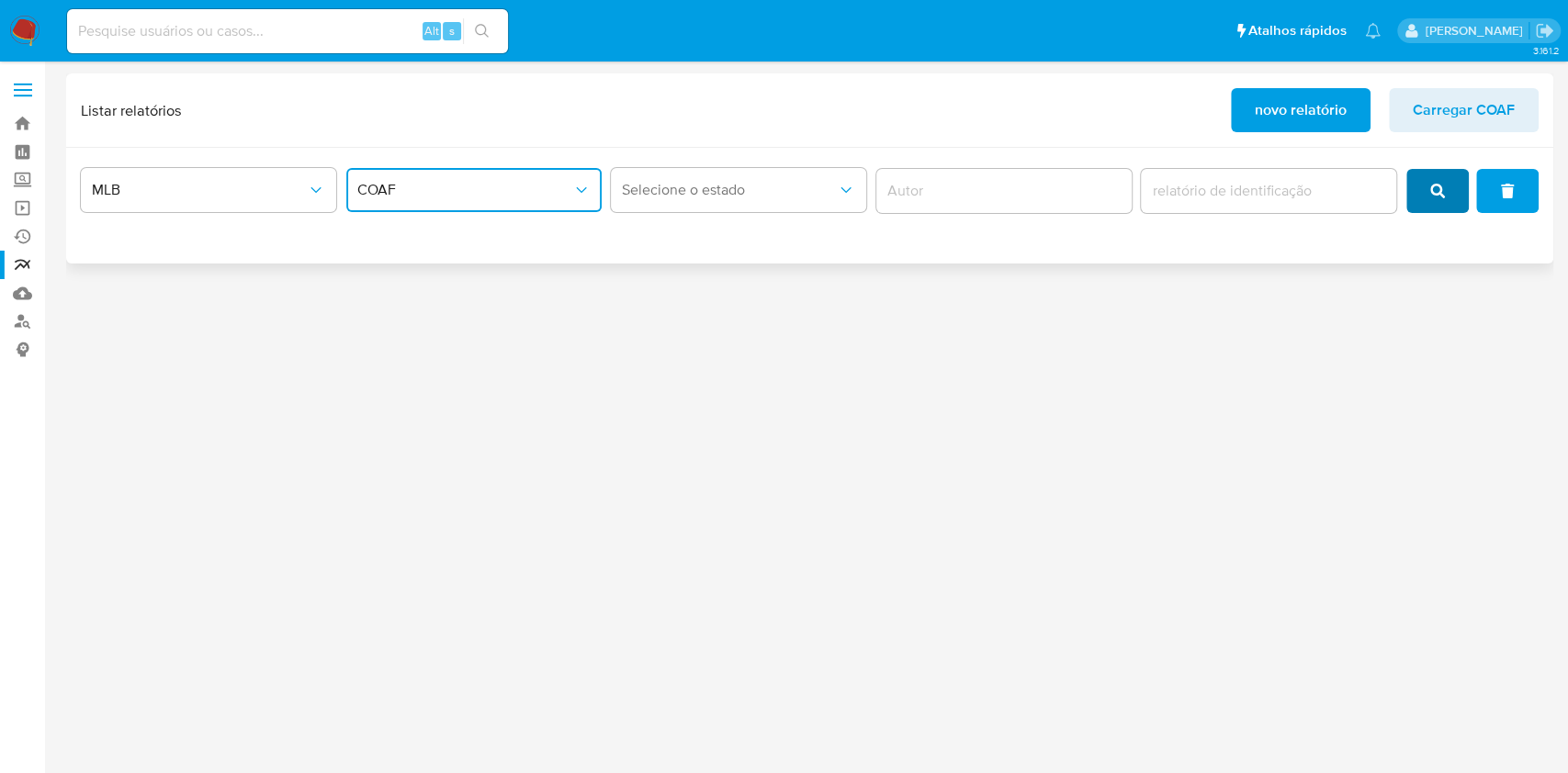
click at [1425, 195] on button "search" at bounding box center [1438, 190] width 63 height 44
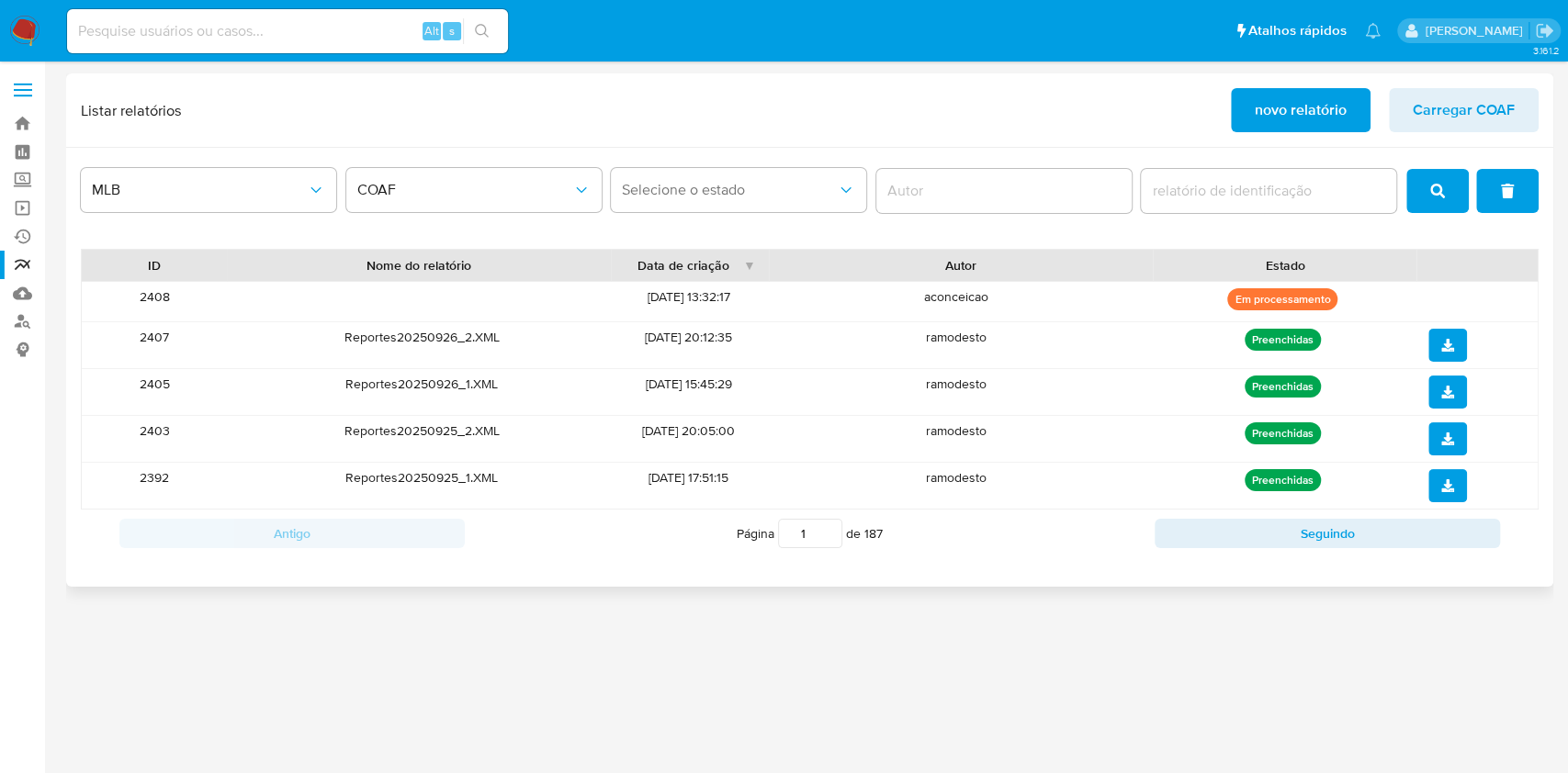
click at [1449, 189] on button "search" at bounding box center [1438, 190] width 63 height 44
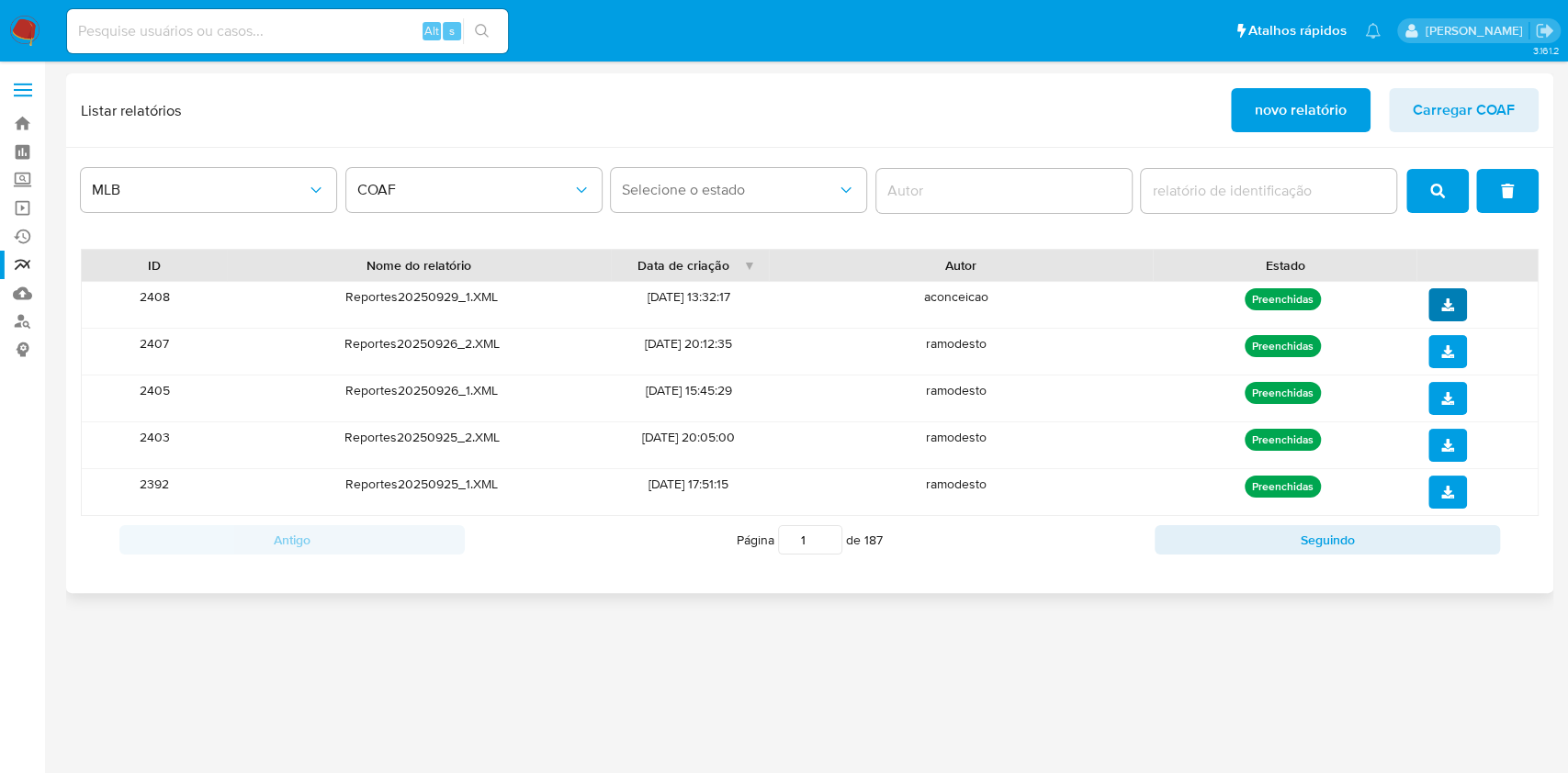
click at [1446, 318] on span "download" at bounding box center [1448, 304] width 13 height 29
click at [31, 110] on link "Bandeja" at bounding box center [109, 124] width 219 height 28
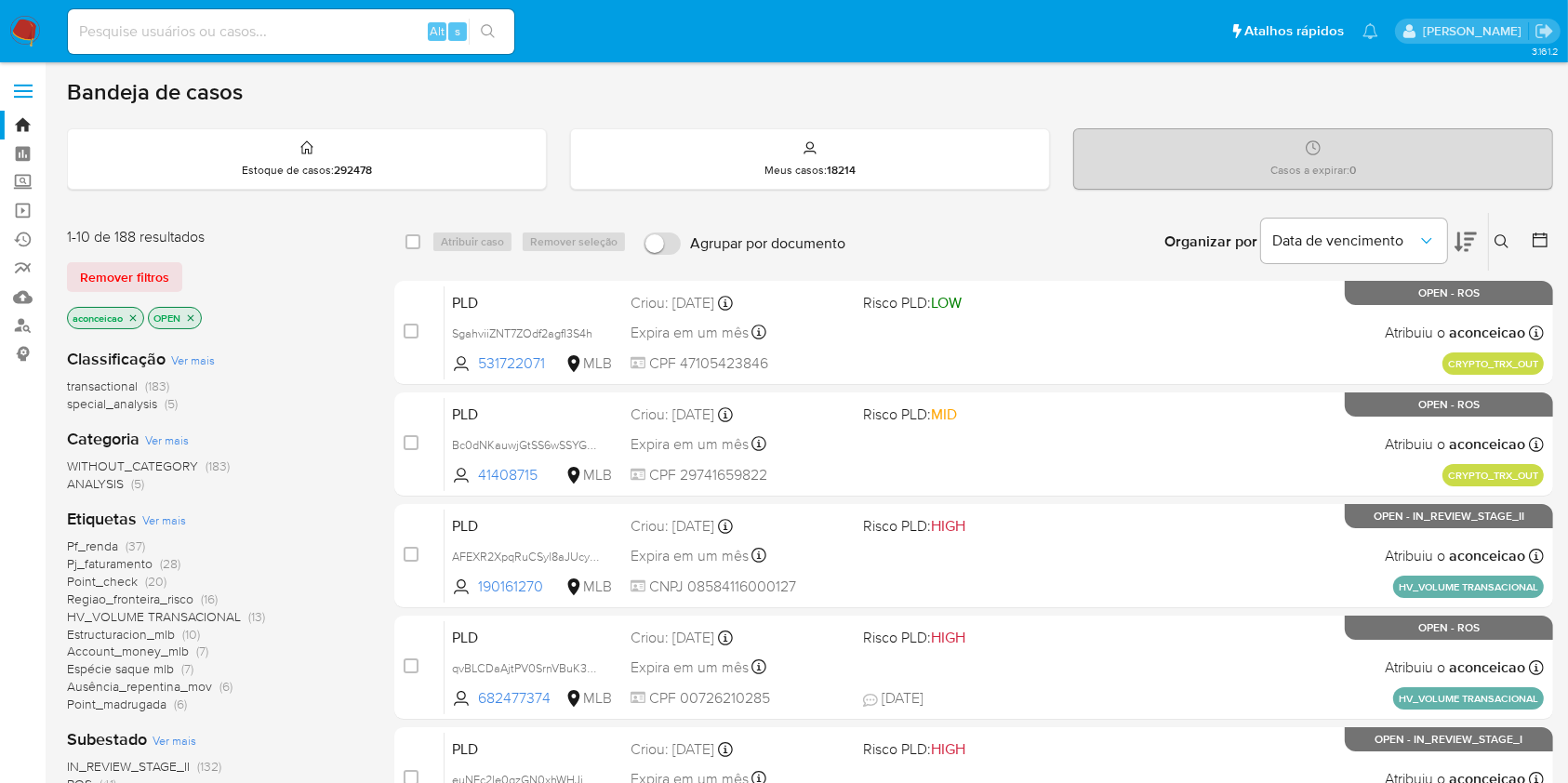
click at [136, 315] on icon "close-filter" at bounding box center [133, 317] width 7 height 7
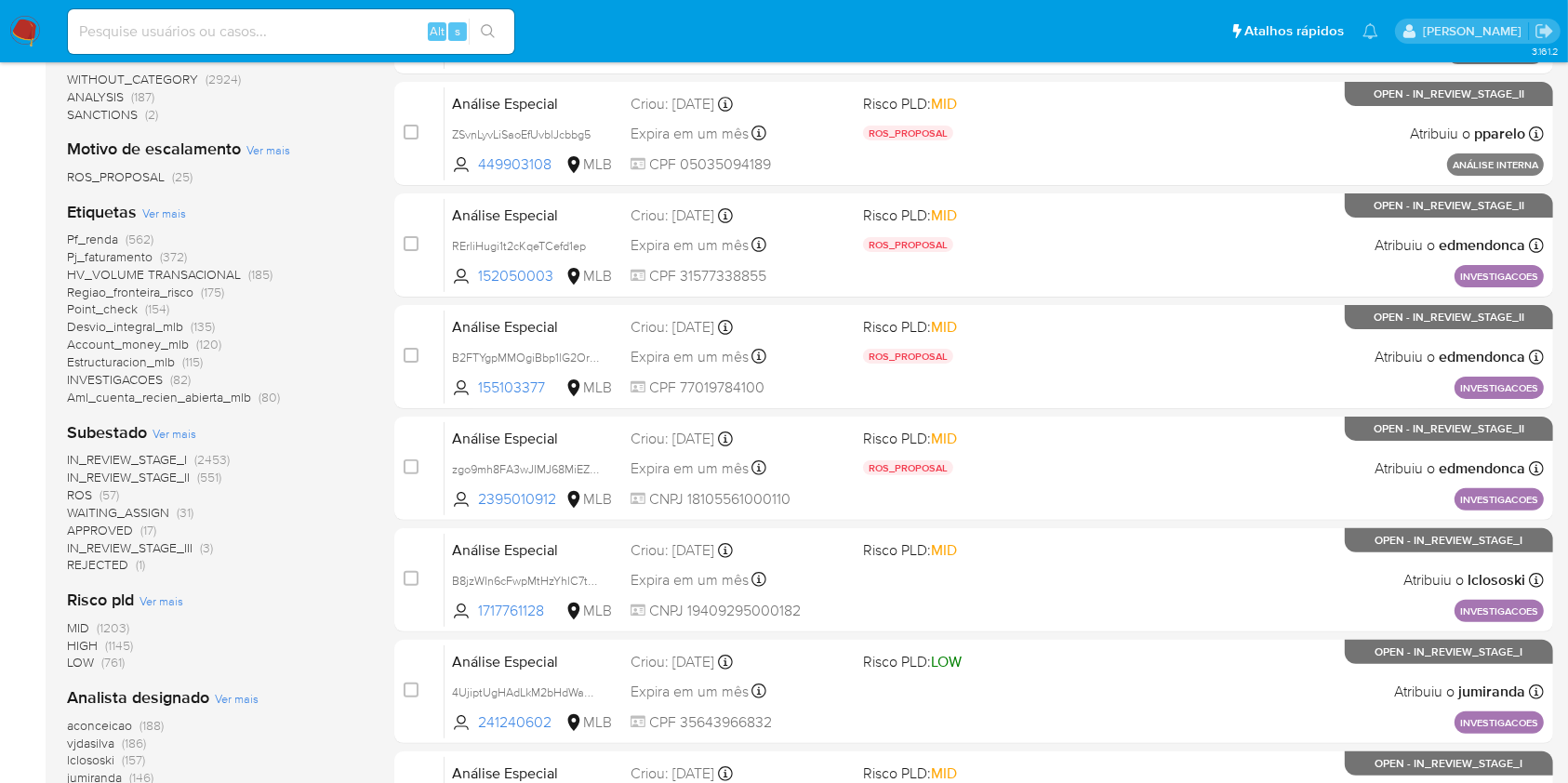
scroll to position [496, 0]
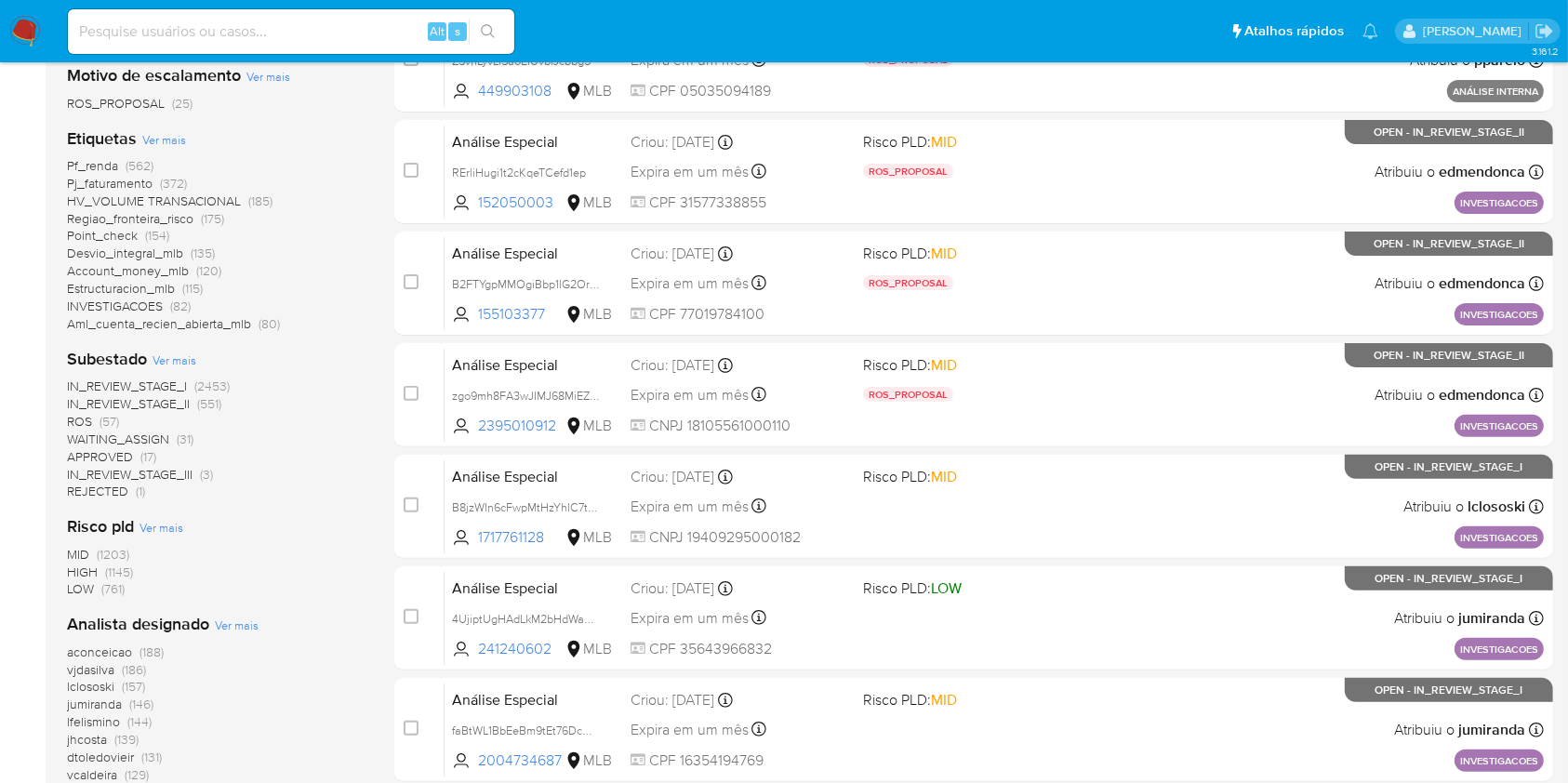
click at [103, 413] on span "(57)" at bounding box center [109, 422] width 20 height 19
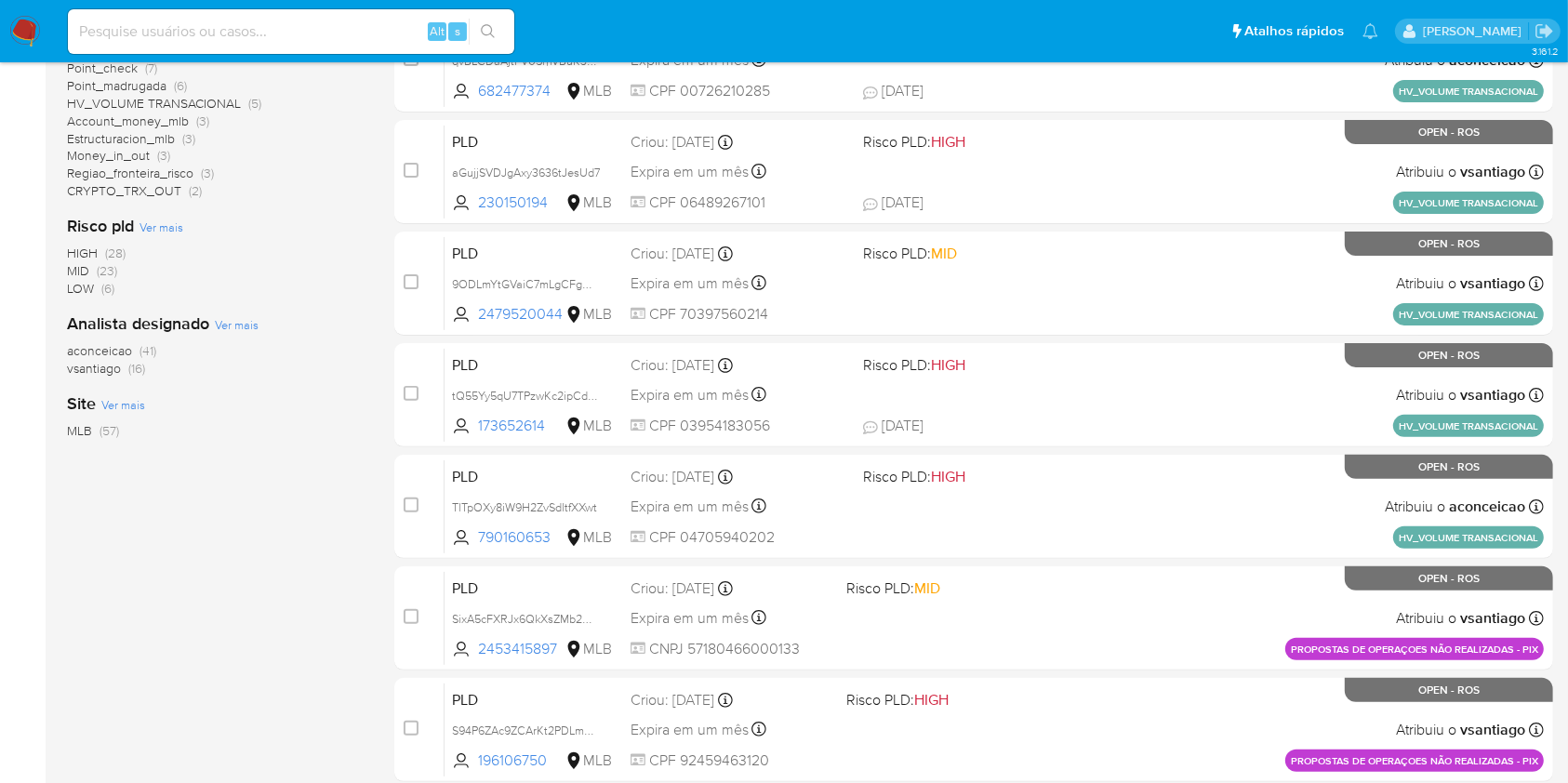
click at [134, 343] on span "aconceicao (41)" at bounding box center [112, 351] width 89 height 18
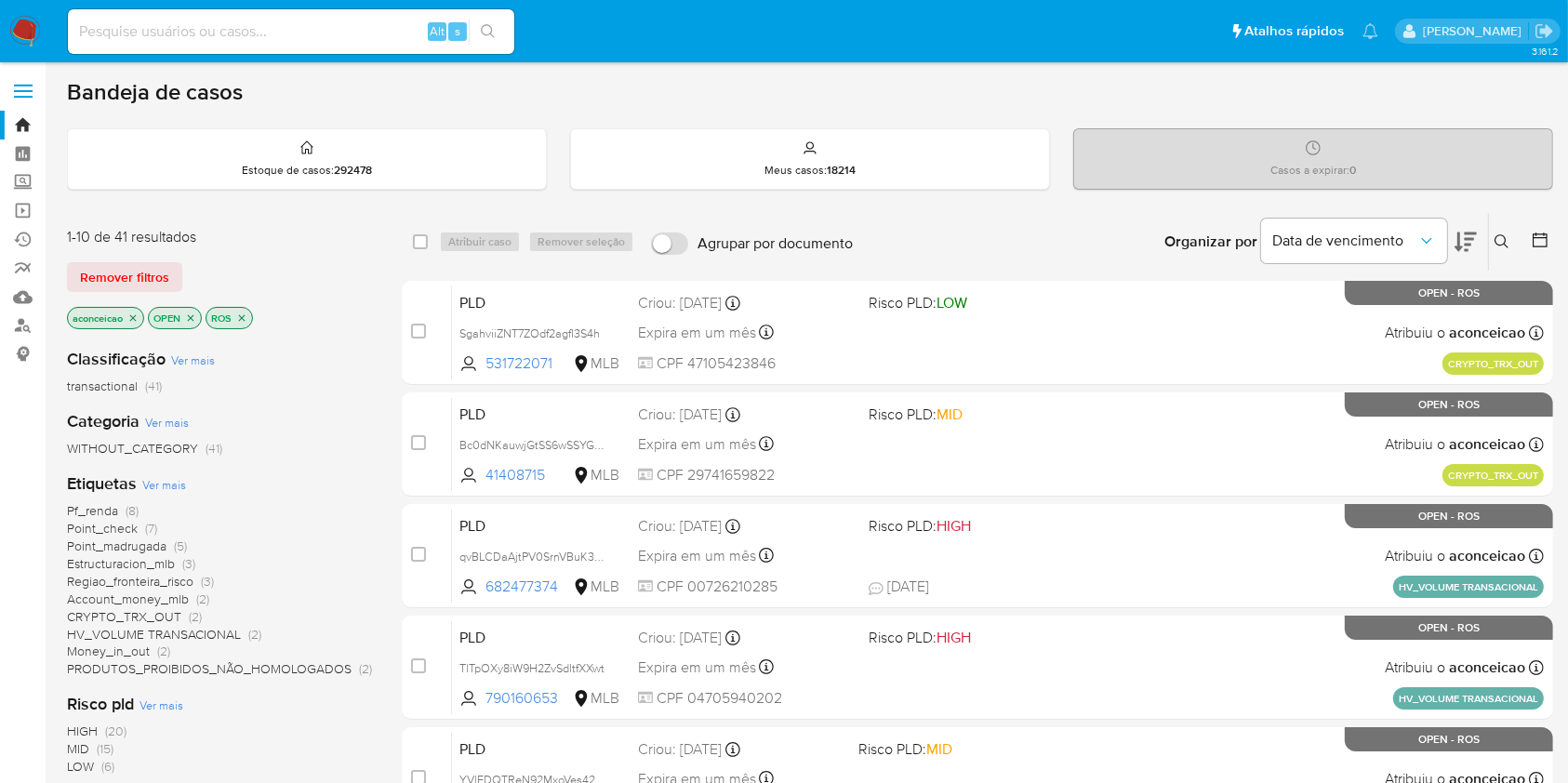
click at [1497, 238] on icon at bounding box center [1502, 242] width 15 height 15
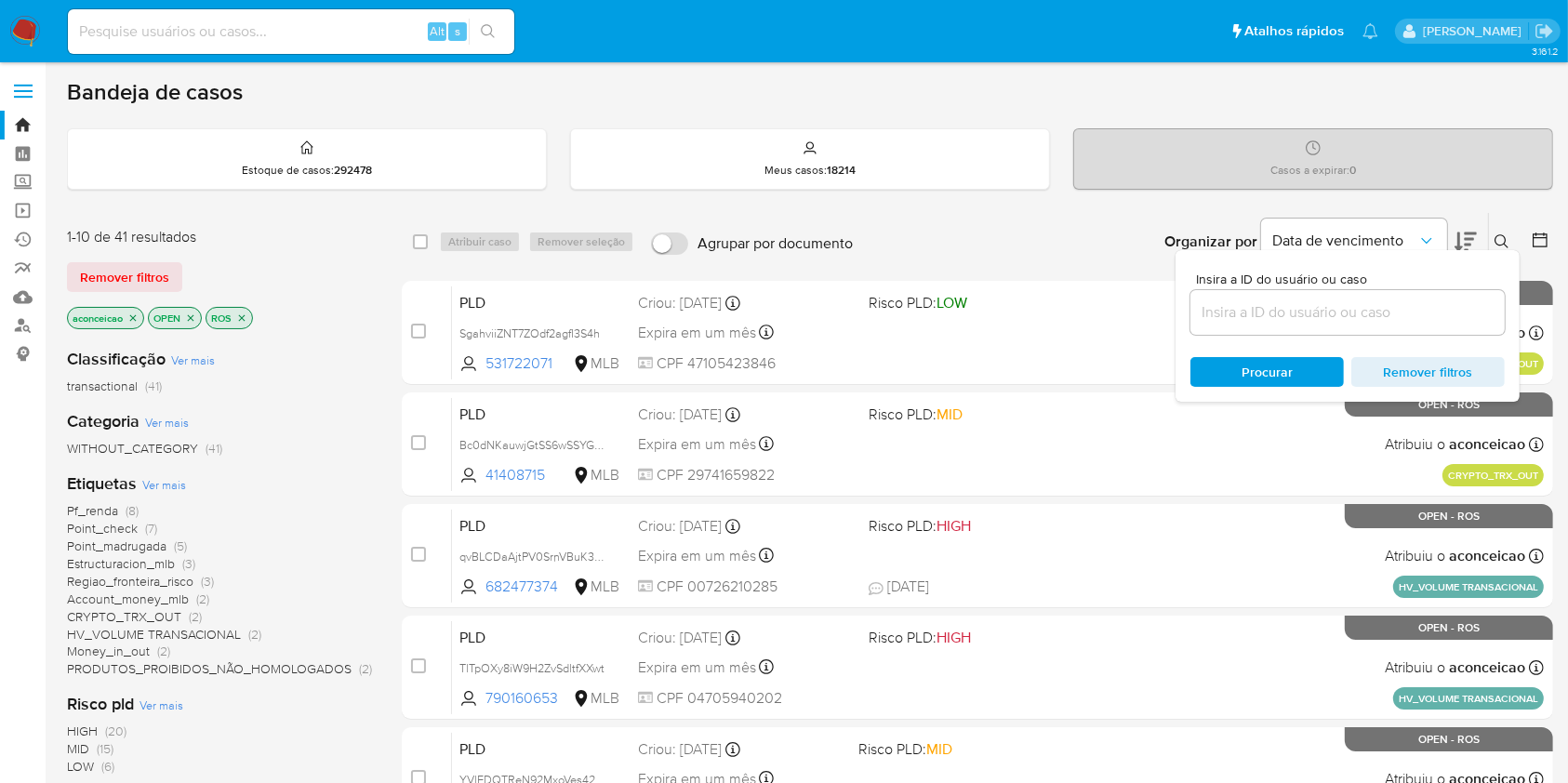
click at [1363, 307] on input at bounding box center [1347, 312] width 314 height 24
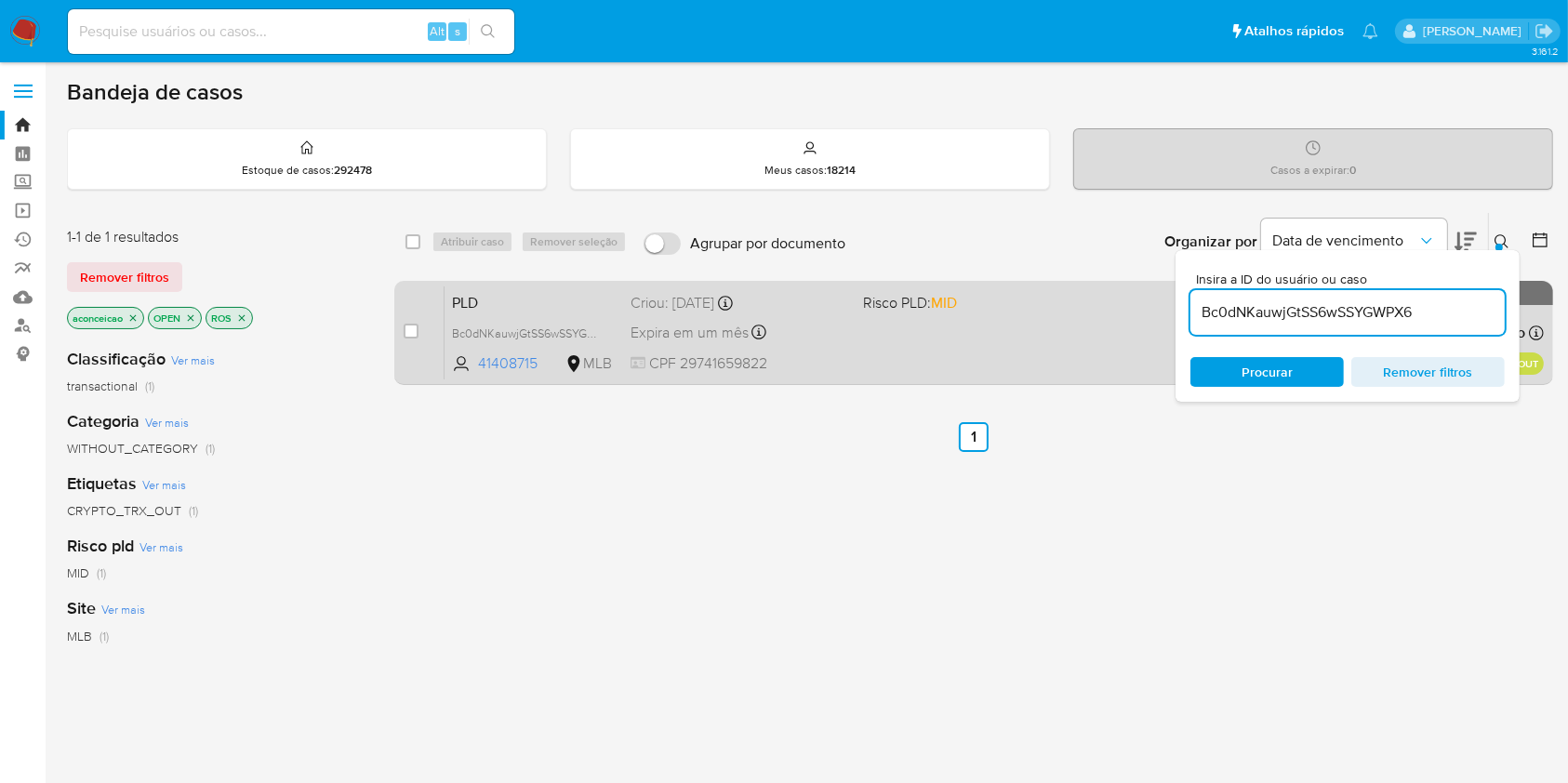
click at [1032, 316] on div "PLD Bc0dNKauwjGtSS6wSSYGWPX6 41408715 MLB Risco PLD: MID Criou: [DATE] Criou: […" at bounding box center [993, 333] width 1099 height 94
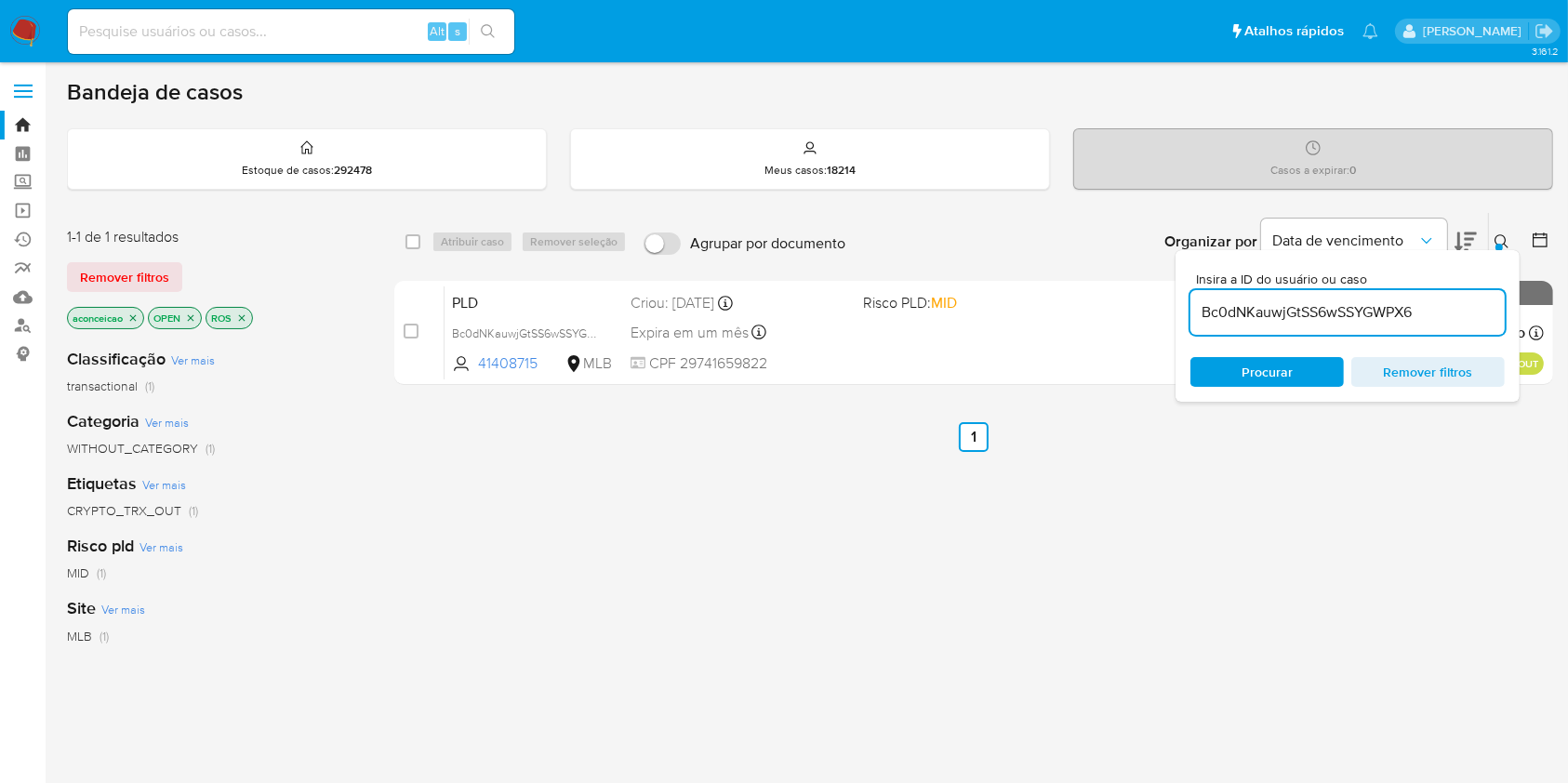
click at [1399, 315] on input "Bc0dNKauwjGtSS6wSSYGWPX6" at bounding box center [1347, 312] width 314 height 24
paste input "SgahviiZNT7ZOdf2agfI3S4h"
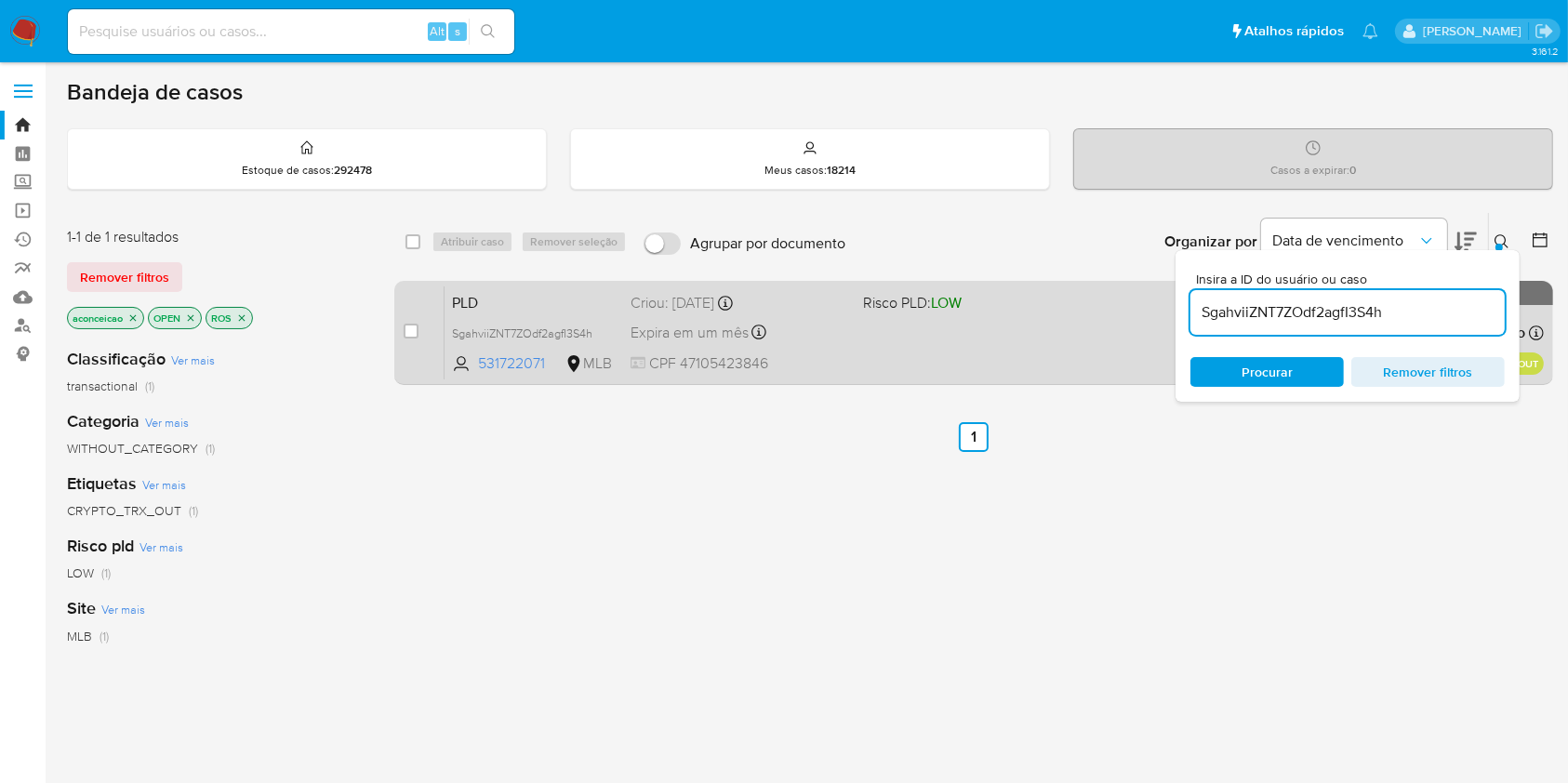
click at [1024, 336] on div "PLD SgahviiZNT7ZOdf2agfI3S4h 531722071 MLB Risco PLD: LOW Criou: [DATE] Criou: …" at bounding box center [993, 333] width 1099 height 94
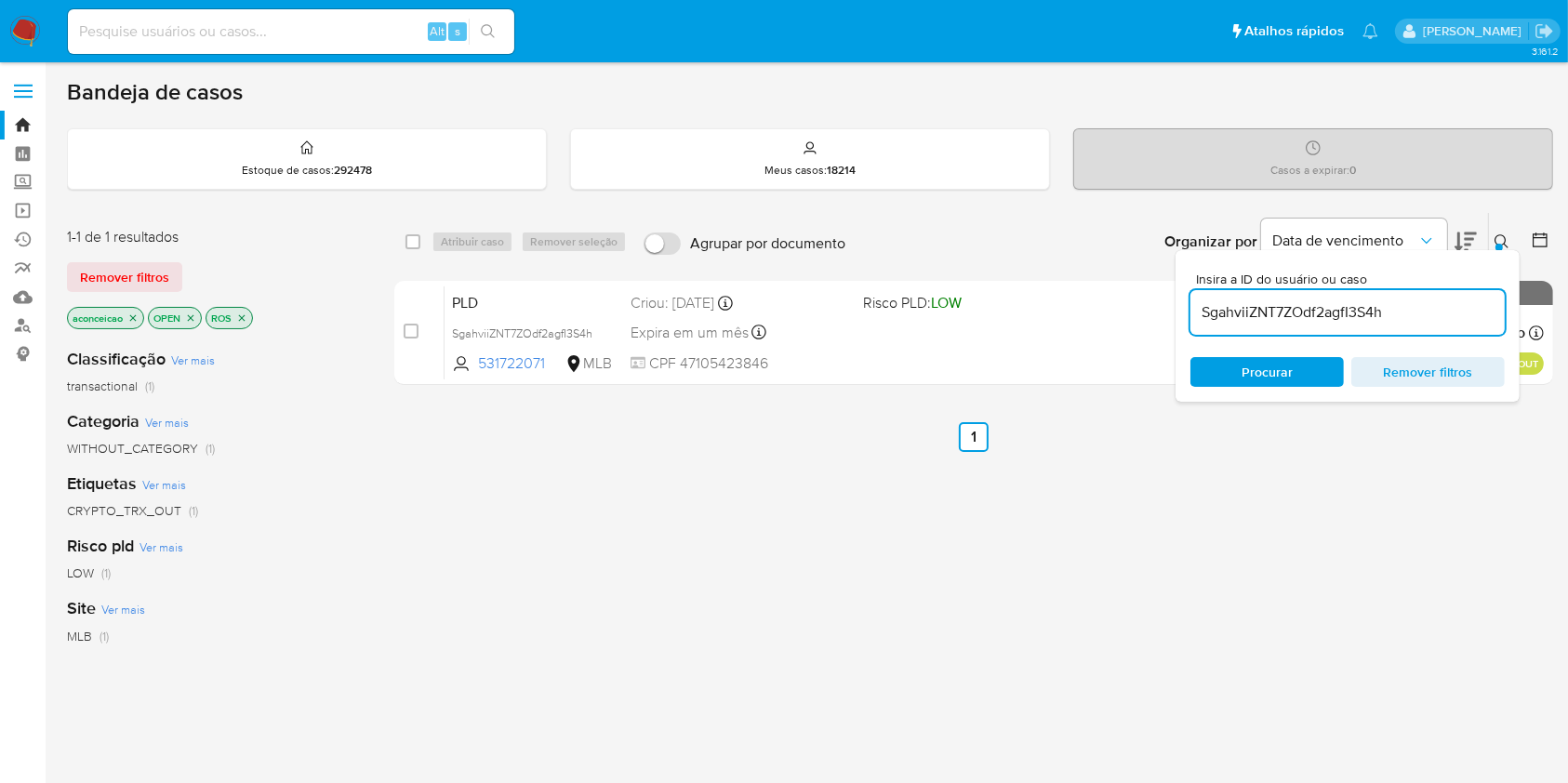
click at [1384, 324] on div "SgahviiZNT7ZOdf2agfI3S4h" at bounding box center [1347, 313] width 314 height 45
click at [1383, 321] on input "SgahviiZNT7ZOdf2agfI3S4h" at bounding box center [1347, 312] width 314 height 24
paste input "3wihvx2HD54lc6rOFWQd8XEH"
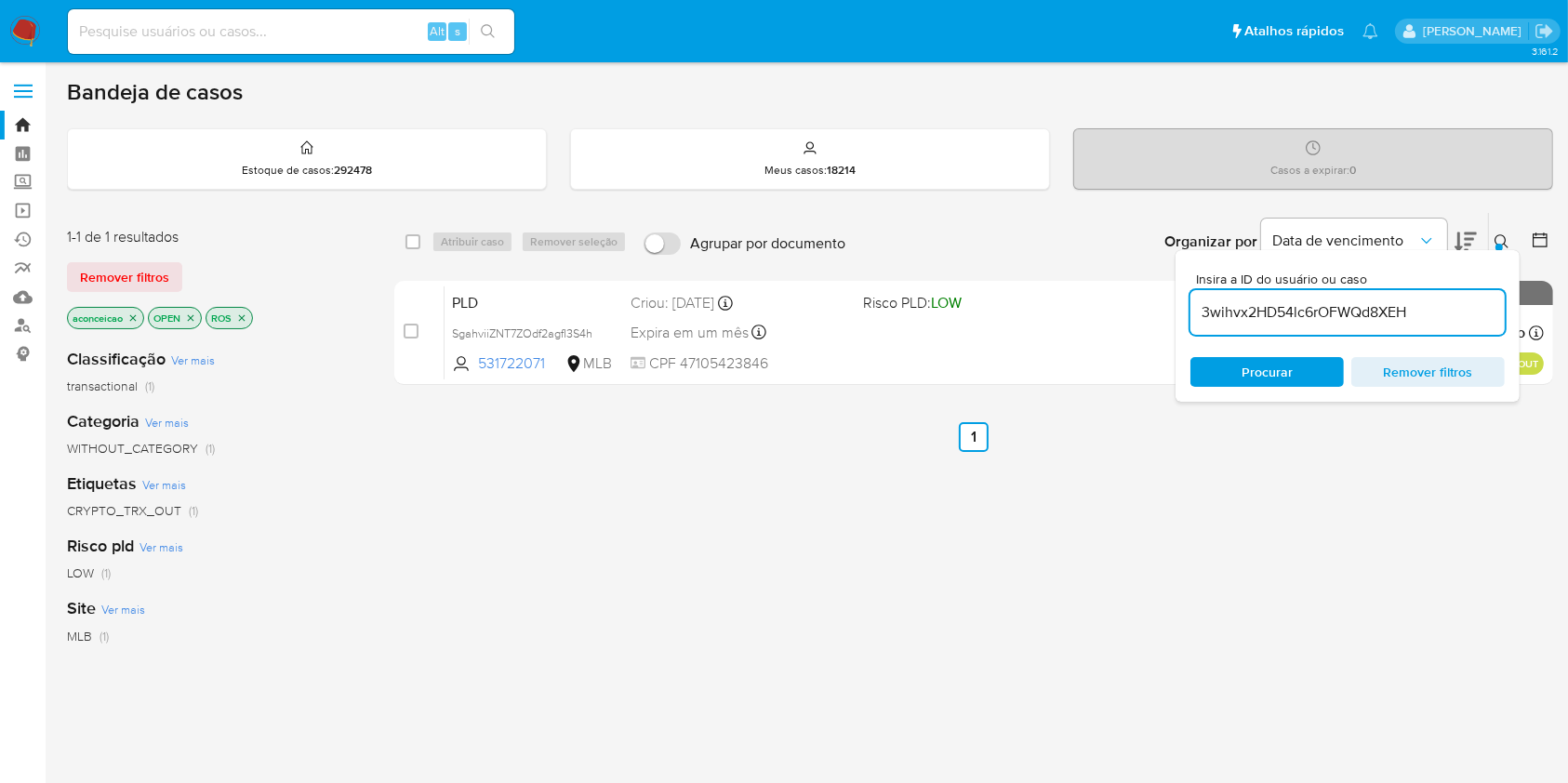
type input "3wihvx2HD54lc6rOFWQd8XEH"
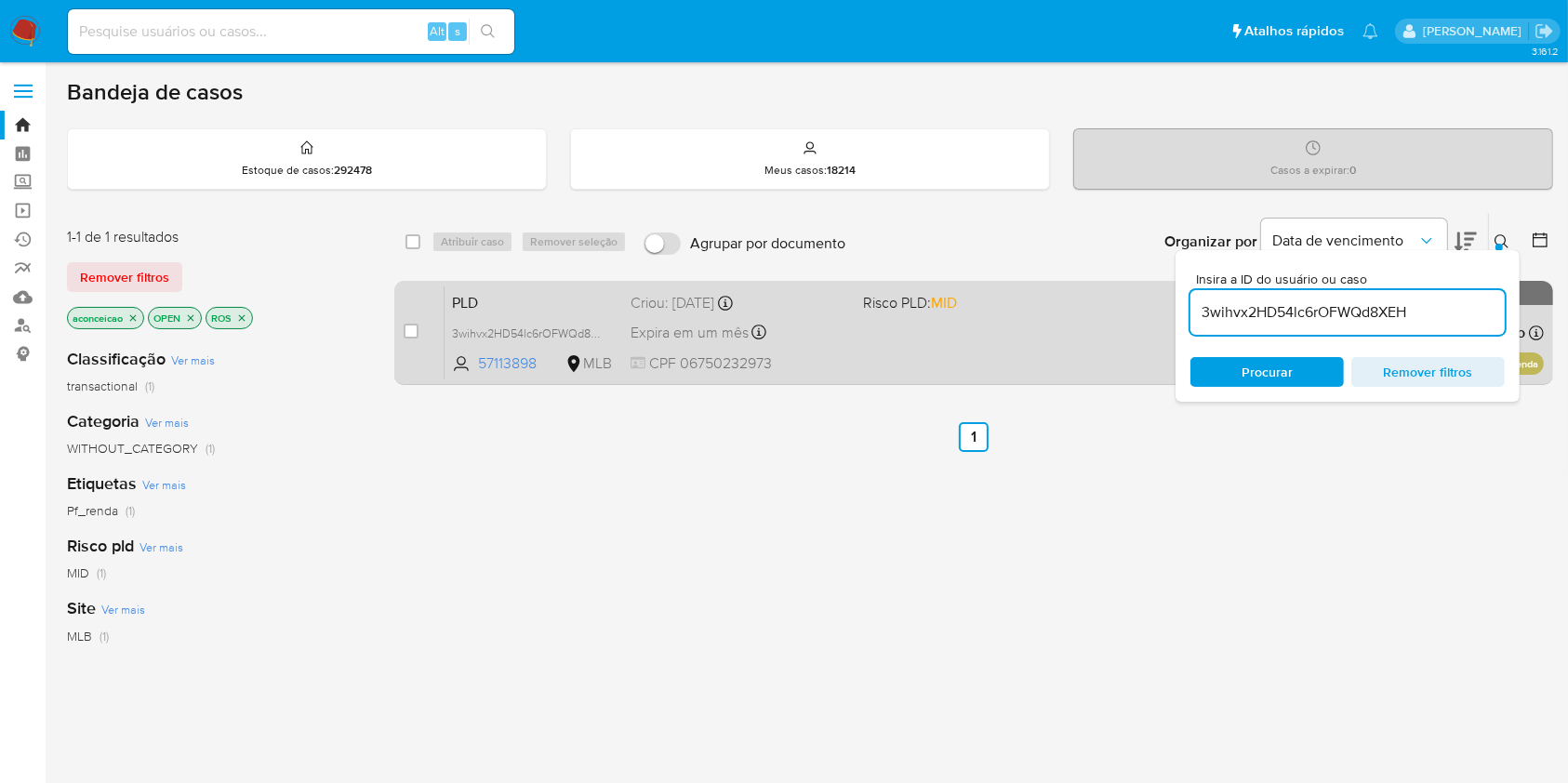
click at [975, 323] on div "PLD 3wihvx2HD54lc6rOFWQd8XEH 57113898 MLB Risco PLD: MID Criou: [DATE] Criou: […" at bounding box center [993, 333] width 1099 height 94
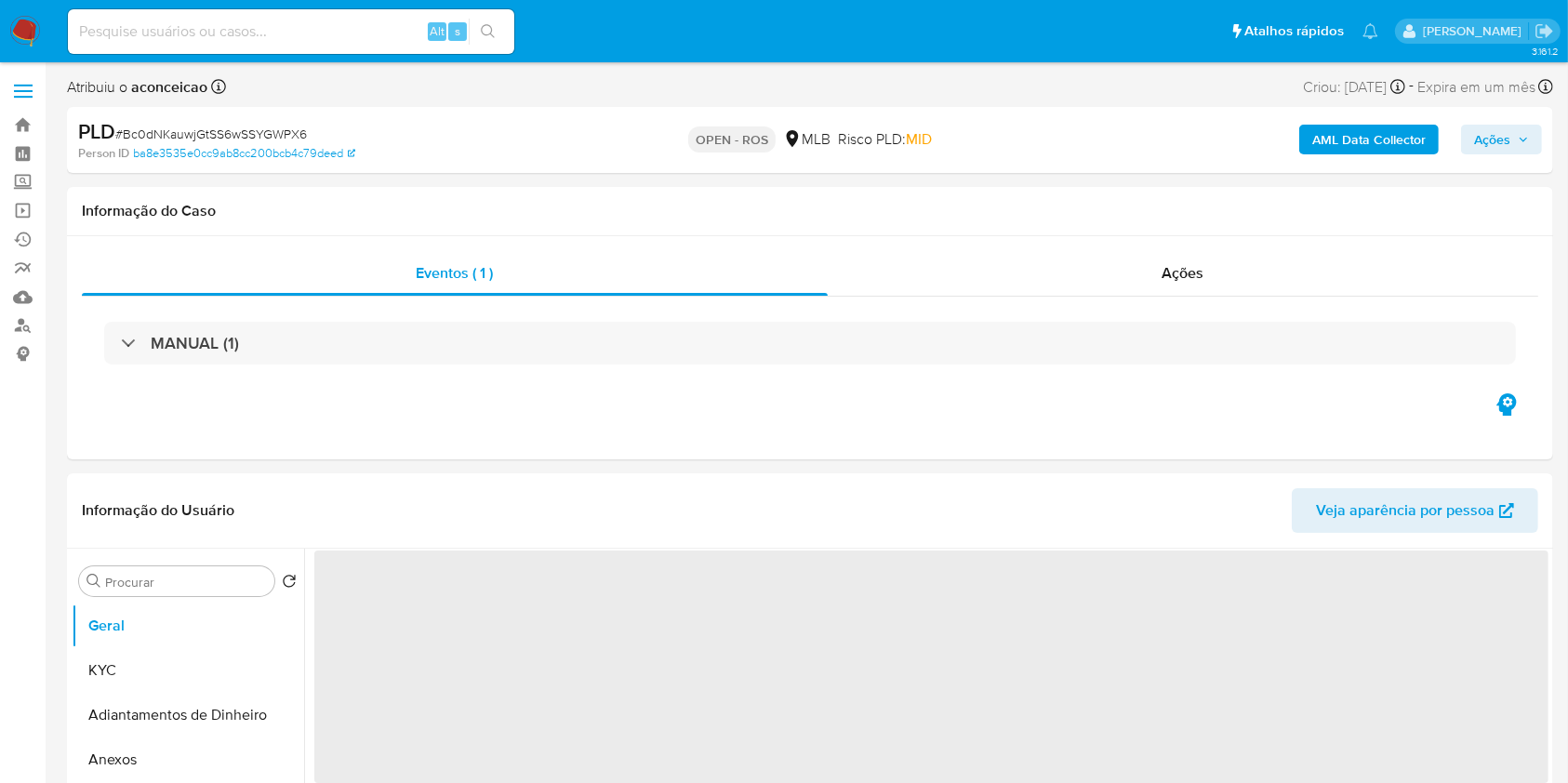
select select "10"
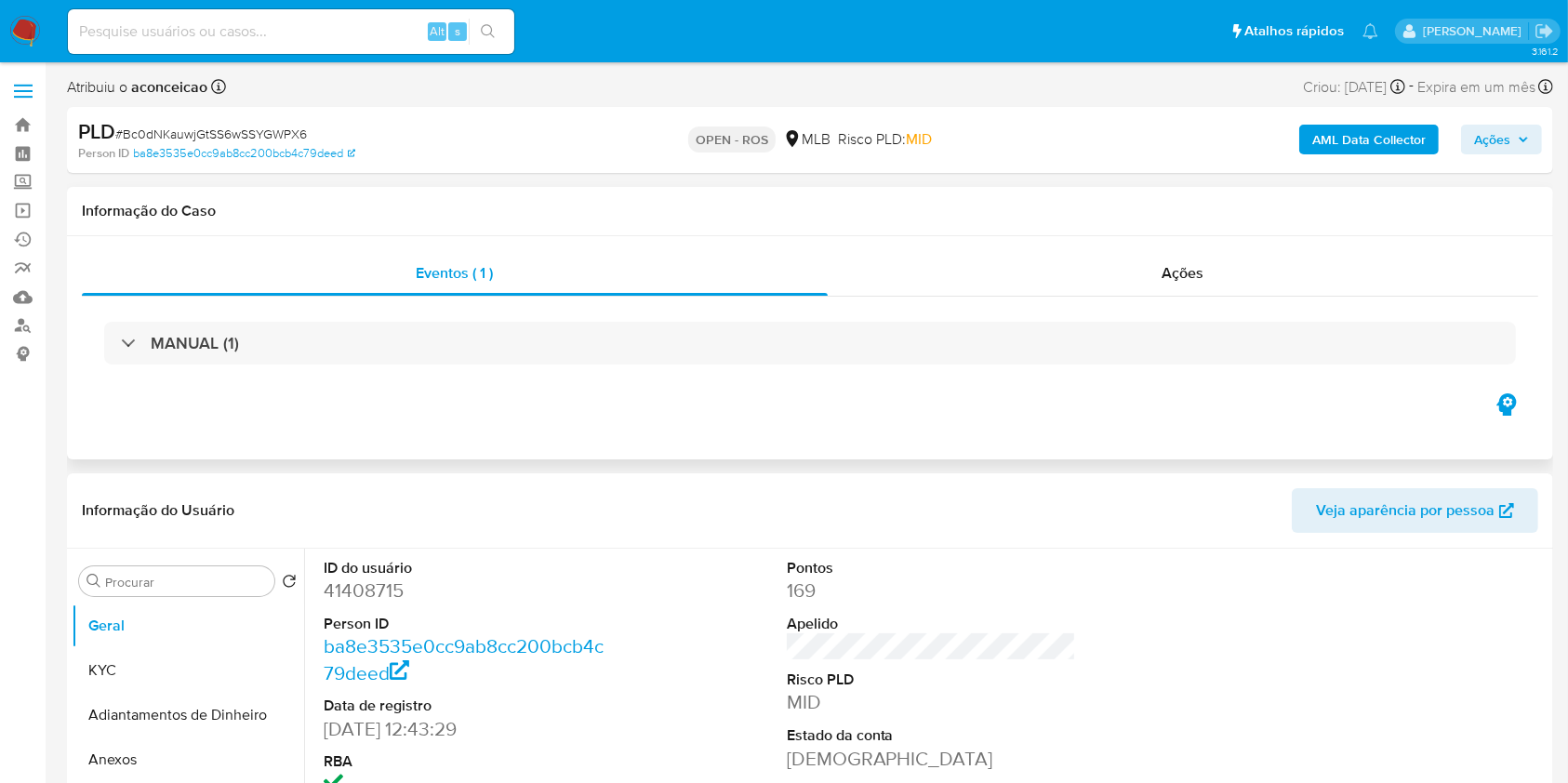
click at [1149, 233] on div "Informação do Caso" at bounding box center [810, 212] width 1486 height 49
drag, startPoint x: 1182, startPoint y: 338, endPoint x: 1161, endPoint y: 273, distance: 68.3
click at [1168, 297] on div "MANUAL (1)" at bounding box center [809, 343] width 1456 height 93
click at [1161, 272] on div "Ações" at bounding box center [1182, 273] width 710 height 45
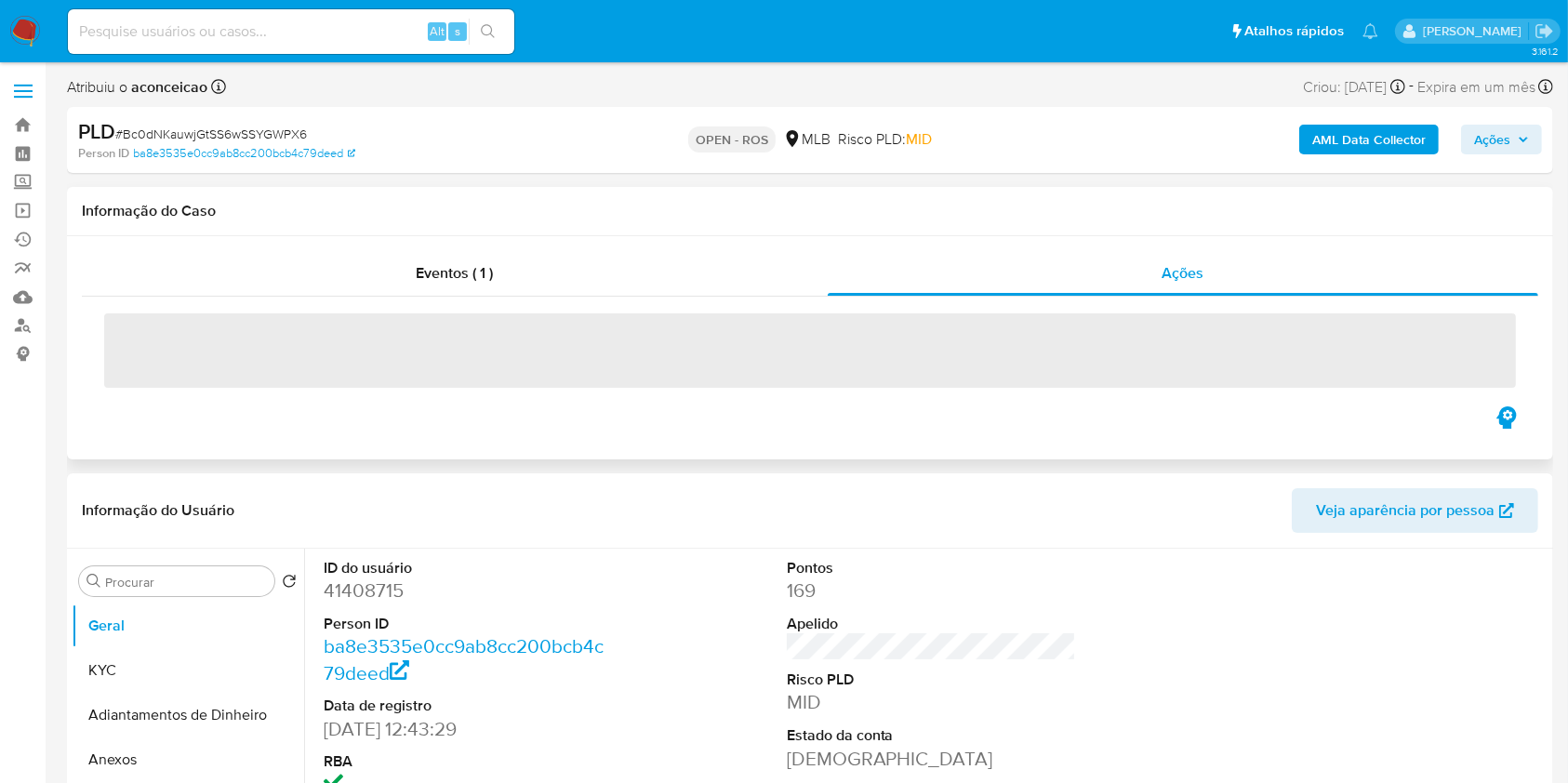
drag, startPoint x: 1059, startPoint y: 473, endPoint x: 1040, endPoint y: 451, distance: 29.1
click at [1058, 475] on div "Informação do Usuário Veja aparência por pessoa" at bounding box center [810, 510] width 1486 height 75
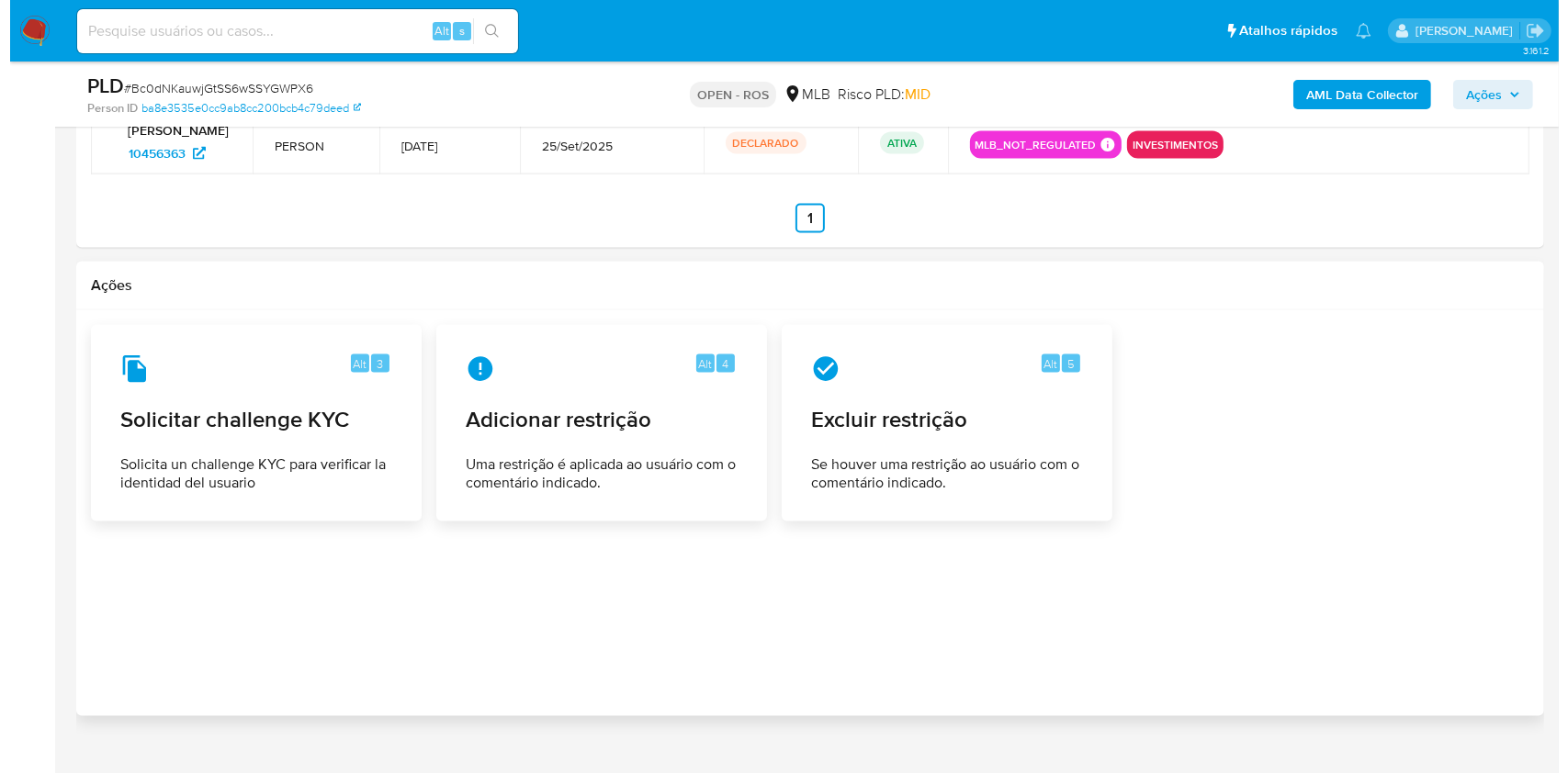
scroll to position [2666, 0]
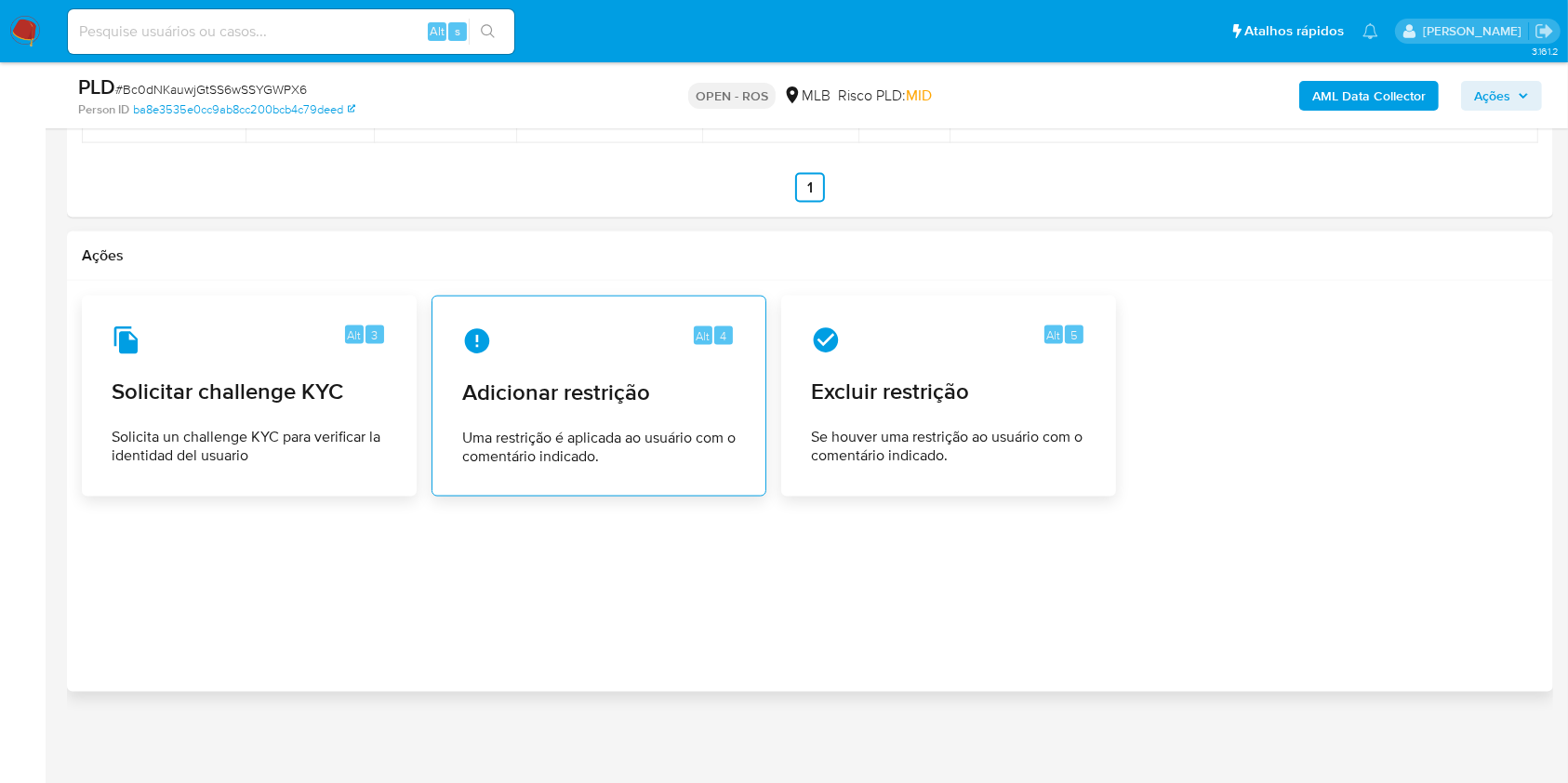
click at [589, 348] on div "Alt 4" at bounding box center [599, 341] width 274 height 29
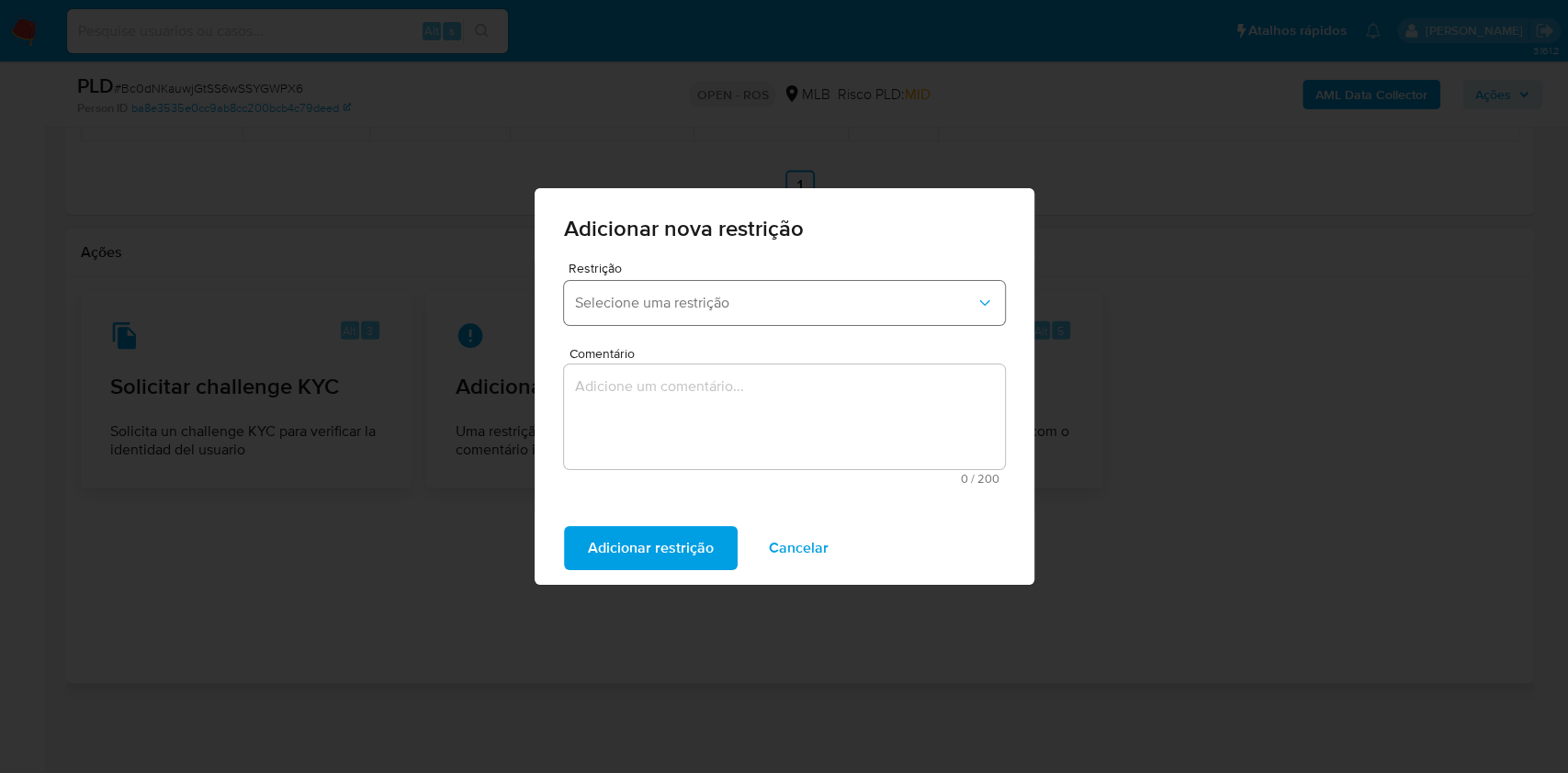
click at [671, 306] on span "Selecione uma restrição" at bounding box center [775, 303] width 401 height 19
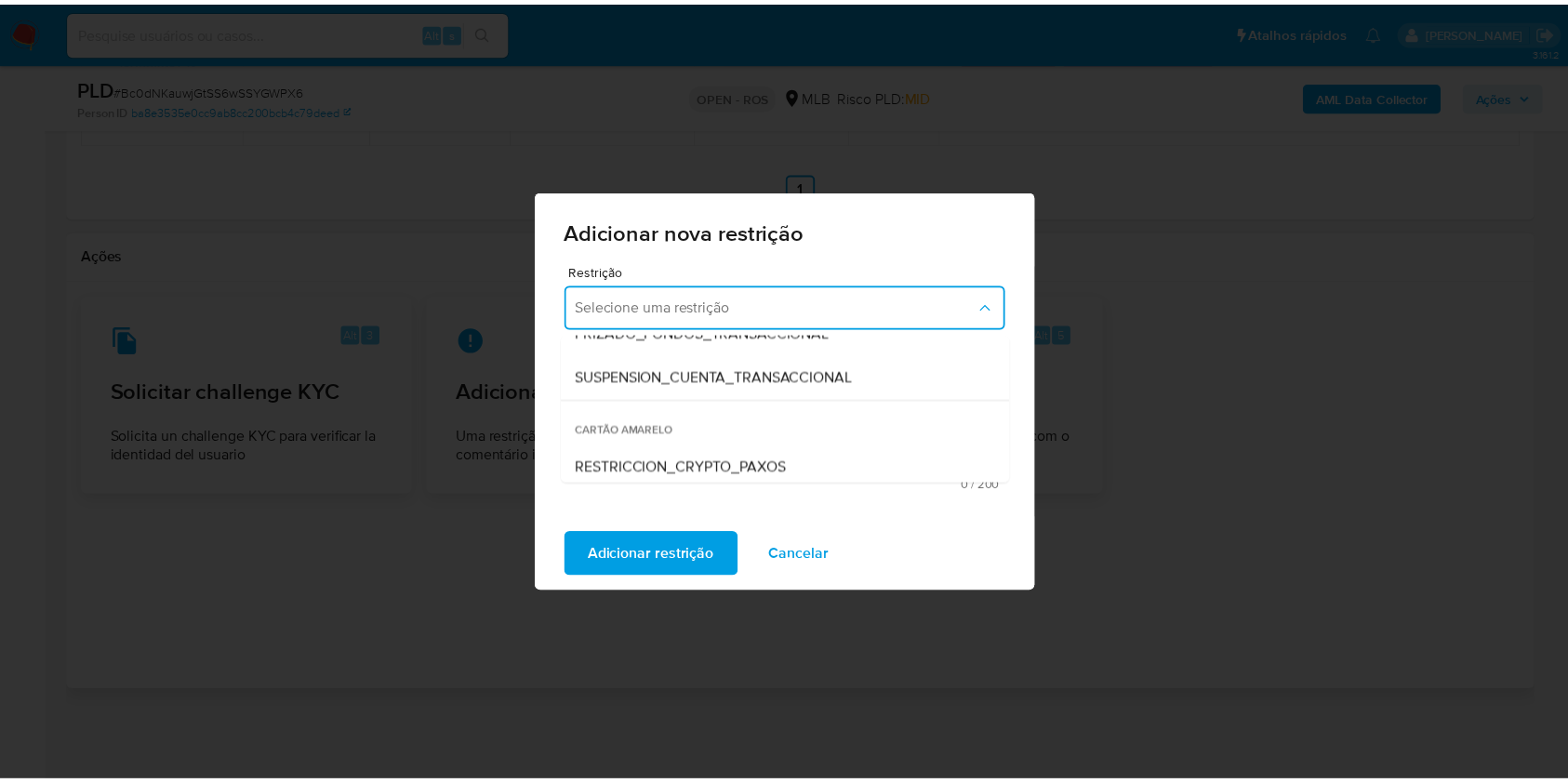
scroll to position [124, 0]
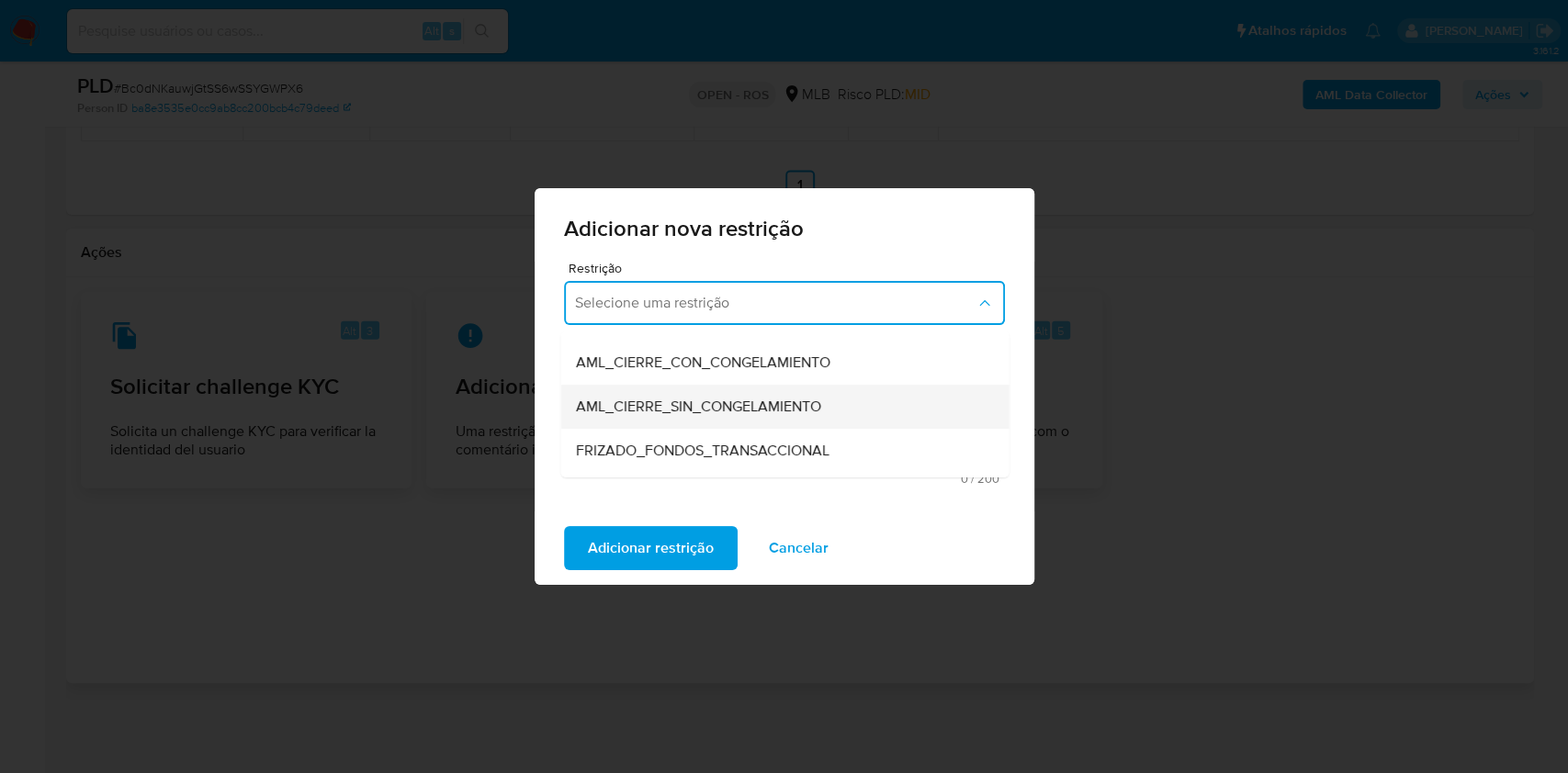
click at [807, 408] on span "AML_CIERRE_SIN_CONGELAMIENTO" at bounding box center [697, 407] width 245 height 19
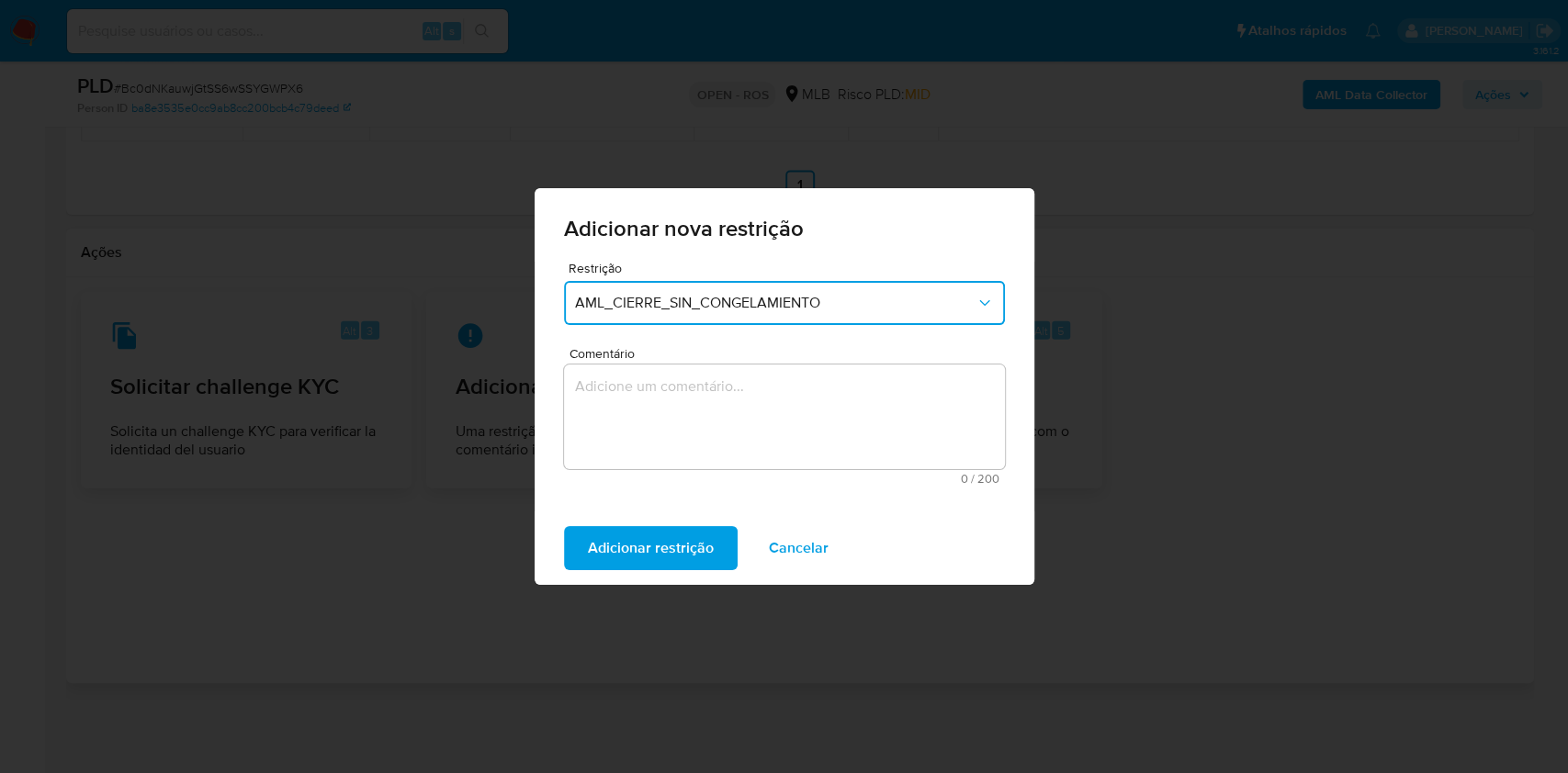
click at [907, 387] on textarea "Comentário" at bounding box center [784, 417] width 441 height 105
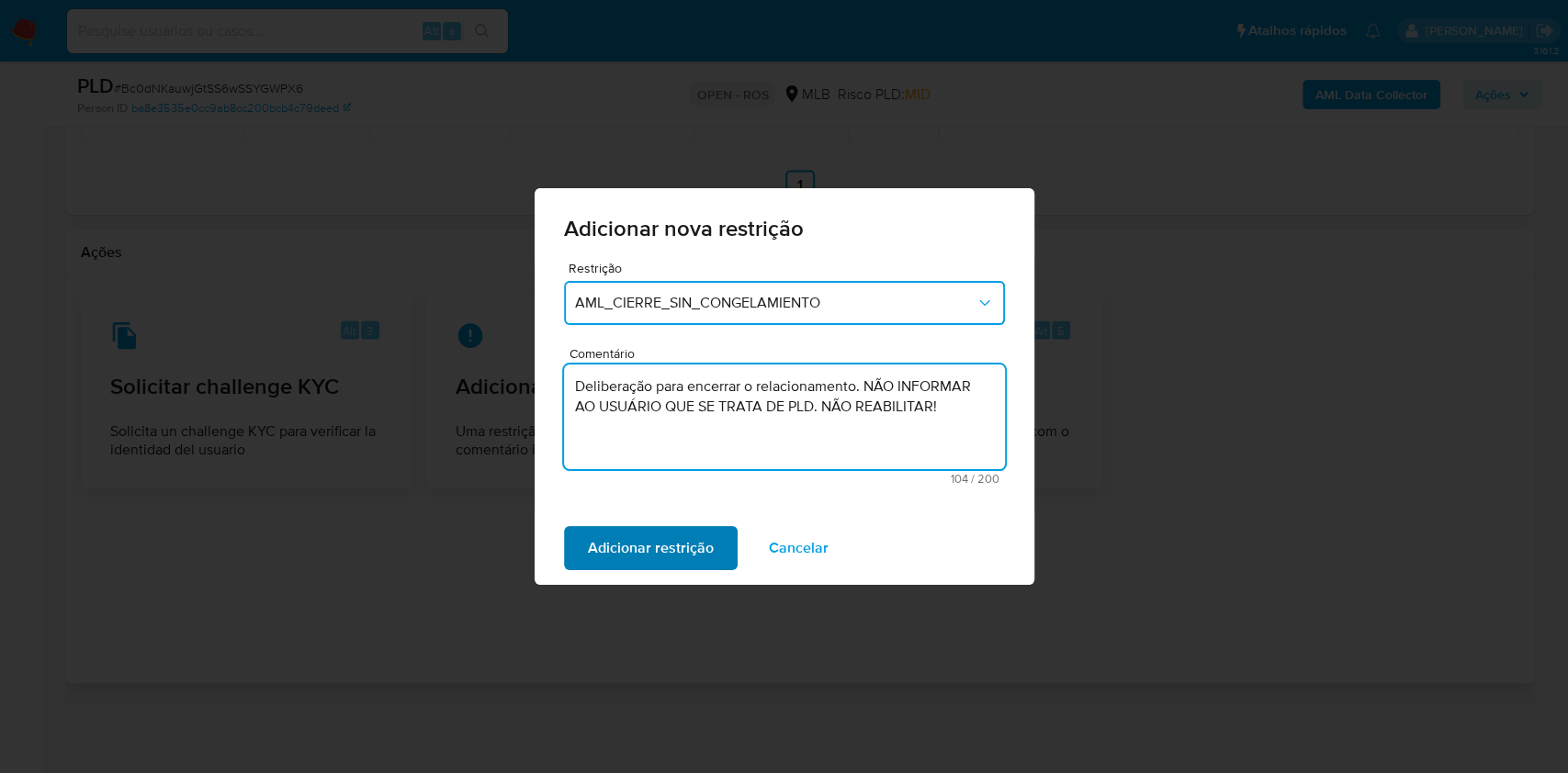
type textarea "Deliberação para encerrar o relacionamento. NÃO INFORMAR AO USUÁRIO QUE SE TRAT…"
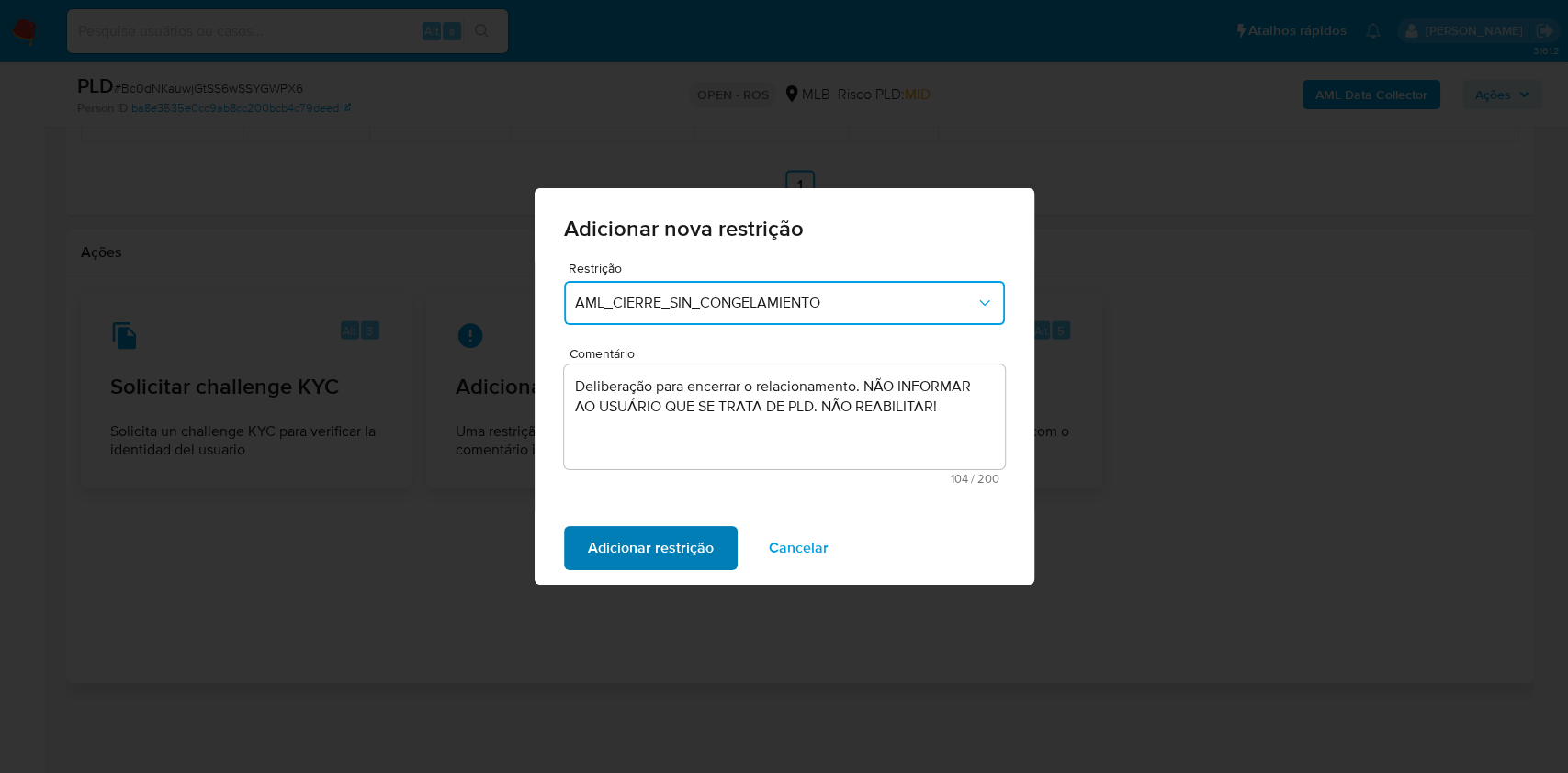
click at [688, 540] on span "Adicionar restrição" at bounding box center [651, 548] width 126 height 40
click at [653, 540] on button "Confirmar" at bounding box center [620, 548] width 114 height 44
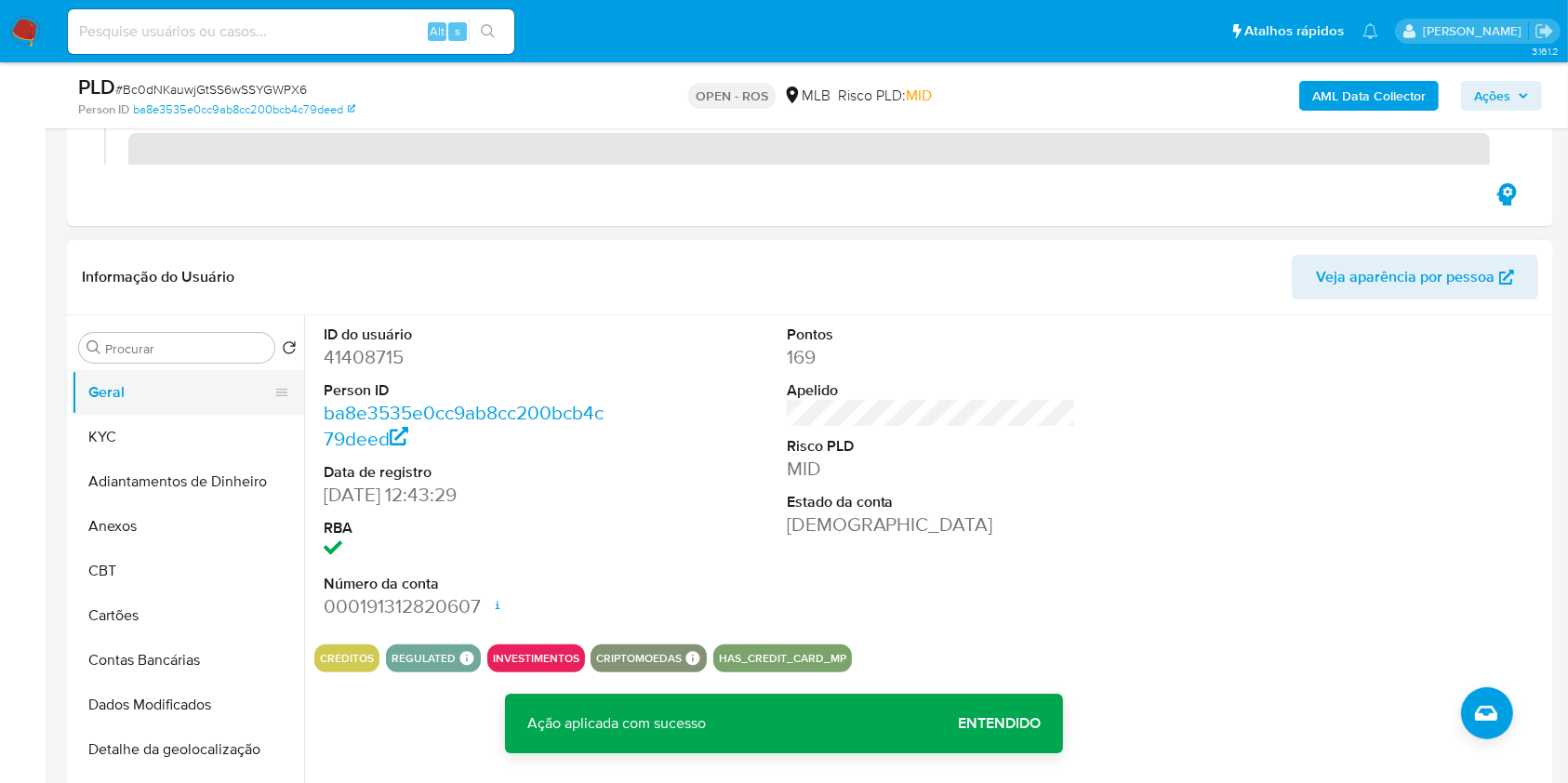
scroll to position [342, 0]
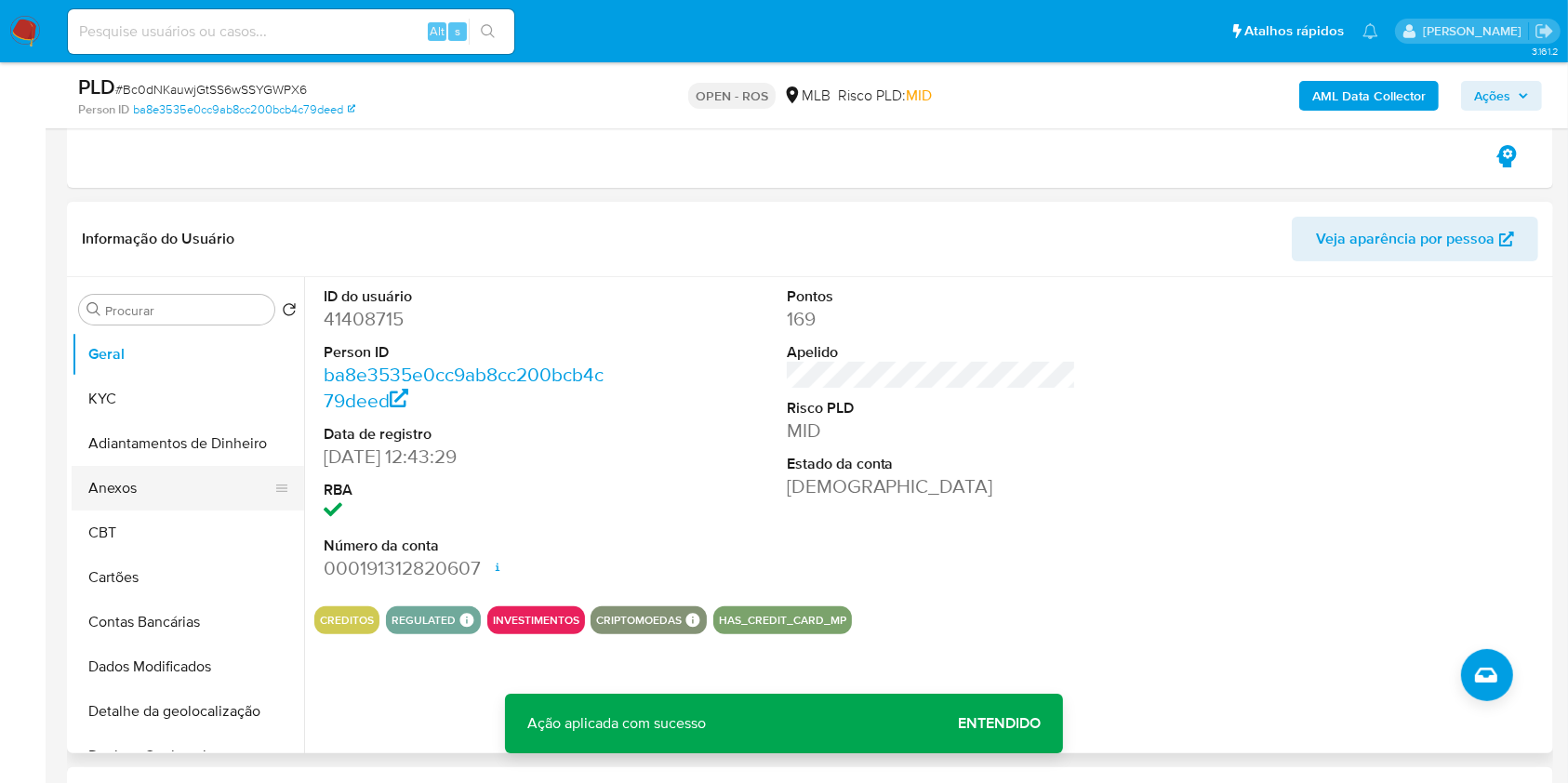
click at [192, 482] on button "Anexos" at bounding box center [179, 488] width 217 height 45
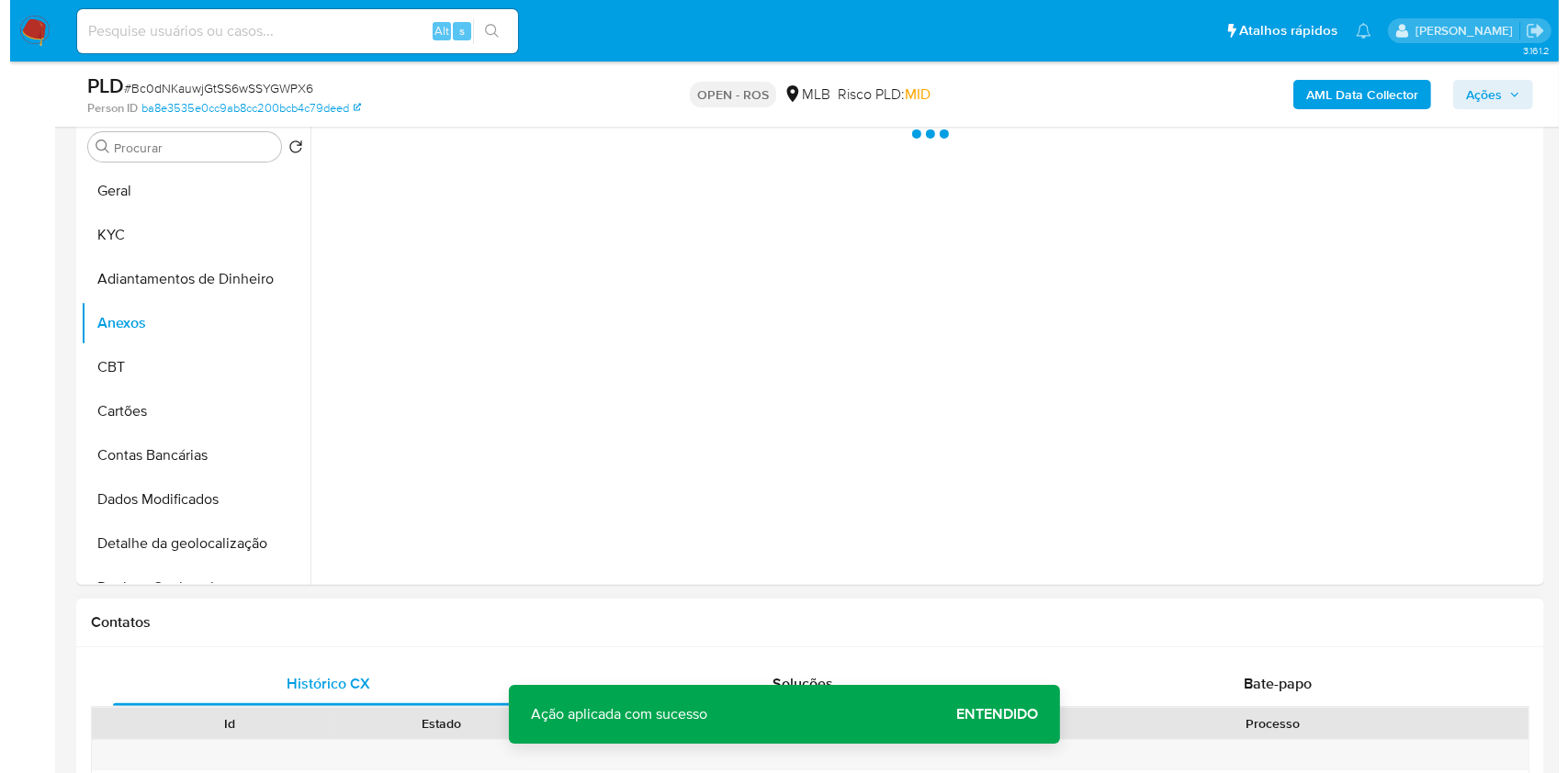
scroll to position [584, 0]
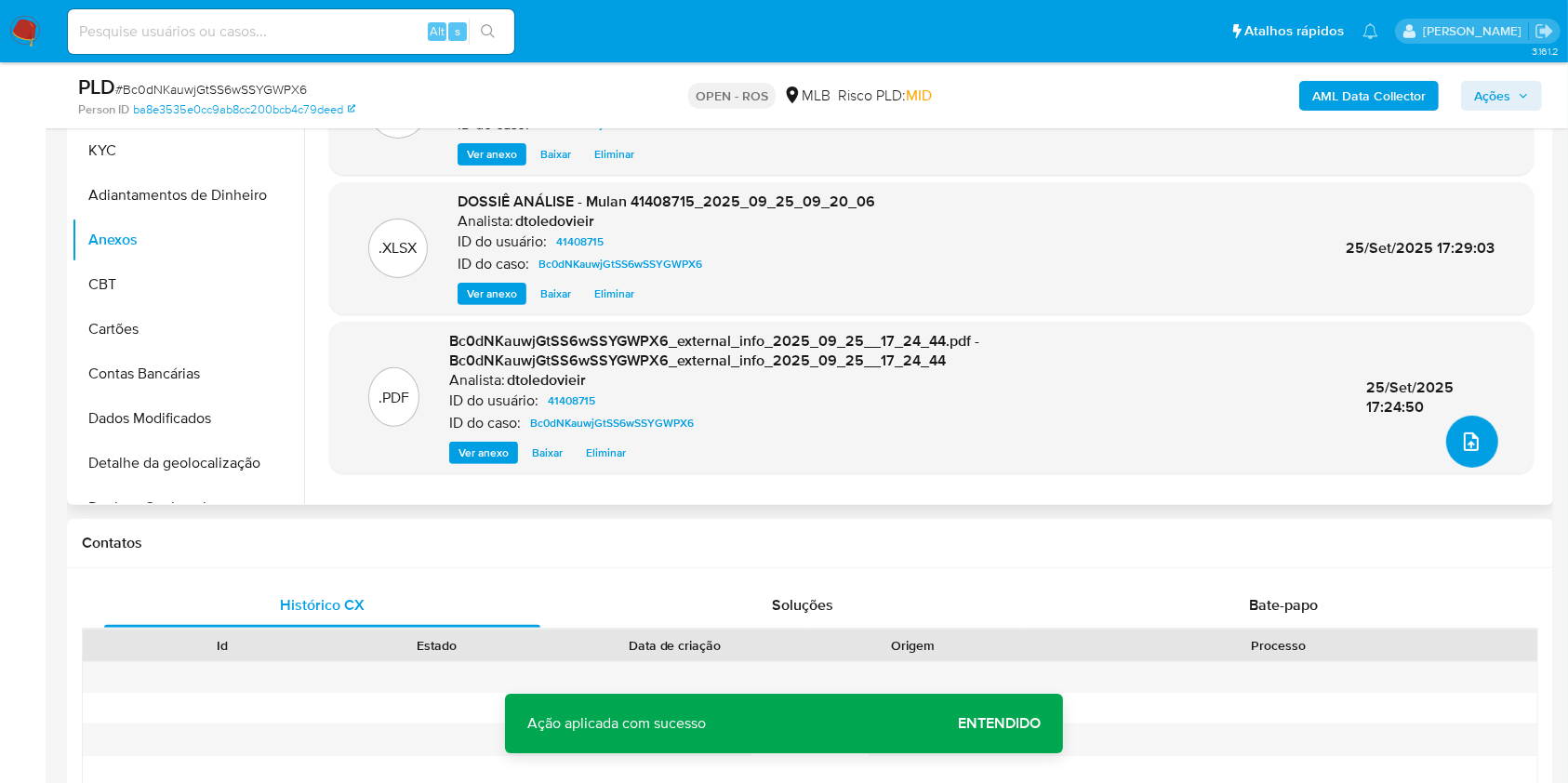
click at [1446, 431] on button "upload-file" at bounding box center [1472, 442] width 52 height 52
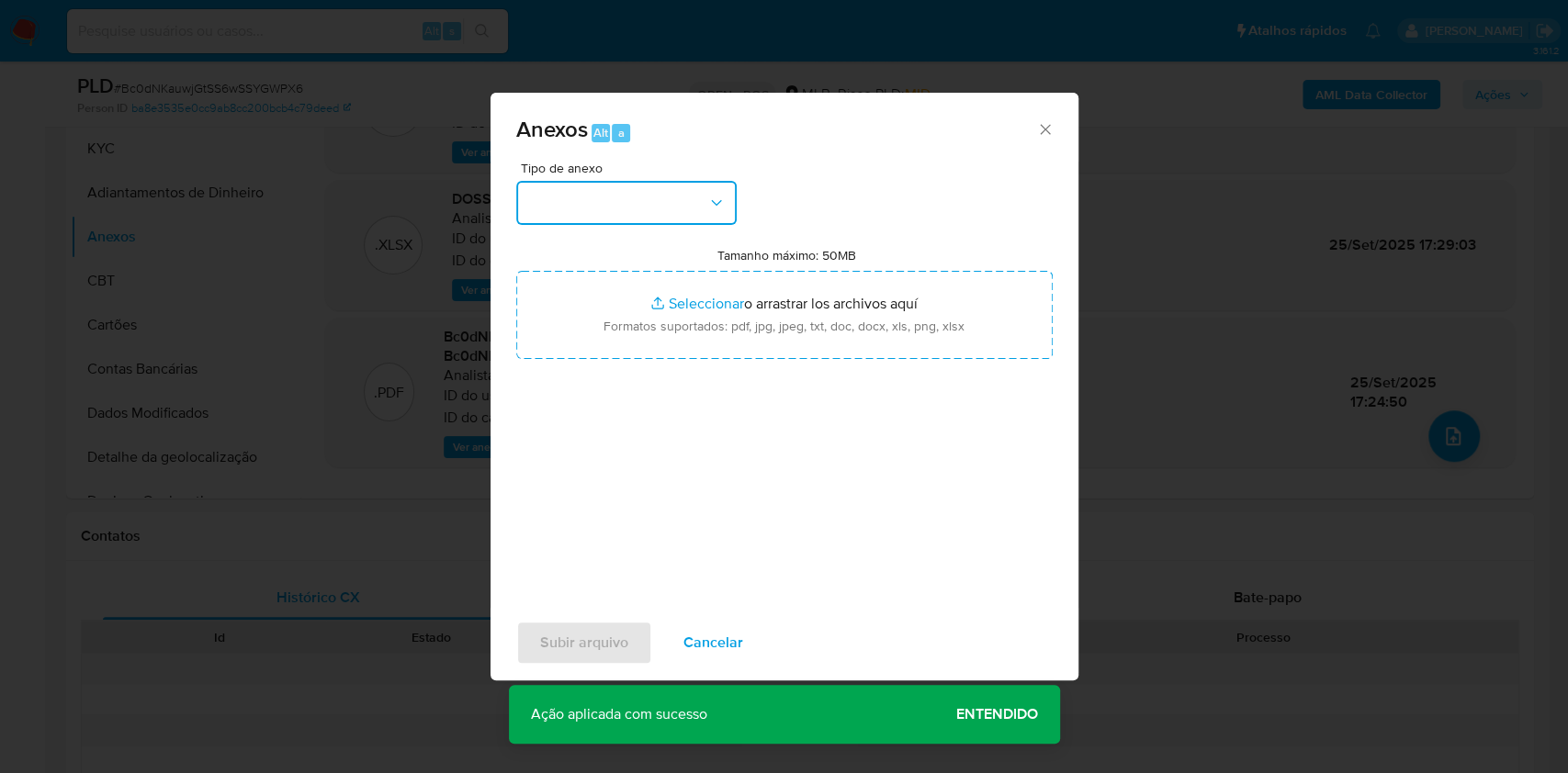
click at [628, 205] on button "button" at bounding box center [626, 203] width 221 height 44
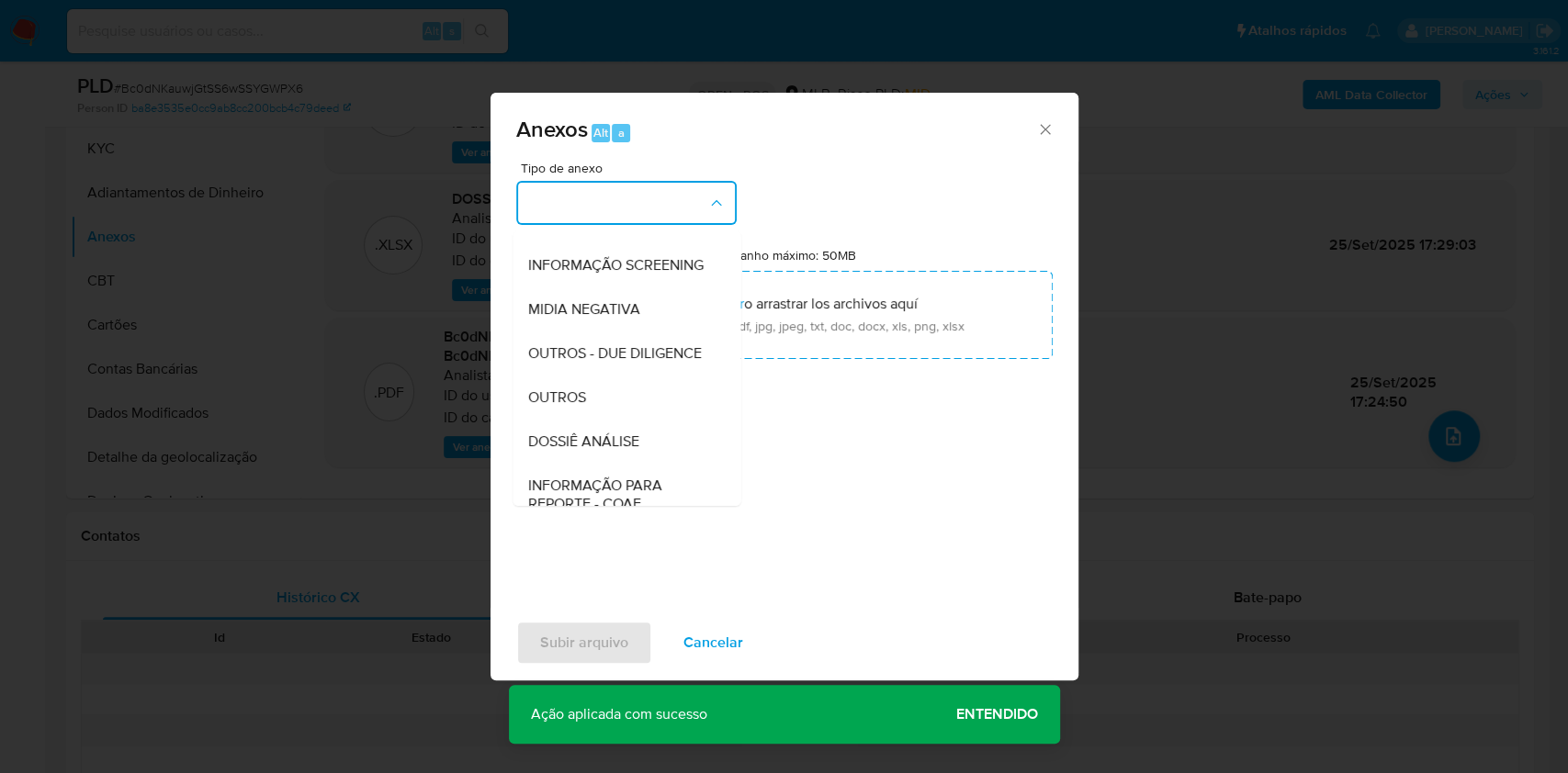
scroll to position [282, 0]
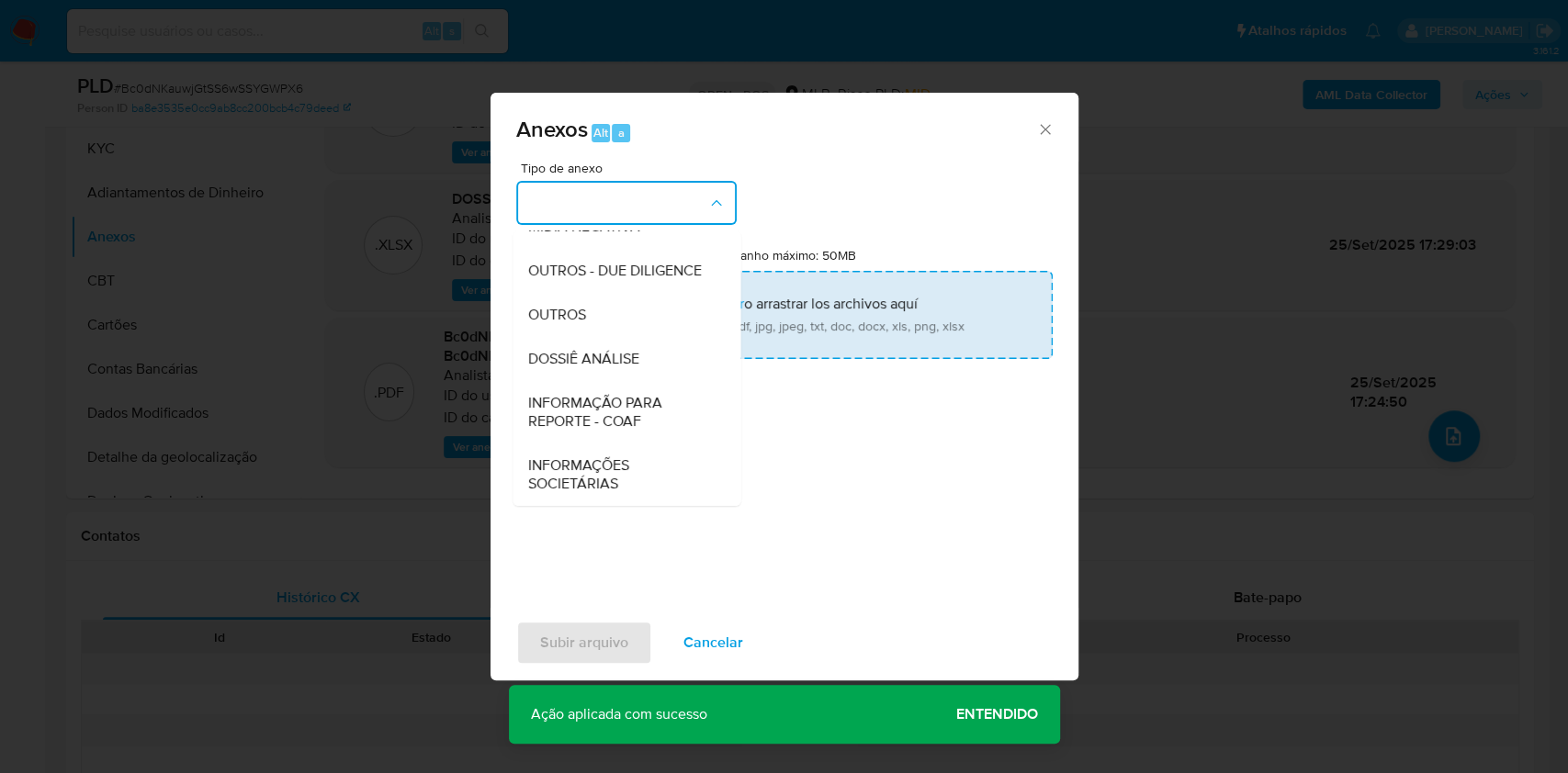
drag, startPoint x: 613, startPoint y: 321, endPoint x: 744, endPoint y: 304, distance: 132.1
click at [615, 320] on div "OUTROS" at bounding box center [621, 314] width 188 height 44
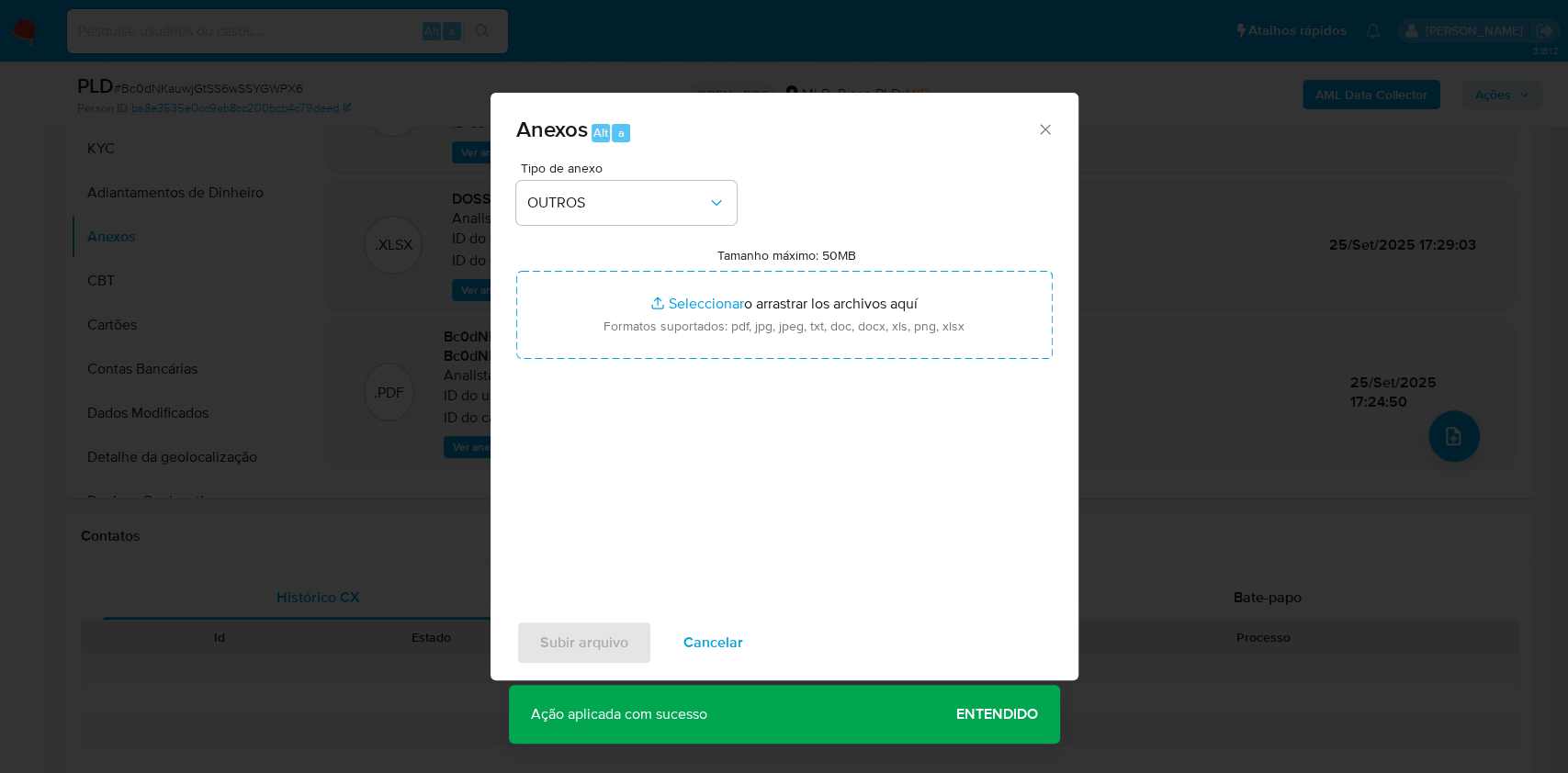
click at [647, 177] on div "Tipo de anexo OUTROS" at bounding box center [626, 193] width 221 height 64
click at [660, 206] on span "OUTROS" at bounding box center [617, 204] width 180 height 19
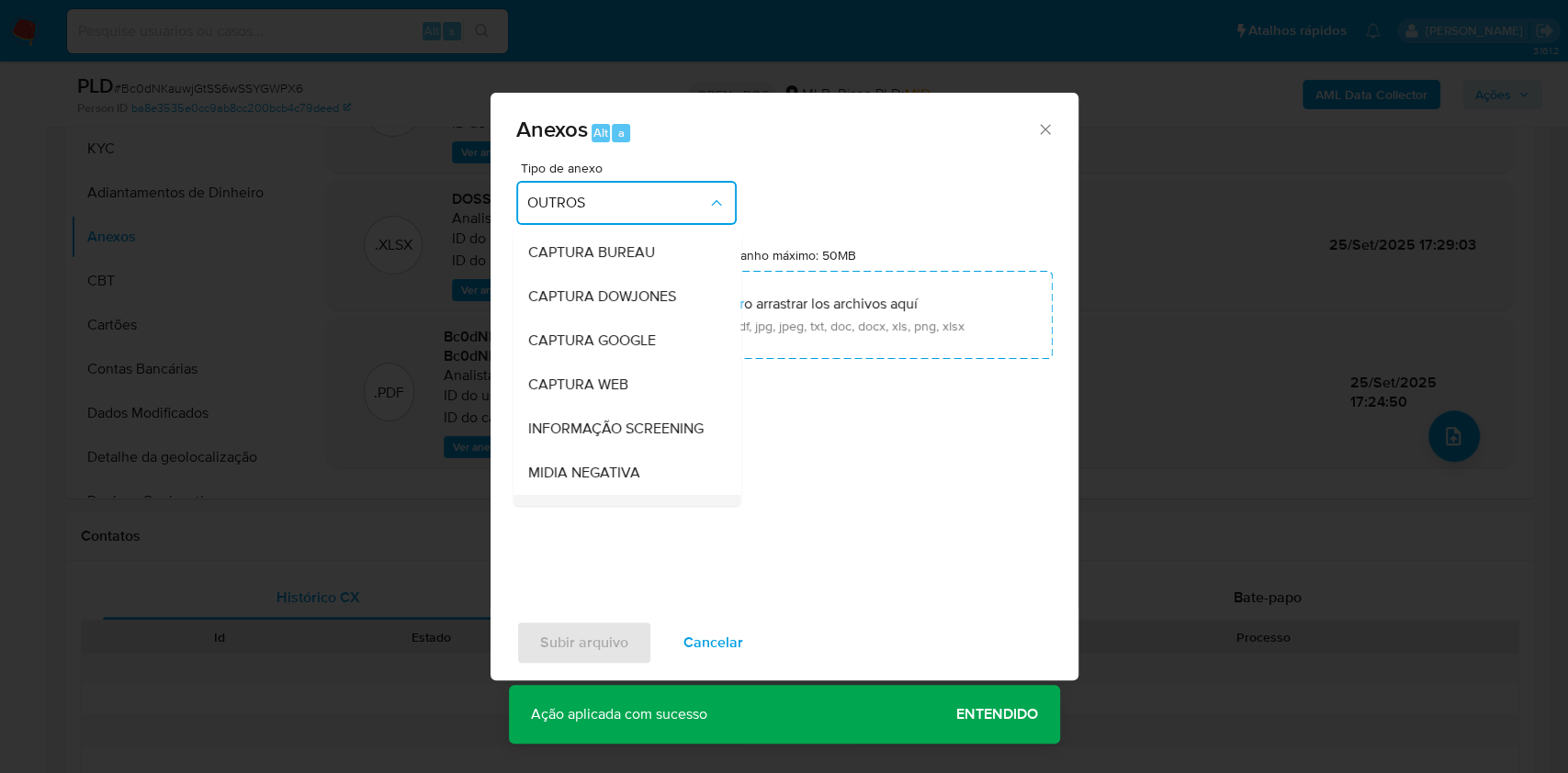
scroll to position [229, 0]
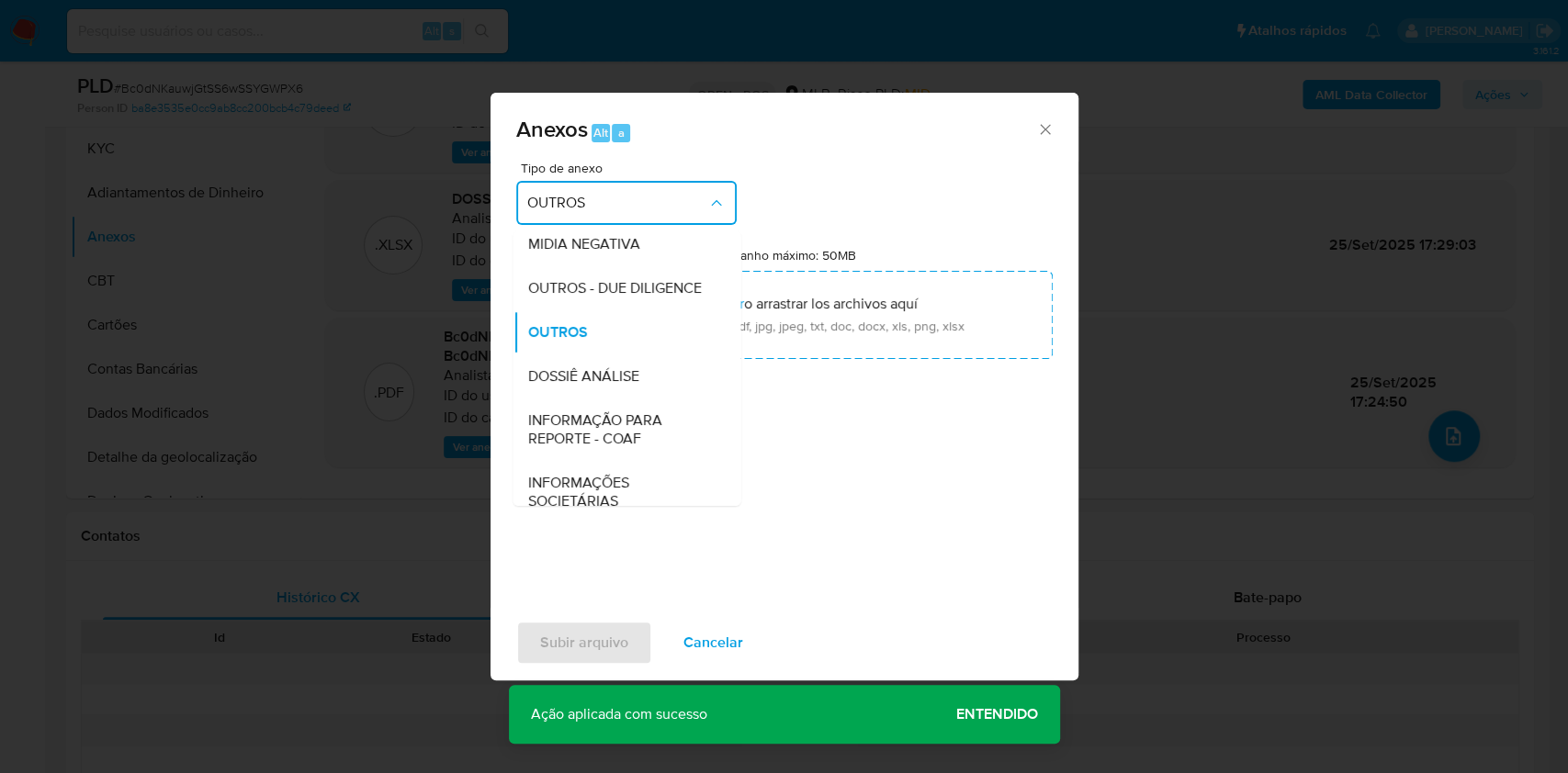
click at [659, 448] on span "INFORMAÇÃO PARA REPORTE - COAF" at bounding box center [621, 430] width 188 height 37
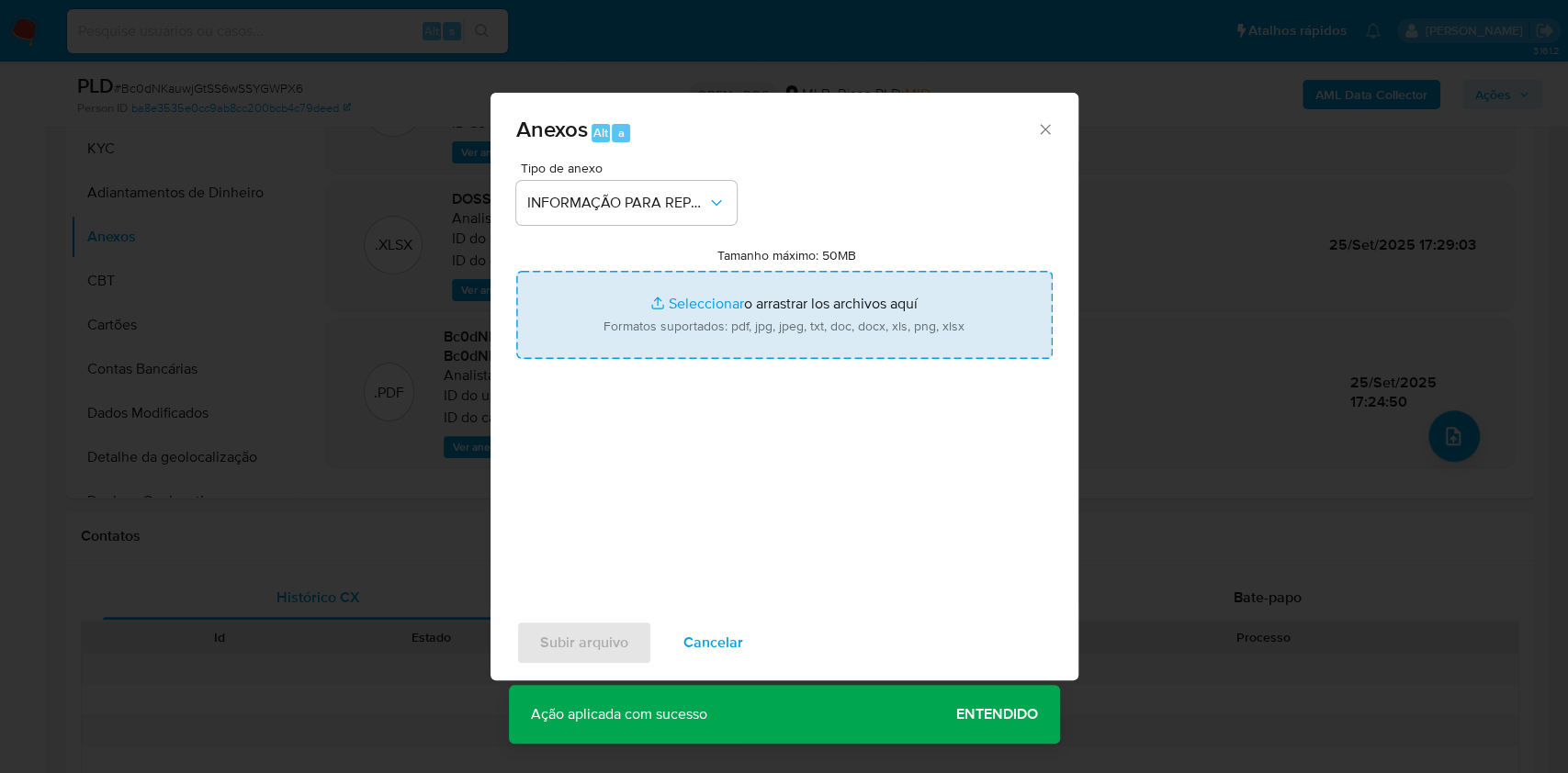
type input "C:\fakepath\SAR - Bc0dNKauwjGtSS6wSSYGWPX6- CPF 29741659822 - RUSLAN SEGURSKY.p…"
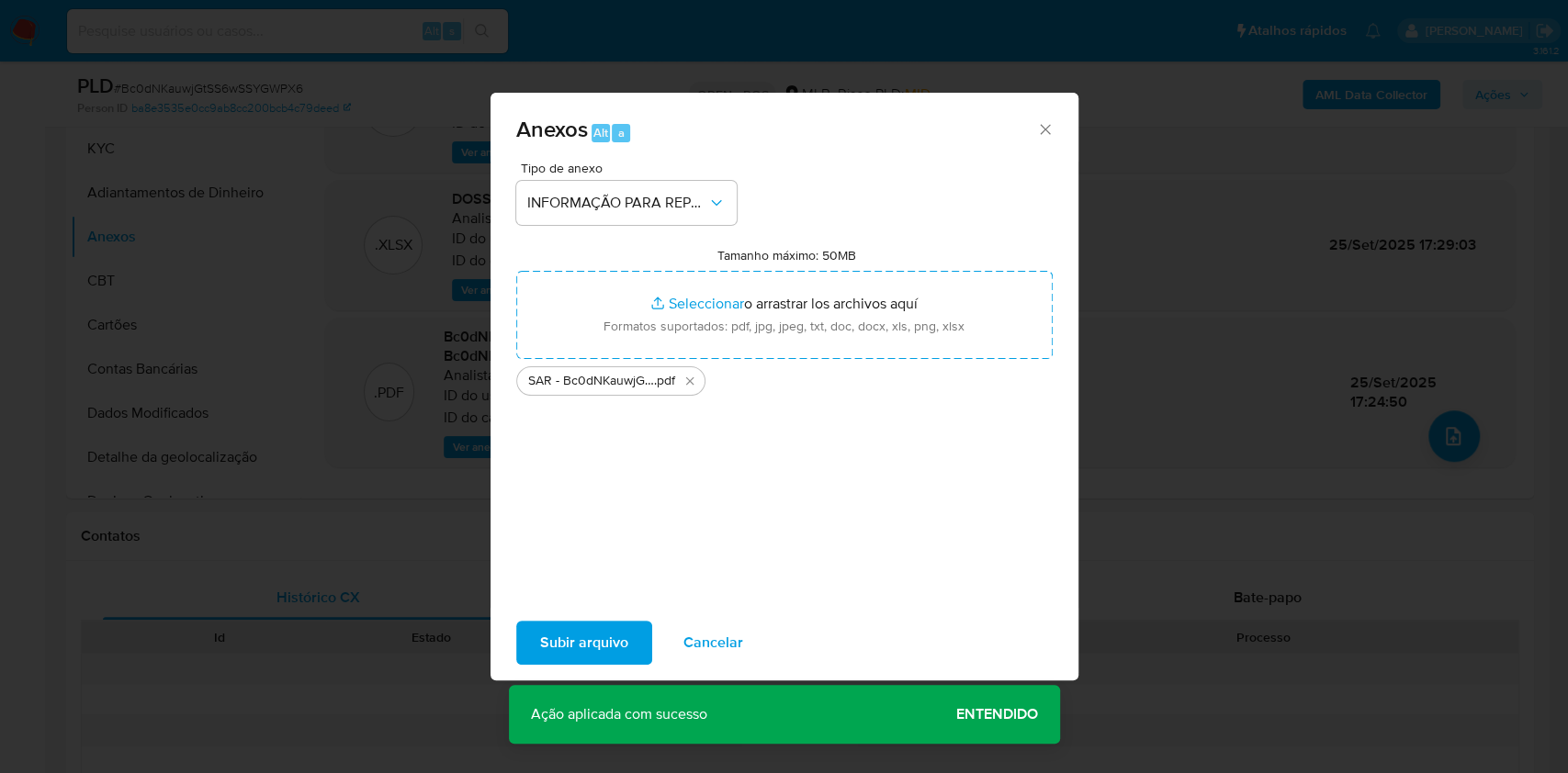
click at [622, 649] on span "Subir arquivo" at bounding box center [585, 643] width 88 height 40
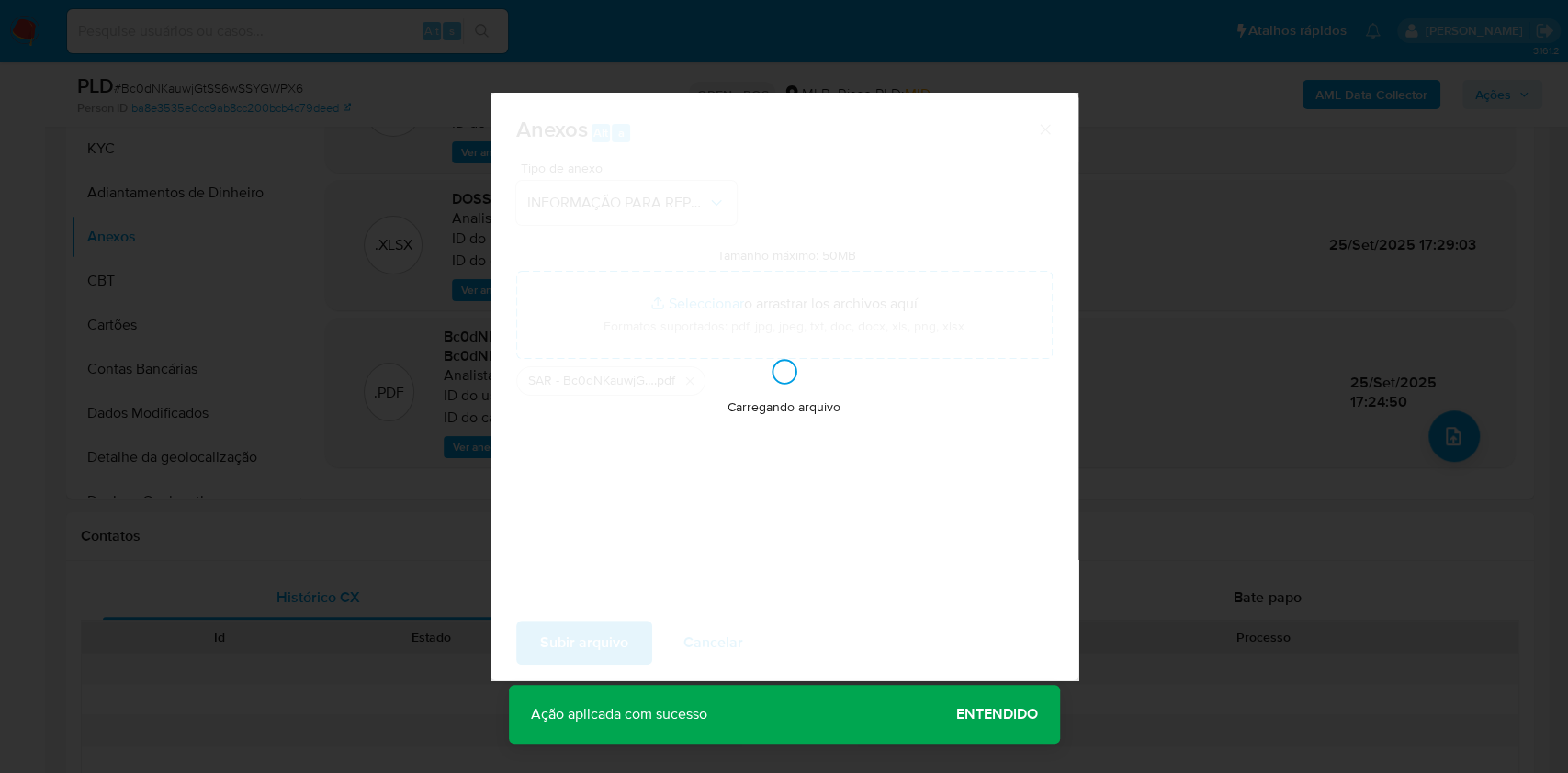
click at [1240, 539] on div "Anexos Alt a Tipo de anexo INFORMAÇÃO PARA REPORTE - COAF Tamanho máximo: 50MB …" at bounding box center [784, 386] width 1568 height 773
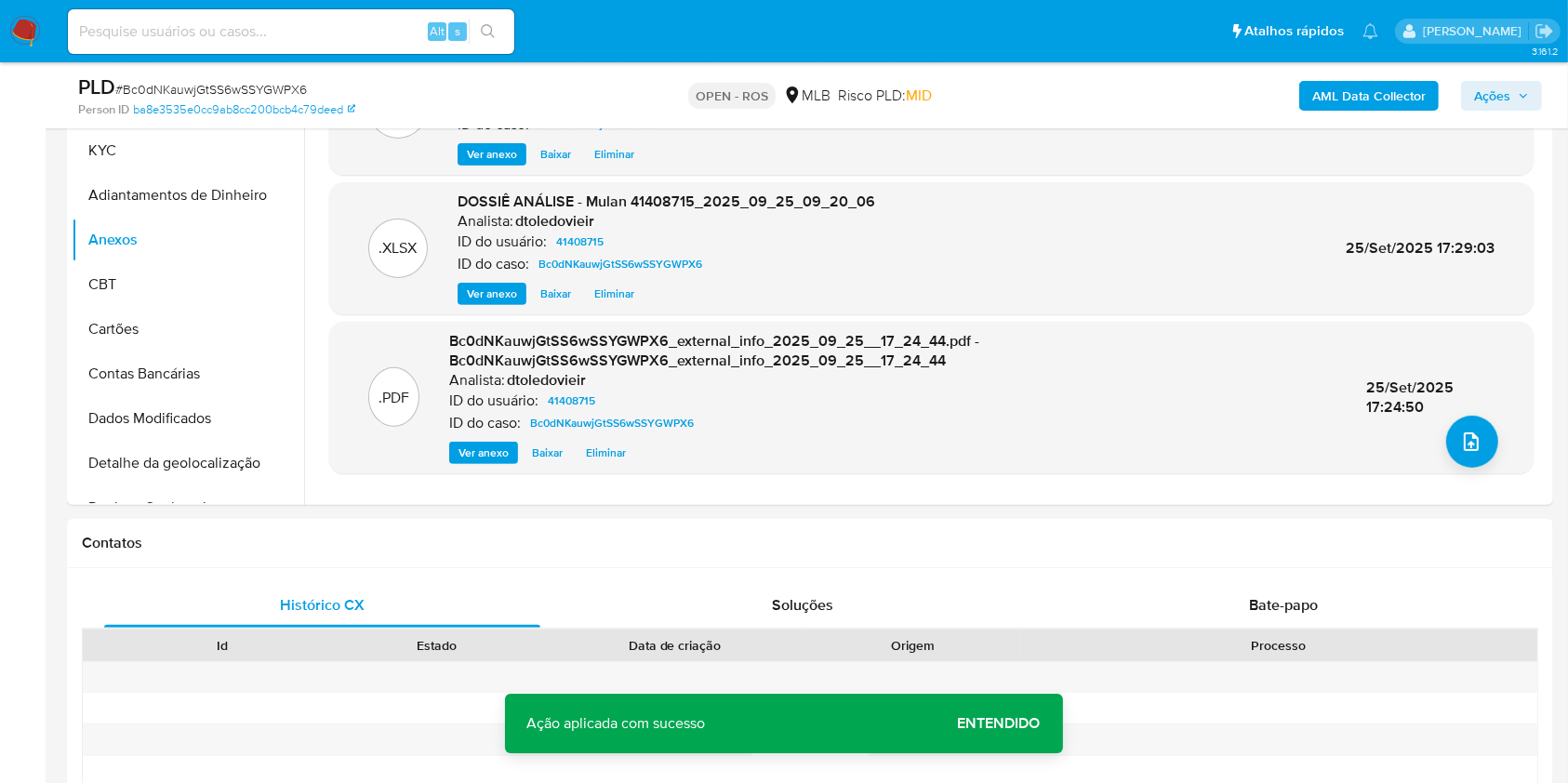
click at [1488, 124] on div "PLD # Bc0dNKauwjGtSS6wSSYGWPX6 Person ID ba8e3535e0cc9ab8cc200bcb4c79deed OPEN …" at bounding box center [810, 96] width 1486 height 67
drag, startPoint x: 1488, startPoint y: 98, endPoint x: 1096, endPoint y: 64, distance: 393.5
click at [1486, 98] on span "Ações" at bounding box center [1492, 95] width 36 height 29
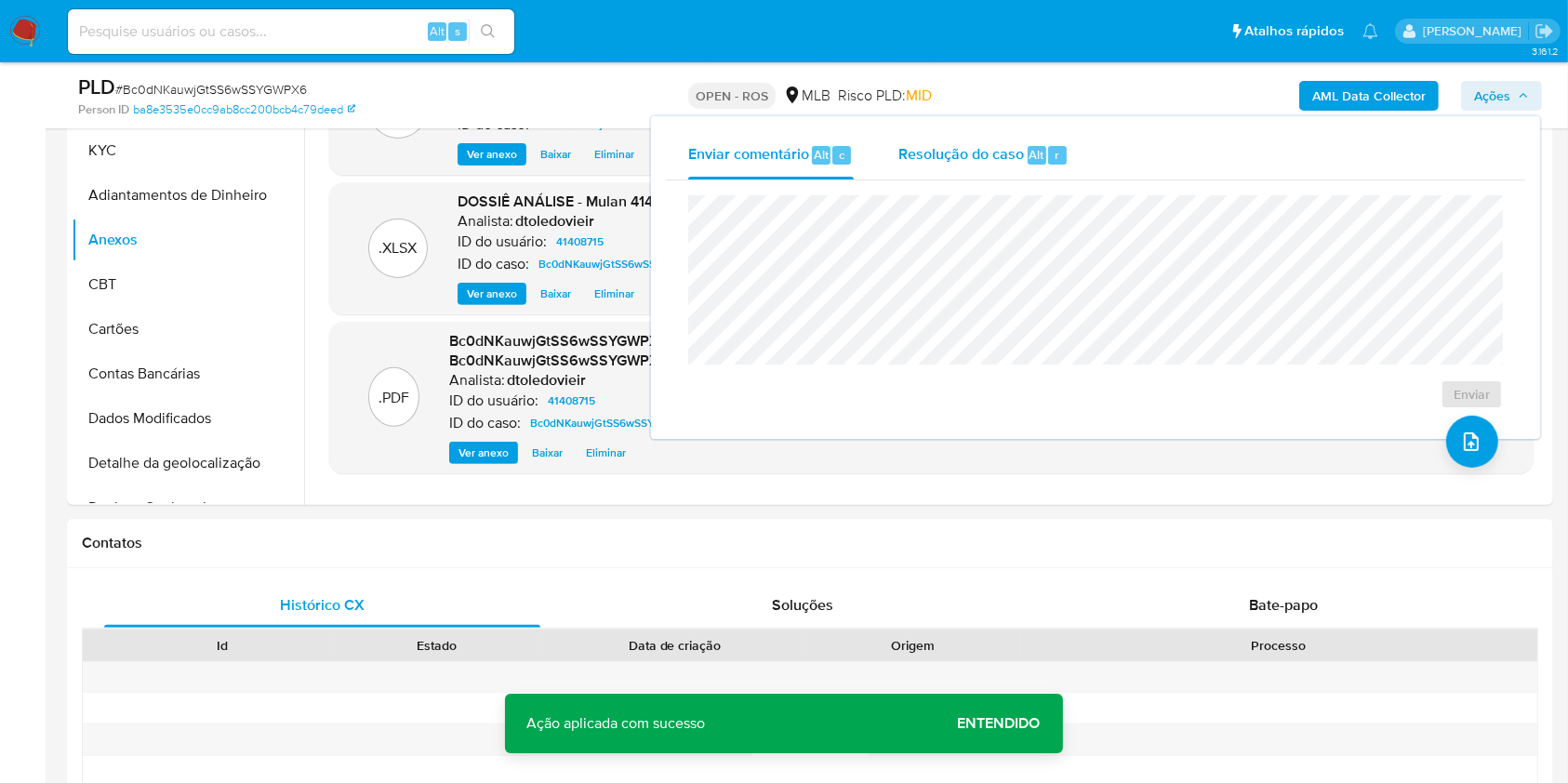
click at [1011, 166] on div "Resolução do caso Alt r" at bounding box center [983, 155] width 170 height 48
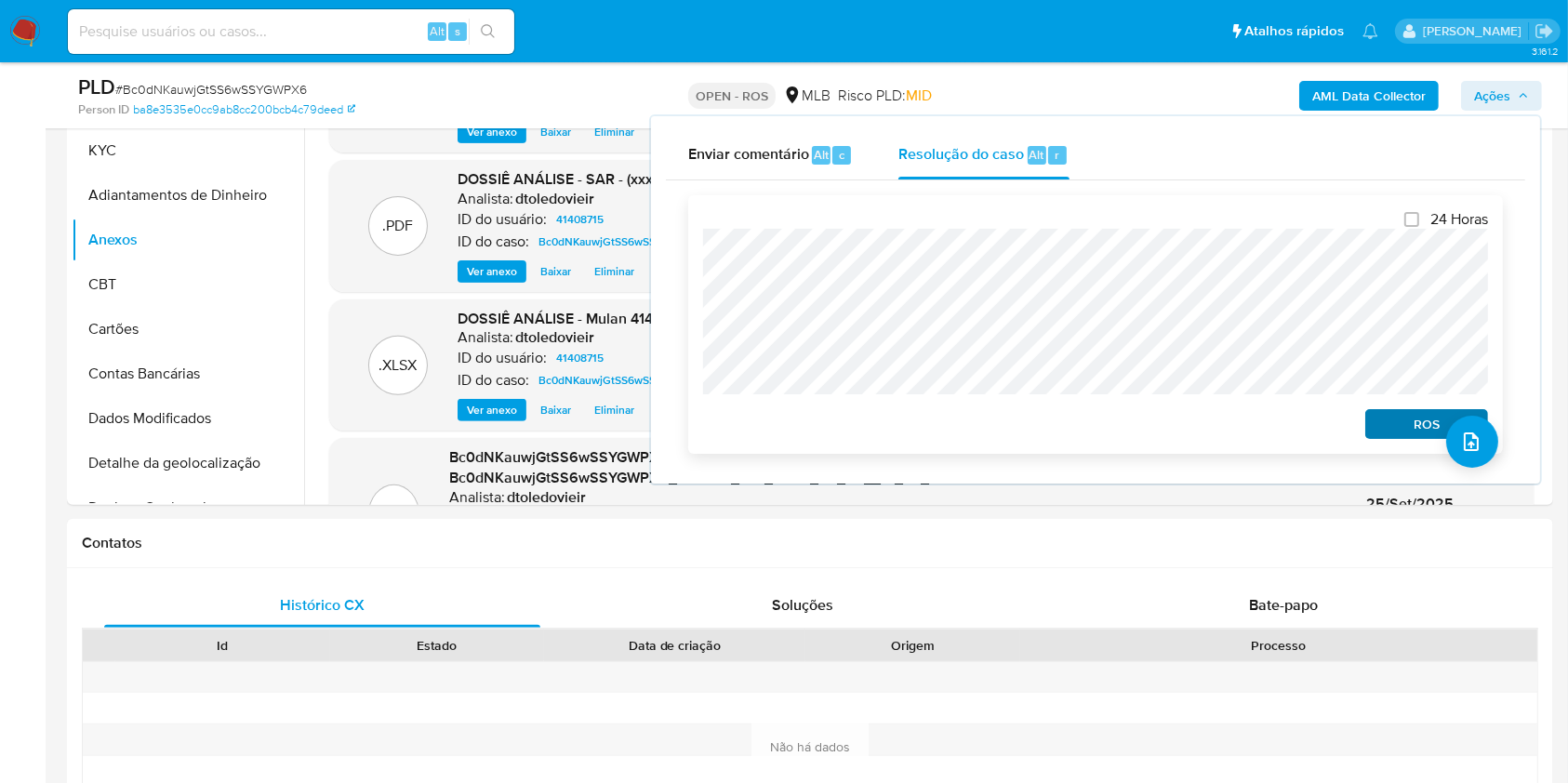
click at [1401, 413] on div "ROS" at bounding box center [1423, 420] width 130 height 37
click at [1407, 419] on span "ROS" at bounding box center [1426, 424] width 97 height 26
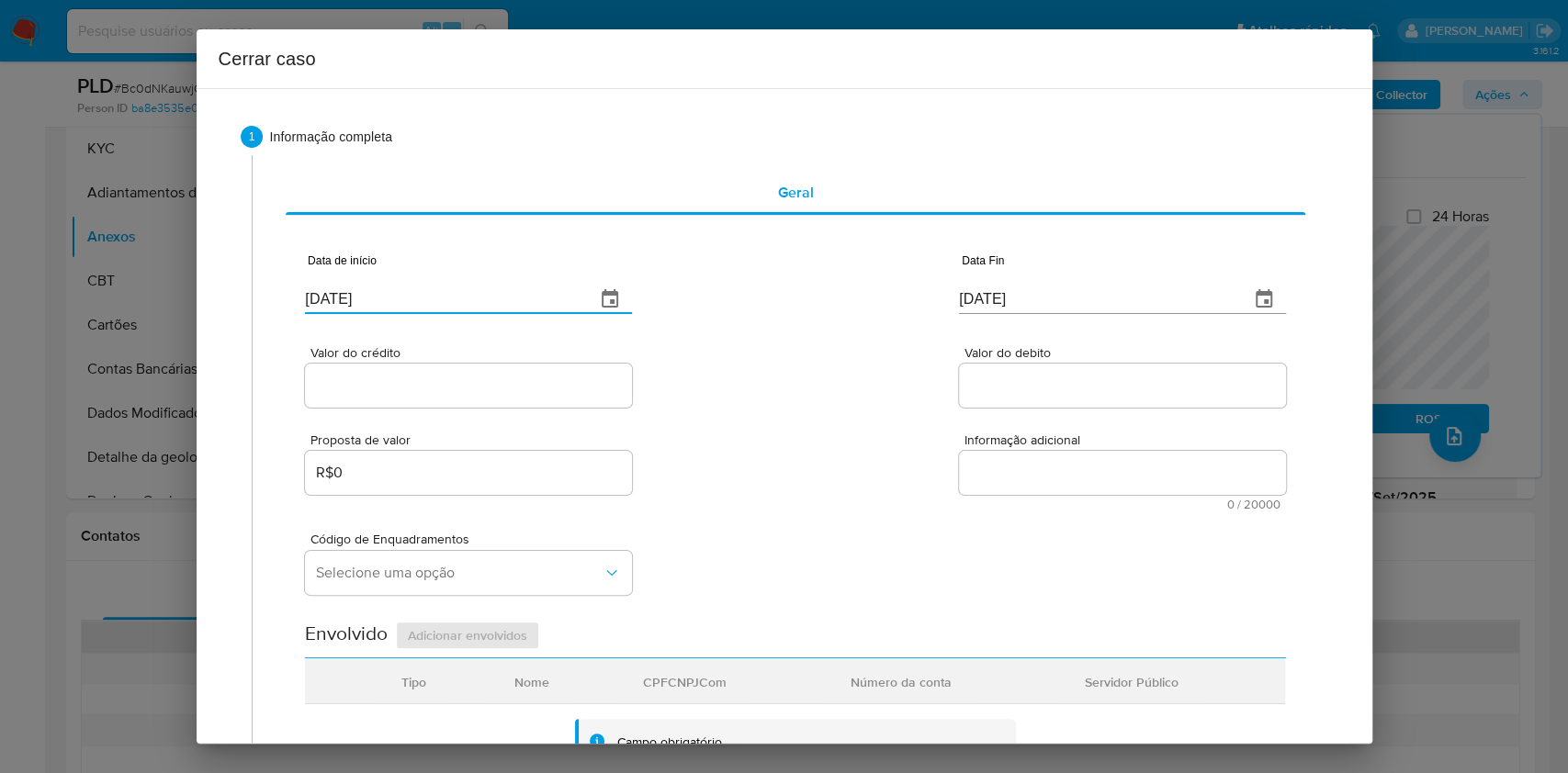
click at [476, 290] on input "[DATE]" at bounding box center [443, 299] width 276 height 29
paste input "01/08"
click at [476, 289] on input "[DATE]" at bounding box center [443, 299] width 276 height 29
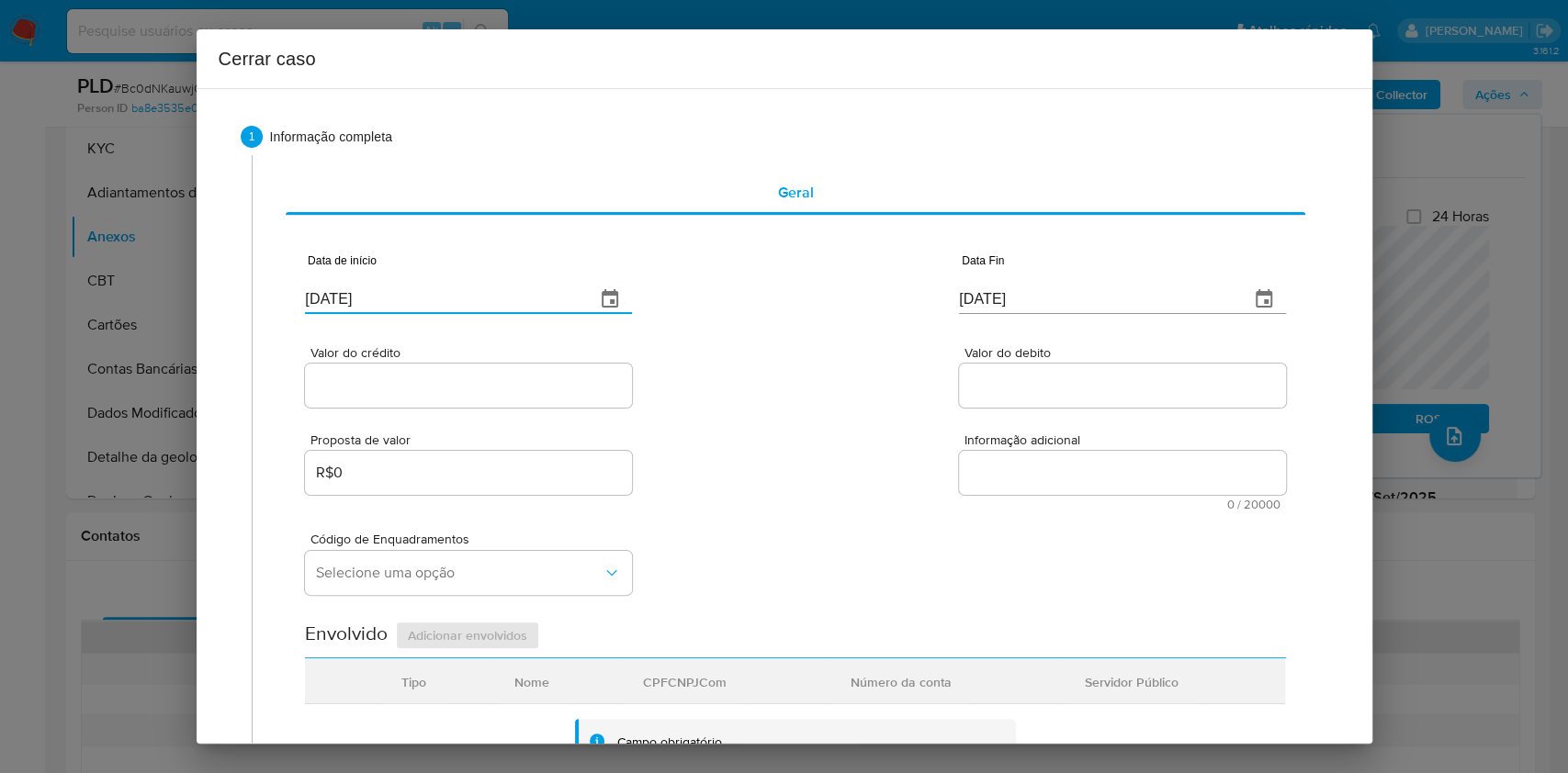
type input "[DATE]"
click at [1027, 307] on input "[DATE]" at bounding box center [1097, 299] width 276 height 29
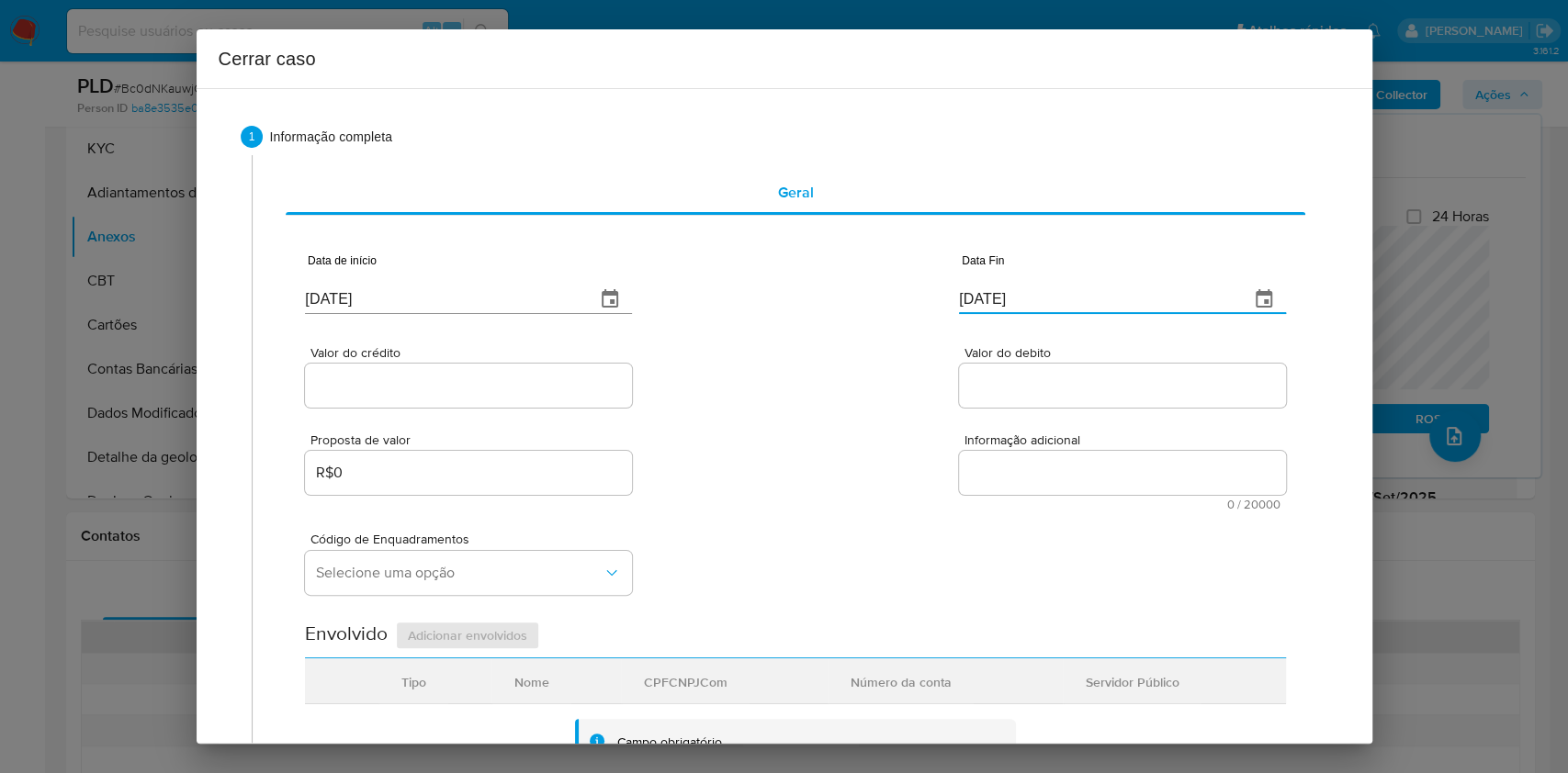
click at [1027, 307] on input "[DATE]" at bounding box center [1097, 299] width 276 height 29
paste input "3"
type input "[DATE]"
click at [479, 357] on span "Valor do crédito" at bounding box center [474, 353] width 327 height 14
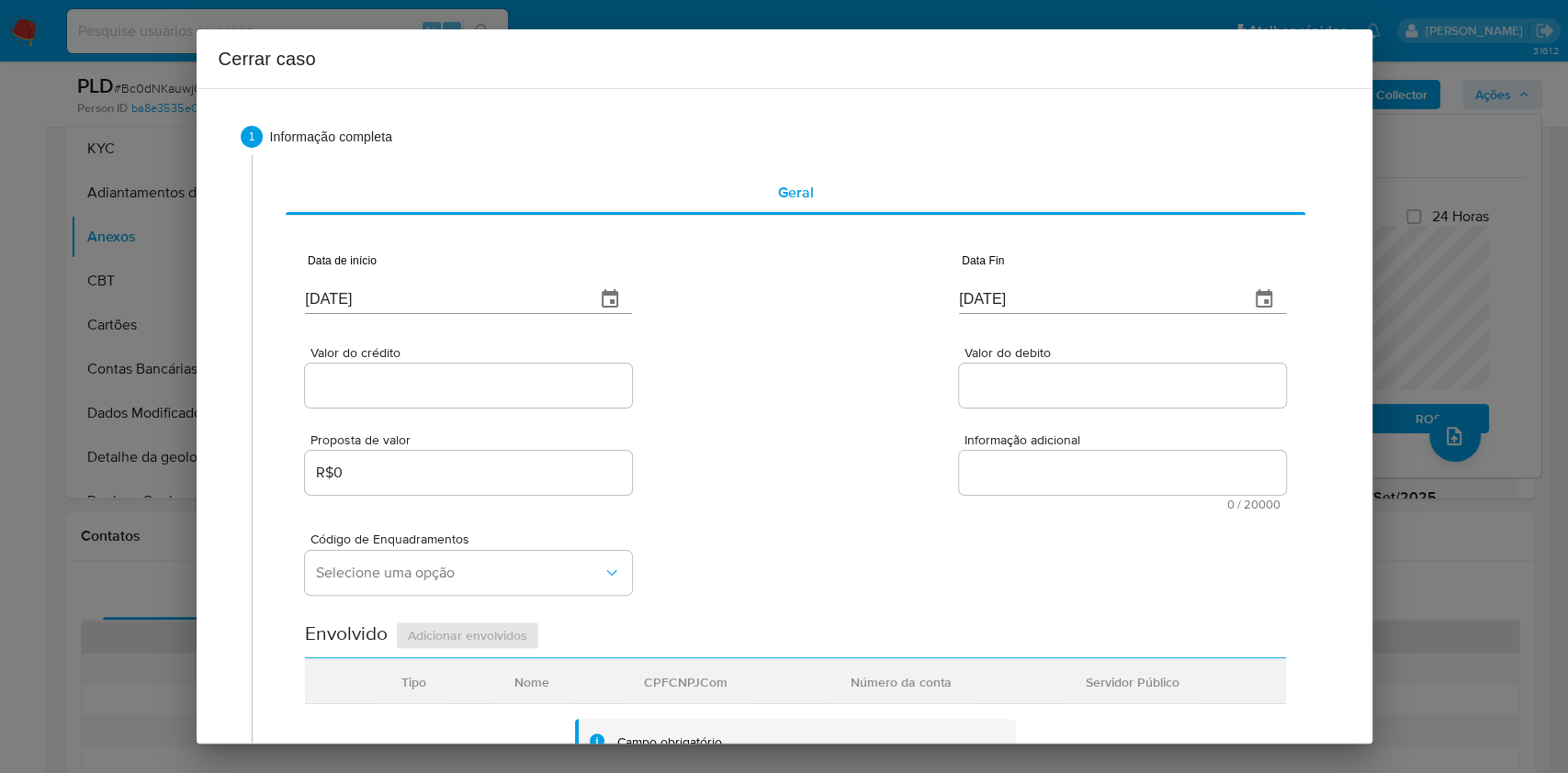
click at [479, 374] on input "Valor do crédito" at bounding box center [468, 386] width 327 height 23
paste input "R$7.008"
click at [490, 380] on input "Valor do crédito" at bounding box center [468, 386] width 327 height 23
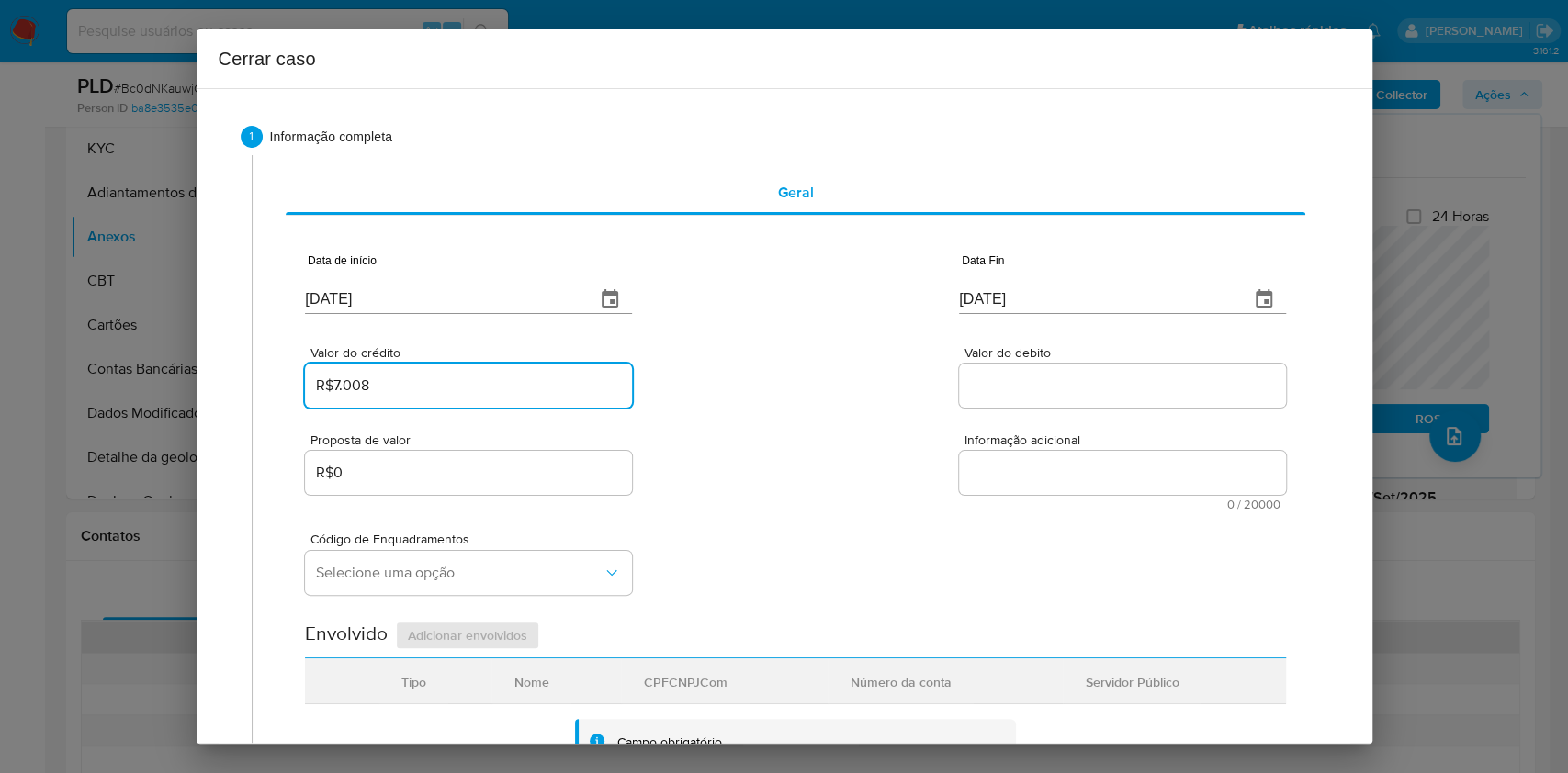
type input "R$7.008"
click at [1035, 394] on input "Valor do debito" at bounding box center [1122, 386] width 327 height 23
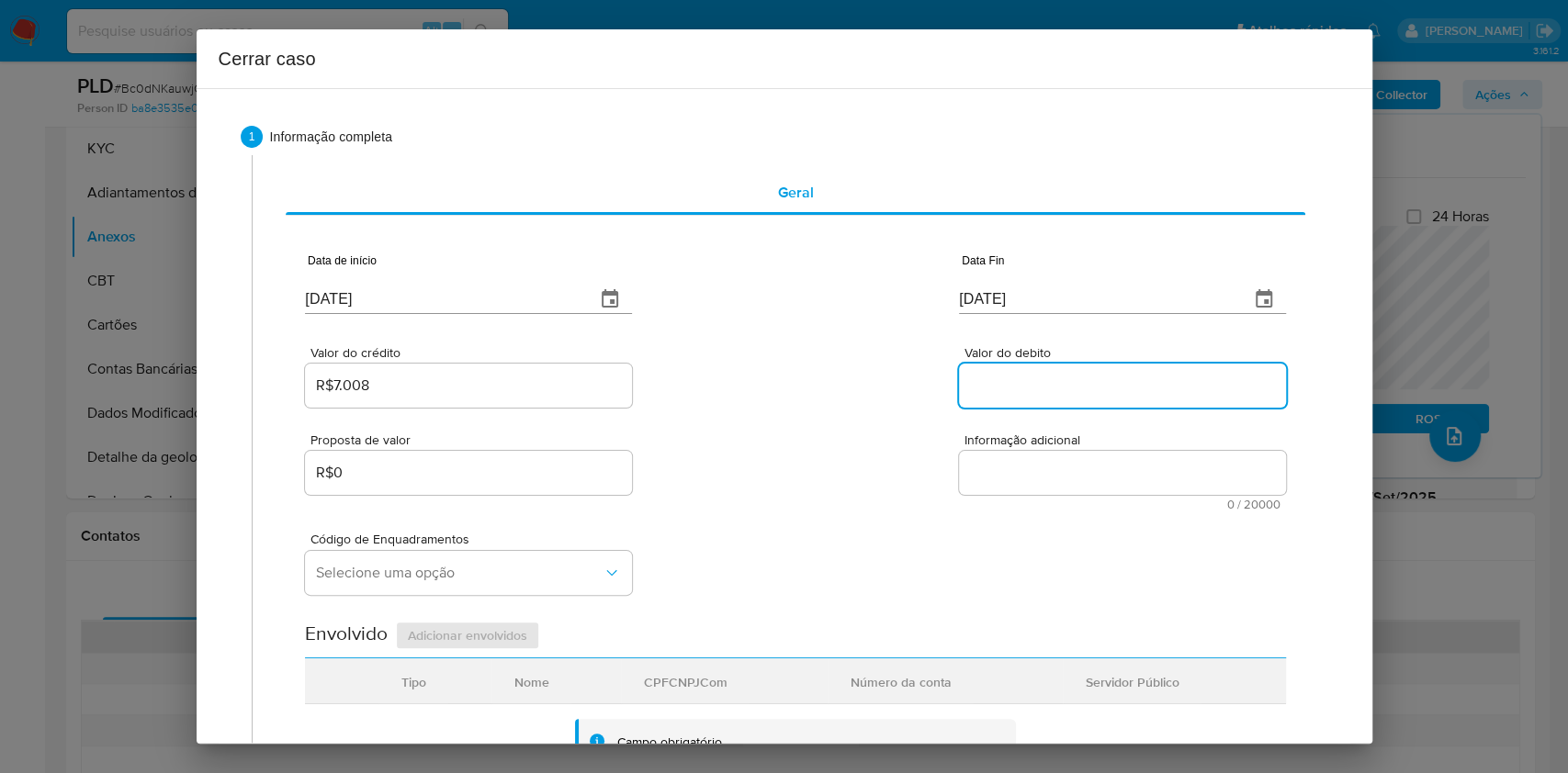
paste input "R$5.229"
type input "R$5.229"
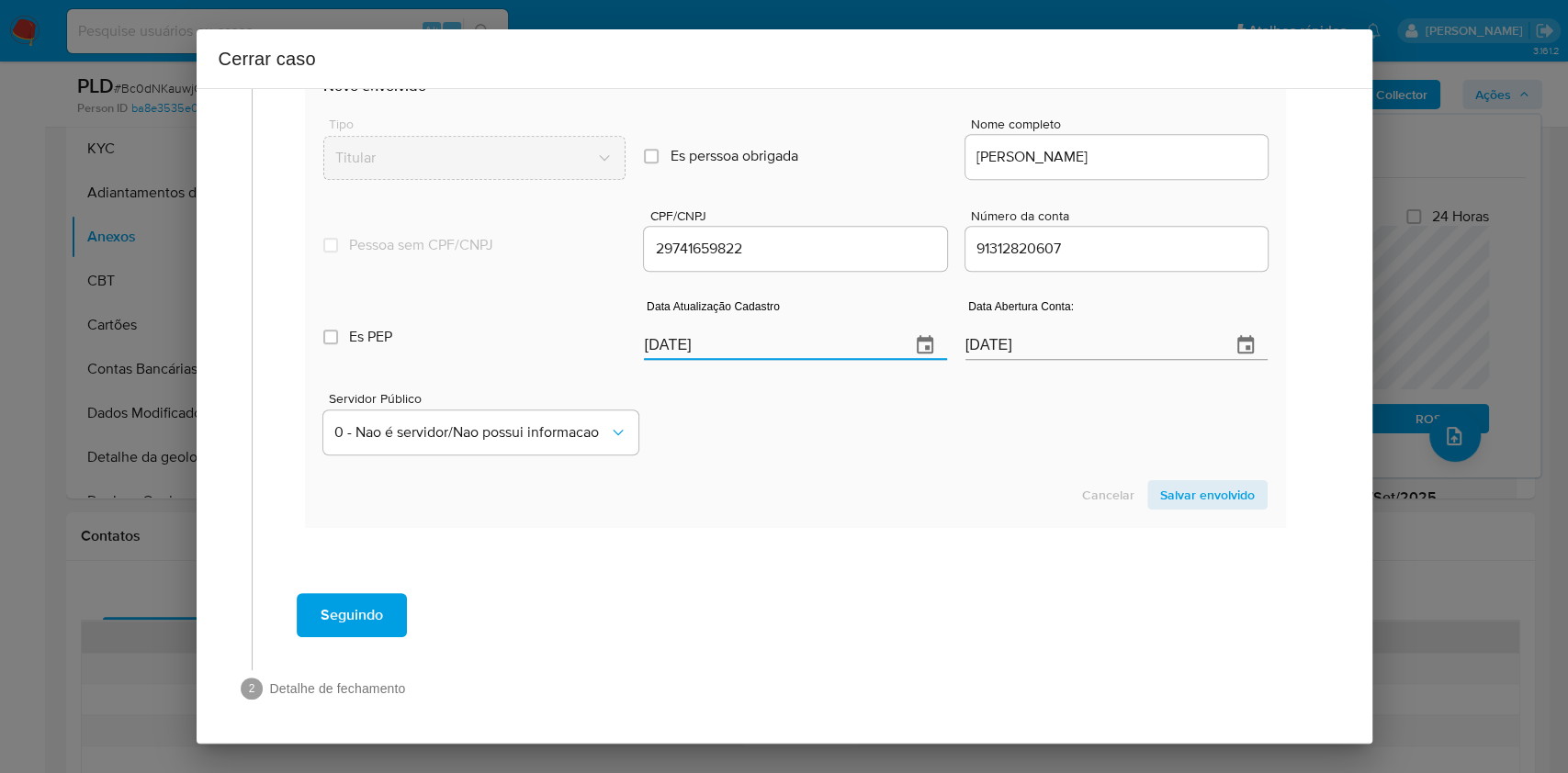
click at [772, 356] on input "[DATE]" at bounding box center [769, 345] width 251 height 29
paste input "5"
type input "25/09/2025"
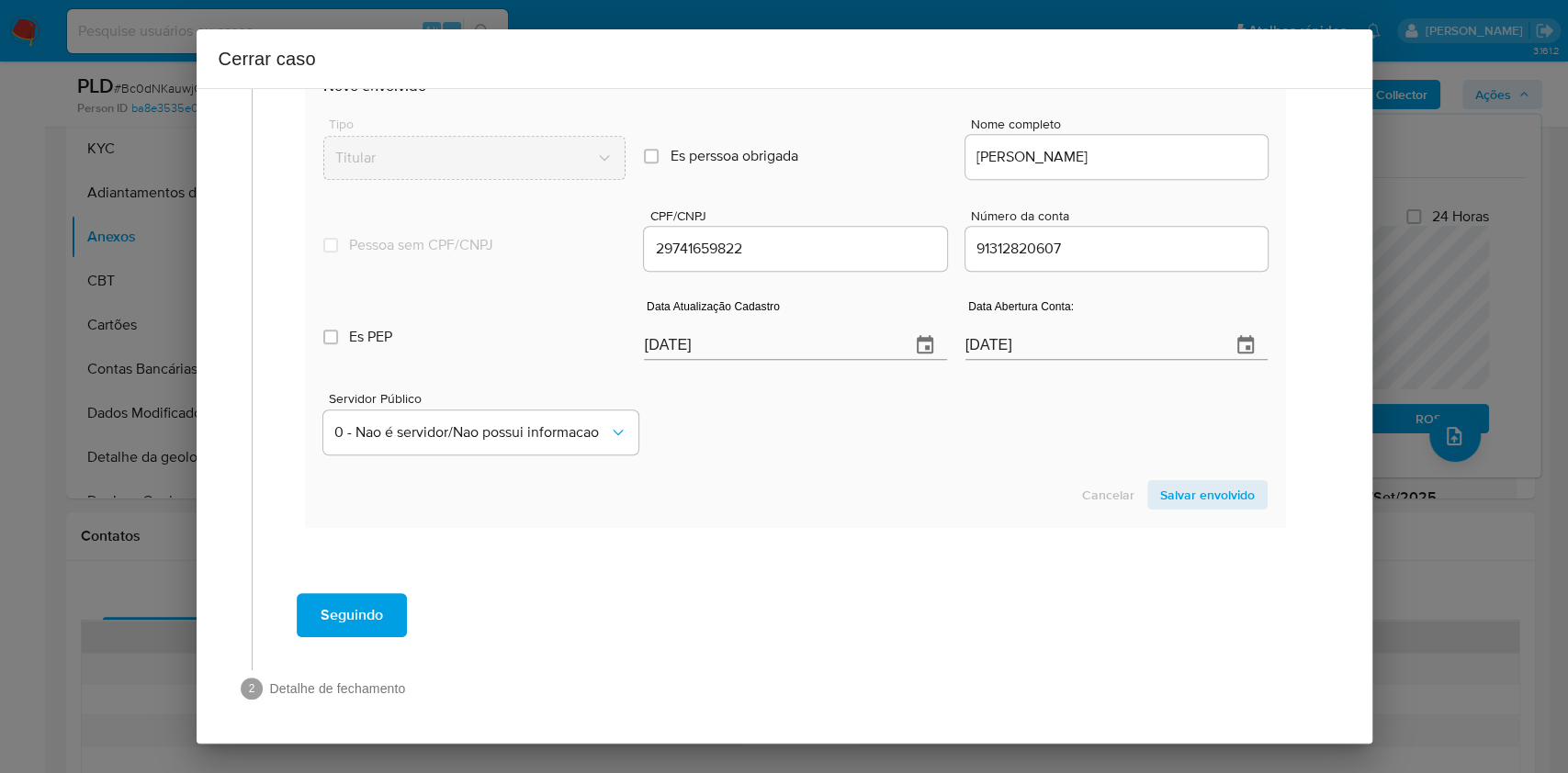
click at [1179, 491] on span "Salvar envolvido" at bounding box center [1208, 494] width 95 height 25
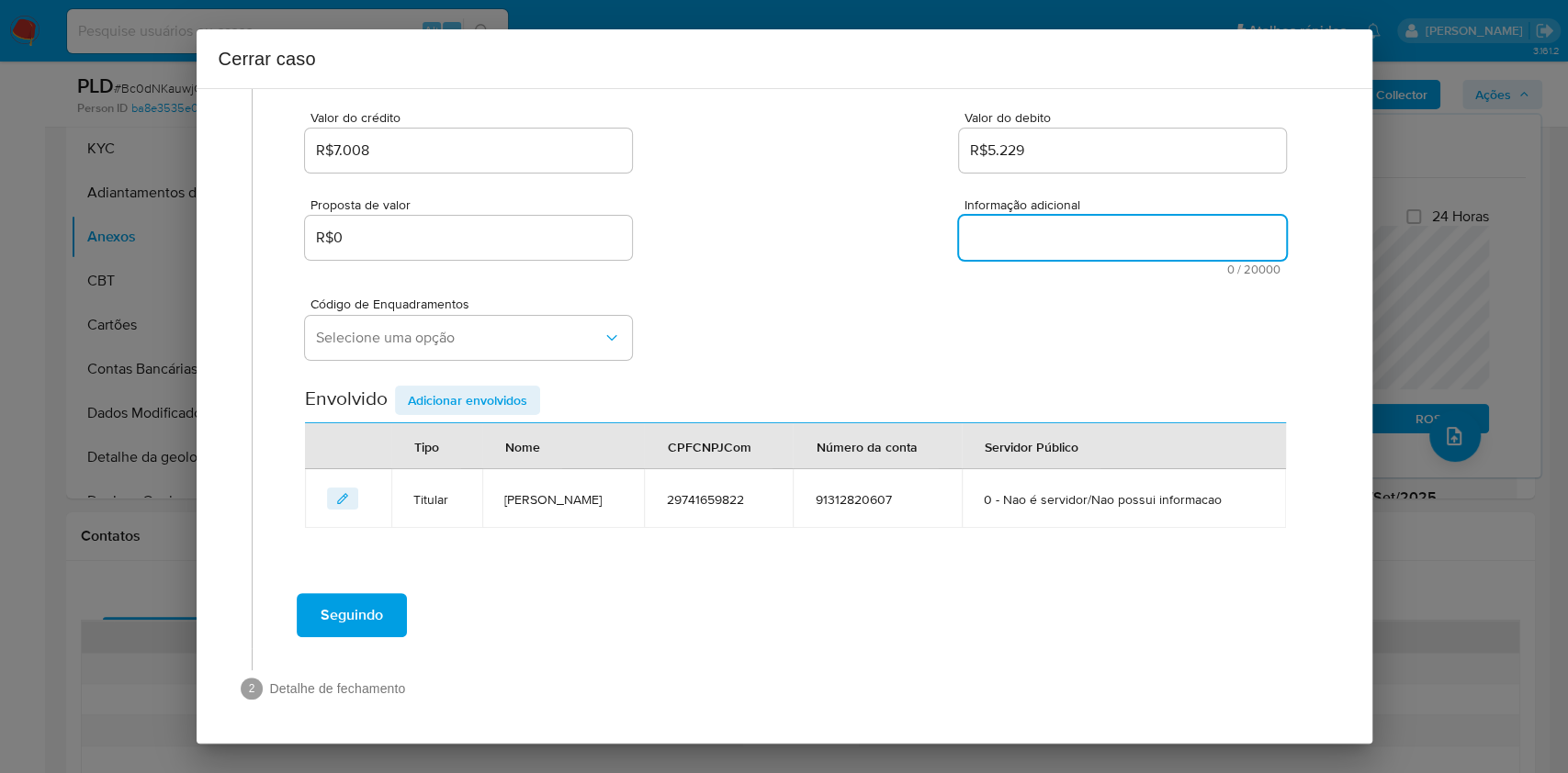
click at [1044, 240] on textarea "Informação adicional" at bounding box center [1122, 237] width 327 height 44
paste textarea "Ruslan Segursky, CPF 29741659822, 43 anos, residente no município de Osasco, Sã…"
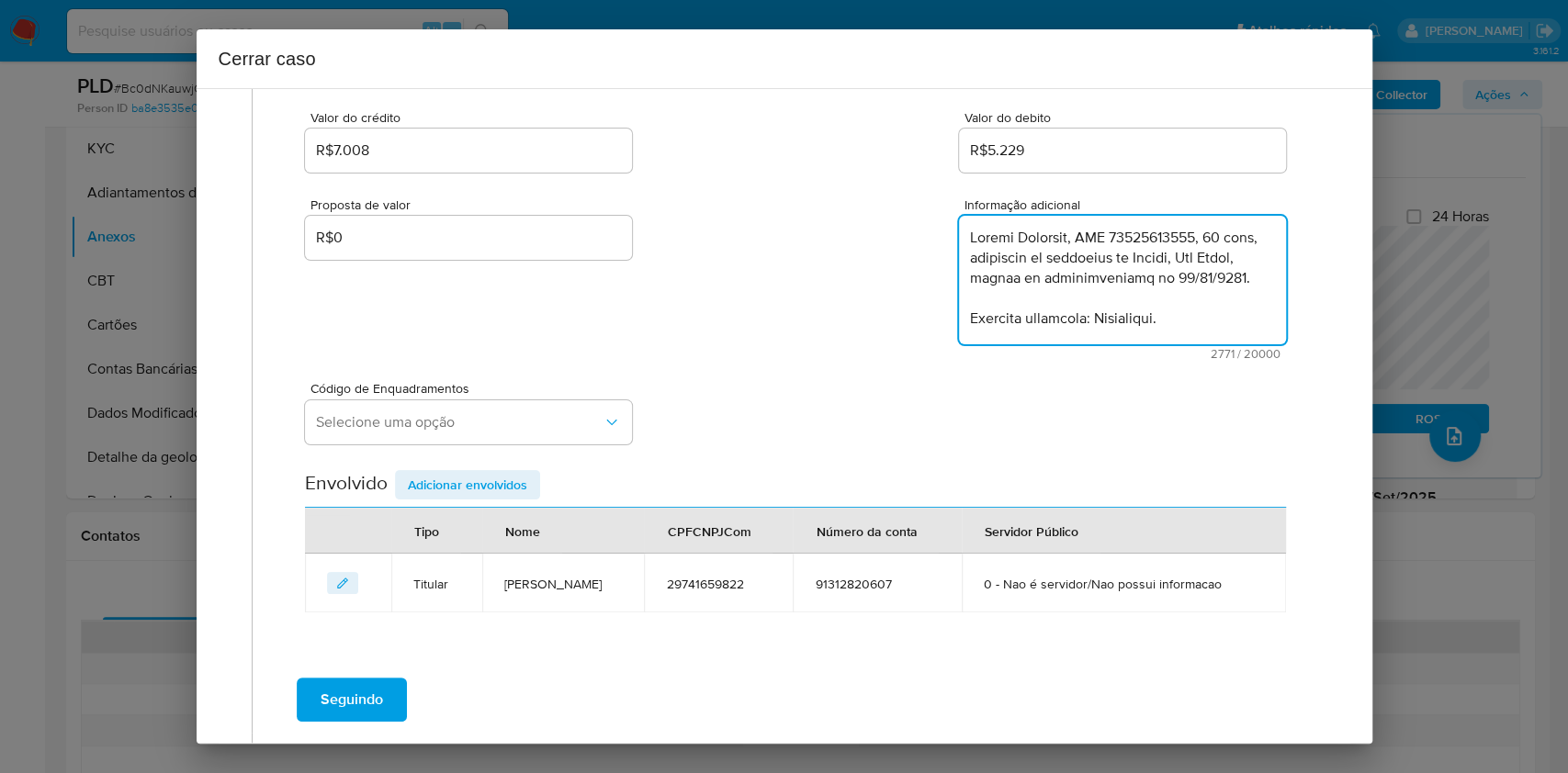
scroll to position [2145, 0]
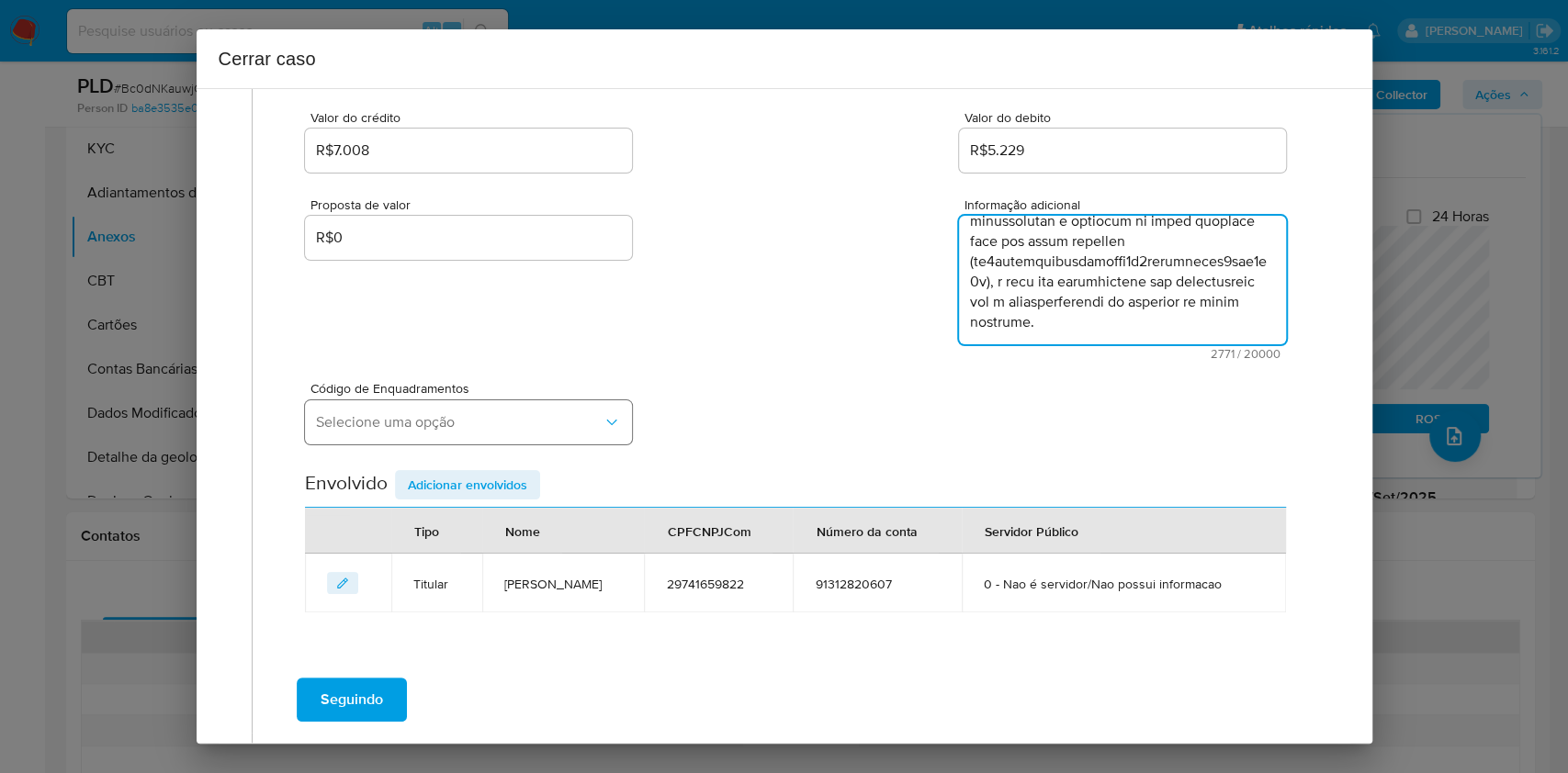
type textarea "Ruslan Segursky, CPF 29741659822, 43 anos, residente no município de Osasco, Sã…"
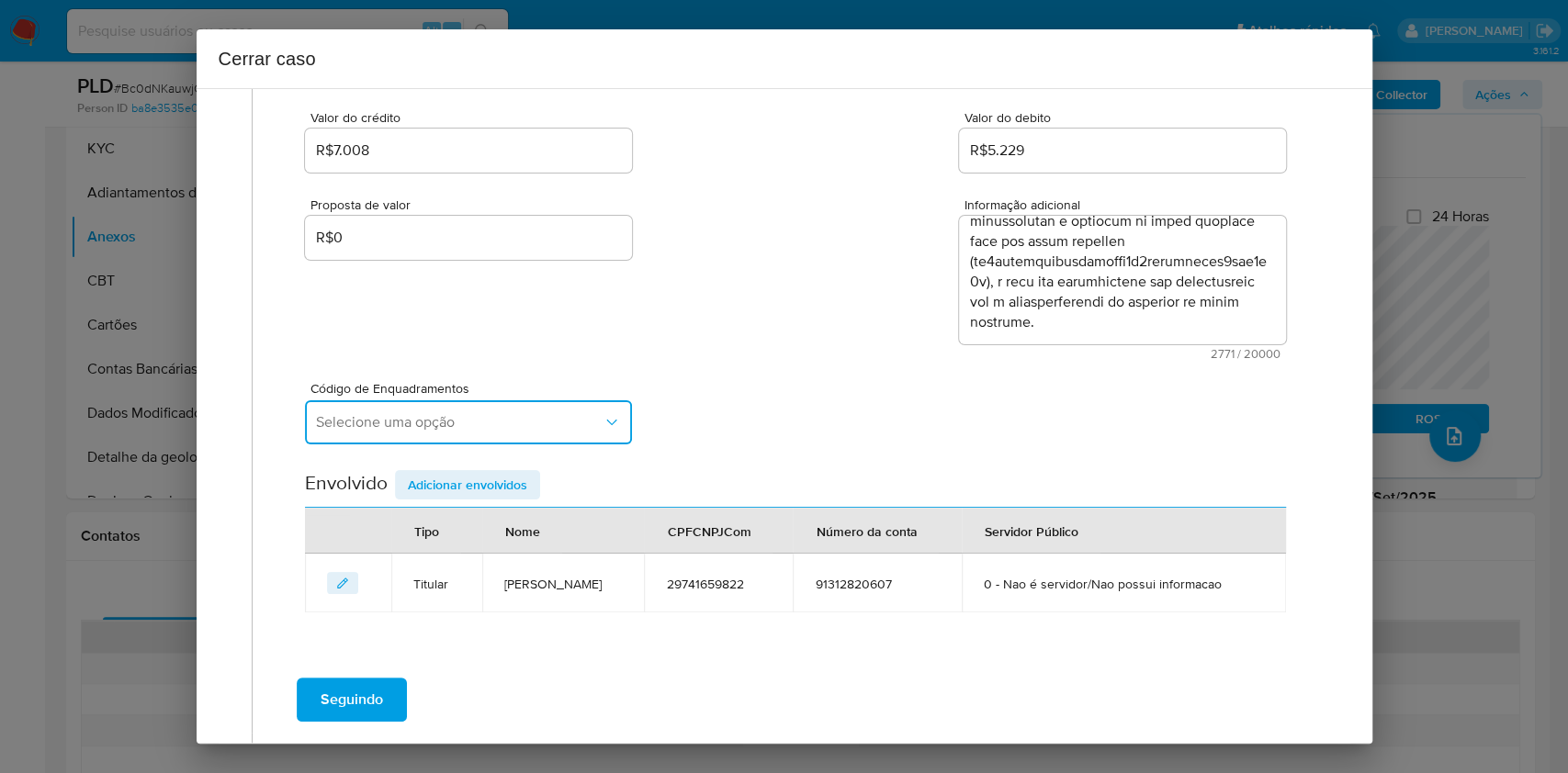
click at [540, 416] on span "Selecione uma opção" at bounding box center [460, 423] width 287 height 19
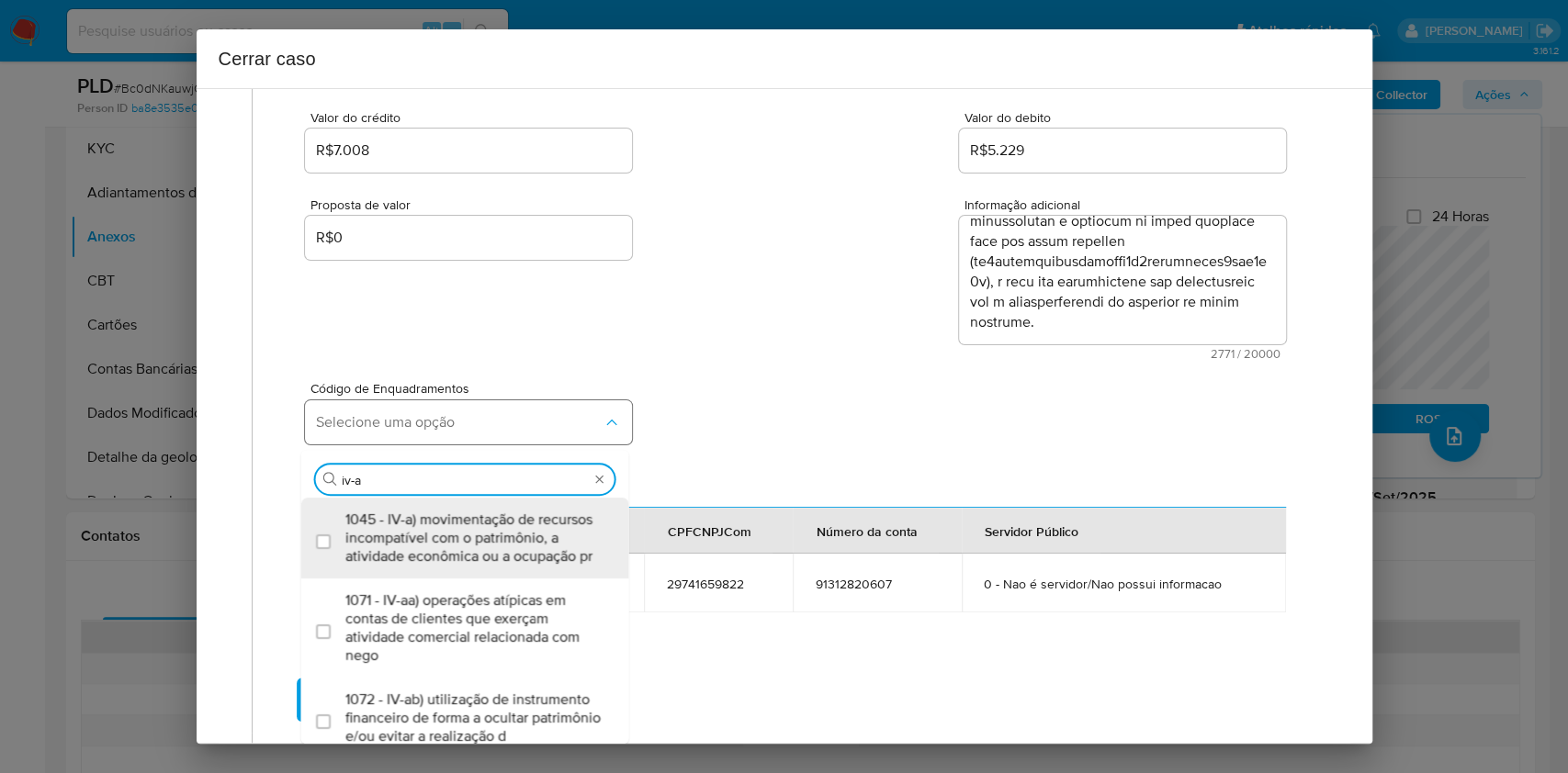
type input "iv-ad"
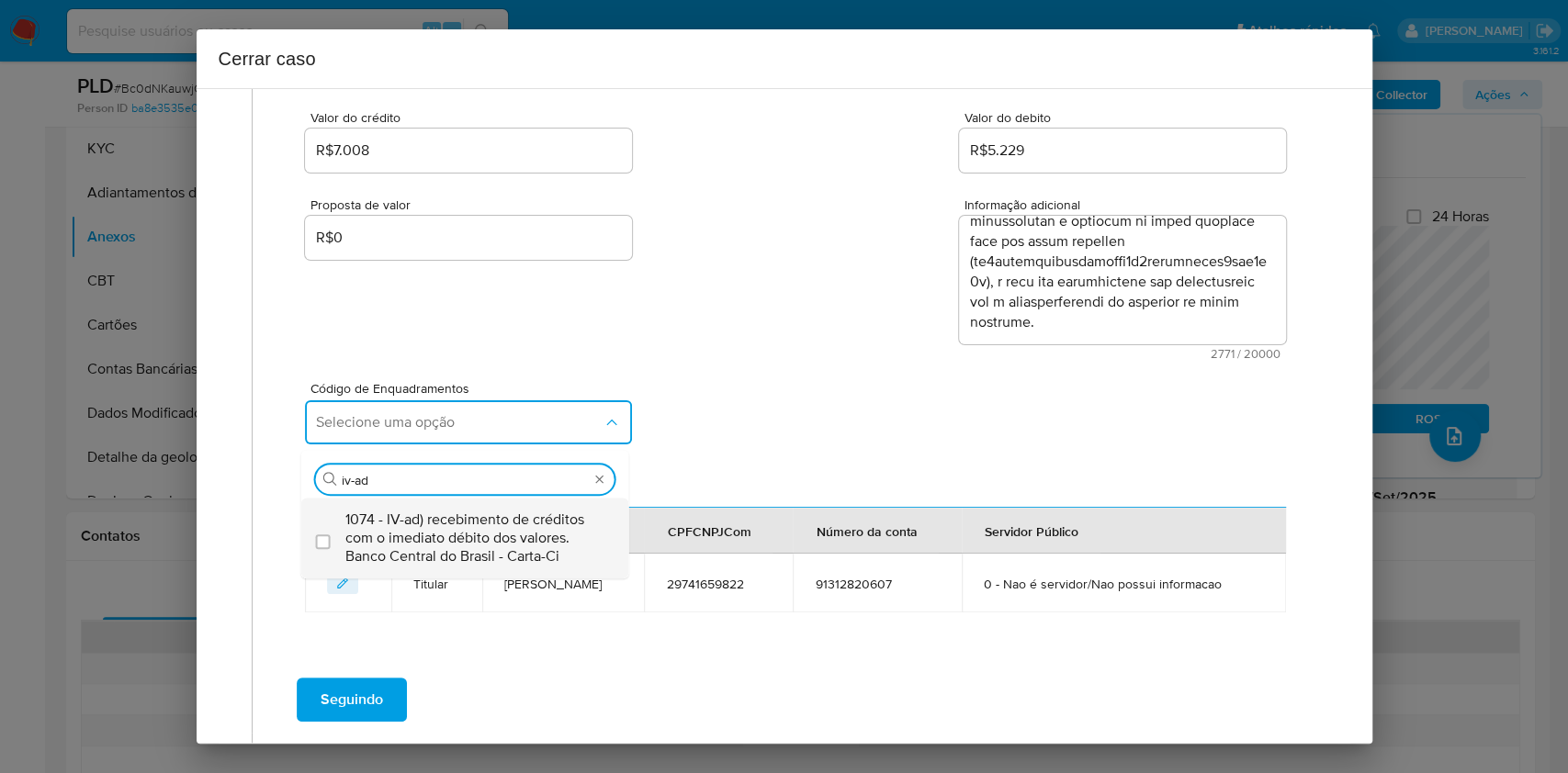
click at [504, 543] on span "1074 - IV-ad) recebimento de créditos com o imediato débito dos valores. Banco …" at bounding box center [474, 538] width 258 height 55
checkbox input "true"
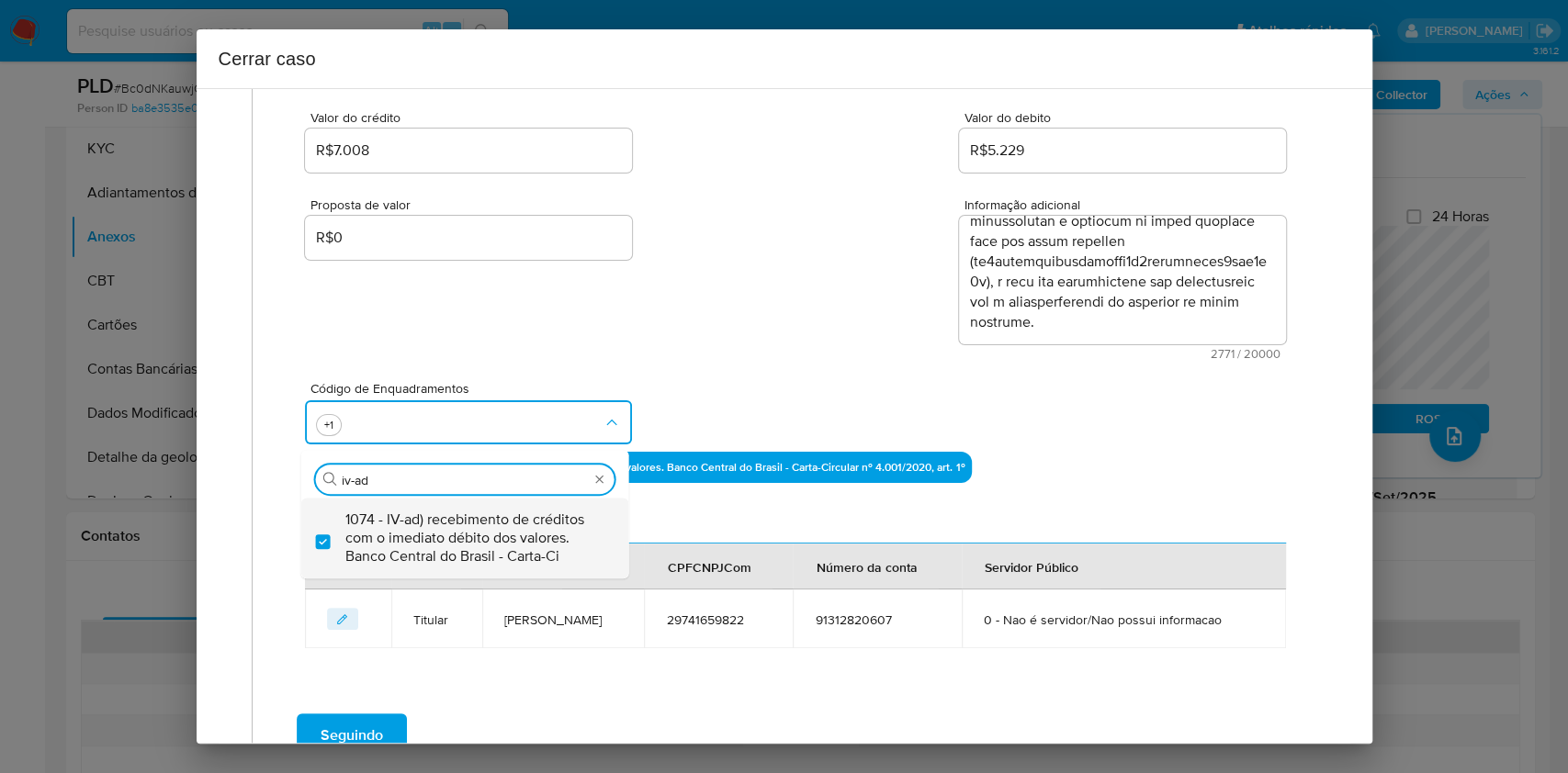
type input "iv-ad"
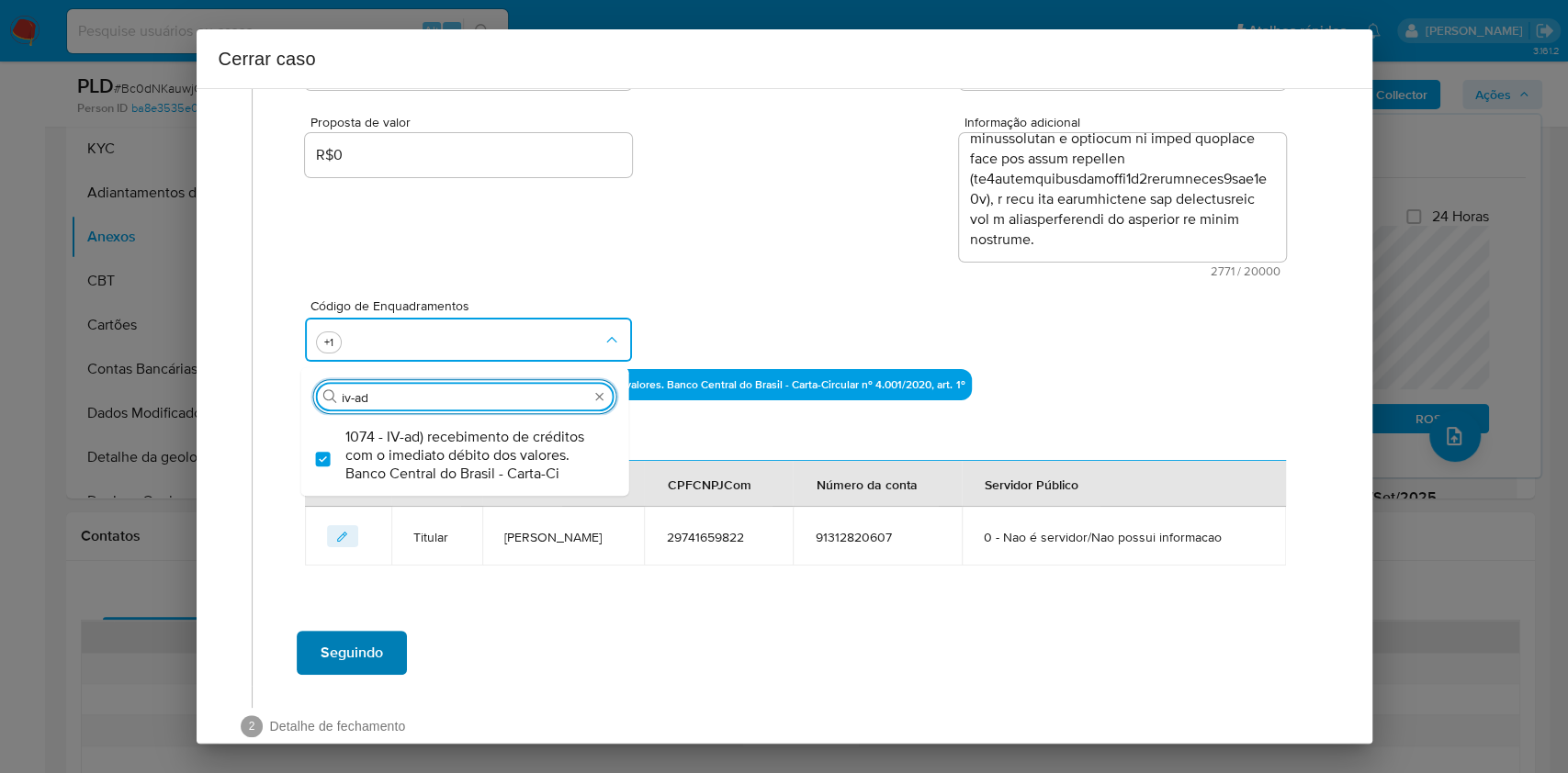
scroll to position [356, 0]
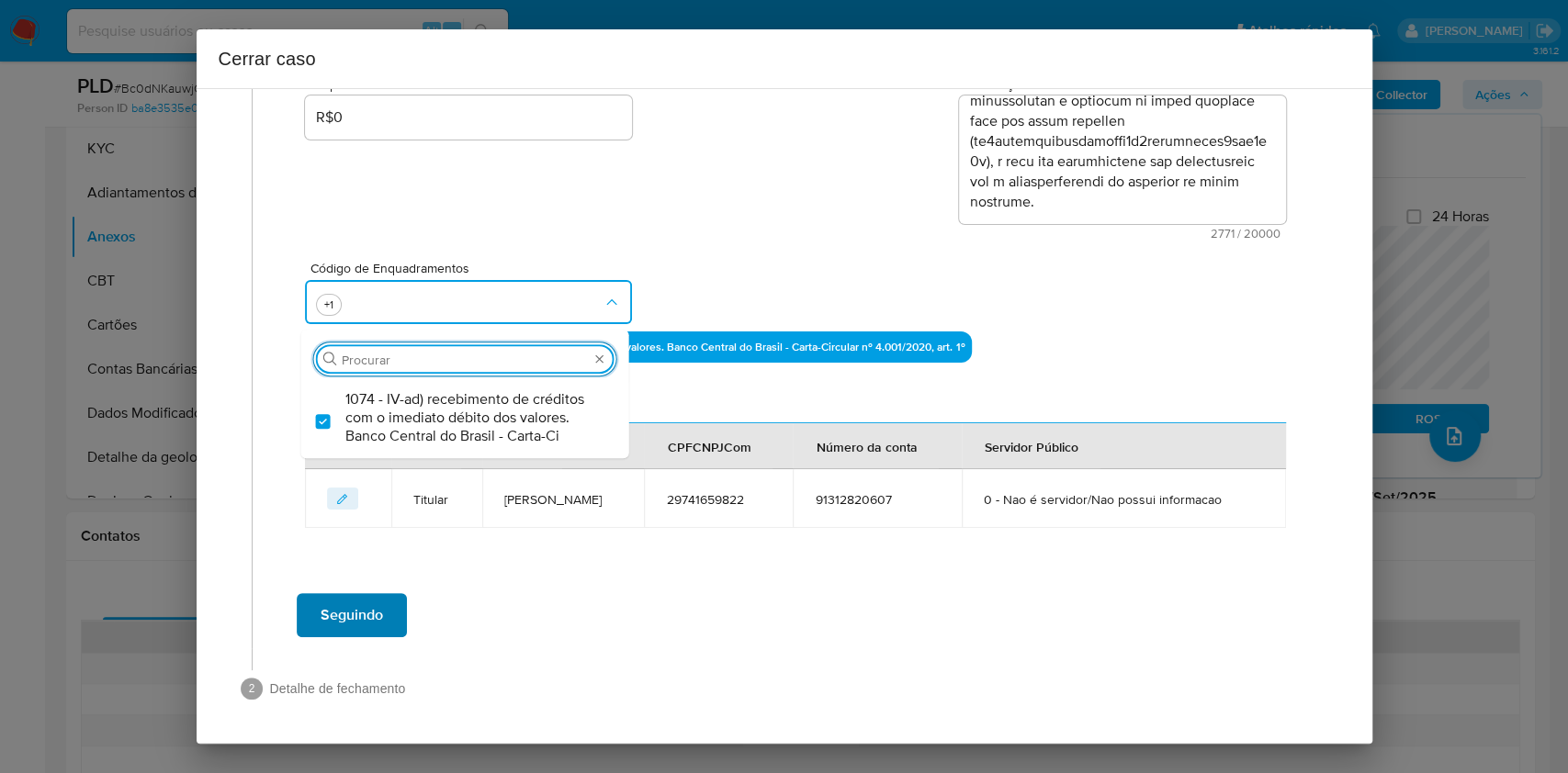
click at [368, 625] on span "Seguindo" at bounding box center [352, 615] width 63 height 40
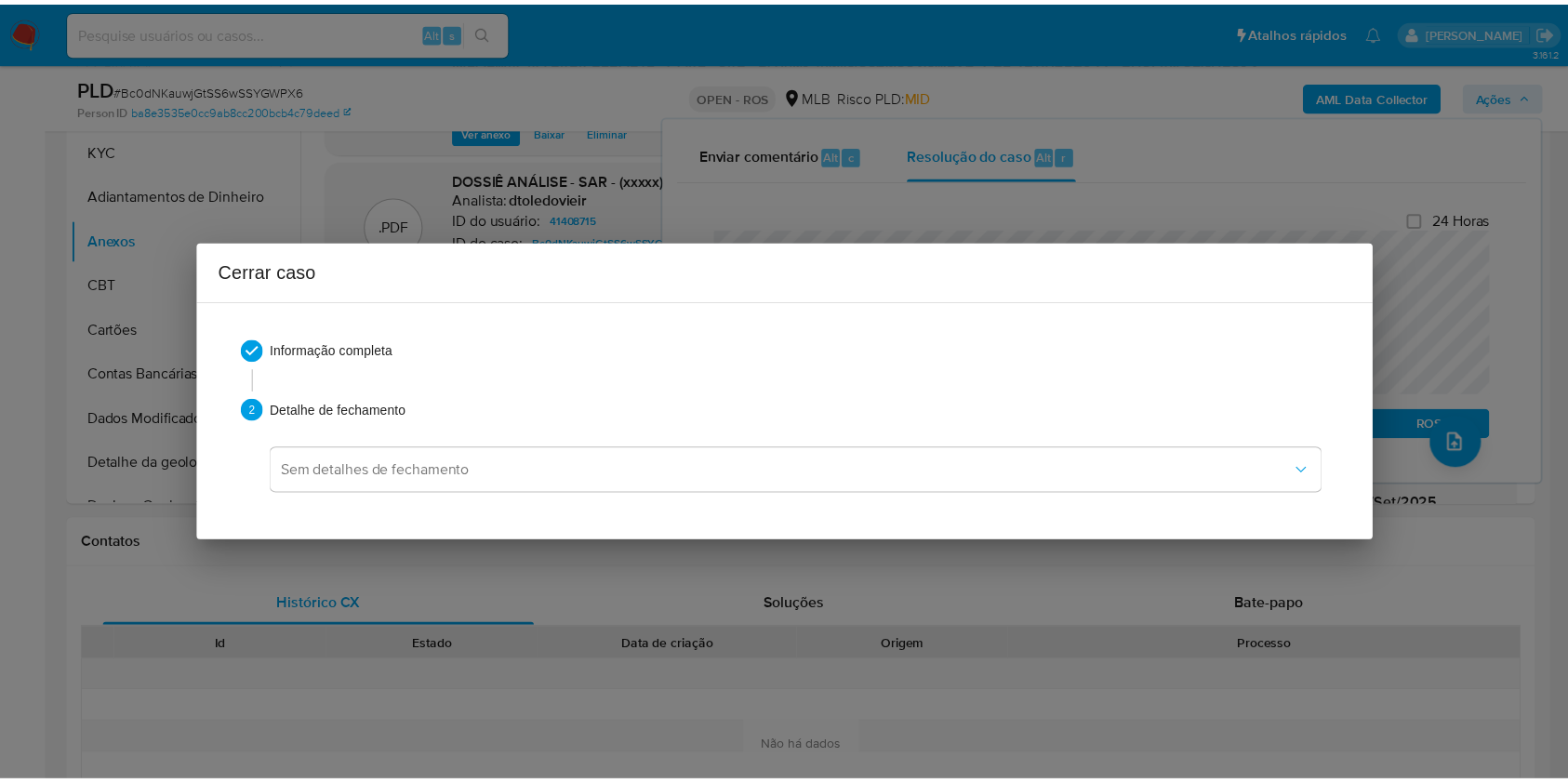
scroll to position [2152, 0]
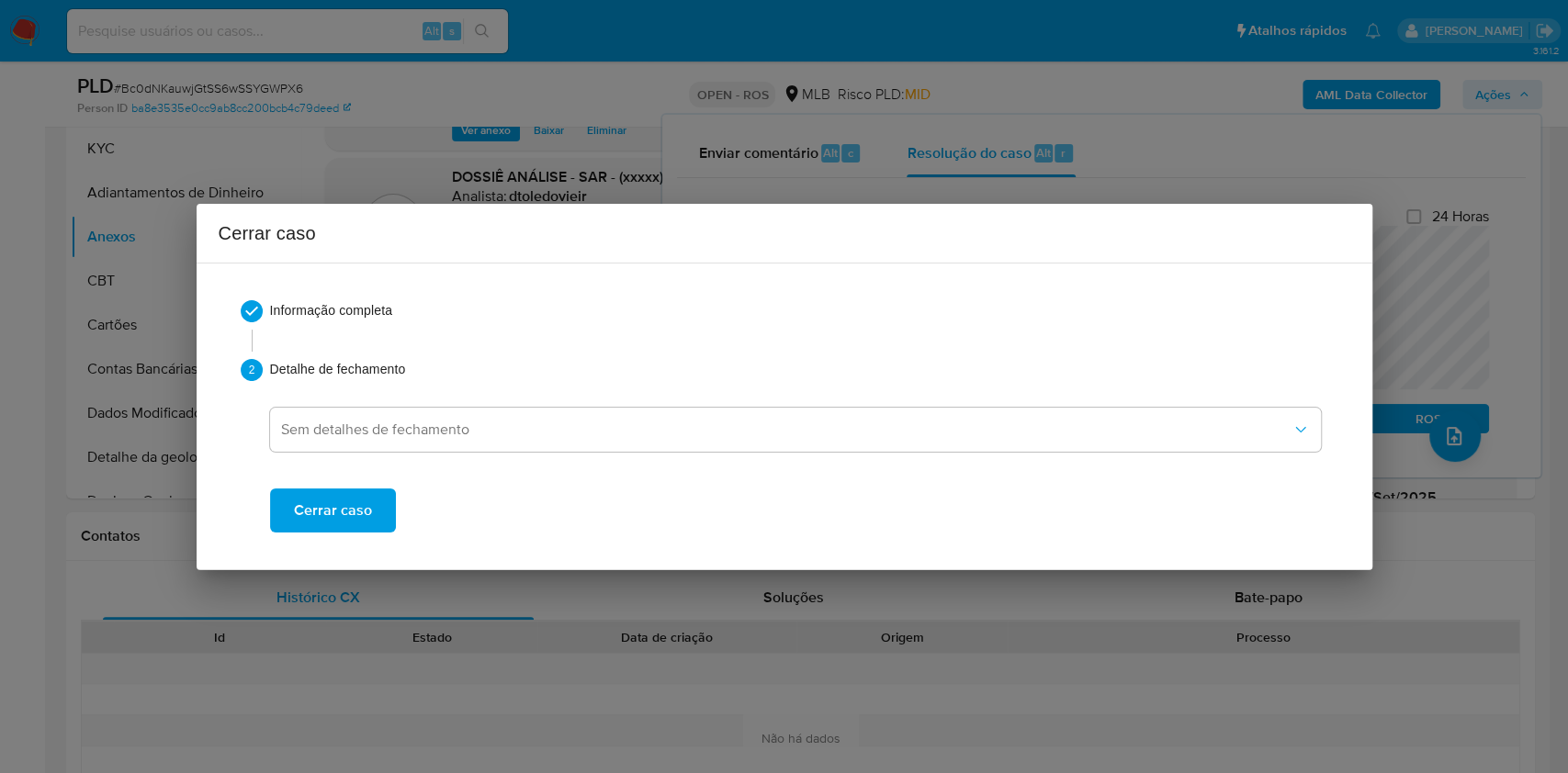
click at [357, 487] on div "Cerrar caso" at bounding box center [796, 496] width 1051 height 73
click at [358, 515] on span "Cerrar caso" at bounding box center [332, 510] width 78 height 40
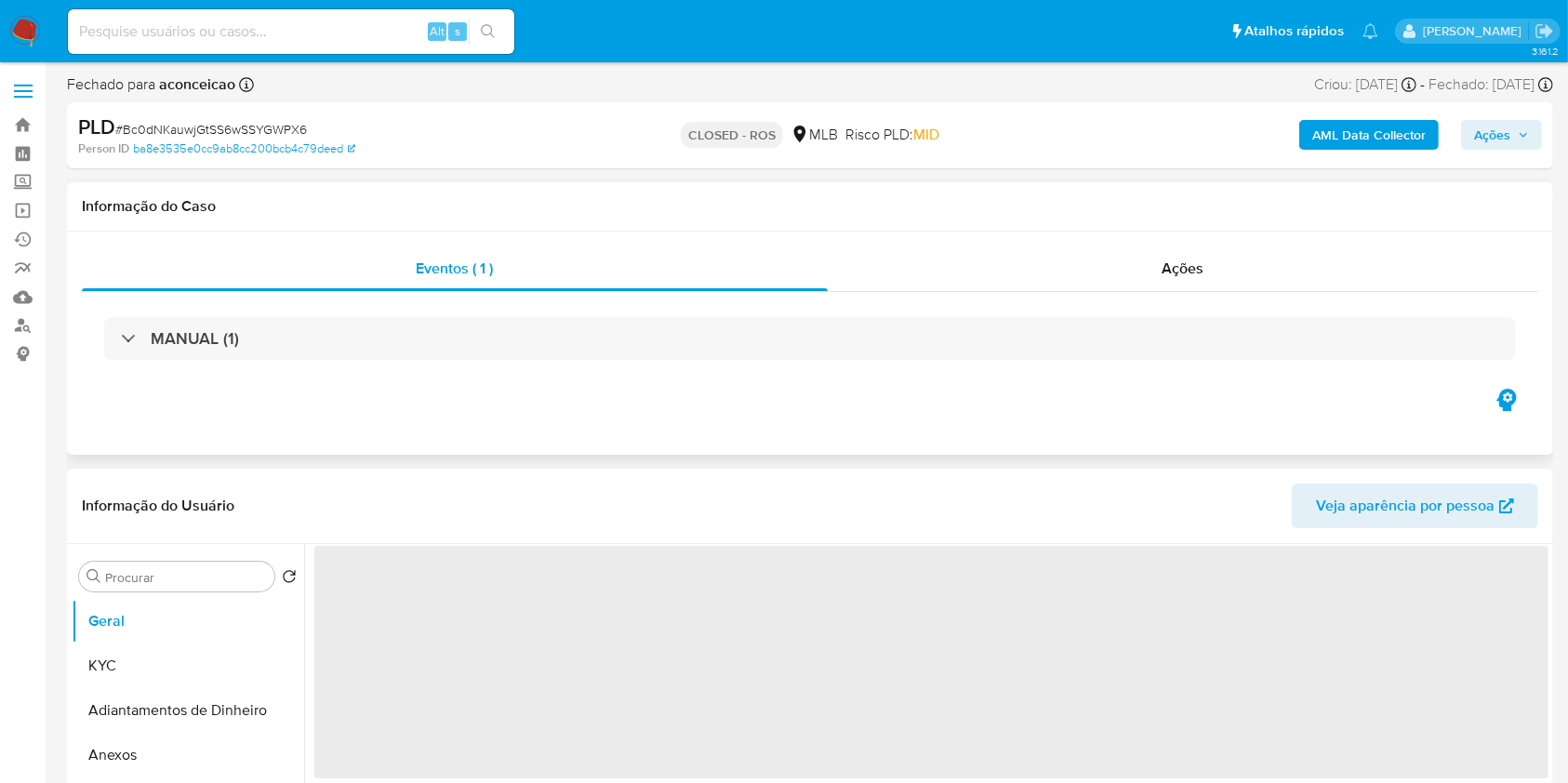
select select "10"
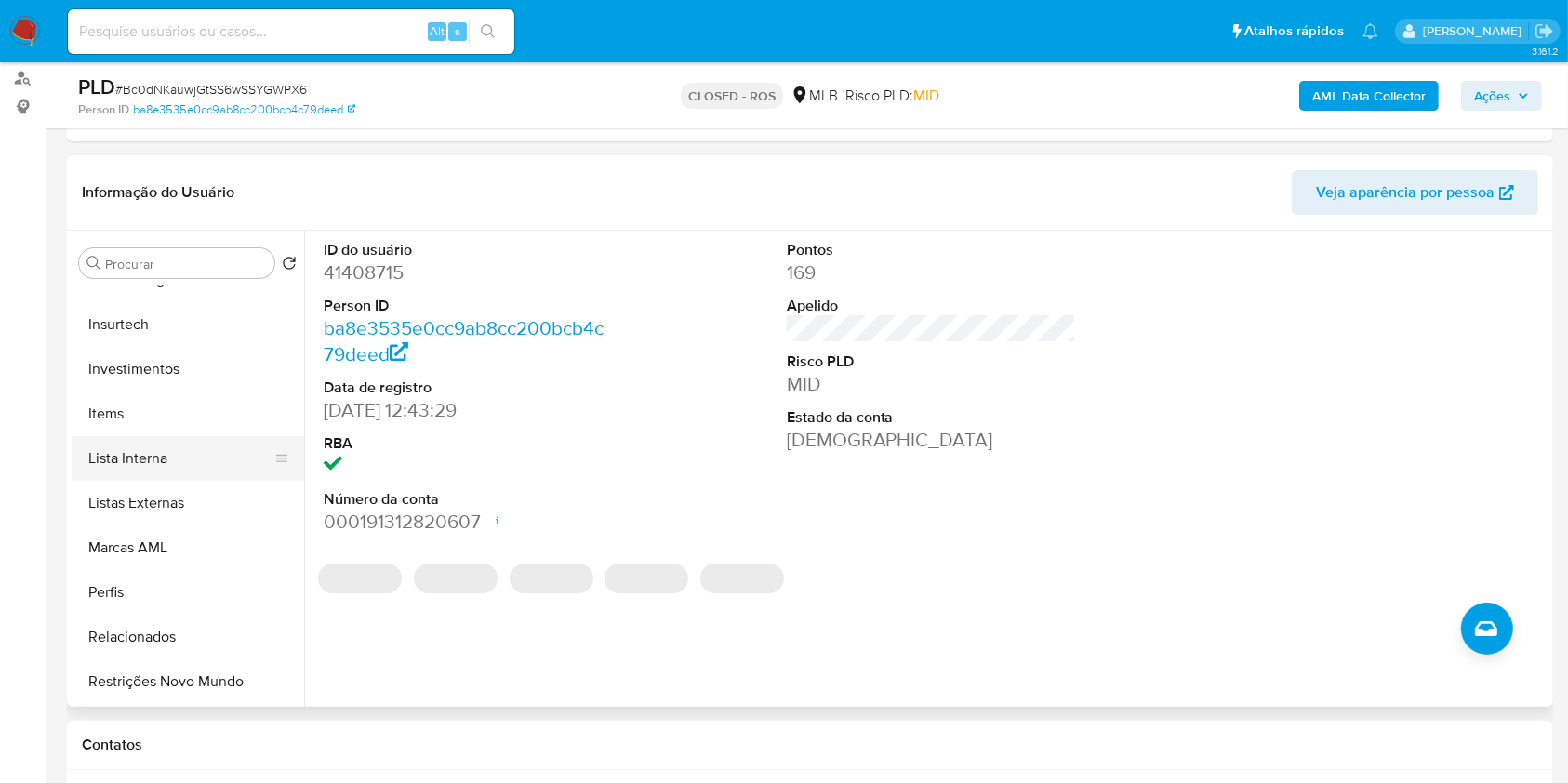
scroll to position [964, 0]
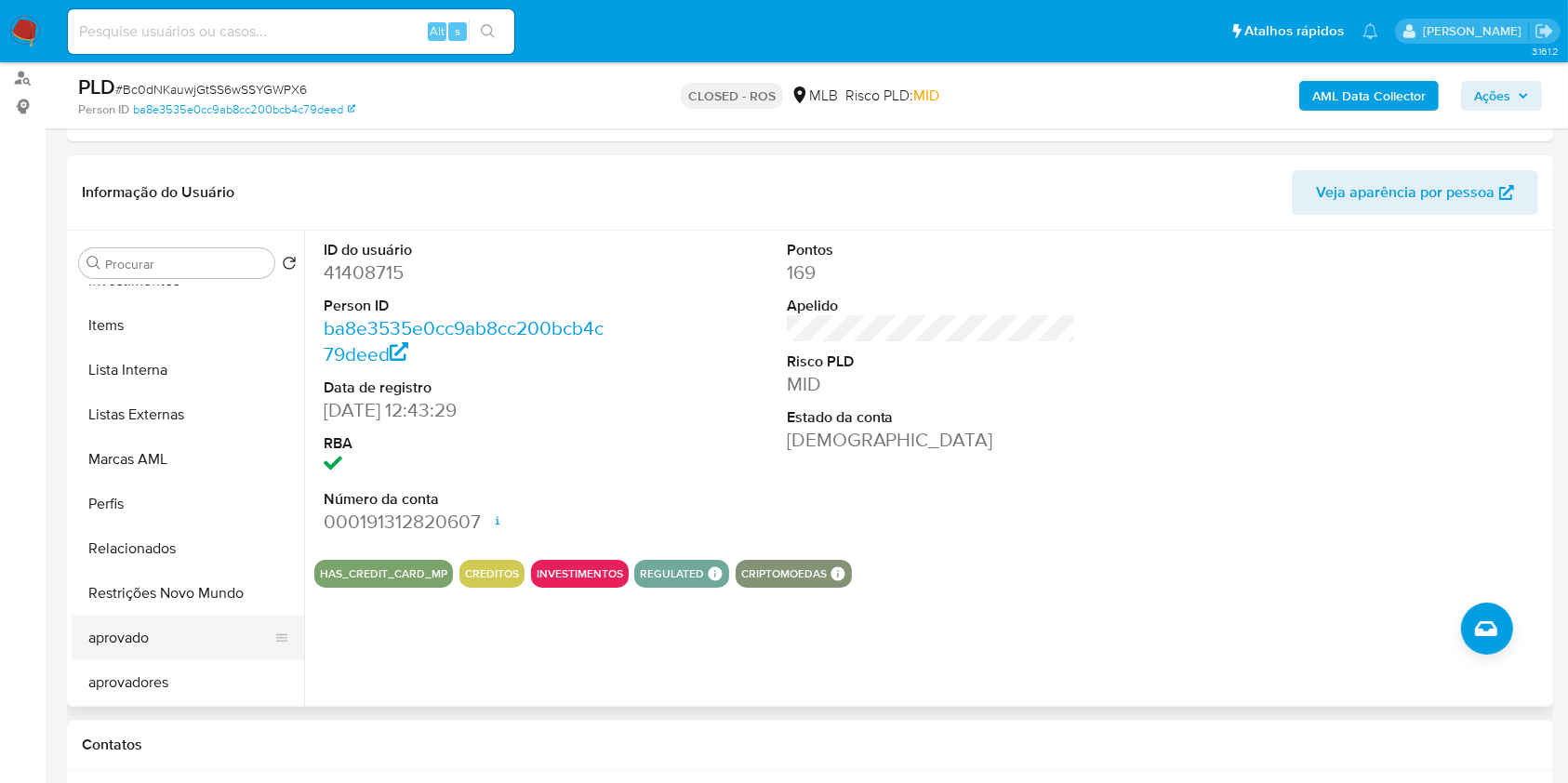
click at [195, 616] on button "aprovado" at bounding box center [179, 638] width 217 height 45
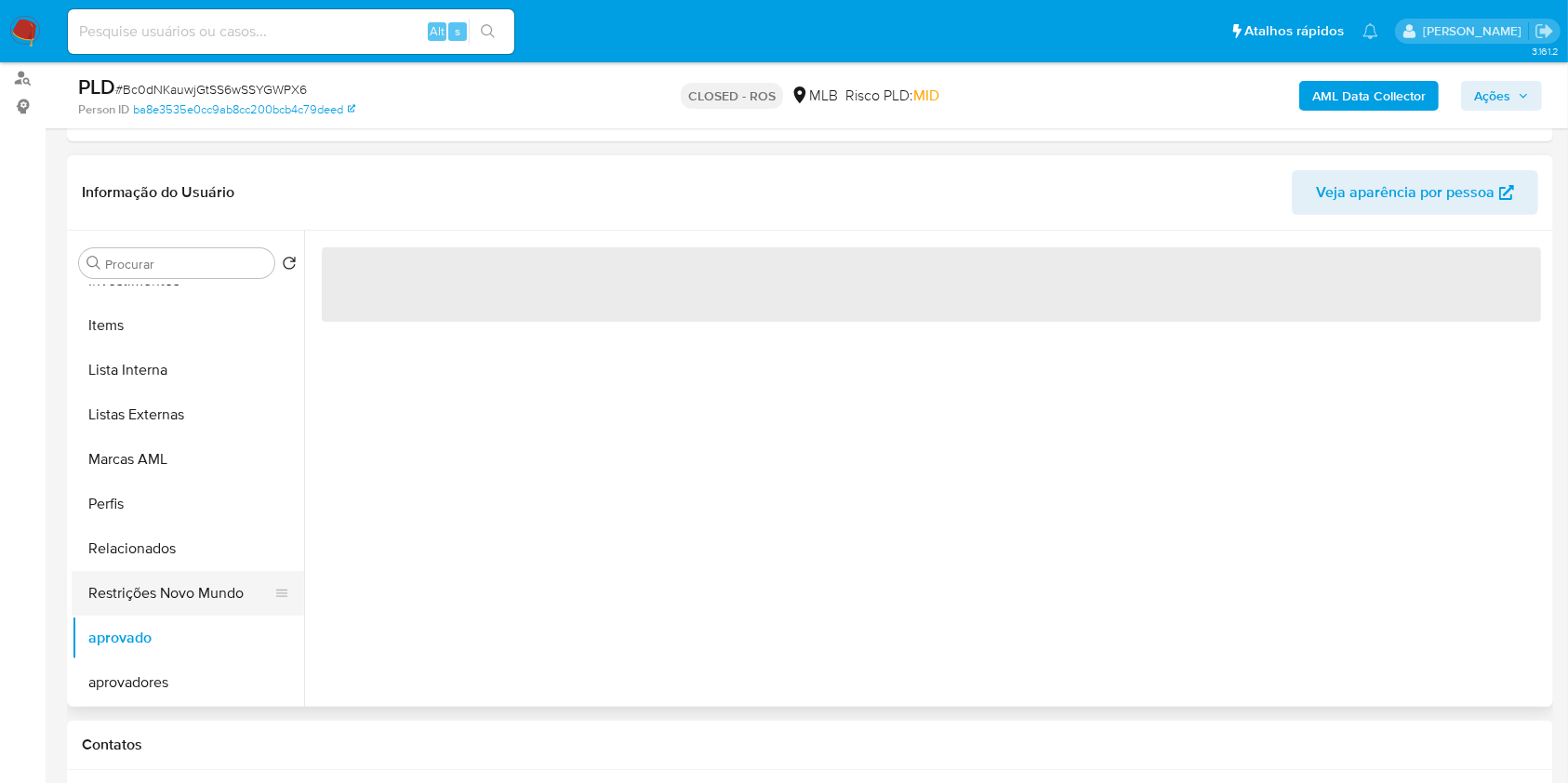
click at [188, 601] on button "Restrições Novo Mundo" at bounding box center [179, 593] width 217 height 45
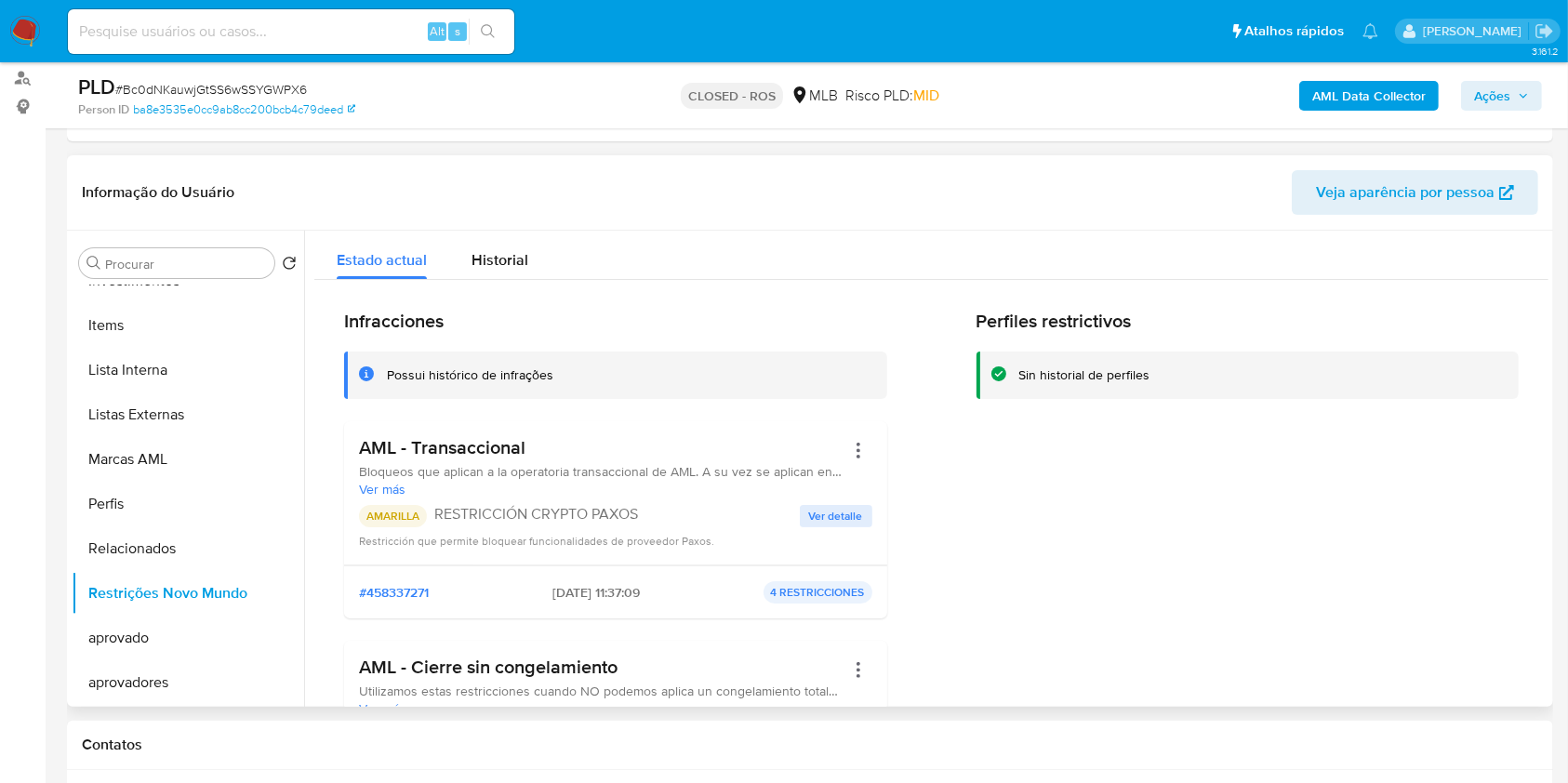
scroll to position [124, 0]
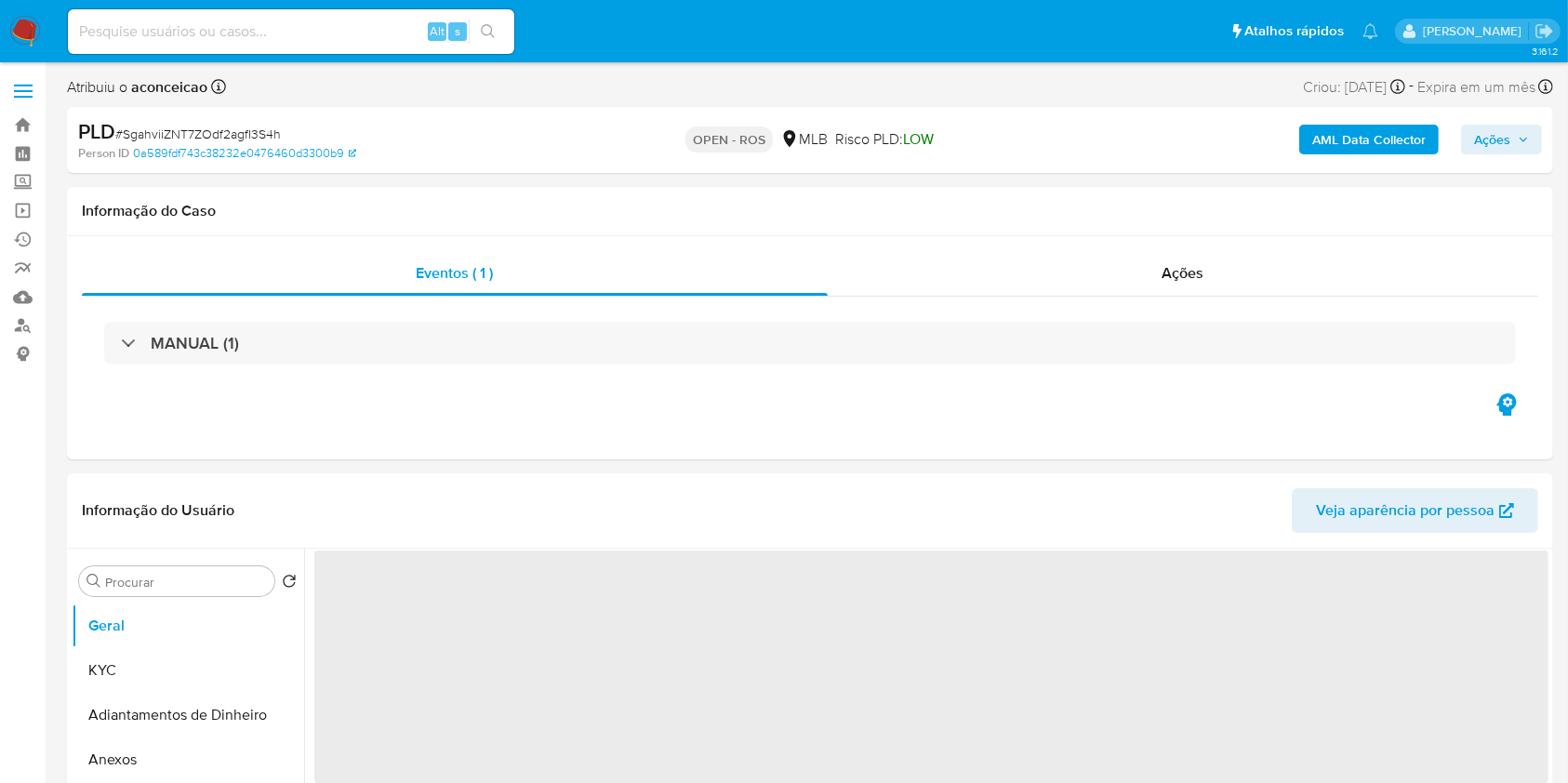
select select "10"
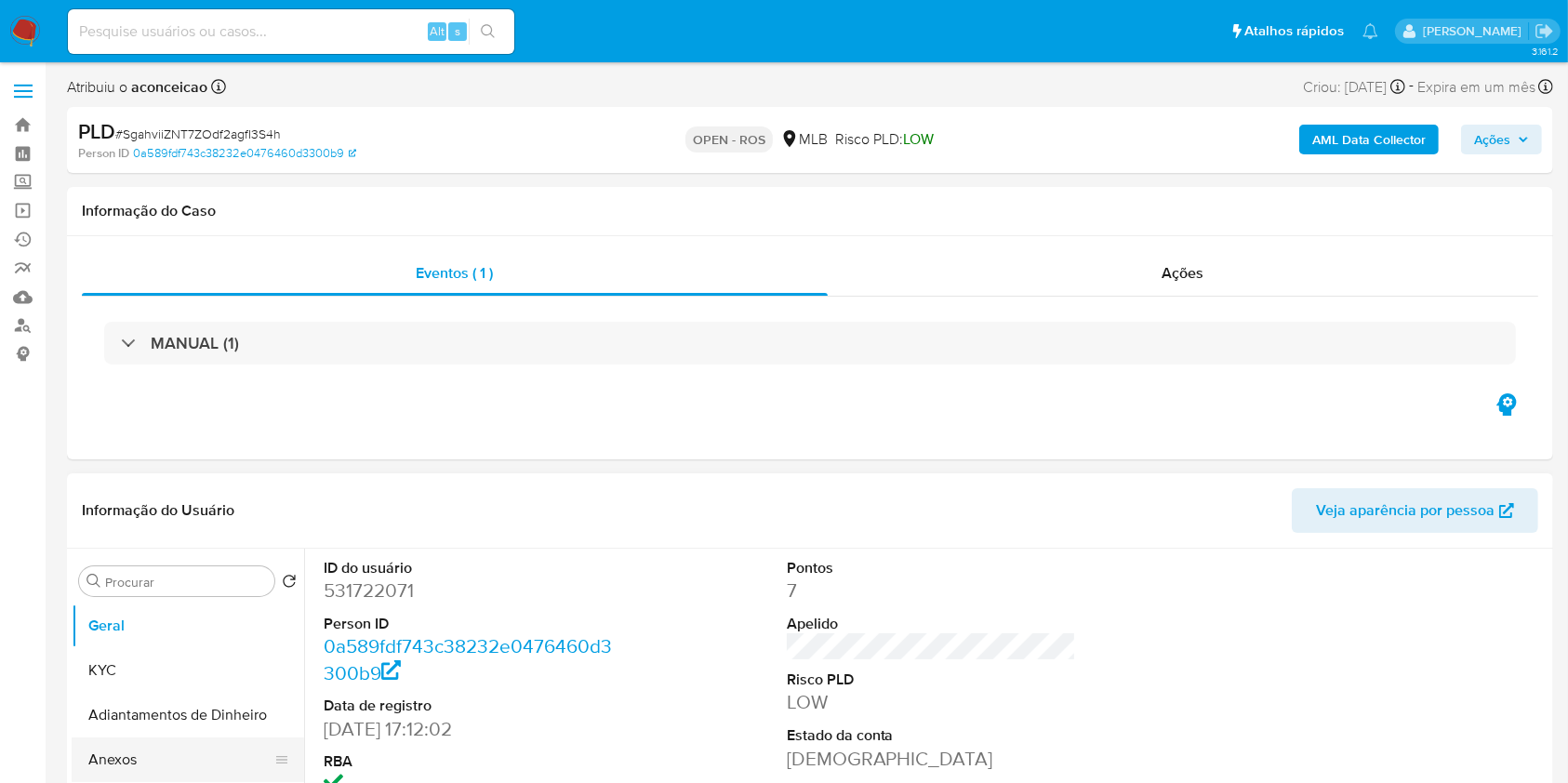
drag, startPoint x: 189, startPoint y: 756, endPoint x: 220, endPoint y: 747, distance: 32.3
click at [192, 756] on button "Anexos" at bounding box center [179, 759] width 217 height 45
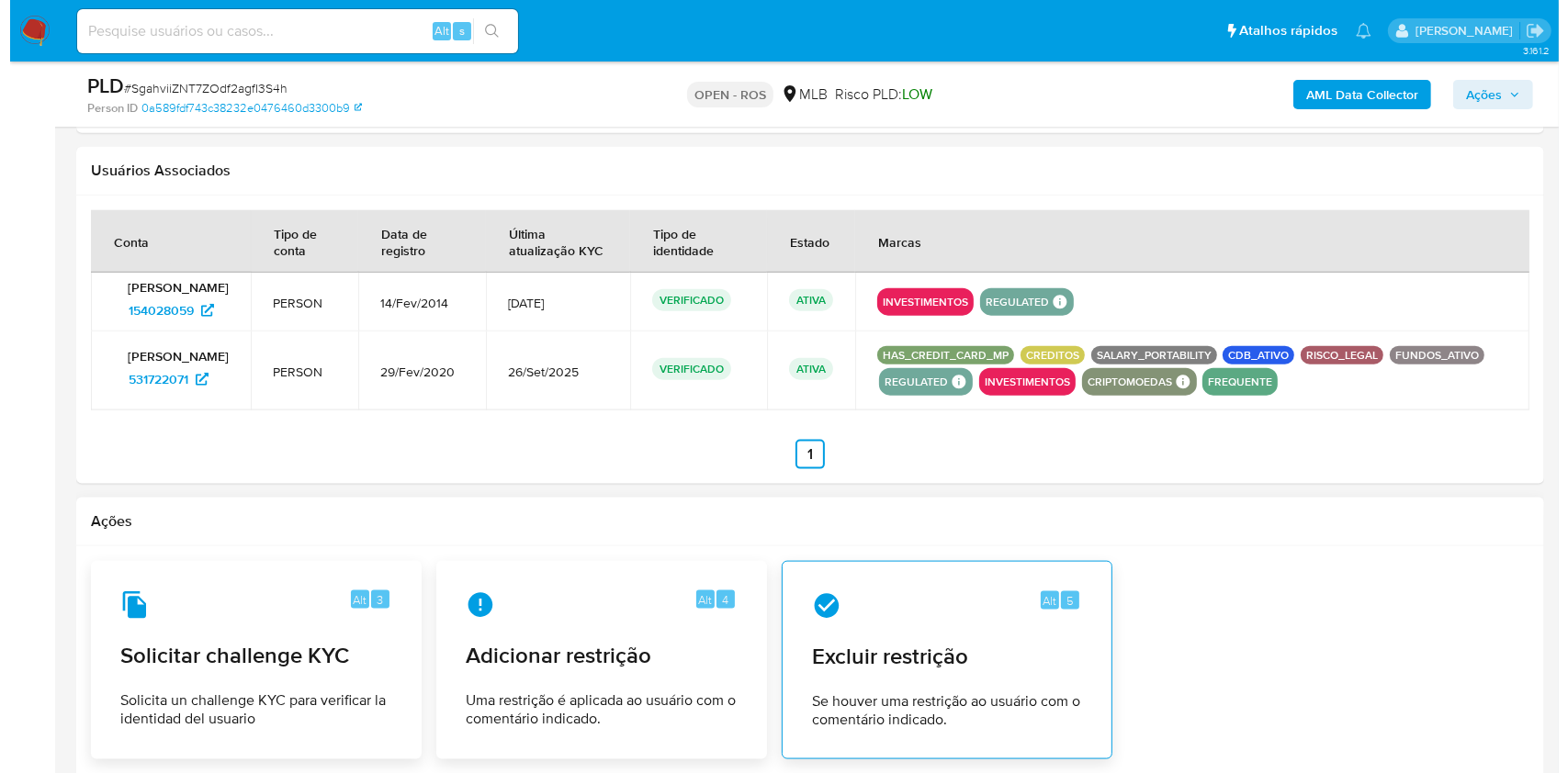
scroll to position [2493, 0]
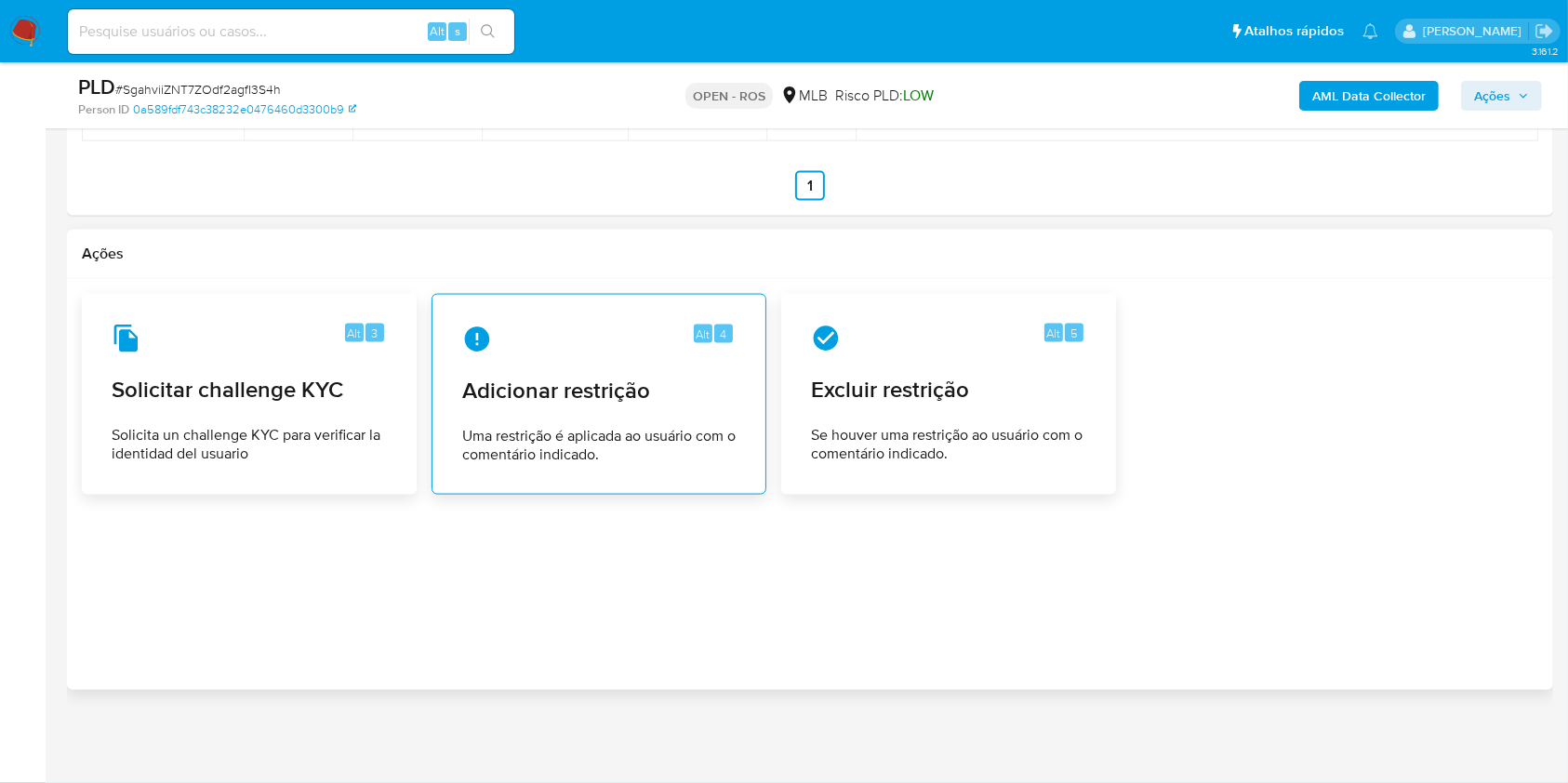
click at [659, 397] on span "Adicionar restrição" at bounding box center [599, 391] width 274 height 28
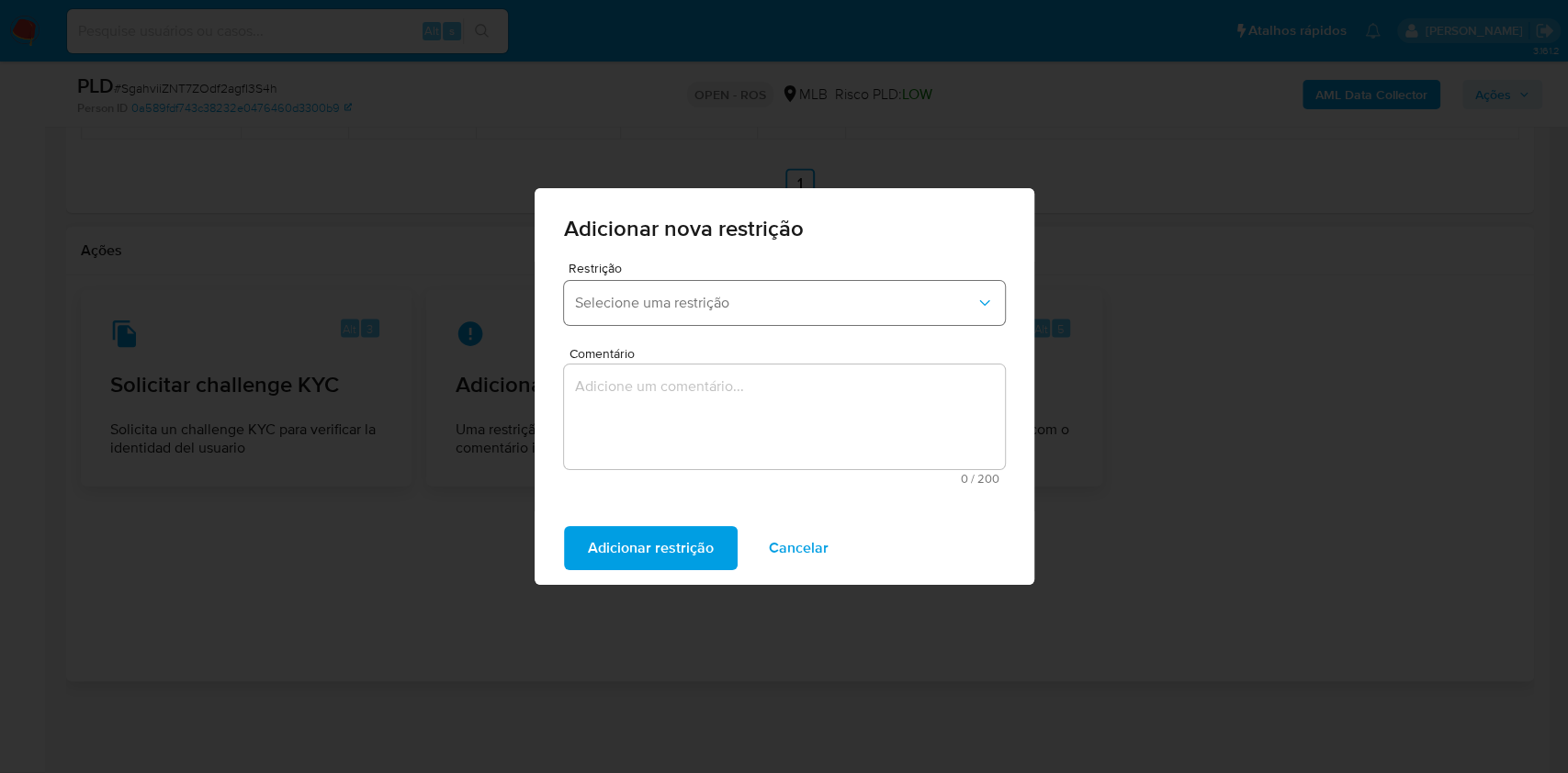
click at [661, 292] on button "Selecione uma restrição" at bounding box center [784, 303] width 441 height 44
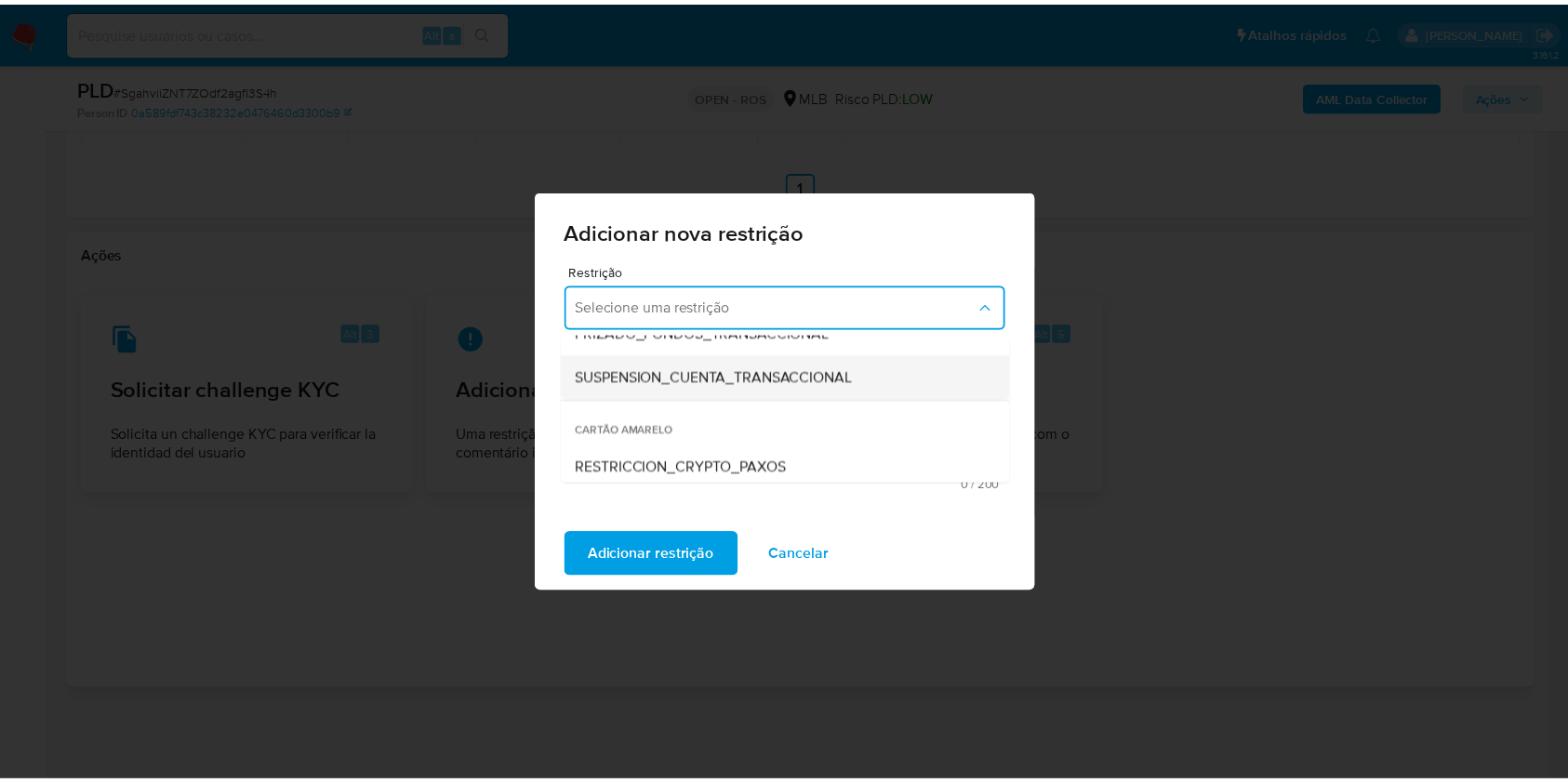
scroll to position [124, 0]
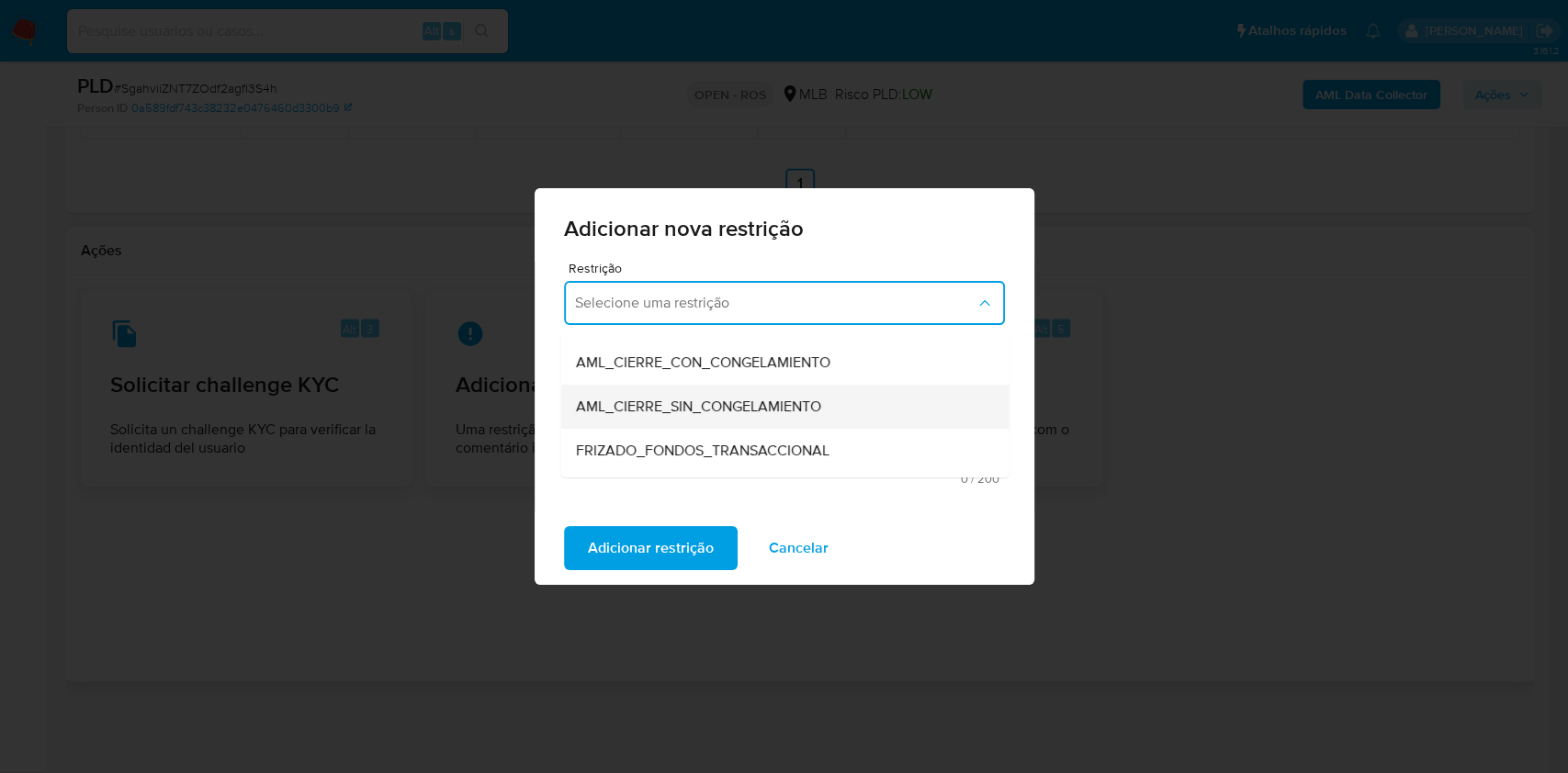
click at [743, 414] on span "AML_CIERRE_SIN_CONGELAMIENTO" at bounding box center [697, 407] width 245 height 19
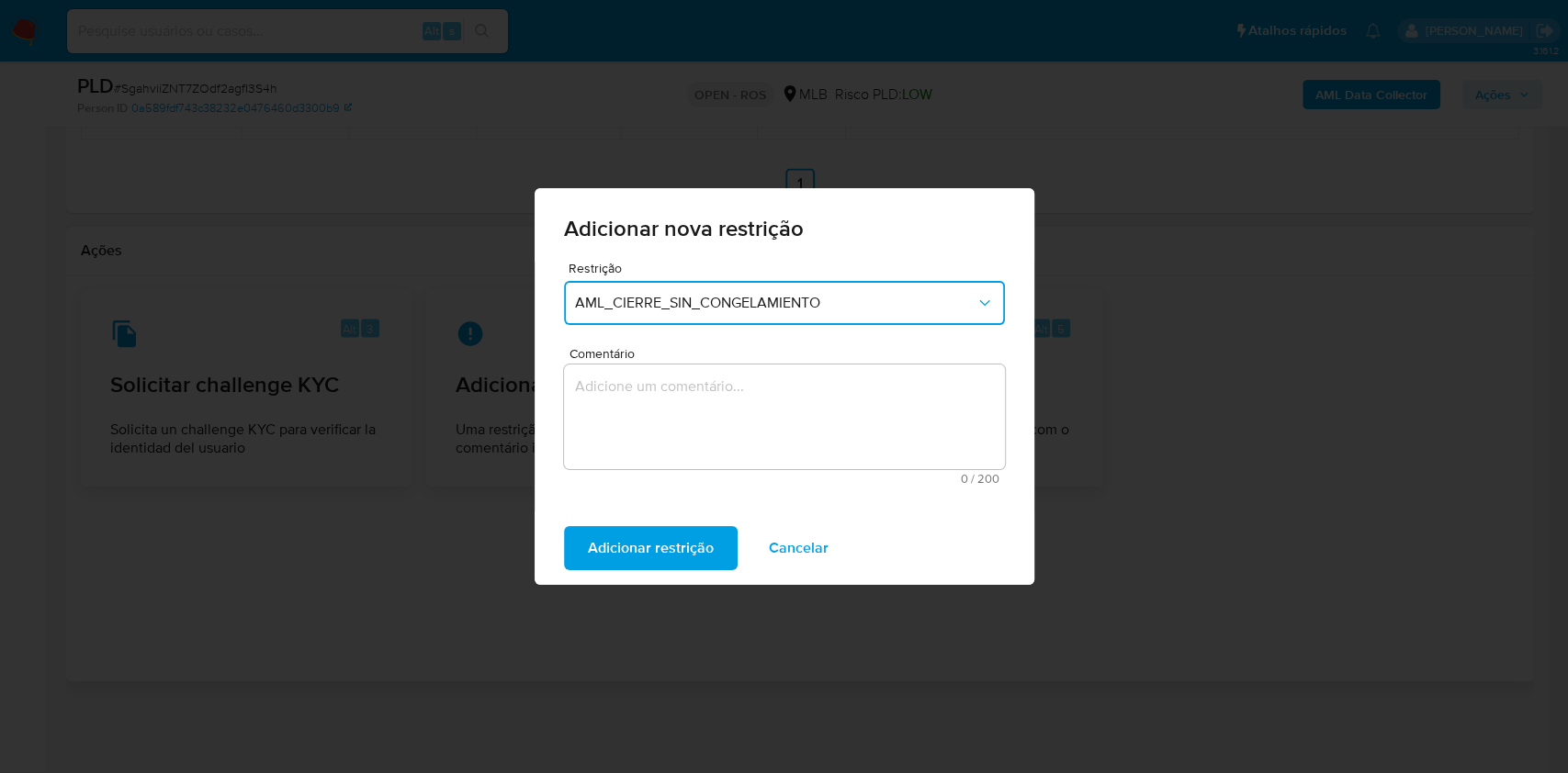
click at [962, 389] on textarea "Comentário" at bounding box center [784, 417] width 441 height 105
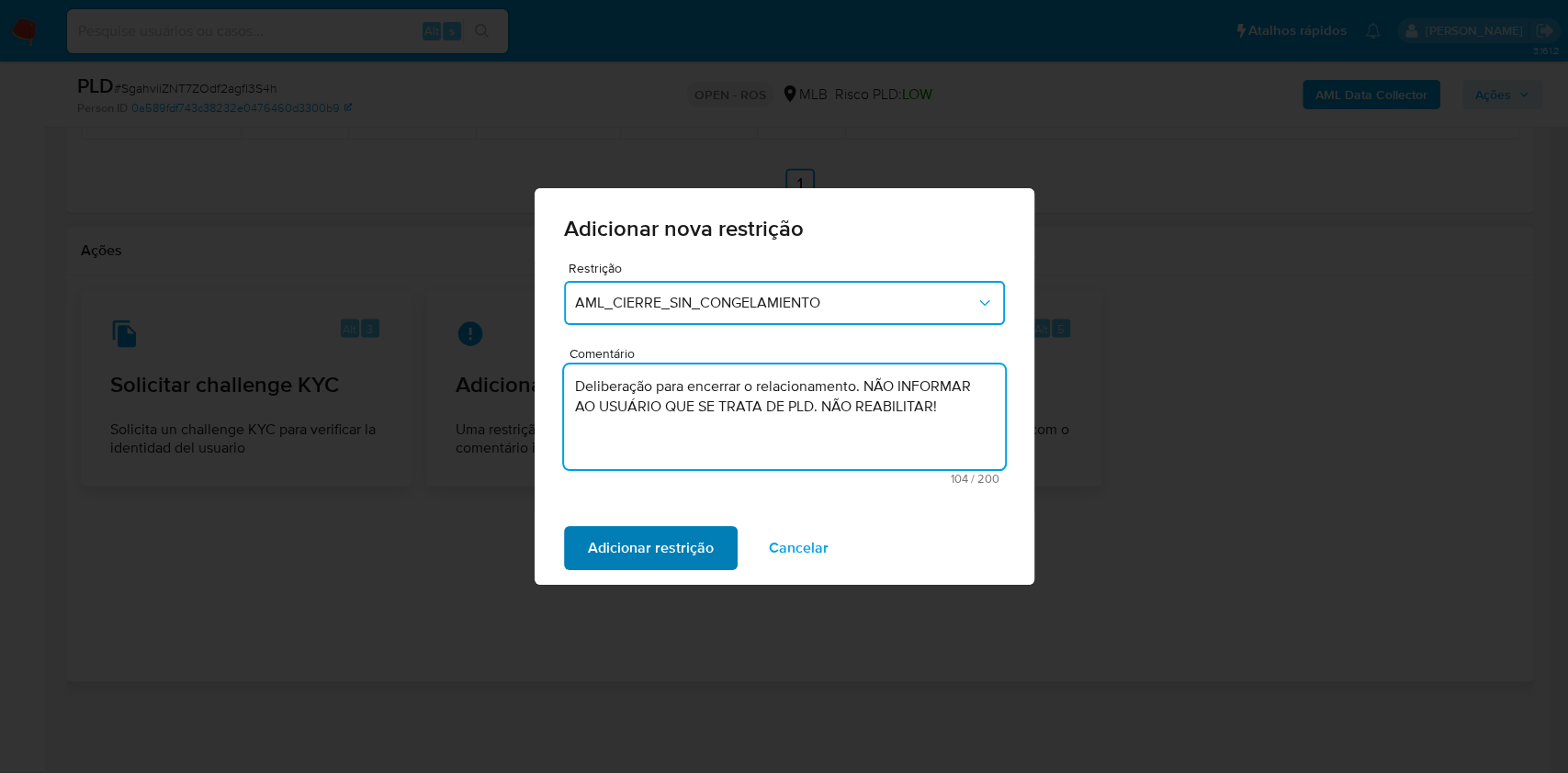
type textarea "Deliberação para encerrar o relacionamento. NÃO INFORMAR AO USUÁRIO QUE SE TRAT…"
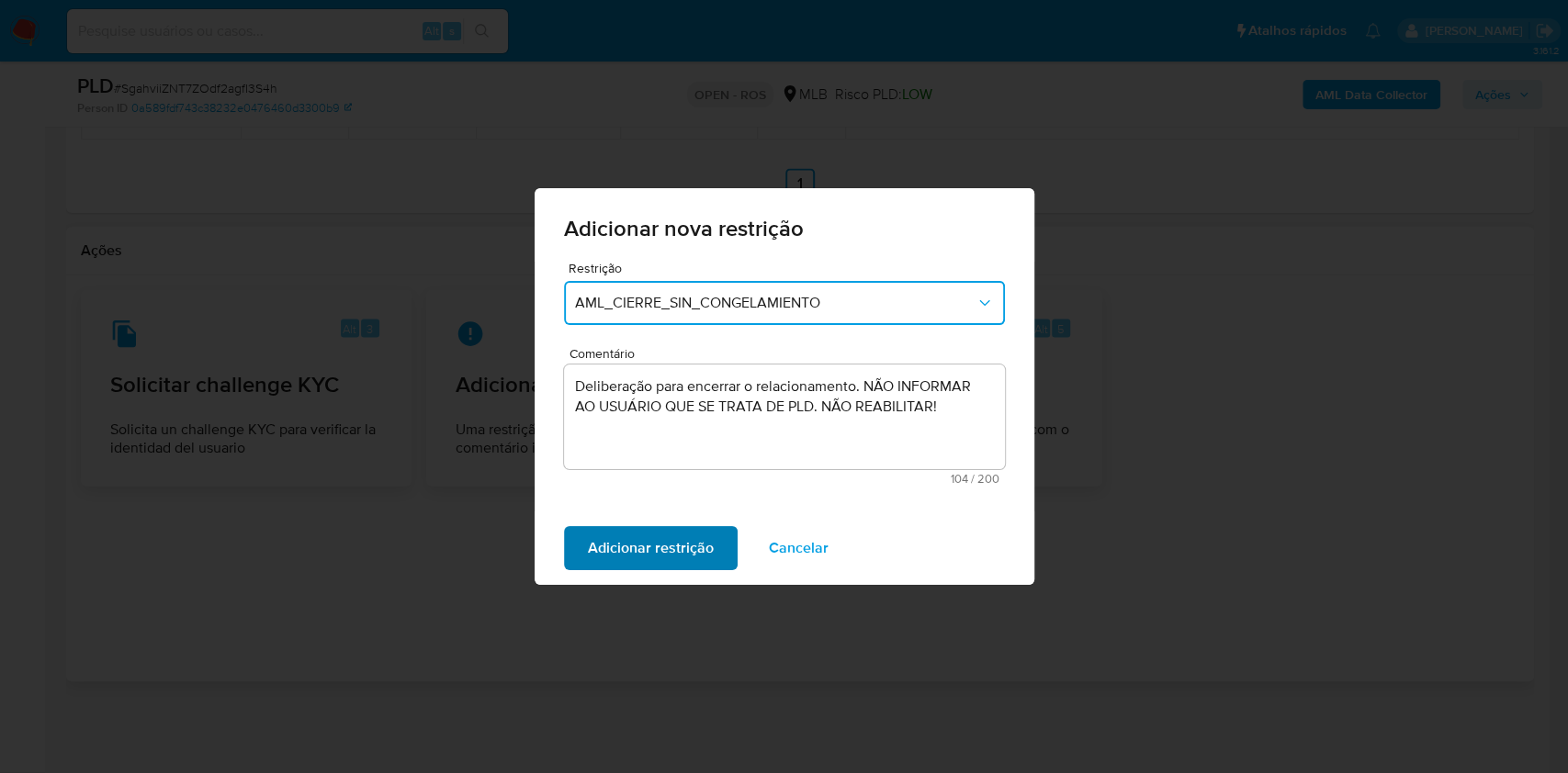
click at [694, 542] on span "Adicionar restrição" at bounding box center [651, 548] width 126 height 40
click at [640, 538] on span "Confirmar" at bounding box center [621, 548] width 67 height 40
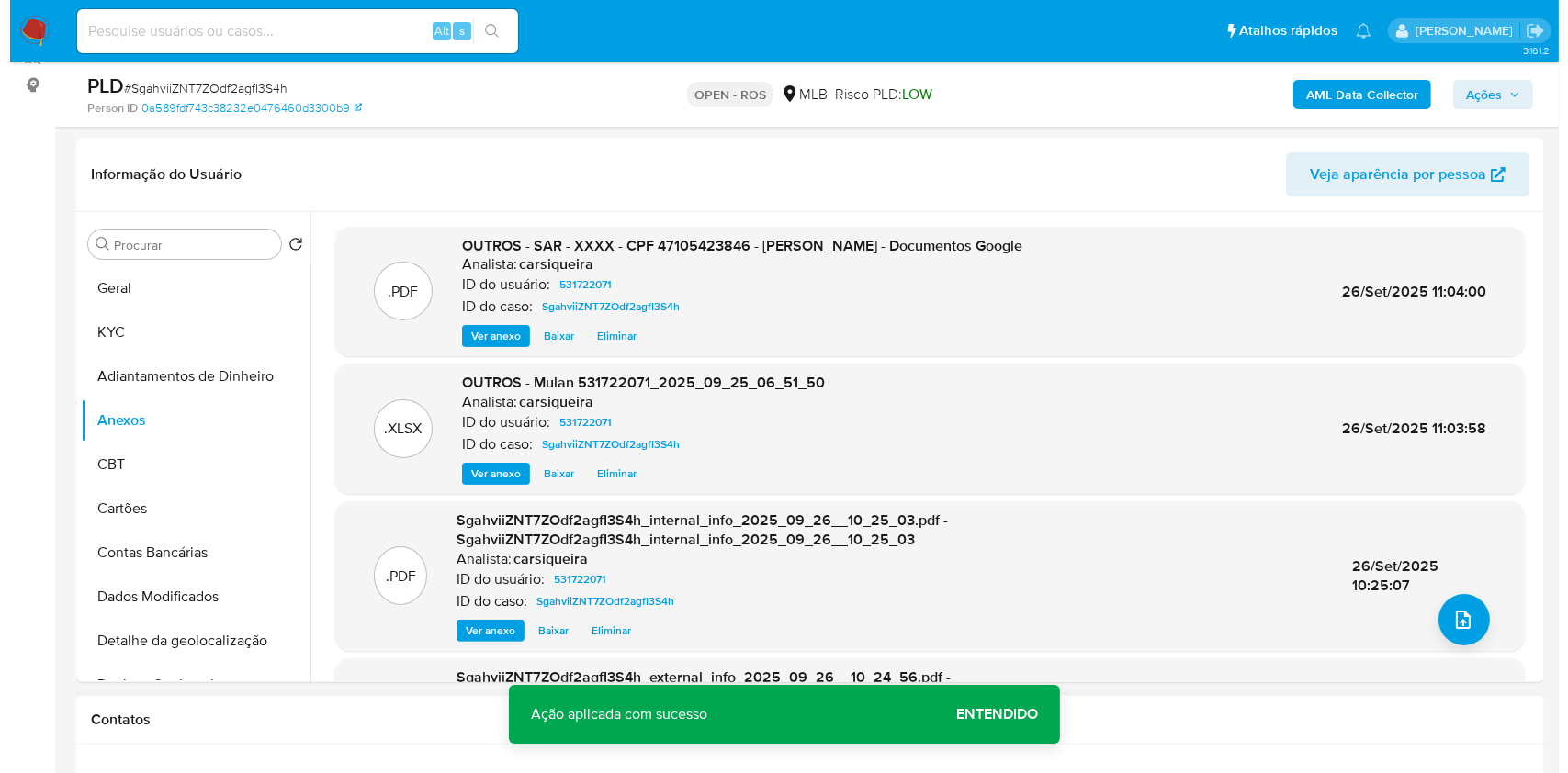
scroll to position [411, 0]
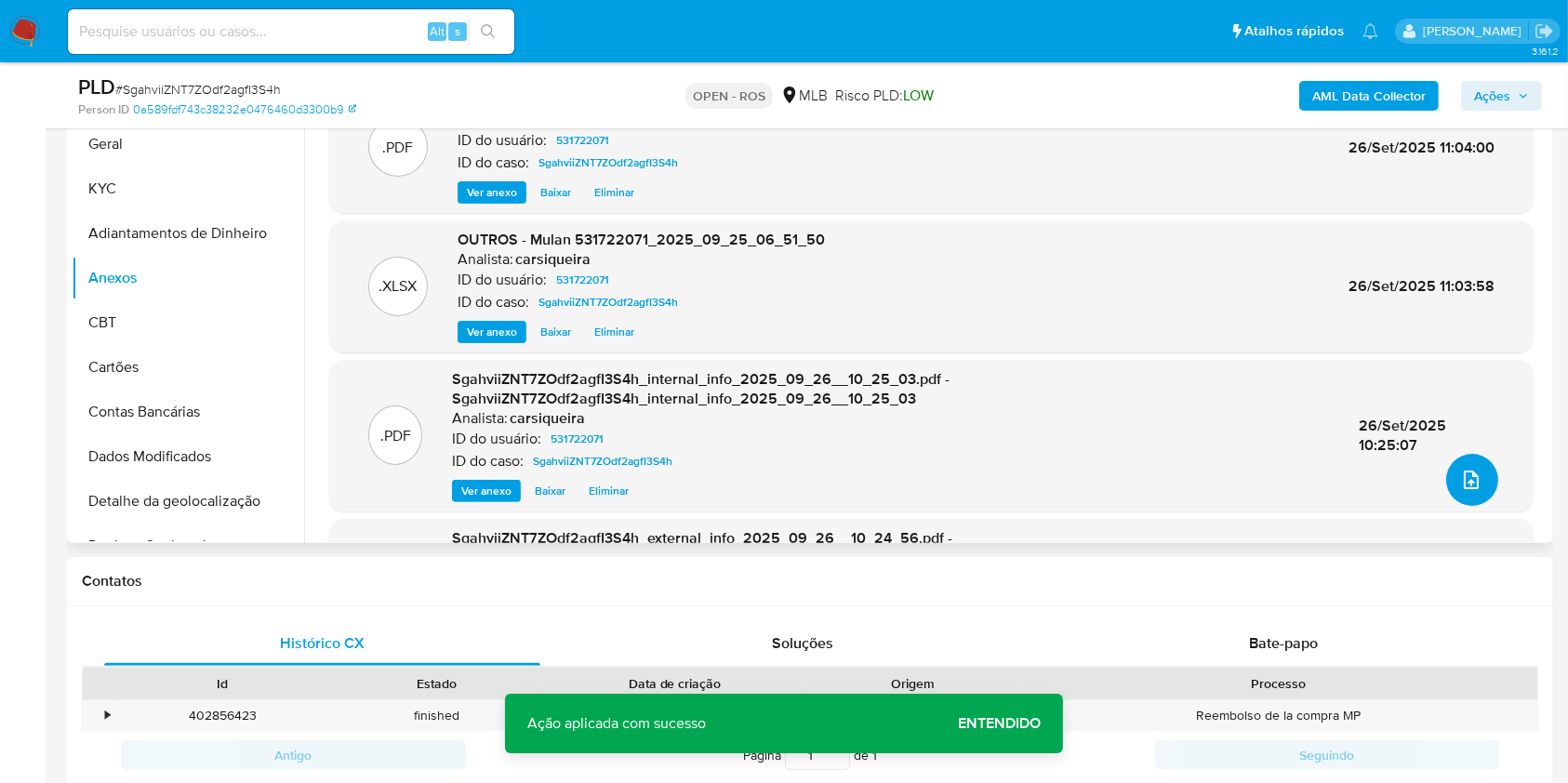
click at [1464, 499] on button "upload-file" at bounding box center [1472, 480] width 52 height 52
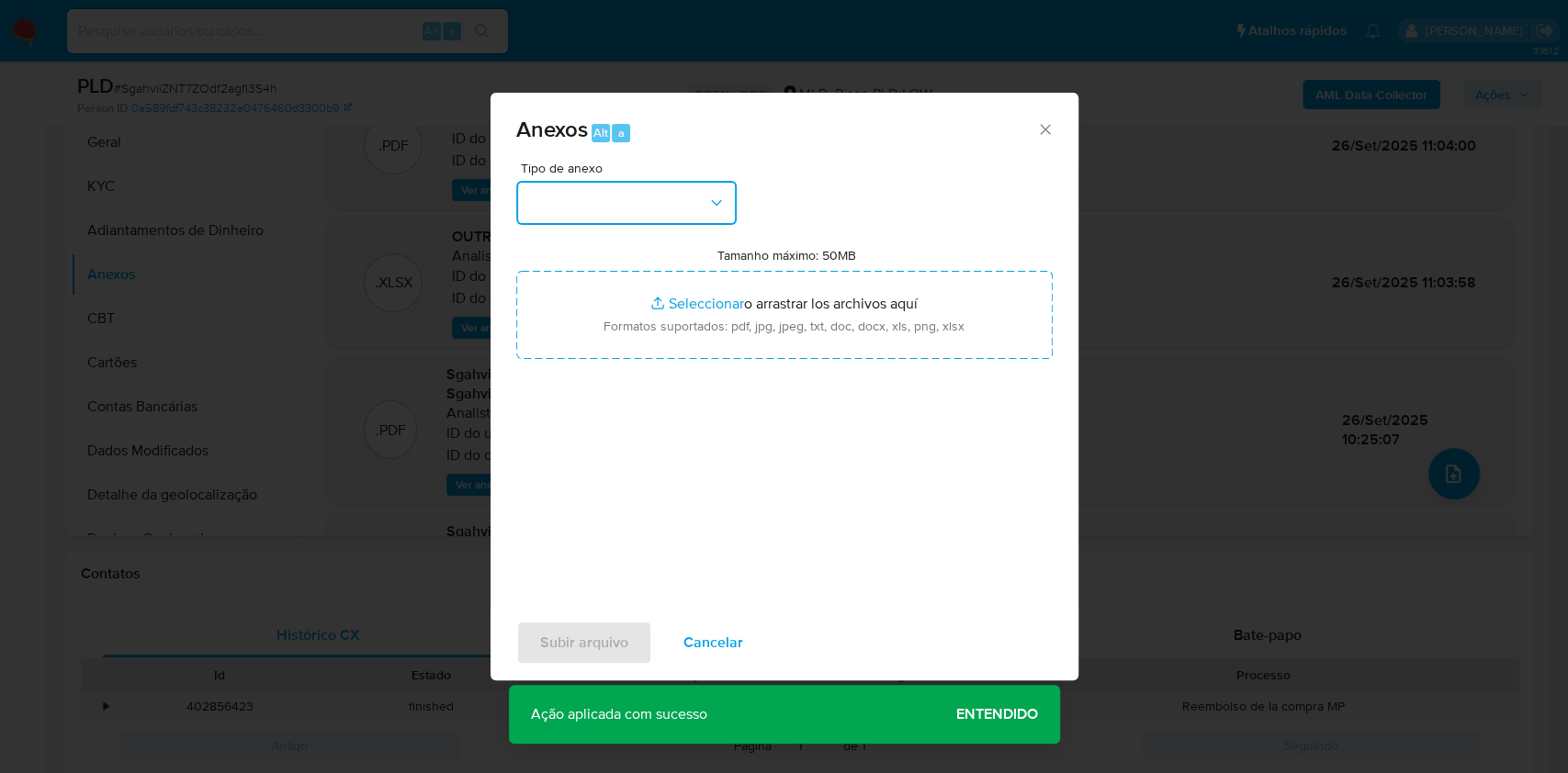
click at [697, 202] on button "button" at bounding box center [626, 203] width 221 height 44
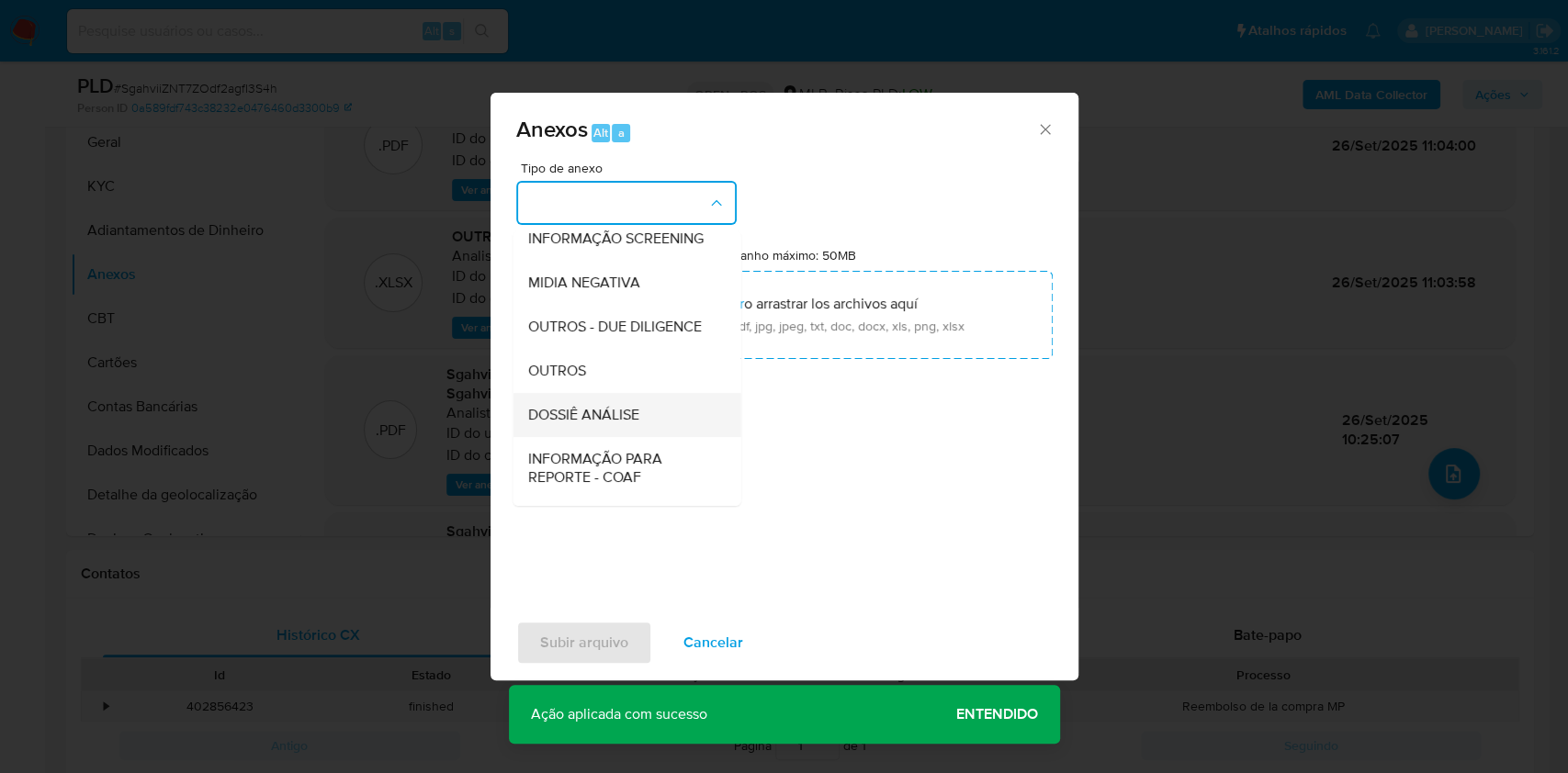
scroll to position [282, 0]
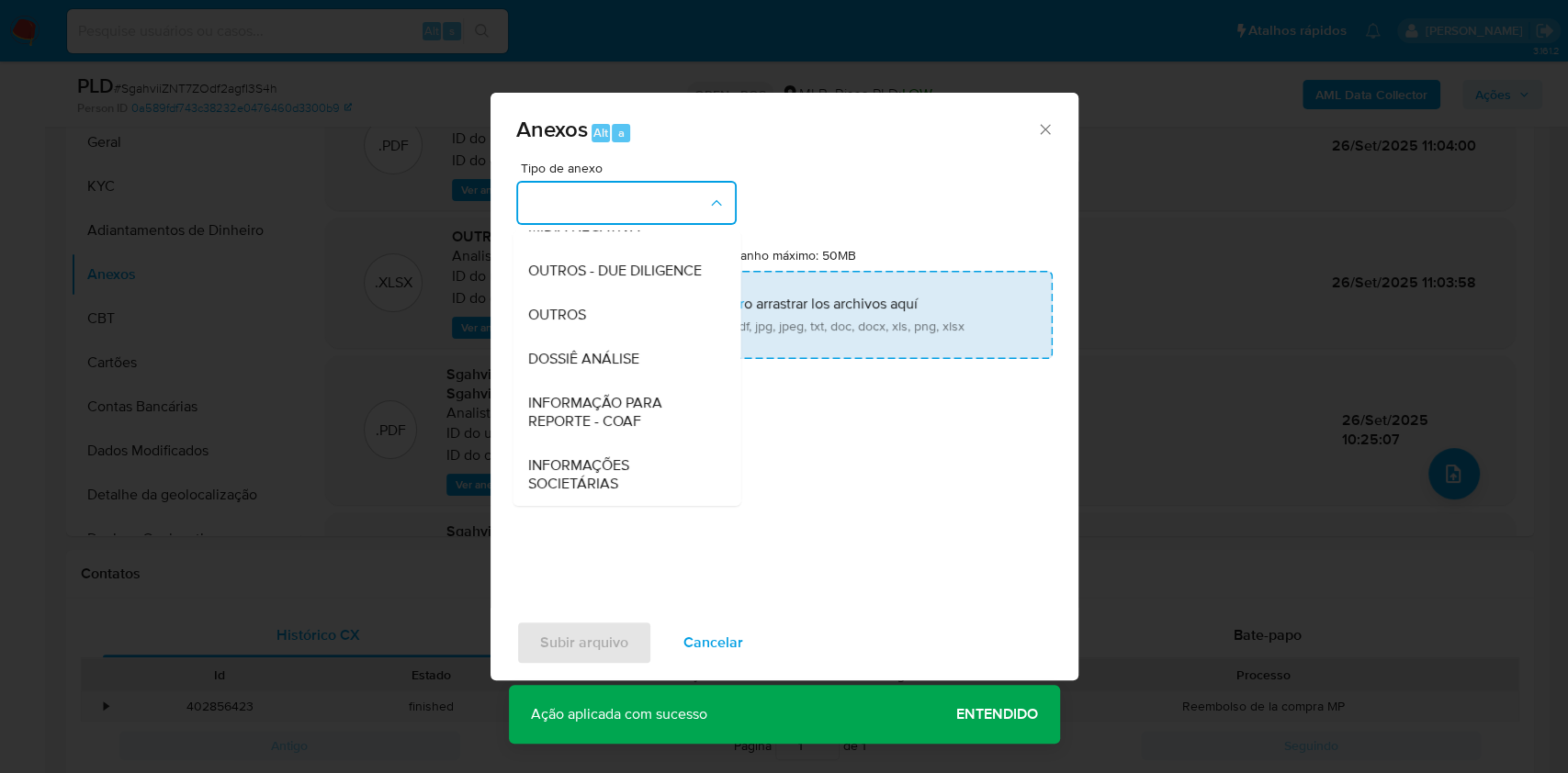
drag, startPoint x: 643, startPoint y: 410, endPoint x: 868, endPoint y: 321, distance: 242.0
click at [643, 408] on span "INFORMAÇÃO PARA REPORTE - COAF" at bounding box center [621, 412] width 188 height 37
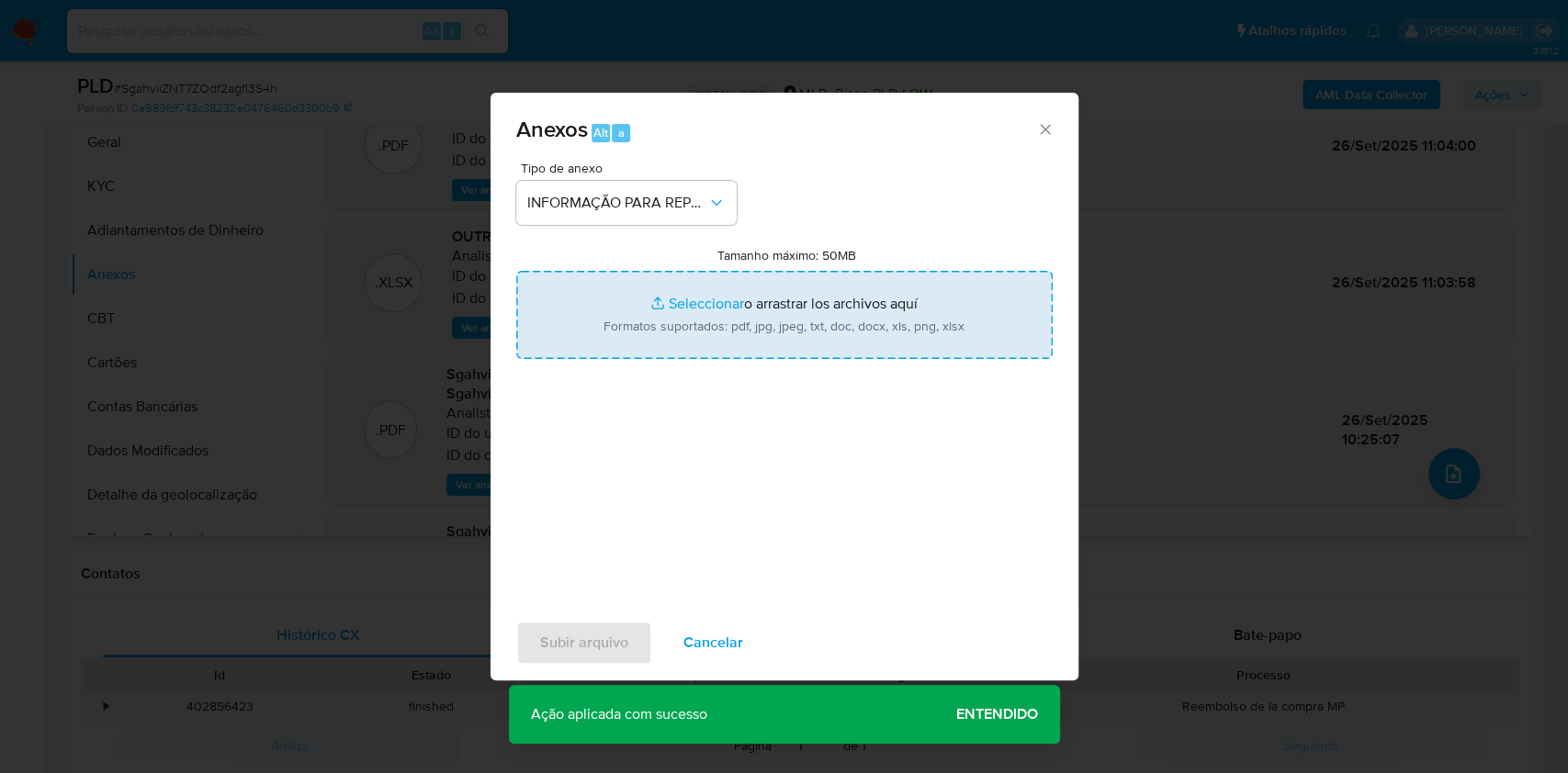
type input "C:\fakepath\SAR - SgahviiZNT7ZOdf2agfI3S4h- CPF 47105423846 - [PERSON_NAME].pdf"
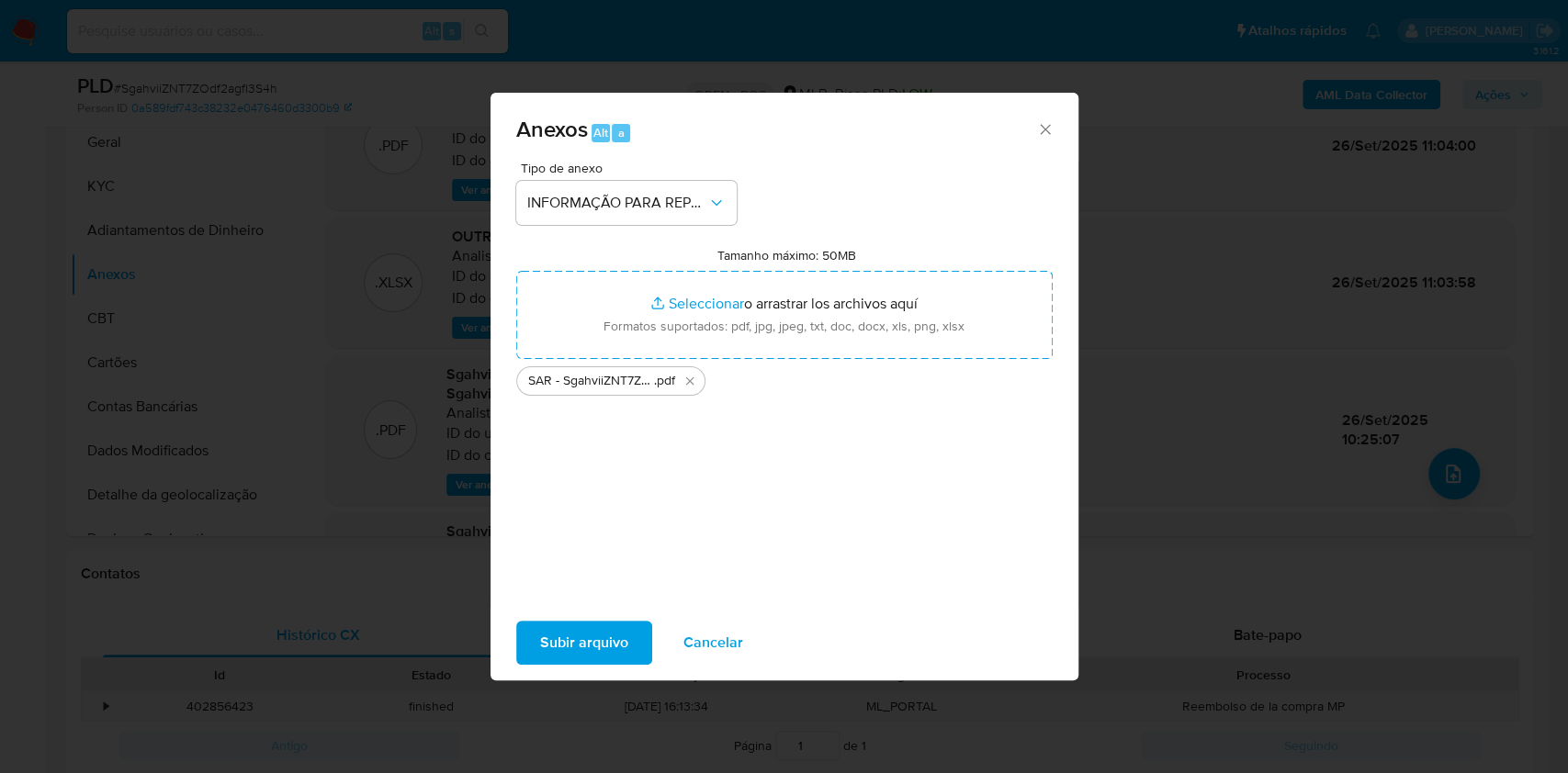
click at [587, 643] on span "Subir arquivo" at bounding box center [585, 643] width 88 height 40
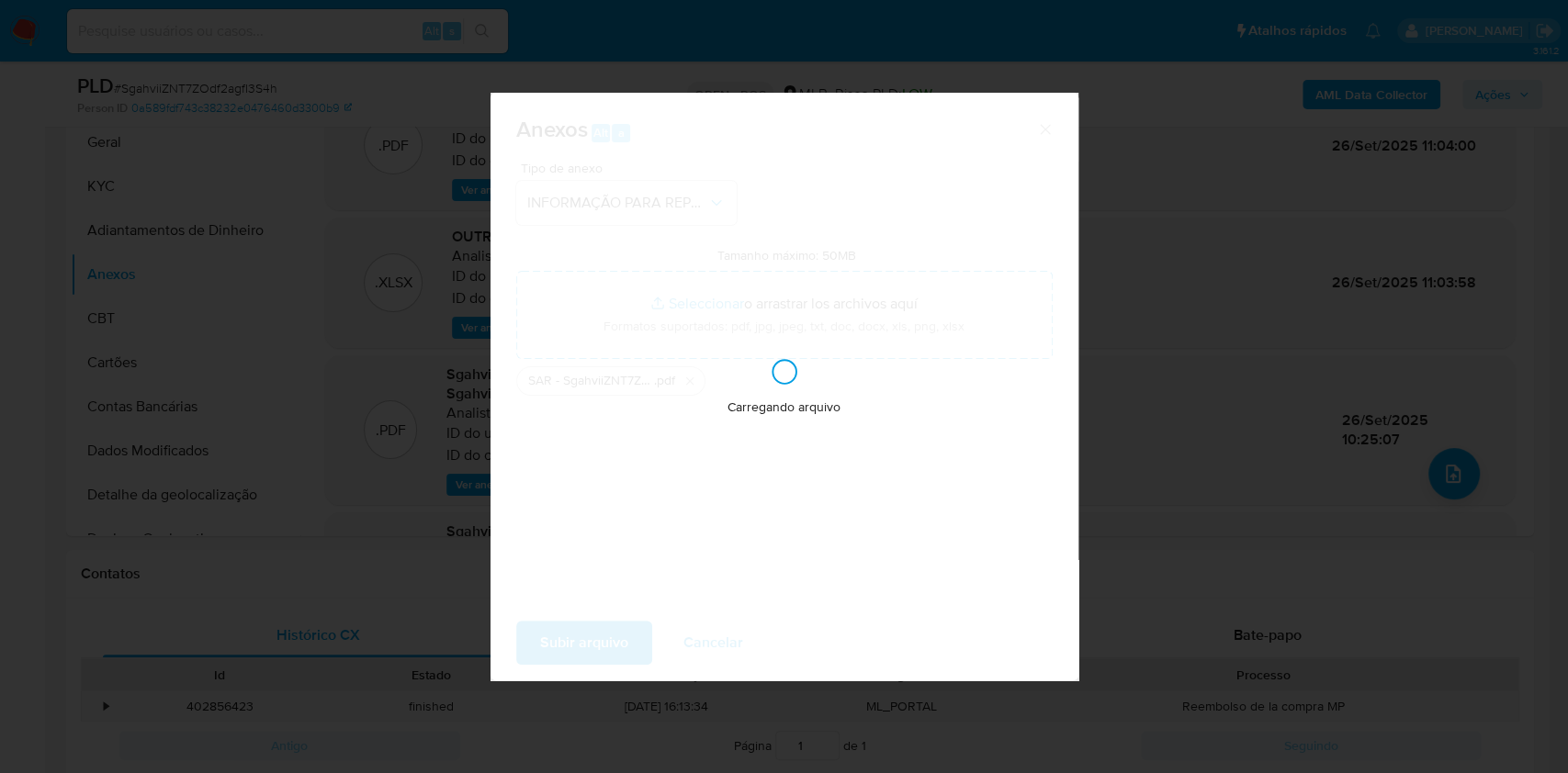
click at [1235, 468] on div "Anexos Alt a Tipo de anexo INFORMAÇÃO PARA REPORTE - COAF Tamanho máximo: 50MB …" at bounding box center [784, 386] width 1568 height 773
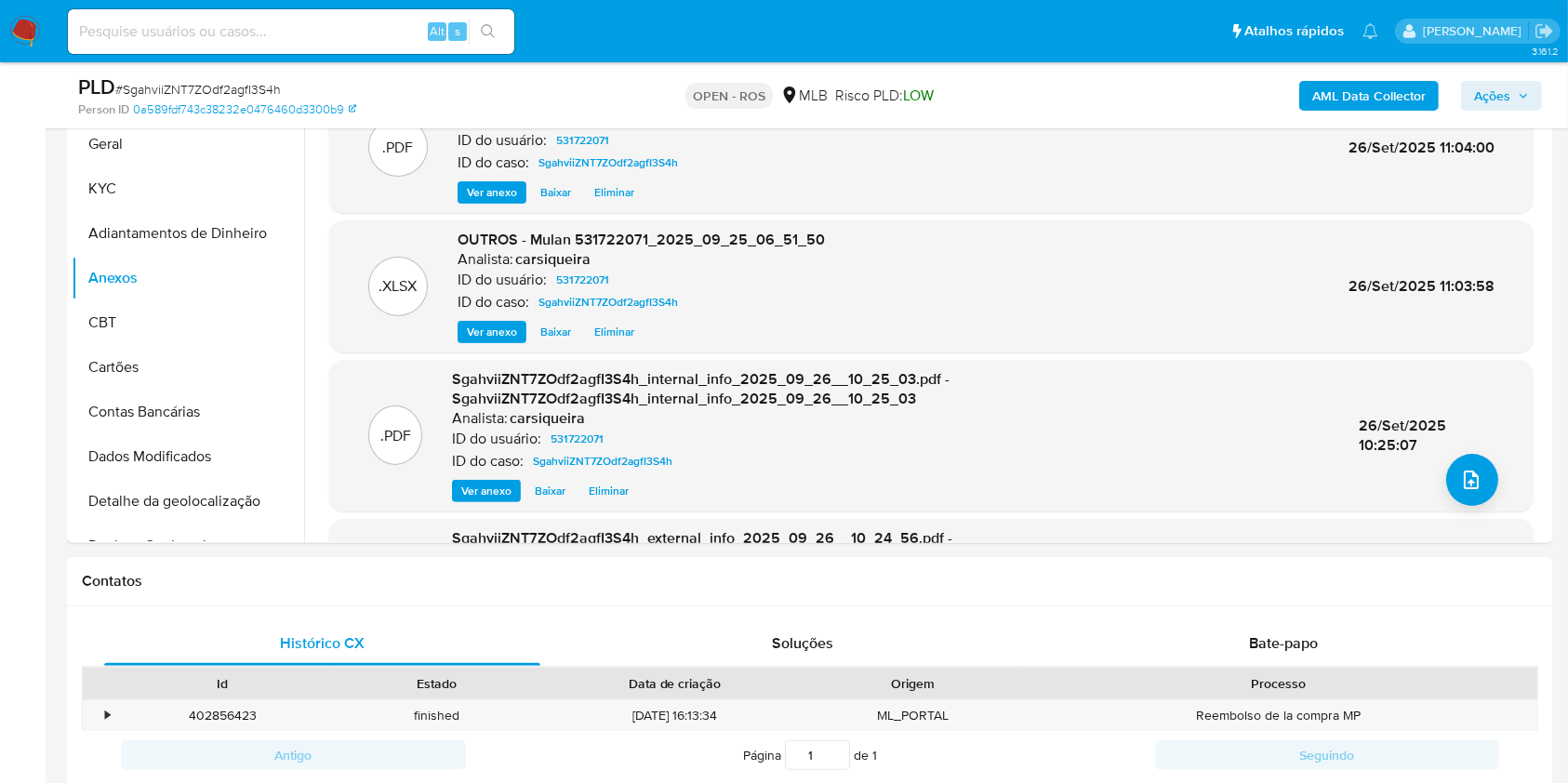
click at [1488, 111] on div "AML Data Collector Ações" at bounding box center [1300, 95] width 482 height 44
click at [1487, 104] on span "Ações" at bounding box center [1492, 95] width 36 height 29
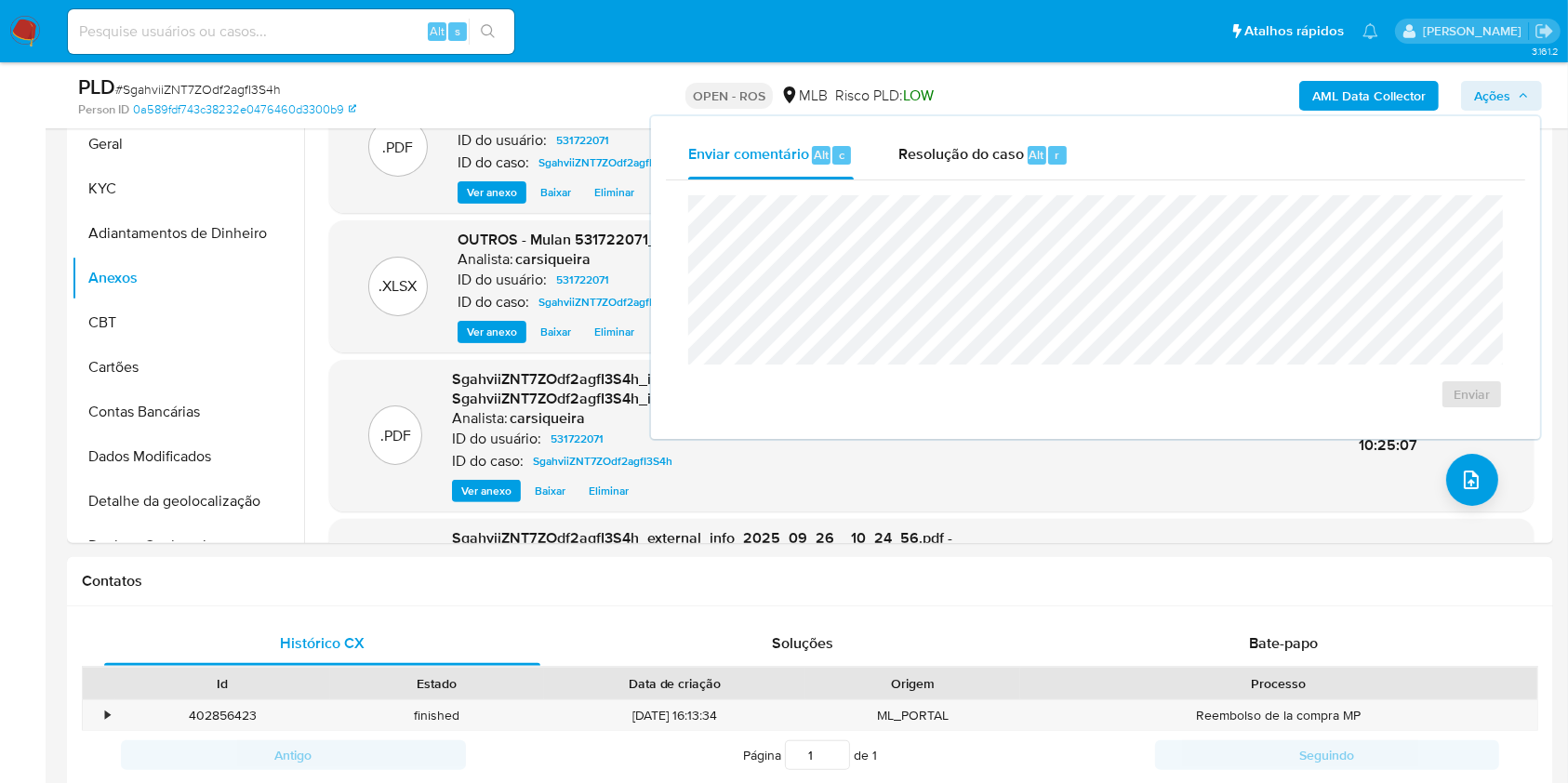
drag, startPoint x: 1022, startPoint y: 157, endPoint x: 1024, endPoint y: 182, distance: 25.1
click at [1022, 159] on div "Resolução do caso Alt r" at bounding box center [983, 155] width 170 height 48
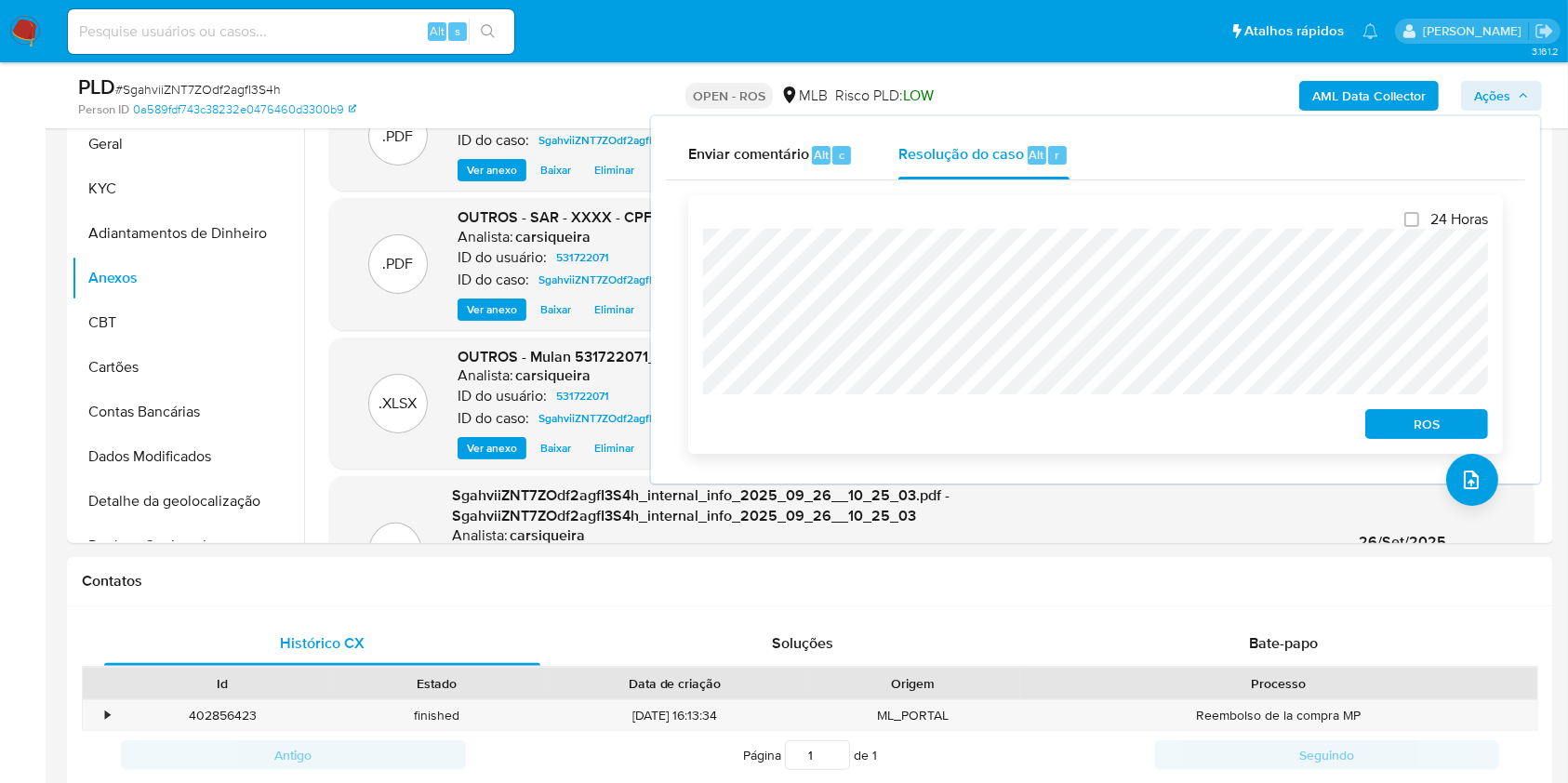
click at [1389, 428] on span "ROS" at bounding box center [1426, 424] width 97 height 26
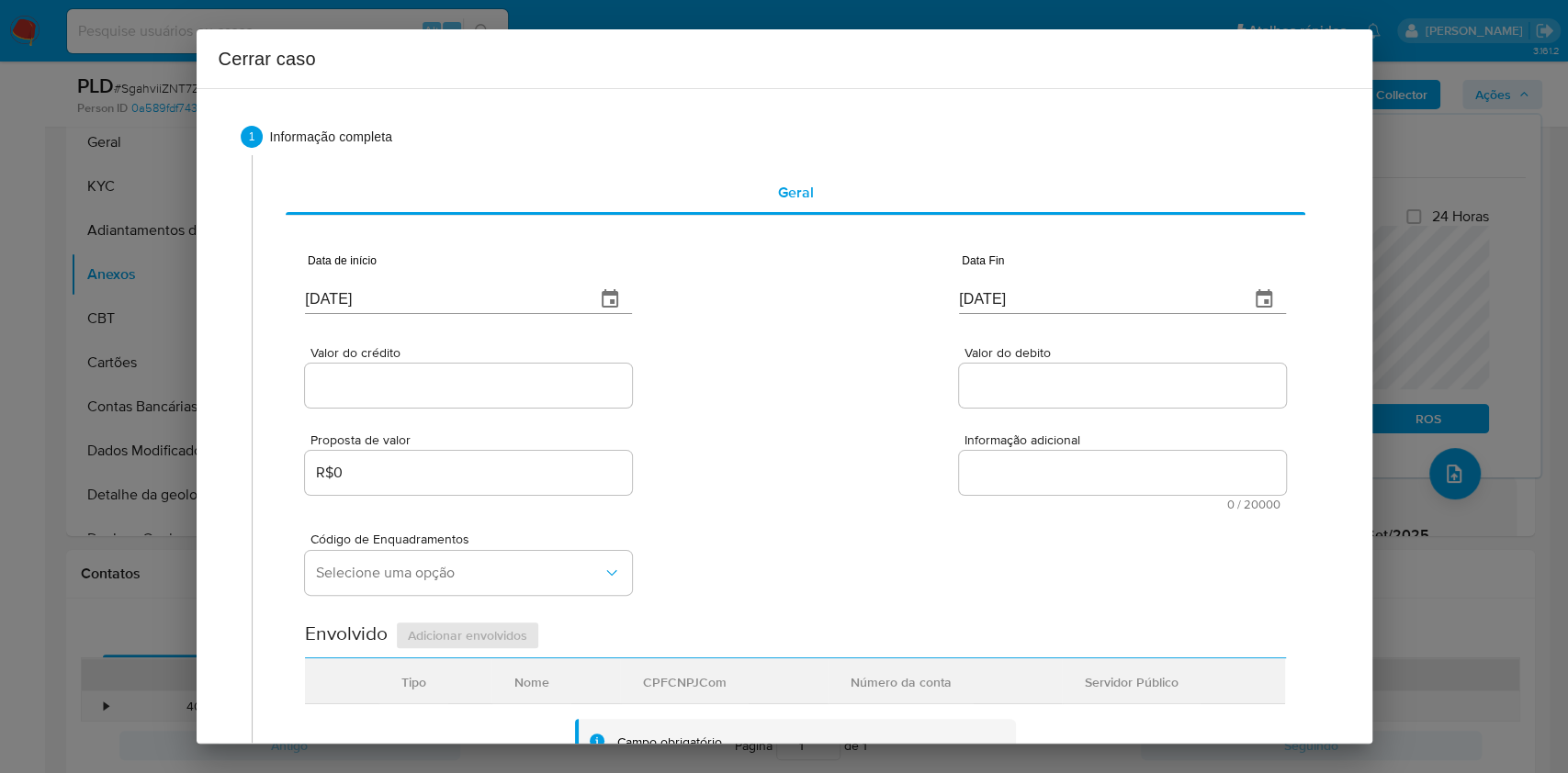
click at [388, 287] on input "[DATE]" at bounding box center [443, 299] width 276 height 29
paste input "01/08"
click at [388, 287] on input "[DATE]" at bounding box center [443, 299] width 276 height 29
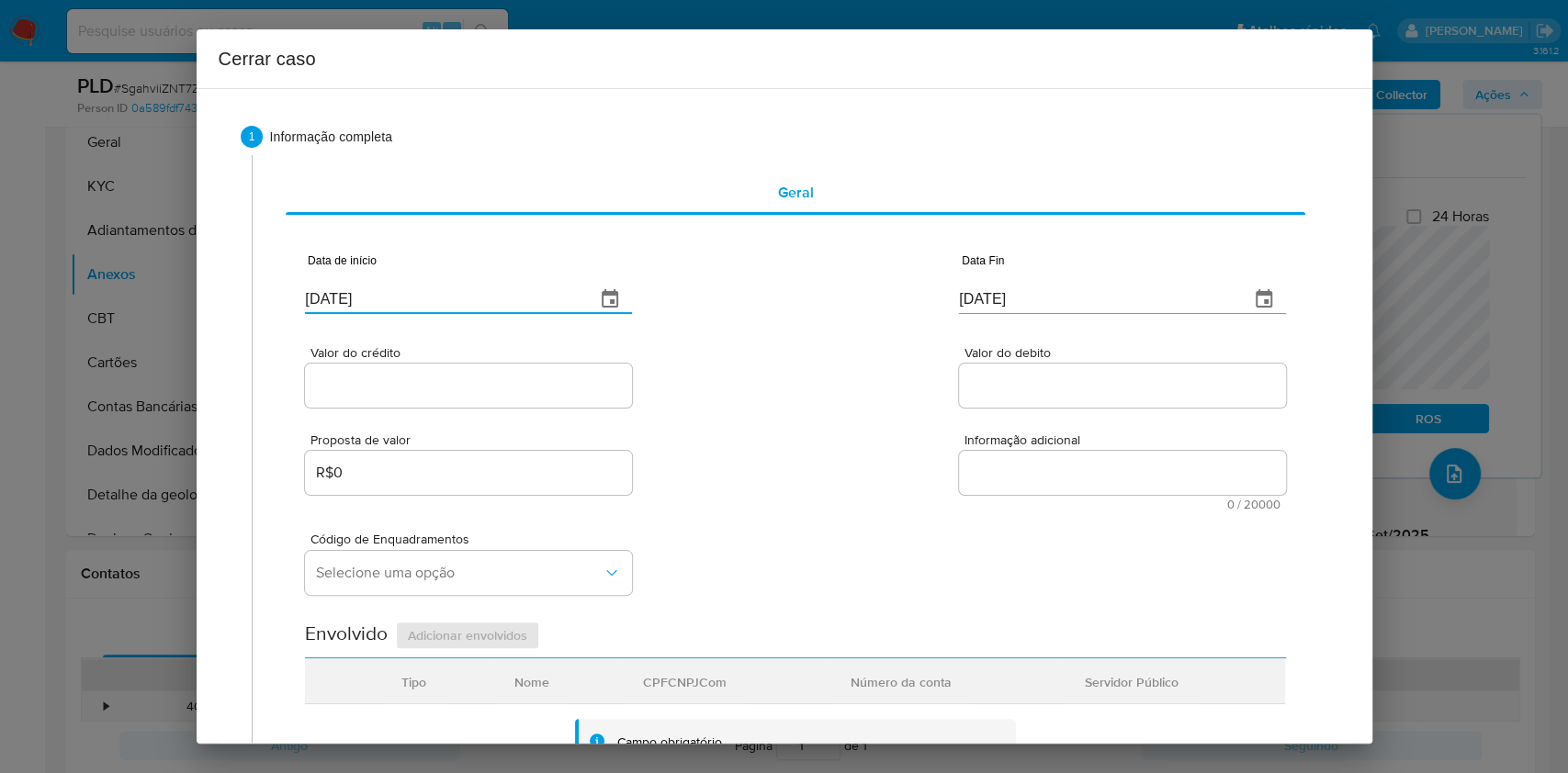
type input "[DATE]"
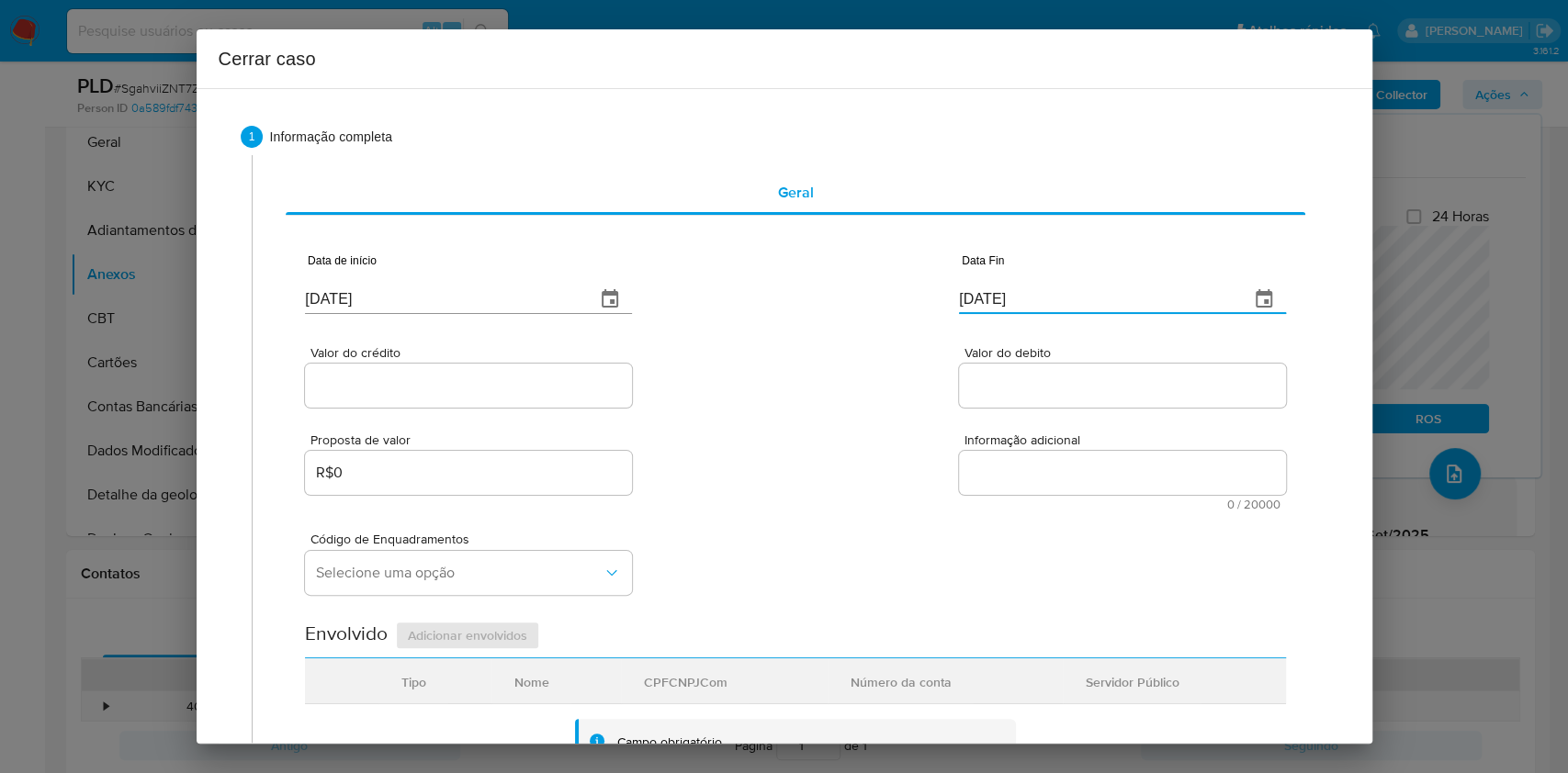
click at [997, 310] on input "[DATE]" at bounding box center [1097, 299] width 276 height 29
paste input "3"
click at [998, 310] on input "[DATE]" at bounding box center [1097, 299] width 276 height 29
type input "[DATE]"
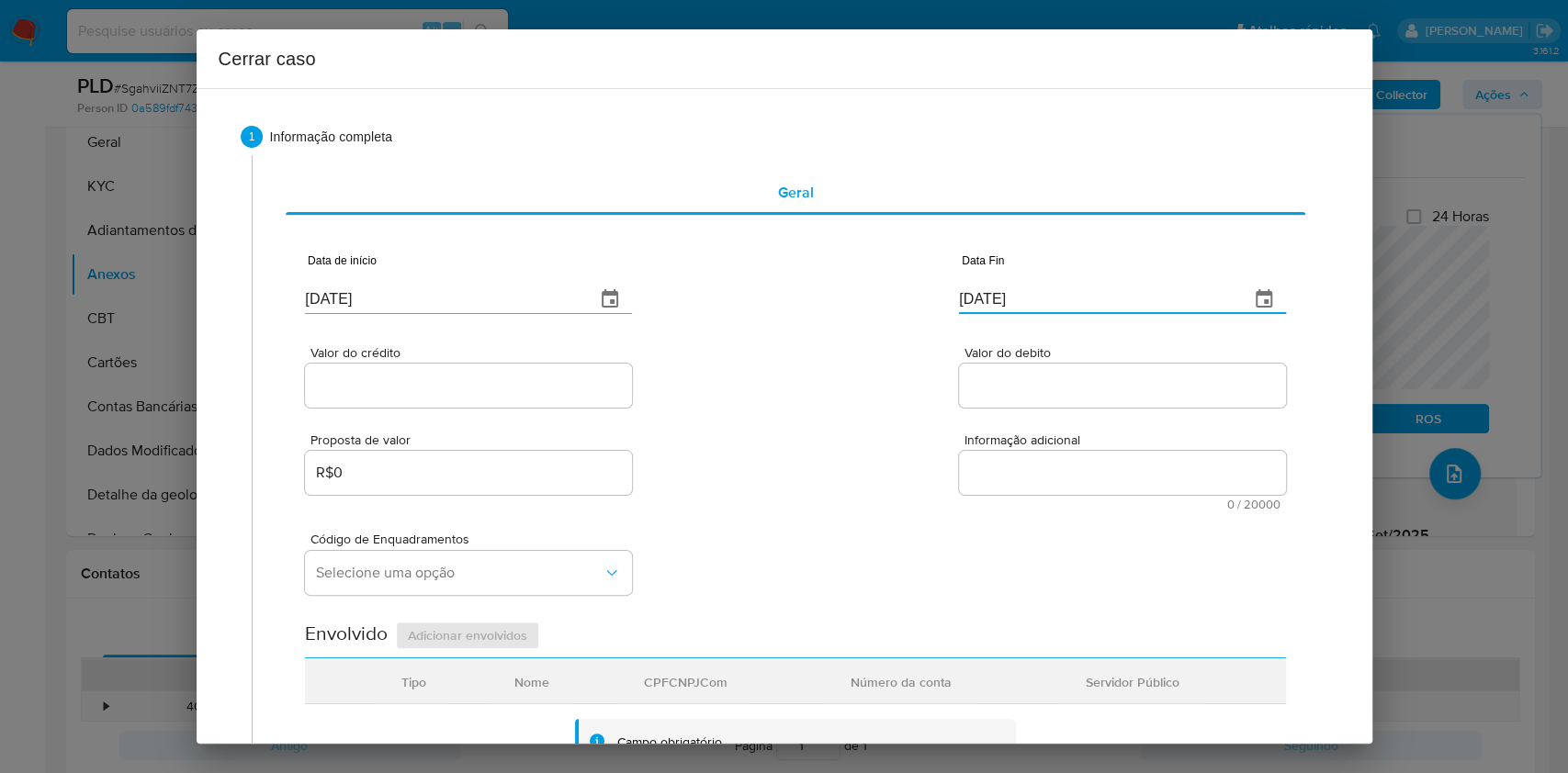
click at [526, 371] on div at bounding box center [468, 386] width 327 height 44
click at [529, 377] on input "Valor do crédito" at bounding box center [468, 386] width 327 height 23
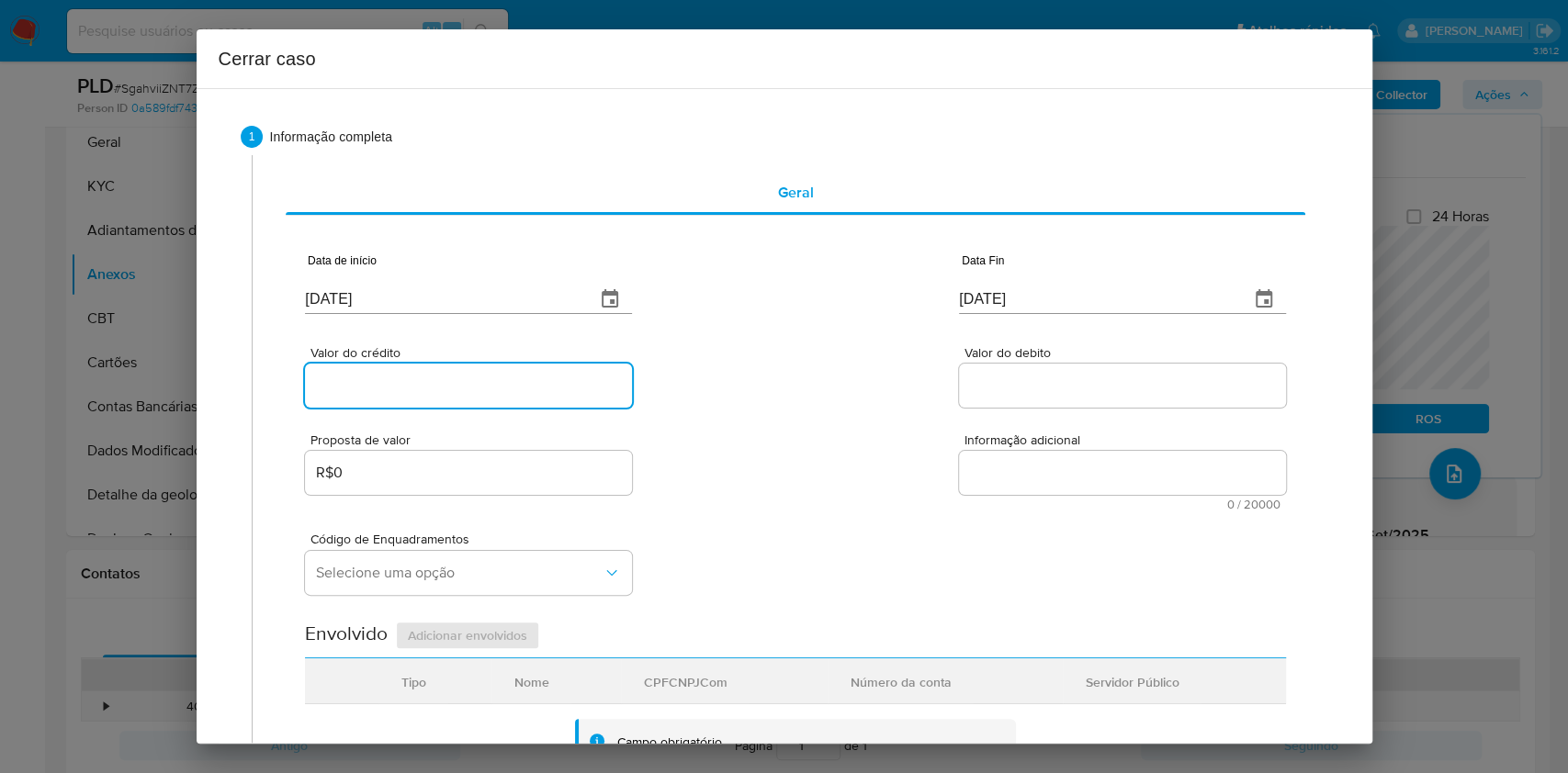
paste input "R$29.872"
type input "R$29.872"
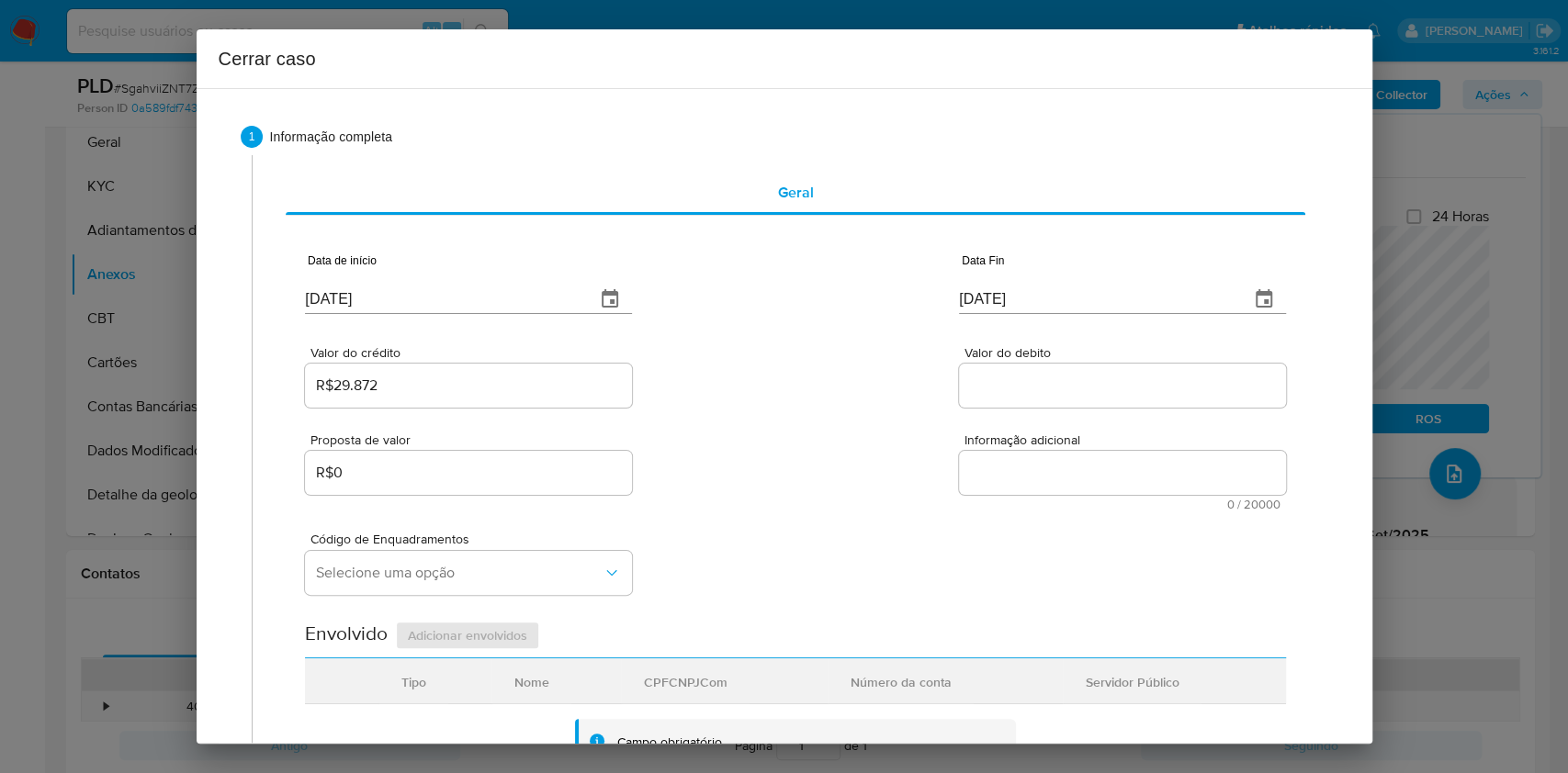
drag, startPoint x: 993, startPoint y: 406, endPoint x: 991, endPoint y: 397, distance: 9.2
click at [993, 404] on div at bounding box center [1122, 386] width 327 height 44
paste input "R$42.996"
click at [991, 397] on input "Valor do debito" at bounding box center [1122, 386] width 327 height 23
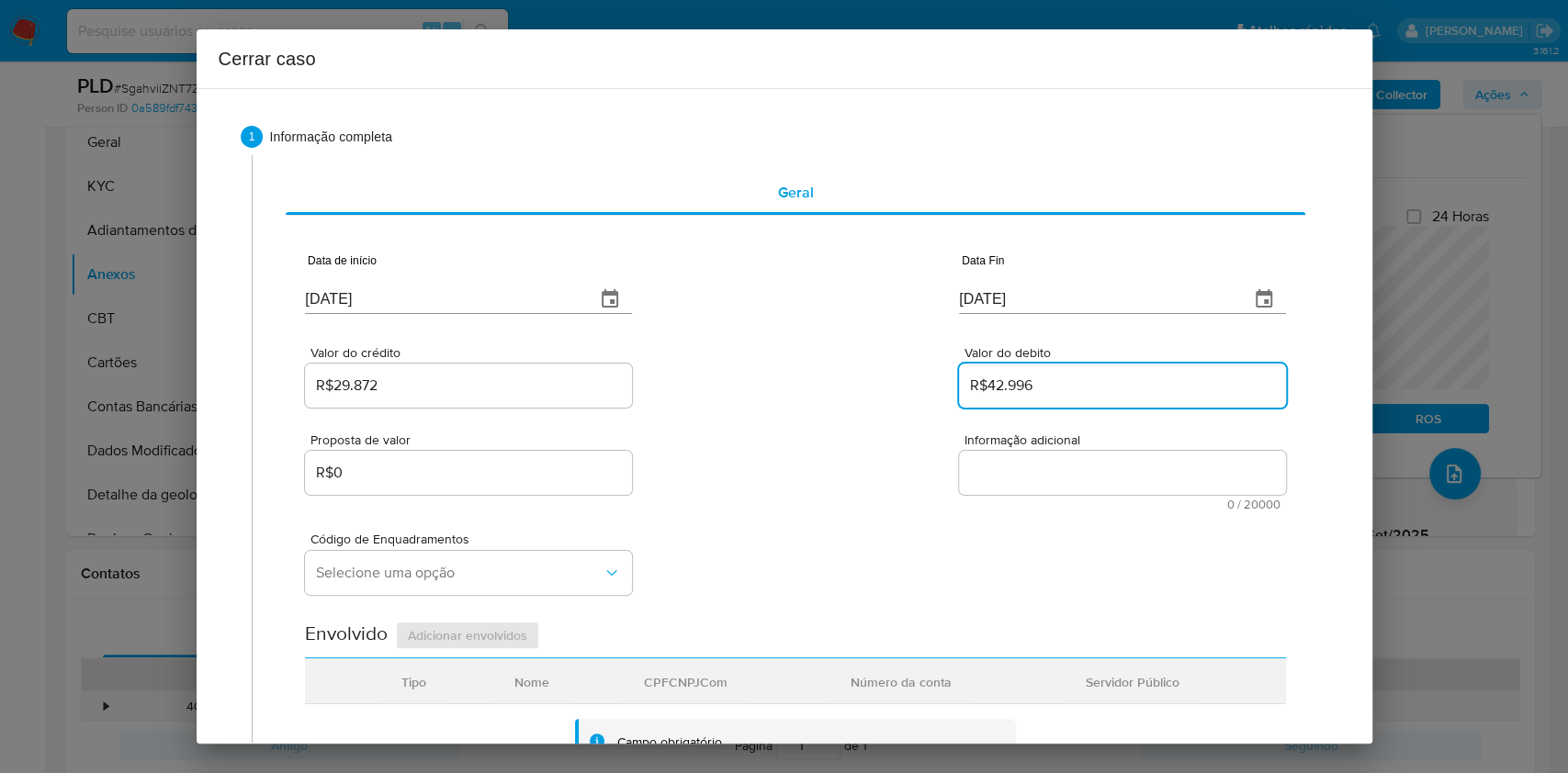
type input "R$42.996"
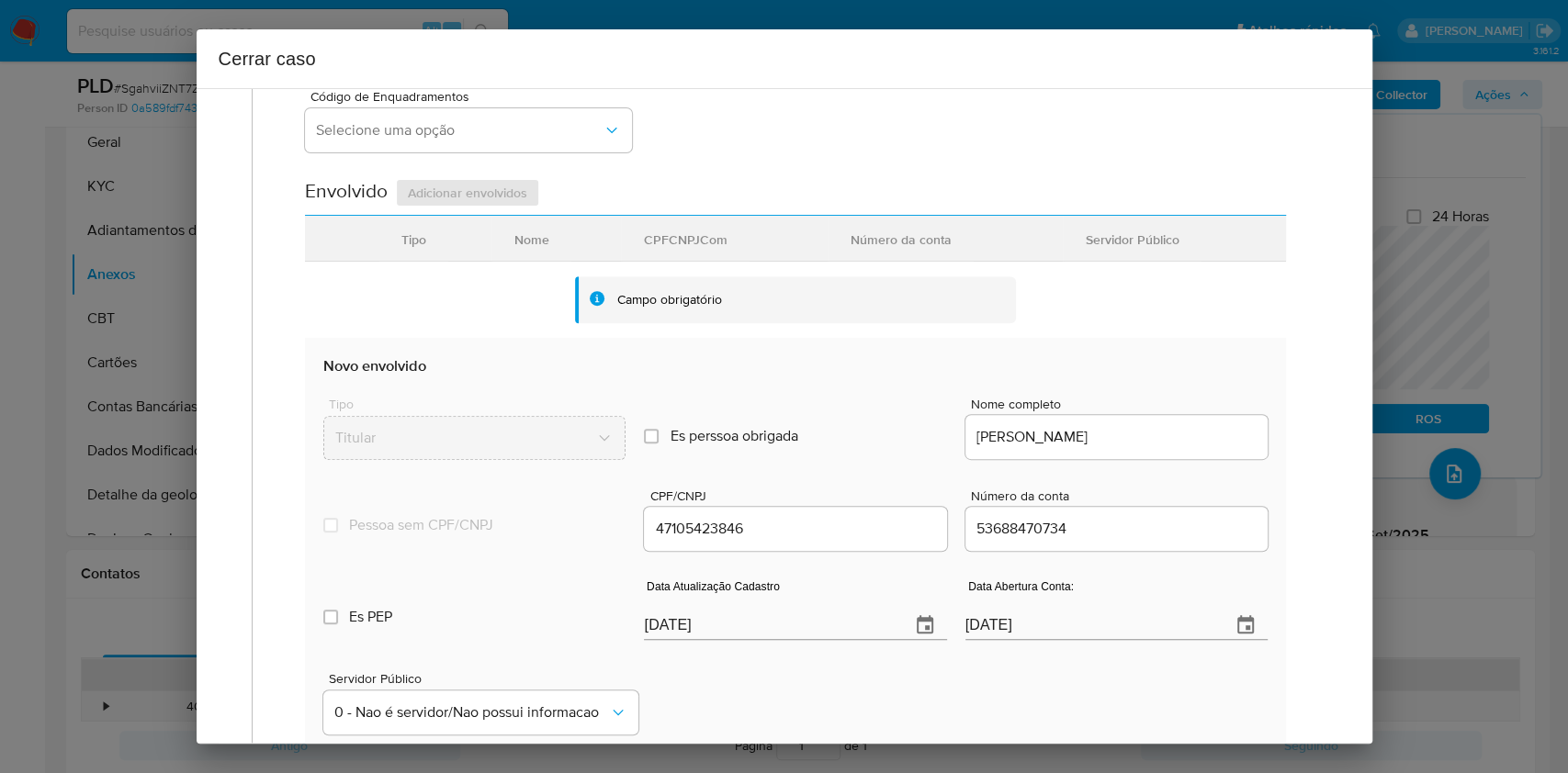
scroll to position [723, 0]
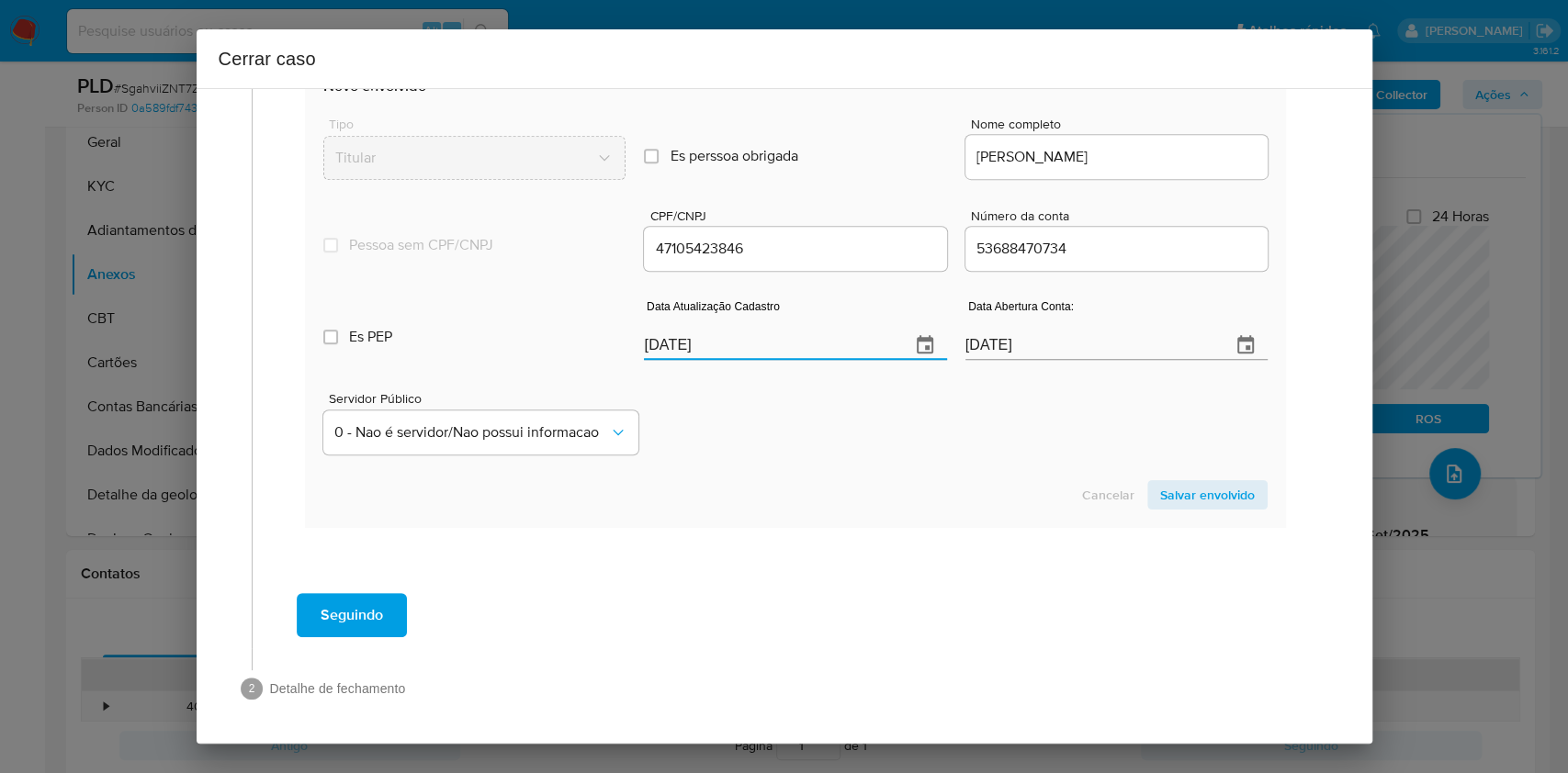
click at [788, 358] on input "[DATE]" at bounding box center [769, 345] width 251 height 29
paste input "18"
click at [788, 358] on input "[DATE]" at bounding box center [769, 345] width 251 height 29
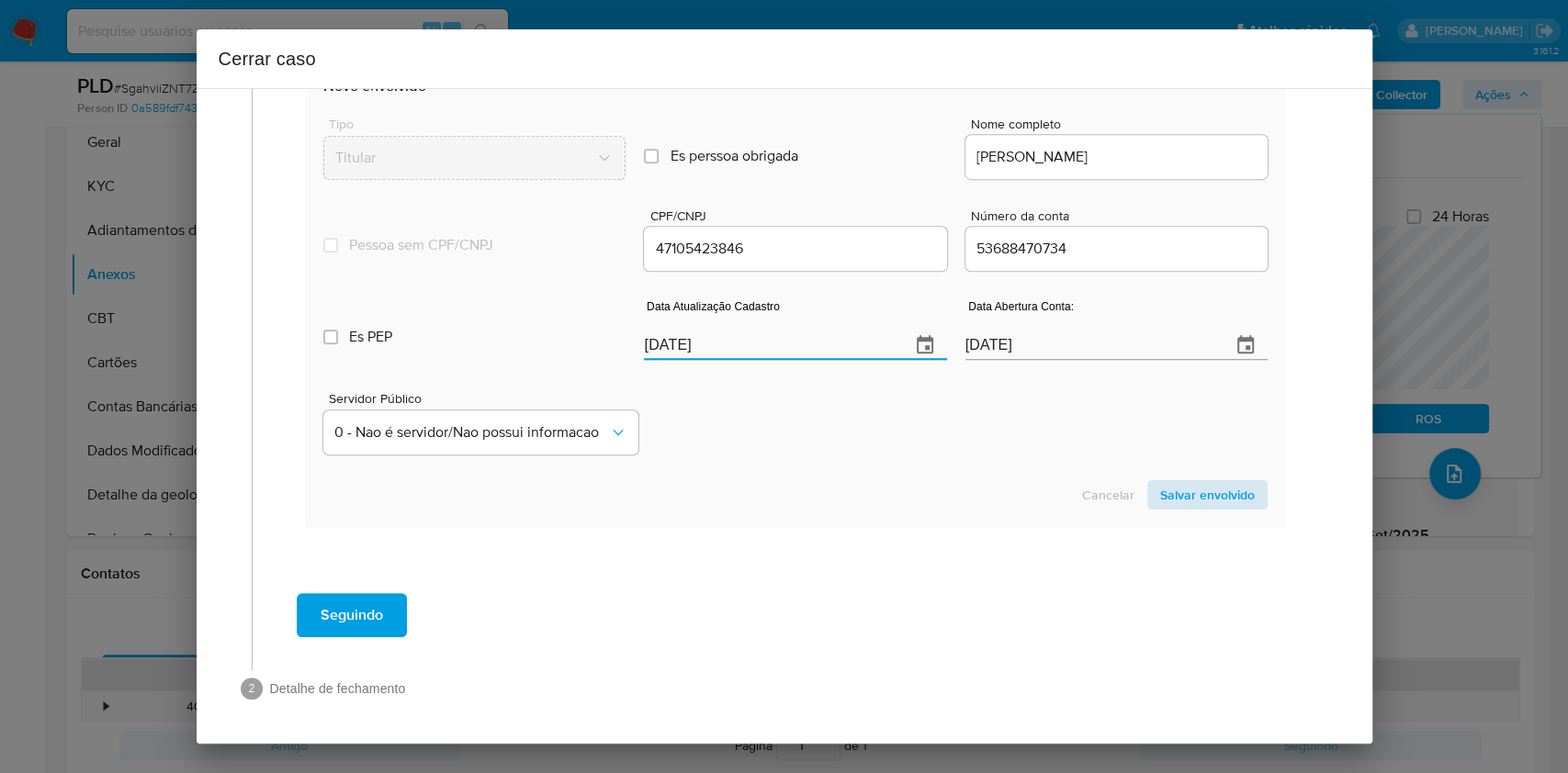
type input "18/09/2025"
click at [1210, 494] on span "Salvar envolvido" at bounding box center [1208, 494] width 95 height 25
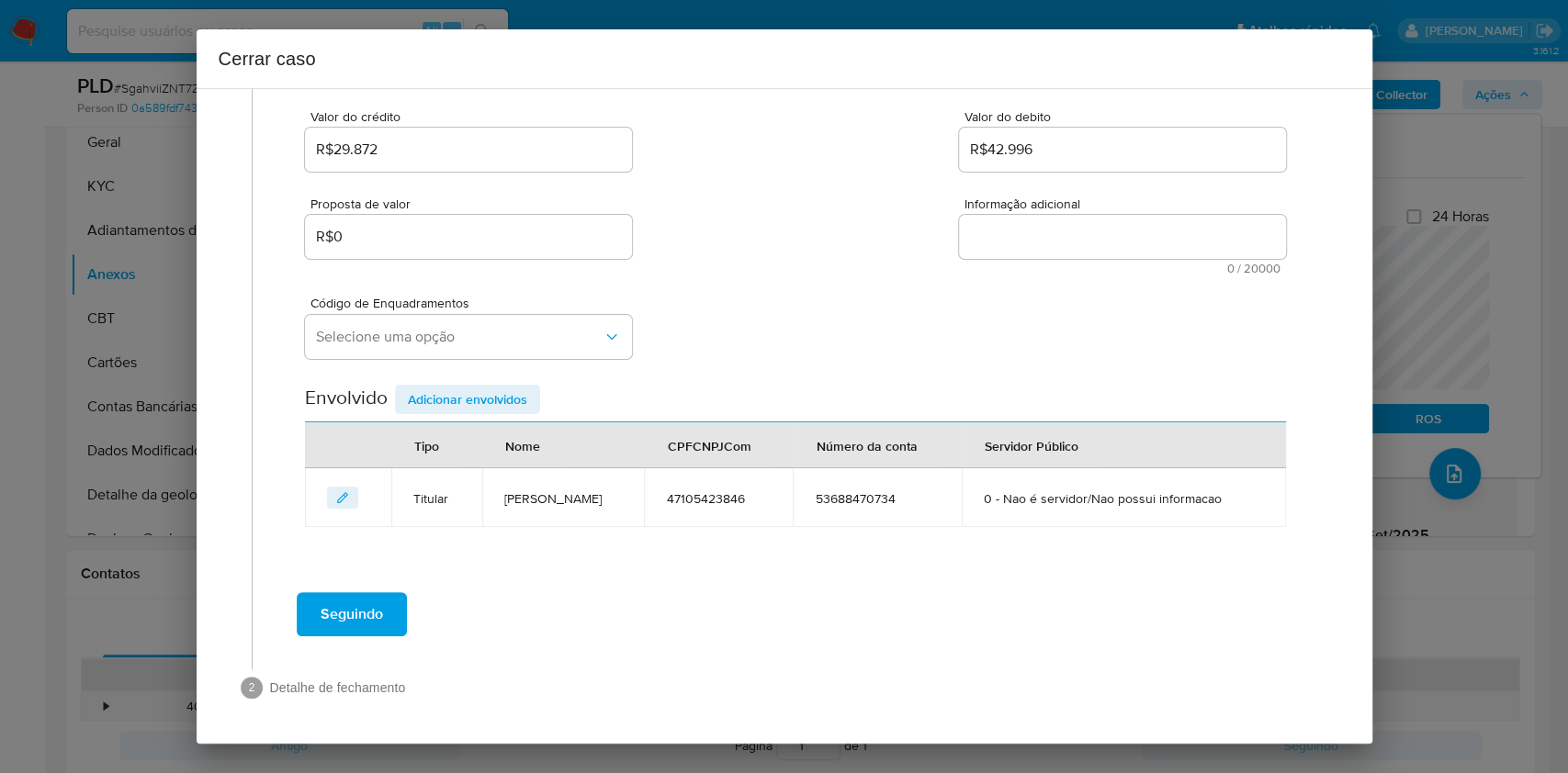
scroll to position [235, 0]
click at [987, 252] on textarea "Informação adicional" at bounding box center [1122, 237] width 327 height 44
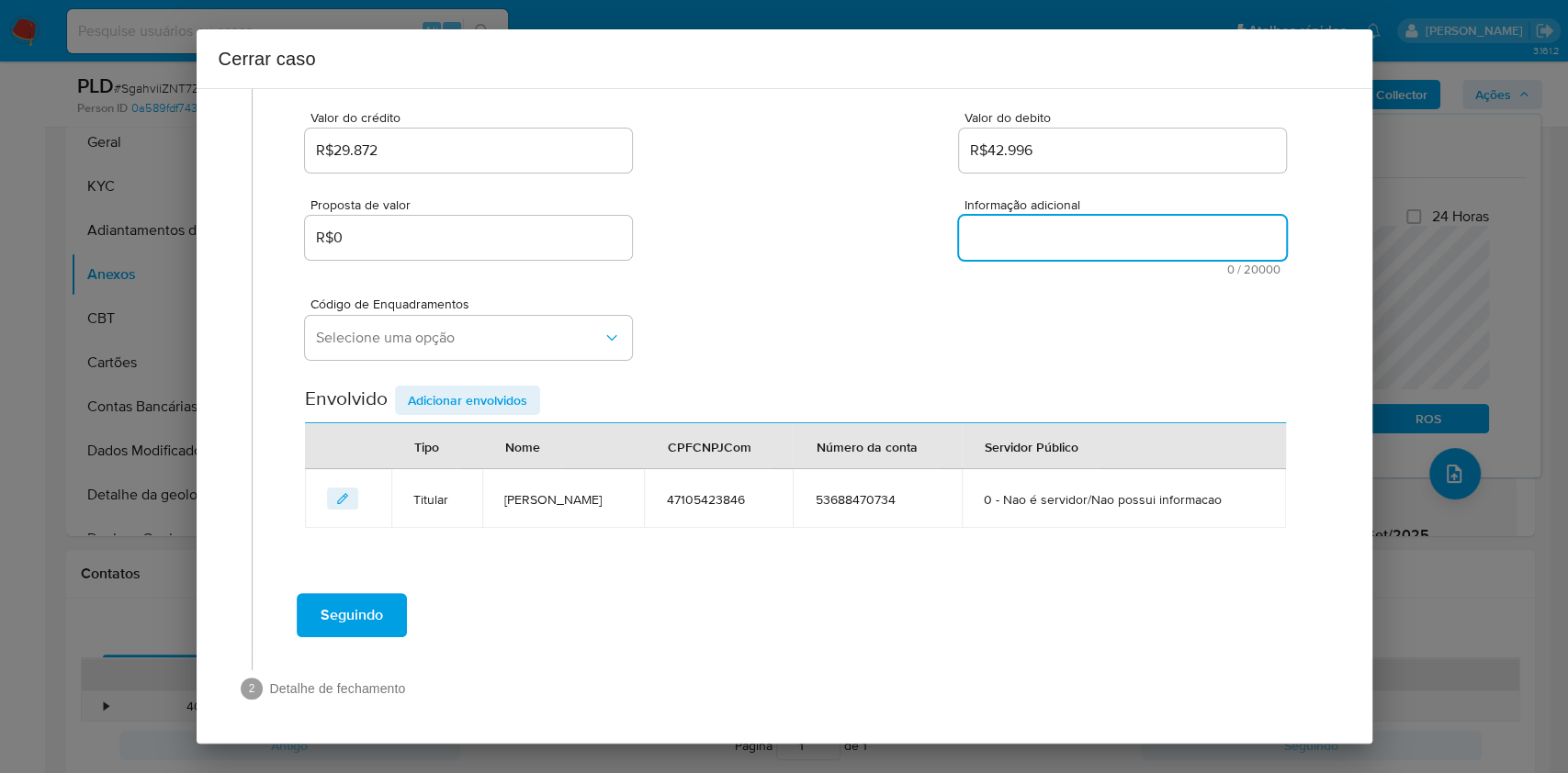
click at [987, 252] on textarea "Informação adicional" at bounding box center [1122, 237] width 327 height 44
paste textarea "Mateus Gomes Xavier, CPF 47105423846, 27 anos, residente no município de Santan…"
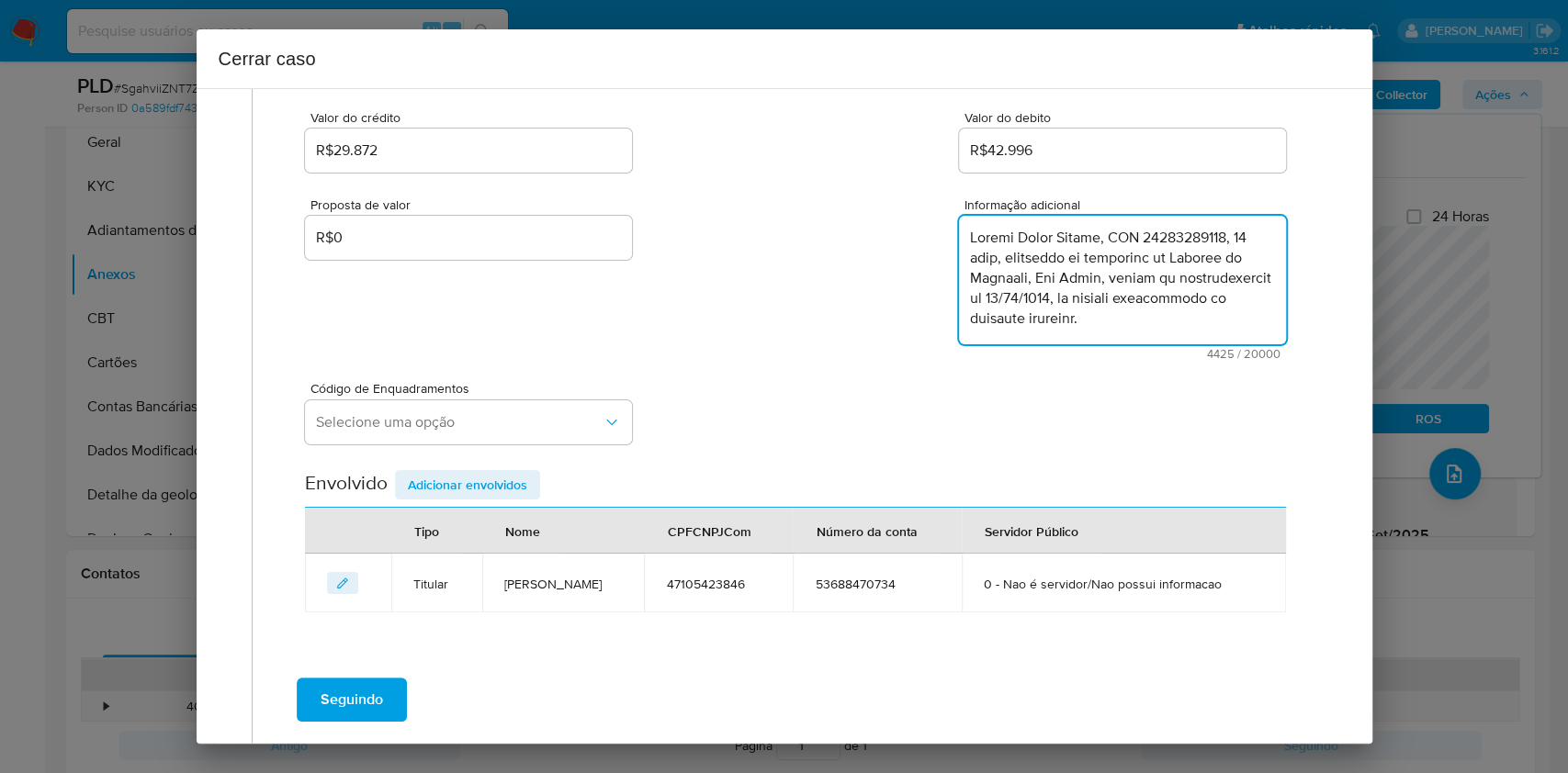
scroll to position [3176, 0]
type textarea "Mateus Gomes Xavier, CPF 47105423846, 27 anos, residente no município de Santan…"
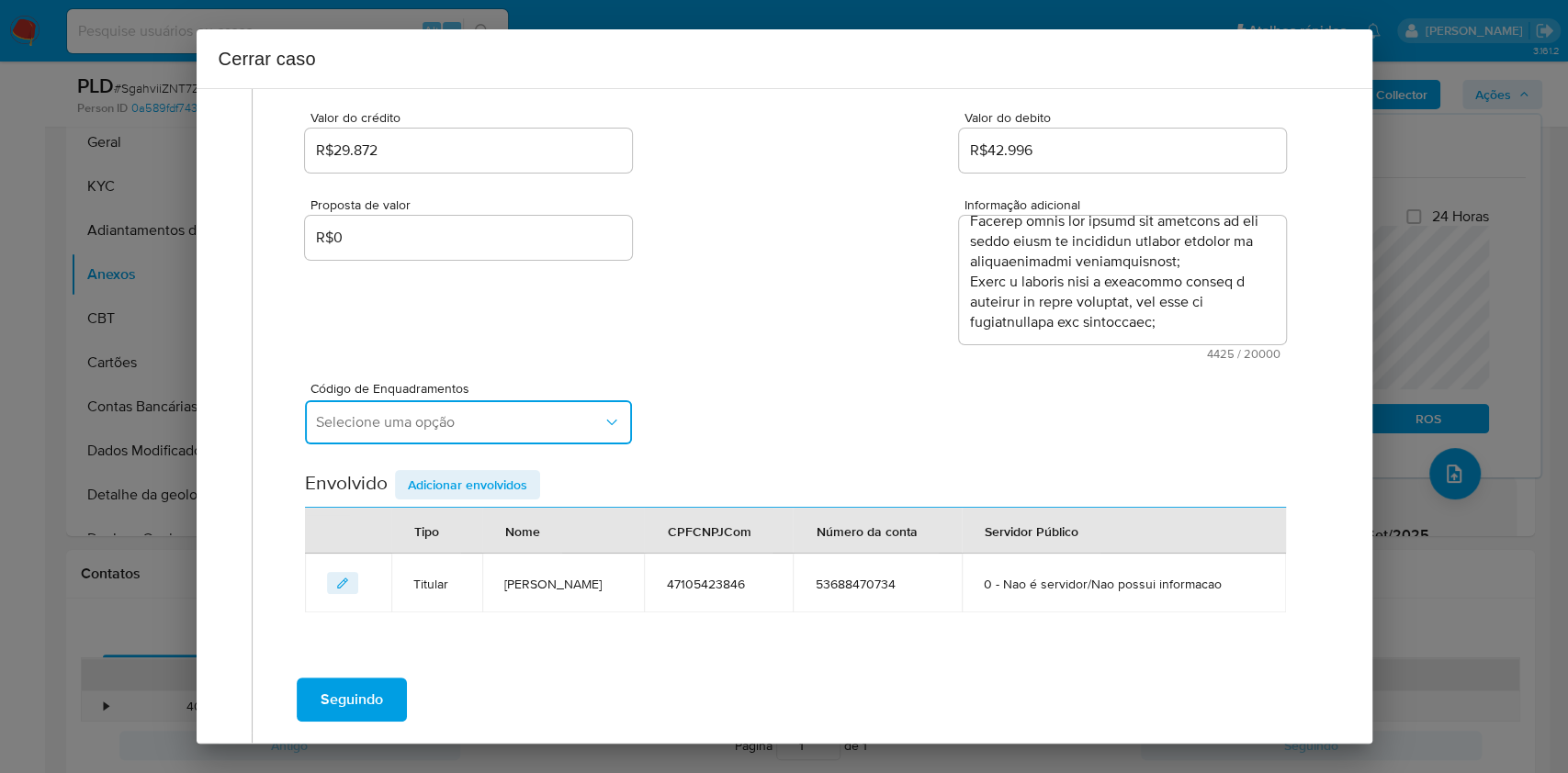
click at [558, 402] on button "Selecione uma opção" at bounding box center [468, 422] width 327 height 44
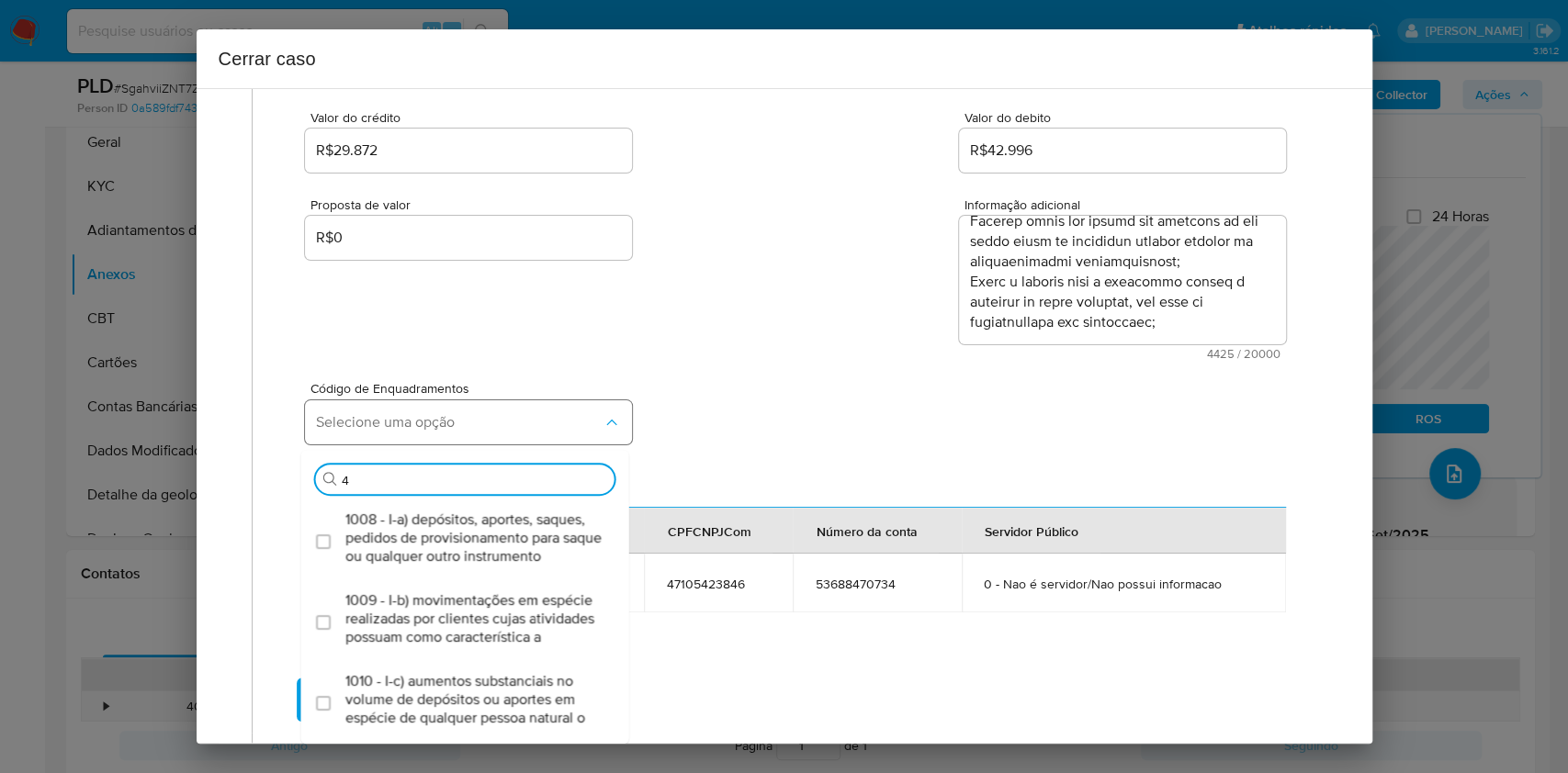
type input "45"
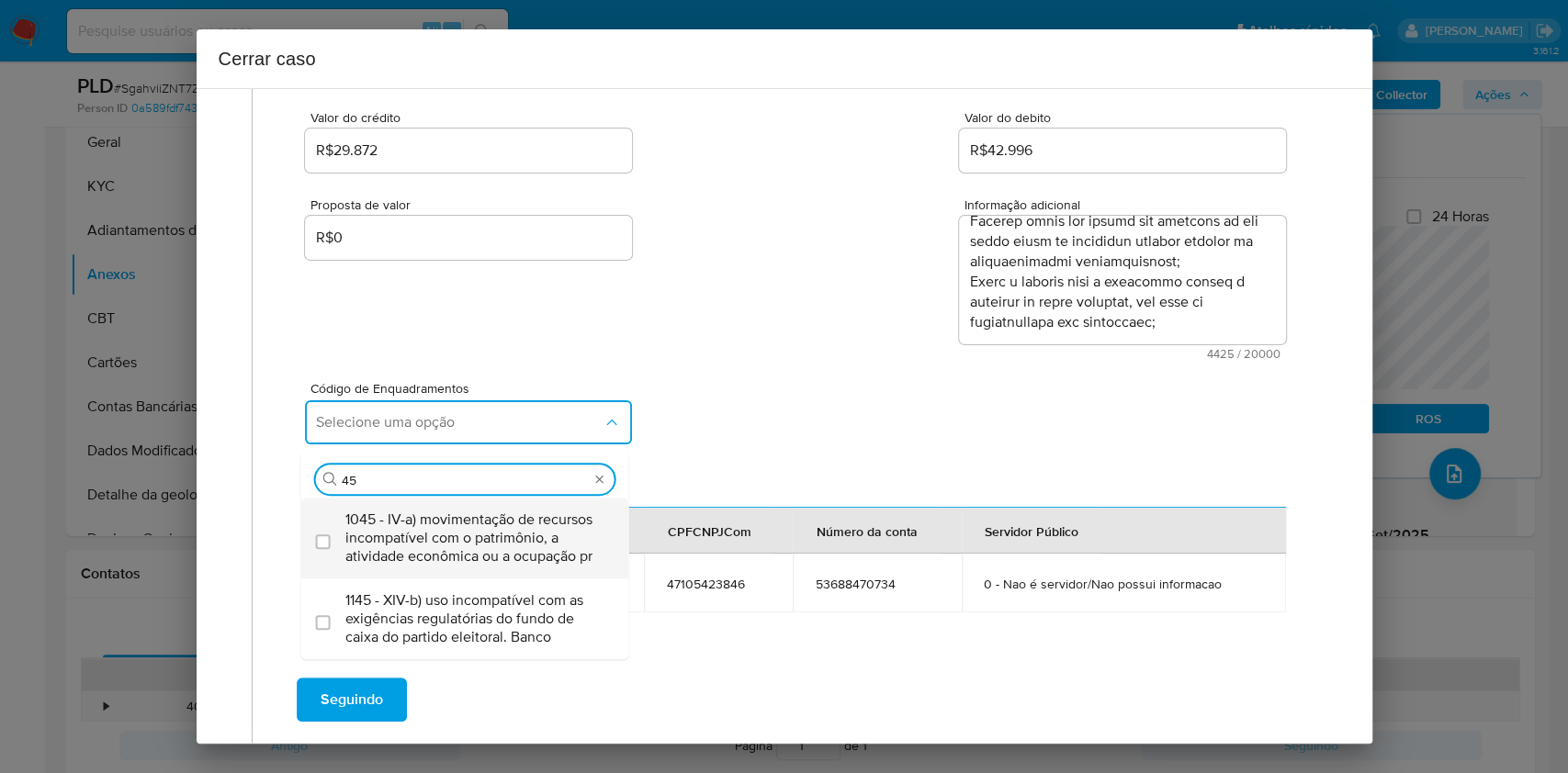
click at [463, 510] on span "1045 - IV-a) movimentação de recursos incompatível com o patrimônio, a atividad…" at bounding box center [474, 538] width 258 height 55
checkbox input "true"
type input "45"
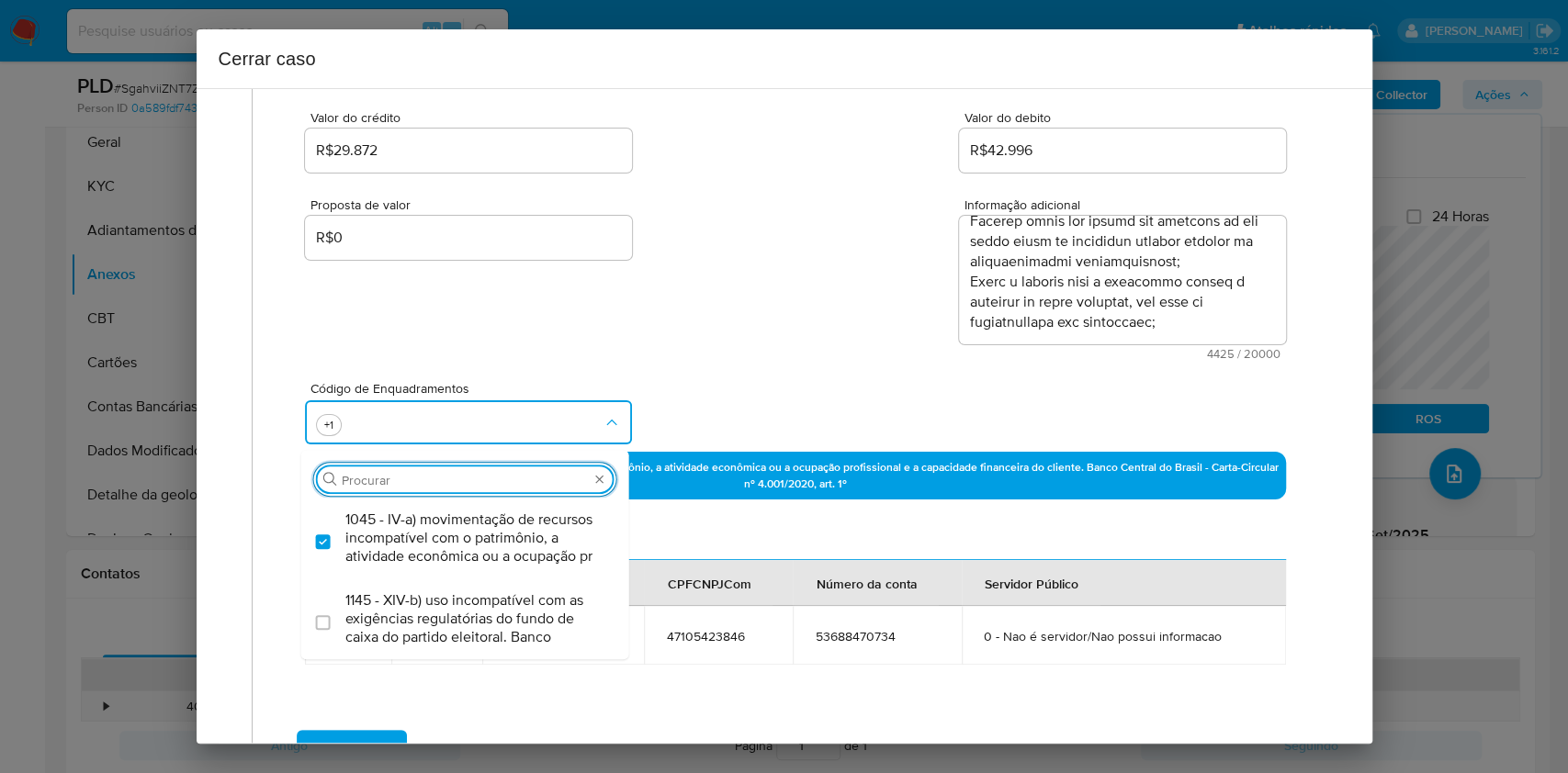
drag, startPoint x: 684, startPoint y: 553, endPoint x: 510, endPoint y: 493, distance: 184.1
click at [684, 552] on div "Envolvido Adicionar envolvidos" at bounding box center [795, 541] width 981 height 38
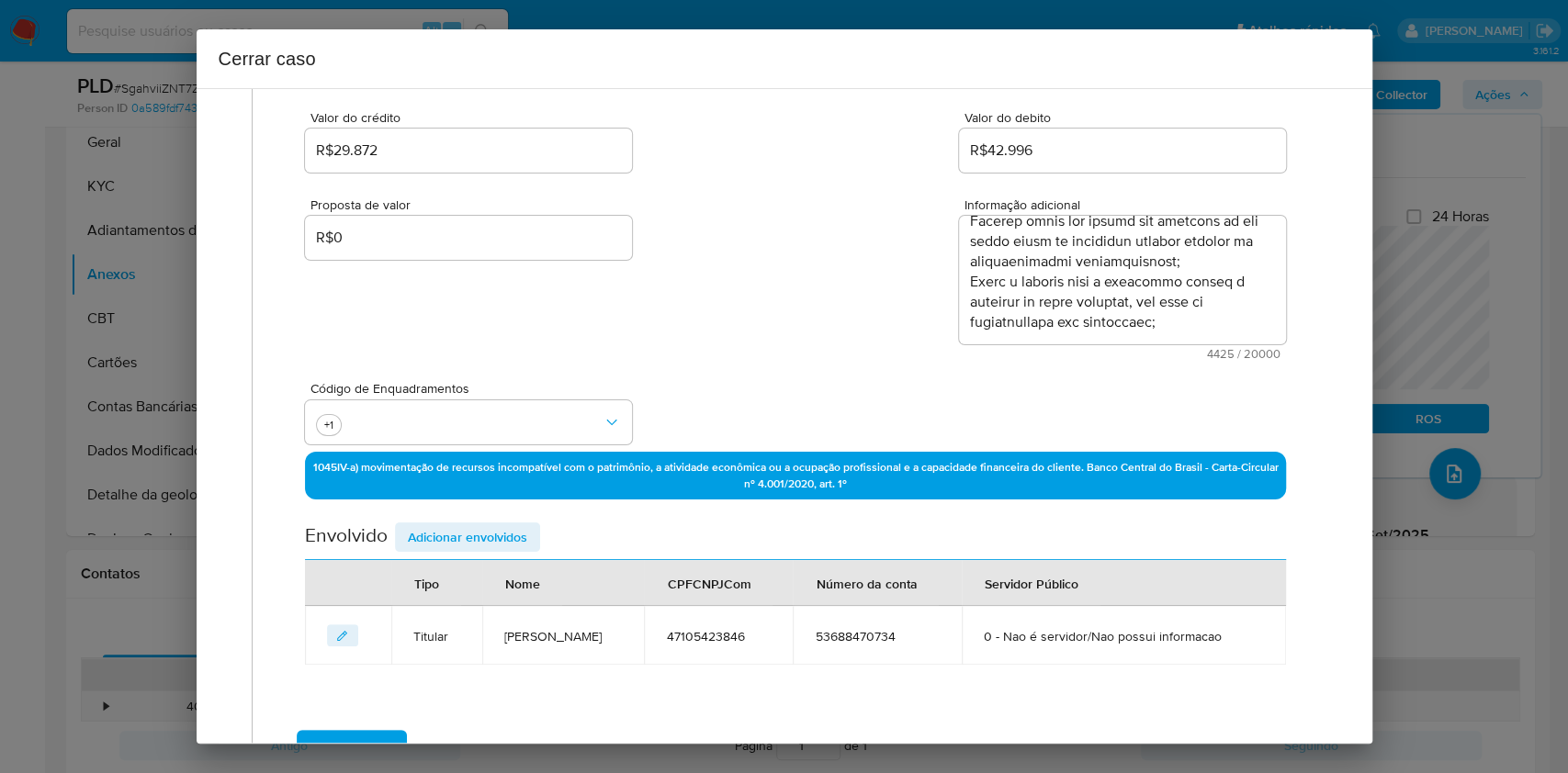
click at [473, 532] on span "Adicionar envolvidos" at bounding box center [467, 537] width 119 height 25
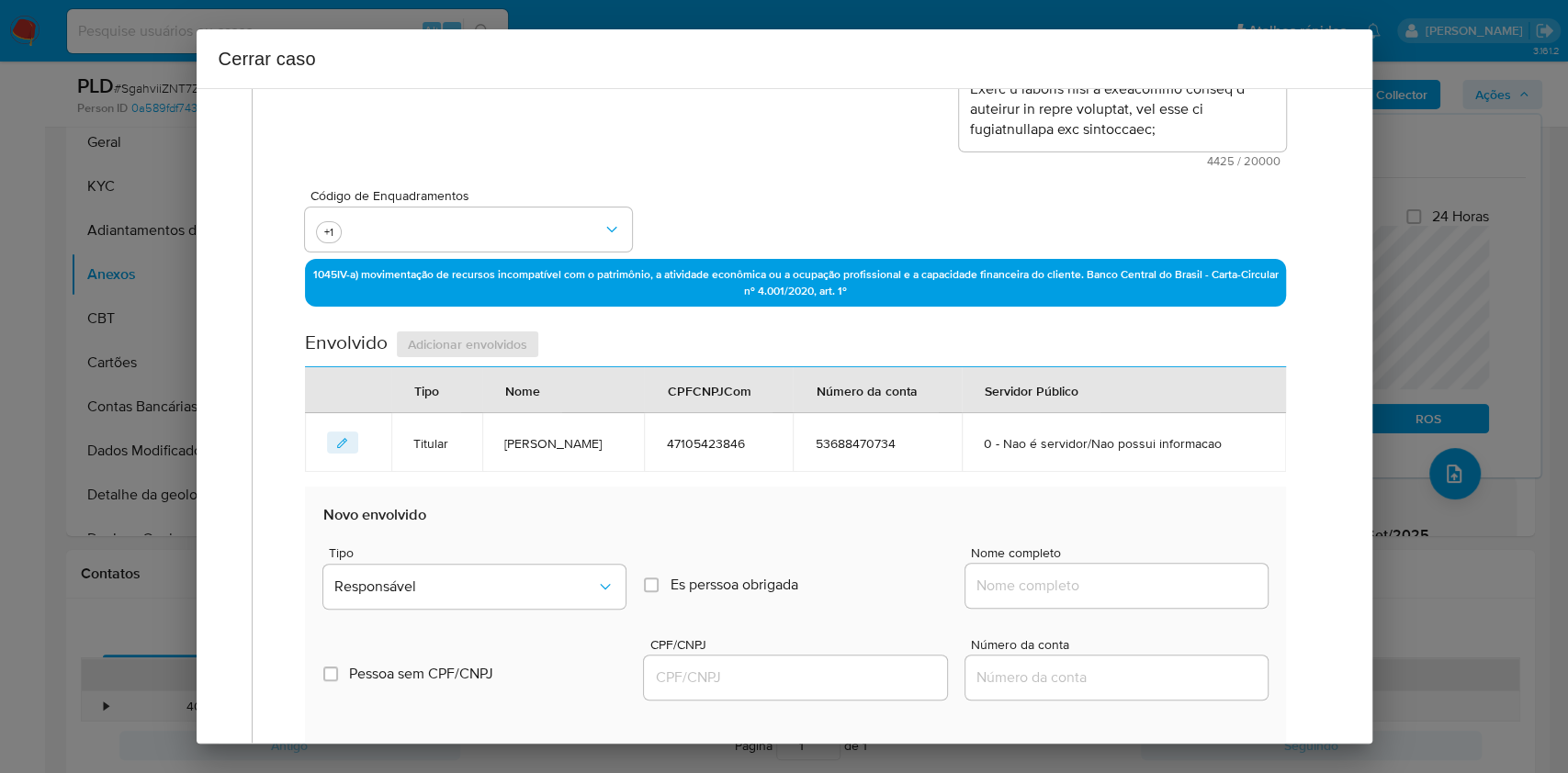
scroll to position [480, 0]
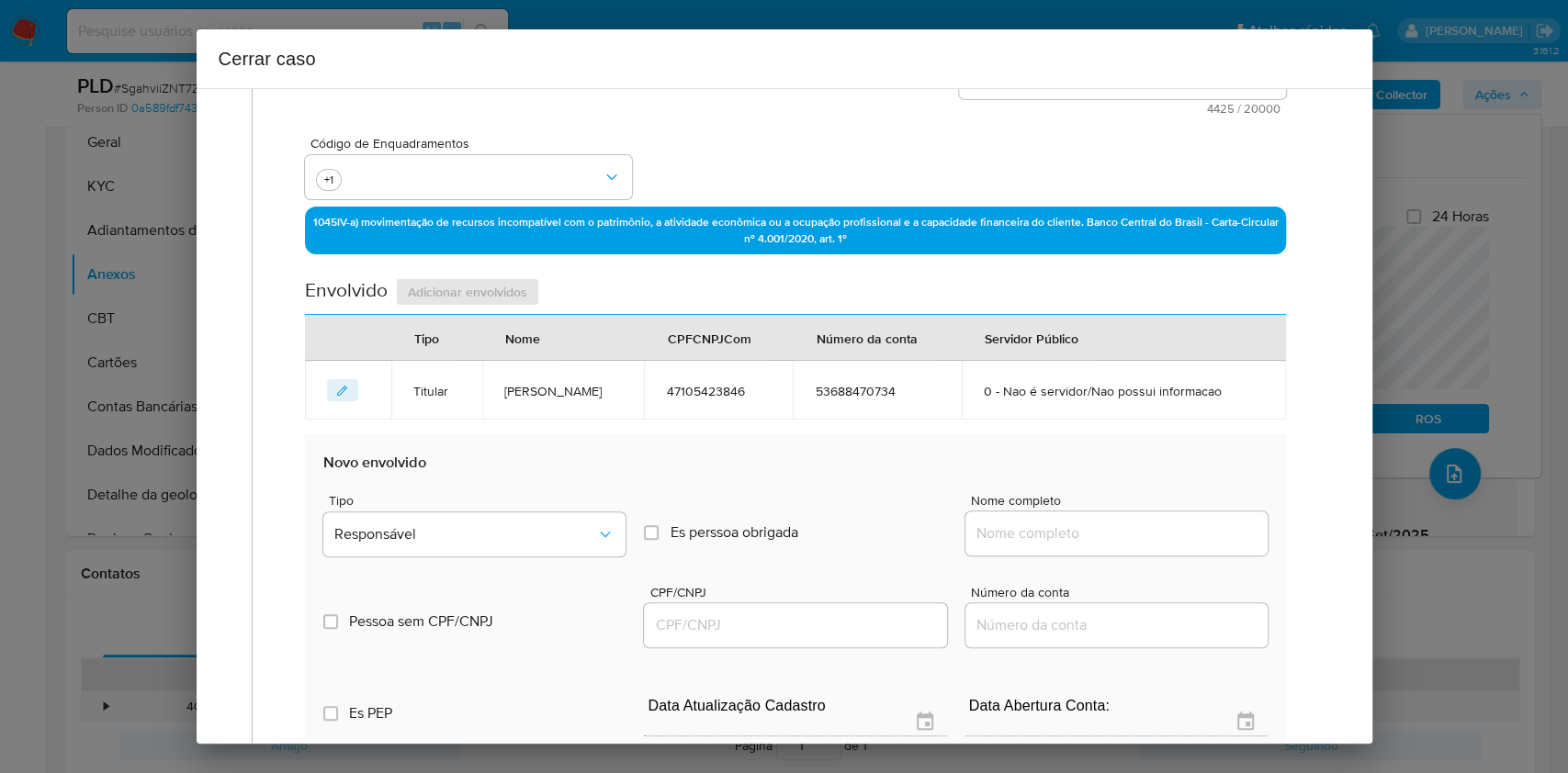
click at [1102, 540] on input "Nome completo" at bounding box center [1117, 533] width 302 height 23
paste input "Mayki Medical Ltda, 02649090000171"
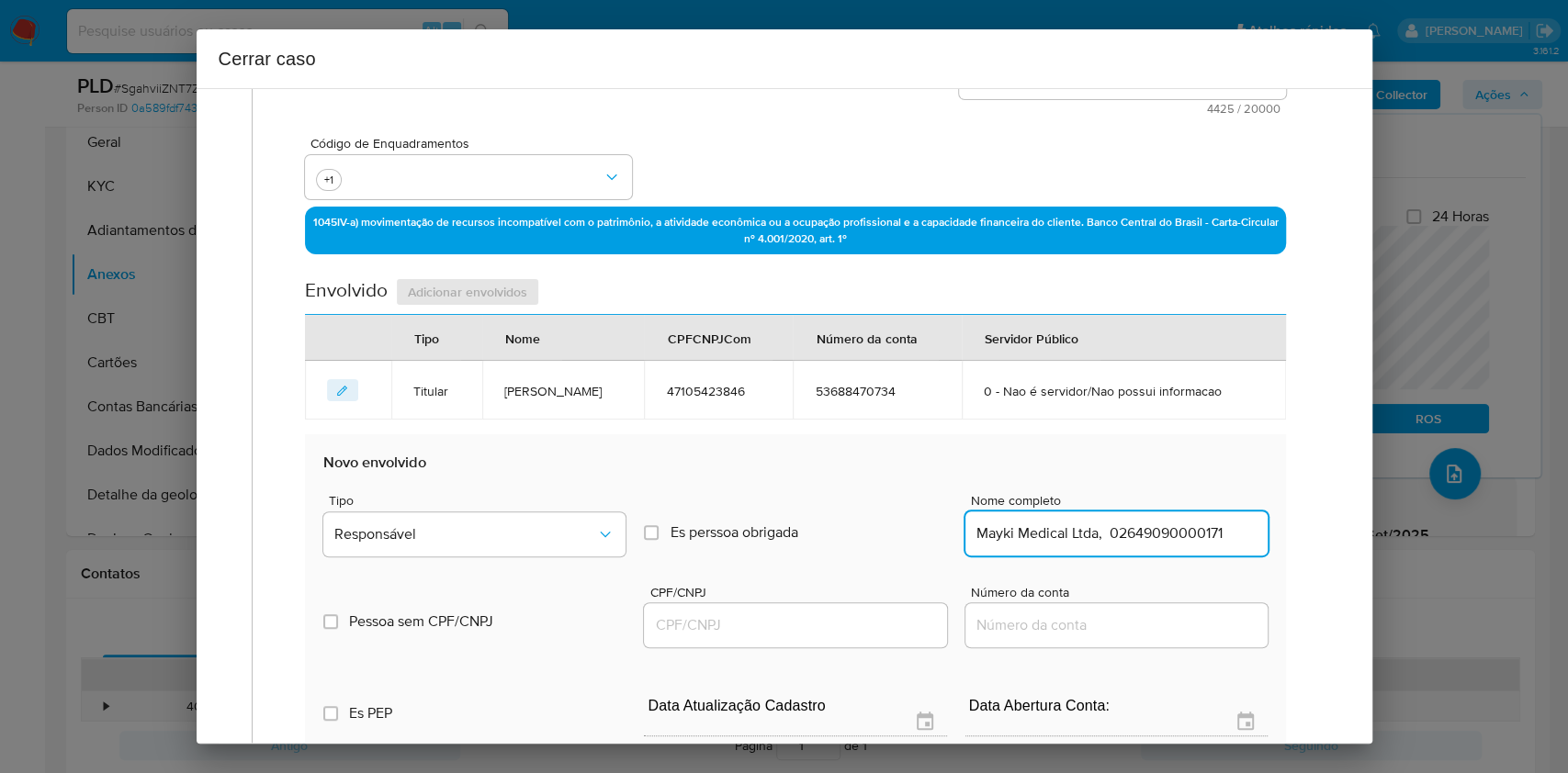
click at [1183, 567] on div "Pessoa sem CPF/CNPJ Is CPFCNPJ CPF/CNPJ Número da conta" at bounding box center [796, 607] width 944 height 87
click at [1178, 534] on input "Mayki Medical Ltda, 02649090000171" at bounding box center [1117, 533] width 302 height 23
type input "Mayki Medical Ltda,"
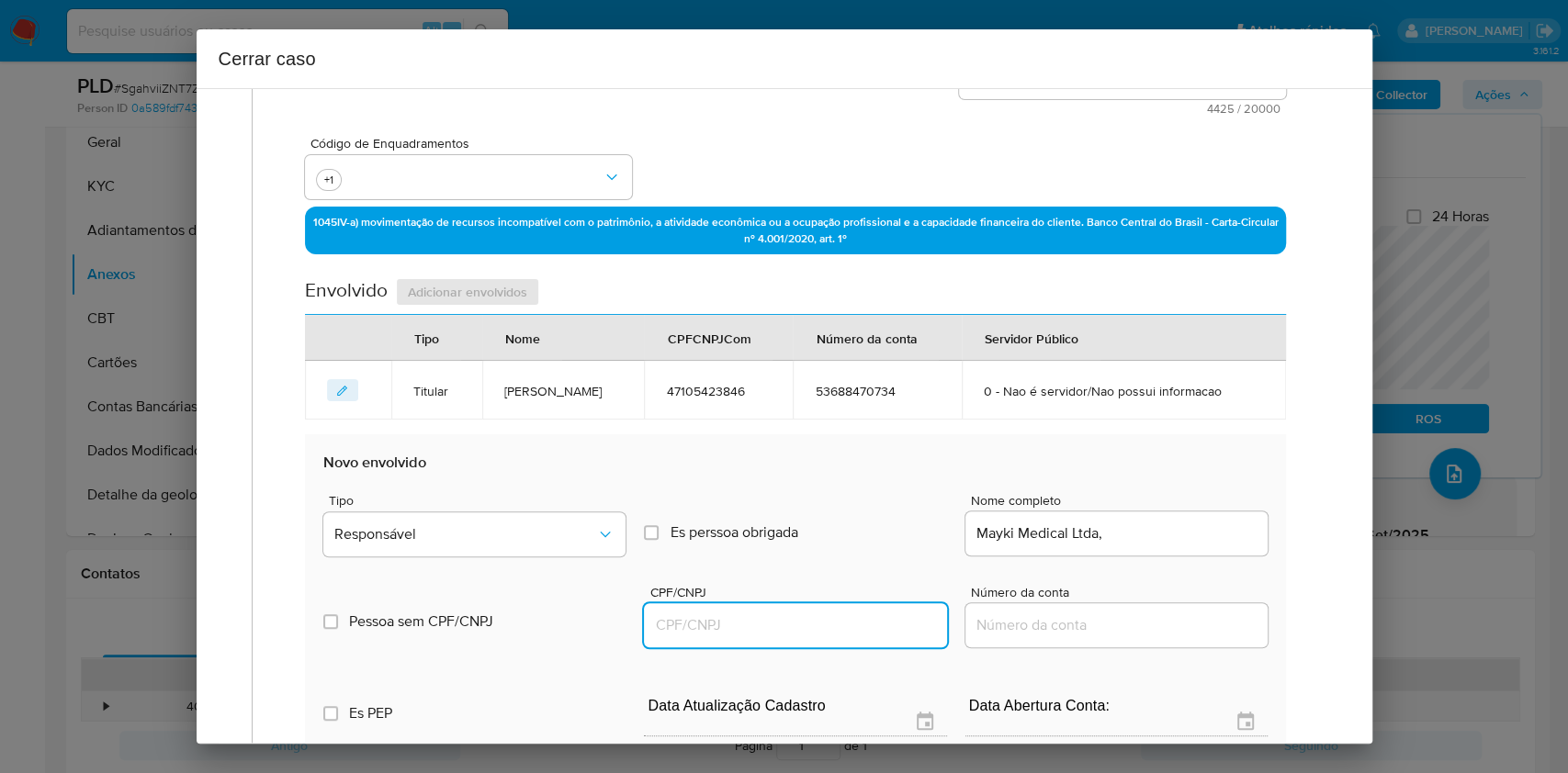
click at [838, 626] on input "CPF/CNPJ" at bounding box center [795, 625] width 302 height 23
paste input "02649090000171"
click at [570, 482] on div "Tipo Responsável Es perssoa obrigada Is PObrigada Nome completo Mayki Medical L…" at bounding box center [796, 518] width 944 height 92
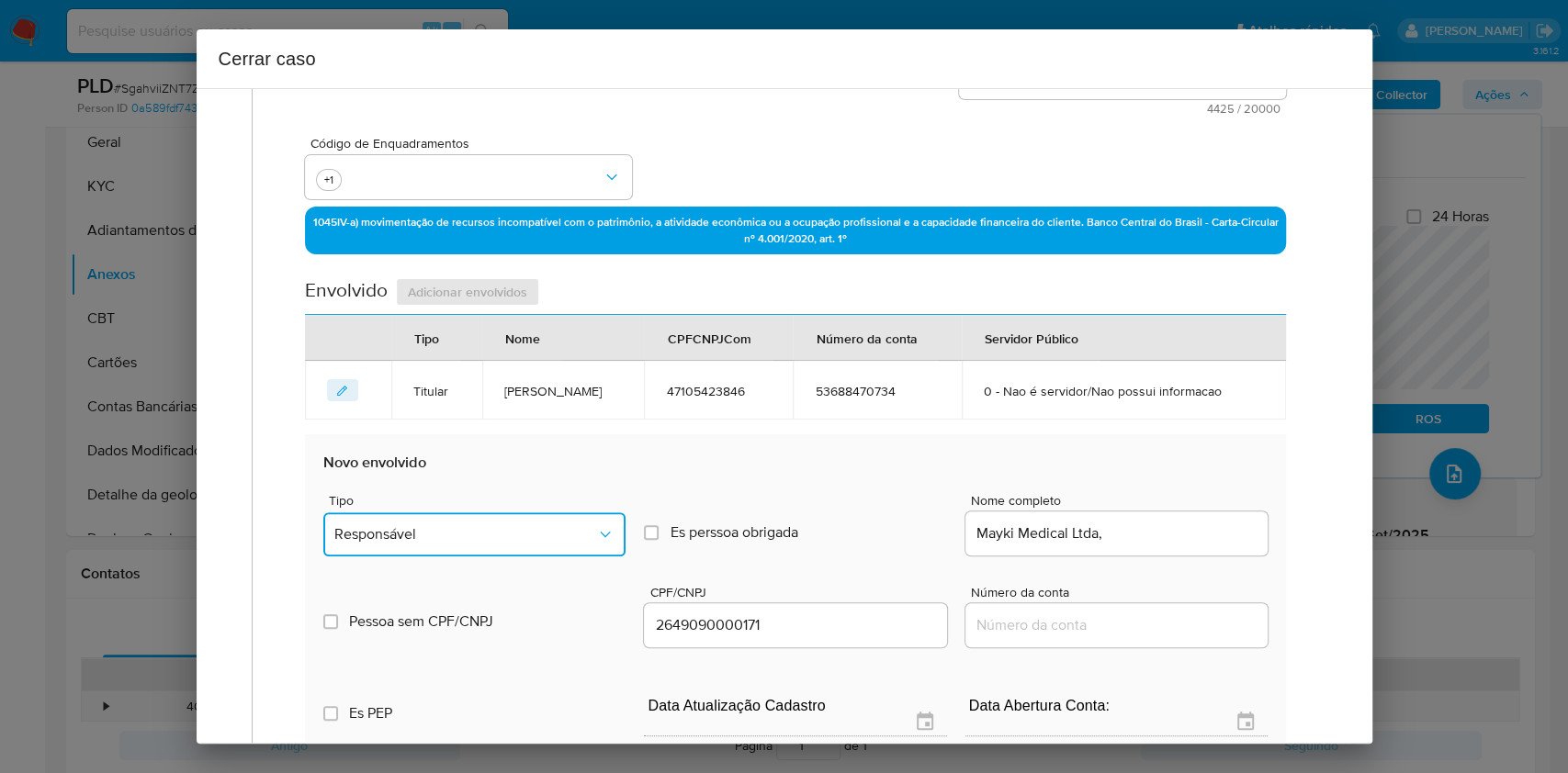
click at [552, 529] on span "Responsável" at bounding box center [464, 535] width 262 height 19
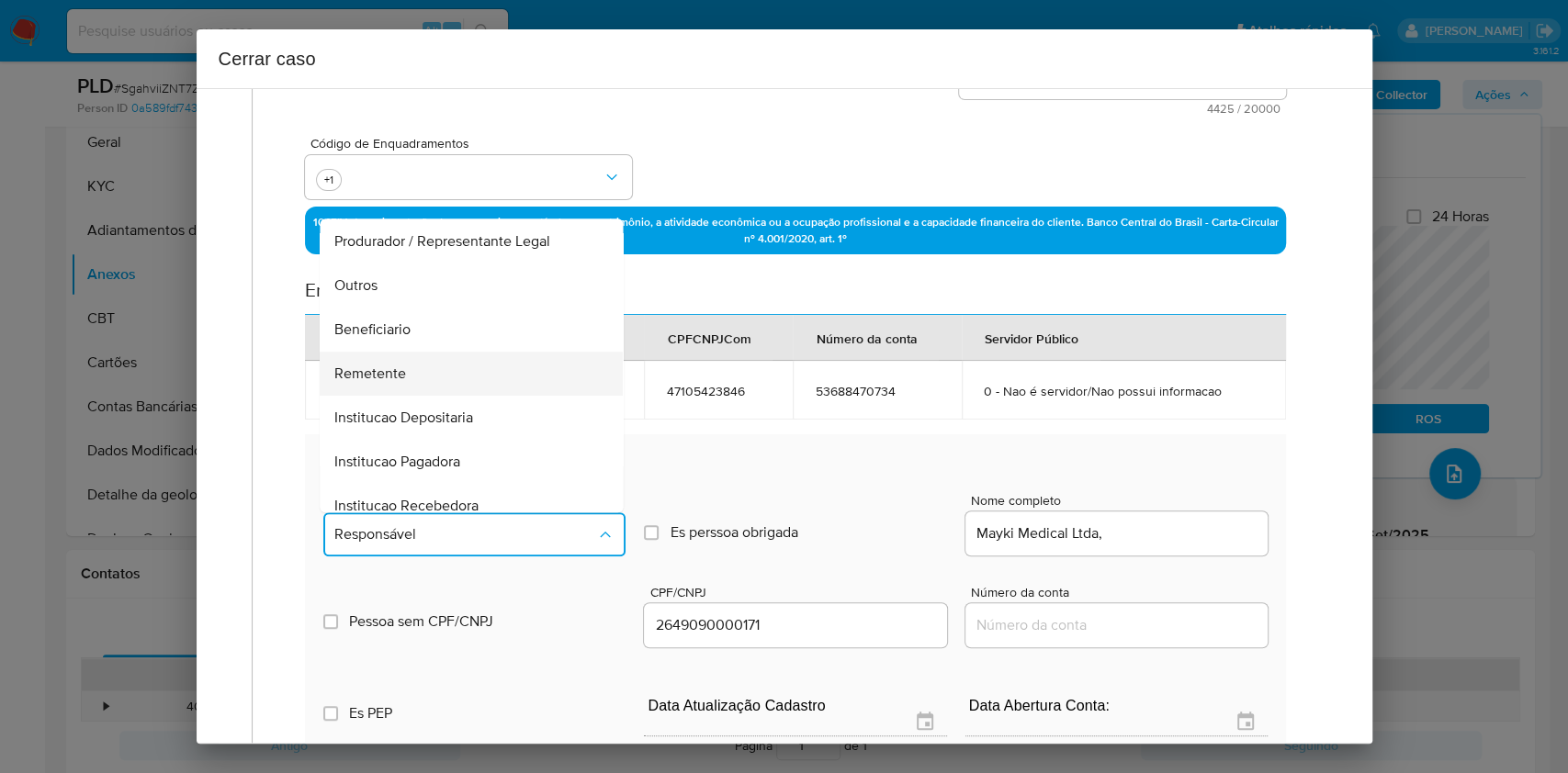
scroll to position [235, 0]
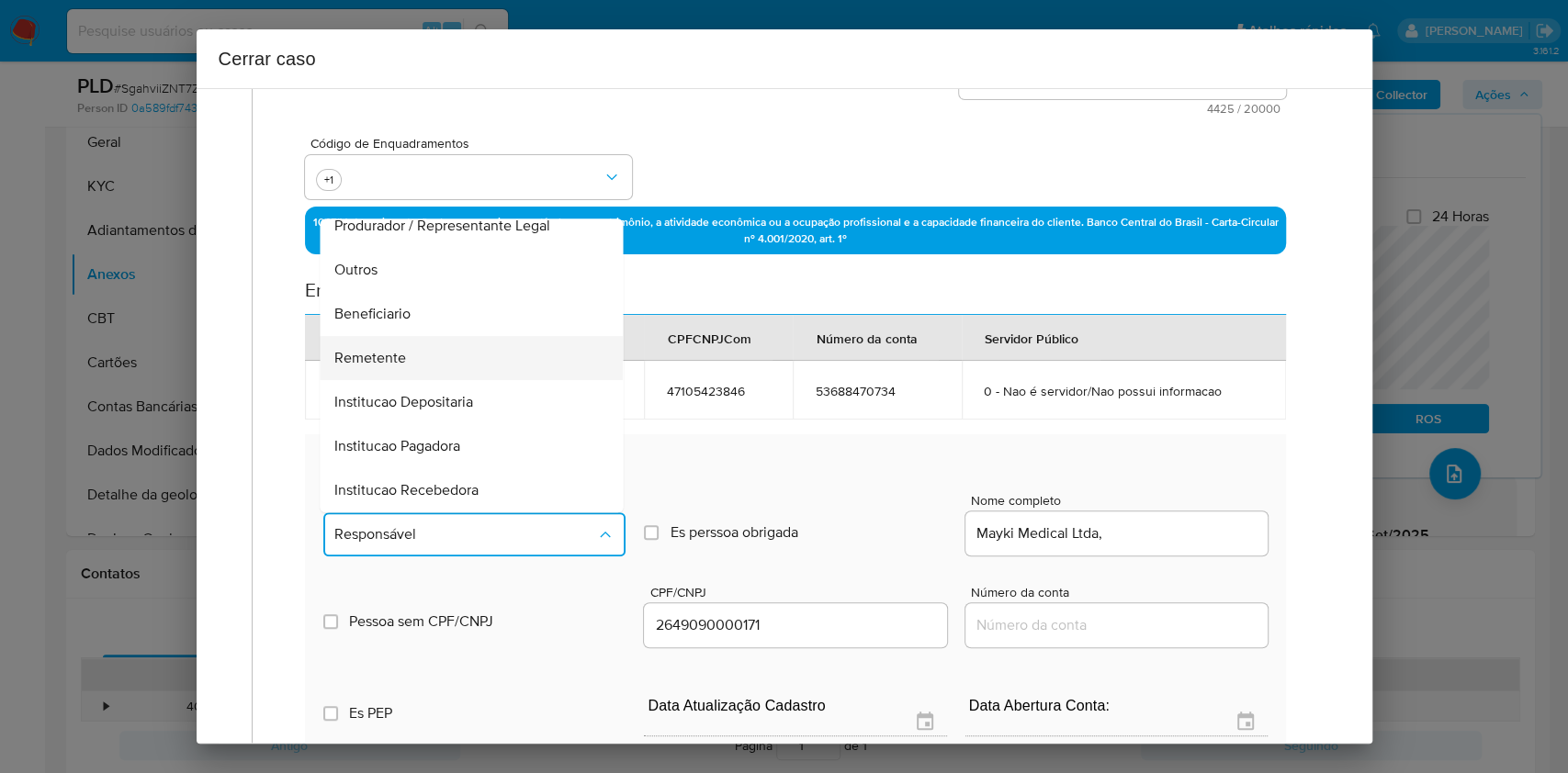
click at [434, 352] on div "Remetente" at bounding box center [466, 357] width 263 height 44
type input "02649090000171"
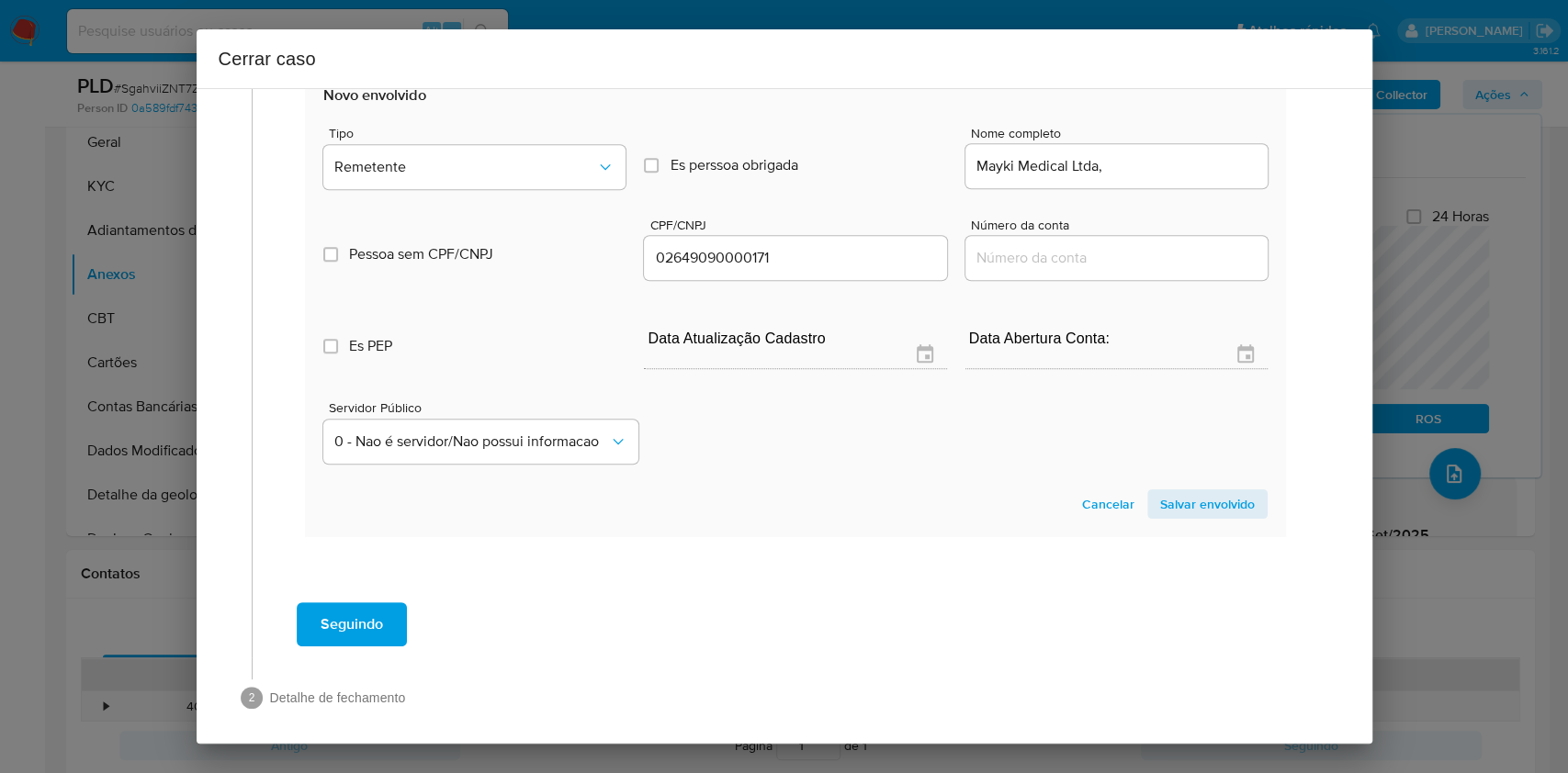
click at [1161, 511] on span "Salvar envolvido" at bounding box center [1208, 504] width 95 height 25
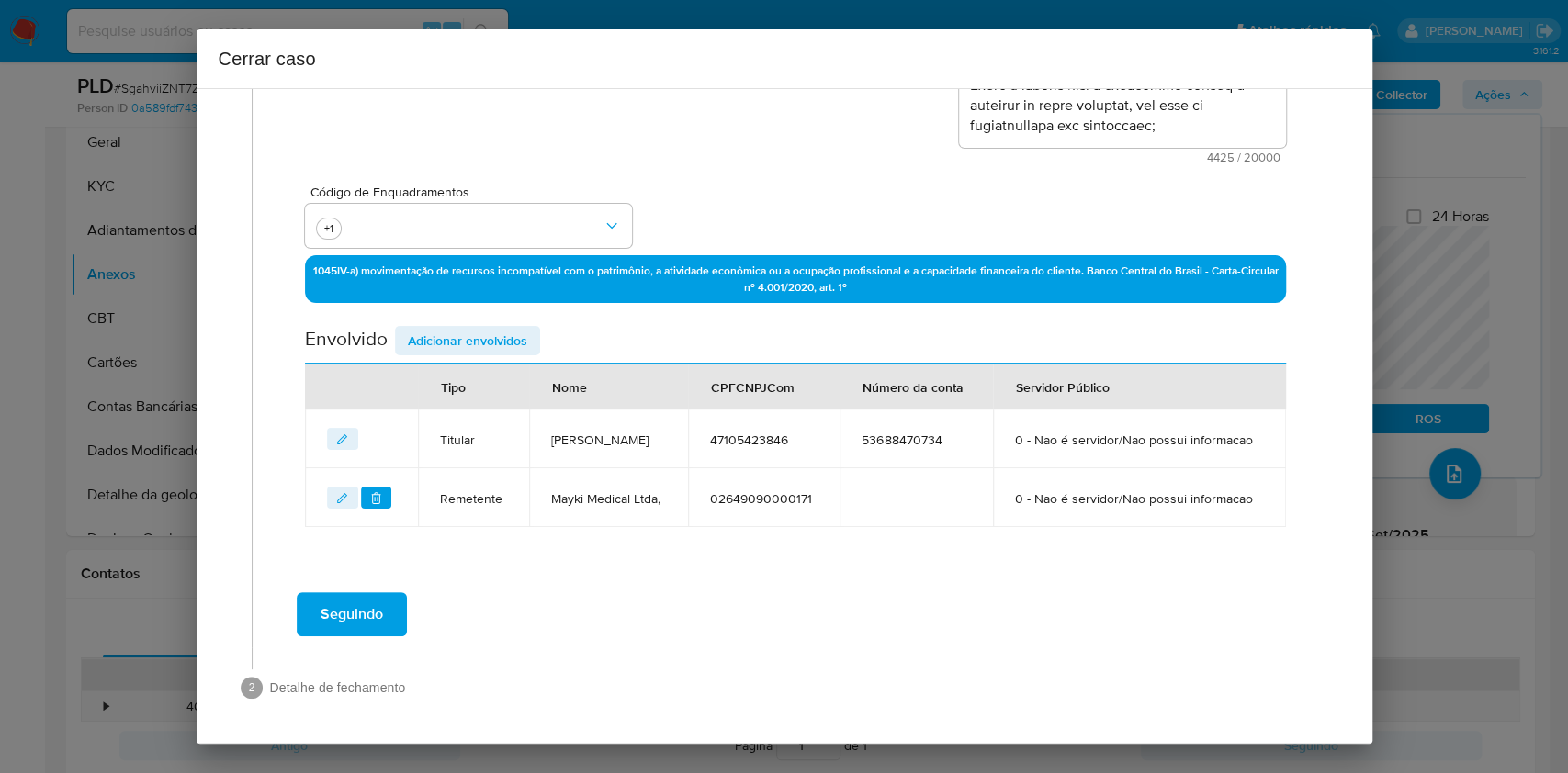
click at [499, 328] on span "Adicionar envolvidos" at bounding box center [467, 341] width 119 height 25
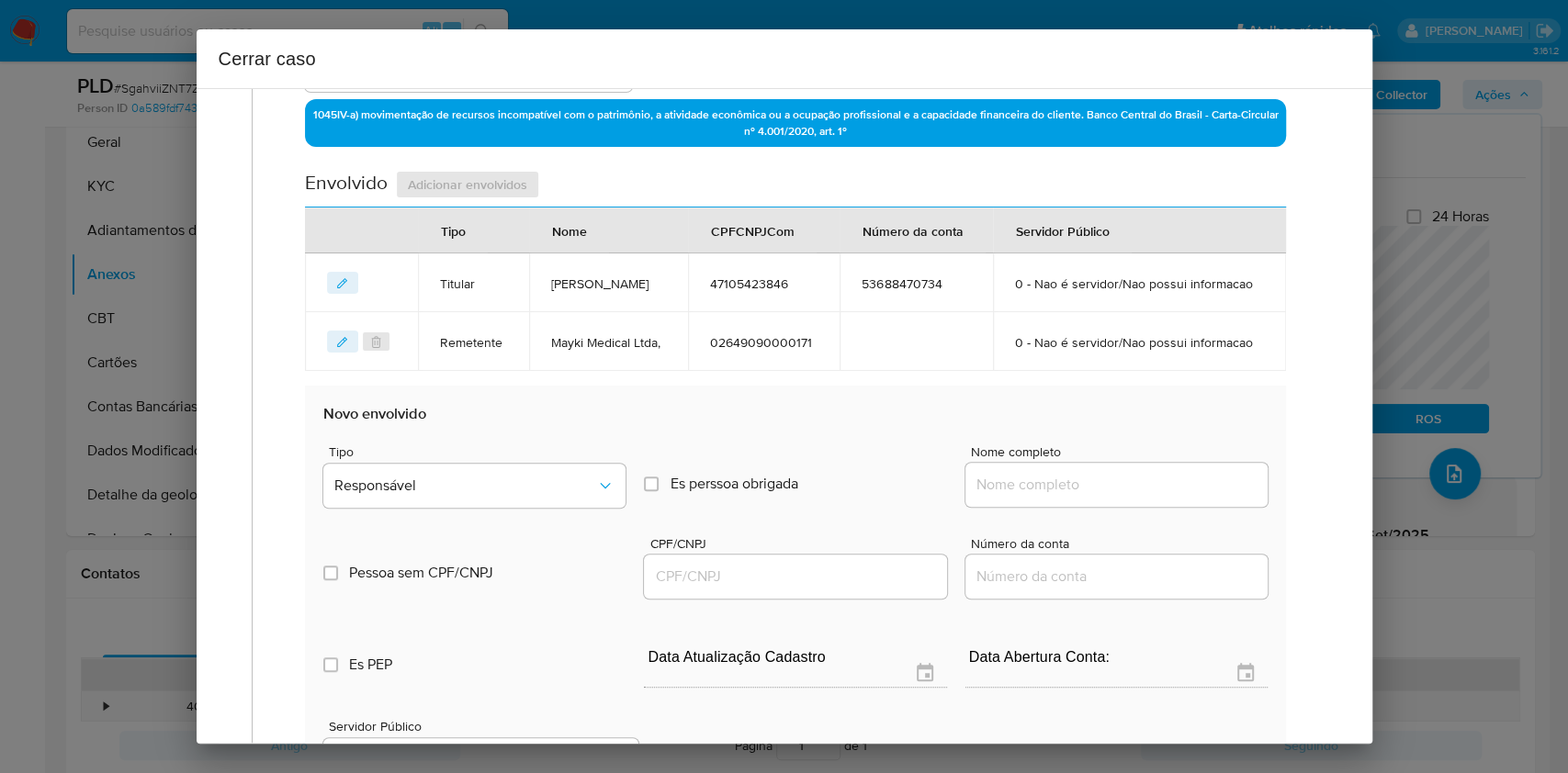
scroll to position [726, 0]
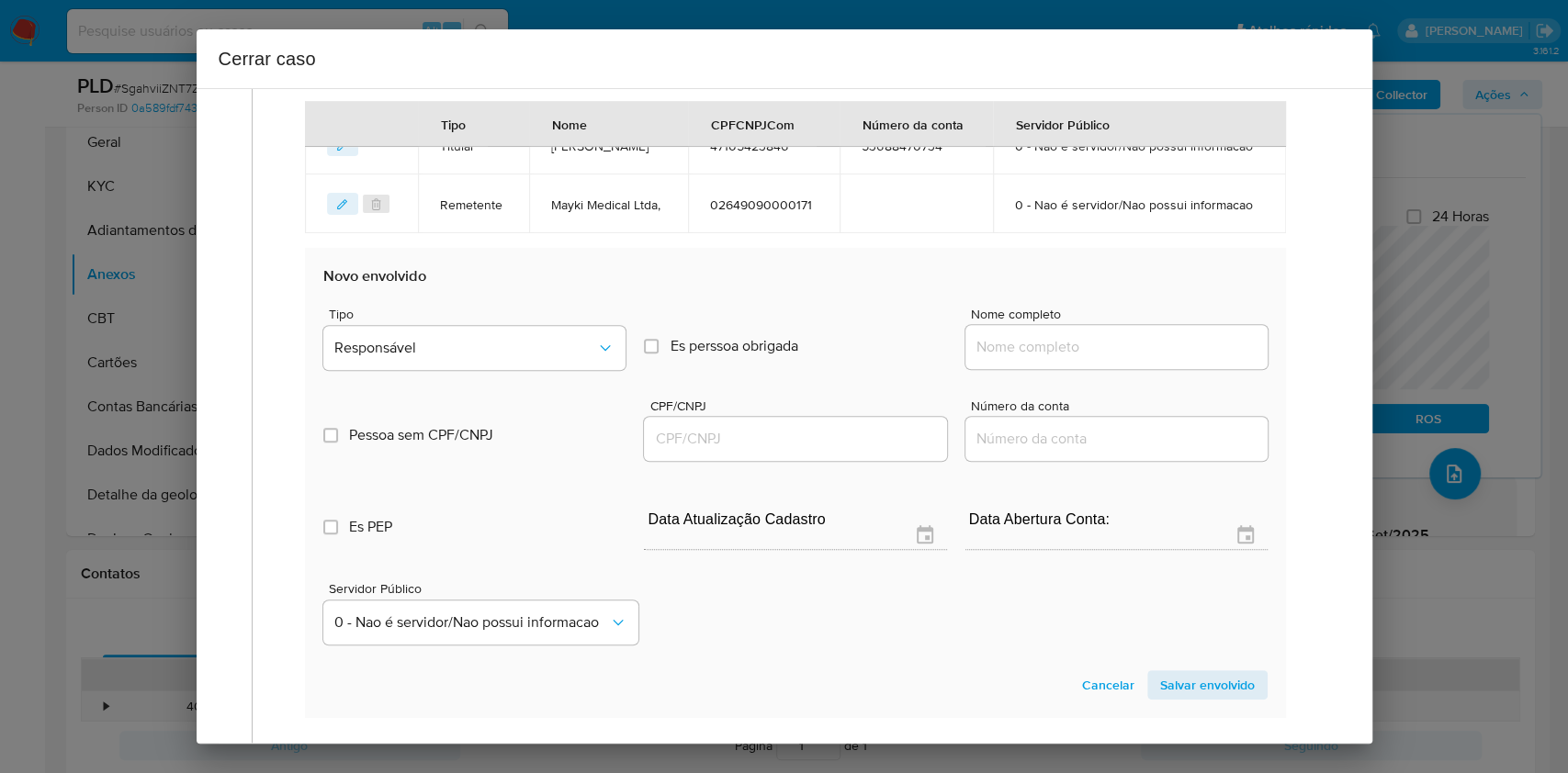
click at [1069, 359] on input "Nome completo" at bounding box center [1117, 346] width 302 height 23
paste input "Aro Contabilidade Ltda, 11747215000197"
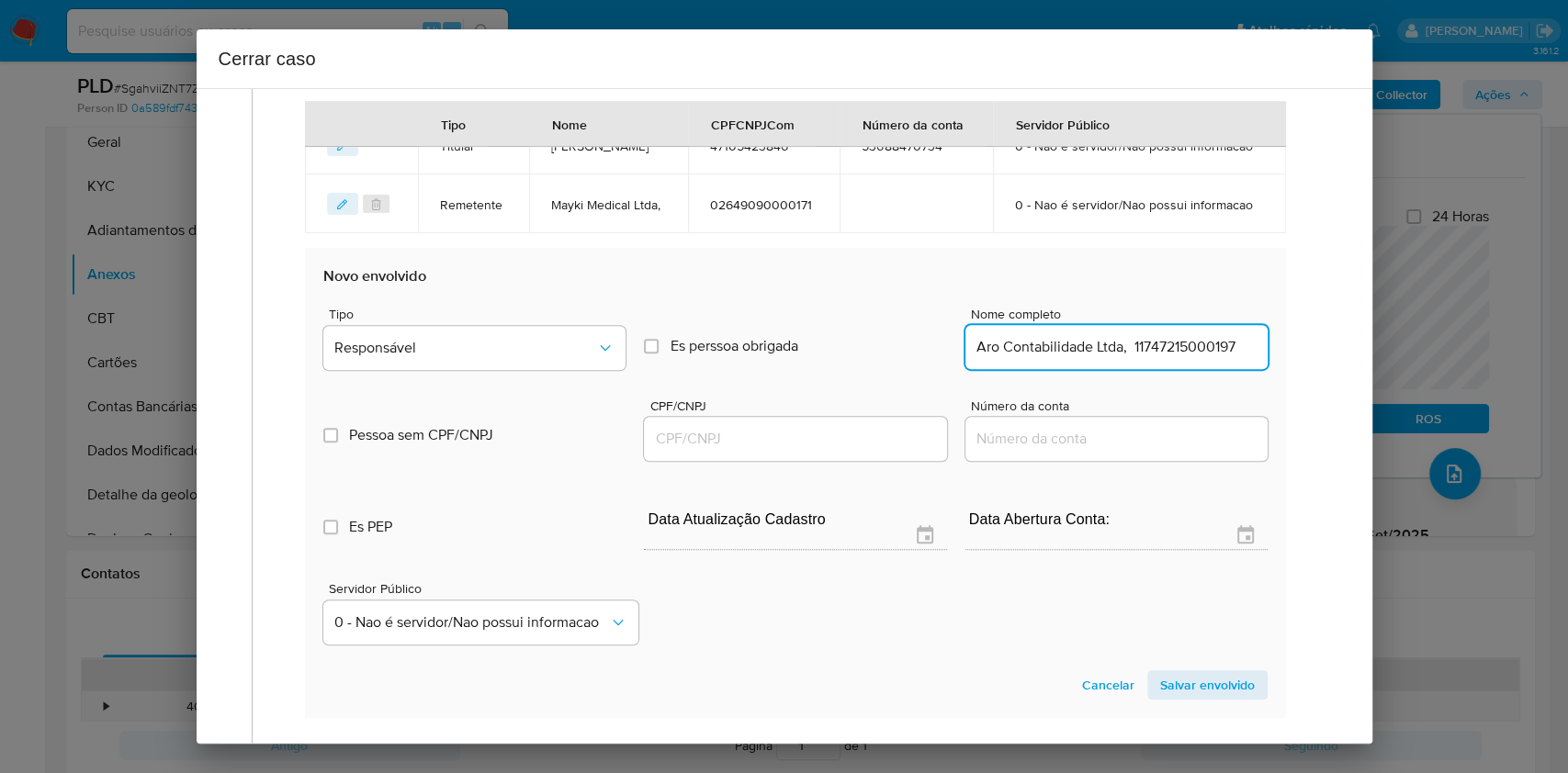
click at [1143, 359] on input "Aro Contabilidade Ltda, 11747215000197" at bounding box center [1117, 346] width 302 height 23
type input "Aro Contabilidade Ltda,"
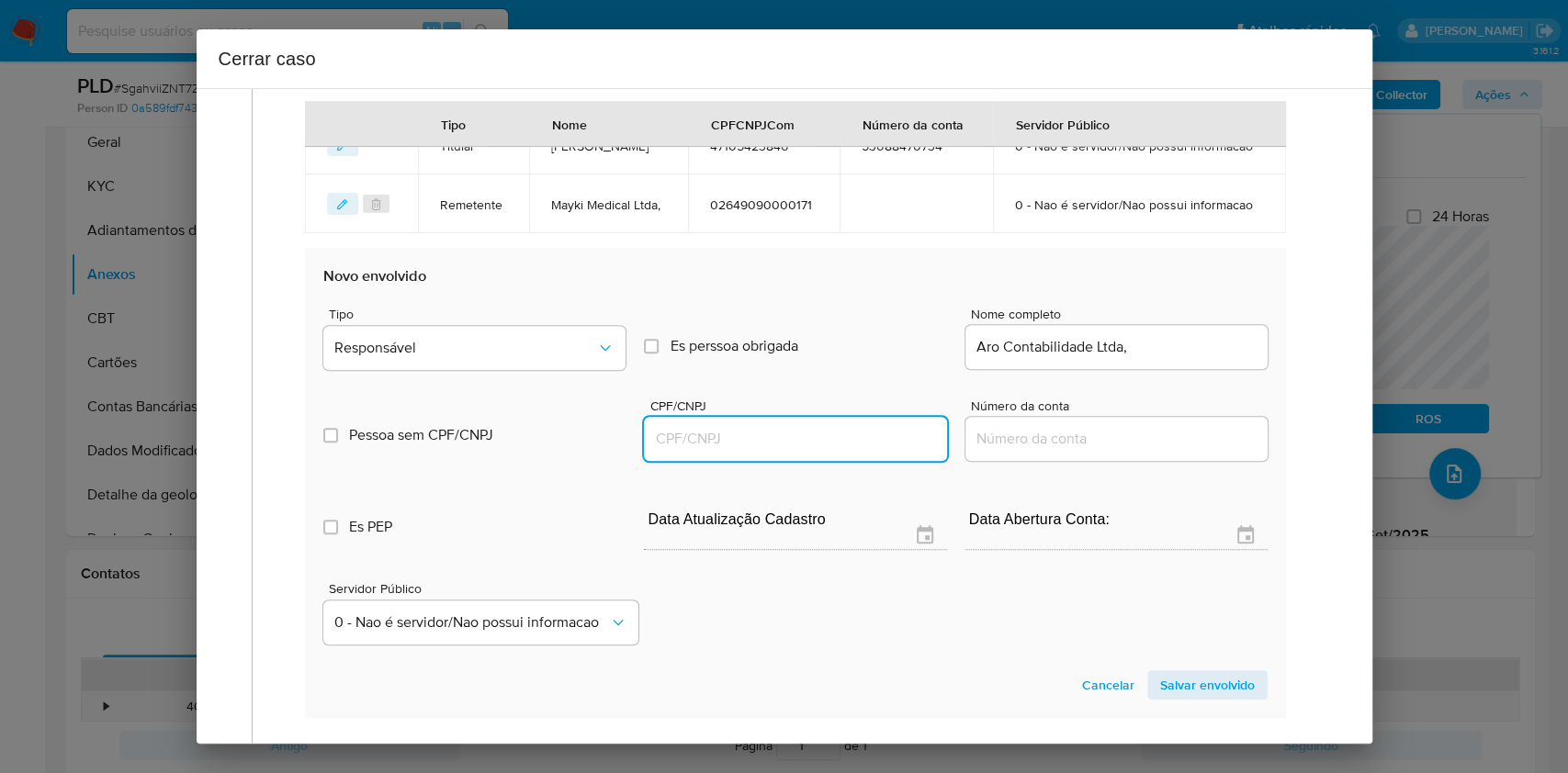
click at [733, 451] on input "CPF/CNPJ" at bounding box center [795, 438] width 302 height 23
paste input "11747215000197"
type input "11747215000197"
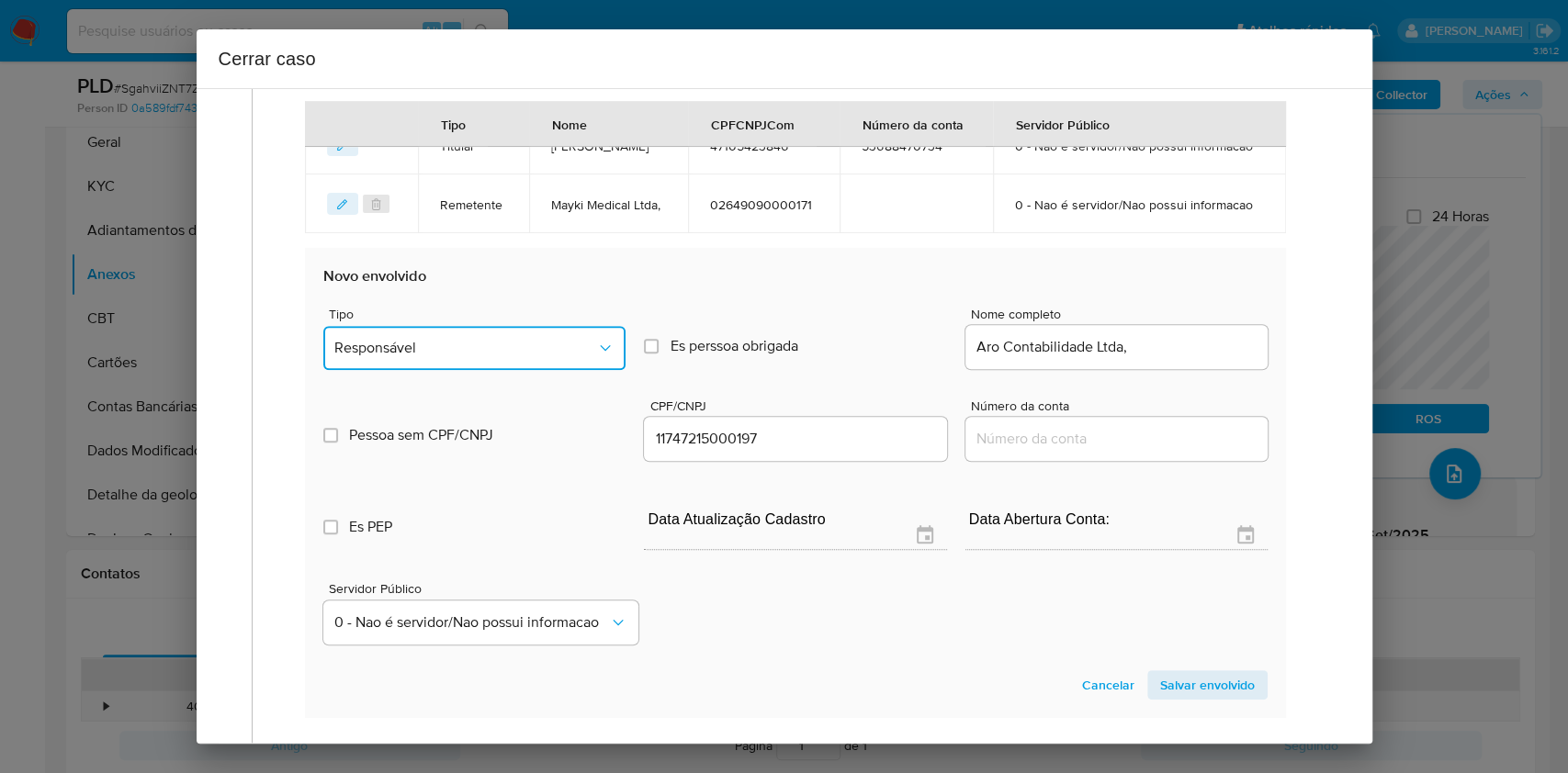
click at [572, 357] on span "Responsável" at bounding box center [464, 348] width 262 height 19
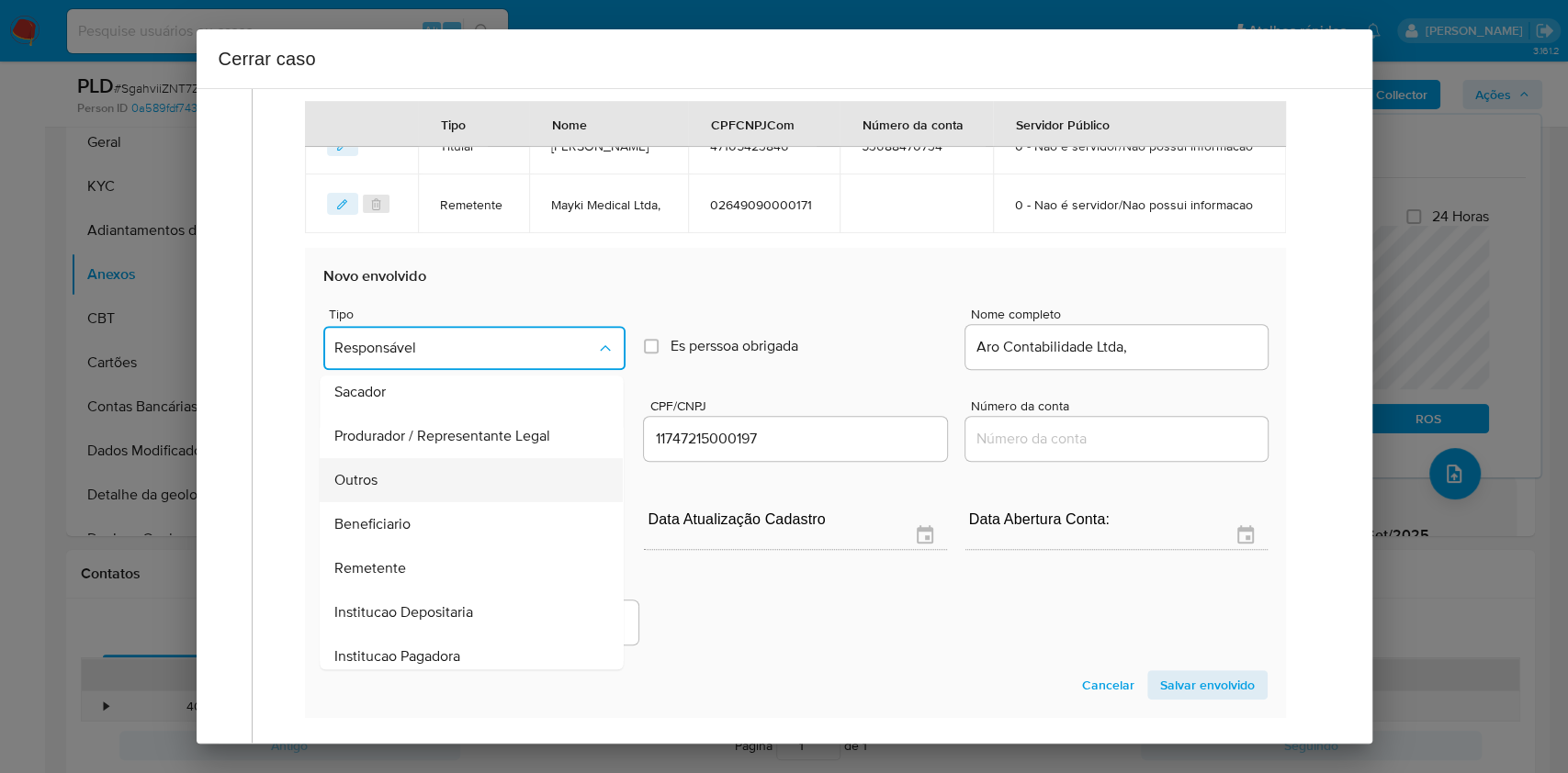
scroll to position [235, 0]
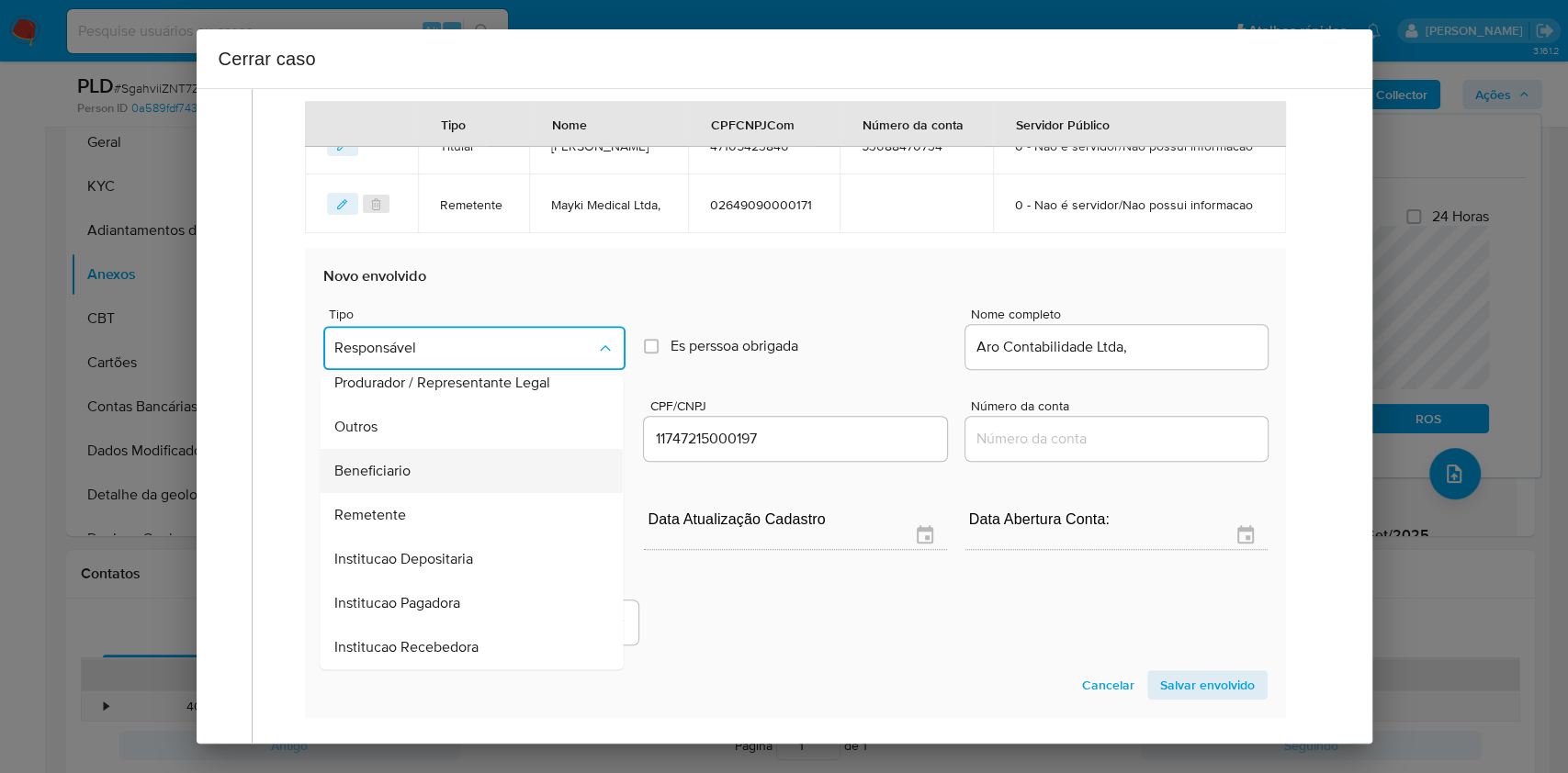
click at [456, 493] on div "Beneficiario" at bounding box center [466, 471] width 263 height 44
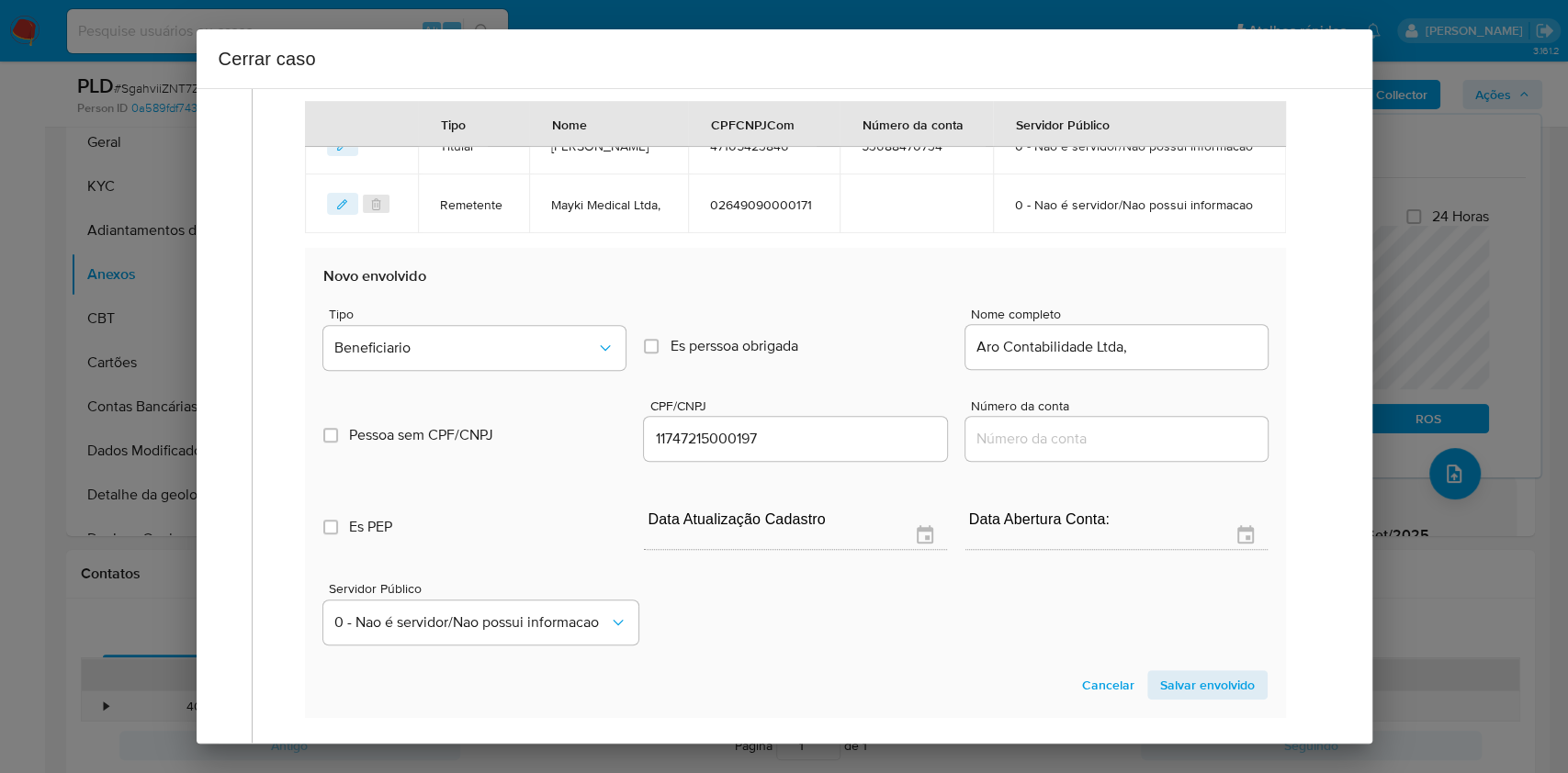
click at [1220, 698] on span "Salvar envolvido" at bounding box center [1208, 685] width 95 height 25
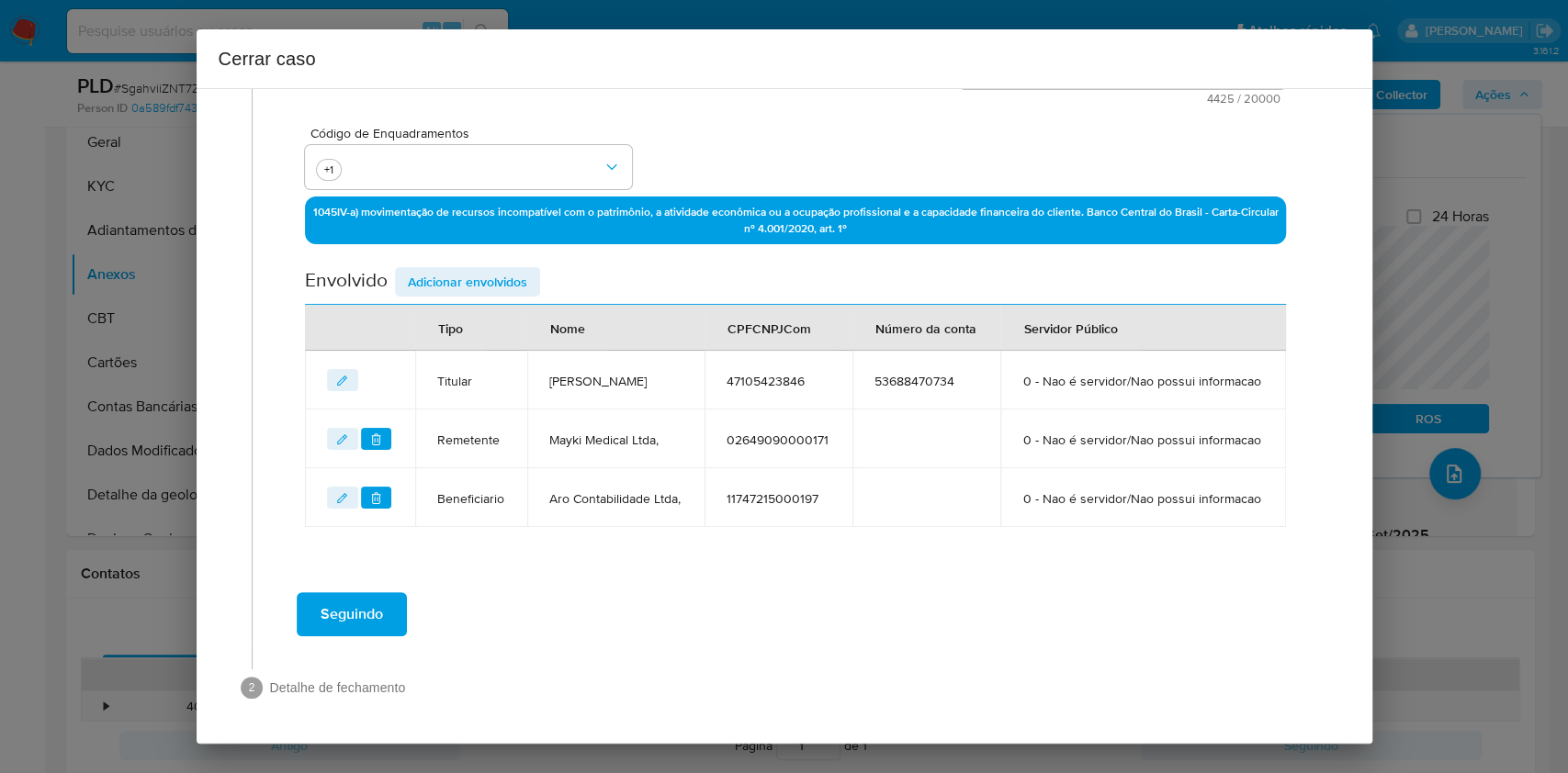
click at [484, 269] on span "Adicionar envolvidos" at bounding box center [467, 281] width 119 height 25
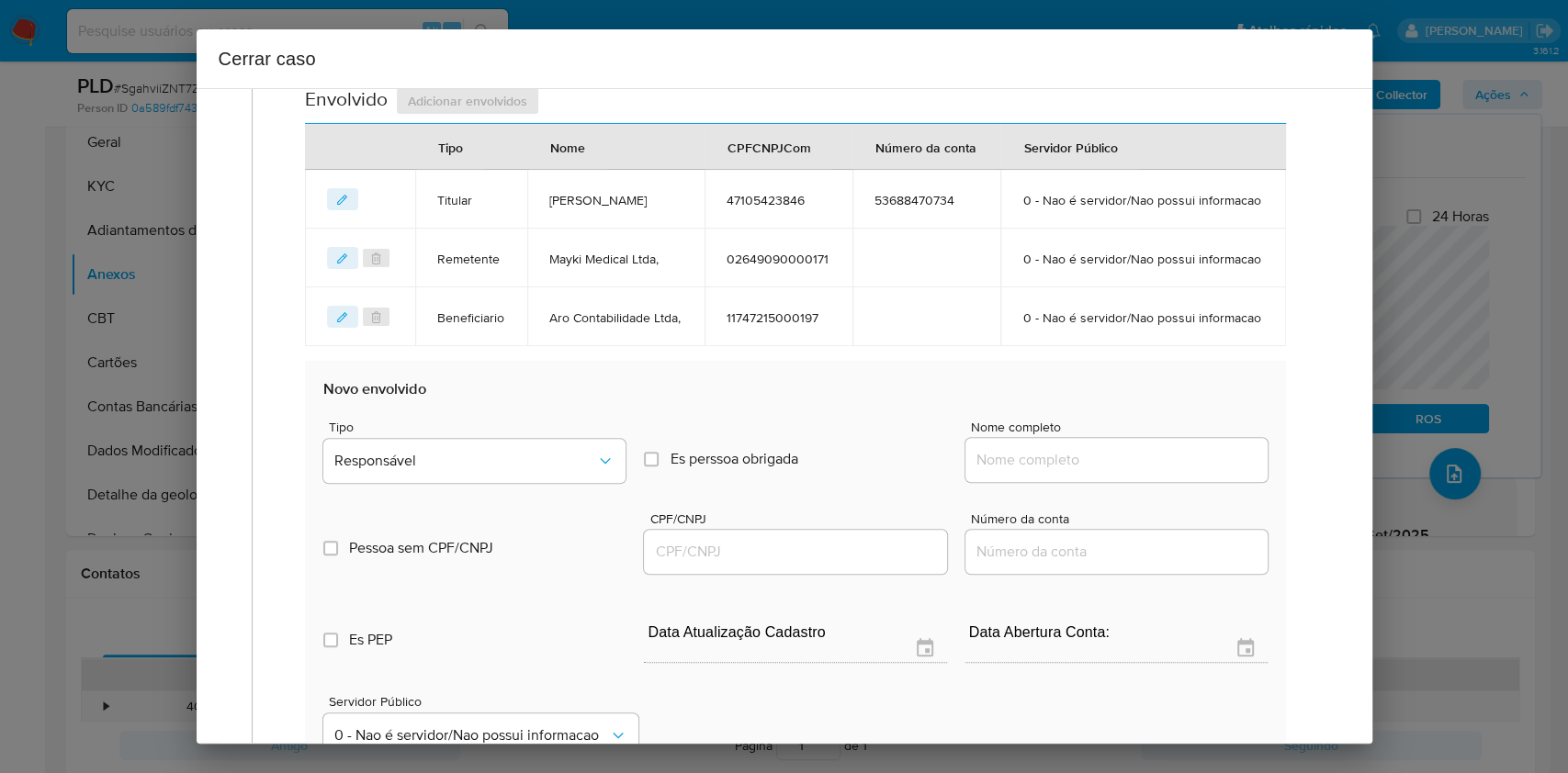
scroll to position [801, 0]
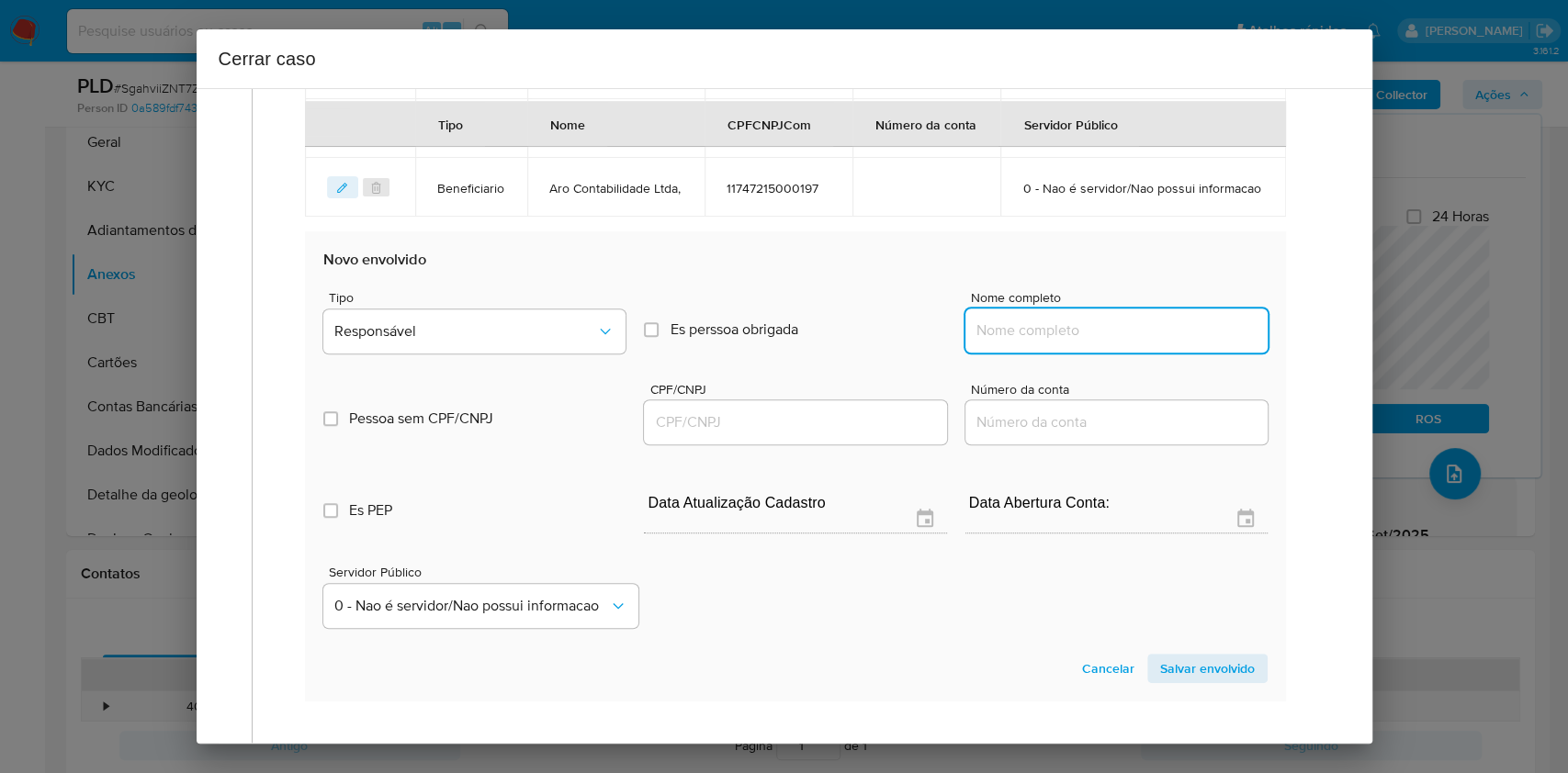
drag, startPoint x: 1109, startPoint y: 400, endPoint x: 1142, endPoint y: 407, distance: 33.7
click at [1113, 342] on input "Nome completo" at bounding box center [1117, 330] width 302 height 23
paste input "Aureamed Comércio Atacadista De Produtos Para Saude Ltda, 43943206000168"
click at [1195, 342] on input "Aureamed Comércio Atacadista De Produtos Para Saude Ltda, 43943206000168" at bounding box center [1117, 330] width 302 height 23
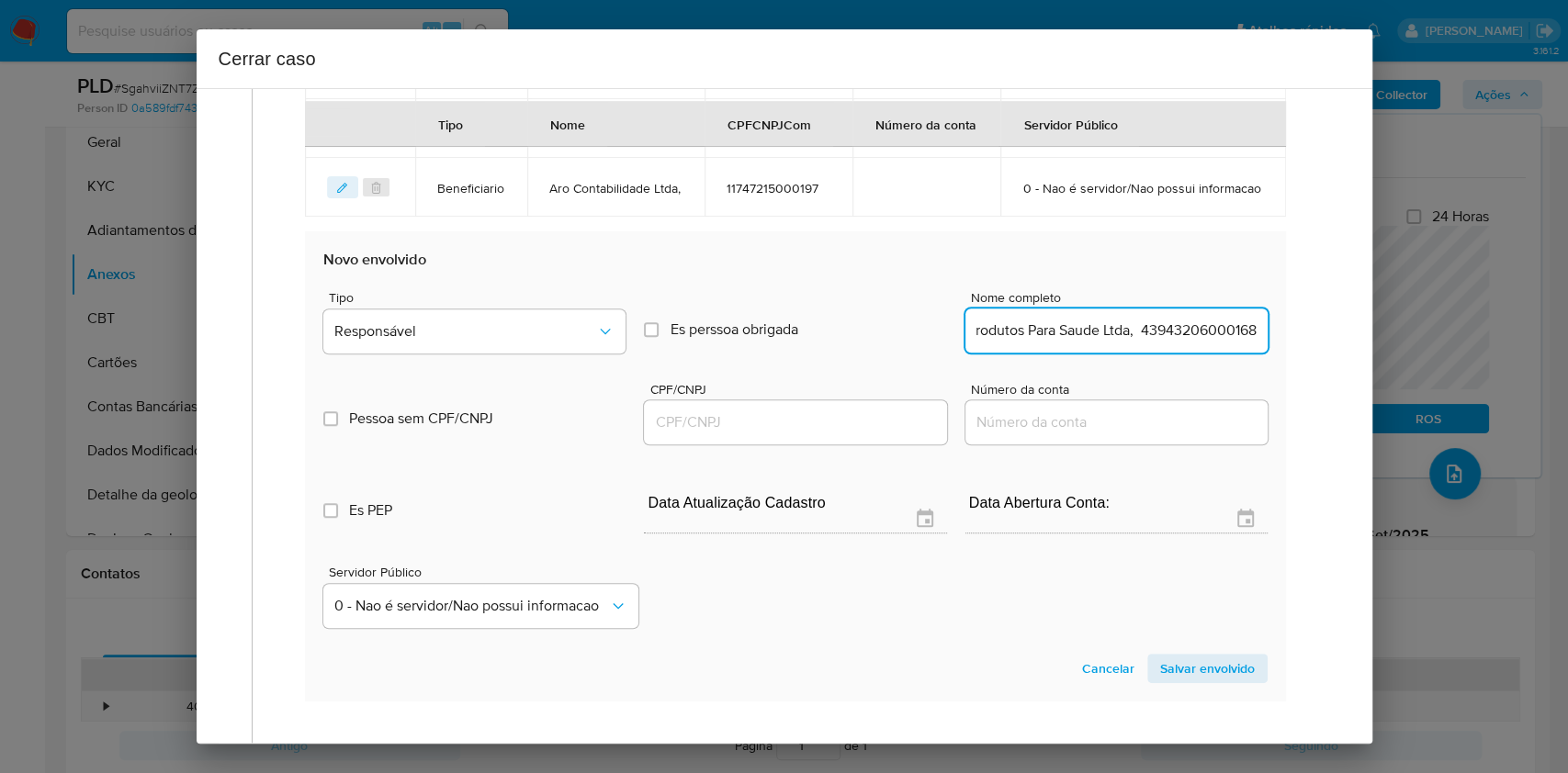
click at [1195, 342] on input "Aureamed Comércio Atacadista De Produtos Para Saude Ltda, 43943206000168" at bounding box center [1117, 330] width 302 height 23
type input "Aureamed Comércio Atacadista De Produtos Para Saude Ltda,"
click at [849, 434] on input "CPF/CNPJ" at bounding box center [795, 422] width 302 height 23
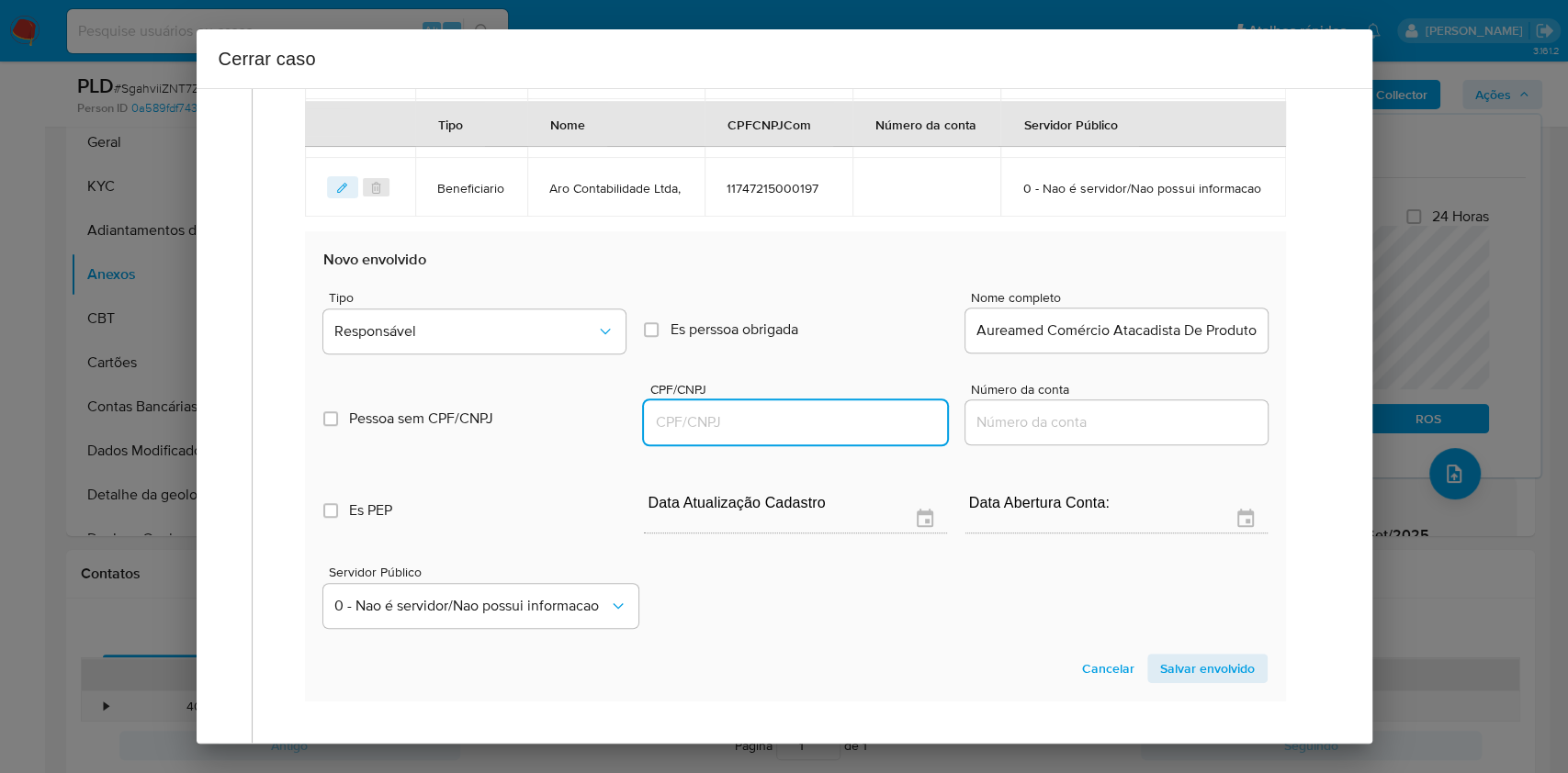
paste input "43943206000168"
type input "43943206000168"
click at [536, 304] on span "Tipo" at bounding box center [480, 297] width 302 height 13
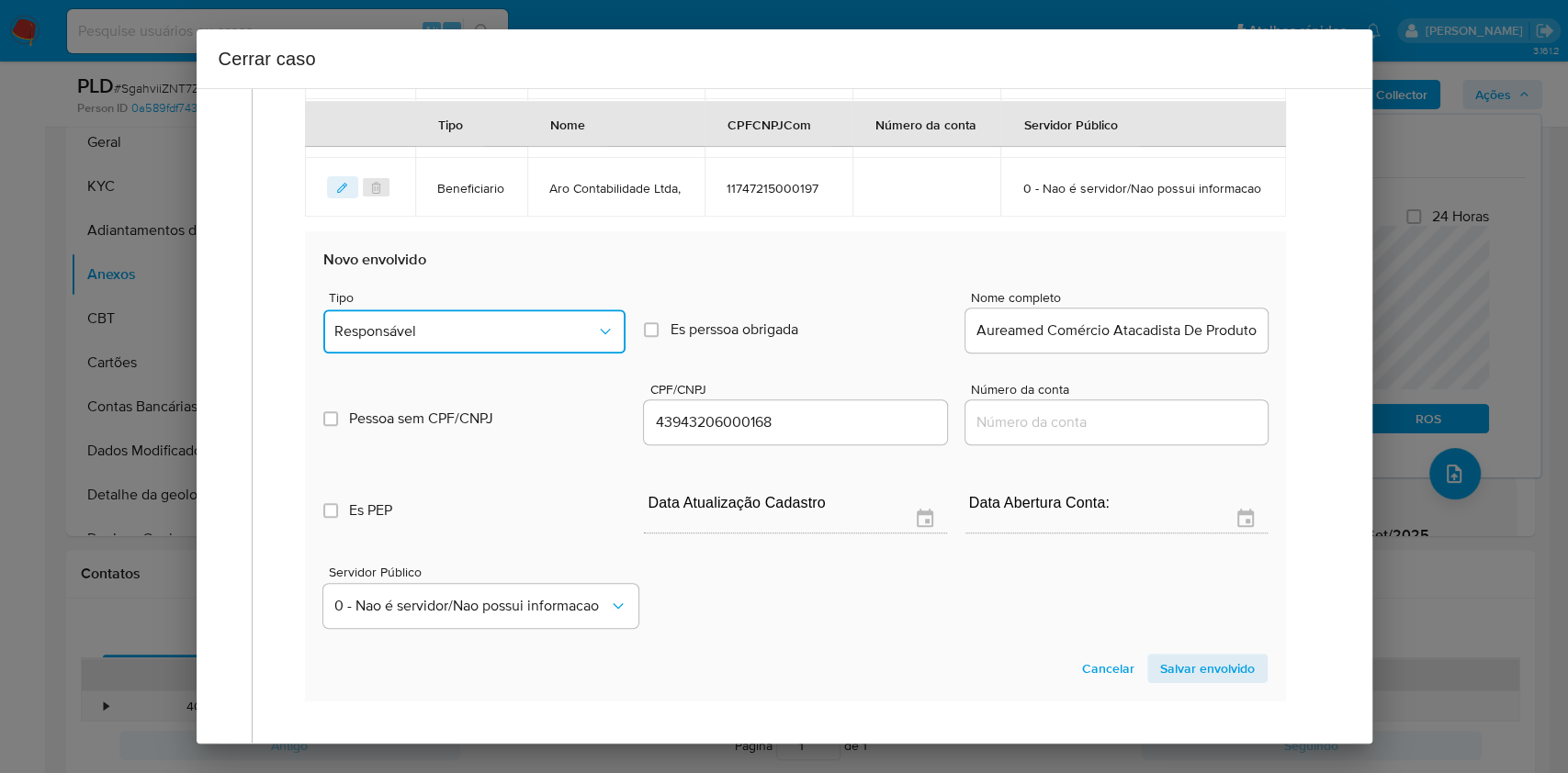
drag, startPoint x: 539, startPoint y: 389, endPoint x: 539, endPoint y: 403, distance: 14.0
click at [540, 341] on span "Responsável" at bounding box center [464, 332] width 262 height 19
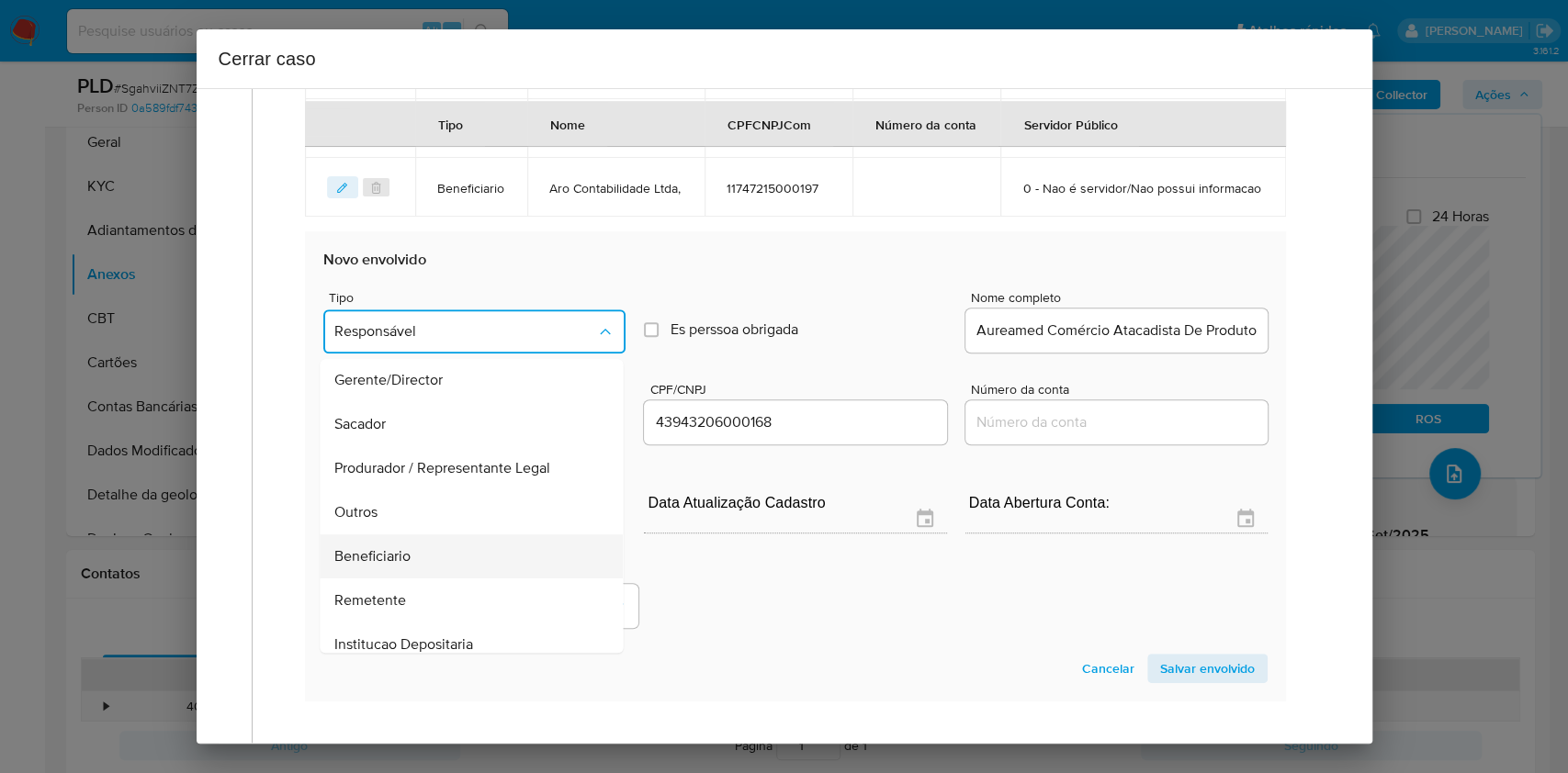
scroll to position [235, 0]
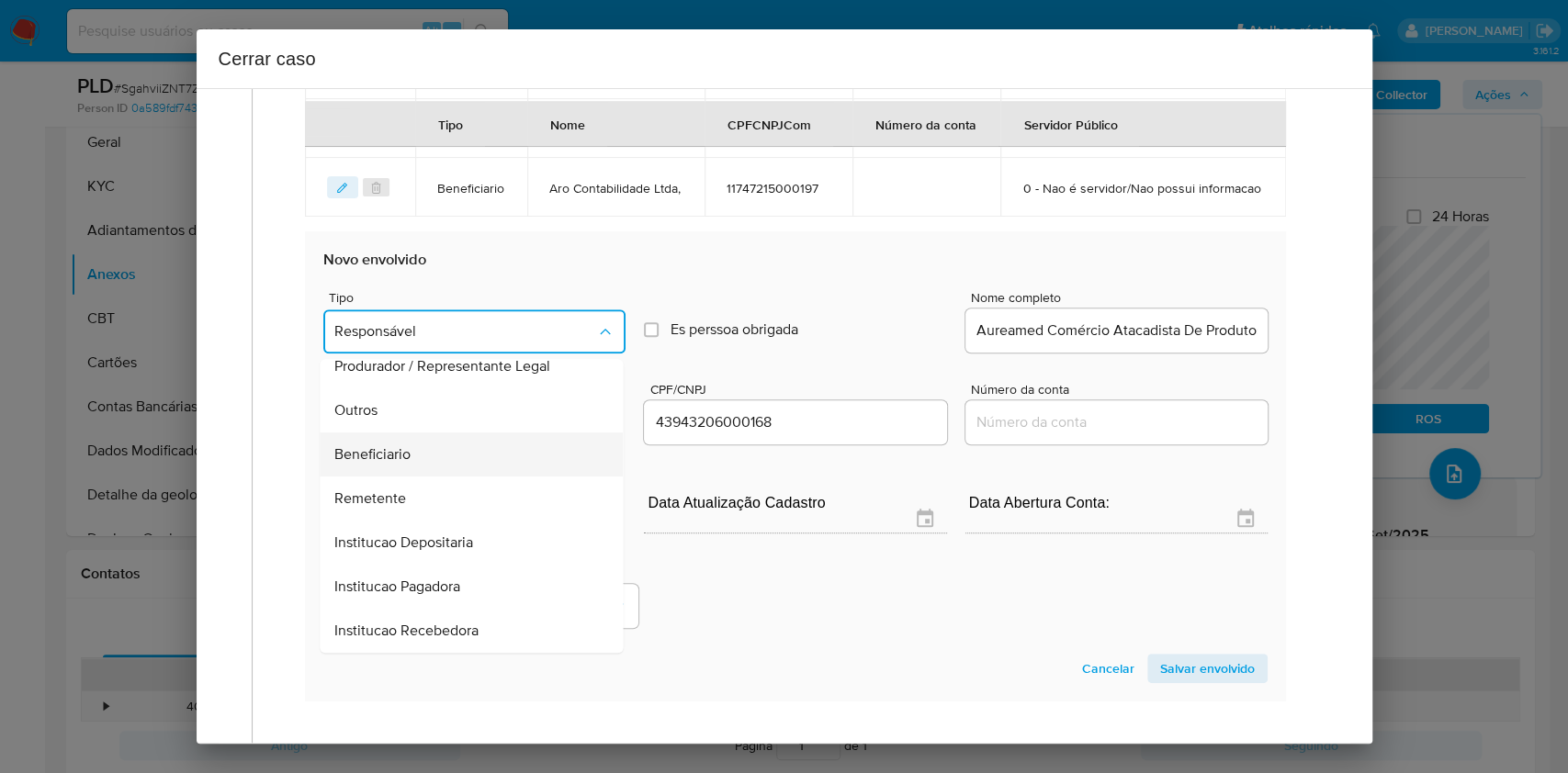
click at [468, 477] on div "Beneficiario" at bounding box center [466, 454] width 263 height 44
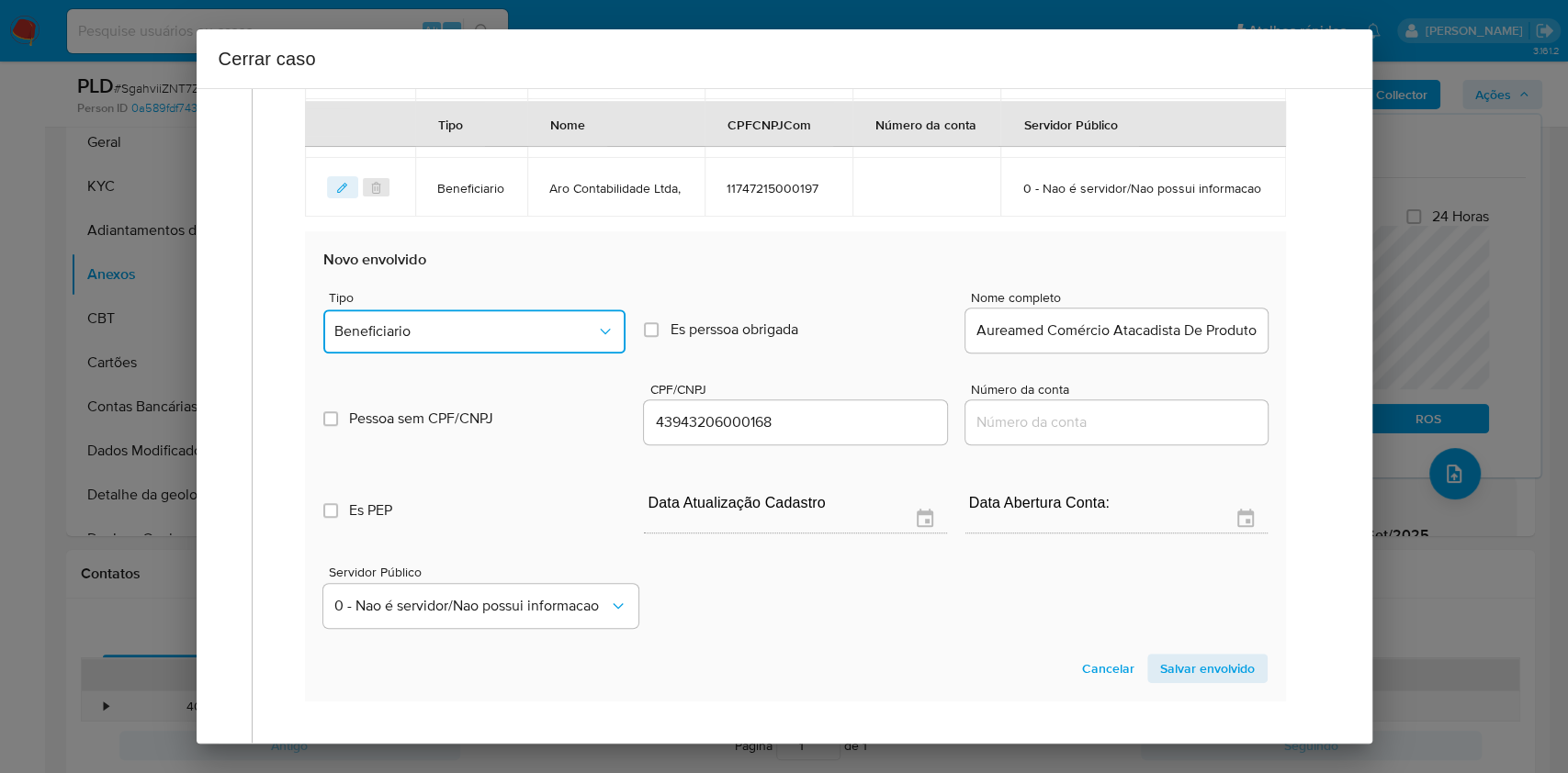
click at [486, 354] on button "Beneficiario" at bounding box center [475, 331] width 302 height 44
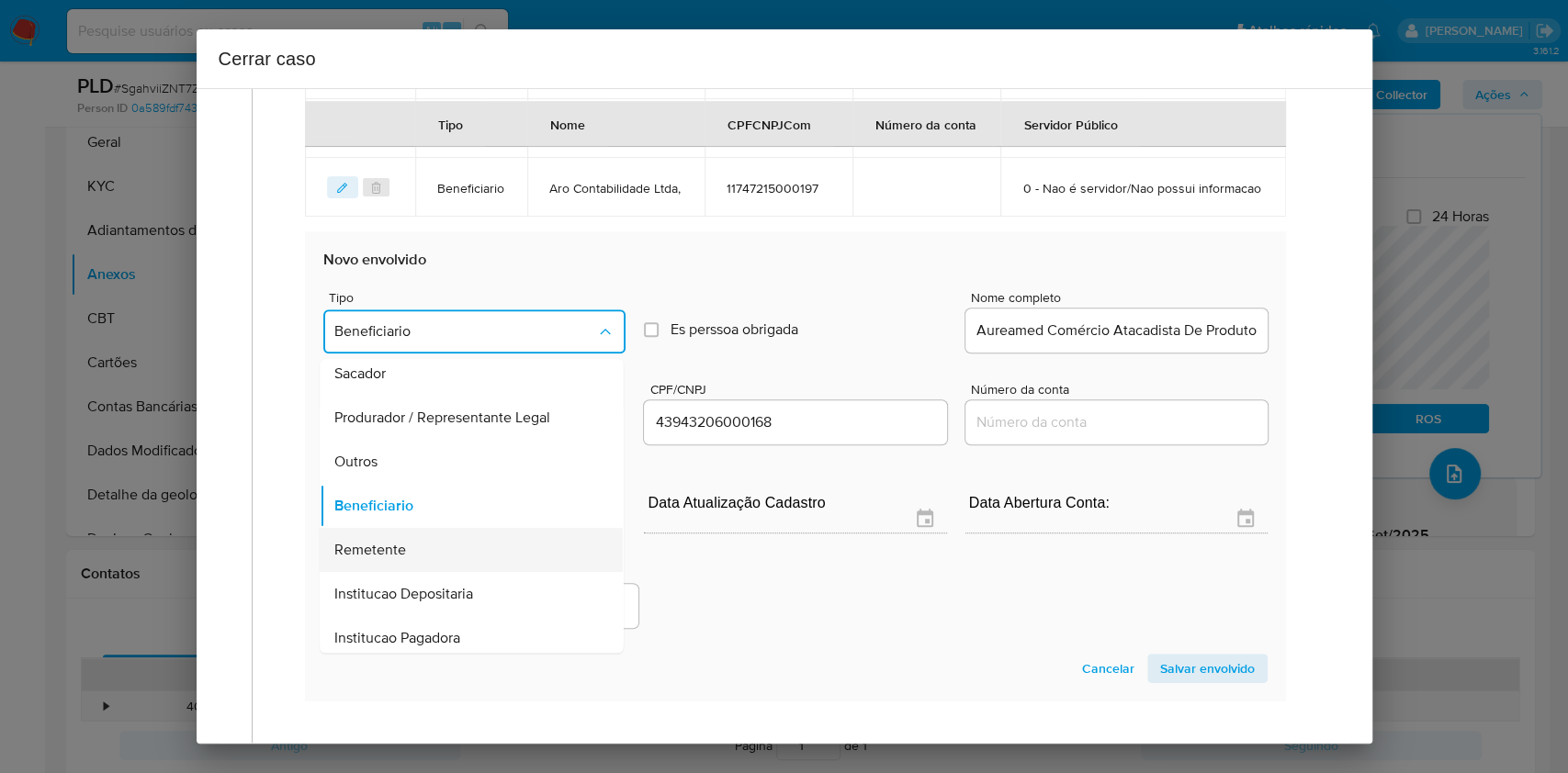
click at [449, 572] on div "Remetente" at bounding box center [466, 550] width 263 height 44
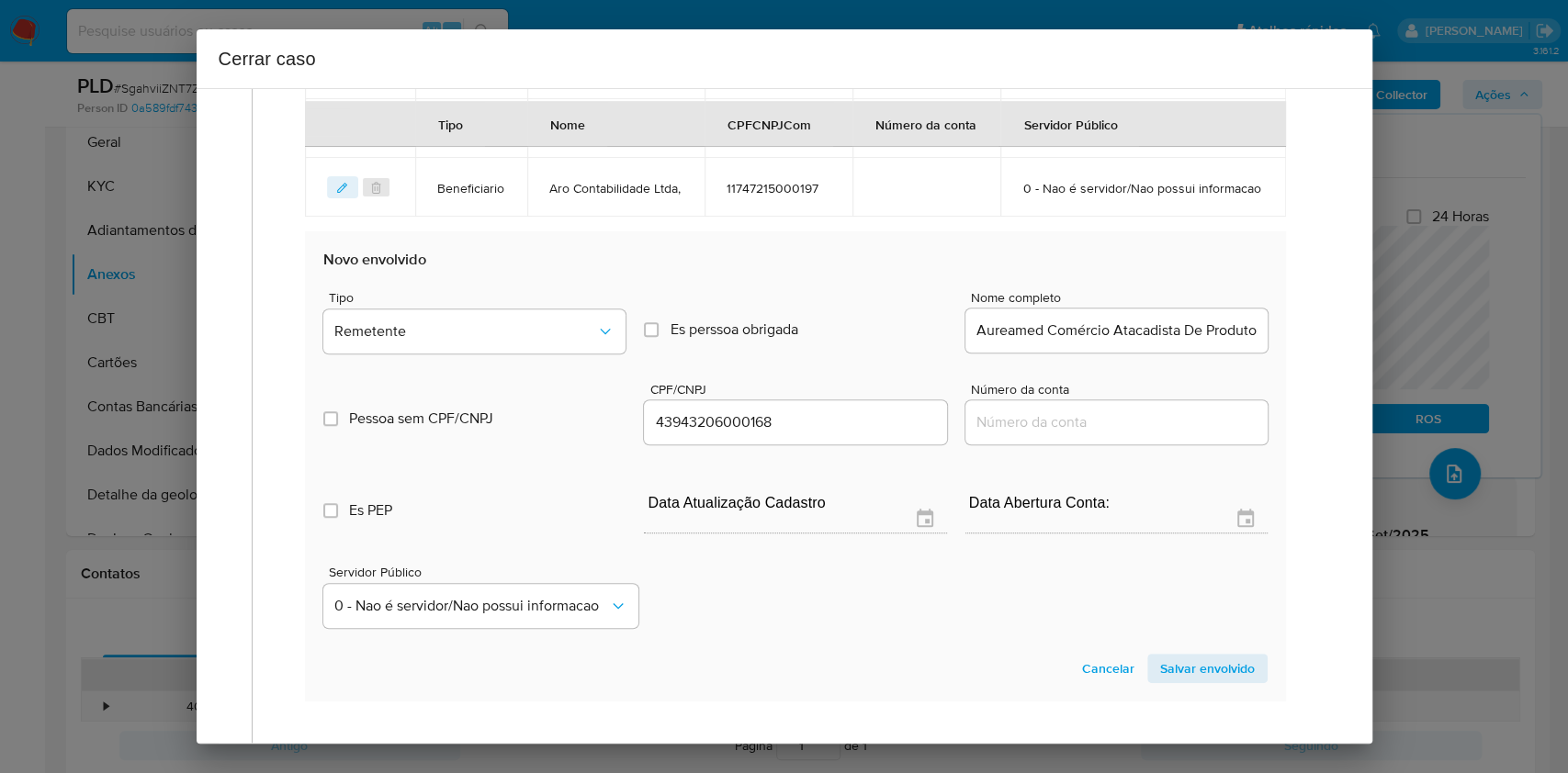
click at [1176, 682] on span "Salvar envolvido" at bounding box center [1208, 668] width 95 height 25
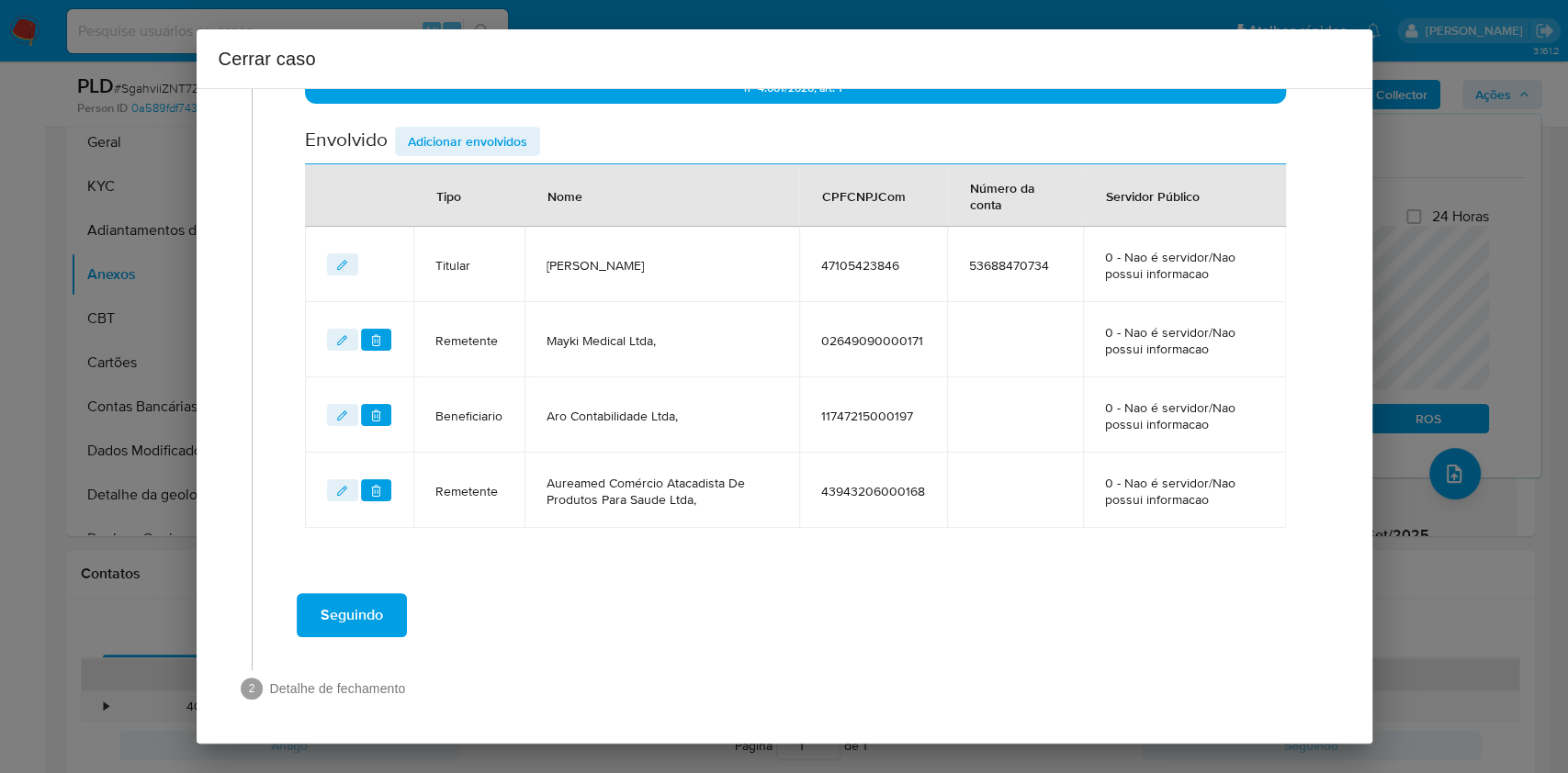
click at [466, 153] on span "Adicionar envolvidos" at bounding box center [467, 141] width 119 height 25
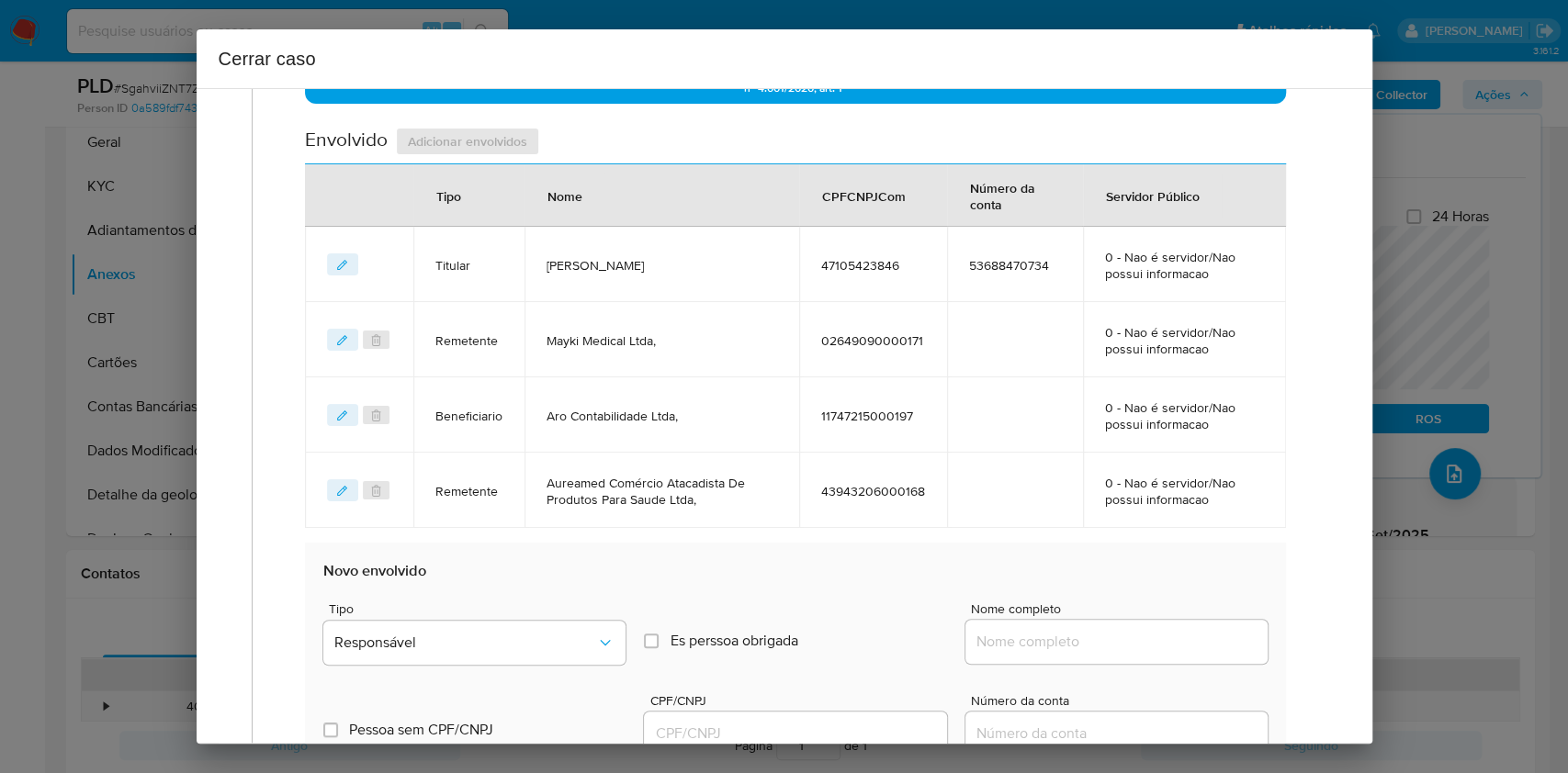
click at [1114, 631] on input "Nome completo" at bounding box center [1117, 642] width 302 height 23
paste input "Lucas Pazorine Gomes Xavier - 42096284848"
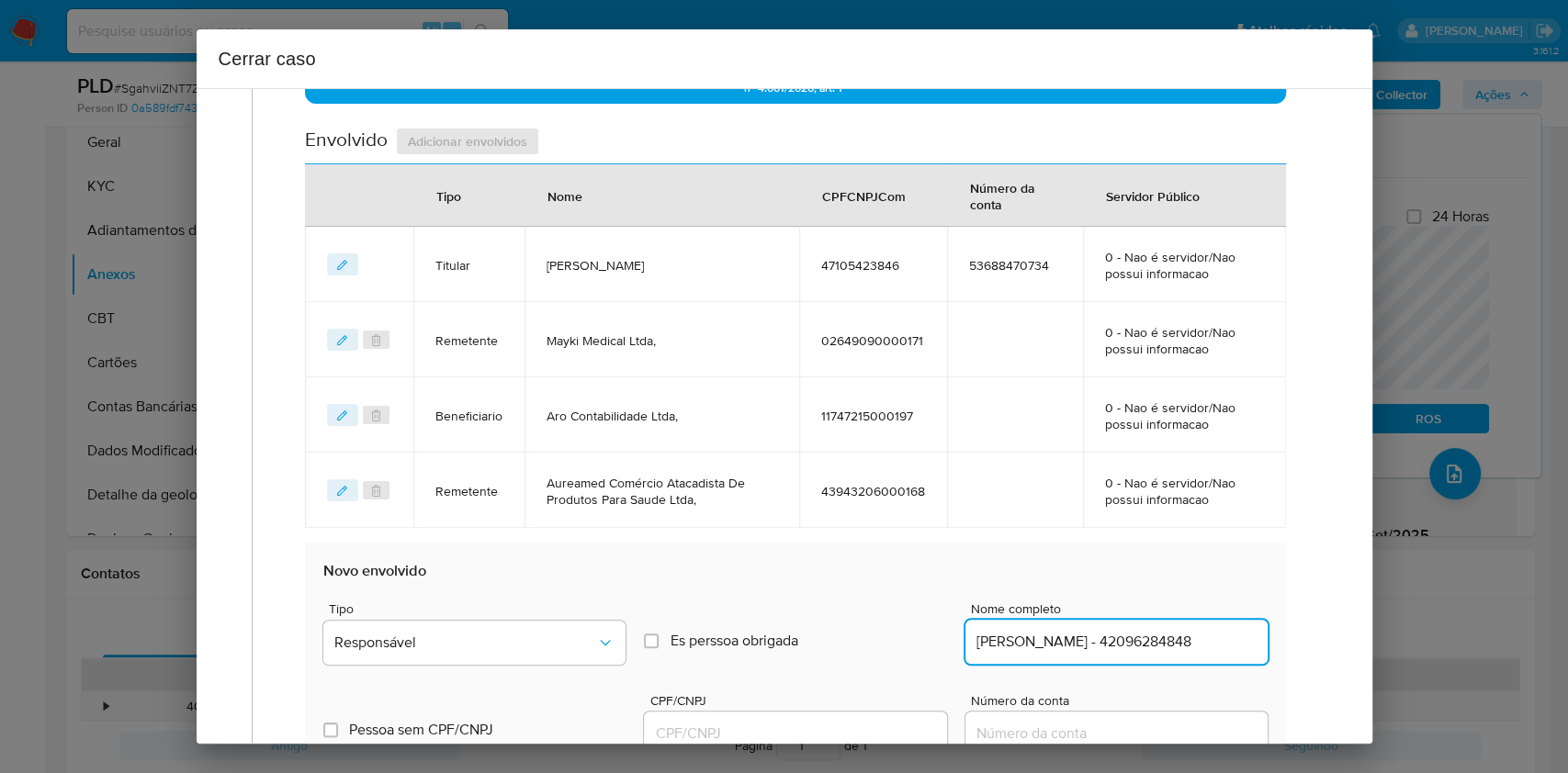
scroll to position [0, 23]
click at [1136, 638] on input "Lucas Pazorine Gomes Xavier - 42096284848" at bounding box center [1117, 642] width 302 height 23
click at [1148, 634] on input "Lucas Pazorine Gomes Xavier - 42096284848" at bounding box center [1117, 642] width 302 height 23
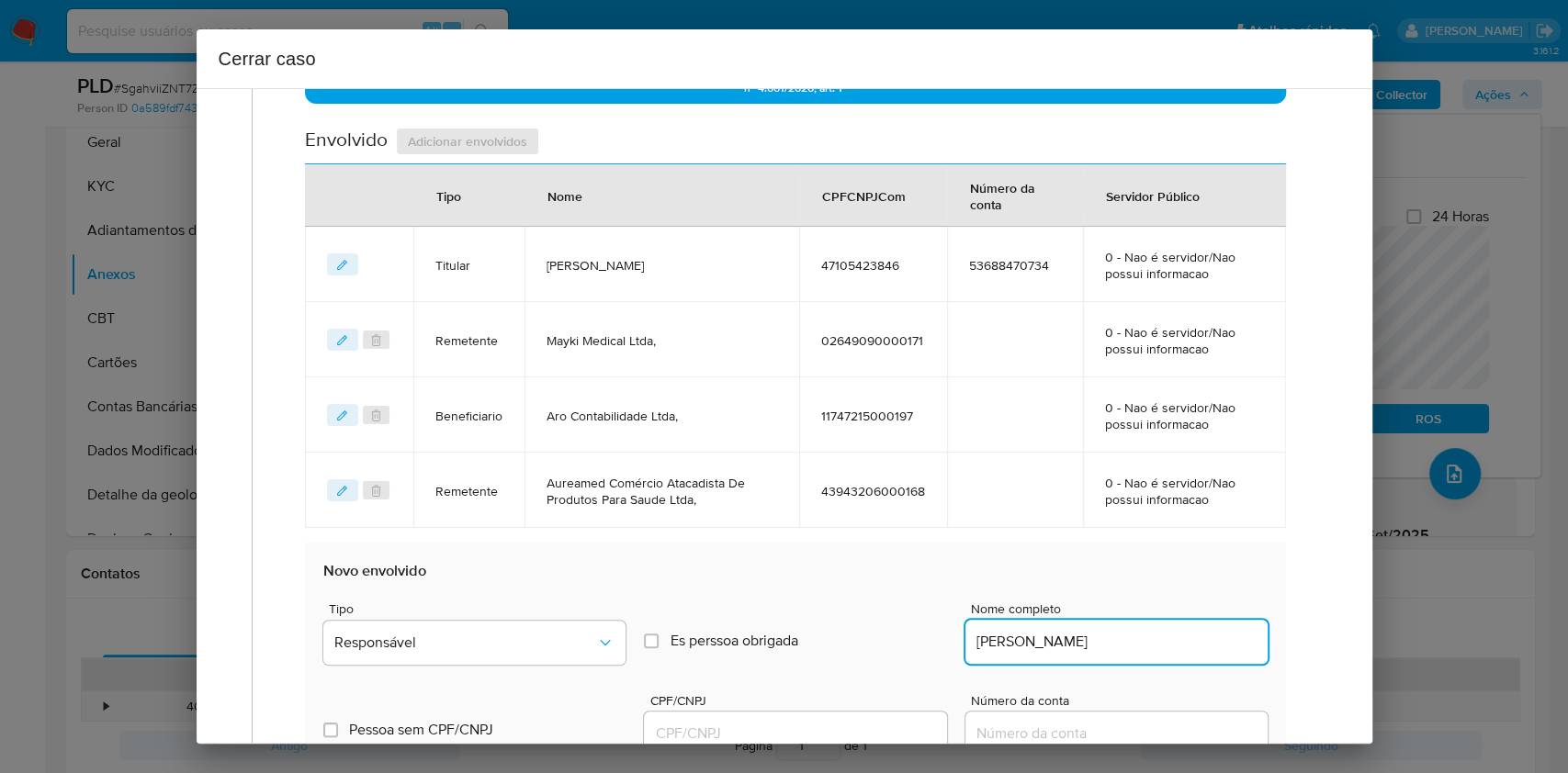
type input "Lucas Pazorine Gomes Xavier"
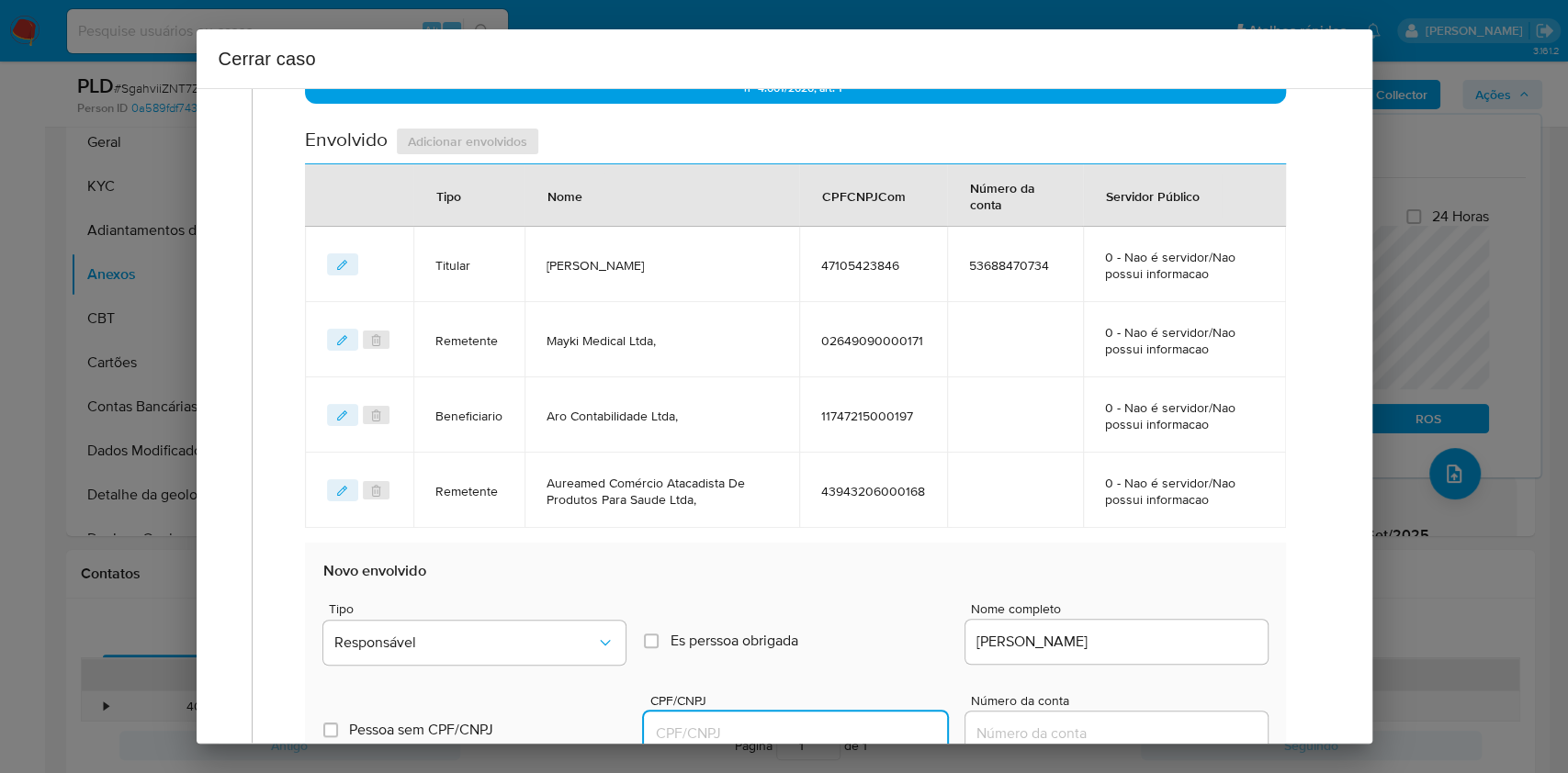
click at [874, 739] on input "CPF/CNPJ" at bounding box center [795, 734] width 302 height 23
paste input "42096284848"
type input "42096284848"
click at [596, 612] on span "Tipo" at bounding box center [480, 609] width 302 height 13
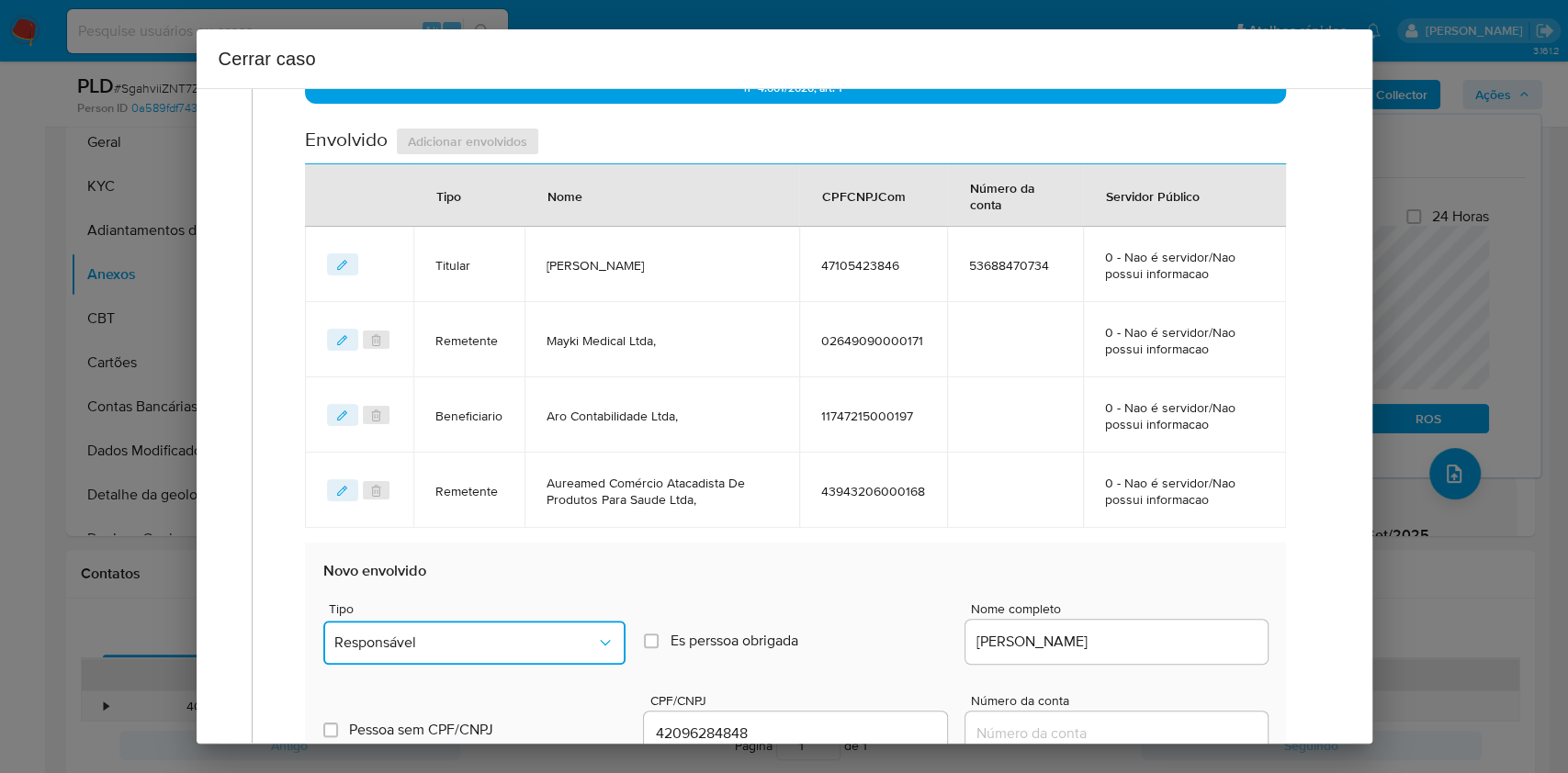
drag, startPoint x: 598, startPoint y: 644, endPoint x: 589, endPoint y: 625, distance: 21.0
click at [598, 644] on icon "Tipo de envolvimento" at bounding box center [605, 644] width 19 height 19
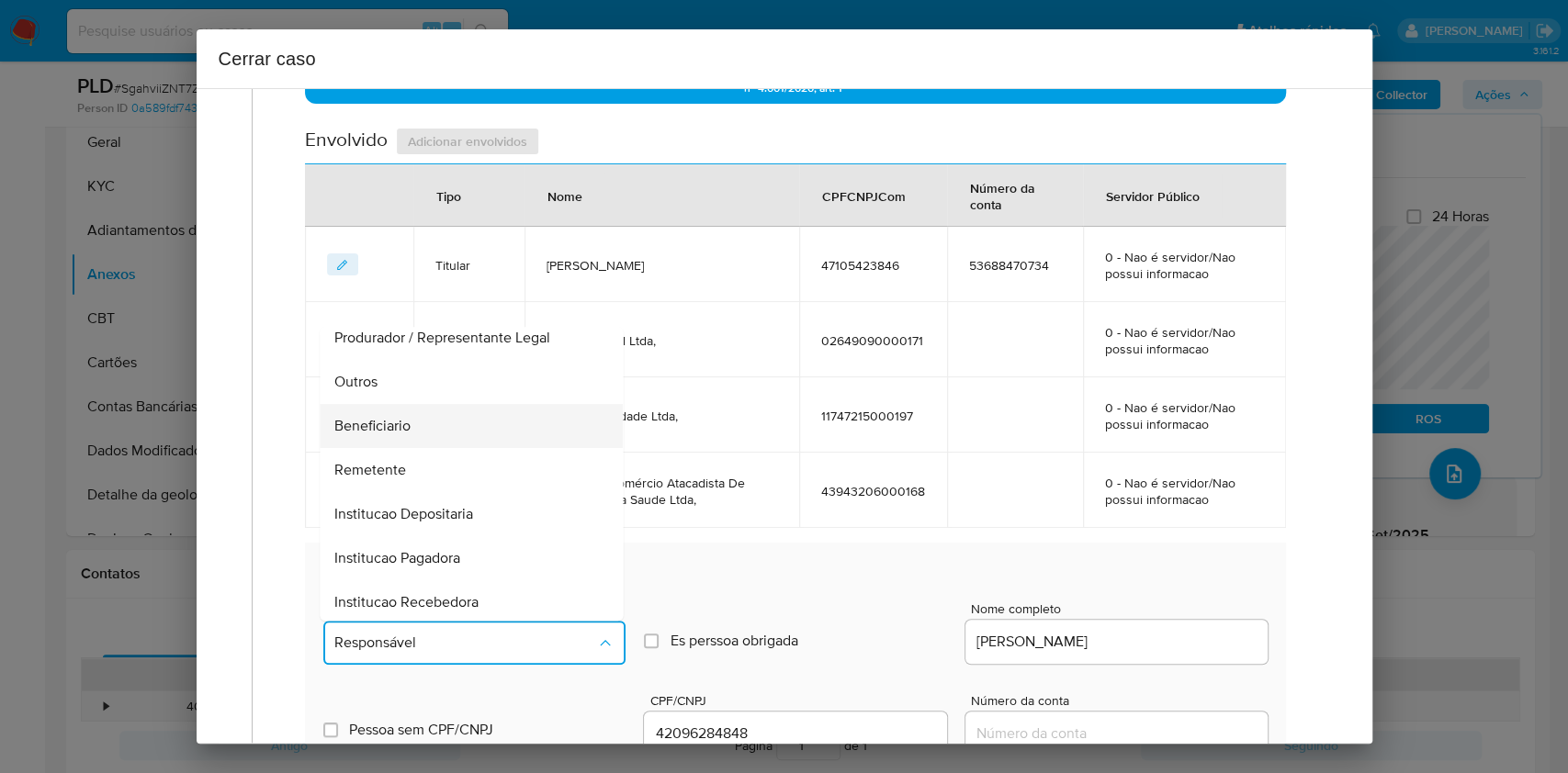
scroll to position [235, 0]
click at [457, 410] on div "Beneficiario" at bounding box center [466, 422] width 263 height 44
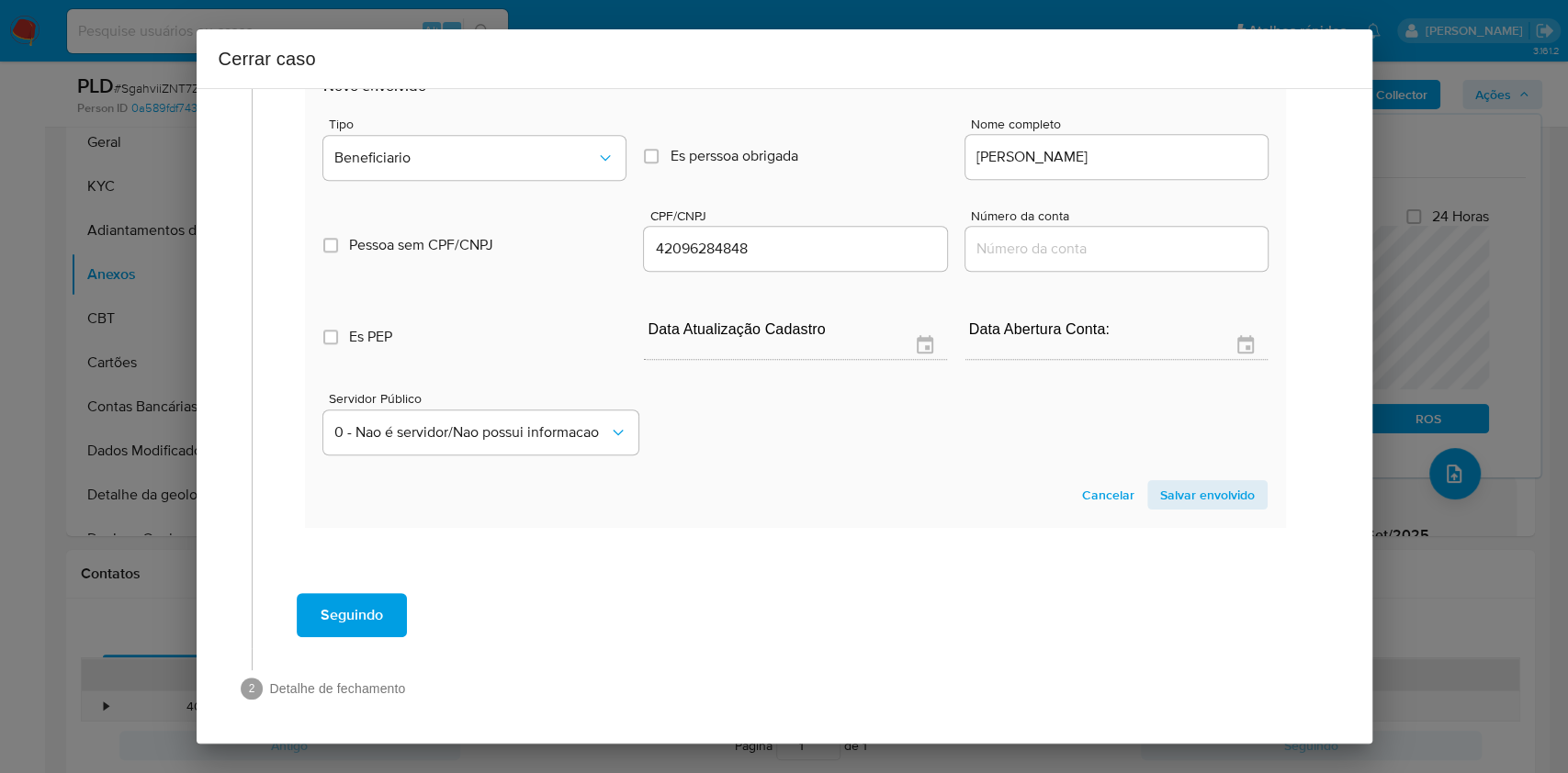
click at [1188, 500] on span "Salvar envolvido" at bounding box center [1208, 494] width 95 height 25
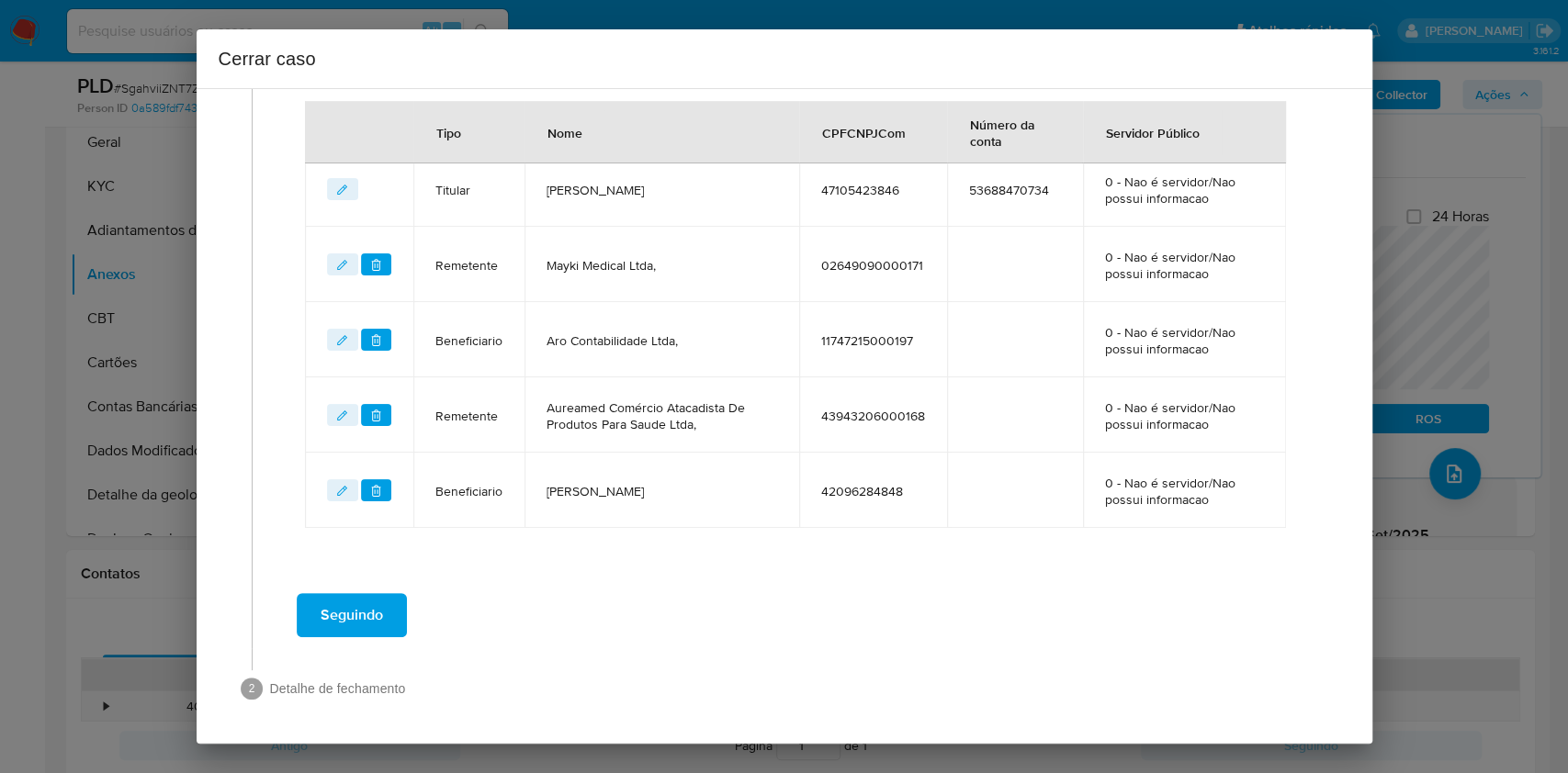
click at [388, 614] on button "Seguindo" at bounding box center [352, 615] width 111 height 44
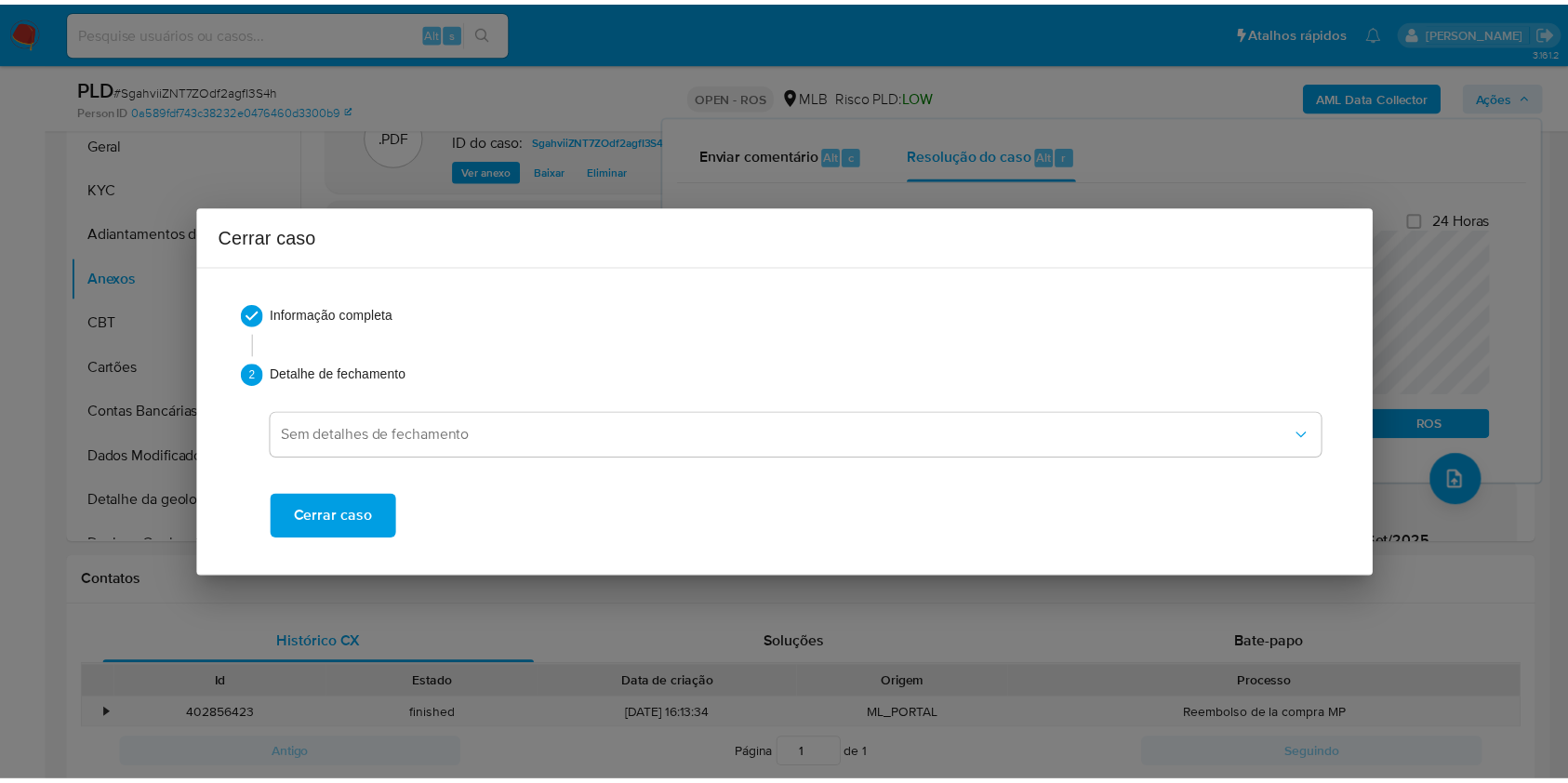
scroll to position [3197, 0]
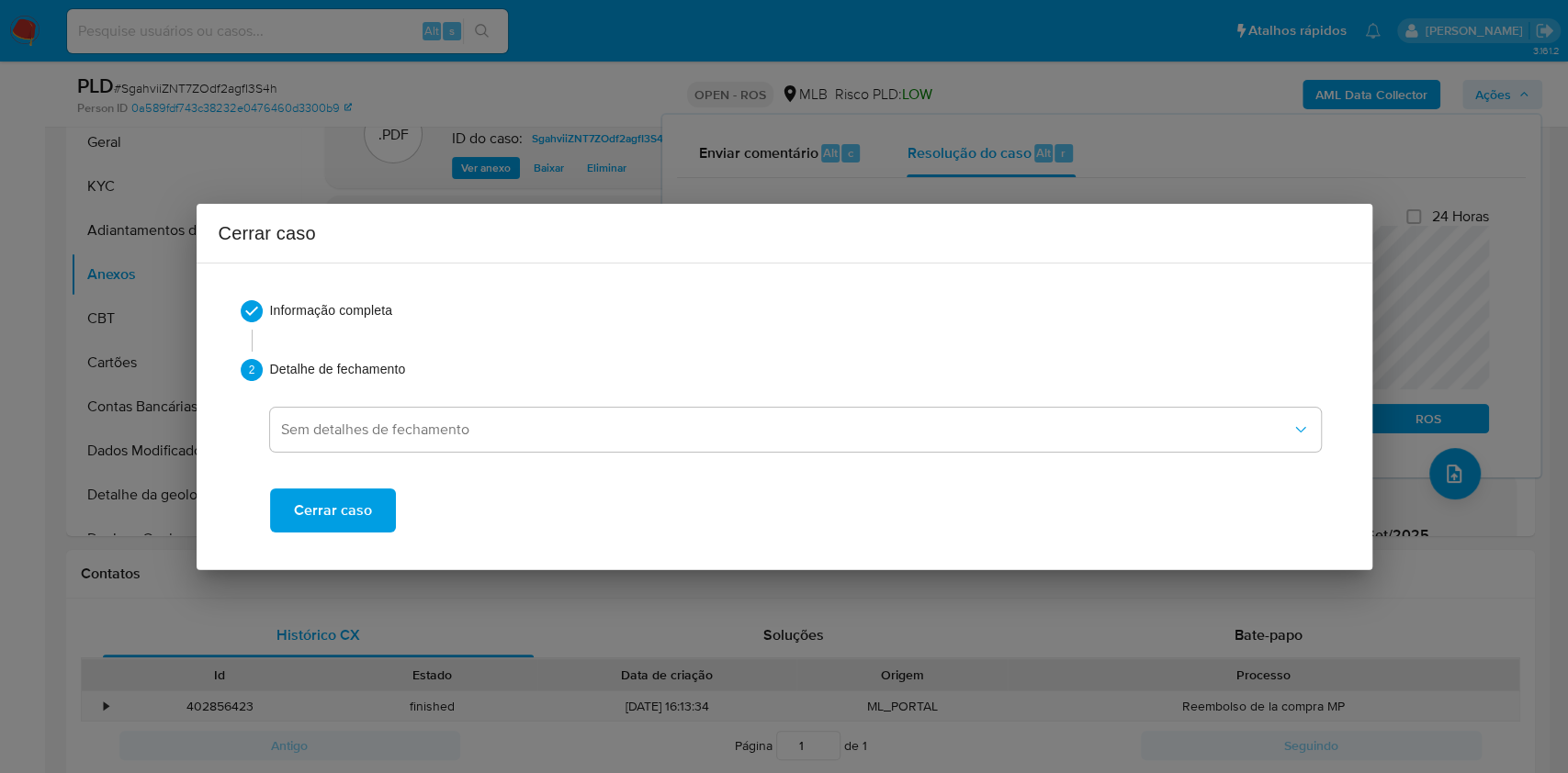
click at [347, 506] on span "Cerrar caso" at bounding box center [332, 510] width 78 height 40
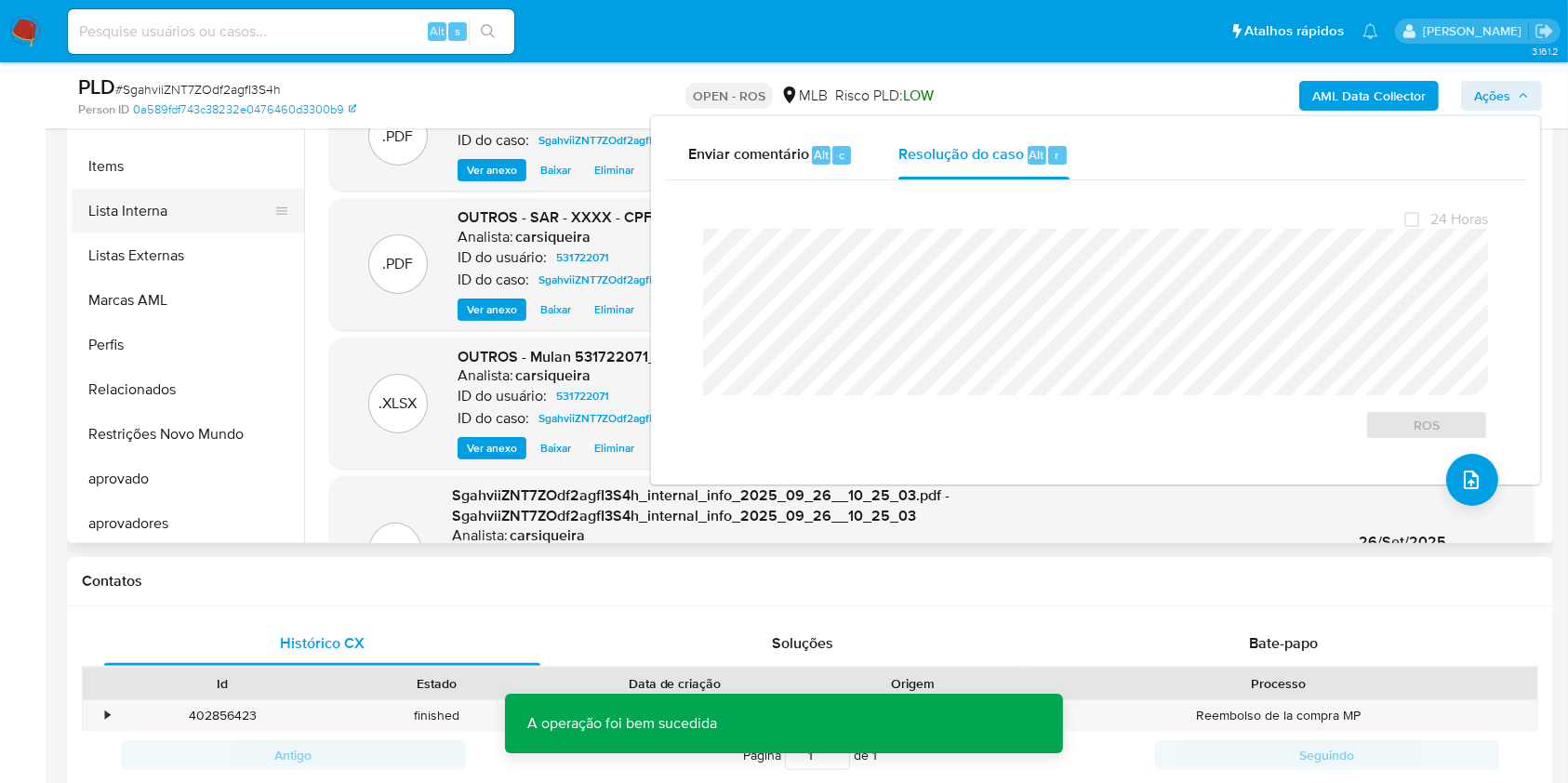
scroll to position [964, 0]
click at [217, 428] on button "Restrições Novo Mundo" at bounding box center [179, 430] width 217 height 45
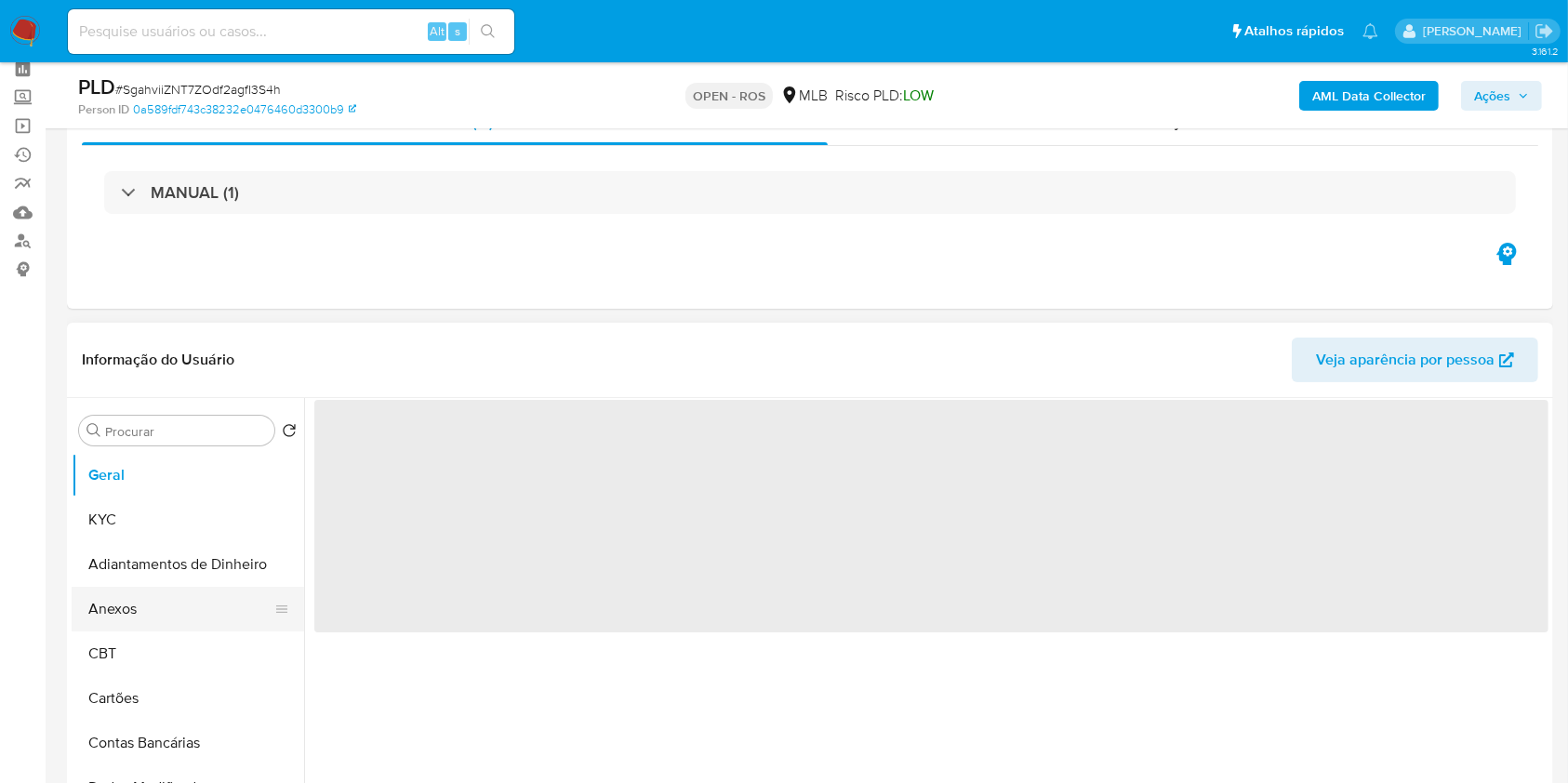
scroll to position [124, 0]
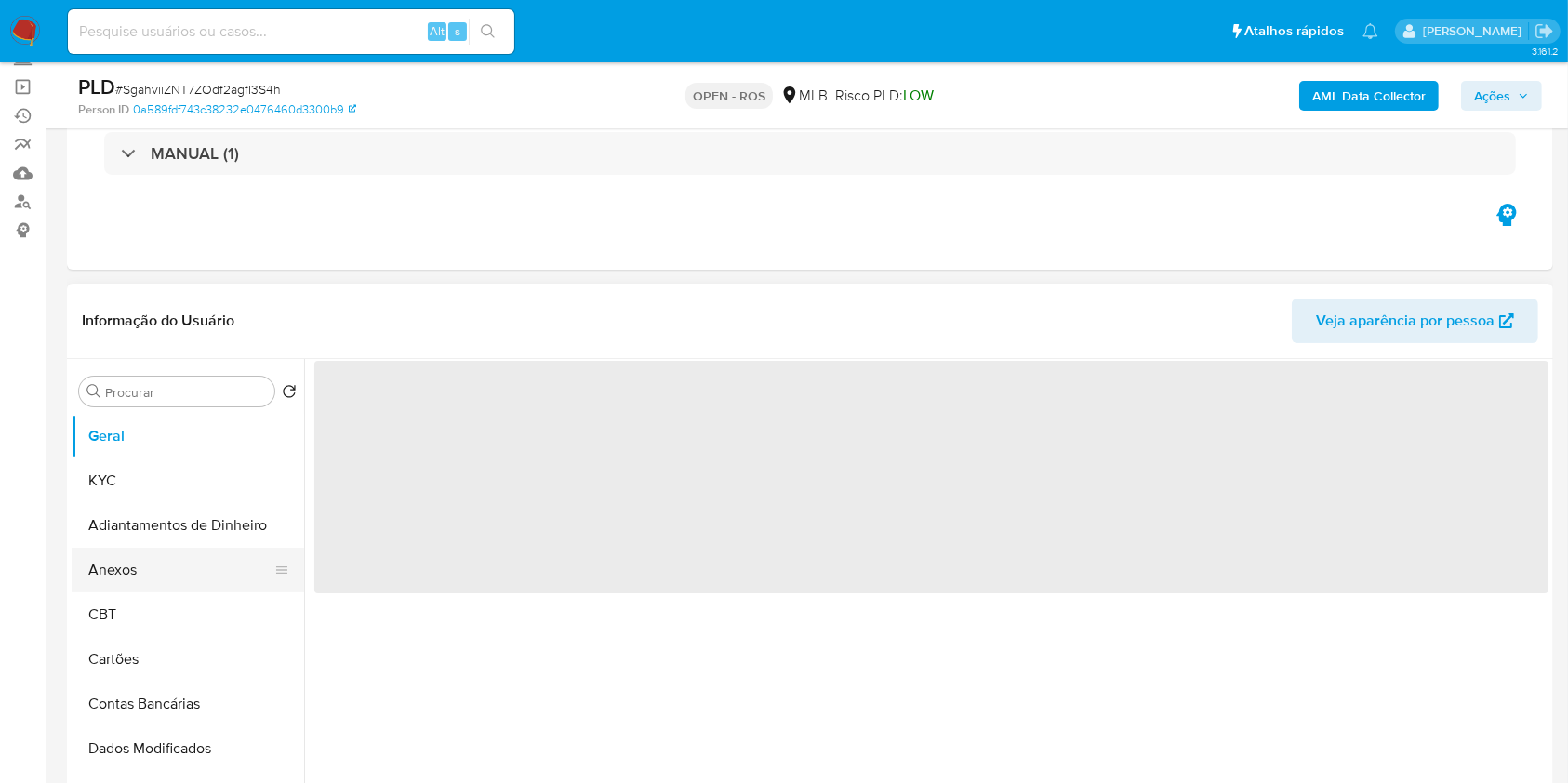
select select "10"
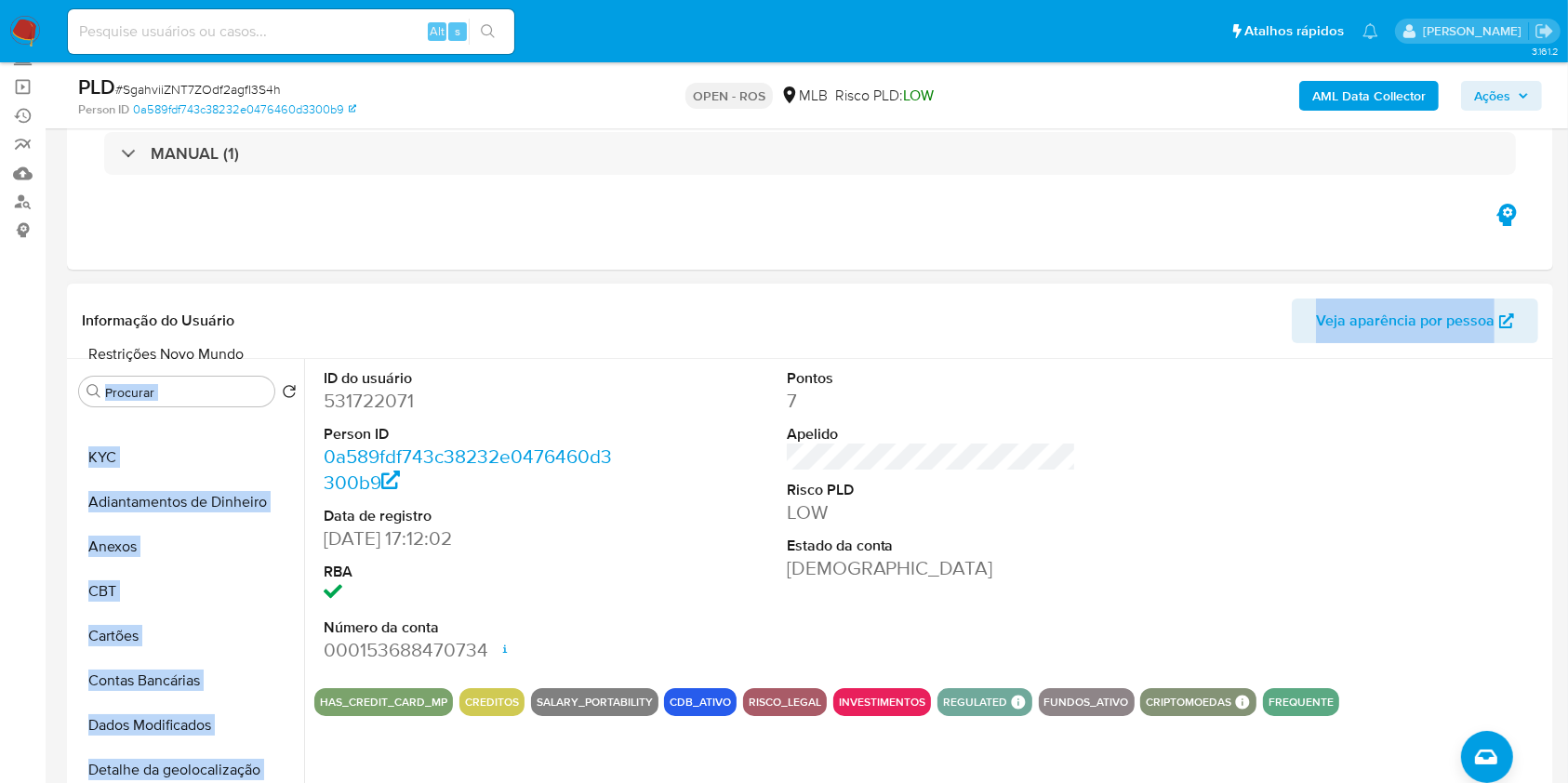
scroll to position [0, 0]
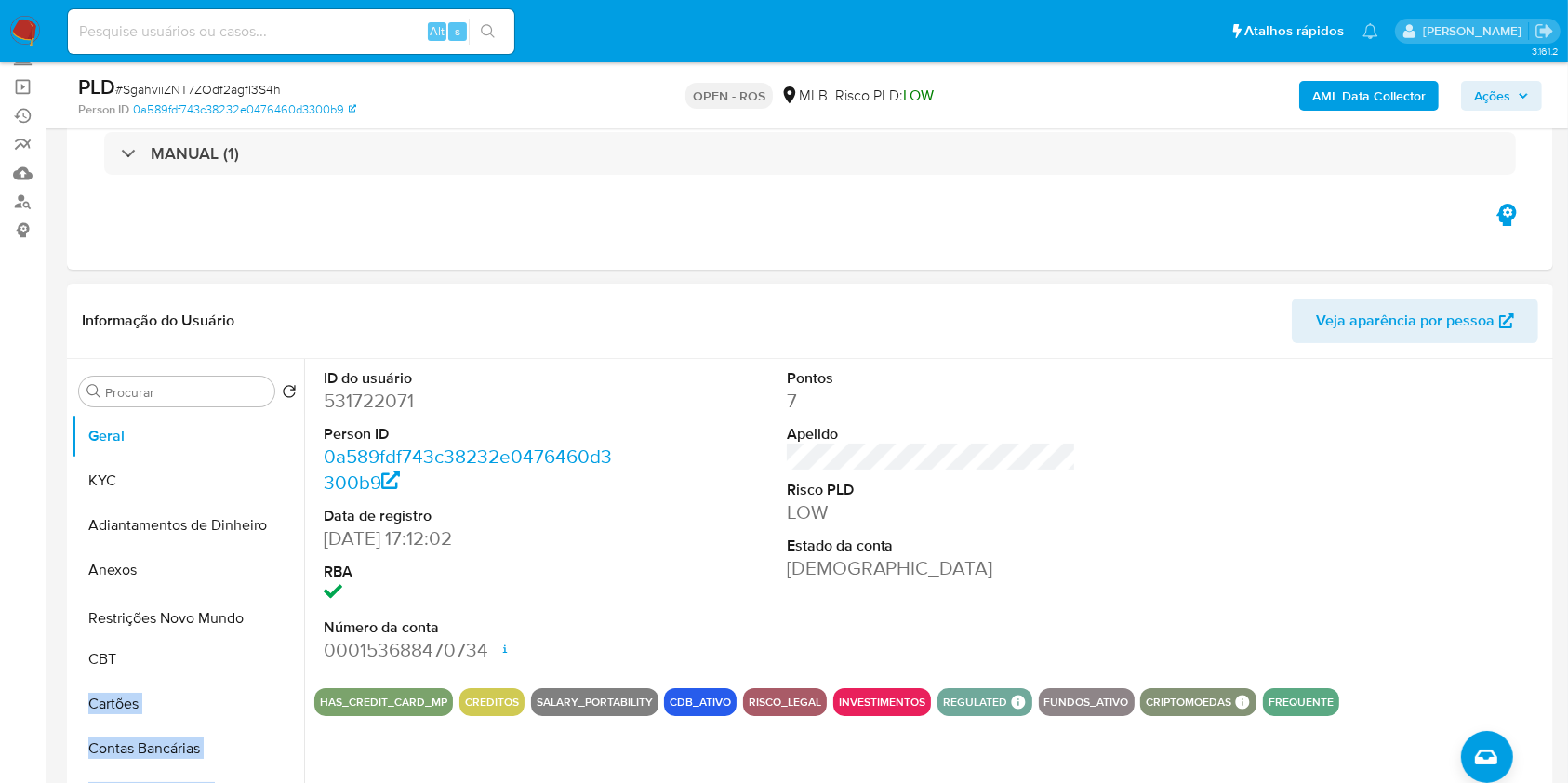
drag, startPoint x: 278, startPoint y: 719, endPoint x: 259, endPoint y: 618, distance: 102.8
click at [259, 618] on ul "Geral KYC Adiantamentos de Dinheiro Anexos CBT Cartões Contas Bancárias Dados M…" at bounding box center [187, 624] width 233 height 420
click at [235, 611] on button "Restrições Novo Mundo" at bounding box center [179, 615] width 217 height 45
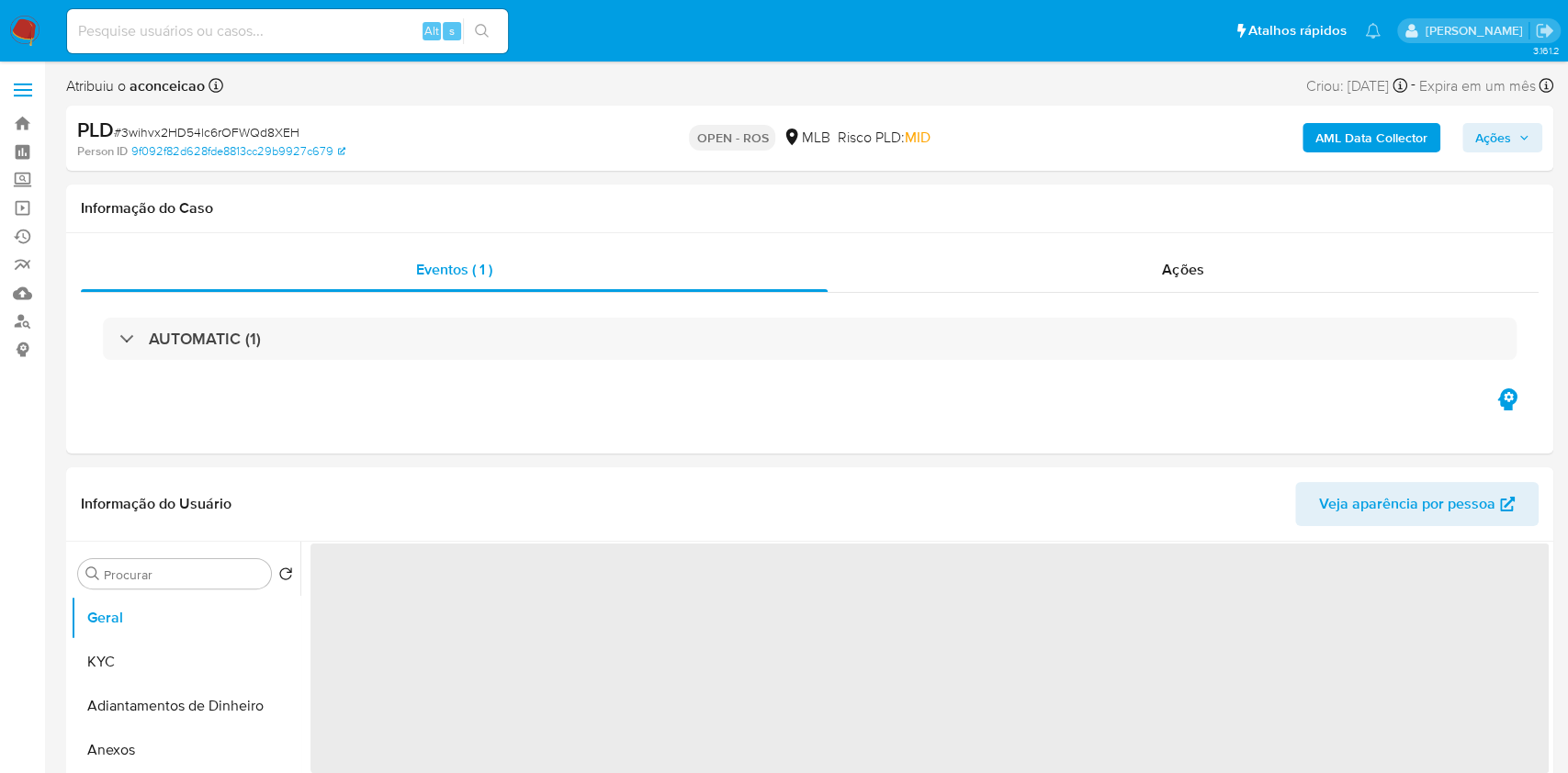
select select "10"
